Goal: Task Accomplishment & Management: Complete application form

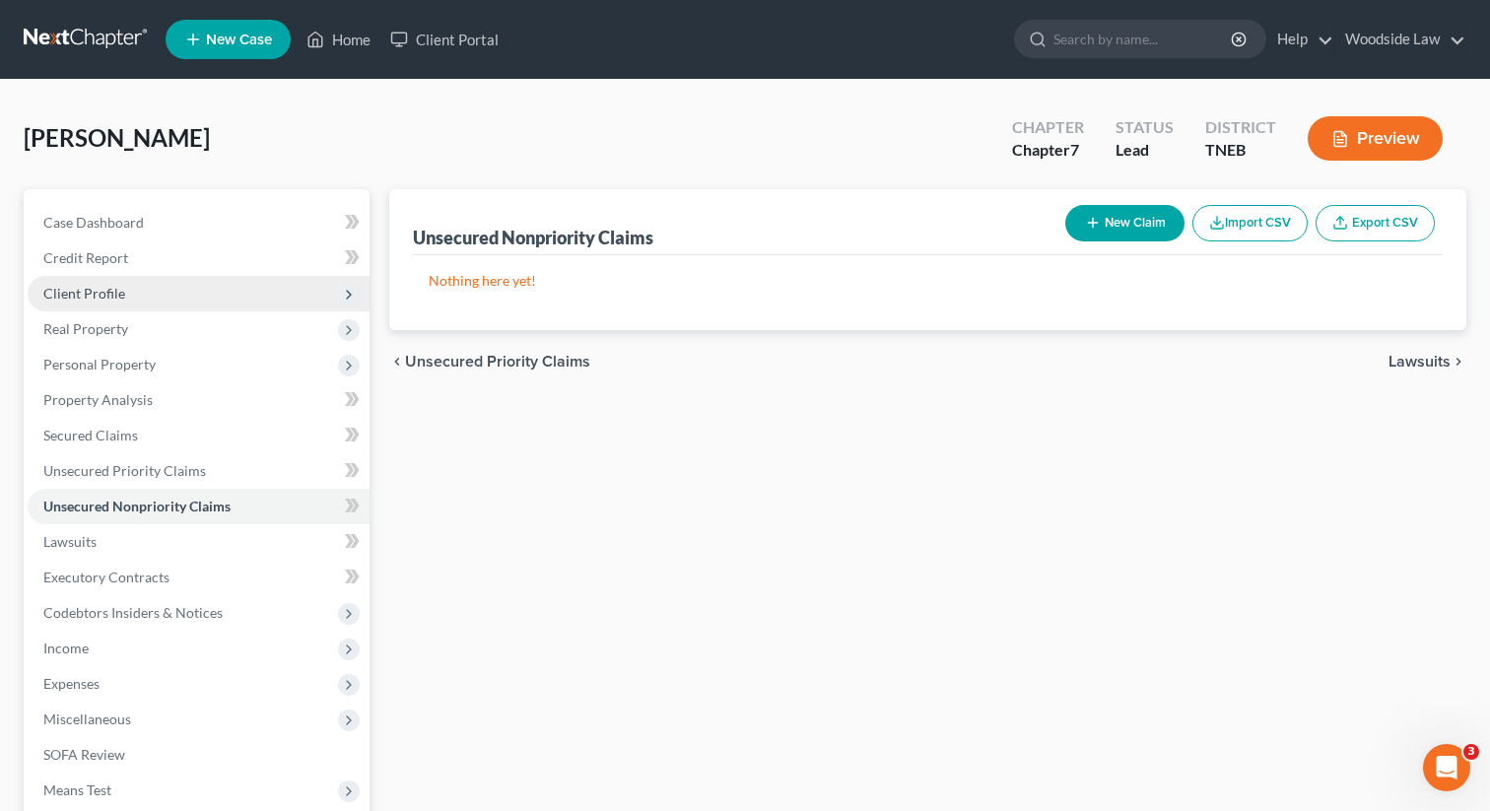
click at [100, 291] on span "Client Profile" at bounding box center [84, 293] width 82 height 17
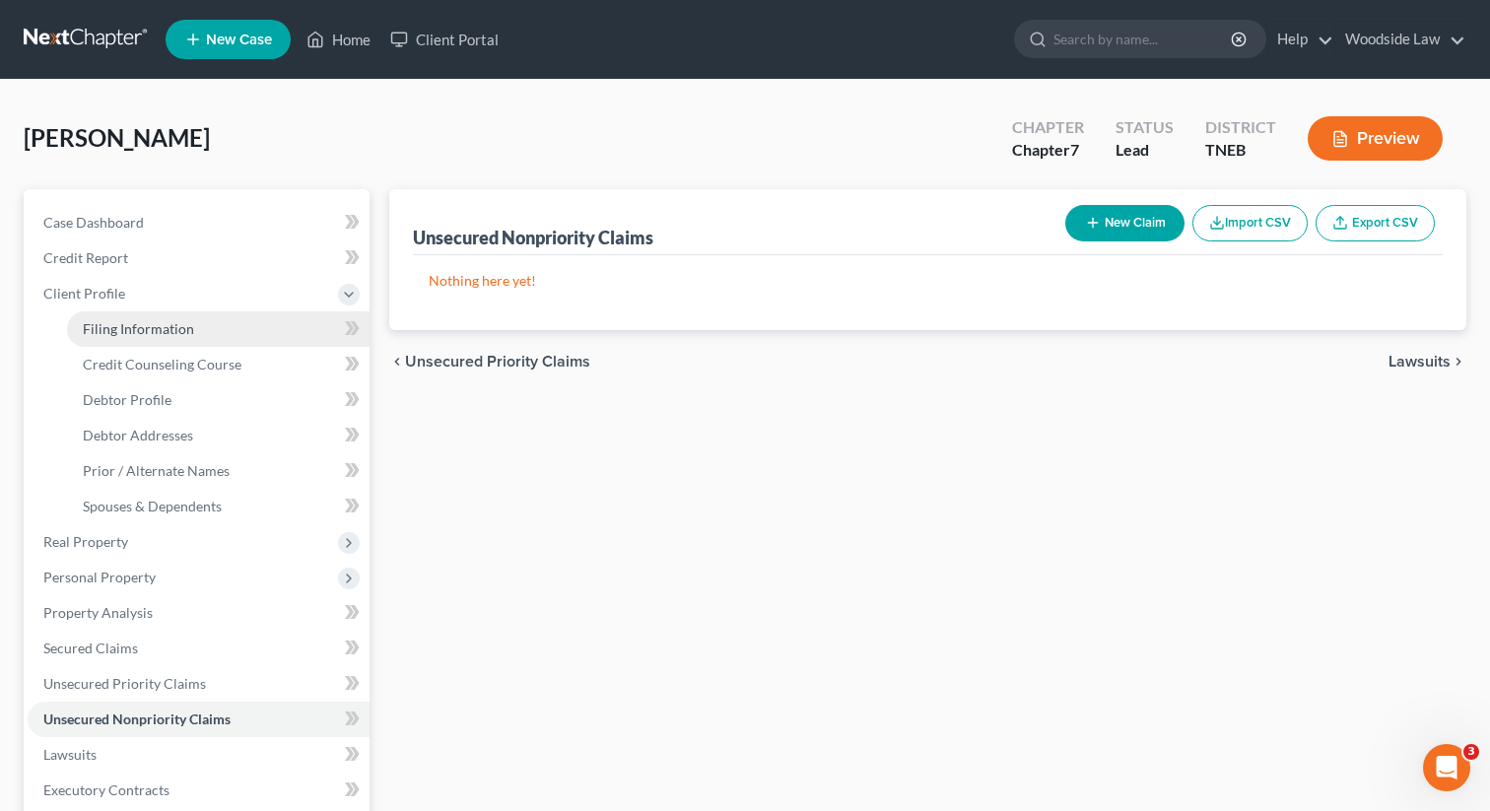
click at [175, 326] on span "Filing Information" at bounding box center [138, 328] width 111 height 17
select select "1"
select select "0"
select select "74"
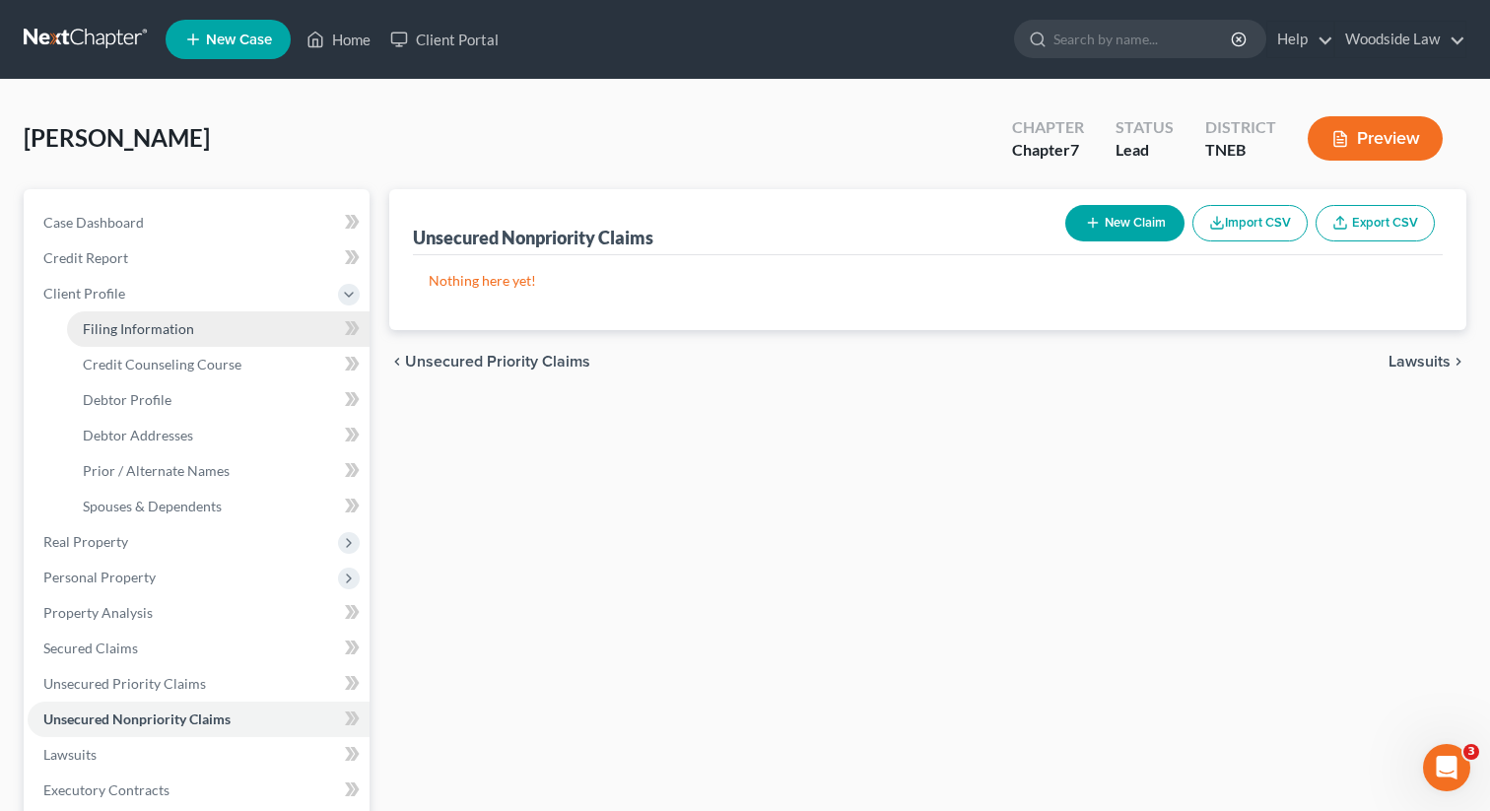
select select "0"
select select "44"
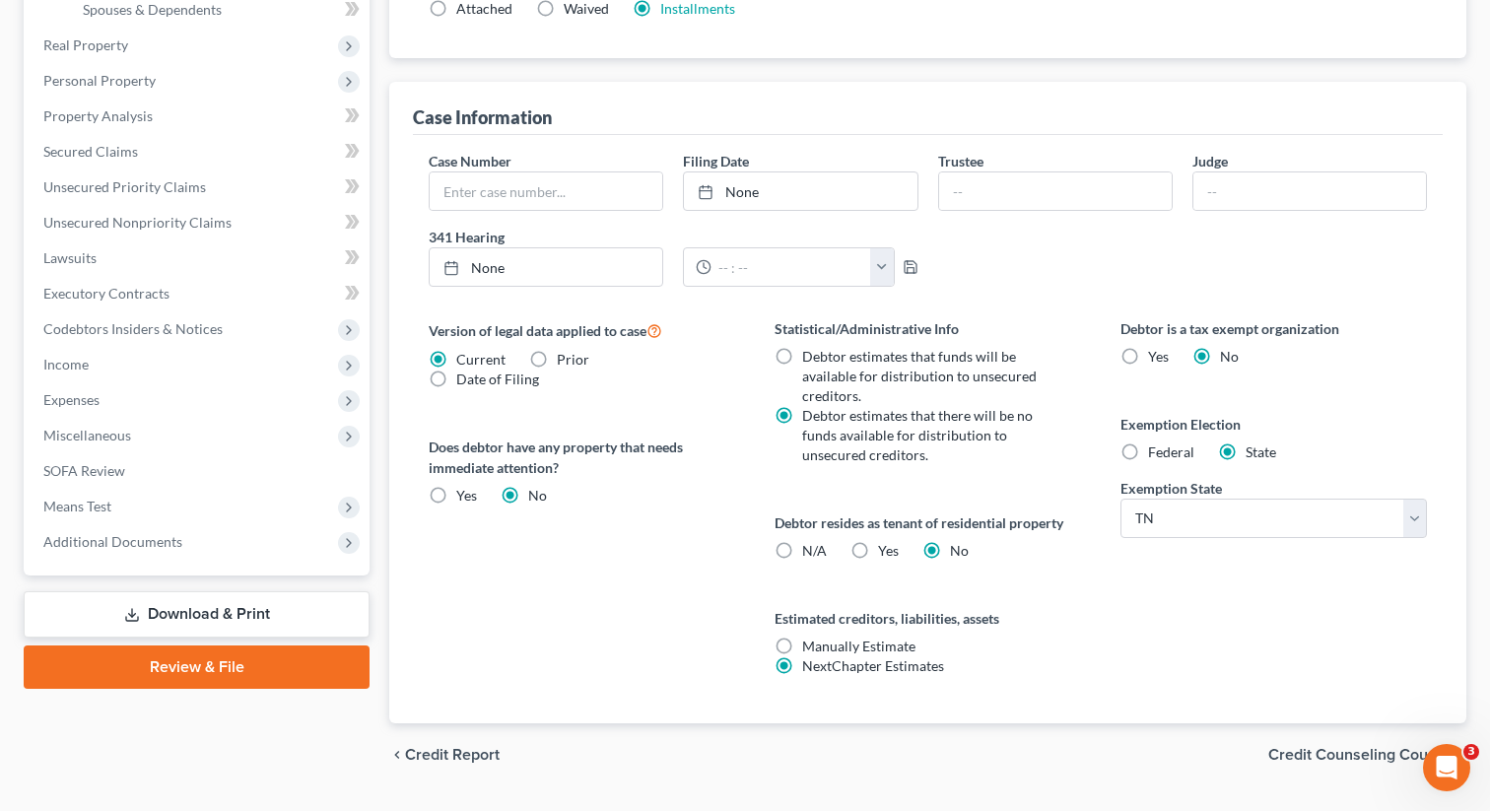
scroll to position [546, 0]
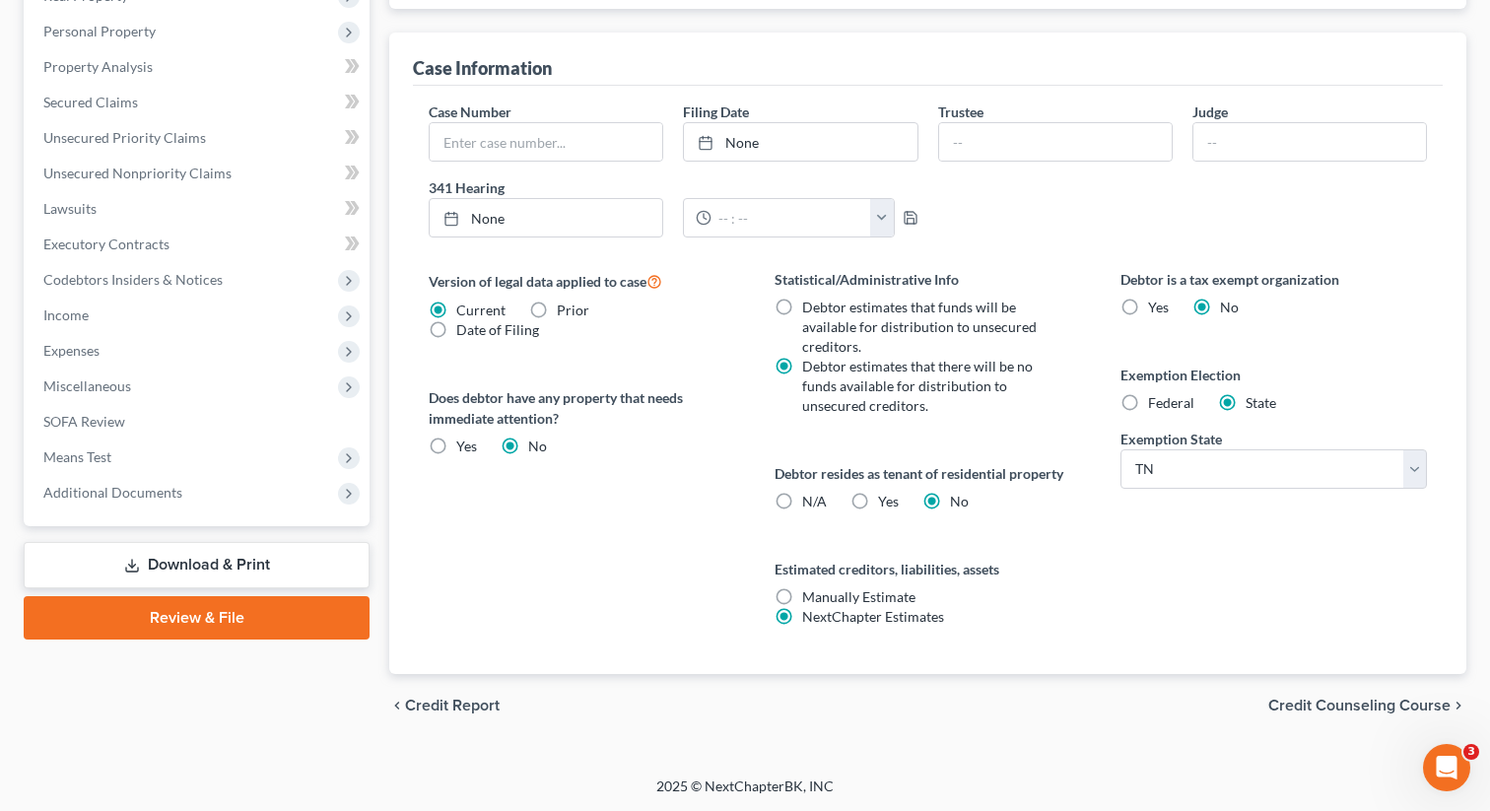
click at [1352, 706] on span "Credit Counseling Course" at bounding box center [1359, 706] width 182 height 16
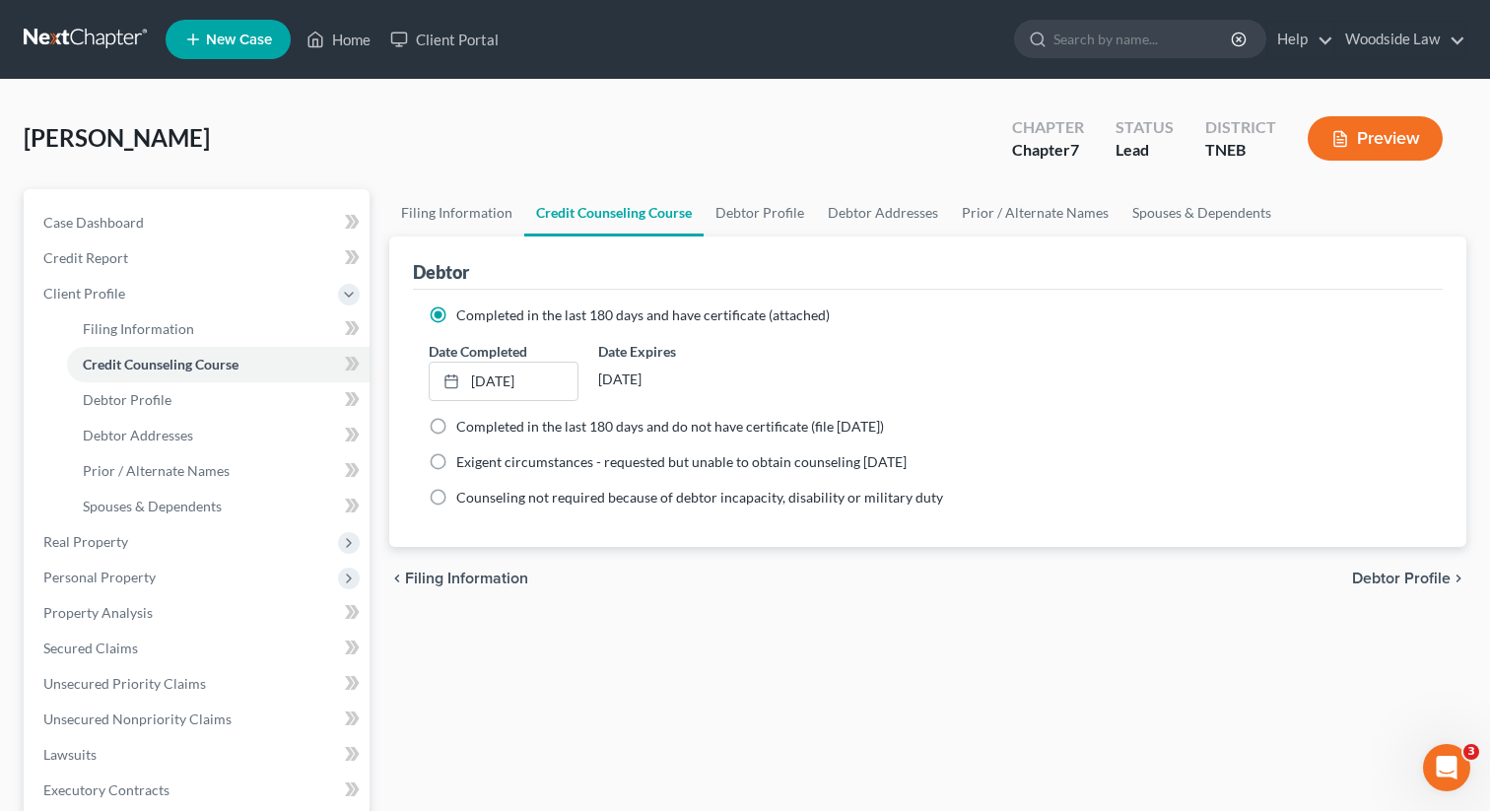
click at [1368, 573] on span "Debtor Profile" at bounding box center [1401, 578] width 99 height 16
select select "3"
select select "0"
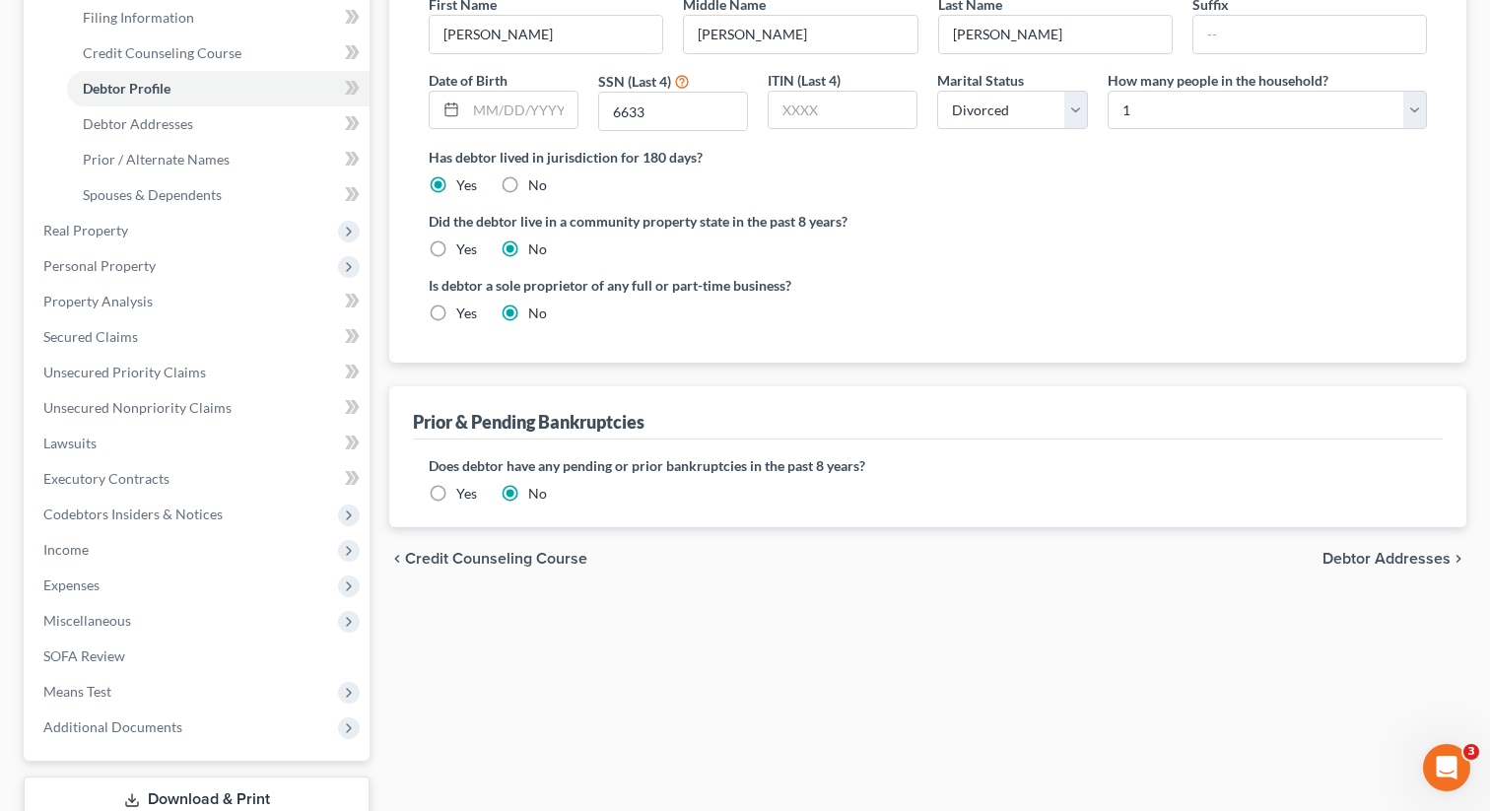
scroll to position [314, 0]
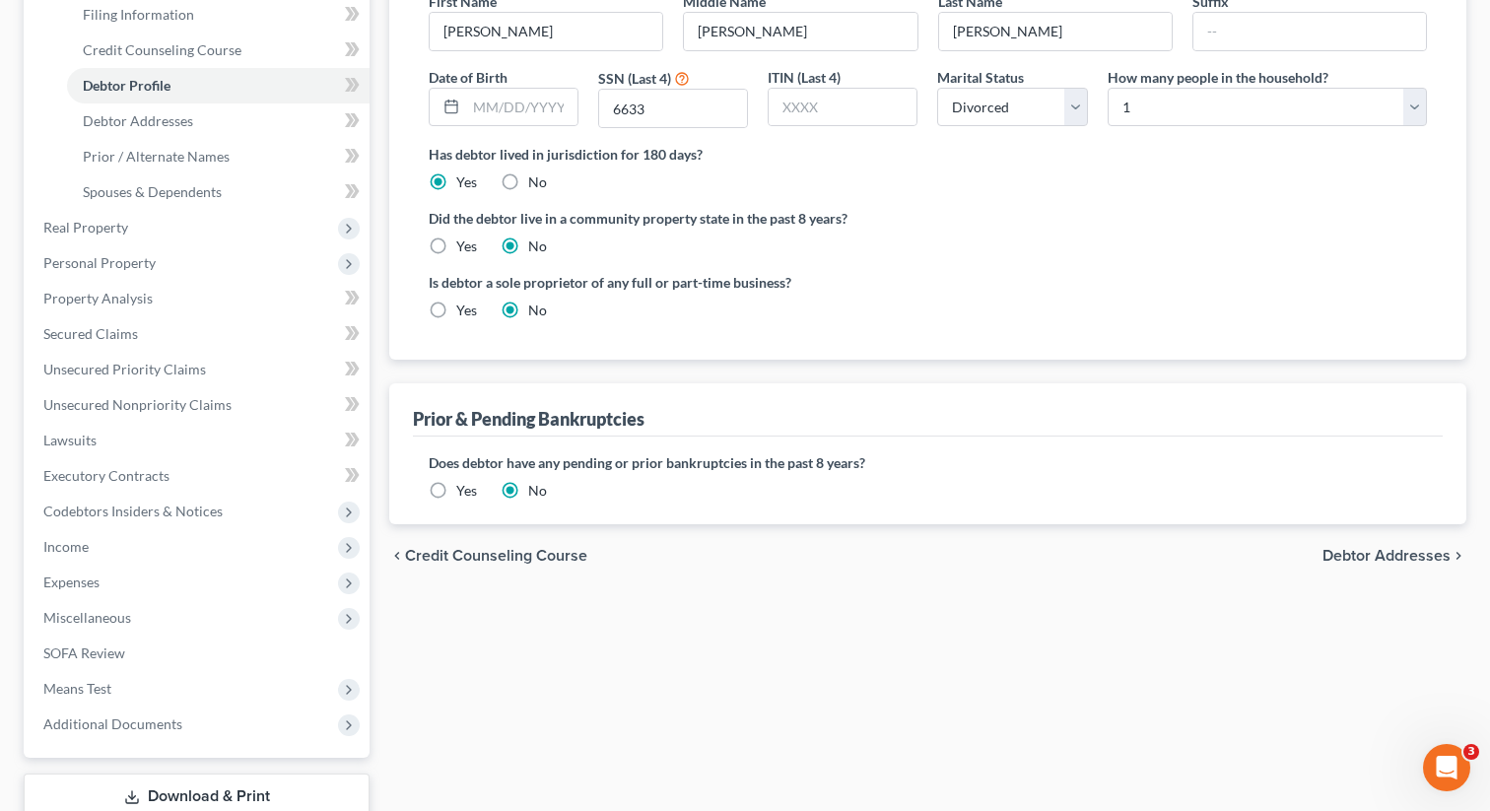
click at [1424, 553] on span "Debtor Addresses" at bounding box center [1386, 556] width 128 height 16
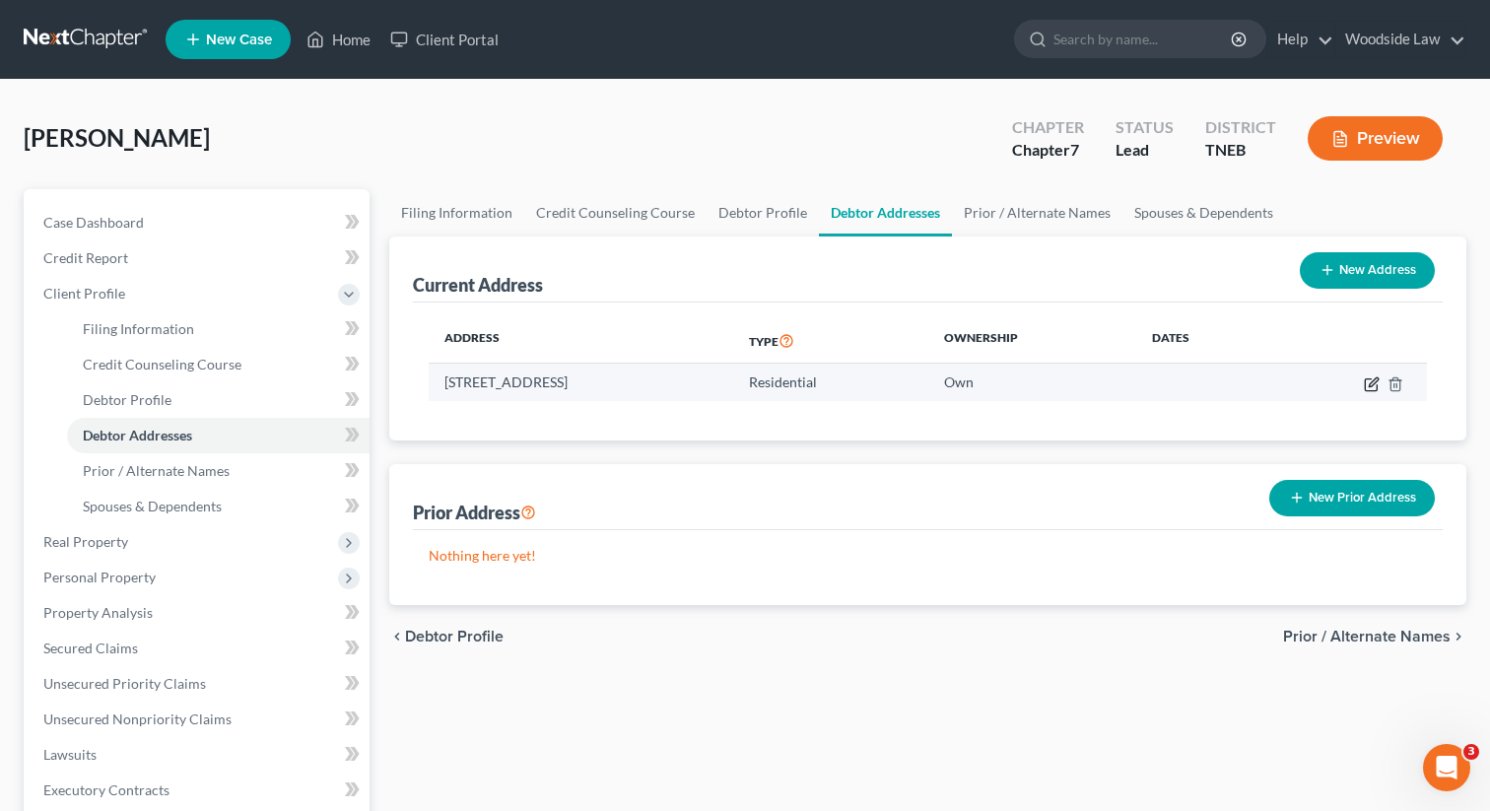
click at [1370, 382] on icon "button" at bounding box center [1372, 381] width 9 height 9
select select "44"
select select "72"
select select "0"
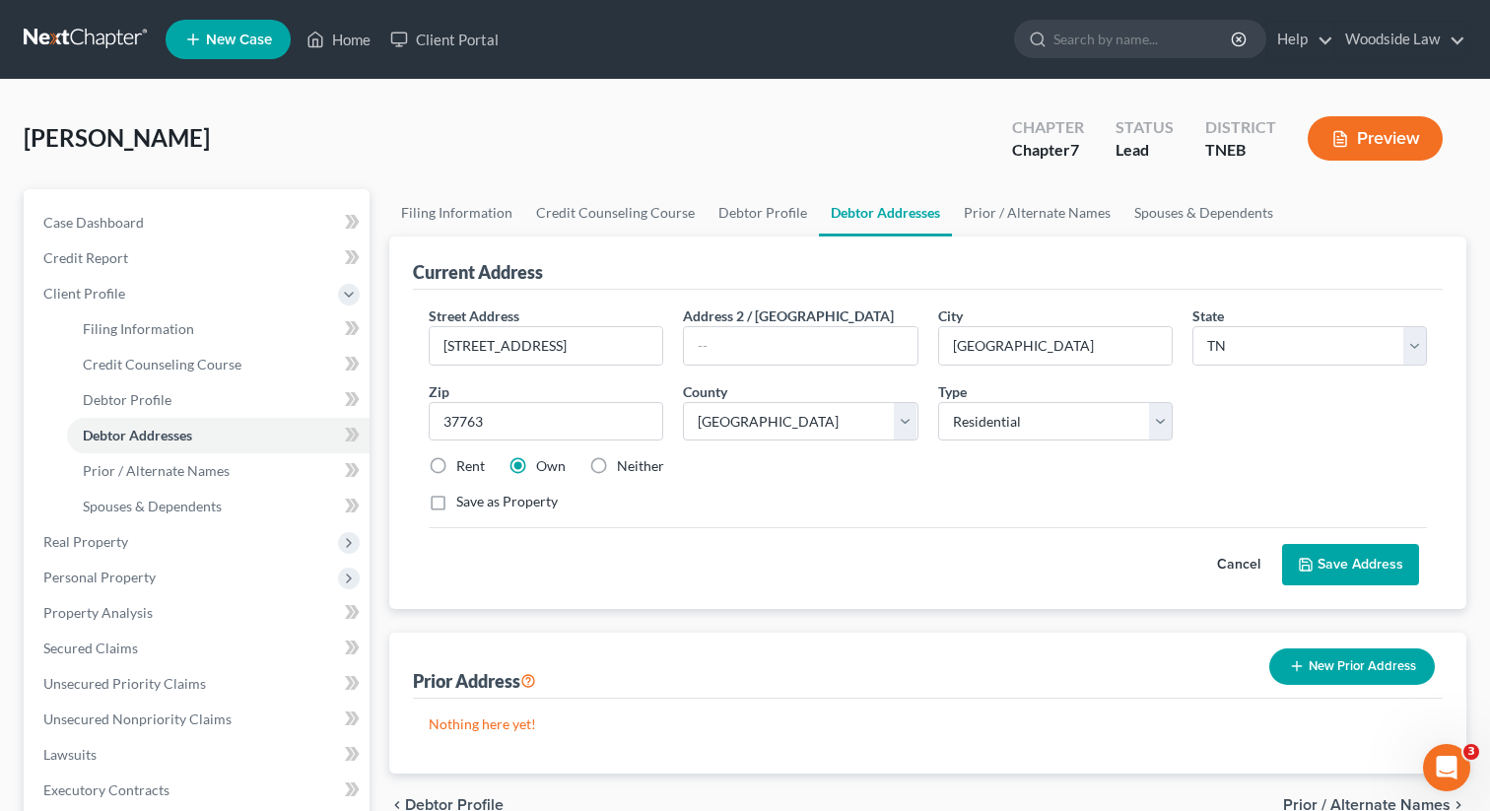
click at [1369, 545] on button "Save Address" at bounding box center [1350, 564] width 137 height 41
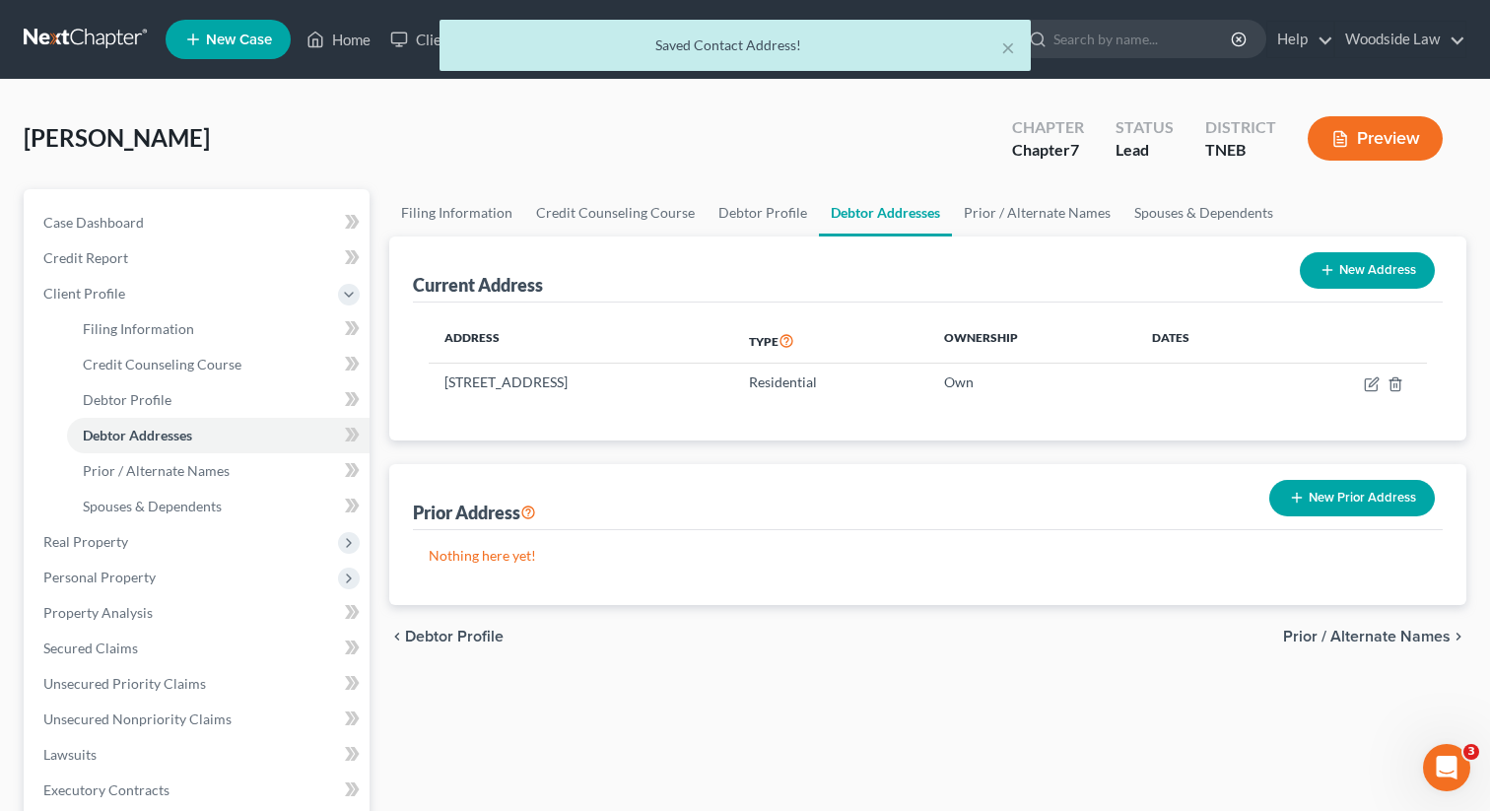
click at [1374, 634] on span "Prior / Alternate Names" at bounding box center [1366, 637] width 167 height 16
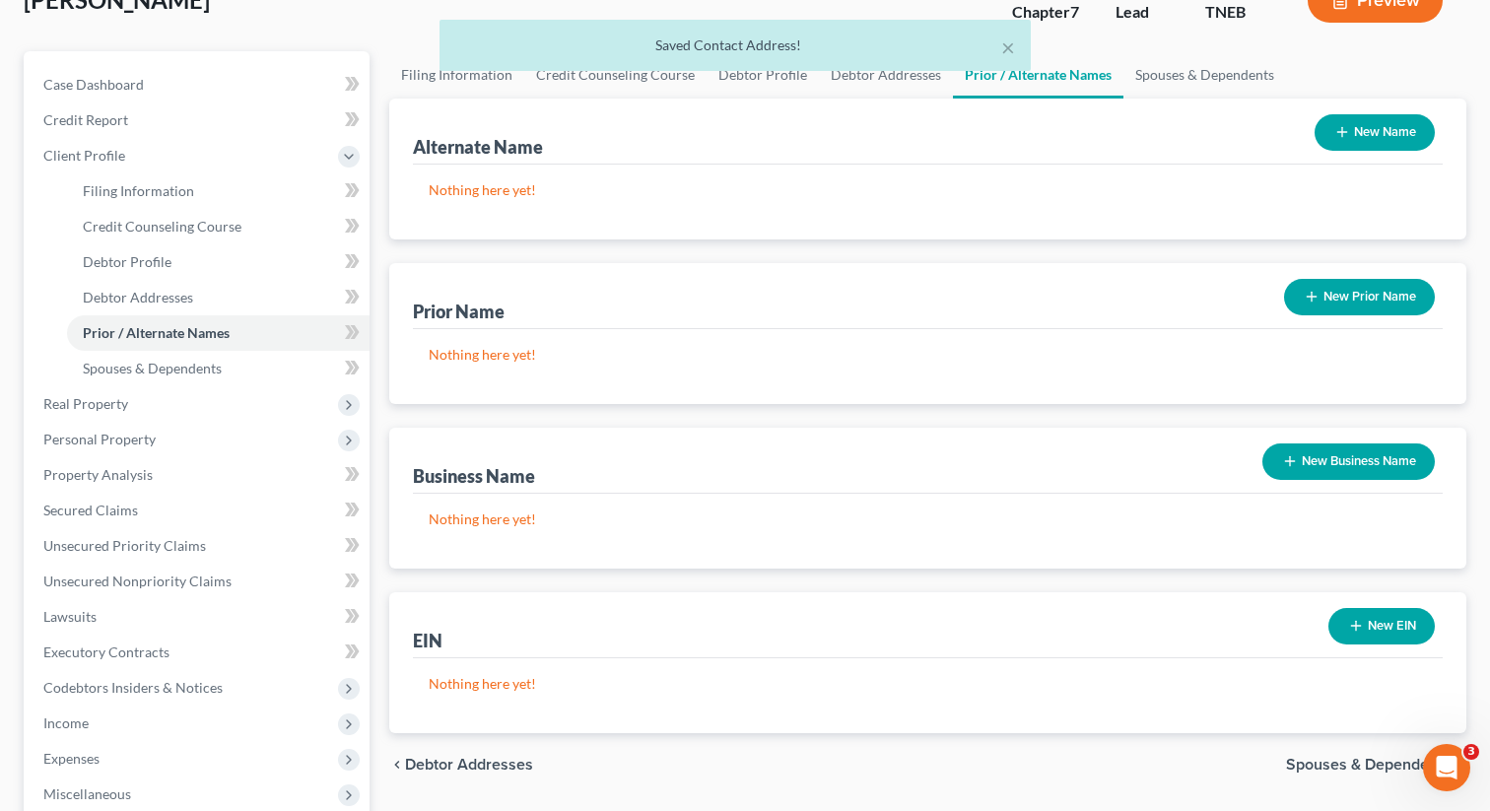
scroll to position [224, 0]
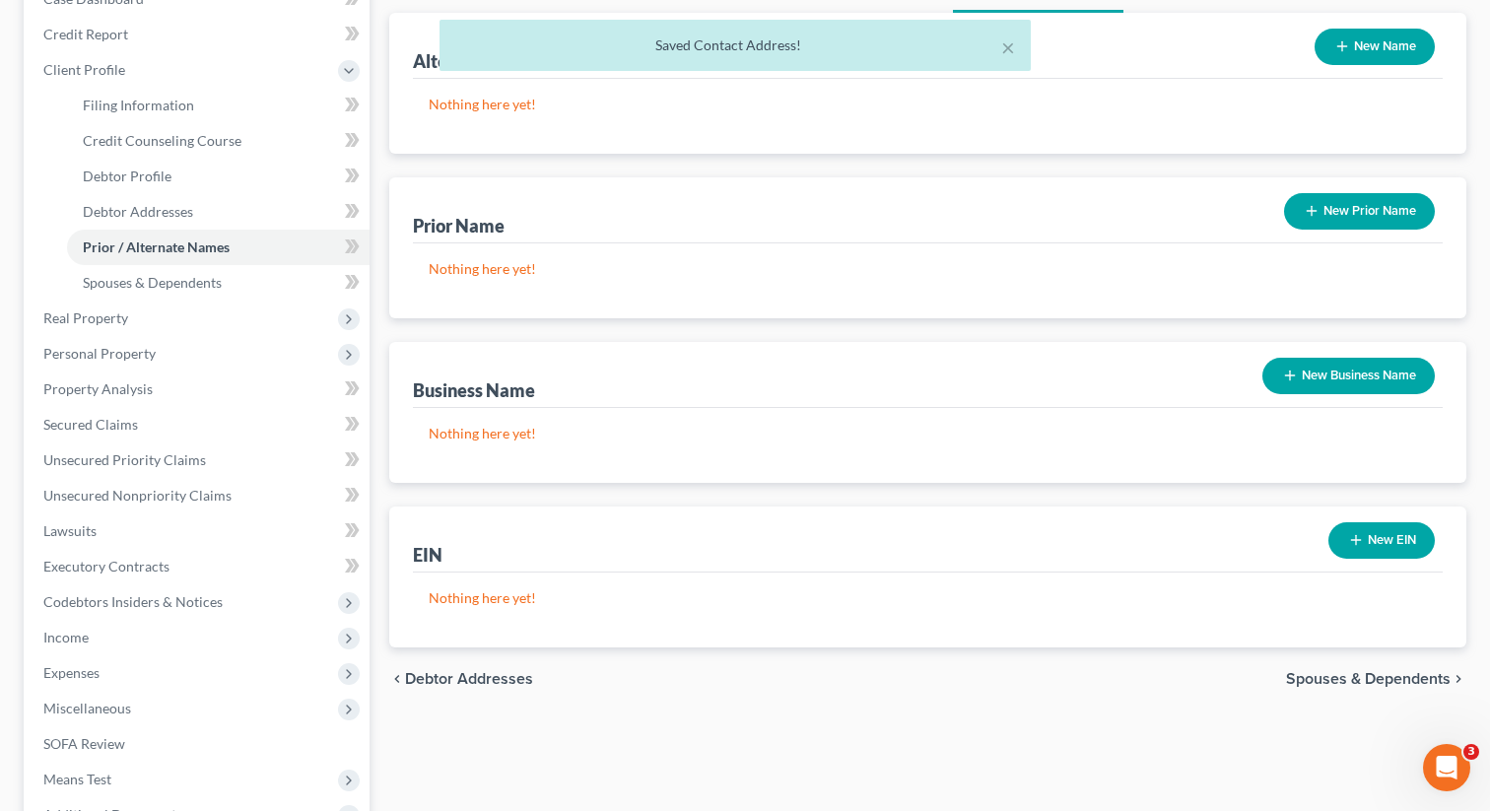
click at [1387, 664] on div "chevron_left Debtor Addresses Spouses & Dependents chevron_right" at bounding box center [927, 678] width 1077 height 63
click at [1394, 675] on span "Spouses & Dependents" at bounding box center [1368, 679] width 165 height 16
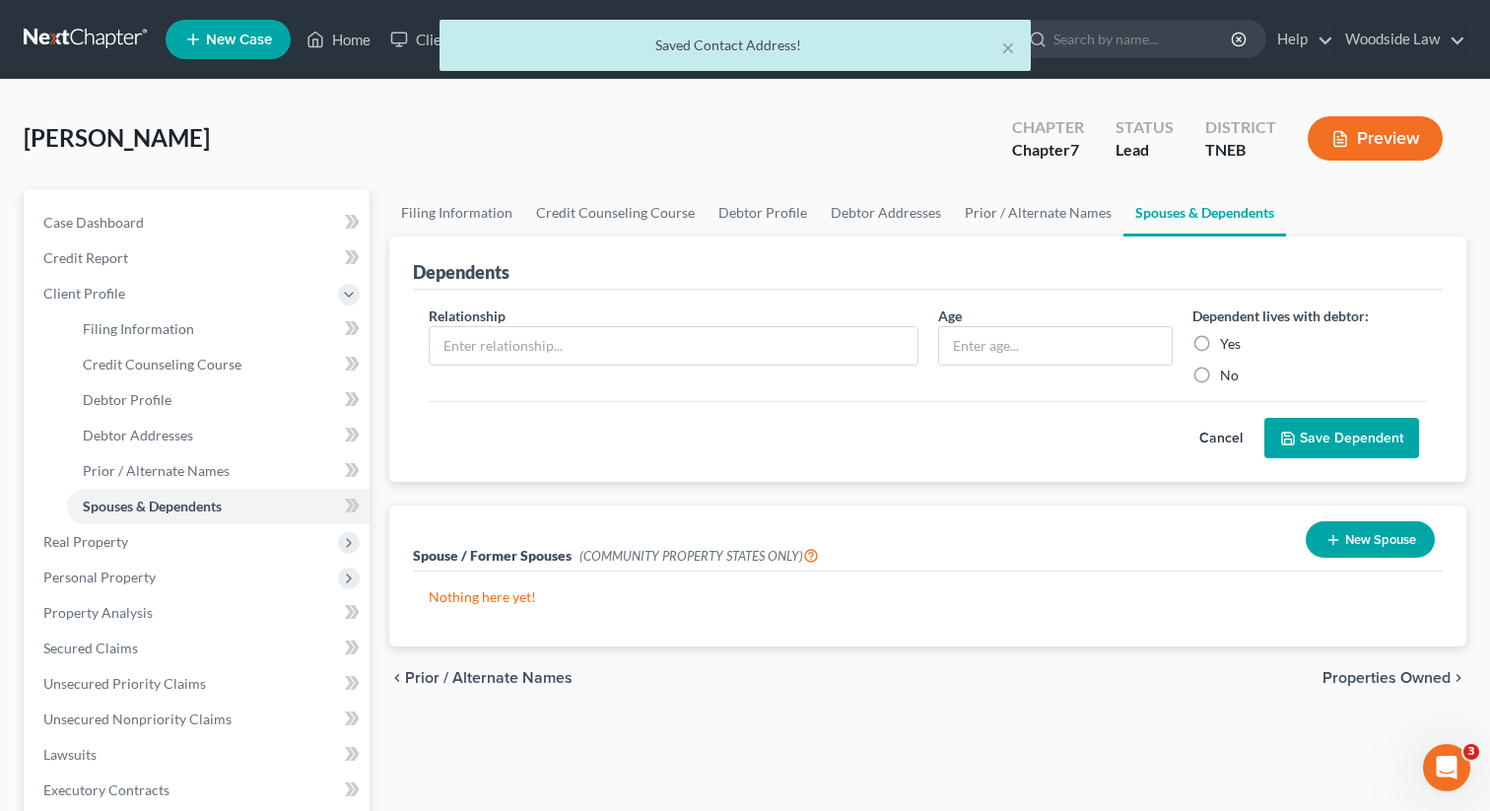
click at [1394, 675] on span "Properties Owned" at bounding box center [1386, 678] width 128 height 16
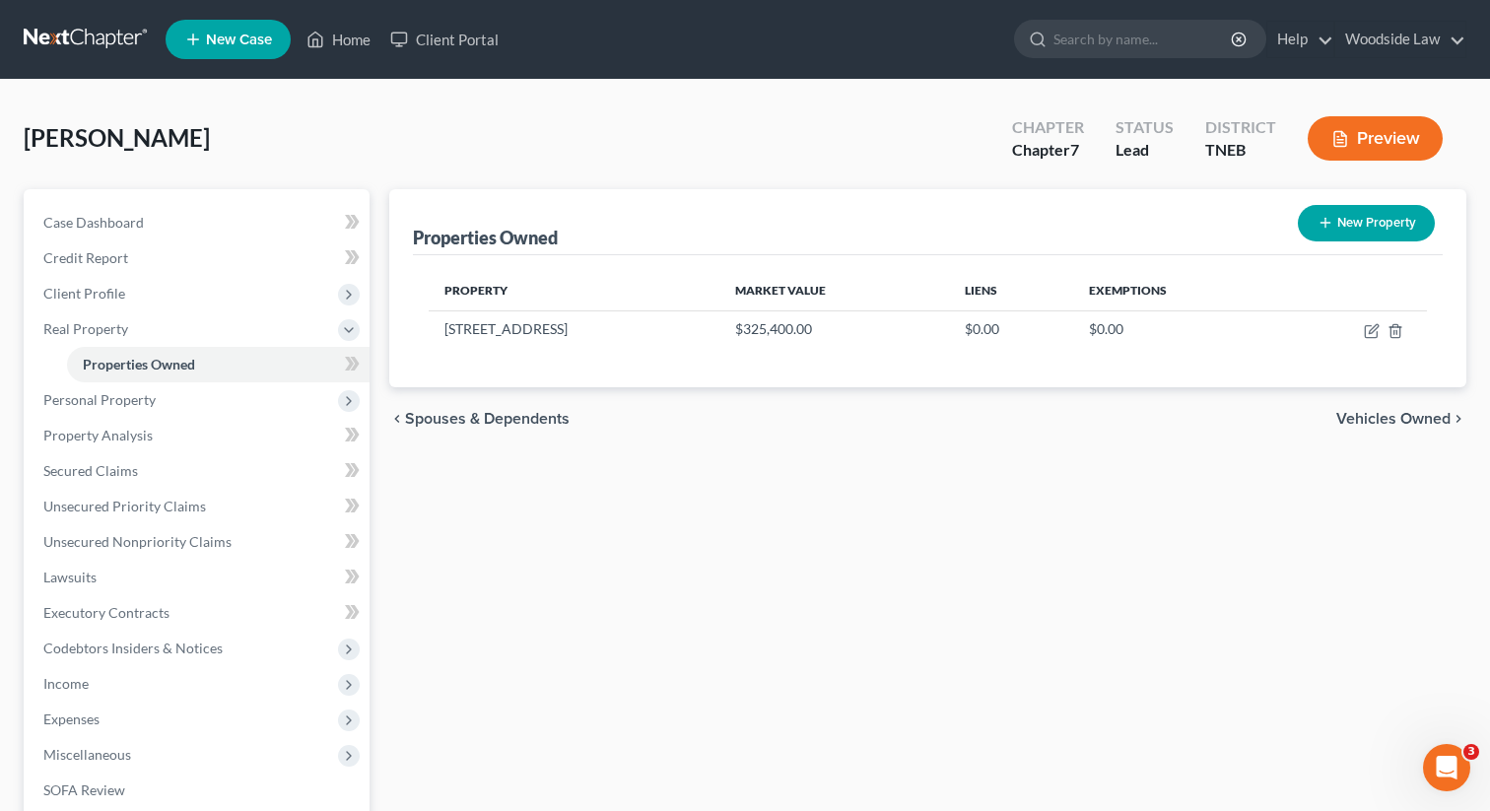
scroll to position [95, 0]
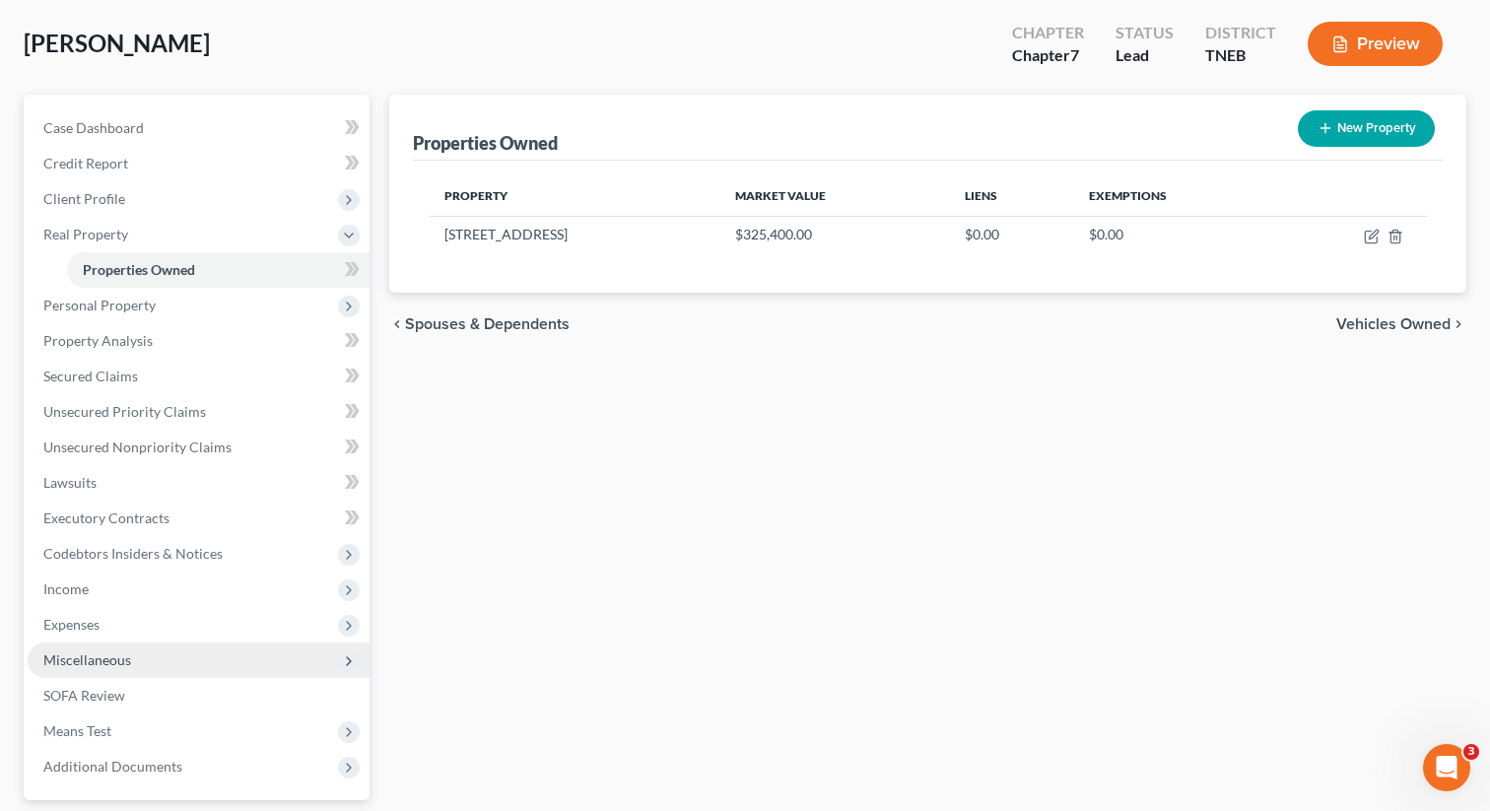
click at [89, 645] on span "Miscellaneous" at bounding box center [199, 659] width 342 height 35
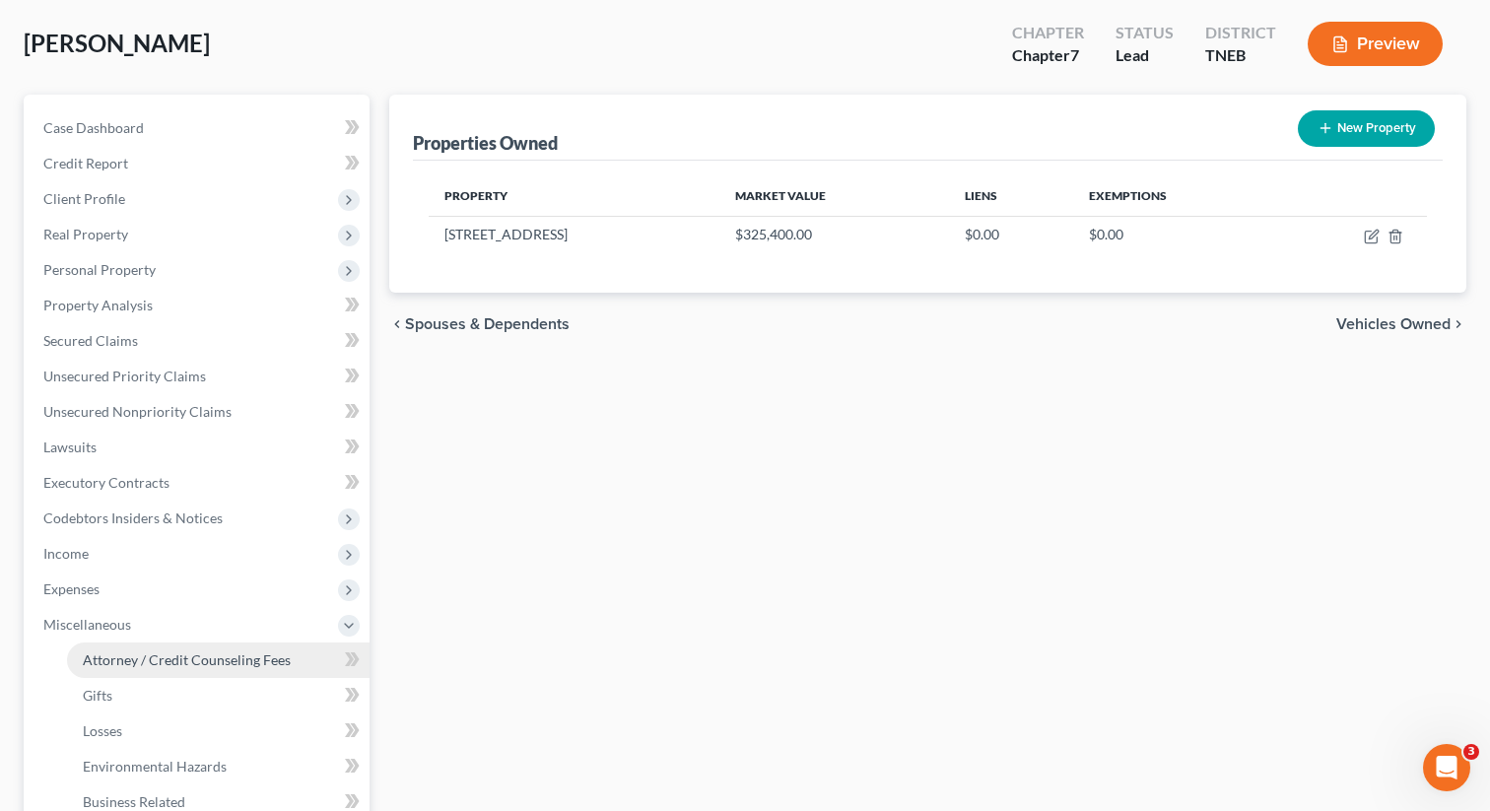
scroll to position [64, 0]
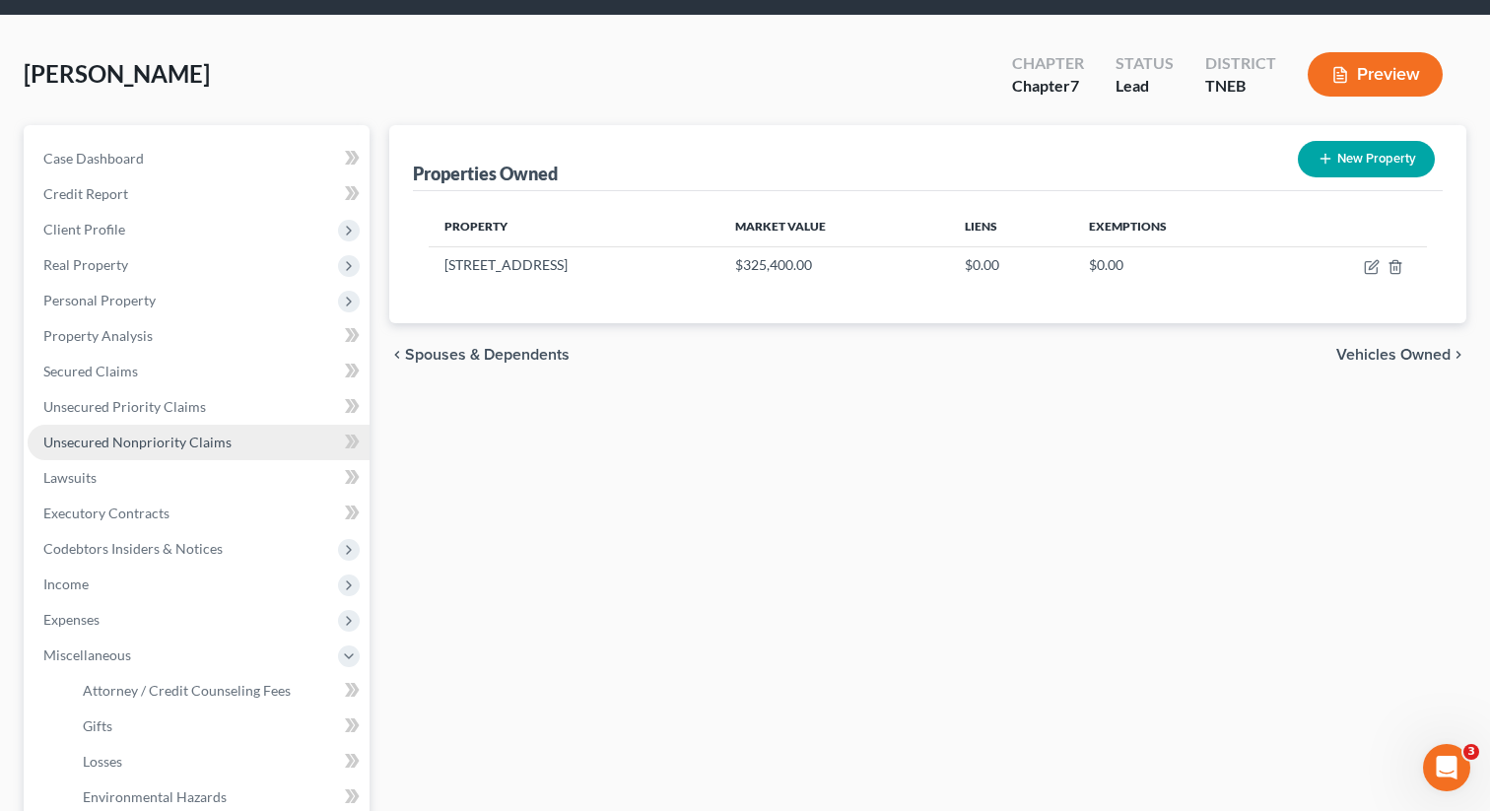
click at [157, 443] on span "Unsecured Nonpriority Claims" at bounding box center [137, 441] width 188 height 17
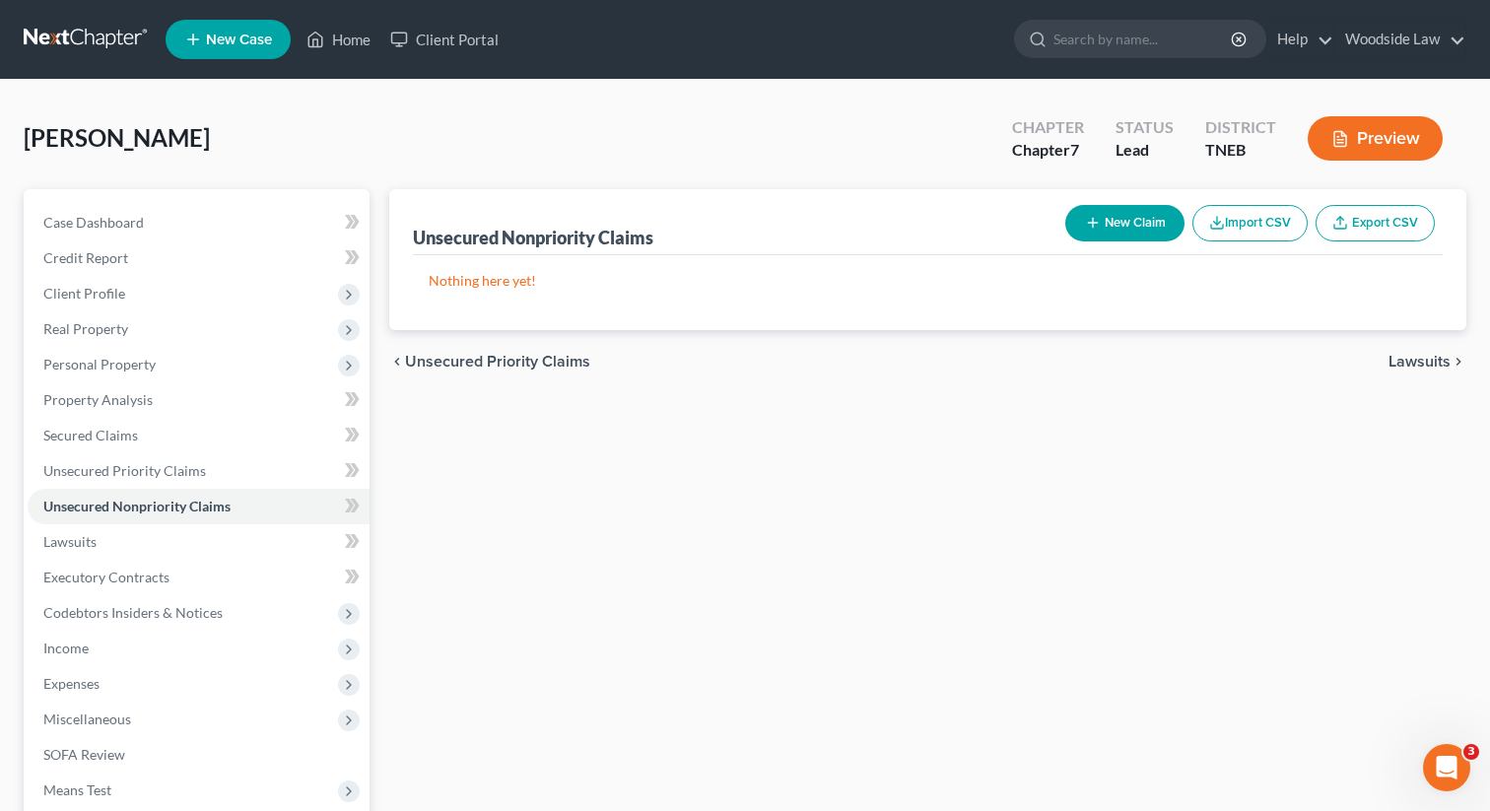
click at [1123, 239] on button "New Claim" at bounding box center [1124, 223] width 119 height 36
select select "0"
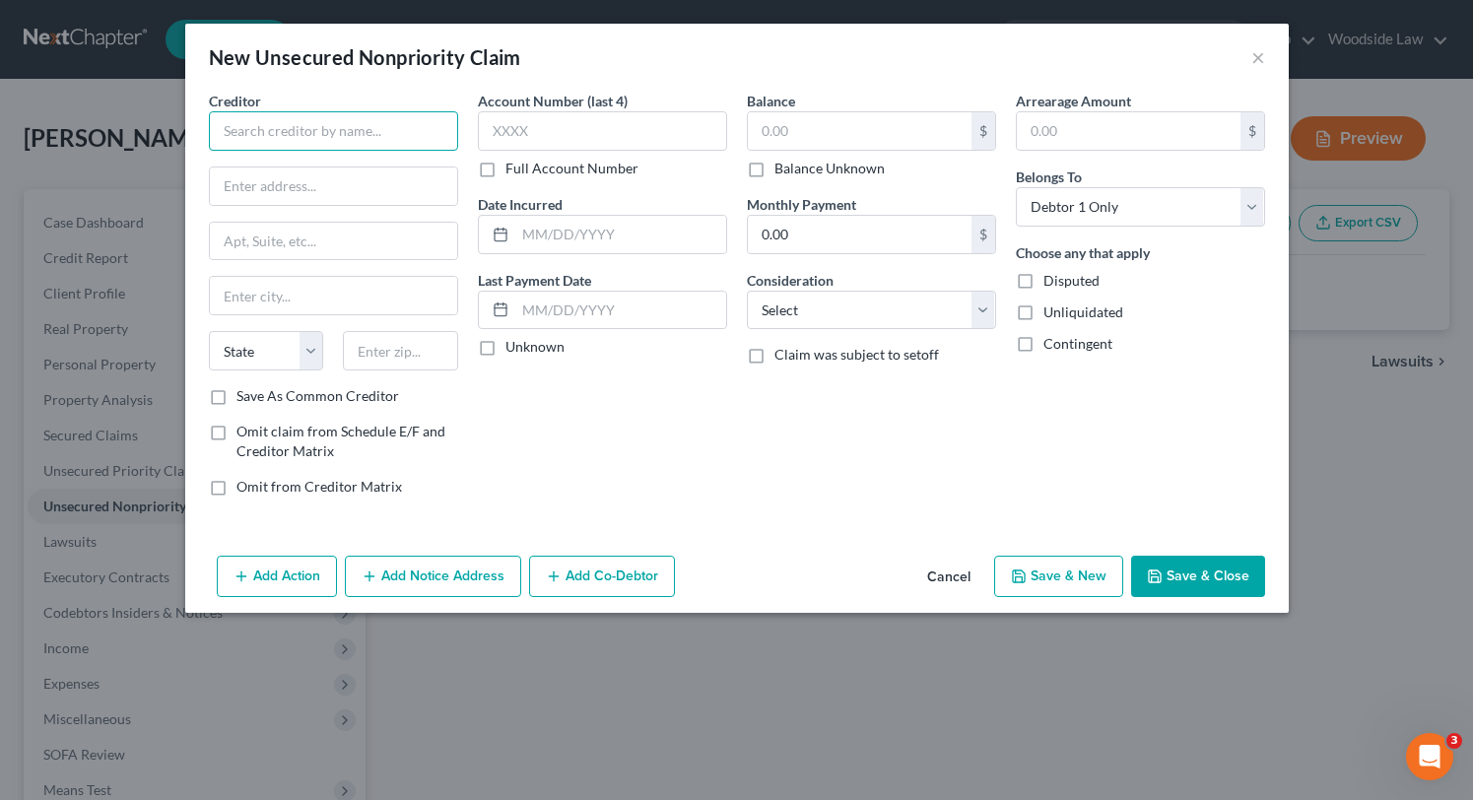
click at [352, 147] on input "text" at bounding box center [333, 130] width 249 height 39
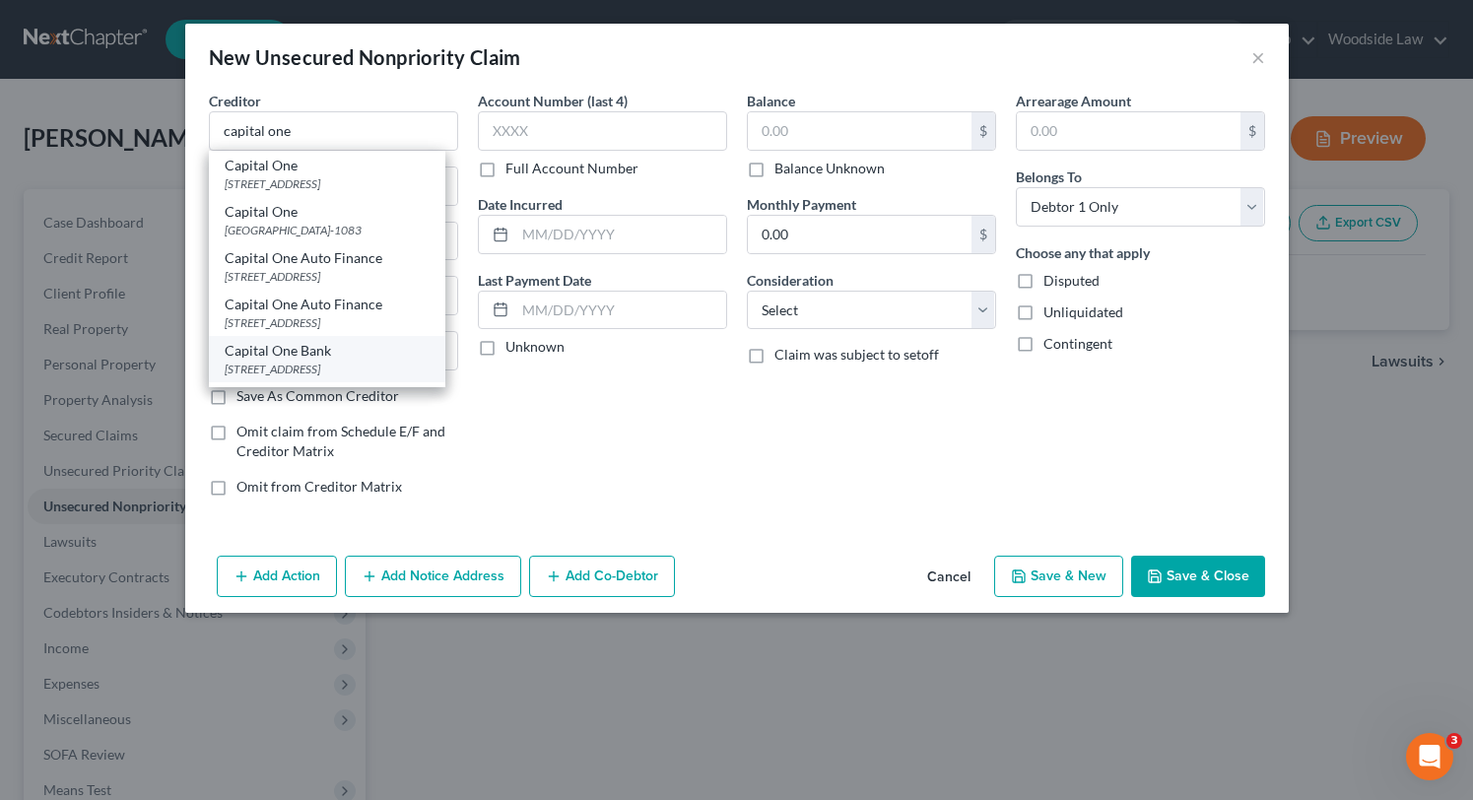
click at [381, 349] on div "Capital One Bank" at bounding box center [327, 351] width 205 height 20
type input "Capital One Bank"
type input "PO Box 31293"
type input "[GEOGRAPHIC_DATA]"
select select "46"
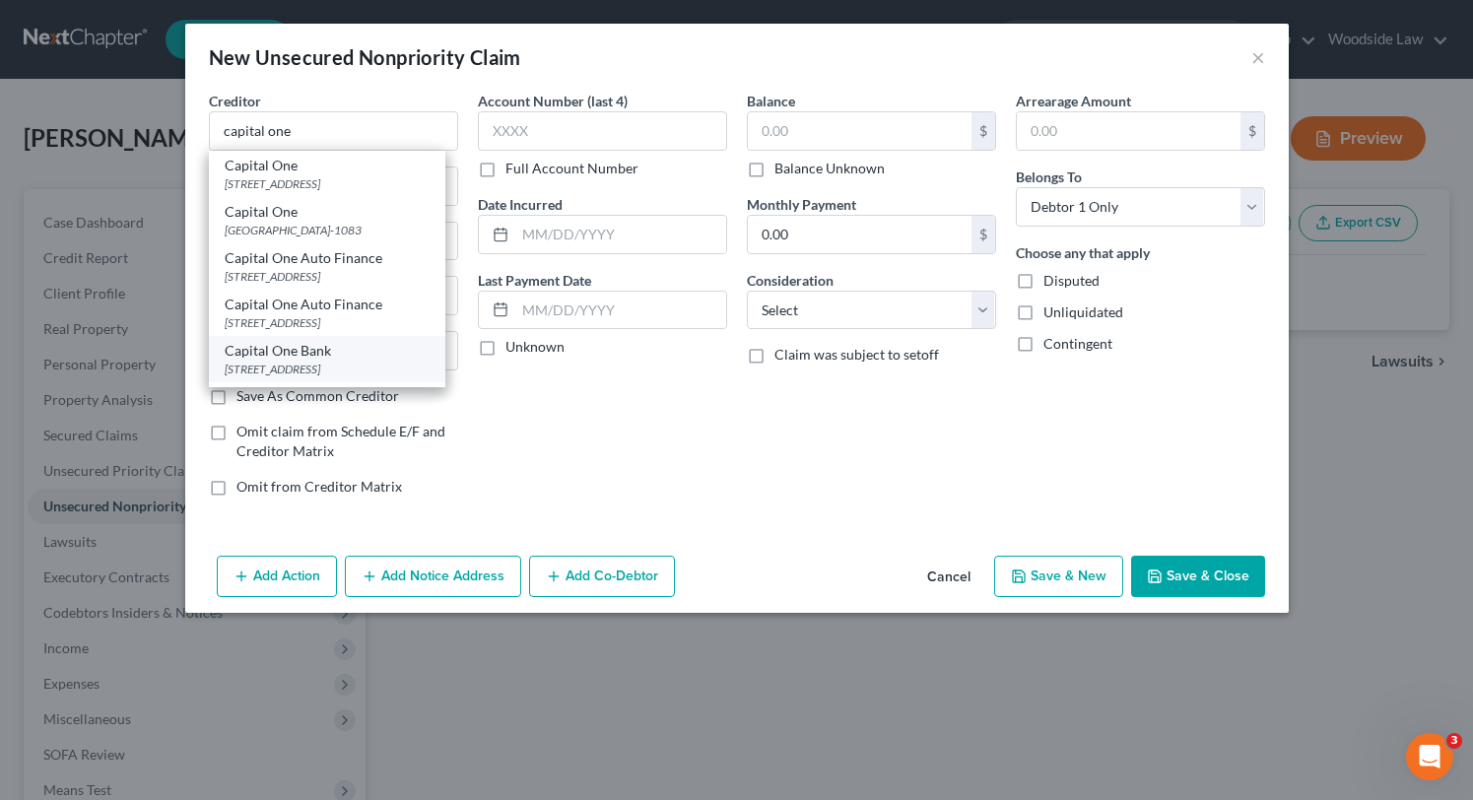
type input "84131"
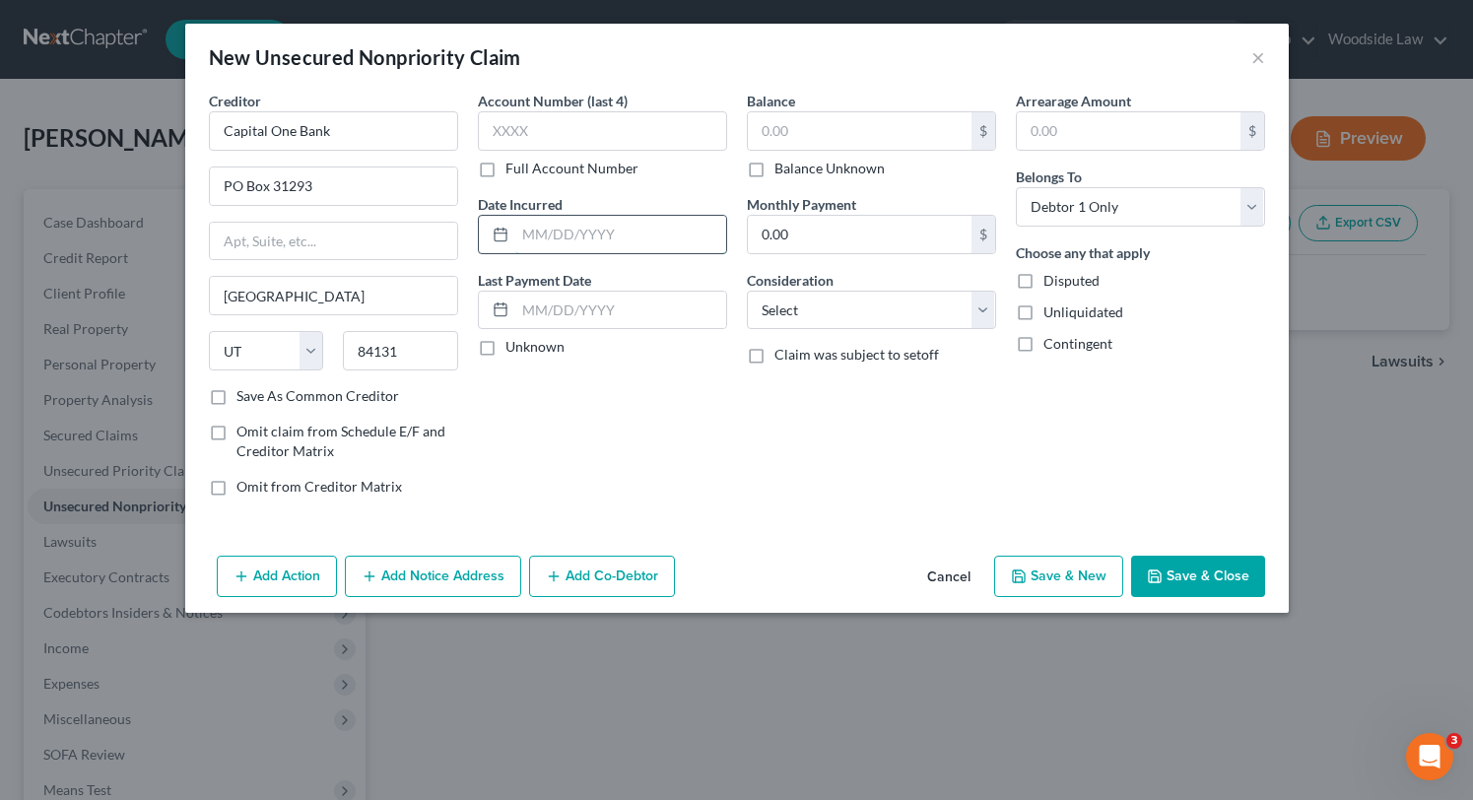
click at [621, 219] on input "text" at bounding box center [620, 234] width 211 height 37
type input "2024"
click at [795, 139] on input "text" at bounding box center [860, 130] width 224 height 37
type input "268"
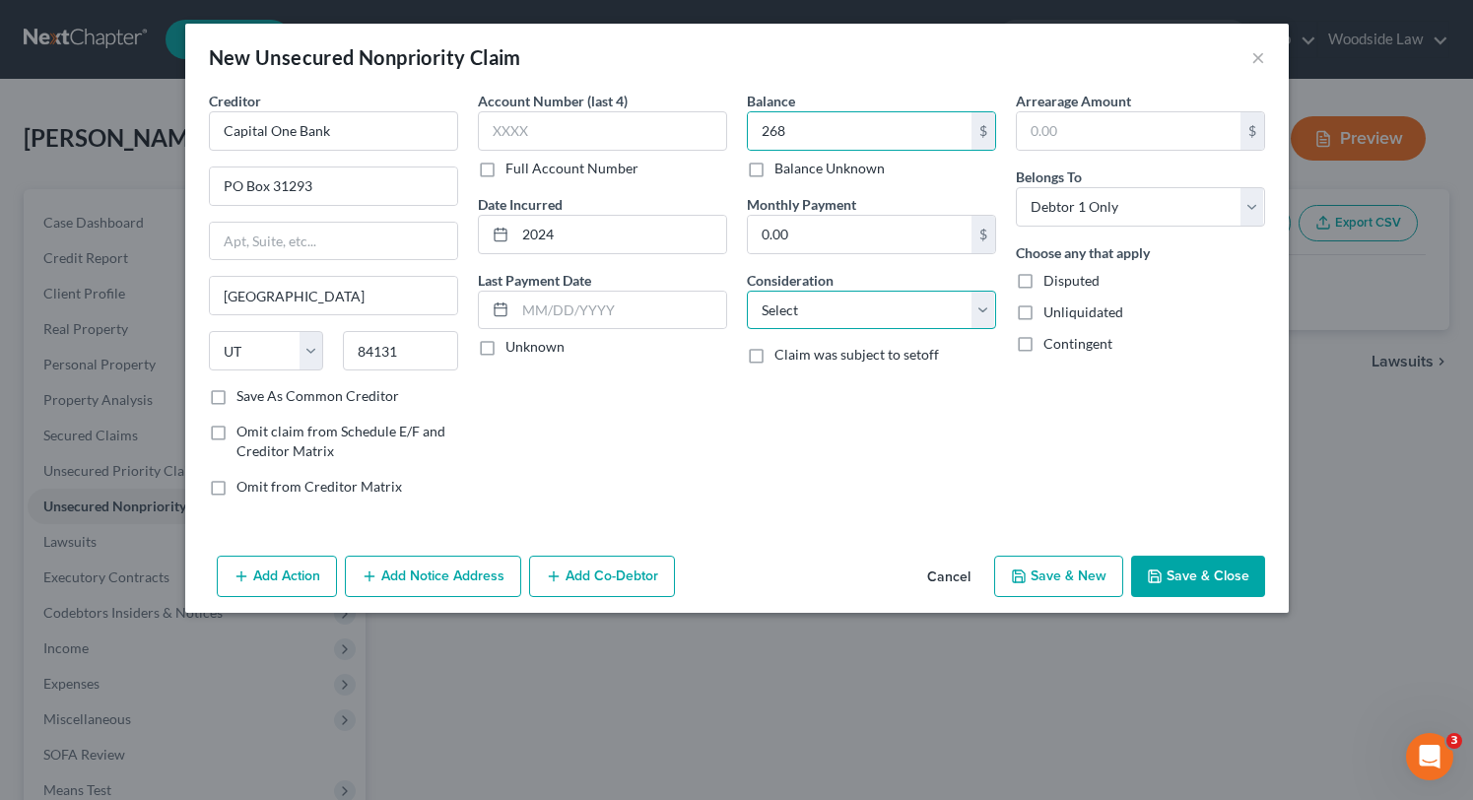
click at [919, 311] on select "Select Cable / Satellite Services Collection Agency Credit Card Debt Debt Couns…" at bounding box center [871, 310] width 249 height 39
select select "2"
click at [747, 291] on select "Select Cable / Satellite Services Collection Agency Credit Card Debt Debt Couns…" at bounding box center [871, 310] width 249 height 39
click at [1059, 573] on button "Save & New" at bounding box center [1058, 576] width 129 height 41
select select "0"
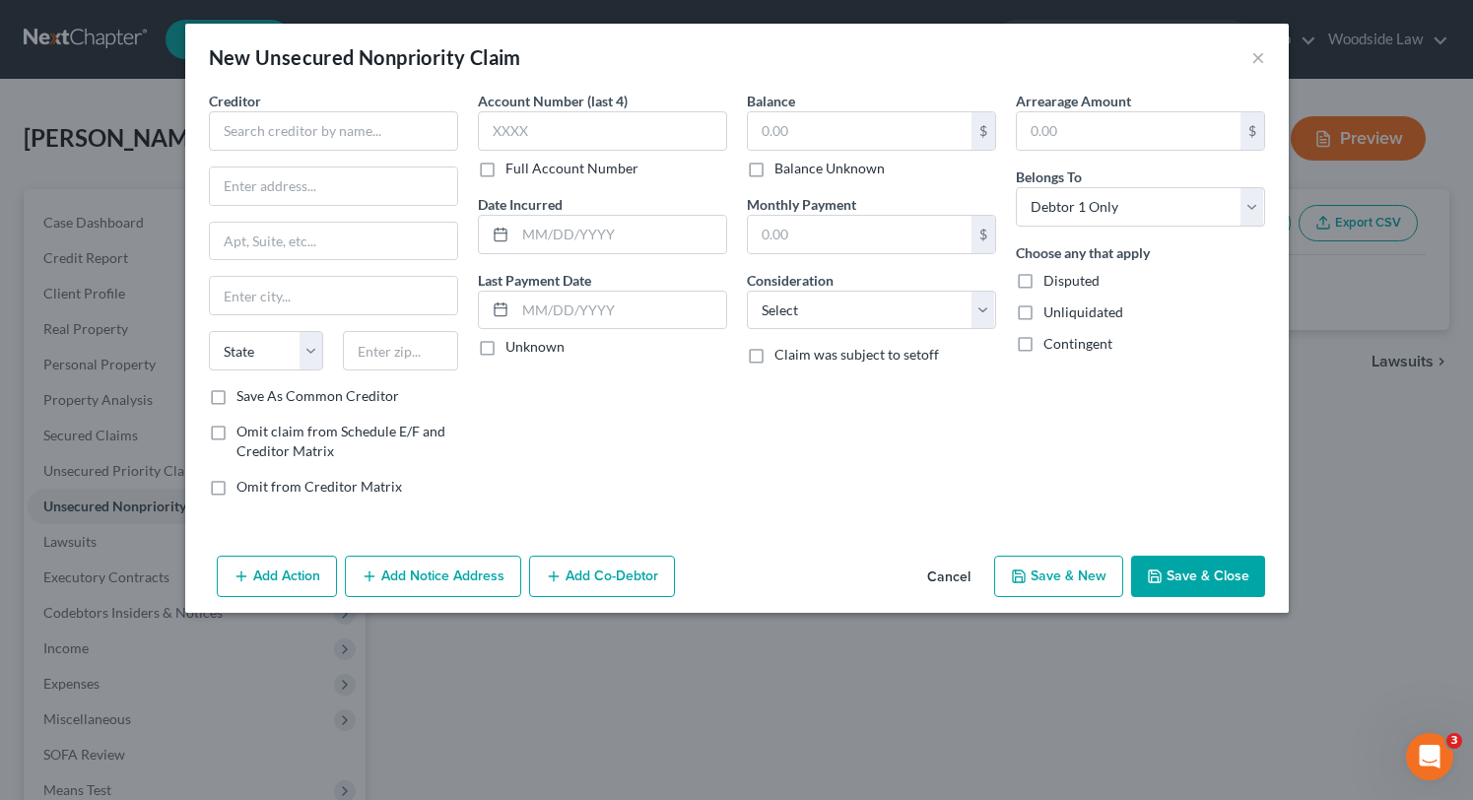
type input "268.00"
click at [953, 586] on button "Cancel" at bounding box center [948, 577] width 75 height 39
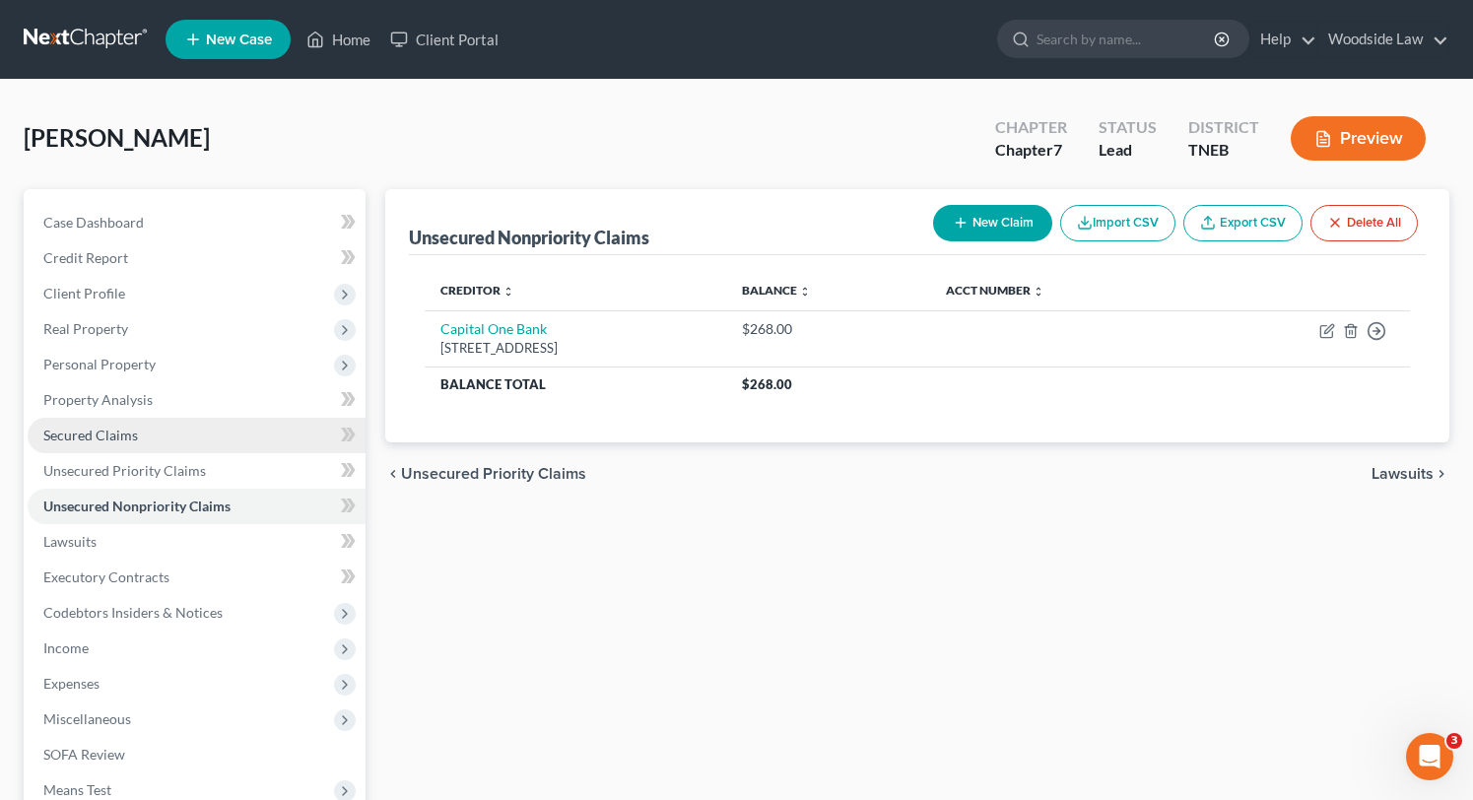
scroll to position [123, 0]
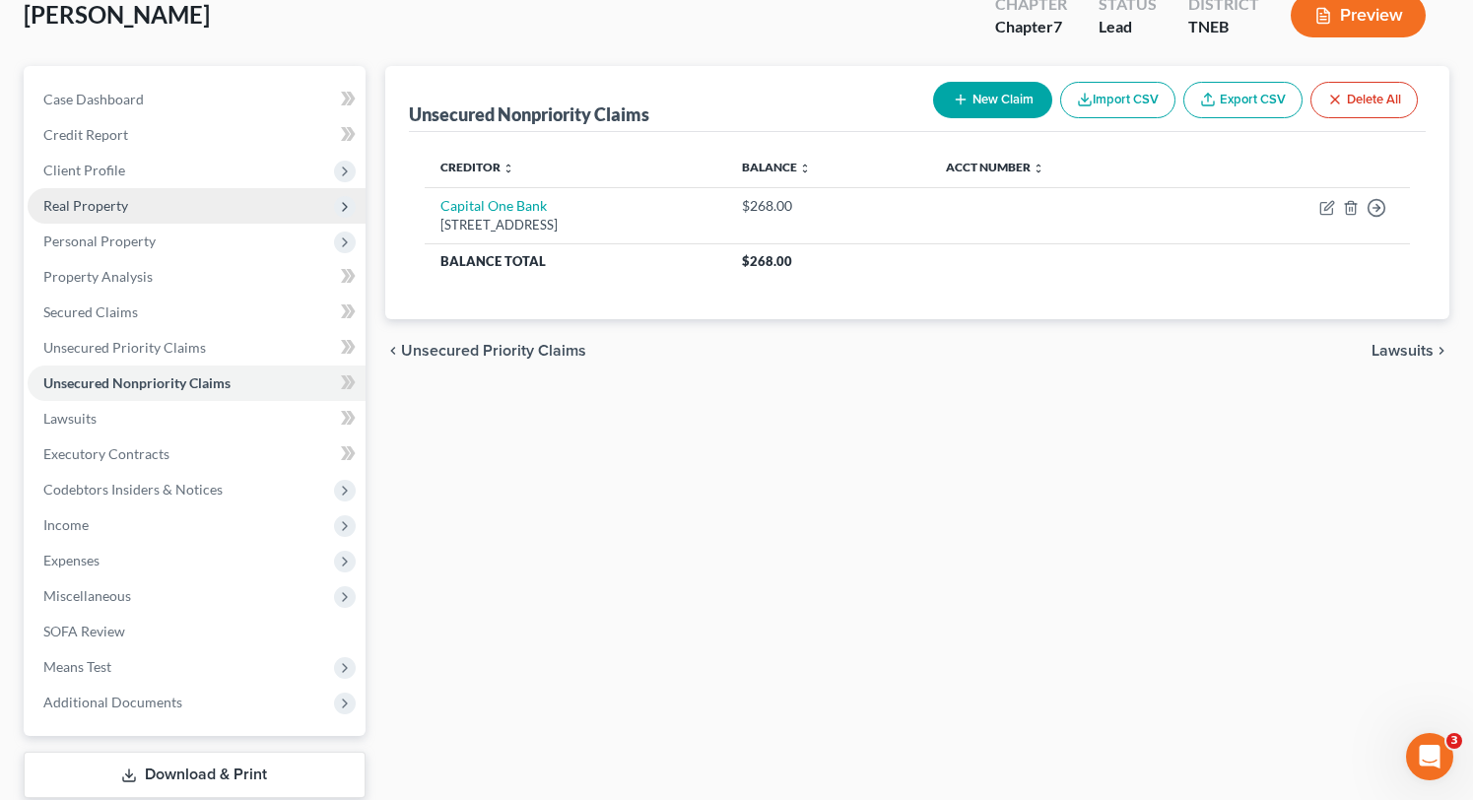
click at [97, 203] on span "Real Property" at bounding box center [85, 205] width 85 height 17
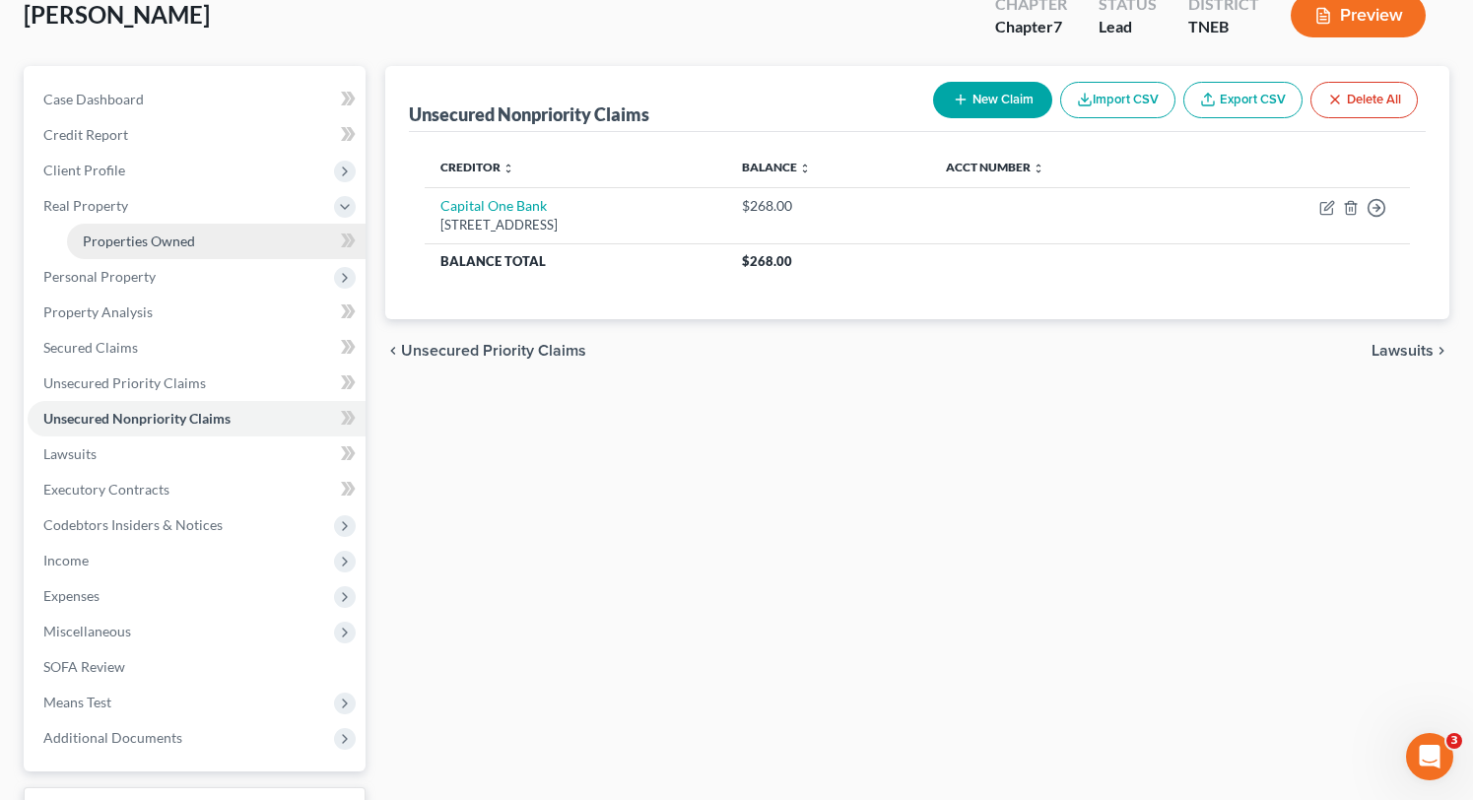
click at [165, 239] on span "Properties Owned" at bounding box center [139, 241] width 112 height 17
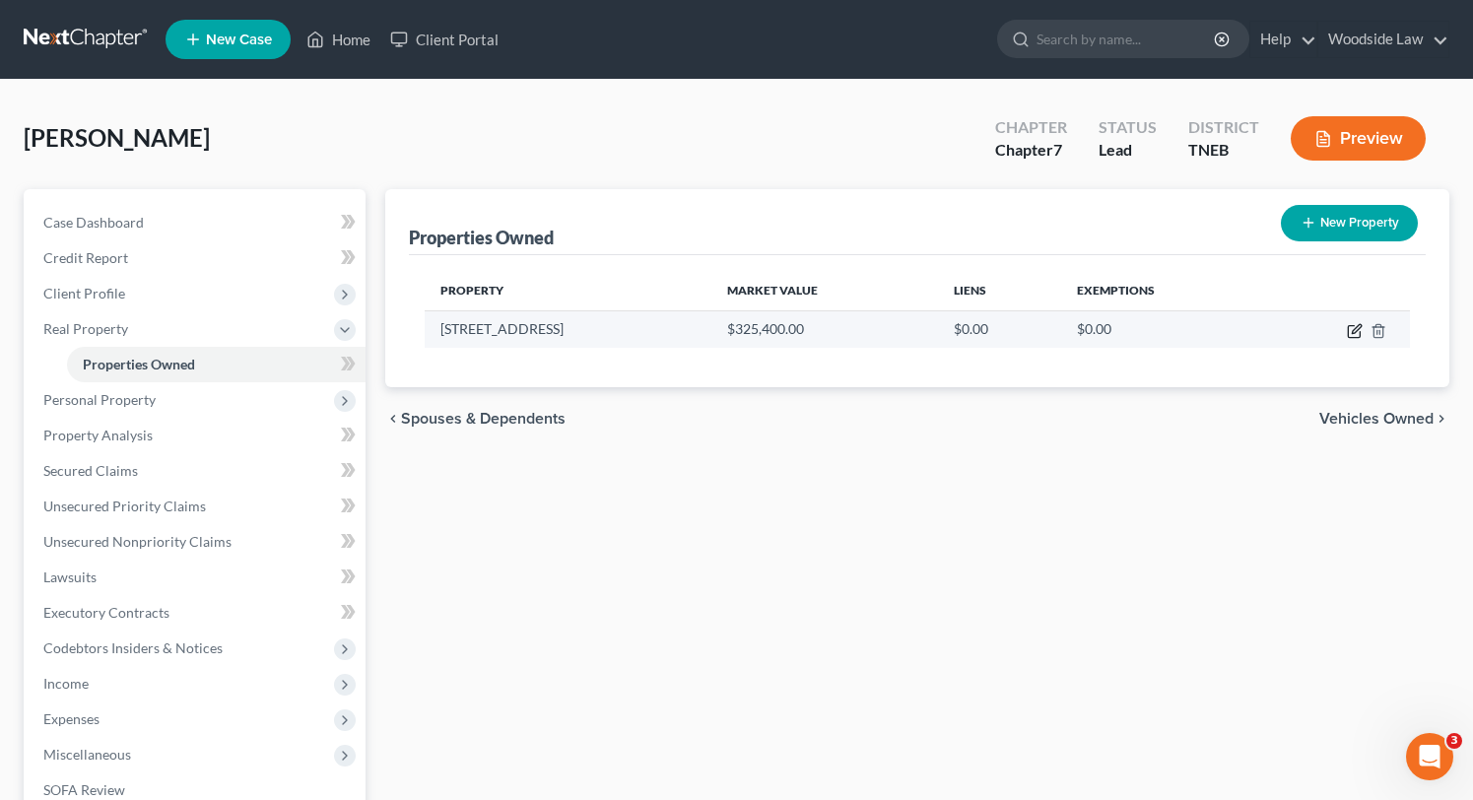
click at [1349, 337] on icon "button" at bounding box center [1354, 332] width 12 height 12
select select "44"
select select "72"
select select "0"
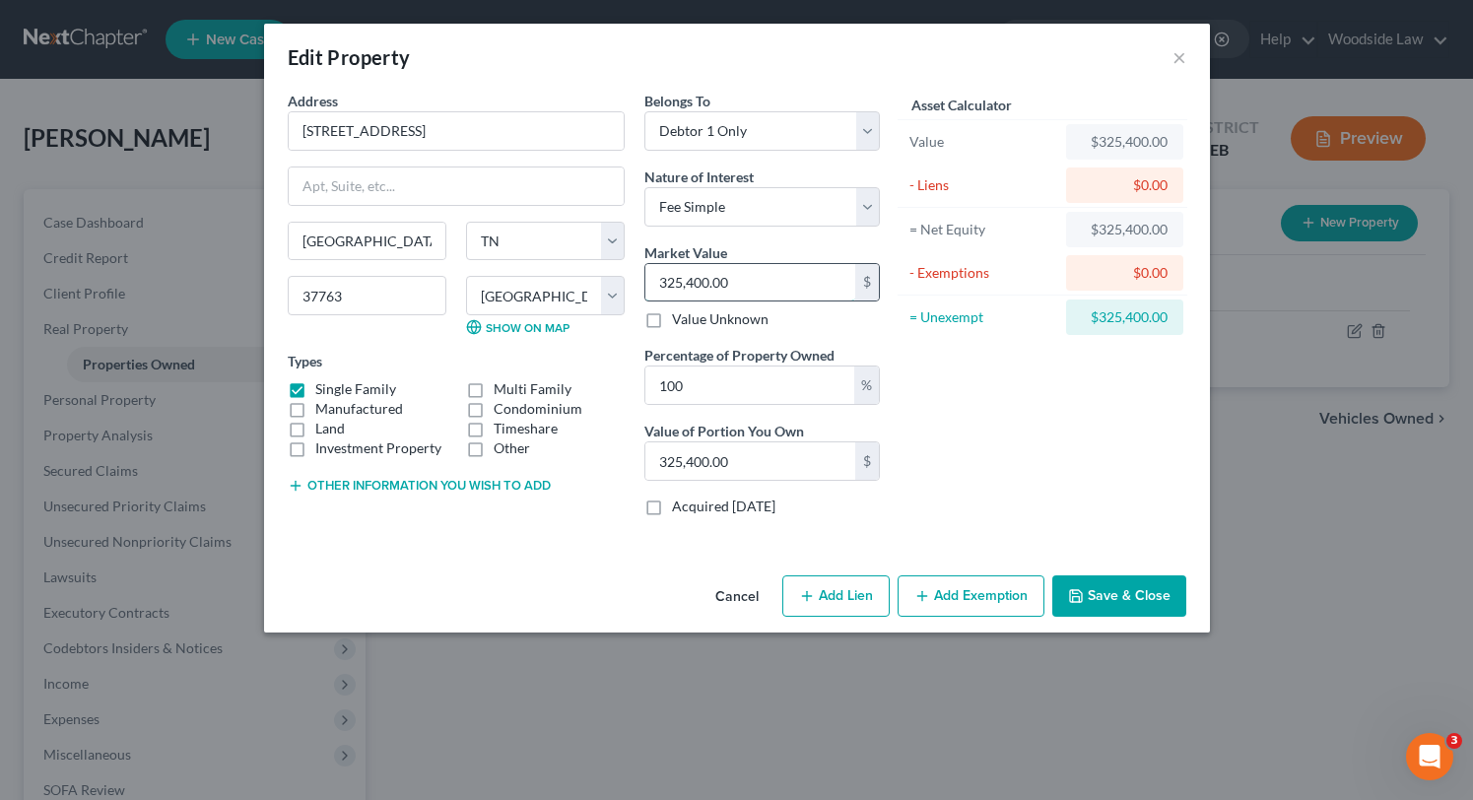
click at [753, 270] on input "325,400.00" at bounding box center [750, 282] width 210 height 37
type input "3"
type input "3.00"
type input "32"
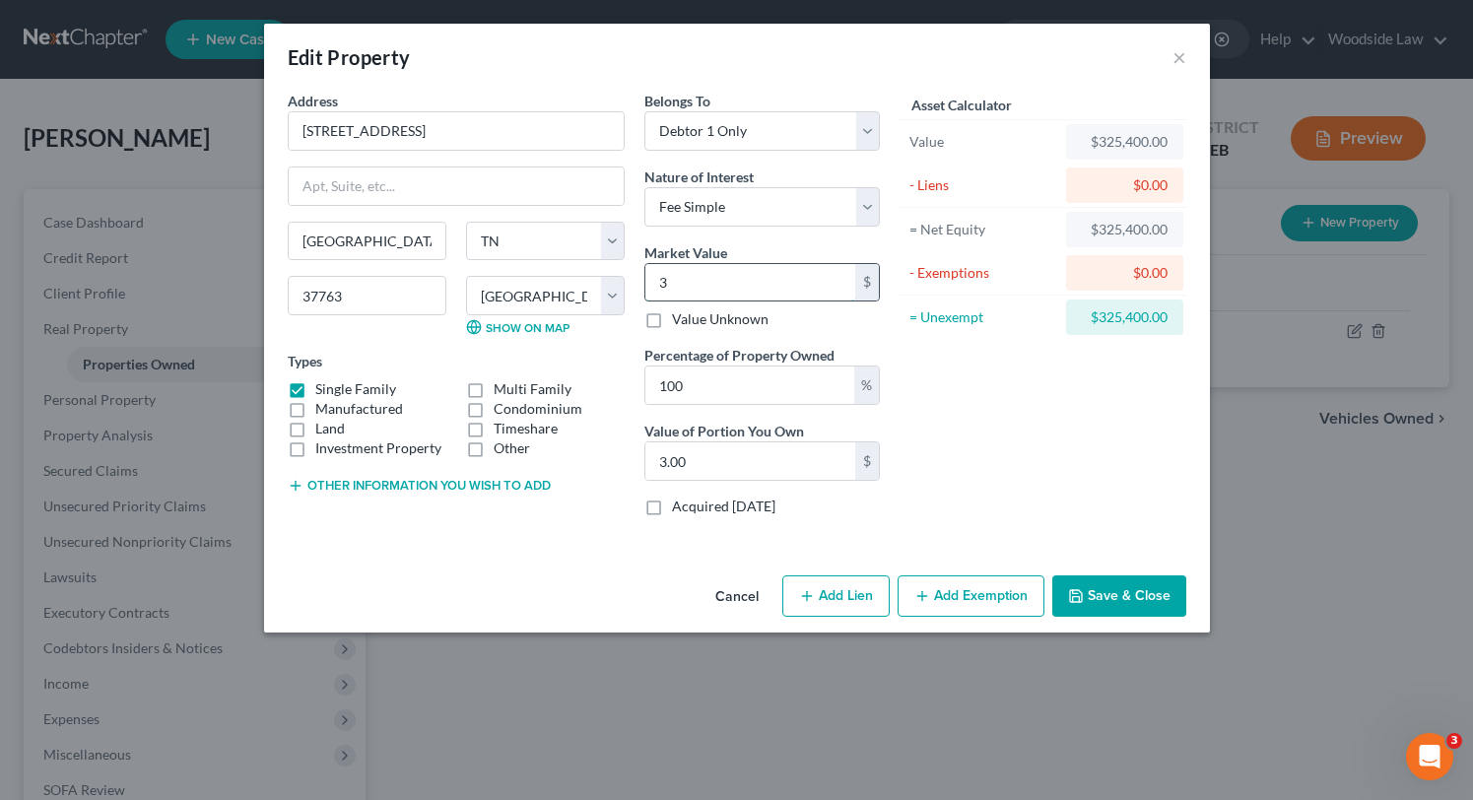
type input "32.00"
type input "326"
type input "326.00"
type input "3260"
type input "3,260.00"
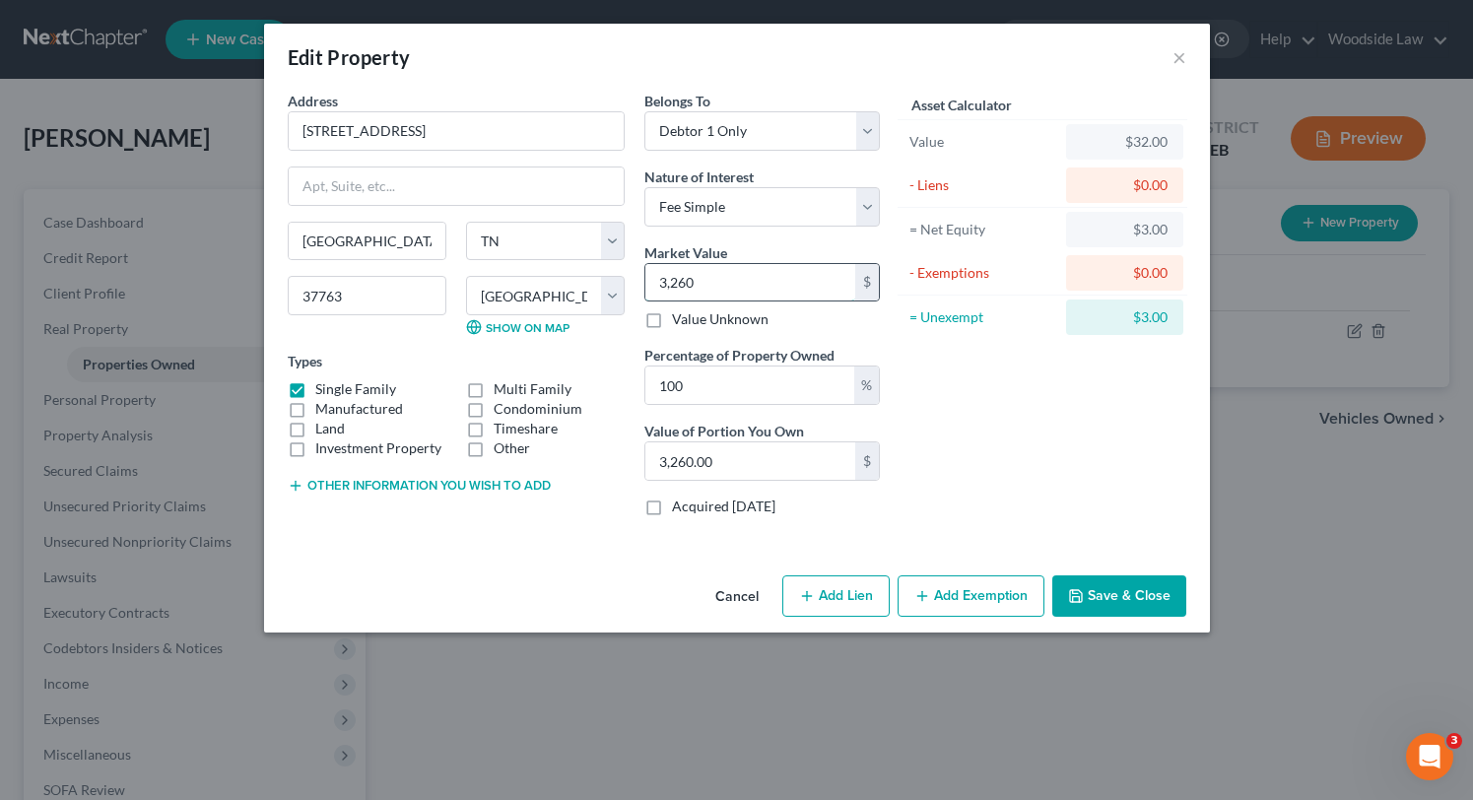
type input "3,2600"
type input "32,600.00"
type input "32,6000"
type input "326,000.00"
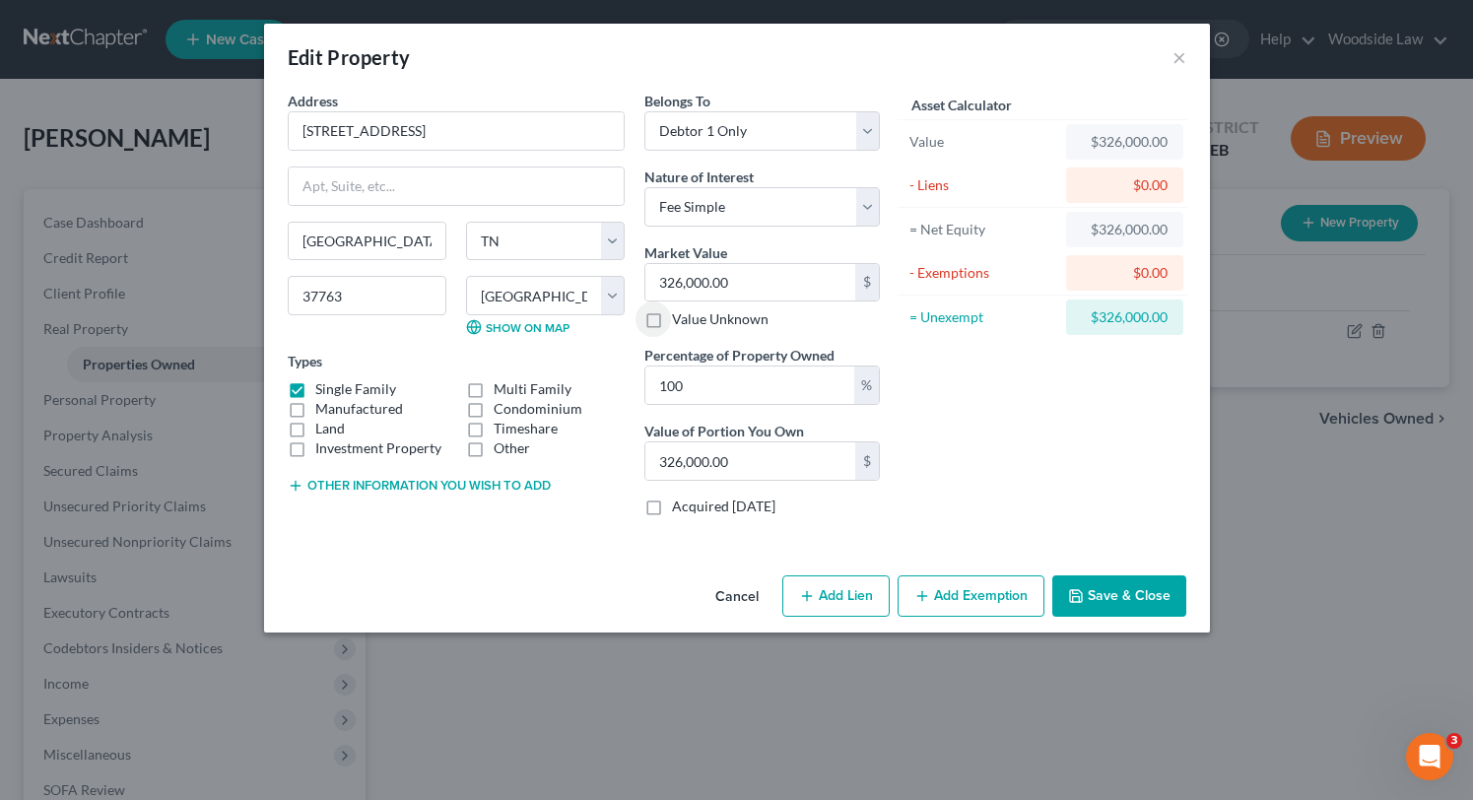
click at [979, 583] on button "Add Exemption" at bounding box center [971, 595] width 147 height 41
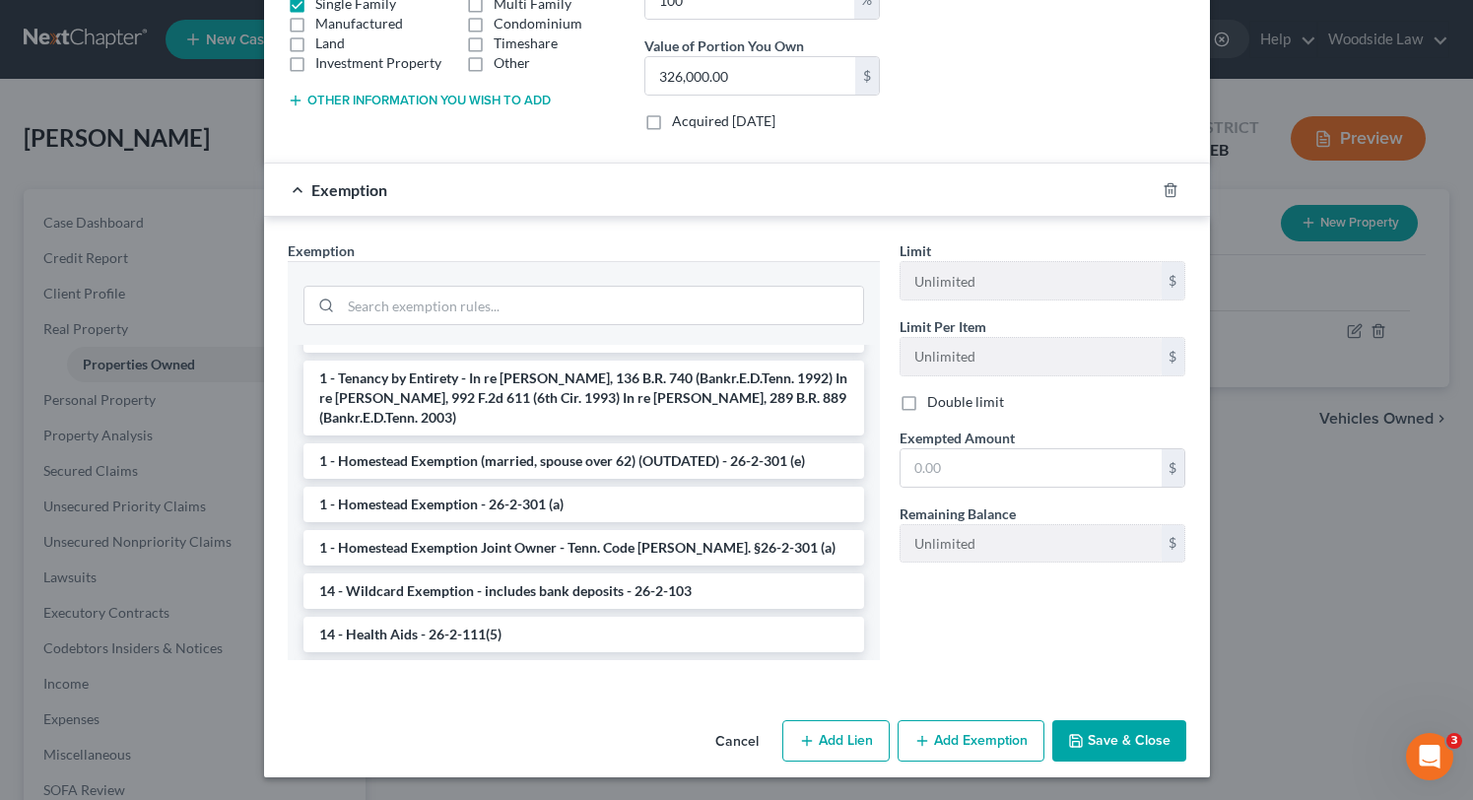
scroll to position [111, 0]
click at [556, 495] on li "1 - Homestead Exemption - 26-2-301 (a)" at bounding box center [583, 507] width 561 height 35
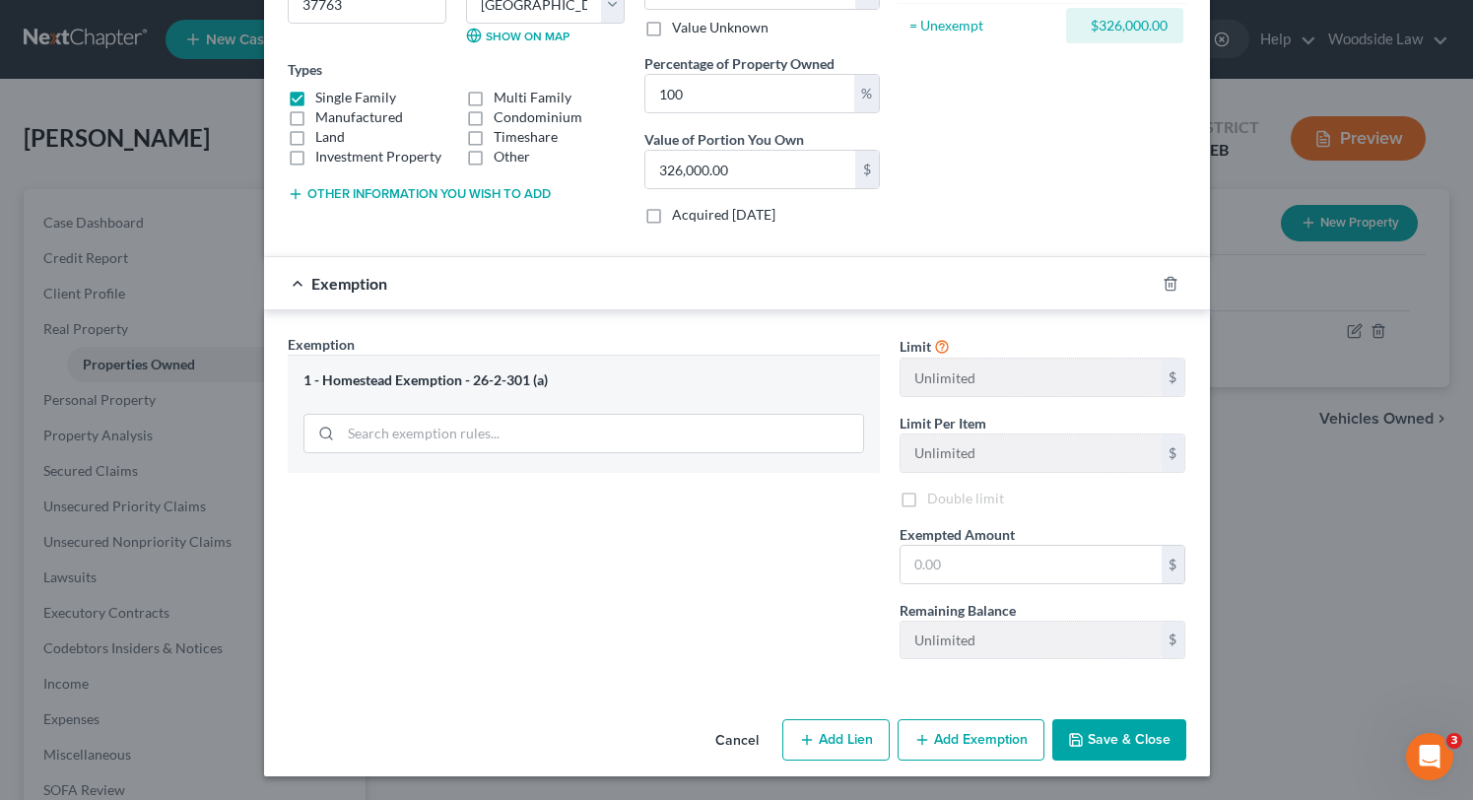
scroll to position [292, 0]
click at [1013, 575] on input "text" at bounding box center [1030, 564] width 261 height 37
type input "35,000"
click at [1119, 747] on button "Save & Close" at bounding box center [1119, 739] width 134 height 41
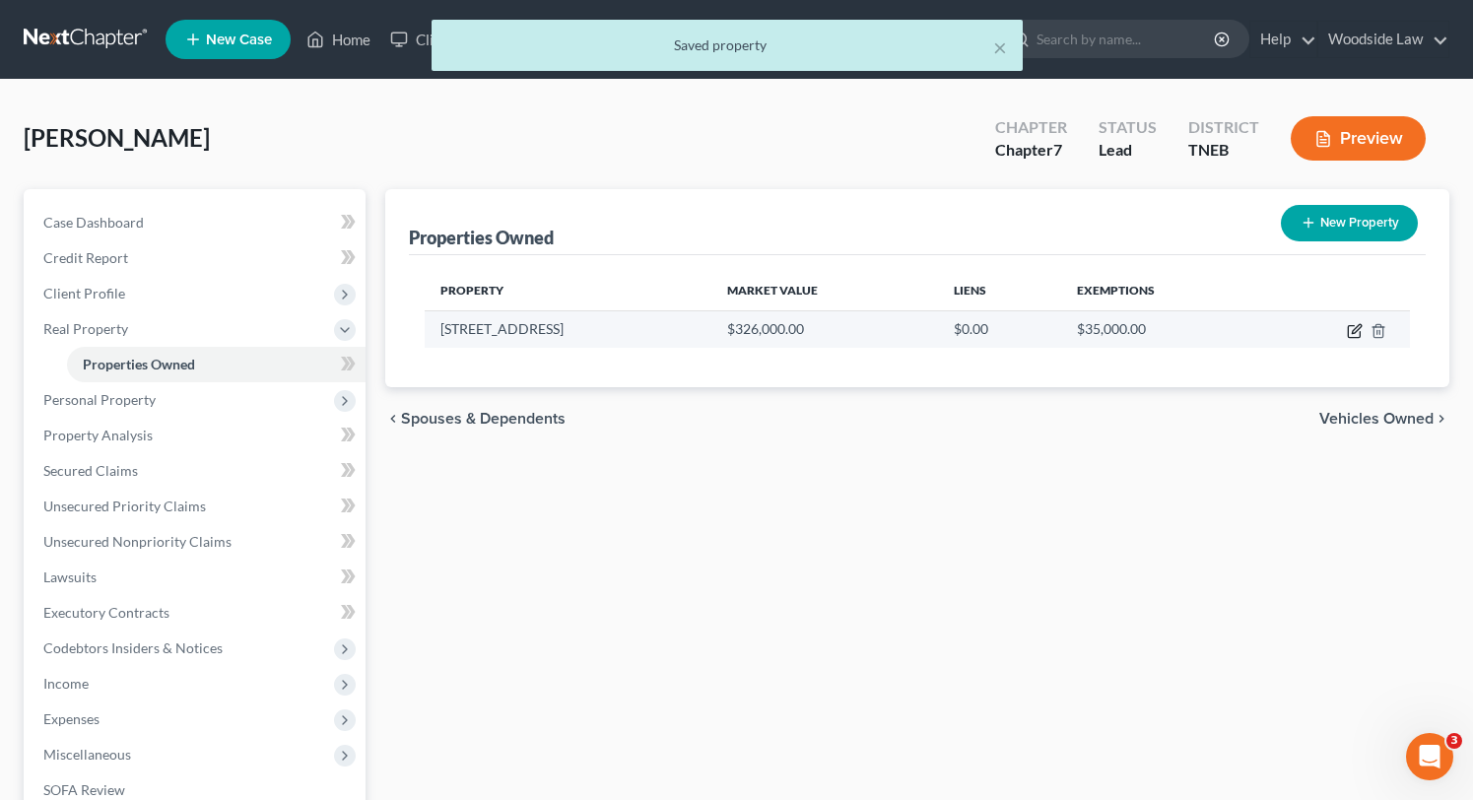
click at [1350, 333] on icon "button" at bounding box center [1355, 331] width 16 height 16
select select "44"
select select "72"
select select "0"
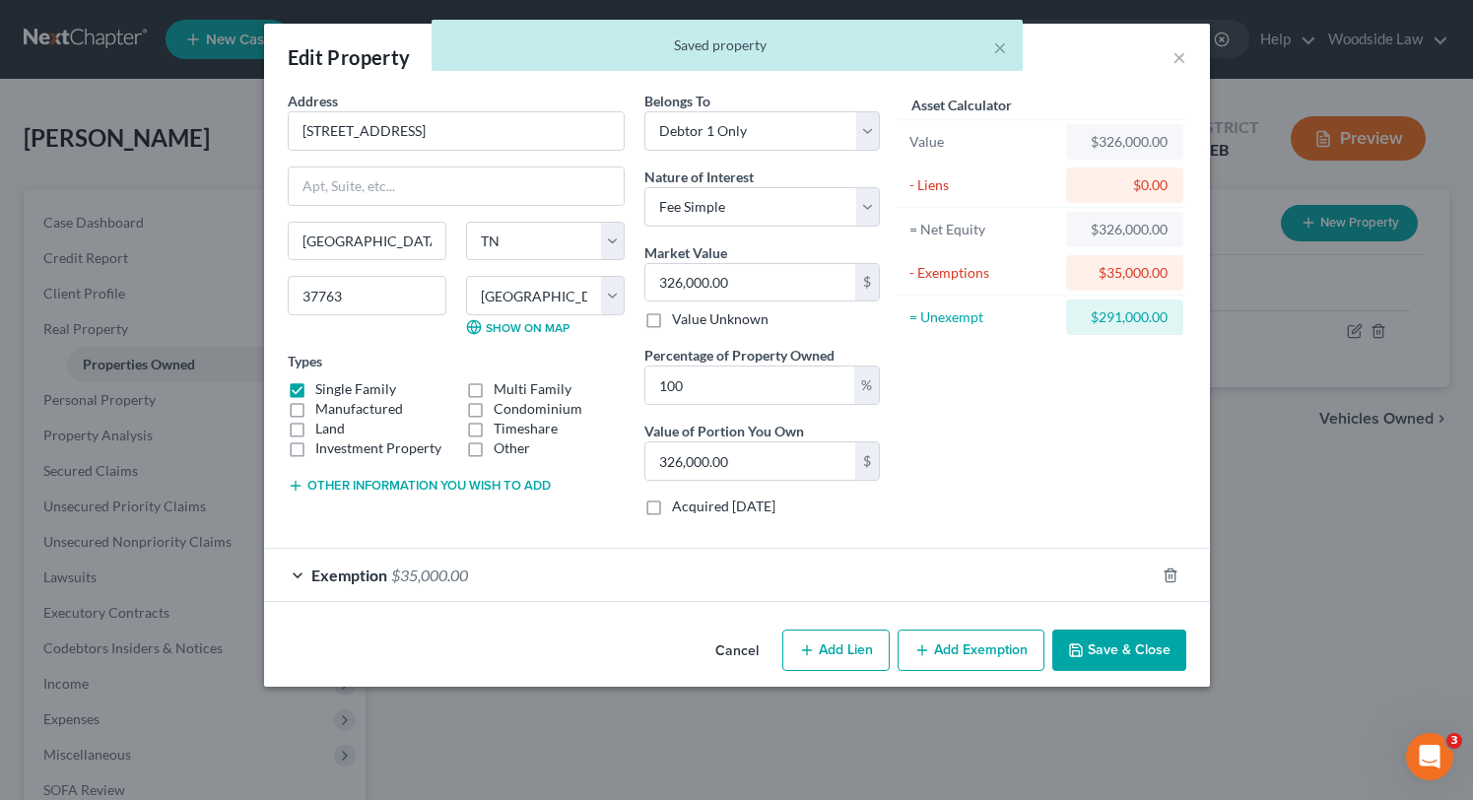
click at [857, 636] on button "Add Lien" at bounding box center [835, 650] width 107 height 41
select select "0"
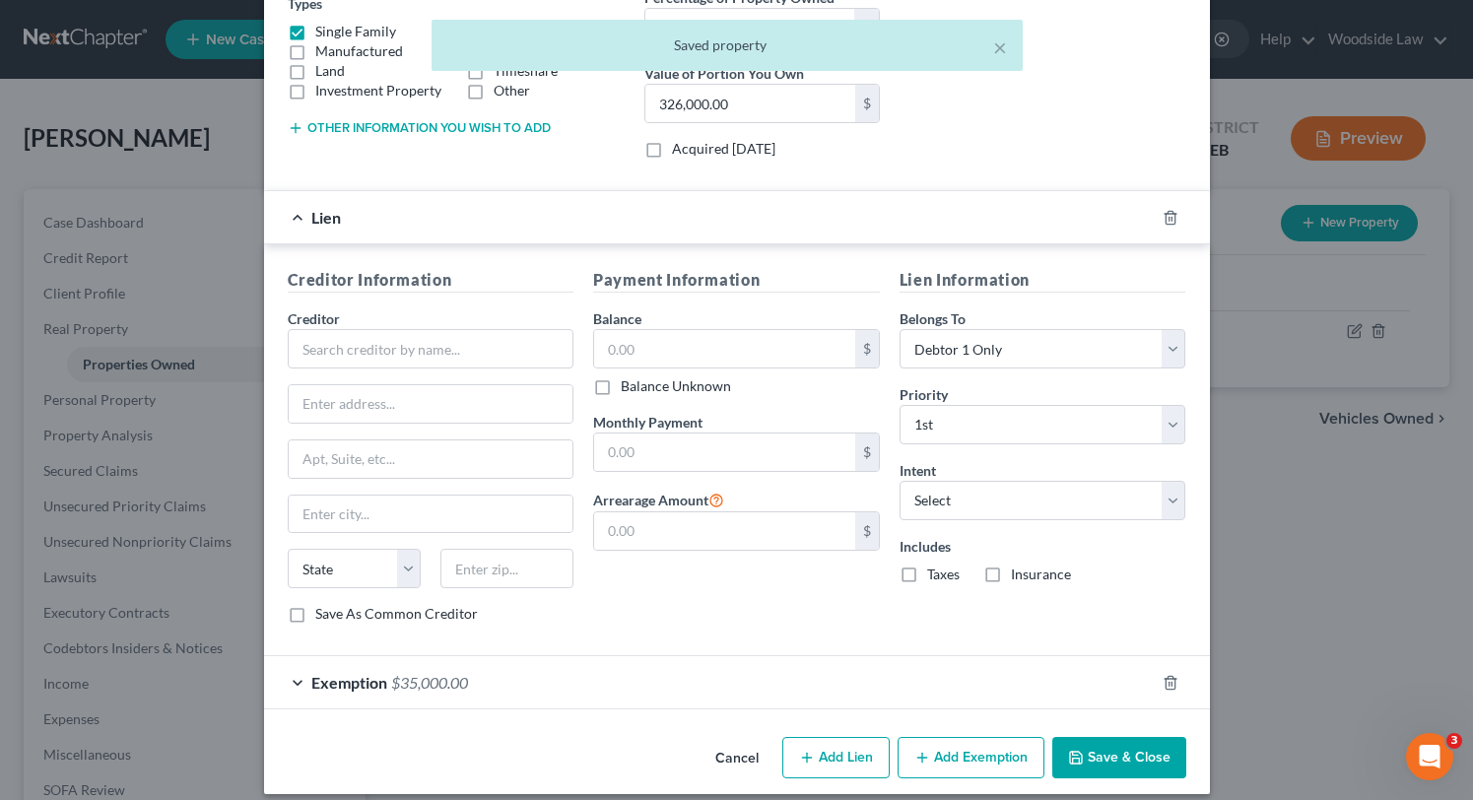
scroll to position [368, 0]
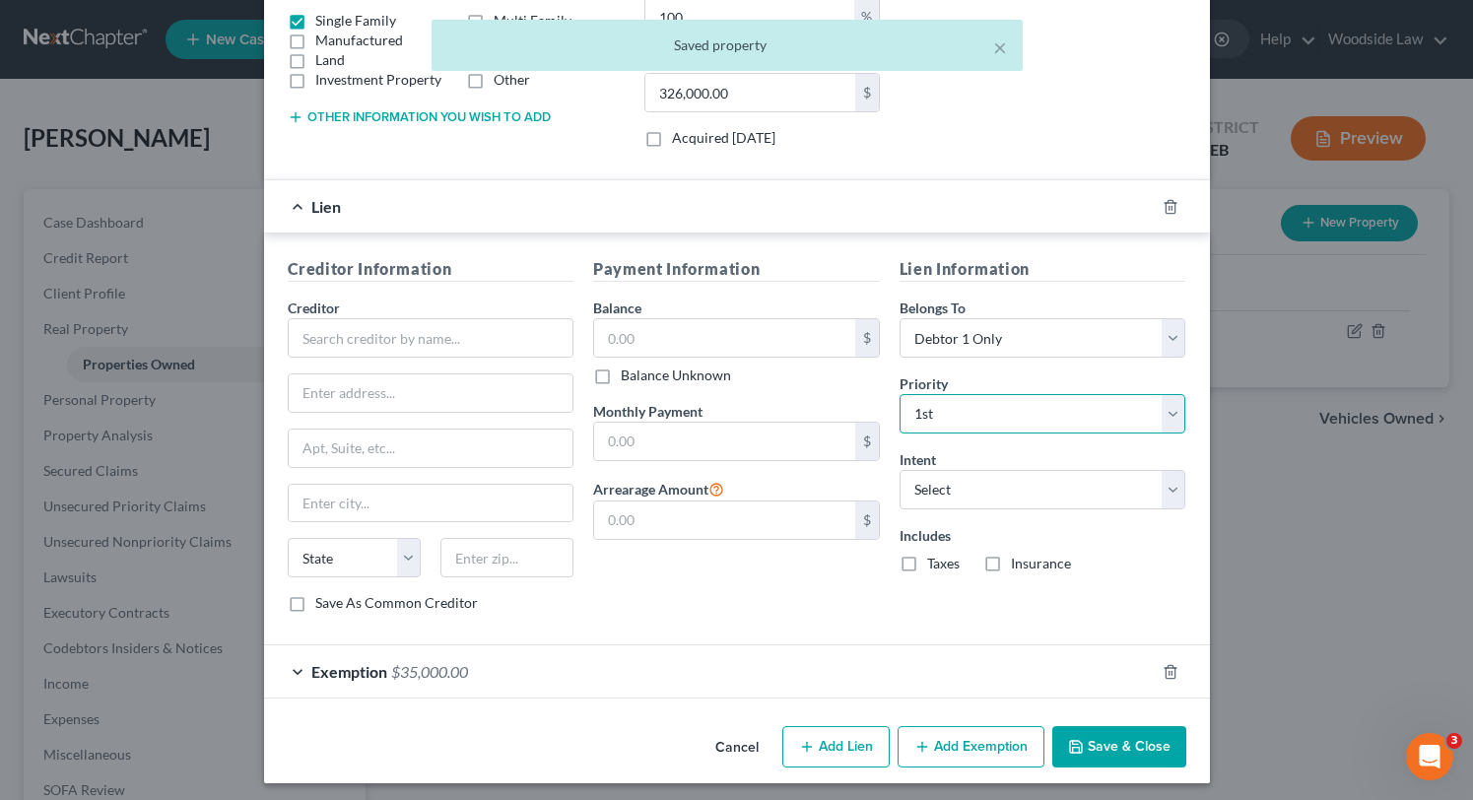
click at [1156, 407] on select "Select 1st 2nd 3rd 4th 5th 6th 7th 8th 9th 10th 11th 12th 13th 14th 15th 16th 1…" at bounding box center [1042, 413] width 287 height 39
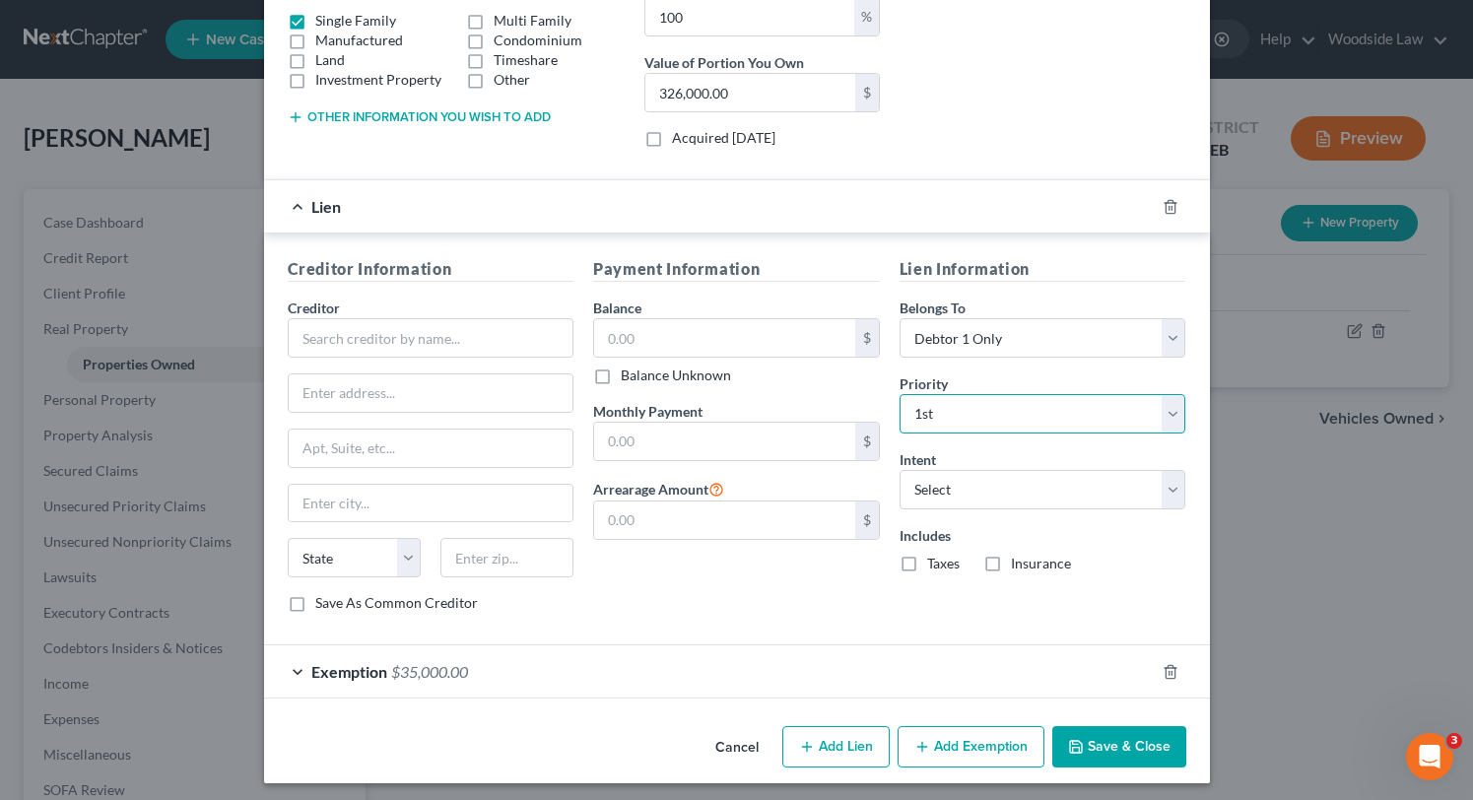
select select "1"
click at [899, 394] on select "Select 1st 2nd 3rd 4th 5th 6th 7th 8th 9th 10th 11th 12th 13th 14th 15th 16th 1…" at bounding box center [1042, 413] width 287 height 39
click at [1059, 487] on select "Select Surrender Redeem Reaffirm Avoid Other" at bounding box center [1042, 489] width 287 height 39
click at [397, 321] on input "text" at bounding box center [431, 337] width 287 height 39
click at [366, 337] on input "Goodleap, LLC" at bounding box center [431, 337] width 287 height 39
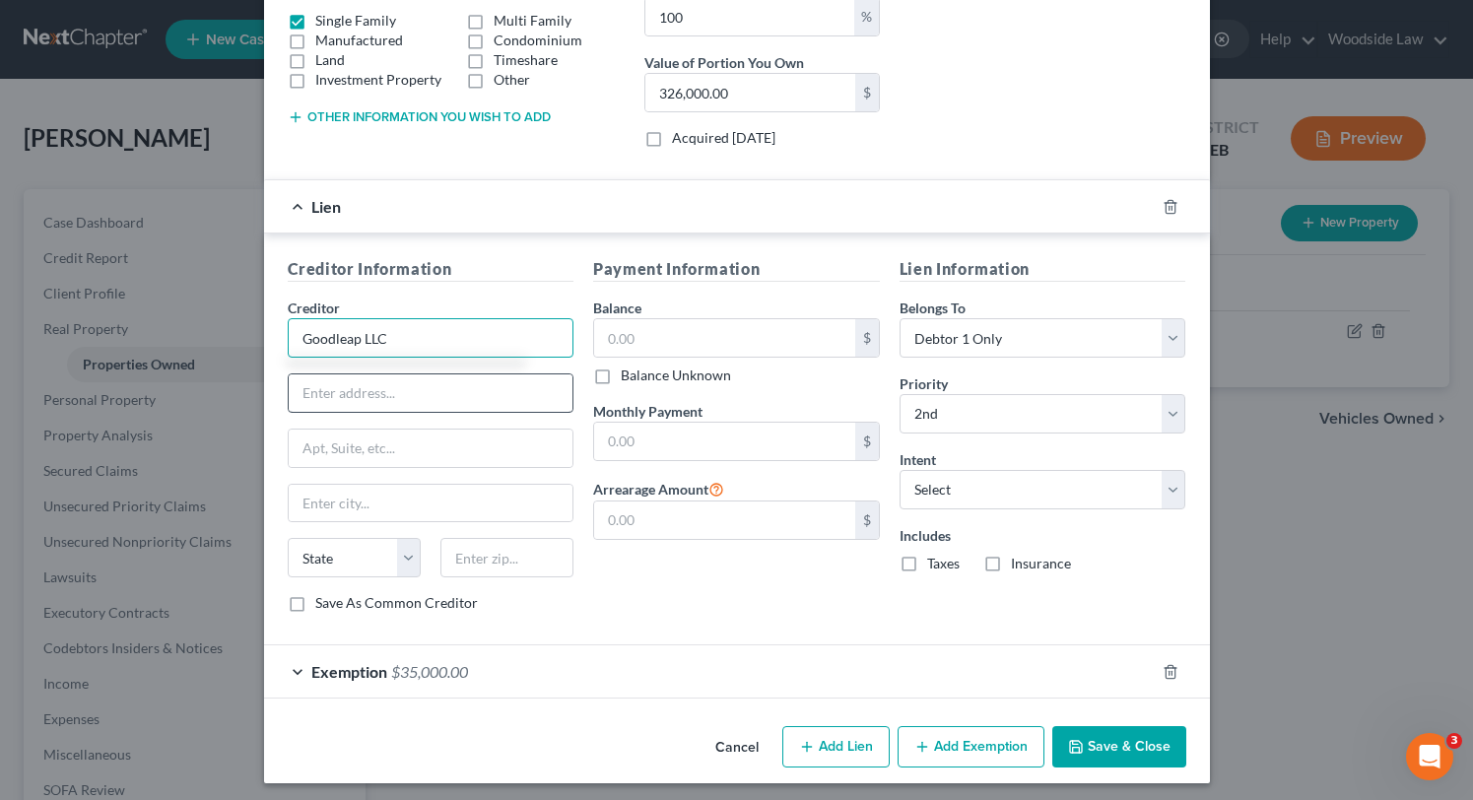
type input "Goodleap LLC"
click at [373, 394] on input "text" at bounding box center [431, 392] width 285 height 37
type input "[STREET_ADDRESS]"
type input "95661"
type input "[GEOGRAPHIC_DATA]"
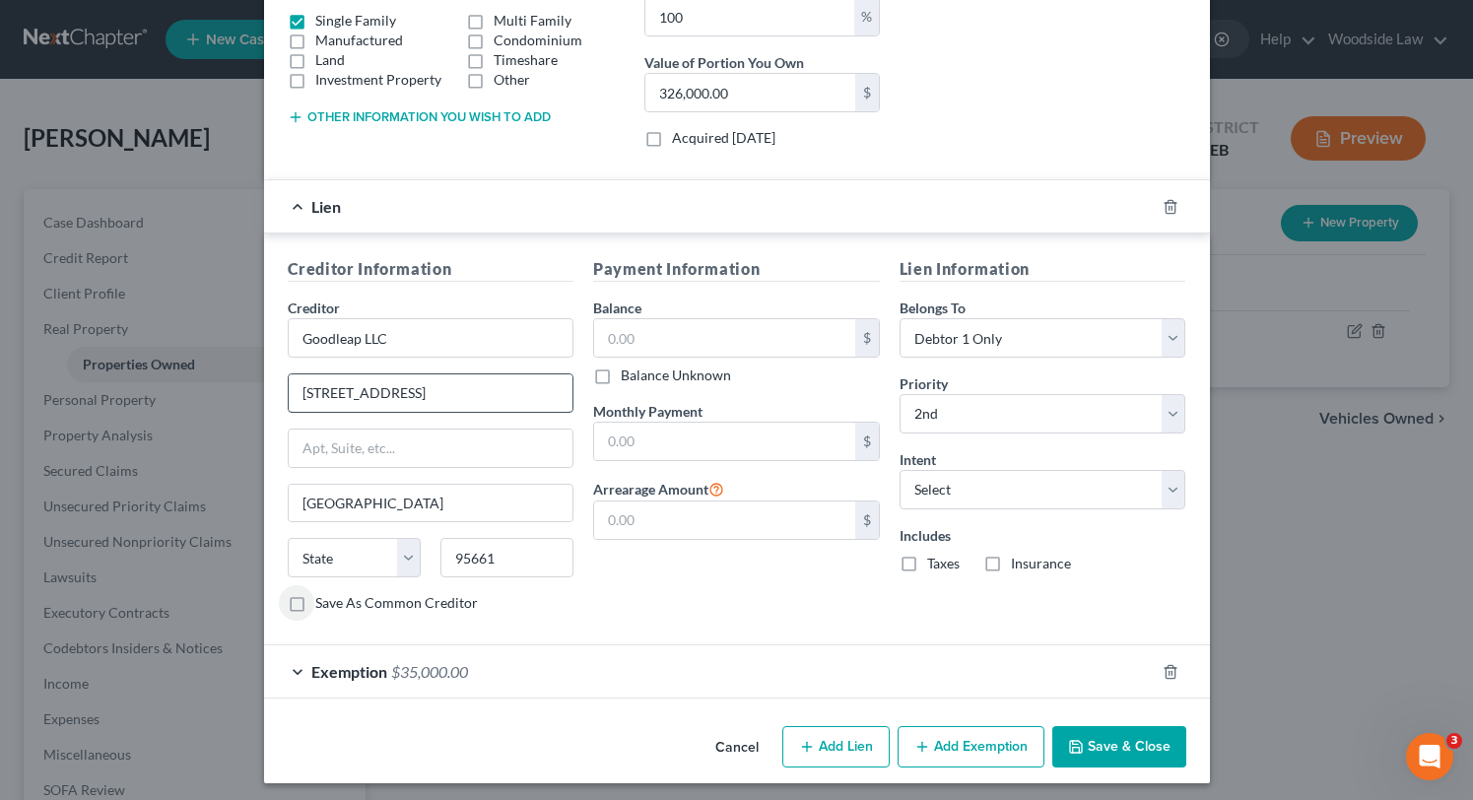
select select "4"
click at [520, 555] on input "95661" at bounding box center [506, 557] width 133 height 39
type input "95661-5920"
click at [315, 599] on label "Save As Common Creditor" at bounding box center [396, 603] width 163 height 20
click at [323, 599] on input "Save As Common Creditor" at bounding box center [329, 599] width 13 height 13
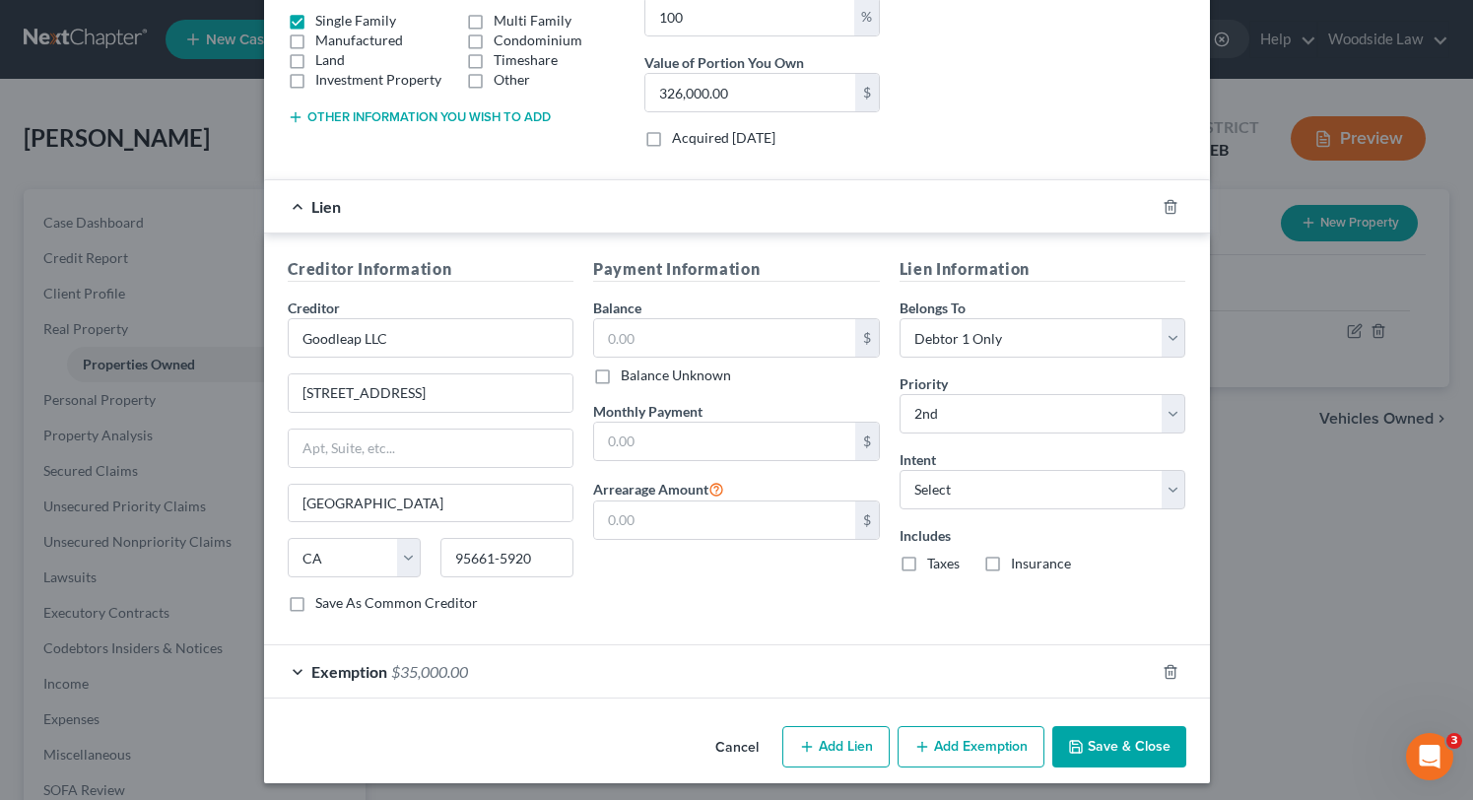
checkbox input "true"
click at [679, 341] on input "text" at bounding box center [724, 337] width 261 height 37
type input "21,679"
click at [1106, 487] on select "Select Surrender Redeem Reaffirm Avoid Other" at bounding box center [1042, 489] width 287 height 39
select select "4"
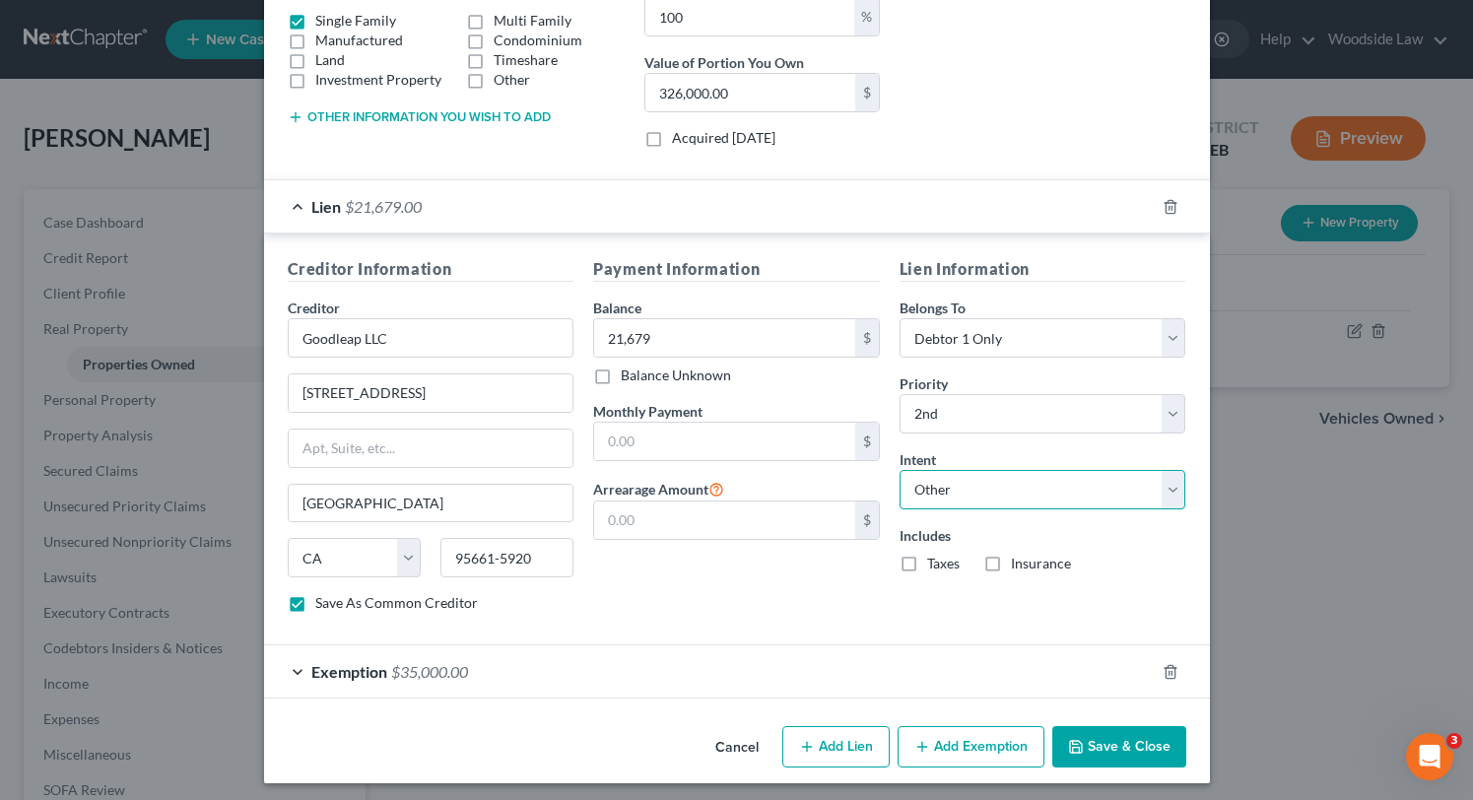
click at [899, 470] on select "Select Surrender Redeem Reaffirm Avoid Other" at bounding box center [1042, 489] width 287 height 39
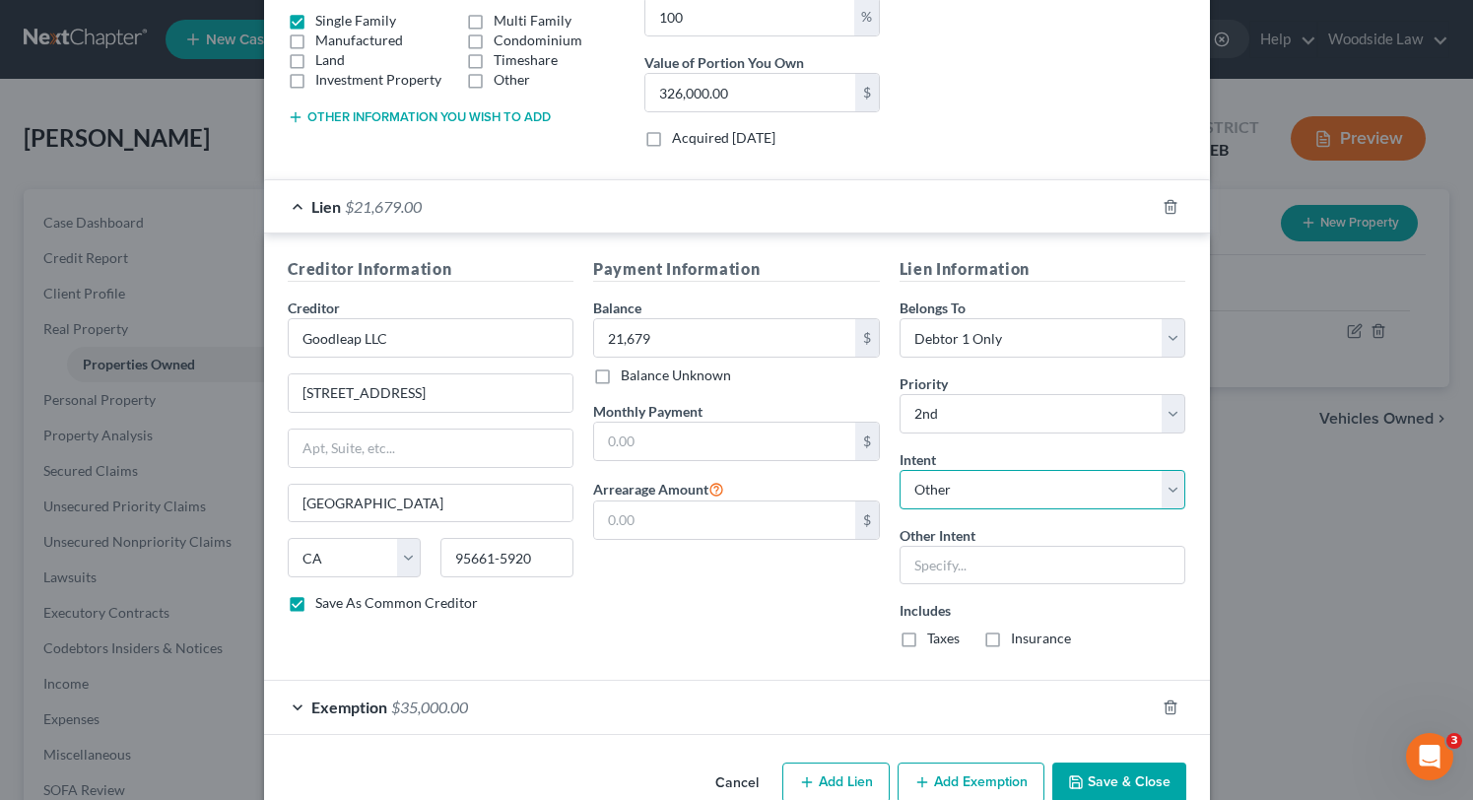
scroll to position [411, 0]
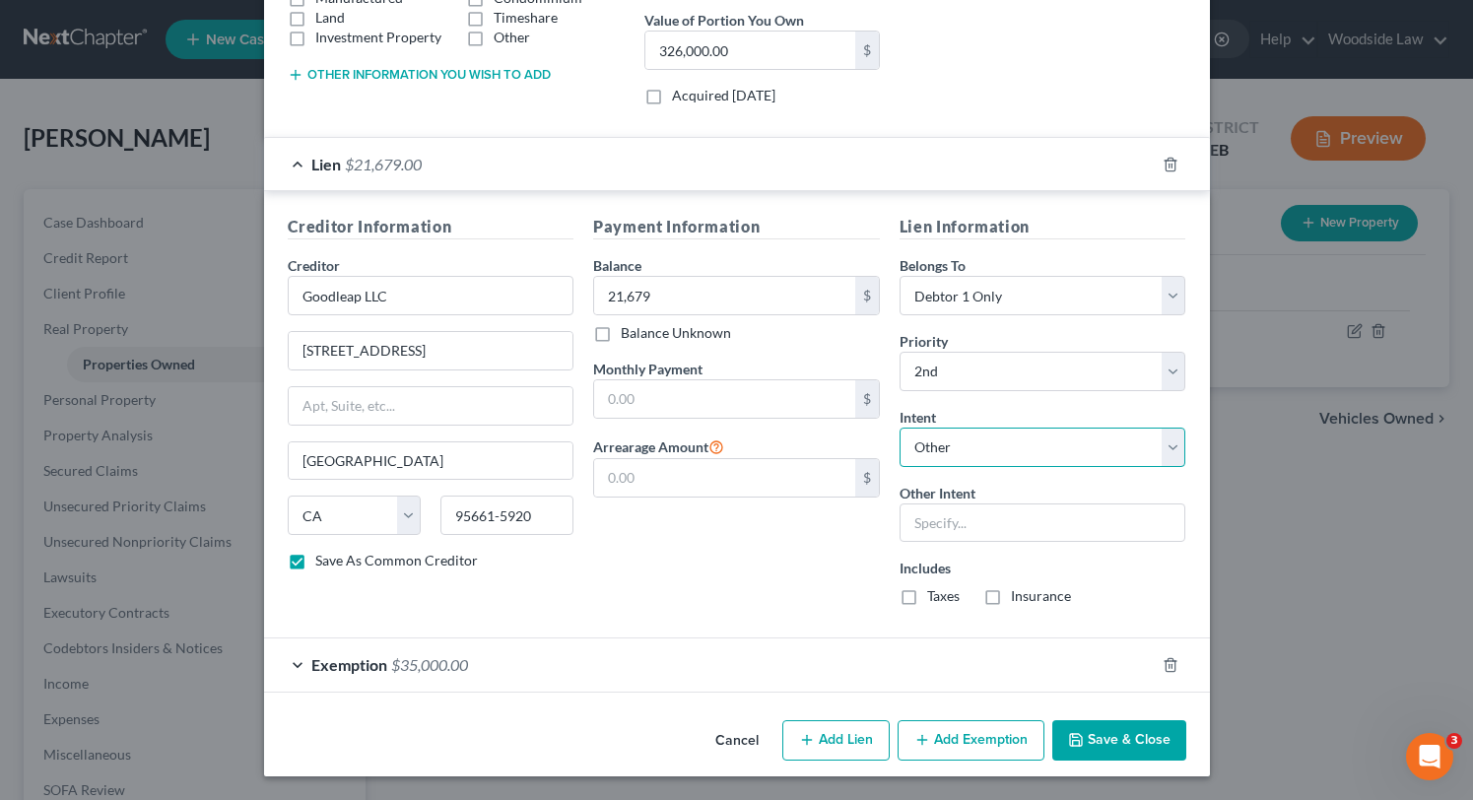
click at [1137, 446] on select "Select Surrender Redeem Reaffirm Avoid Other" at bounding box center [1042, 447] width 287 height 39
select select
click at [899, 462] on select "Select Surrender Redeem Reaffirm Avoid Other" at bounding box center [1042, 447] width 287 height 39
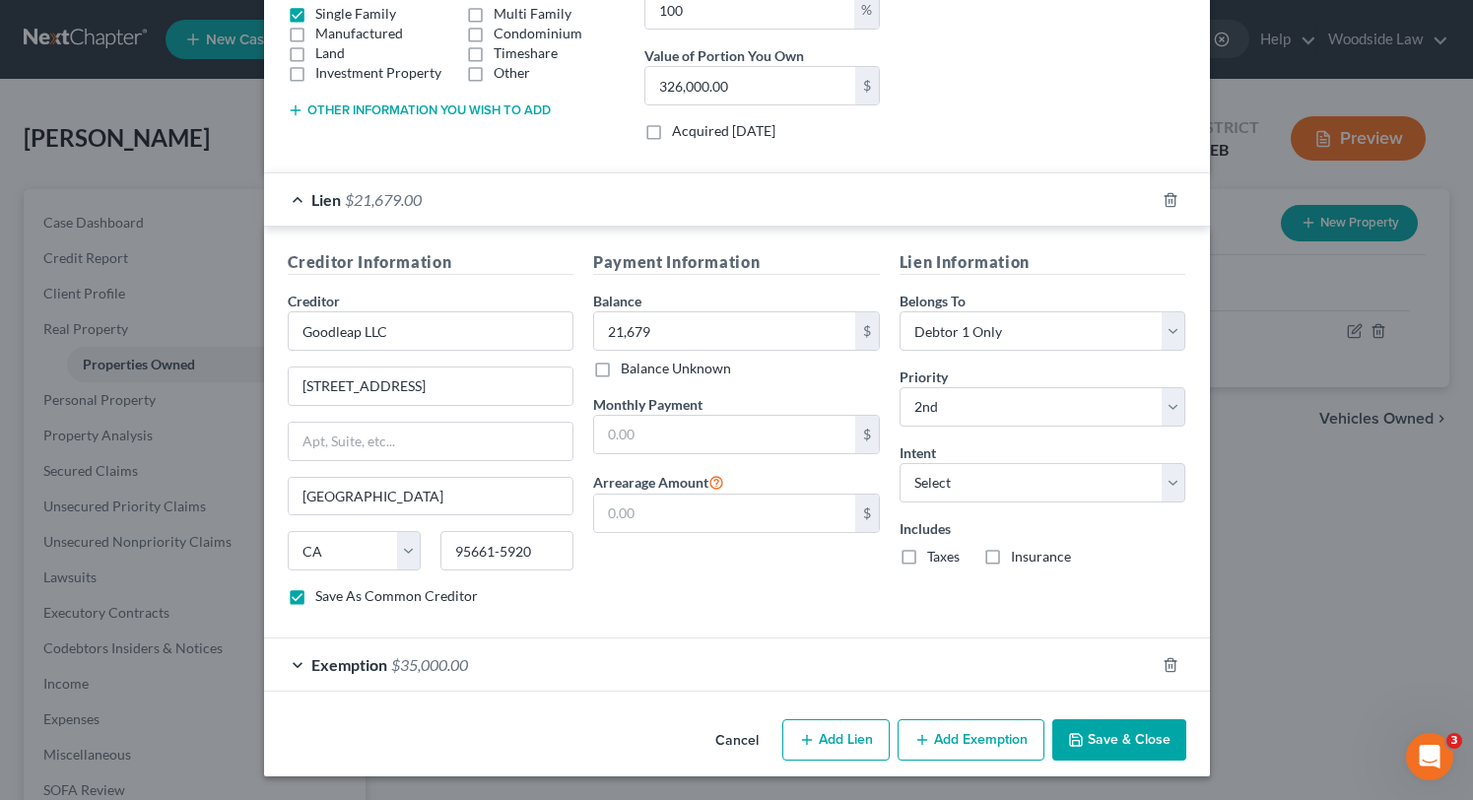
click at [1133, 732] on button "Save & Close" at bounding box center [1119, 739] width 134 height 41
checkbox input "false"
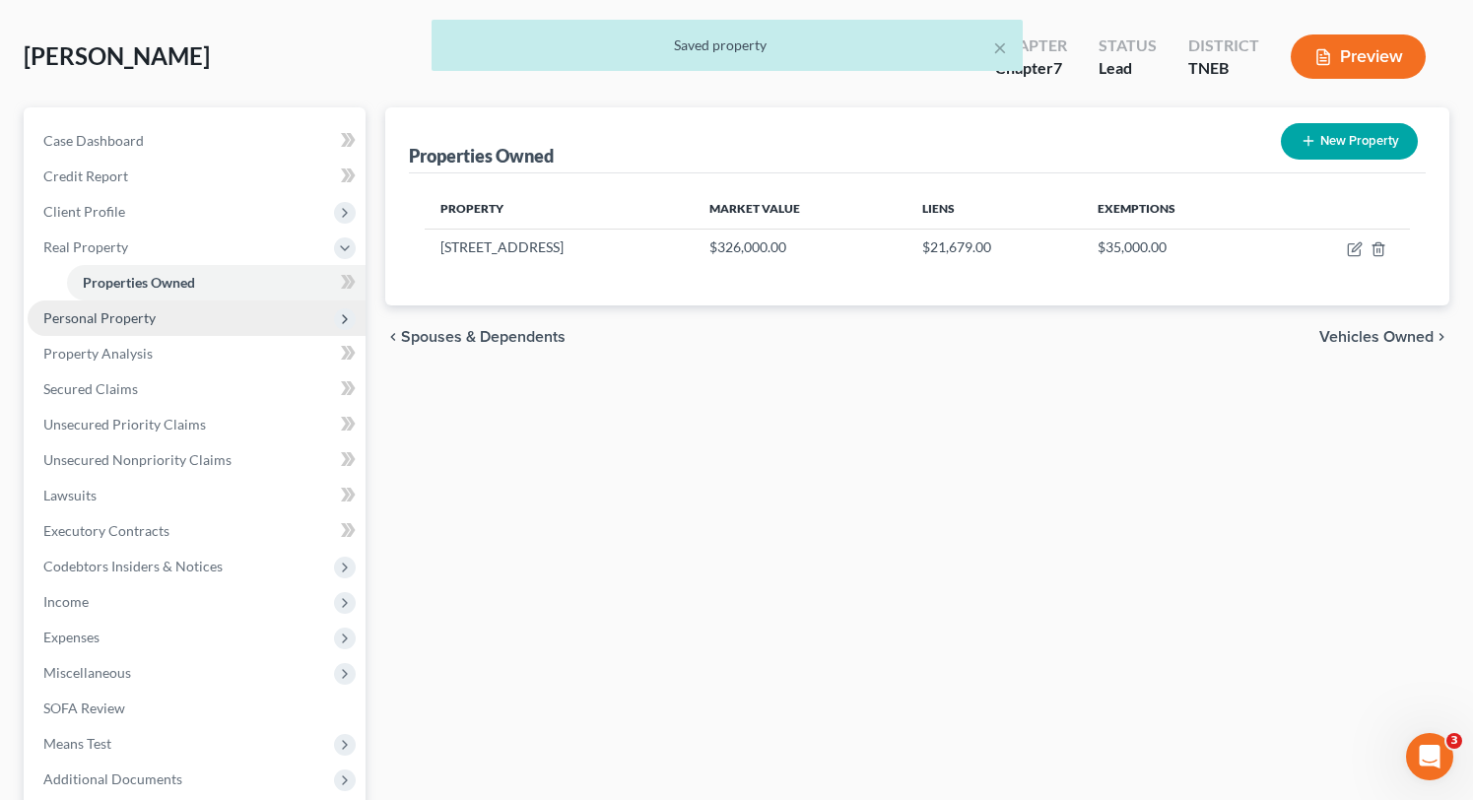
scroll to position [80, 0]
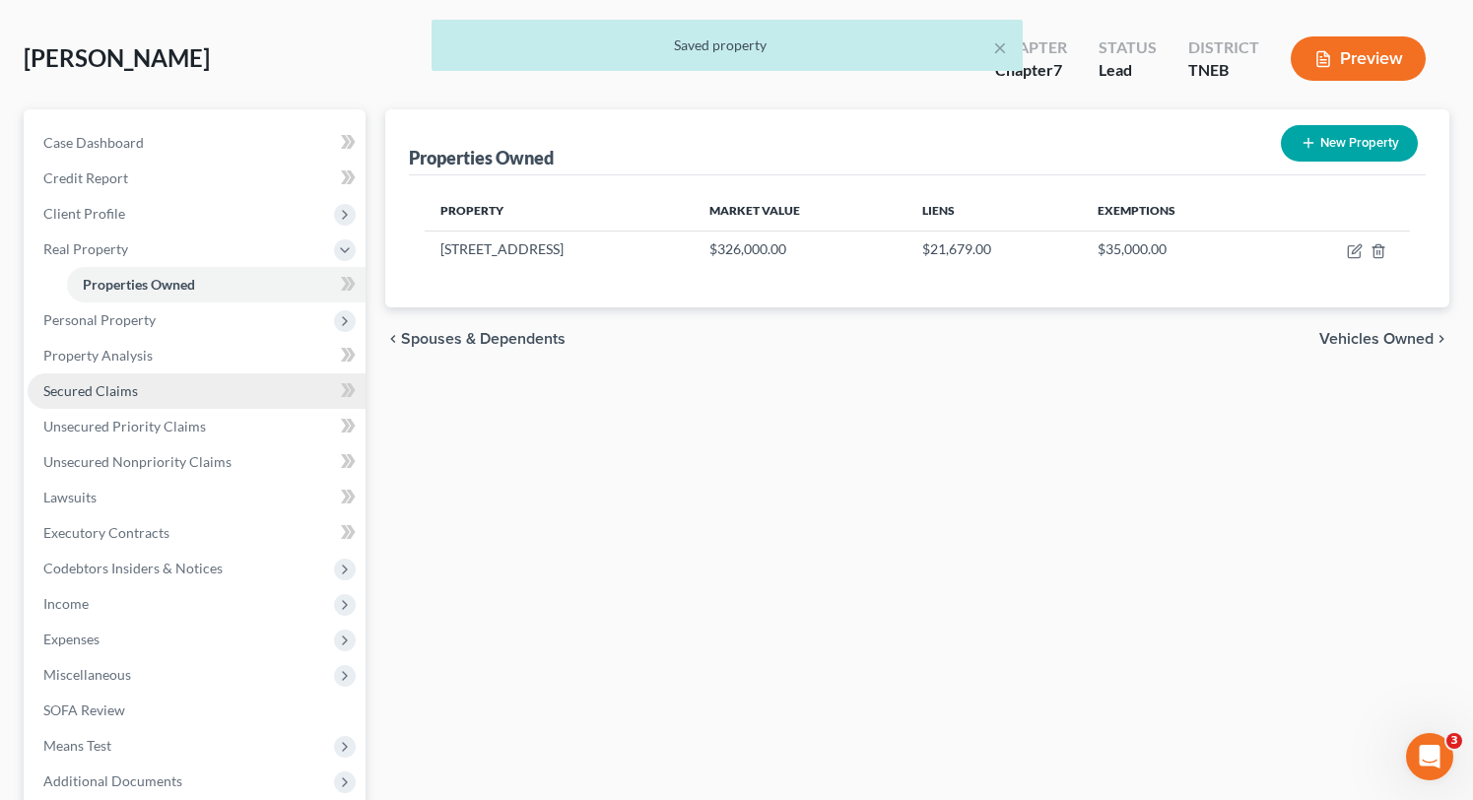
click at [76, 399] on link "Secured Claims" at bounding box center [197, 390] width 338 height 35
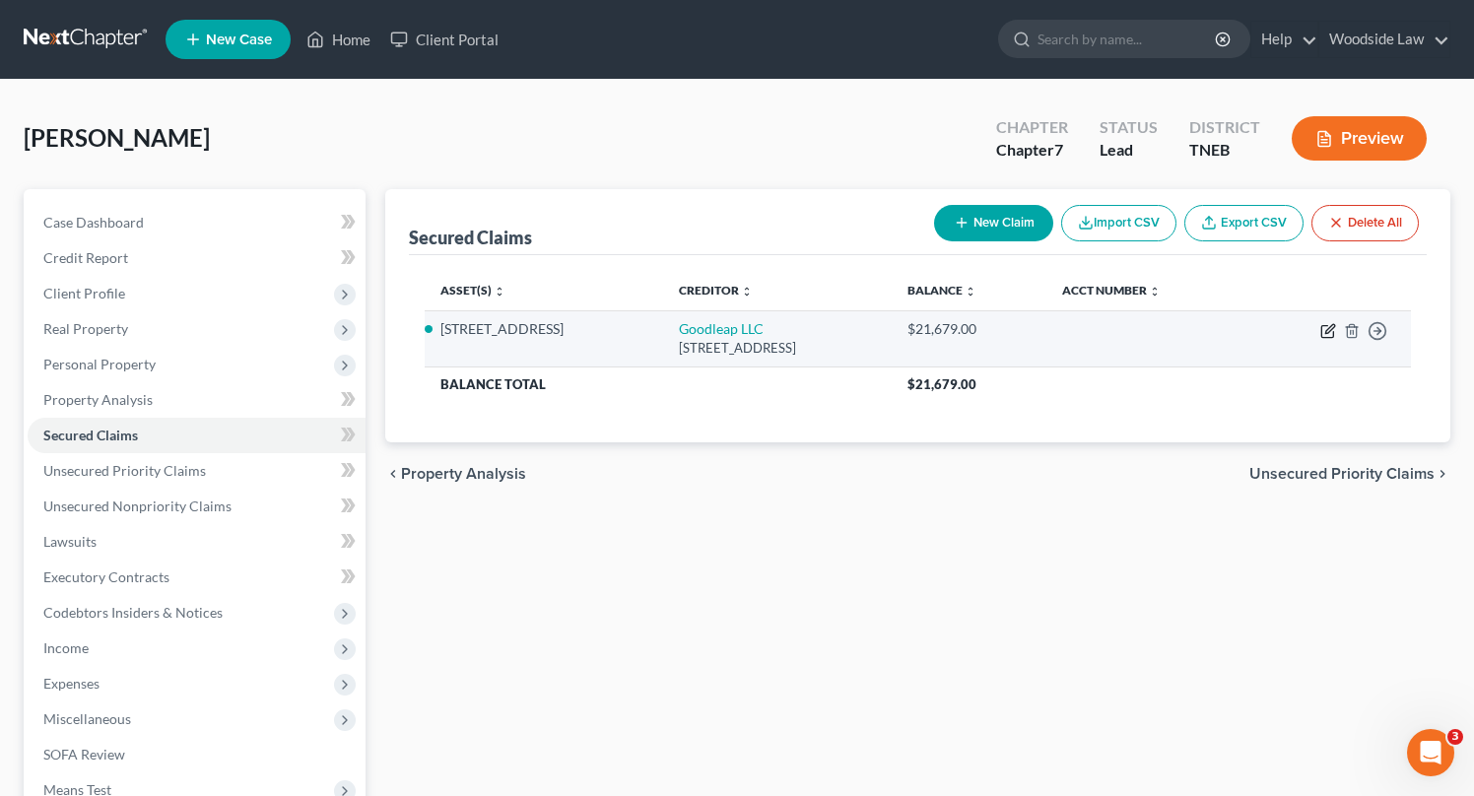
click at [1329, 326] on icon "button" at bounding box center [1329, 328] width 9 height 9
select select "4"
select select "0"
select select "1"
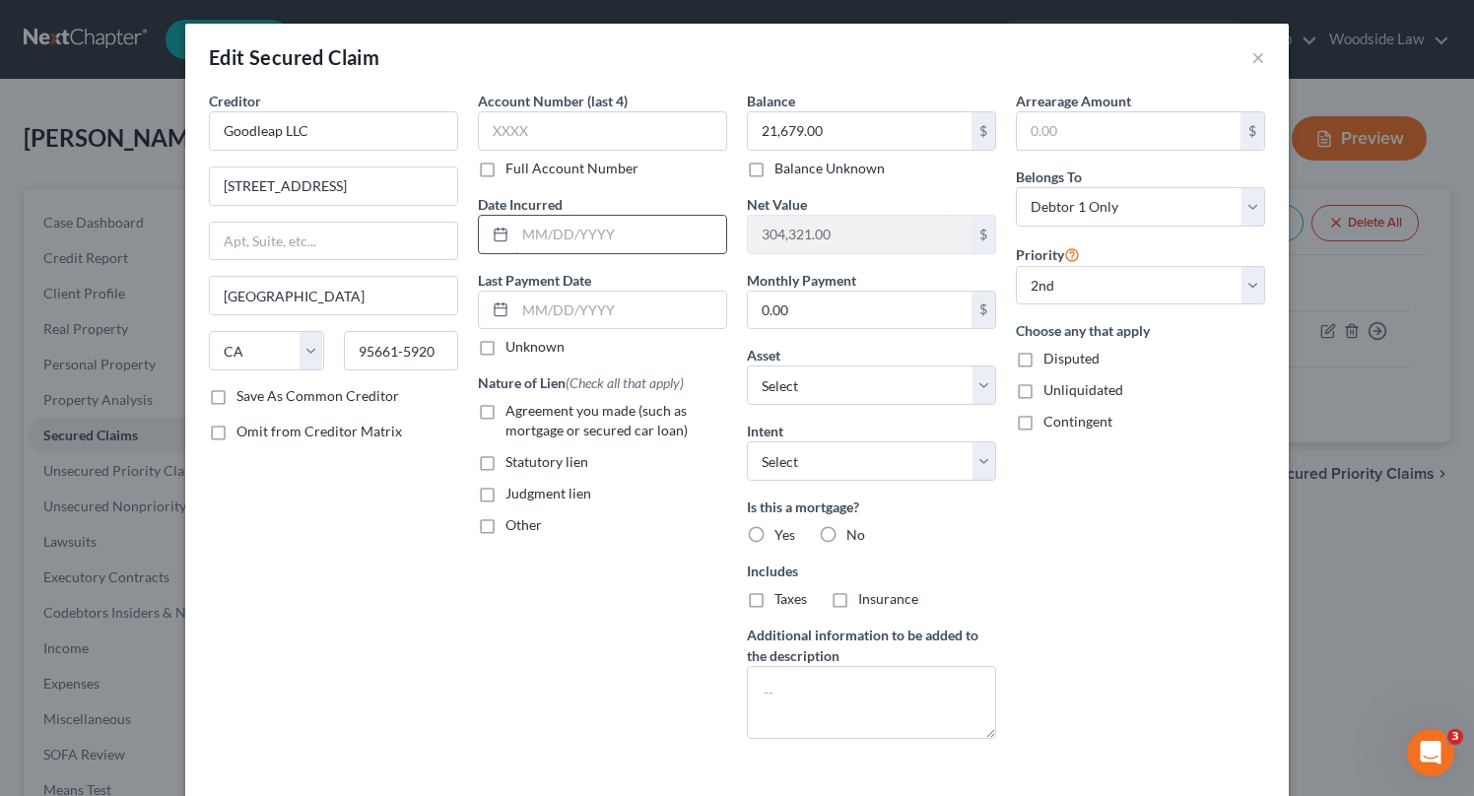
click at [643, 222] on input "text" at bounding box center [620, 234] width 211 height 37
type input "[DATE]"
click at [505, 407] on label "Agreement you made (such as mortgage or secured car loan)" at bounding box center [616, 420] width 222 height 39
click at [513, 407] on input "Agreement you made (such as mortgage or secured car loan)" at bounding box center [519, 407] width 13 height 13
checkbox input "true"
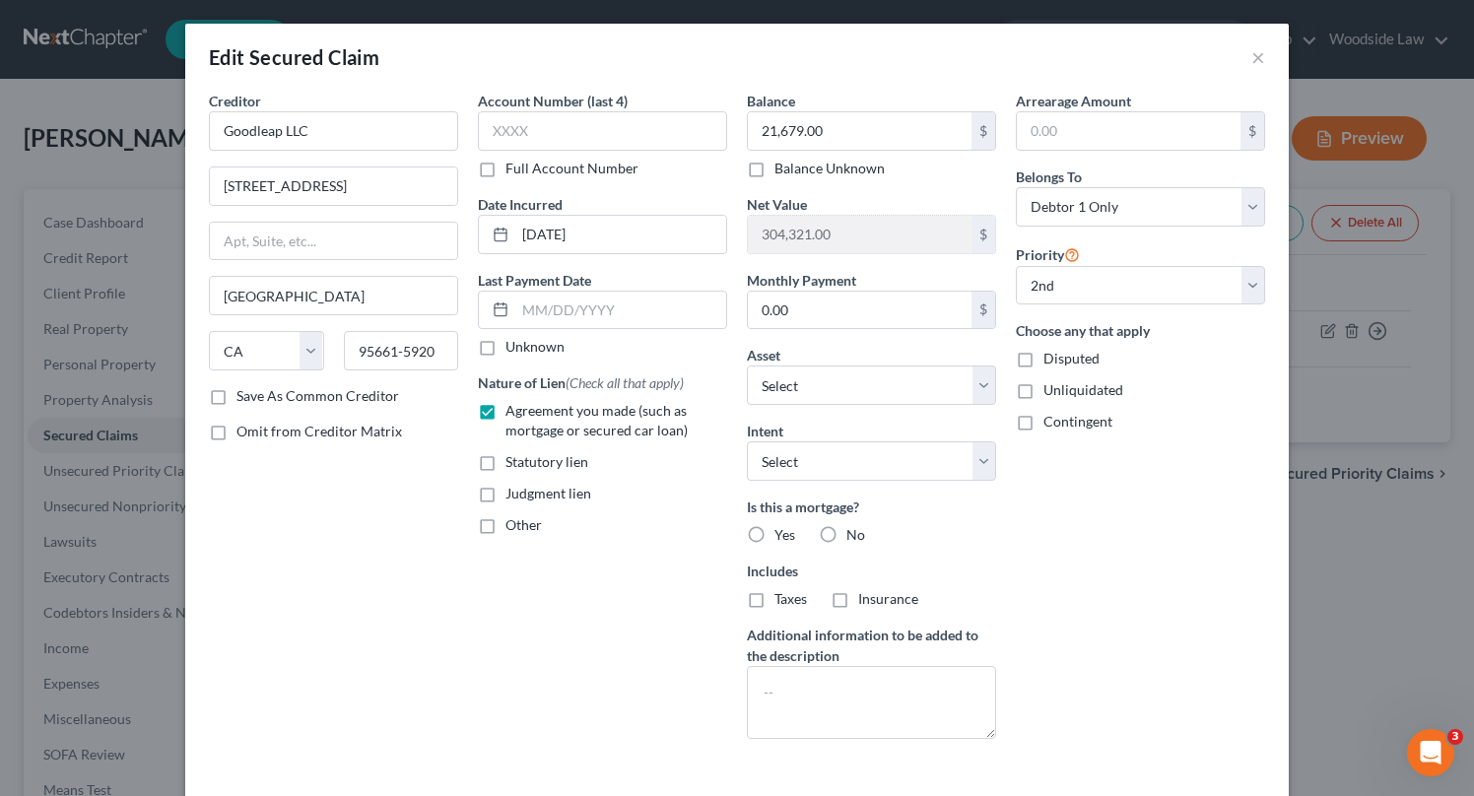
click at [846, 533] on label "No" at bounding box center [855, 535] width 19 height 20
click at [854, 533] on input "No" at bounding box center [860, 531] width 13 height 13
radio input "true"
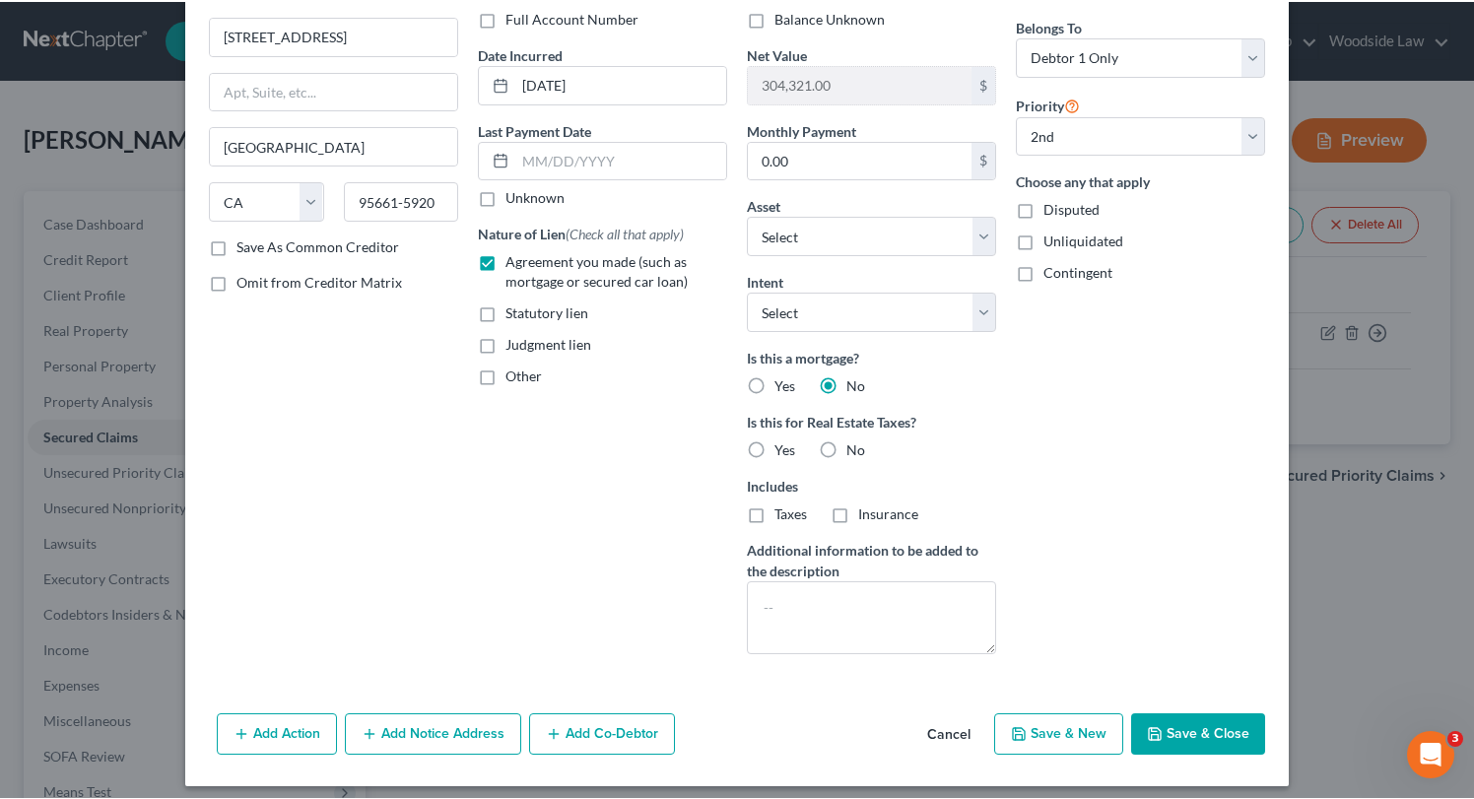
scroll to position [162, 0]
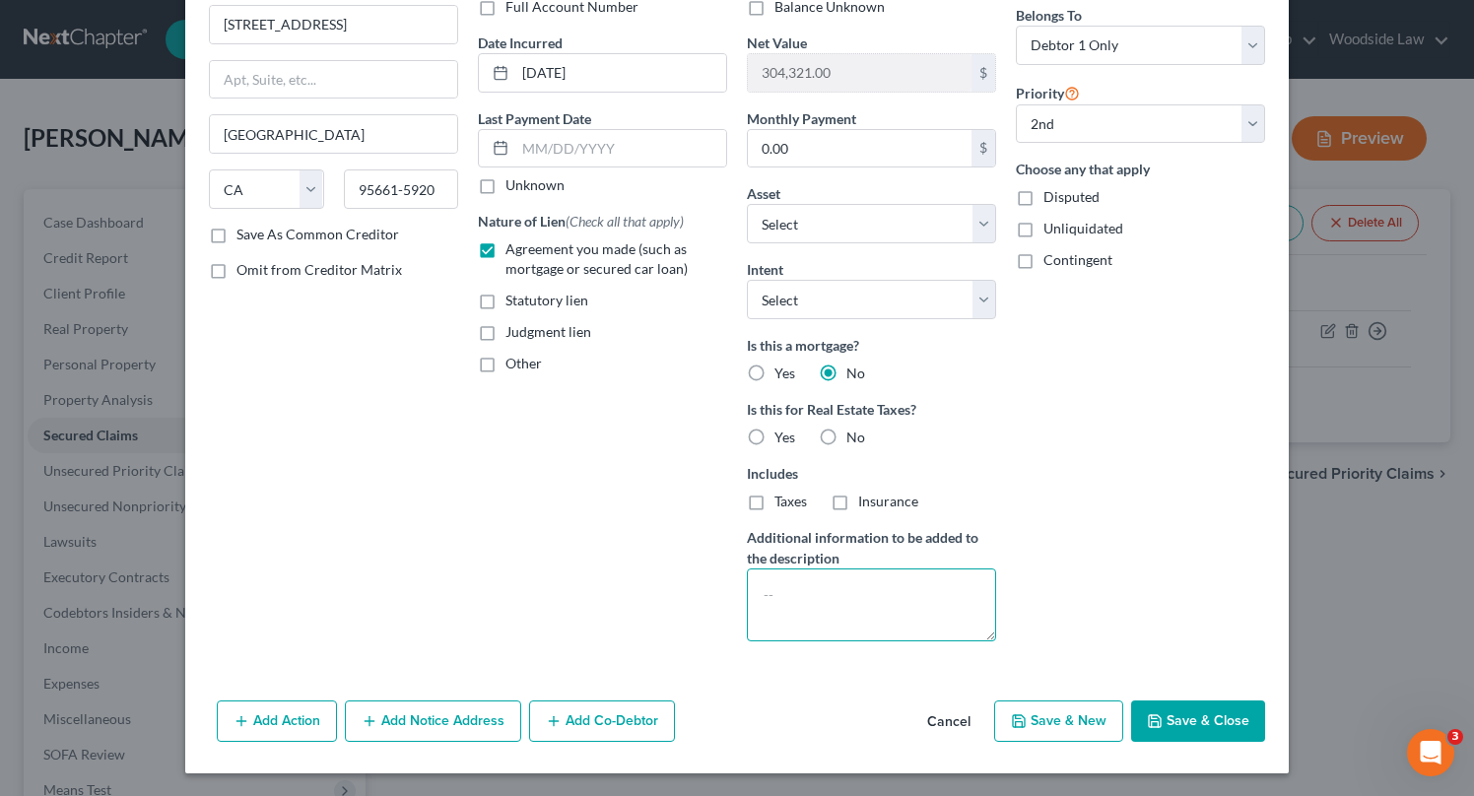
click at [874, 577] on textarea at bounding box center [871, 604] width 249 height 73
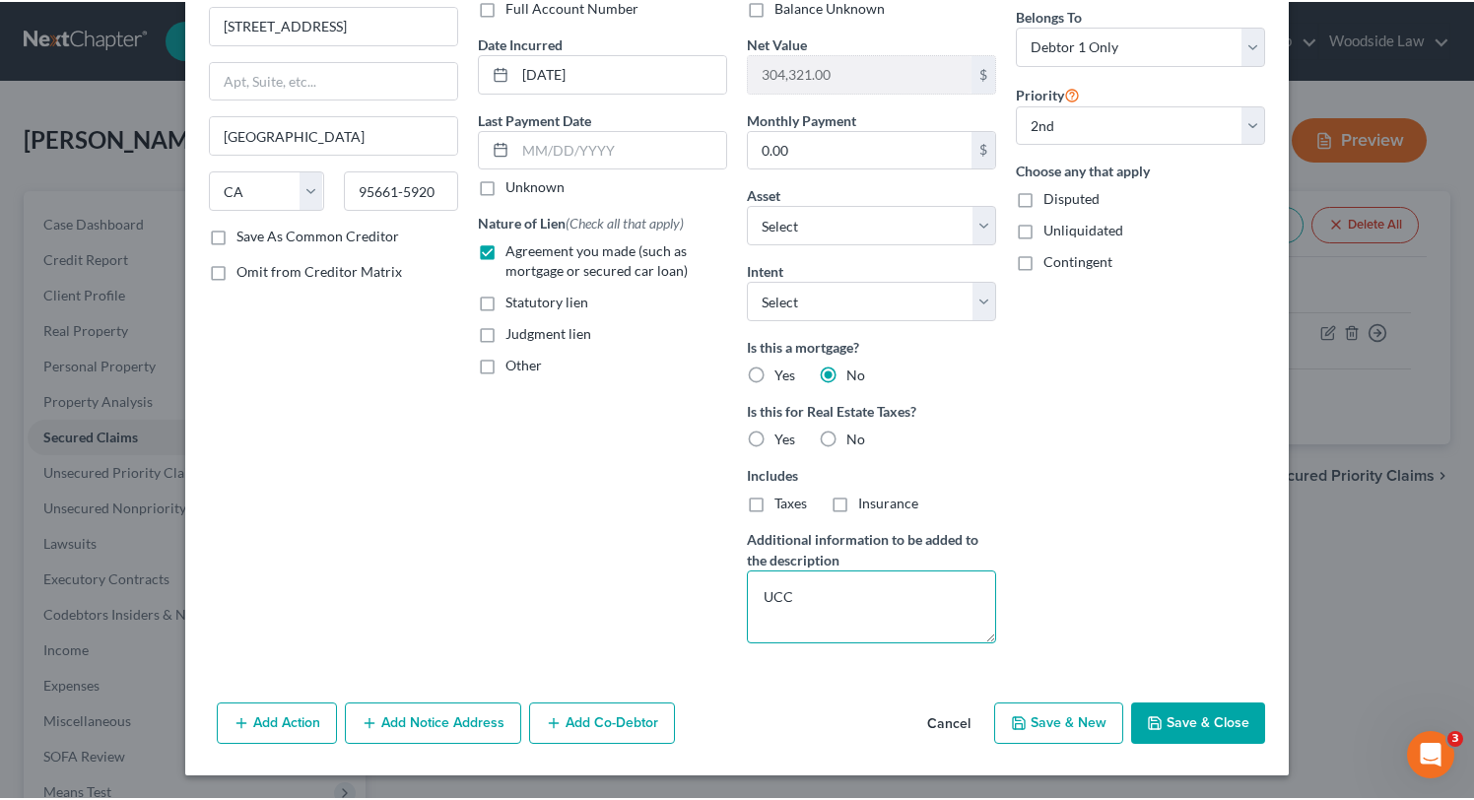
scroll to position [158, 0]
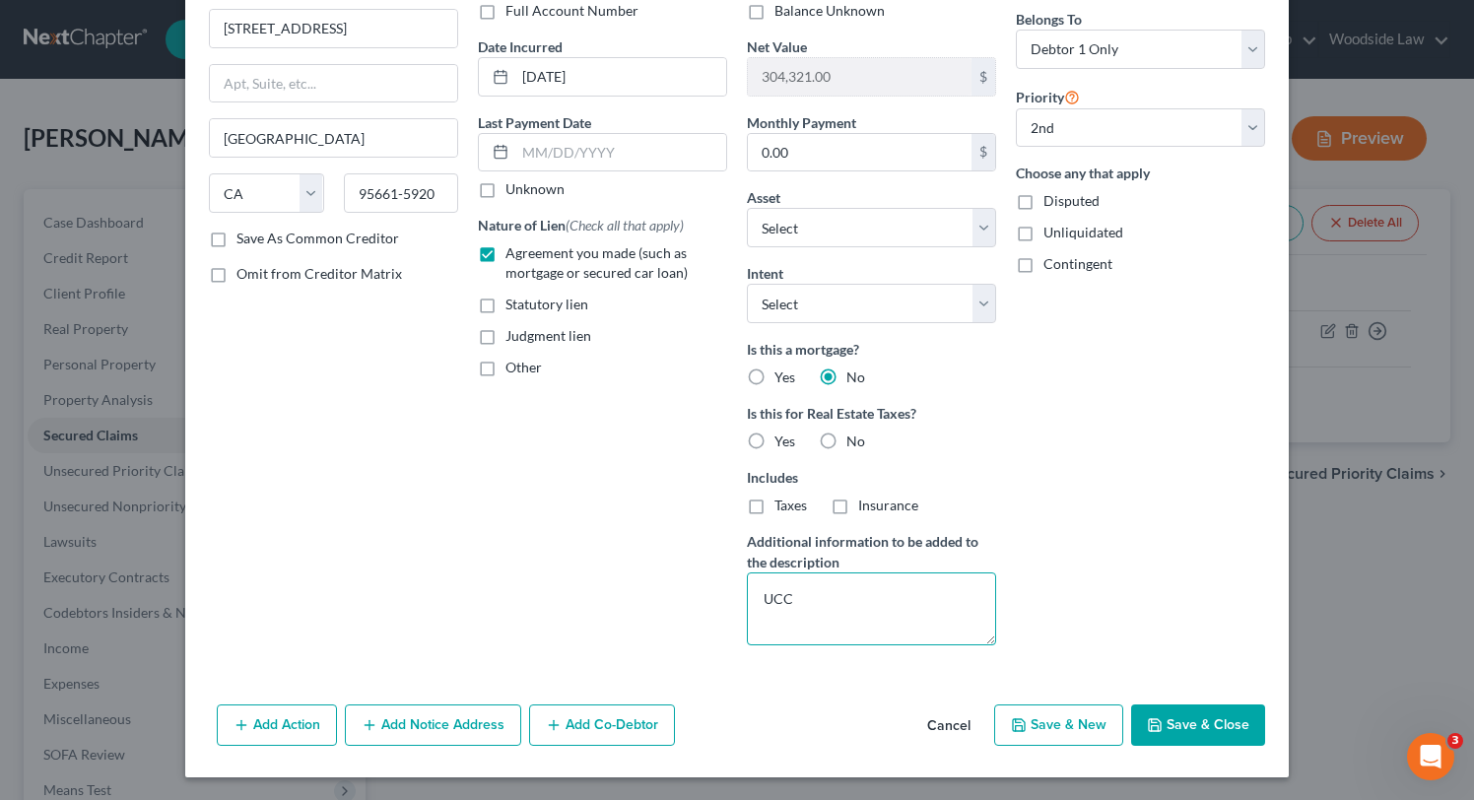
type textarea "UCC"
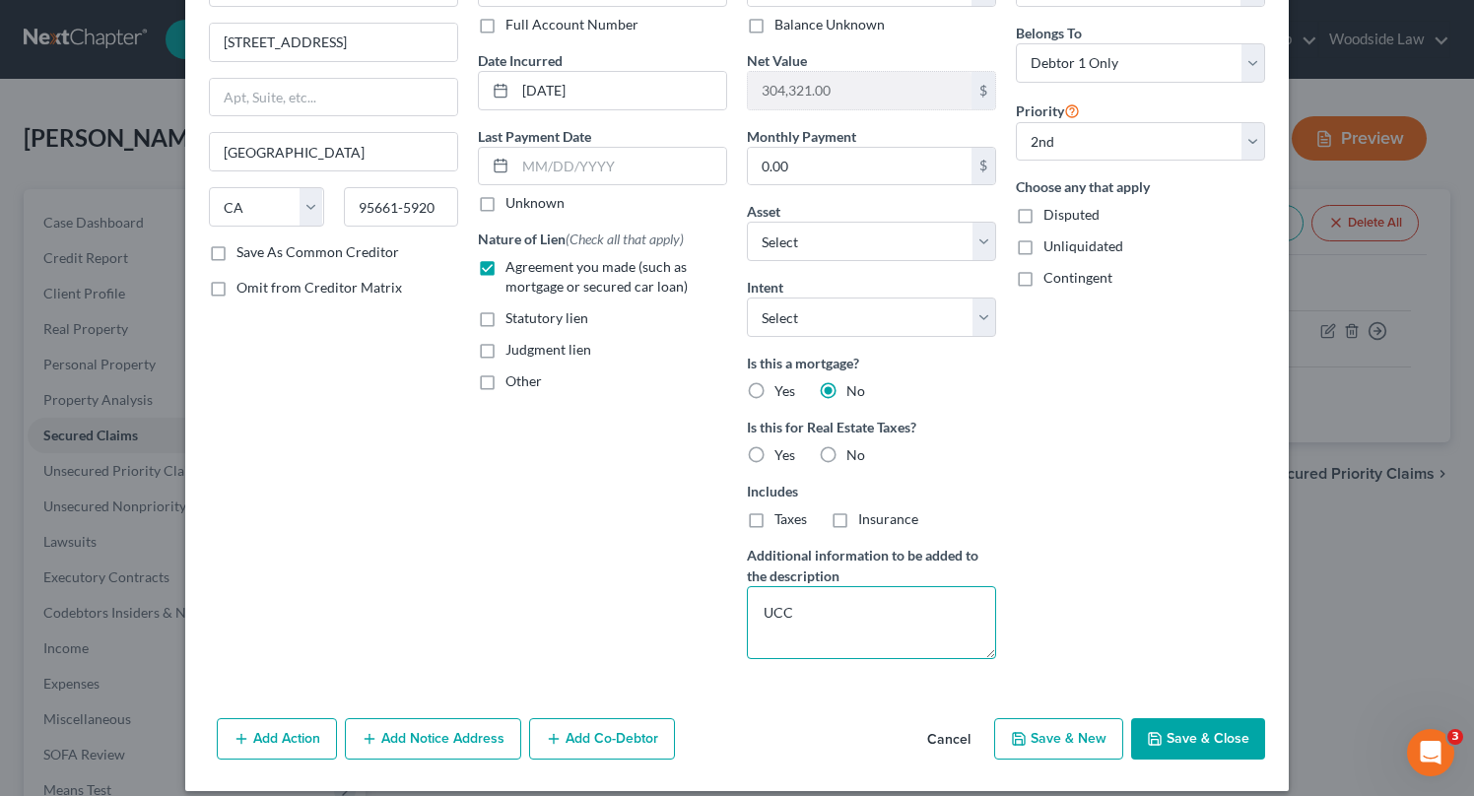
scroll to position [151, 0]
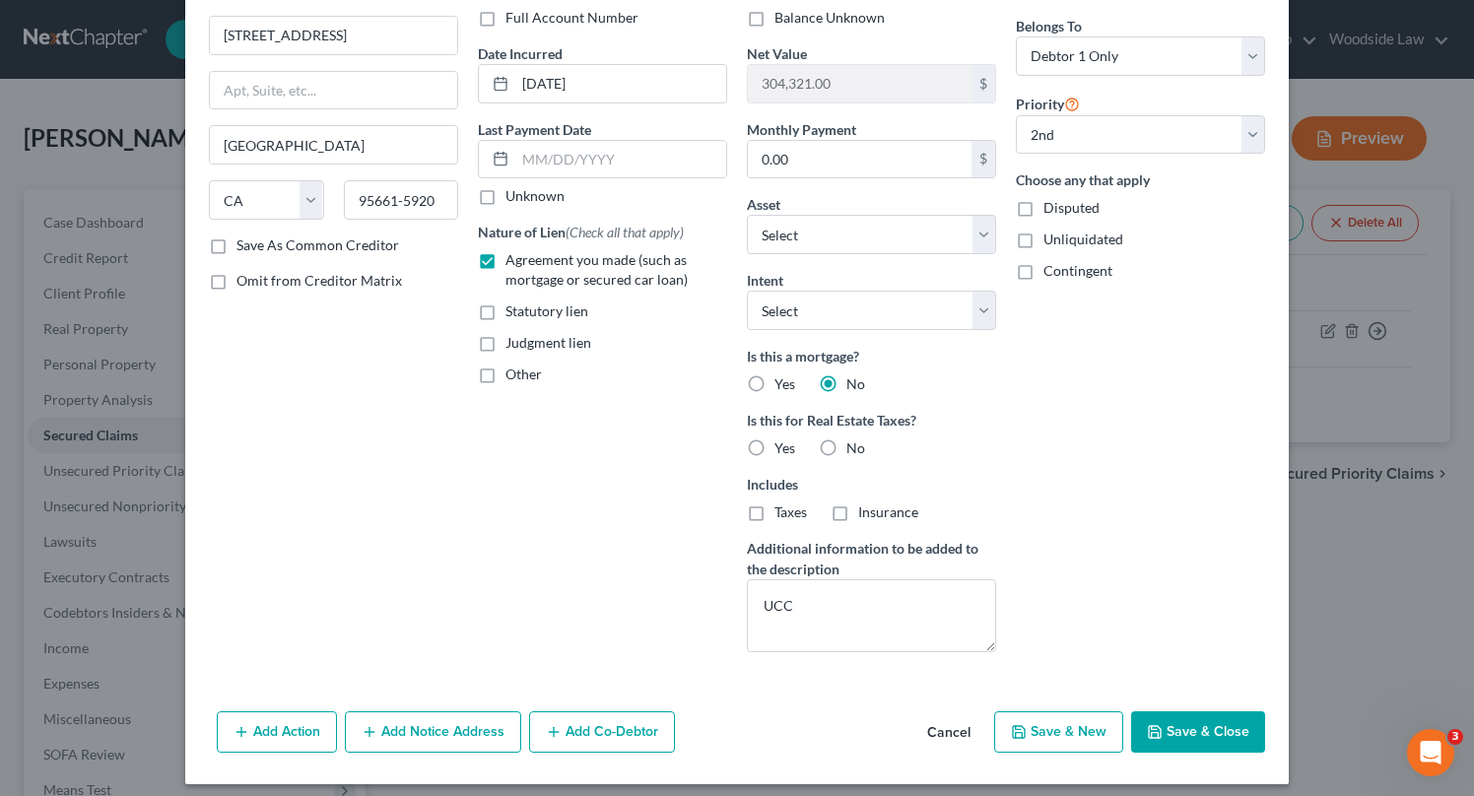
click at [505, 264] on label "Agreement you made (such as mortgage or secured car loan)" at bounding box center [616, 269] width 222 height 39
click at [513, 263] on input "Agreement you made (such as mortgage or secured car loan)" at bounding box center [519, 256] width 13 height 13
checkbox input "false"
click at [868, 613] on textarea "UCC" at bounding box center [871, 615] width 249 height 73
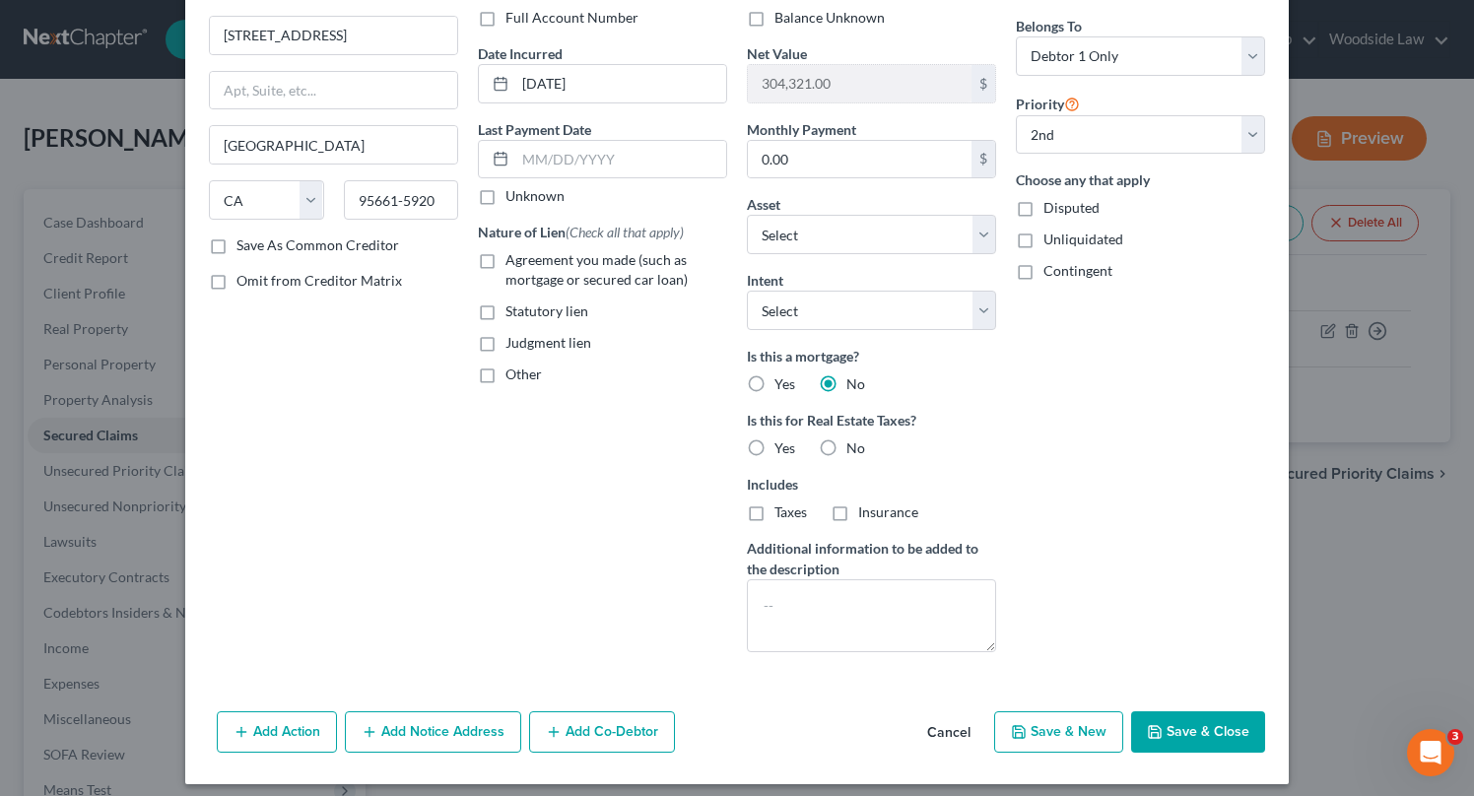
scroll to position [0, 0]
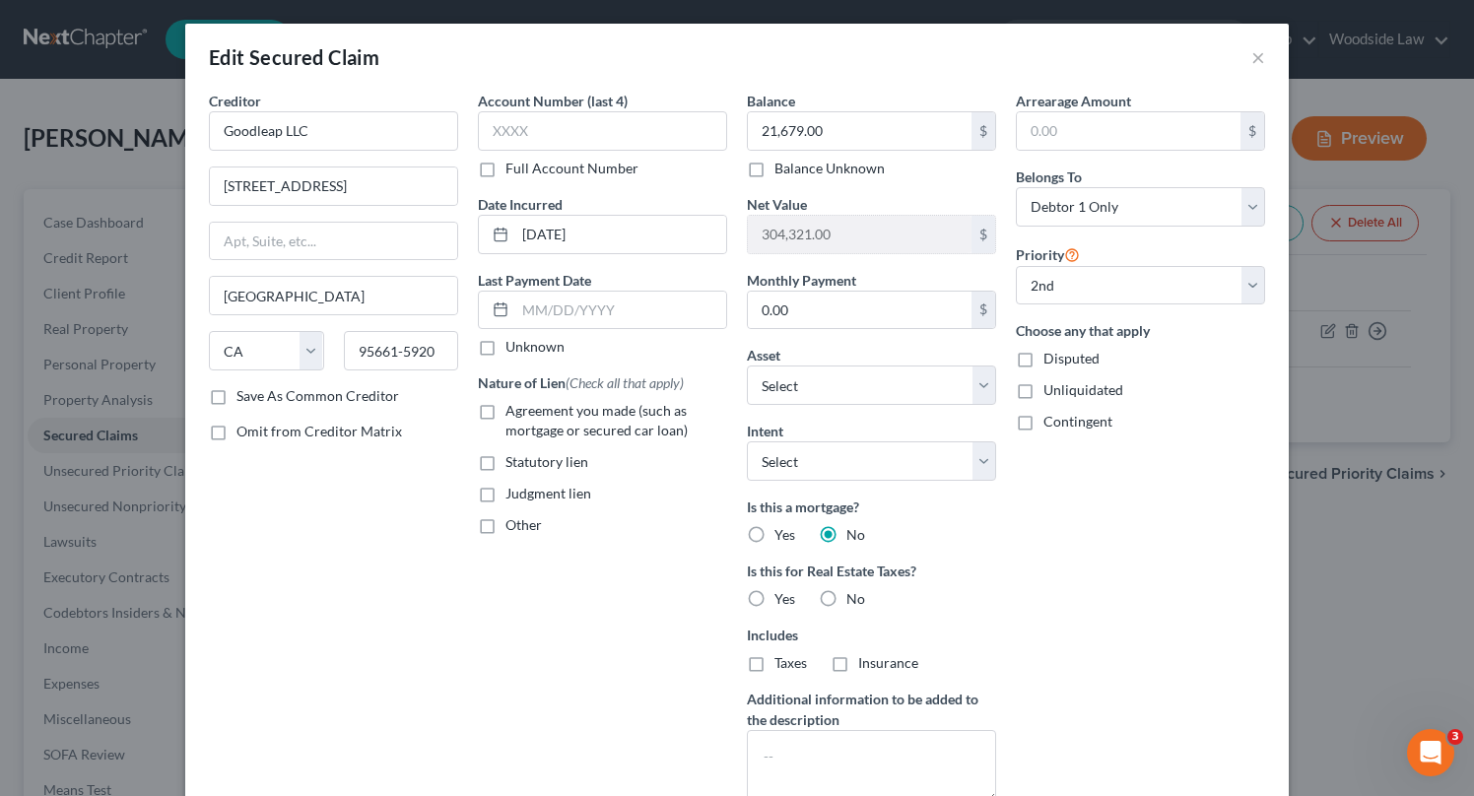
click at [505, 526] on label "Other" at bounding box center [523, 525] width 36 height 20
click at [513, 526] on input "Other" at bounding box center [519, 521] width 13 height 13
checkbox input "true"
click at [544, 561] on input "text" at bounding box center [602, 570] width 247 height 37
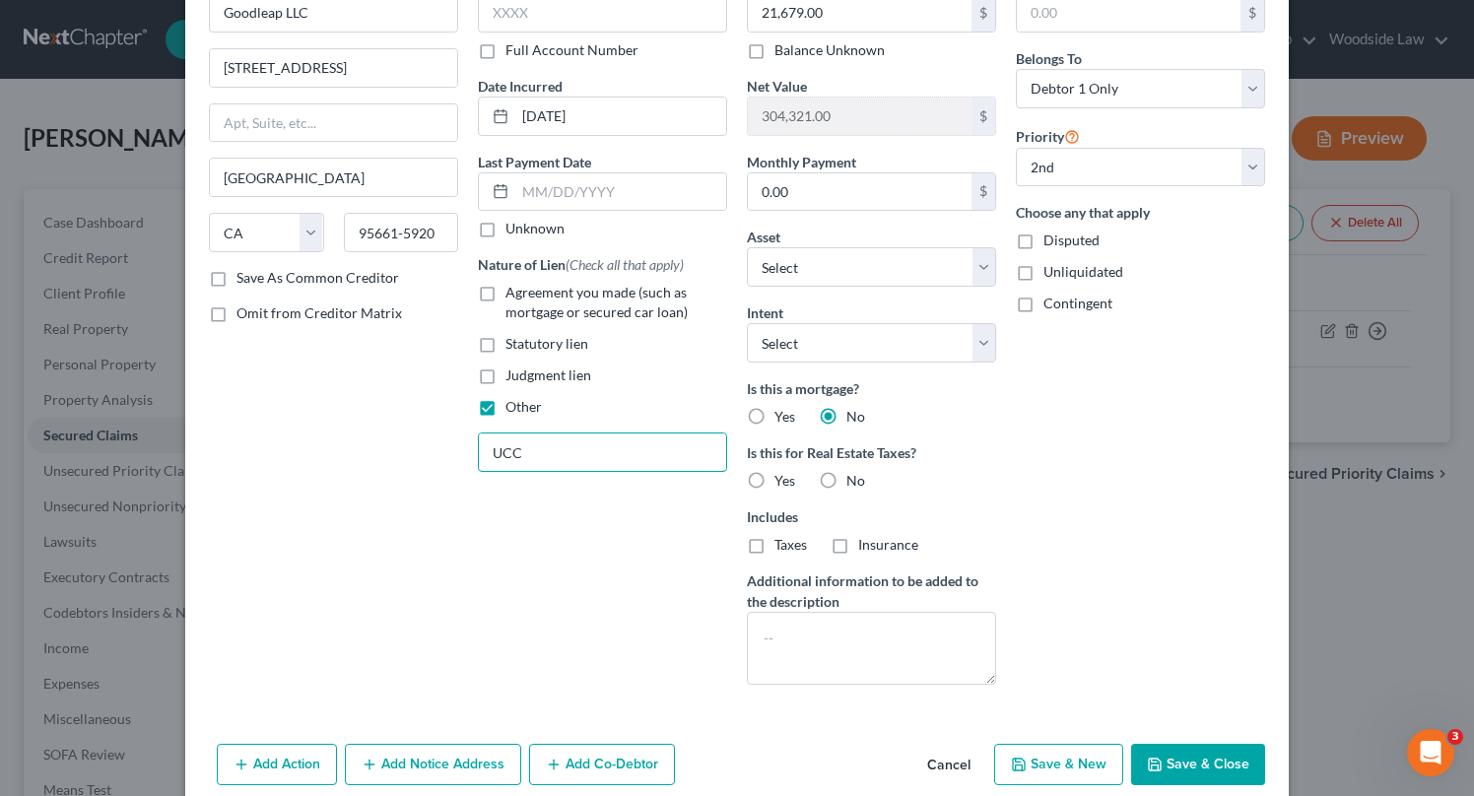
scroll to position [103, 0]
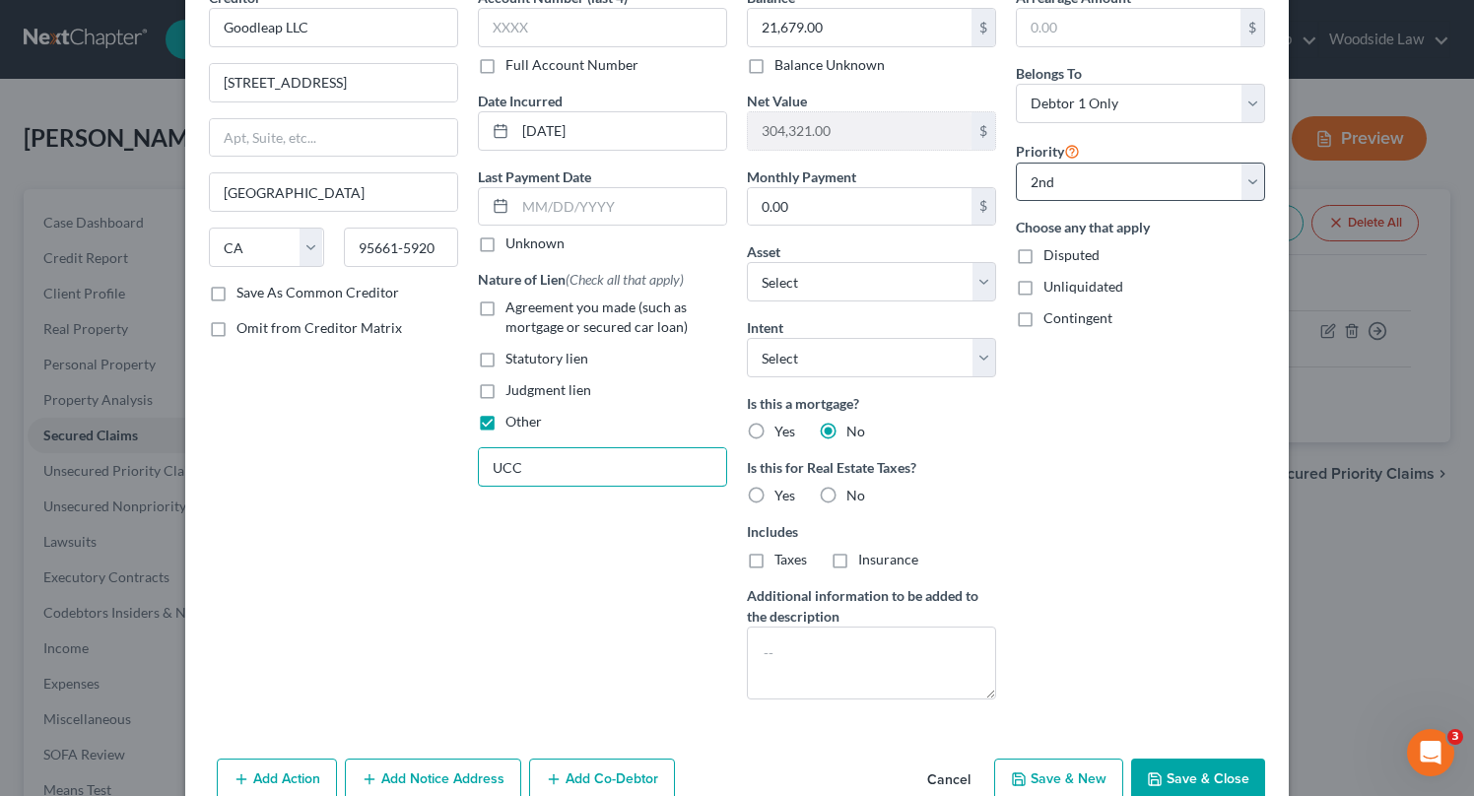
type input "UCC"
click at [1211, 178] on select "Select 1st 2nd 3rd 4th 5th 6th 7th 8th 9th 10th 11th 12th 13th 14th 15th 16th 1…" at bounding box center [1140, 182] width 249 height 39
select select
click at [1016, 163] on select "Select 1st 2nd 3rd 4th 5th 6th 7th 8th 9th 10th 11th 12th 13th 14th 15th 16th 1…" at bounding box center [1140, 182] width 249 height 39
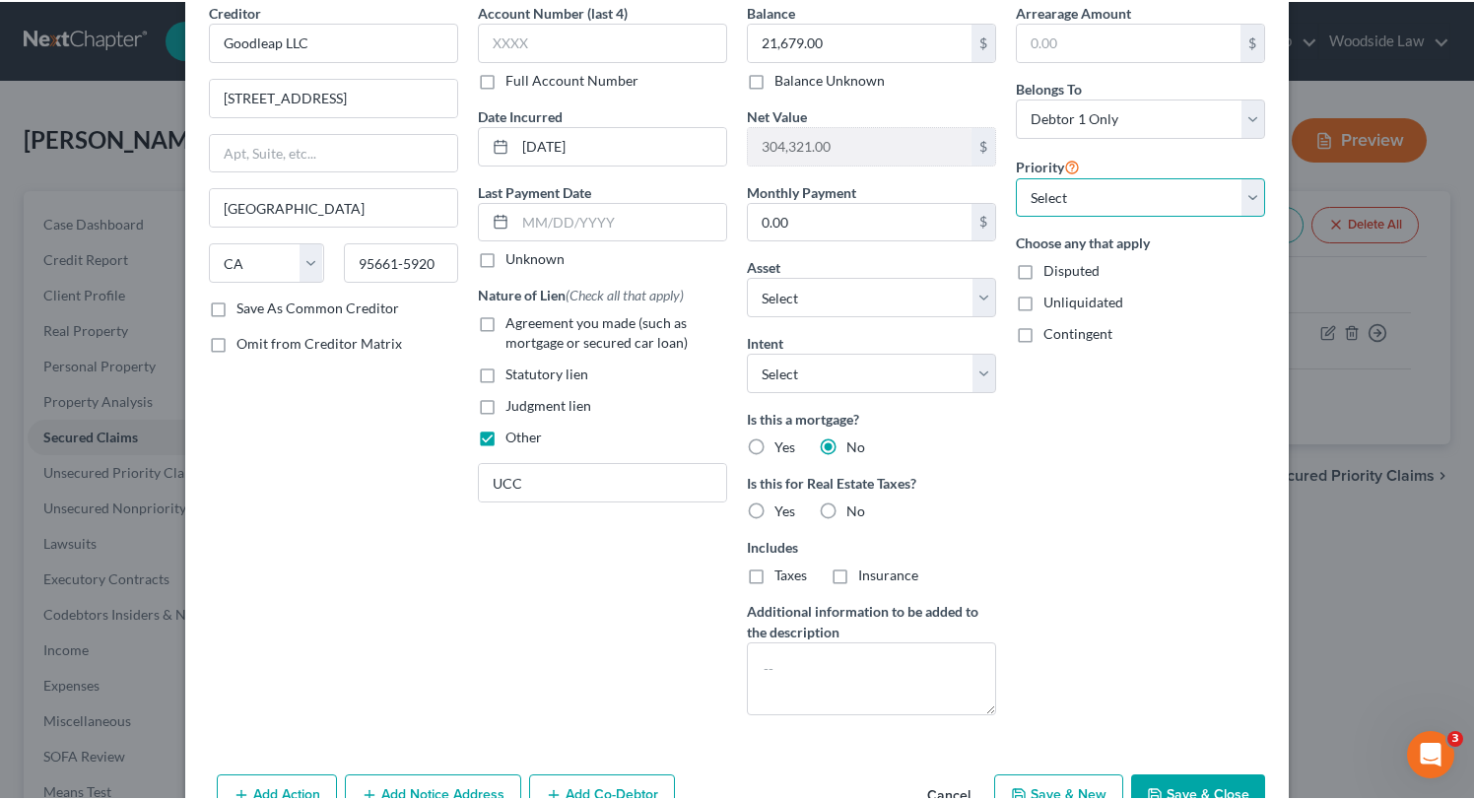
scroll to position [162, 0]
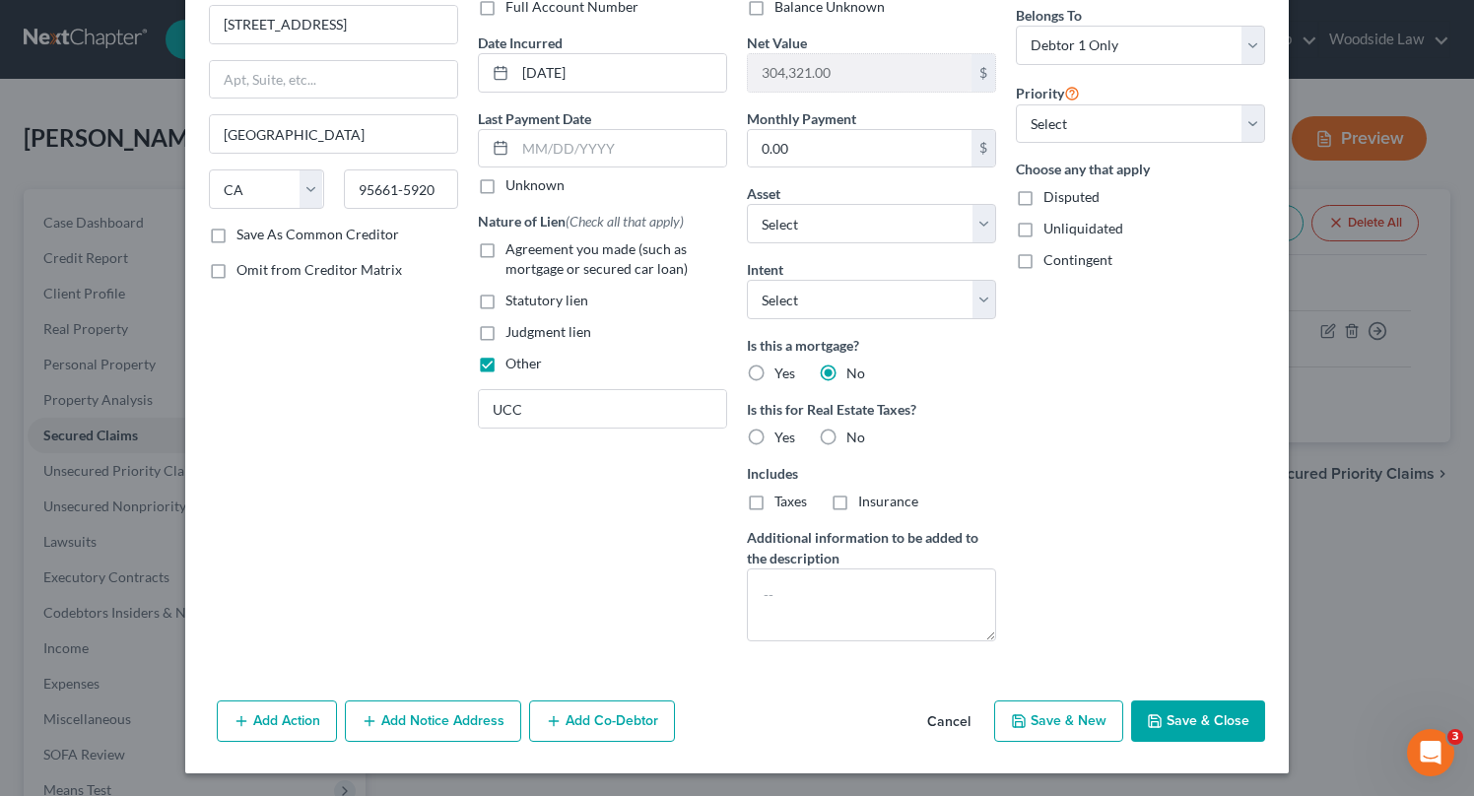
click at [1200, 706] on button "Save & Close" at bounding box center [1198, 720] width 134 height 41
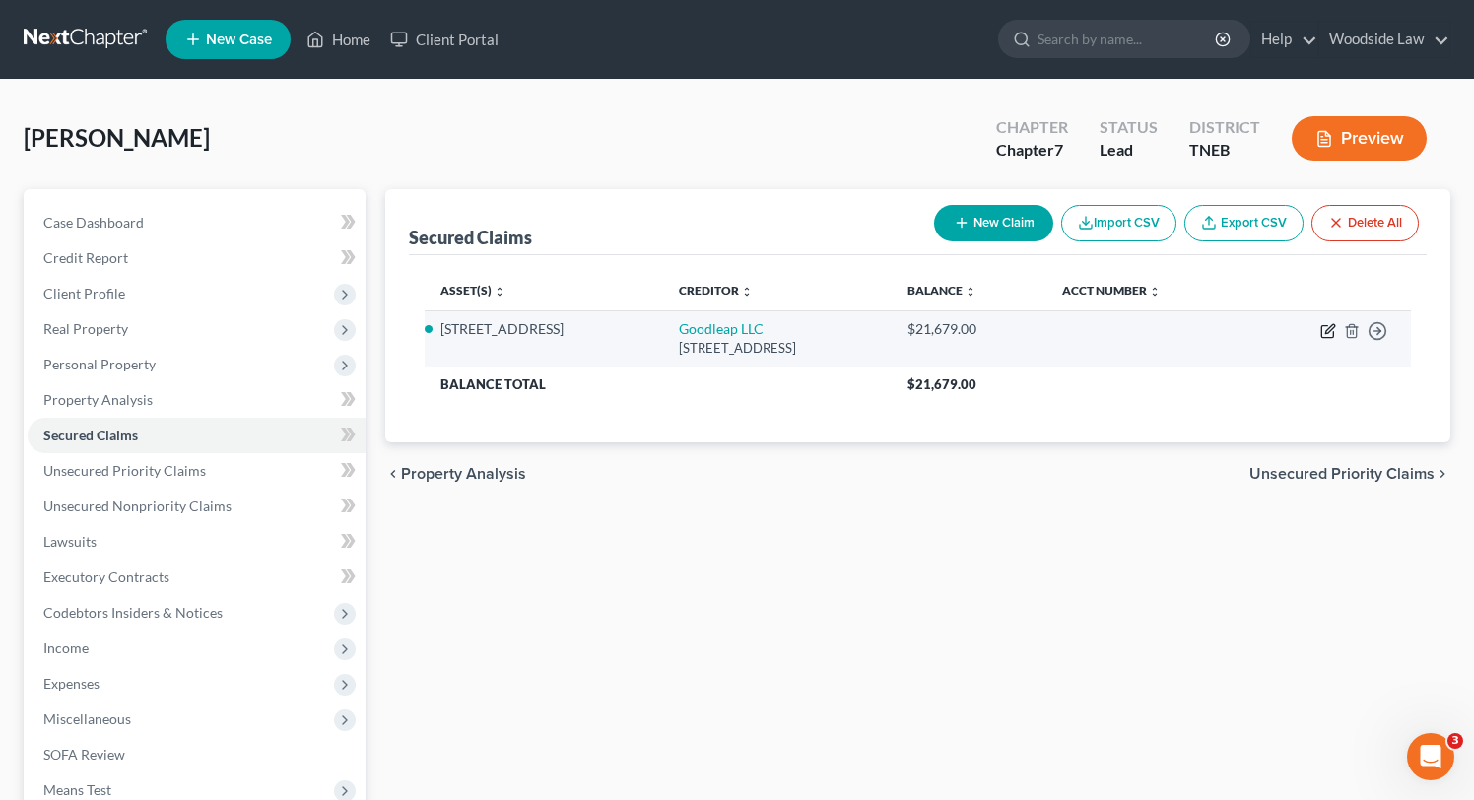
click at [1327, 331] on icon "button" at bounding box center [1328, 331] width 16 height 16
select select "4"
select select "0"
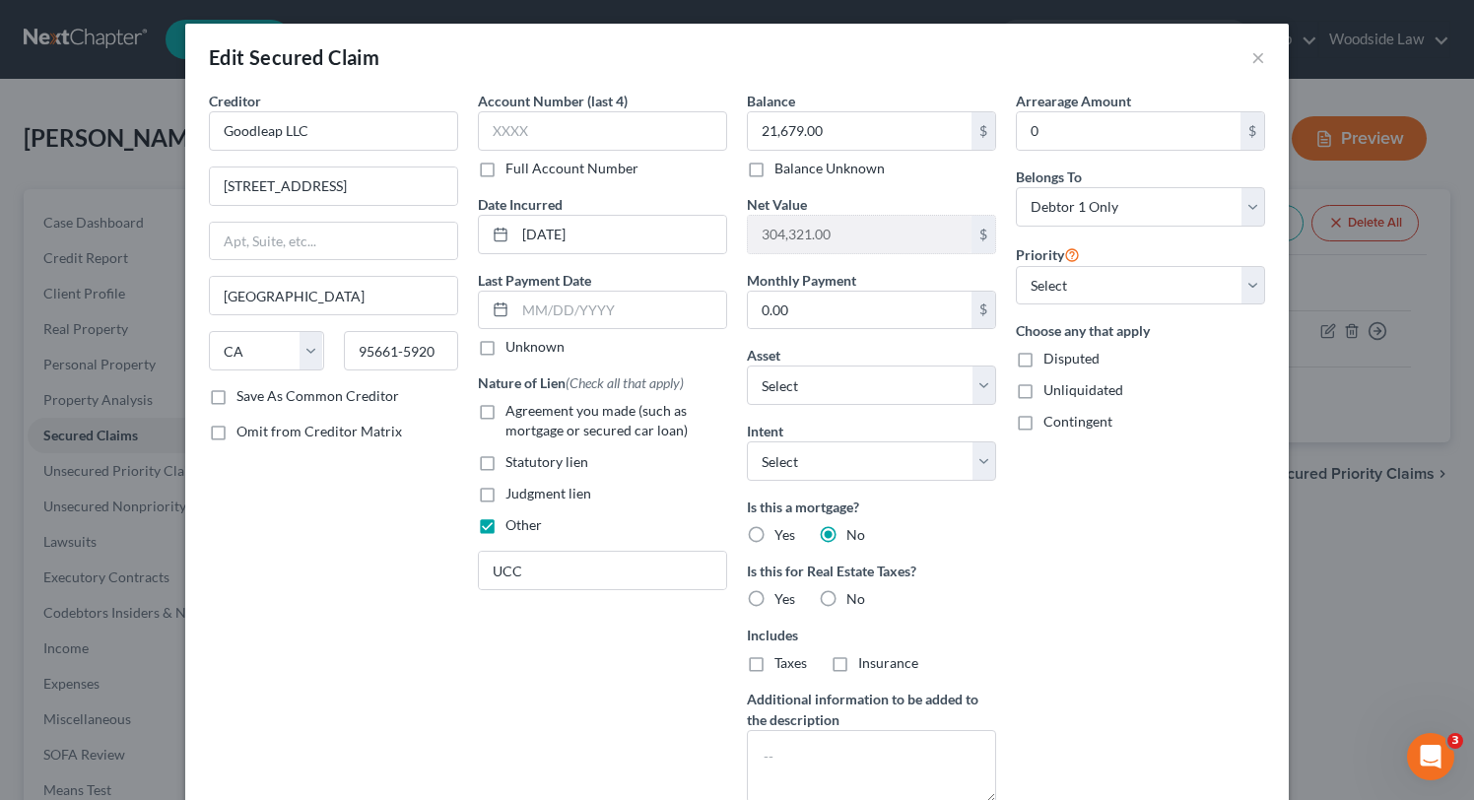
scroll to position [158, 0]
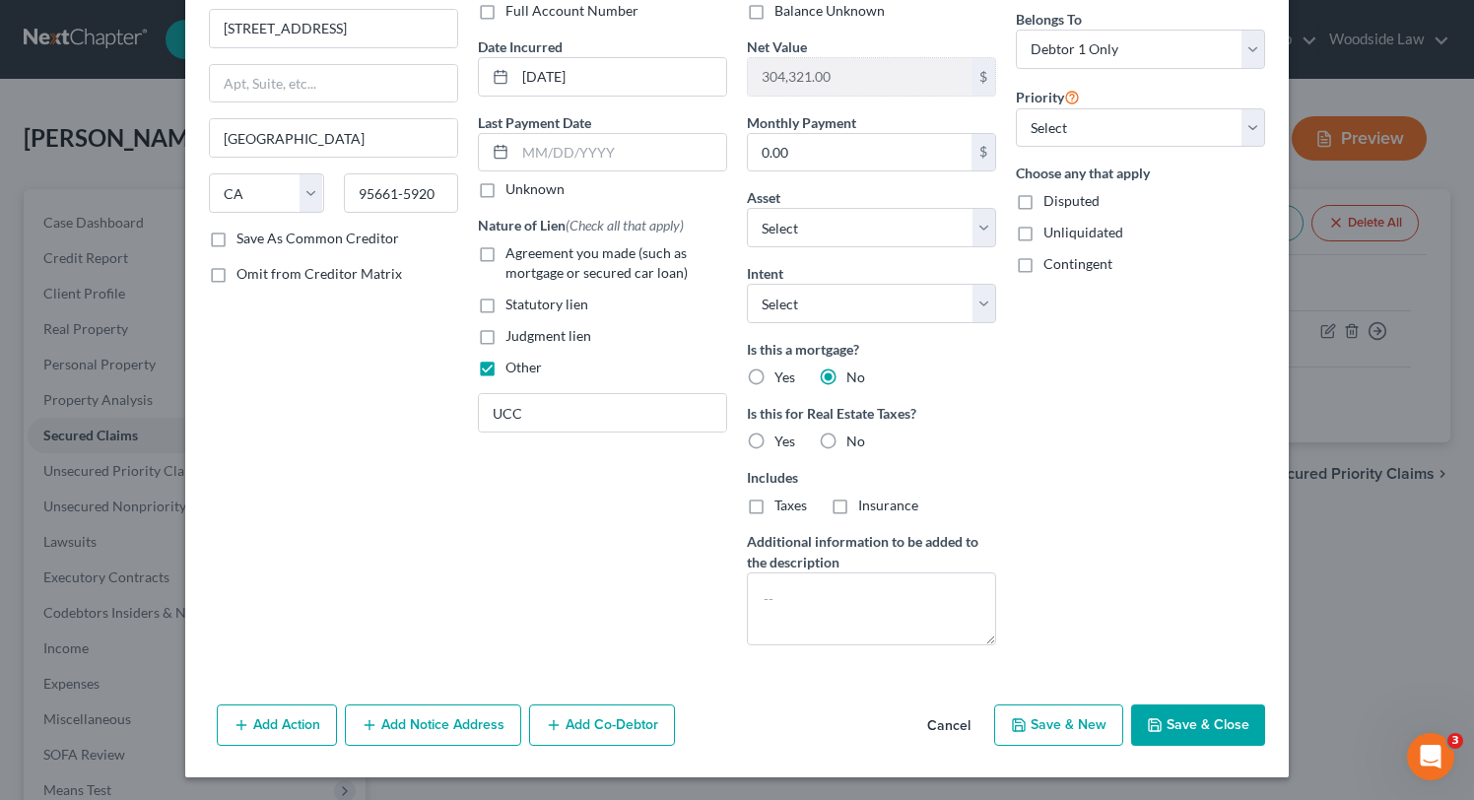
click at [1225, 723] on button "Save & Close" at bounding box center [1198, 724] width 134 height 41
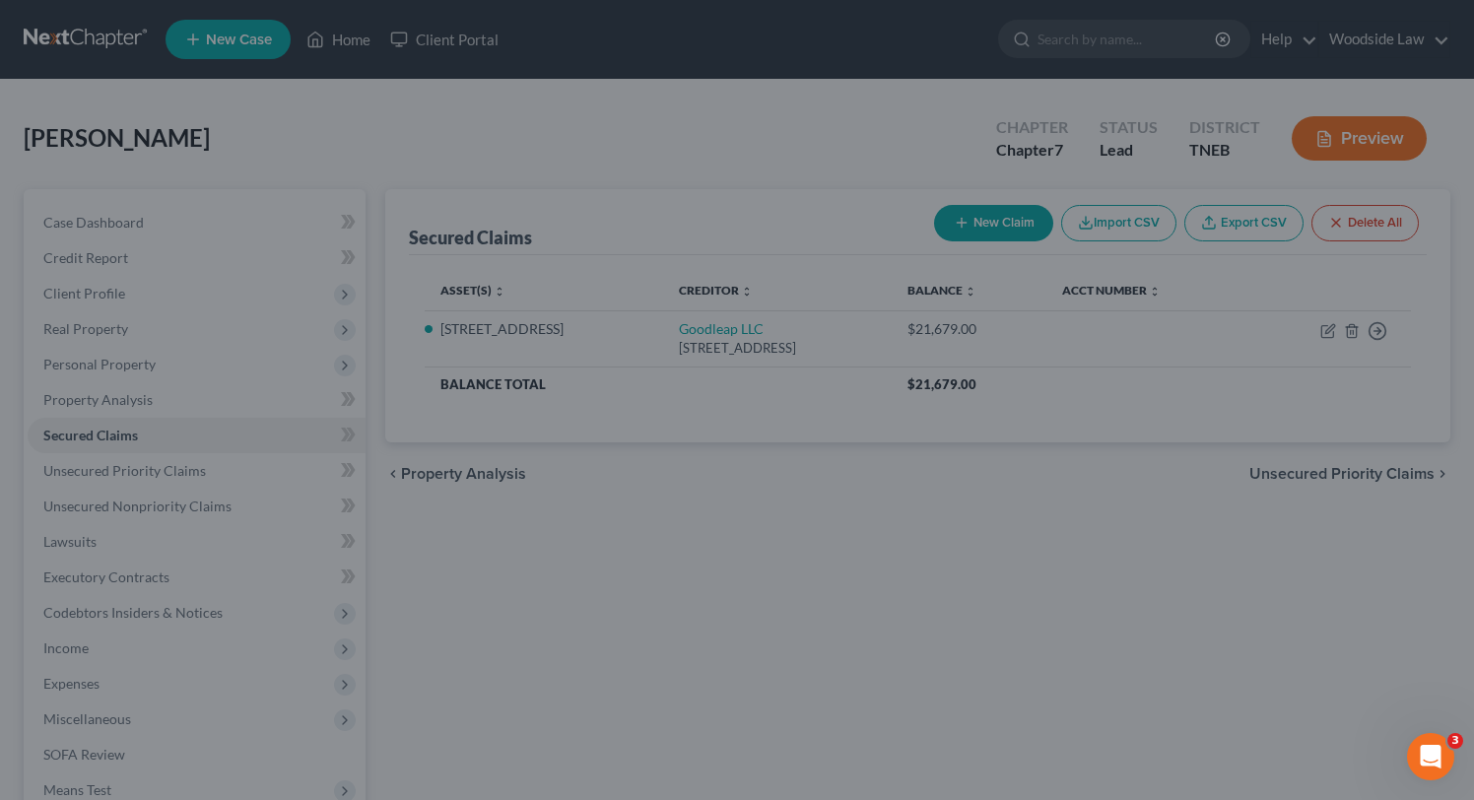
select select "3"
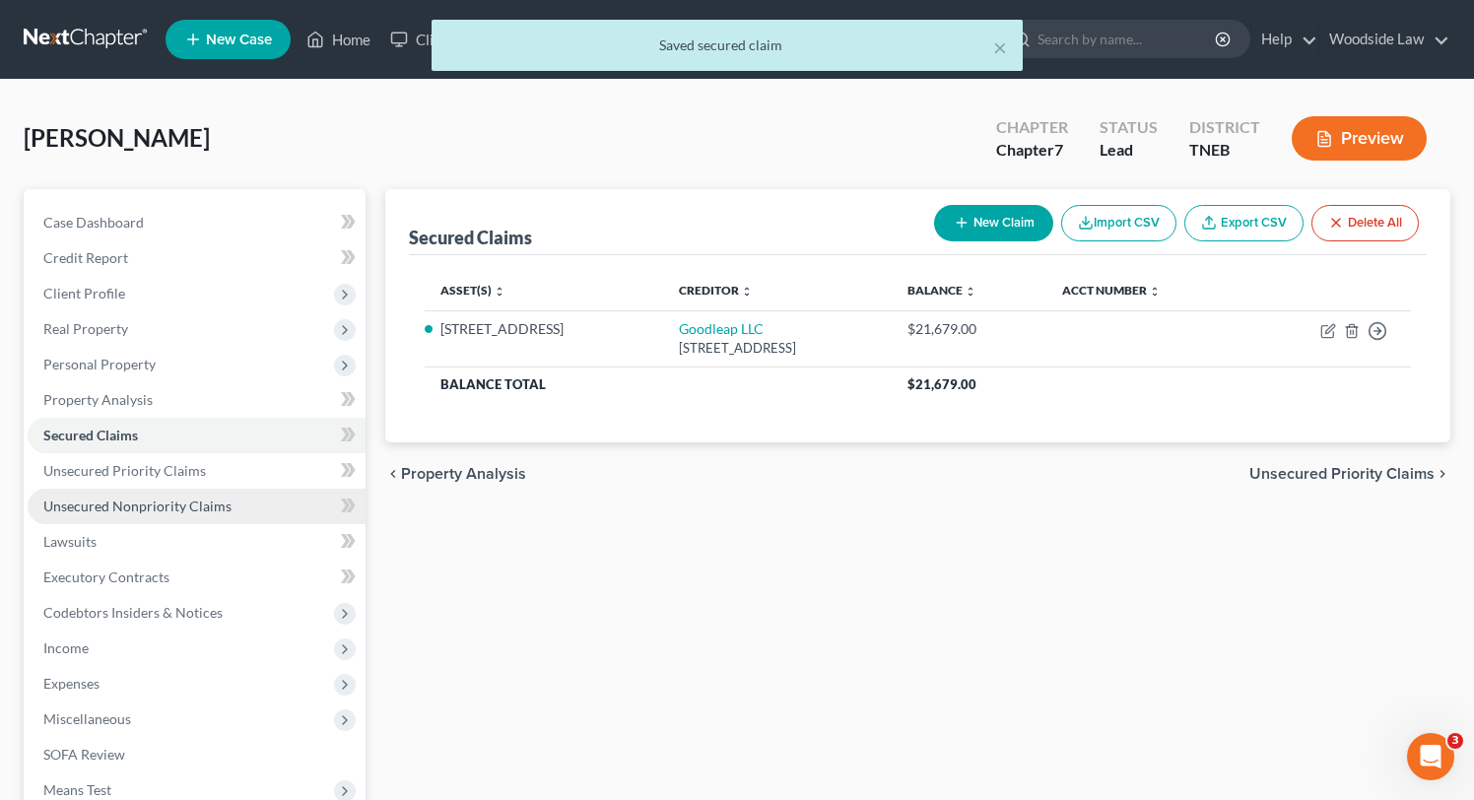
click at [167, 498] on span "Unsecured Nonpriority Claims" at bounding box center [137, 506] width 188 height 17
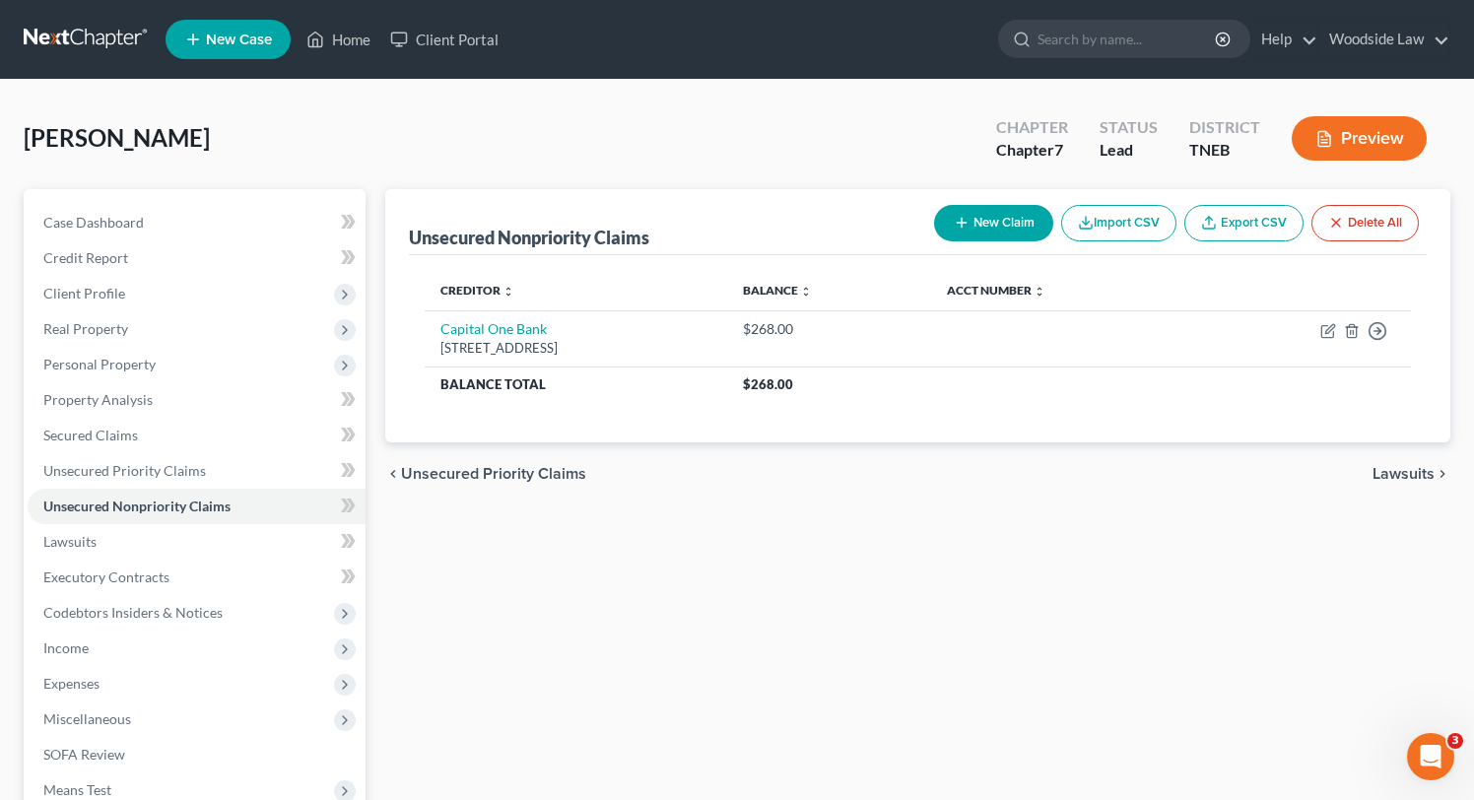
click at [969, 206] on button "New Claim" at bounding box center [993, 223] width 119 height 36
select select "0"
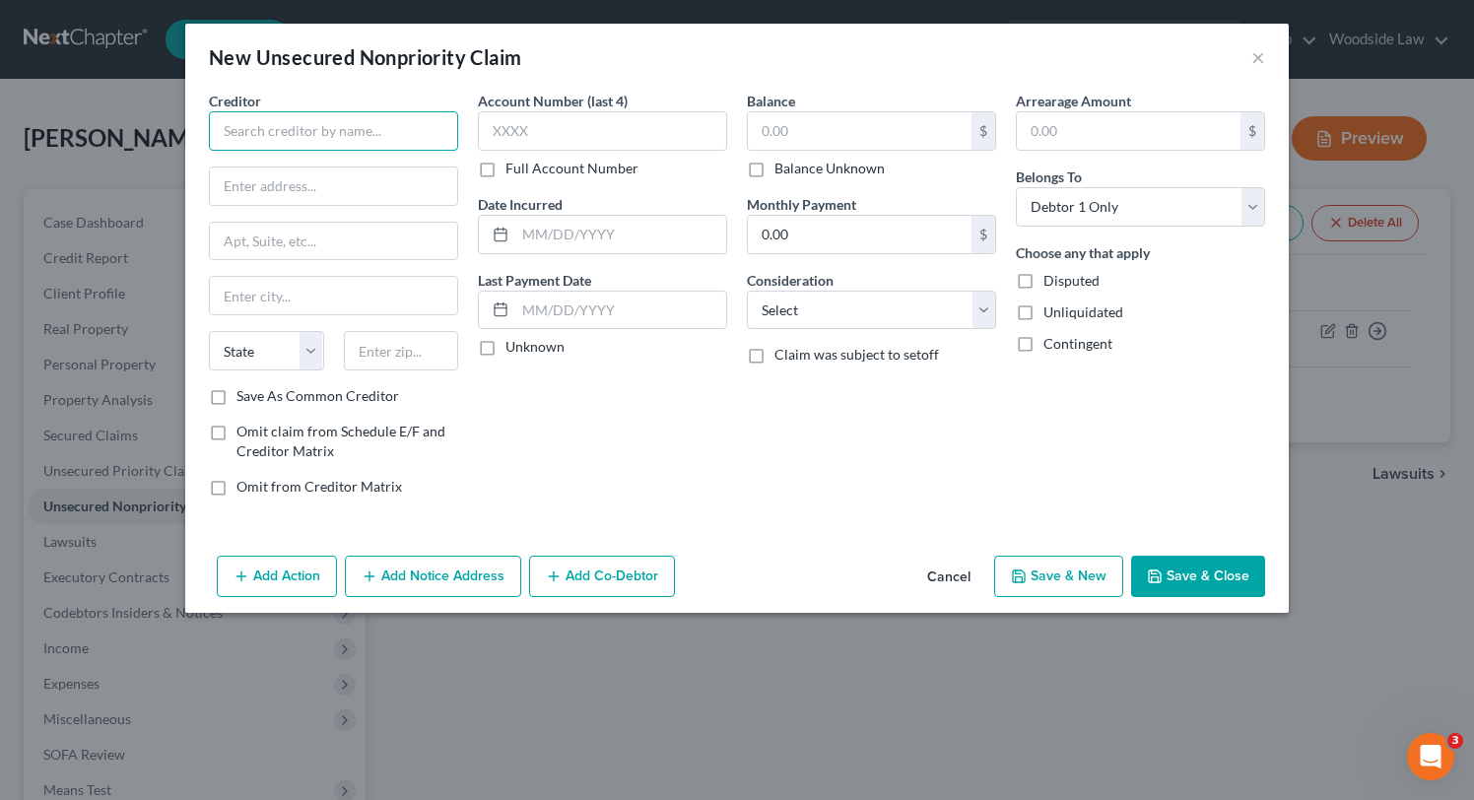
click at [292, 130] on input "text" at bounding box center [333, 130] width 249 height 39
type input "H"
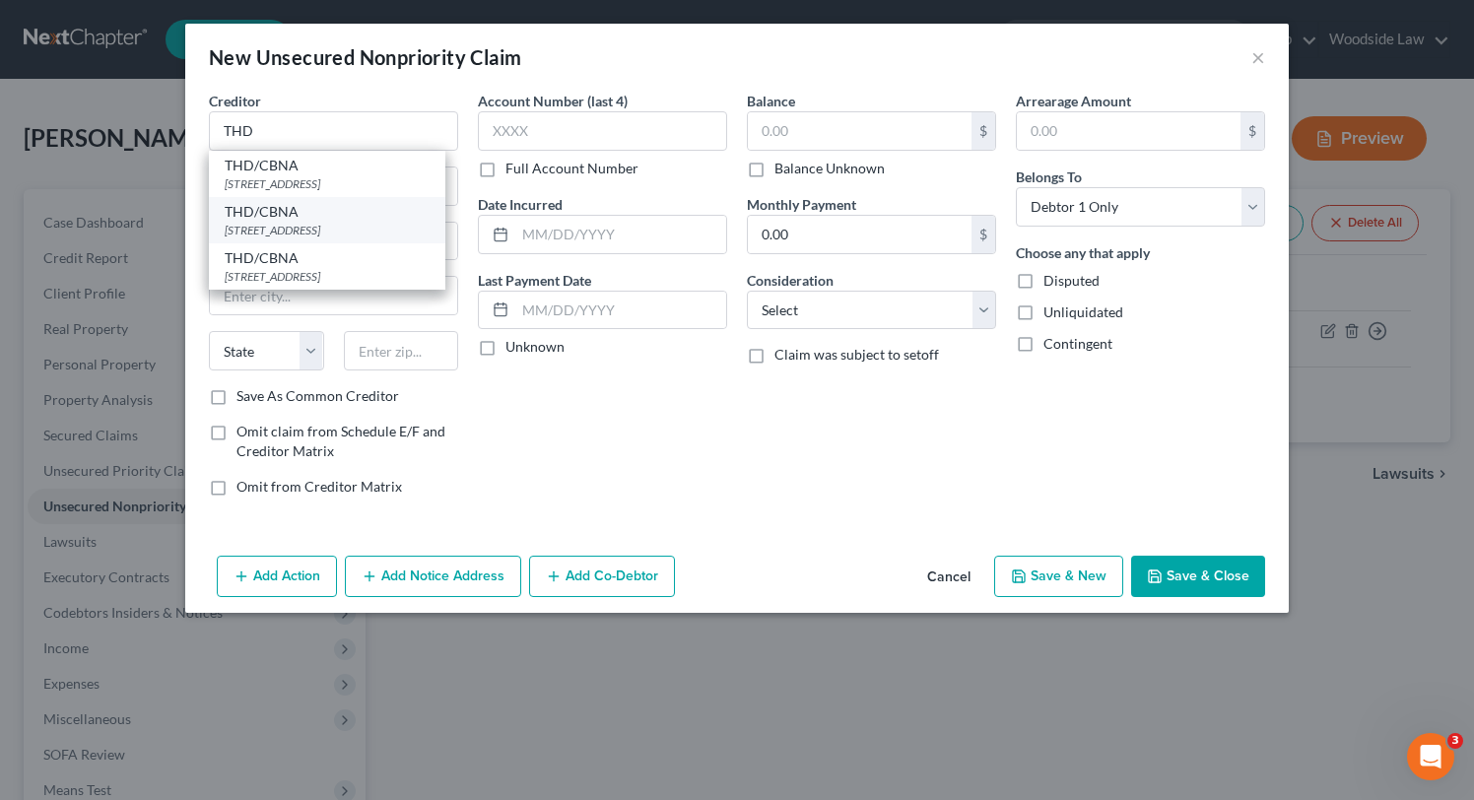
click at [334, 214] on div "THD/CBNA" at bounding box center [327, 212] width 205 height 20
type input "THD/CBNA"
type input "[STREET_ADDRESS]"
type input "[GEOGRAPHIC_DATA]"
select select "43"
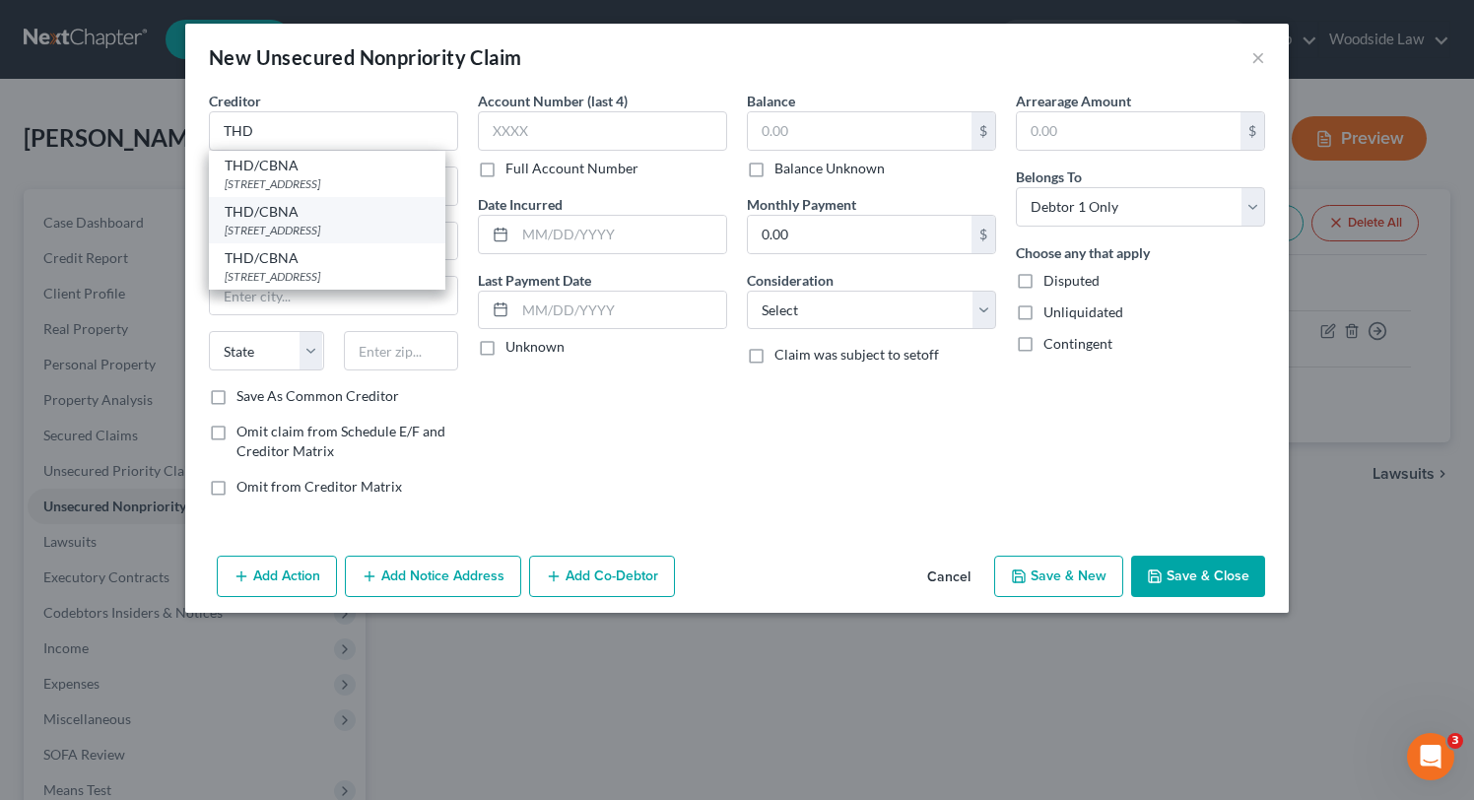
type input "57108"
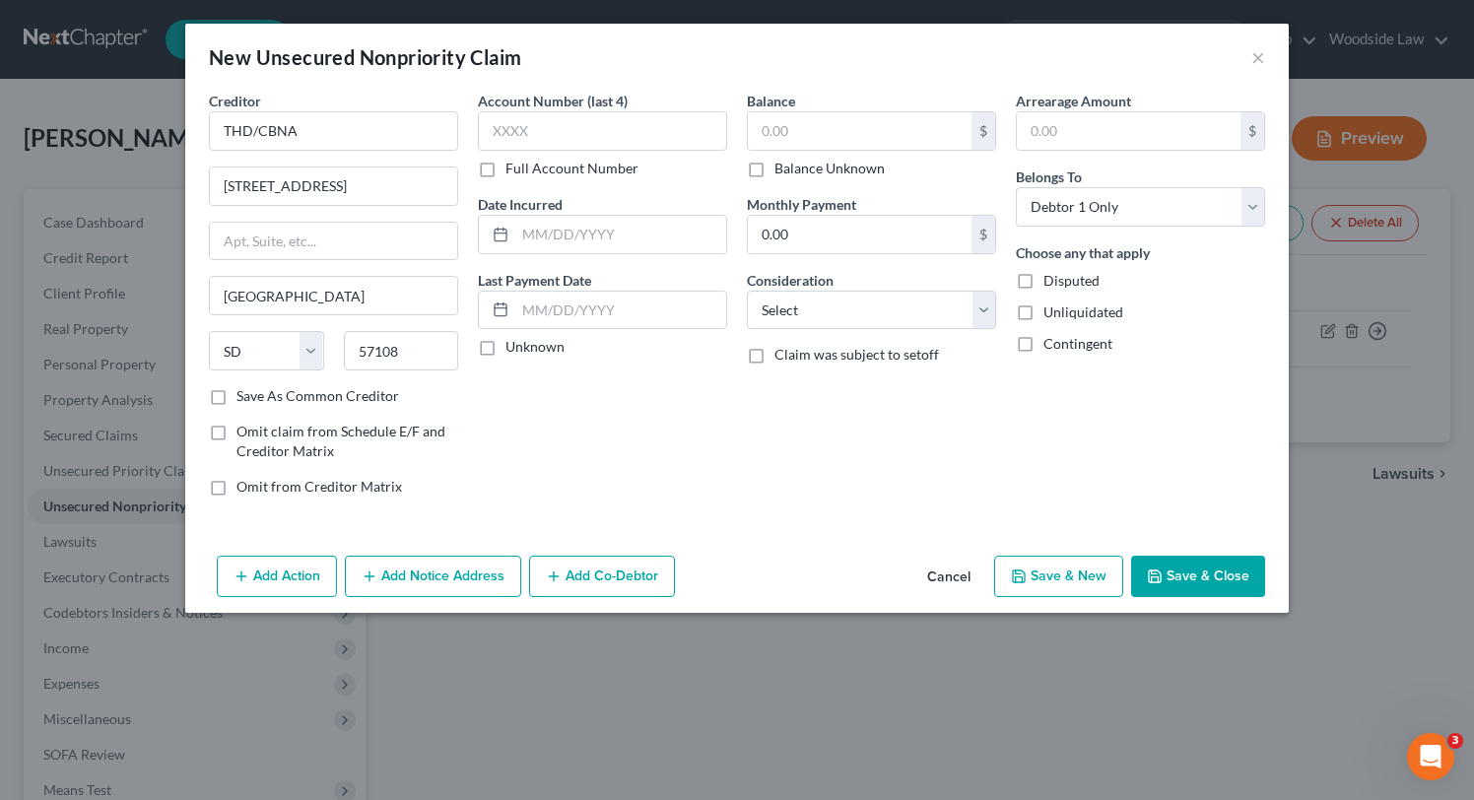
click at [563, 212] on label "Date Incurred" at bounding box center [520, 204] width 85 height 21
click at [580, 227] on input "text" at bounding box center [620, 234] width 211 height 37
type input "2021"
click at [870, 134] on input "text" at bounding box center [860, 130] width 224 height 37
type input "235"
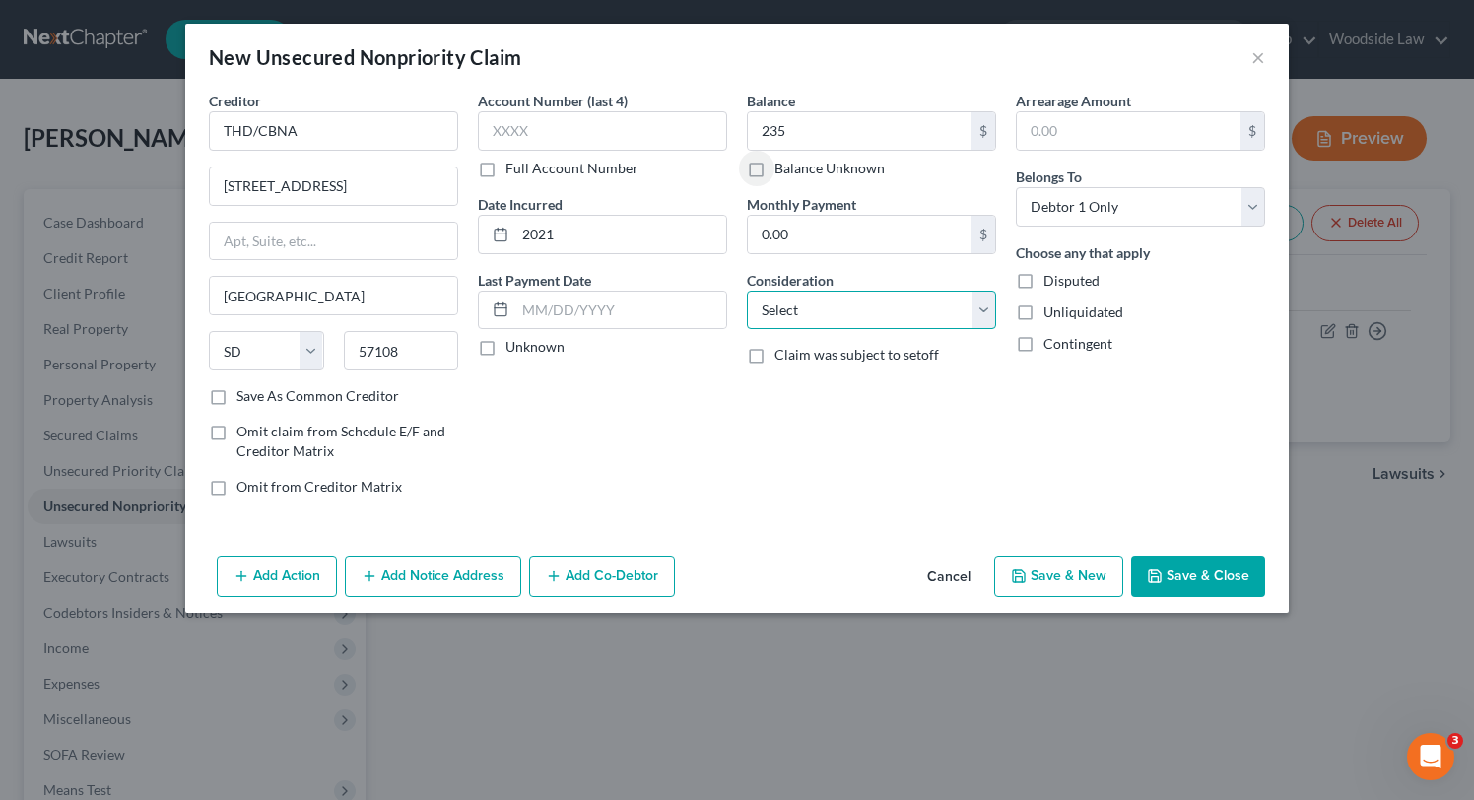
click at [925, 307] on select "Select Cable / Satellite Services Collection Agency Credit Card Debt Debt Couns…" at bounding box center [871, 310] width 249 height 39
select select "2"
click at [747, 291] on select "Select Cable / Satellite Services Collection Agency Credit Card Debt Debt Couns…" at bounding box center [871, 310] width 249 height 39
click at [1049, 579] on button "Save & New" at bounding box center [1058, 576] width 129 height 41
select select "0"
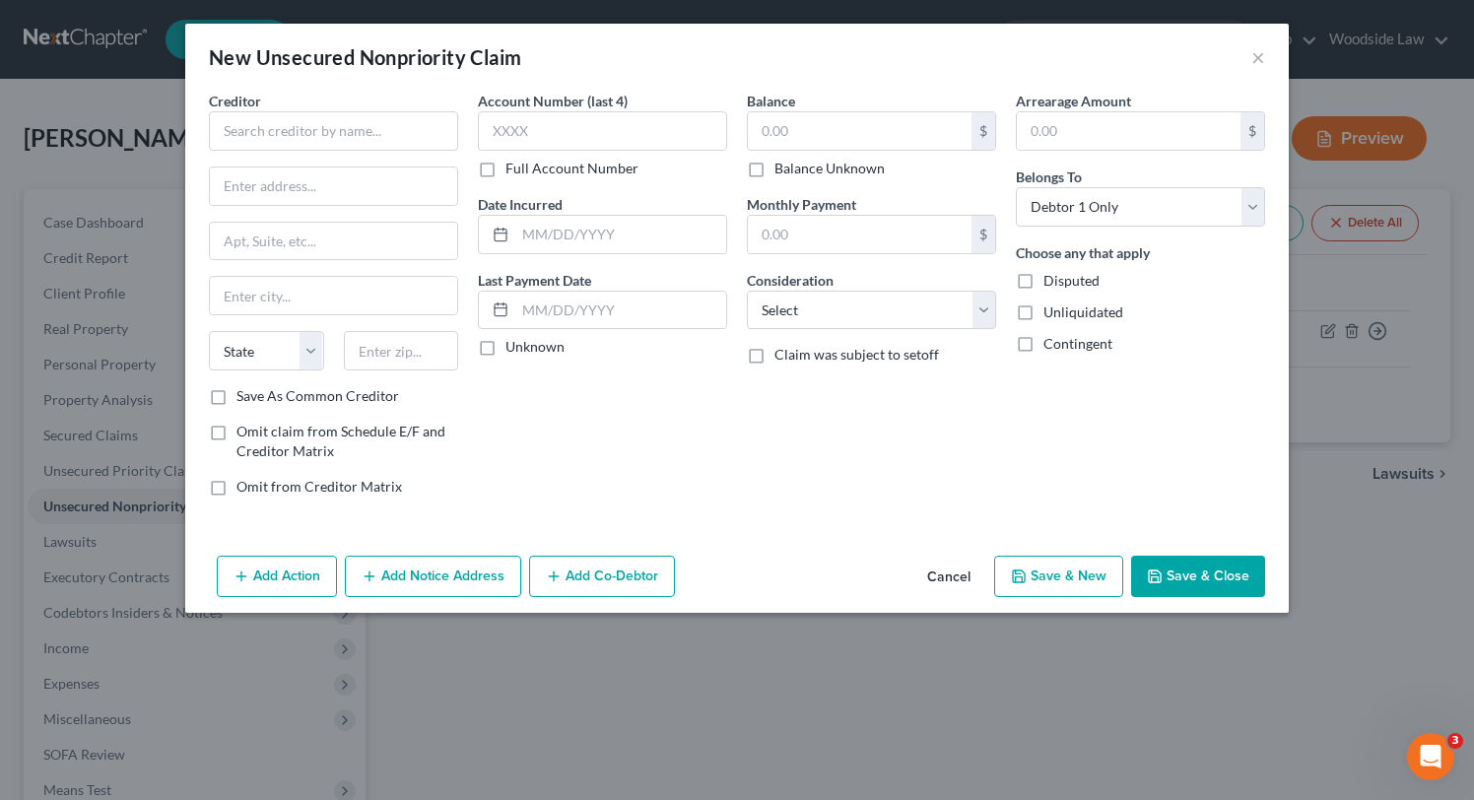
type input "235.00"
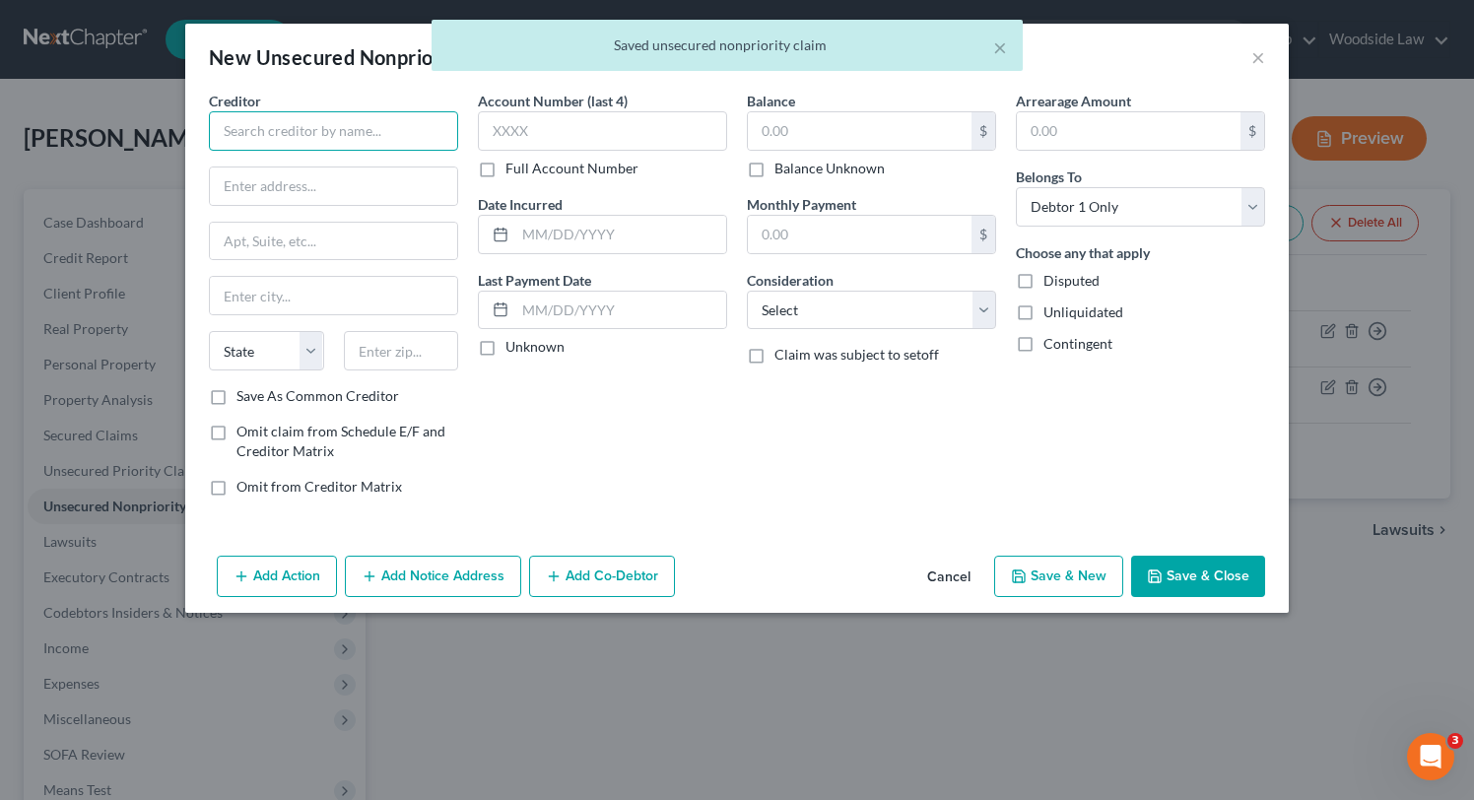
click at [289, 123] on input "text" at bounding box center [333, 130] width 249 height 39
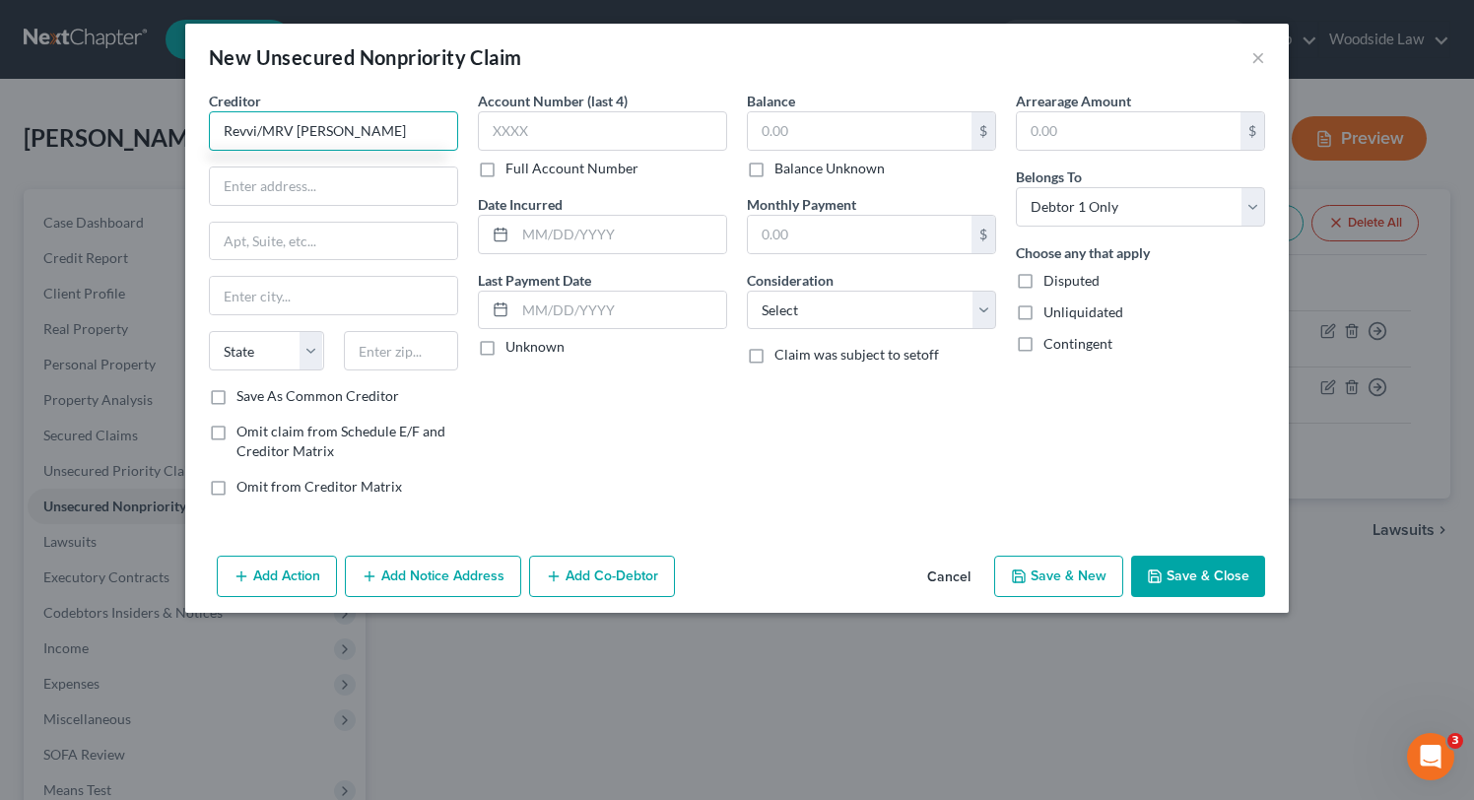
type input "Revvi/MRV [PERSON_NAME]"
type input "PO Box 85800"
type input "S"
click at [383, 360] on input "text" at bounding box center [401, 350] width 115 height 39
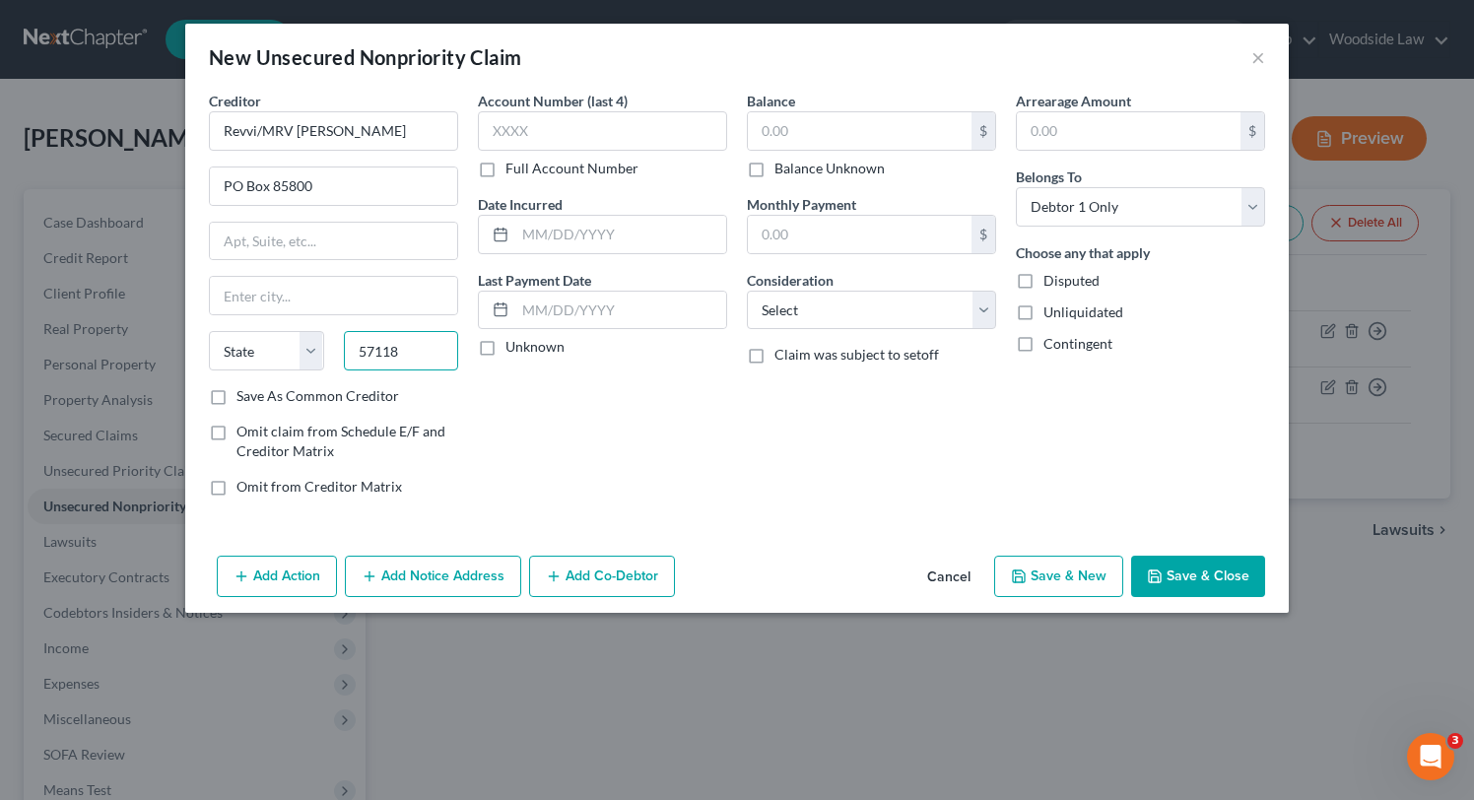
type input "57118"
type input "[GEOGRAPHIC_DATA]"
select select "43"
click at [611, 247] on input "text" at bounding box center [620, 234] width 211 height 37
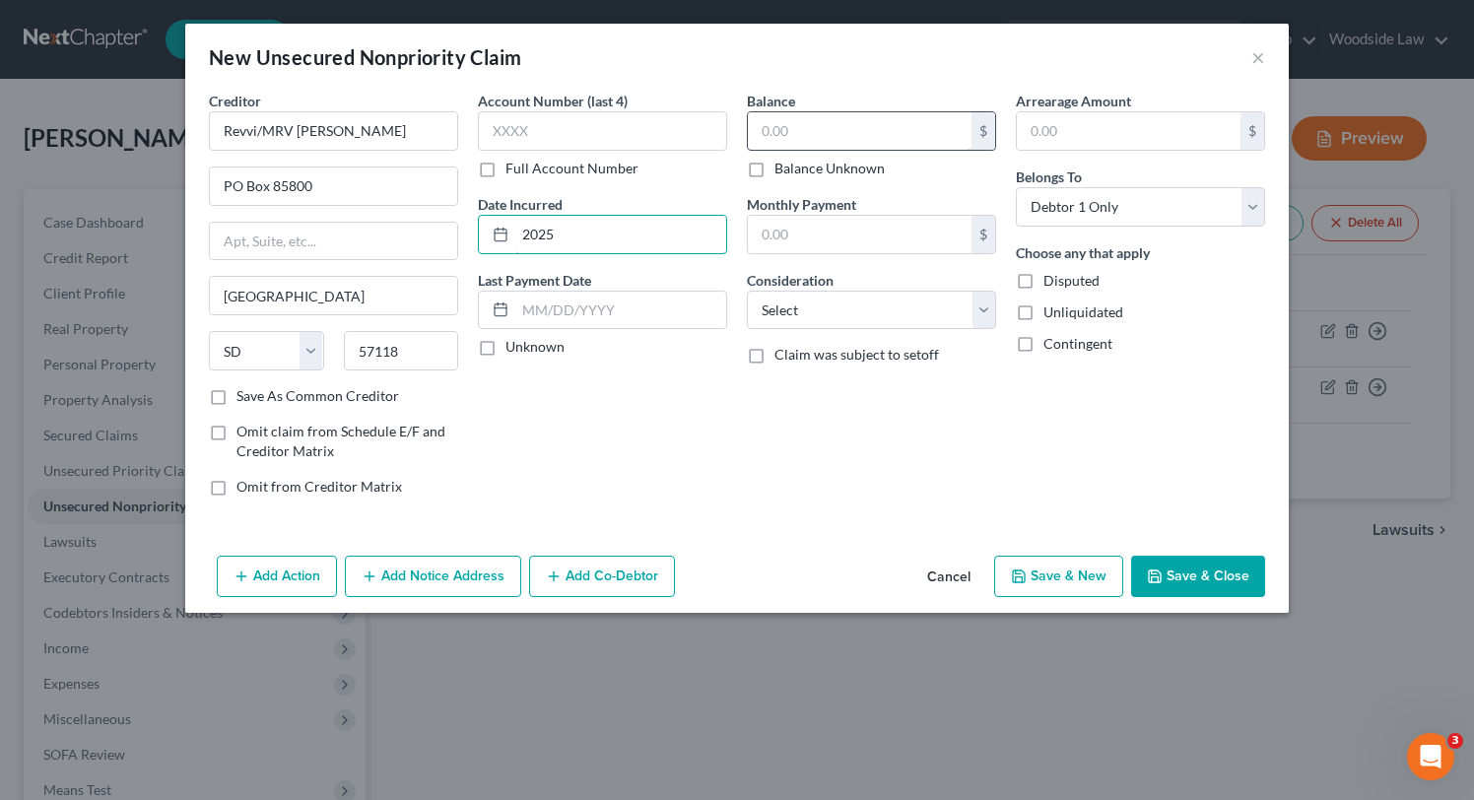
type input "2025"
click at [885, 114] on input "text" at bounding box center [860, 130] width 224 height 37
type input "172"
click at [943, 322] on select "Select Cable / Satellite Services Collection Agency Credit Card Debt Debt Couns…" at bounding box center [871, 310] width 249 height 39
select select "2"
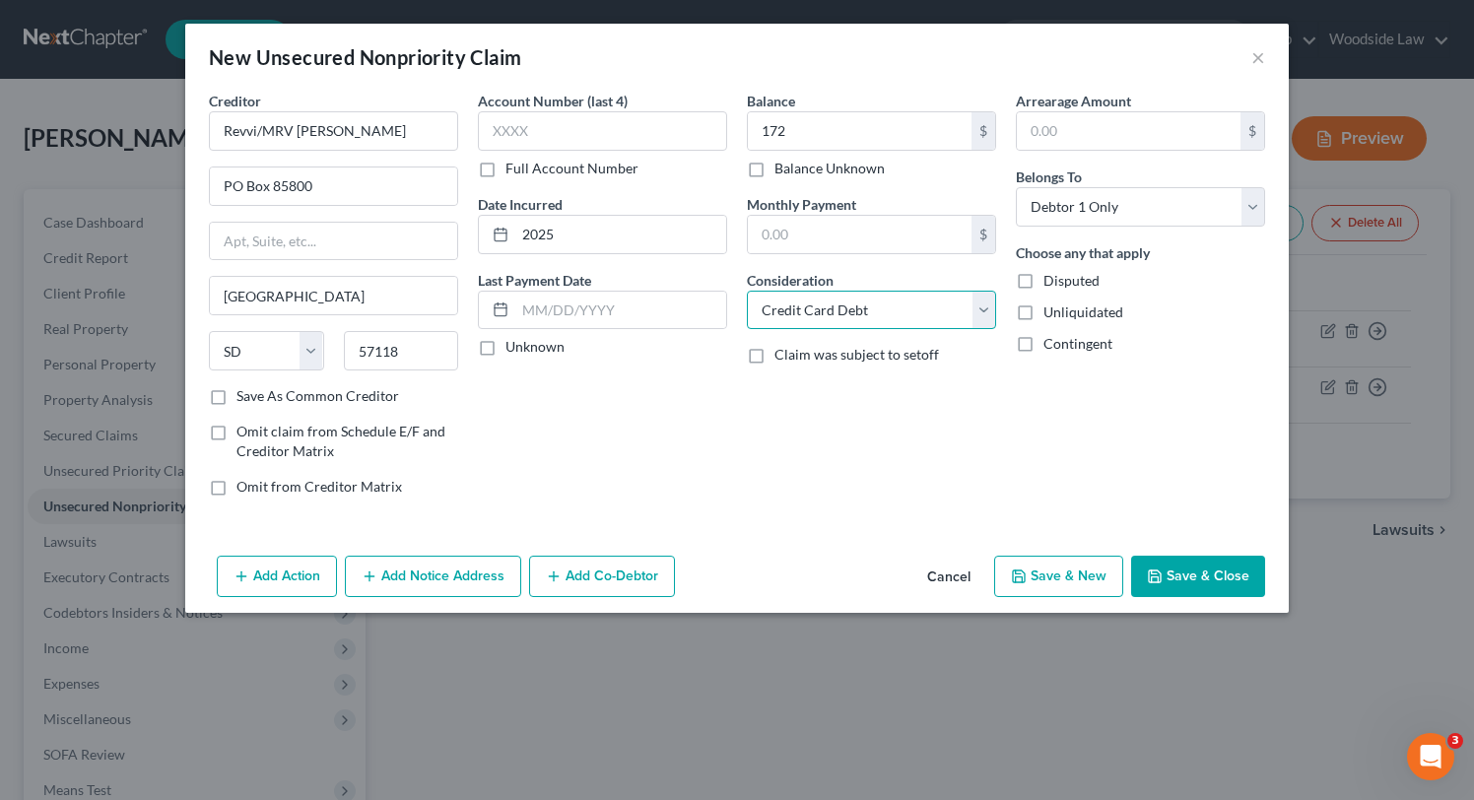
click at [747, 291] on select "Select Cable / Satellite Services Collection Agency Credit Card Debt Debt Couns…" at bounding box center [871, 310] width 249 height 39
click at [1194, 576] on button "Save & Close" at bounding box center [1198, 576] width 134 height 41
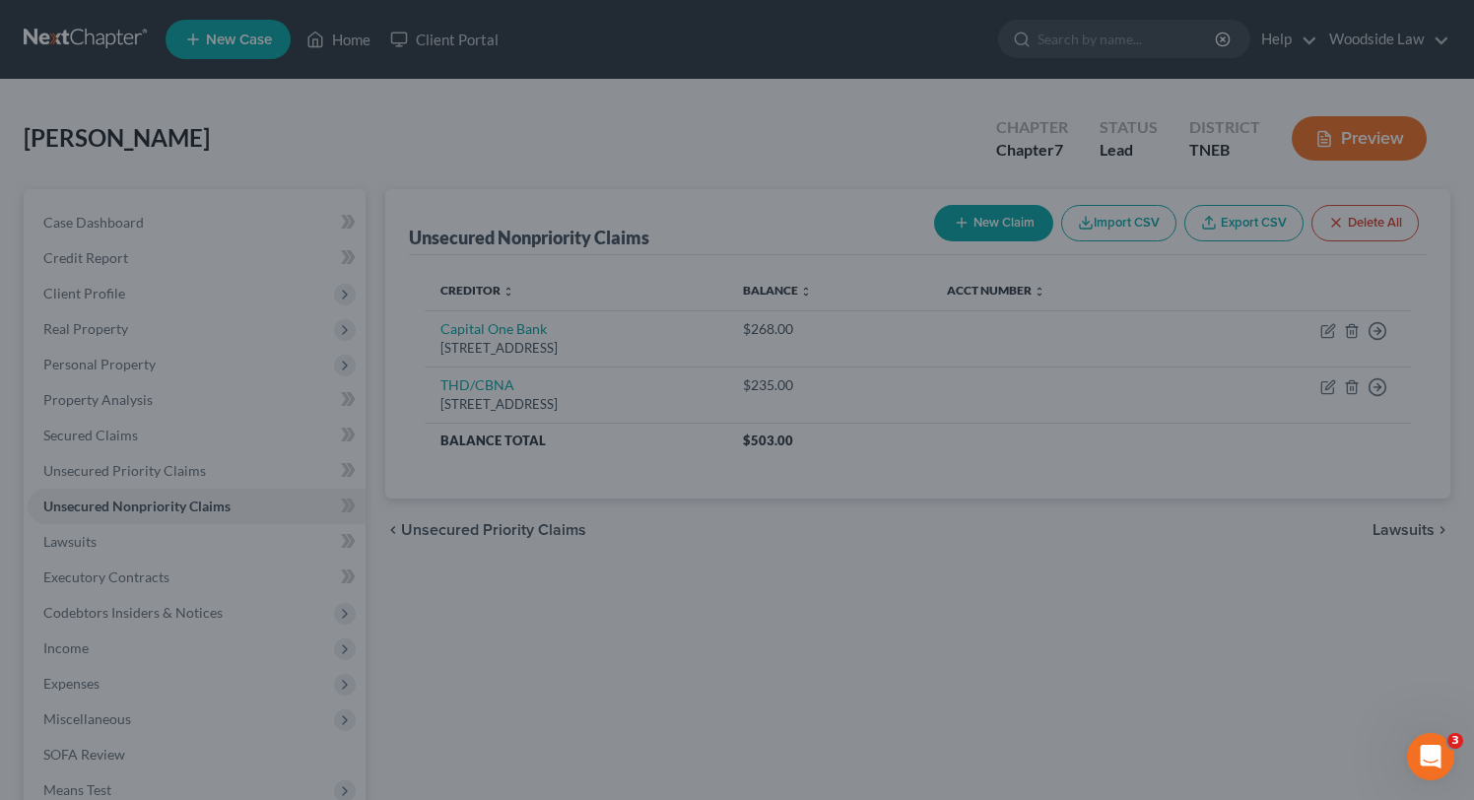
type input "172.00"
type input "0.00"
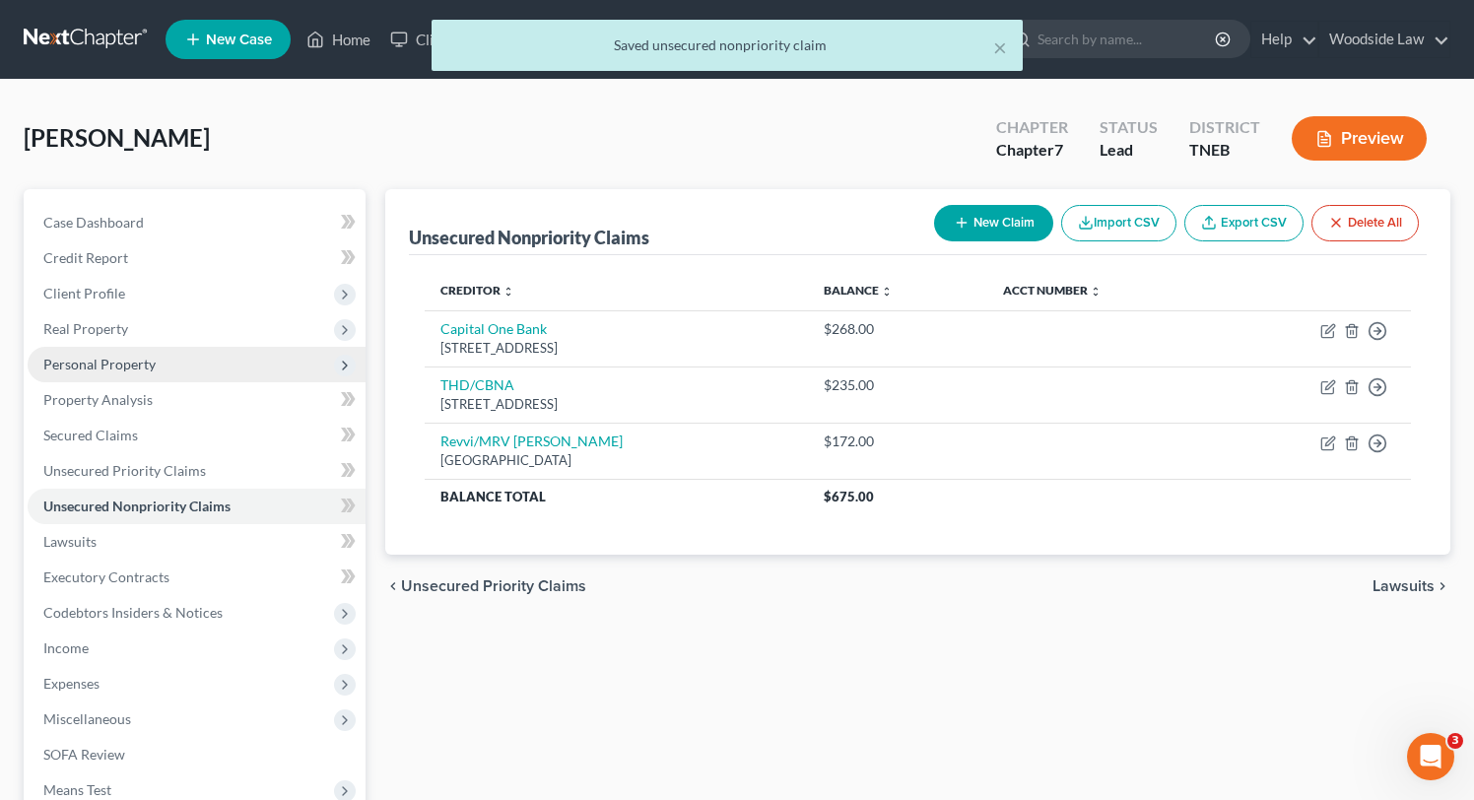
click at [125, 363] on span "Personal Property" at bounding box center [99, 364] width 112 height 17
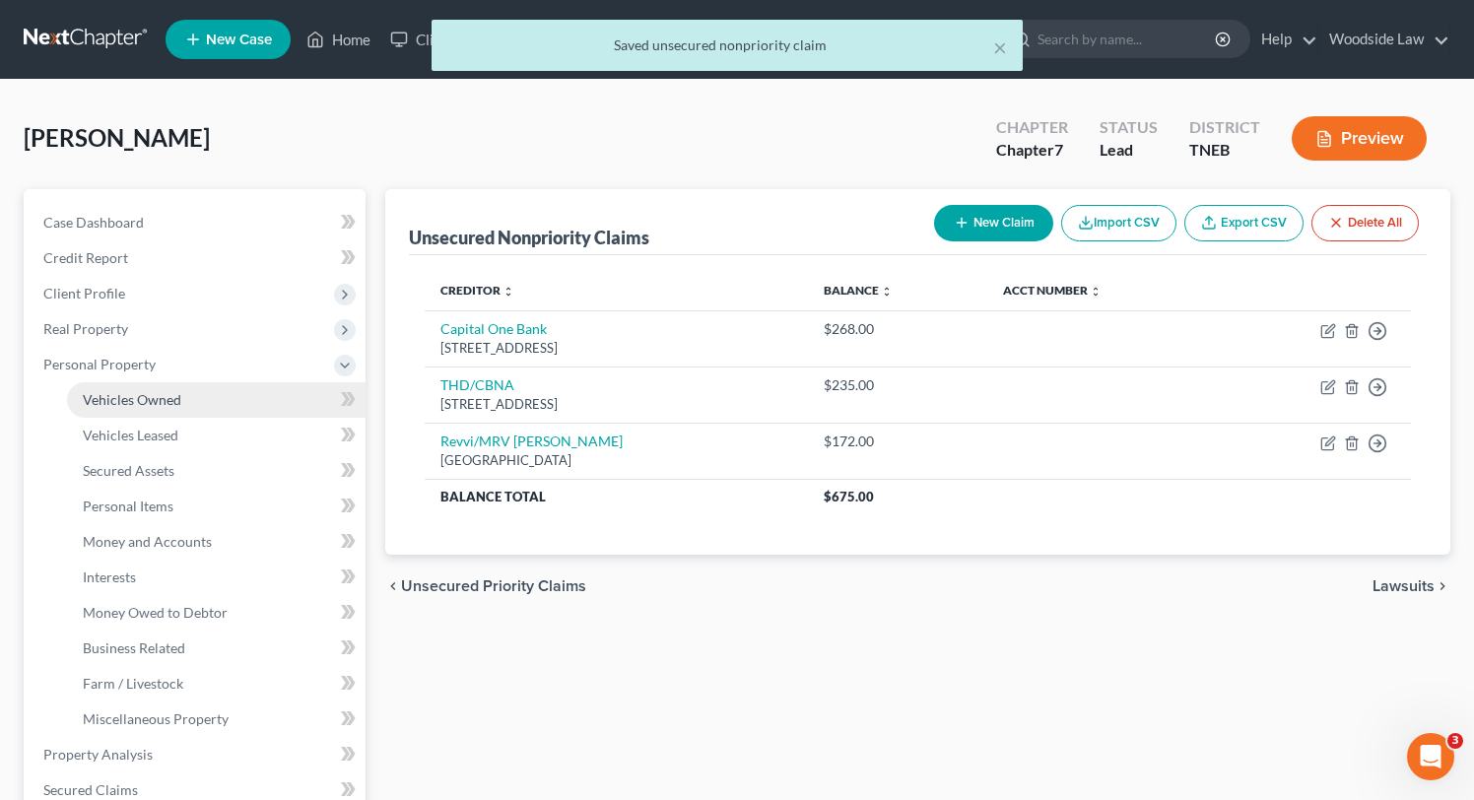
click at [144, 399] on span "Vehicles Owned" at bounding box center [132, 399] width 99 height 17
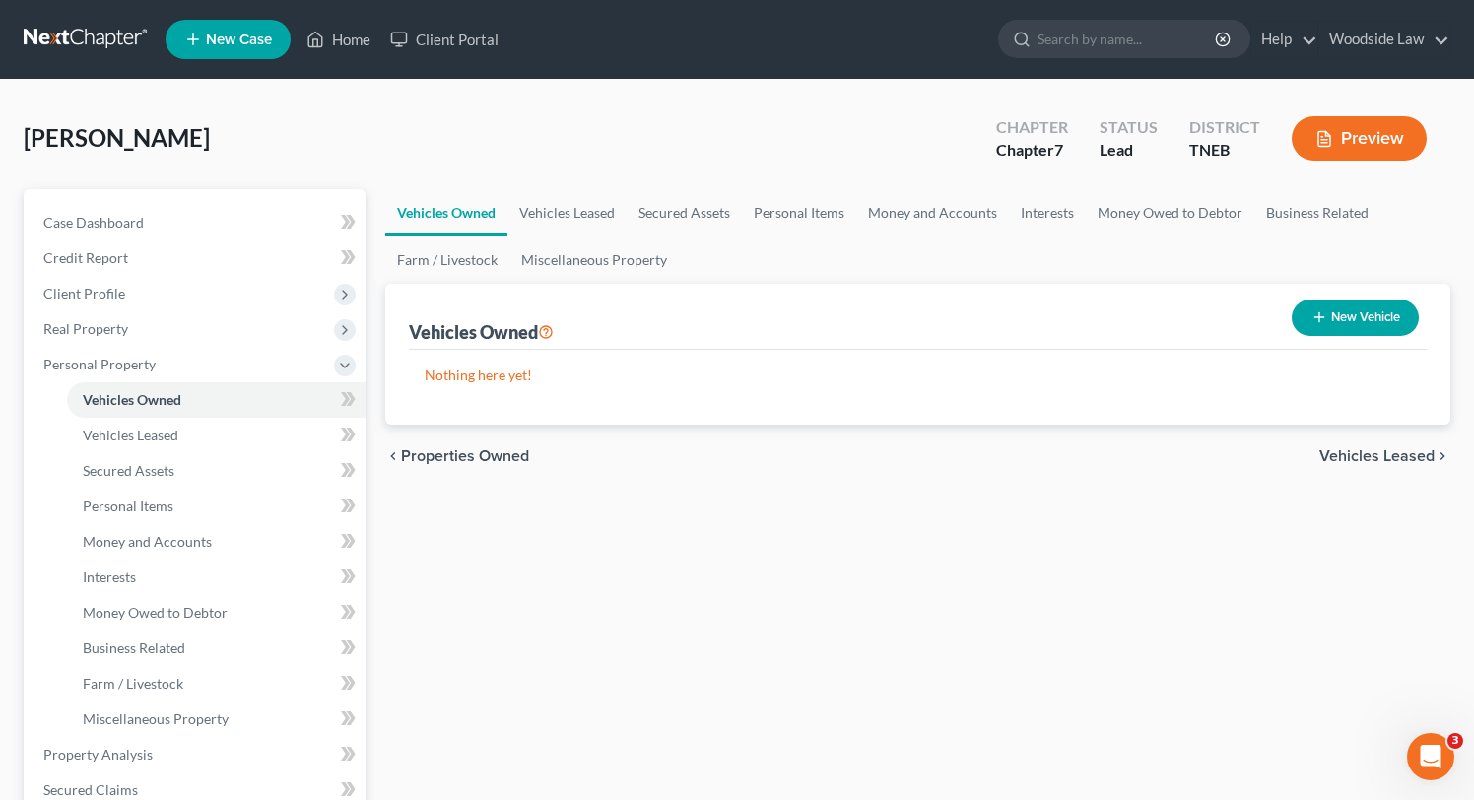
click at [1341, 320] on button "New Vehicle" at bounding box center [1355, 318] width 127 height 36
select select "0"
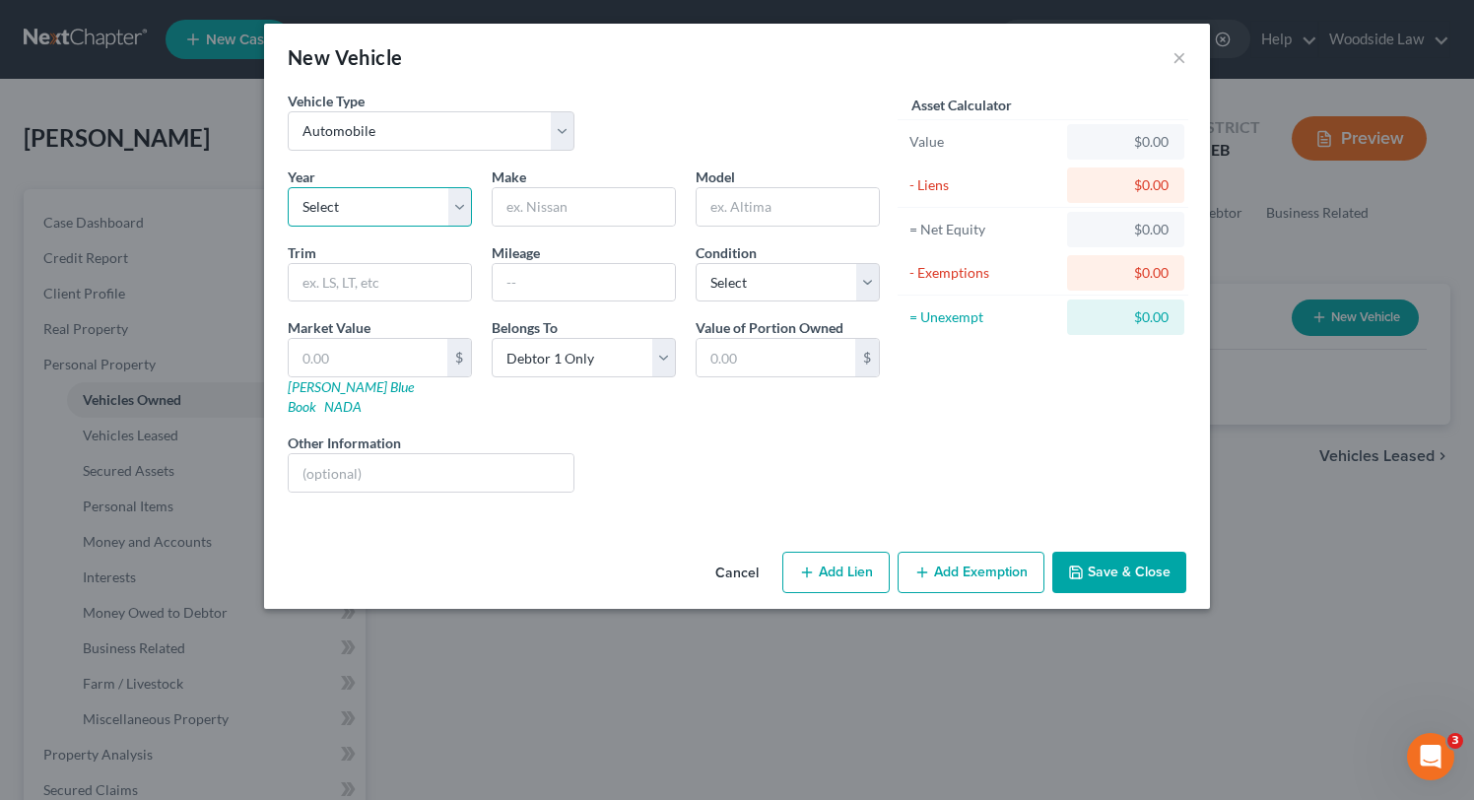
click at [401, 201] on select "Select 2026 2025 2024 2023 2022 2021 2020 2019 2018 2017 2016 2015 2014 2013 20…" at bounding box center [380, 206] width 184 height 39
select select "2"
click at [288, 187] on select "Select 2026 2025 2024 2023 2022 2021 2020 2019 2018 2017 2016 2015 2014 2013 20…" at bounding box center [380, 206] width 184 height 39
click at [563, 219] on input "text" at bounding box center [584, 206] width 182 height 37
type input "Mitsubishi"
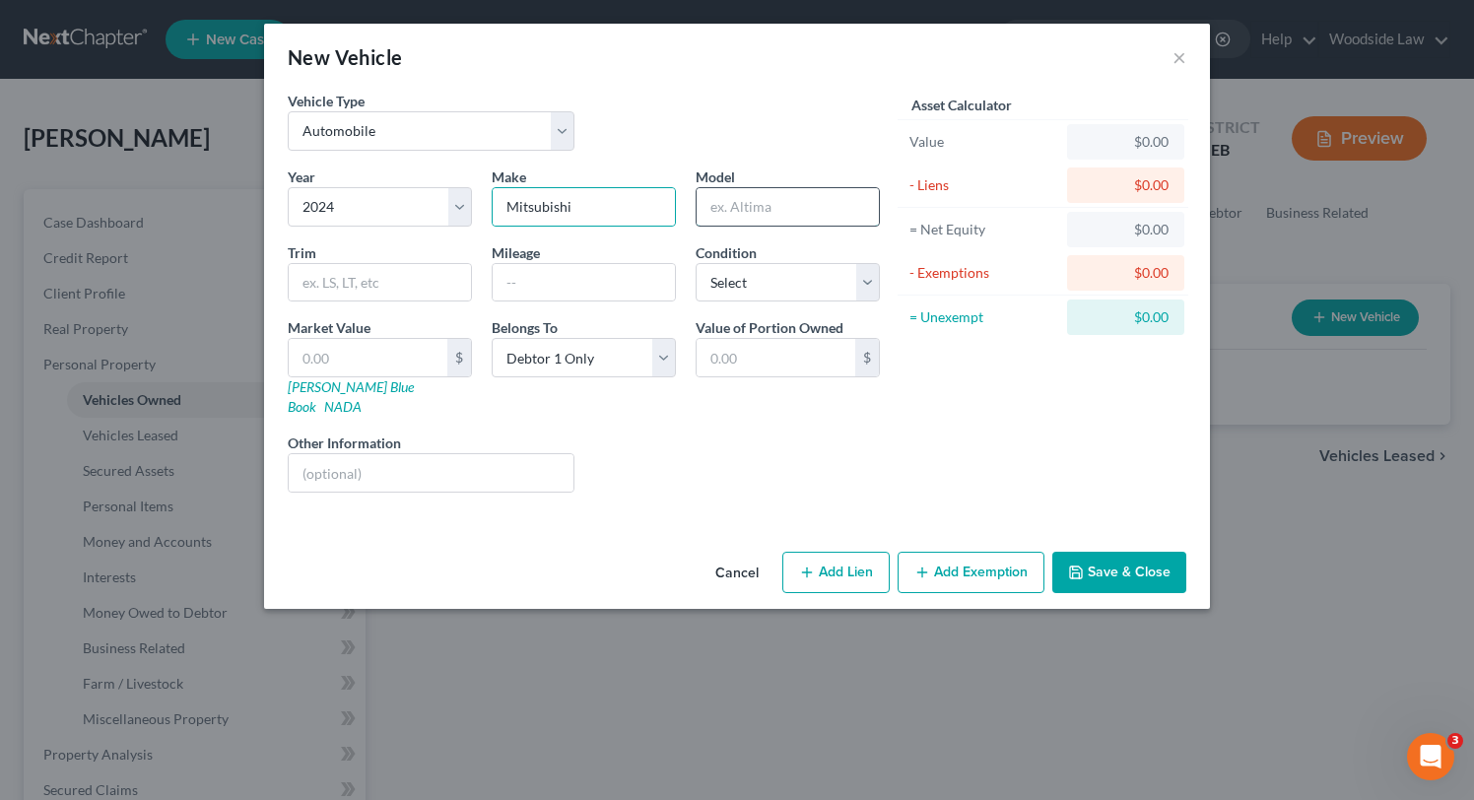
click at [755, 210] on input "text" at bounding box center [788, 206] width 182 height 37
type input "Outlander"
click at [623, 271] on input "text" at bounding box center [584, 282] width 182 height 37
type input "2,200"
click at [788, 290] on select "Select Excellent Very Good Good Fair Poor" at bounding box center [788, 282] width 184 height 39
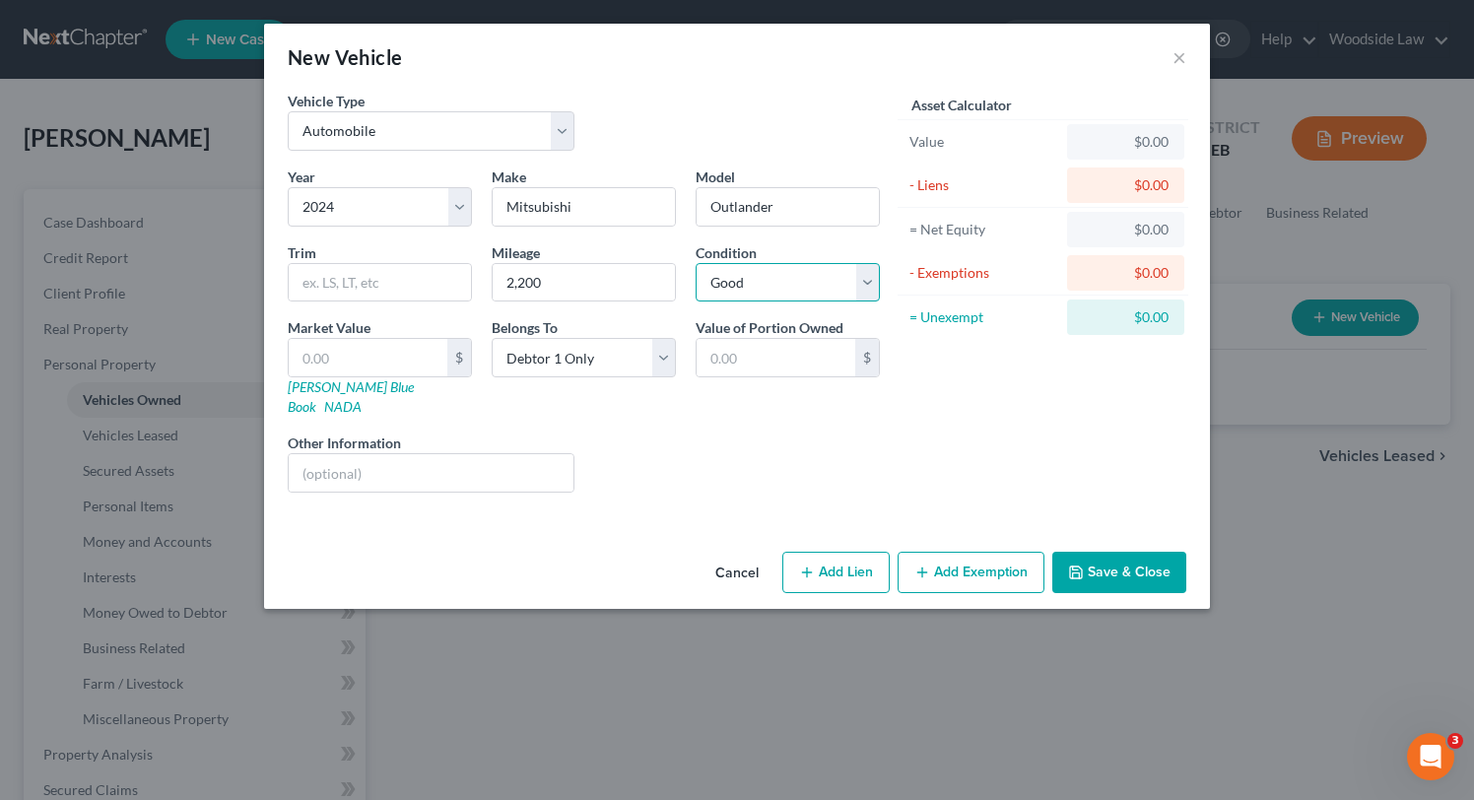
click at [696, 263] on select "Select Excellent Very Good Good Fair Poor" at bounding box center [788, 282] width 184 height 39
click at [800, 289] on select "Select Excellent Very Good Good Fair Poor" at bounding box center [788, 282] width 184 height 39
select select "1"
click at [696, 263] on select "Select Excellent Very Good Good Fair Poor" at bounding box center [788, 282] width 184 height 39
click at [389, 365] on input "text" at bounding box center [368, 357] width 159 height 37
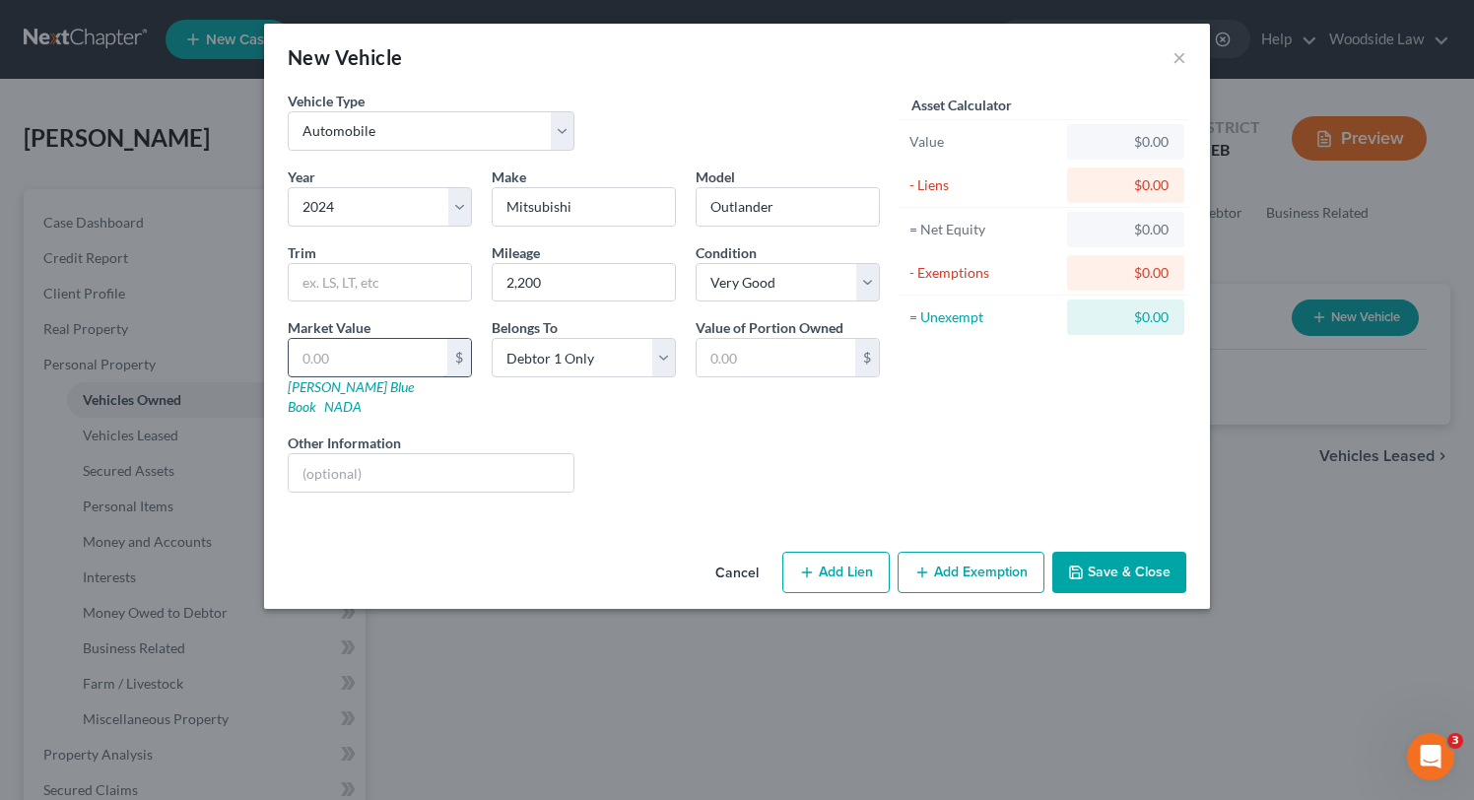
type input "2"
type input "2.00"
type input "28"
type input "28.00"
type input "284"
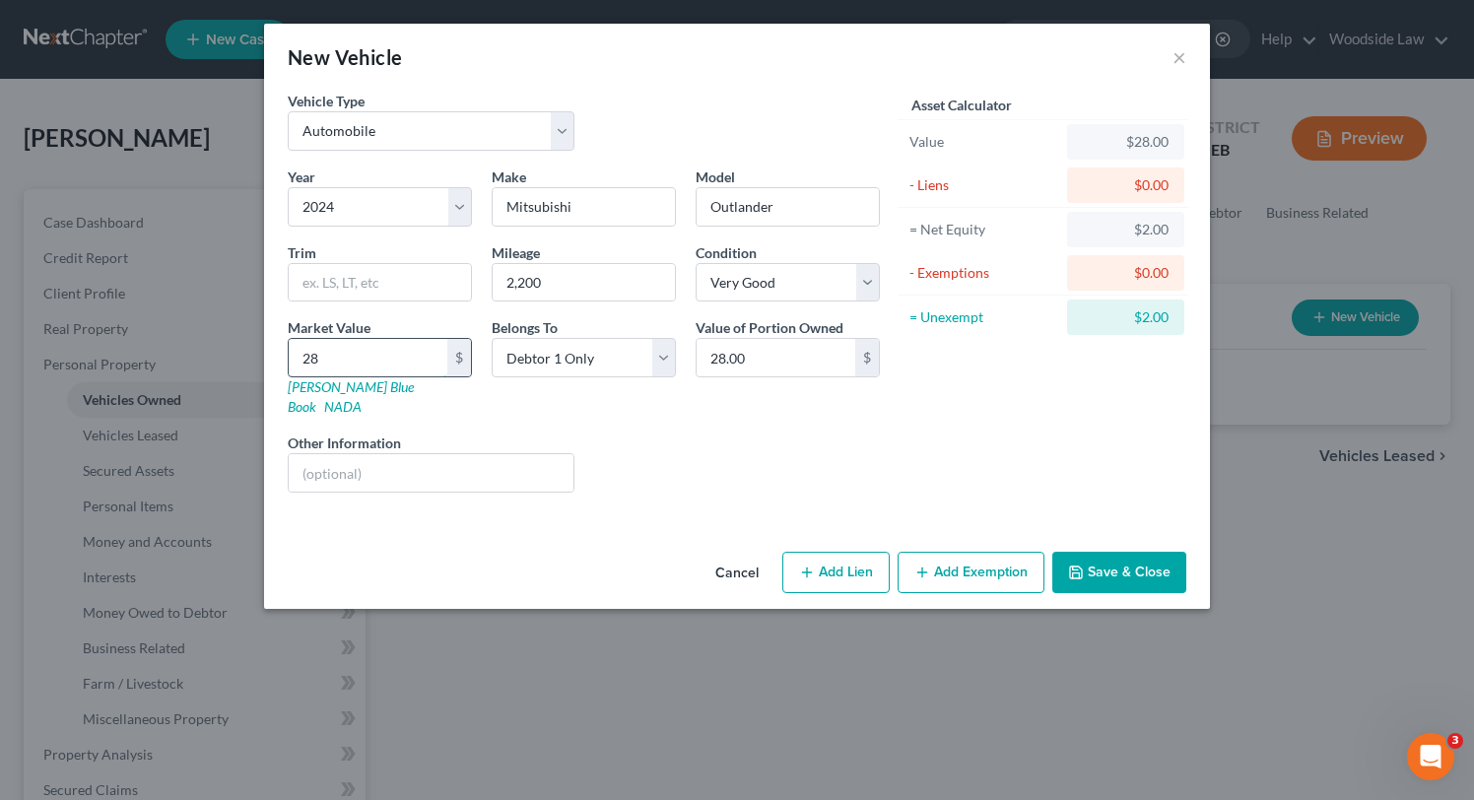
type input "284.00"
type input "2840"
type input "2,840.00"
type input "2,8400"
type input "28,400.00"
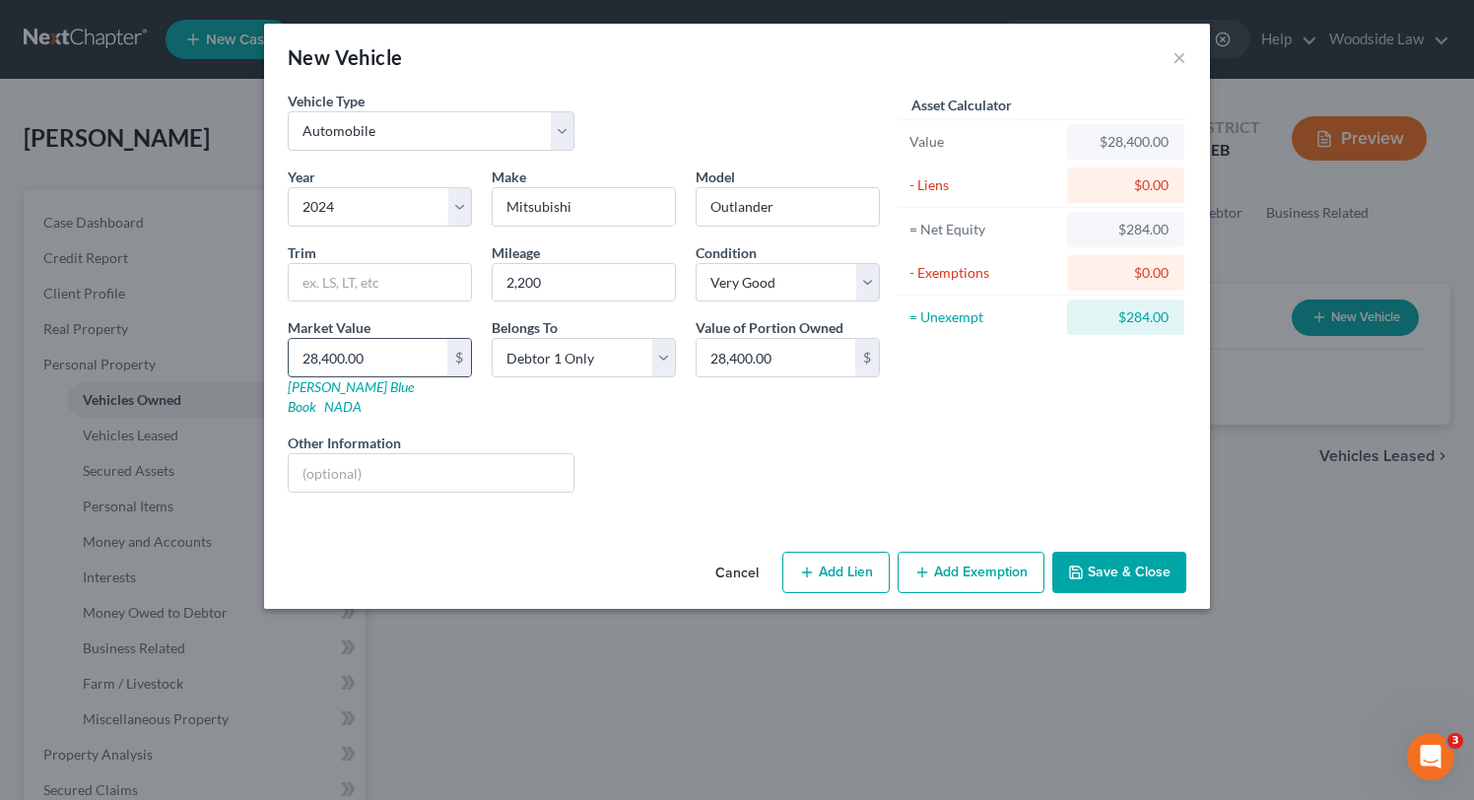
type input "28,400.00"
click at [837, 552] on button "Add Lien" at bounding box center [835, 572] width 107 height 41
select select "0"
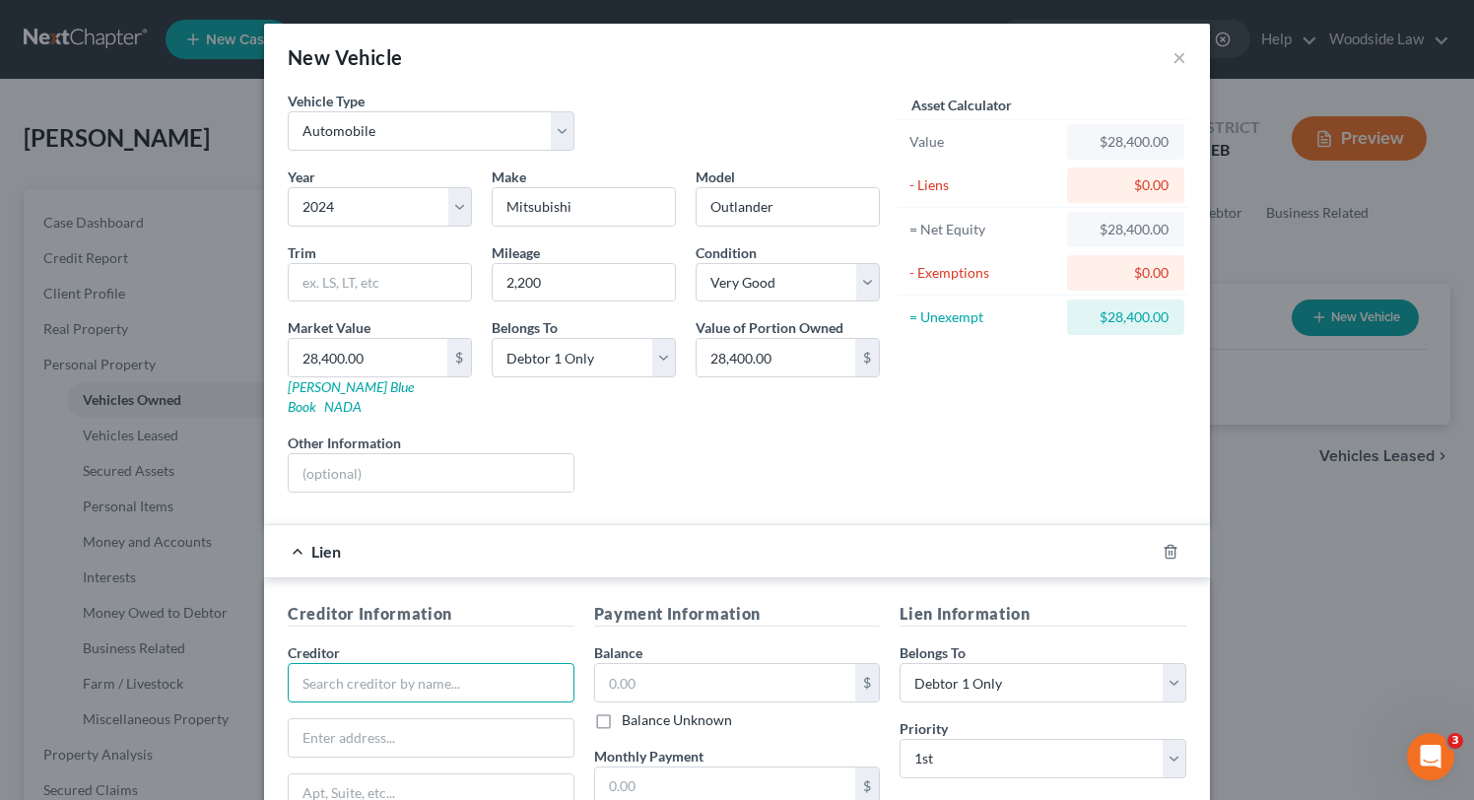
click at [454, 663] on input "text" at bounding box center [431, 682] width 287 height 39
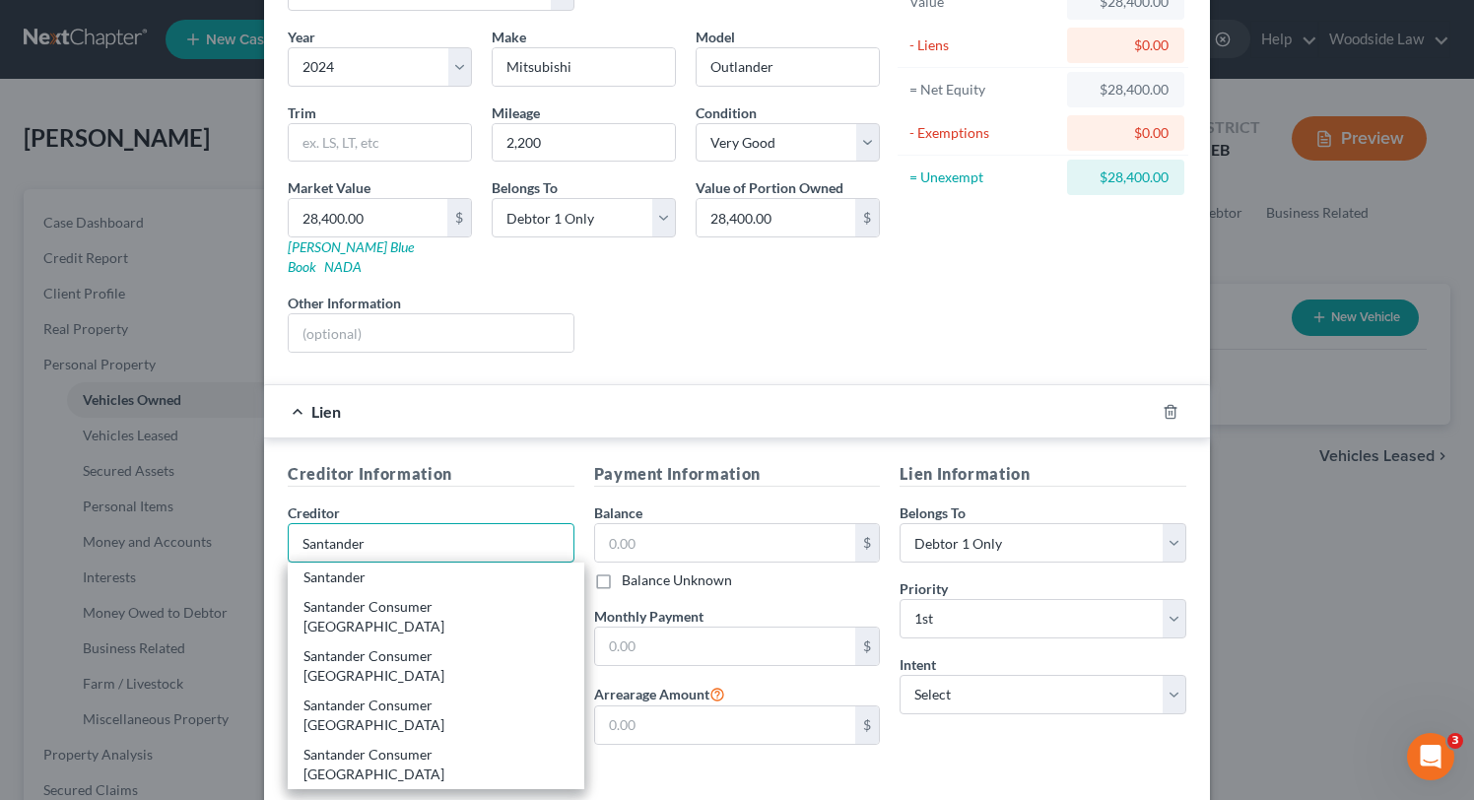
scroll to position [149, 0]
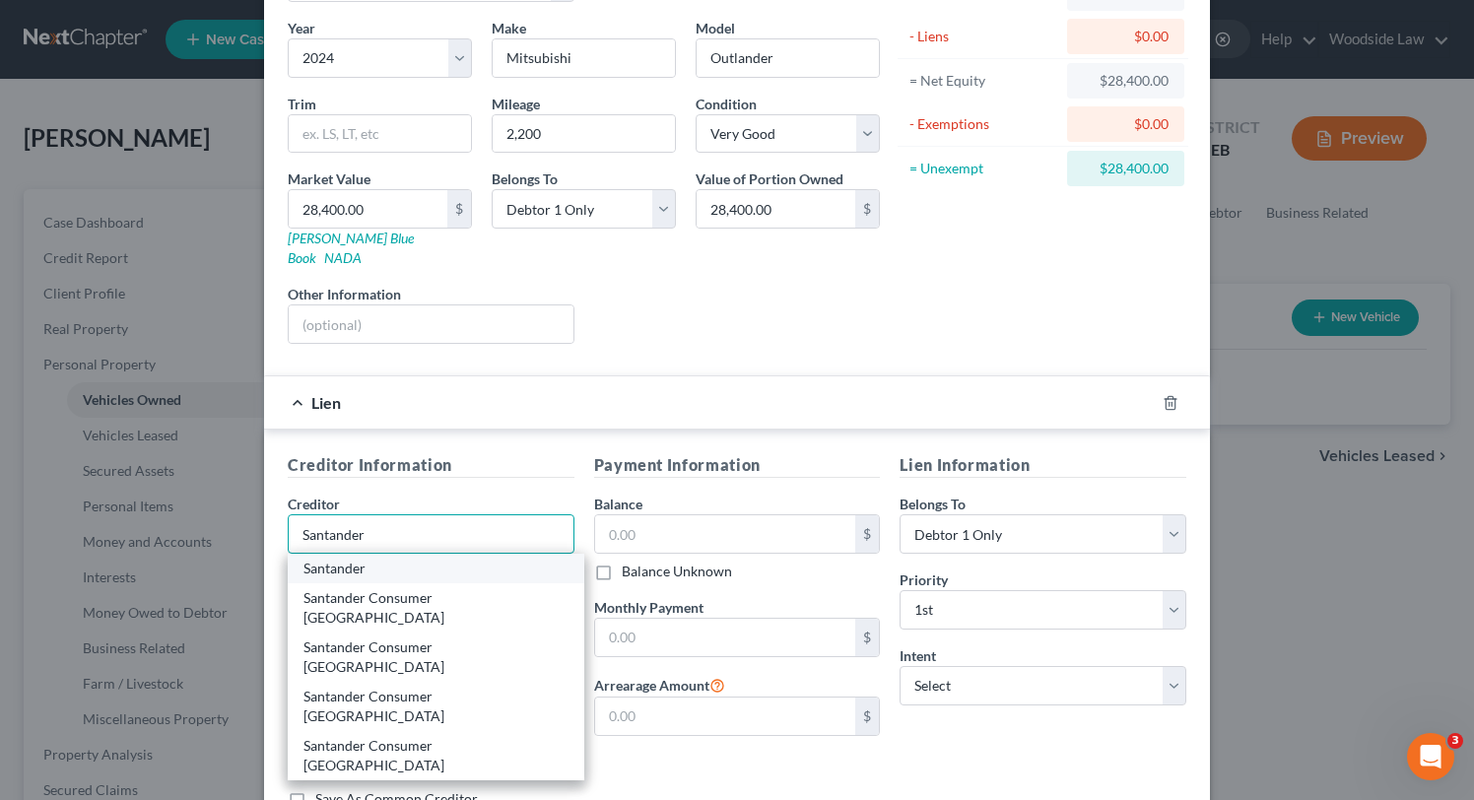
type input "Santander"
click at [431, 560] on div "Santander" at bounding box center [436, 569] width 297 height 30
type input "PO Box 660633"
type input "[GEOGRAPHIC_DATA]"
select select "45"
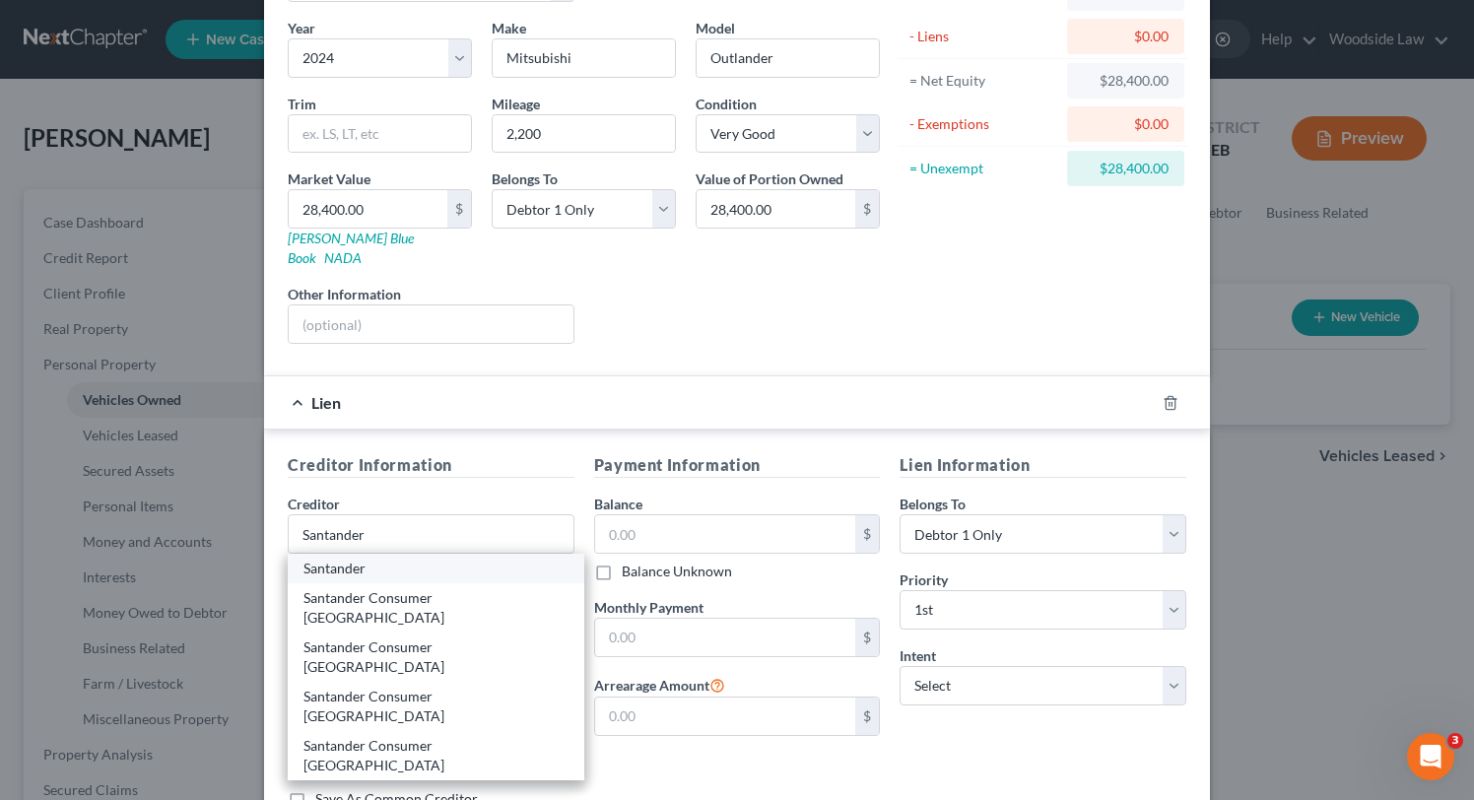
type input "75266-0633"
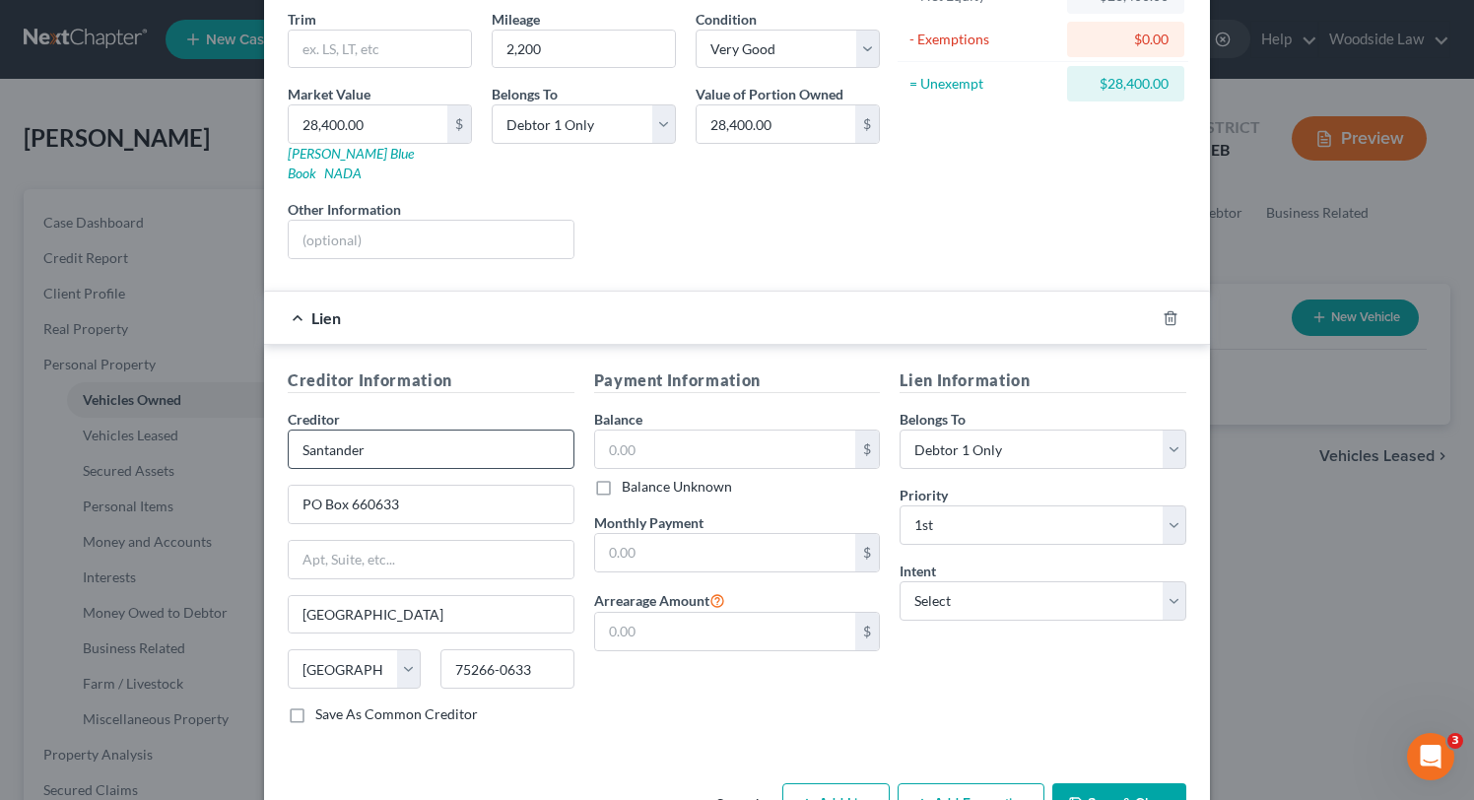
scroll to position [232, 0]
click at [409, 434] on input "Santander" at bounding box center [431, 451] width 287 height 39
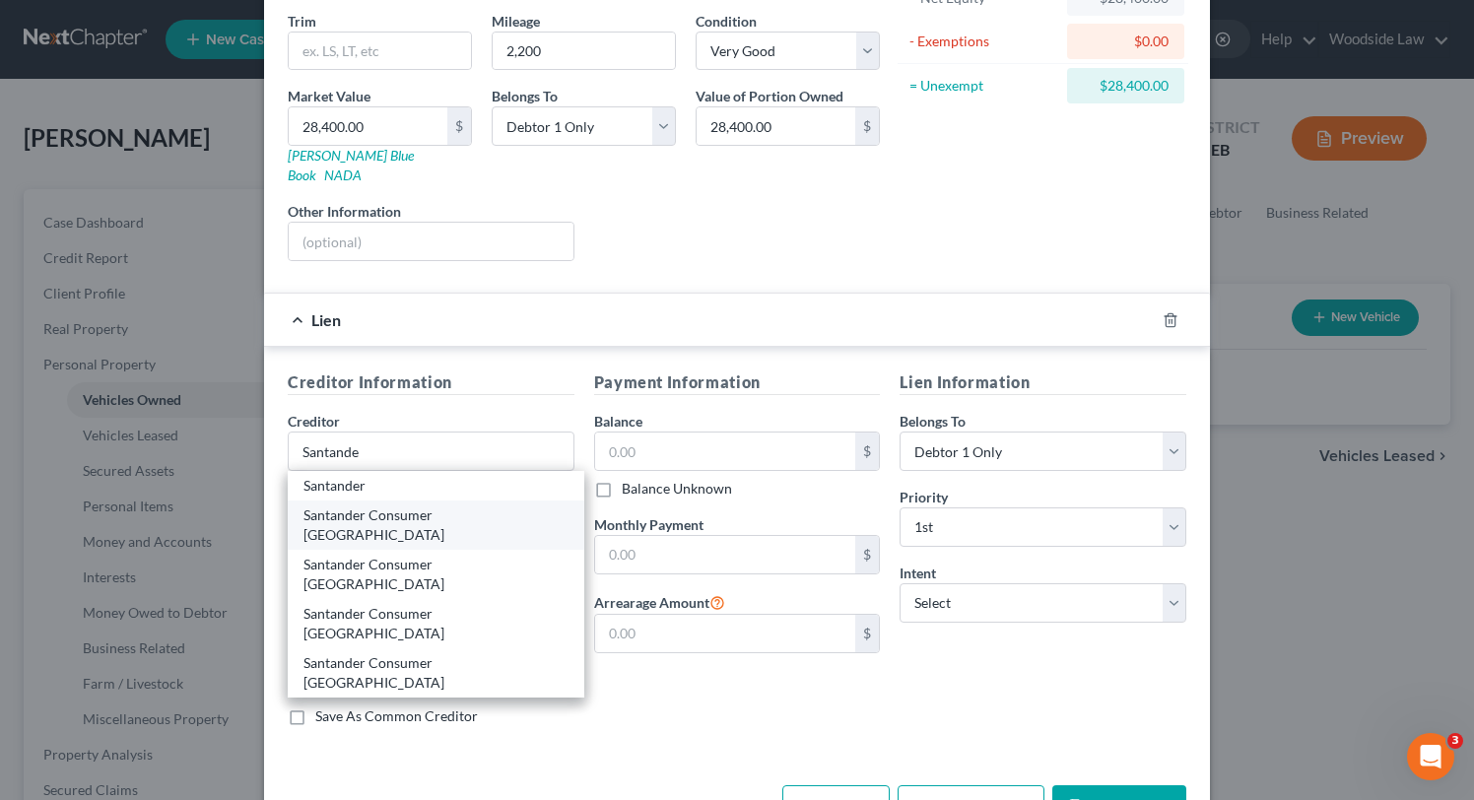
click at [390, 505] on div "Santander Consumer [GEOGRAPHIC_DATA]" at bounding box center [435, 524] width 265 height 39
type input "Santander Consumer [GEOGRAPHIC_DATA]"
type input "PO Box 961211"
type input "[GEOGRAPHIC_DATA]"
type input "76161"
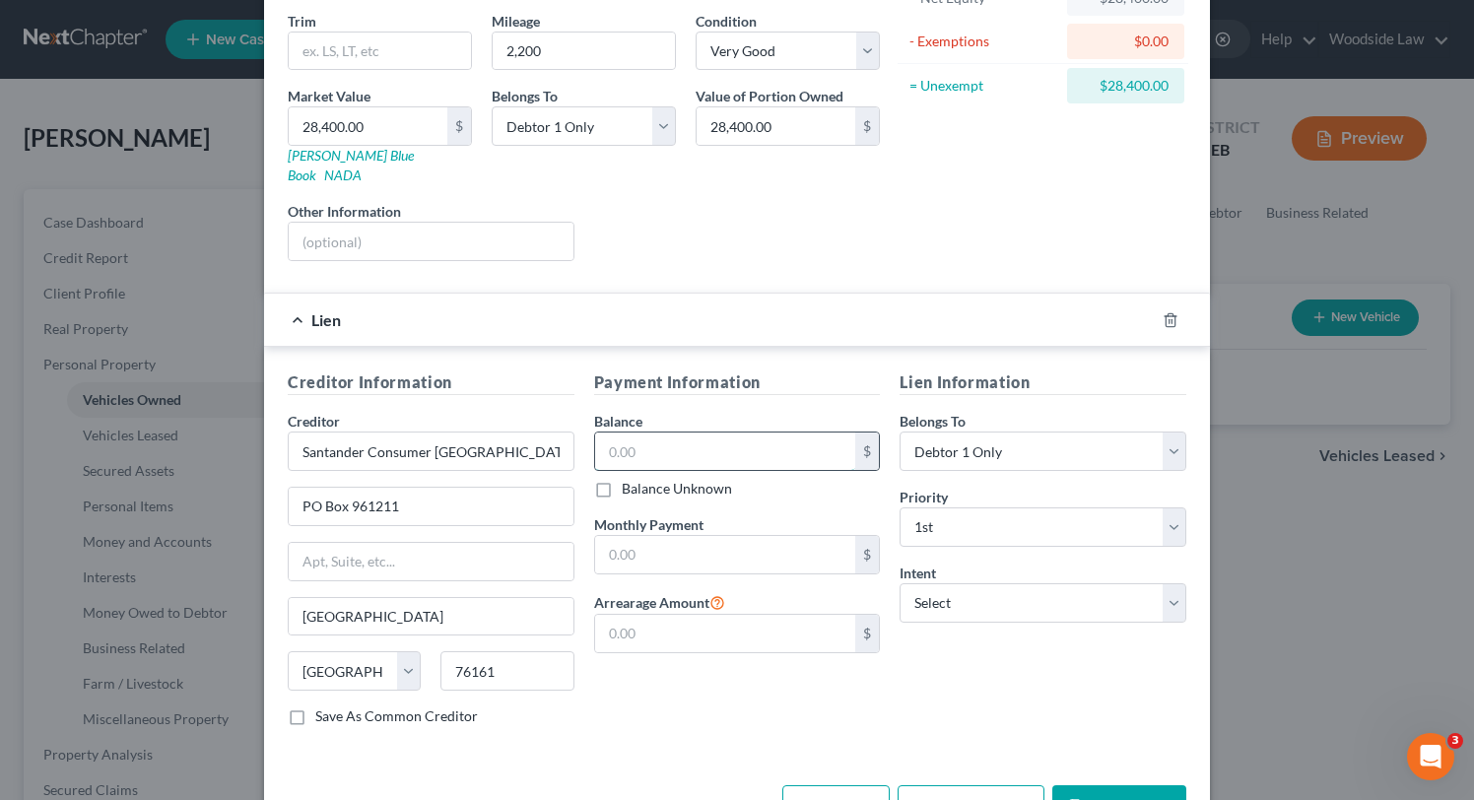
click at [729, 433] on input "text" at bounding box center [725, 451] width 261 height 37
type input "35,559.00"
click at [657, 542] on input "text" at bounding box center [725, 554] width 261 height 37
type input "899.00"
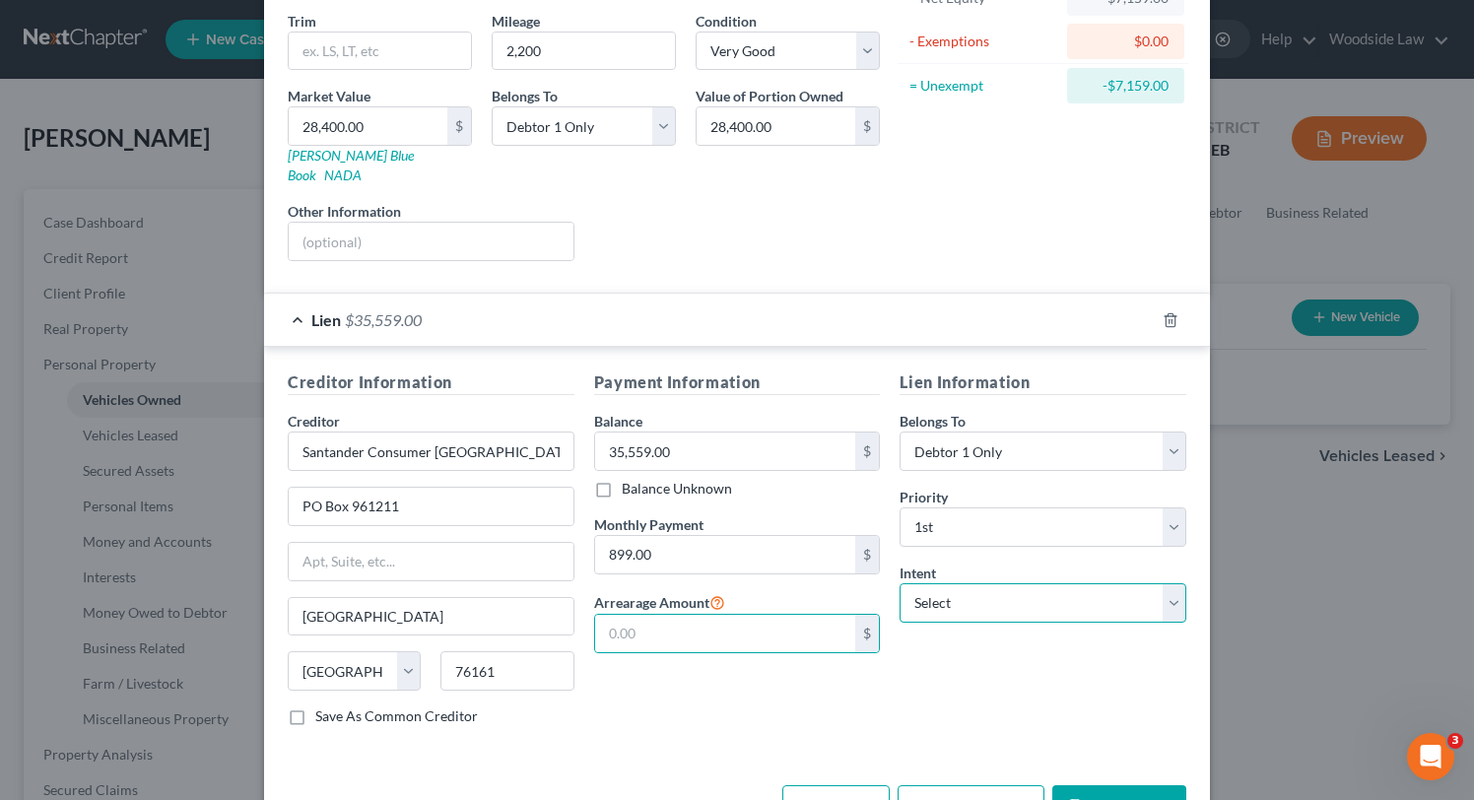
click at [1125, 586] on select "Select Surrender Redeem Reaffirm Avoid Other" at bounding box center [1042, 602] width 287 height 39
select select "2"
click at [899, 583] on select "Select Surrender Redeem Reaffirm Avoid Other" at bounding box center [1042, 602] width 287 height 39
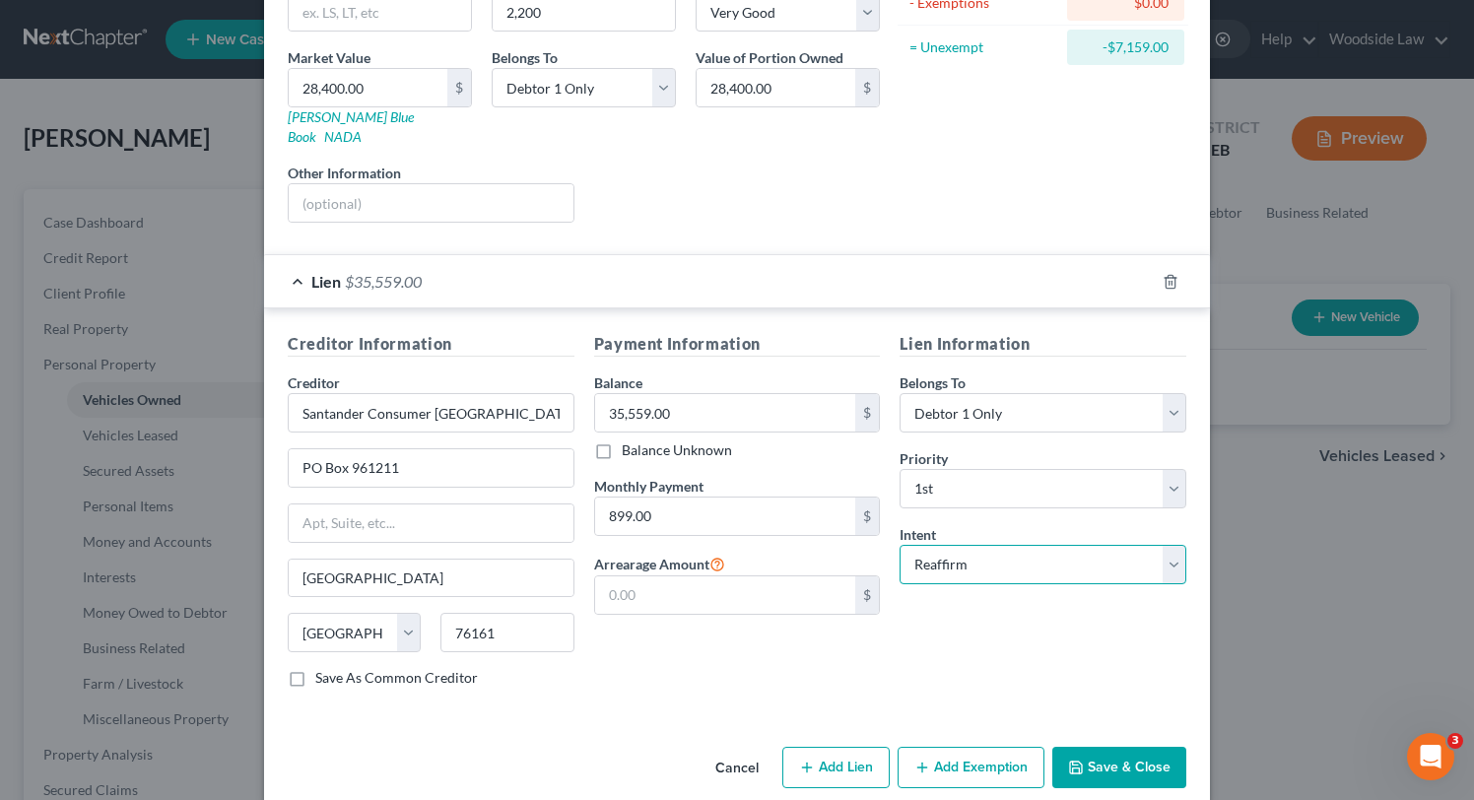
scroll to position [278, 0]
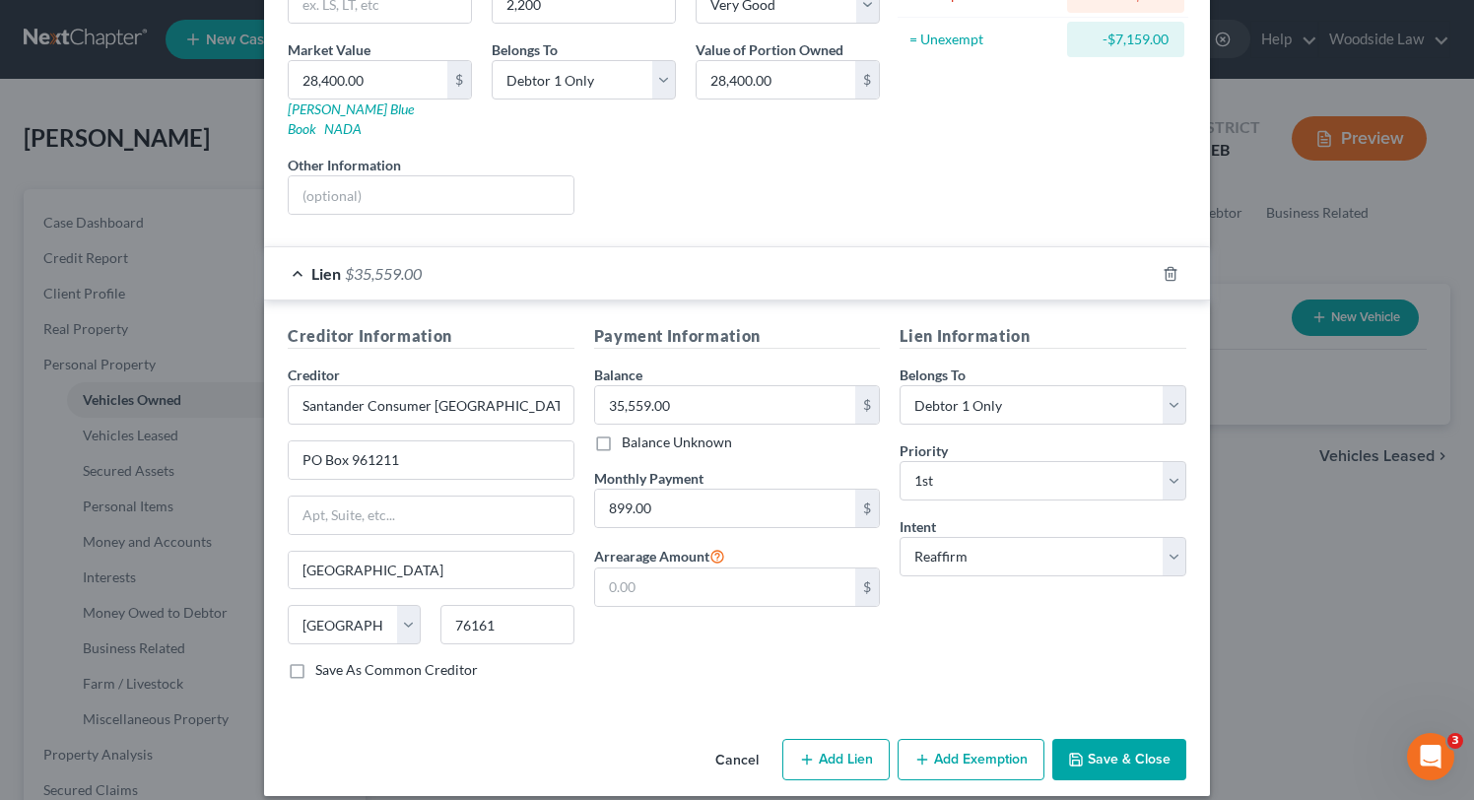
click at [1132, 739] on button "Save & Close" at bounding box center [1119, 759] width 134 height 41
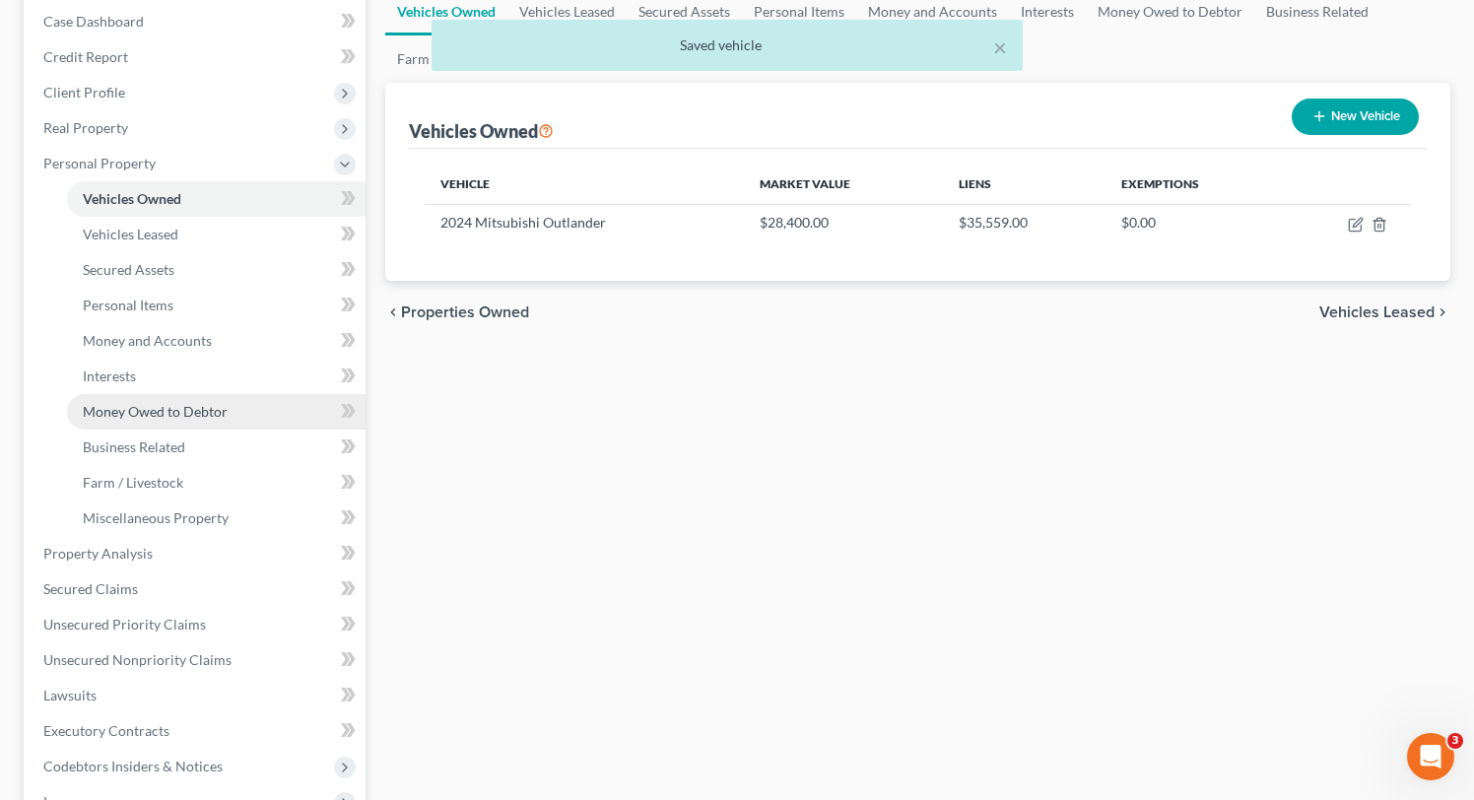
scroll to position [275, 0]
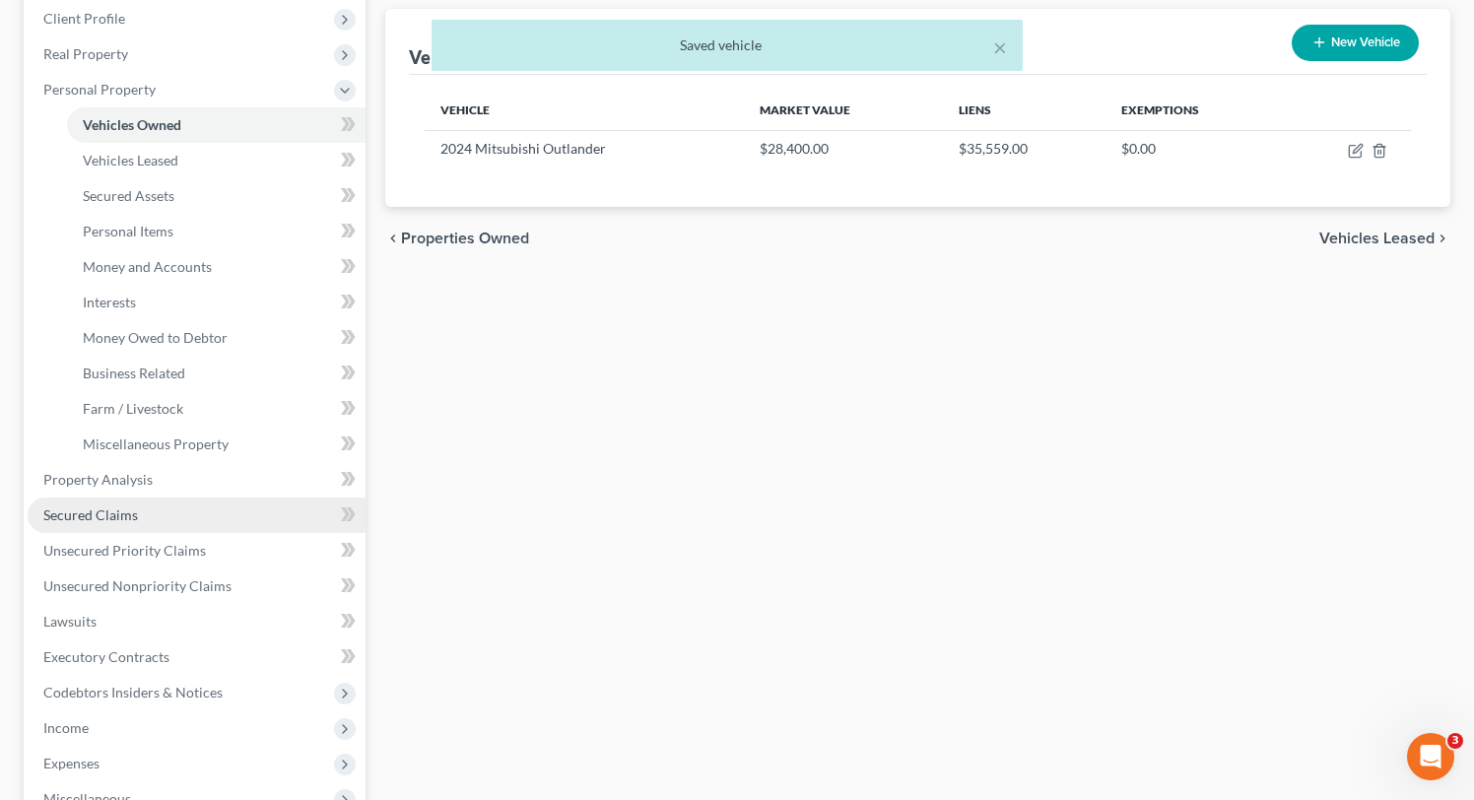
click at [102, 503] on link "Secured Claims" at bounding box center [197, 515] width 338 height 35
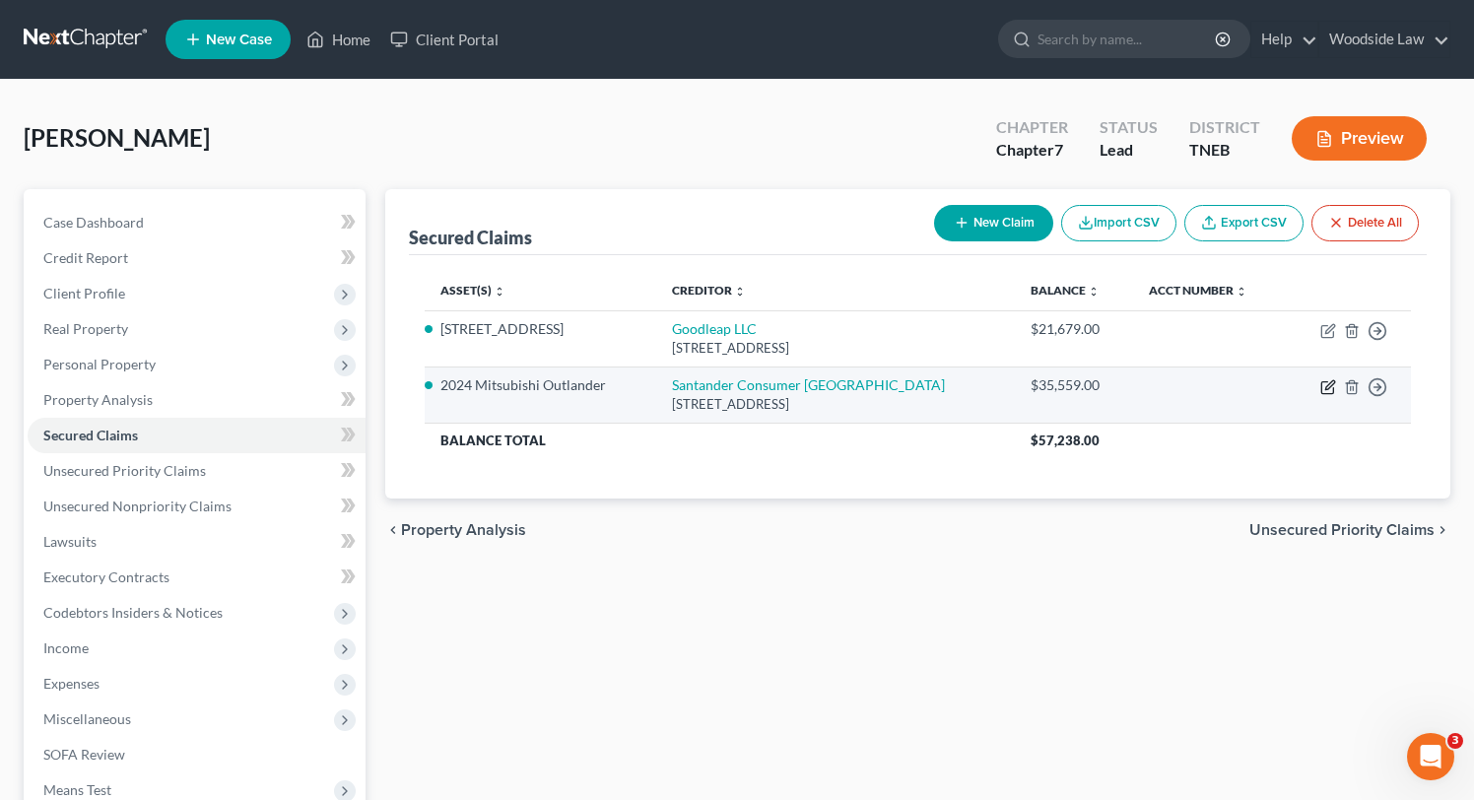
click at [1324, 391] on icon "button" at bounding box center [1328, 387] width 16 height 16
select select "45"
select select "5"
select select "2"
select select "0"
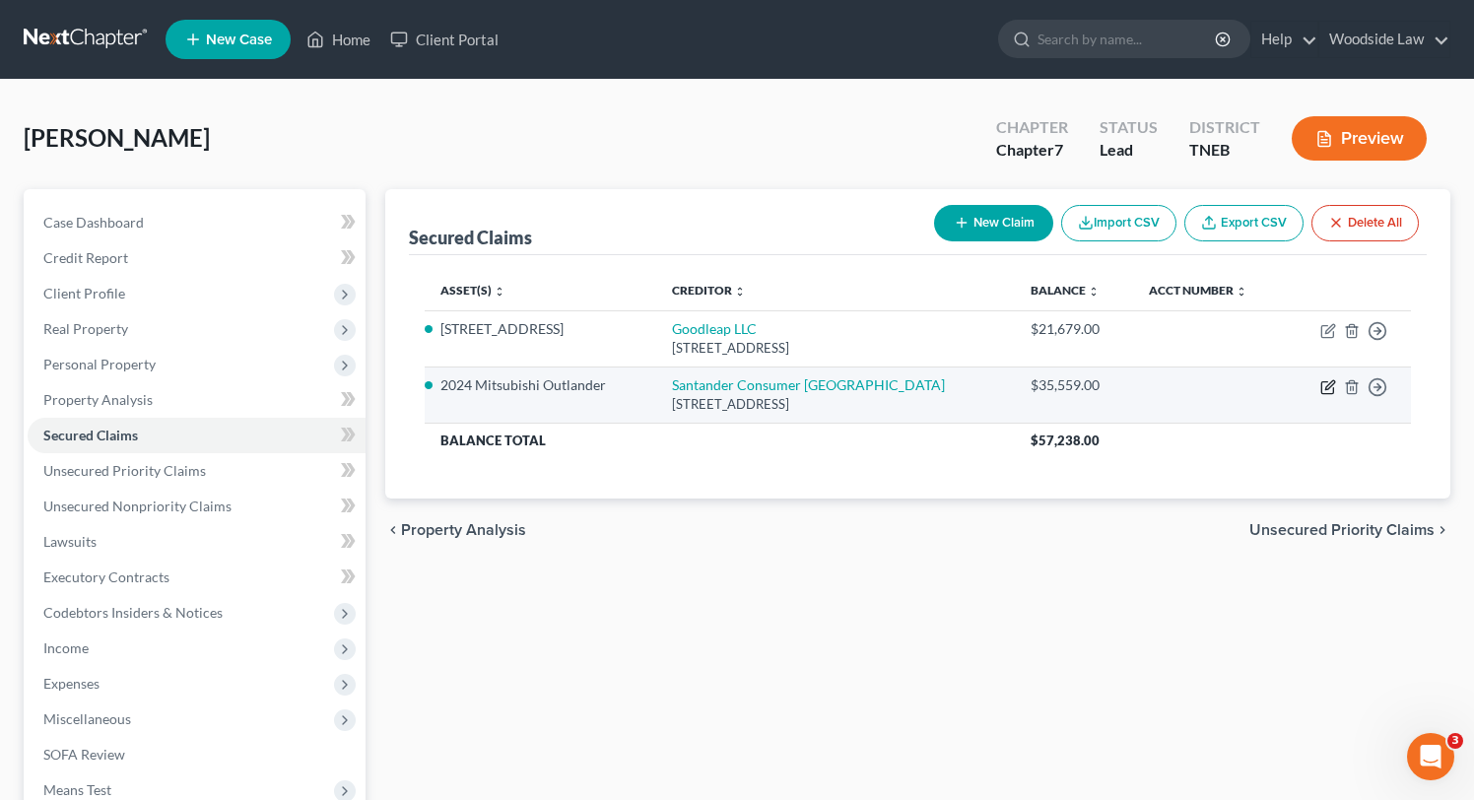
select select "0"
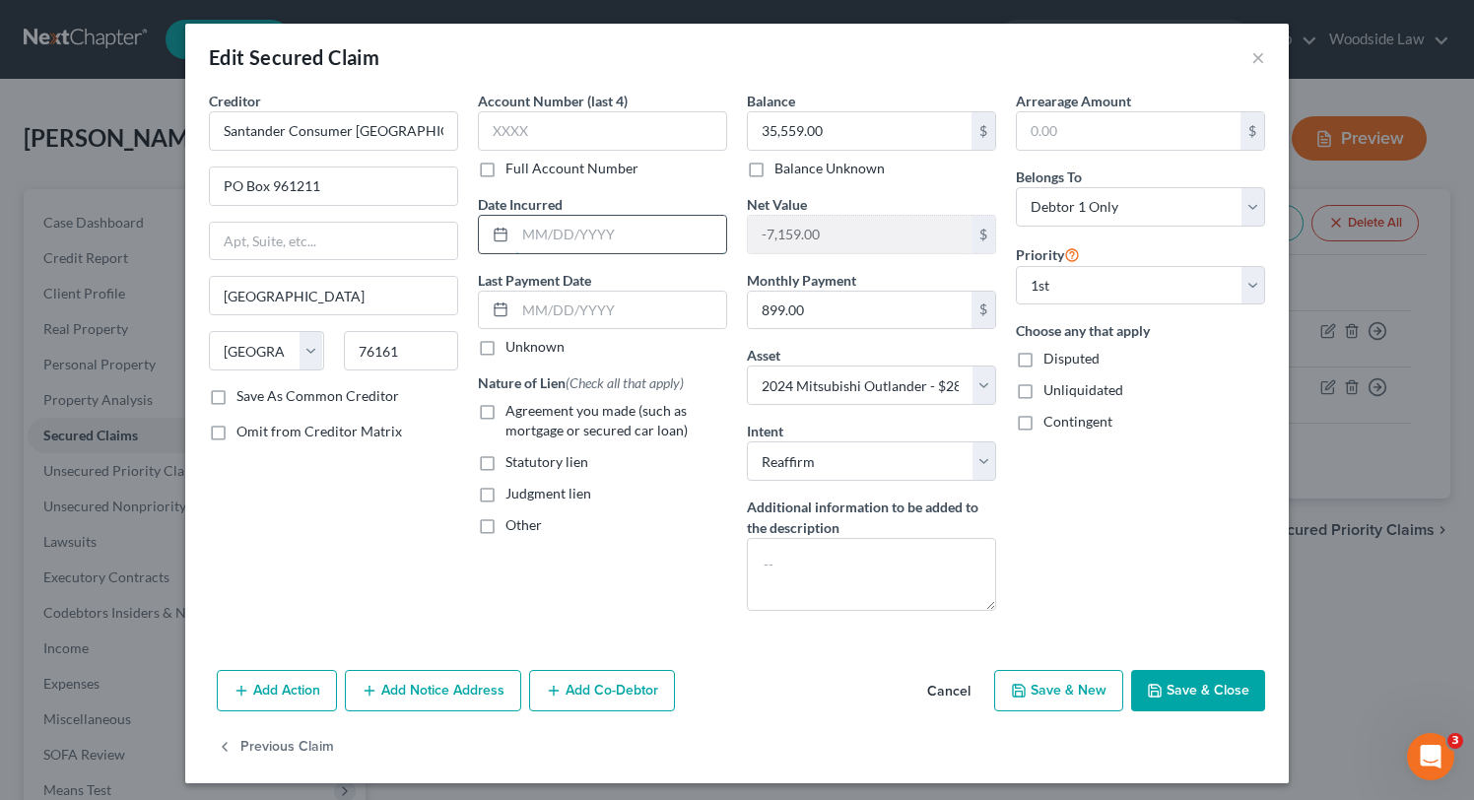
click at [626, 229] on input "text" at bounding box center [620, 234] width 211 height 37
type input "[DATE]"
click at [505, 410] on label "Agreement you made (such as mortgage or secured car loan)" at bounding box center [616, 420] width 222 height 39
click at [513, 410] on input "Agreement you made (such as mortgage or secured car loan)" at bounding box center [519, 407] width 13 height 13
checkbox input "true"
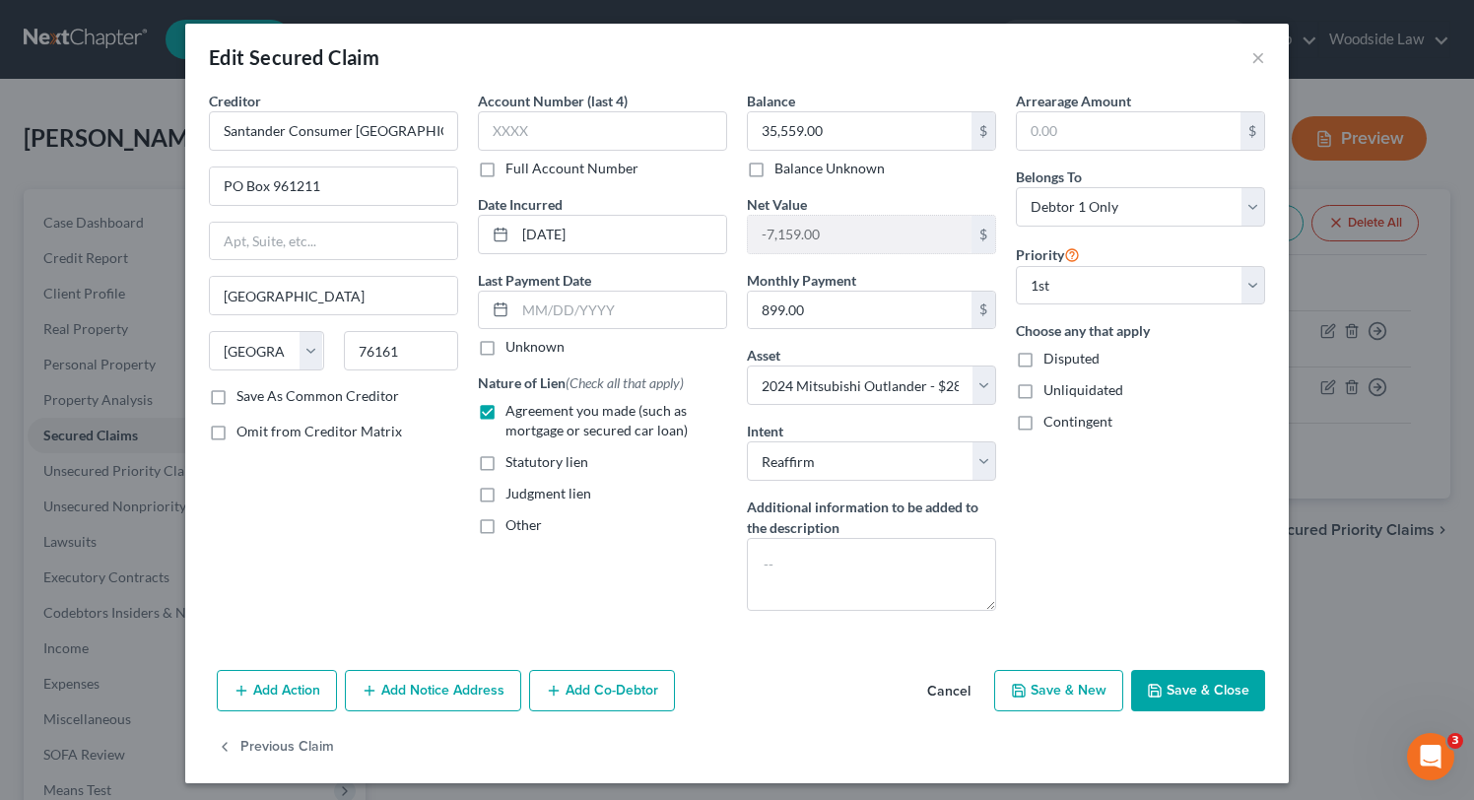
scroll to position [7, 0]
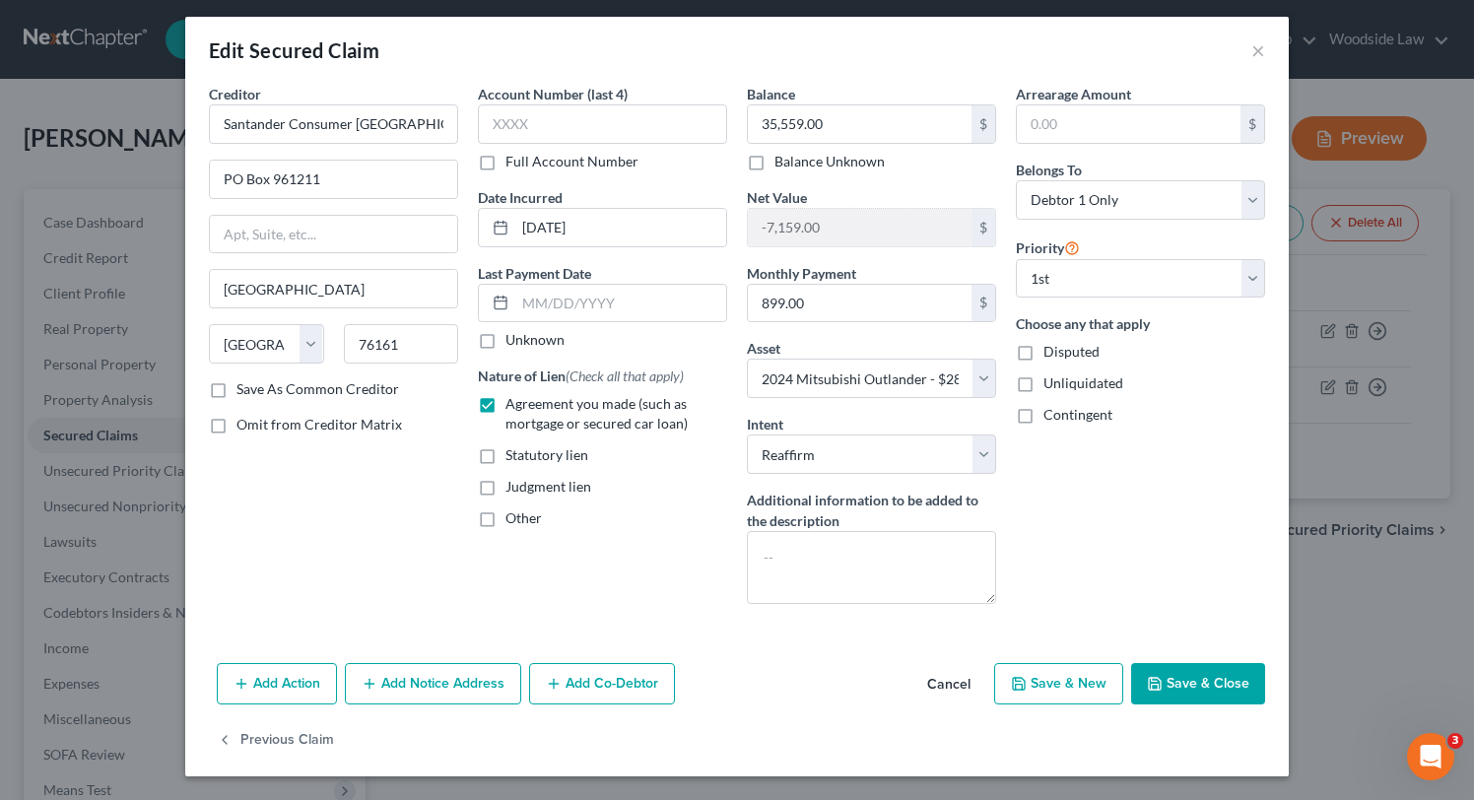
click at [1219, 676] on button "Save & Close" at bounding box center [1198, 683] width 134 height 41
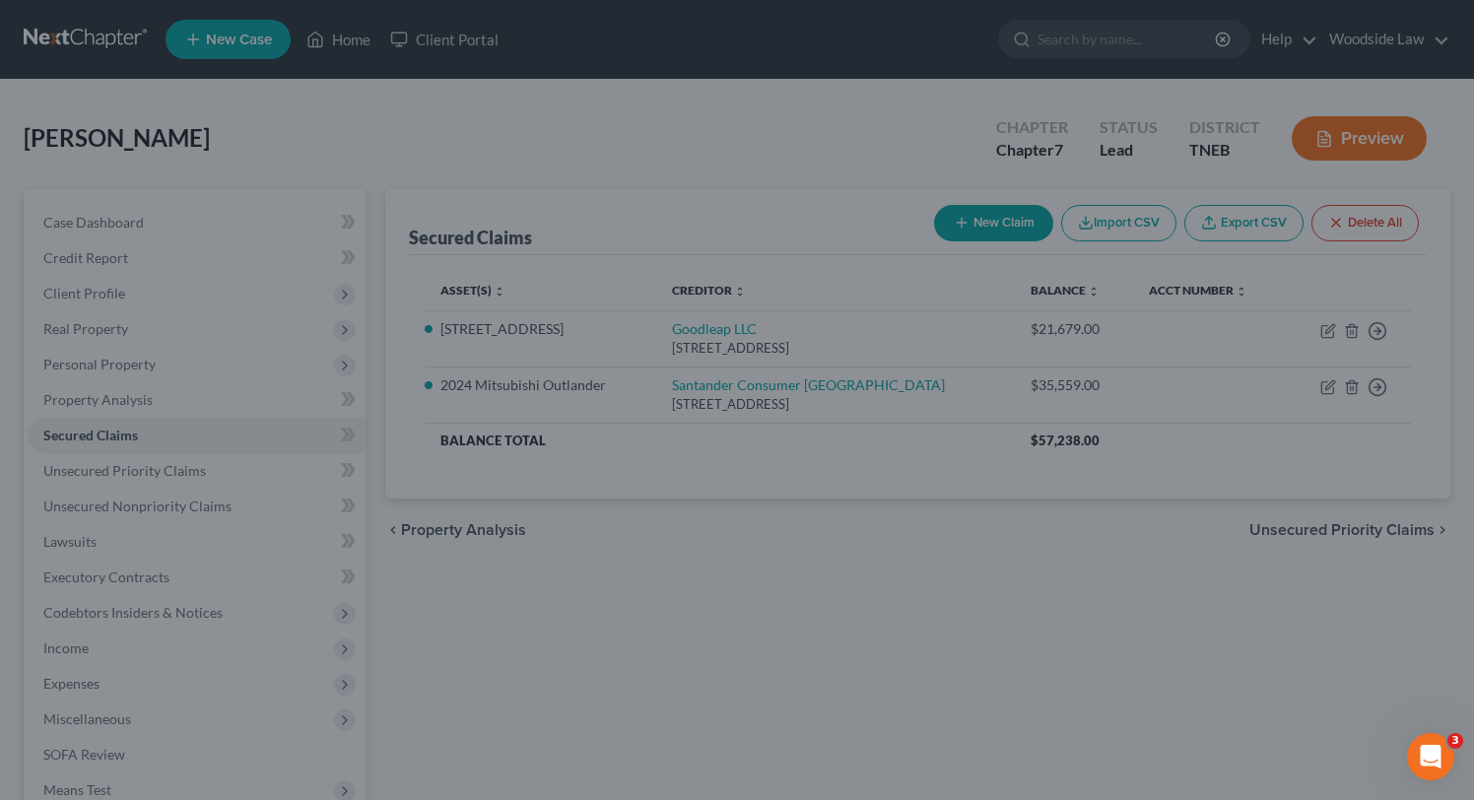
select select "5"
type input "0"
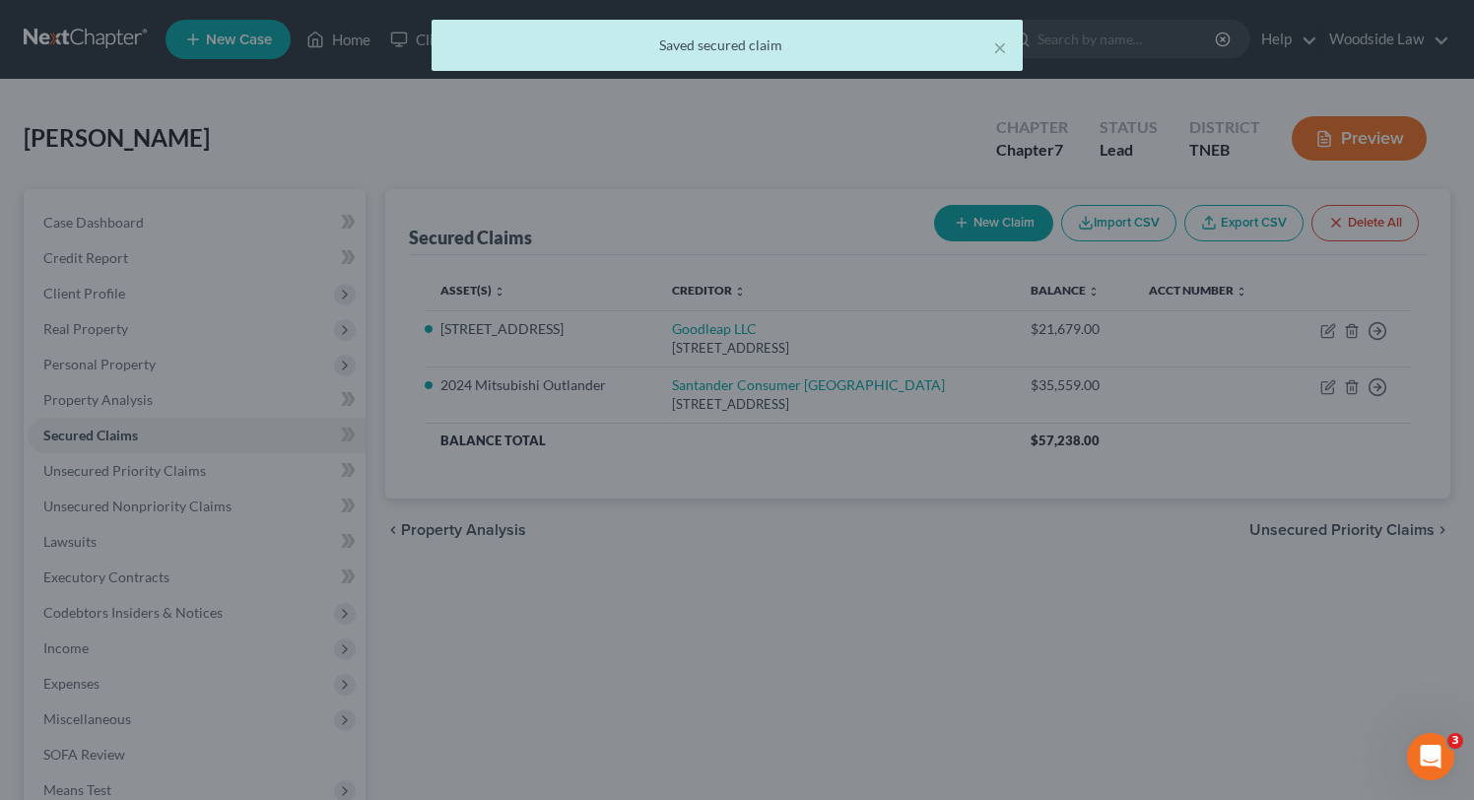
scroll to position [11, 0]
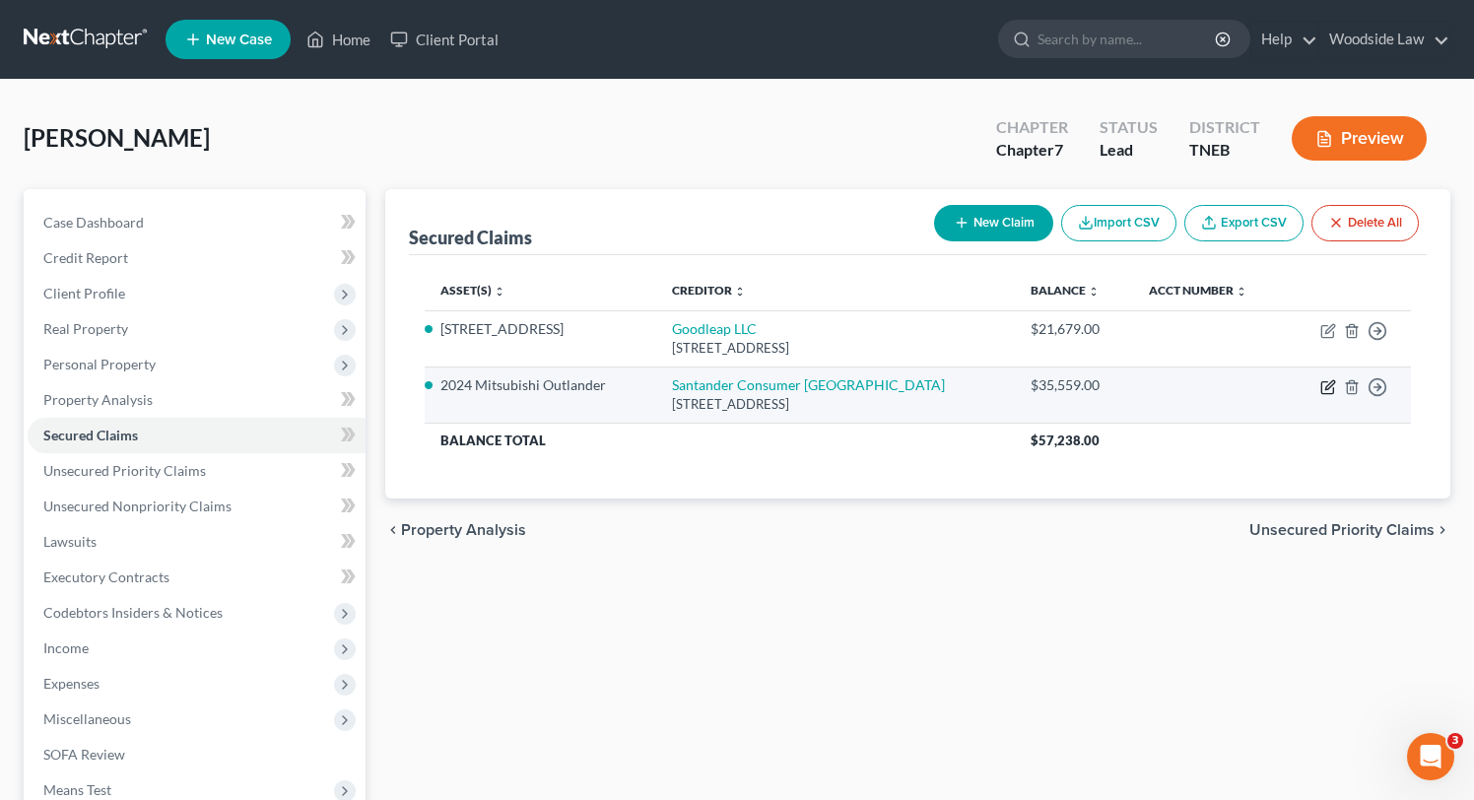
click at [1322, 387] on icon "button" at bounding box center [1328, 387] width 16 height 16
select select "45"
select select "5"
select select "2"
select select "0"
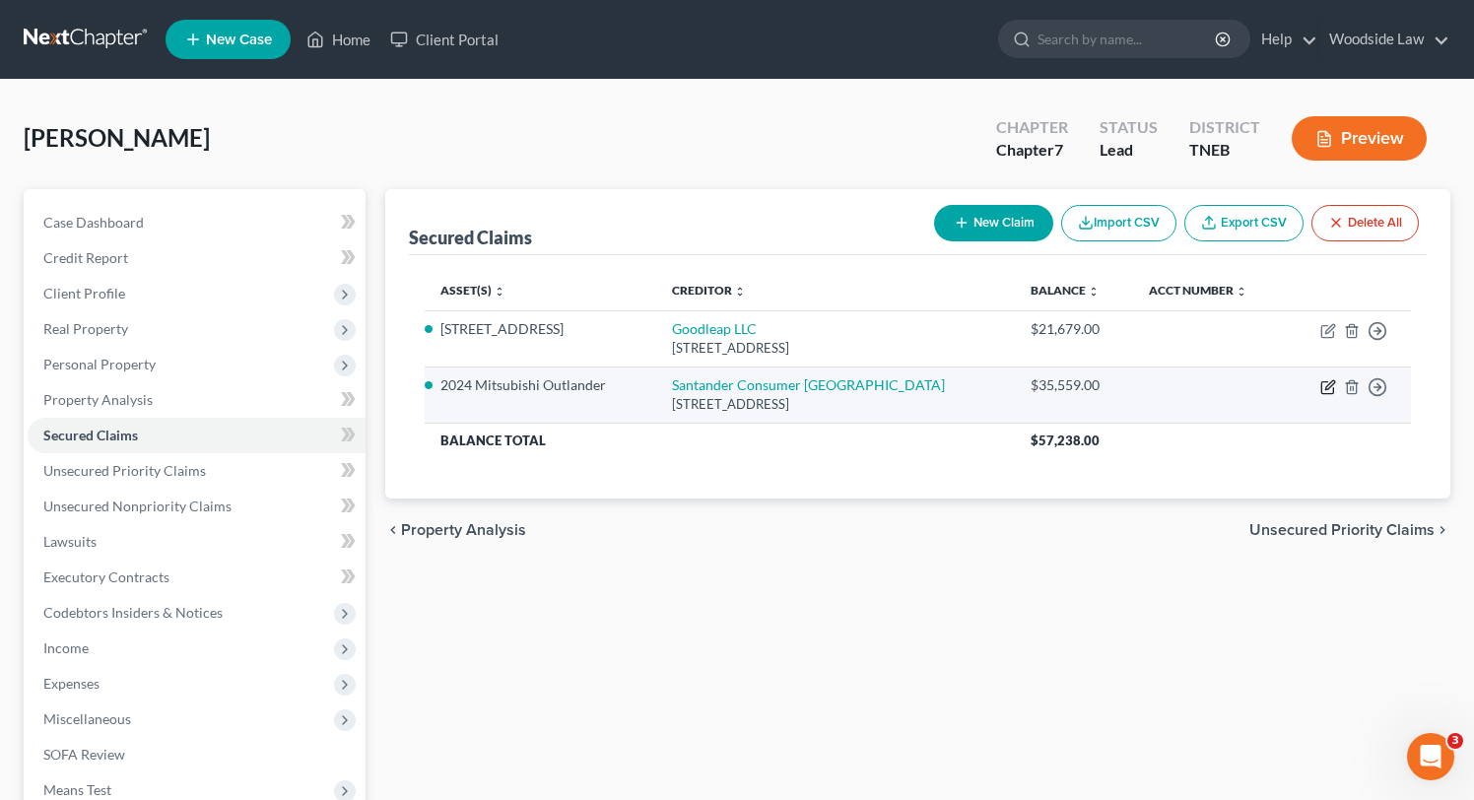
select select "0"
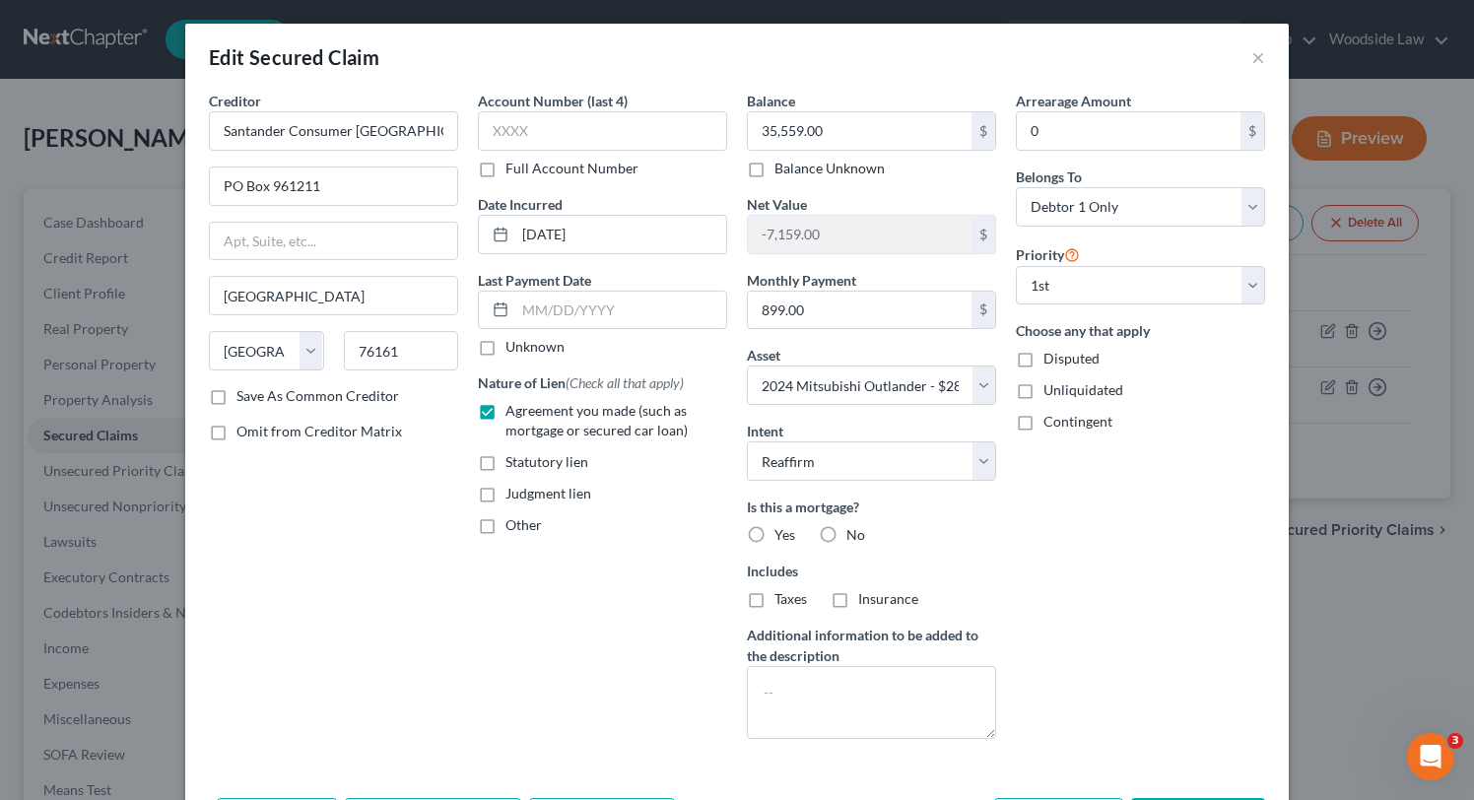
scroll to position [135, 0]
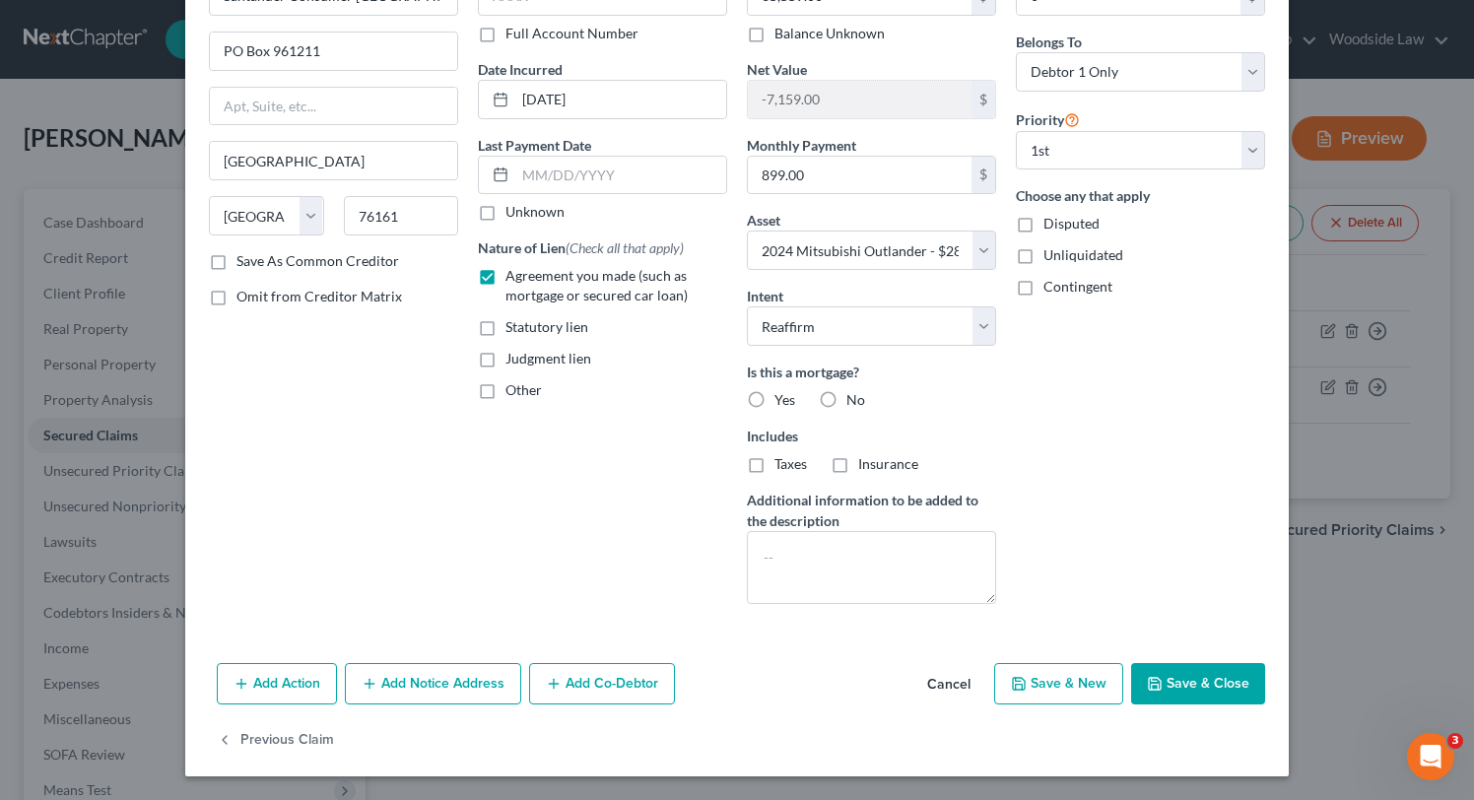
click at [1214, 684] on button "Save & Close" at bounding box center [1198, 683] width 134 height 41
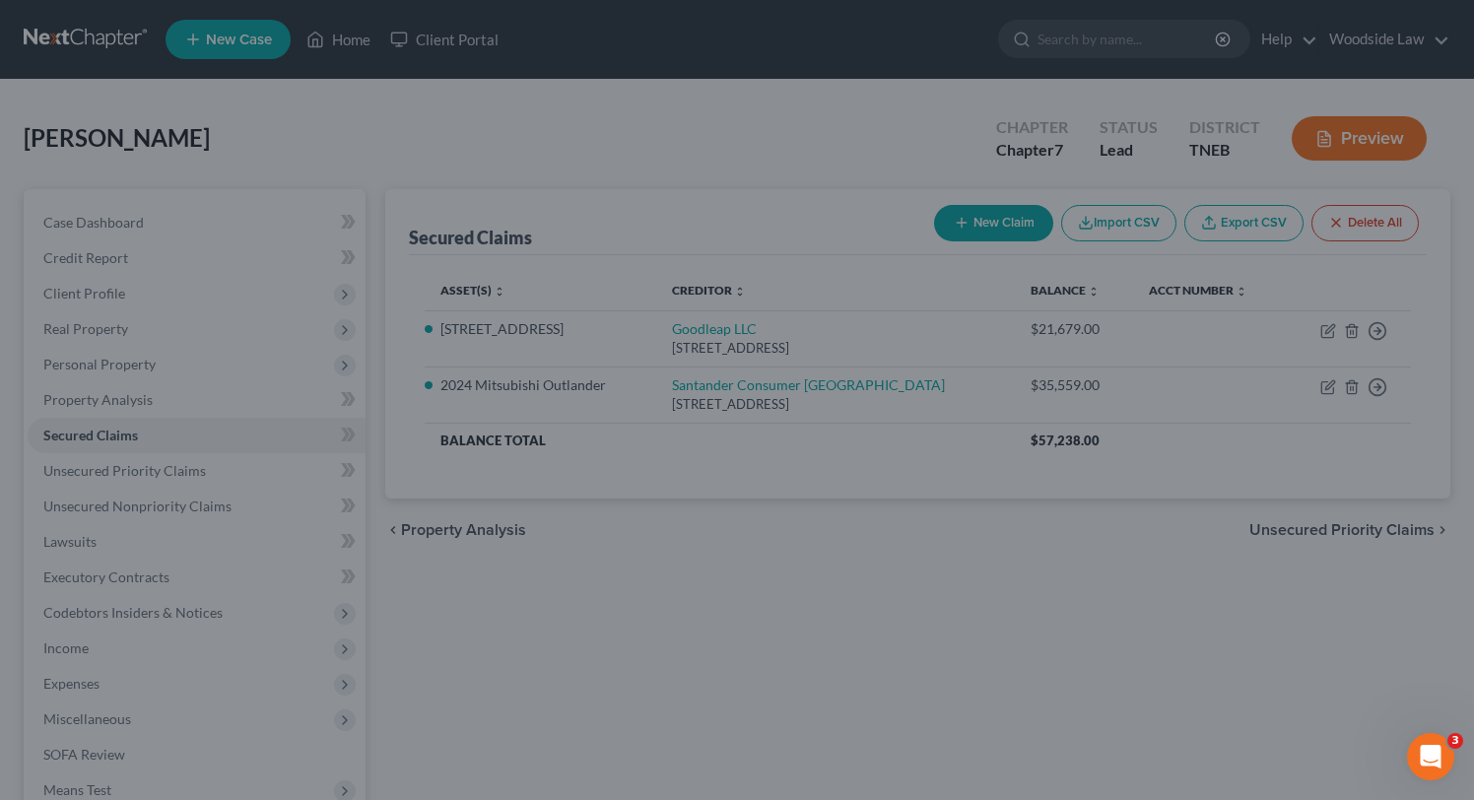
select select "5"
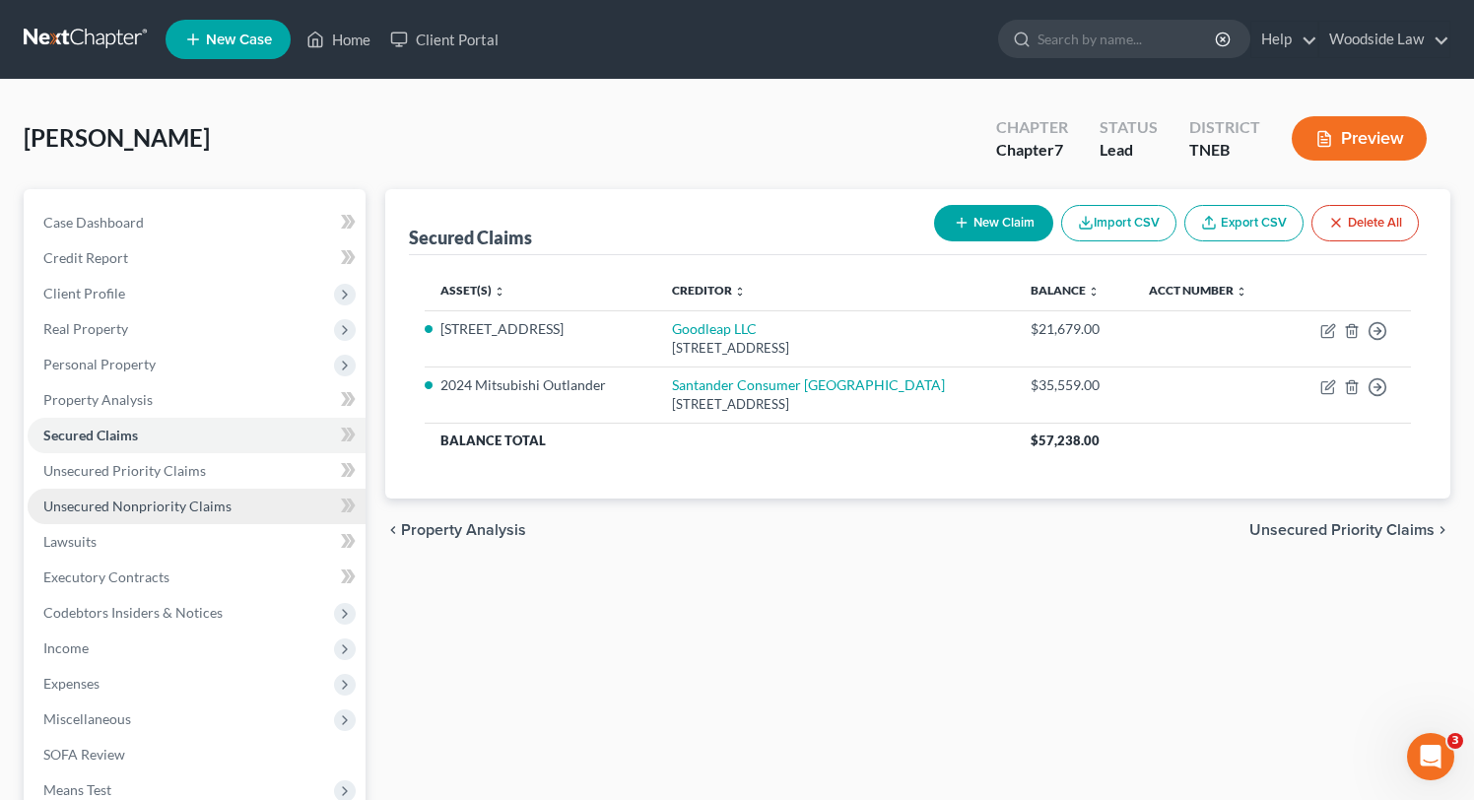
click at [160, 515] on link "Unsecured Nonpriority Claims" at bounding box center [197, 506] width 338 height 35
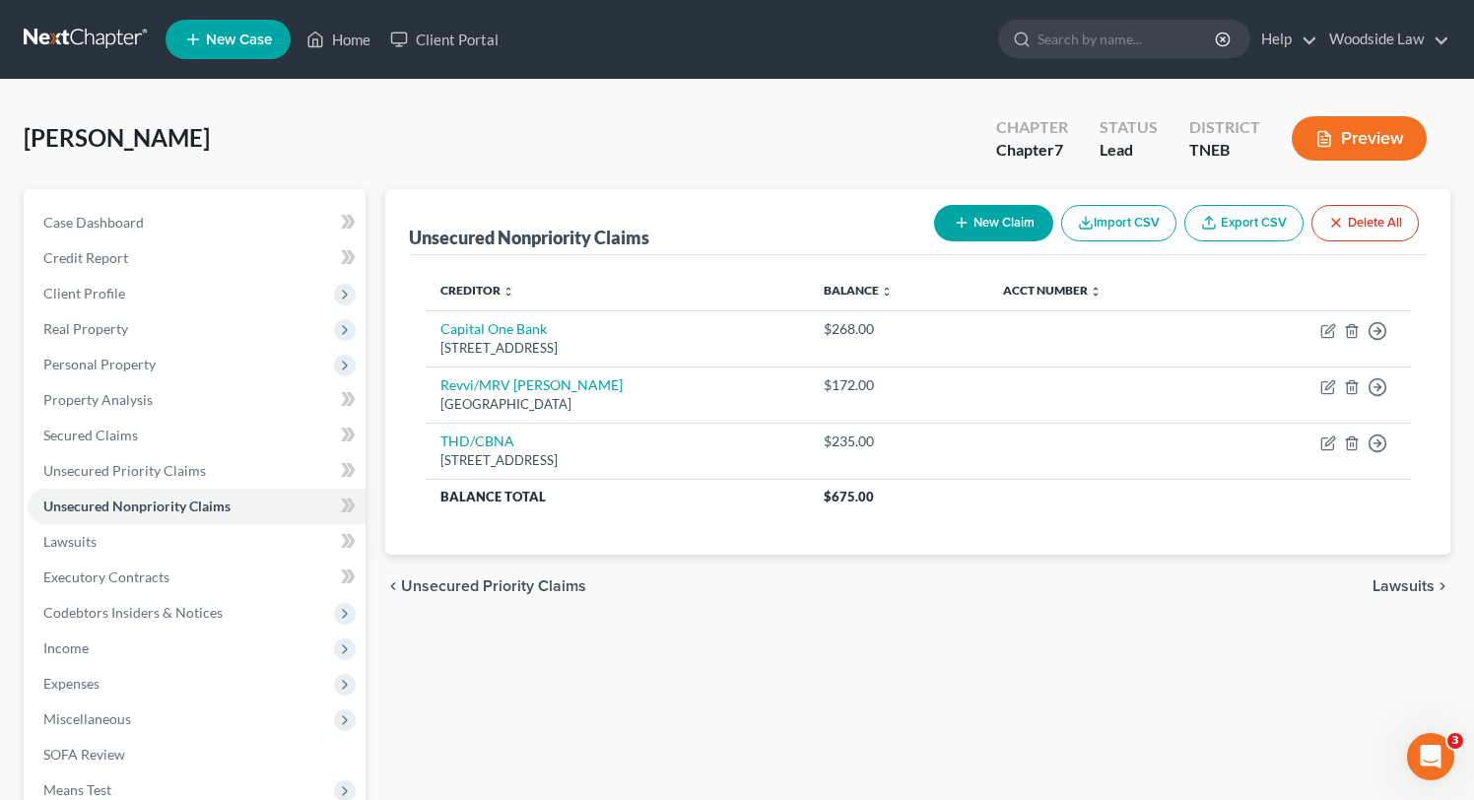
click at [1021, 221] on button "New Claim" at bounding box center [993, 223] width 119 height 36
select select "0"
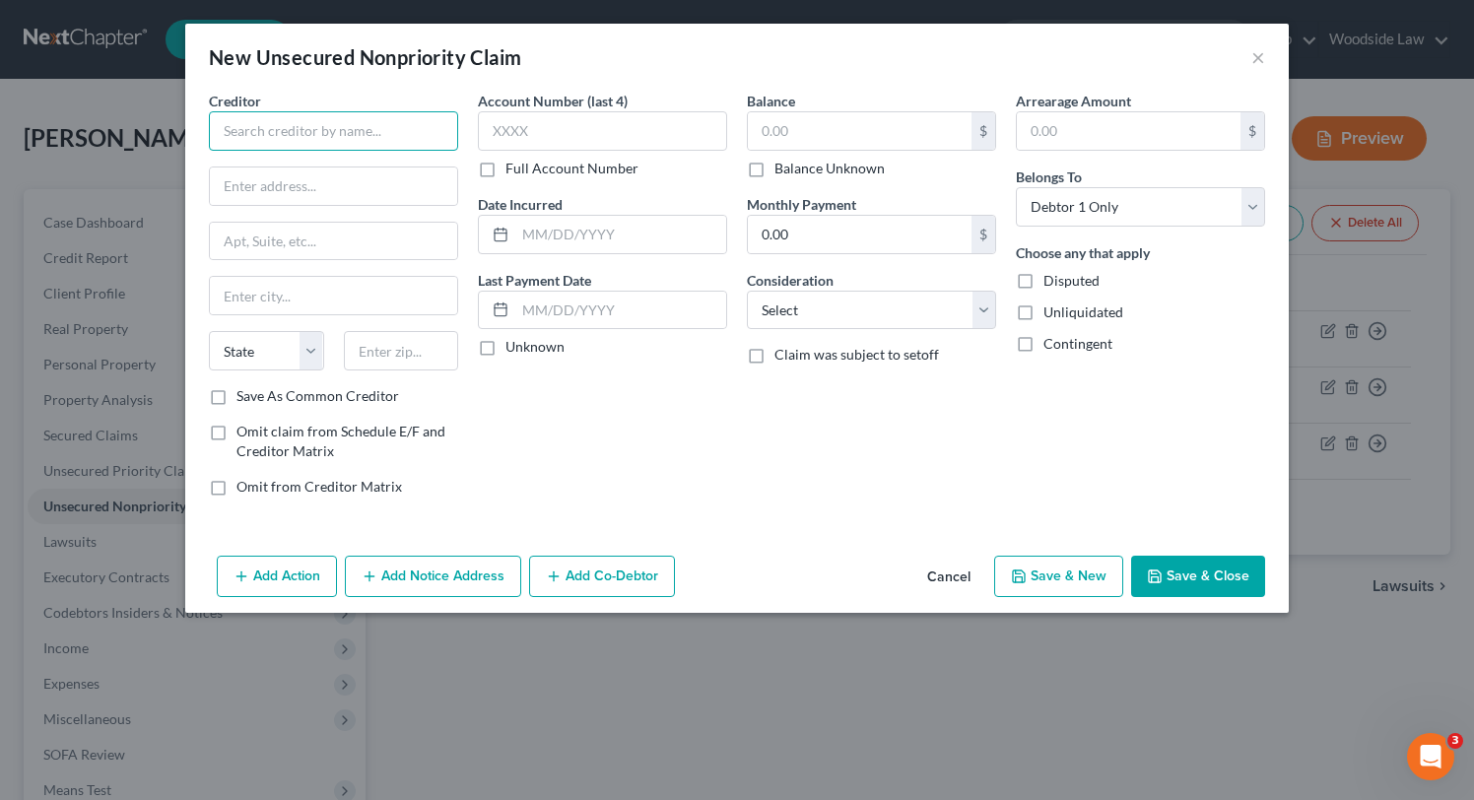
click at [336, 127] on input "text" at bounding box center [333, 130] width 249 height 39
type input "o"
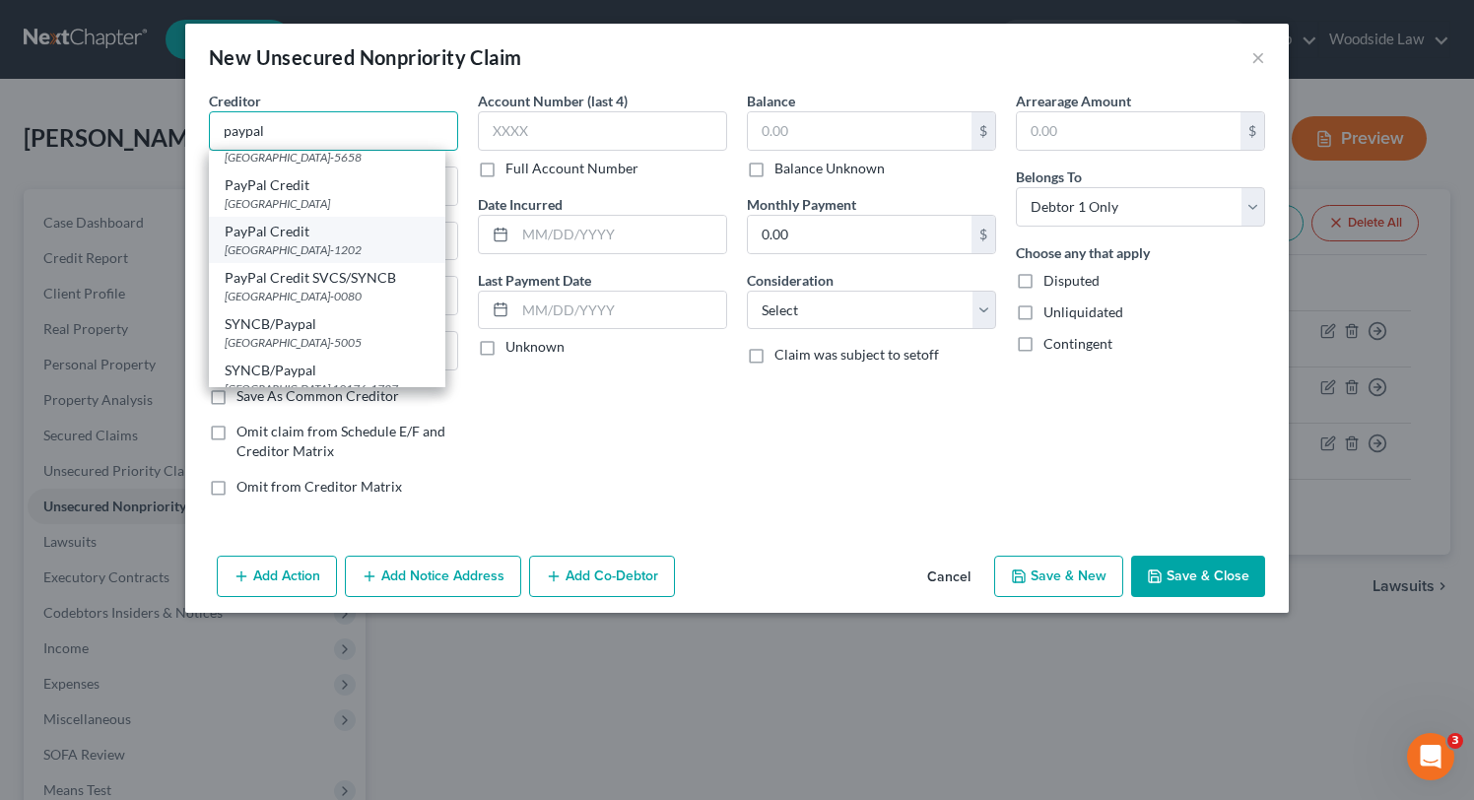
scroll to position [89, 0]
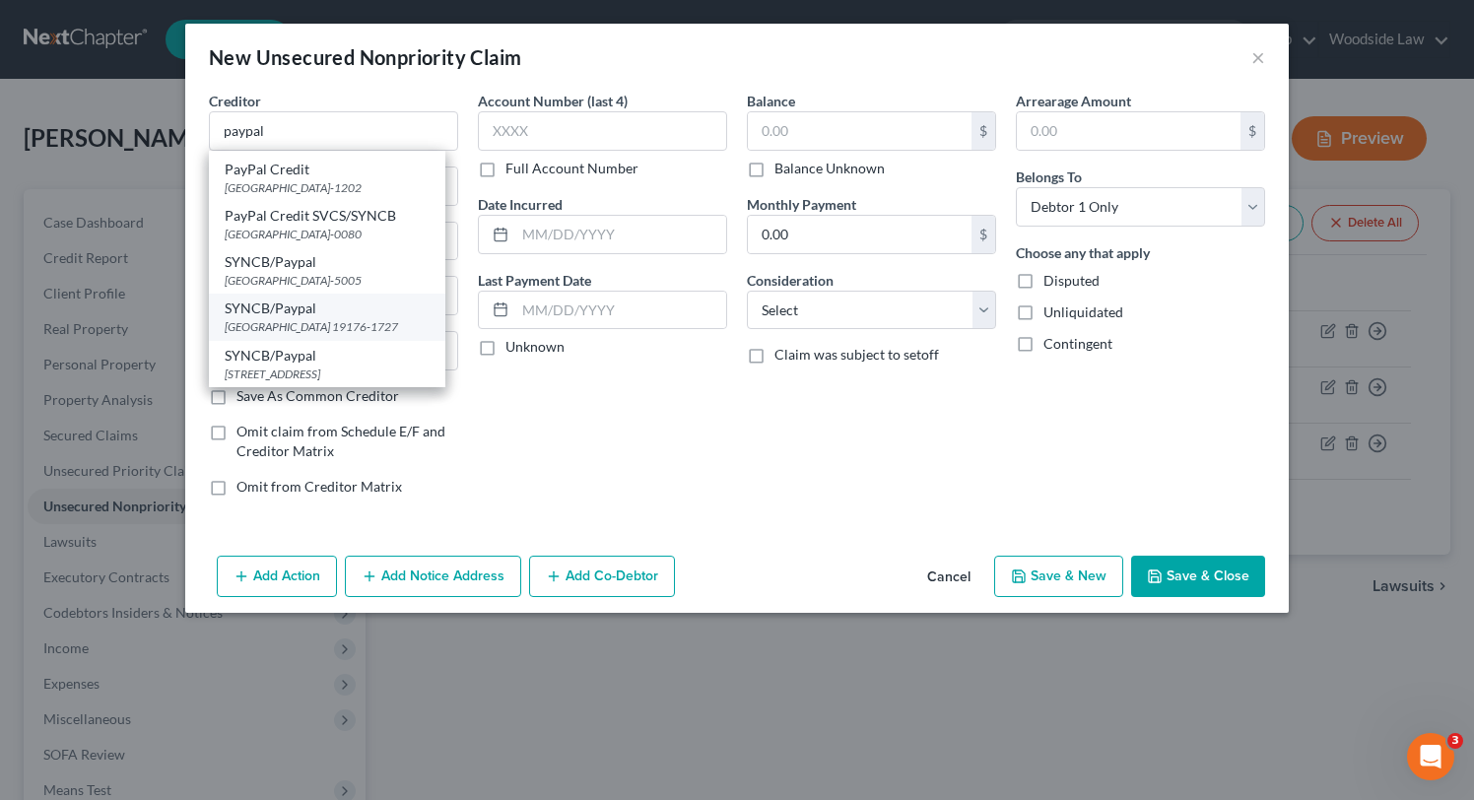
click at [361, 310] on div "SYNCB/Paypal" at bounding box center [327, 309] width 205 height 20
type input "SYNCB/Paypal"
type input "PO Box 71727"
type input "[GEOGRAPHIC_DATA]"
select select "39"
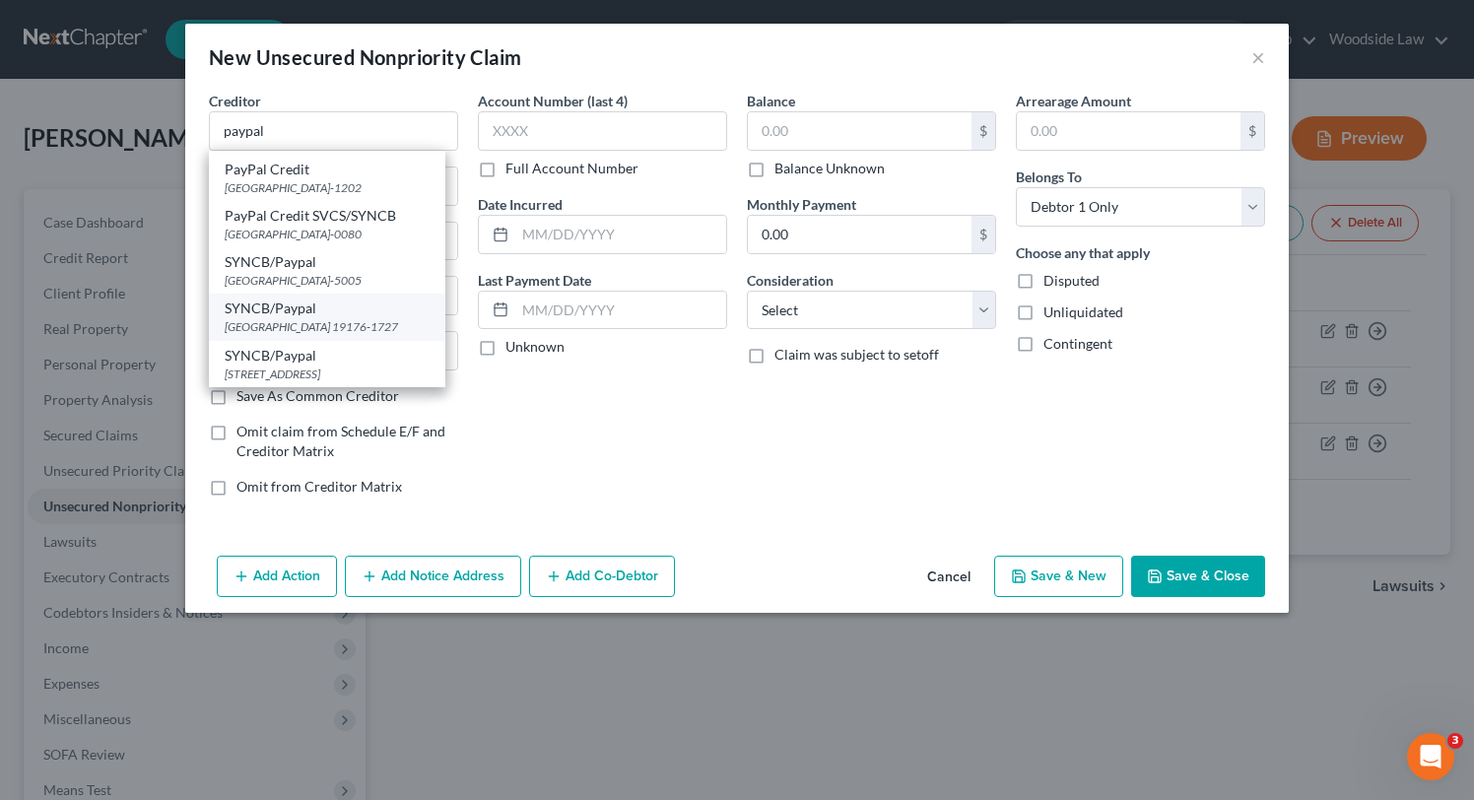
type input "19176-1727"
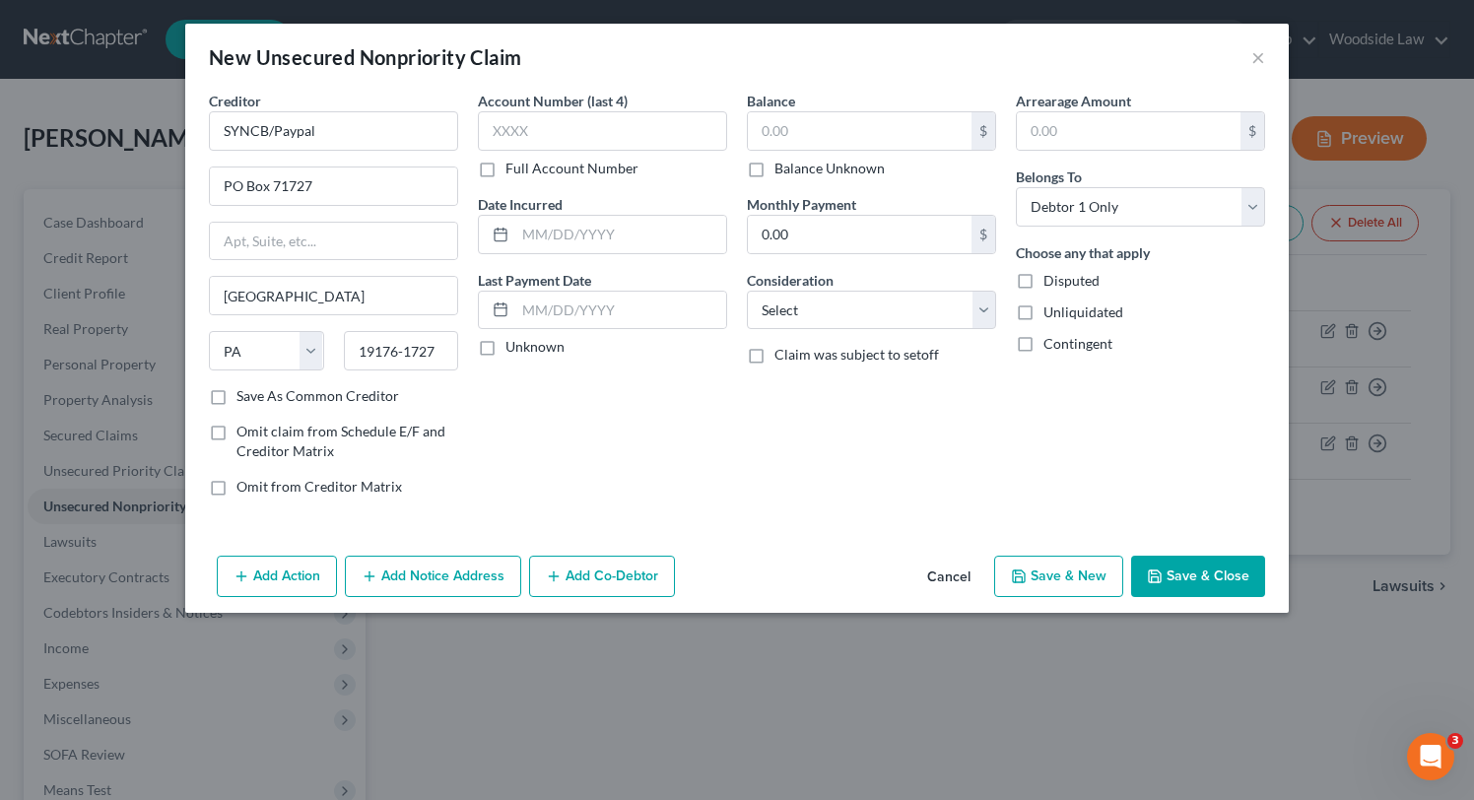
scroll to position [0, 0]
click at [637, 242] on input "text" at bounding box center [620, 234] width 211 height 37
type input "2020"
click at [842, 132] on input "text" at bounding box center [860, 130] width 224 height 37
type input "7,023"
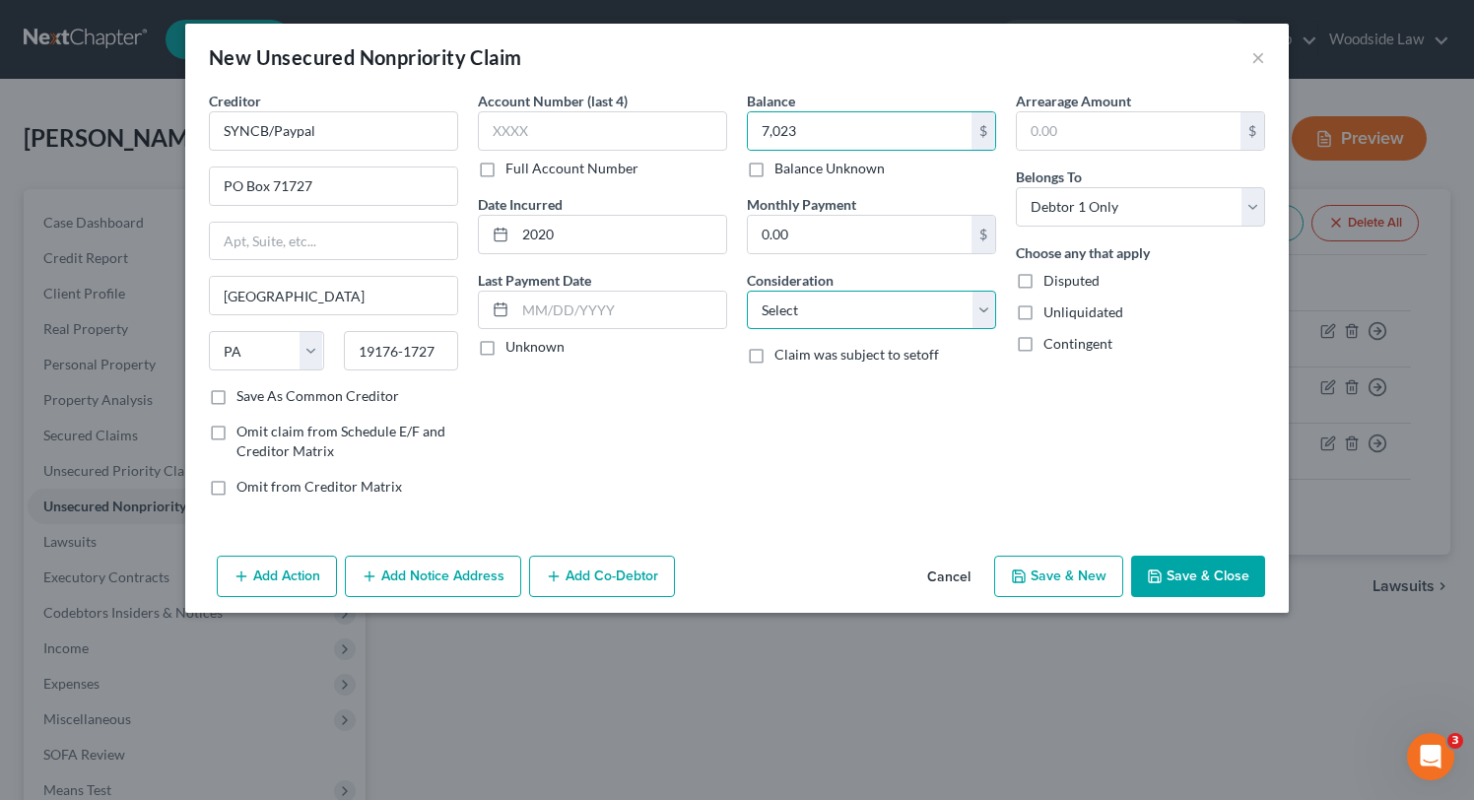
click at [951, 314] on select "Select Cable / Satellite Services Collection Agency Credit Card Debt Debt Couns…" at bounding box center [871, 310] width 249 height 39
select select "2"
click at [747, 291] on select "Select Cable / Satellite Services Collection Agency Credit Card Debt Debt Couns…" at bounding box center [871, 310] width 249 height 39
click at [1067, 585] on button "Save & New" at bounding box center [1058, 576] width 129 height 41
select select "0"
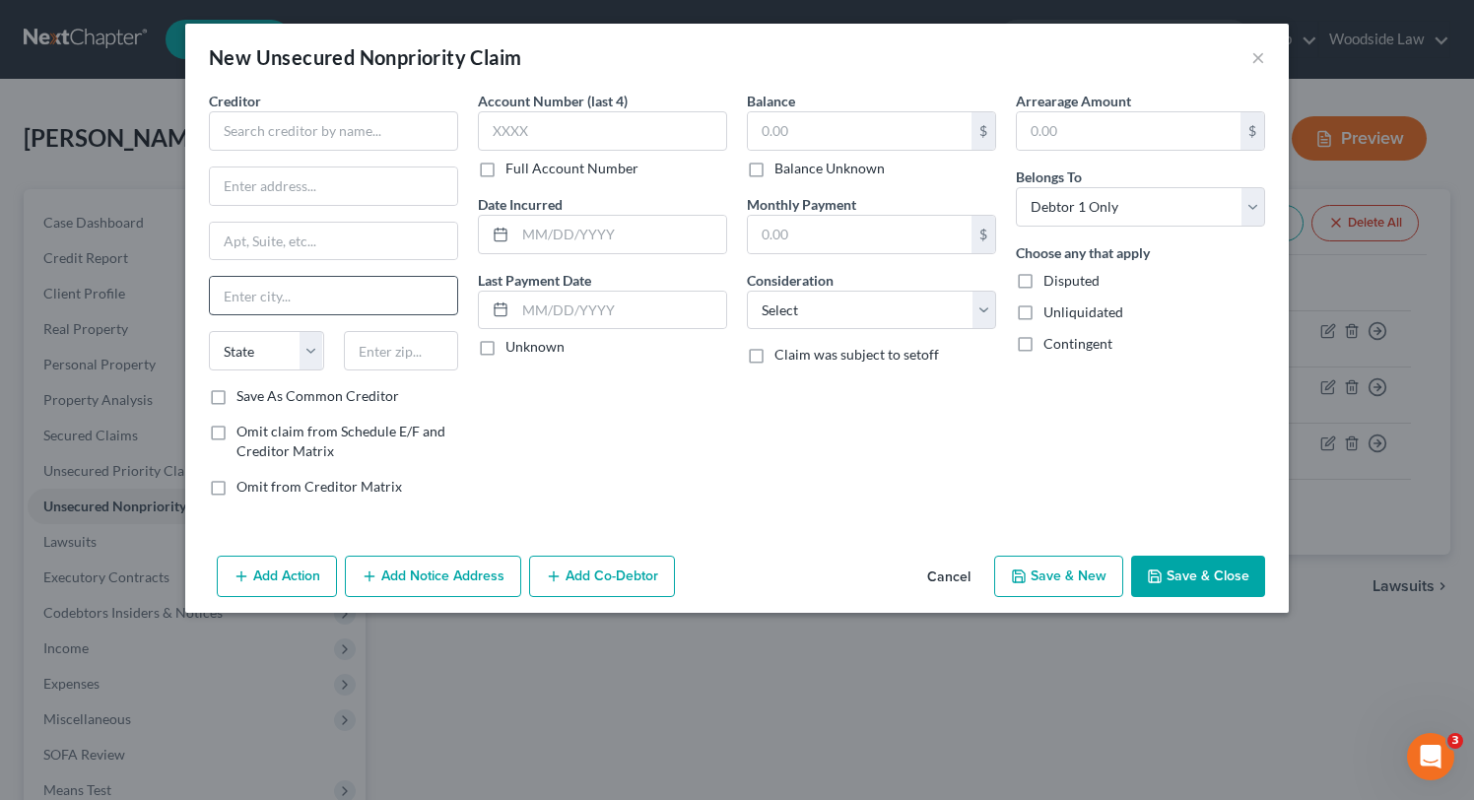
type input "7,023.00"
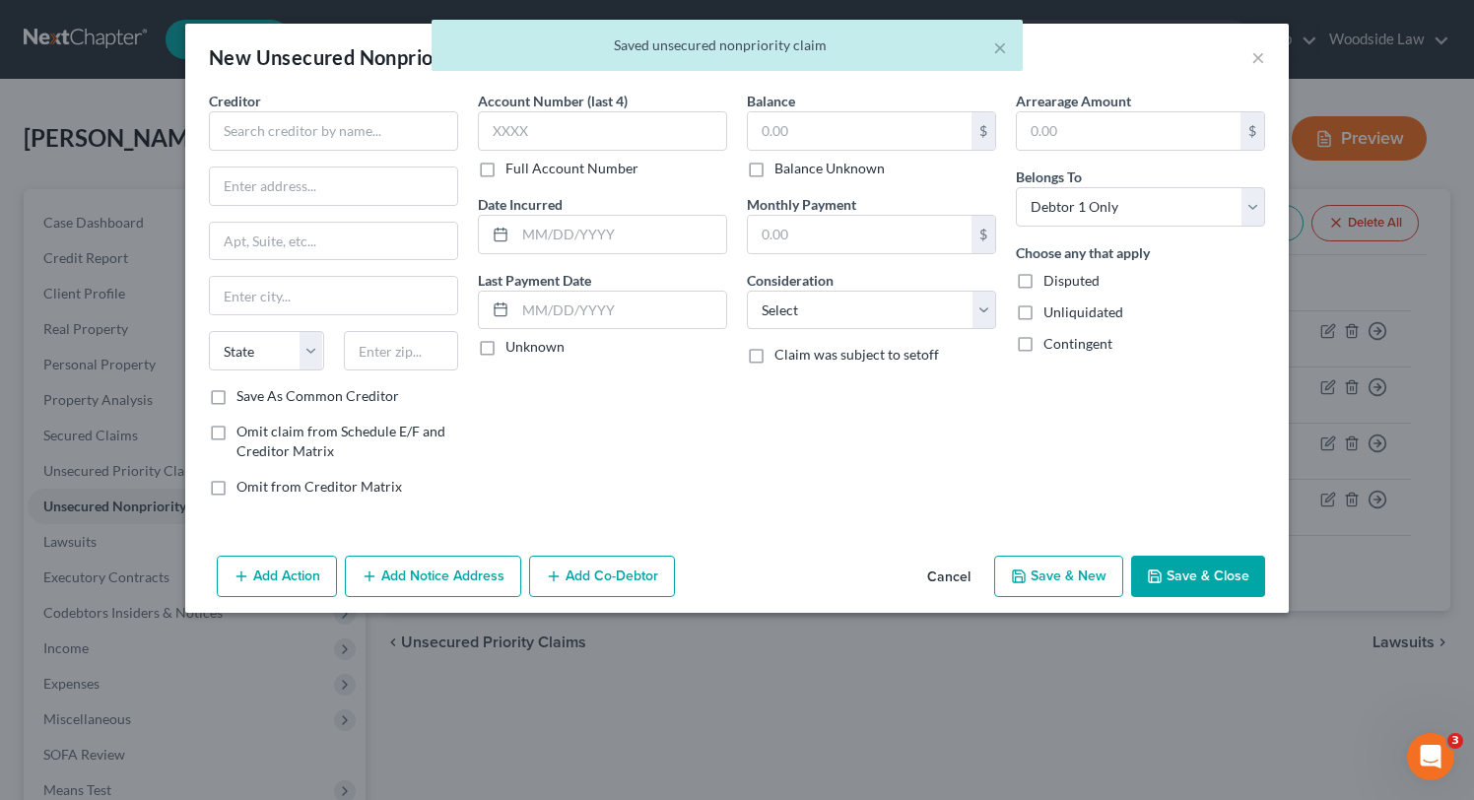
click at [317, 151] on div "Creditor * State [US_STATE] AK AR AZ CA CO [GEOGRAPHIC_DATA] DE DC [GEOGRAPHIC_…" at bounding box center [333, 239] width 249 height 296
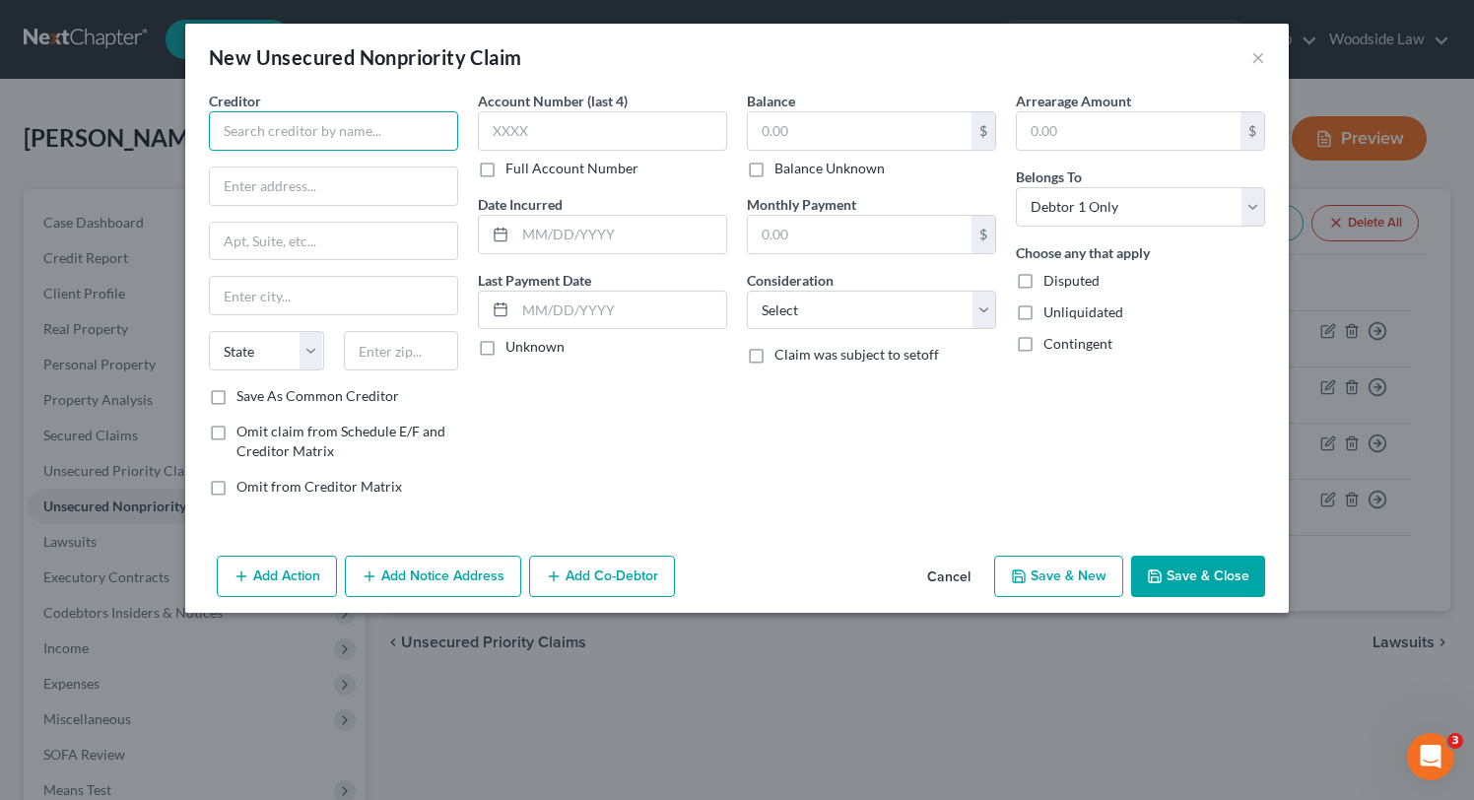
click at [305, 133] on input "text" at bounding box center [333, 130] width 249 height 39
type input "Comenity Capital/Dell"
type input "1 [PERSON_NAME] Pkwy"
type input "19803"
type input "Wilmington"
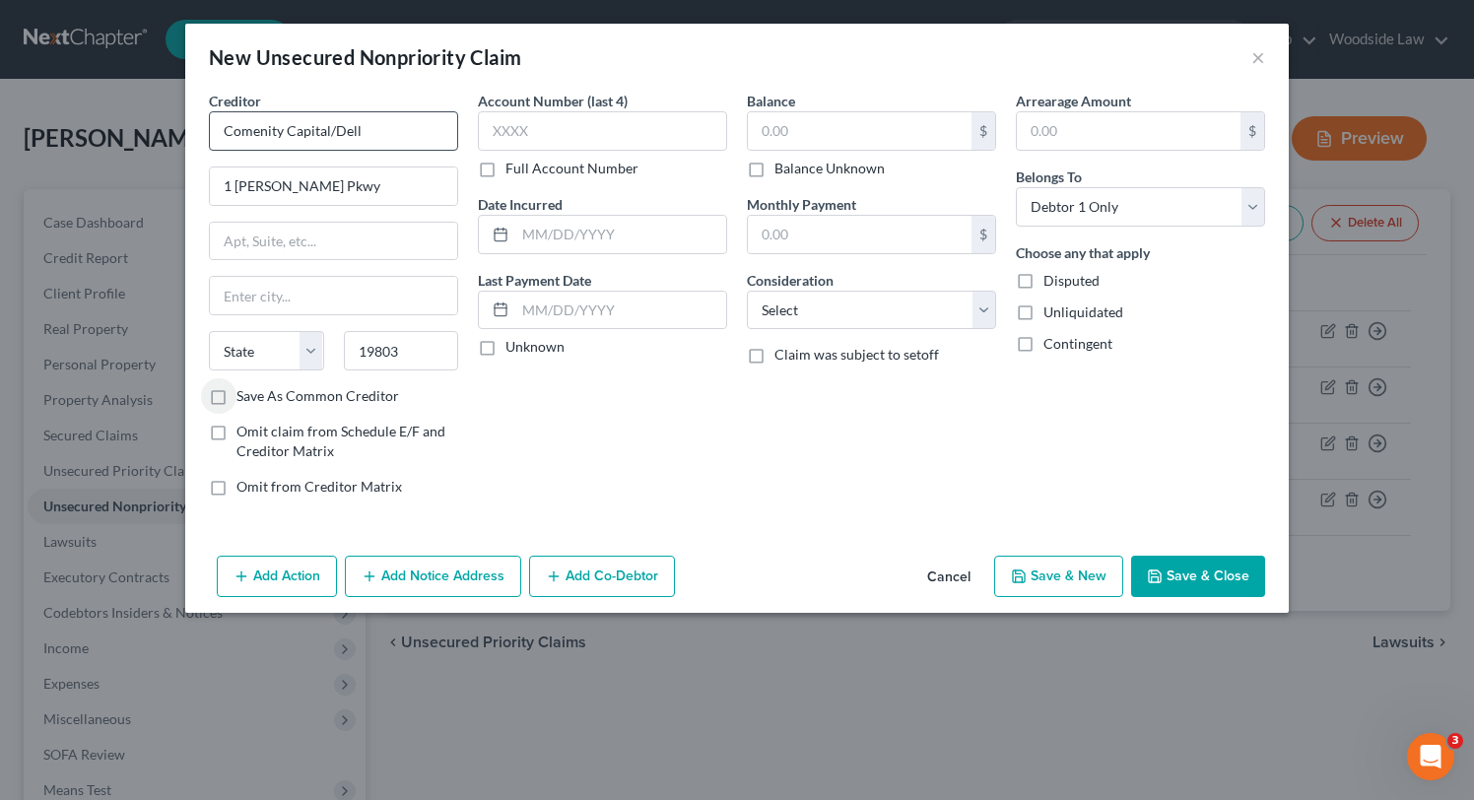
select select "7"
click at [429, 352] on input "19803" at bounding box center [401, 350] width 115 height 39
click at [380, 133] on input "Comenity Capital/Dell" at bounding box center [333, 130] width 249 height 39
type input "Comenity Capital"
click at [421, 349] on input "19803" at bounding box center [401, 350] width 115 height 39
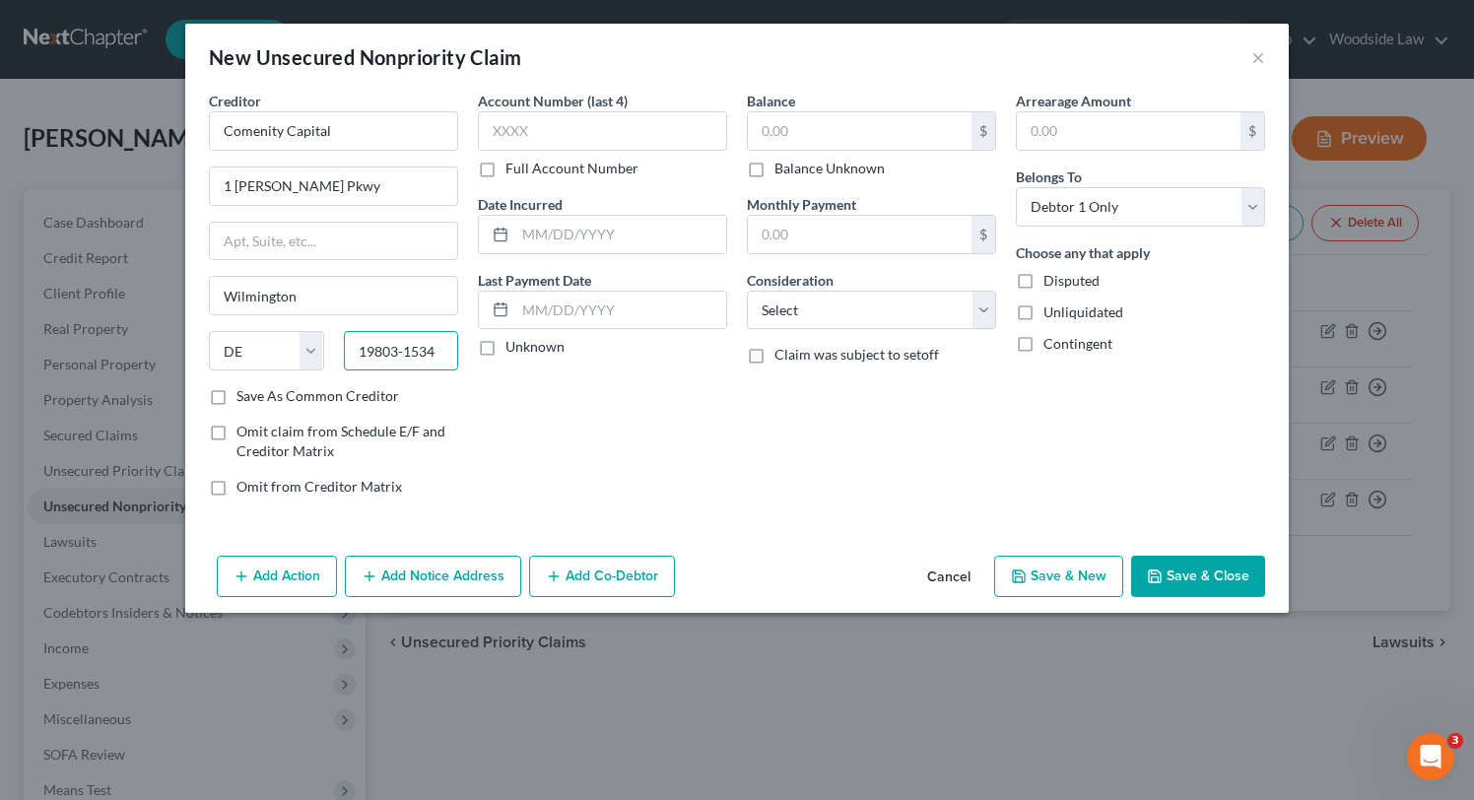
type input "19803-1534"
click at [236, 396] on label "Save As Common Creditor" at bounding box center [317, 396] width 163 height 20
click at [244, 396] on input "Save As Common Creditor" at bounding box center [250, 392] width 13 height 13
checkbox input "true"
click at [639, 244] on input "text" at bounding box center [620, 234] width 211 height 37
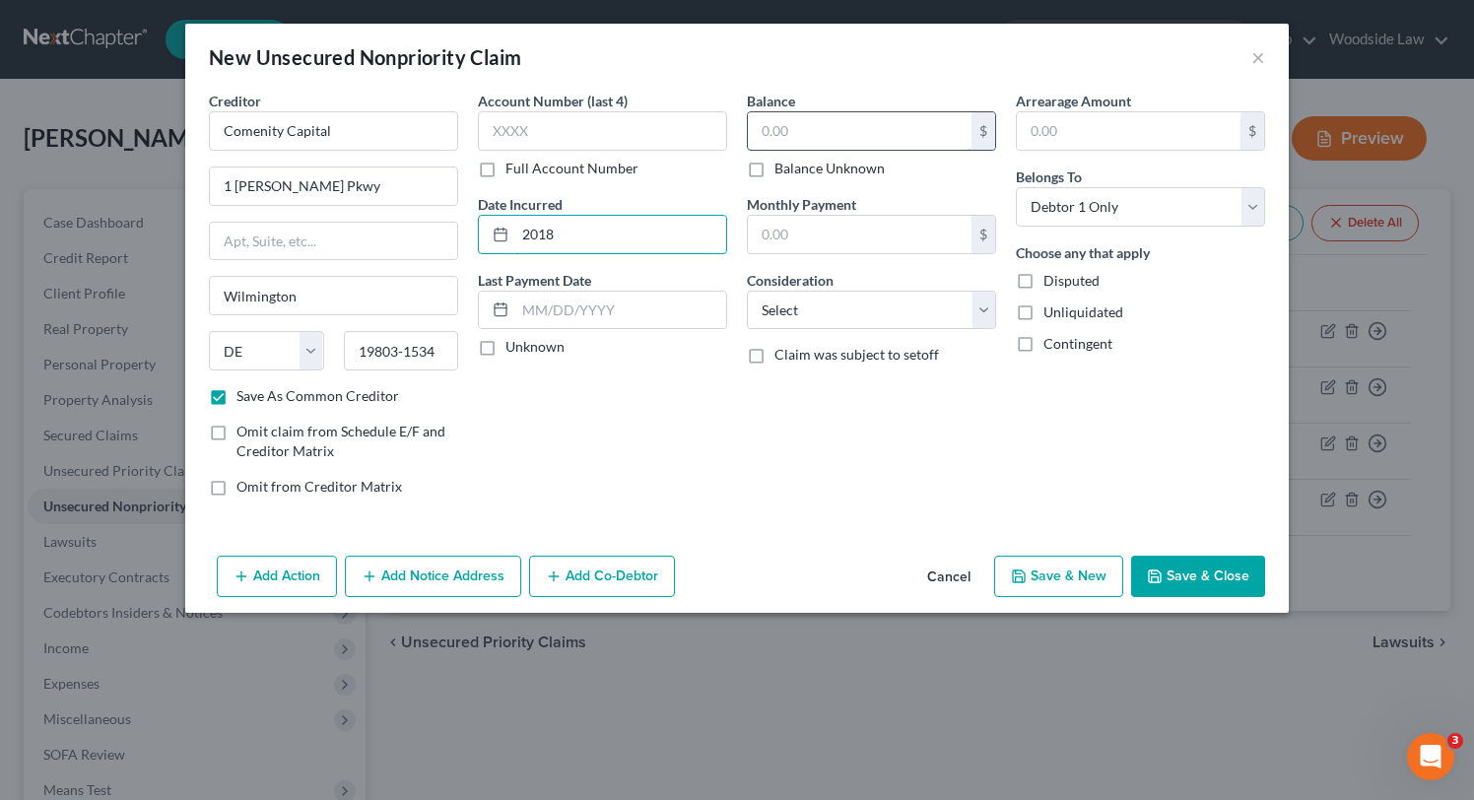
type input "2018"
click at [874, 133] on input "text" at bounding box center [860, 130] width 224 height 37
type input "870"
click at [929, 298] on select "Select Cable / Satellite Services Collection Agency Credit Card Debt Debt Couns…" at bounding box center [871, 310] width 249 height 39
select select "2"
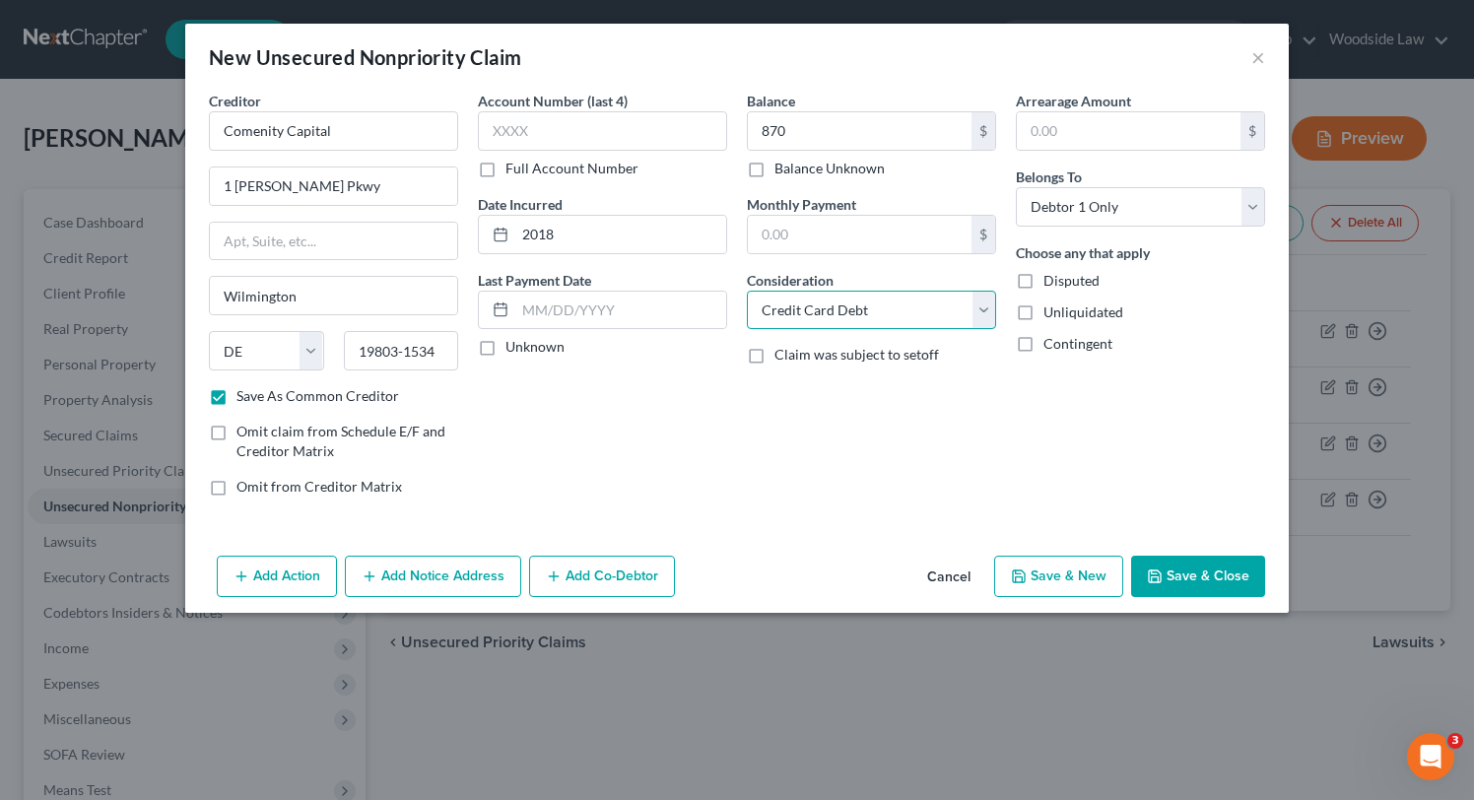
click at [747, 291] on select "Select Cable / Satellite Services Collection Agency Credit Card Debt Debt Couns…" at bounding box center [871, 310] width 249 height 39
click at [1164, 572] on button "Save & Close" at bounding box center [1198, 576] width 134 height 41
checkbox input "false"
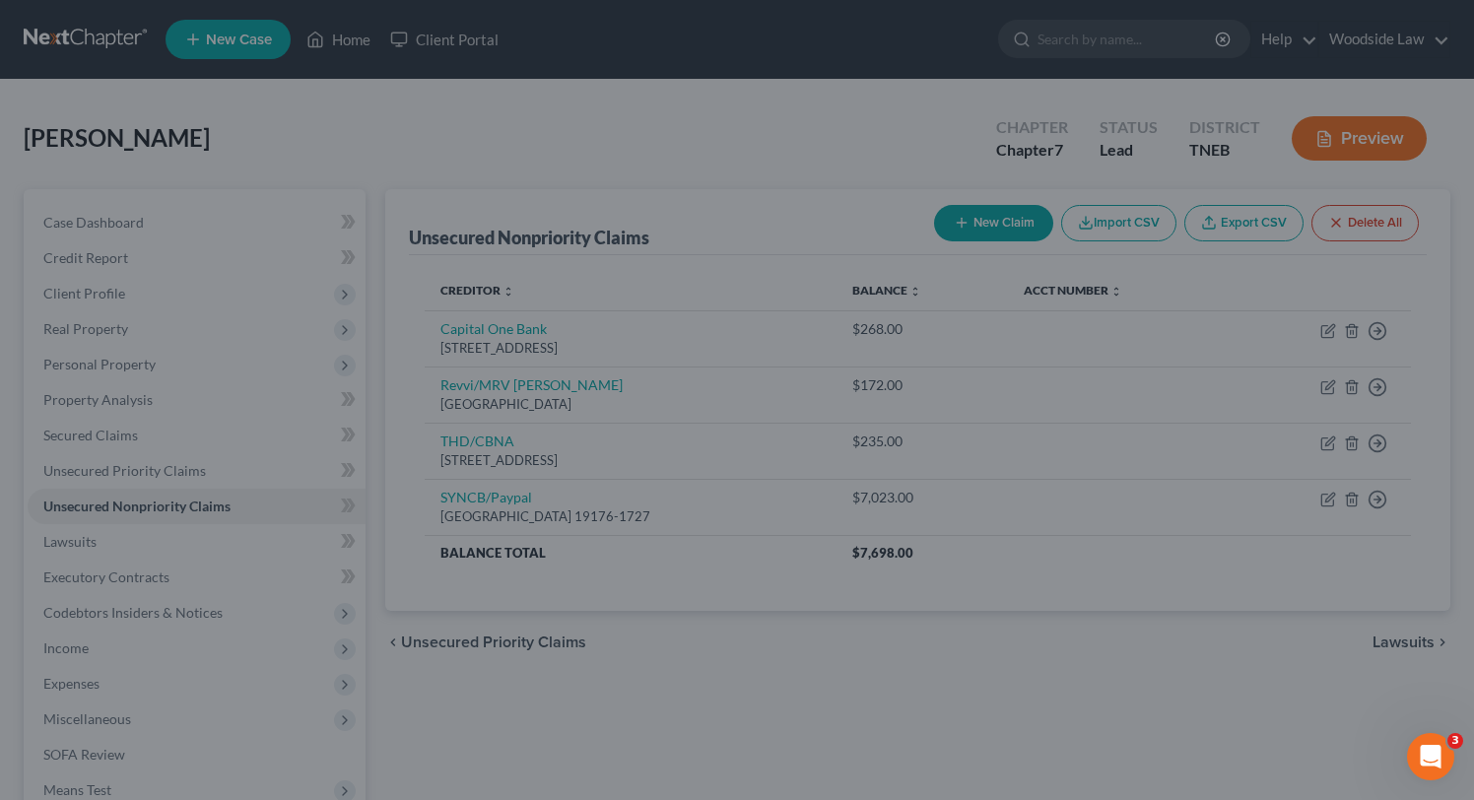
type input "870.00"
type input "0.00"
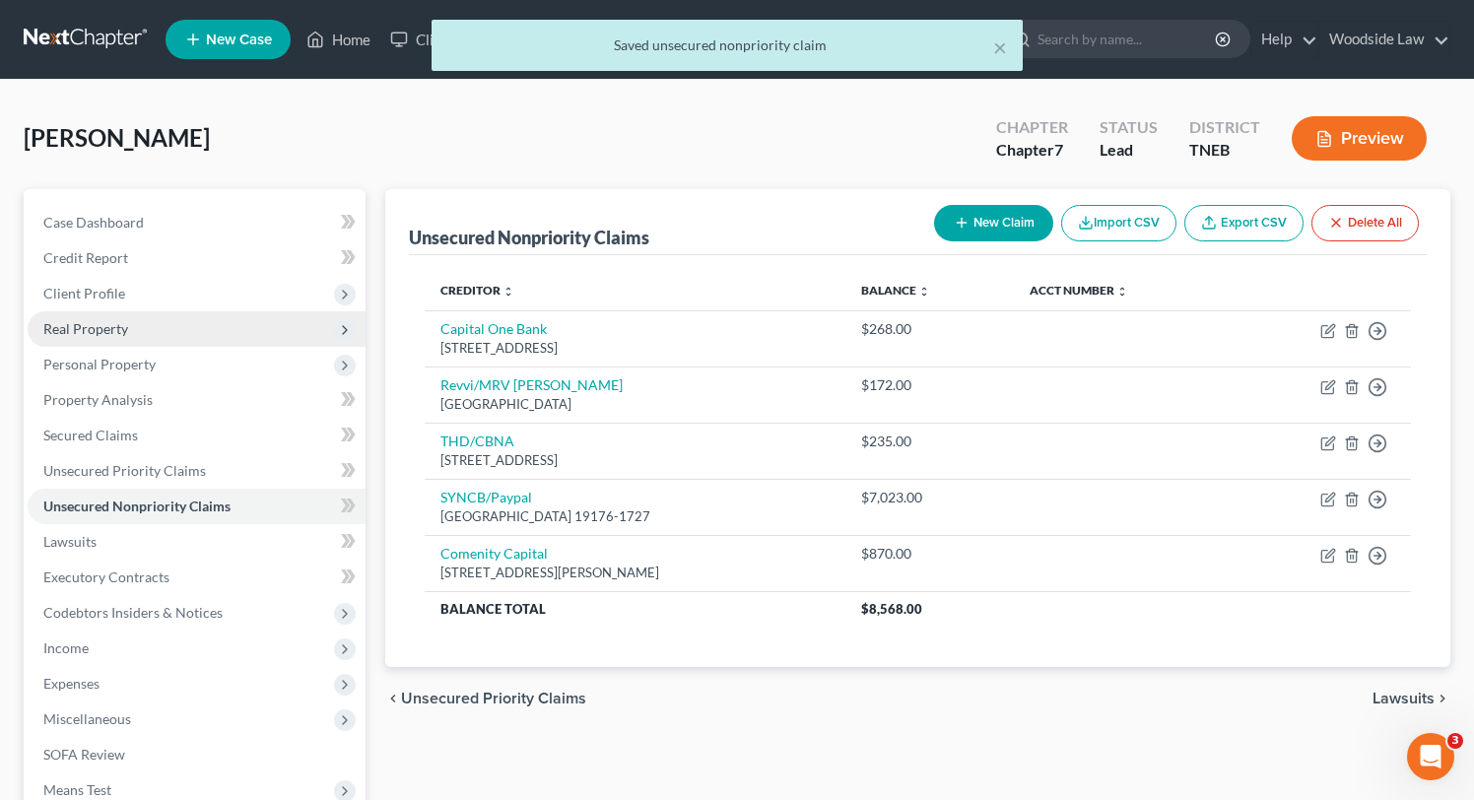
click at [105, 331] on span "Real Property" at bounding box center [85, 328] width 85 height 17
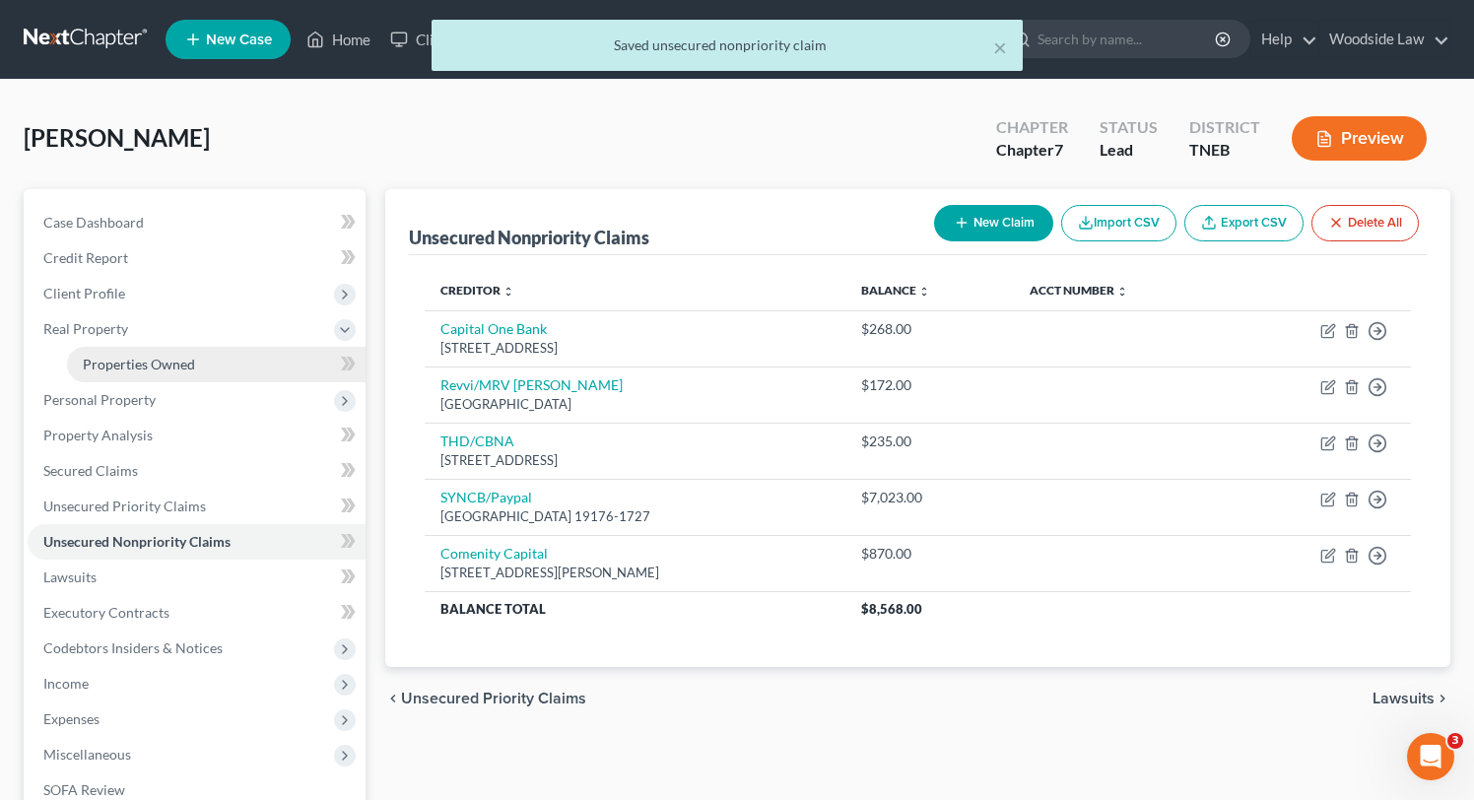
click at [149, 371] on link "Properties Owned" at bounding box center [216, 364] width 299 height 35
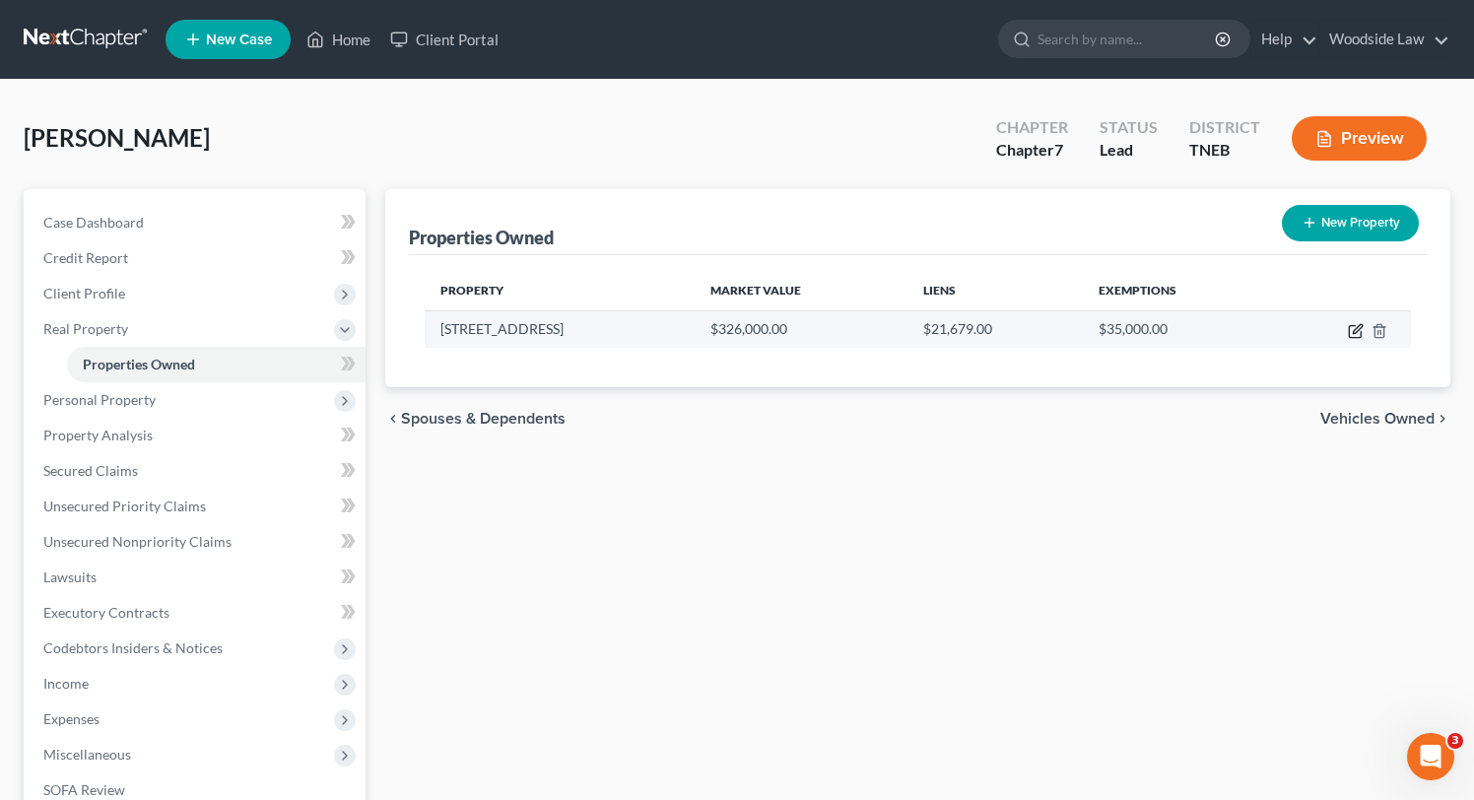
click at [1348, 326] on icon "button" at bounding box center [1356, 331] width 16 height 16
select select "44"
select select "72"
select select "0"
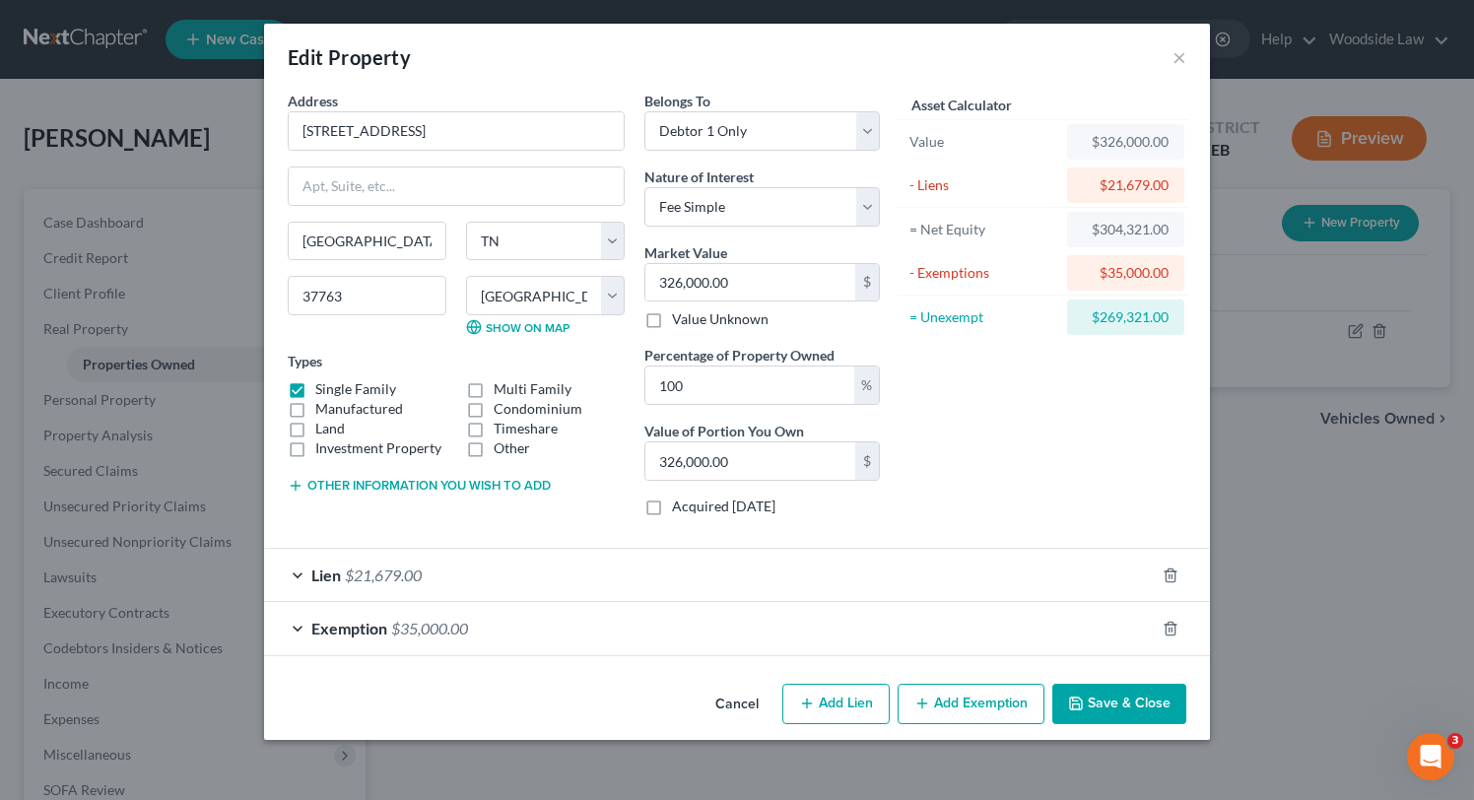
click at [839, 700] on button "Add Lien" at bounding box center [835, 704] width 107 height 41
select select "0"
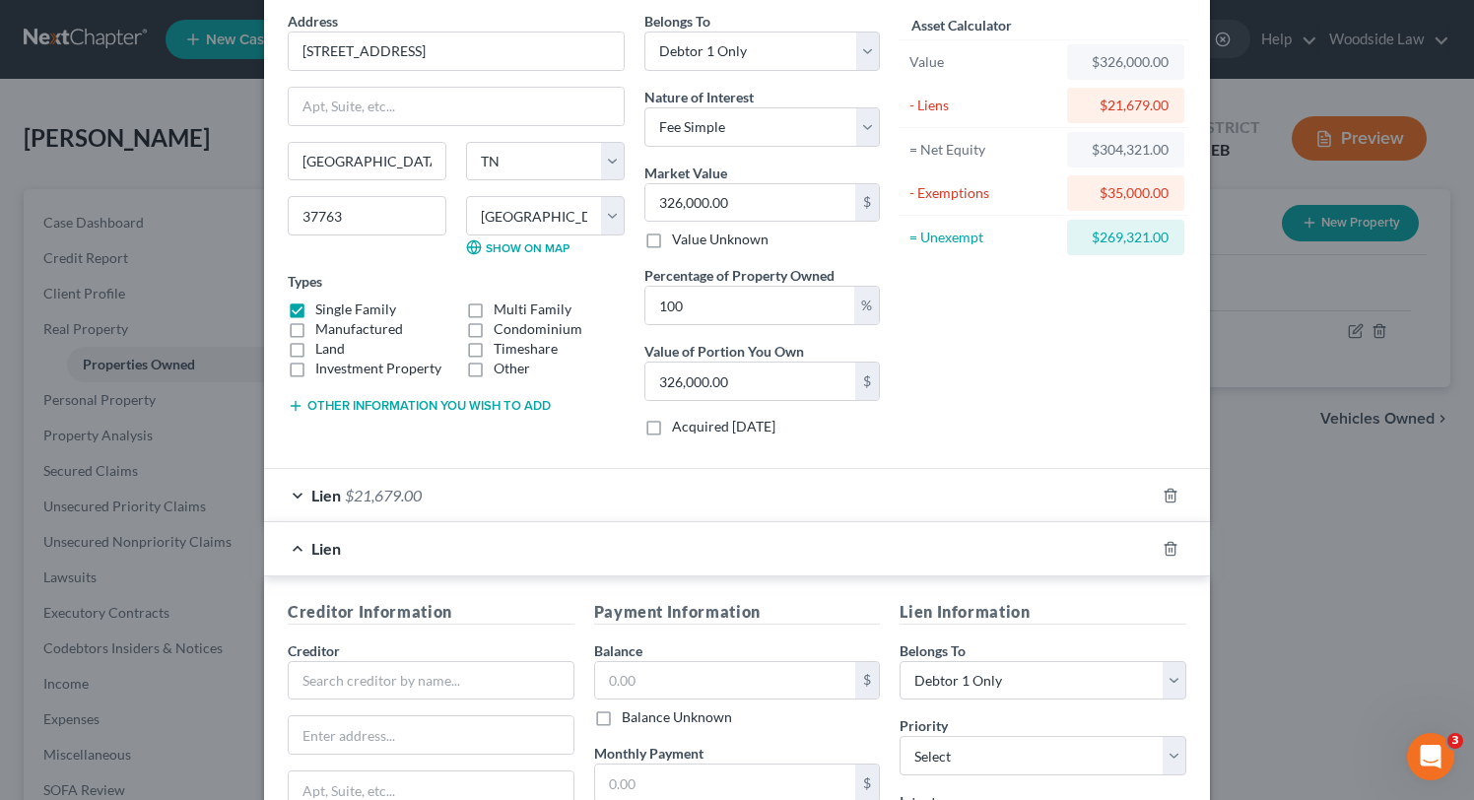
scroll to position [76, 0]
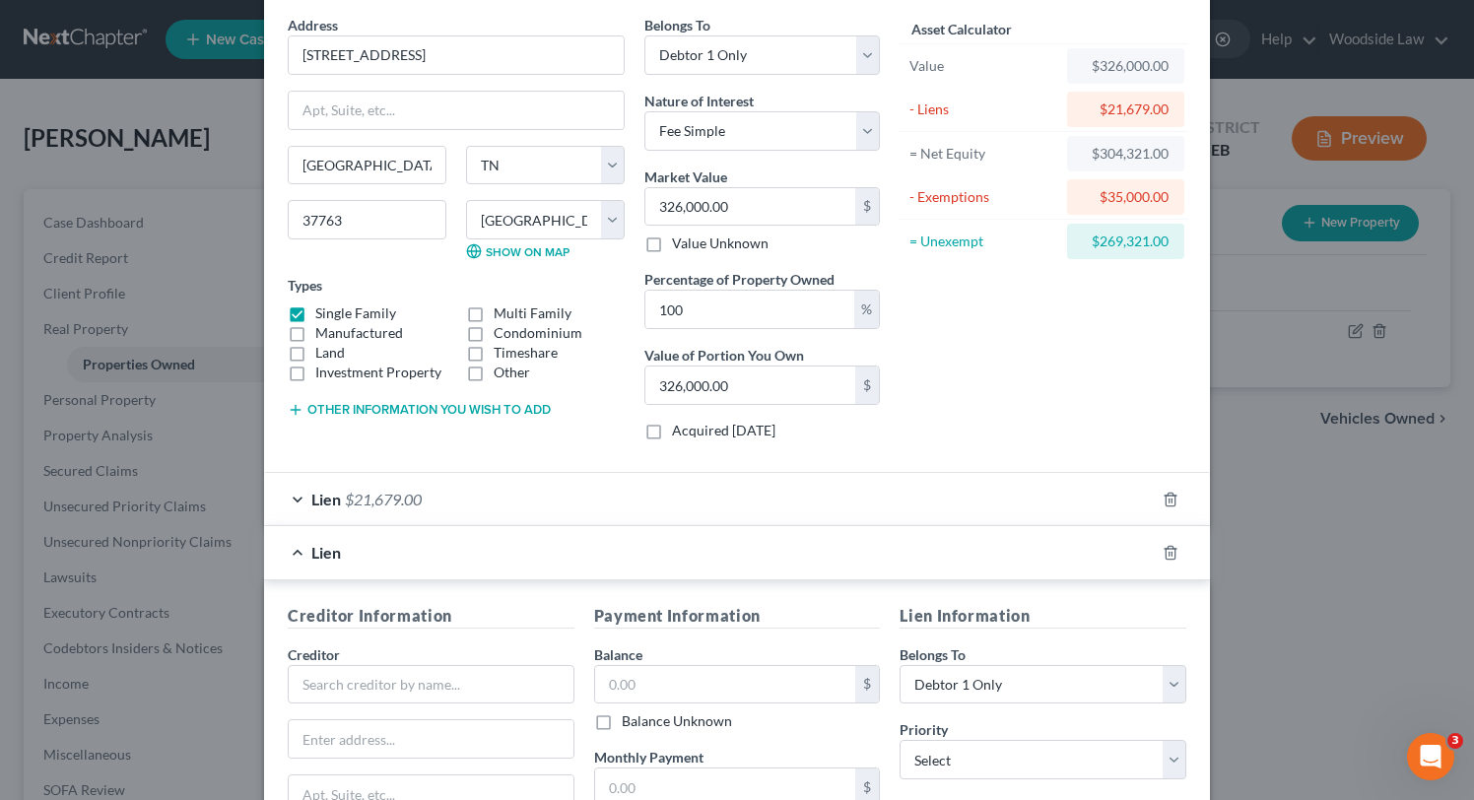
click at [300, 493] on div "Lien $21,679.00" at bounding box center [709, 499] width 891 height 52
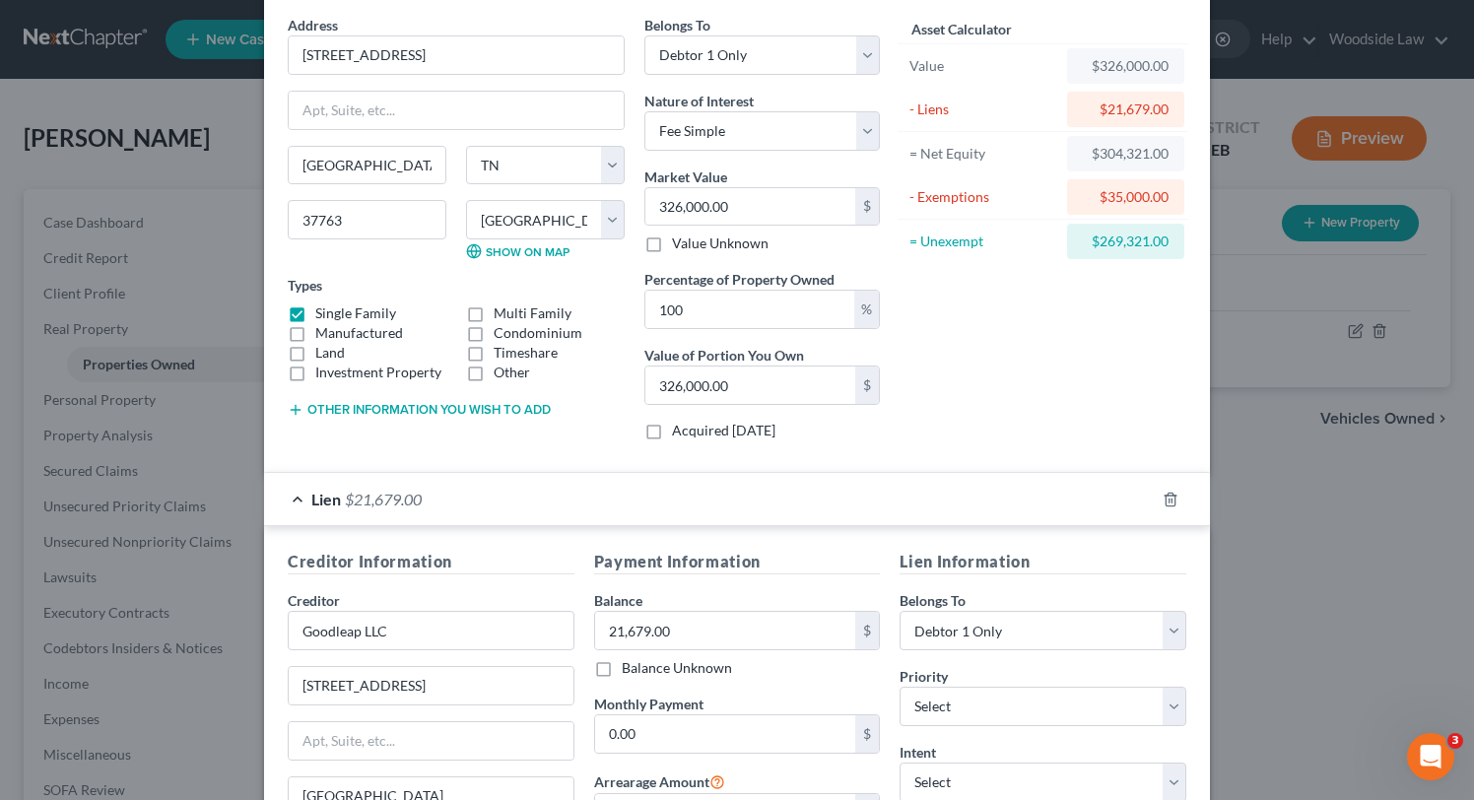
click at [300, 493] on div "Lien $21,679.00" at bounding box center [709, 499] width 891 height 52
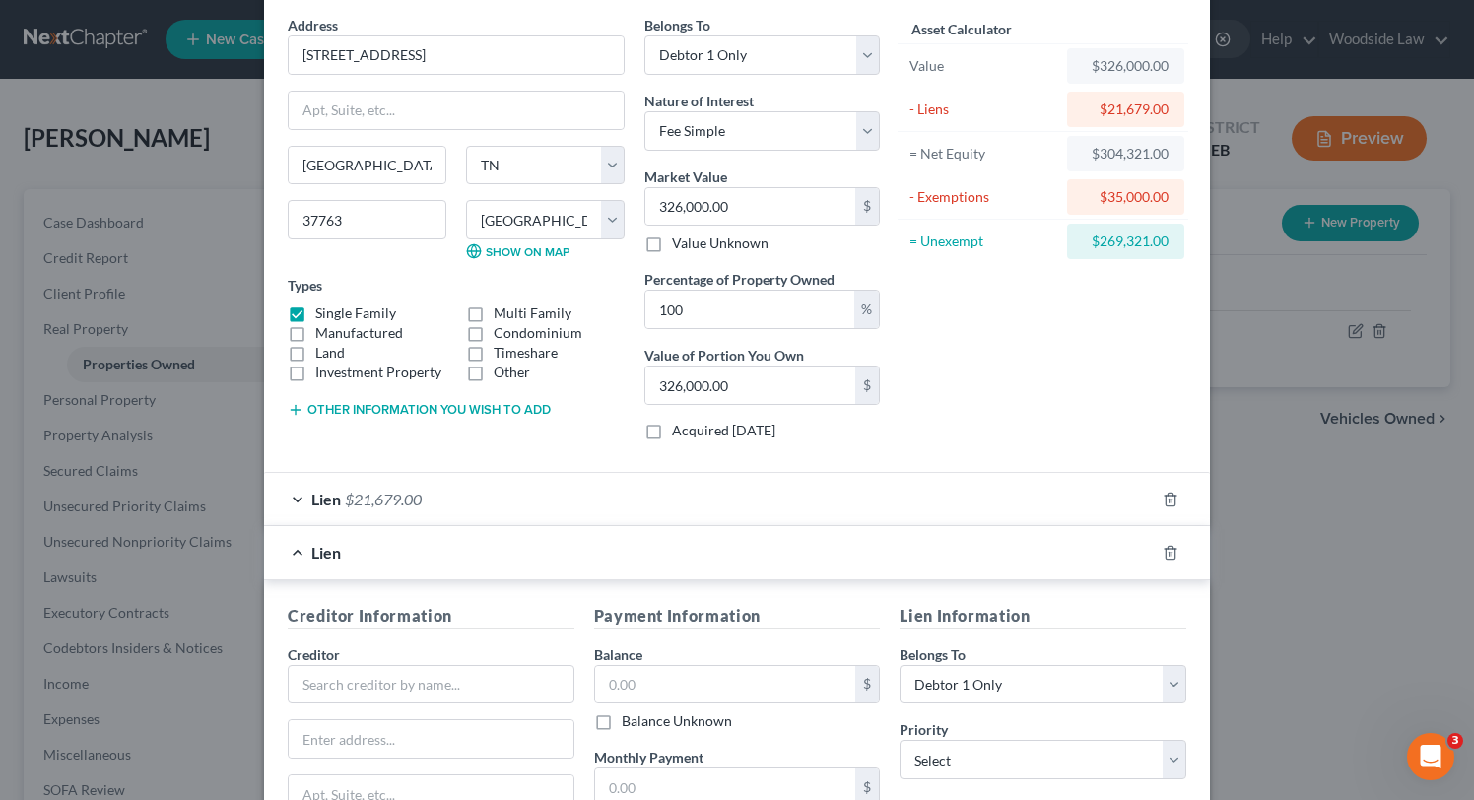
click at [300, 493] on div "Lien $21,679.00" at bounding box center [709, 499] width 891 height 52
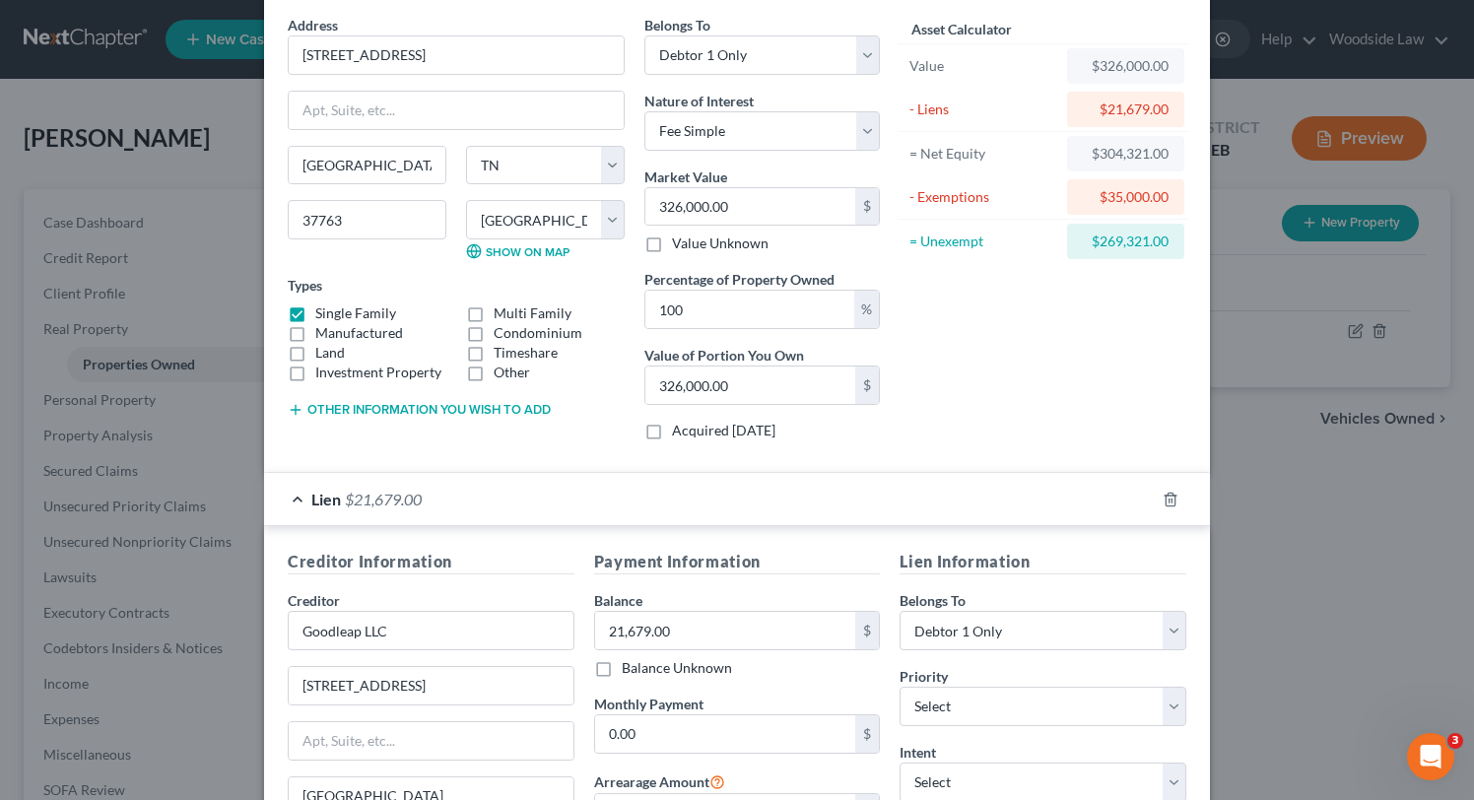
click at [300, 493] on div "Lien $21,679.00" at bounding box center [709, 499] width 891 height 52
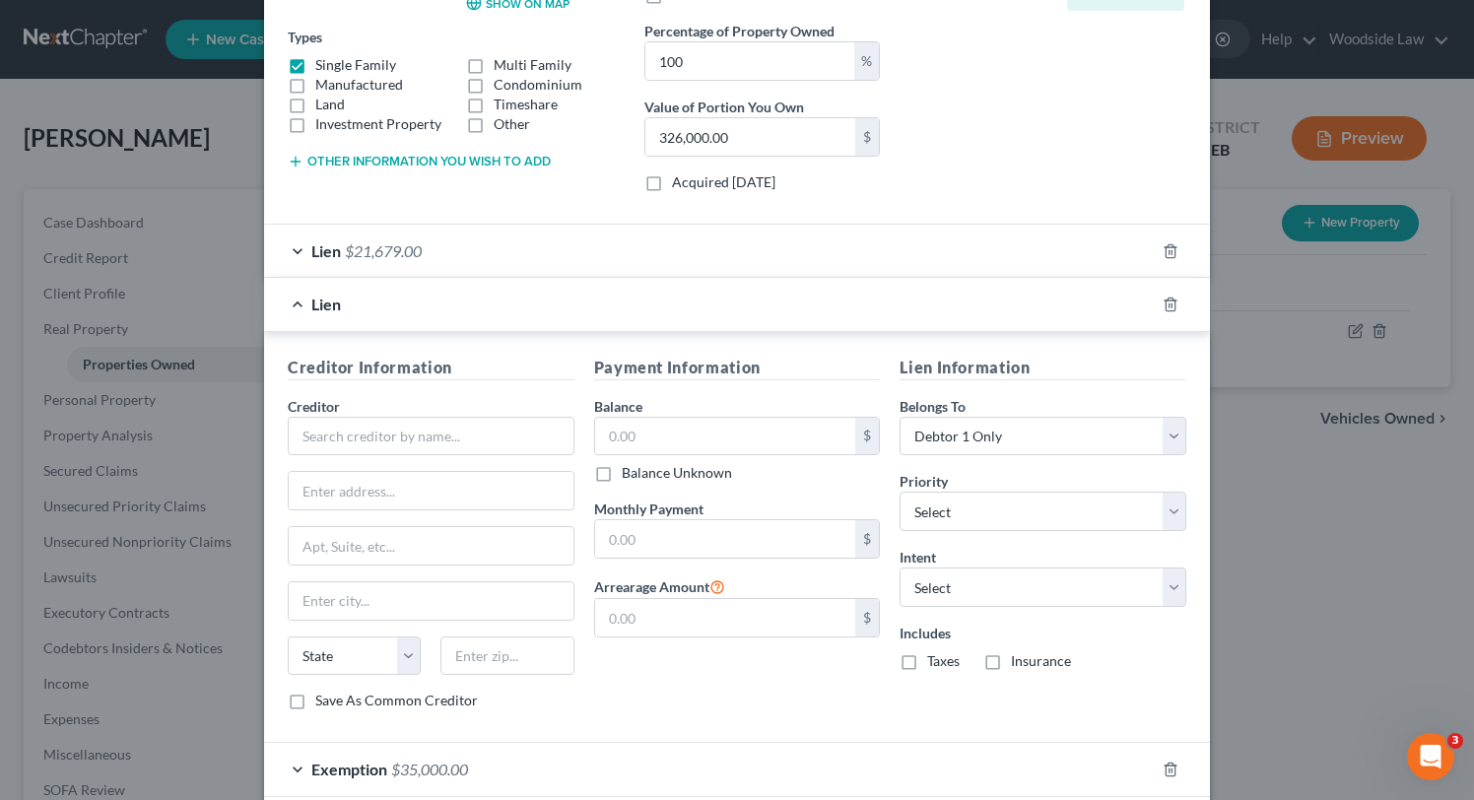
scroll to position [330, 0]
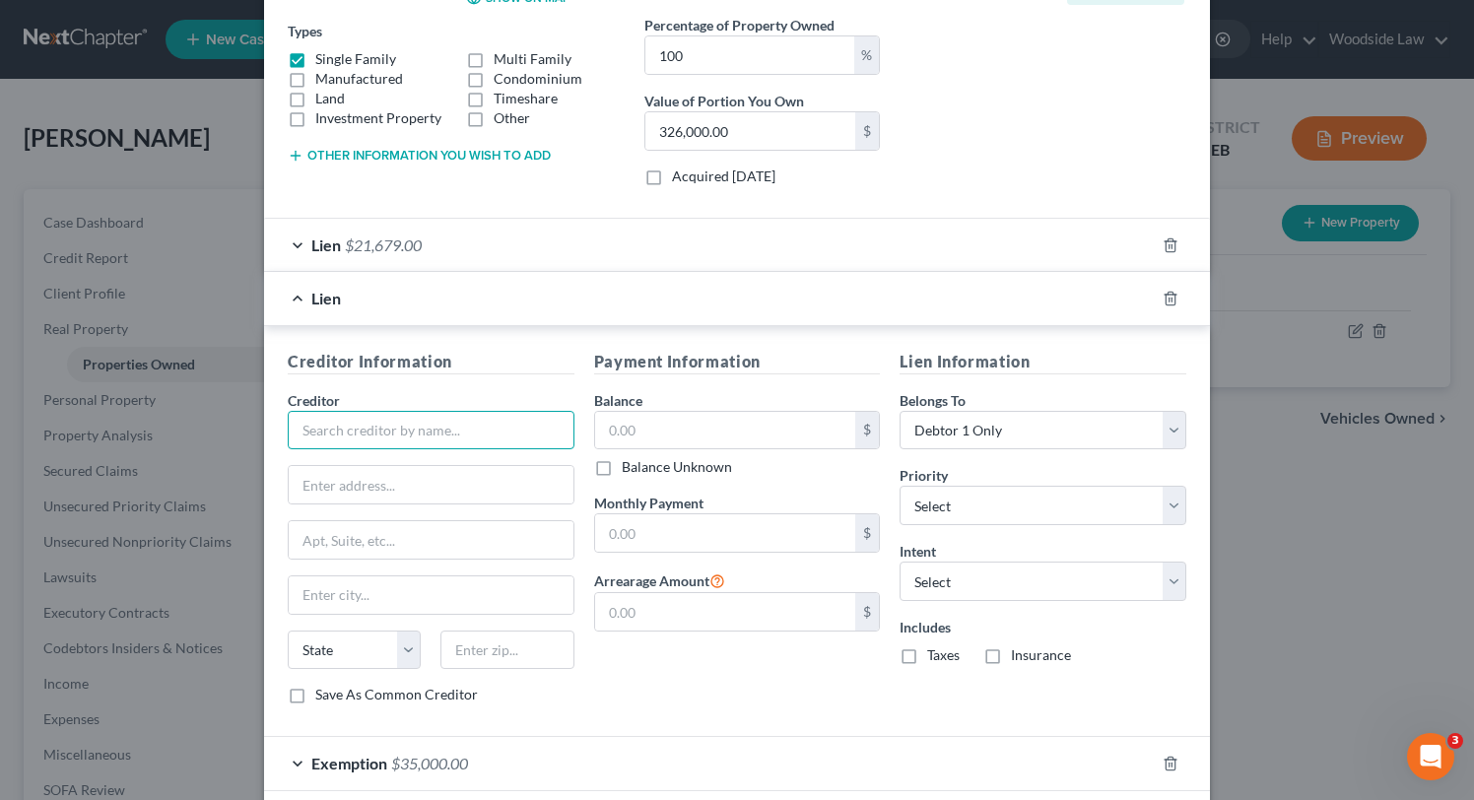
click at [366, 441] on input "text" at bounding box center [431, 430] width 287 height 39
type input "I"
type input "United Wholesale Mortgage"
click at [460, 483] on input "text" at bounding box center [431, 484] width 285 height 37
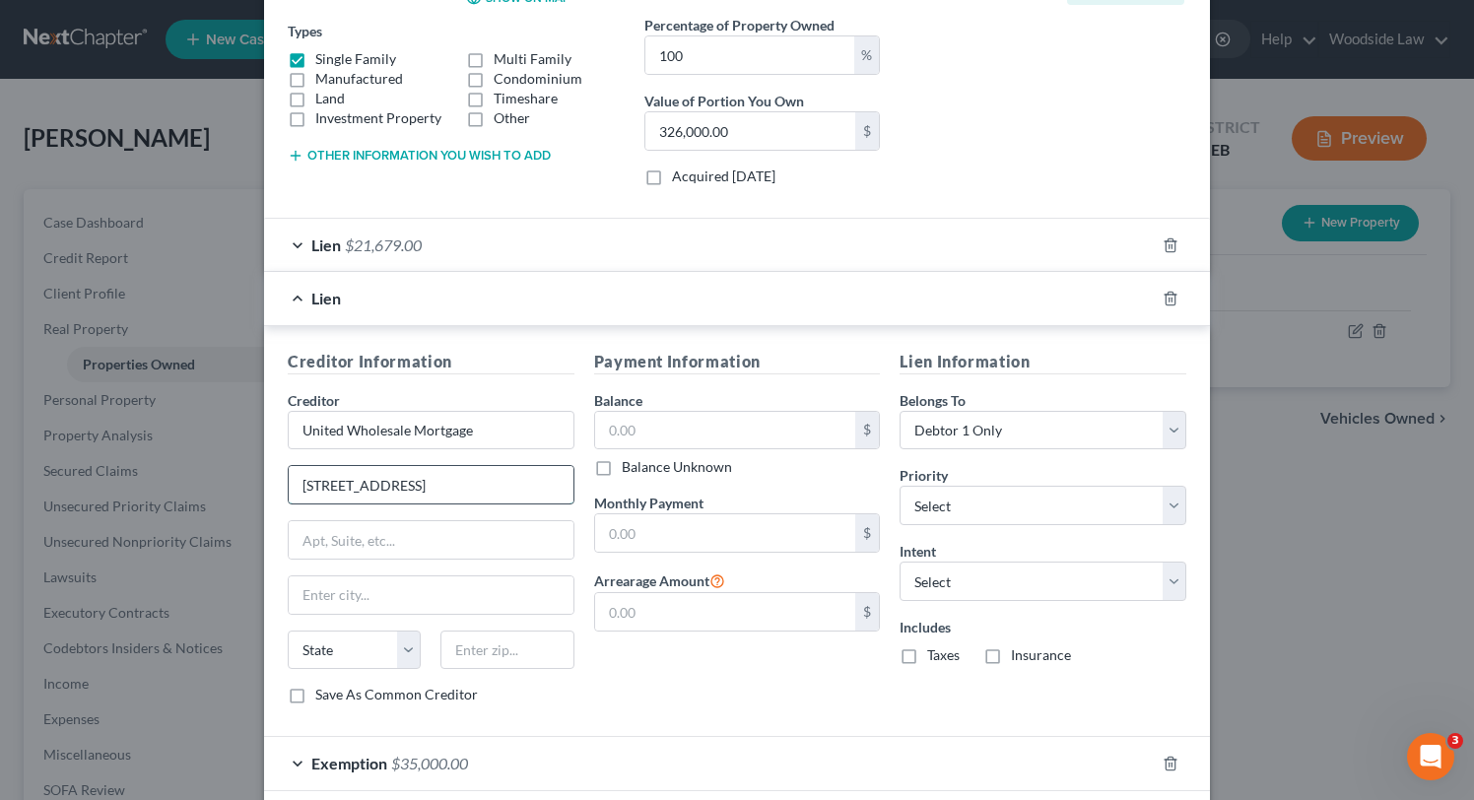
type input "[STREET_ADDRESS]"
type input "48083"
type input "[PERSON_NAME]"
select select "23"
click at [511, 652] on input "48083" at bounding box center [506, 650] width 133 height 39
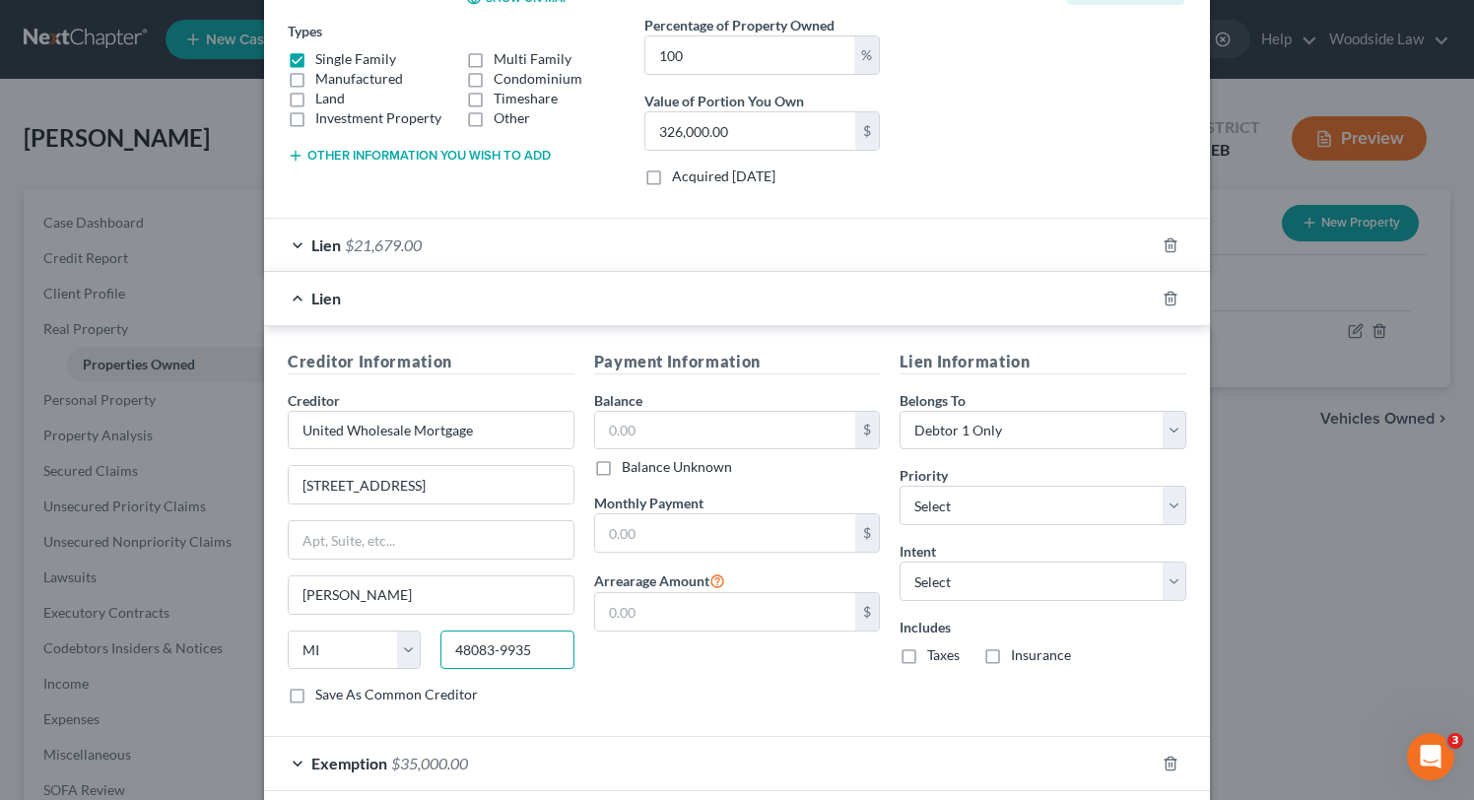
type input "48083-9935"
click at [712, 436] on input "text" at bounding box center [725, 430] width 261 height 37
type input "324,983.00"
click at [691, 546] on input "text" at bounding box center [725, 532] width 261 height 37
type input "2,216.00"
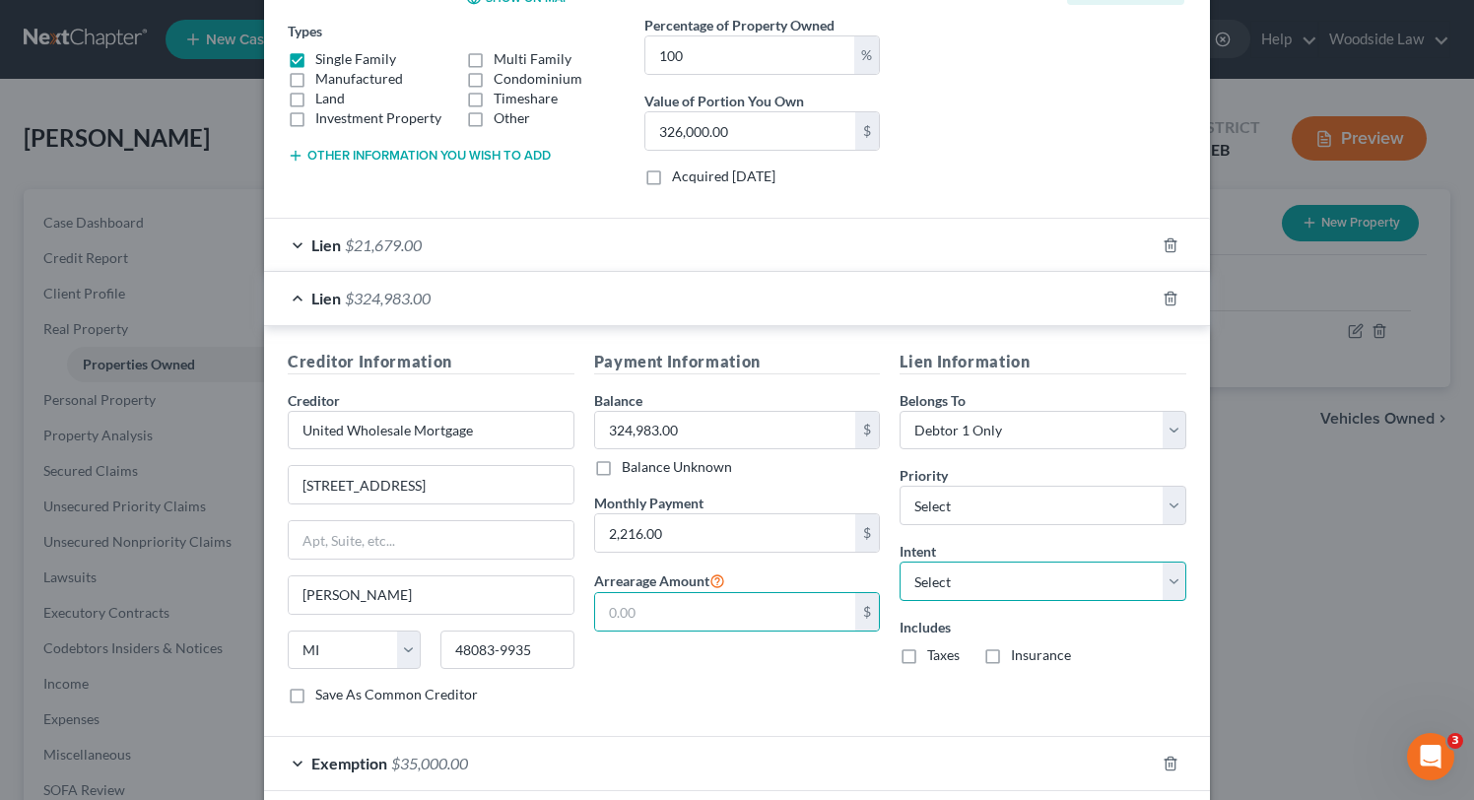
click at [1076, 579] on select "Select Surrender Redeem Reaffirm Avoid Other" at bounding box center [1042, 581] width 287 height 39
select select "2"
click at [899, 562] on select "Select Surrender Redeem Reaffirm Avoid Other" at bounding box center [1042, 581] width 287 height 39
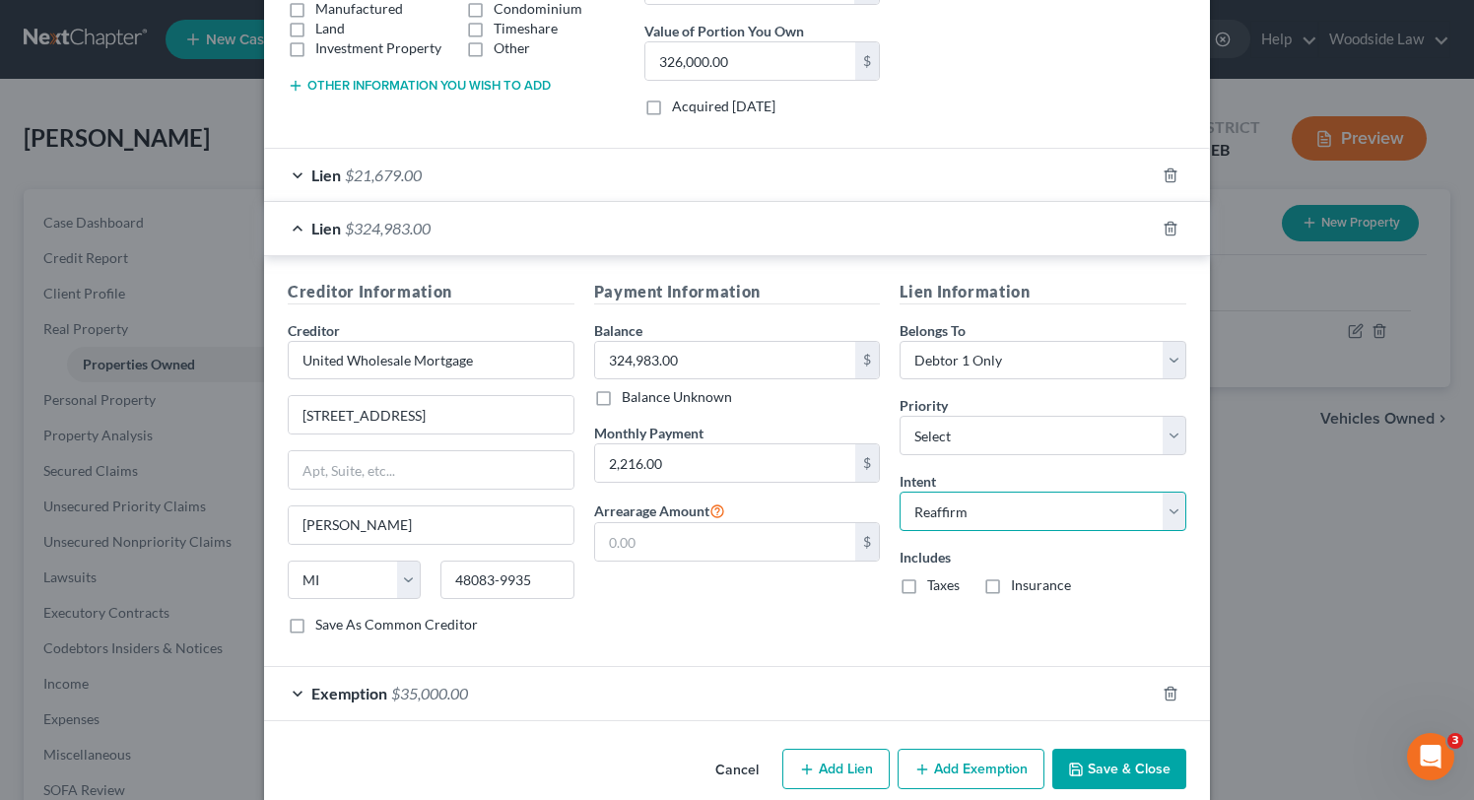
scroll to position [409, 0]
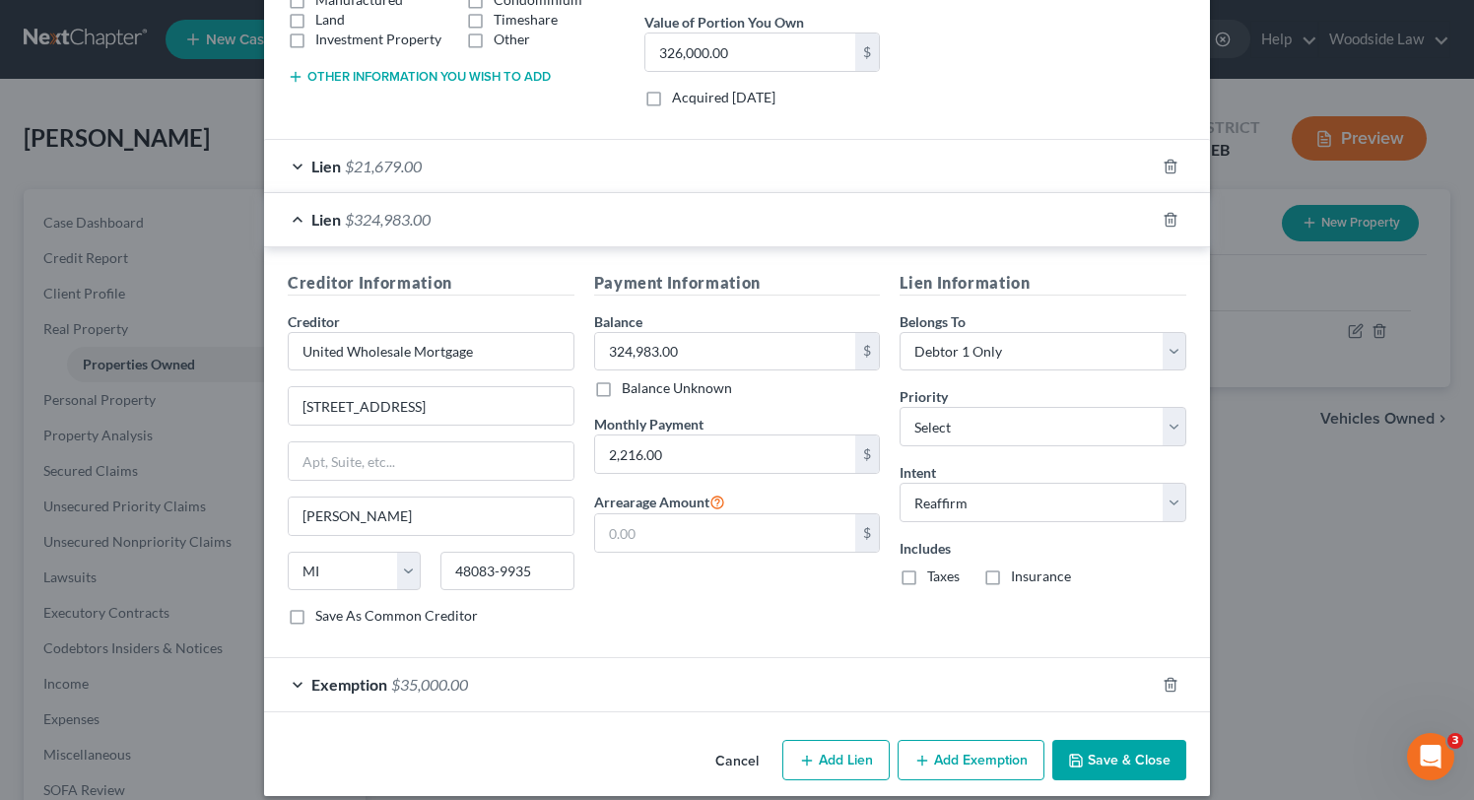
click at [927, 572] on label "Taxes" at bounding box center [943, 576] width 33 height 20
click at [935, 572] on input "Taxes" at bounding box center [941, 572] width 13 height 13
checkbox input "true"
click at [1011, 579] on label "Insurance" at bounding box center [1041, 576] width 60 height 20
click at [1019, 579] on input "Insurance" at bounding box center [1025, 572] width 13 height 13
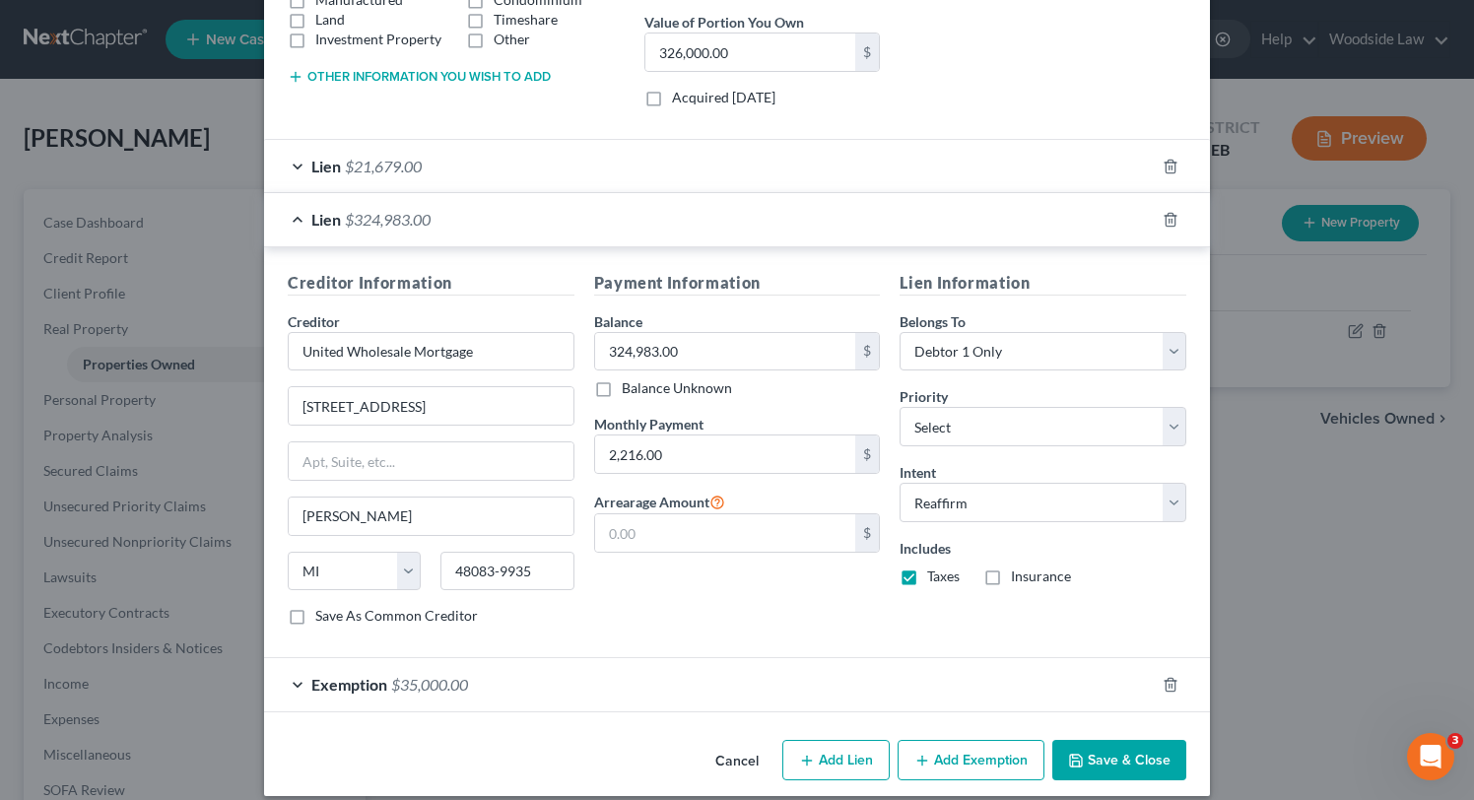
checkbox input "true"
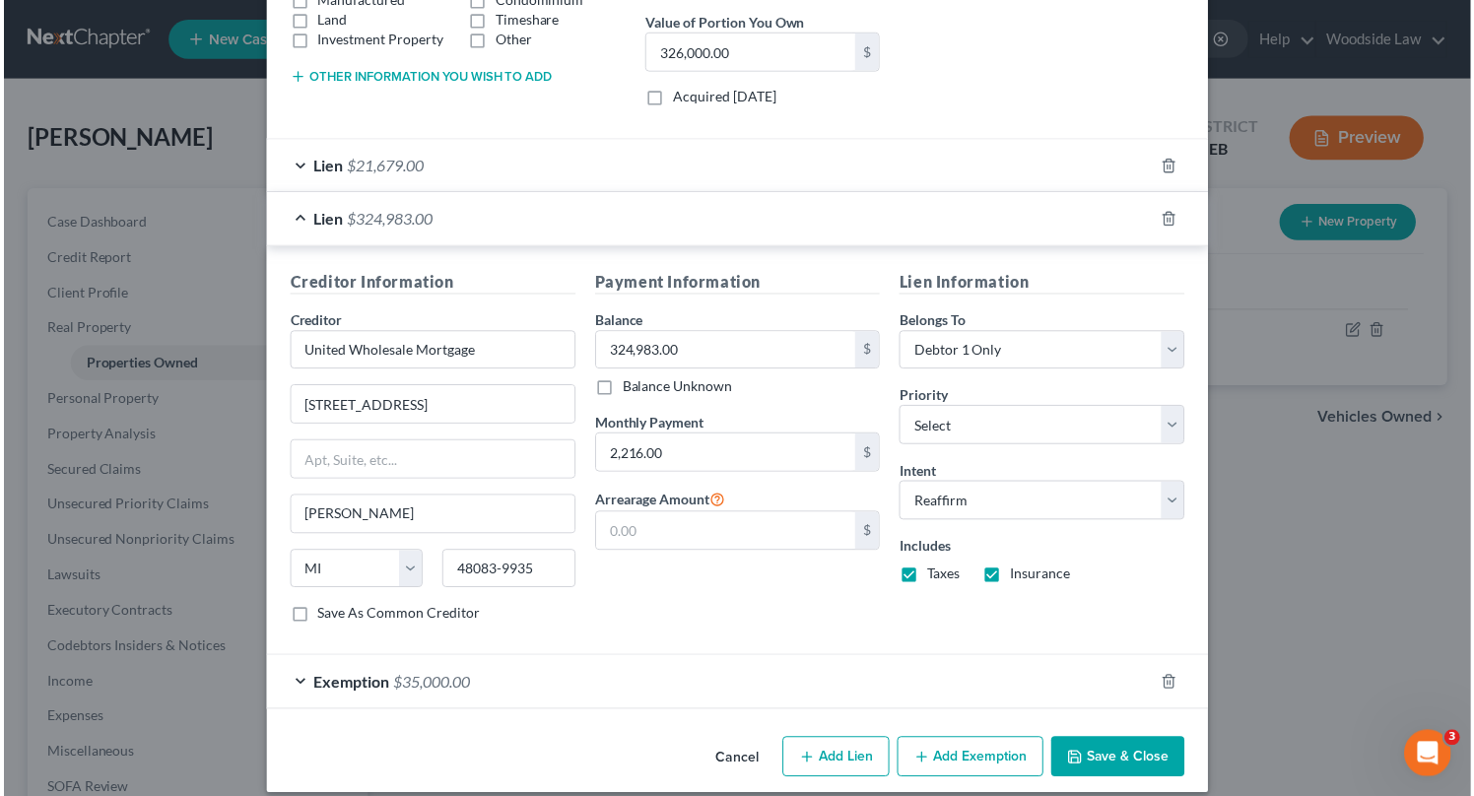
scroll to position [429, 0]
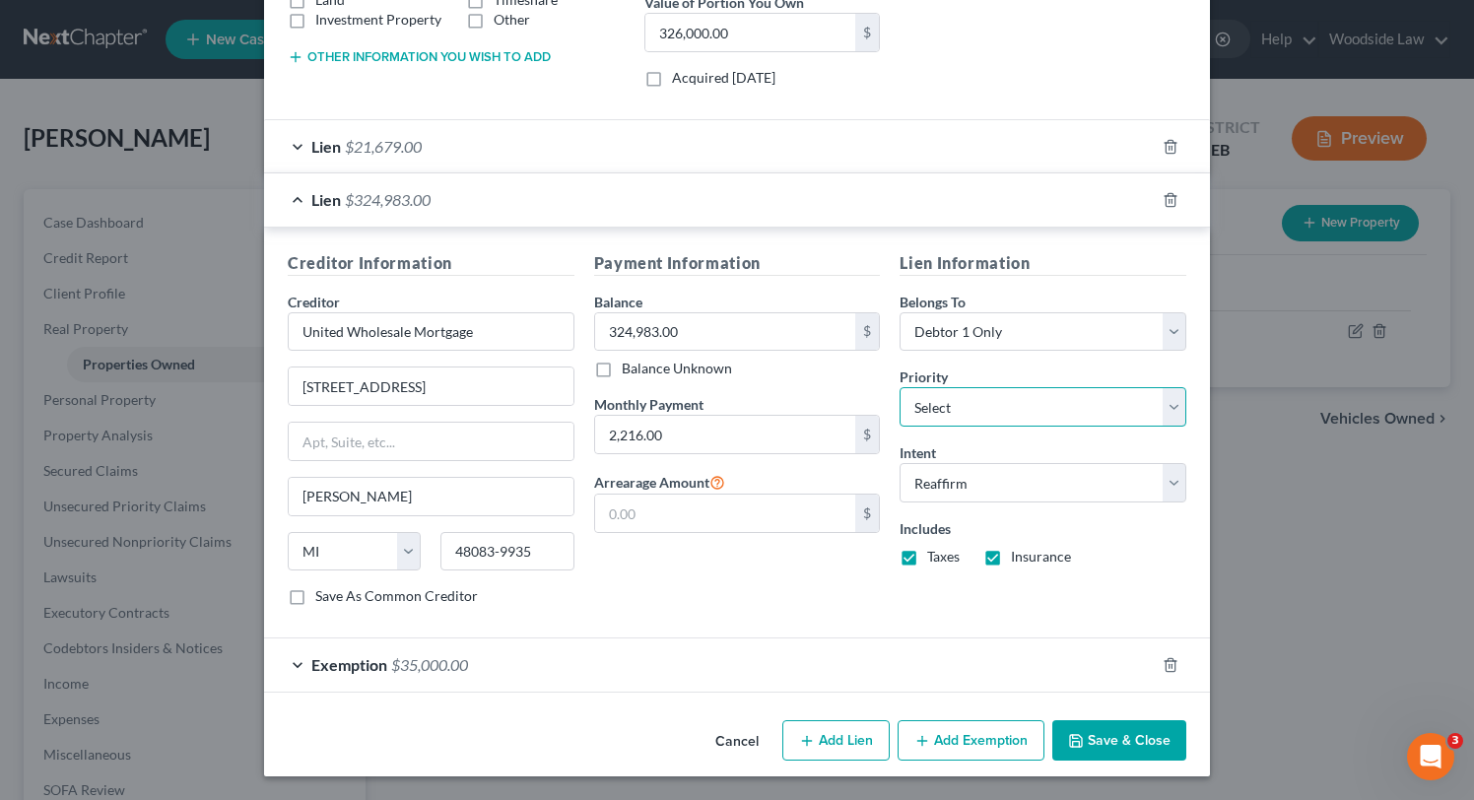
click at [1113, 398] on select "Select 1st 2nd 3rd 4th 5th 6th 7th 8th 9th 10th 11th 12th 13th 14th 15th 16th 1…" at bounding box center [1042, 406] width 287 height 39
select select "0"
click at [899, 387] on select "Select 1st 2nd 3rd 4th 5th 6th 7th 8th 9th 10th 11th 12th 13th 14th 15th 16th 1…" at bounding box center [1042, 406] width 287 height 39
click at [806, 609] on div "Payment Information Balance 324,983.00 $ Balance Unknown Balance Undetermined 3…" at bounding box center [737, 436] width 306 height 371
click at [1141, 743] on button "Save & Close" at bounding box center [1119, 740] width 134 height 41
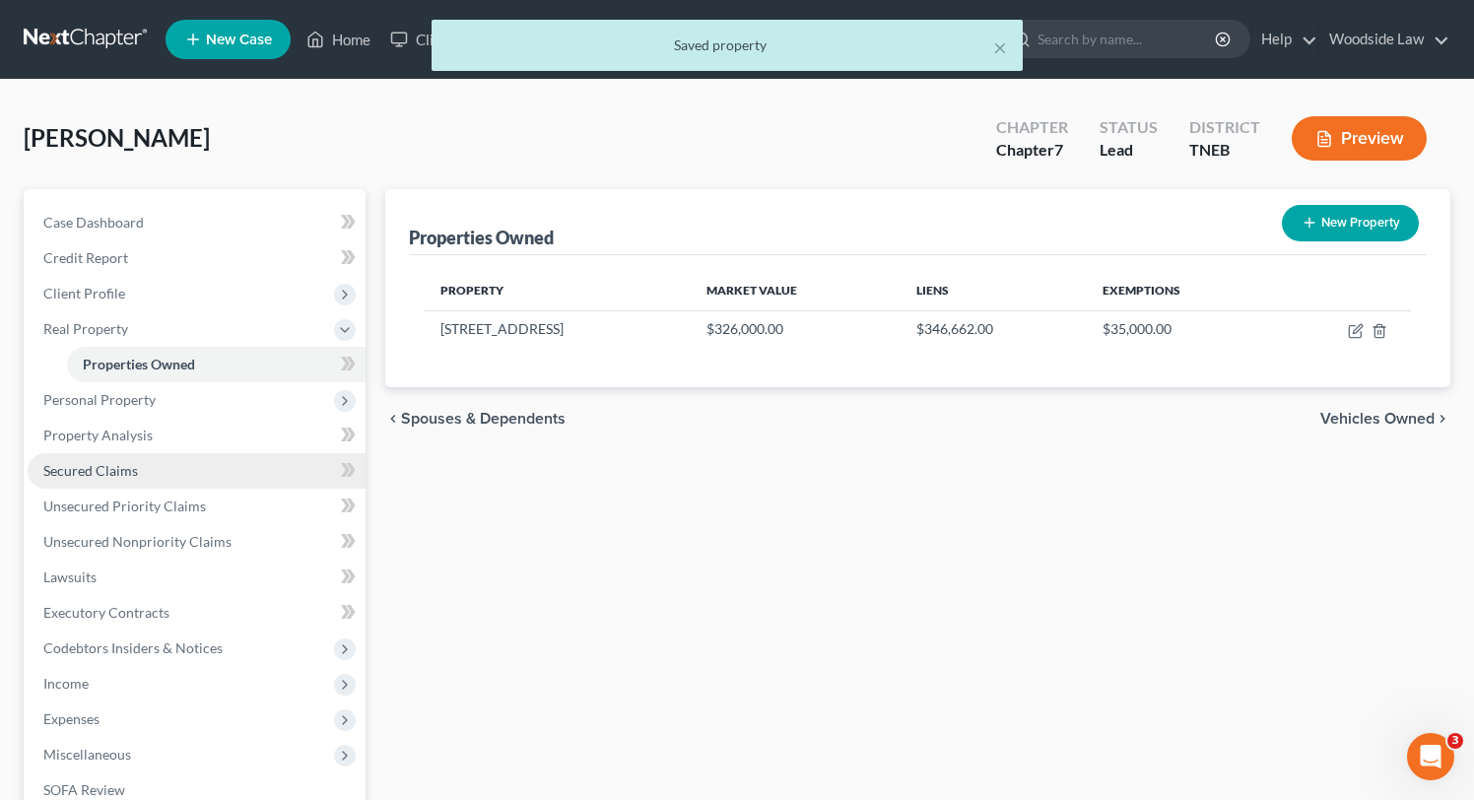
click at [118, 473] on span "Secured Claims" at bounding box center [90, 470] width 95 height 17
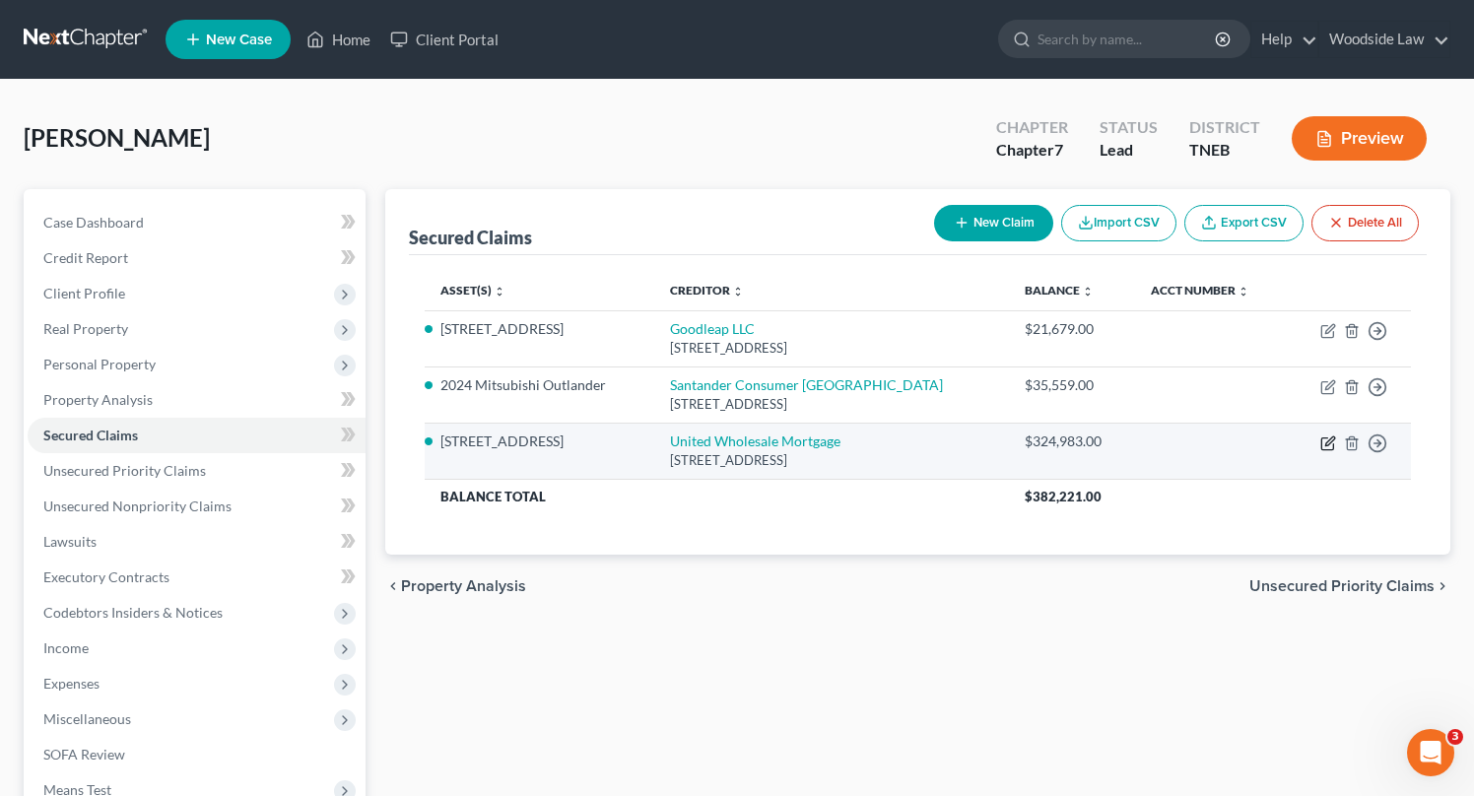
click at [1328, 443] on icon "button" at bounding box center [1329, 440] width 9 height 9
select select "23"
select select "3"
select select "2"
select select "0"
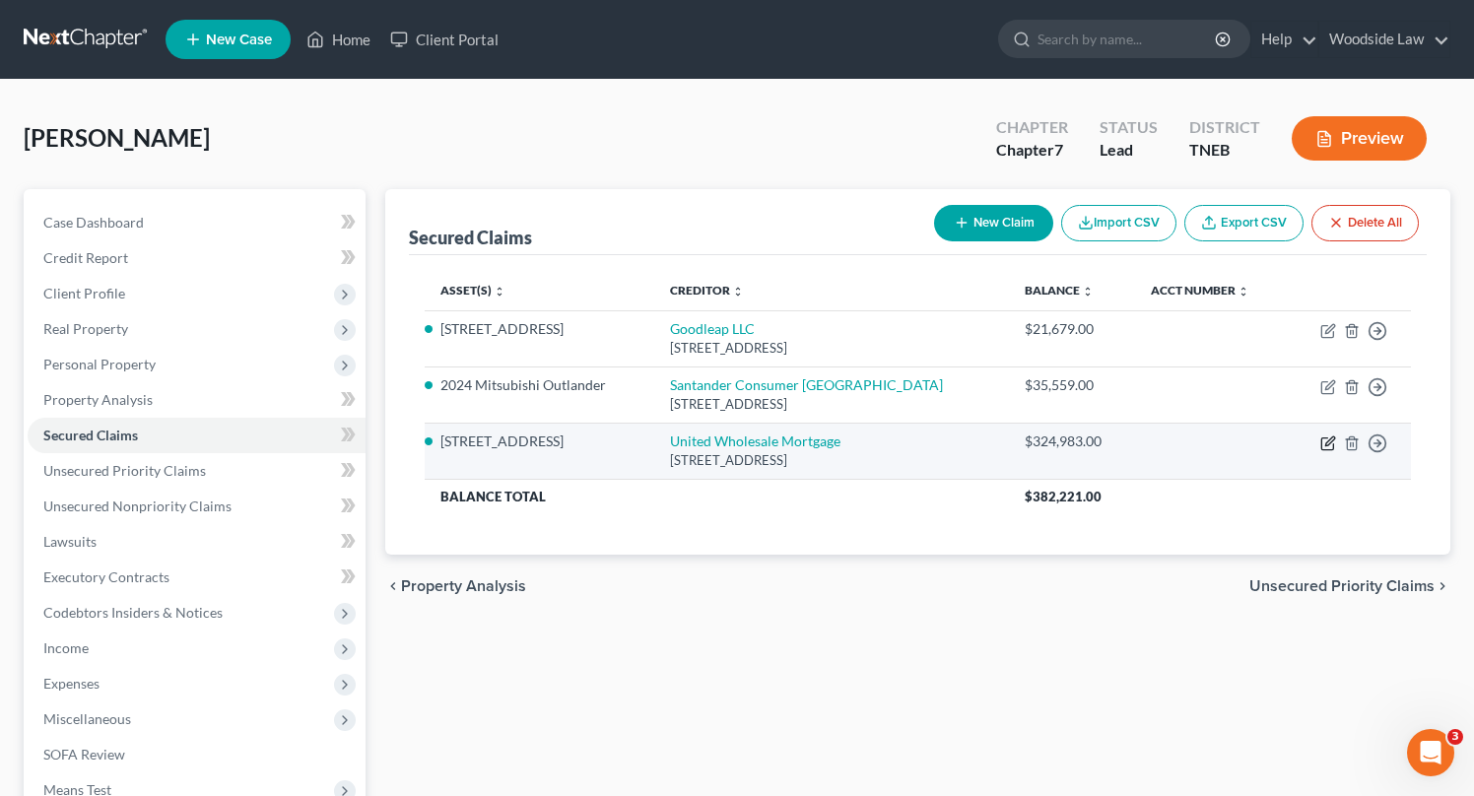
select select "0"
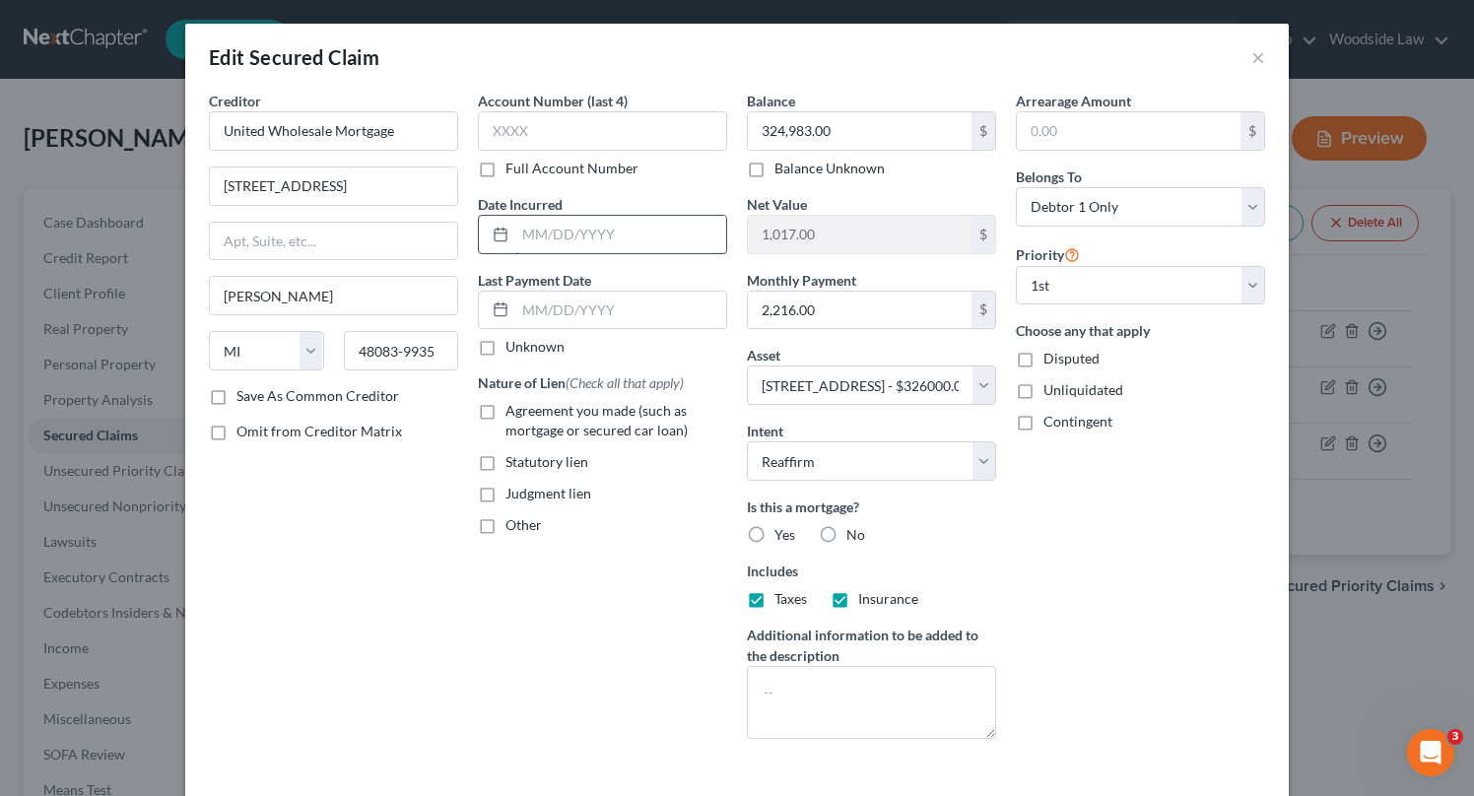
click at [582, 223] on input "text" at bounding box center [620, 234] width 211 height 37
type input "[DATE]"
click at [505, 408] on label "Agreement you made (such as mortgage or secured car loan)" at bounding box center [616, 420] width 222 height 39
click at [513, 408] on input "Agreement you made (such as mortgage or secured car loan)" at bounding box center [519, 407] width 13 height 13
checkbox input "true"
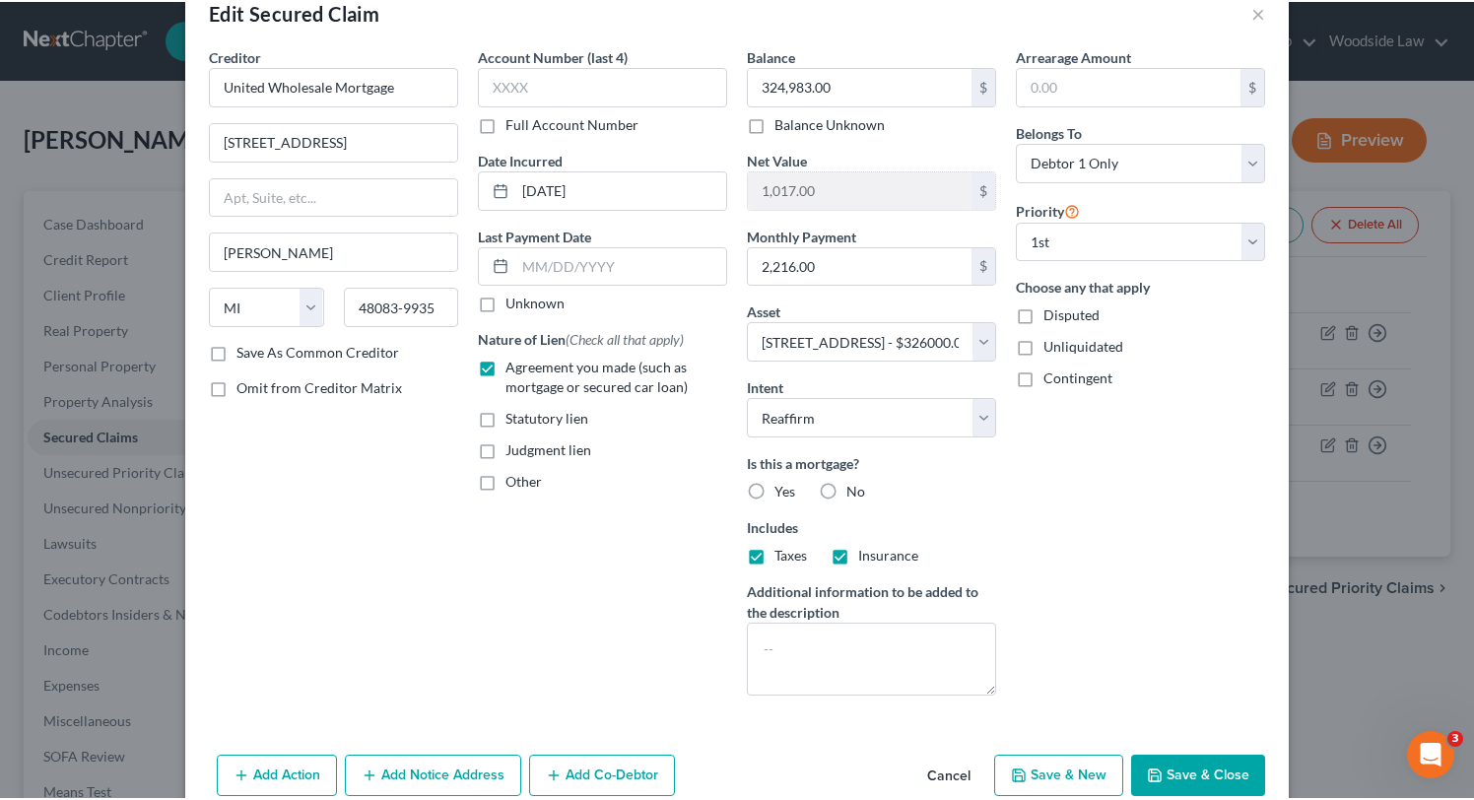
scroll to position [139, 0]
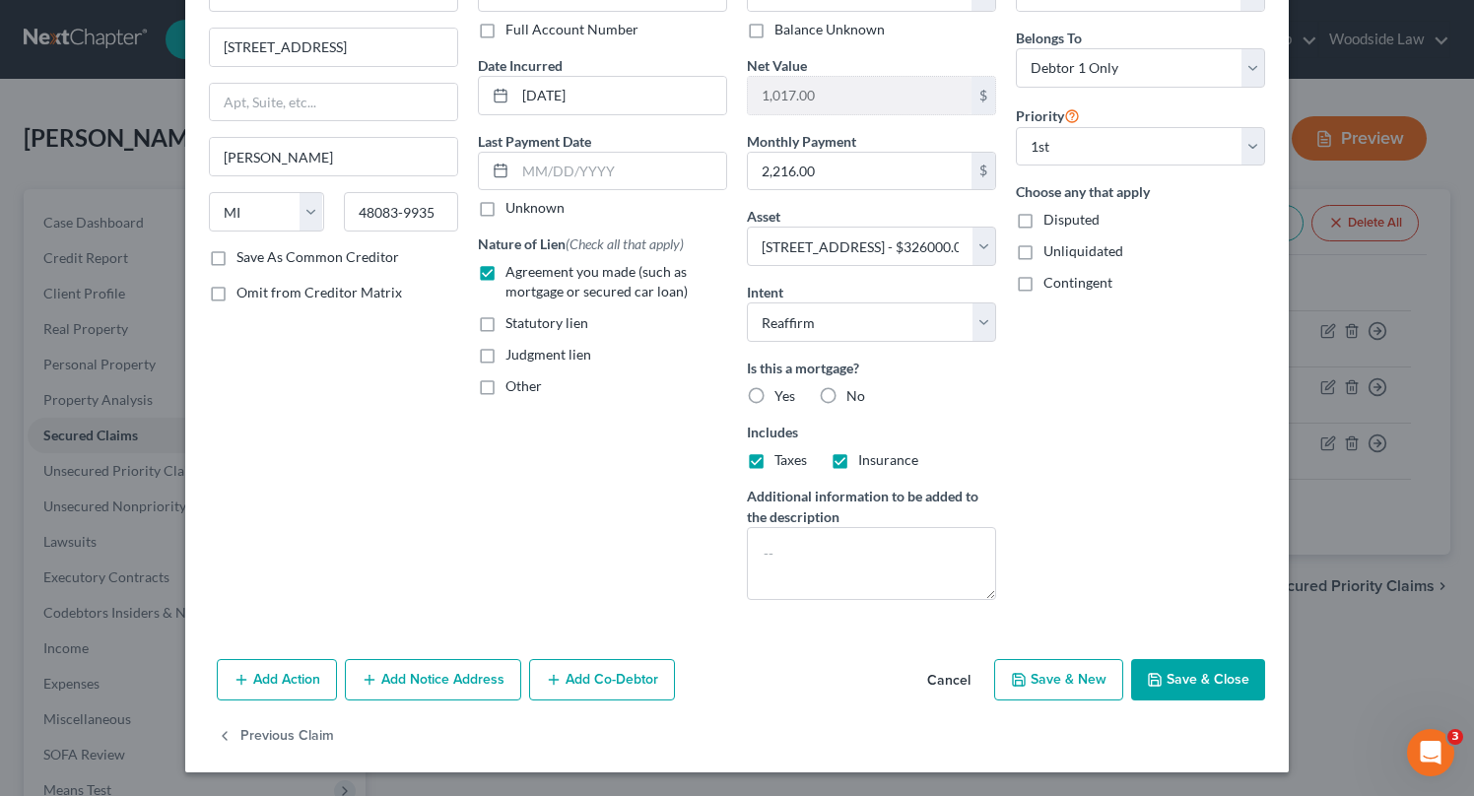
click at [1207, 680] on button "Save & Close" at bounding box center [1198, 679] width 134 height 41
select select "3"
type input "0"
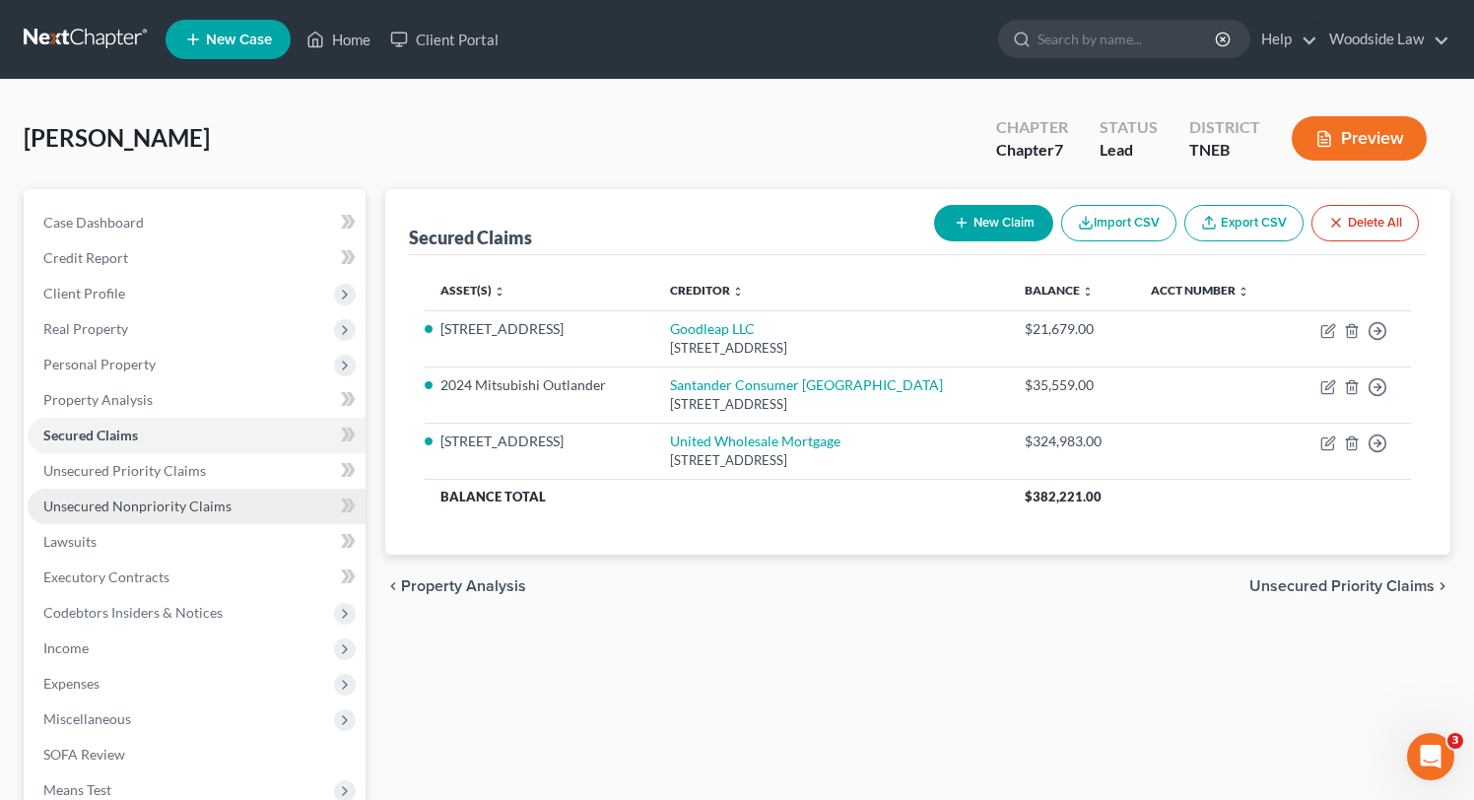
click at [152, 498] on span "Unsecured Nonpriority Claims" at bounding box center [137, 506] width 188 height 17
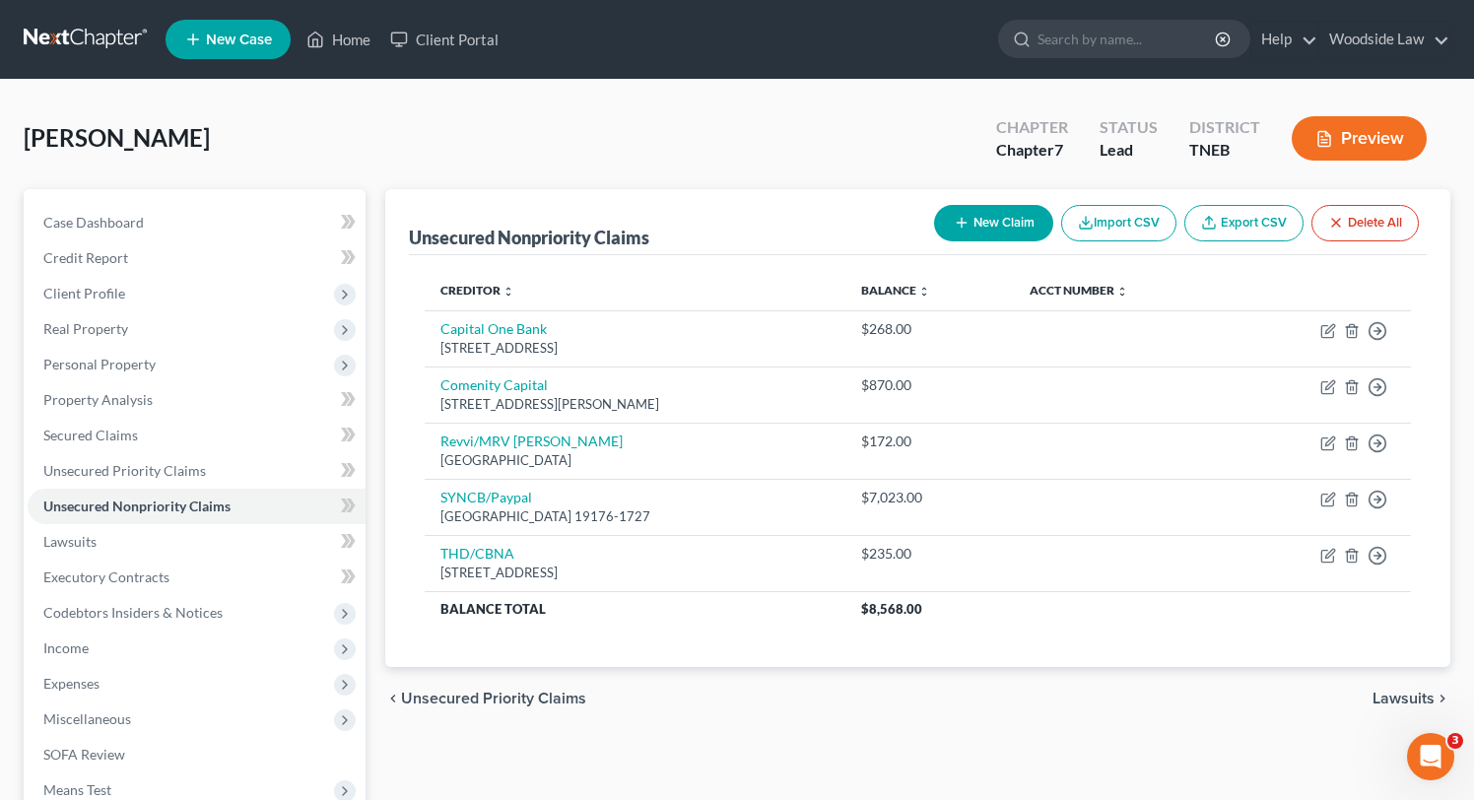
click at [961, 212] on button "New Claim" at bounding box center [993, 223] width 119 height 36
select select "0"
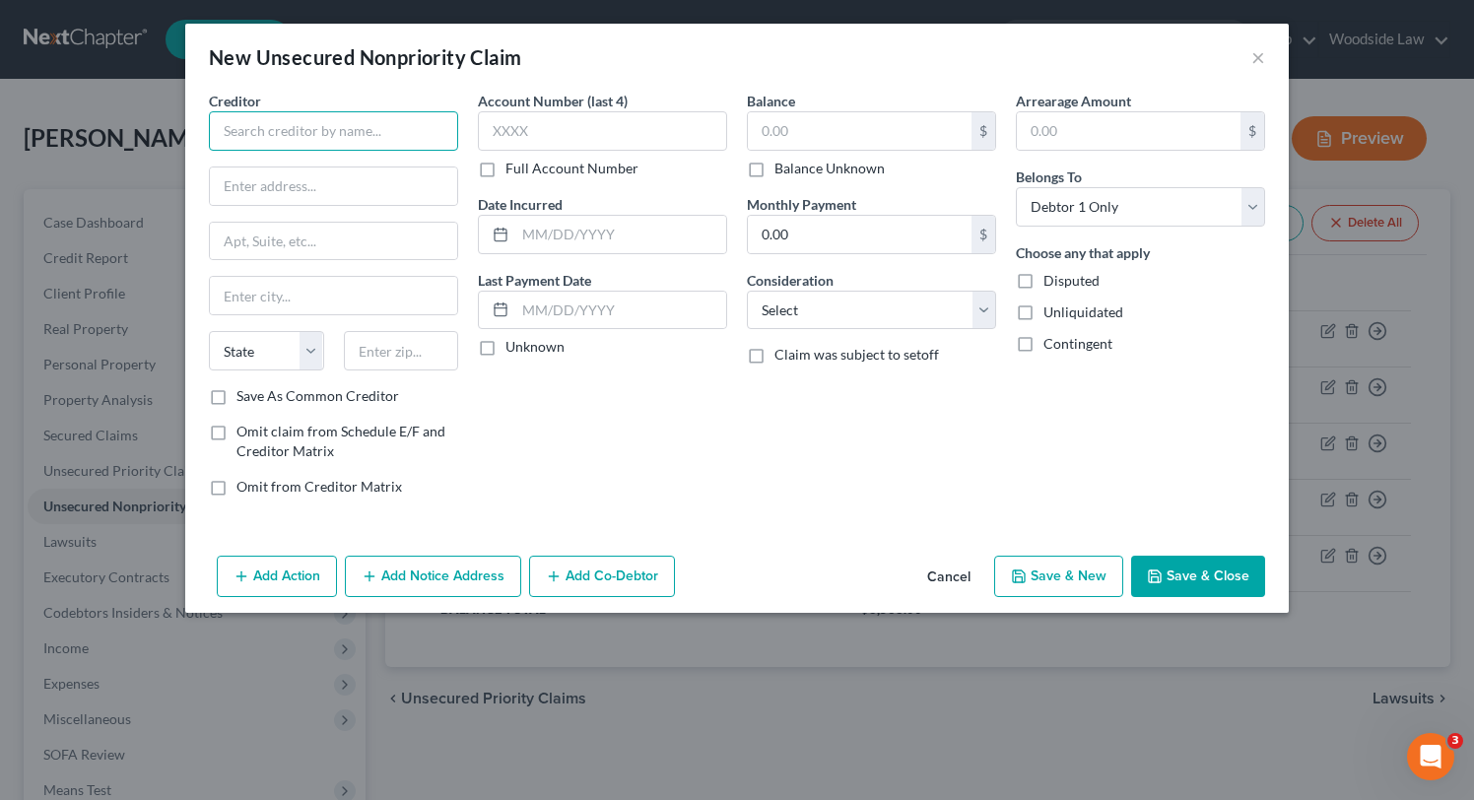
click at [325, 144] on input "text" at bounding box center [333, 130] width 249 height 39
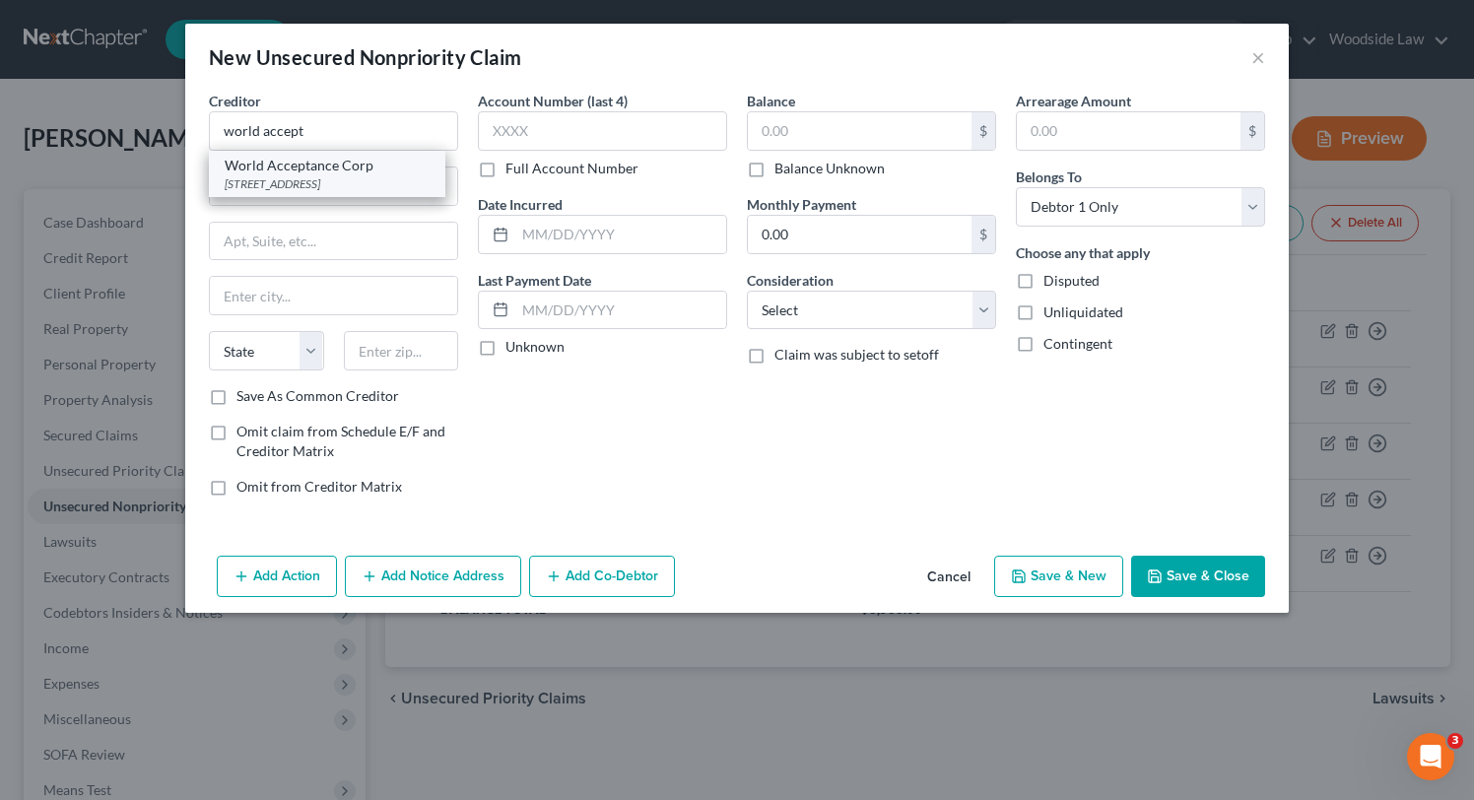
click at [326, 175] on div "[STREET_ADDRESS]" at bounding box center [327, 183] width 205 height 17
type input "World Acceptance Corp"
type input "PO Box 6429"
type input "[GEOGRAPHIC_DATA]"
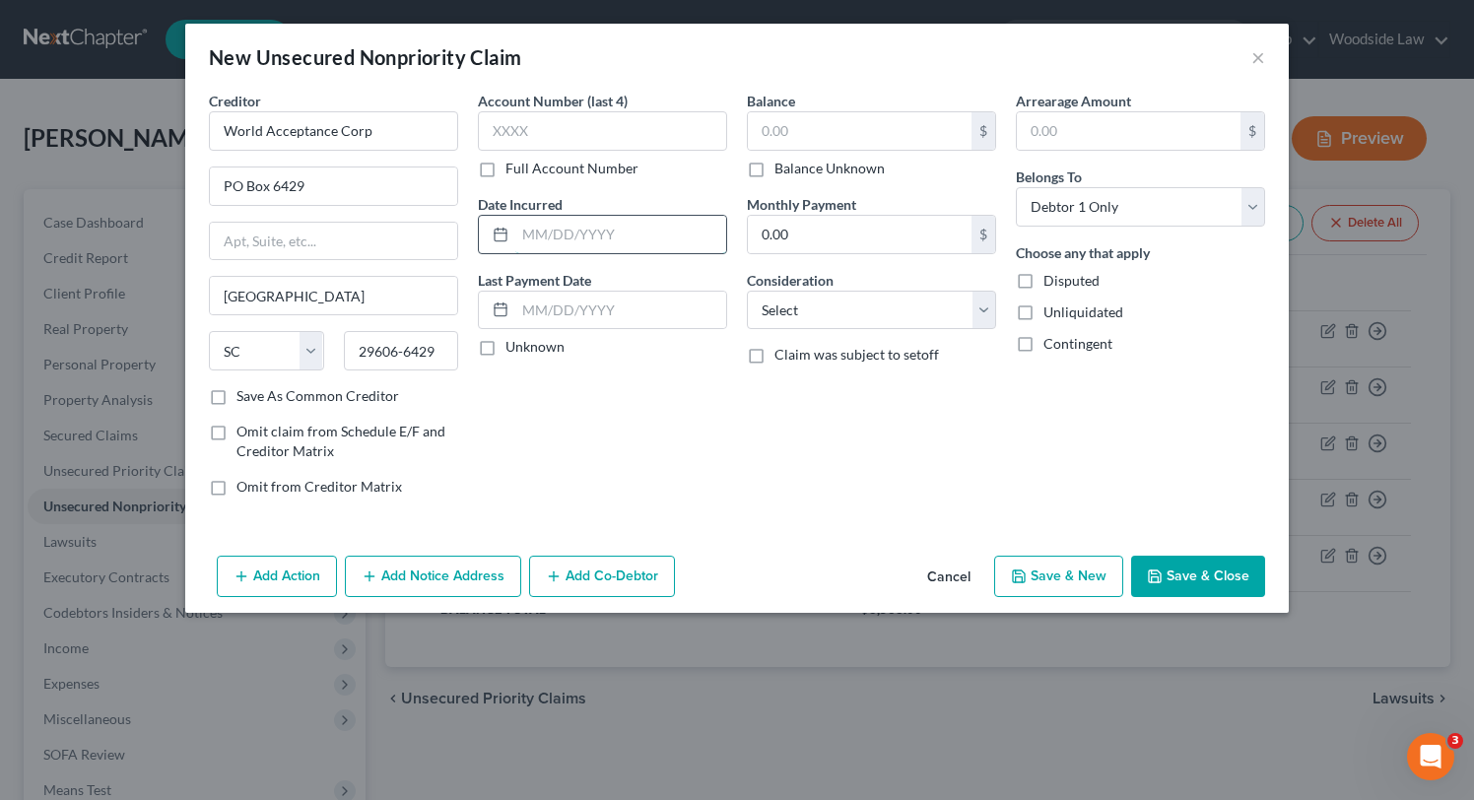
click at [611, 233] on input "text" at bounding box center [620, 234] width 211 height 37
click at [881, 118] on input "text" at bounding box center [860, 130] width 224 height 37
click at [355, 194] on input "PO Box 6429" at bounding box center [333, 185] width 247 height 37
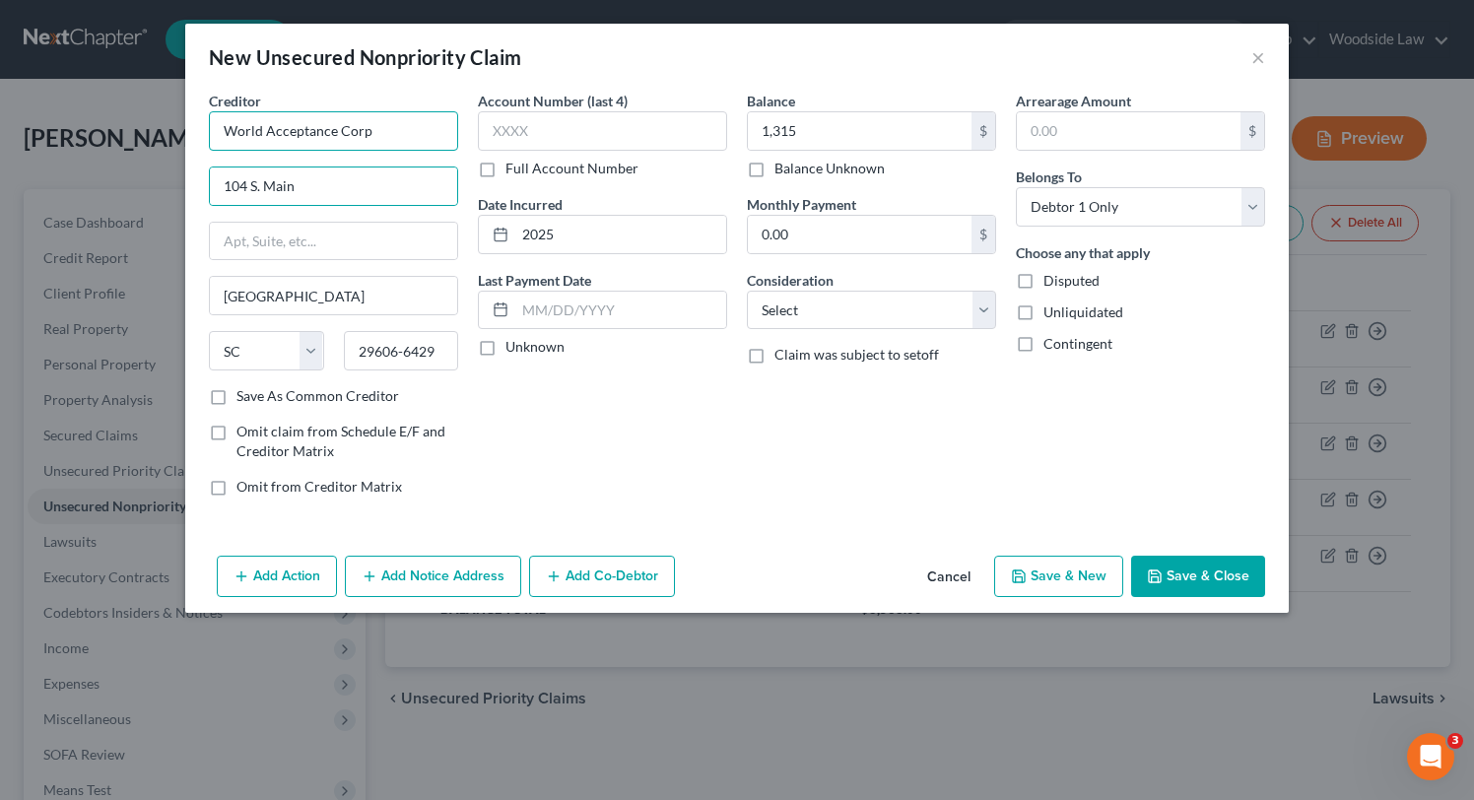
click at [397, 125] on input "World Acceptance Corp" at bounding box center [333, 130] width 249 height 39
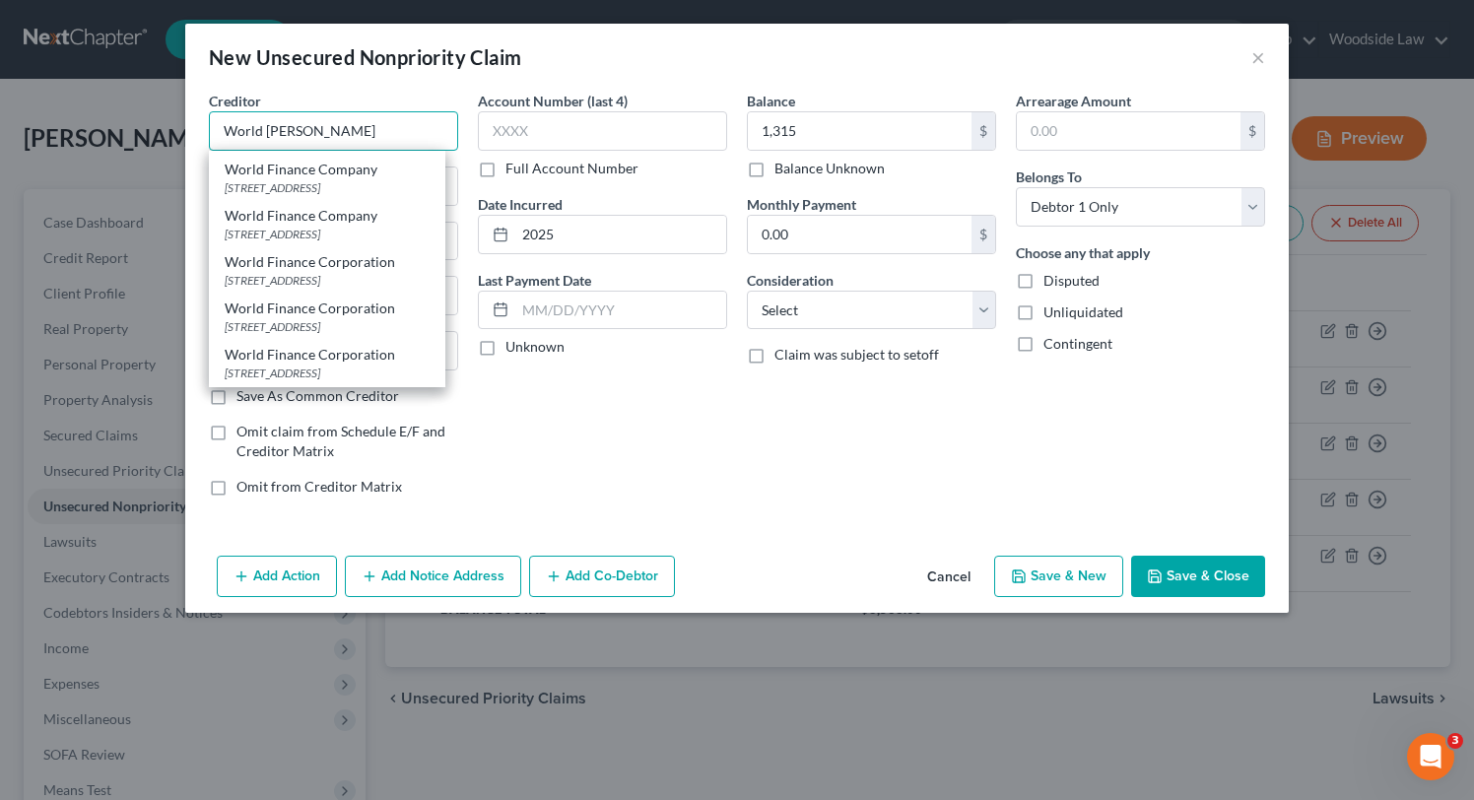
scroll to position [307, 0]
click at [326, 324] on div "[STREET_ADDRESS]" at bounding box center [327, 326] width 205 height 17
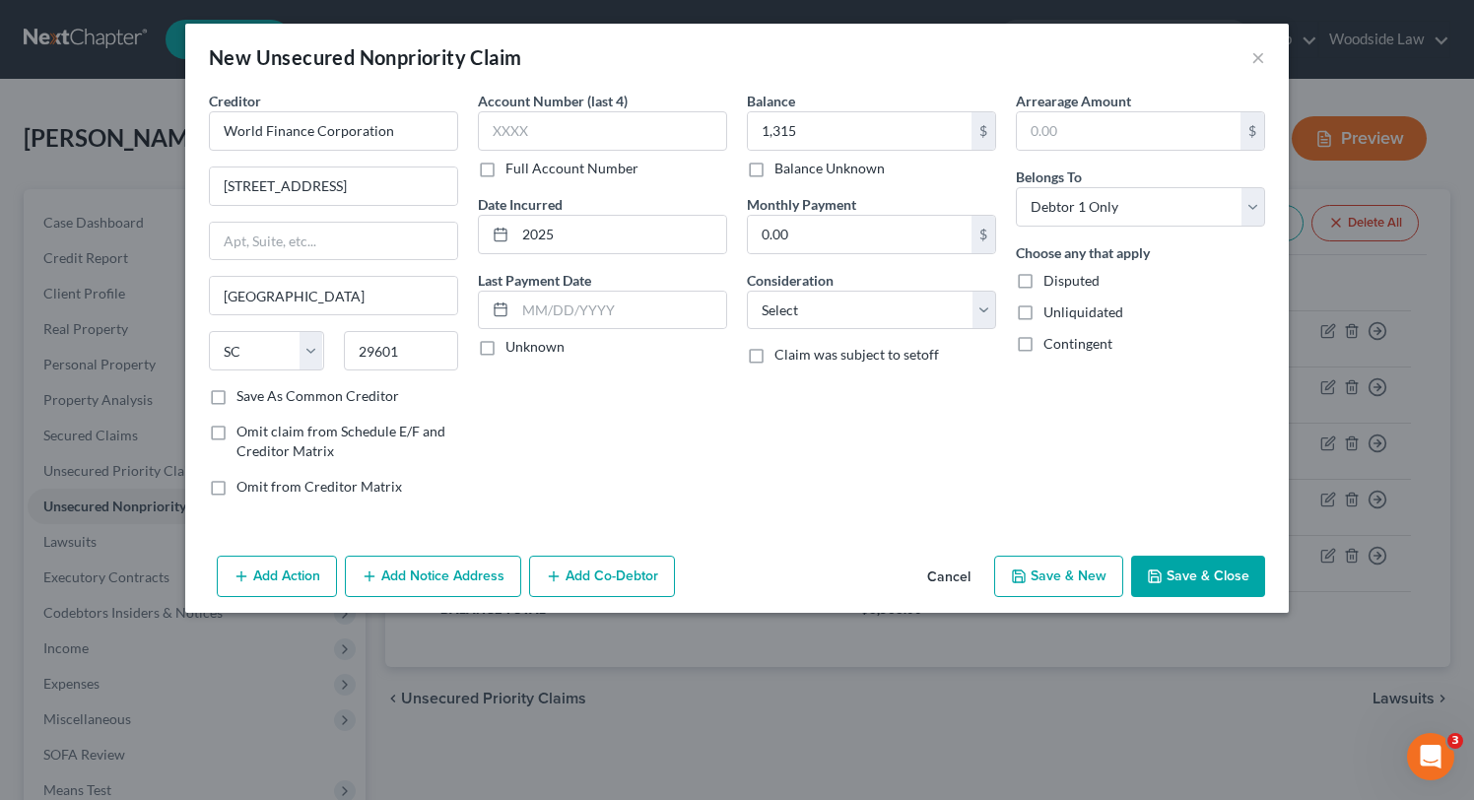
scroll to position [0, 0]
click at [369, 239] on input "text" at bounding box center [333, 241] width 247 height 37
click at [926, 304] on select "Select Cable / Satellite Services Collection Agency Credit Card Debt Debt Couns…" at bounding box center [871, 310] width 249 height 39
click at [747, 291] on select "Select Cable / Satellite Services Collection Agency Credit Card Debt Debt Couns…" at bounding box center [871, 310] width 249 height 39
click at [1033, 580] on button "Save & New" at bounding box center [1058, 576] width 129 height 41
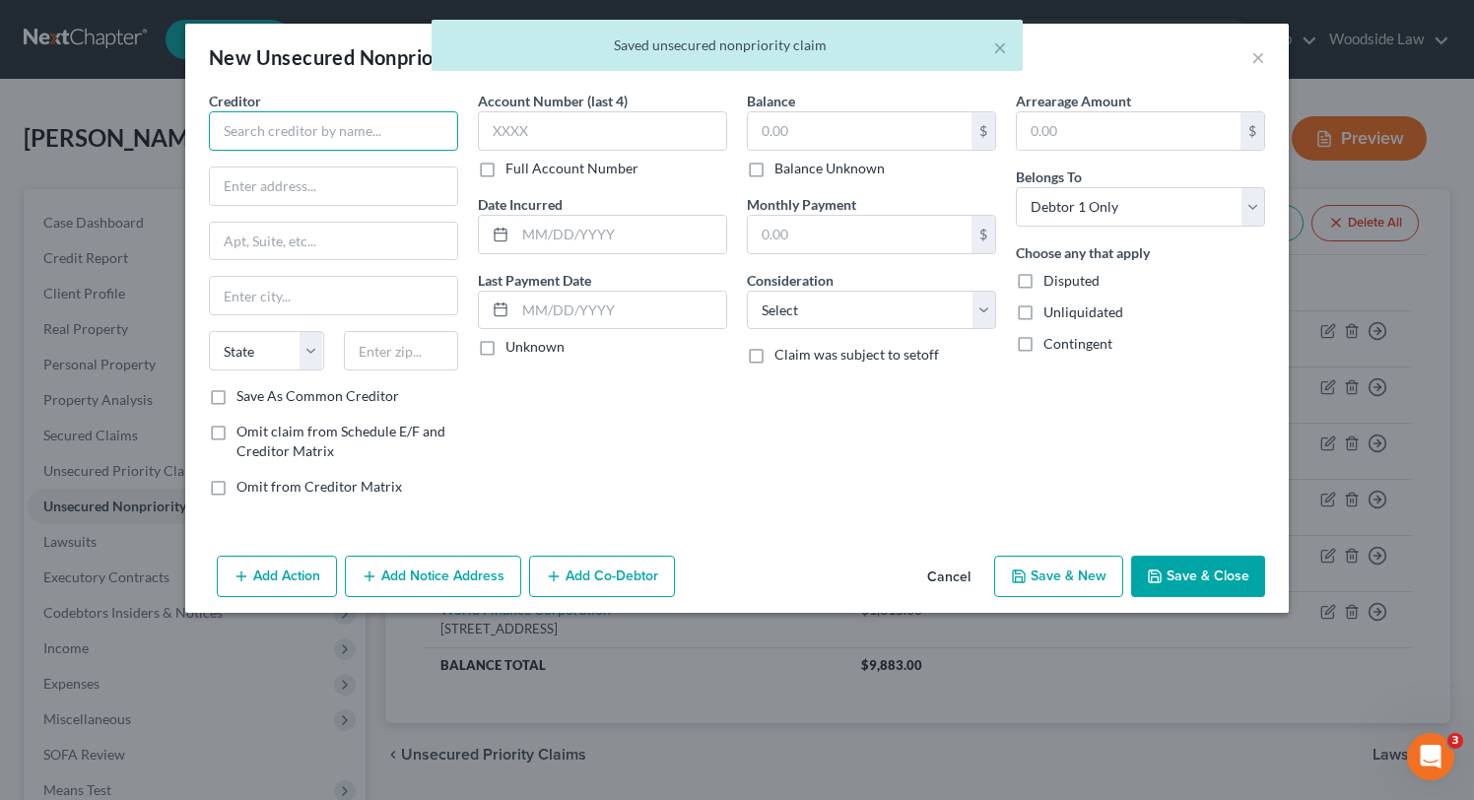
click at [366, 129] on input "text" at bounding box center [333, 130] width 249 height 39
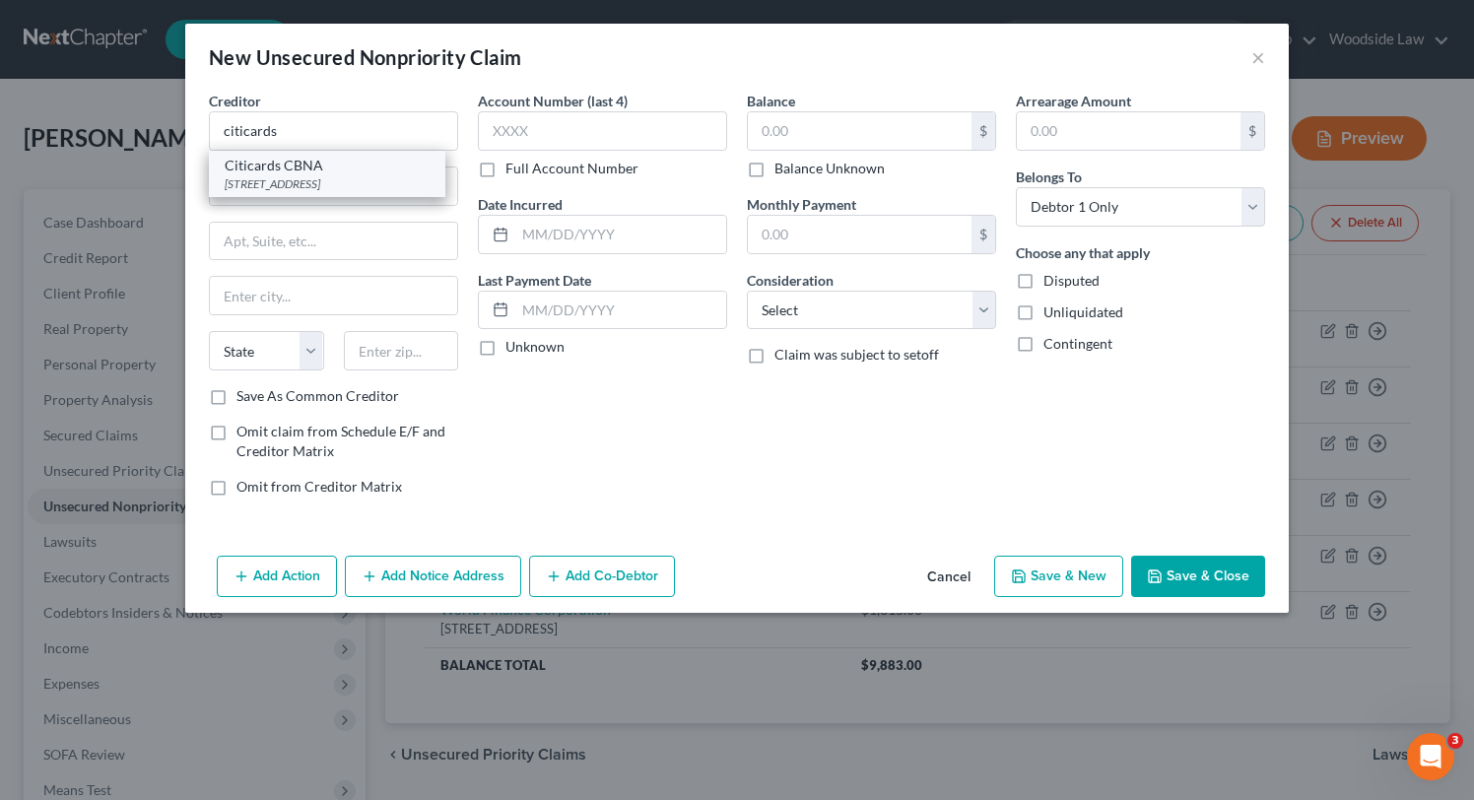
click at [376, 188] on div "[STREET_ADDRESS]" at bounding box center [327, 183] width 205 height 17
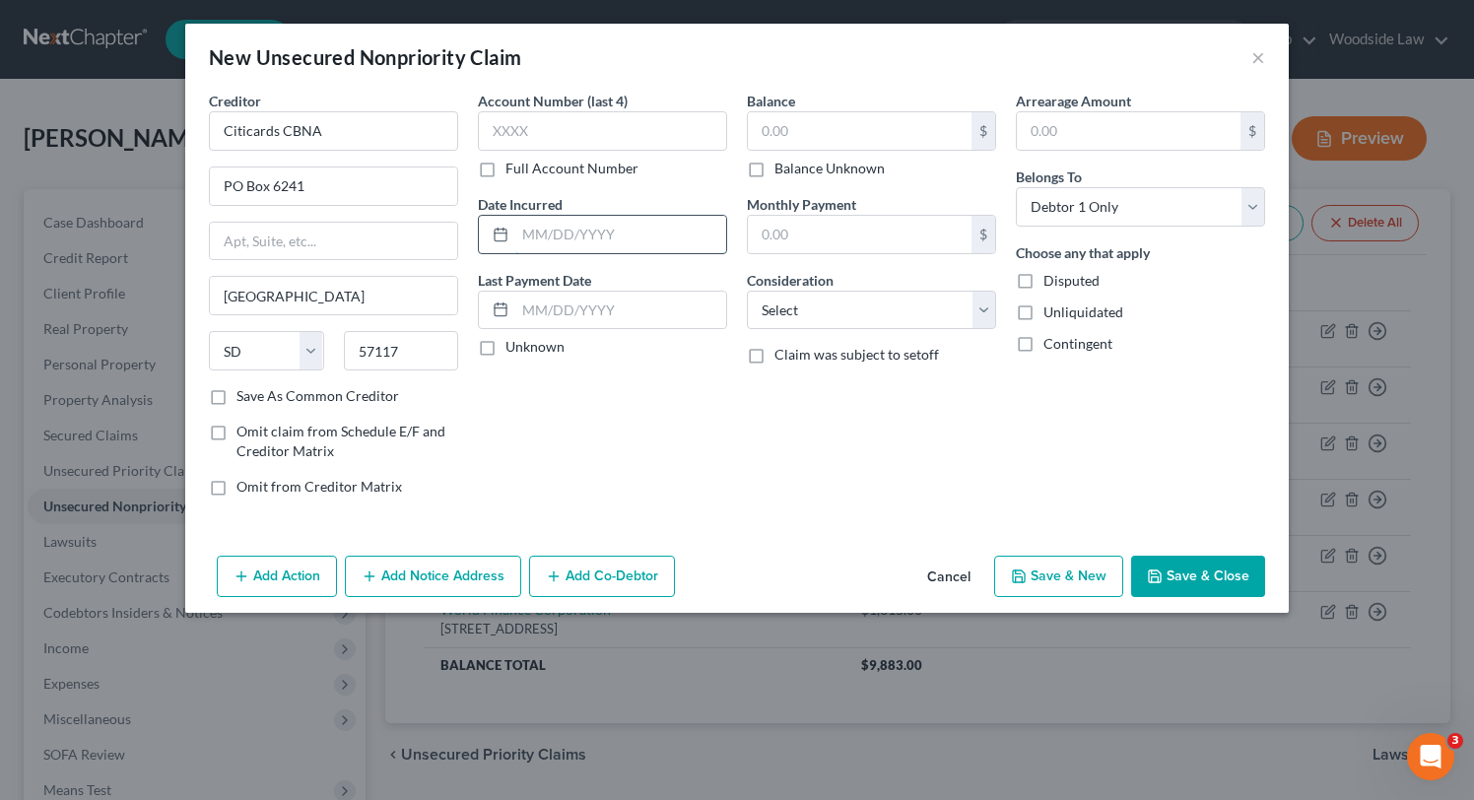
click at [634, 230] on input "text" at bounding box center [620, 234] width 211 height 37
click at [903, 130] on input "text" at bounding box center [860, 130] width 224 height 37
click at [934, 306] on select "Select Cable / Satellite Services Collection Agency Credit Card Debt Debt Couns…" at bounding box center [871, 310] width 249 height 39
click at [747, 291] on select "Select Cable / Satellite Services Collection Agency Credit Card Debt Debt Couns…" at bounding box center [871, 310] width 249 height 39
click at [1064, 576] on button "Save & New" at bounding box center [1058, 576] width 129 height 41
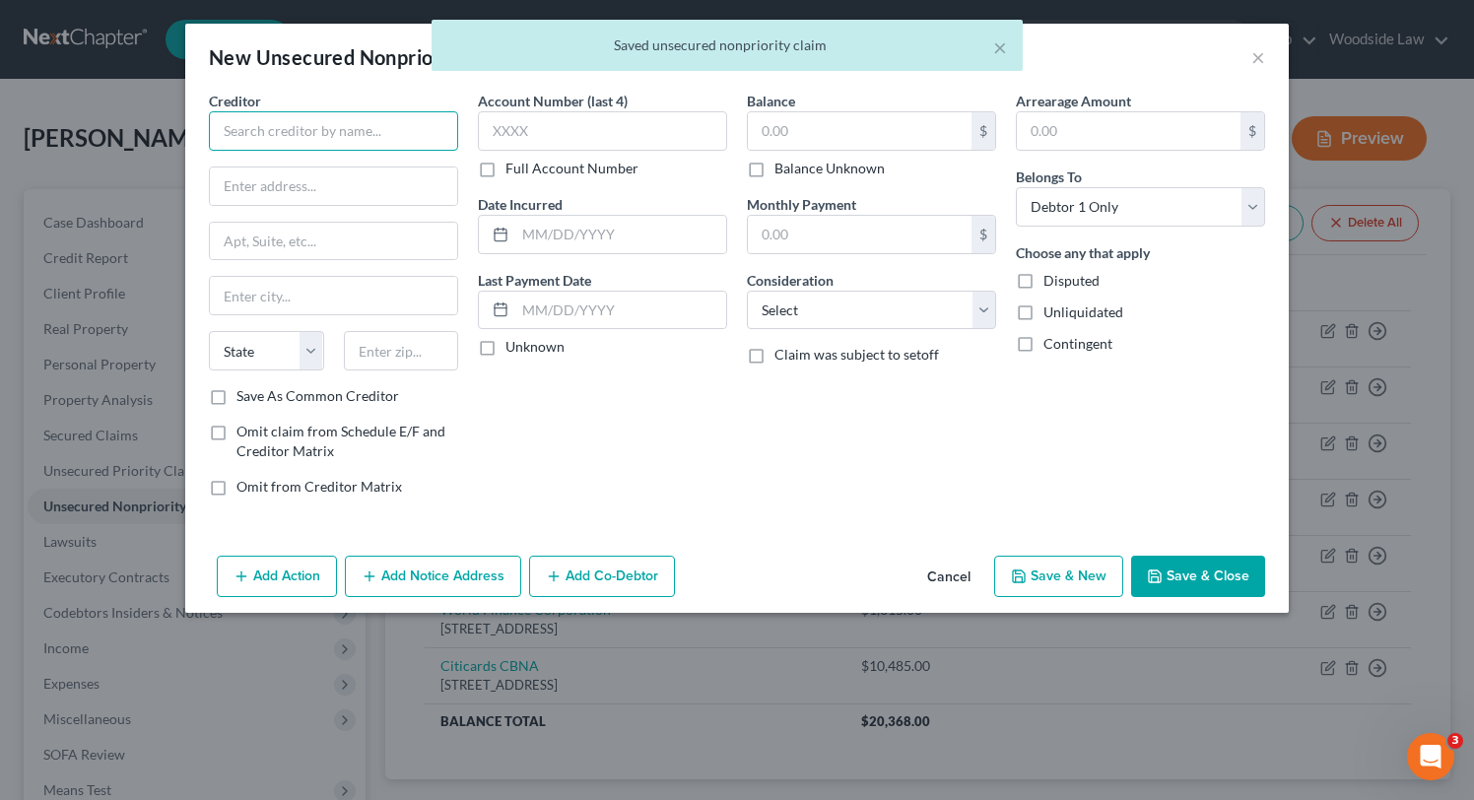
click at [368, 122] on input "text" at bounding box center [333, 130] width 249 height 39
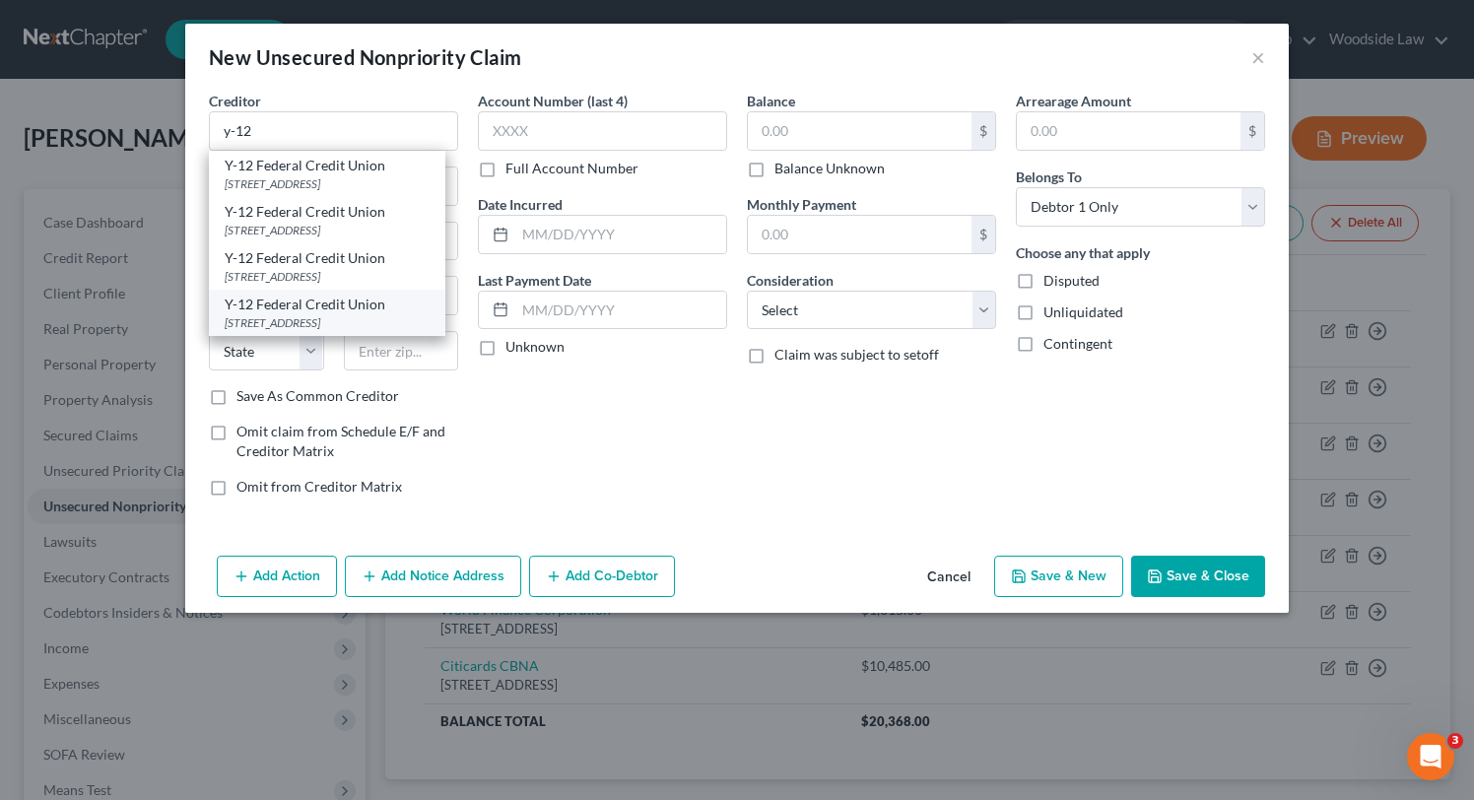
click at [366, 324] on div "[STREET_ADDRESS]" at bounding box center [327, 322] width 205 height 17
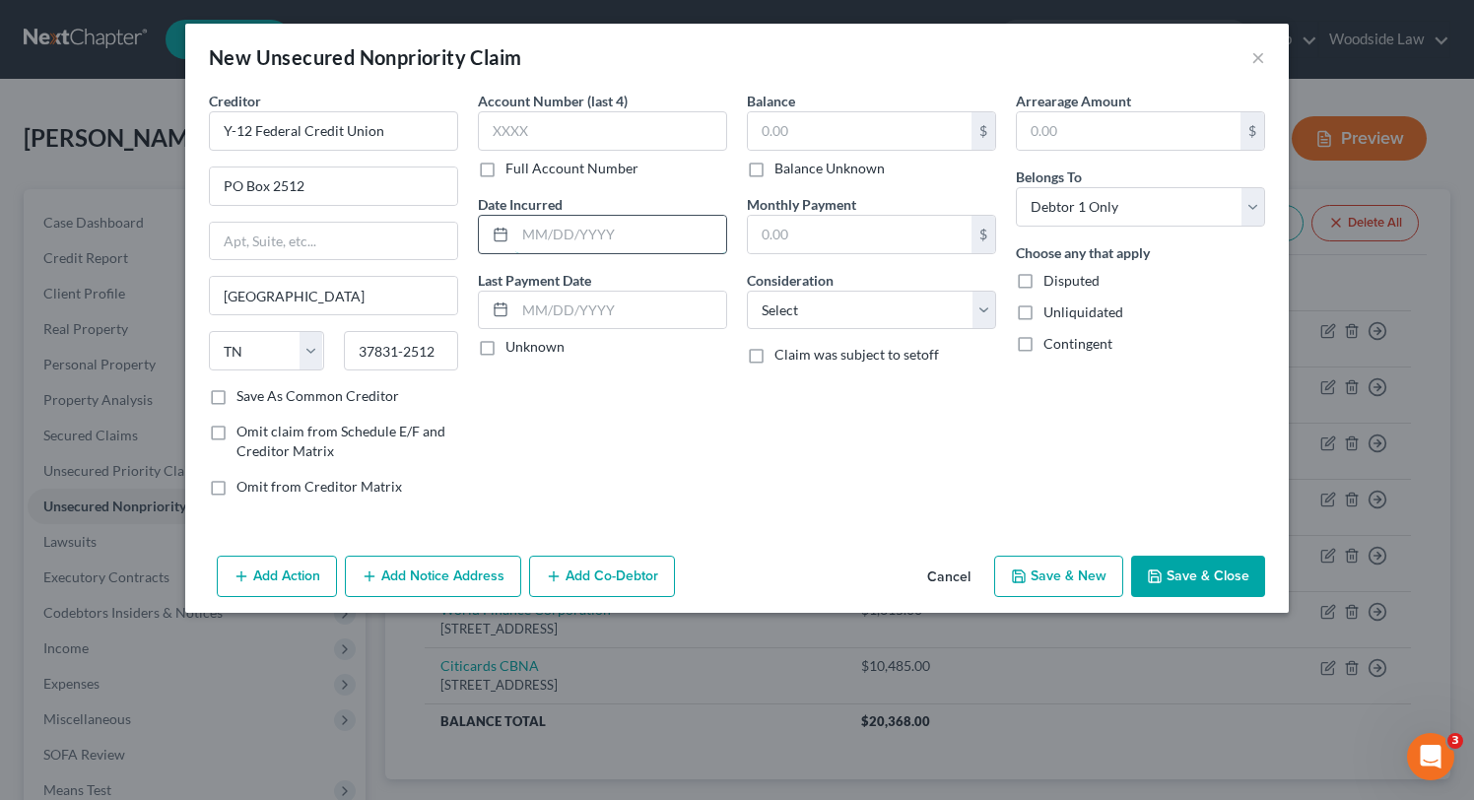
click at [671, 236] on input "text" at bounding box center [620, 234] width 211 height 37
click at [859, 114] on input "text" at bounding box center [860, 130] width 224 height 37
click at [912, 304] on select "Select Cable / Satellite Services Collection Agency Credit Card Debt Debt Couns…" at bounding box center [871, 310] width 249 height 39
click at [747, 291] on select "Select Cable / Satellite Services Collection Agency Credit Card Debt Debt Couns…" at bounding box center [871, 310] width 249 height 39
click at [1195, 573] on button "Save & Close" at bounding box center [1198, 576] width 134 height 41
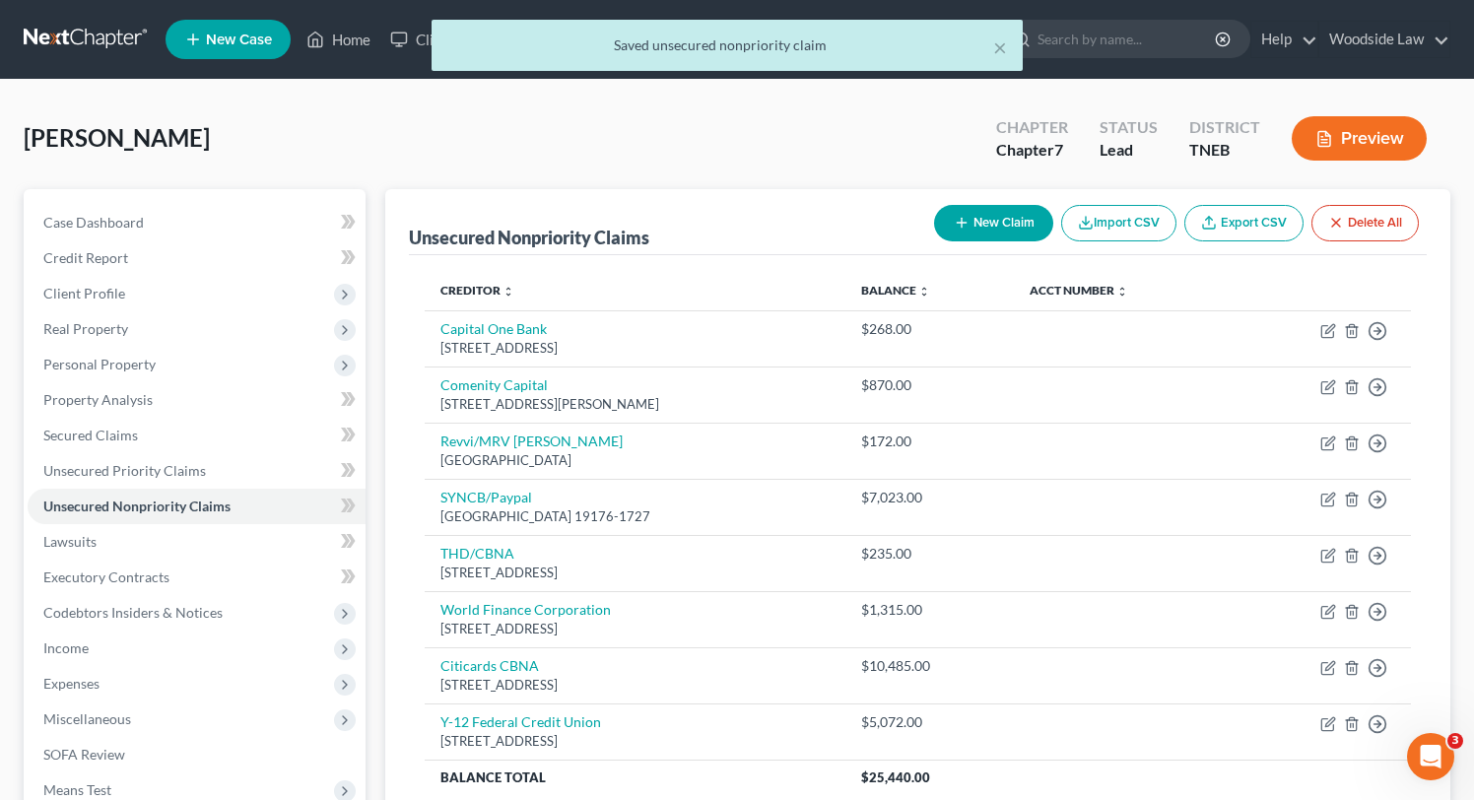
click at [1004, 221] on button "New Claim" at bounding box center [993, 223] width 119 height 36
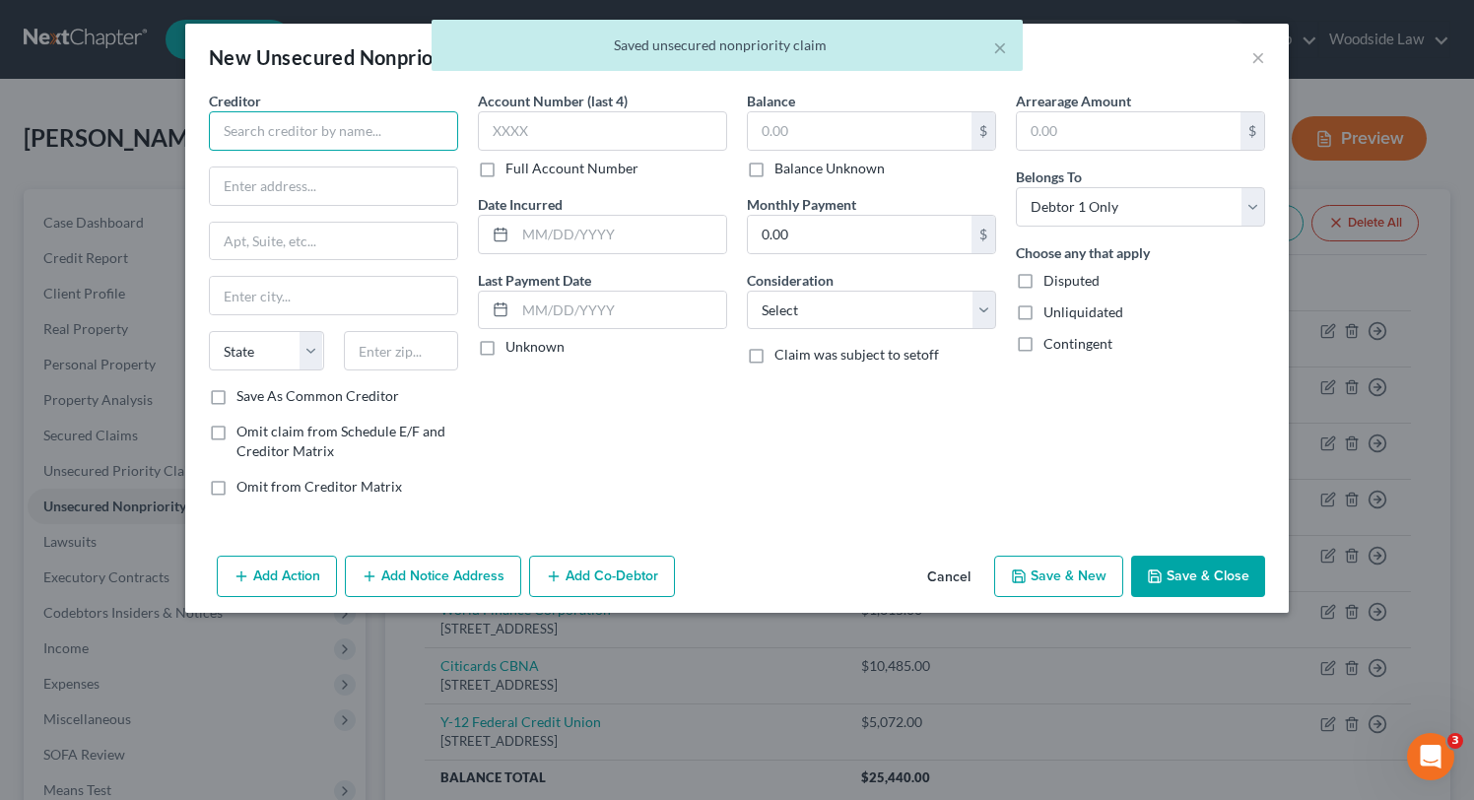
click at [361, 121] on input "text" at bounding box center [333, 130] width 249 height 39
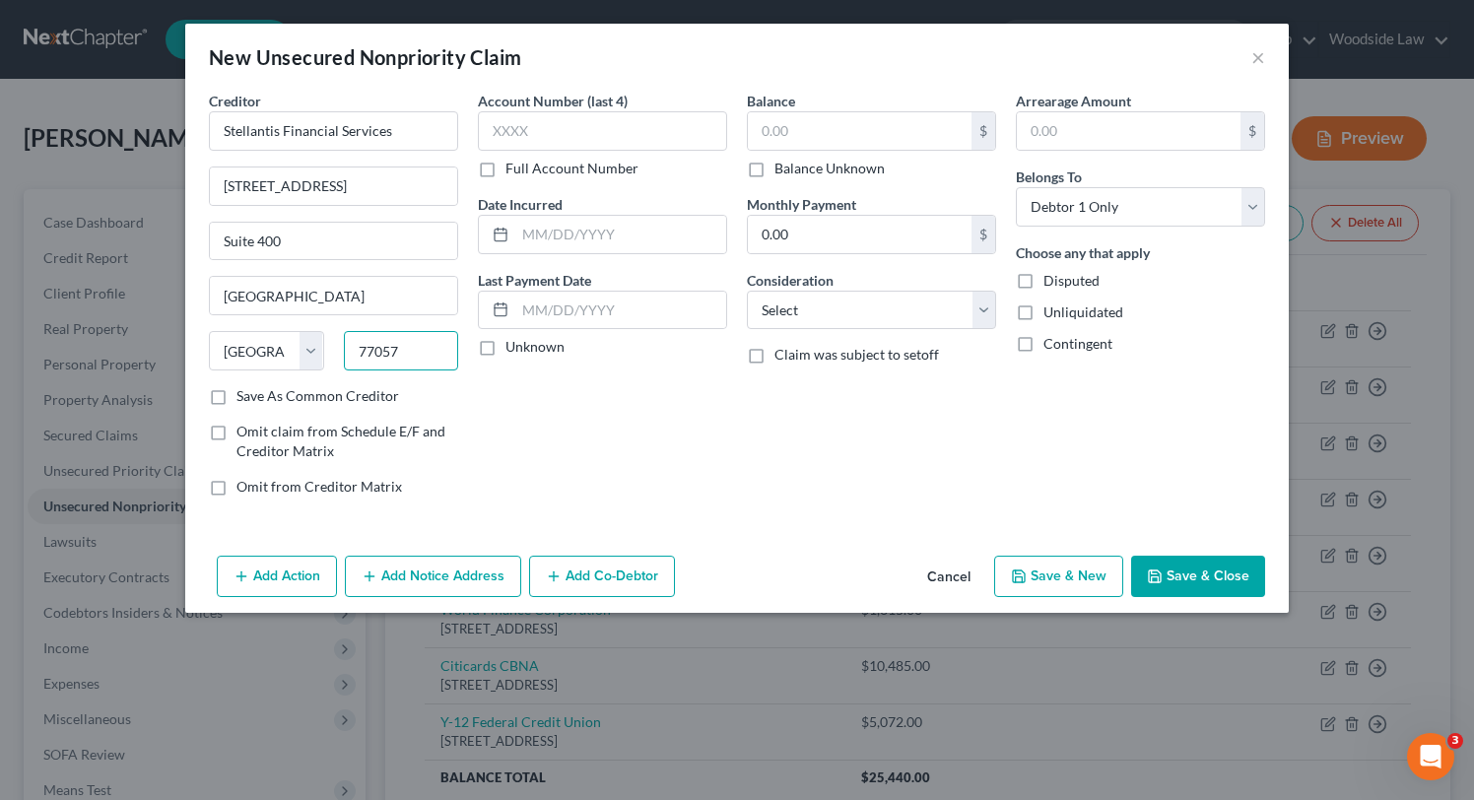
click at [424, 344] on input "77057" at bounding box center [401, 350] width 115 height 39
click at [236, 399] on label "Save As Common Creditor" at bounding box center [317, 396] width 163 height 20
click at [244, 399] on input "Save As Common Creditor" at bounding box center [250, 392] width 13 height 13
click at [640, 222] on input "text" at bounding box center [620, 234] width 211 height 37
click at [836, 135] on input "text" at bounding box center [860, 130] width 224 height 37
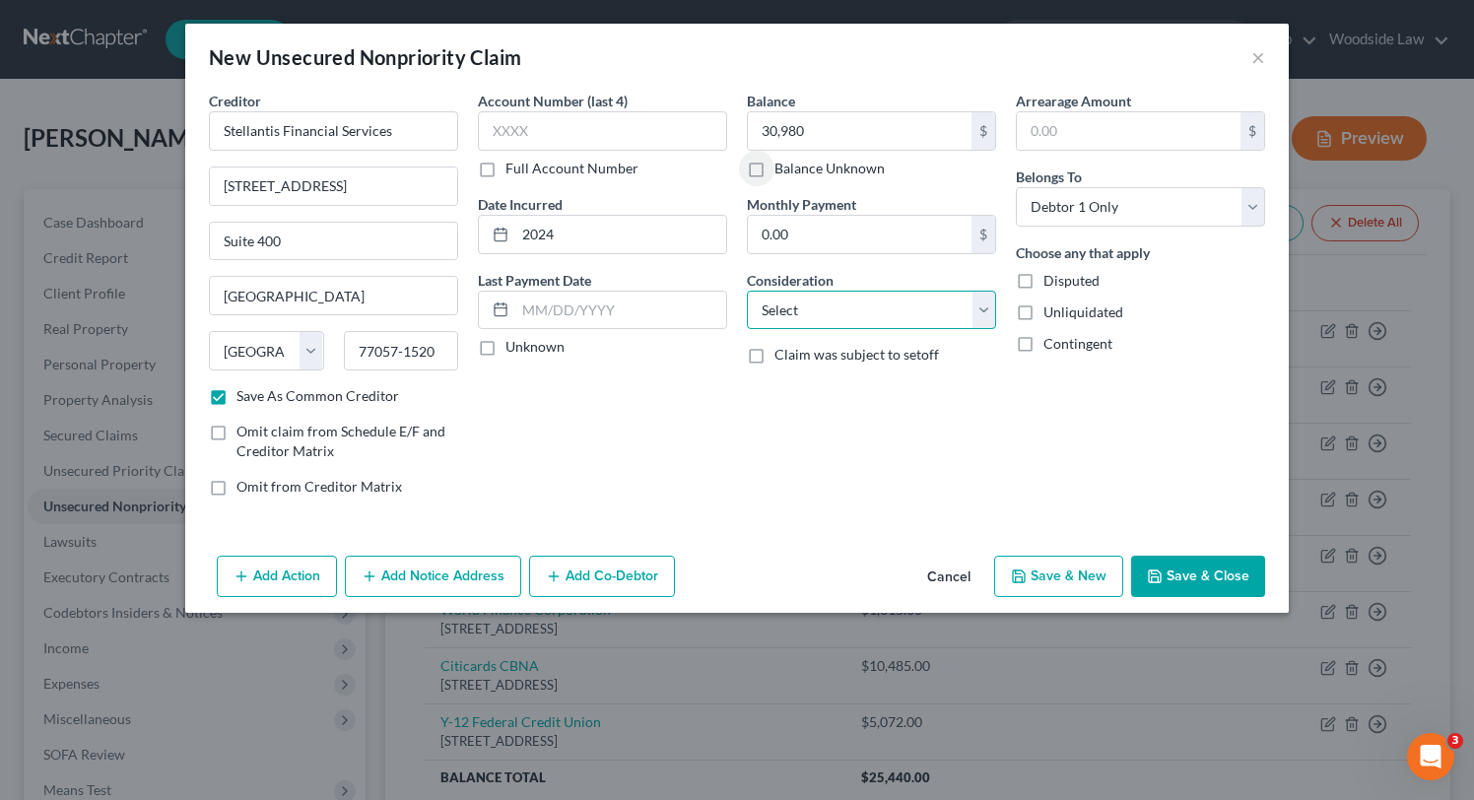
click at [930, 292] on select "Select Cable / Satellite Services Collection Agency Credit Card Debt Debt Couns…" at bounding box center [871, 310] width 249 height 39
click at [747, 291] on select "Select Cable / Satellite Services Collection Agency Credit Card Debt Debt Couns…" at bounding box center [871, 310] width 249 height 39
click at [304, 563] on button "Add Action" at bounding box center [277, 576] width 120 height 41
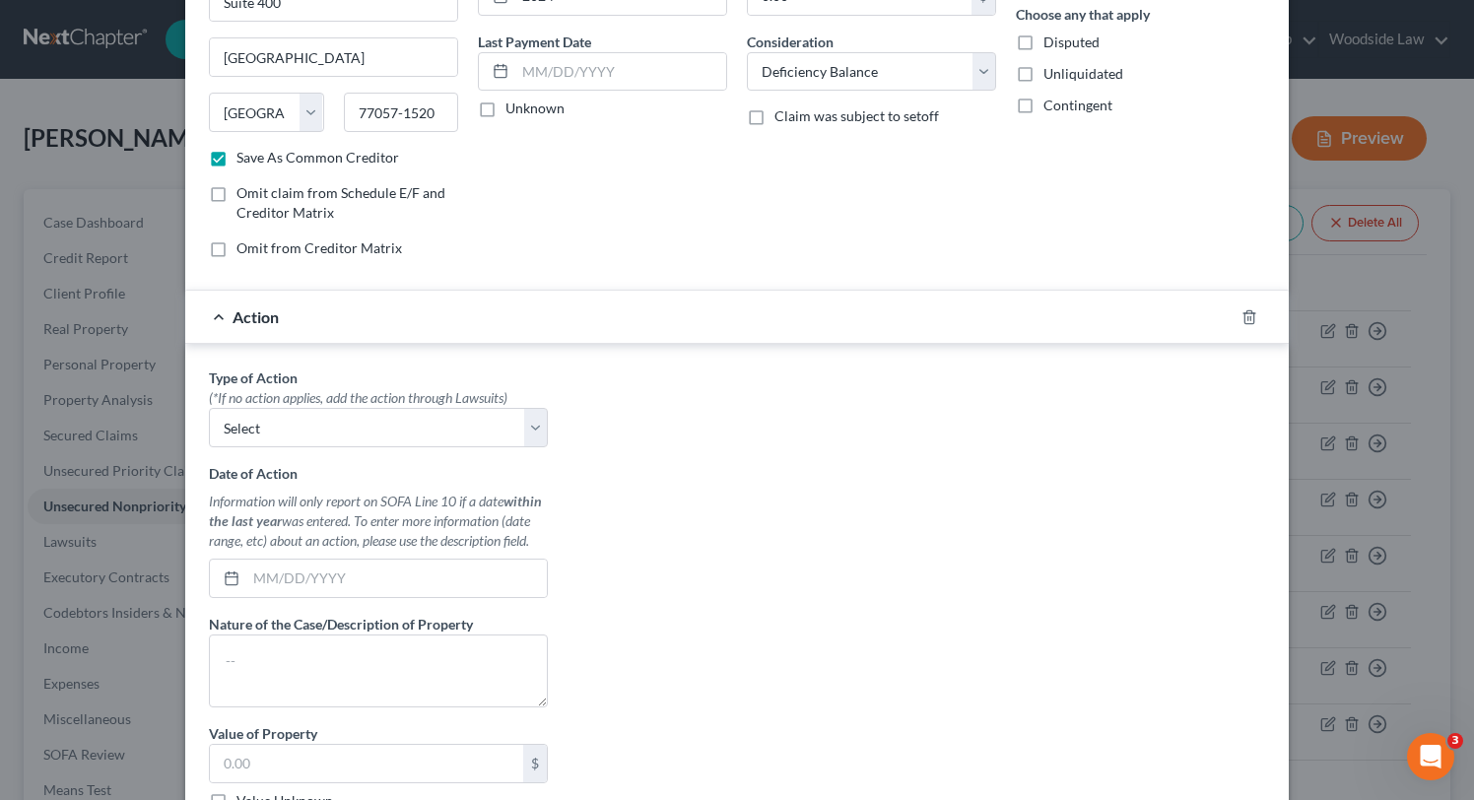
scroll to position [263, 0]
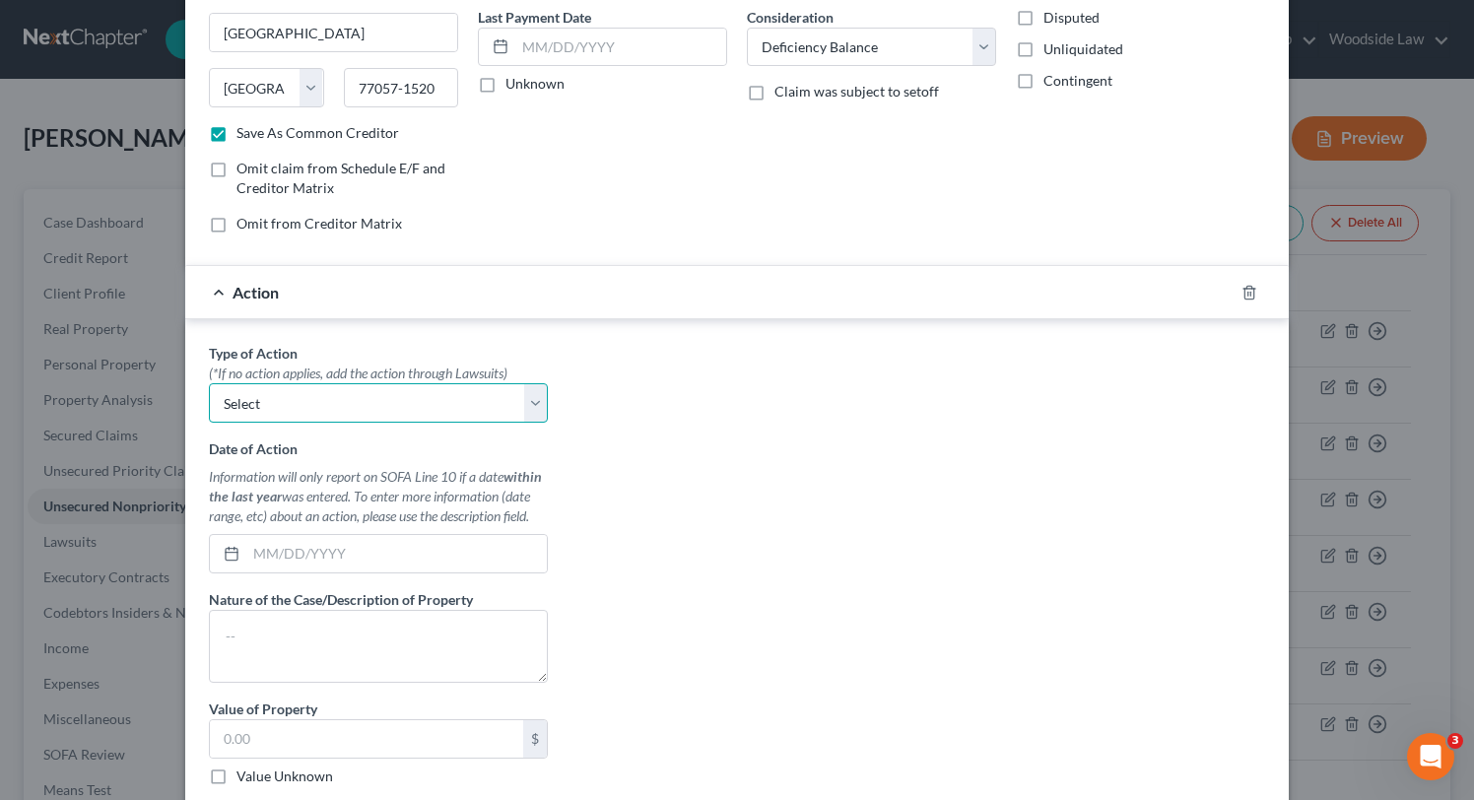
click at [365, 413] on select "Select Repossession Garnishment Foreclosure Personal Injury Attached, Seized, O…" at bounding box center [378, 402] width 339 height 39
click at [209, 383] on select "Select Repossession Garnishment Foreclosure Personal Injury Attached, Seized, O…" at bounding box center [378, 402] width 339 height 39
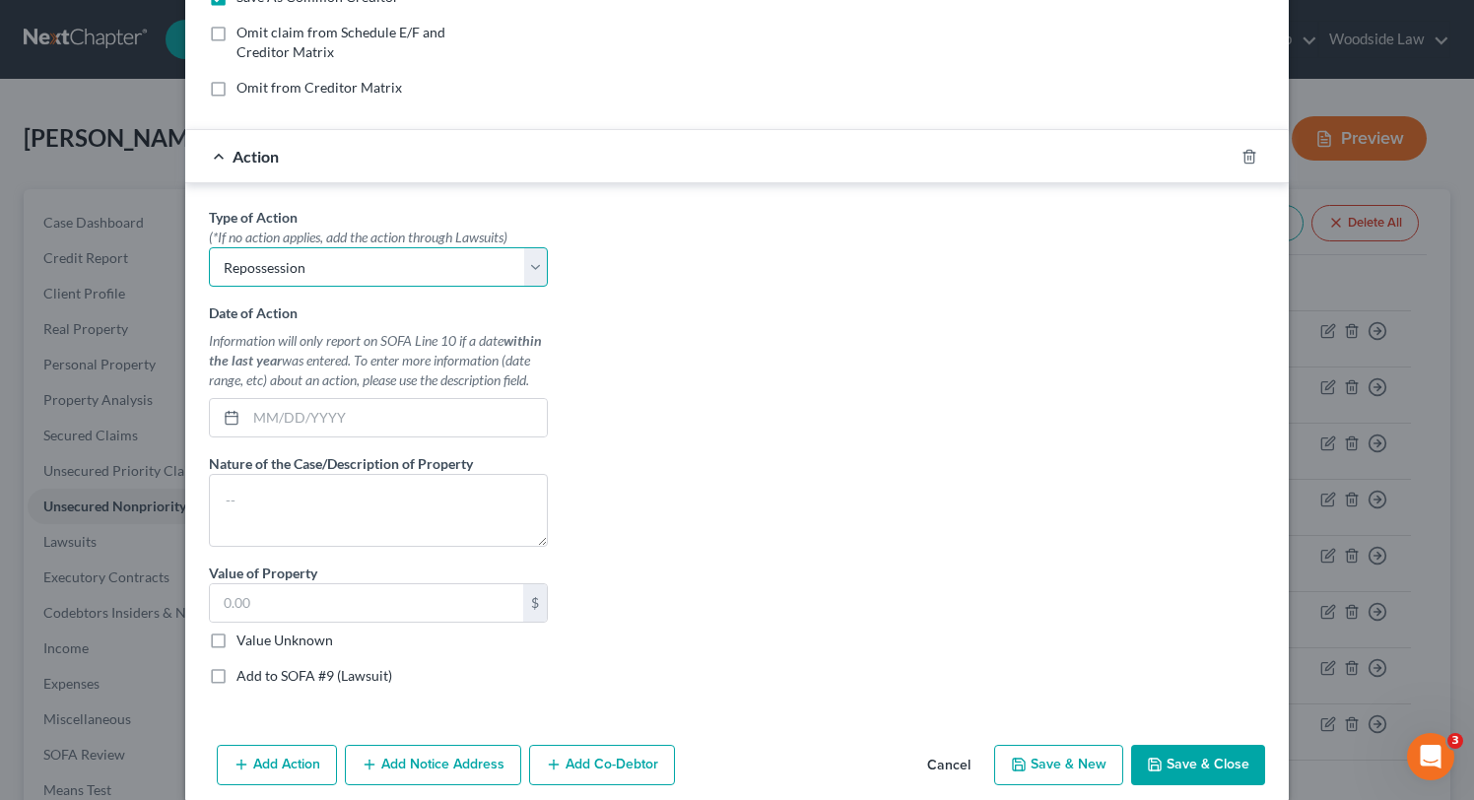
scroll to position [424, 0]
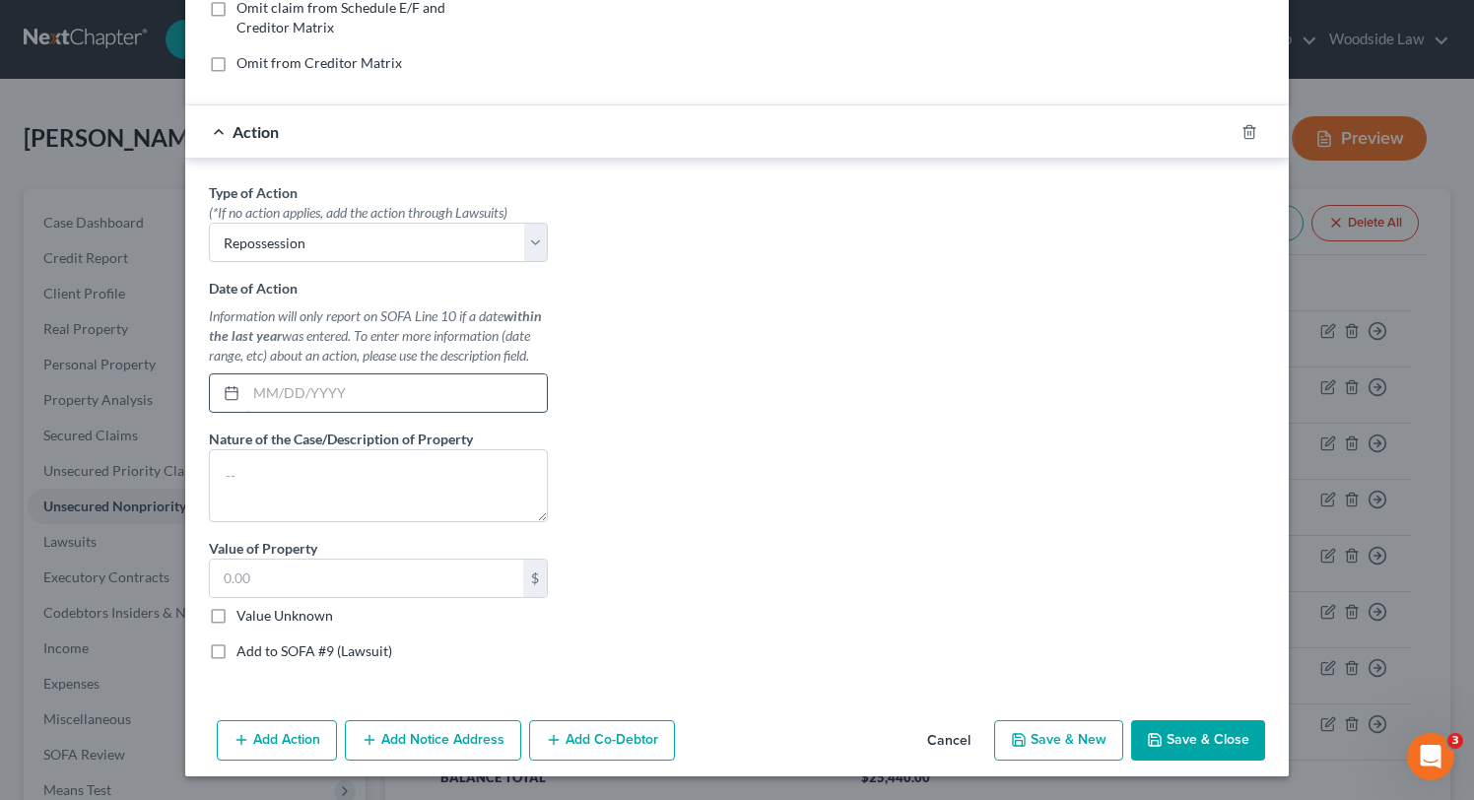
click at [416, 393] on input "text" at bounding box center [396, 392] width 300 height 37
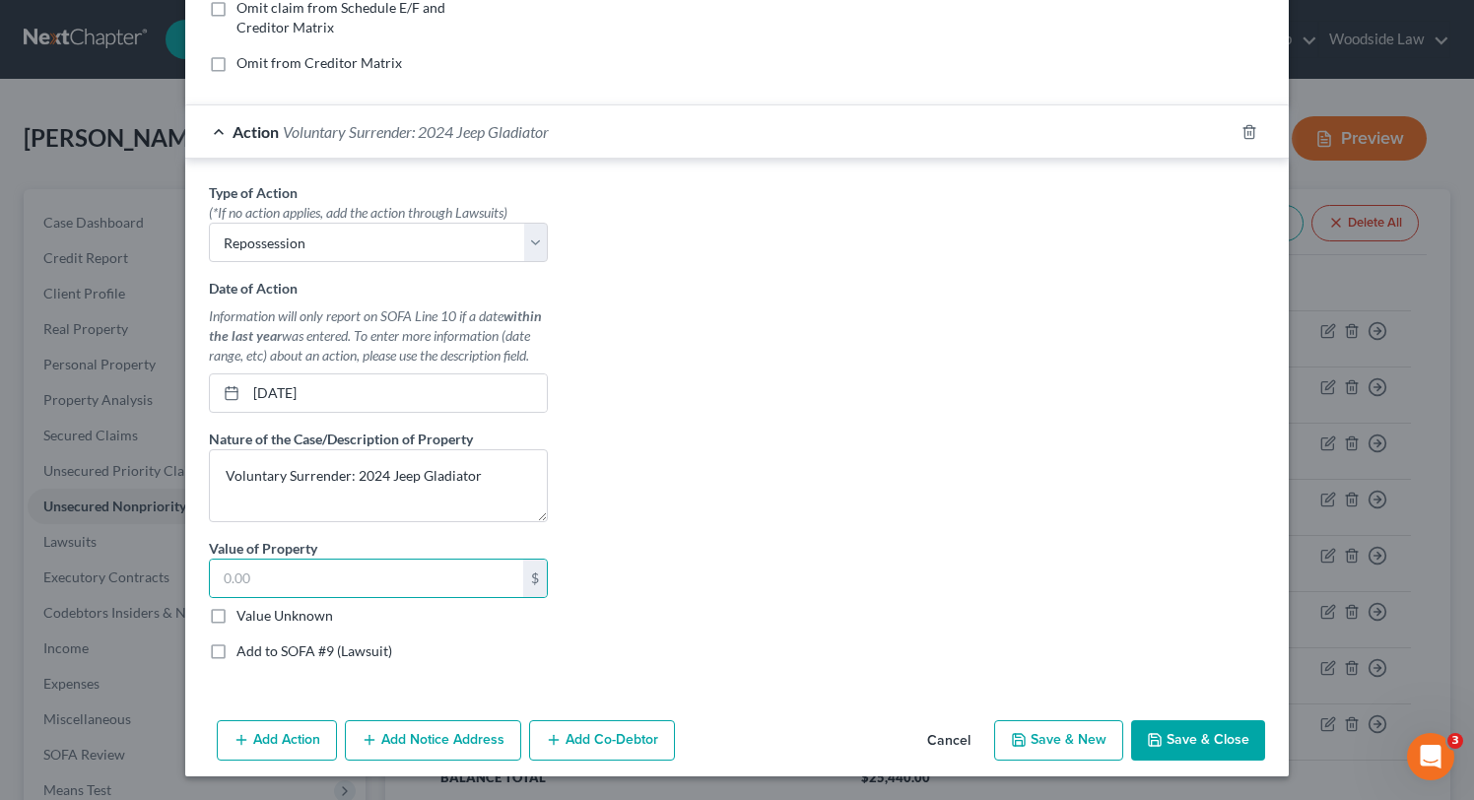
click at [236, 618] on label "Value Unknown" at bounding box center [284, 616] width 97 height 20
click at [244, 618] on input "Value Unknown" at bounding box center [250, 612] width 13 height 13
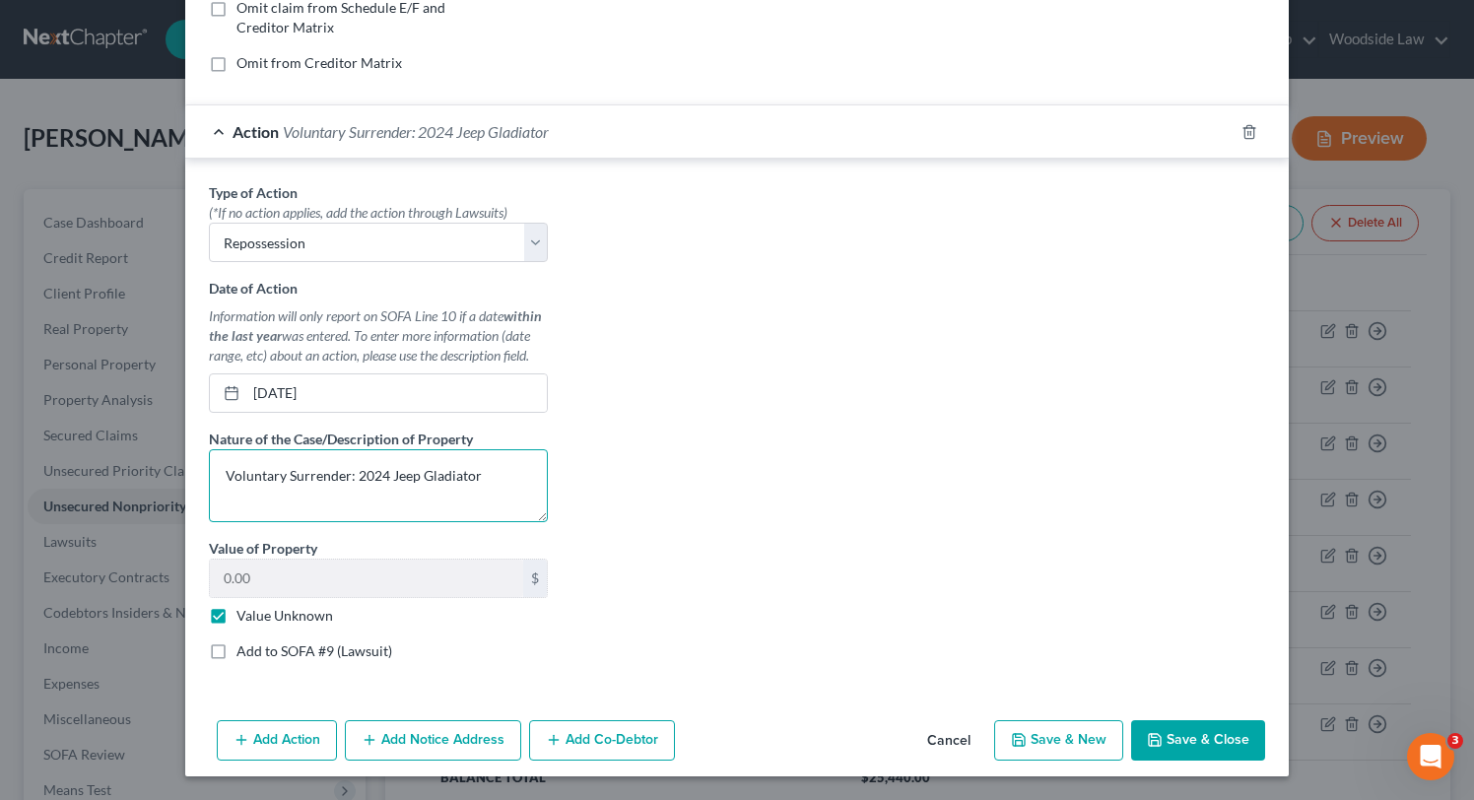
click at [289, 472] on textarea "Voluntary Surrender: 2024 Jeep Gladiator" at bounding box center [378, 485] width 339 height 73
click at [1161, 745] on icon "button" at bounding box center [1155, 740] width 12 height 12
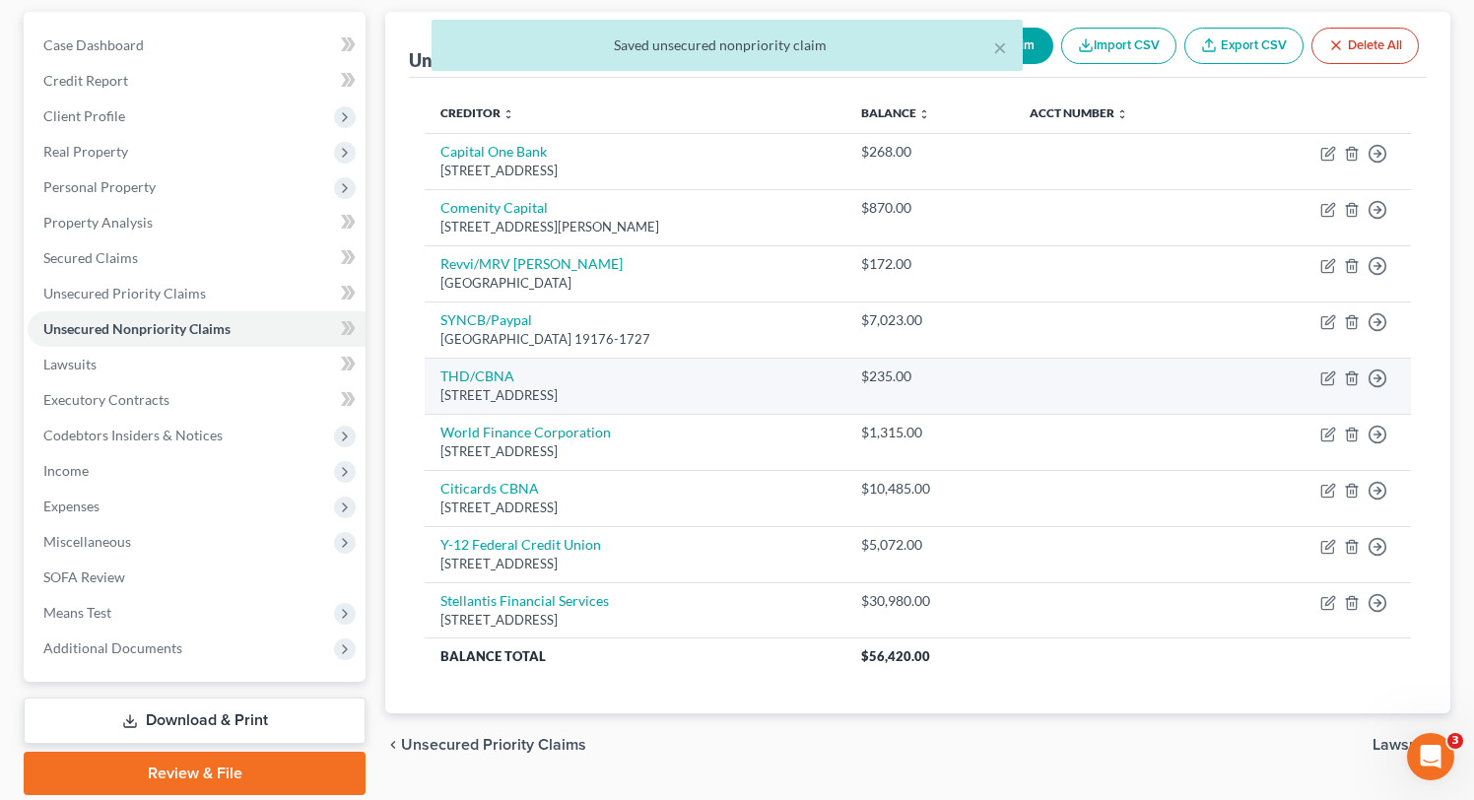
scroll to position [171, 0]
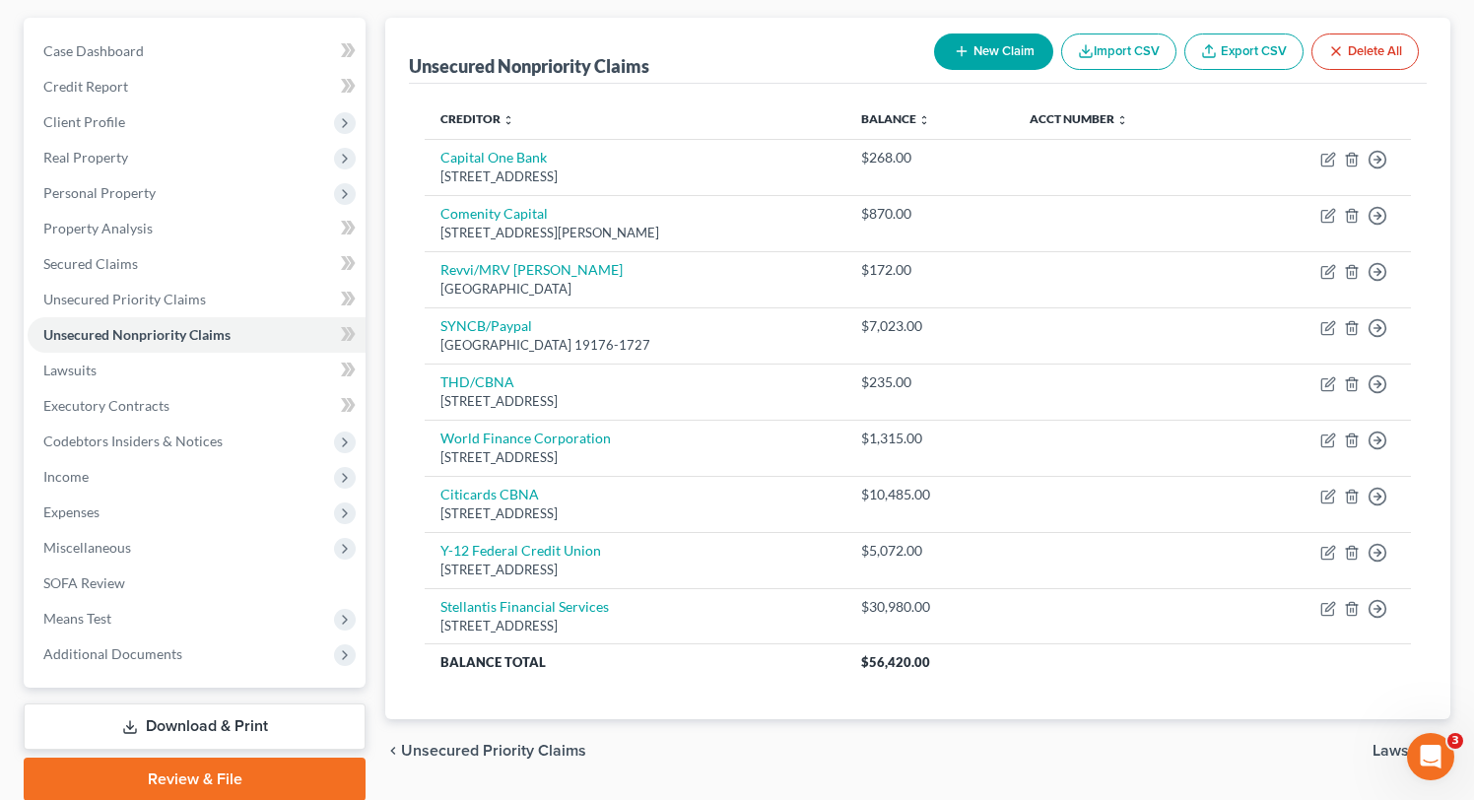
click at [985, 47] on button "New Claim" at bounding box center [993, 51] width 119 height 36
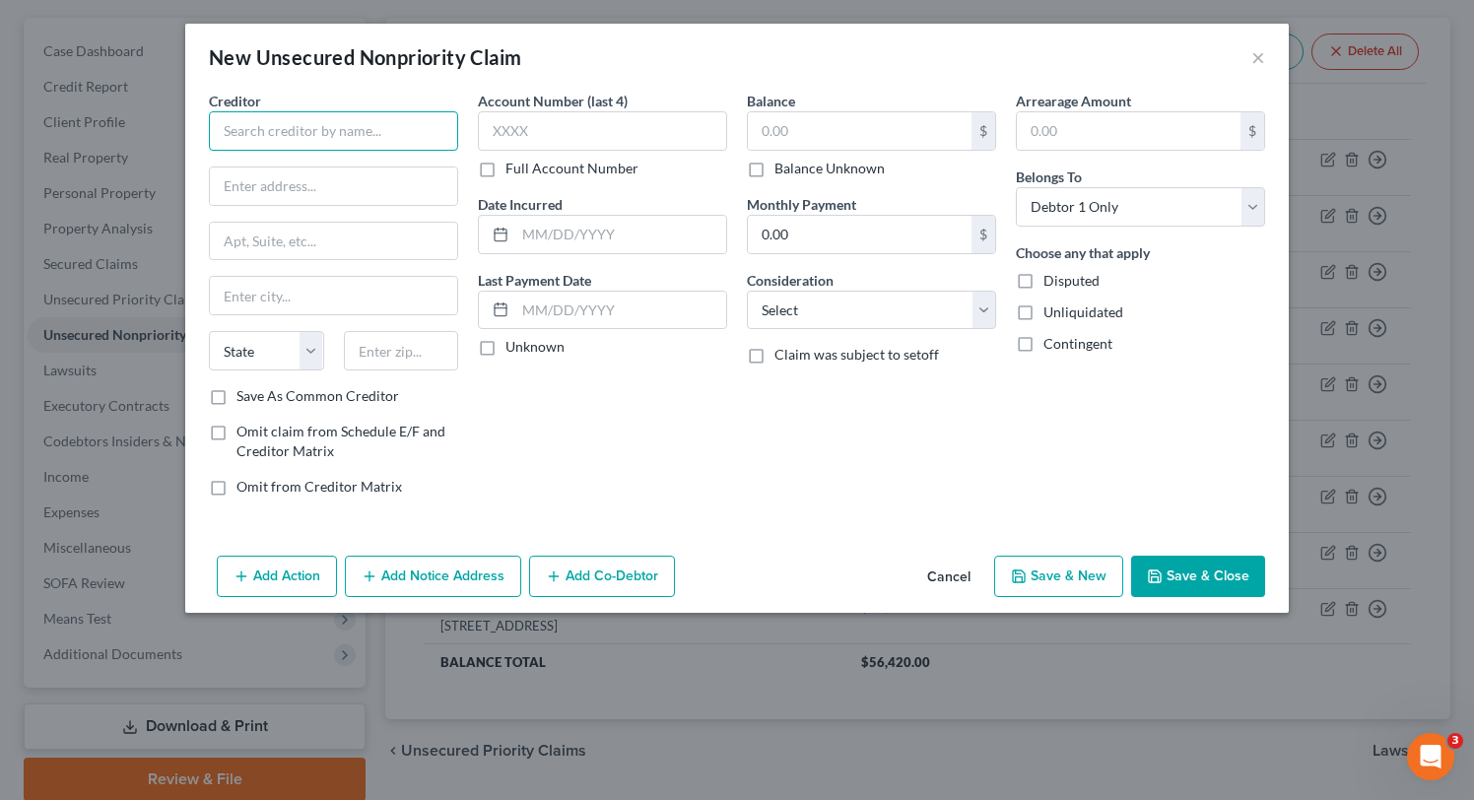
click at [310, 130] on input "text" at bounding box center [333, 130] width 249 height 39
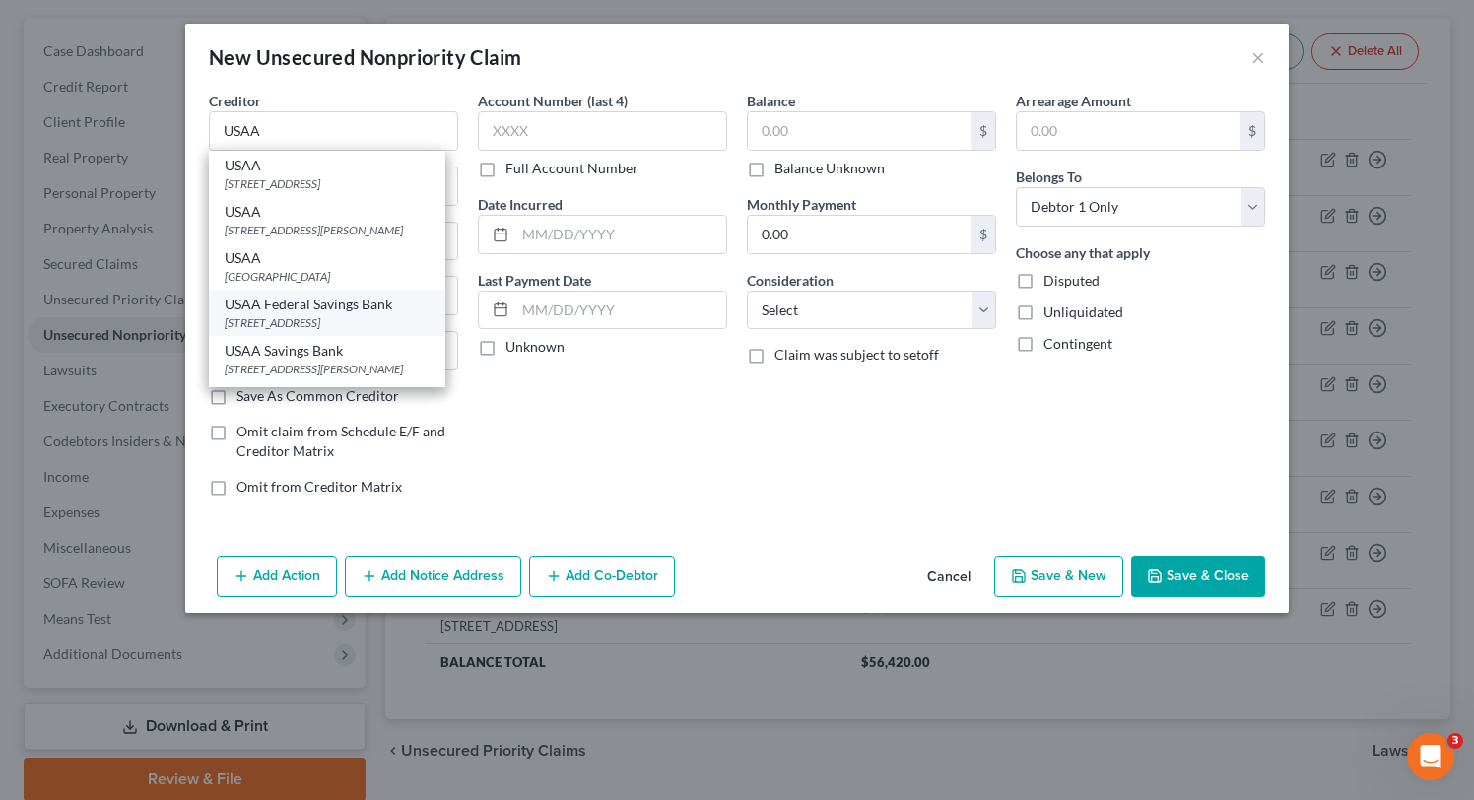
click at [341, 331] on div "[STREET_ADDRESS]" at bounding box center [327, 322] width 205 height 17
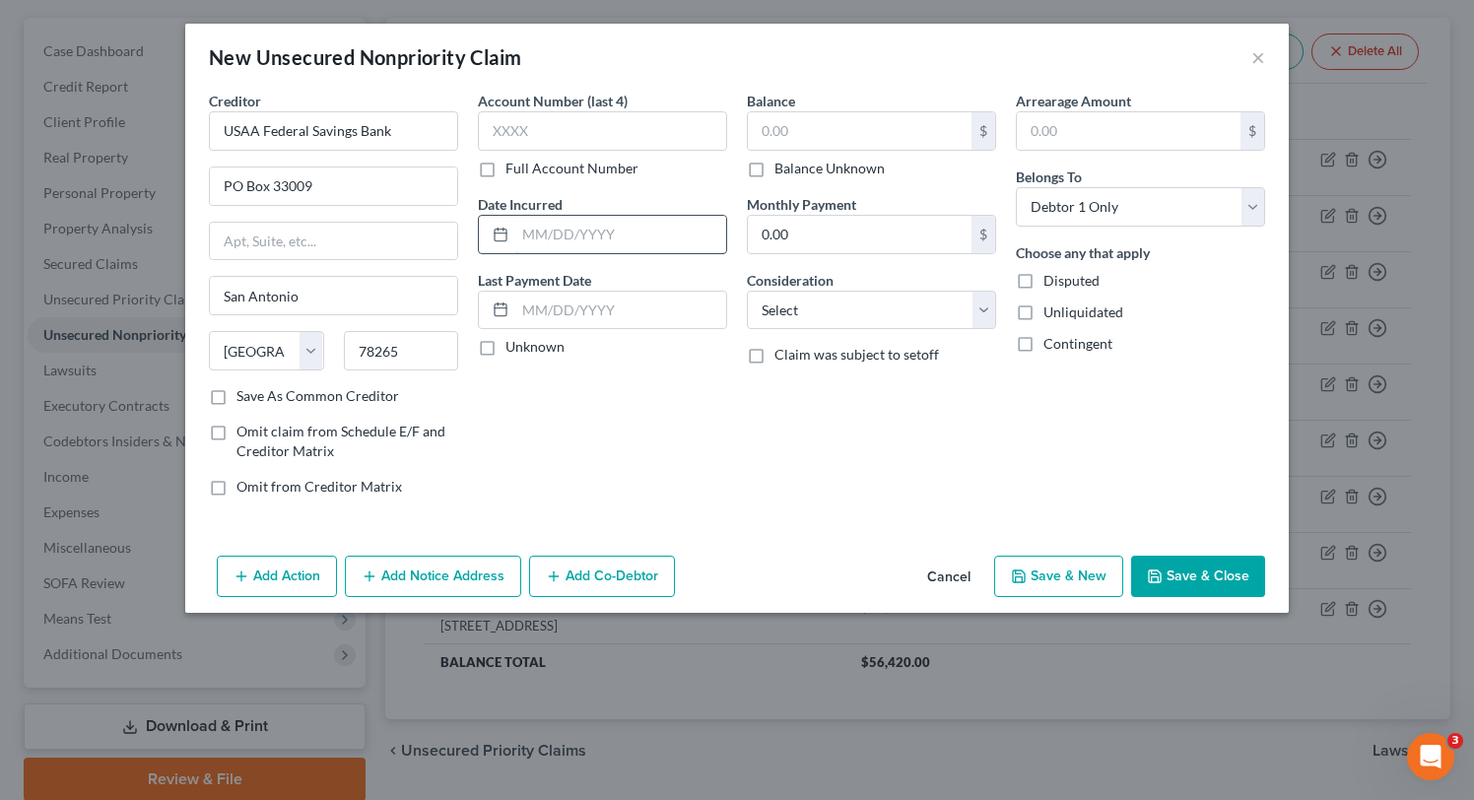
click at [605, 232] on input "text" at bounding box center [620, 234] width 211 height 37
click at [845, 141] on input "text" at bounding box center [860, 130] width 224 height 37
click at [882, 313] on select "Select Cable / Satellite Services Collection Agency Credit Card Debt Debt Couns…" at bounding box center [871, 310] width 249 height 39
click at [747, 291] on select "Select Cable / Satellite Services Collection Agency Credit Card Debt Debt Couns…" at bounding box center [871, 310] width 249 height 39
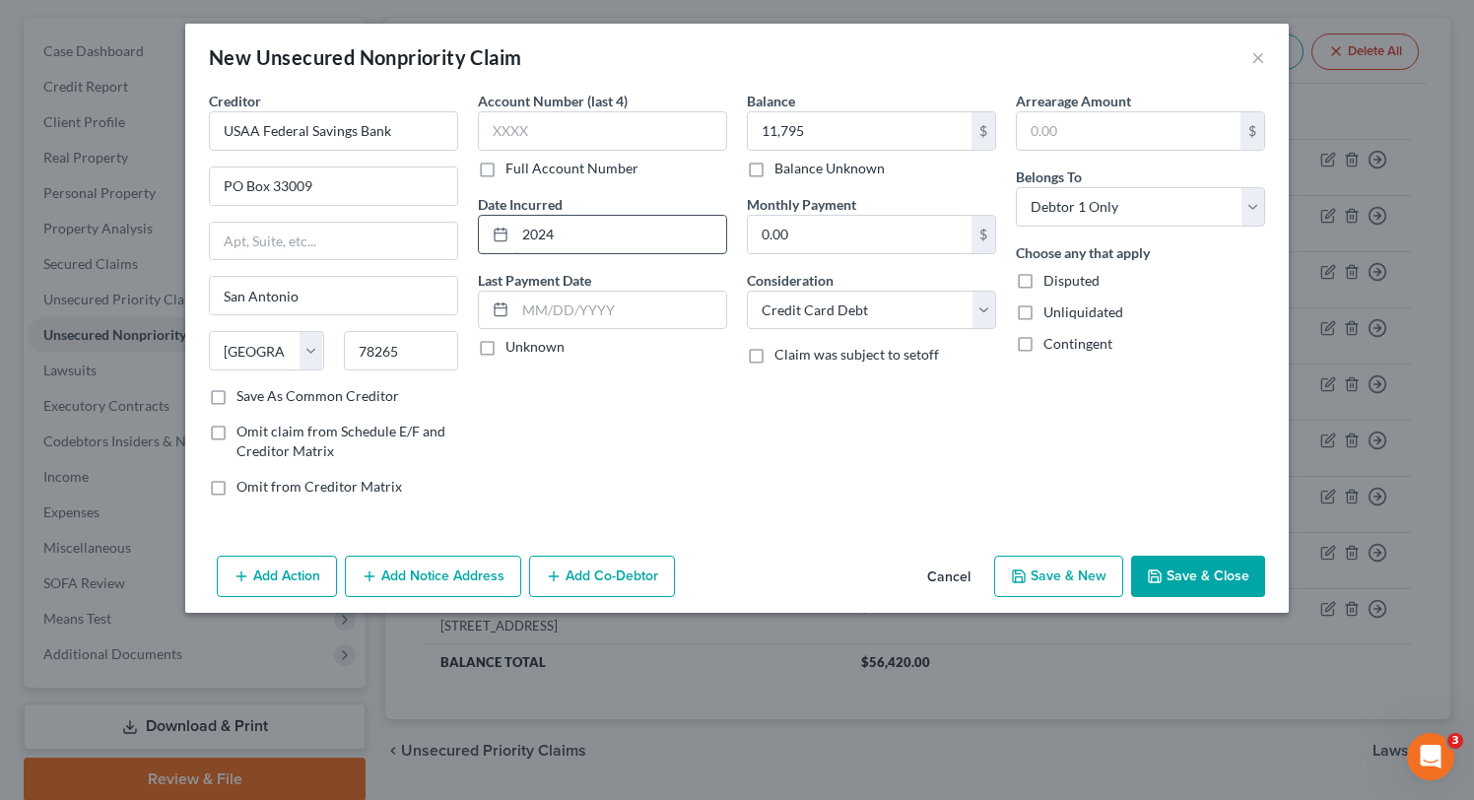
click at [689, 232] on input "2024" at bounding box center [620, 234] width 211 height 37
click at [1089, 566] on button "Save & New" at bounding box center [1058, 576] width 129 height 41
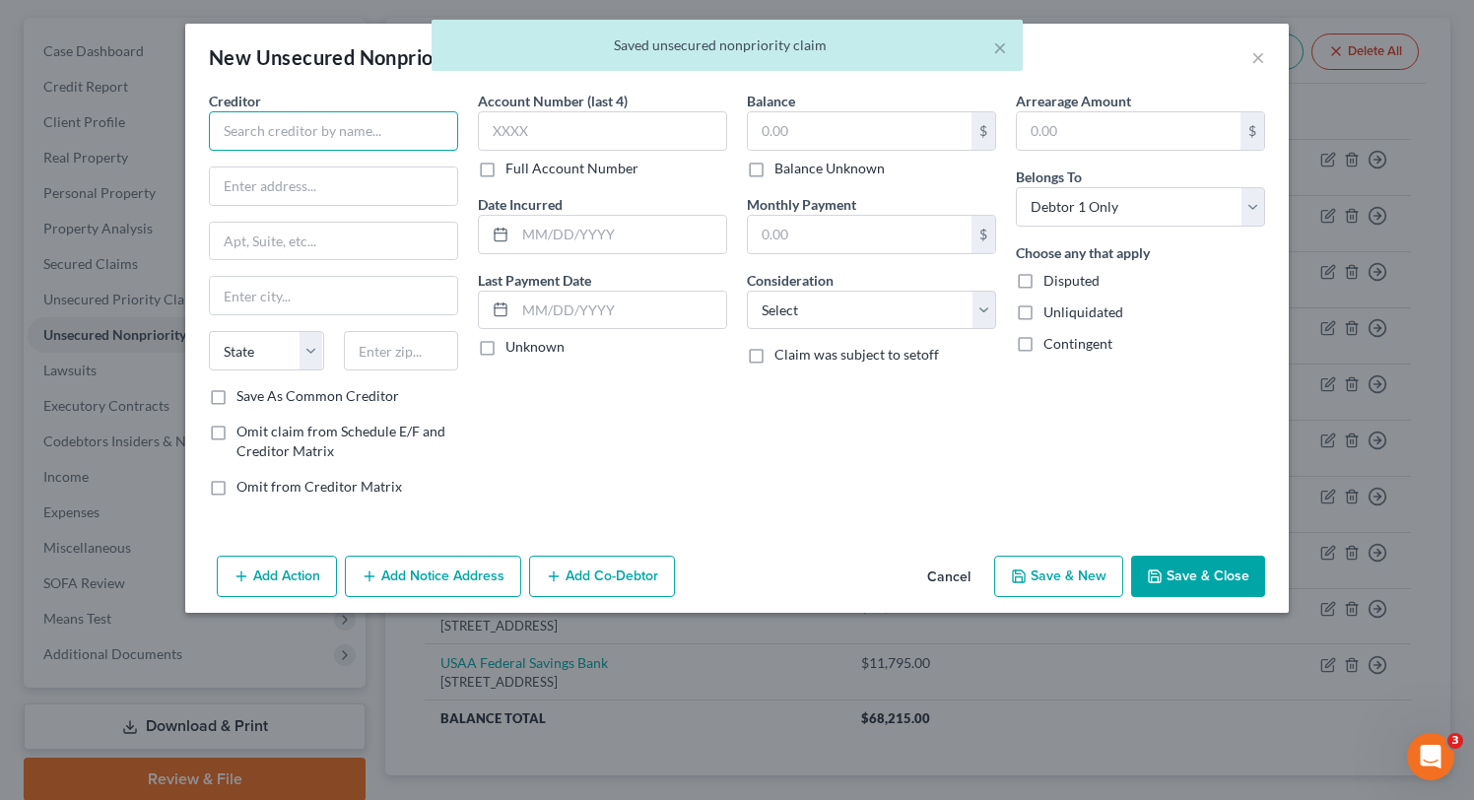
click at [298, 146] on input "text" at bounding box center [333, 130] width 249 height 39
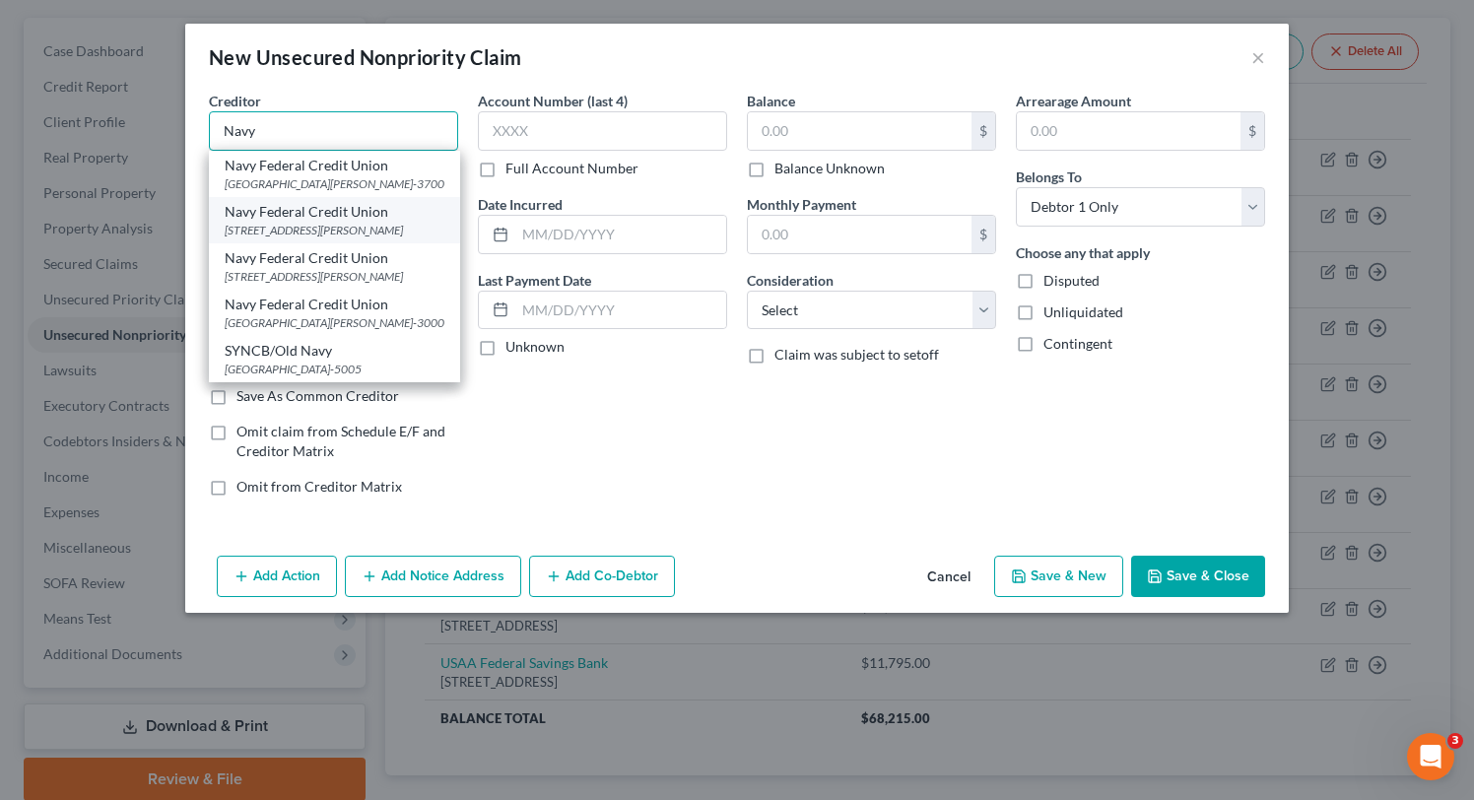
scroll to position [12, 0]
click at [332, 178] on div "[GEOGRAPHIC_DATA][PERSON_NAME]-3700" at bounding box center [335, 183] width 220 height 17
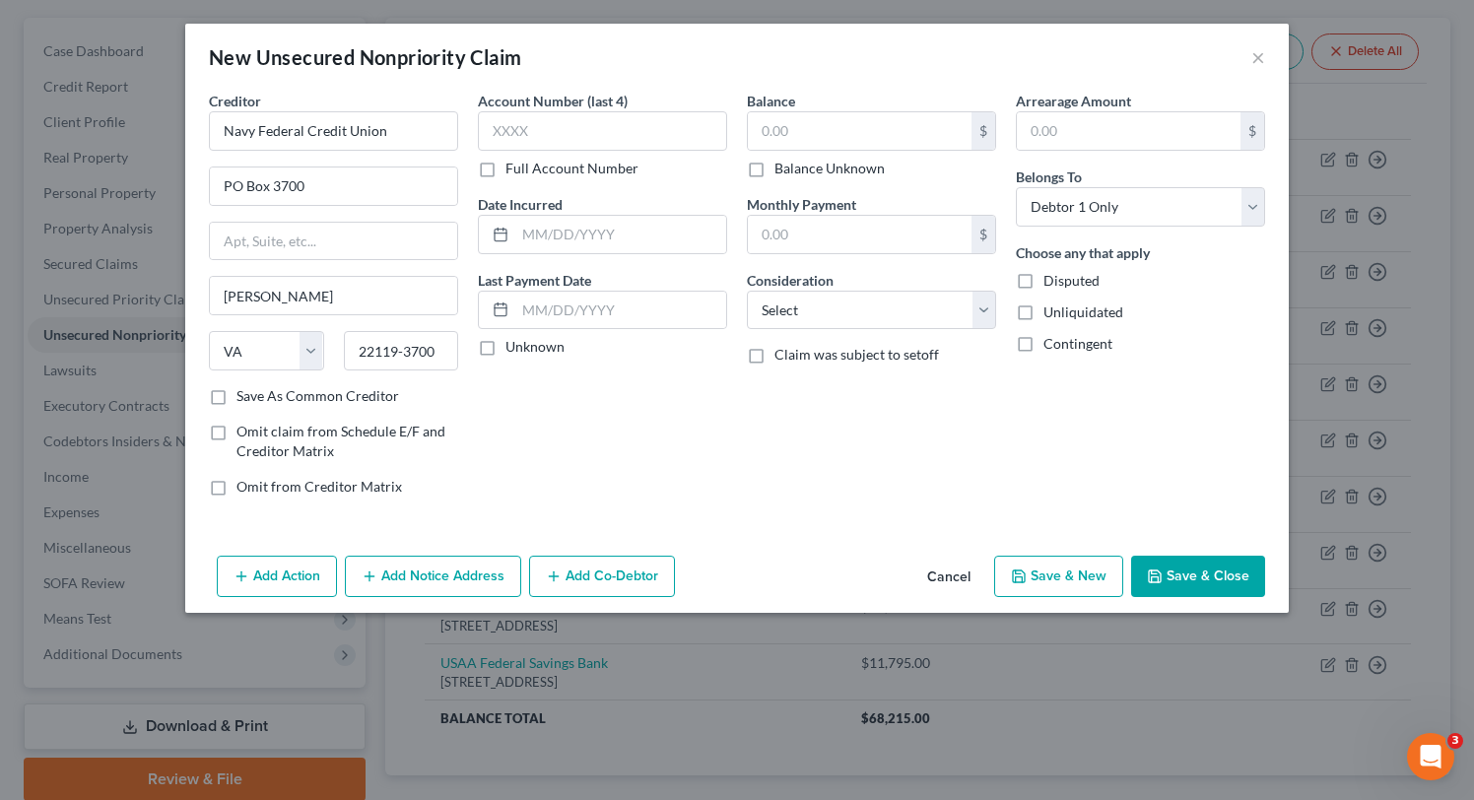
scroll to position [0, 0]
click at [591, 219] on input "text" at bounding box center [620, 234] width 211 height 37
click at [819, 135] on input "text" at bounding box center [860, 130] width 224 height 37
click at [931, 305] on select "Select Cable / Satellite Services Collection Agency Credit Card Debt Debt Couns…" at bounding box center [871, 310] width 249 height 39
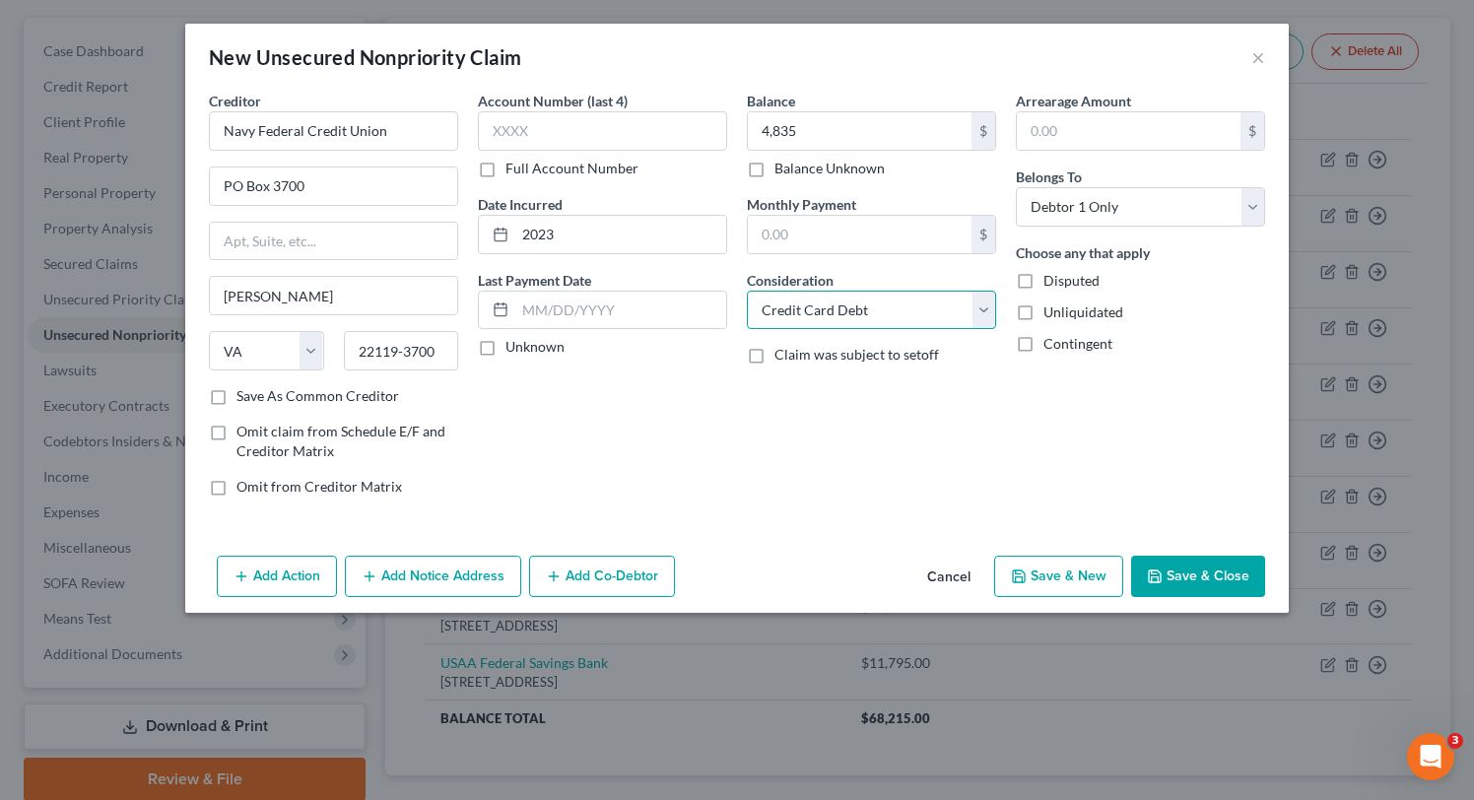
click at [747, 291] on select "Select Cable / Satellite Services Collection Agency Credit Card Debt Debt Couns…" at bounding box center [871, 310] width 249 height 39
click at [1041, 562] on button "Save & New" at bounding box center [1058, 576] width 129 height 41
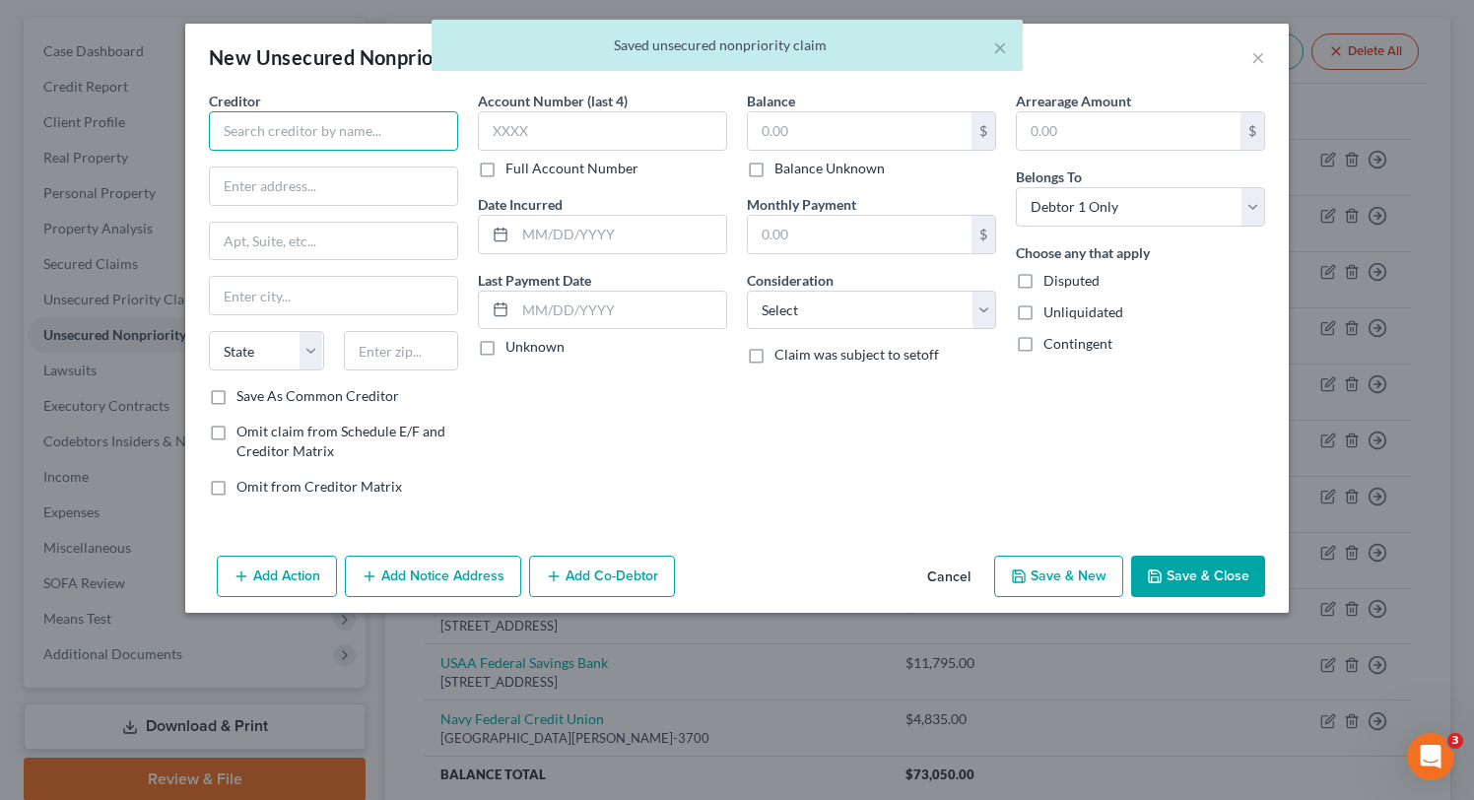
click at [311, 146] on input "text" at bounding box center [333, 130] width 249 height 39
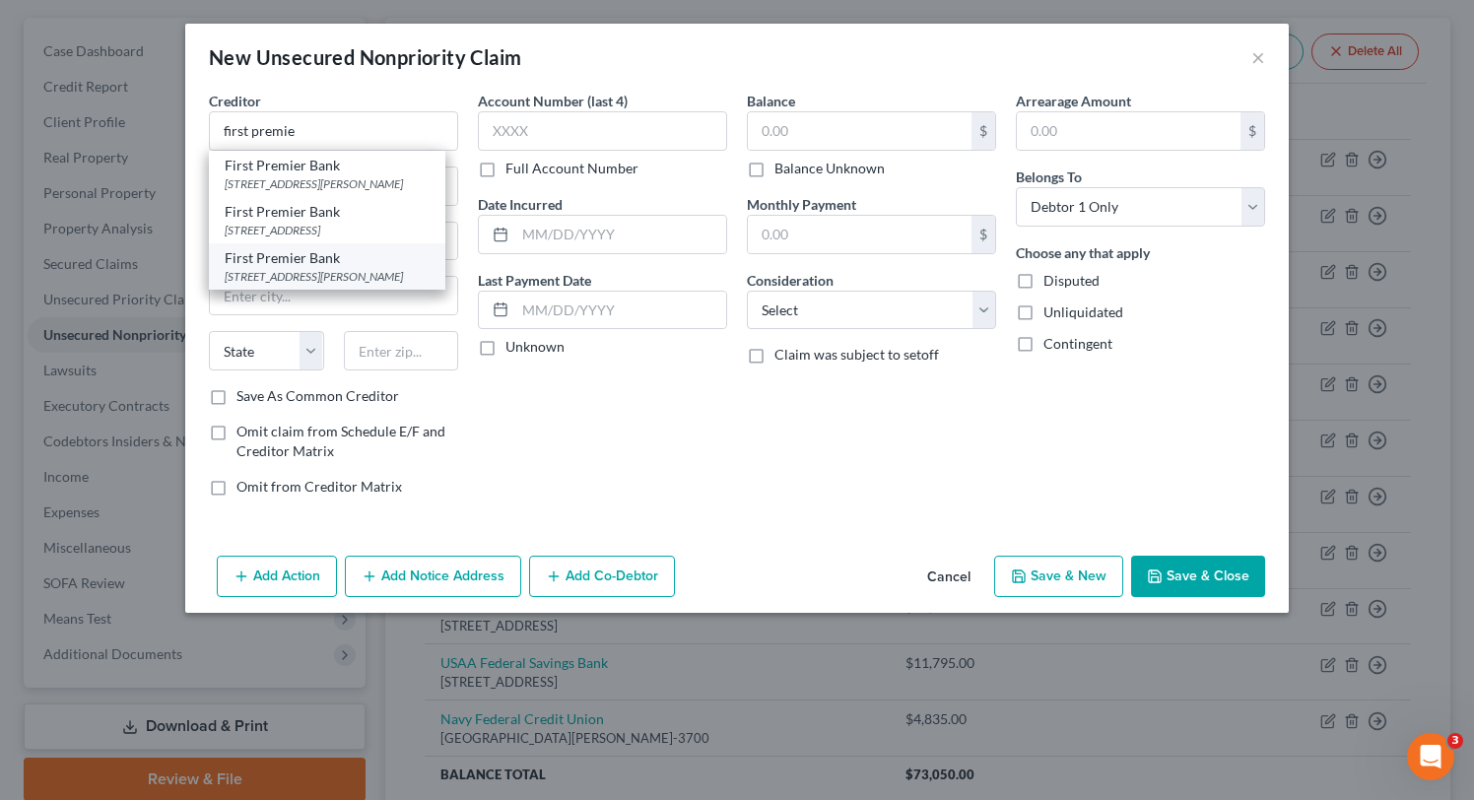
click at [364, 252] on div "First Premier Bank" at bounding box center [327, 258] width 205 height 20
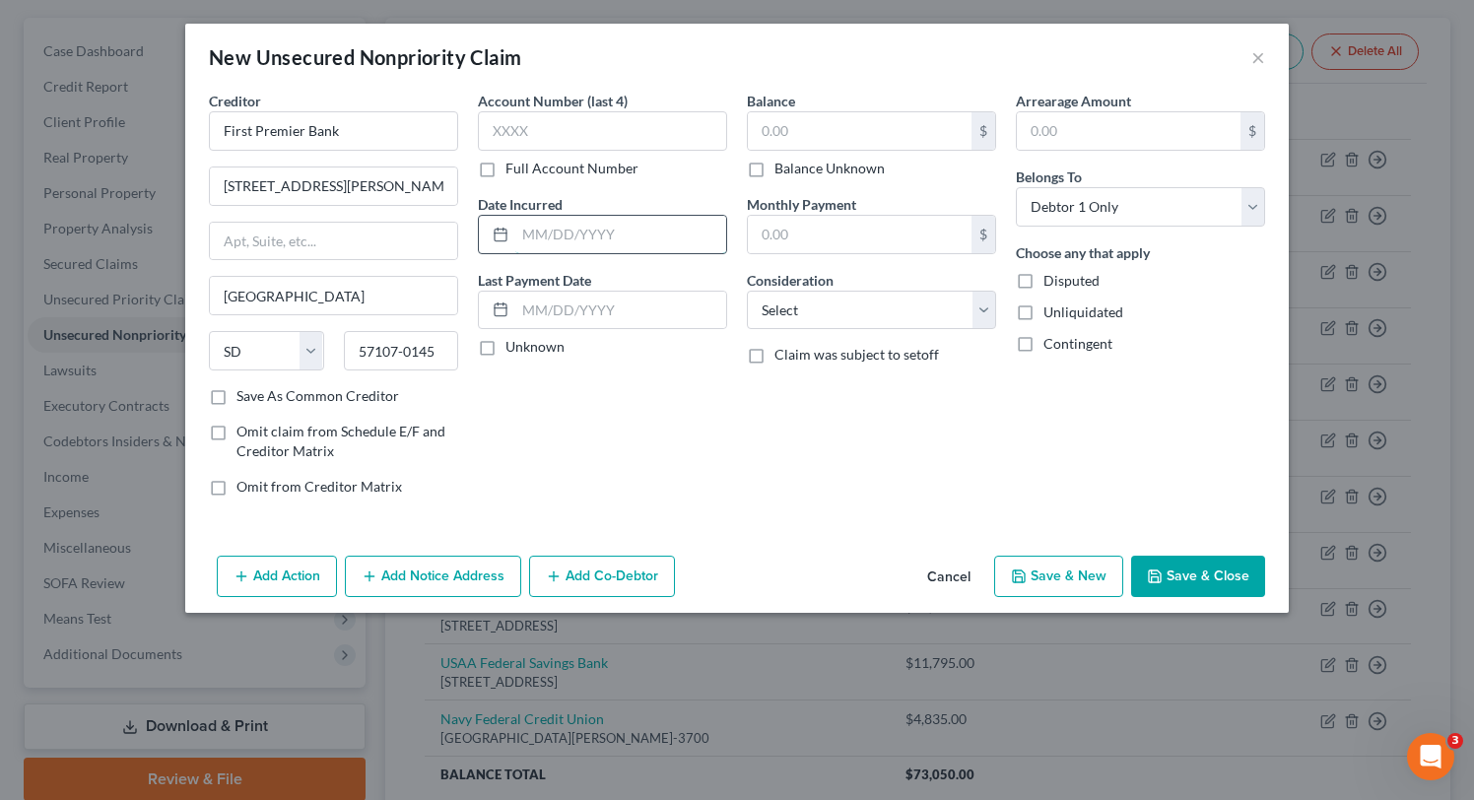
click at [639, 217] on input "text" at bounding box center [620, 234] width 211 height 37
click at [822, 131] on input "text" at bounding box center [860, 130] width 224 height 37
click at [883, 296] on select "Select Cable / Satellite Services Collection Agency Credit Card Debt Debt Couns…" at bounding box center [871, 310] width 249 height 39
click at [747, 291] on select "Select Cable / Satellite Services Collection Agency Credit Card Debt Debt Couns…" at bounding box center [871, 310] width 249 height 39
click at [1155, 577] on polyline "button" at bounding box center [1155, 578] width 7 height 5
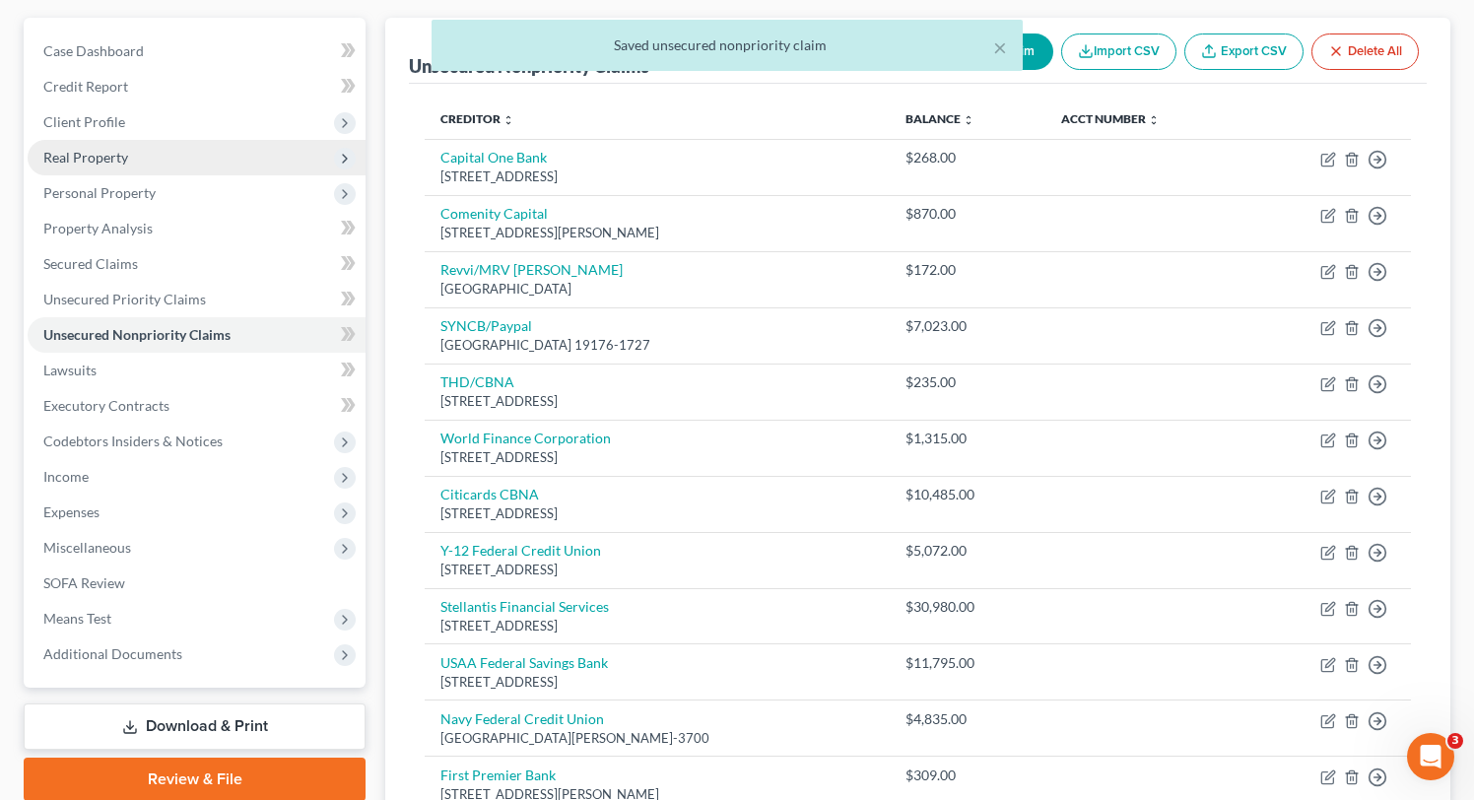
click at [97, 154] on span "Real Property" at bounding box center [85, 157] width 85 height 17
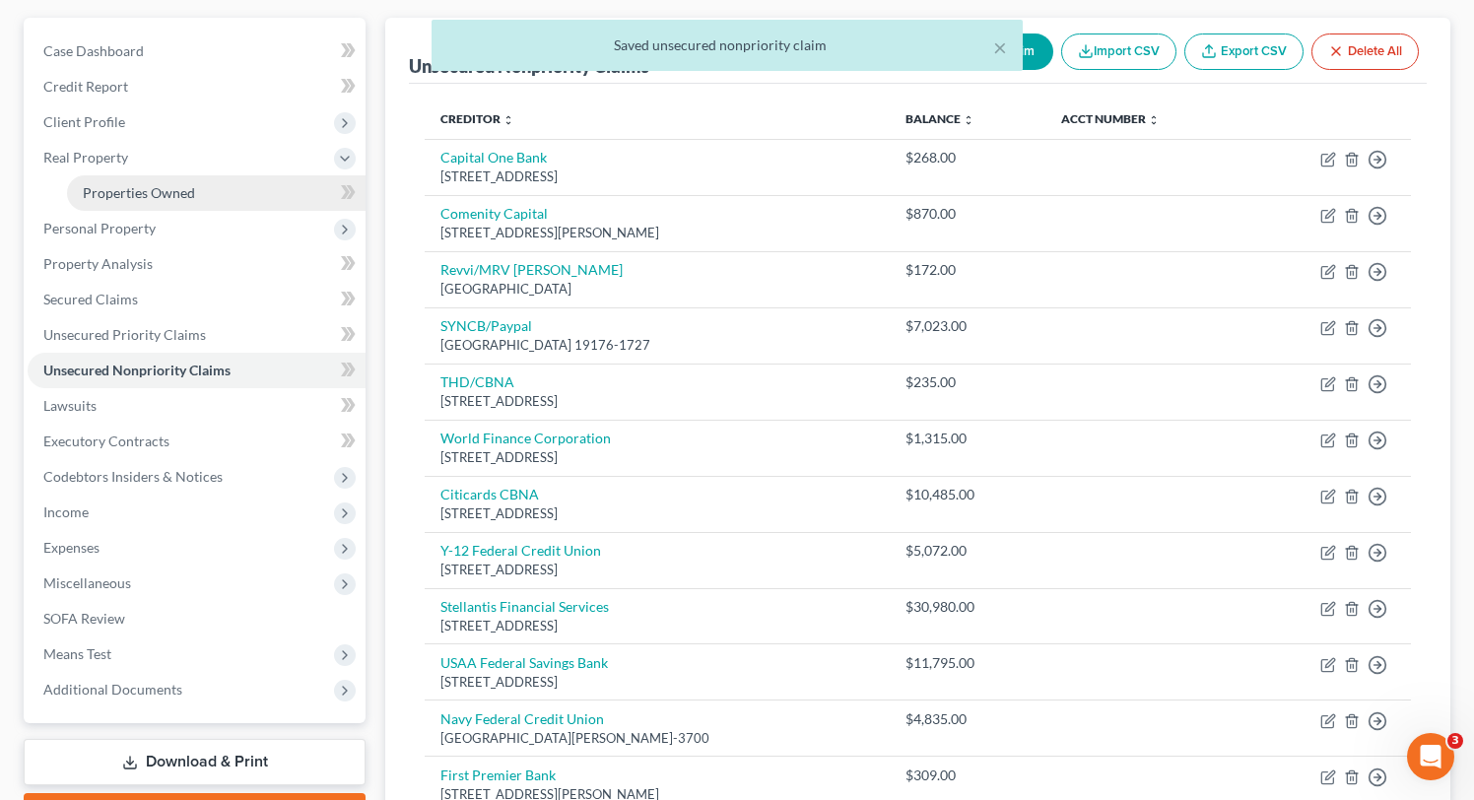
click at [152, 204] on link "Properties Owned" at bounding box center [216, 192] width 299 height 35
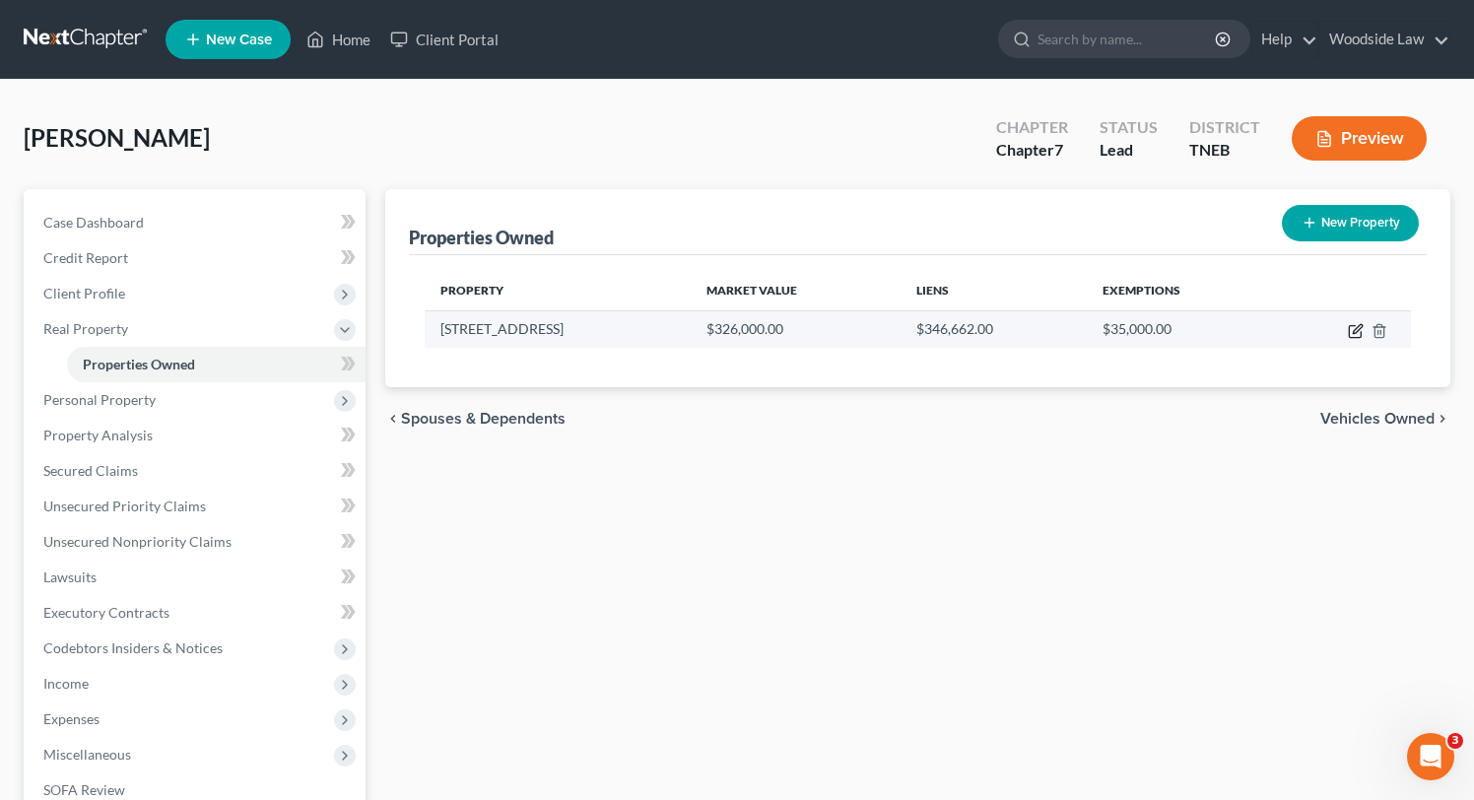
click at [1358, 327] on icon "button" at bounding box center [1356, 331] width 16 height 16
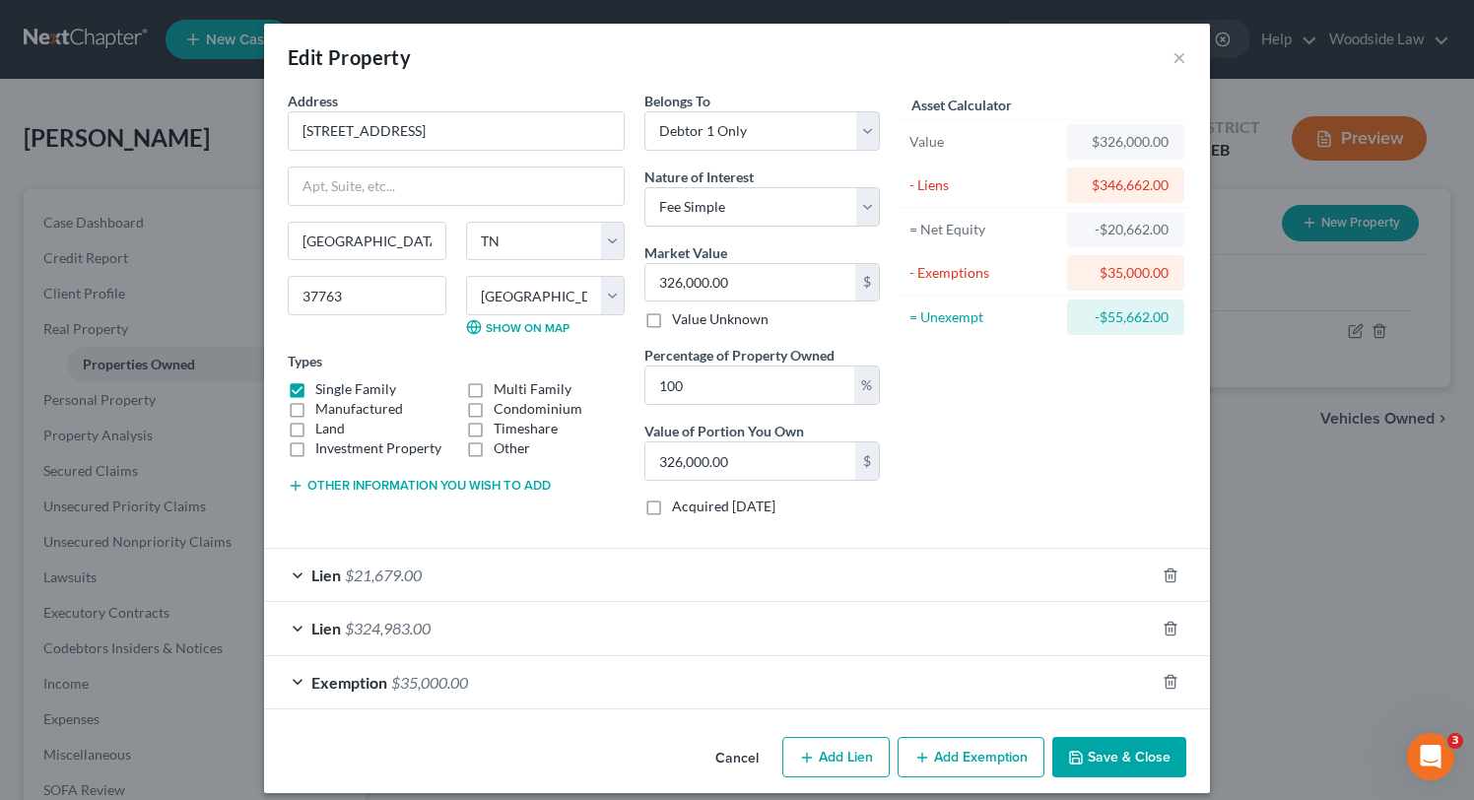
scroll to position [17, 0]
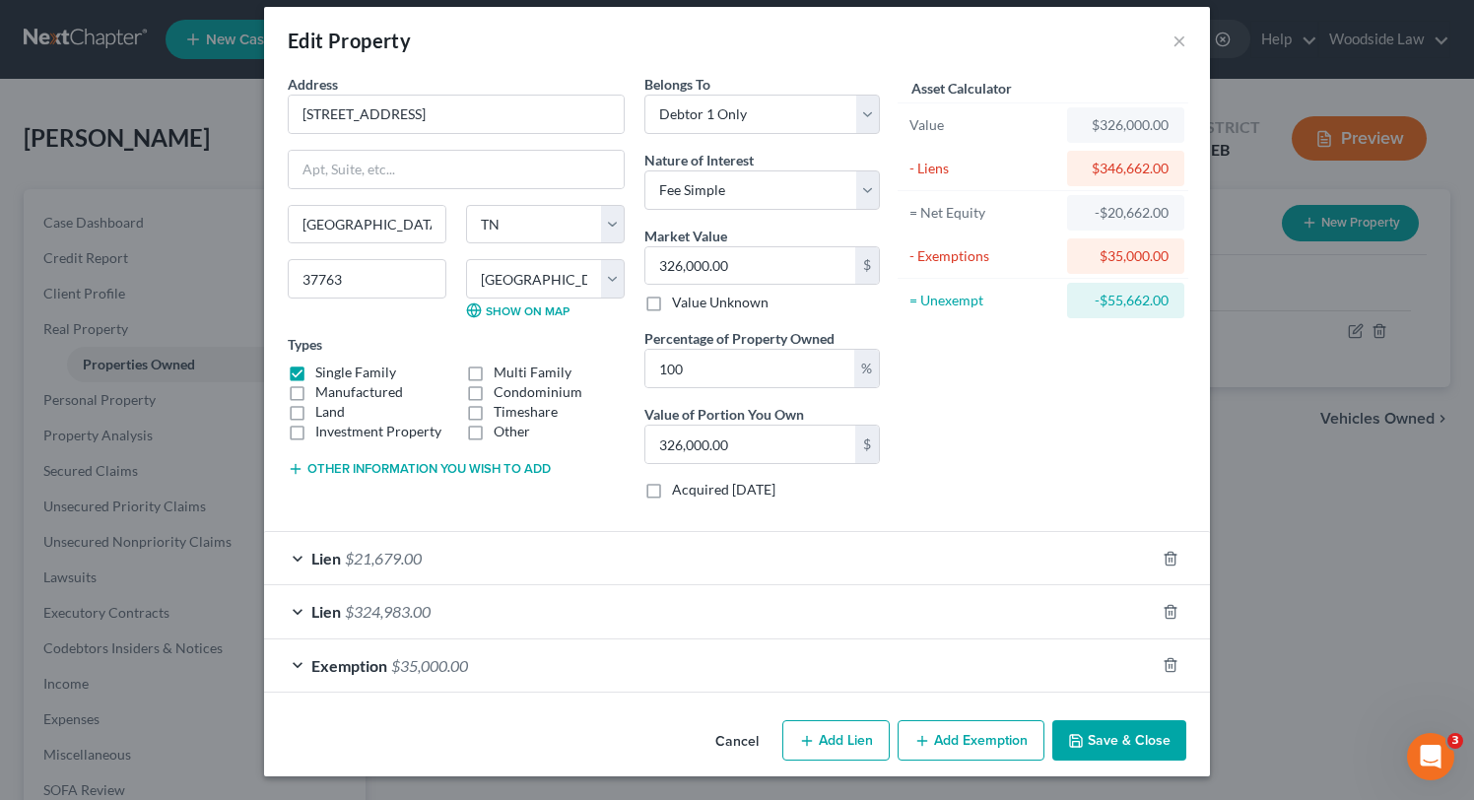
click at [834, 728] on button "Add Lien" at bounding box center [835, 740] width 107 height 41
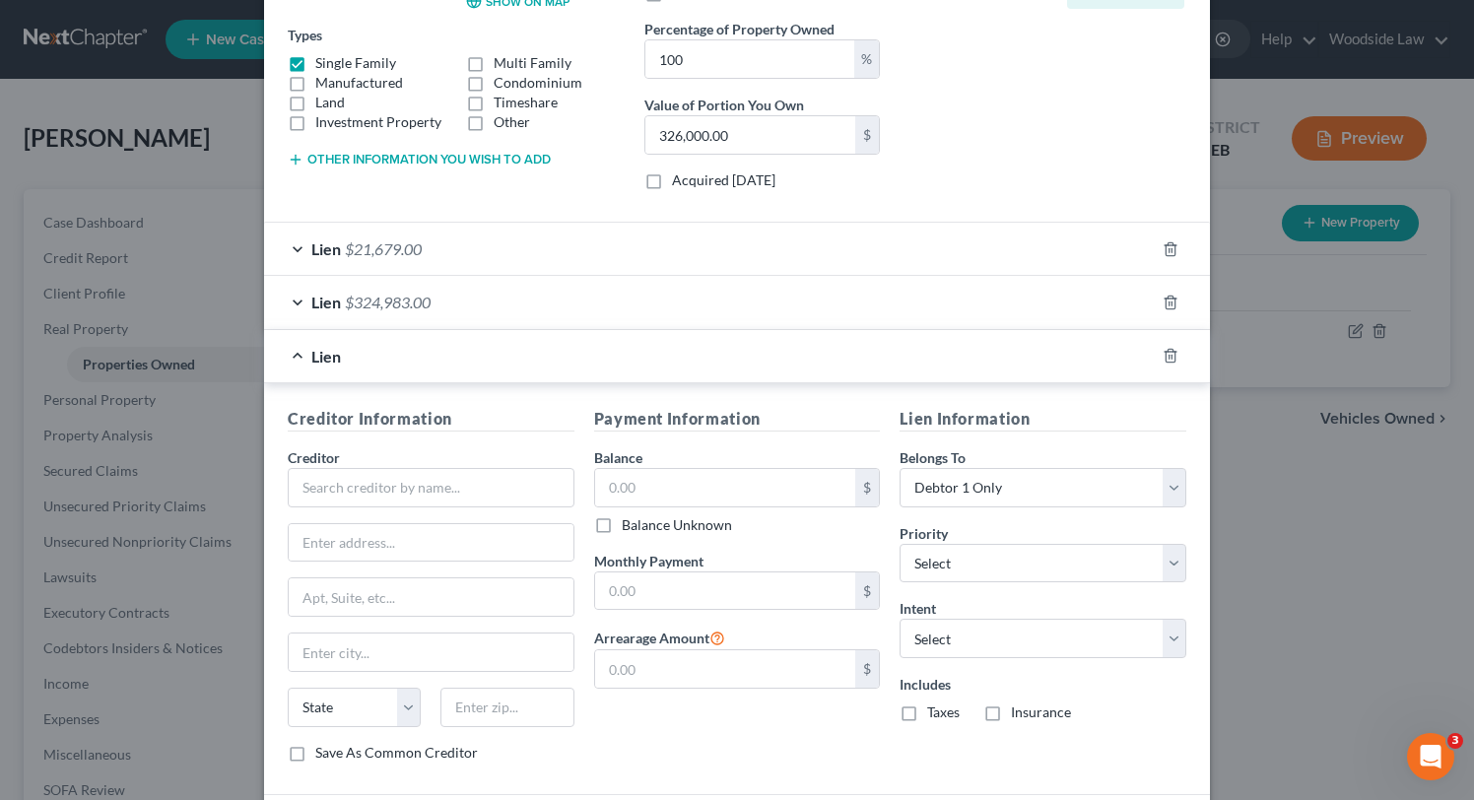
scroll to position [323, 0]
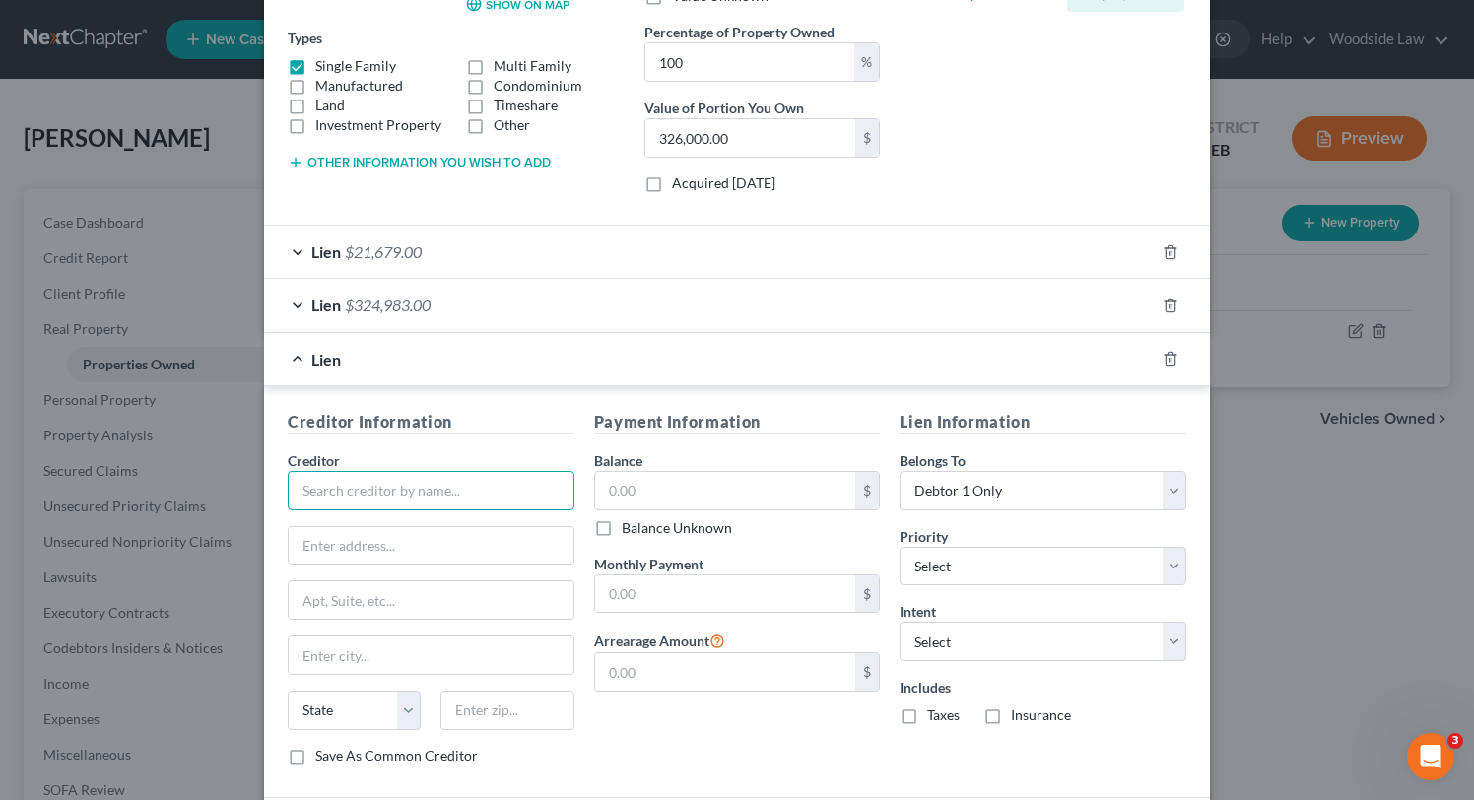
click at [450, 493] on input "text" at bounding box center [431, 490] width 287 height 39
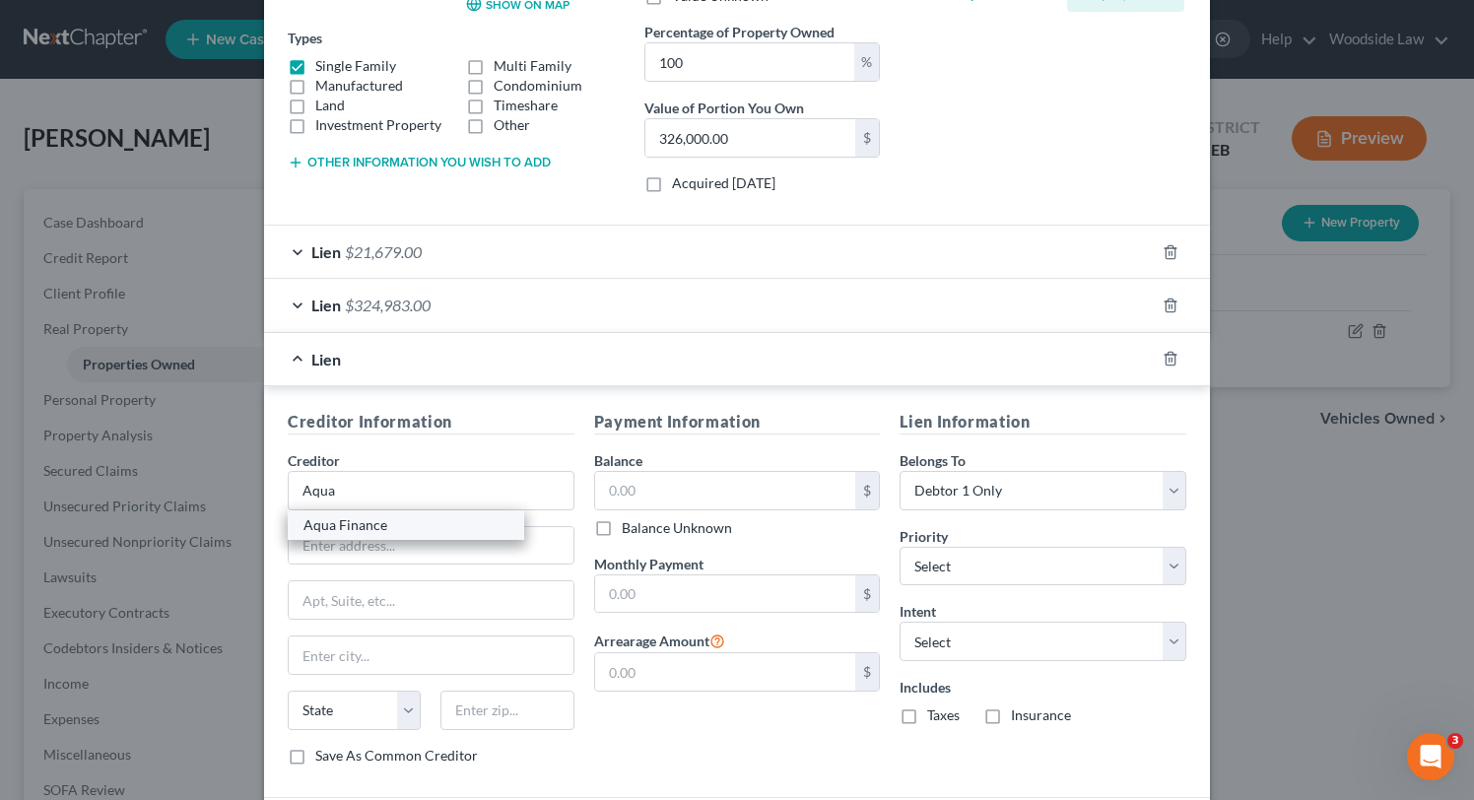
click at [433, 530] on div "Aqua Finance" at bounding box center [405, 525] width 205 height 20
click at [679, 494] on input "text" at bounding box center [725, 490] width 261 height 37
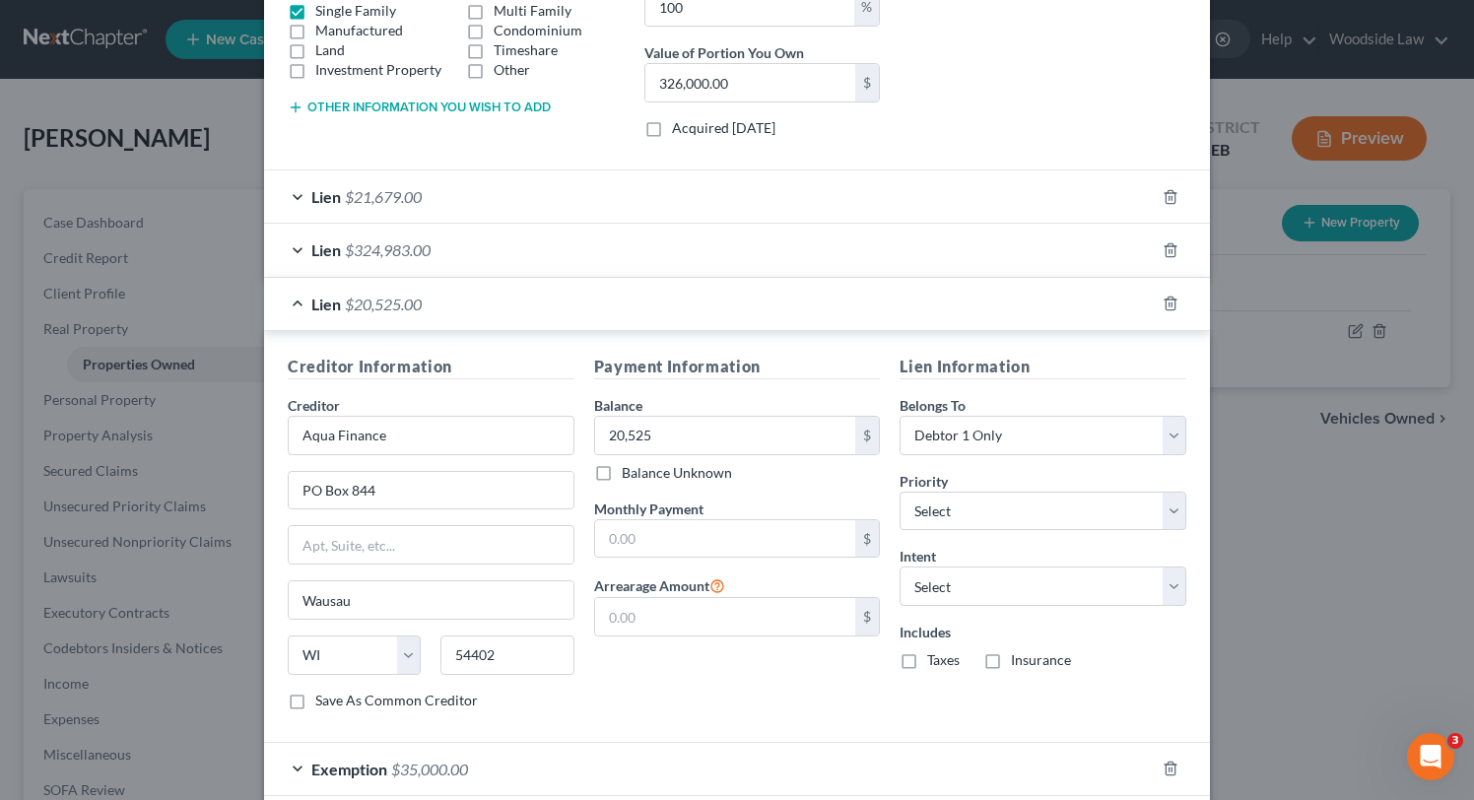
scroll to position [483, 0]
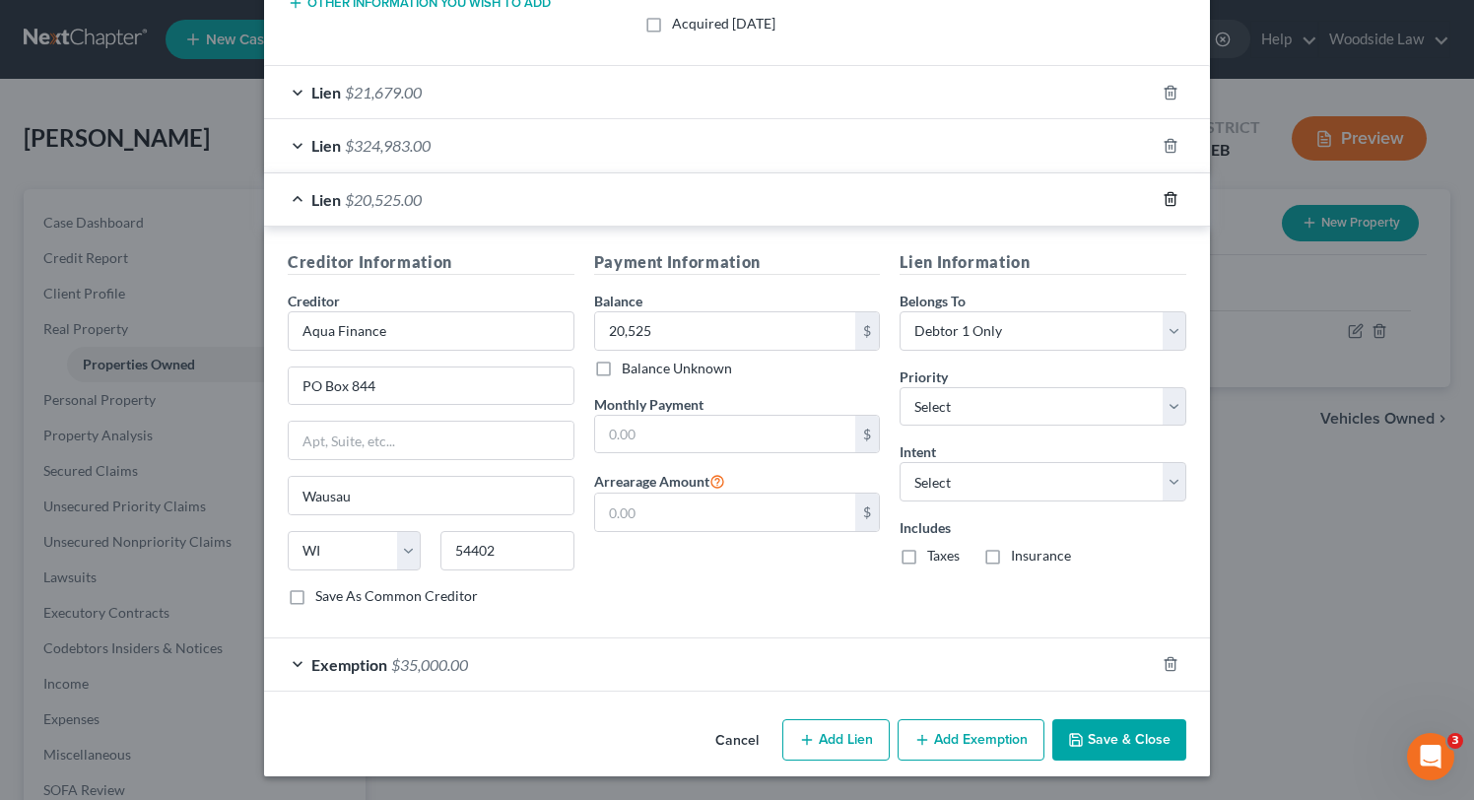
click at [1174, 192] on icon "button" at bounding box center [1171, 199] width 16 height 16
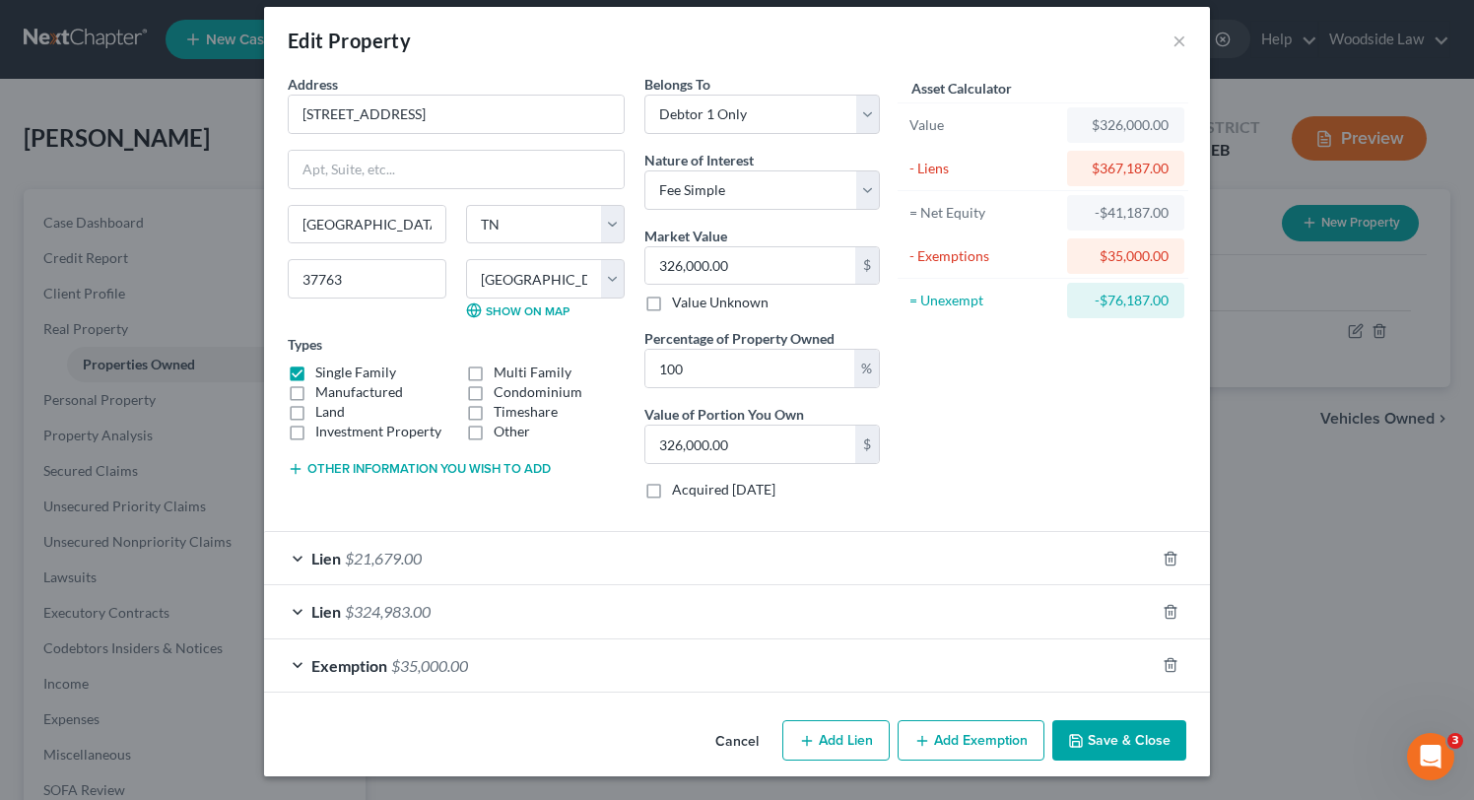
scroll to position [17, 0]
click at [1149, 742] on button "Save & Close" at bounding box center [1119, 740] width 134 height 41
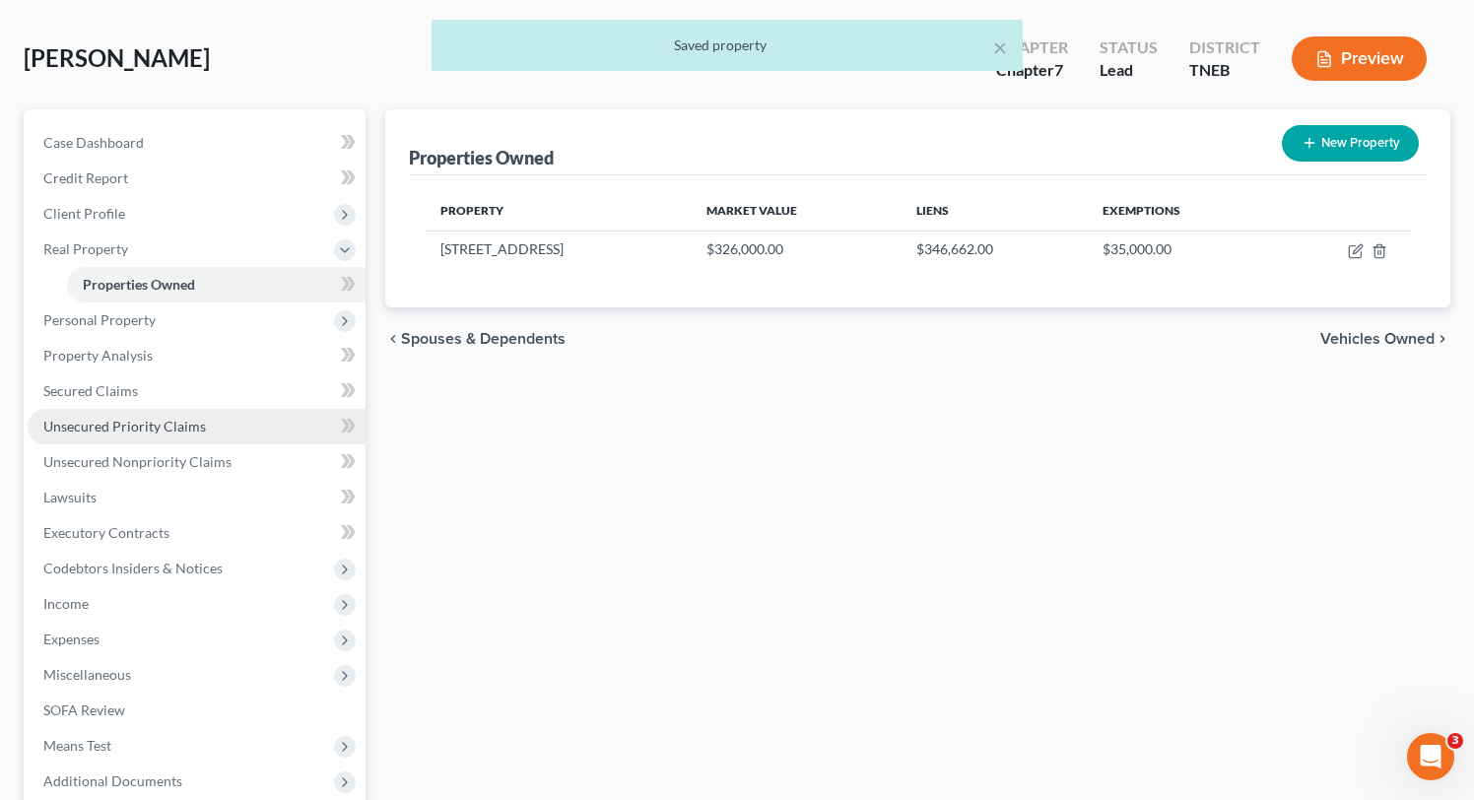
scroll to position [103, 0]
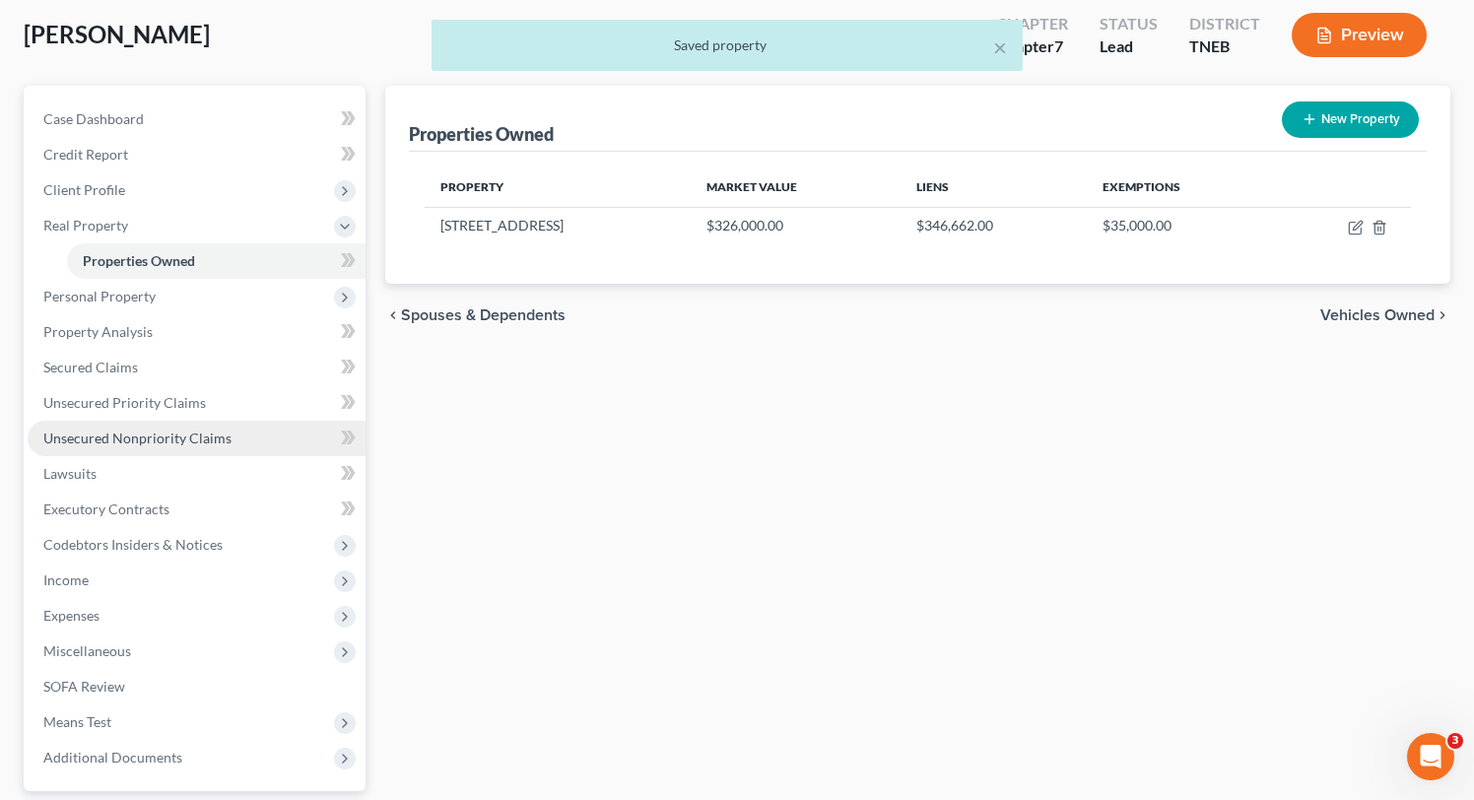
click at [192, 432] on span "Unsecured Nonpriority Claims" at bounding box center [137, 438] width 188 height 17
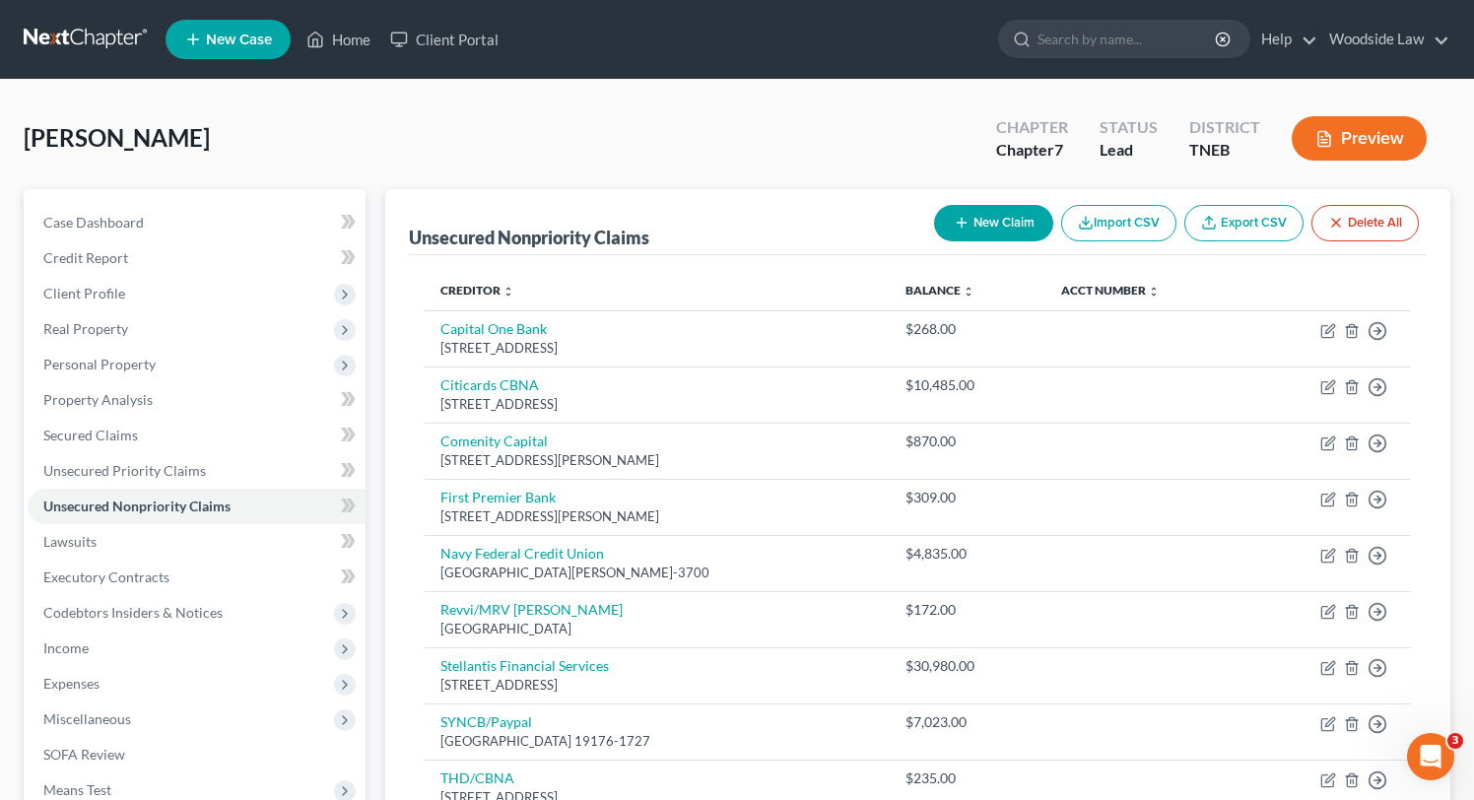
click at [987, 229] on button "New Claim" at bounding box center [993, 223] width 119 height 36
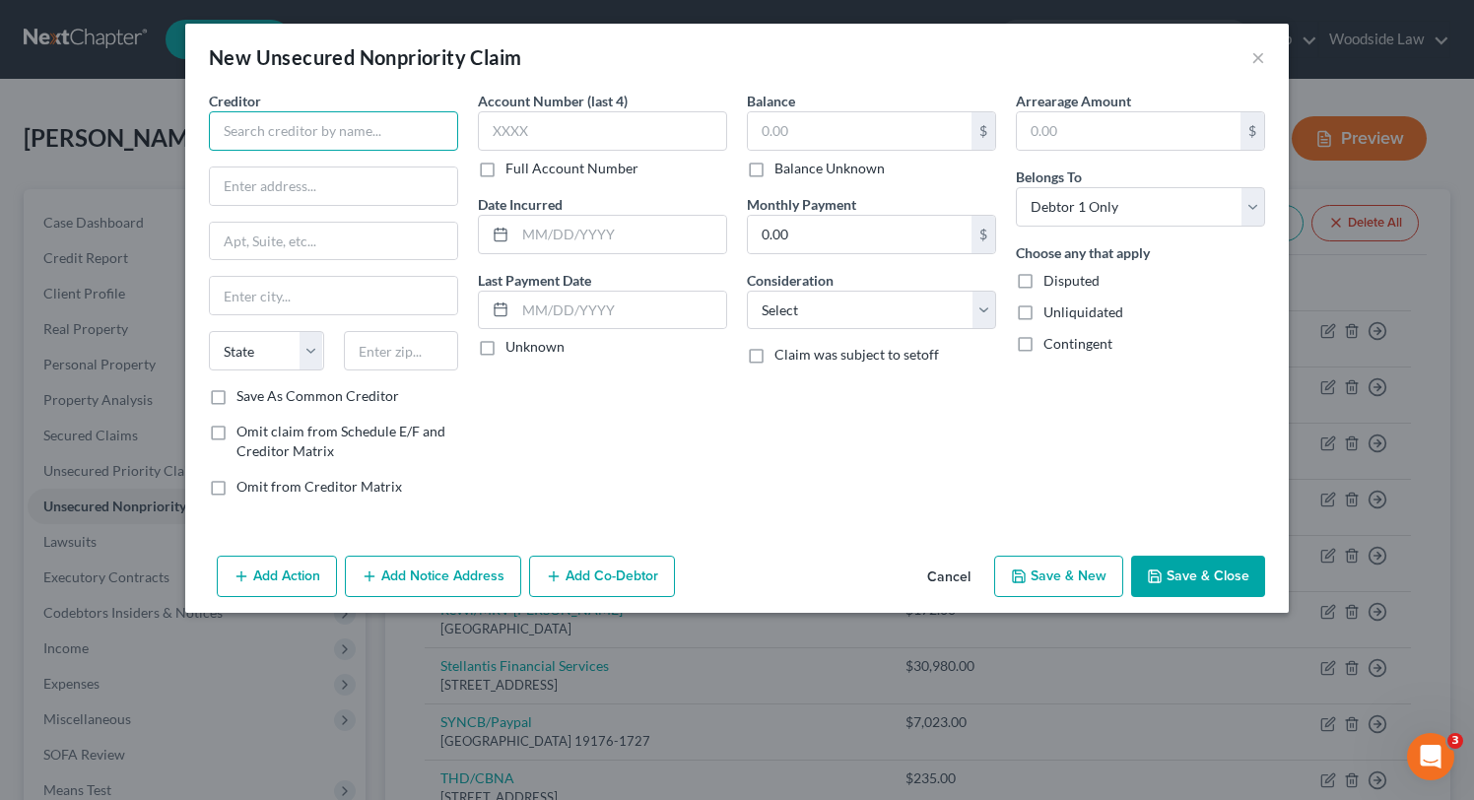
click at [317, 119] on input "text" at bounding box center [333, 130] width 249 height 39
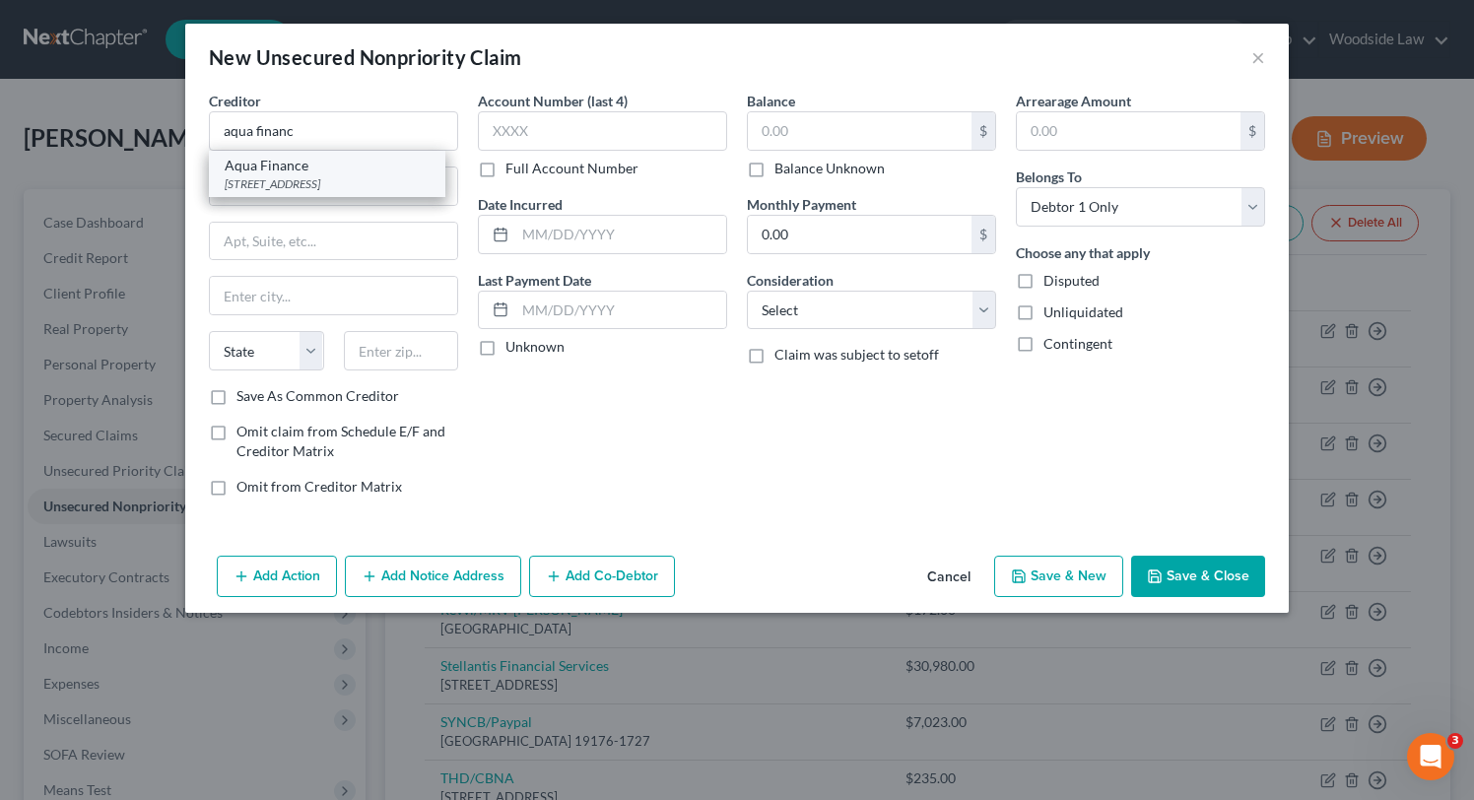
click at [314, 160] on div "Aqua Finance" at bounding box center [327, 166] width 205 height 20
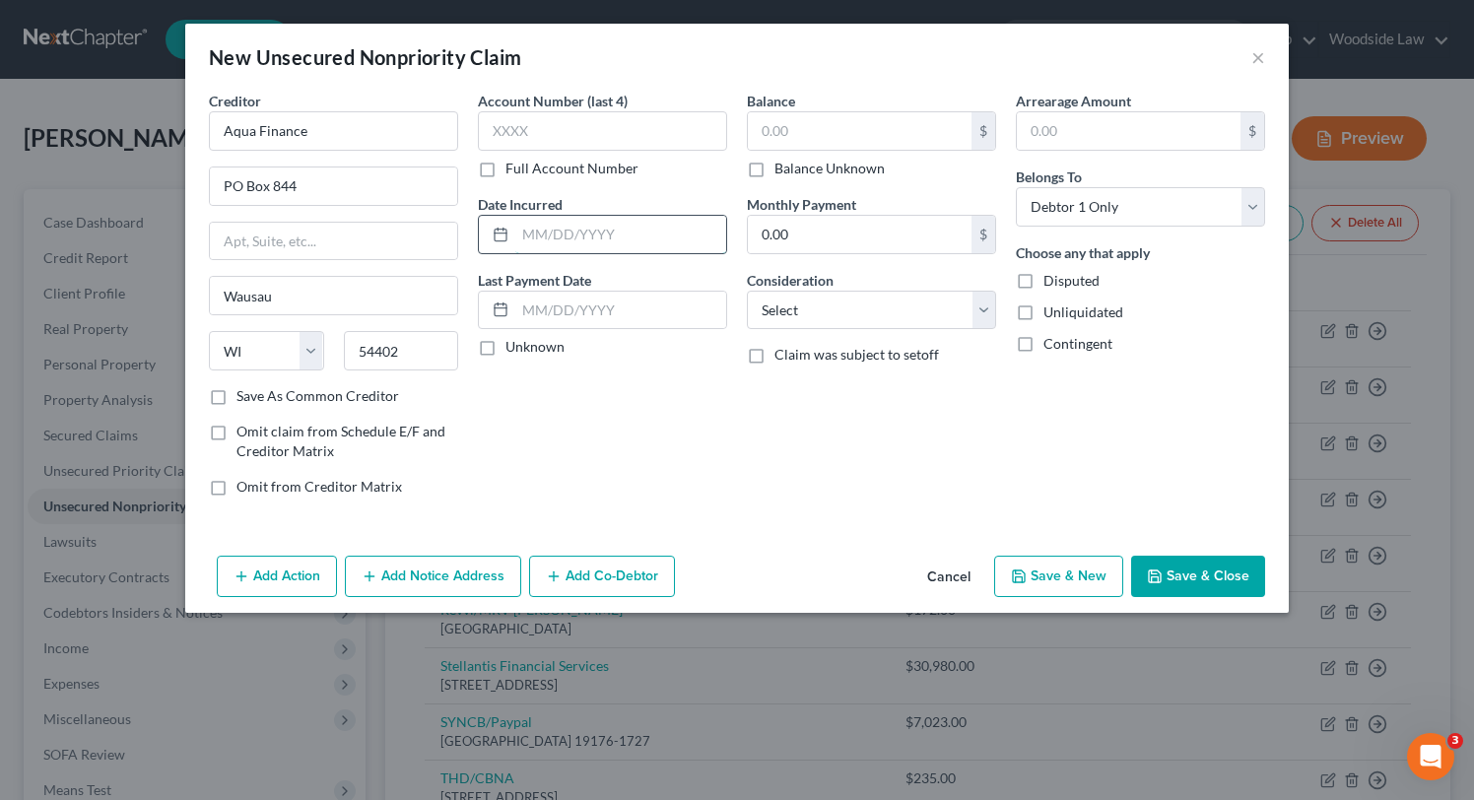
click at [629, 237] on input "text" at bounding box center [620, 234] width 211 height 37
click at [874, 137] on input "text" at bounding box center [860, 130] width 224 height 37
click at [916, 299] on select "Select Cable / Satellite Services Collection Agency Credit Card Debt Debt Couns…" at bounding box center [871, 310] width 249 height 39
click at [747, 291] on select "Select Cable / Satellite Services Collection Agency Credit Card Debt Debt Couns…" at bounding box center [871, 310] width 249 height 39
click at [1056, 572] on button "Save & New" at bounding box center [1058, 576] width 129 height 41
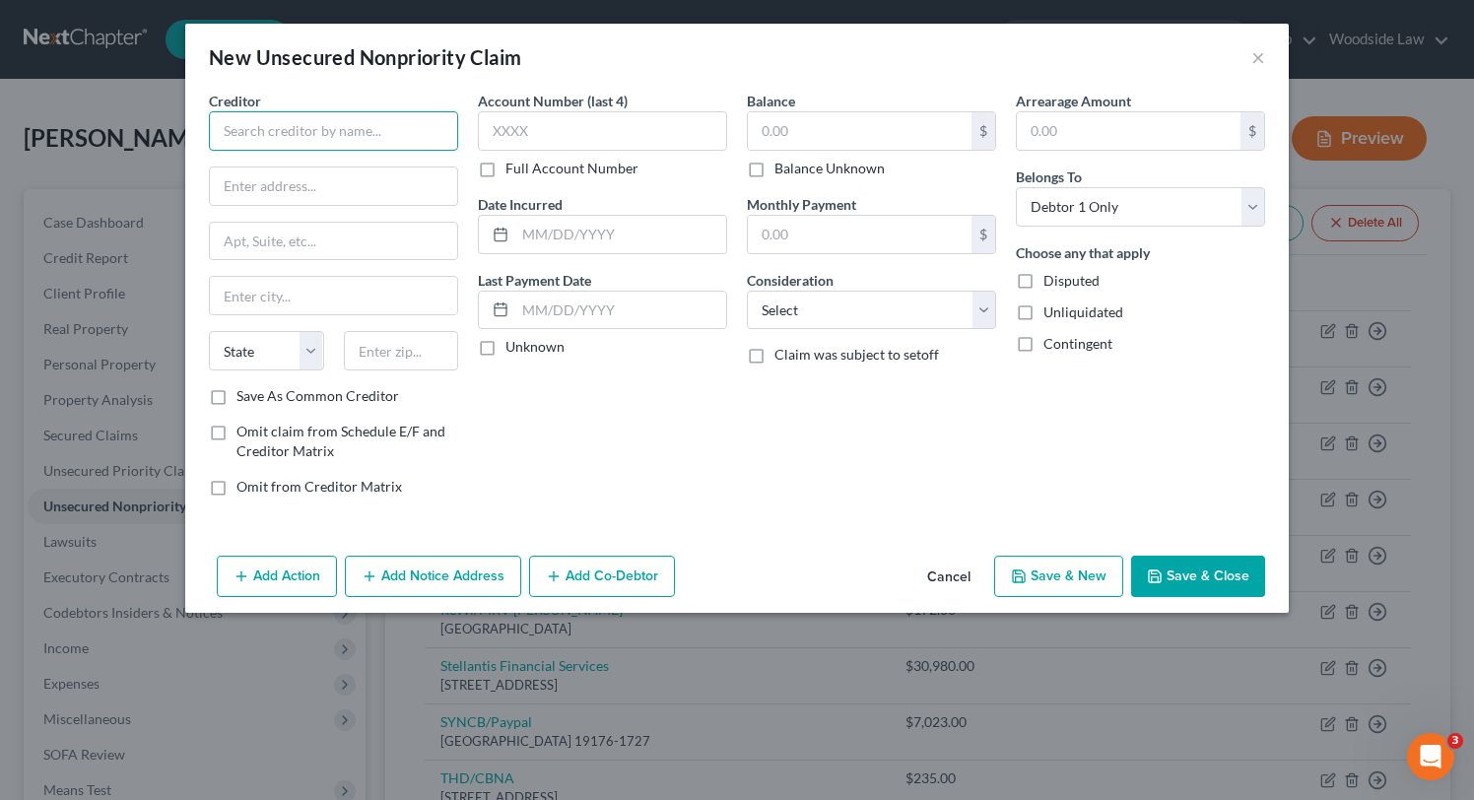
click at [371, 120] on input "text" at bounding box center [333, 130] width 249 height 39
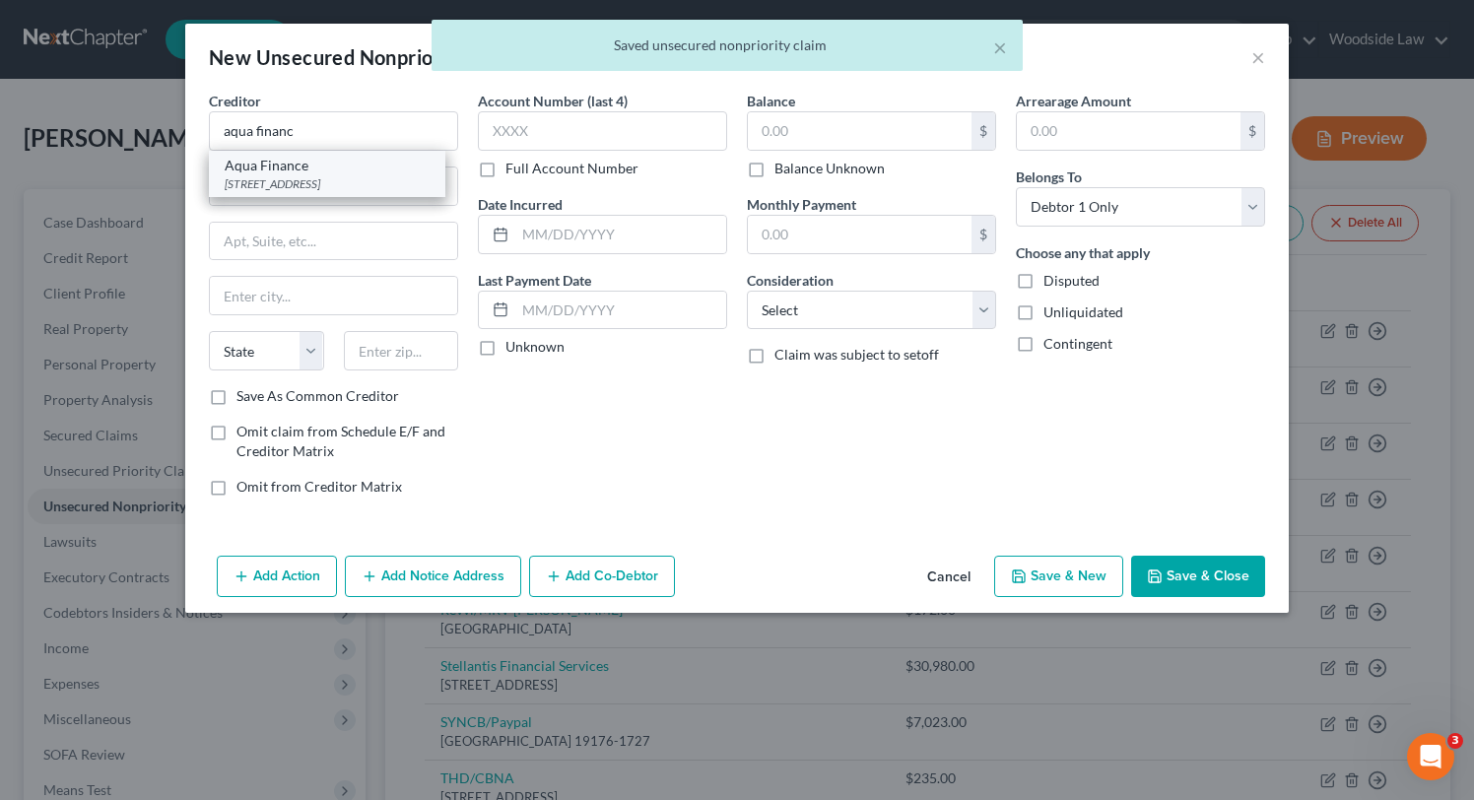
click at [352, 174] on div "Aqua Finance" at bounding box center [327, 166] width 205 height 20
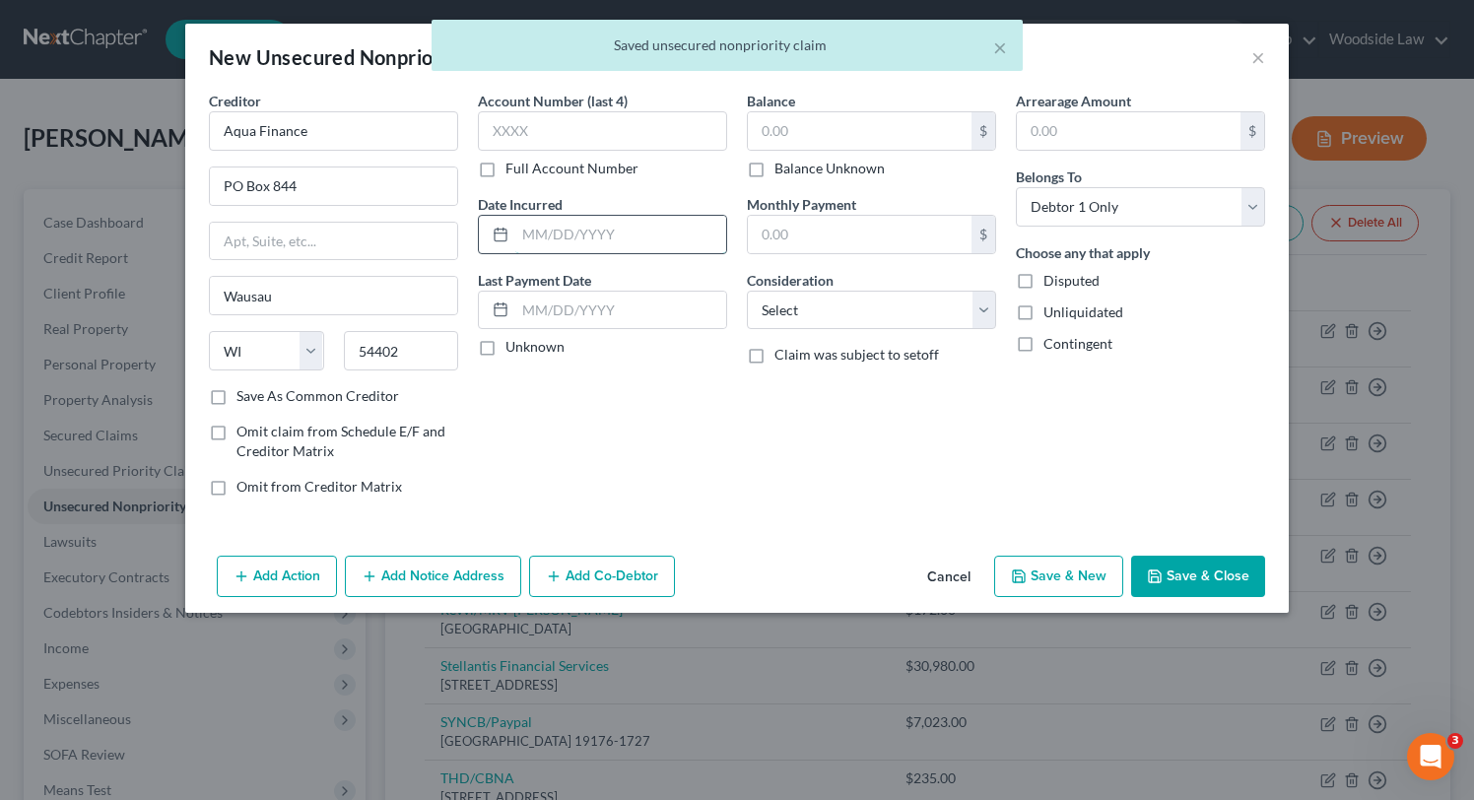
click at [587, 233] on input "text" at bounding box center [620, 234] width 211 height 37
click at [805, 118] on input "text" at bounding box center [860, 130] width 224 height 37
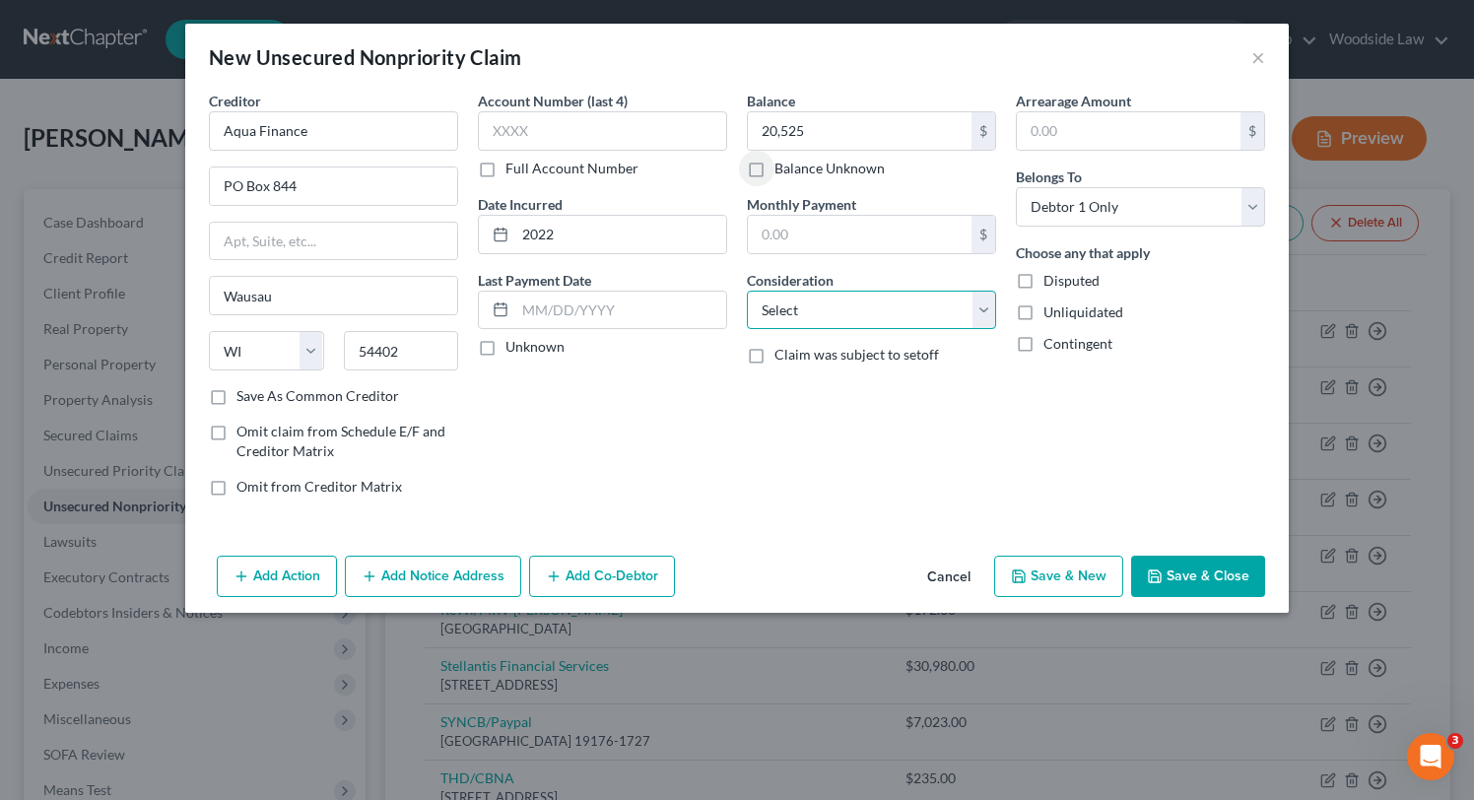
click at [914, 310] on select "Select Cable / Satellite Services Collection Agency Credit Card Debt Debt Couns…" at bounding box center [871, 310] width 249 height 39
click at [747, 291] on select "Select Cable / Satellite Services Collection Agency Credit Card Debt Debt Couns…" at bounding box center [871, 310] width 249 height 39
click at [861, 523] on div "Creditor * Aqua Finance PO Box 844 Wausau State [US_STATE] AK AR AZ CA CO [GEOG…" at bounding box center [736, 319] width 1103 height 457
click at [1170, 585] on button "Save & Close" at bounding box center [1198, 576] width 134 height 41
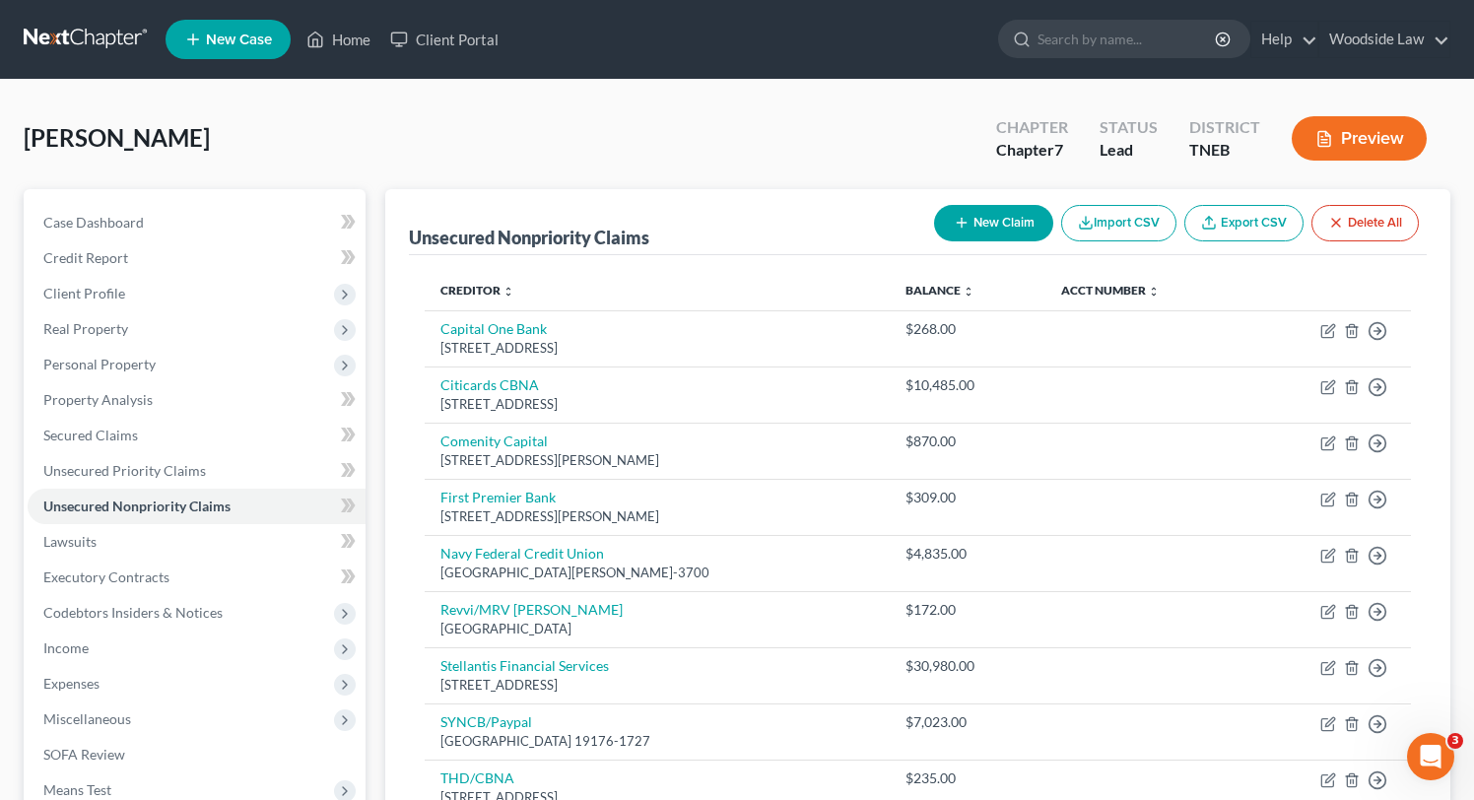
click at [990, 223] on button "New Claim" at bounding box center [993, 223] width 119 height 36
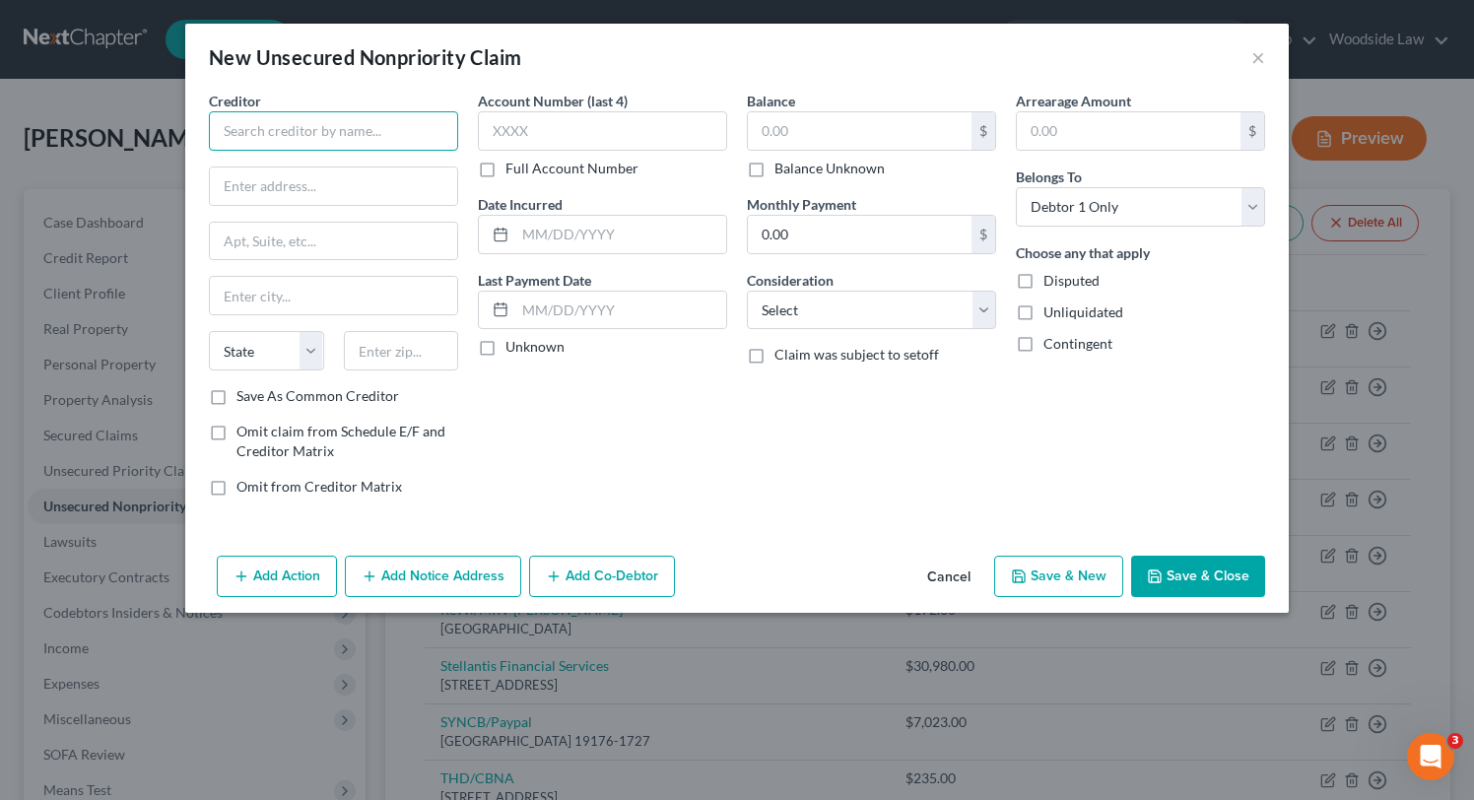
click at [315, 115] on input "text" at bounding box center [333, 130] width 249 height 39
click at [960, 582] on button "Cancel" at bounding box center [948, 577] width 75 height 39
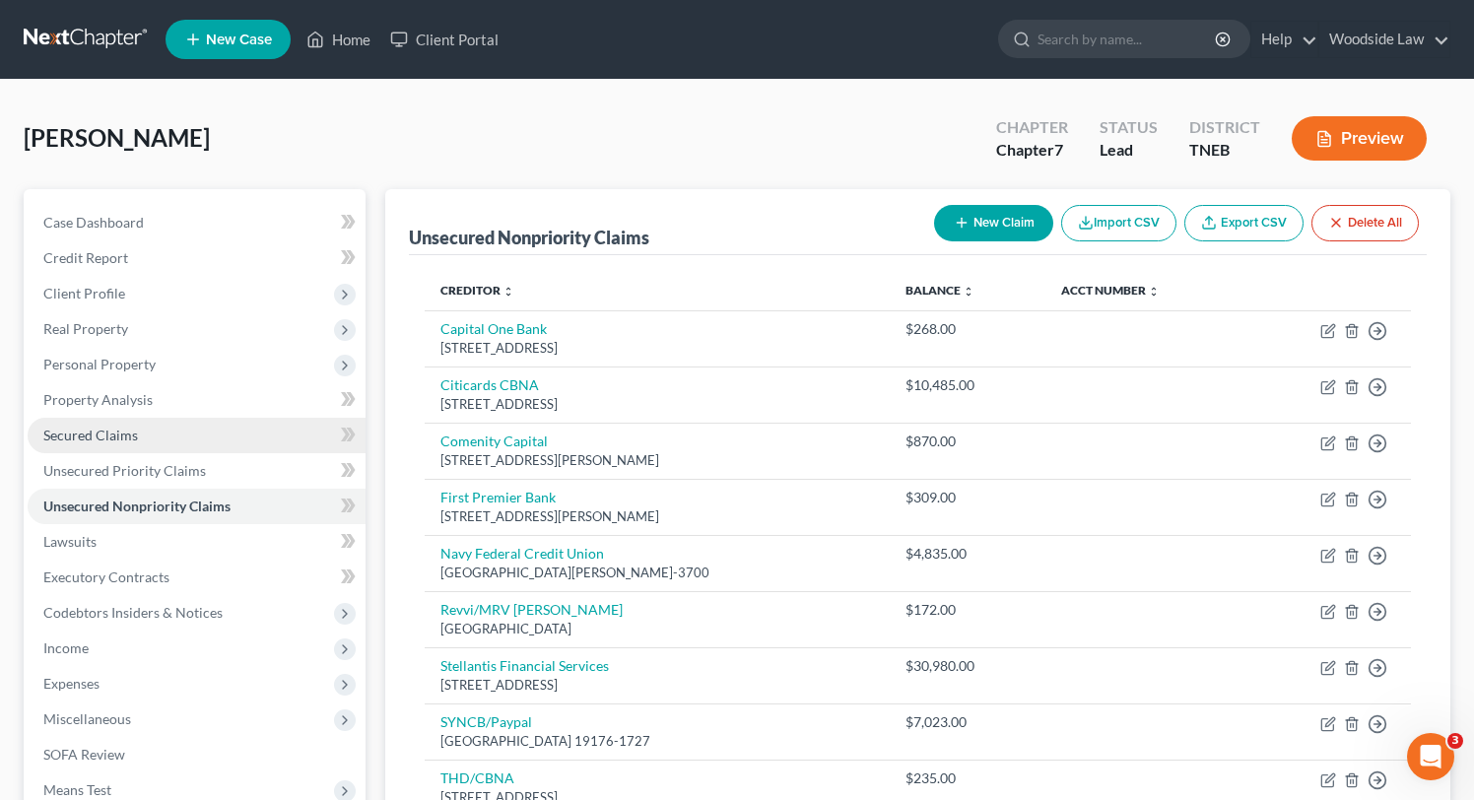
click at [95, 428] on span "Secured Claims" at bounding box center [90, 435] width 95 height 17
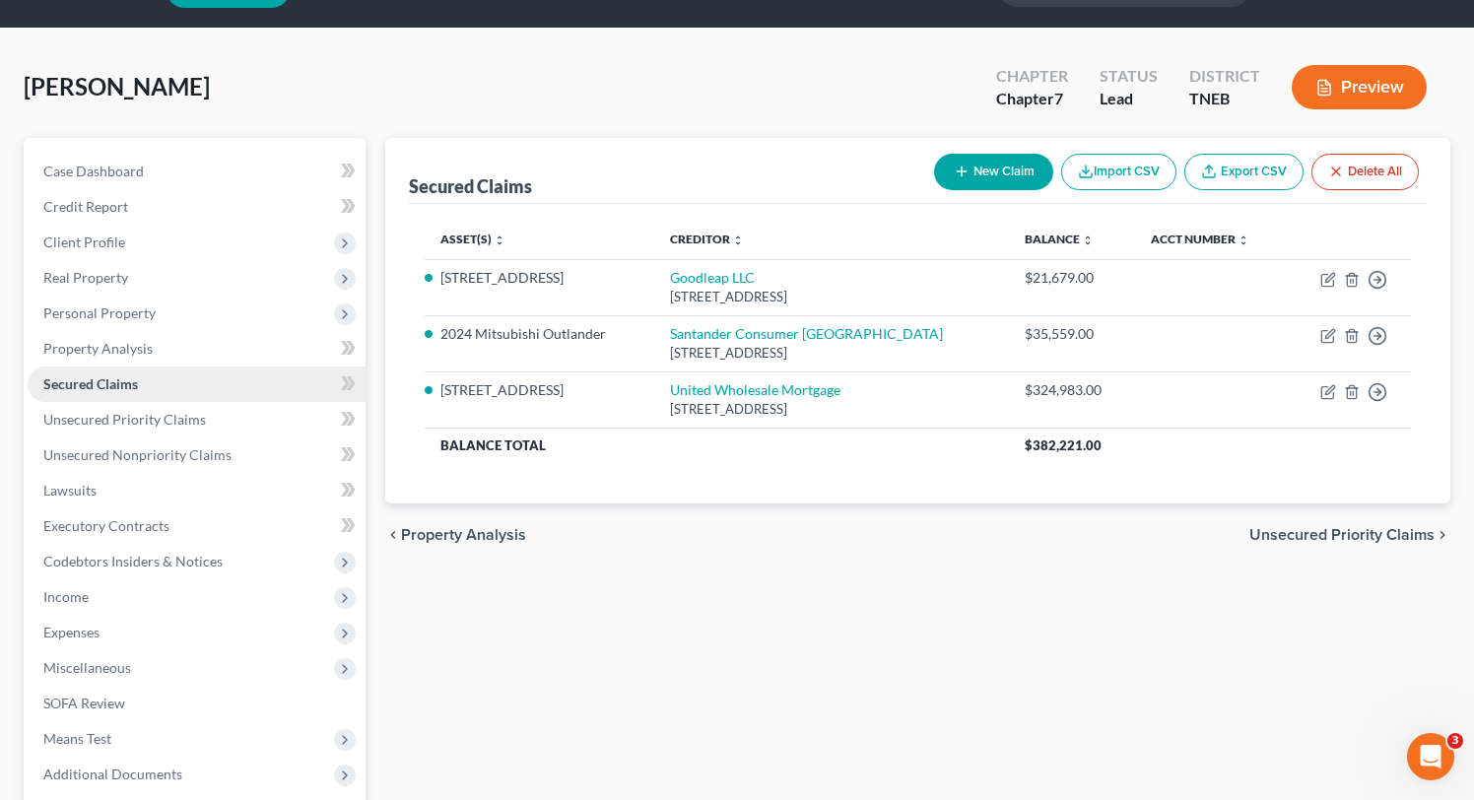
scroll to position [53, 0]
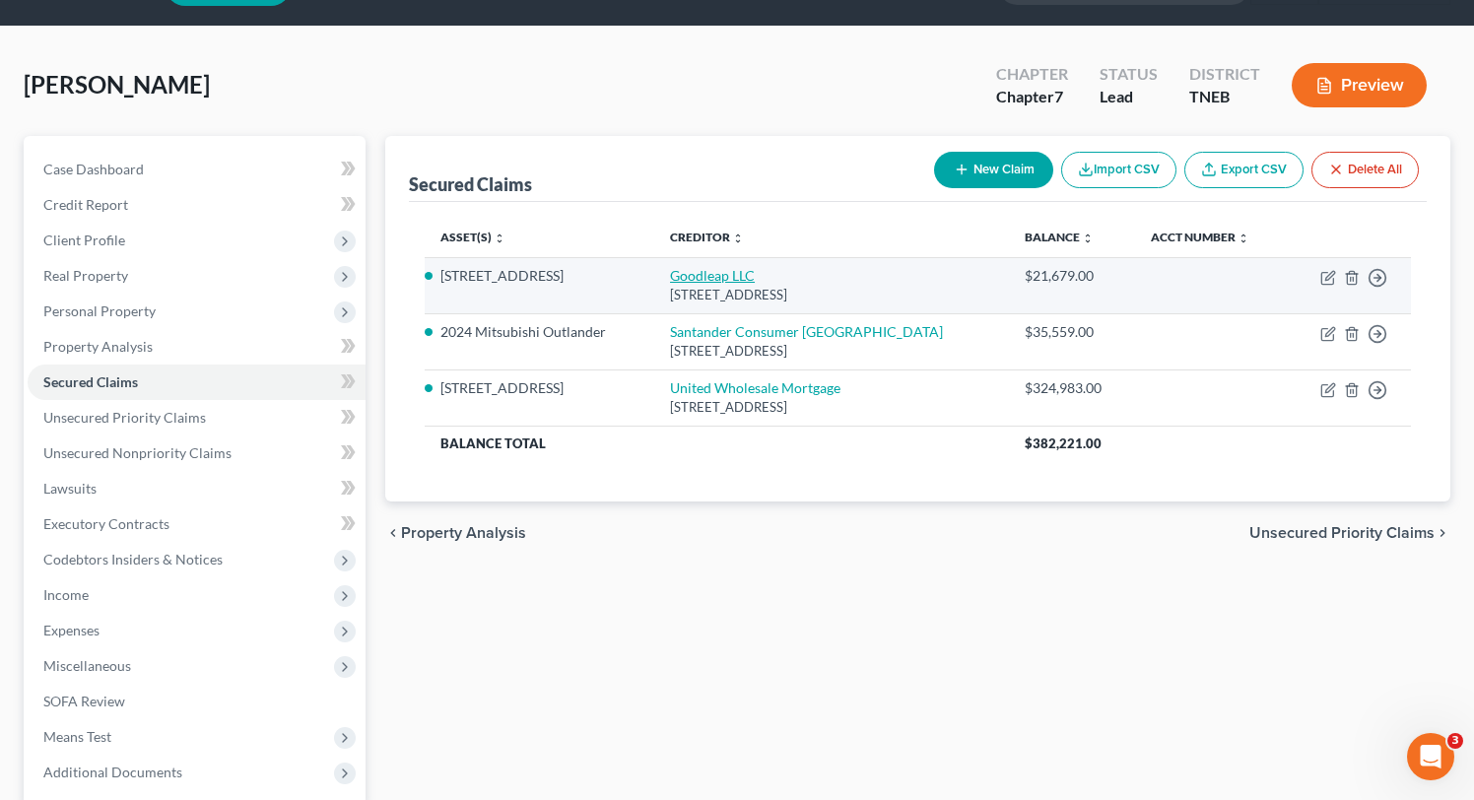
click at [714, 273] on link "Goodleap LLC" at bounding box center [712, 275] width 85 height 17
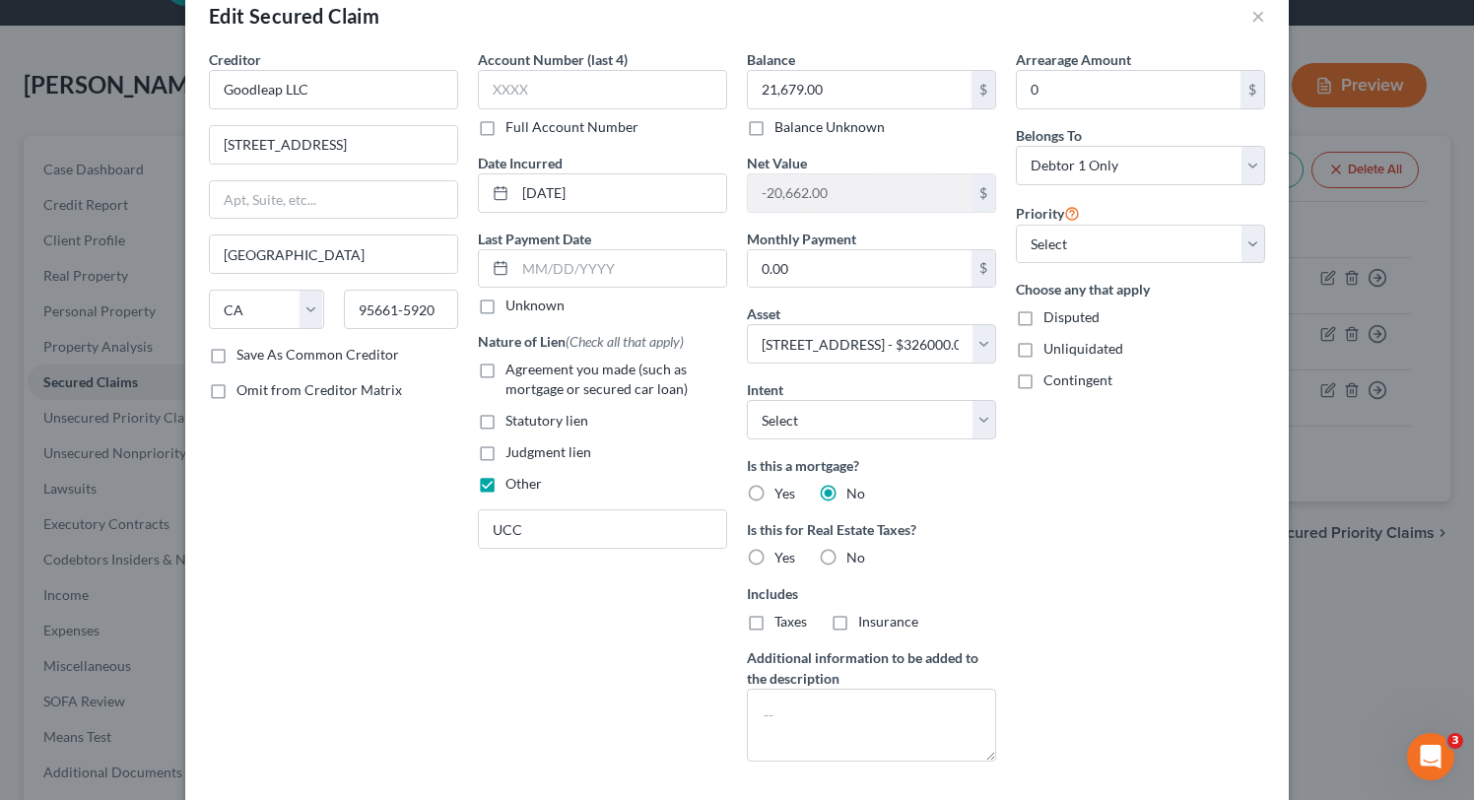
scroll to position [199, 0]
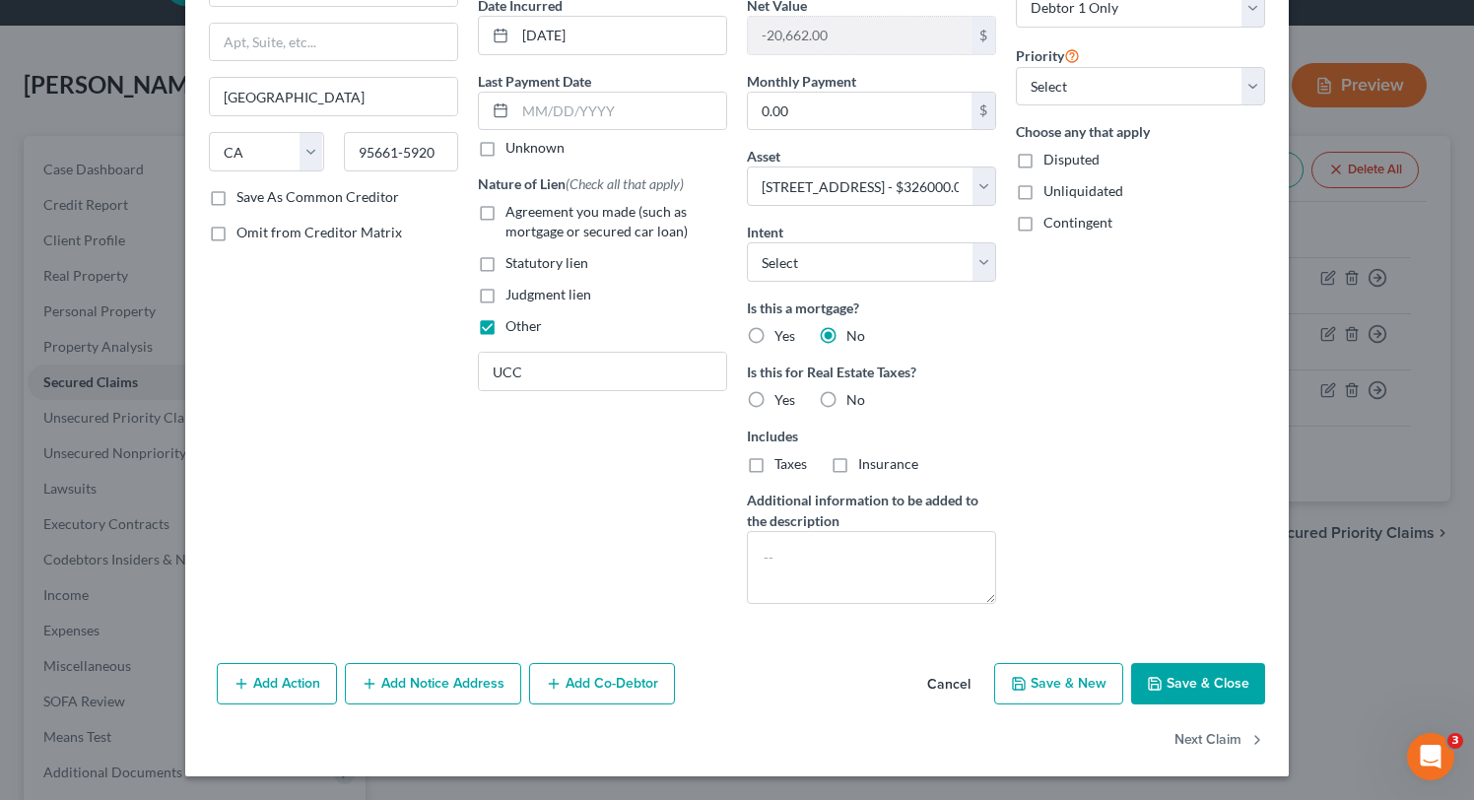
click at [1221, 692] on button "Save & Close" at bounding box center [1198, 683] width 134 height 41
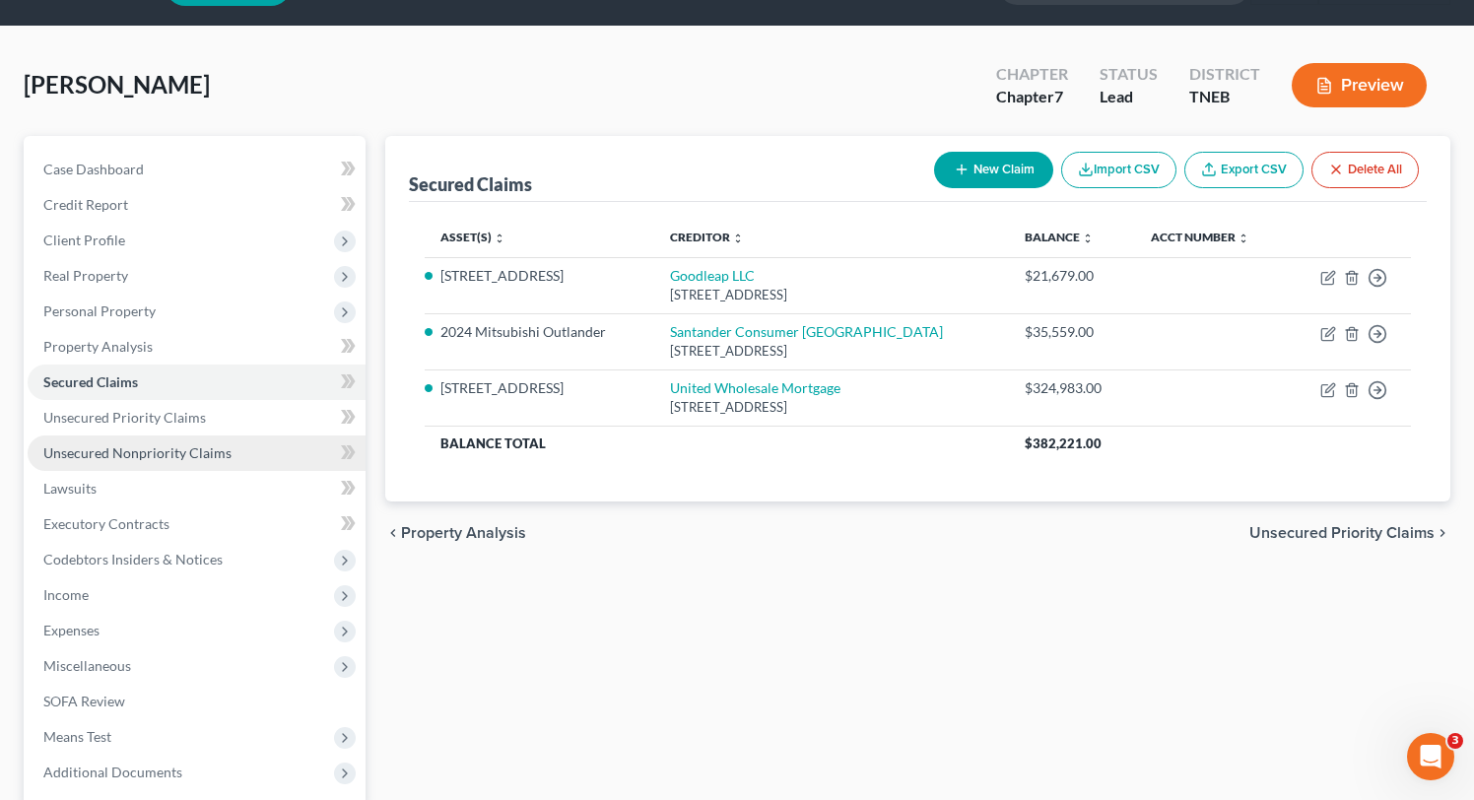
click at [211, 452] on span "Unsecured Nonpriority Claims" at bounding box center [137, 452] width 188 height 17
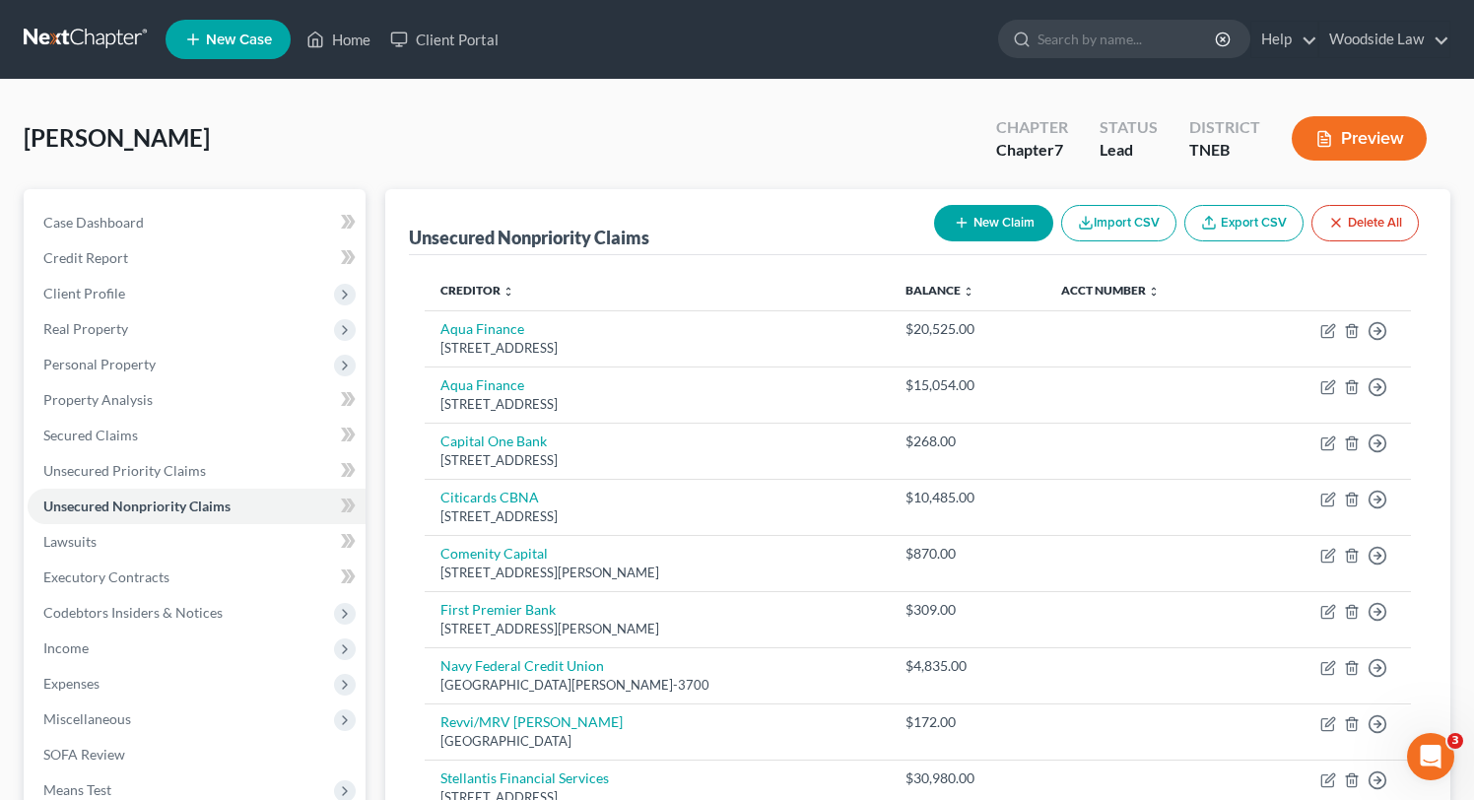
click at [1004, 231] on button "New Claim" at bounding box center [993, 223] width 119 height 36
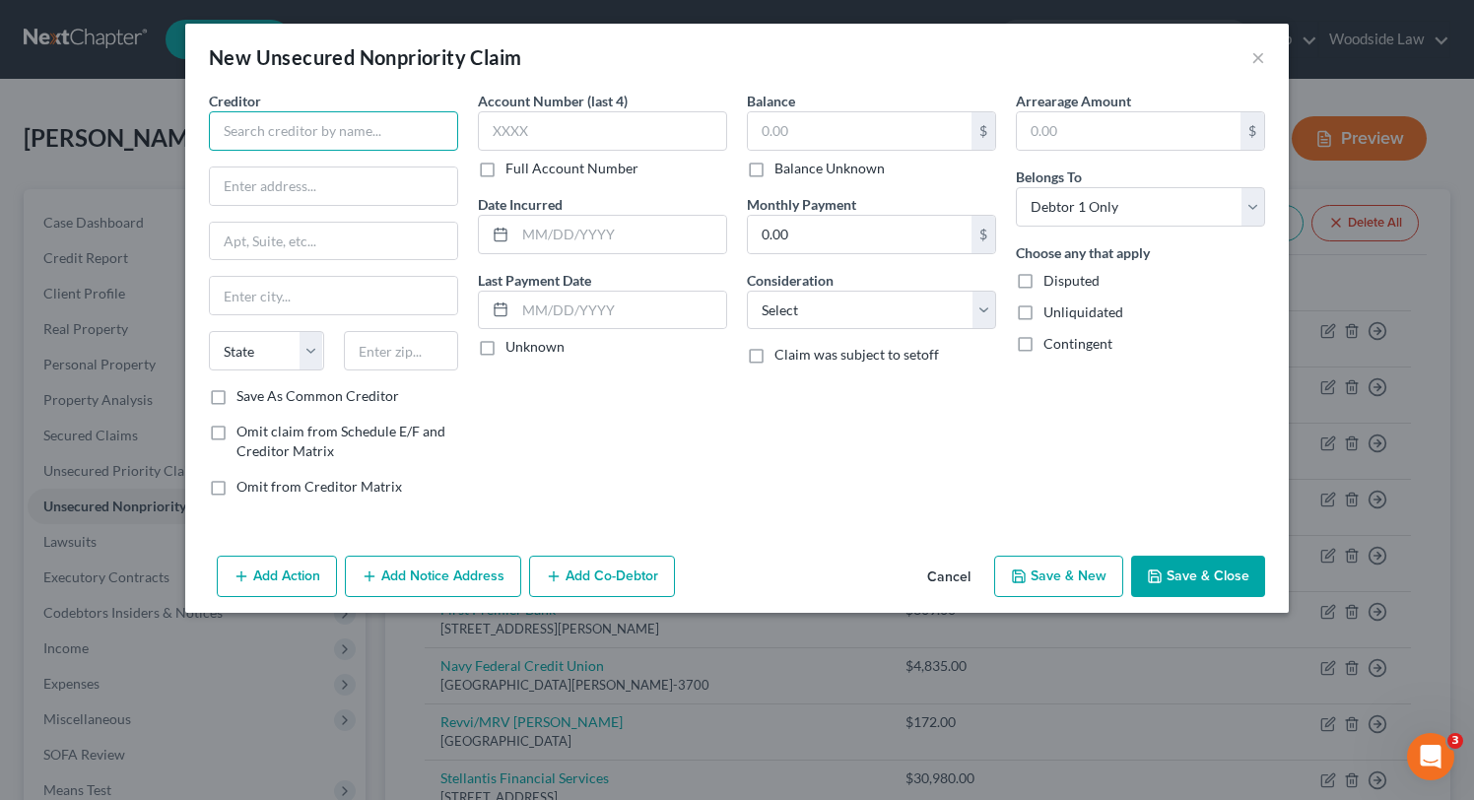
click at [305, 130] on input "text" at bounding box center [333, 130] width 249 height 39
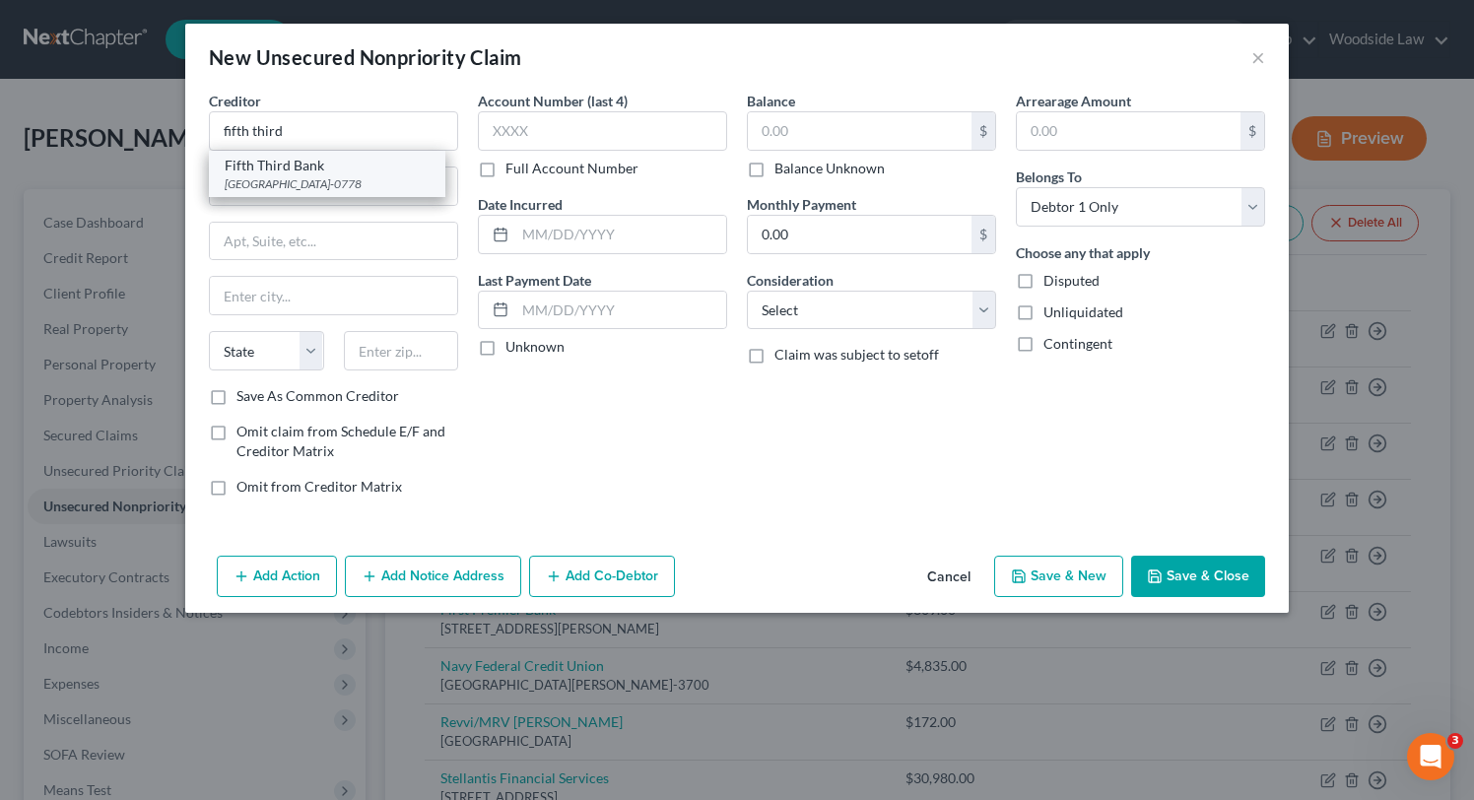
click at [298, 172] on div "Fifth Third Bank" at bounding box center [327, 166] width 205 height 20
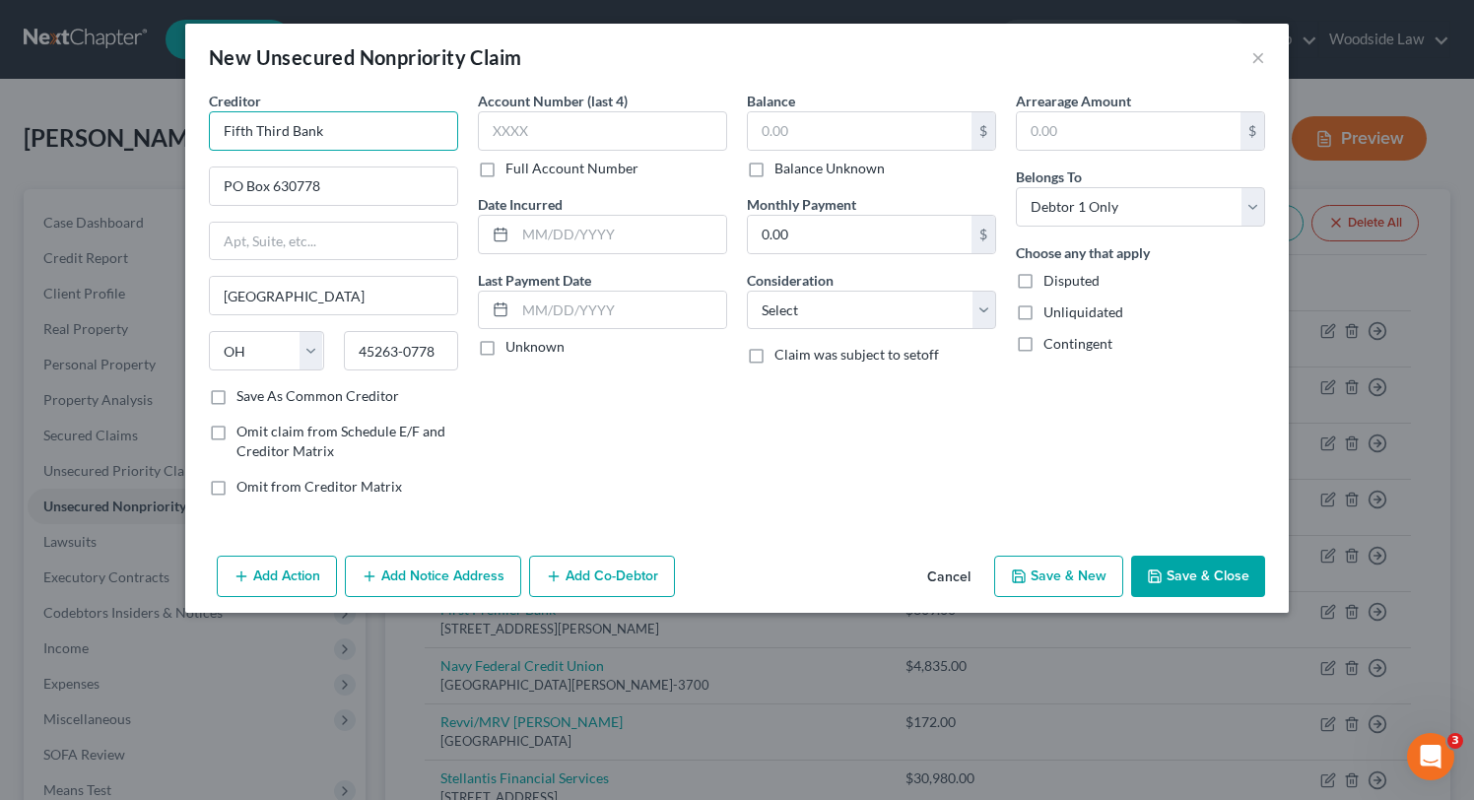
click at [335, 139] on input "Fifth Third Bank" at bounding box center [333, 130] width 249 height 39
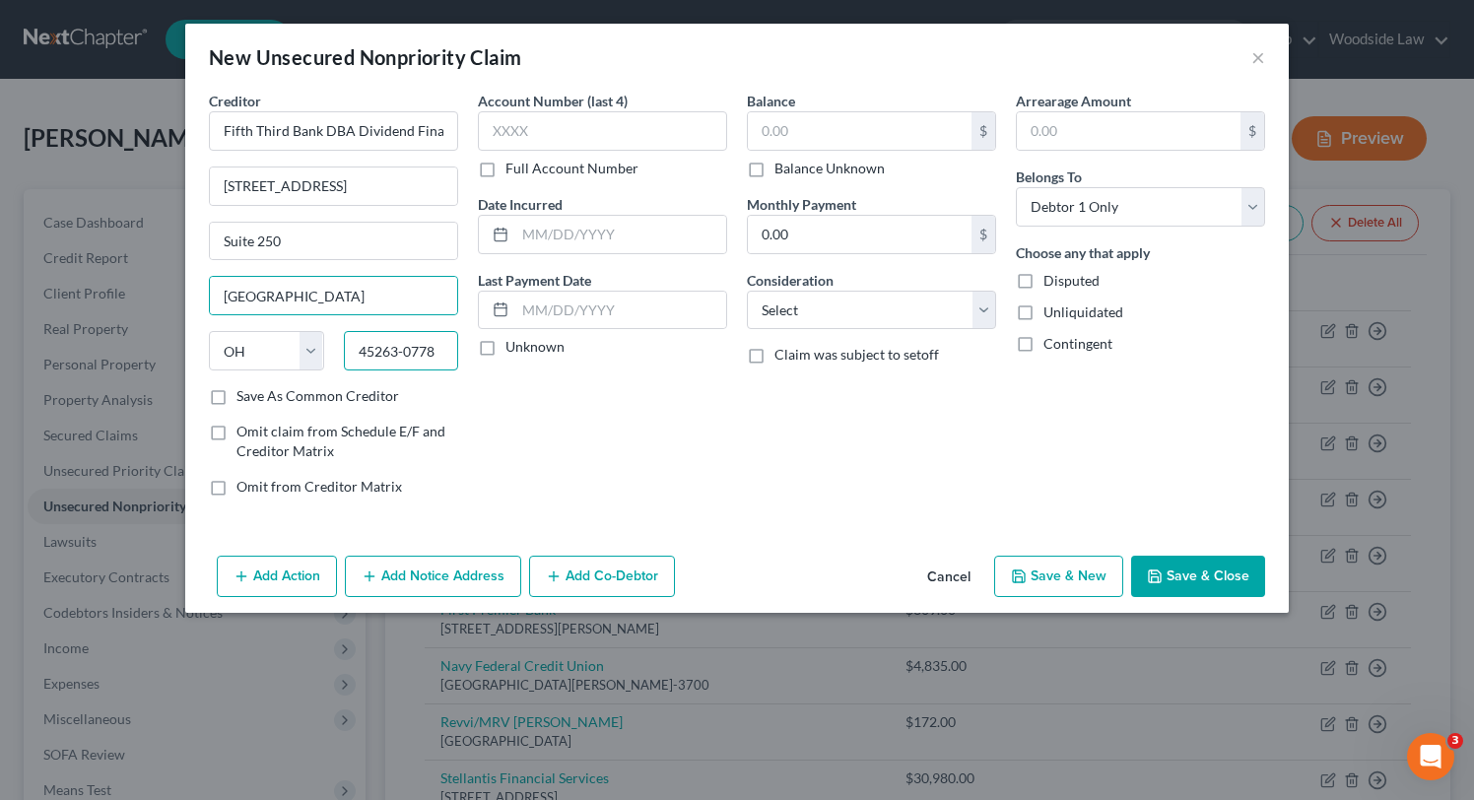
click at [412, 356] on input "45263-0778" at bounding box center [401, 350] width 115 height 39
click at [599, 239] on input "text" at bounding box center [620, 234] width 211 height 37
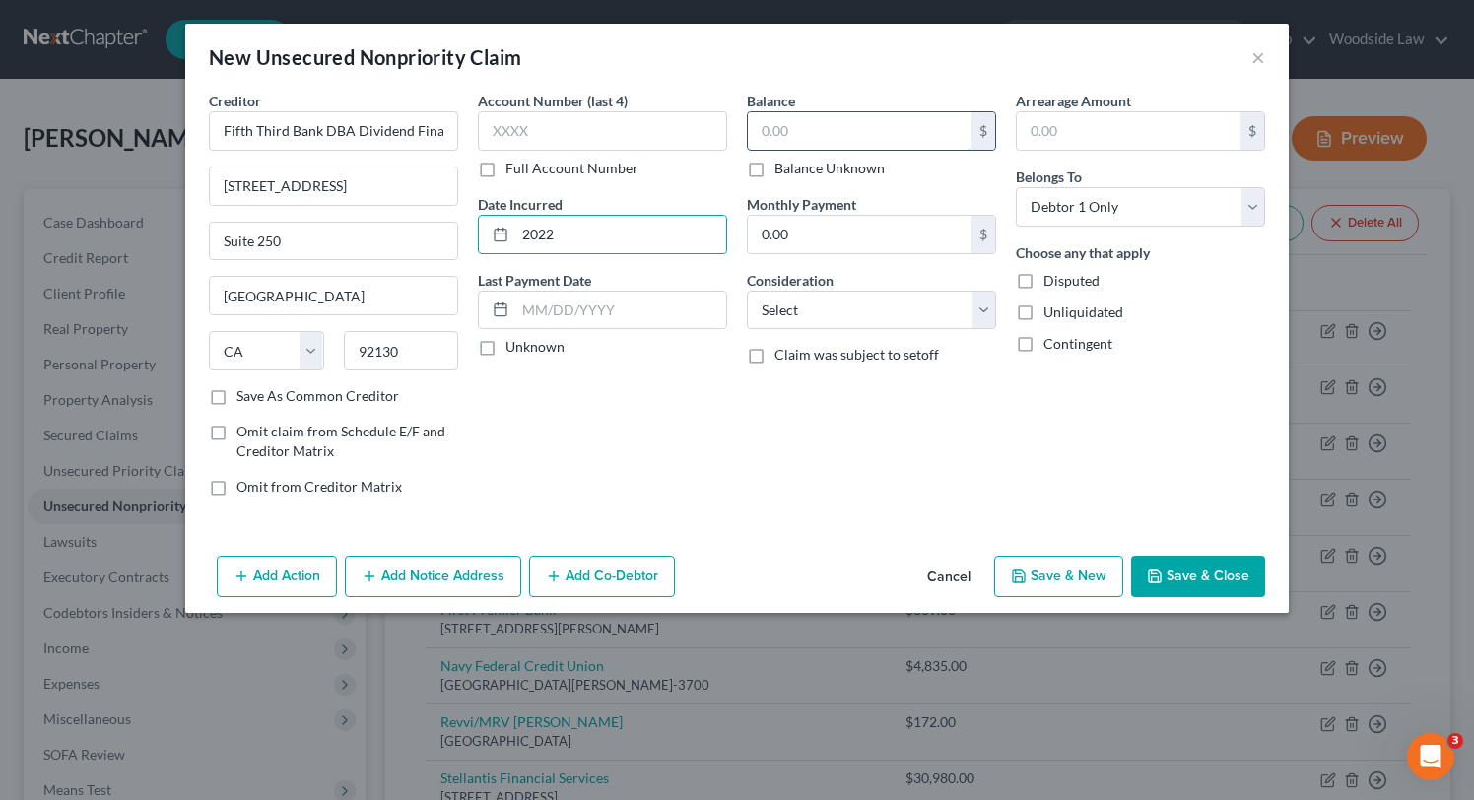
click at [838, 134] on input "text" at bounding box center [860, 130] width 224 height 37
click at [972, 311] on select "Select Cable / Satellite Services Collection Agency Credit Card Debt Debt Couns…" at bounding box center [871, 310] width 249 height 39
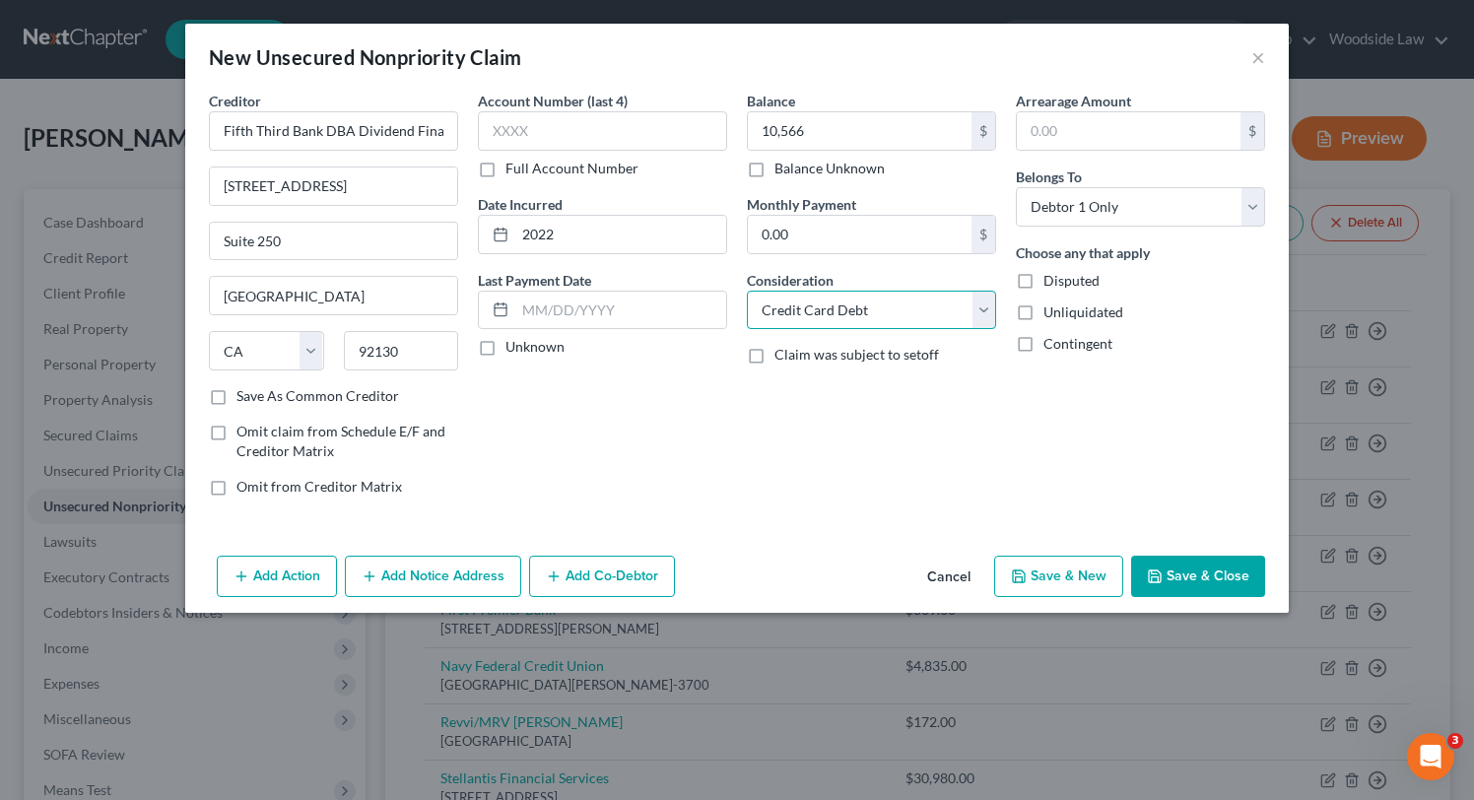
click at [747, 291] on select "Select Cable / Satellite Services Collection Agency Credit Card Debt Debt Couns…" at bounding box center [871, 310] width 249 height 39
click at [910, 308] on select "Select Cable / Satellite Services Collection Agency Credit Card Debt Debt Couns…" at bounding box center [871, 310] width 249 height 39
click at [747, 291] on select "Select Cable / Satellite Services Collection Agency Credit Card Debt Debt Couns…" at bounding box center [871, 310] width 249 height 39
click at [1178, 570] on button "Save & Close" at bounding box center [1198, 576] width 134 height 41
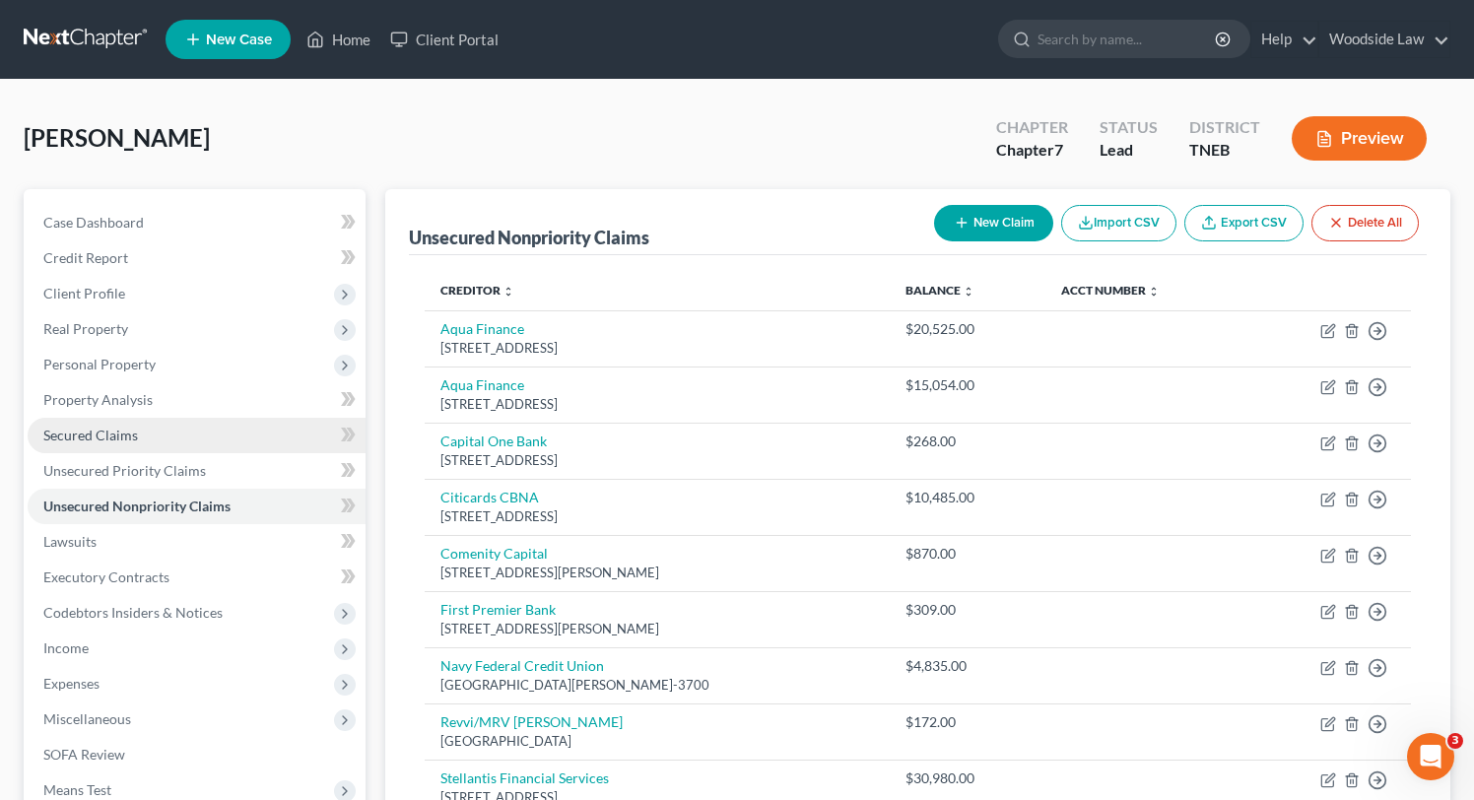
click at [86, 428] on span "Secured Claims" at bounding box center [90, 435] width 95 height 17
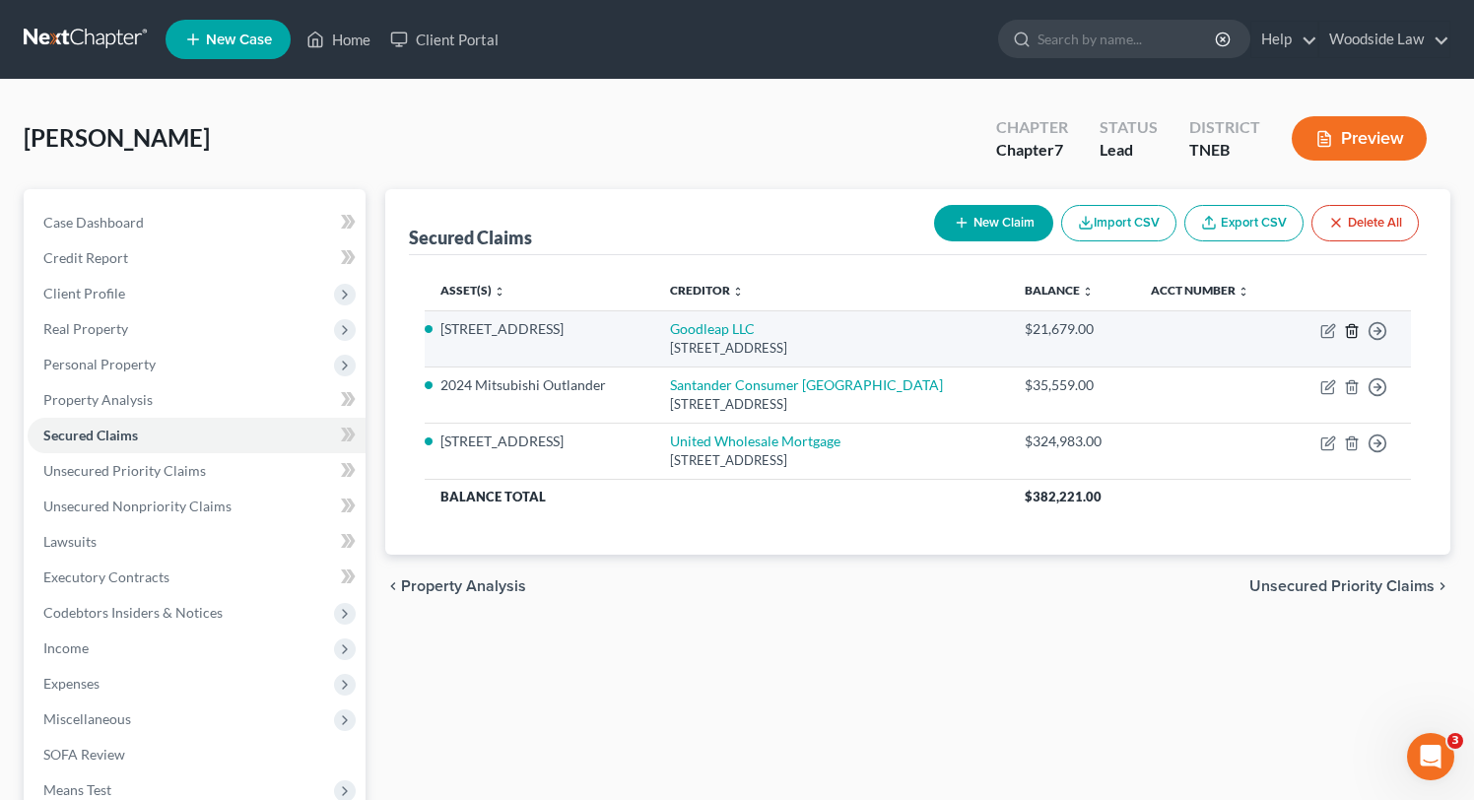
click at [1353, 330] on line "button" at bounding box center [1353, 332] width 0 height 4
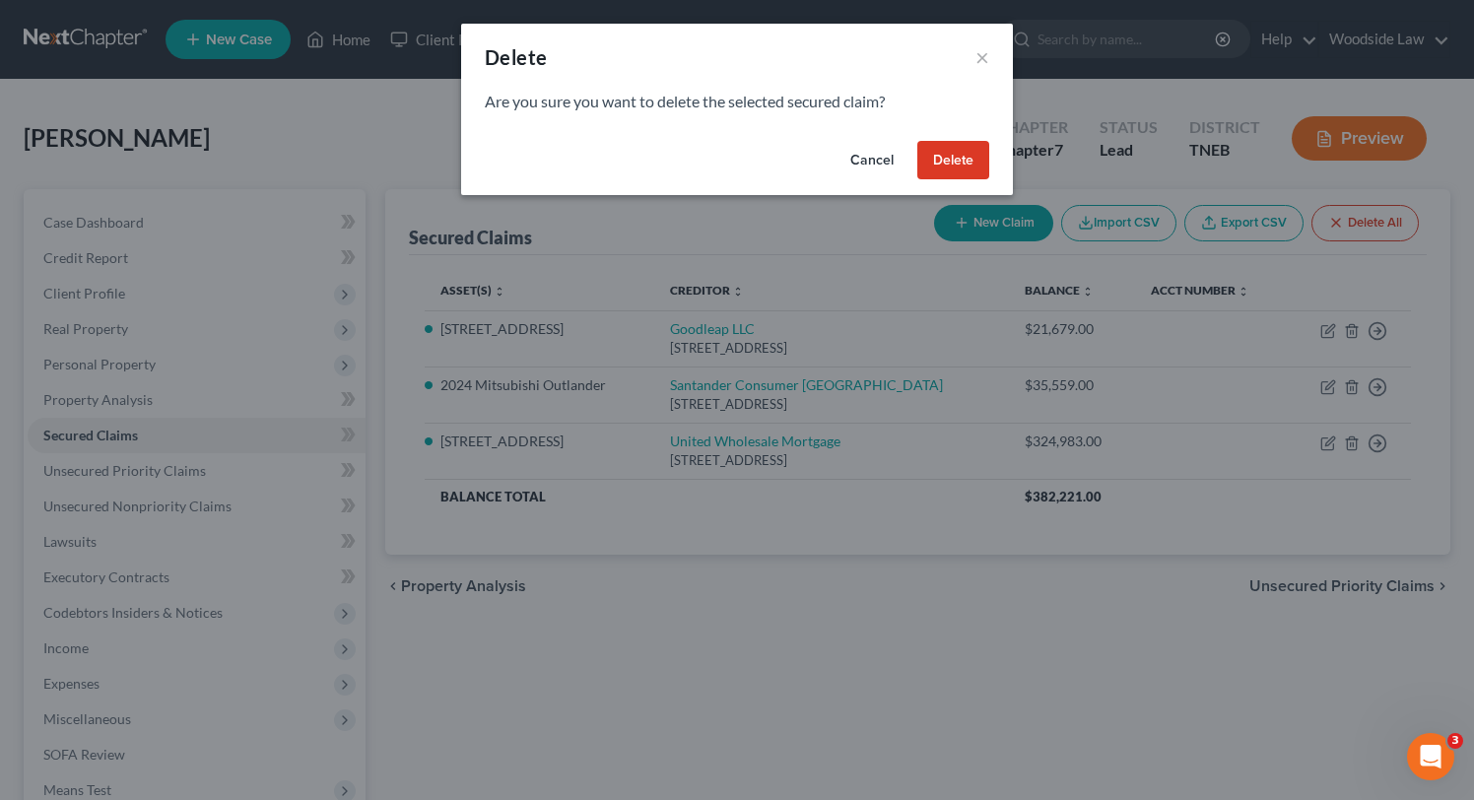
click at [934, 163] on button "Delete" at bounding box center [953, 160] width 72 height 39
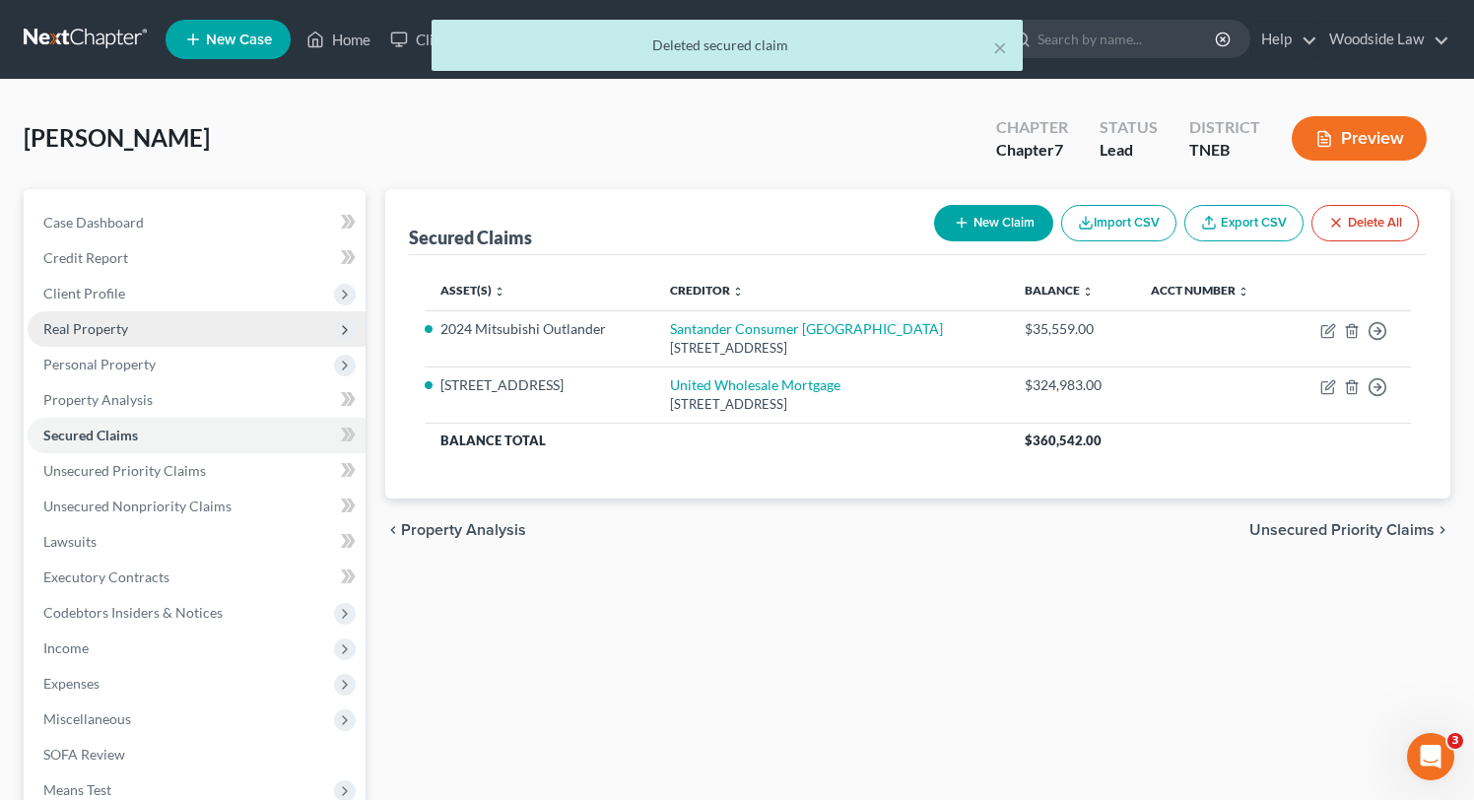
click at [100, 324] on span "Real Property" at bounding box center [85, 328] width 85 height 17
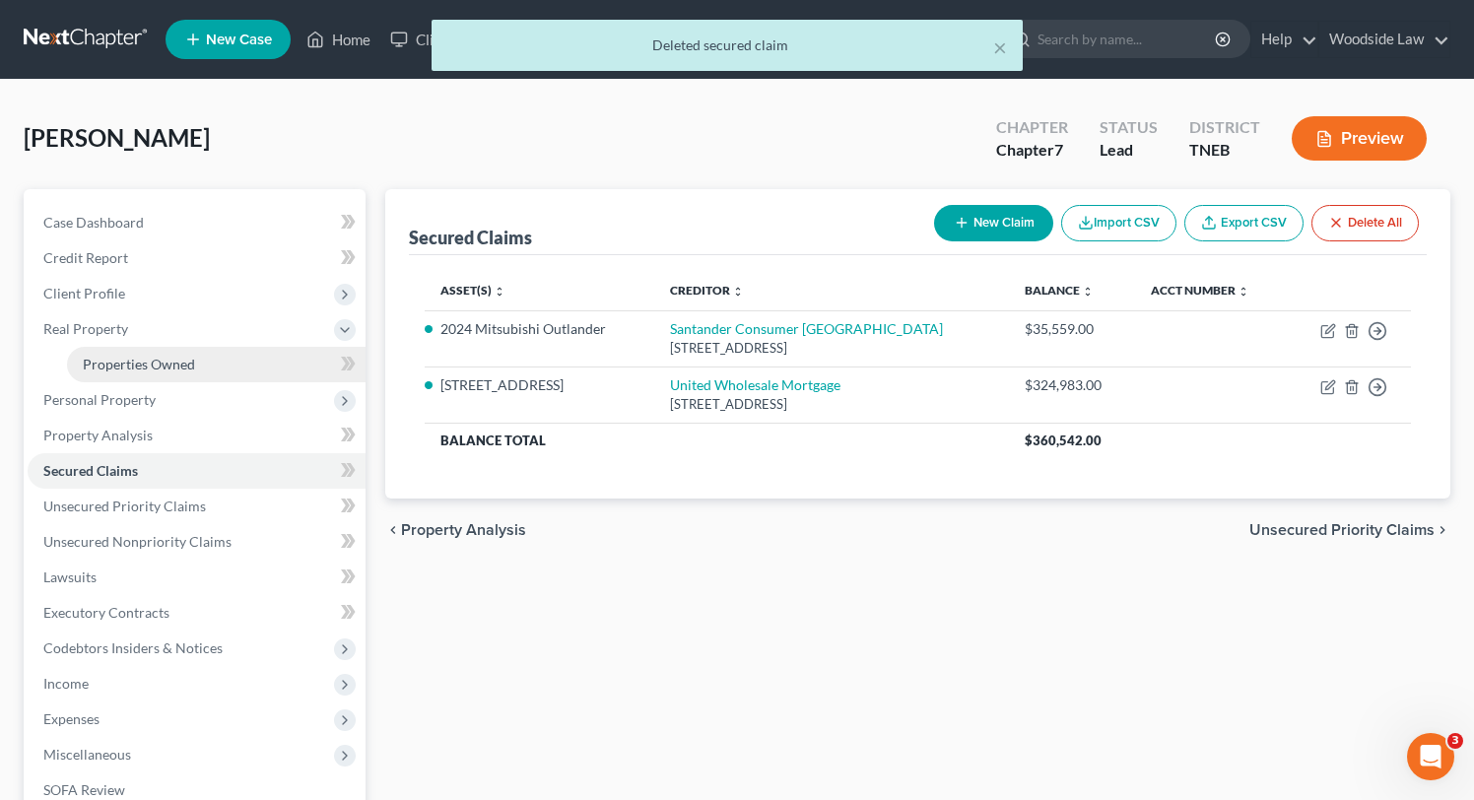
click at [126, 356] on span "Properties Owned" at bounding box center [139, 364] width 112 height 17
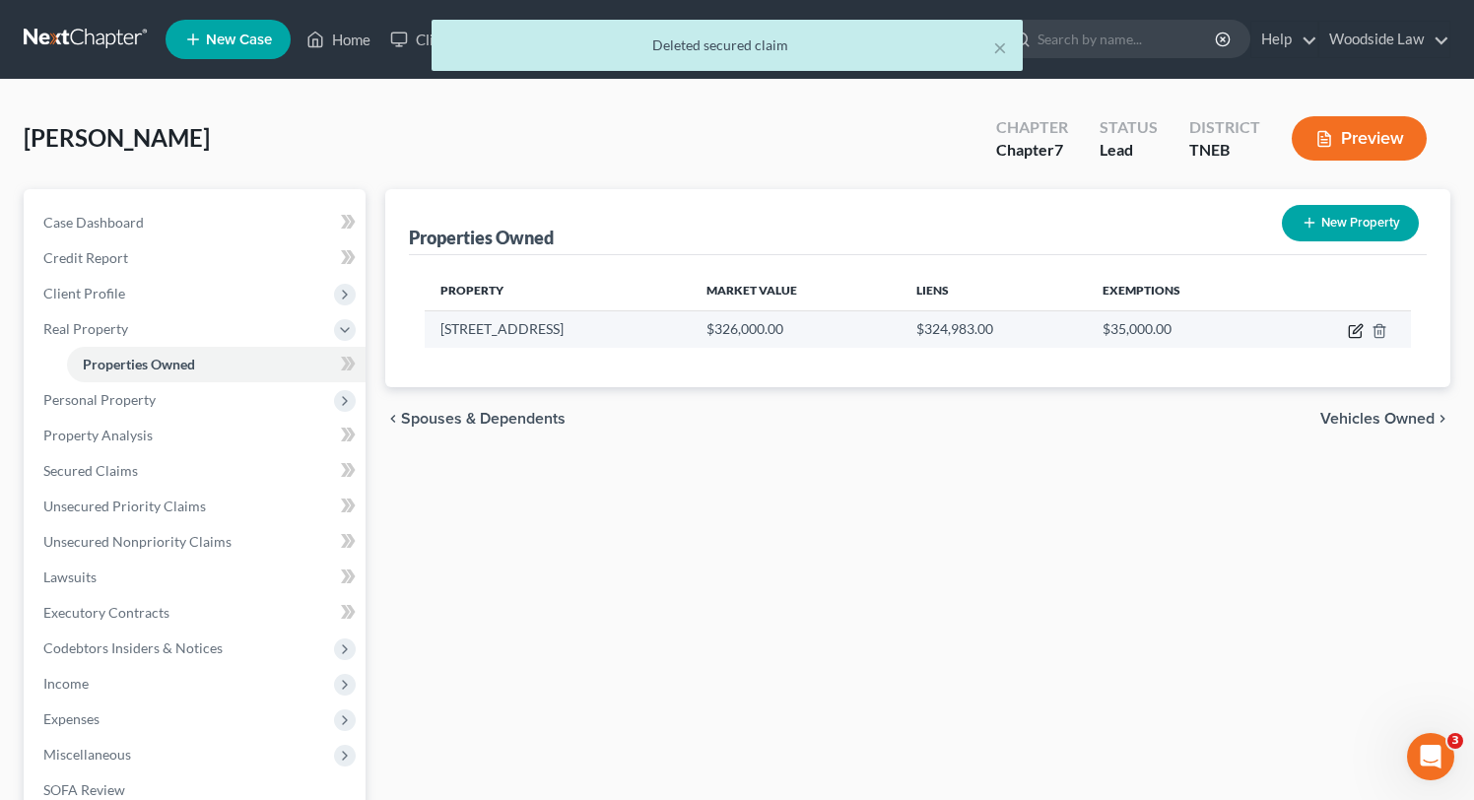
click at [1356, 332] on icon "button" at bounding box center [1357, 328] width 9 height 9
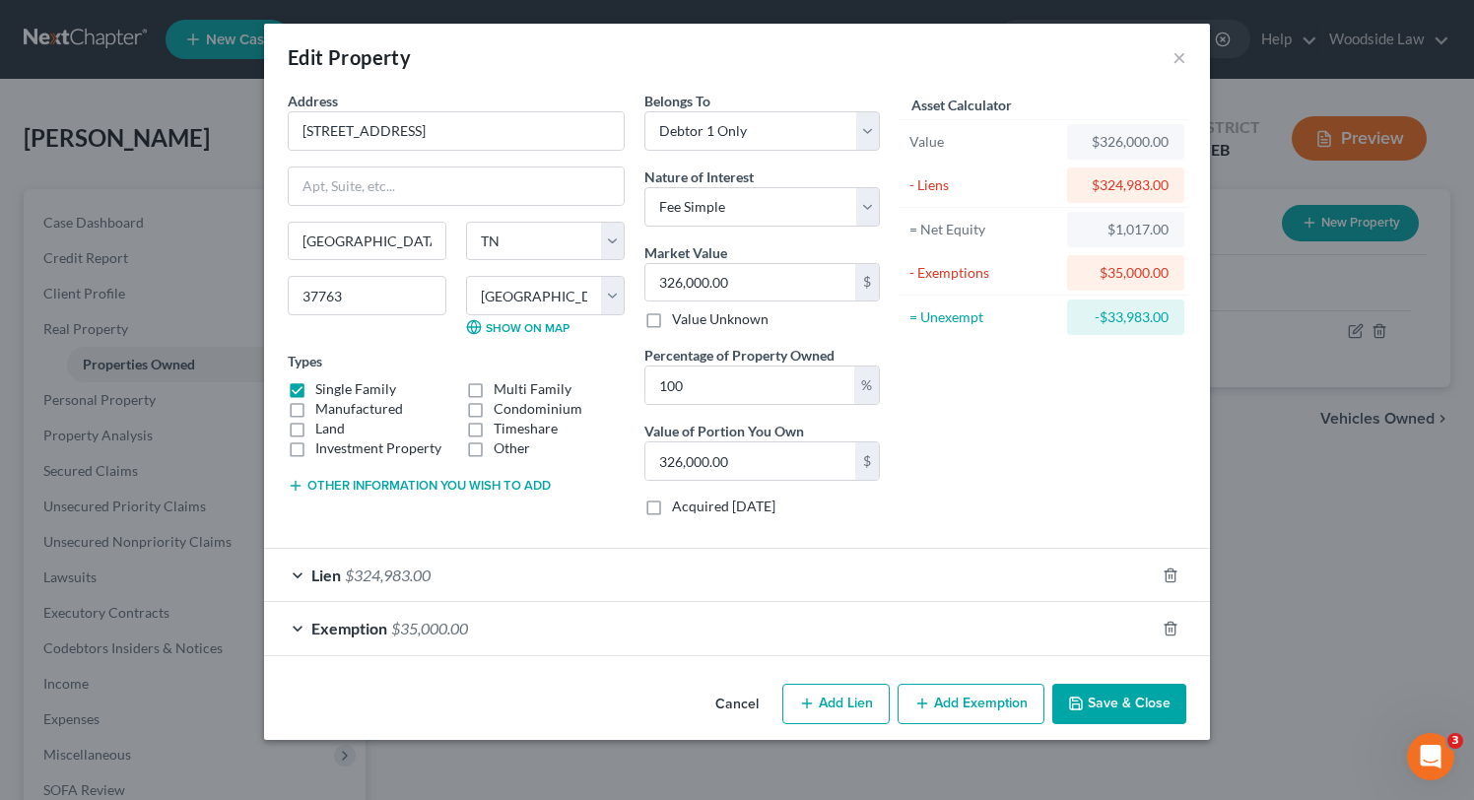
click at [1149, 705] on button "Save & Close" at bounding box center [1119, 704] width 134 height 41
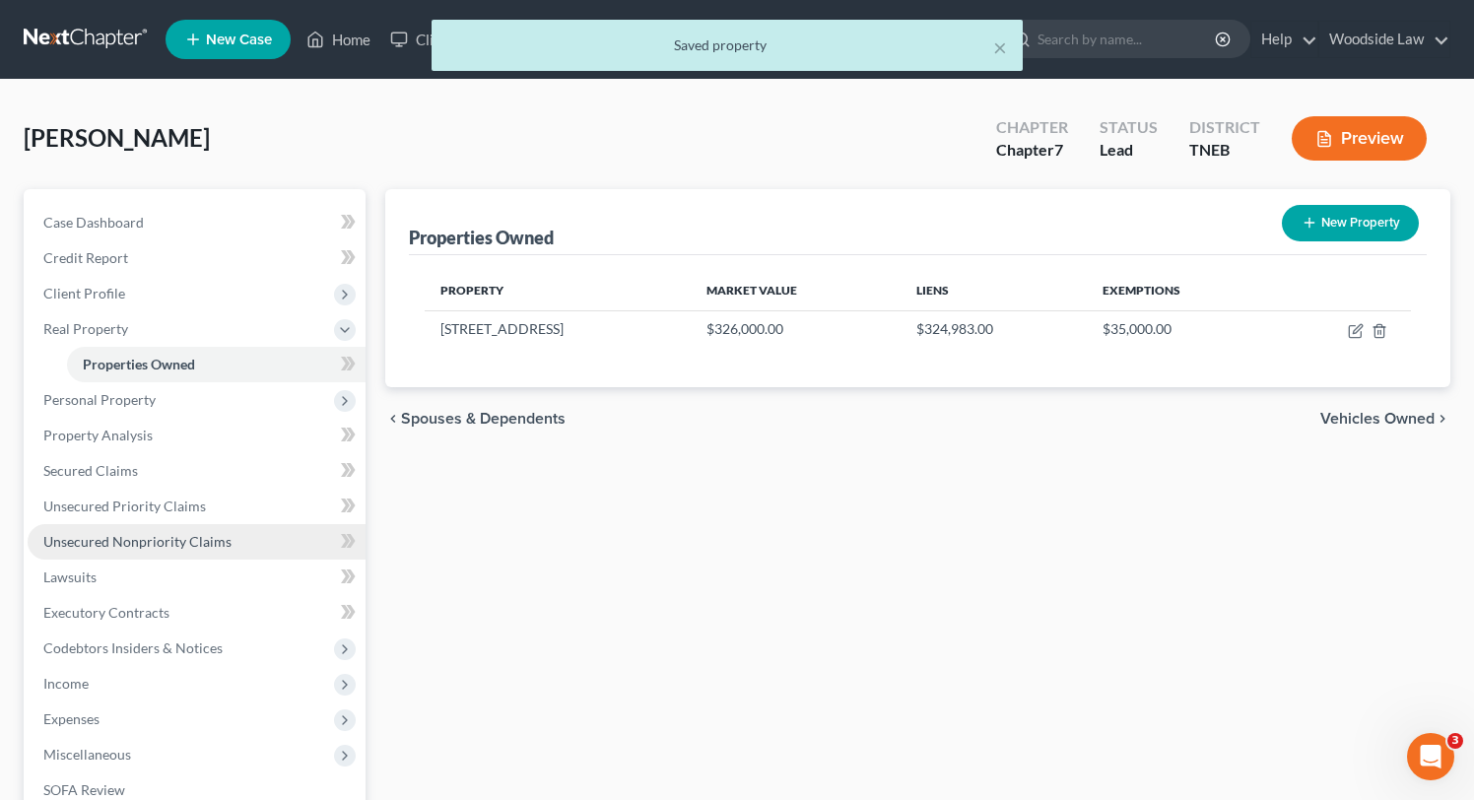
click at [180, 538] on span "Unsecured Nonpriority Claims" at bounding box center [137, 541] width 188 height 17
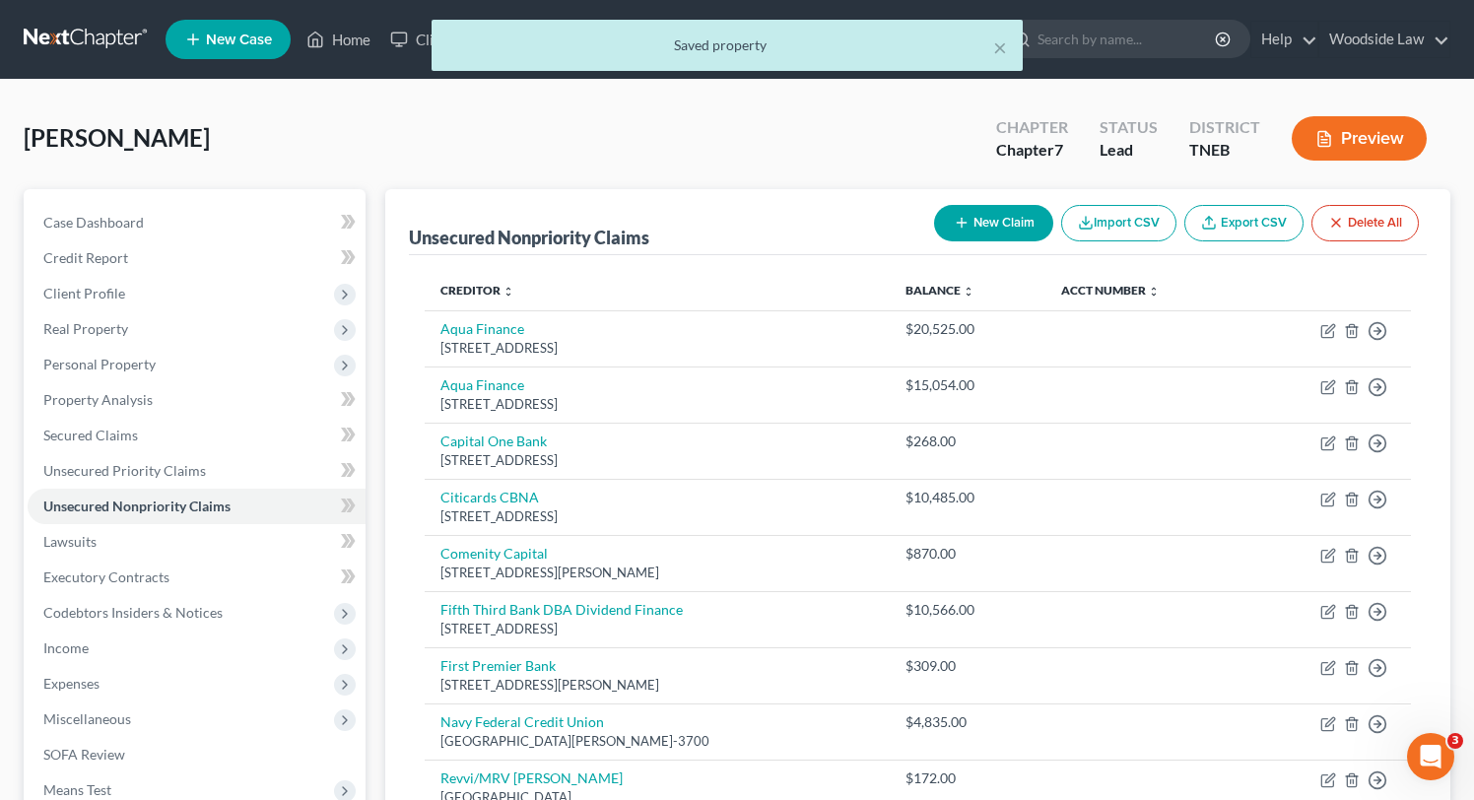
click at [975, 230] on button "New Claim" at bounding box center [993, 223] width 119 height 36
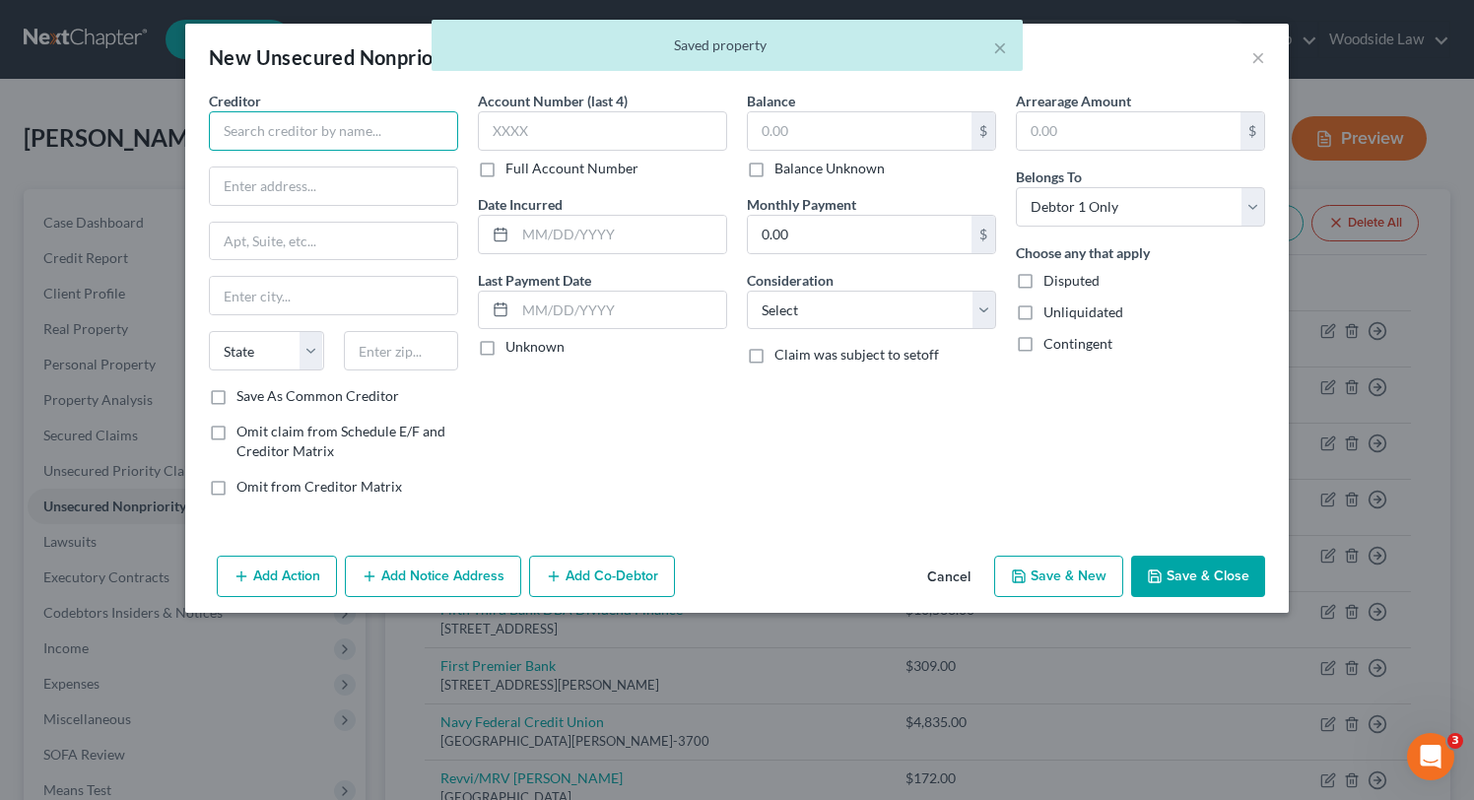
click at [405, 123] on input "text" at bounding box center [333, 130] width 249 height 39
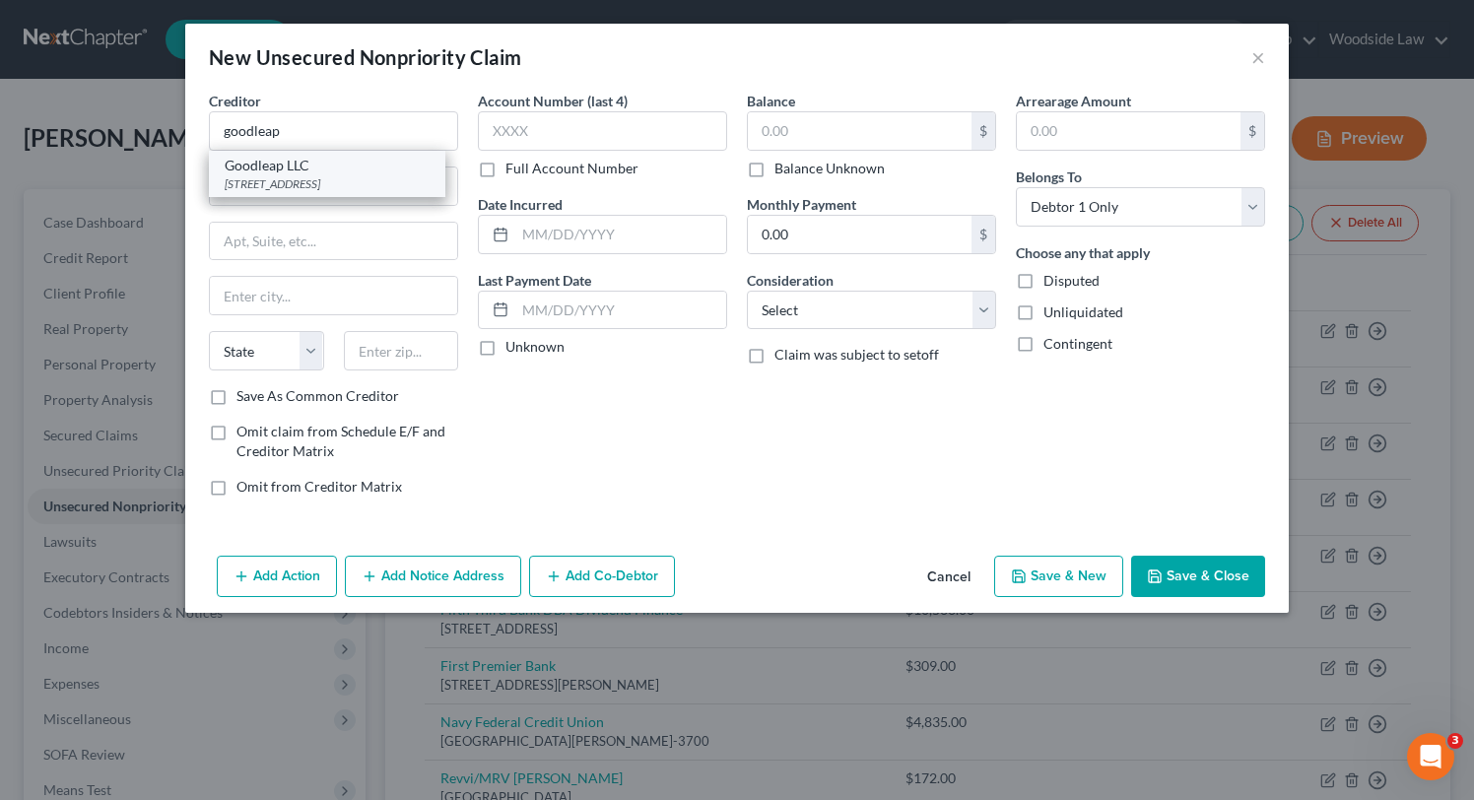
click at [364, 192] on div "[STREET_ADDRESS]" at bounding box center [327, 183] width 205 height 17
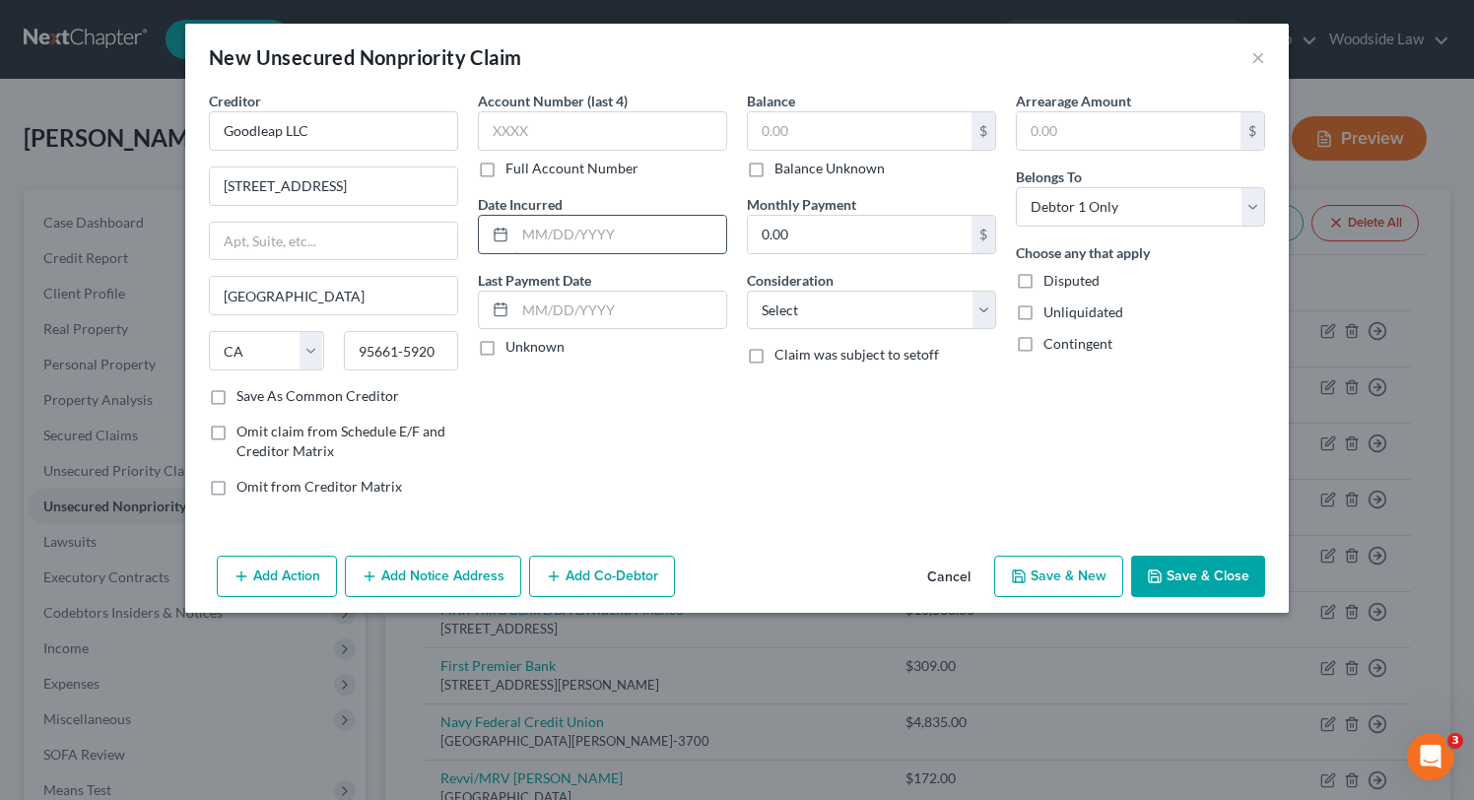
click at [562, 241] on input "text" at bounding box center [620, 234] width 211 height 37
click at [846, 132] on input "text" at bounding box center [860, 130] width 224 height 37
click at [899, 318] on select "Select Cable / Satellite Services Collection Agency Credit Card Debt Debt Couns…" at bounding box center [871, 310] width 249 height 39
click at [747, 291] on select "Select Cable / Satellite Services Collection Agency Credit Card Debt Debt Couns…" at bounding box center [871, 310] width 249 height 39
click at [1192, 574] on button "Save & Close" at bounding box center [1198, 576] width 134 height 41
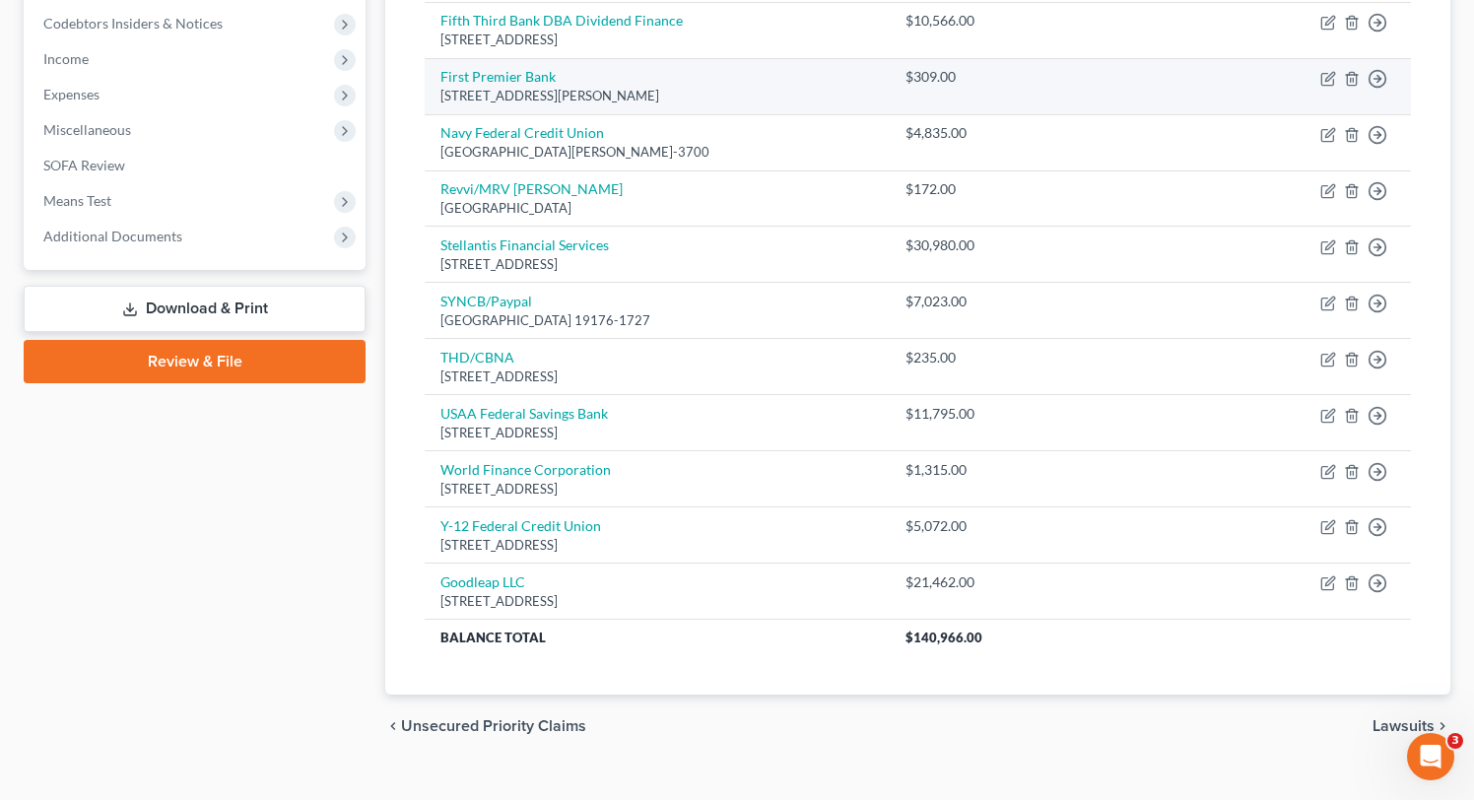
scroll to position [615, 0]
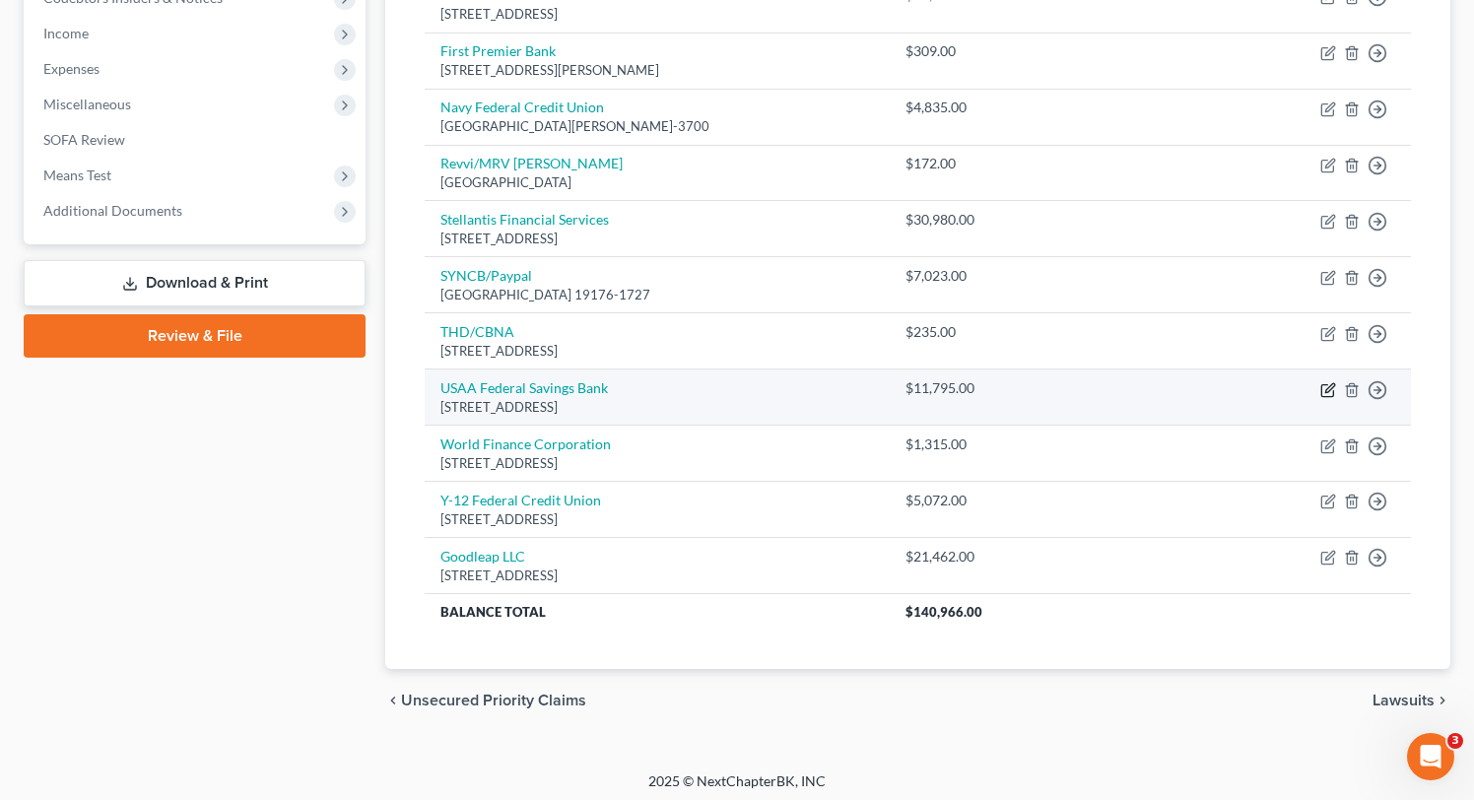
click at [1332, 389] on icon "button" at bounding box center [1328, 390] width 16 height 16
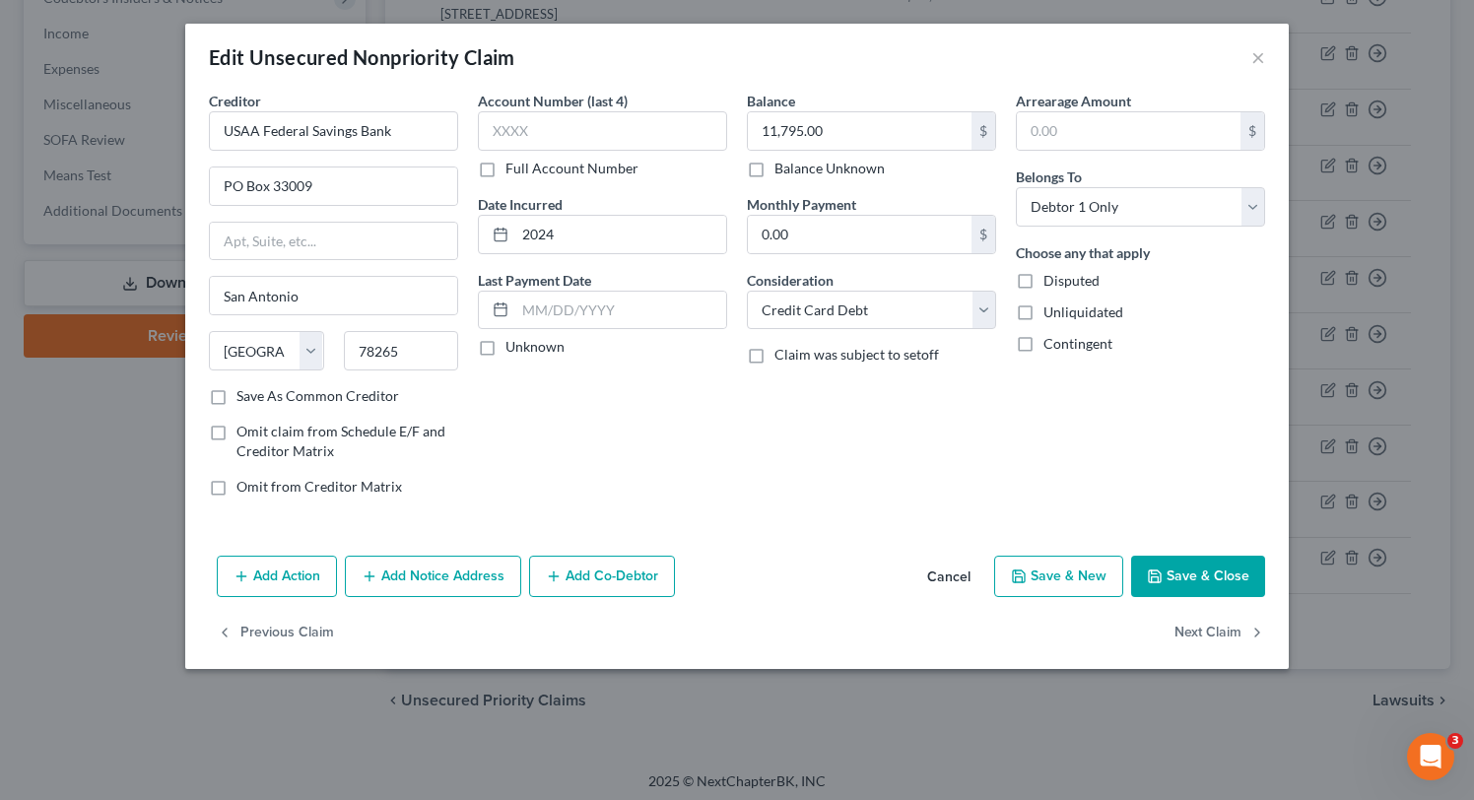
click at [428, 575] on button "Add Notice Address" at bounding box center [433, 576] width 176 height 41
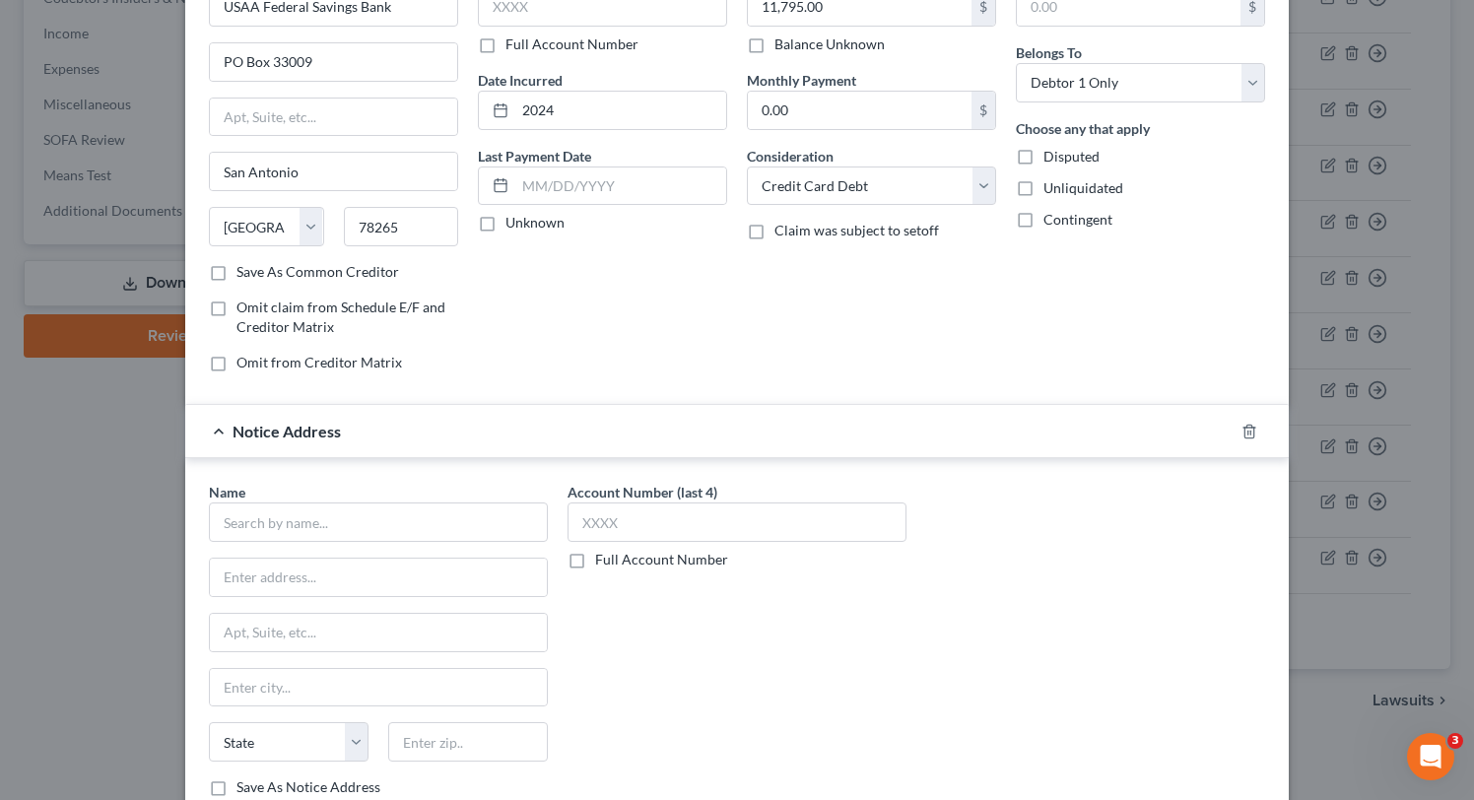
scroll to position [135, 0]
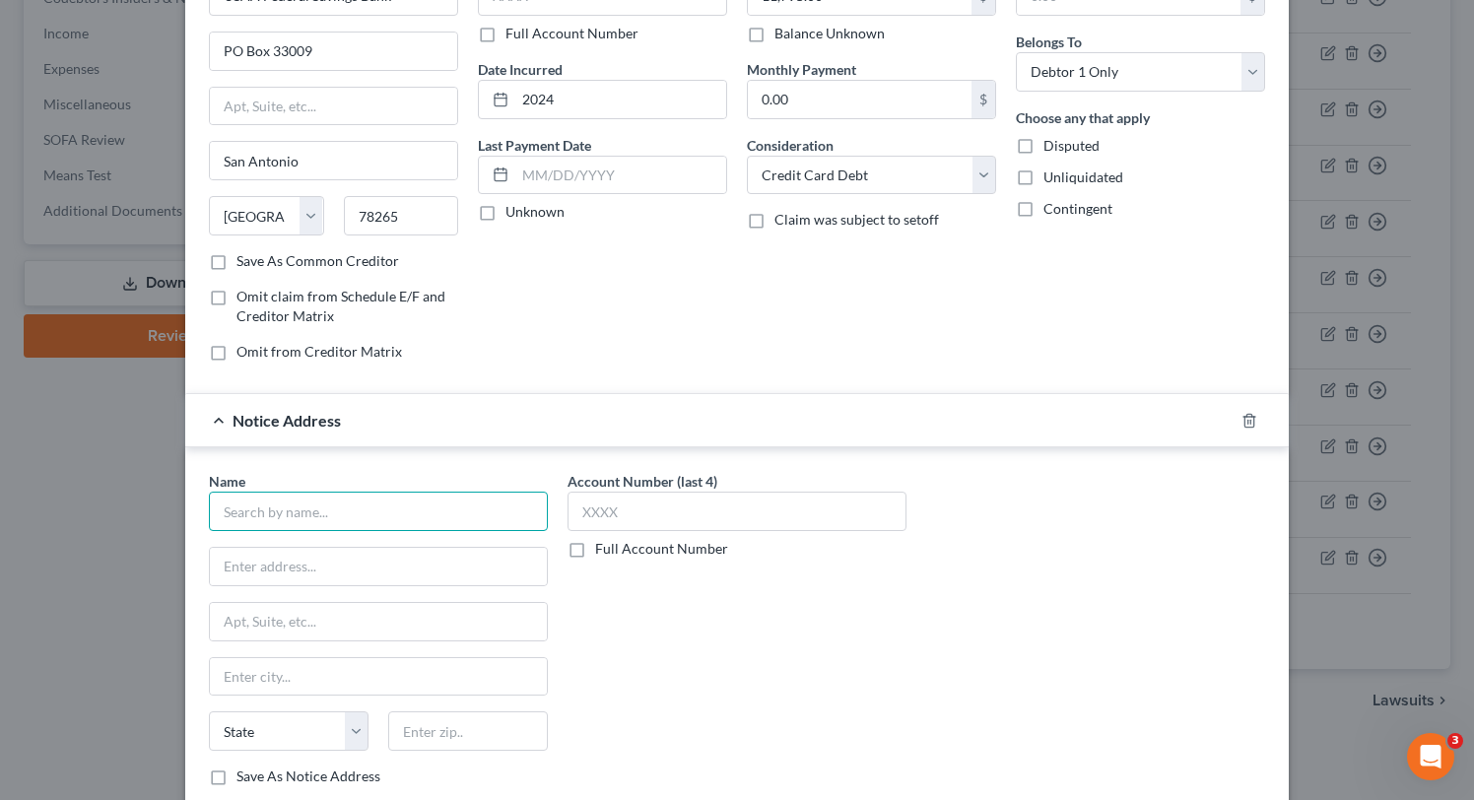
click at [404, 516] on input "text" at bounding box center [378, 511] width 339 height 39
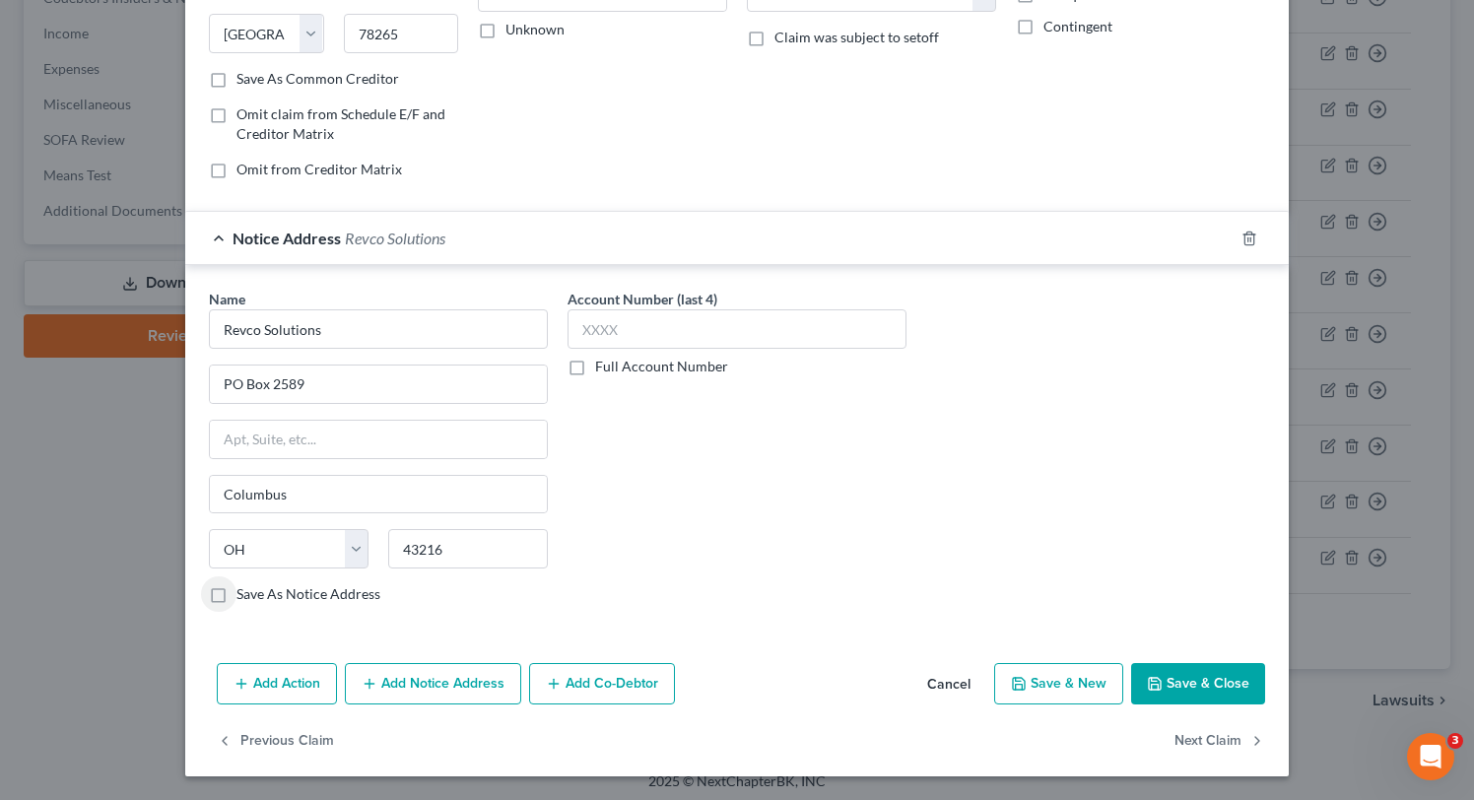
click at [1207, 692] on button "Save & Close" at bounding box center [1198, 683] width 134 height 41
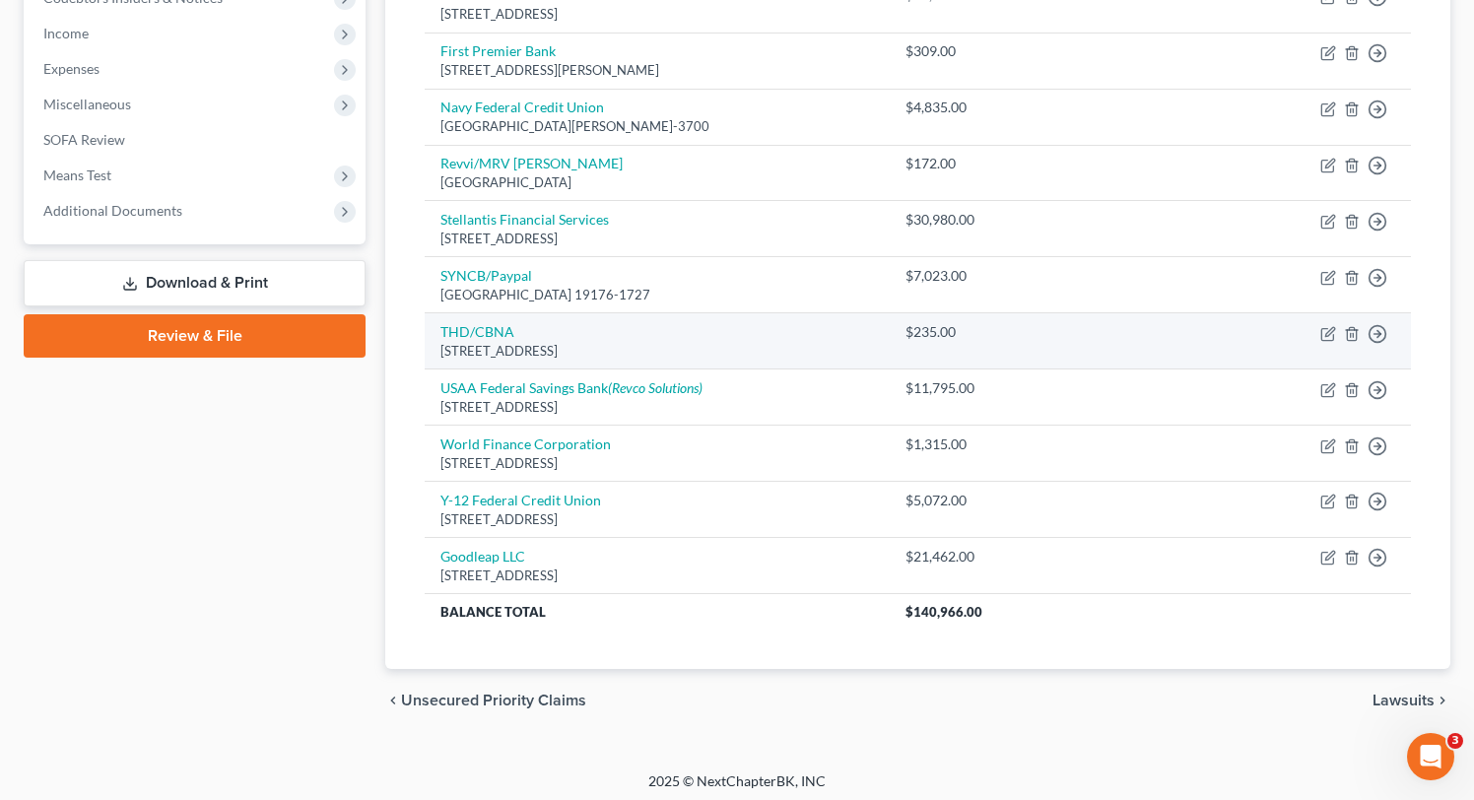
scroll to position [0, 0]
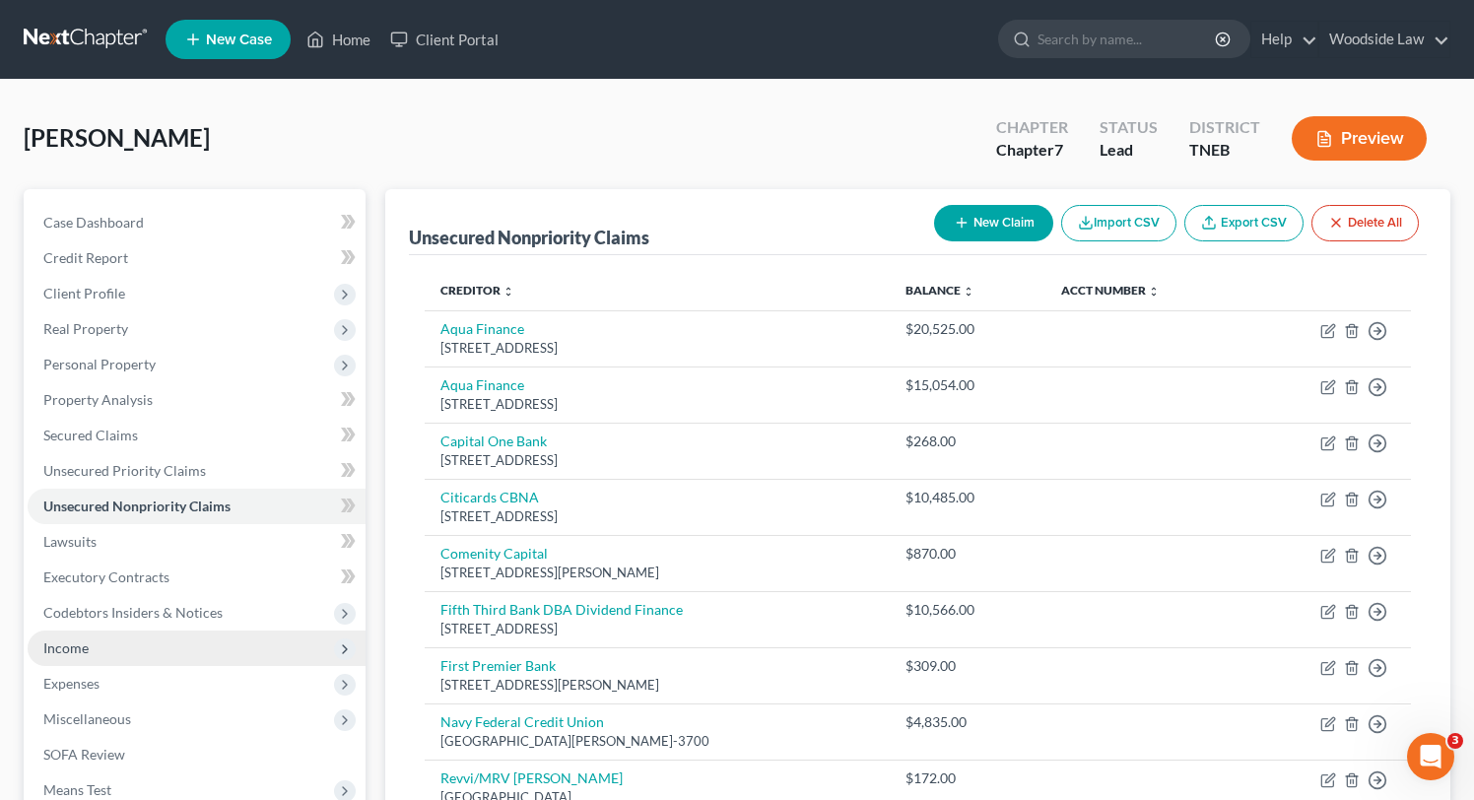
click at [69, 654] on span "Income" at bounding box center [65, 647] width 45 height 17
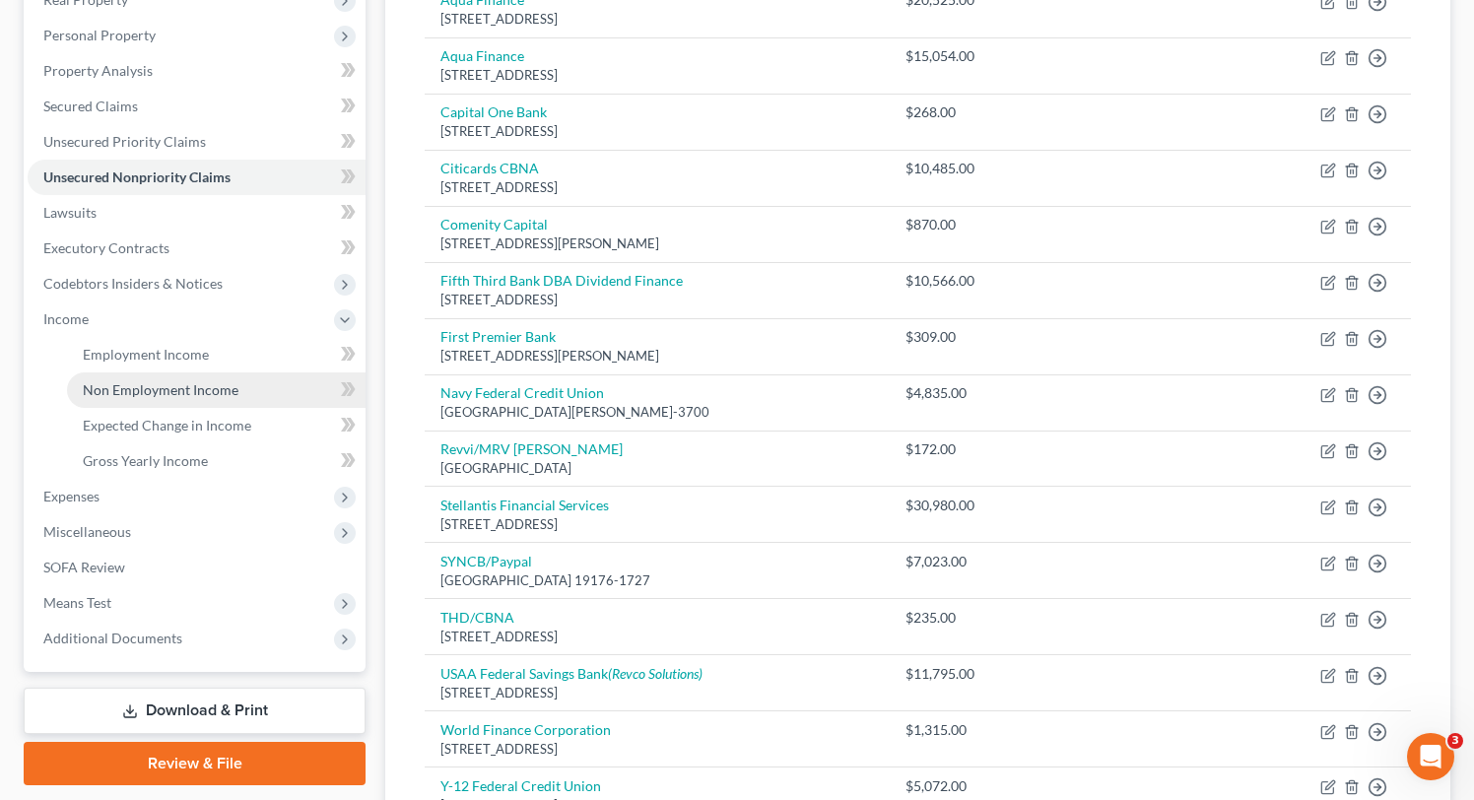
scroll to position [621, 0]
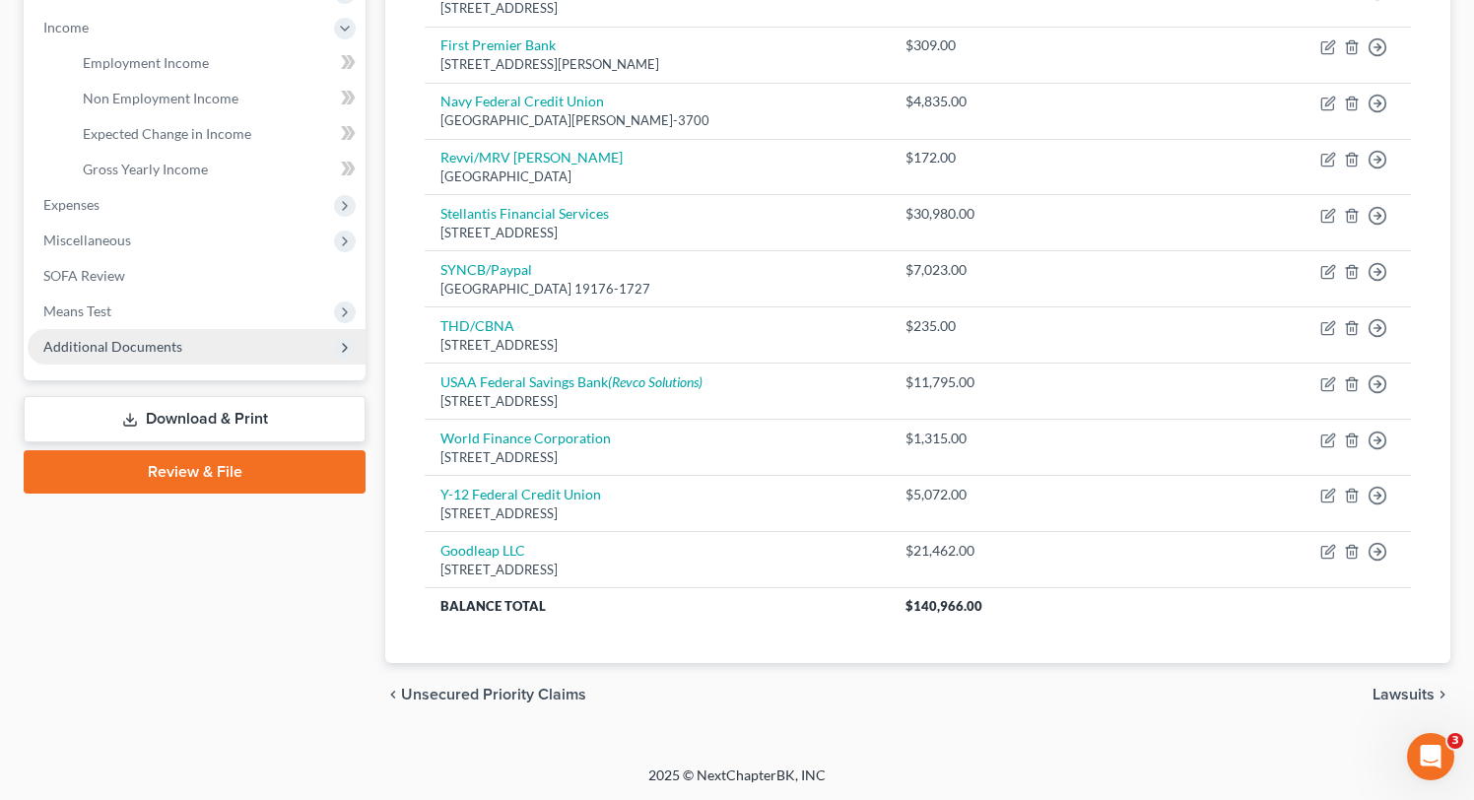
click at [127, 342] on span "Additional Documents" at bounding box center [112, 346] width 139 height 17
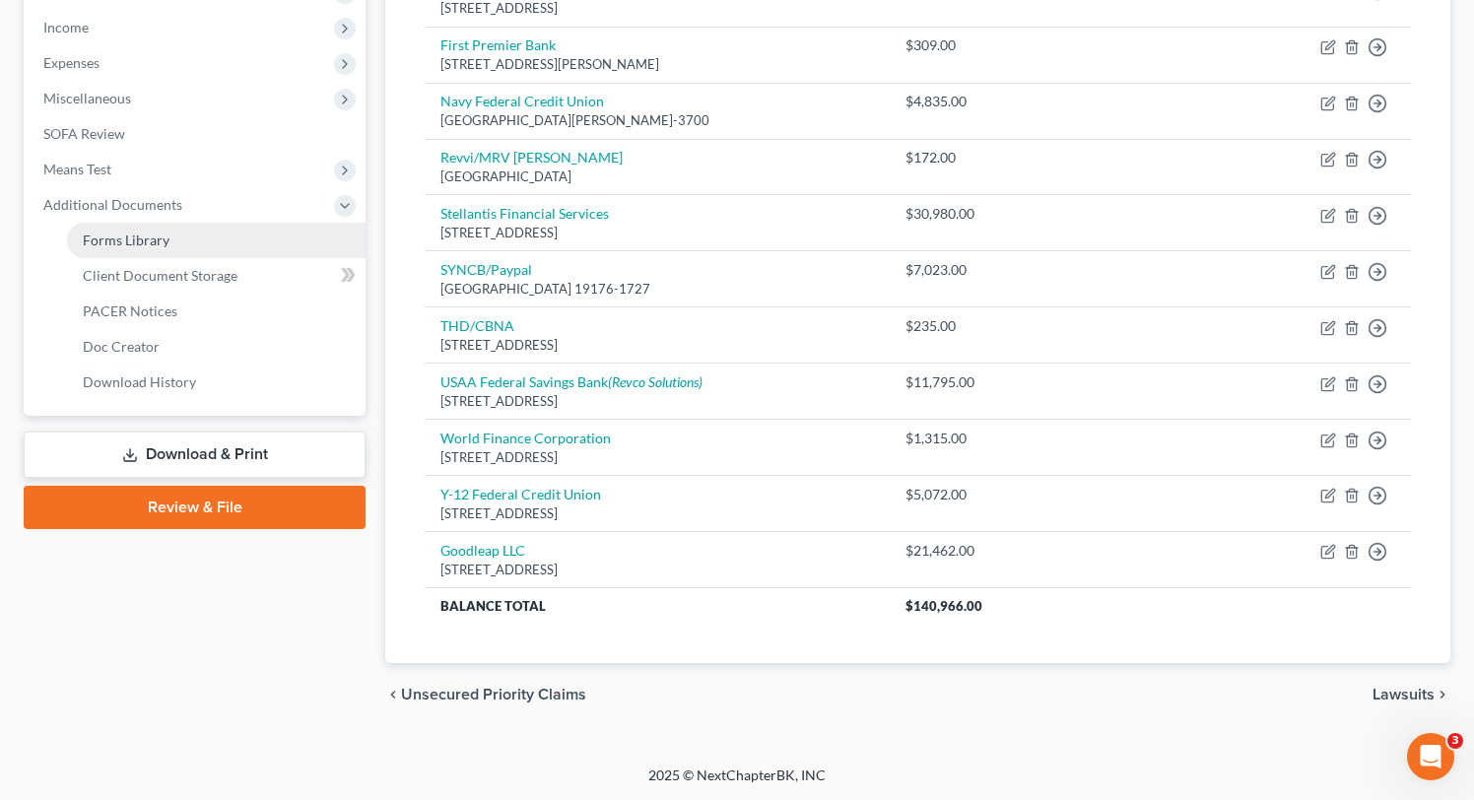
click at [117, 233] on span "Forms Library" at bounding box center [126, 240] width 87 height 17
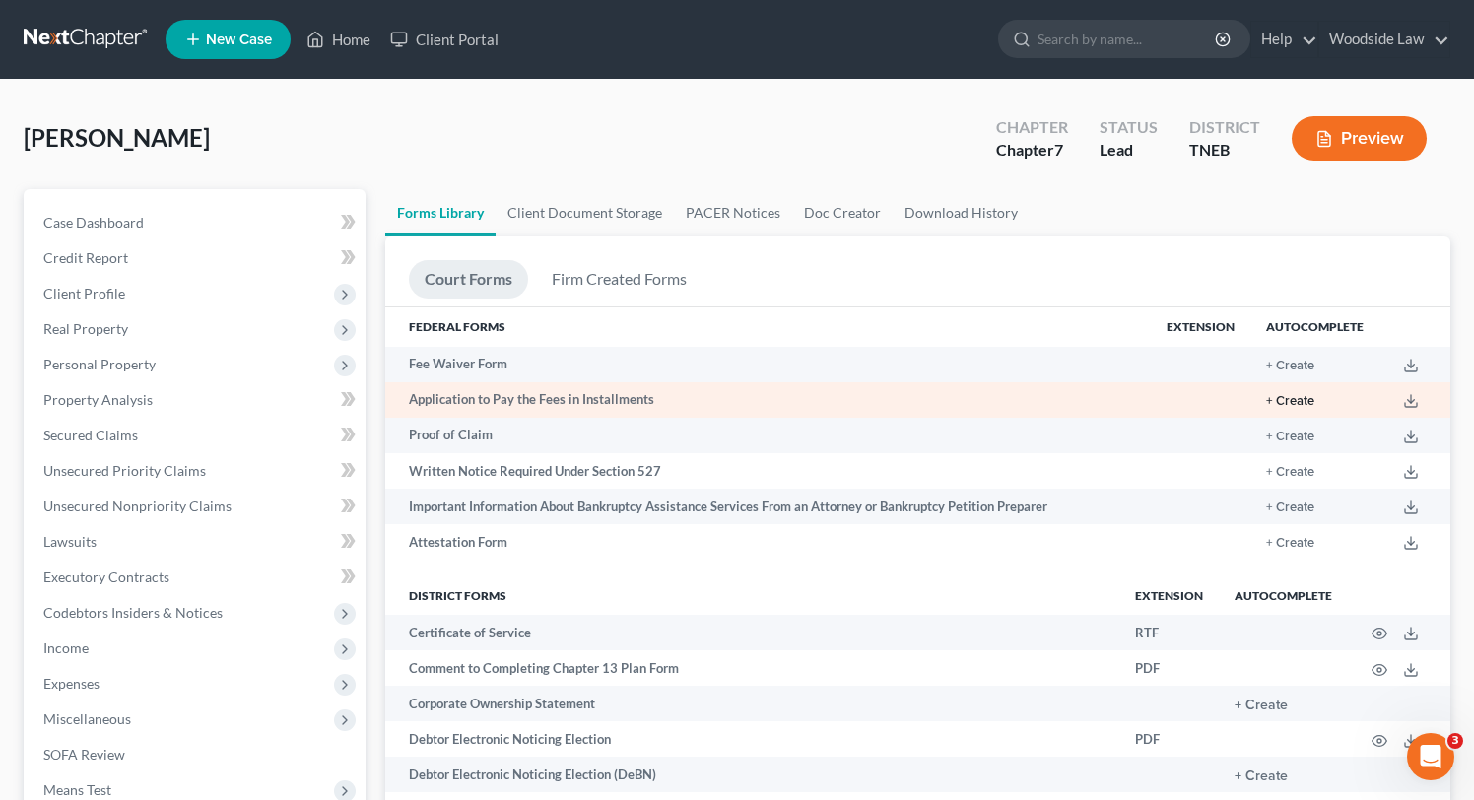
click at [1300, 401] on button "+ Create" at bounding box center [1290, 401] width 48 height 13
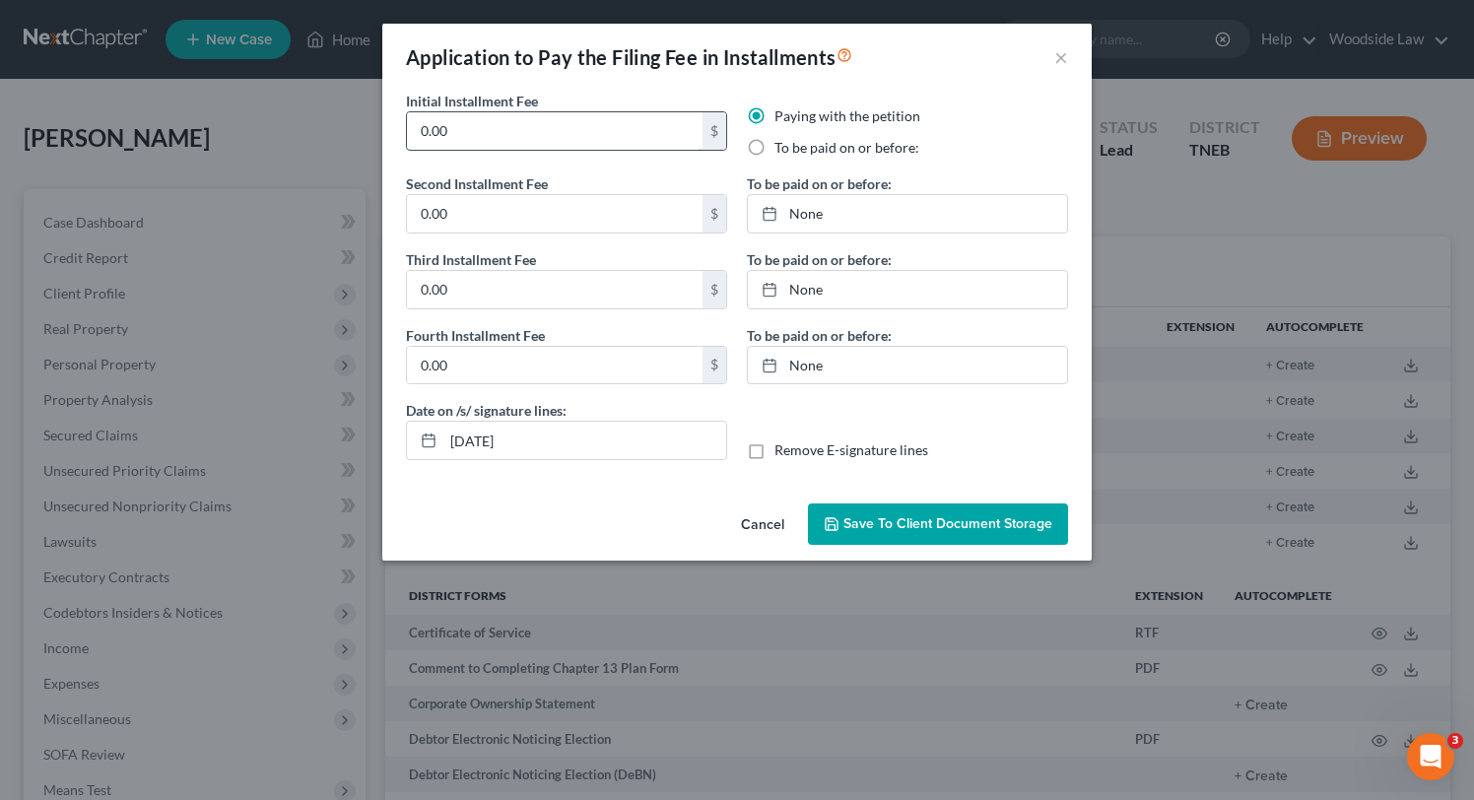
click at [589, 140] on input "0.00" at bounding box center [555, 130] width 296 height 37
click at [507, 213] on input "0.00" at bounding box center [555, 213] width 296 height 37
click at [482, 290] on input "0.00" at bounding box center [555, 289] width 296 height 37
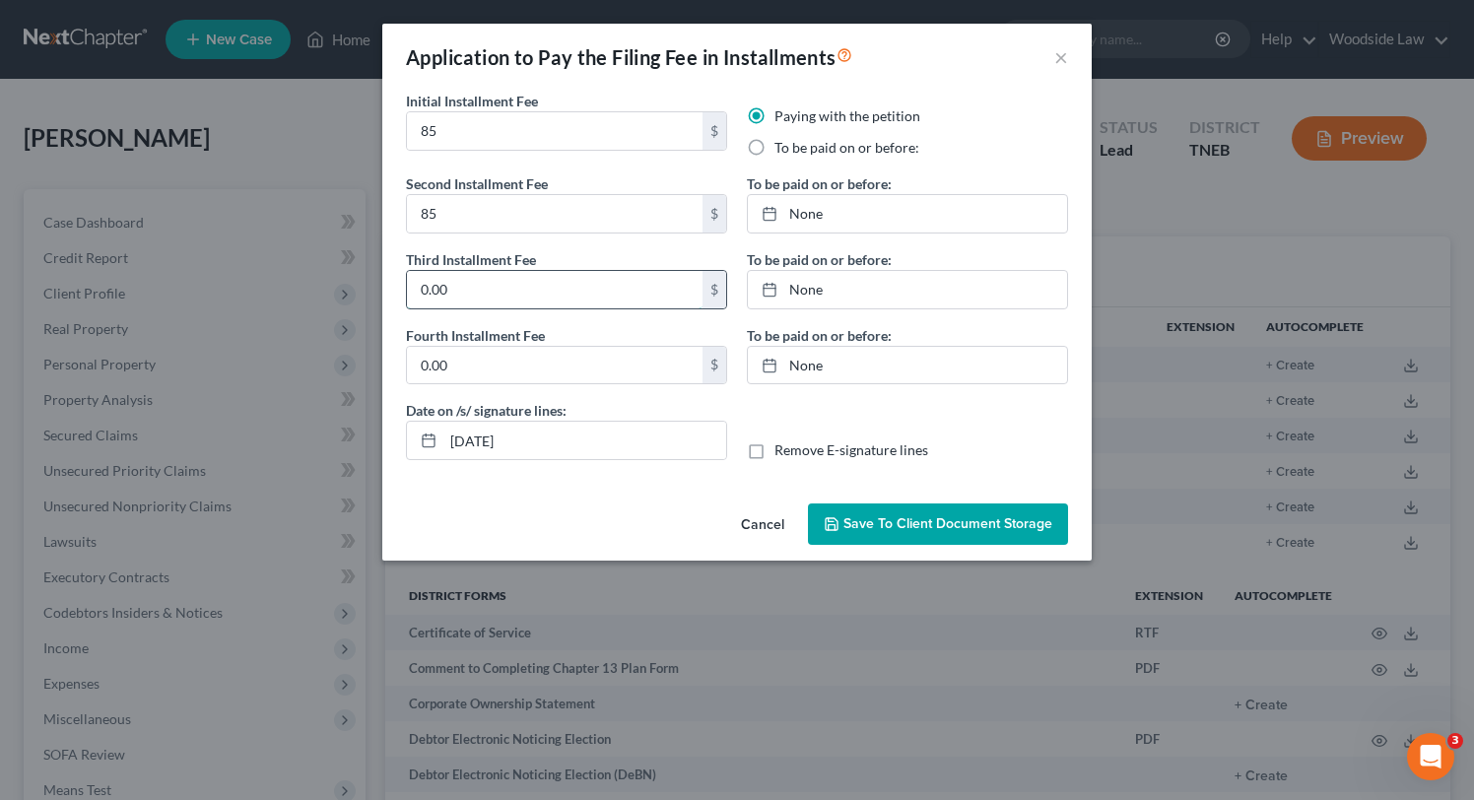
click at [482, 290] on input "0.00" at bounding box center [555, 289] width 296 height 37
click at [474, 369] on input "0.00" at bounding box center [555, 365] width 296 height 37
click at [774, 146] on label "To be paid on or before:" at bounding box center [846, 148] width 145 height 20
click at [782, 146] on input "To be paid on or before:" at bounding box center [788, 144] width 13 height 13
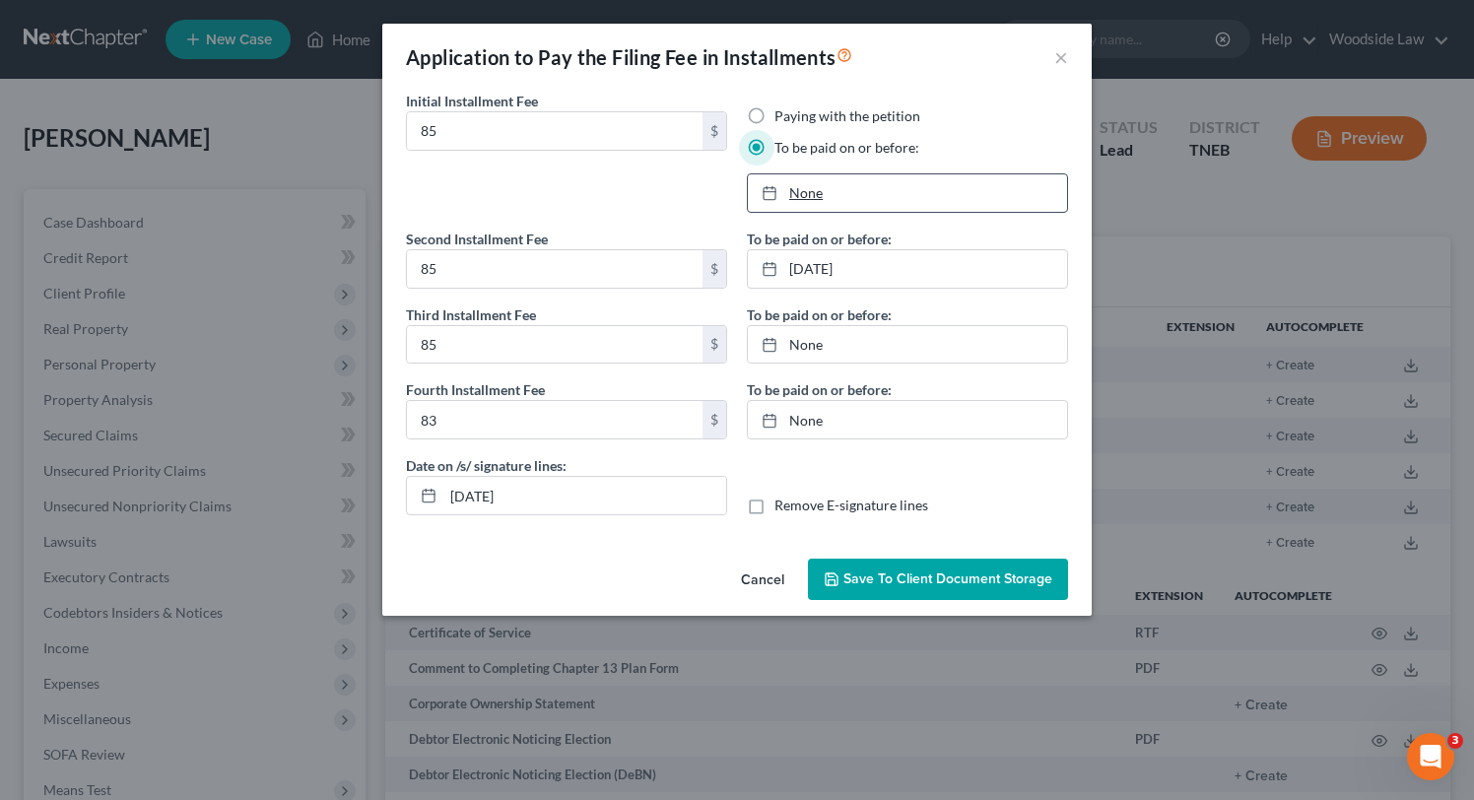
click at [827, 206] on link "None" at bounding box center [907, 192] width 319 height 37
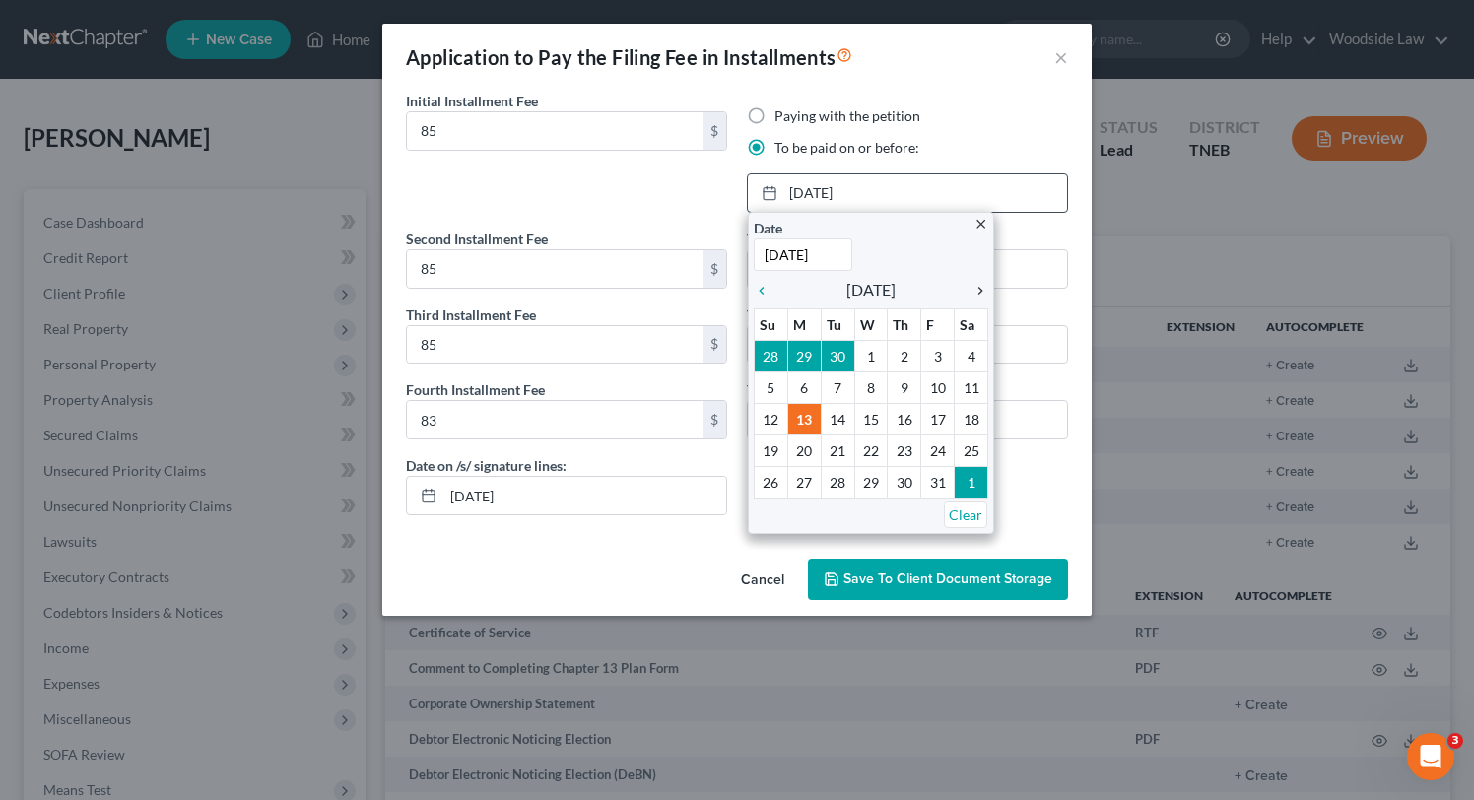
click at [979, 292] on icon "chevron_right" at bounding box center [976, 291] width 26 height 16
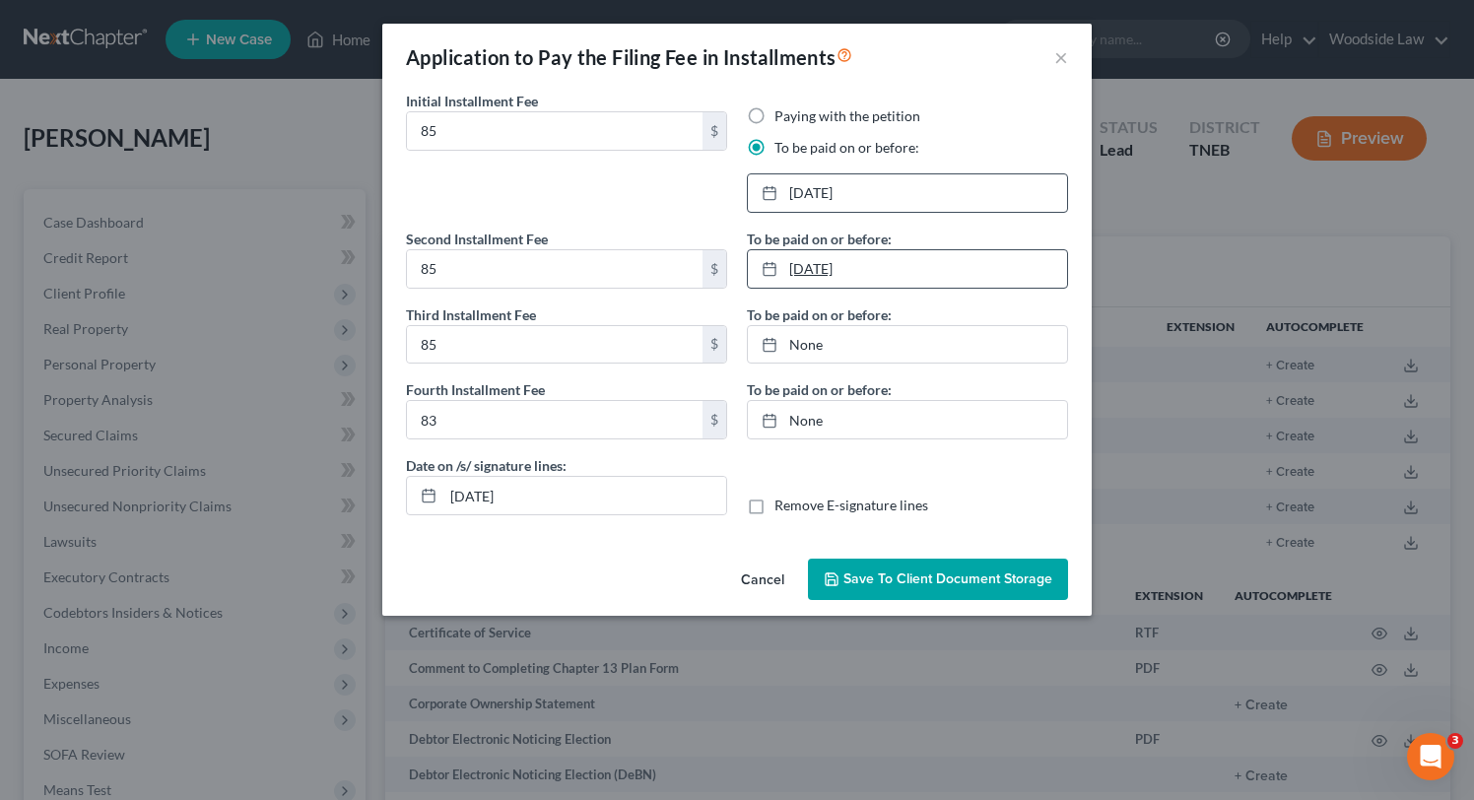
click at [912, 276] on link "[DATE]" at bounding box center [907, 268] width 319 height 37
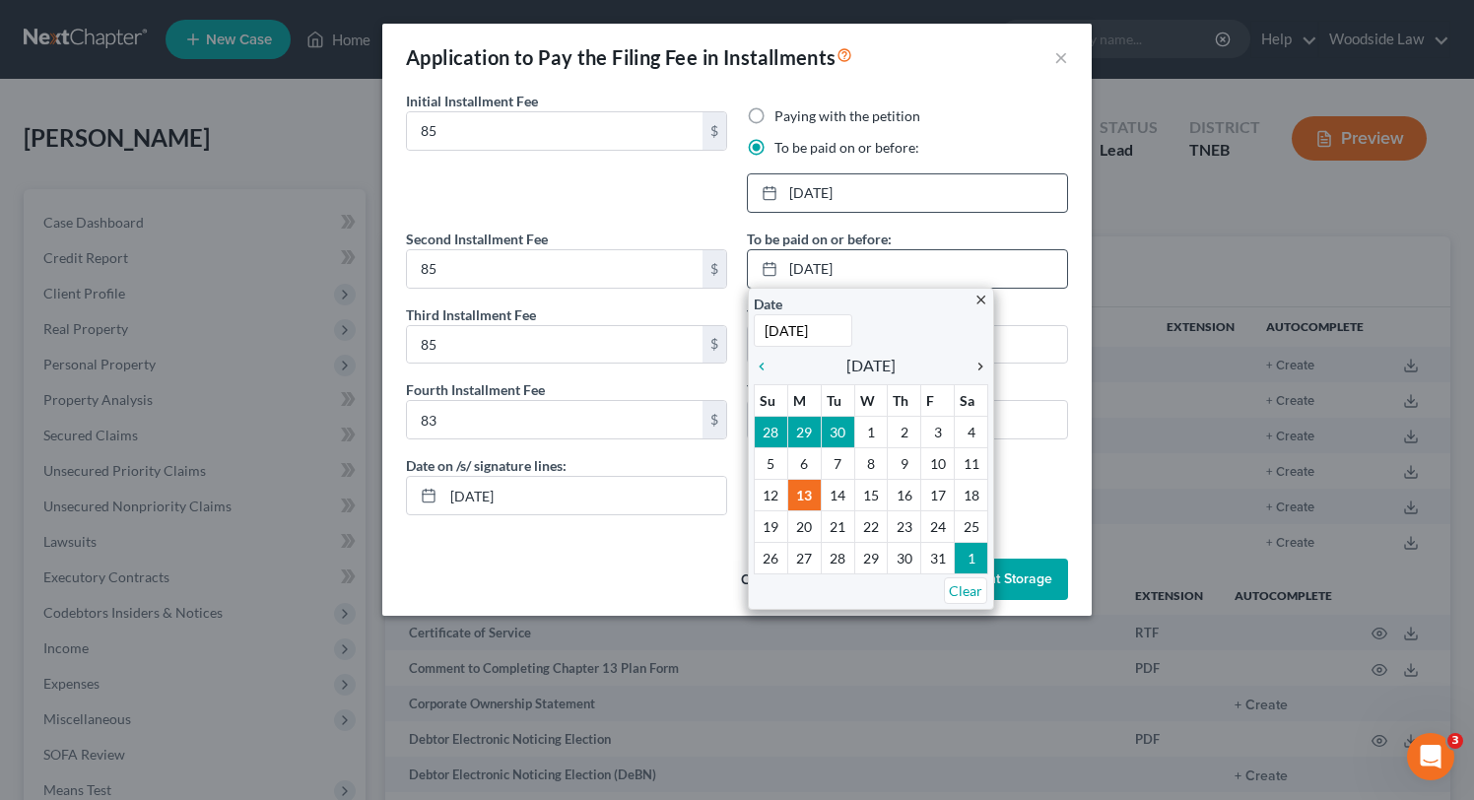
click at [984, 362] on icon "chevron_right" at bounding box center [976, 367] width 26 height 16
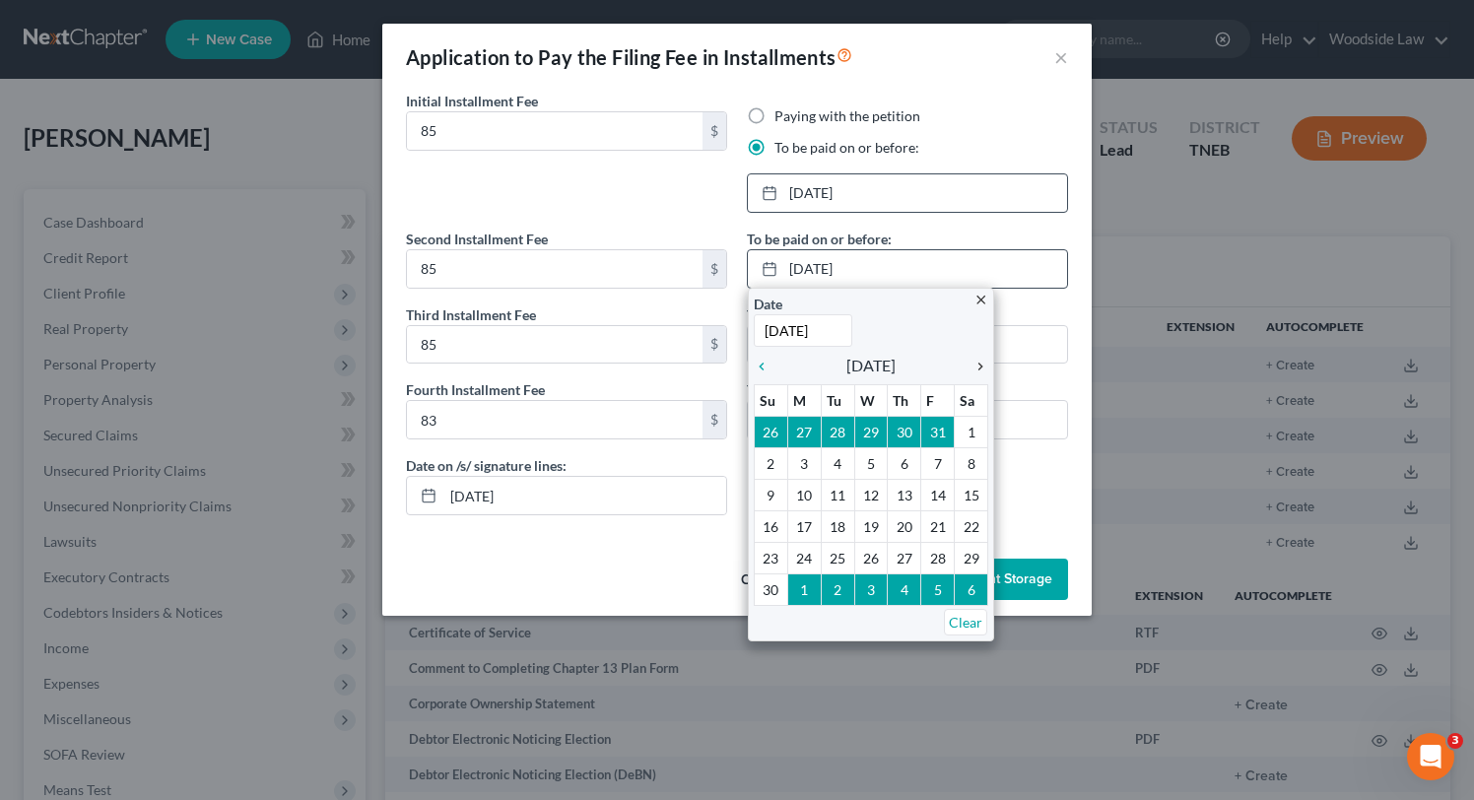
click at [984, 362] on icon "chevron_right" at bounding box center [976, 367] width 26 height 16
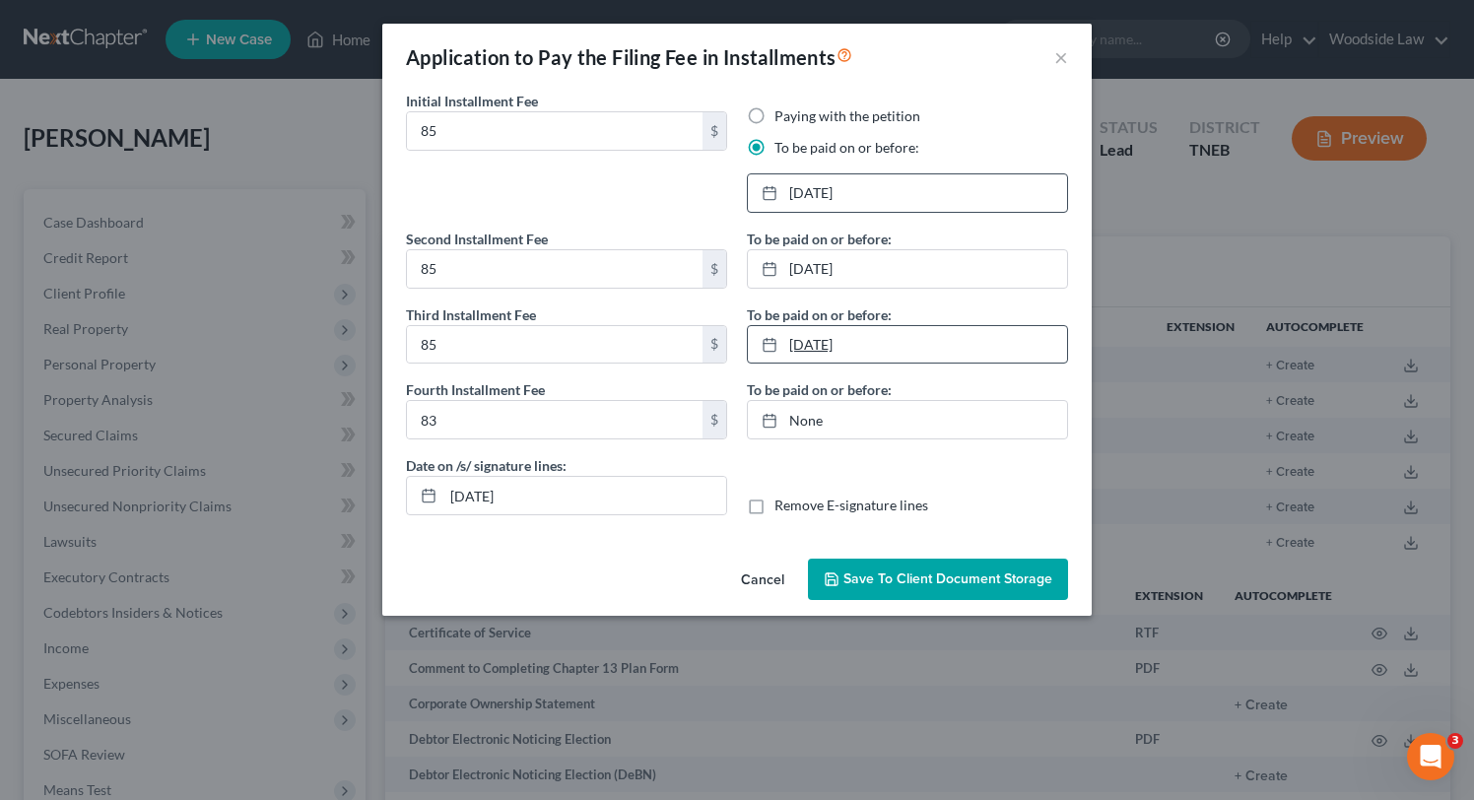
click at [855, 351] on link "[DATE]" at bounding box center [907, 344] width 319 height 37
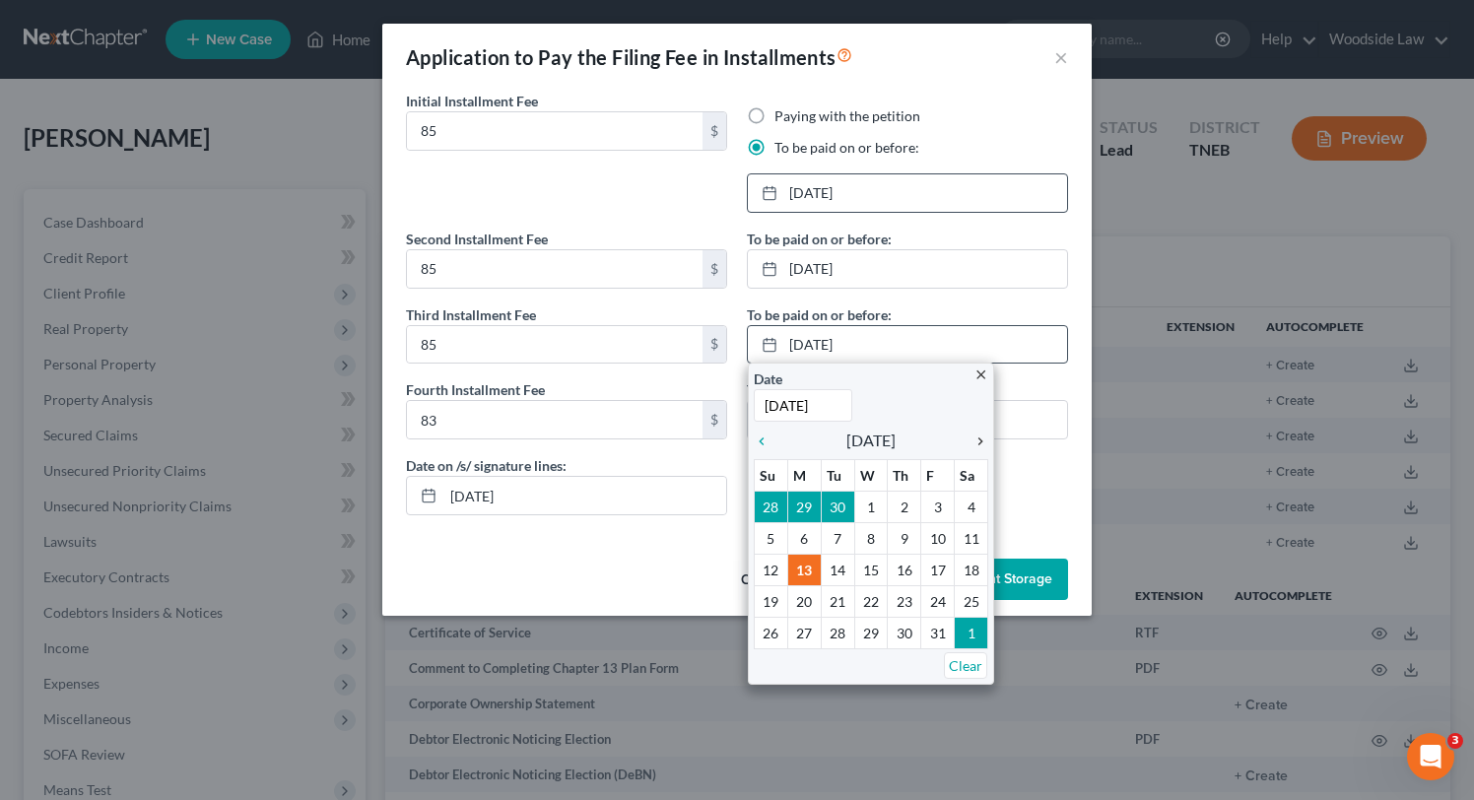
click at [979, 438] on icon "chevron_right" at bounding box center [976, 441] width 26 height 16
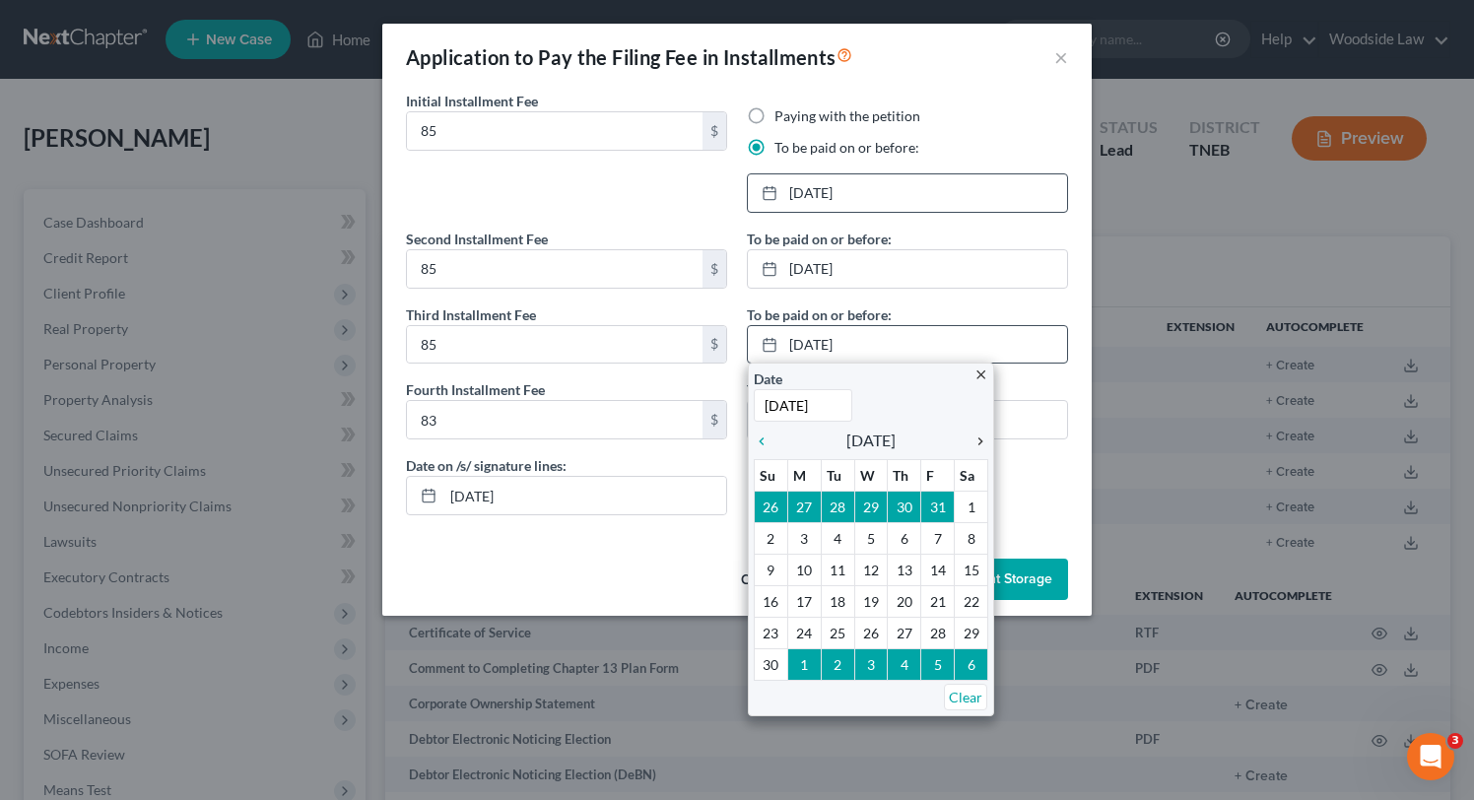
click at [979, 438] on icon "chevron_right" at bounding box center [976, 441] width 26 height 16
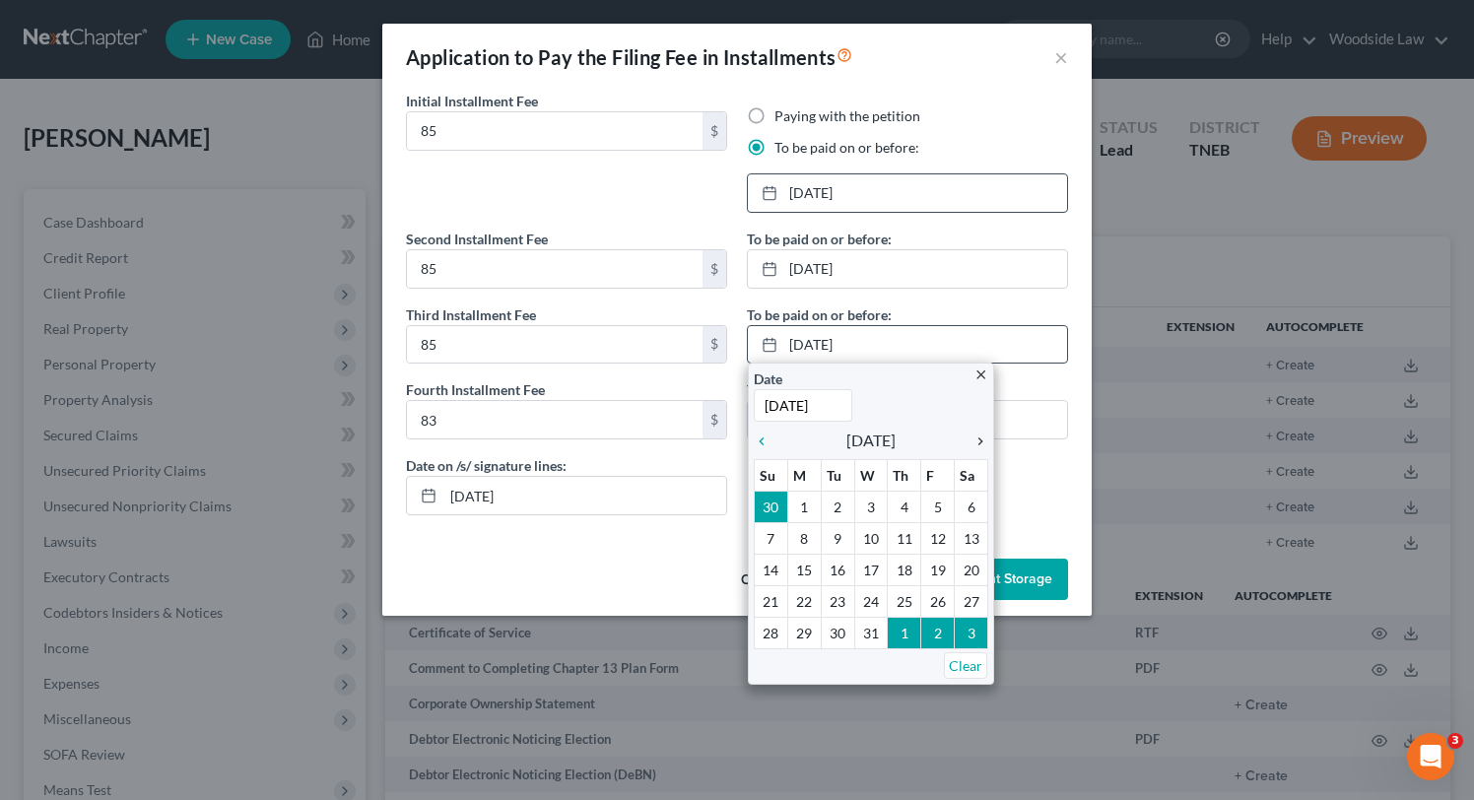
click at [979, 438] on icon "chevron_right" at bounding box center [976, 441] width 26 height 16
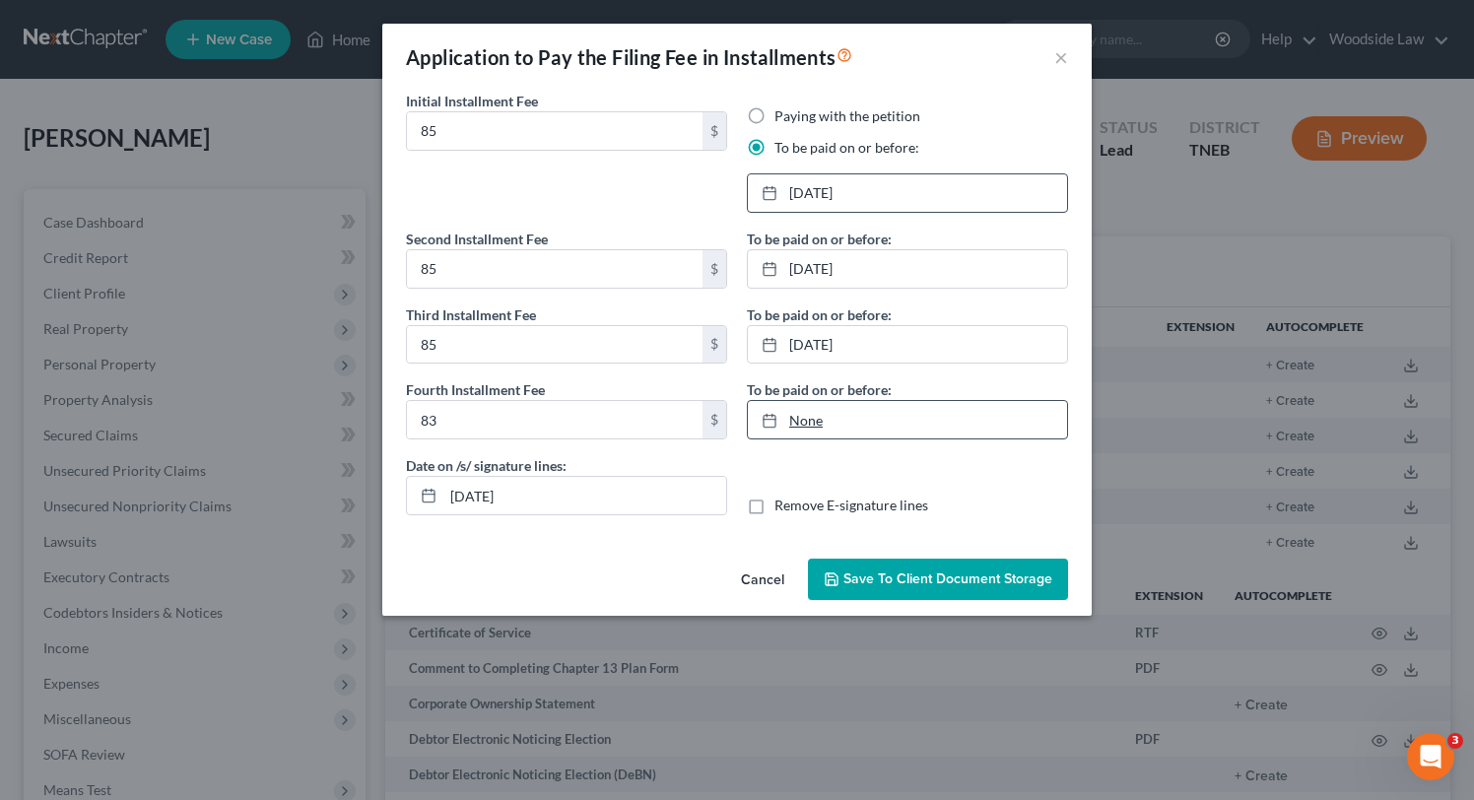
click at [903, 416] on link "None" at bounding box center [907, 419] width 319 height 37
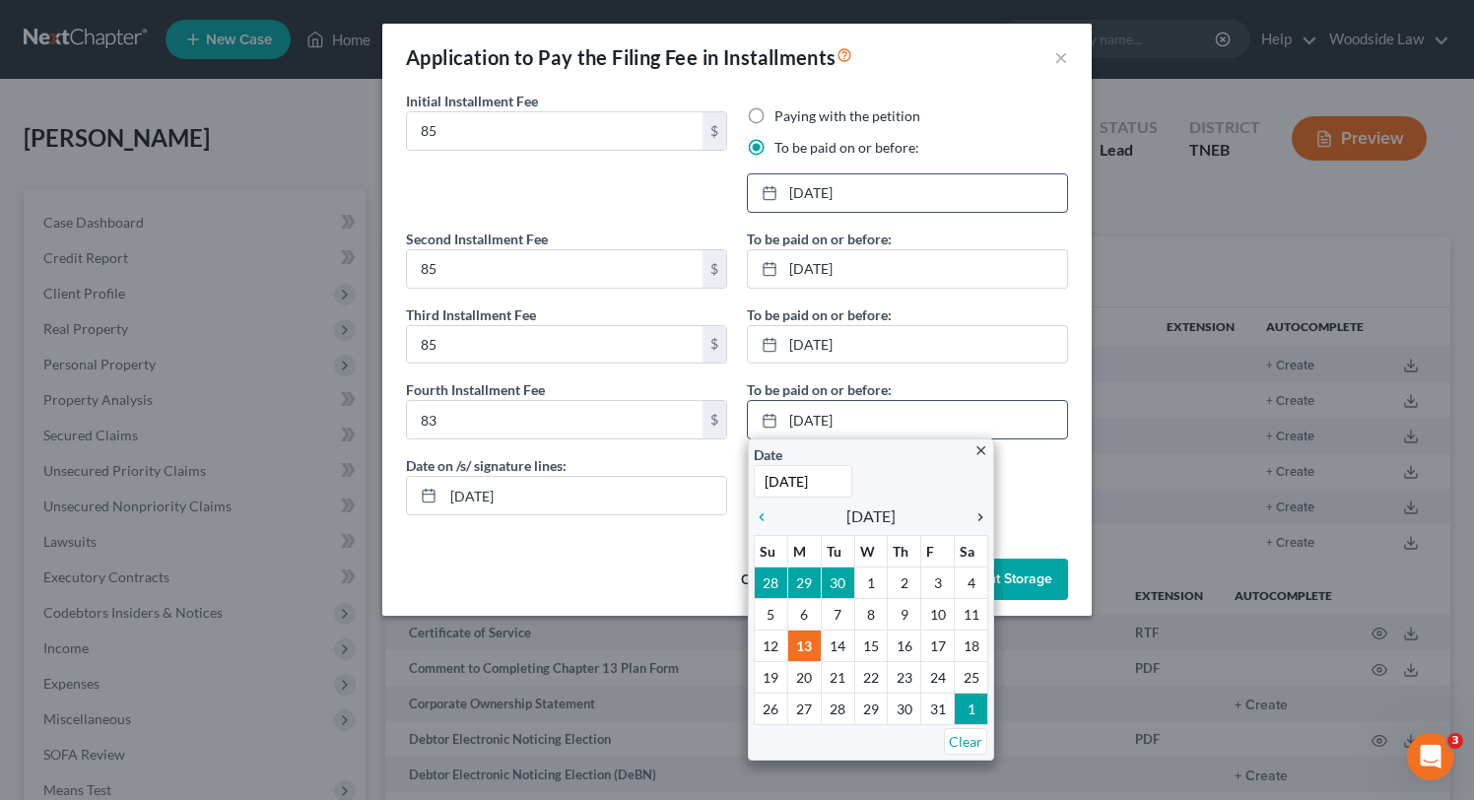
click at [974, 517] on icon "chevron_right" at bounding box center [976, 517] width 26 height 16
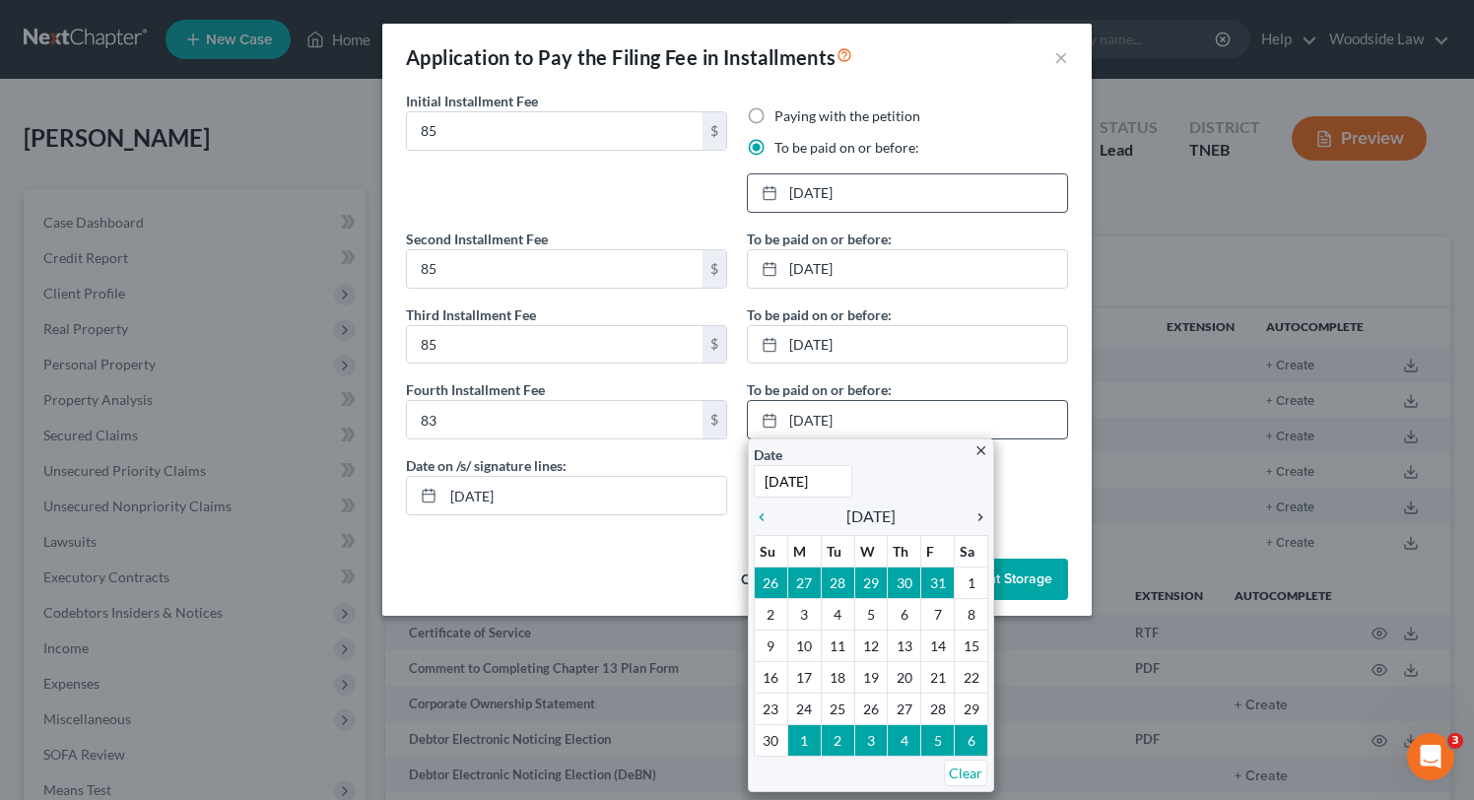
click at [974, 517] on icon "chevron_right" at bounding box center [976, 517] width 26 height 16
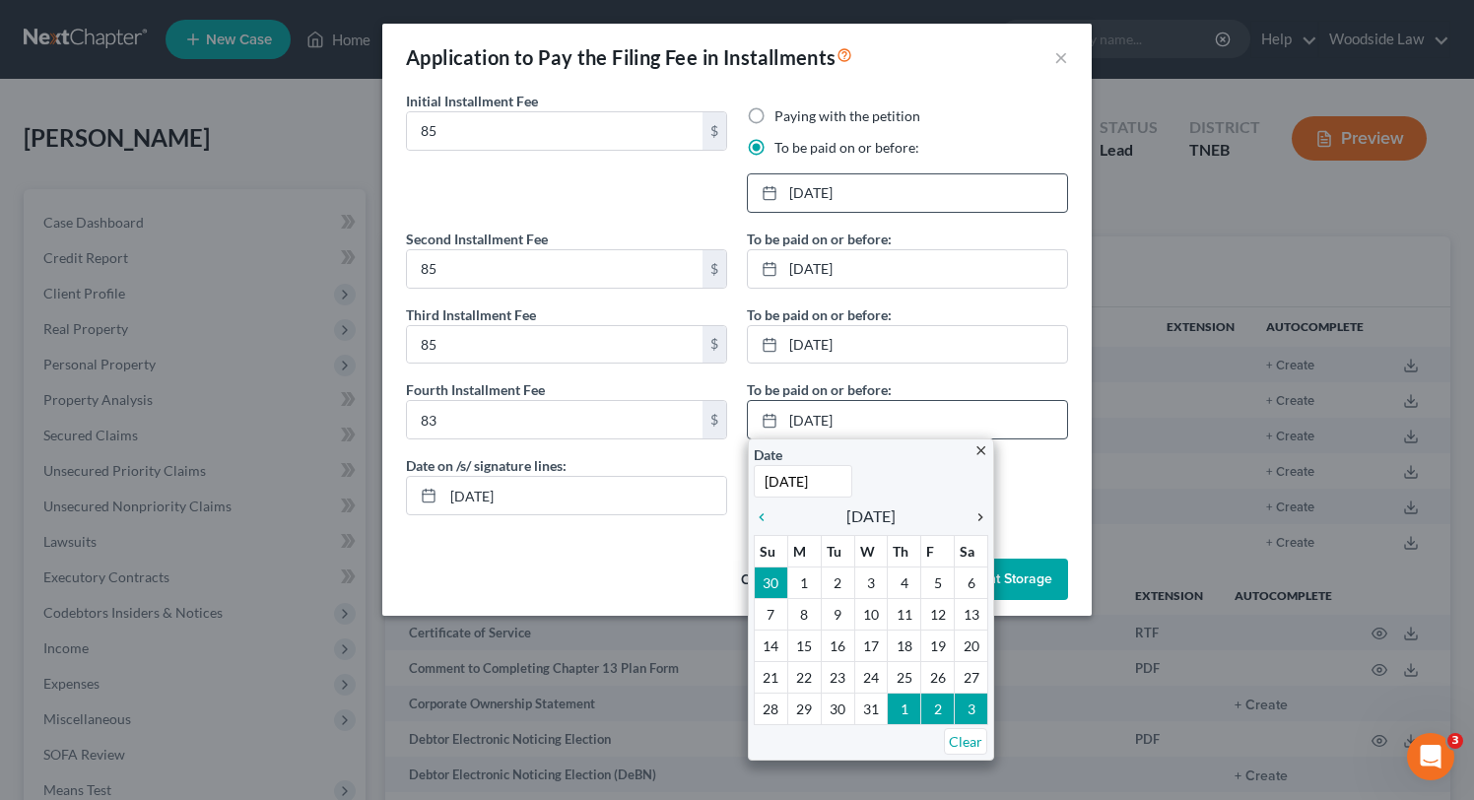
click at [974, 517] on icon "chevron_right" at bounding box center [976, 517] width 26 height 16
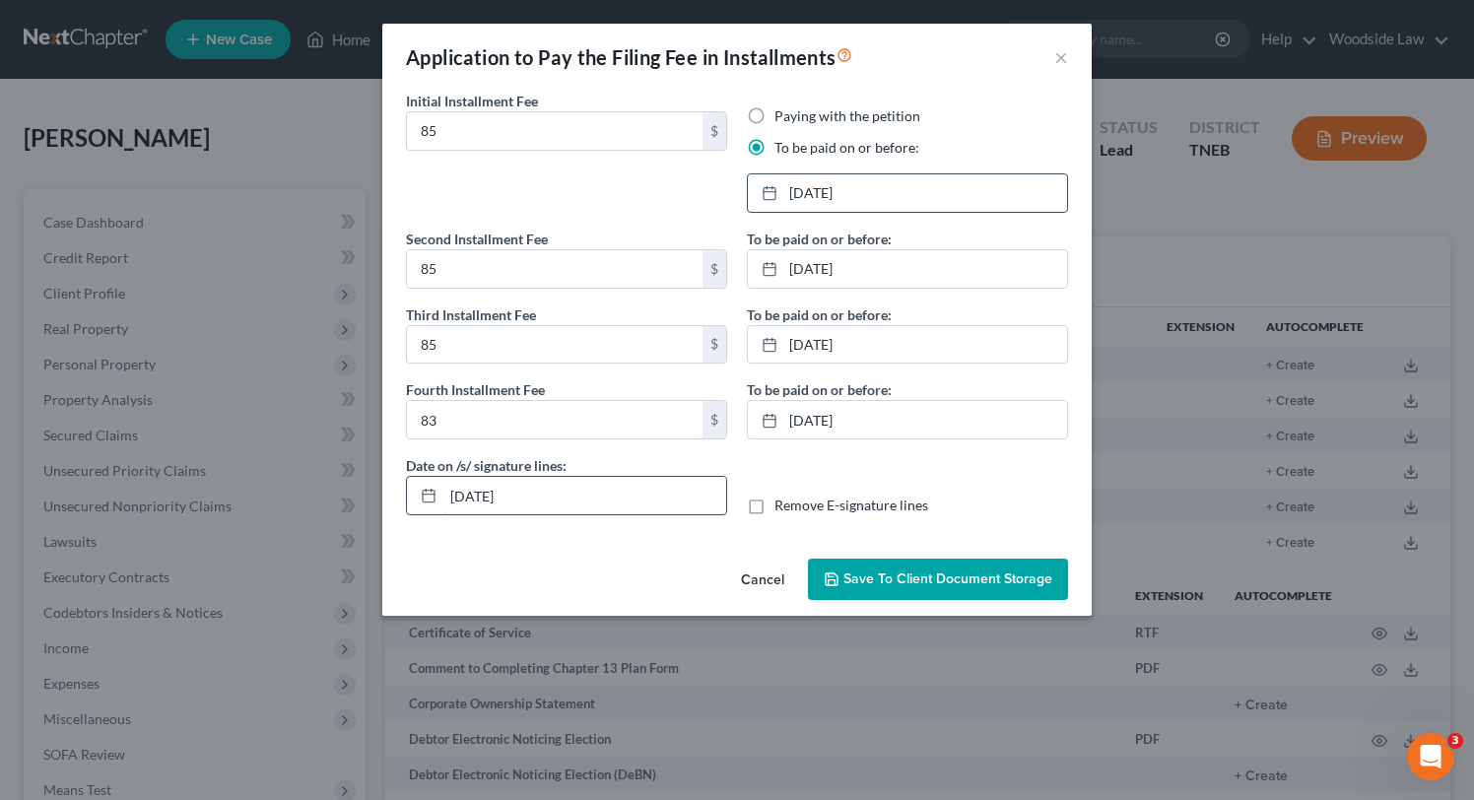
click at [487, 491] on input "[DATE]" at bounding box center [584, 495] width 283 height 37
click at [966, 571] on span "Save to Client Document Storage" at bounding box center [947, 578] width 209 height 17
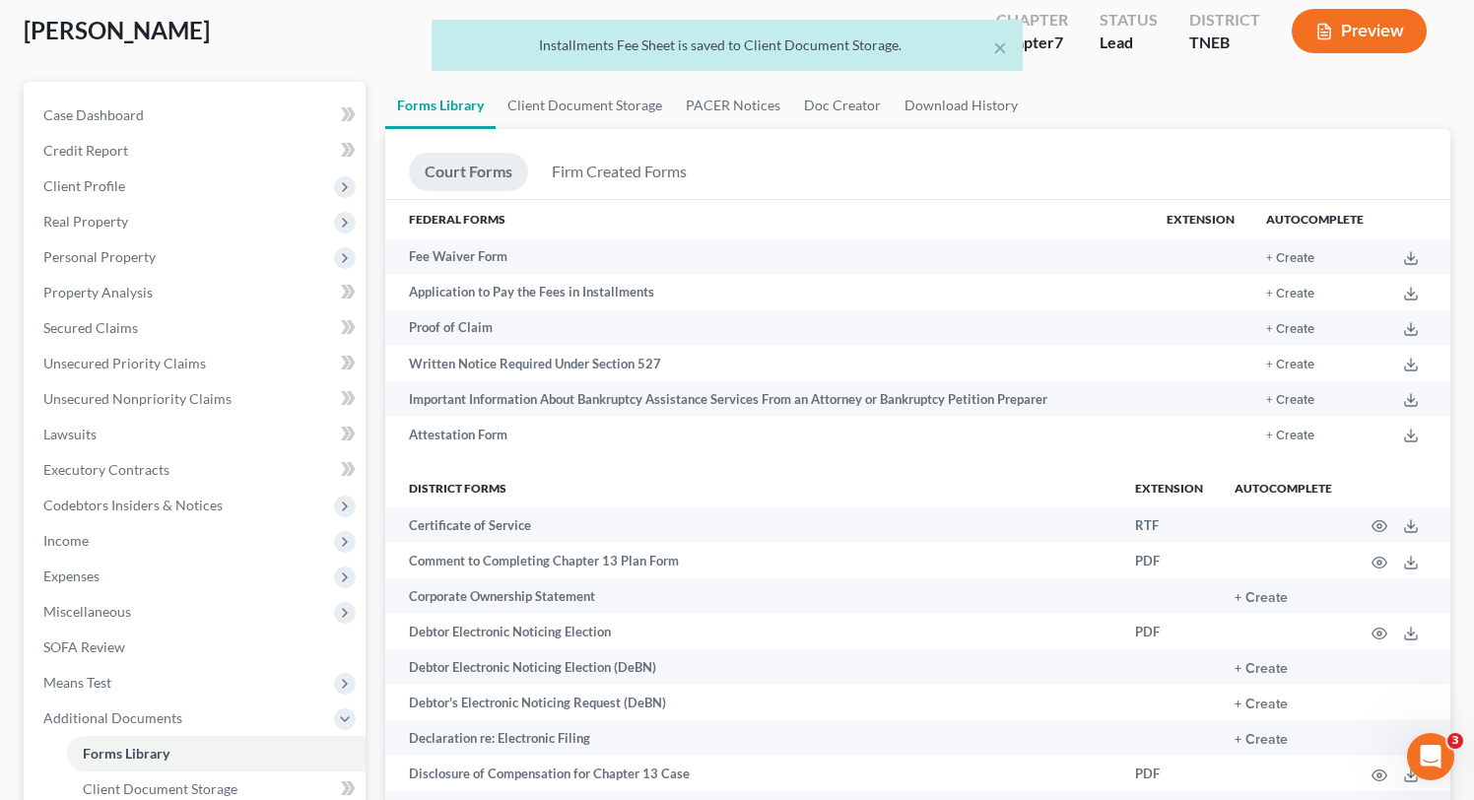
scroll to position [160, 0]
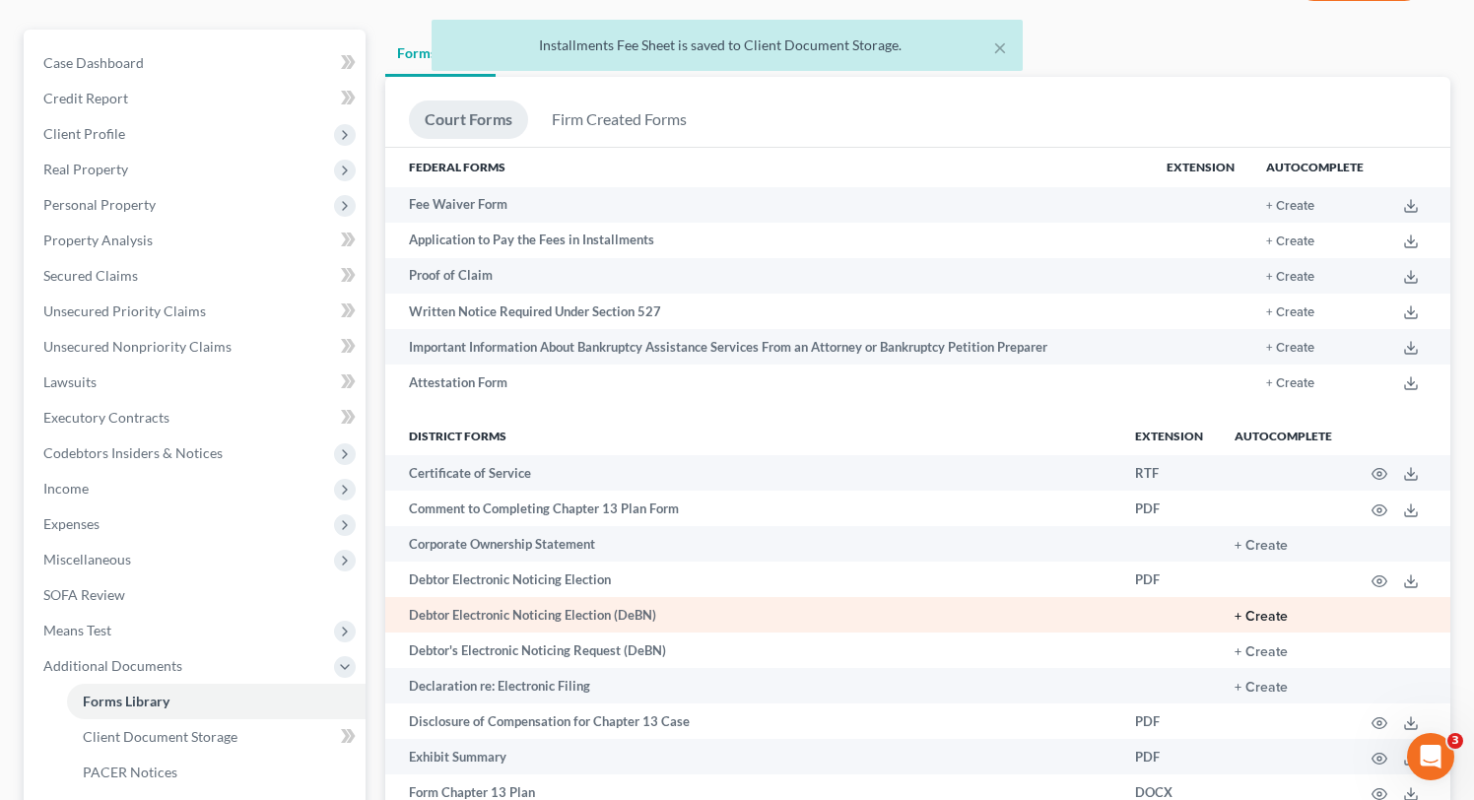
click at [1266, 612] on button "+ Create" at bounding box center [1260, 617] width 53 height 14
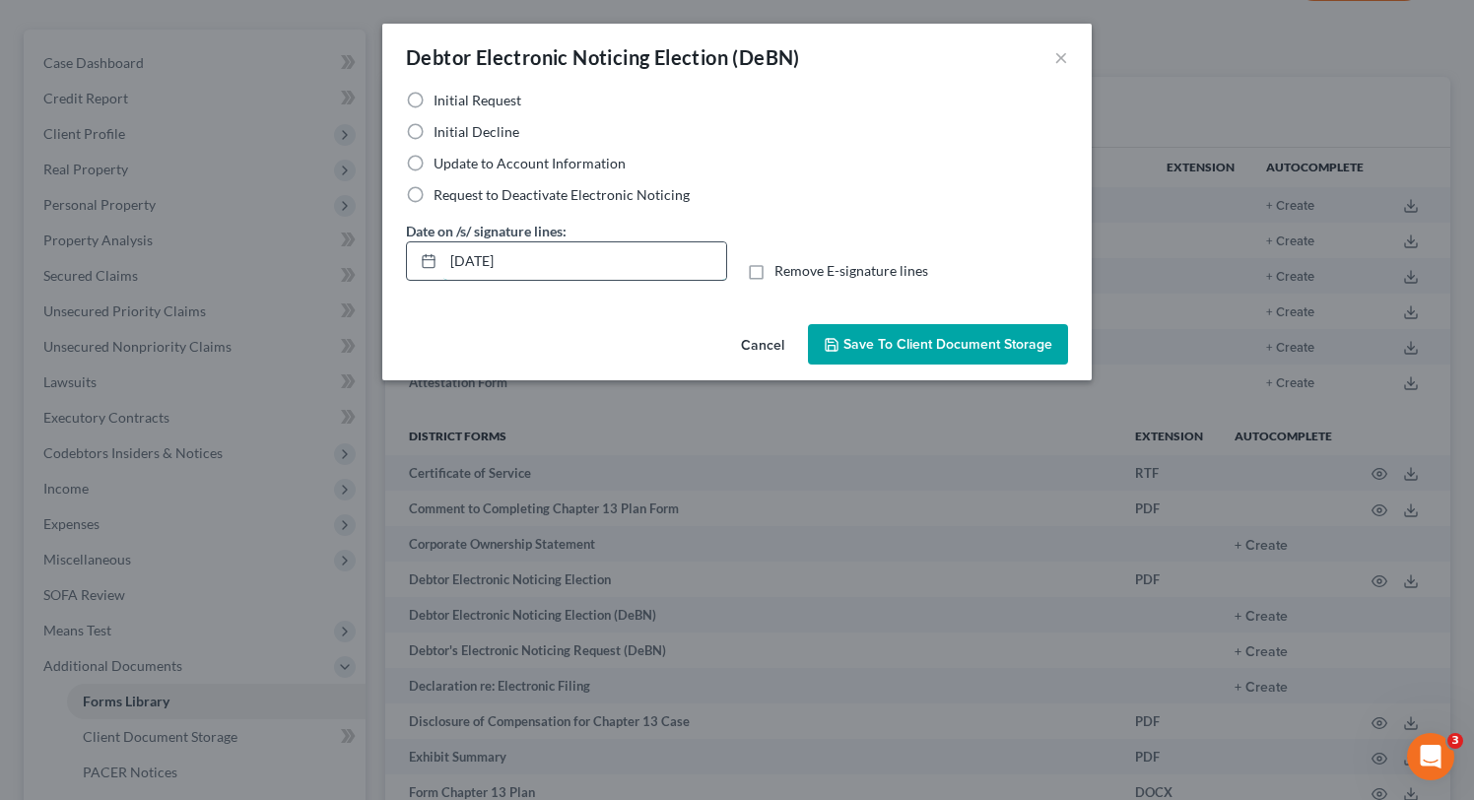
click at [486, 257] on input "[DATE]" at bounding box center [584, 260] width 283 height 37
click at [433, 136] on label "Initial Decline" at bounding box center [476, 132] width 86 height 20
click at [441, 135] on input "Initial Decline" at bounding box center [447, 128] width 13 height 13
click at [953, 346] on span "Save to Client Document Storage" at bounding box center [947, 344] width 209 height 17
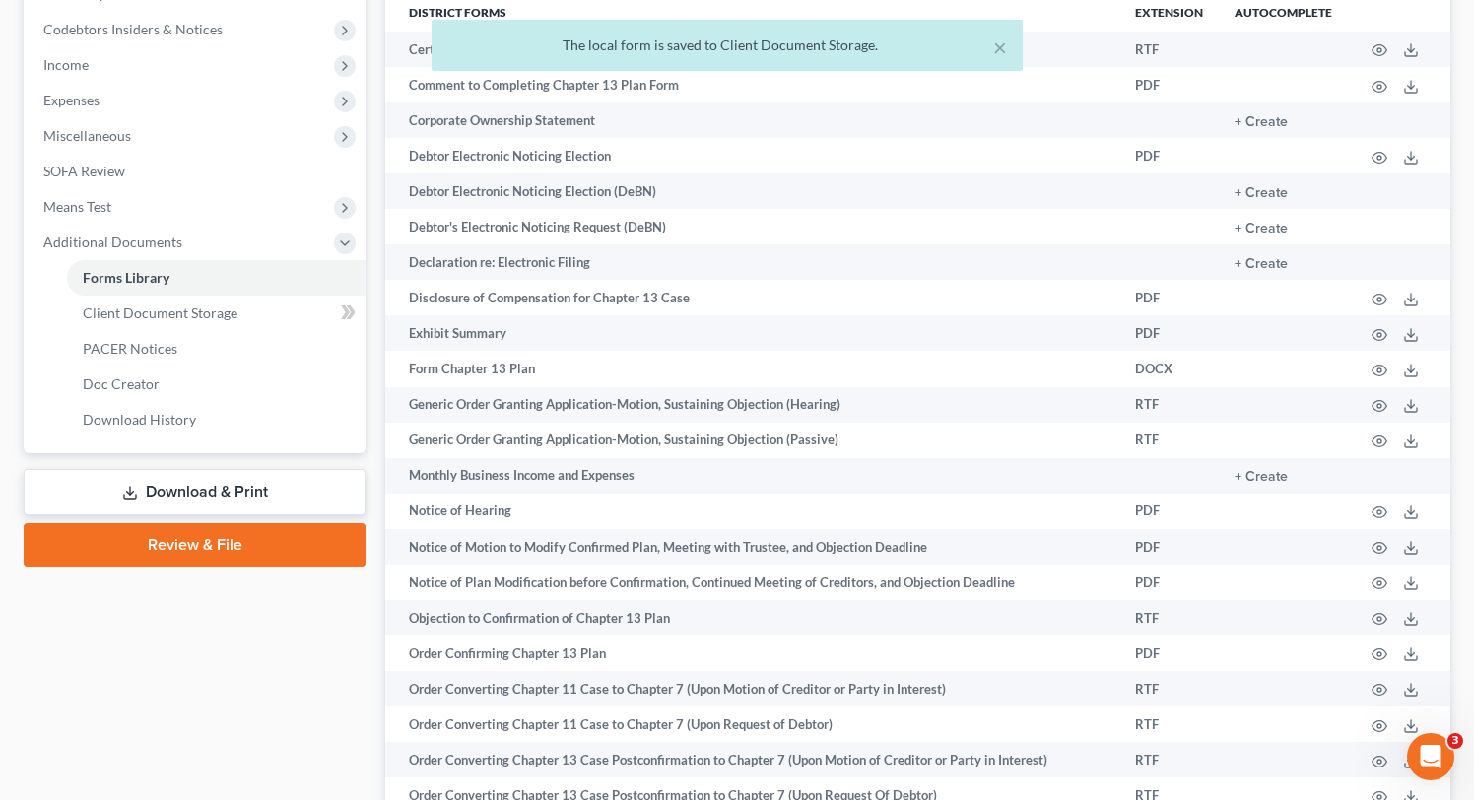
click at [200, 499] on link "Download & Print" at bounding box center [195, 492] width 342 height 46
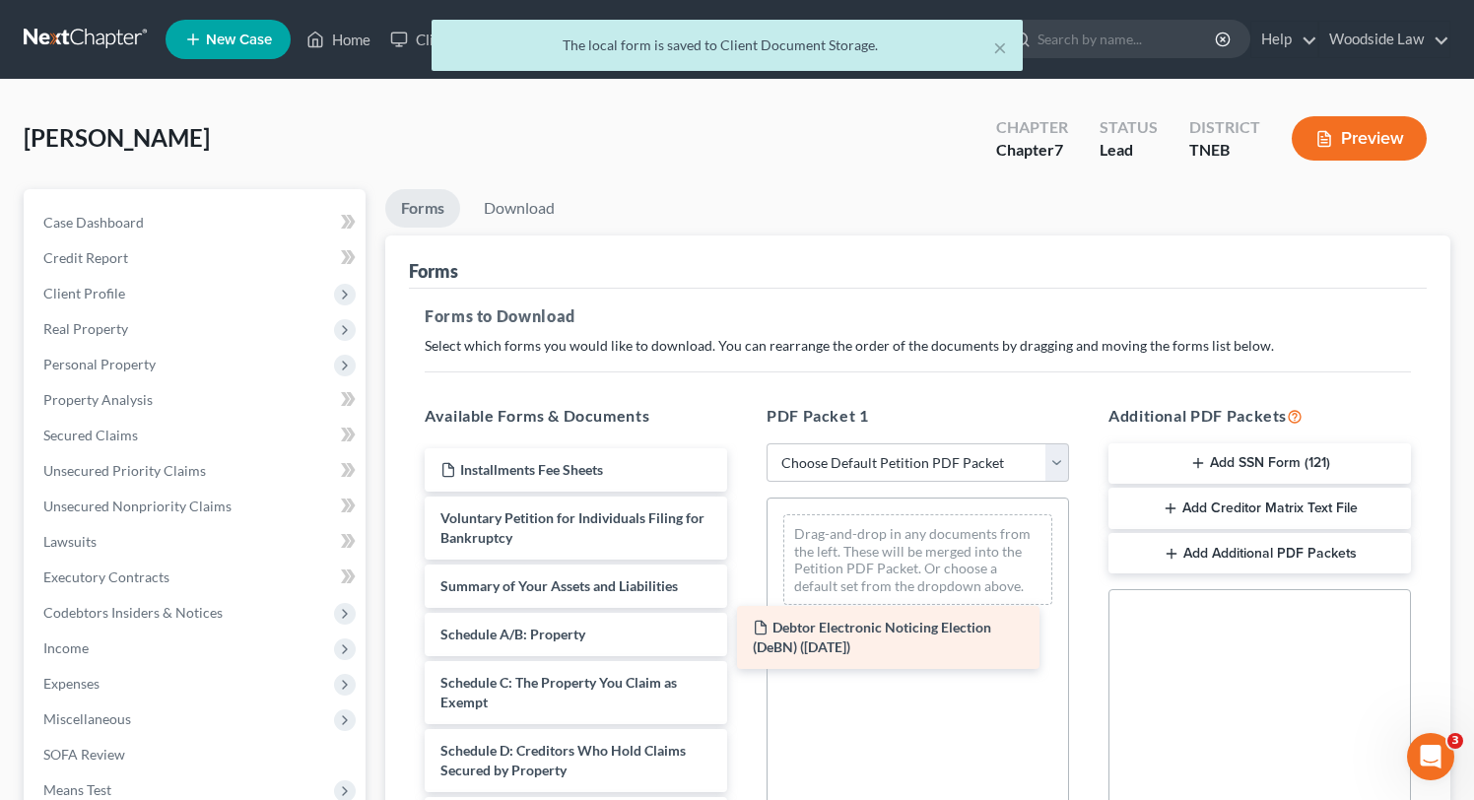
drag, startPoint x: 546, startPoint y: 467, endPoint x: 858, endPoint y: 627, distance: 350.7
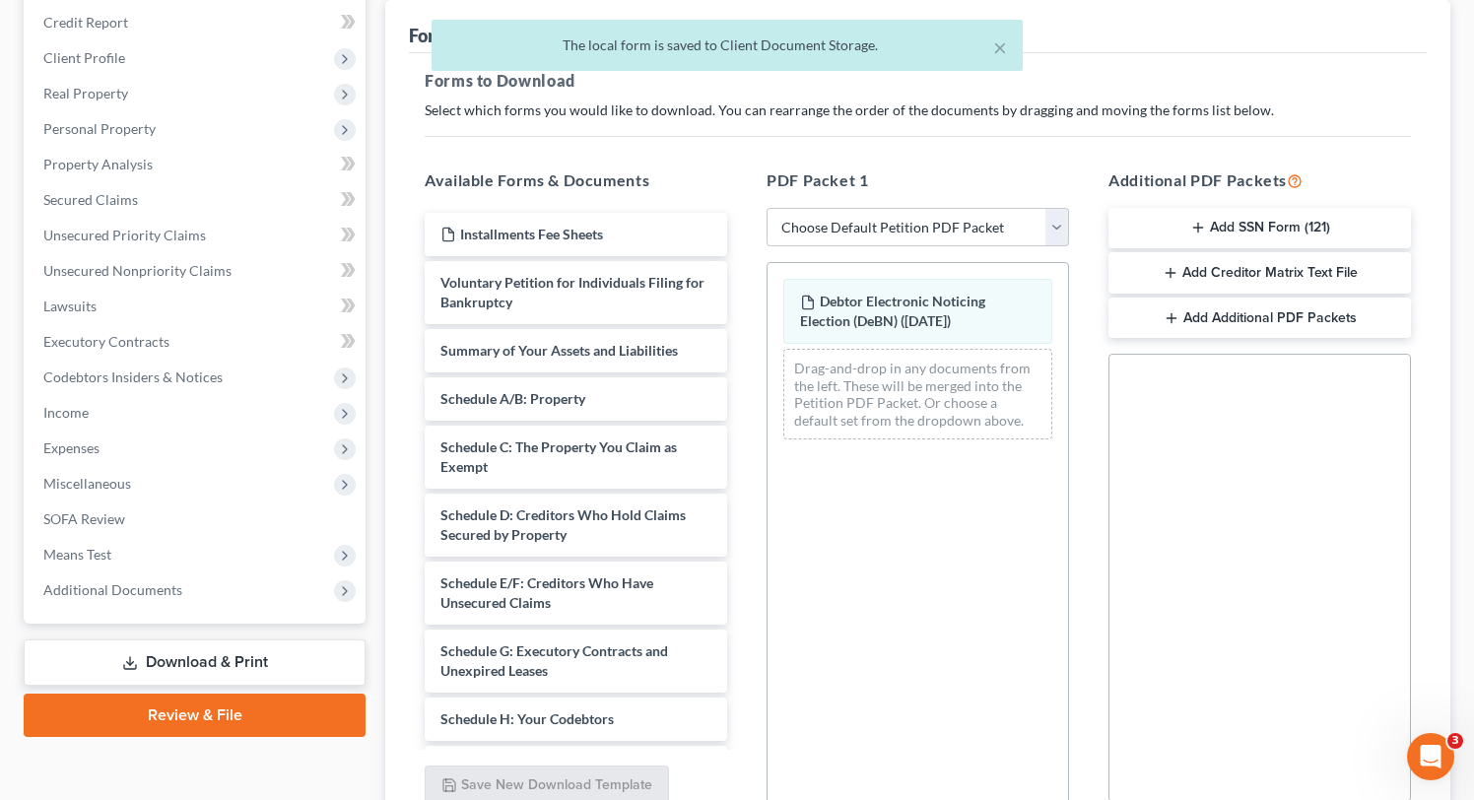
scroll to position [238, 0]
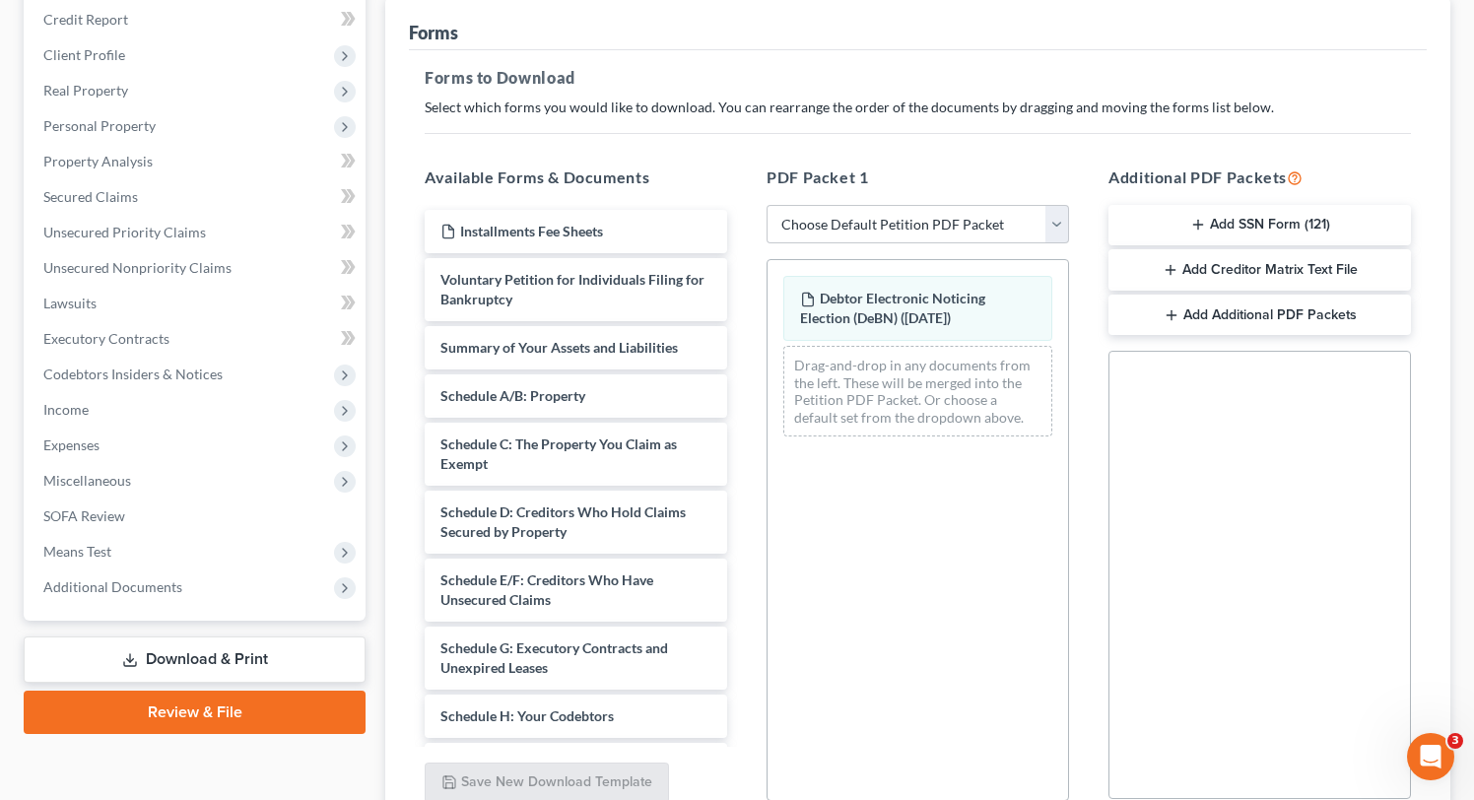
click at [1279, 311] on button "Add Additional PDF Packets" at bounding box center [1259, 315] width 302 height 41
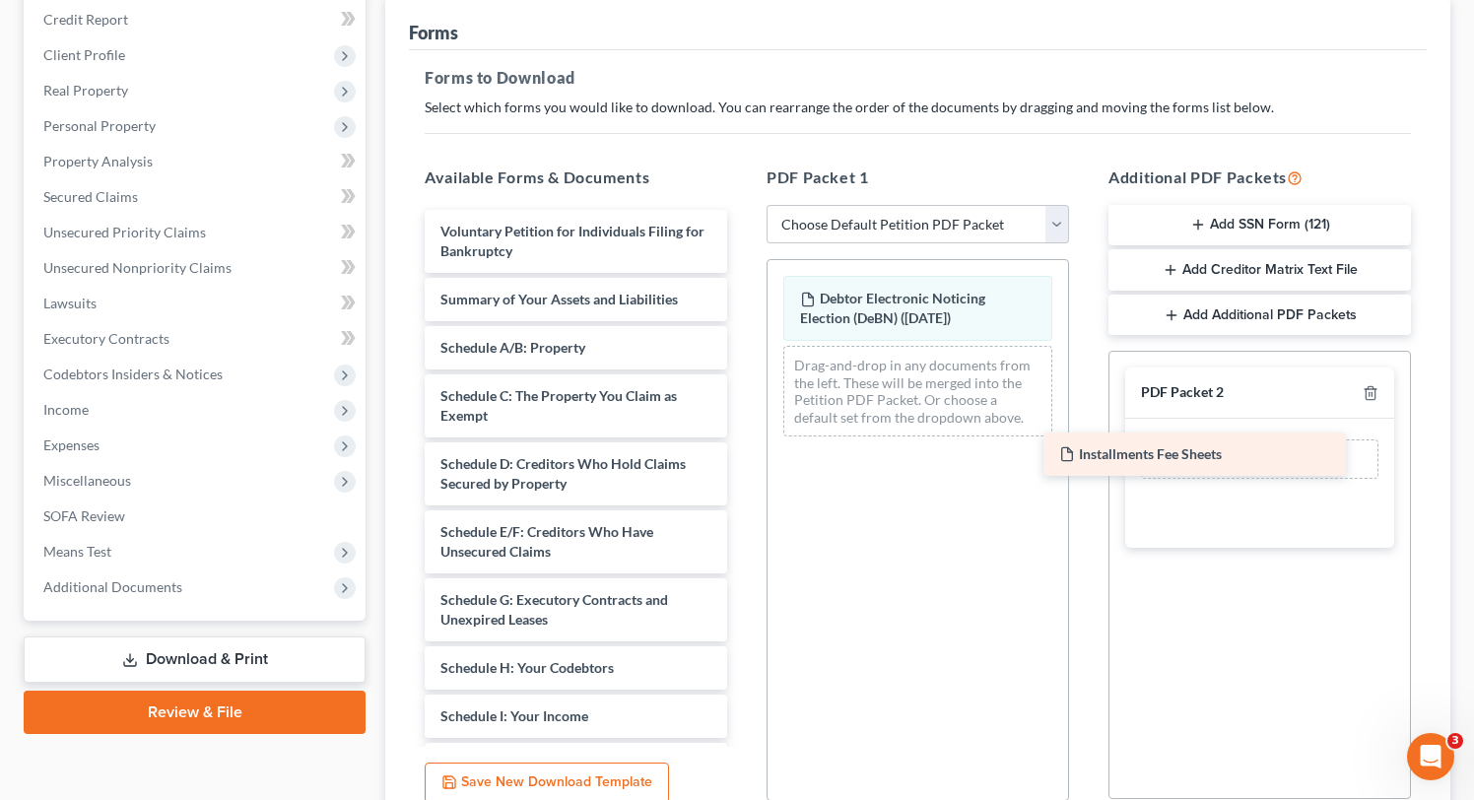
drag, startPoint x: 547, startPoint y: 236, endPoint x: 1166, endPoint y: 460, distance: 658.8
click at [743, 460] on div "Installments Fee Sheets Installments Fee Sheets Voluntary Petition for Individu…" at bounding box center [576, 740] width 334 height 1061
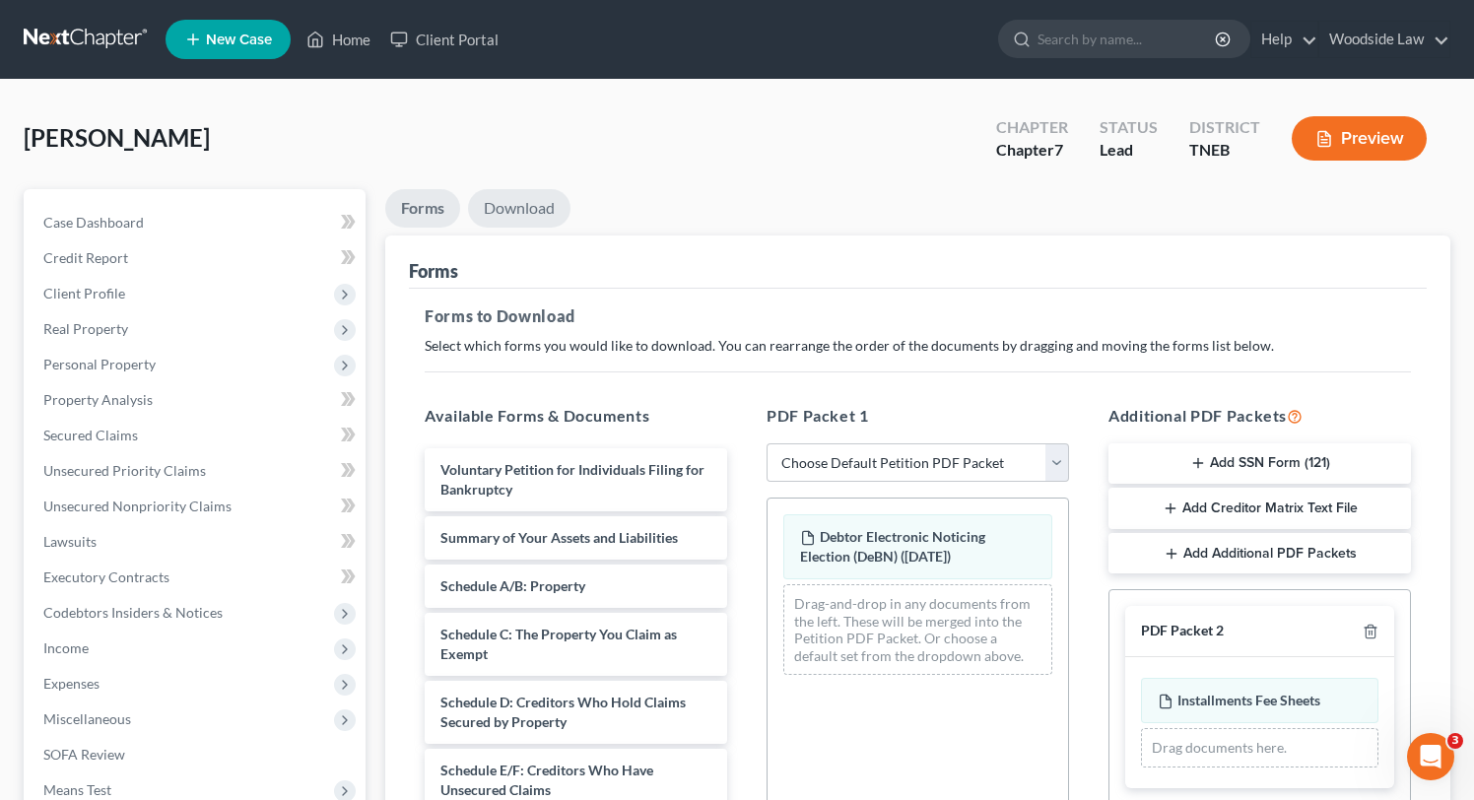
click at [539, 192] on link "Download" at bounding box center [519, 208] width 102 height 38
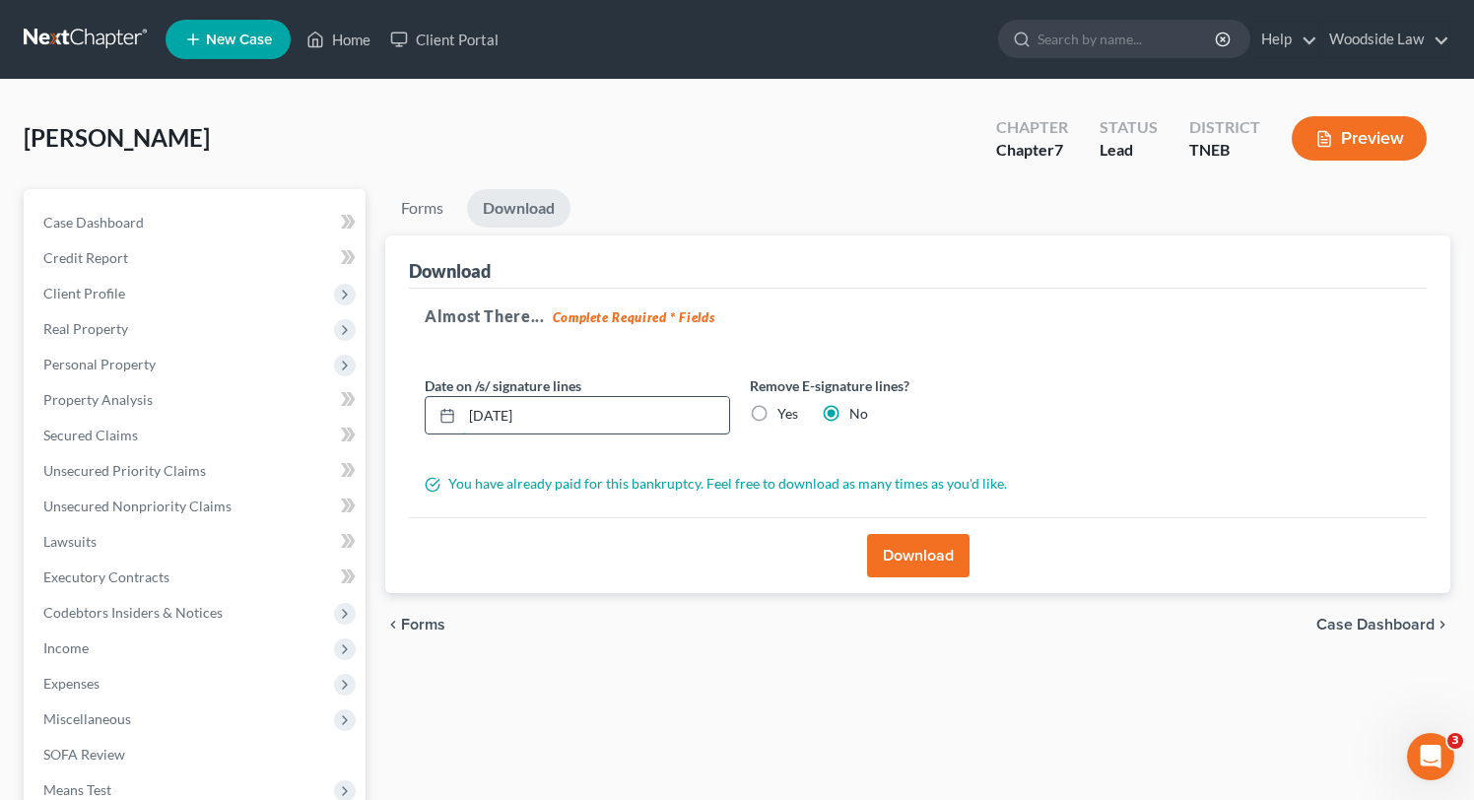
click at [553, 411] on input "[DATE]" at bounding box center [595, 415] width 267 height 37
click at [904, 542] on button "Download" at bounding box center [918, 555] width 102 height 43
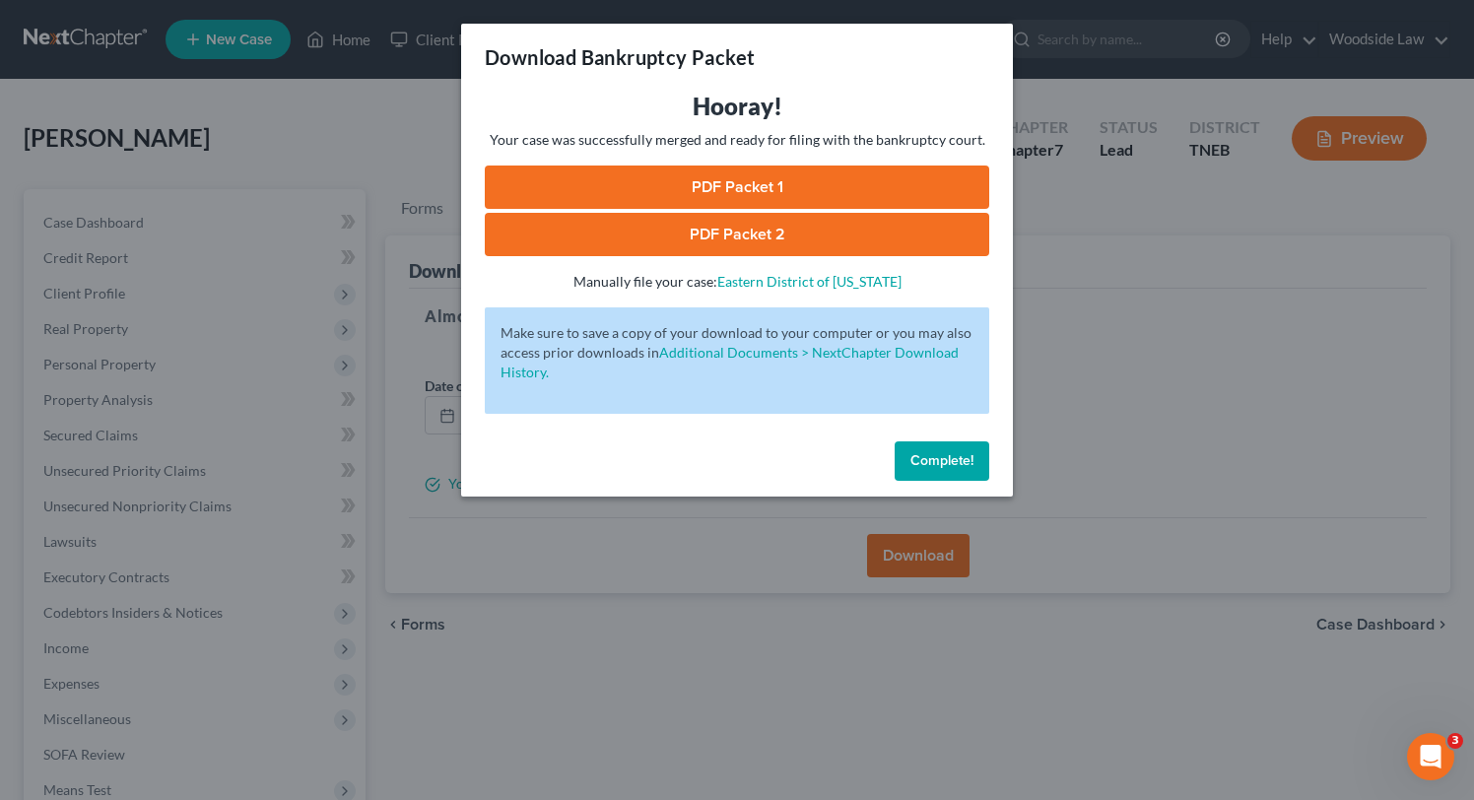
click at [807, 185] on link "PDF Packet 1" at bounding box center [737, 187] width 504 height 43
click at [819, 229] on link "PDF Packet 2" at bounding box center [737, 234] width 504 height 43
click at [931, 456] on span "Complete!" at bounding box center [941, 460] width 63 height 17
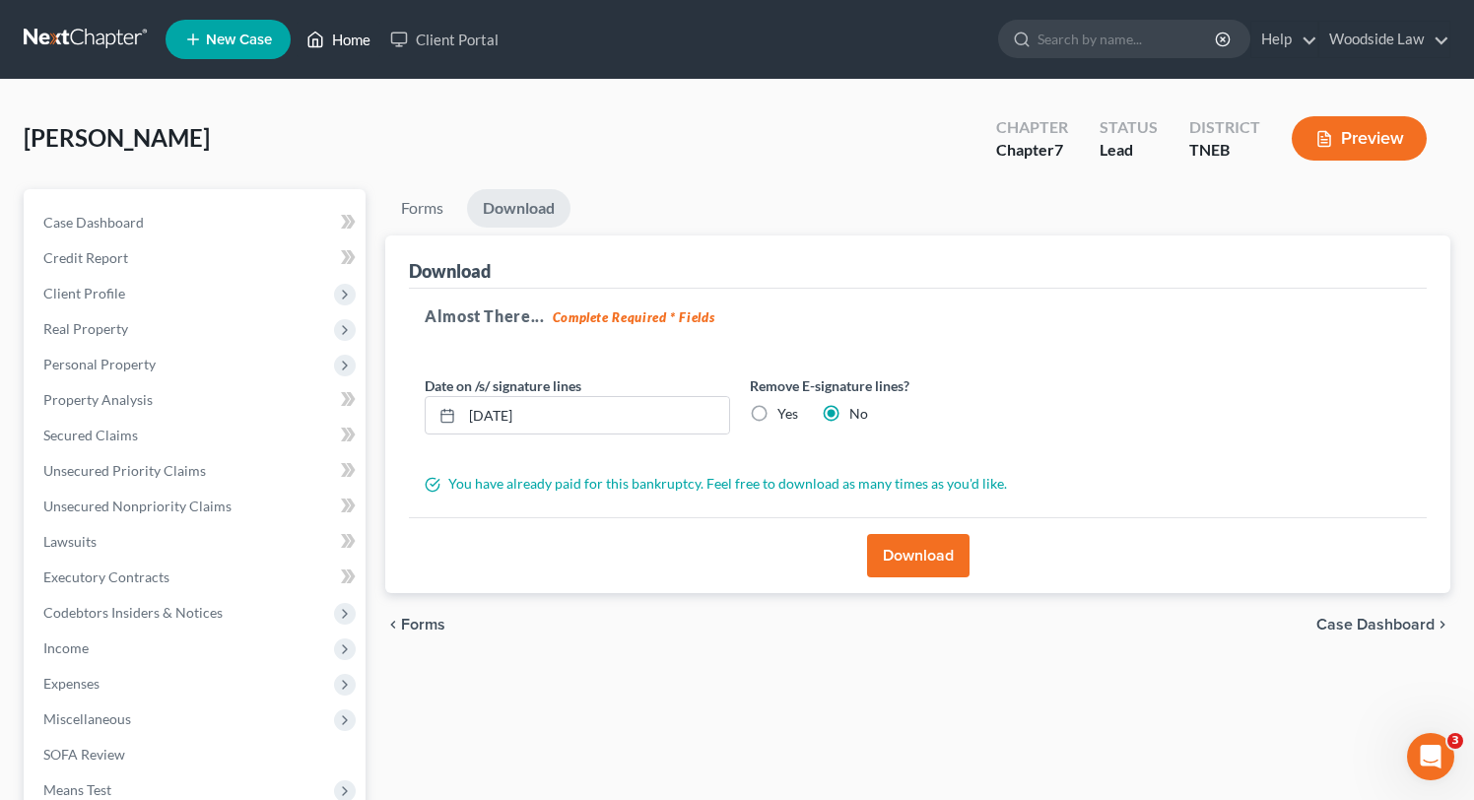
click at [343, 33] on link "Home" at bounding box center [339, 39] width 84 height 35
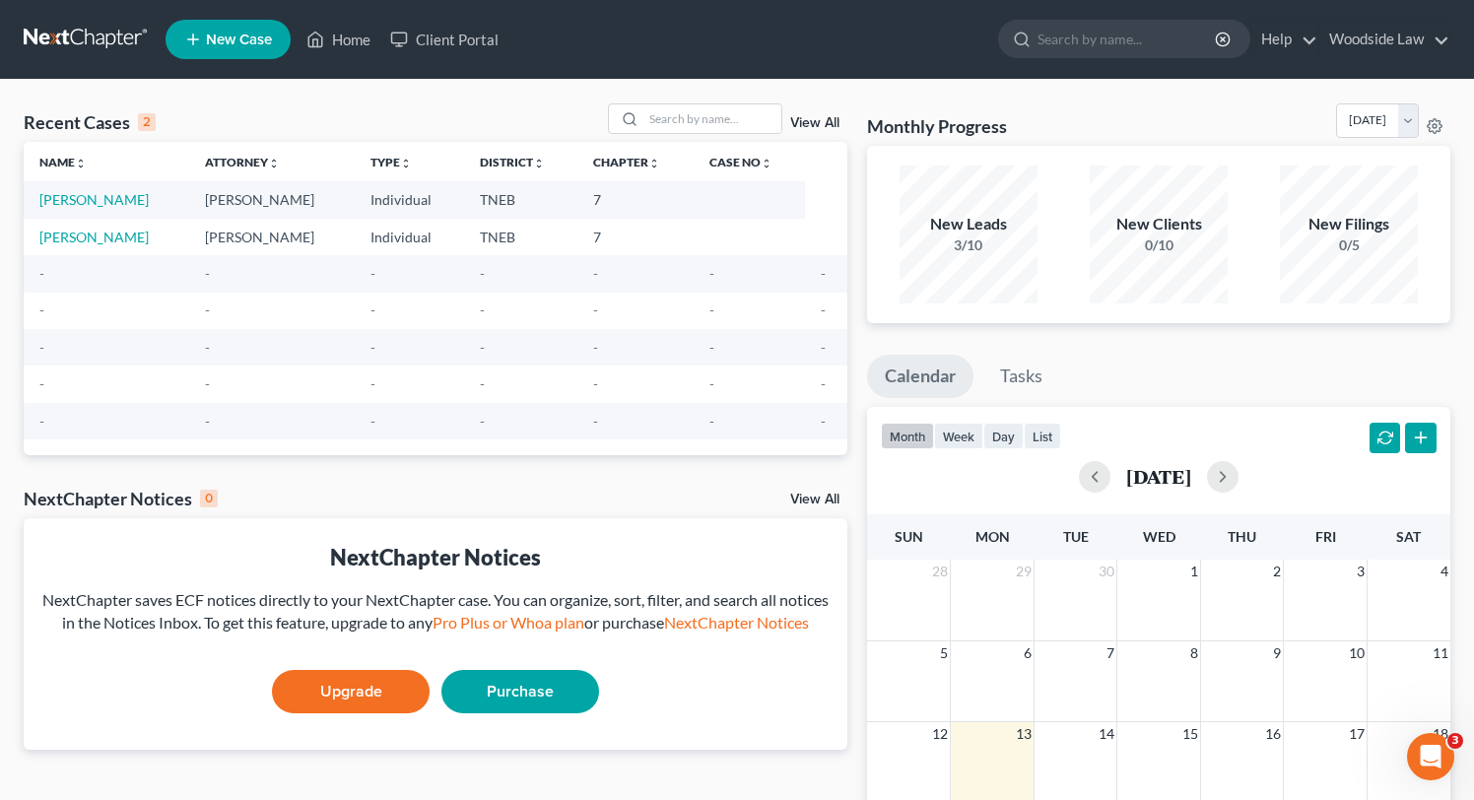
click at [826, 121] on link "View All" at bounding box center [814, 123] width 49 height 14
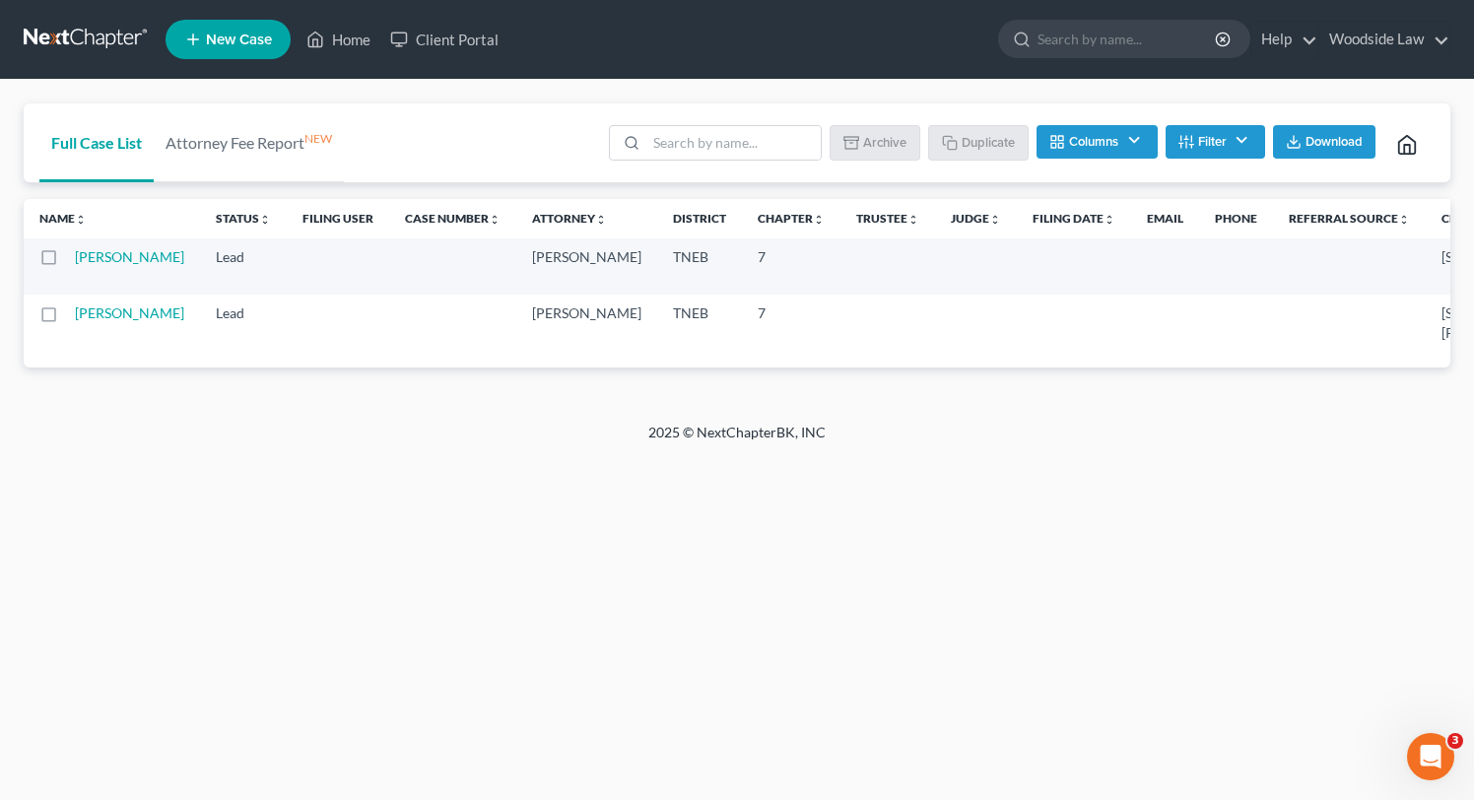
click at [1187, 140] on icon "button" at bounding box center [1186, 142] width 16 height 16
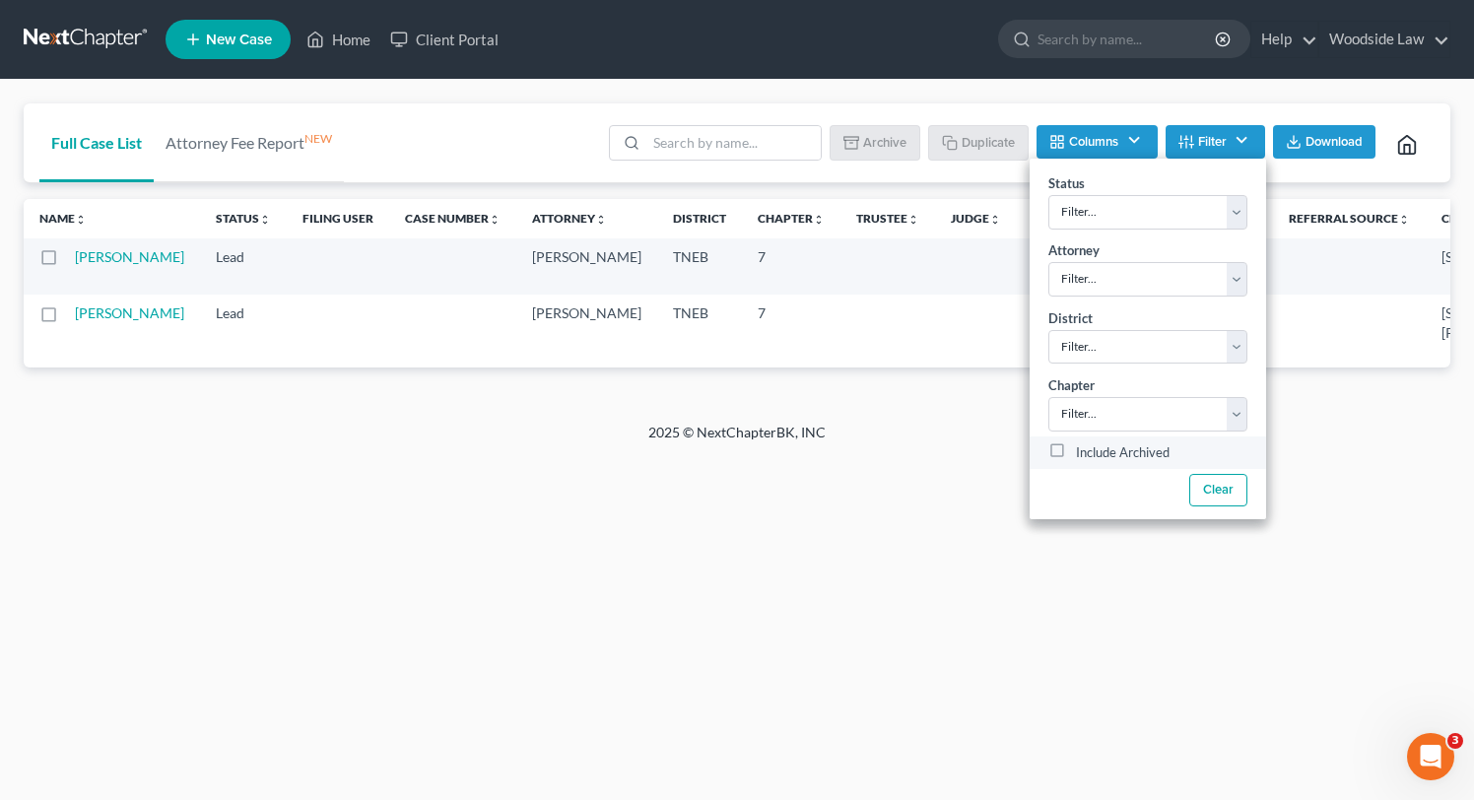
click at [1076, 455] on label "Include Archived" at bounding box center [1123, 453] width 94 height 24
click at [1084, 454] on input "Include Archived" at bounding box center [1090, 447] width 13 height 13
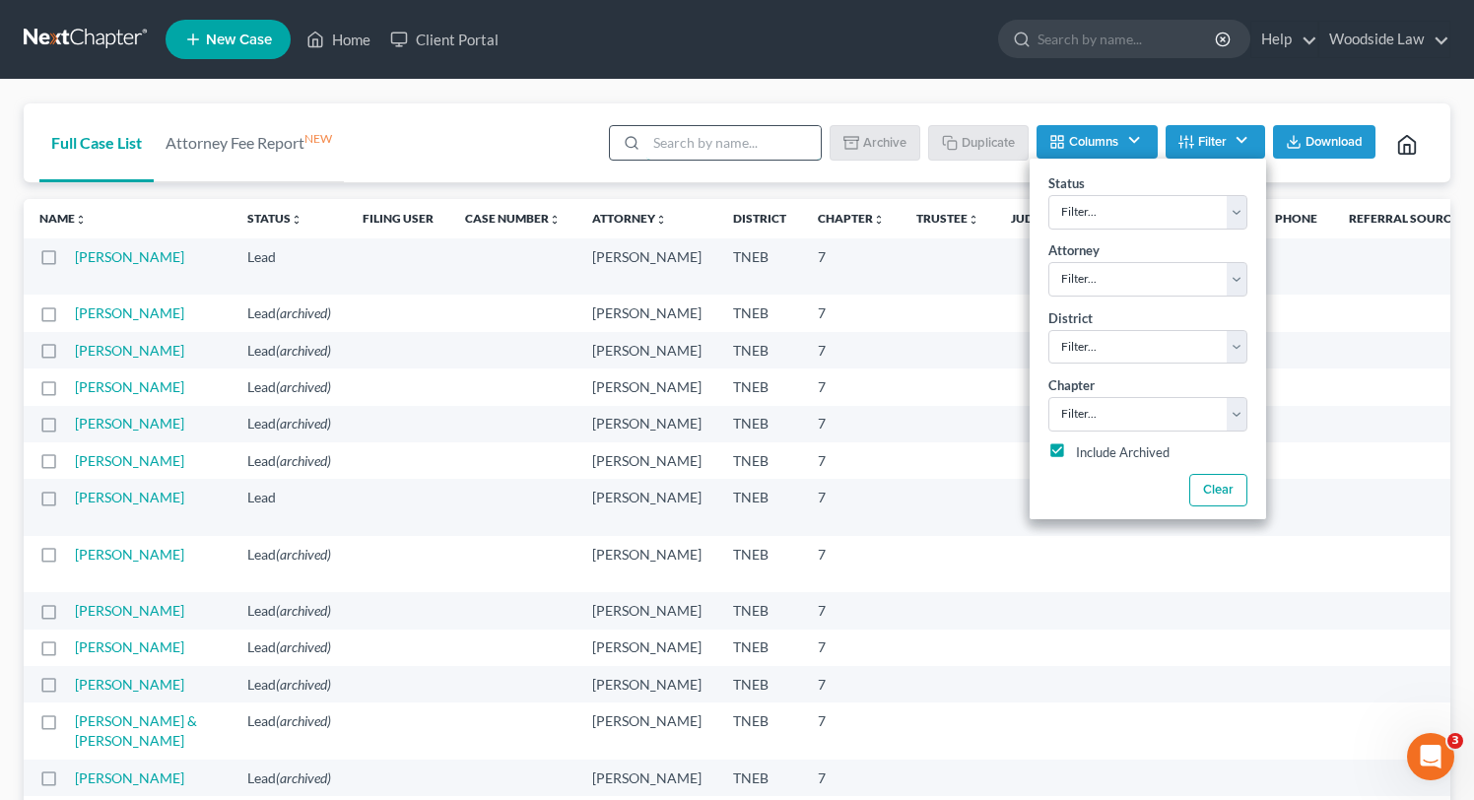
click at [728, 157] on input "search" at bounding box center [733, 142] width 174 height 33
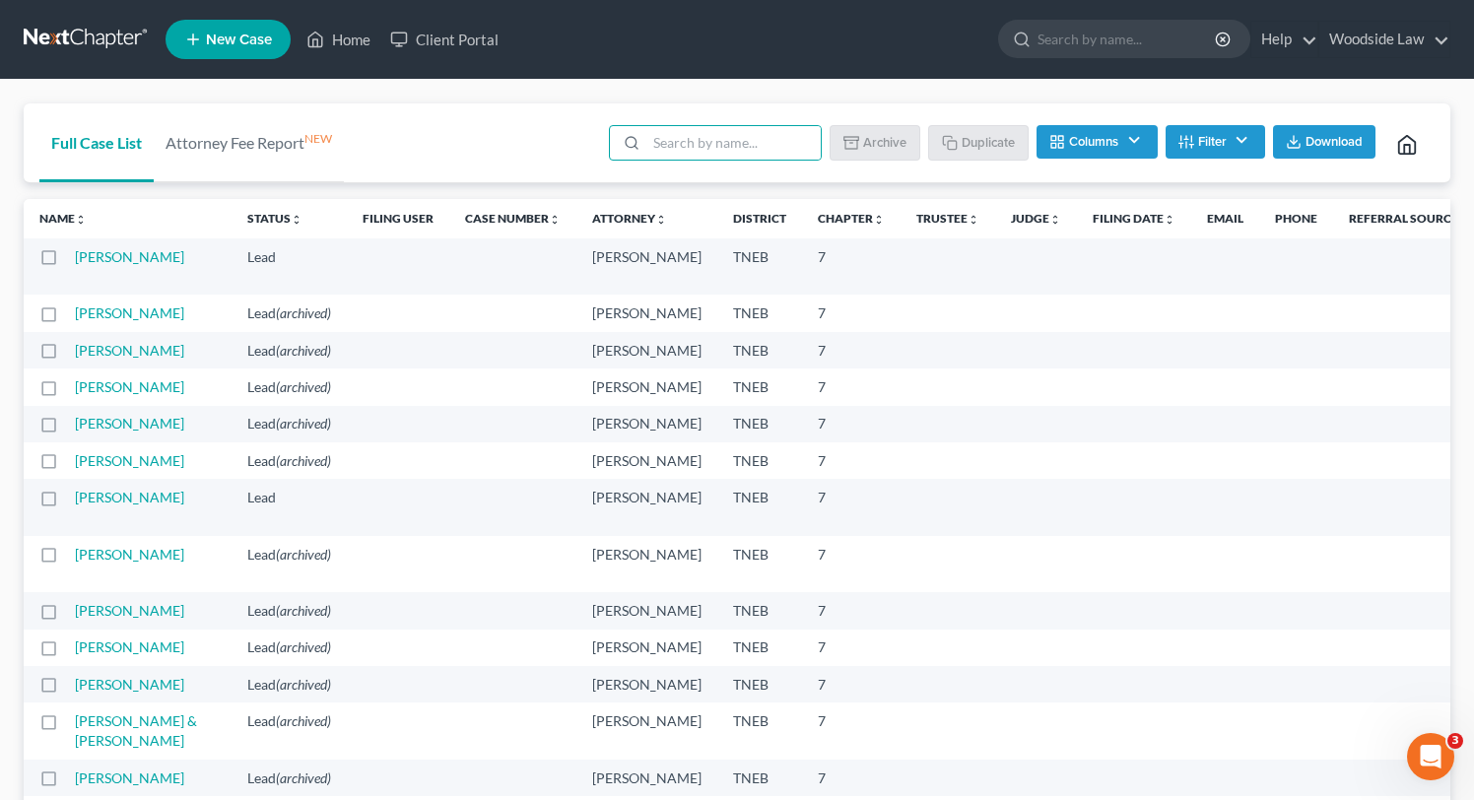
click at [1242, 128] on button "Filter" at bounding box center [1216, 141] width 100 height 33
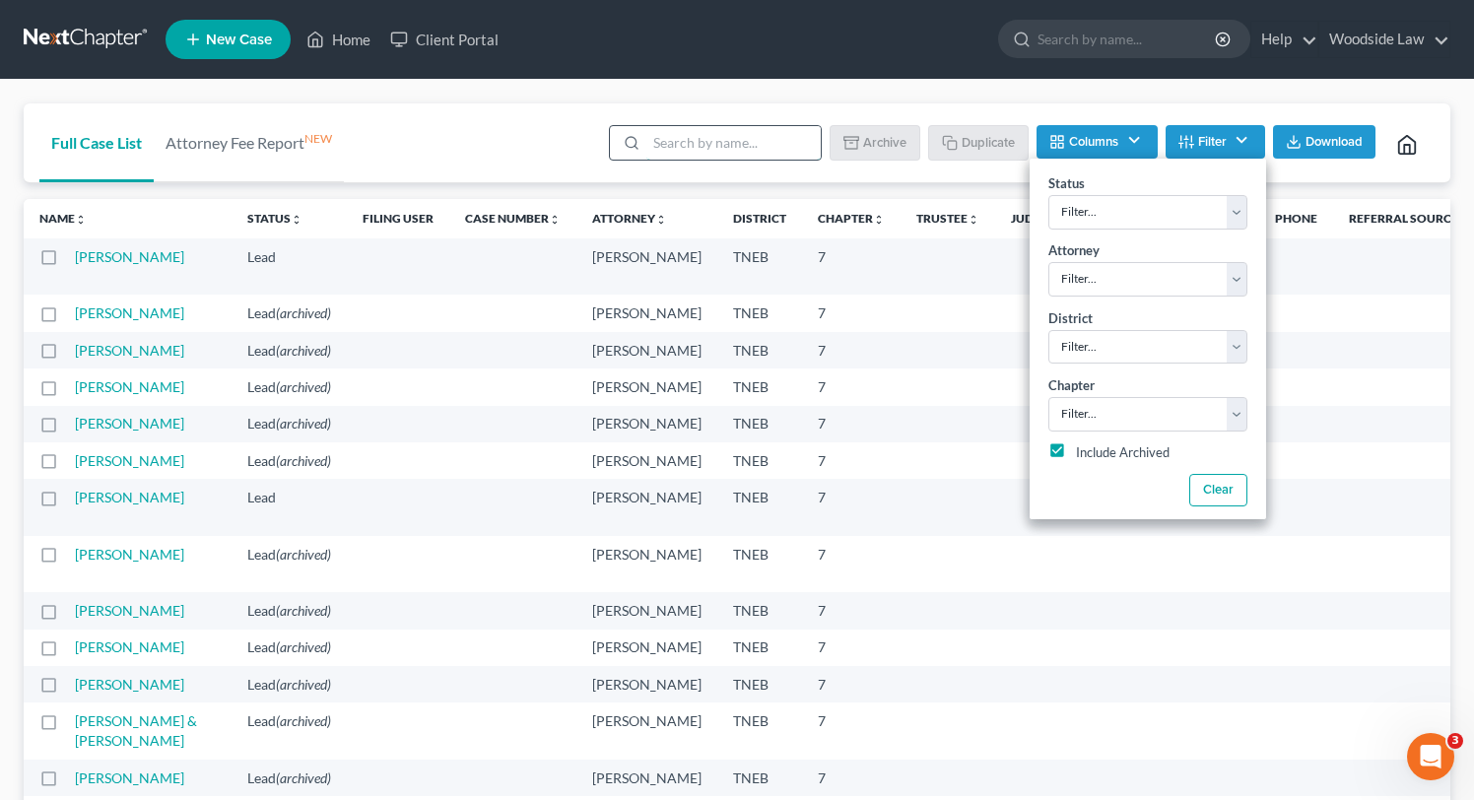
click at [758, 142] on input "search" at bounding box center [733, 142] width 174 height 33
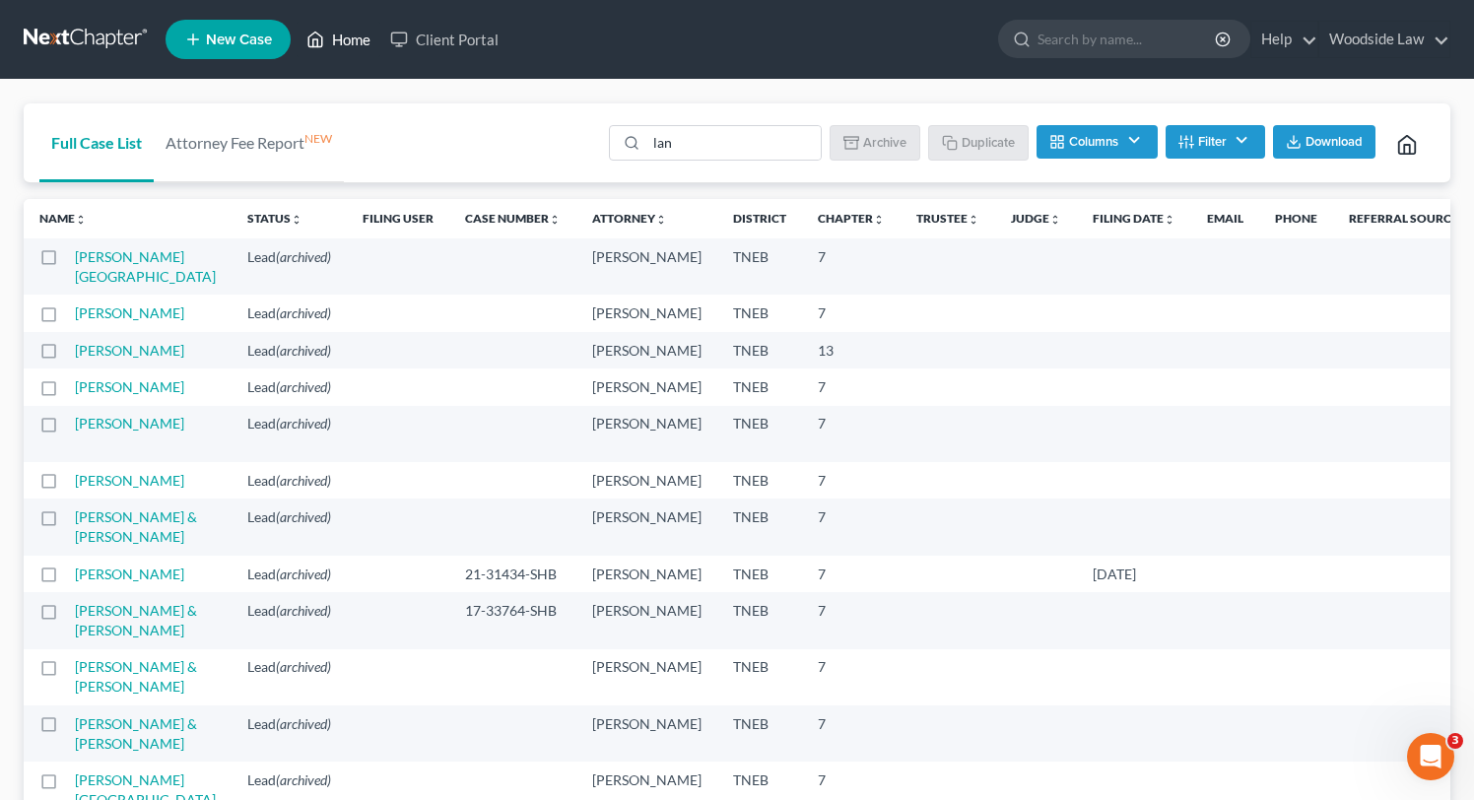
click at [359, 37] on link "Home" at bounding box center [339, 39] width 84 height 35
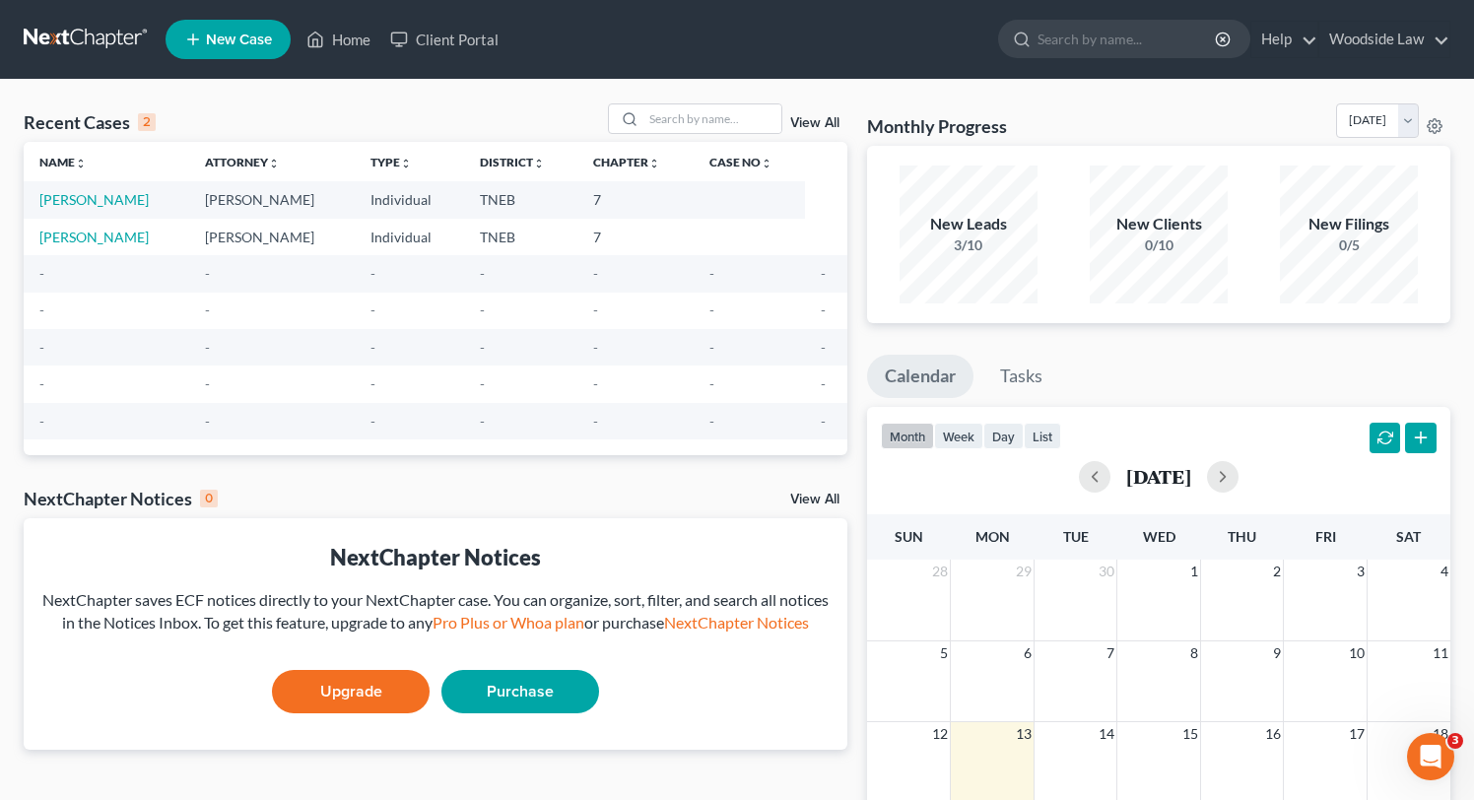
click at [824, 125] on link "View All" at bounding box center [814, 123] width 49 height 14
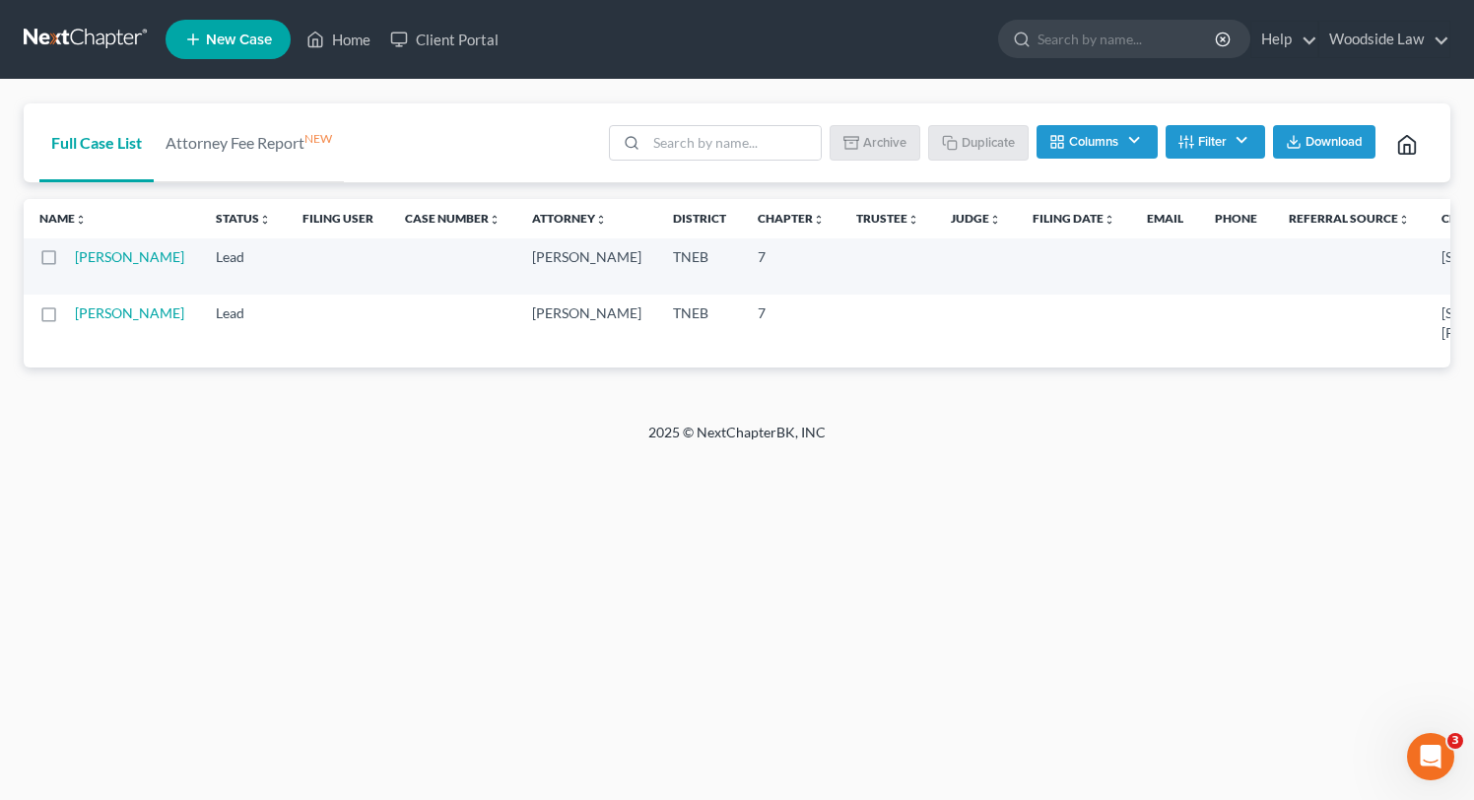
click at [67, 318] on label at bounding box center [67, 318] width 0 height 0
click at [75, 316] on input "checkbox" at bounding box center [81, 309] width 13 height 13
click at [880, 144] on button "Archive" at bounding box center [877, 141] width 89 height 33
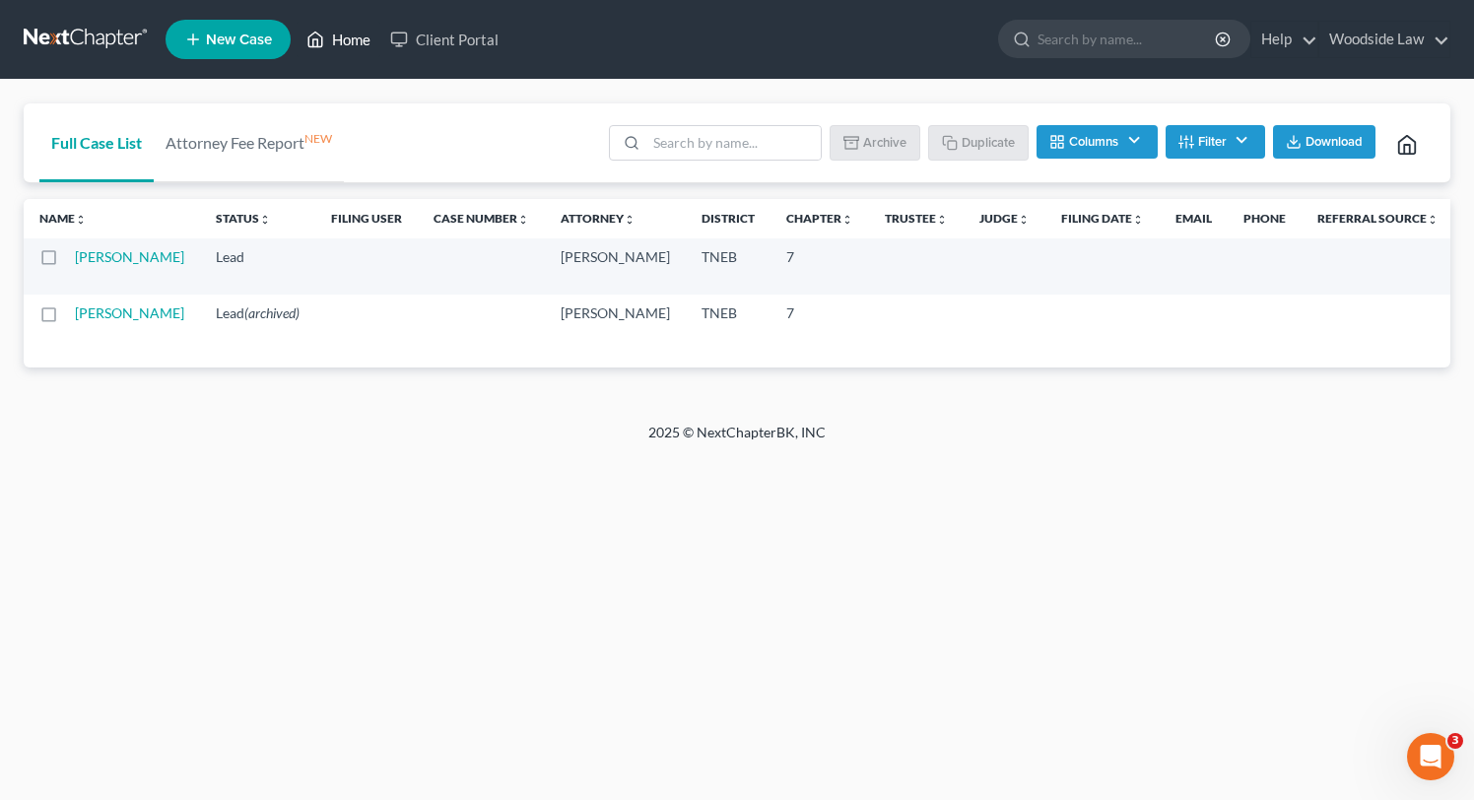
click at [350, 37] on link "Home" at bounding box center [339, 39] width 84 height 35
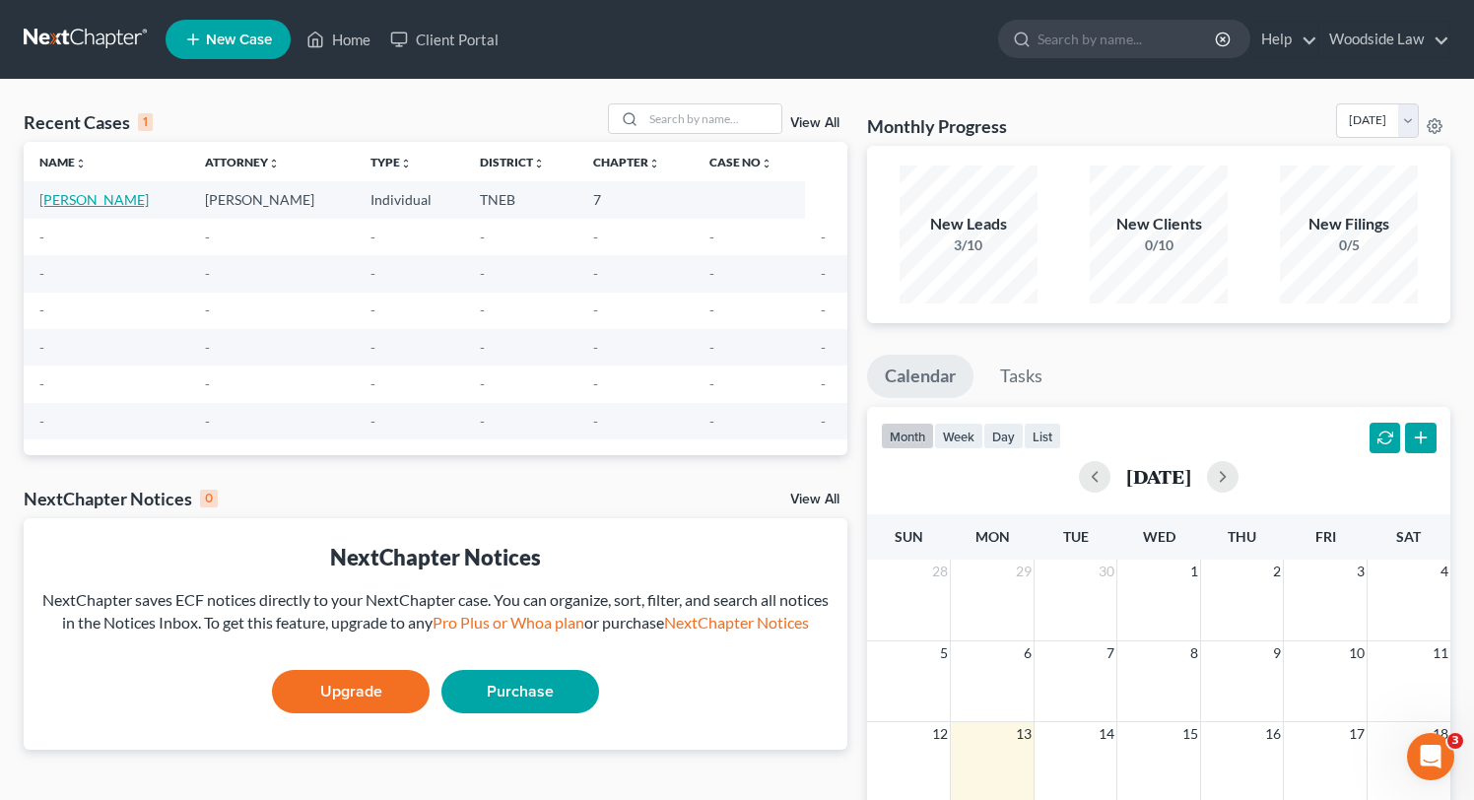
click at [132, 197] on link "[PERSON_NAME]" at bounding box center [93, 199] width 109 height 17
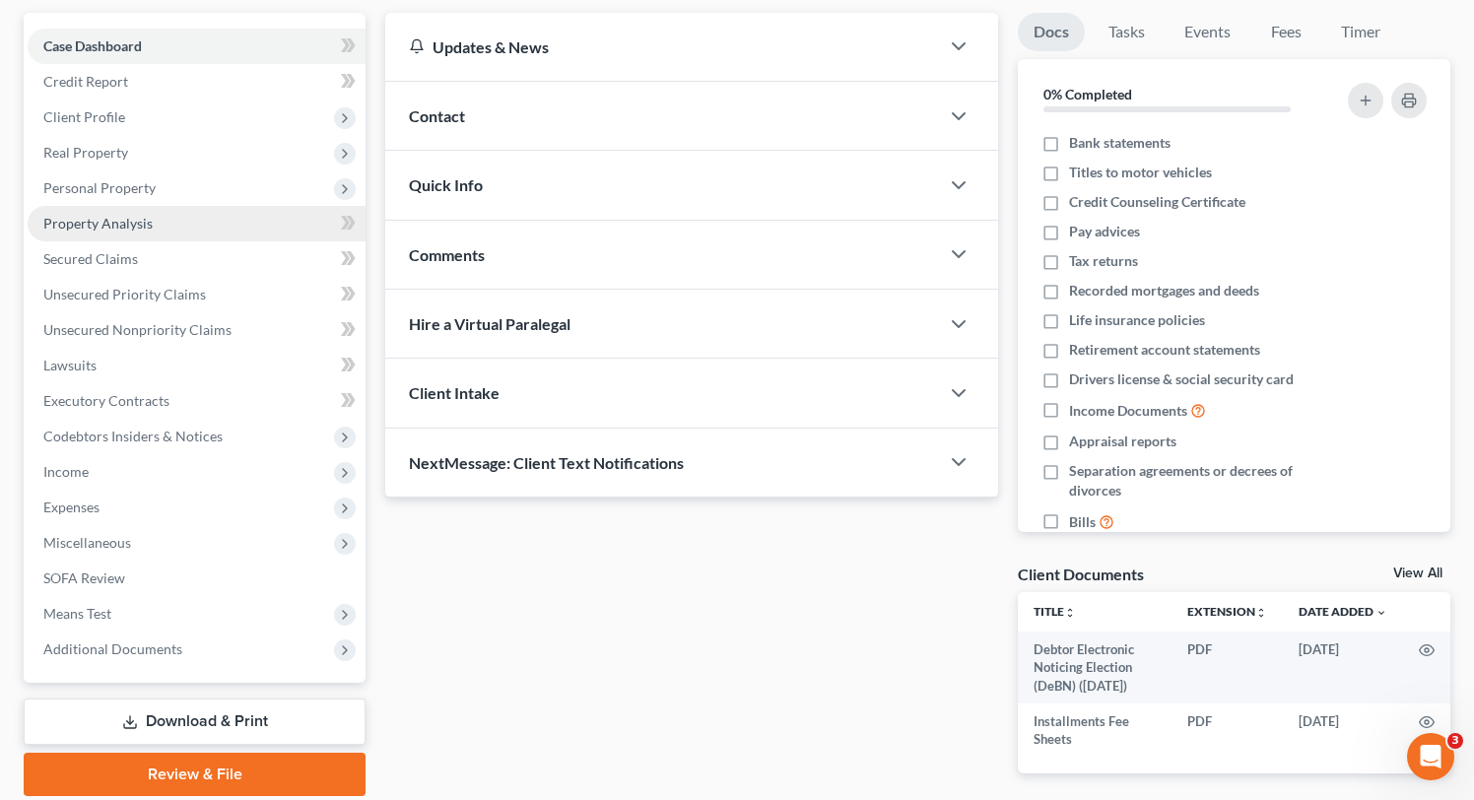
scroll to position [254, 0]
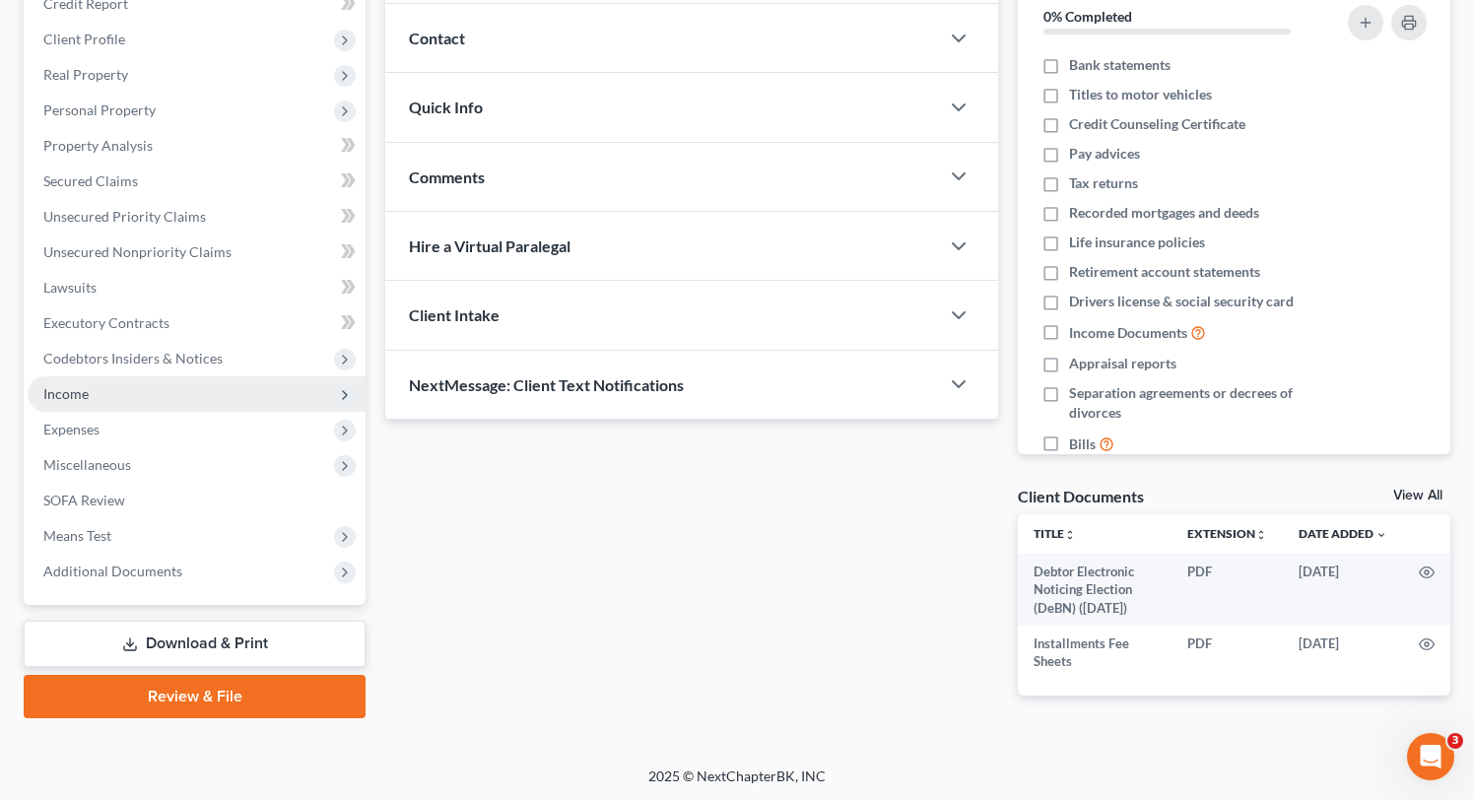
click at [85, 390] on span "Income" at bounding box center [65, 393] width 45 height 17
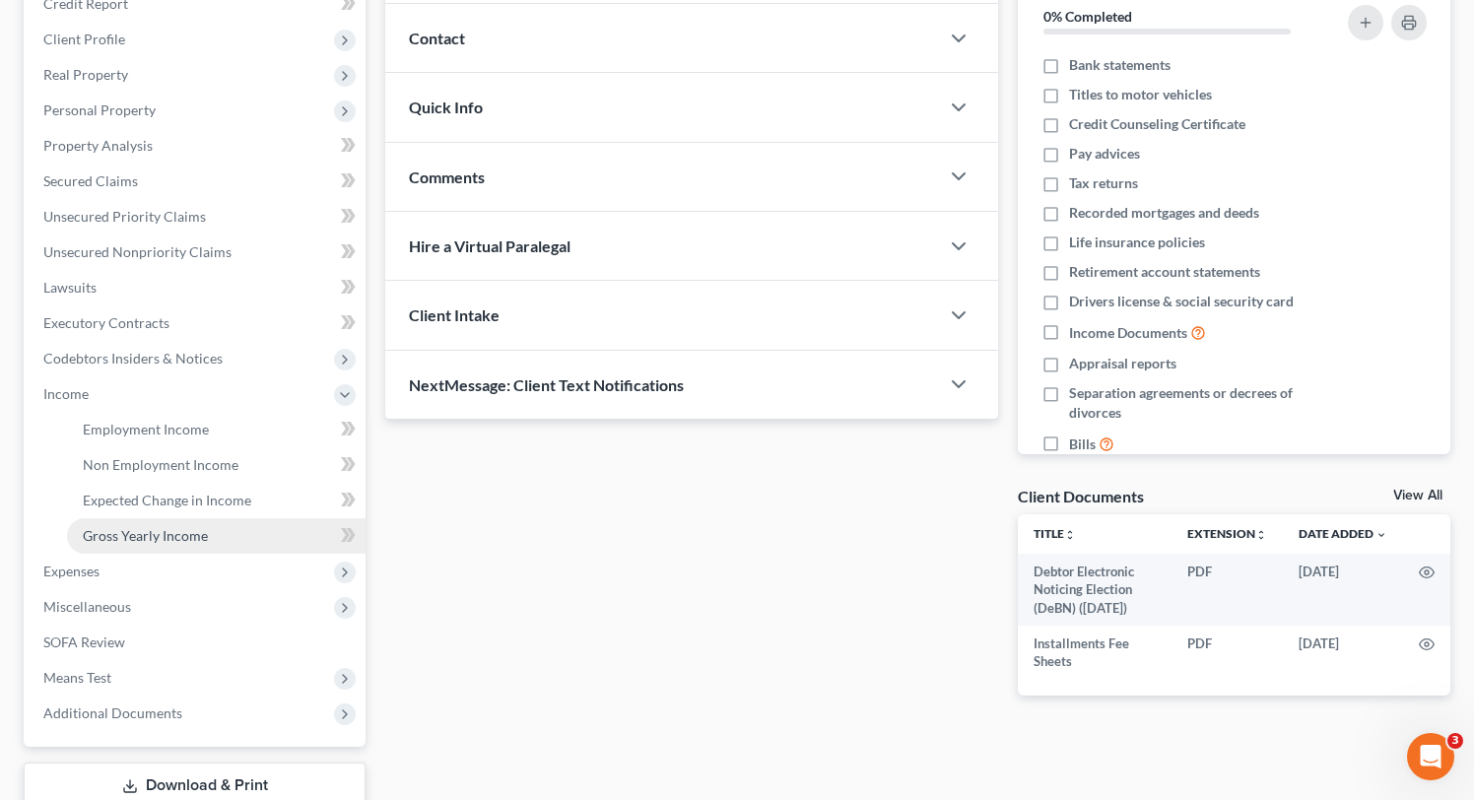
click at [148, 524] on link "Gross Yearly Income" at bounding box center [216, 535] width 299 height 35
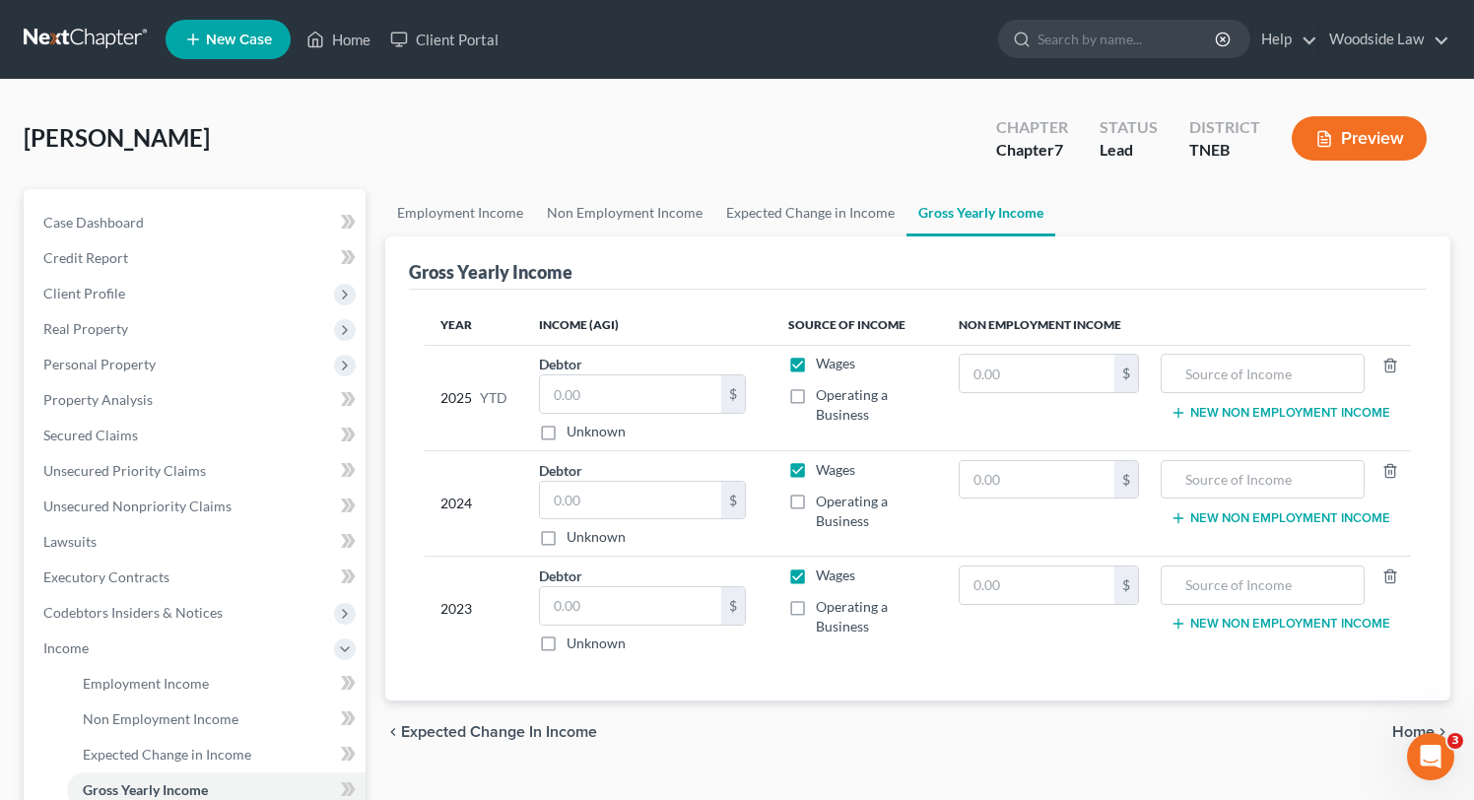
click at [816, 362] on label "Wages" at bounding box center [835, 364] width 39 height 20
click at [824, 362] on input "Wages" at bounding box center [830, 360] width 13 height 13
click at [816, 472] on label "Wages" at bounding box center [835, 470] width 39 height 20
click at [824, 472] on input "Wages" at bounding box center [830, 466] width 13 height 13
click at [816, 576] on label "Wages" at bounding box center [835, 576] width 39 height 20
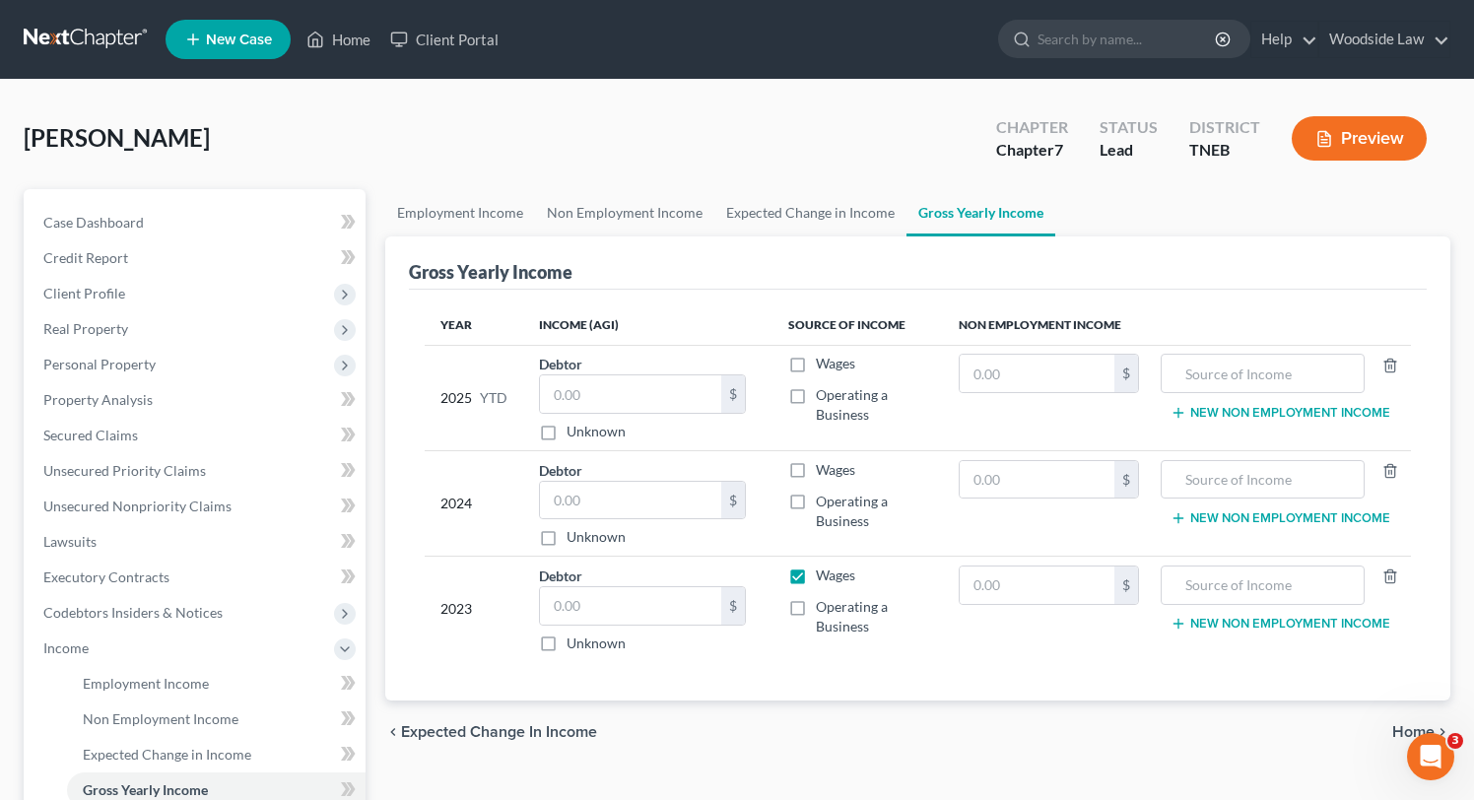
click at [824, 576] on input "Wages" at bounding box center [830, 572] width 13 height 13
click at [1257, 469] on input "text" at bounding box center [1262, 479] width 182 height 37
click at [1011, 491] on input "text" at bounding box center [1037, 479] width 155 height 37
click at [1251, 479] on input "text" at bounding box center [1262, 479] width 182 height 37
click at [1314, 514] on button "New Non Employment Income" at bounding box center [1280, 518] width 220 height 16
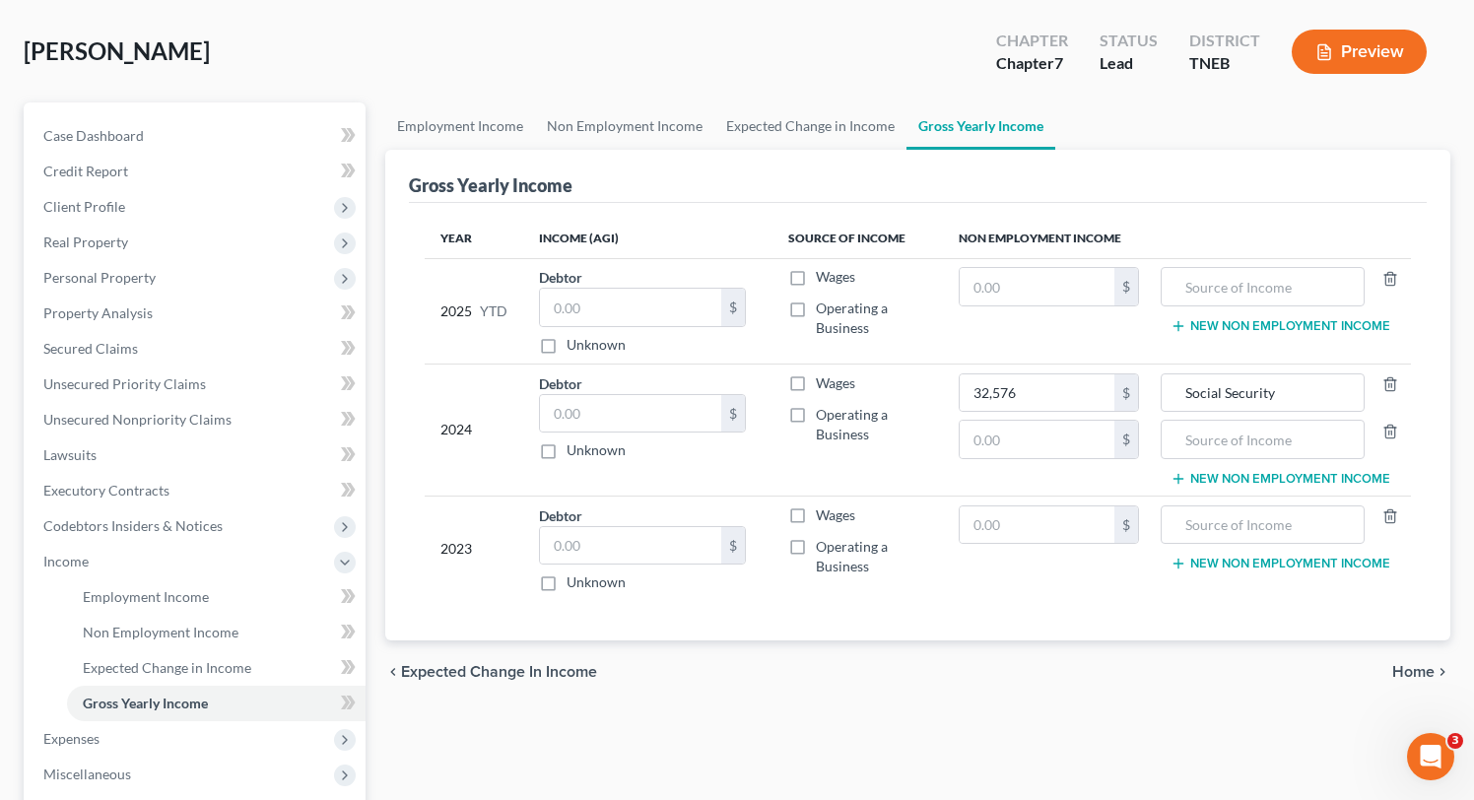
scroll to position [88, 0]
click at [1083, 530] on input "text" at bounding box center [1037, 523] width 155 height 37
click at [1290, 521] on input "text" at bounding box center [1262, 523] width 182 height 37
click at [1054, 428] on input "text" at bounding box center [1037, 438] width 155 height 37
click at [1227, 434] on input "text" at bounding box center [1262, 438] width 182 height 37
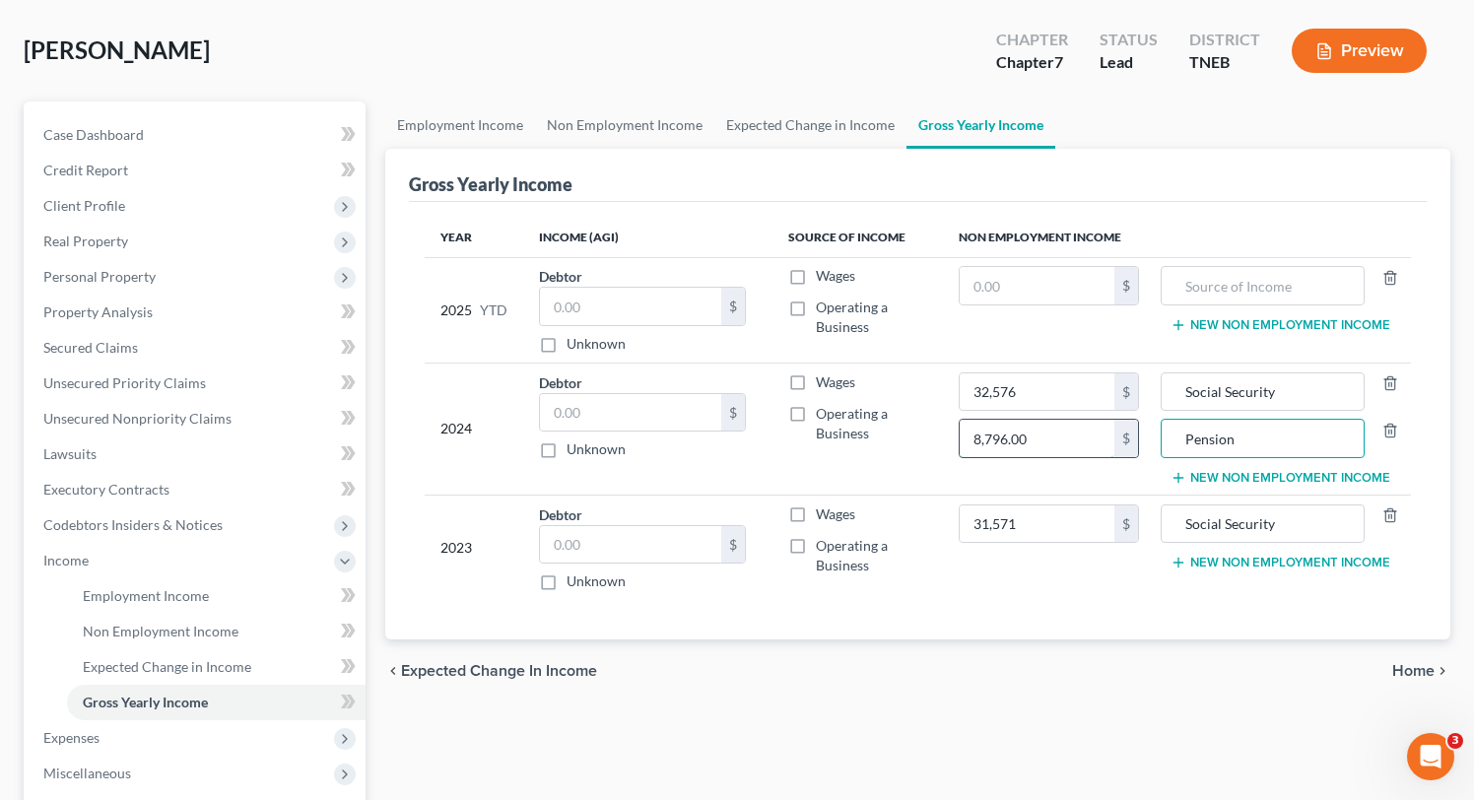
click at [1042, 434] on input "8,796.00" at bounding box center [1037, 438] width 155 height 37
click at [1286, 561] on button "New Non Employment Income" at bounding box center [1280, 563] width 220 height 16
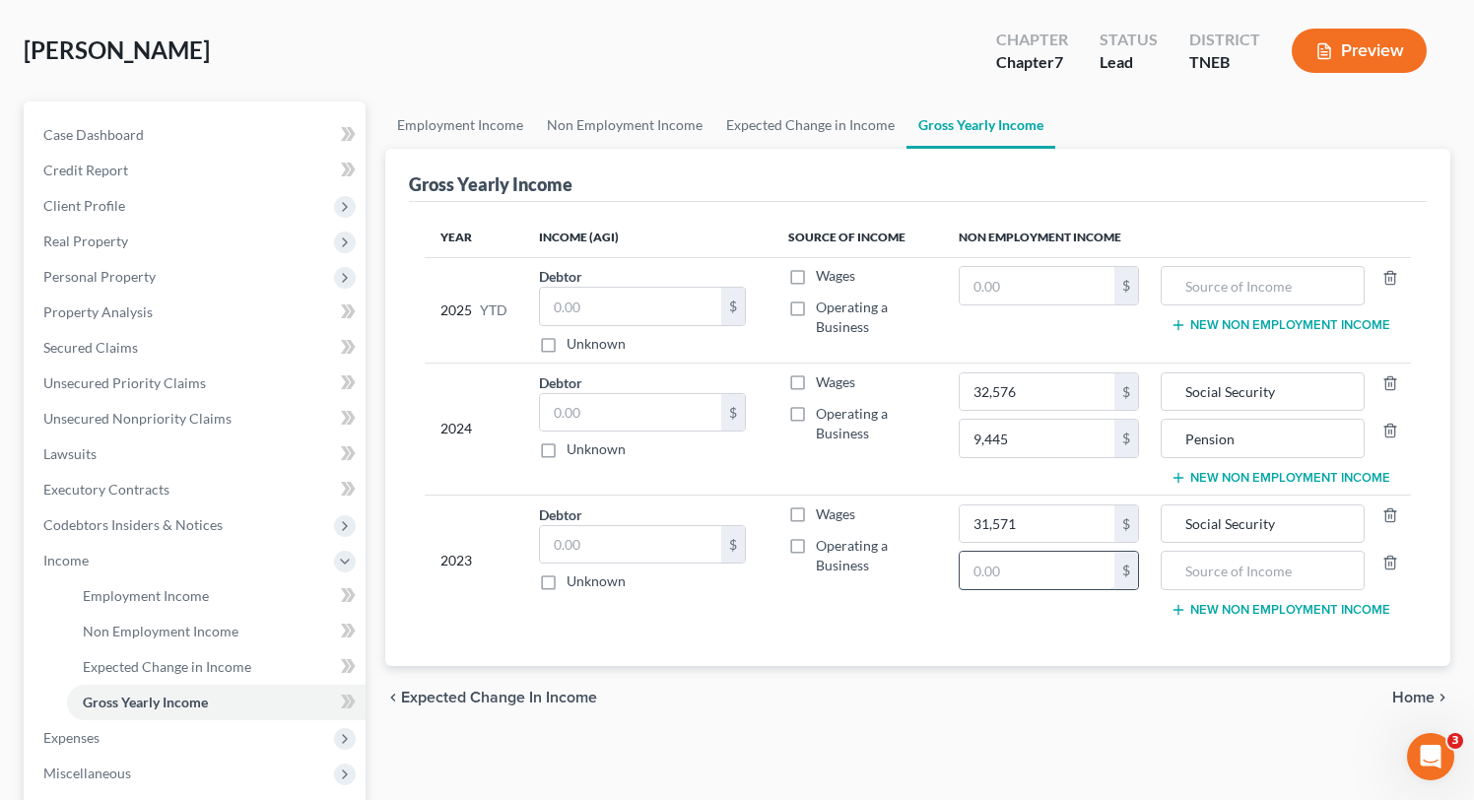
click at [1052, 576] on input "text" at bounding box center [1037, 570] width 155 height 37
click at [1239, 573] on input "text" at bounding box center [1262, 570] width 182 height 37
click at [1249, 324] on button "New Non Employment Income" at bounding box center [1280, 325] width 220 height 16
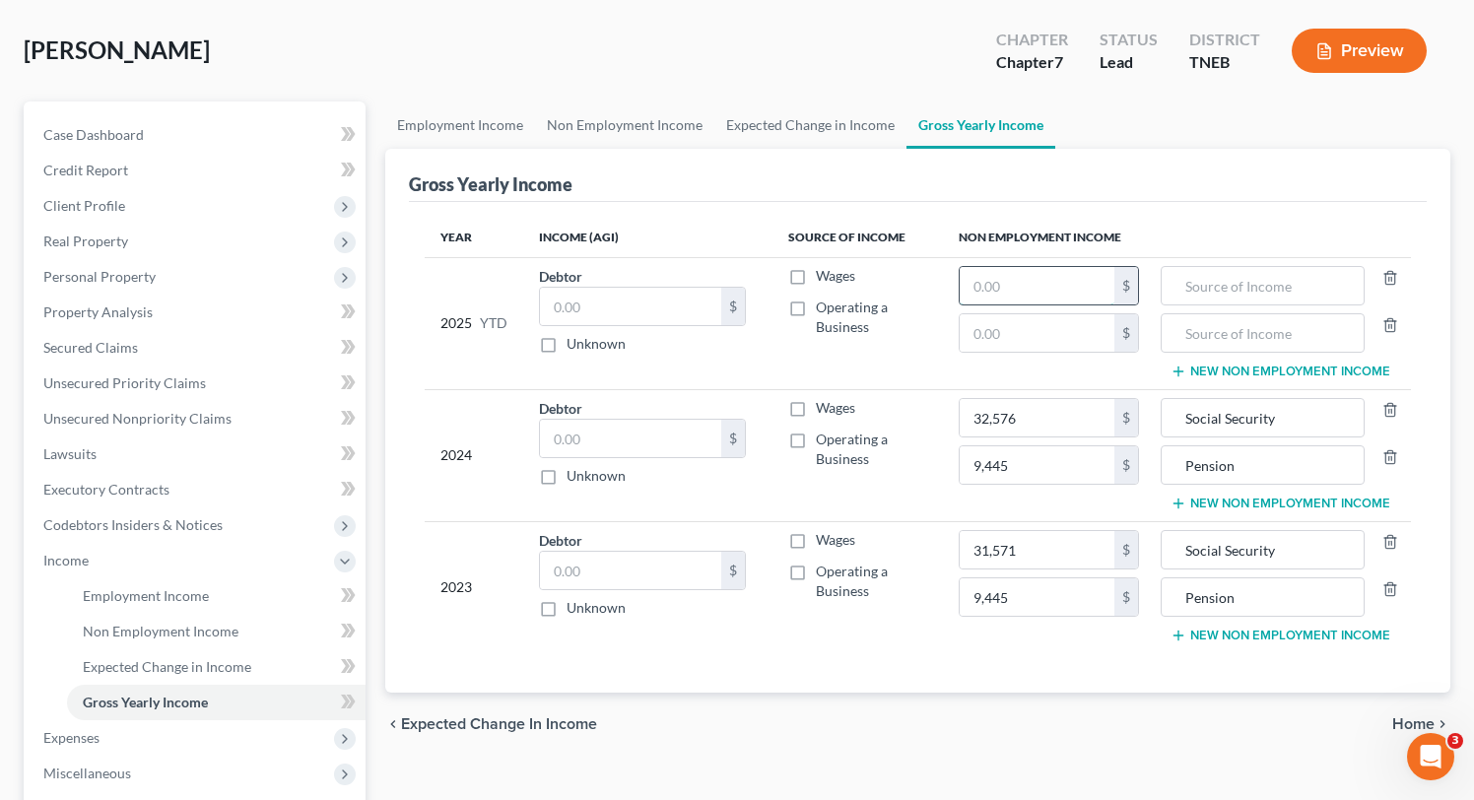
click at [1105, 284] on input "text" at bounding box center [1037, 285] width 155 height 37
click at [1283, 276] on input "text" at bounding box center [1262, 285] width 182 height 37
click at [1060, 332] on input "text" at bounding box center [1037, 332] width 155 height 37
click at [1253, 330] on input "text" at bounding box center [1262, 332] width 182 height 37
click at [1295, 370] on button "New Non Employment Income" at bounding box center [1280, 372] width 220 height 16
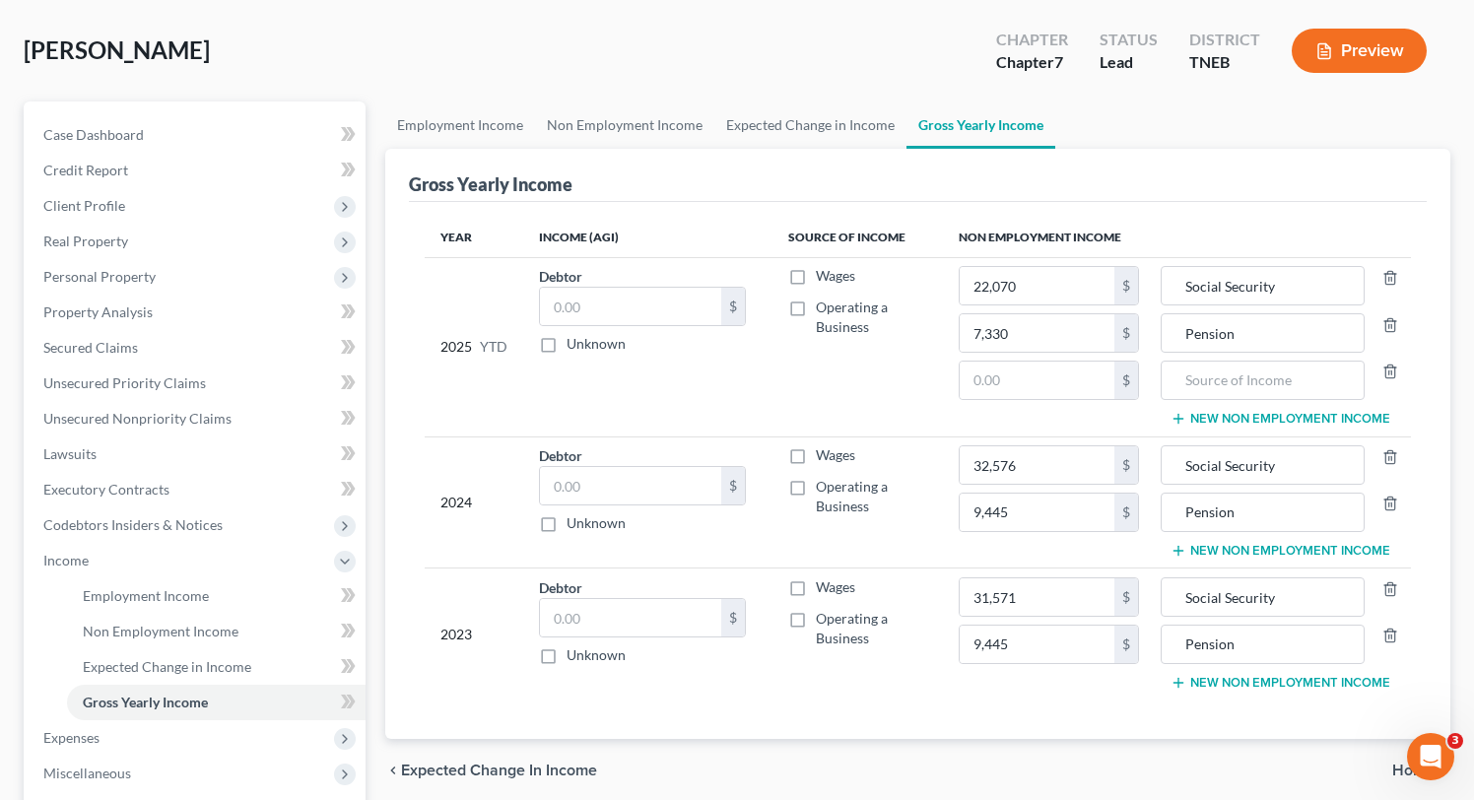
click at [1294, 555] on button "New Non Employment Income" at bounding box center [1280, 551] width 220 height 16
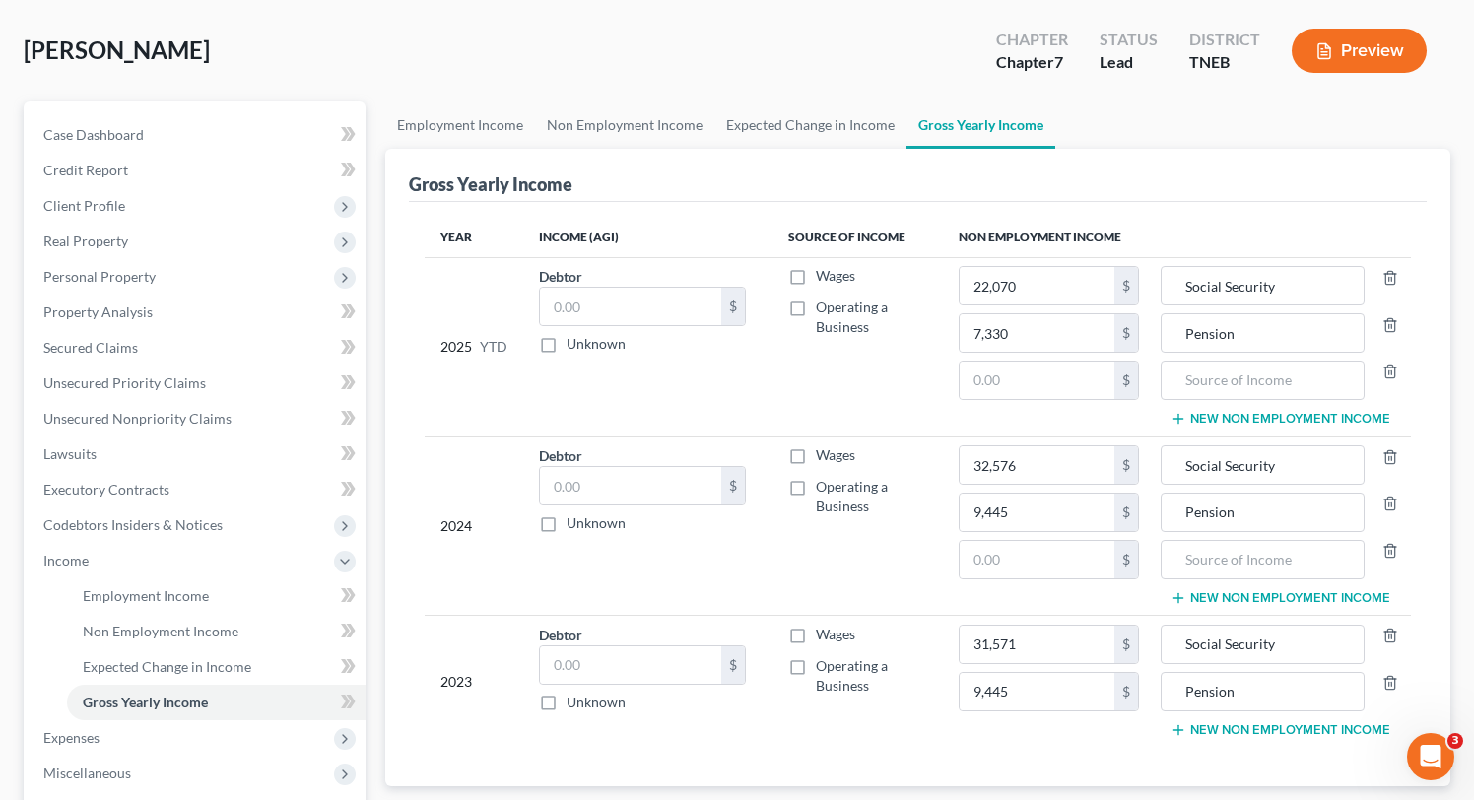
click at [1297, 734] on button "New Non Employment Income" at bounding box center [1280, 730] width 220 height 16
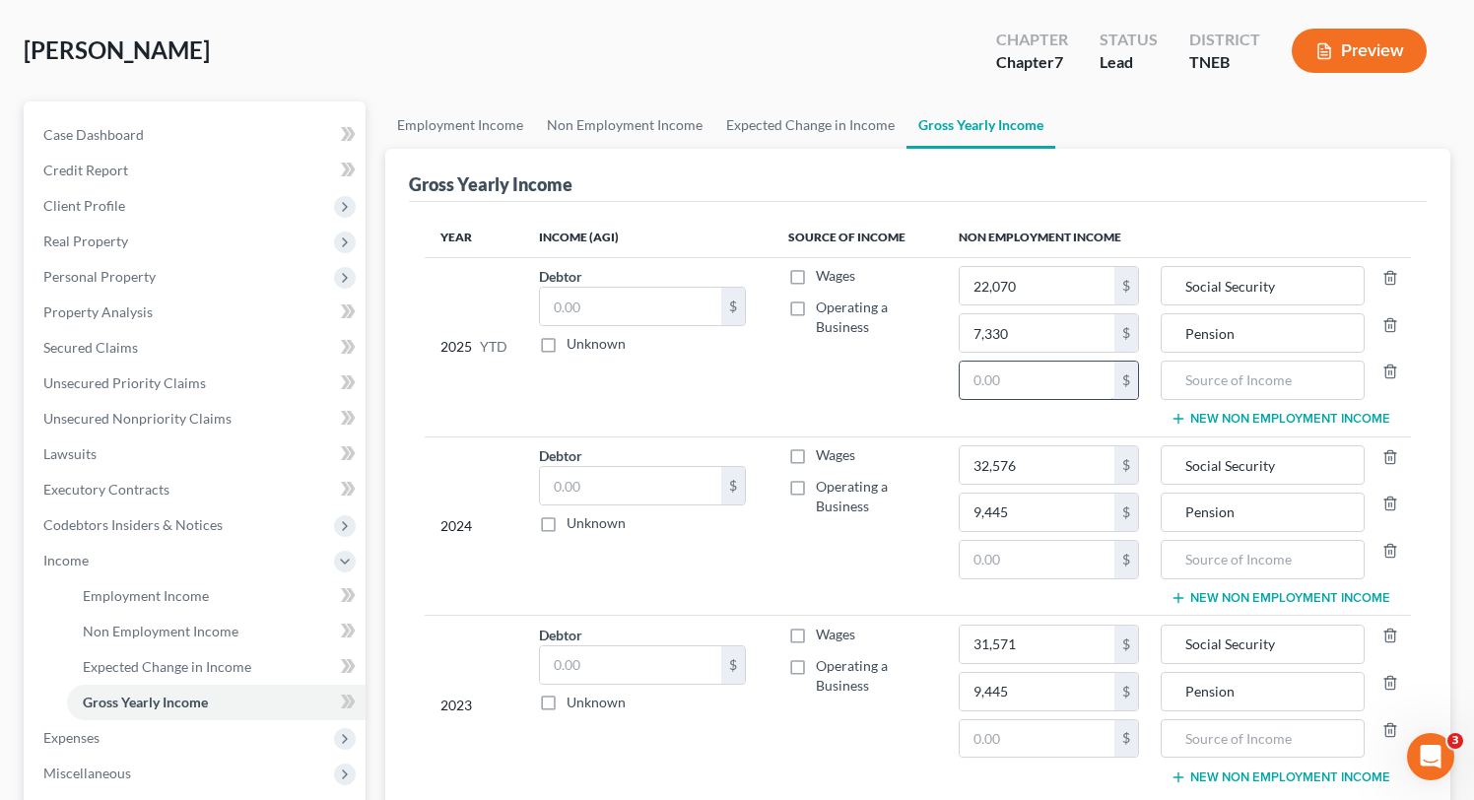
click at [1027, 372] on input "text" at bounding box center [1037, 380] width 155 height 37
click at [1240, 381] on input "text" at bounding box center [1262, 380] width 182 height 37
click at [1073, 558] on input "text" at bounding box center [1037, 559] width 155 height 37
click at [1306, 557] on input "text" at bounding box center [1262, 559] width 182 height 37
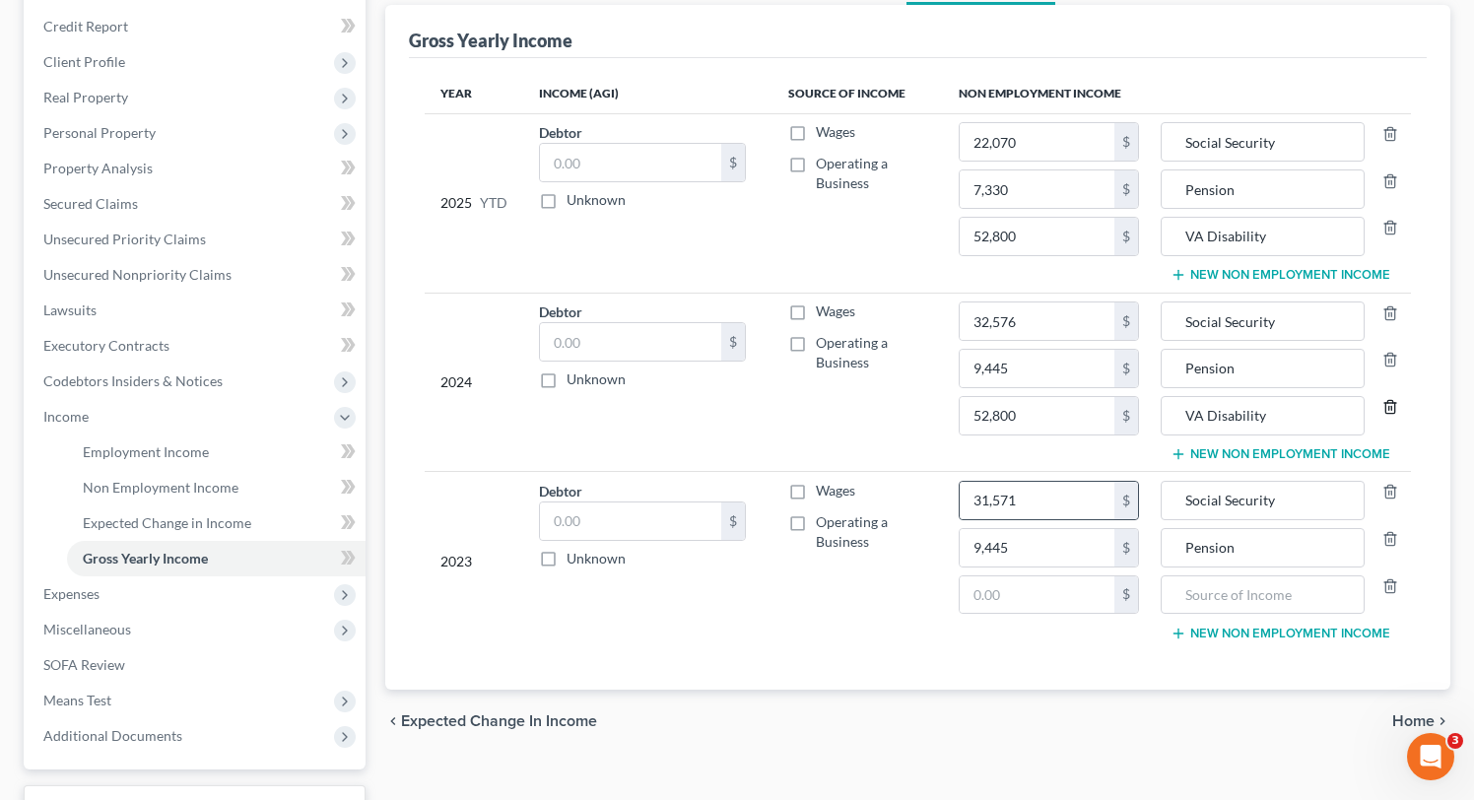
scroll to position [260, 0]
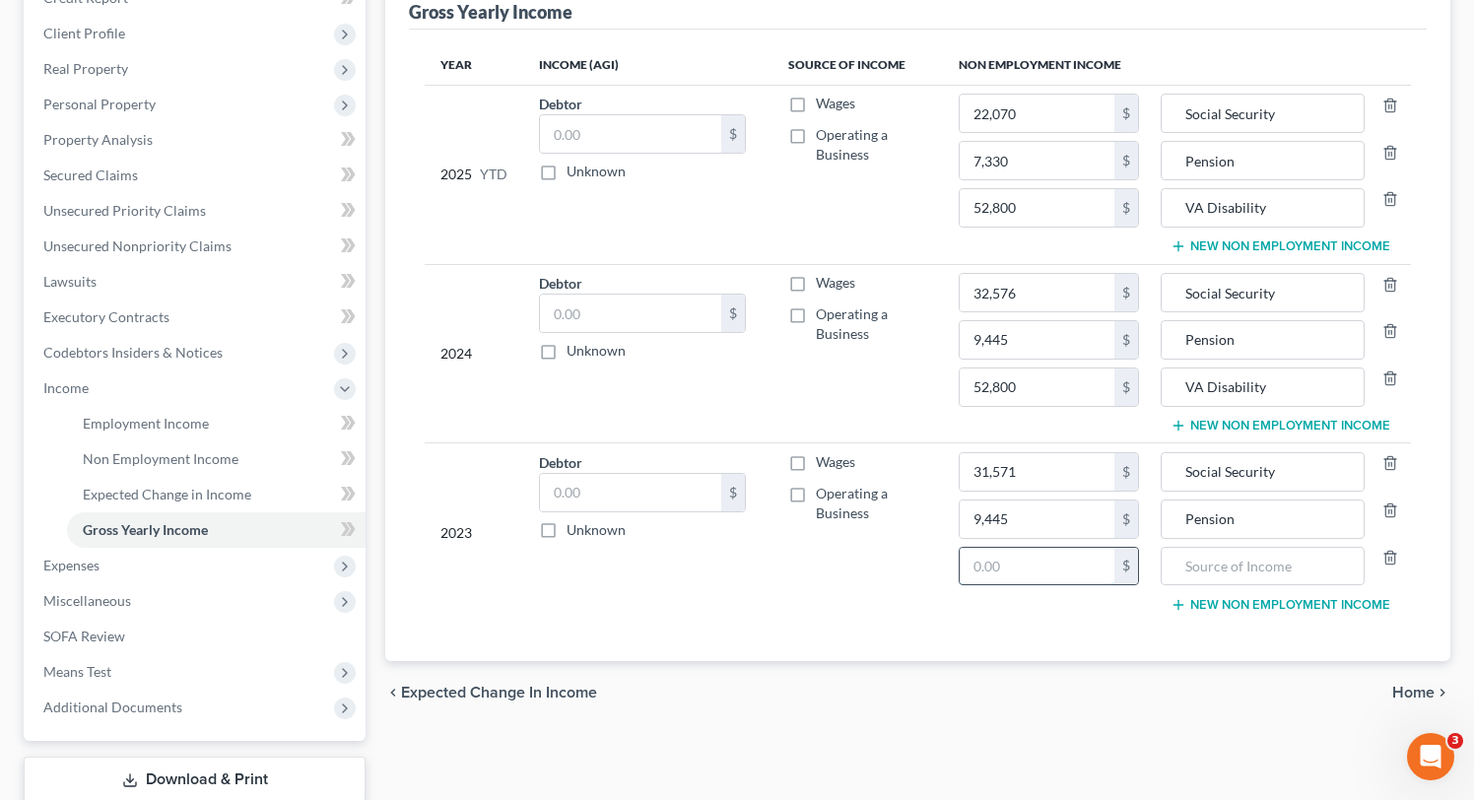
click at [1023, 569] on input "text" at bounding box center [1037, 566] width 155 height 37
click at [1101, 210] on input "52,800" at bounding box center [1037, 207] width 155 height 37
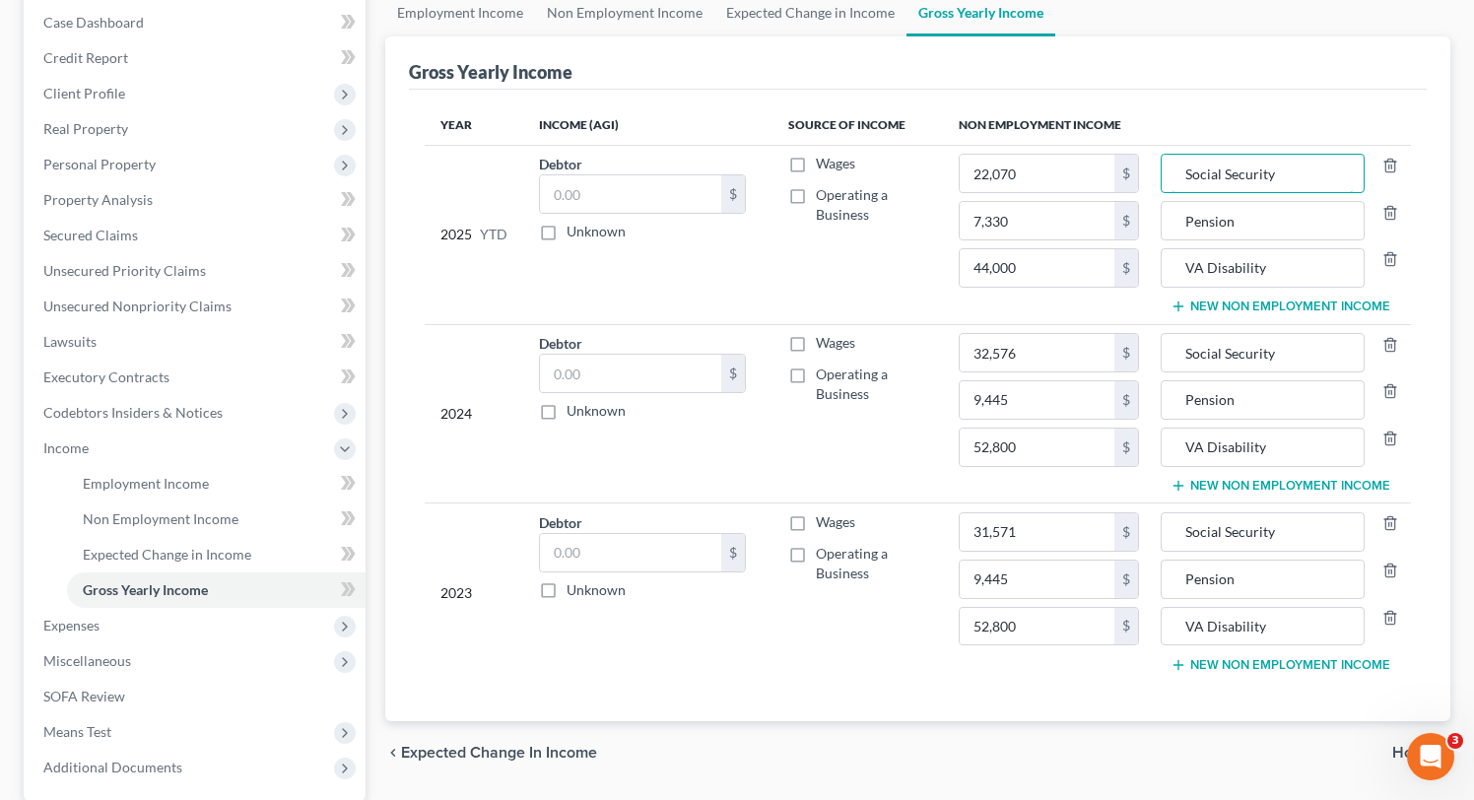
scroll to position [387, 0]
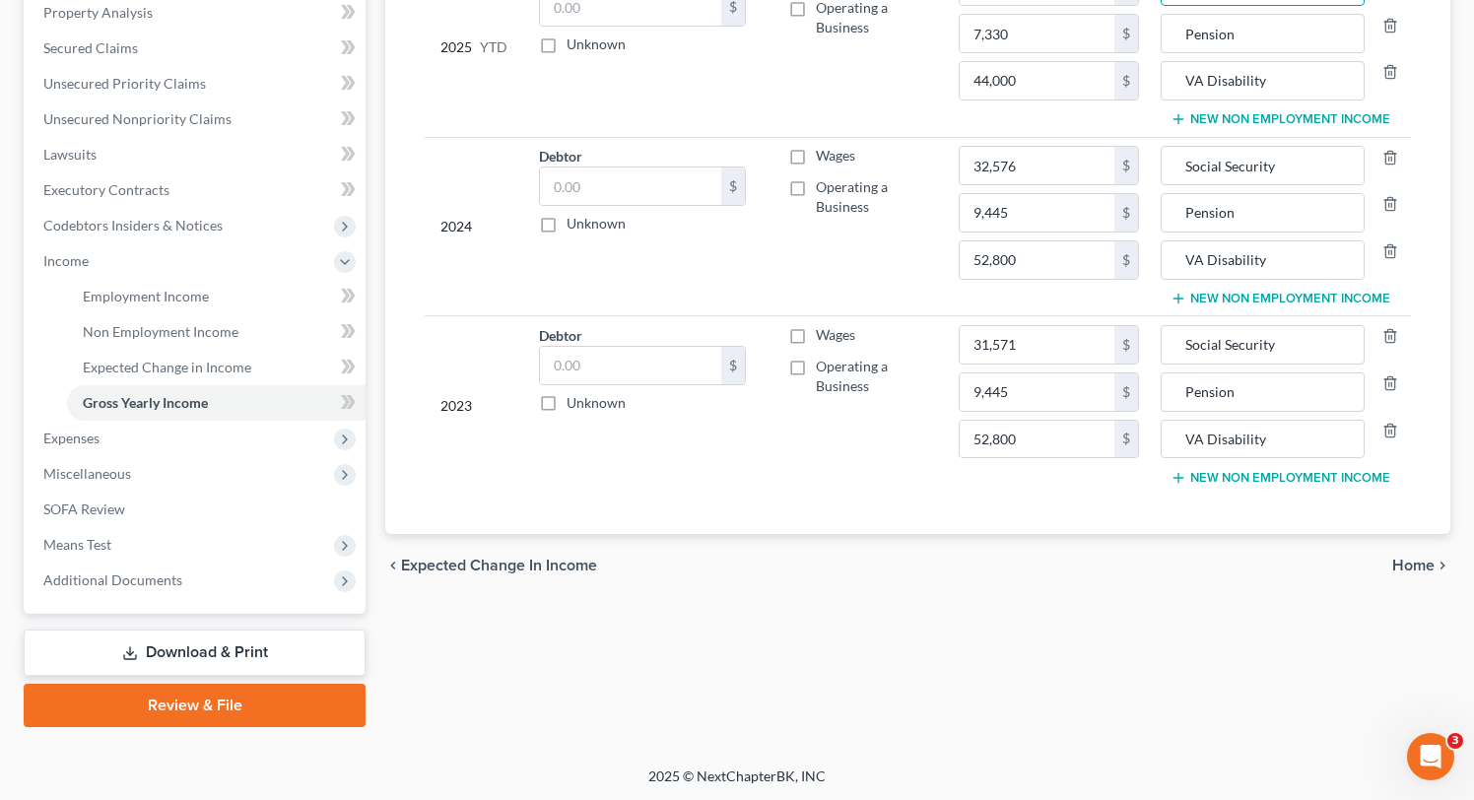
click at [1428, 560] on span "Home" at bounding box center [1413, 566] width 42 height 16
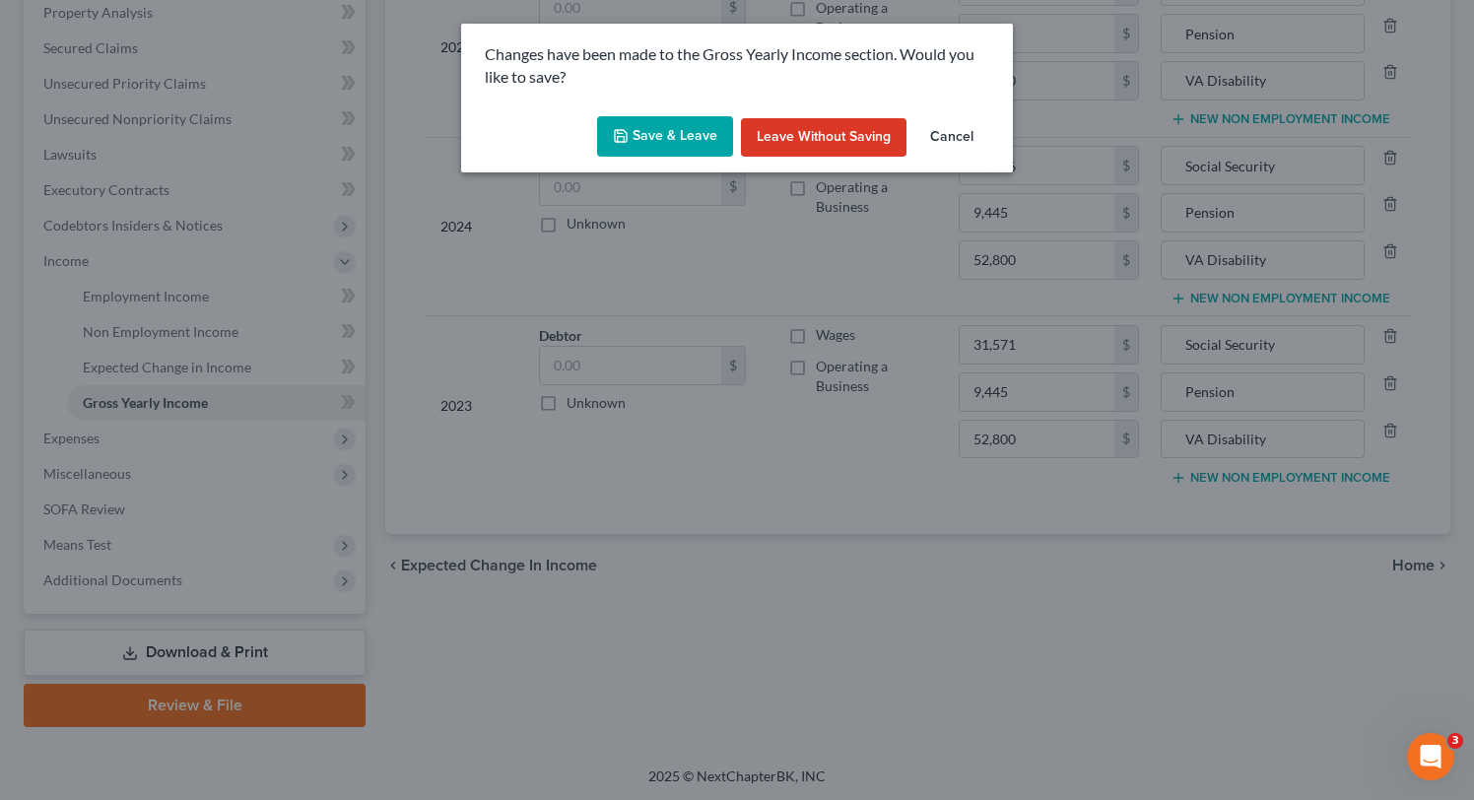
click at [676, 148] on button "Save & Leave" at bounding box center [665, 136] width 136 height 41
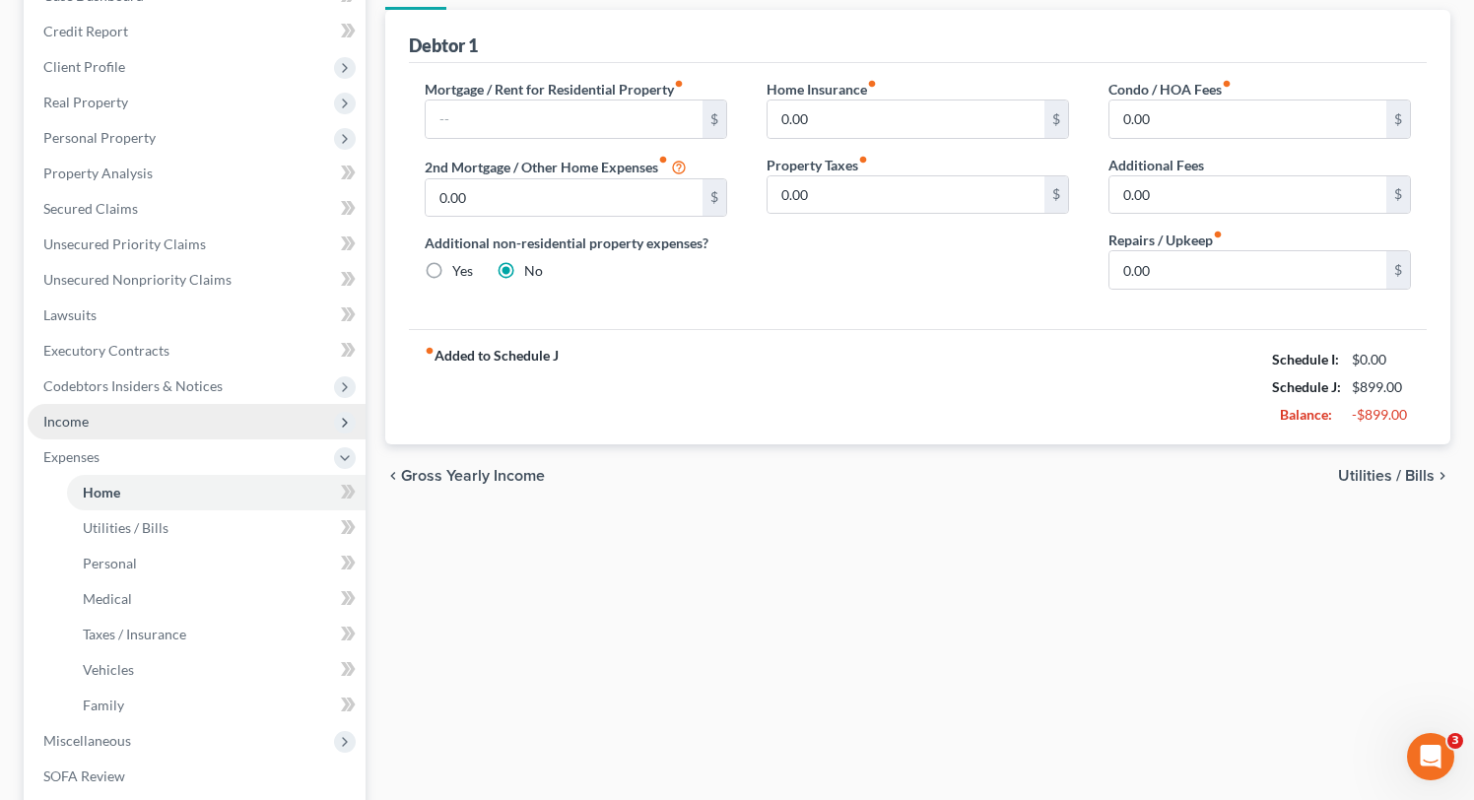
scroll to position [218, 0]
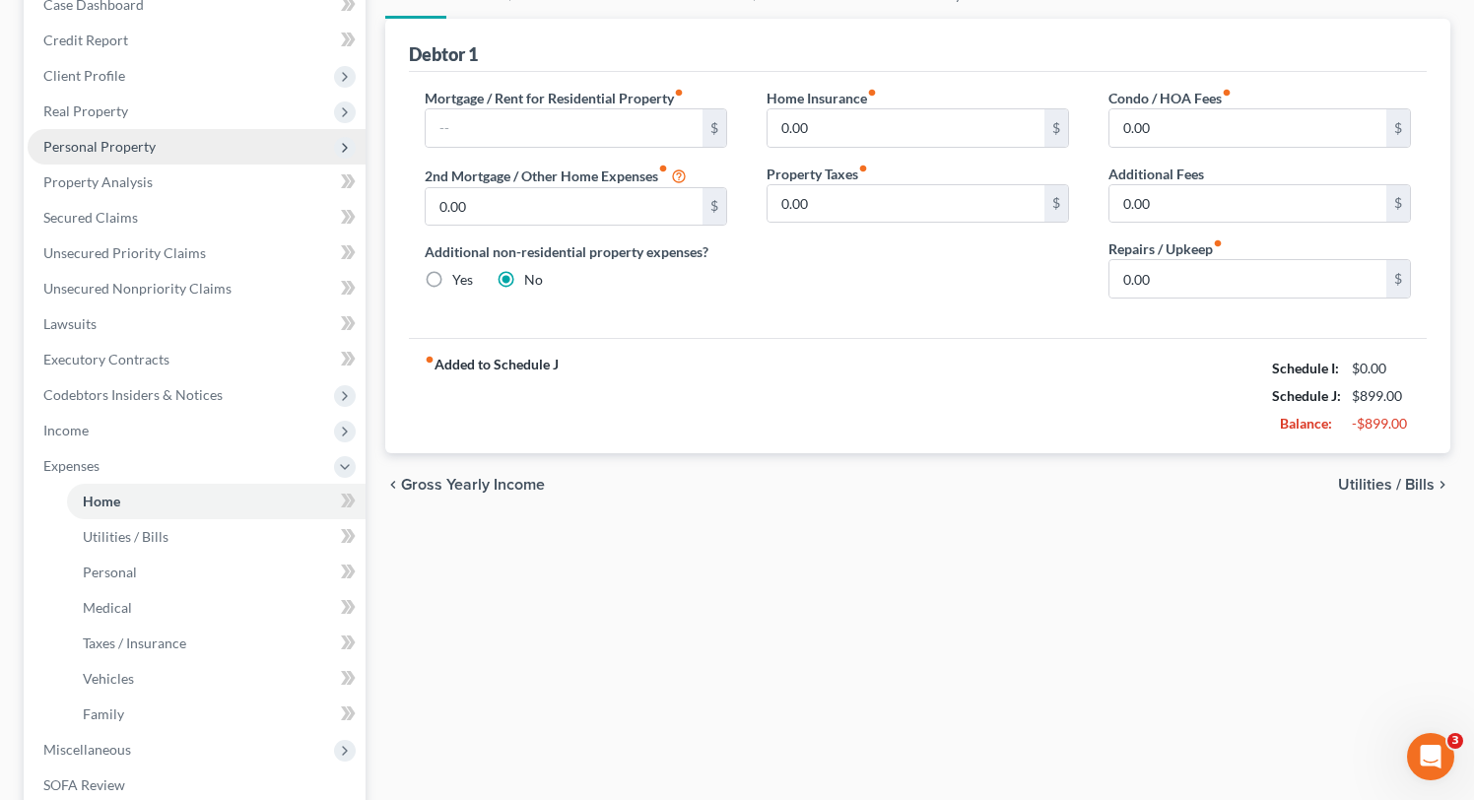
click at [102, 150] on span "Personal Property" at bounding box center [99, 146] width 112 height 17
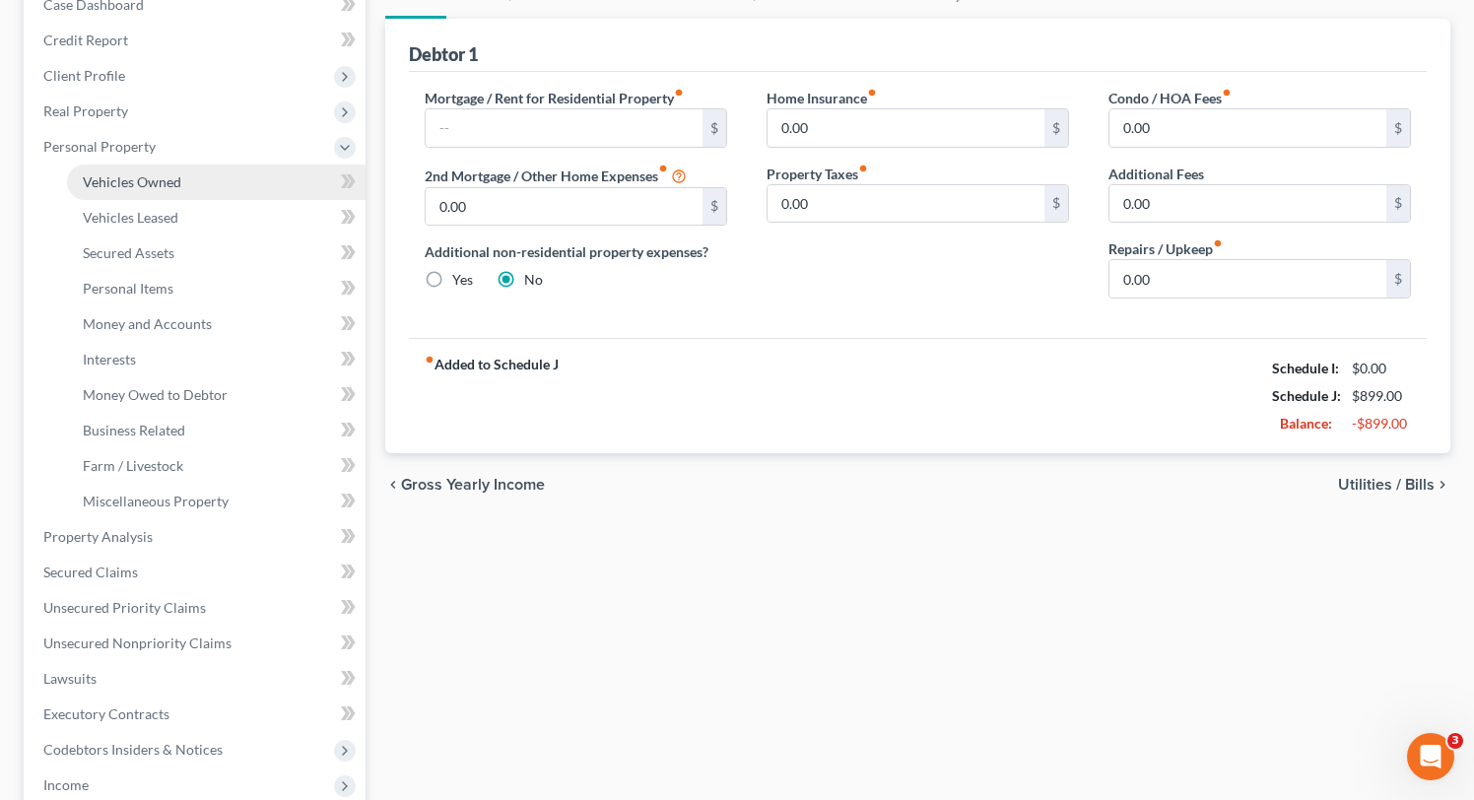
click at [118, 176] on span "Vehicles Owned" at bounding box center [132, 181] width 99 height 17
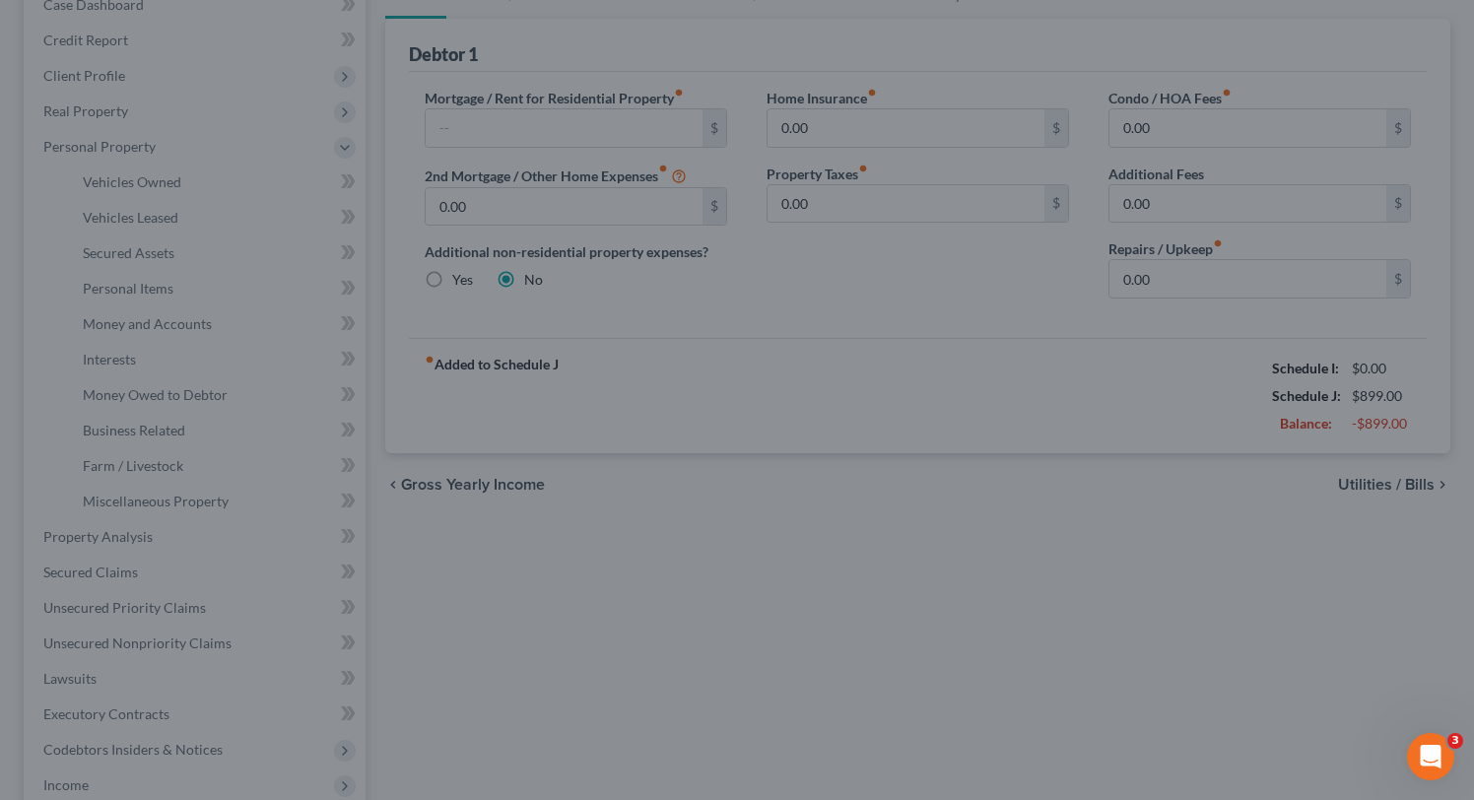
click at [869, 450] on div at bounding box center [737, 400] width 1474 height 800
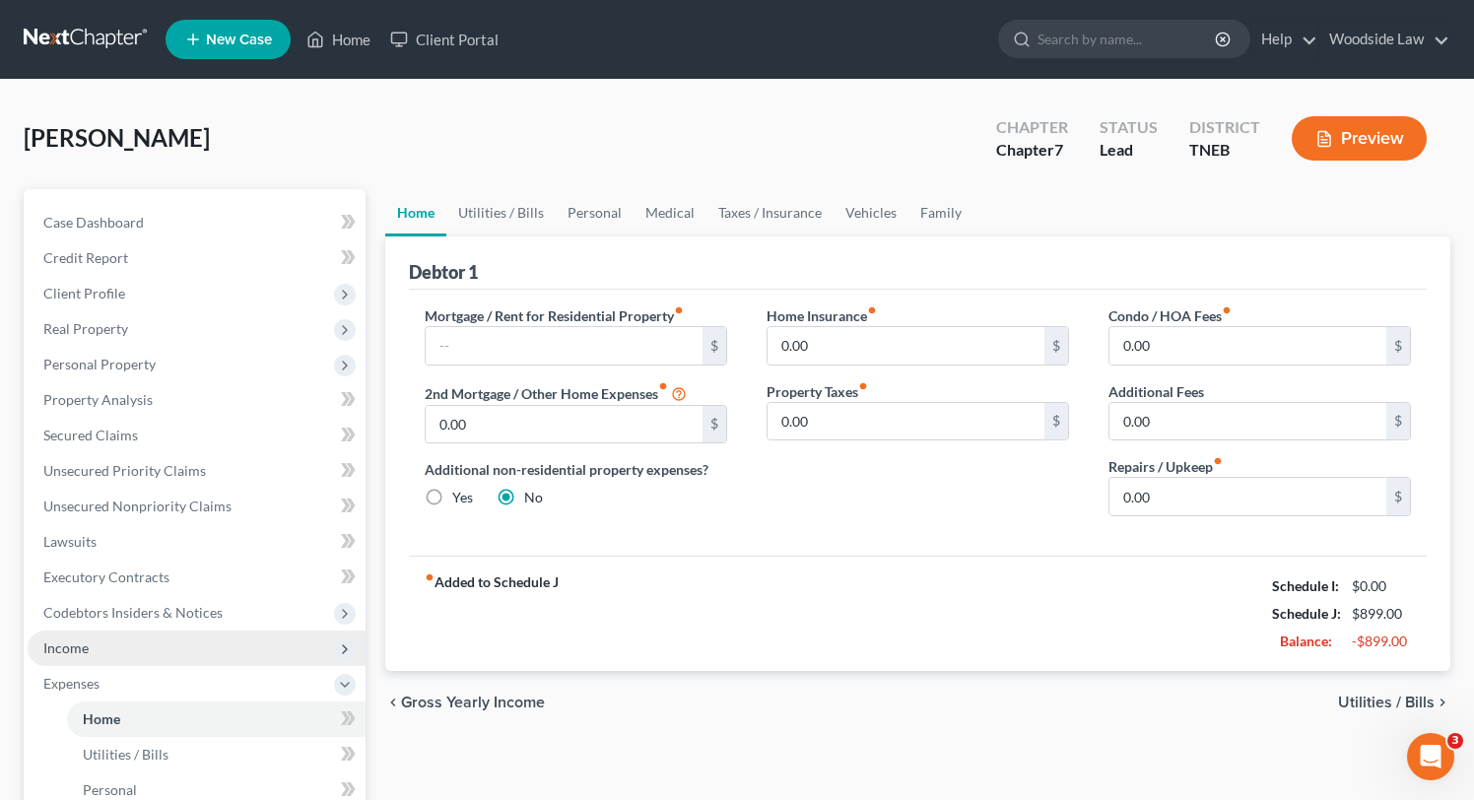
click at [111, 646] on span "Income" at bounding box center [197, 648] width 338 height 35
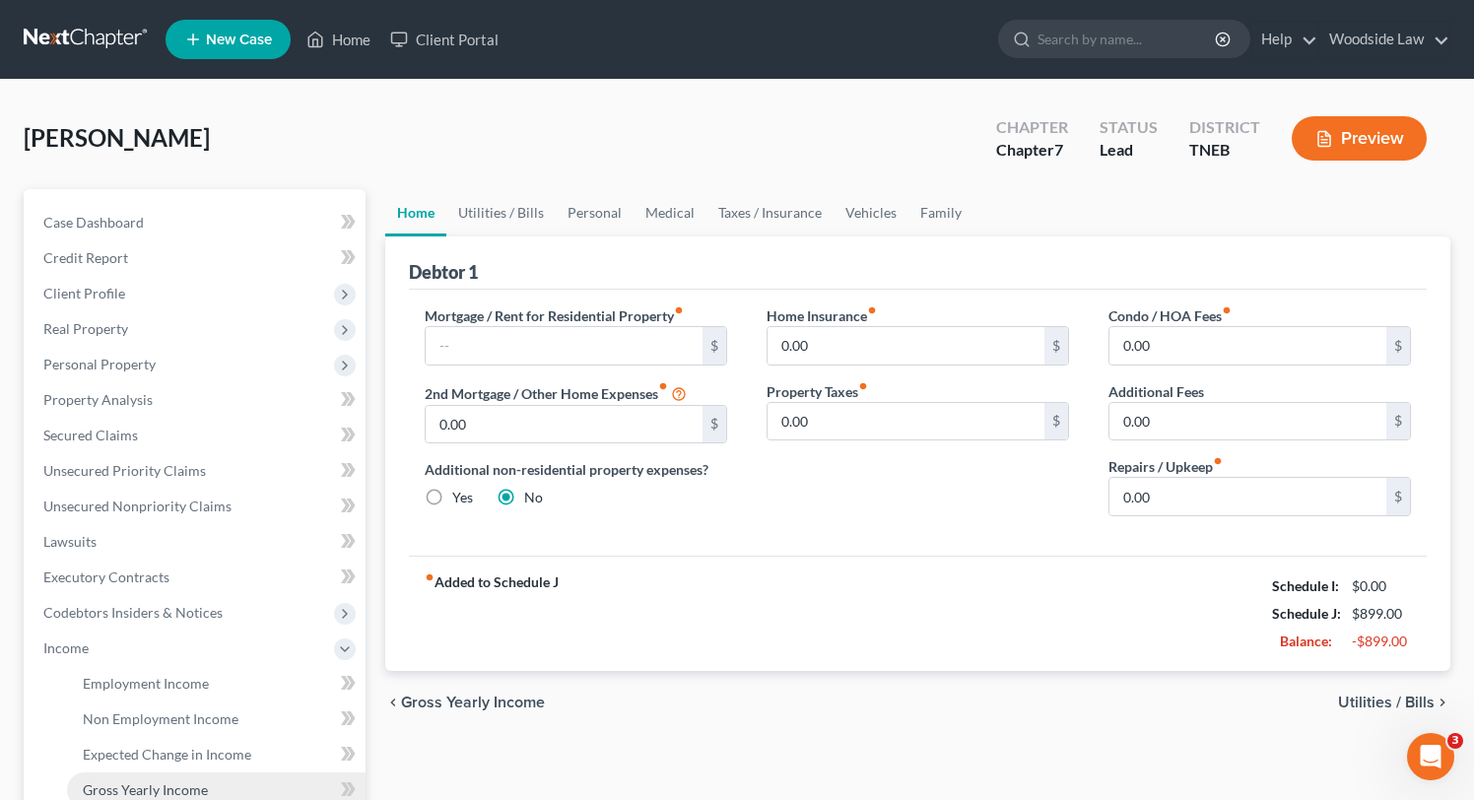
click at [166, 772] on link "Gross Yearly Income" at bounding box center [216, 789] width 299 height 35
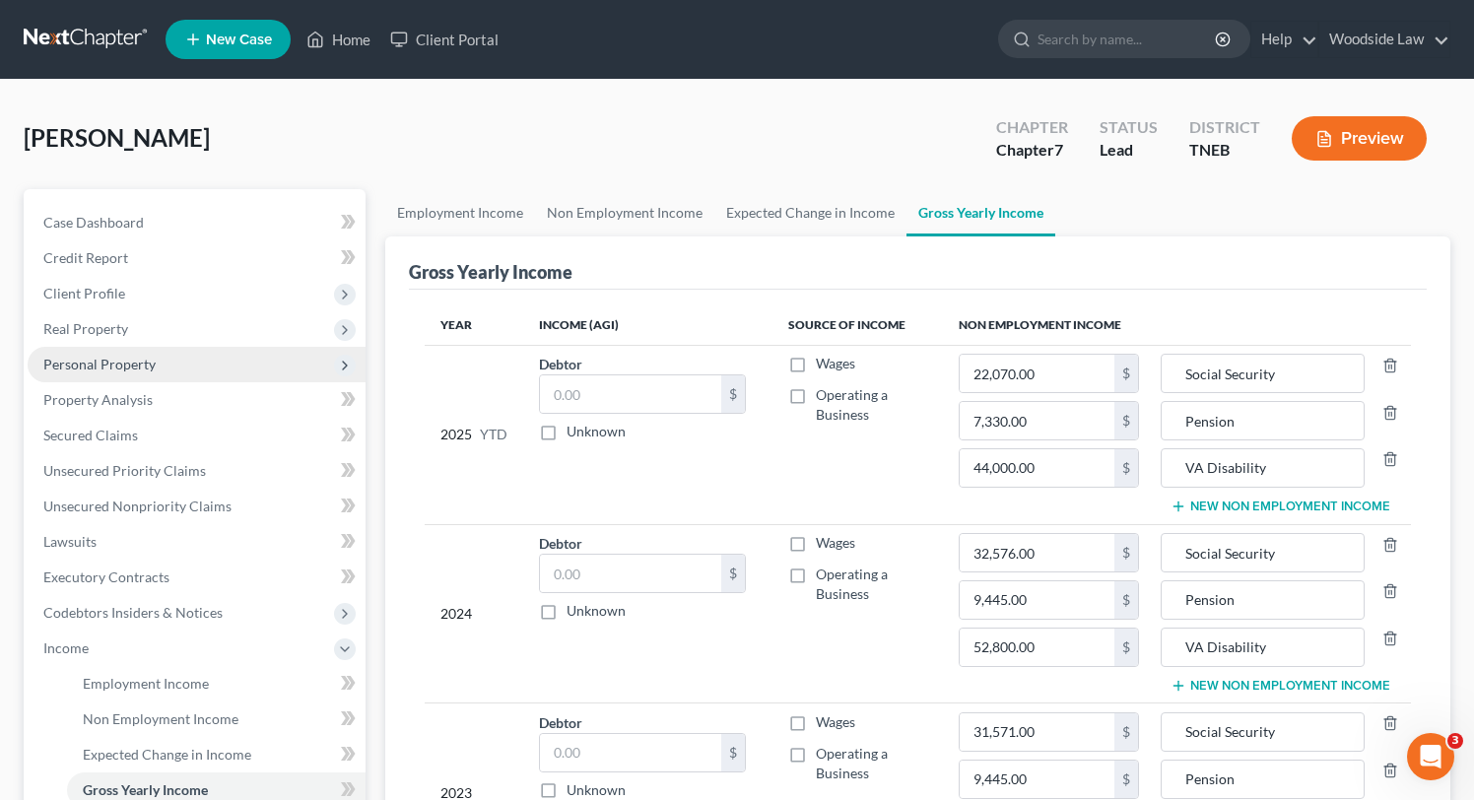
click at [111, 380] on span "Personal Property" at bounding box center [197, 364] width 338 height 35
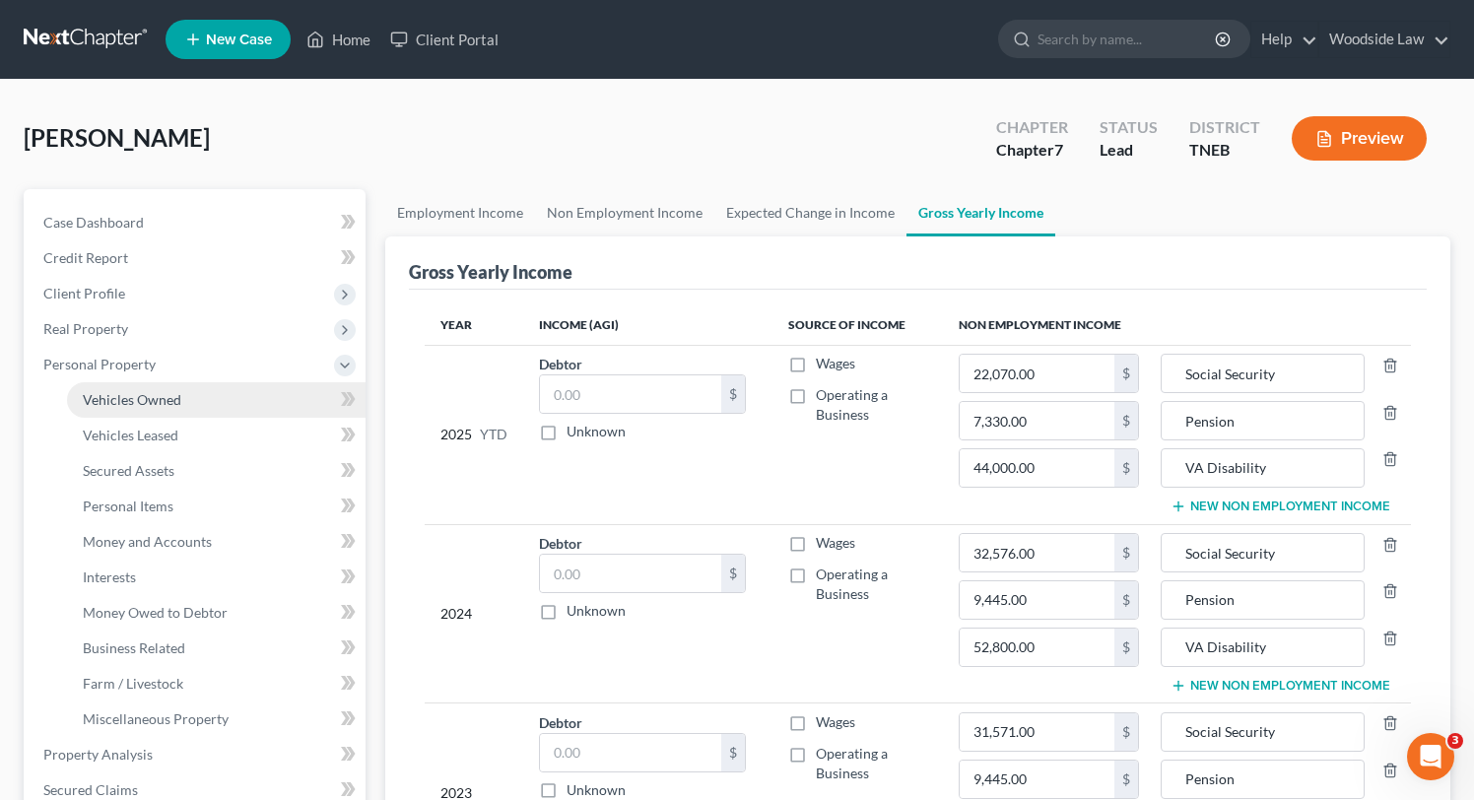
click at [143, 401] on span "Vehicles Owned" at bounding box center [132, 399] width 99 height 17
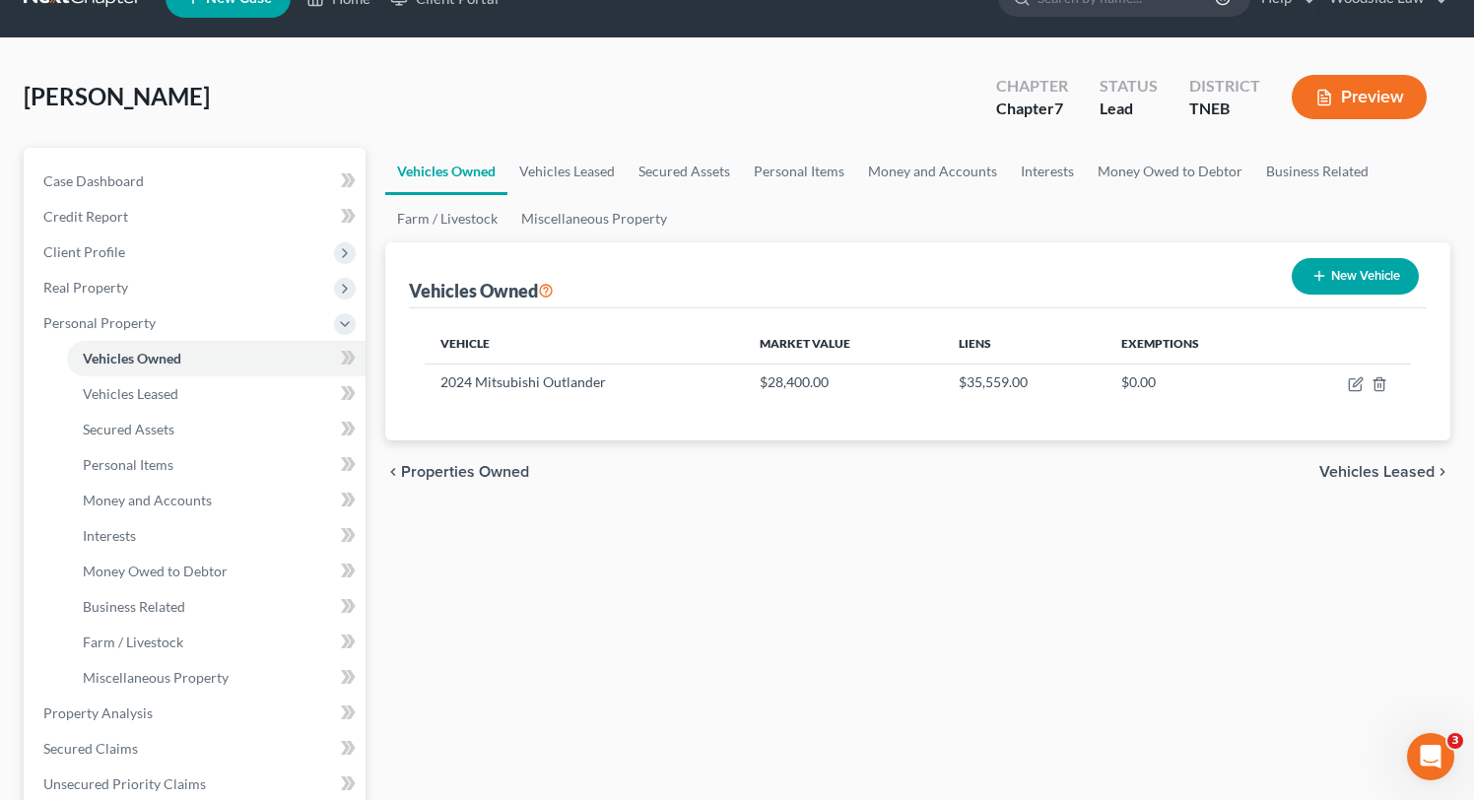
scroll to position [59, 0]
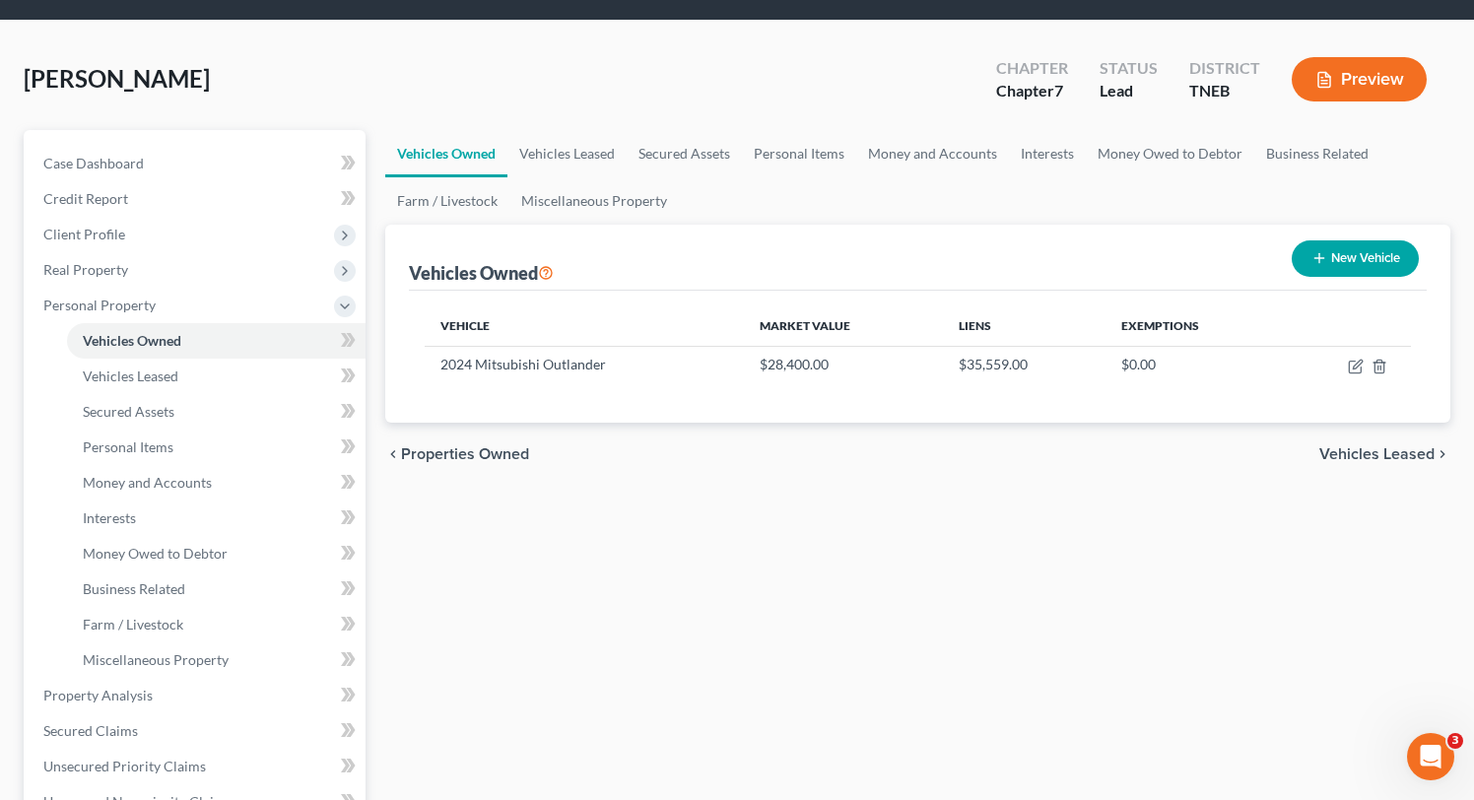
click at [1378, 456] on span "Vehicles Leased" at bounding box center [1376, 454] width 115 height 16
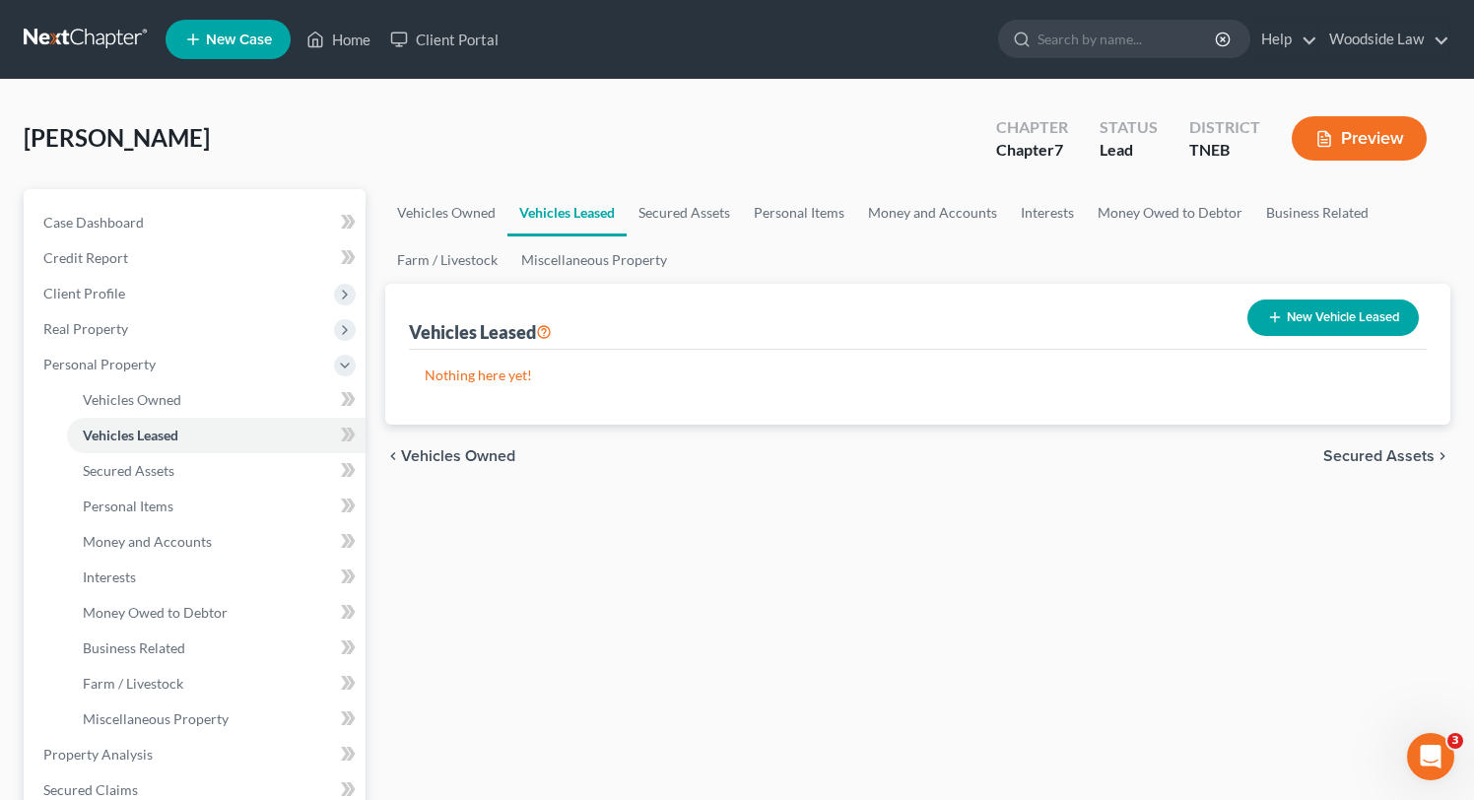
click at [1378, 456] on span "Secured Assets" at bounding box center [1378, 456] width 111 height 16
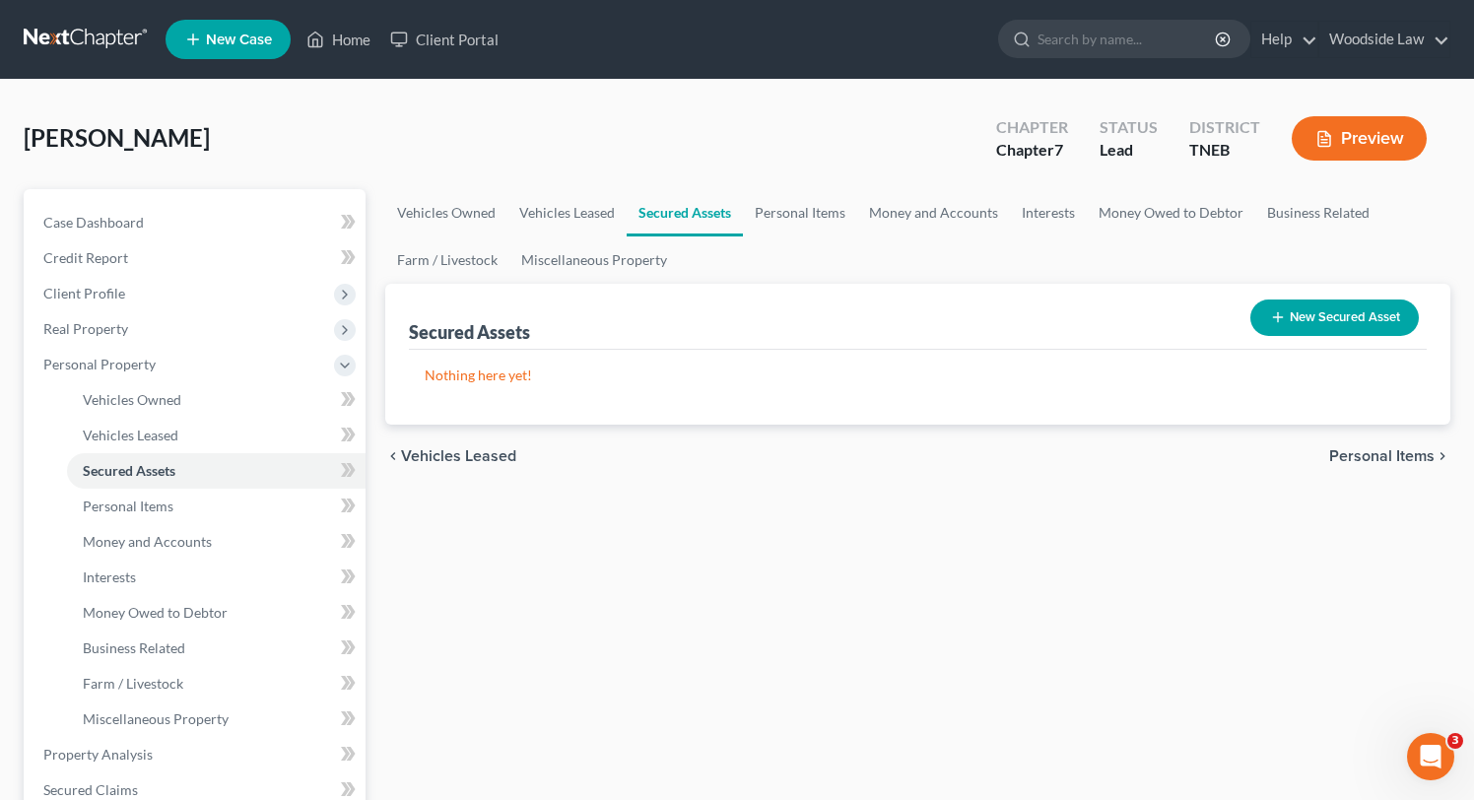
click at [1378, 456] on span "Personal Items" at bounding box center [1381, 456] width 105 height 16
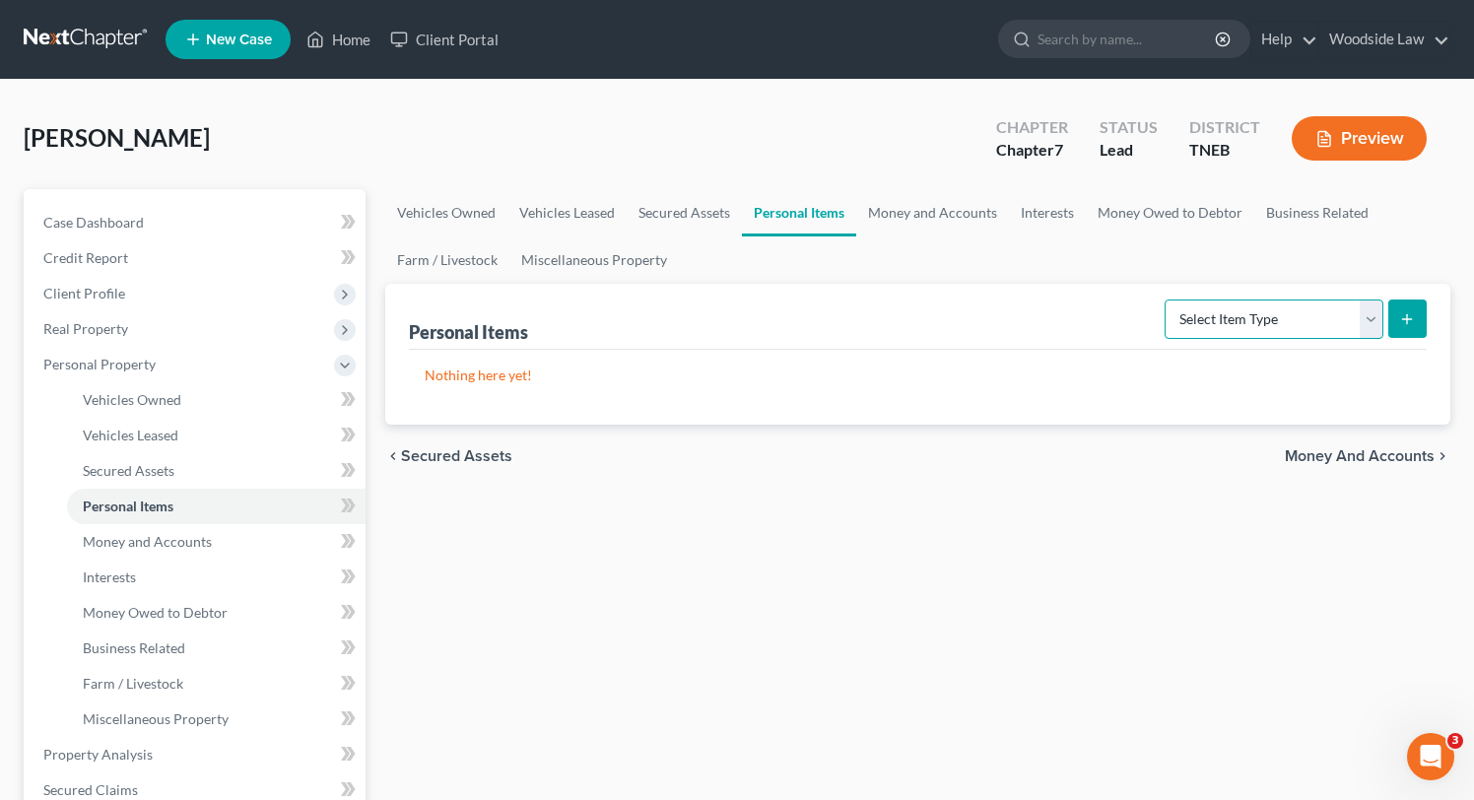
click at [1342, 316] on select "Select Item Type Clothing Collectibles Of Value Electronics Firearms Household …" at bounding box center [1274, 319] width 219 height 39
select select "clothing"
click at [1166, 300] on select "Select Item Type Clothing Collectibles Of Value Electronics Firearms Household …" at bounding box center [1274, 319] width 219 height 39
click at [1395, 322] on button "submit" at bounding box center [1407, 319] width 38 height 38
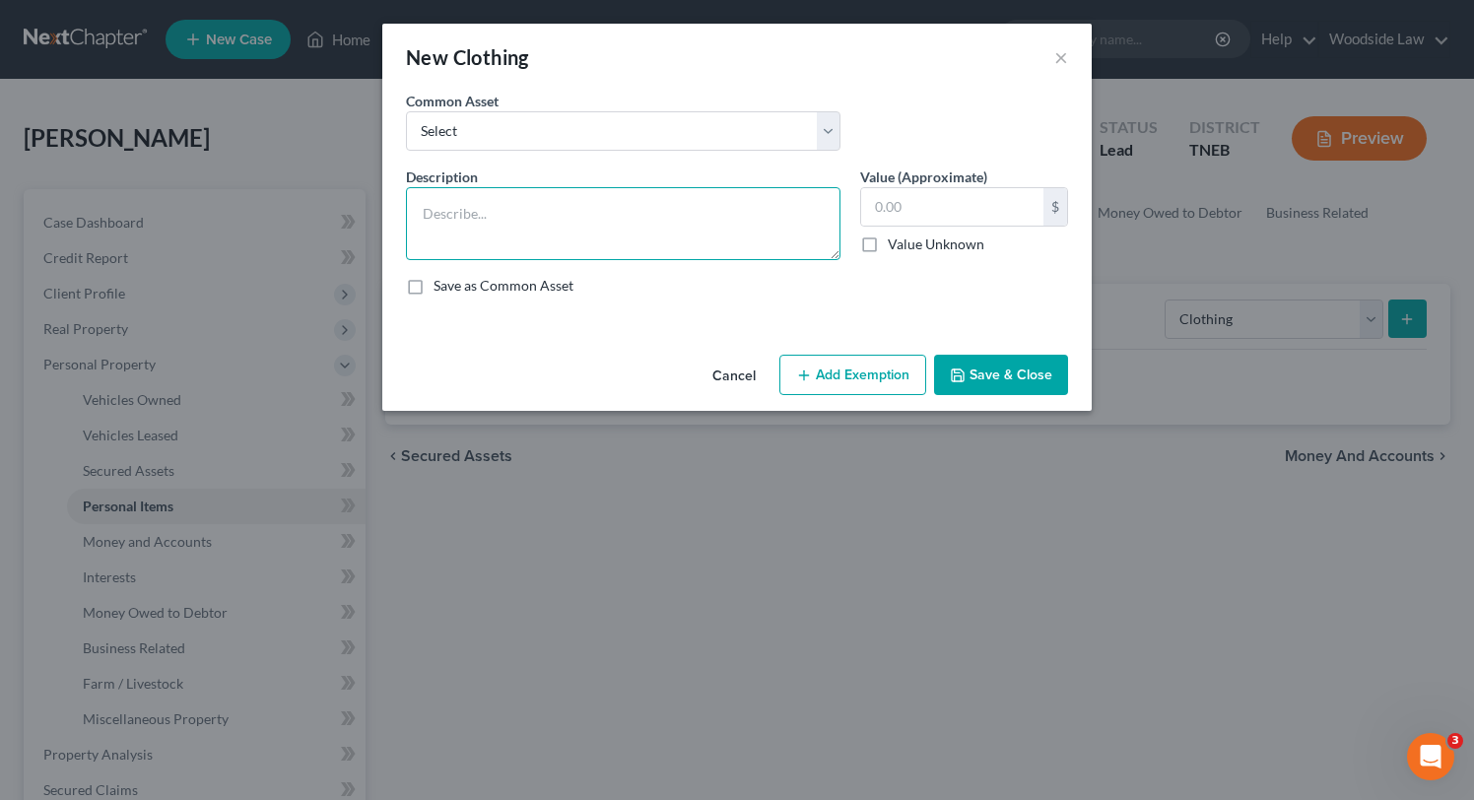
click at [673, 205] on textarea at bounding box center [623, 223] width 434 height 73
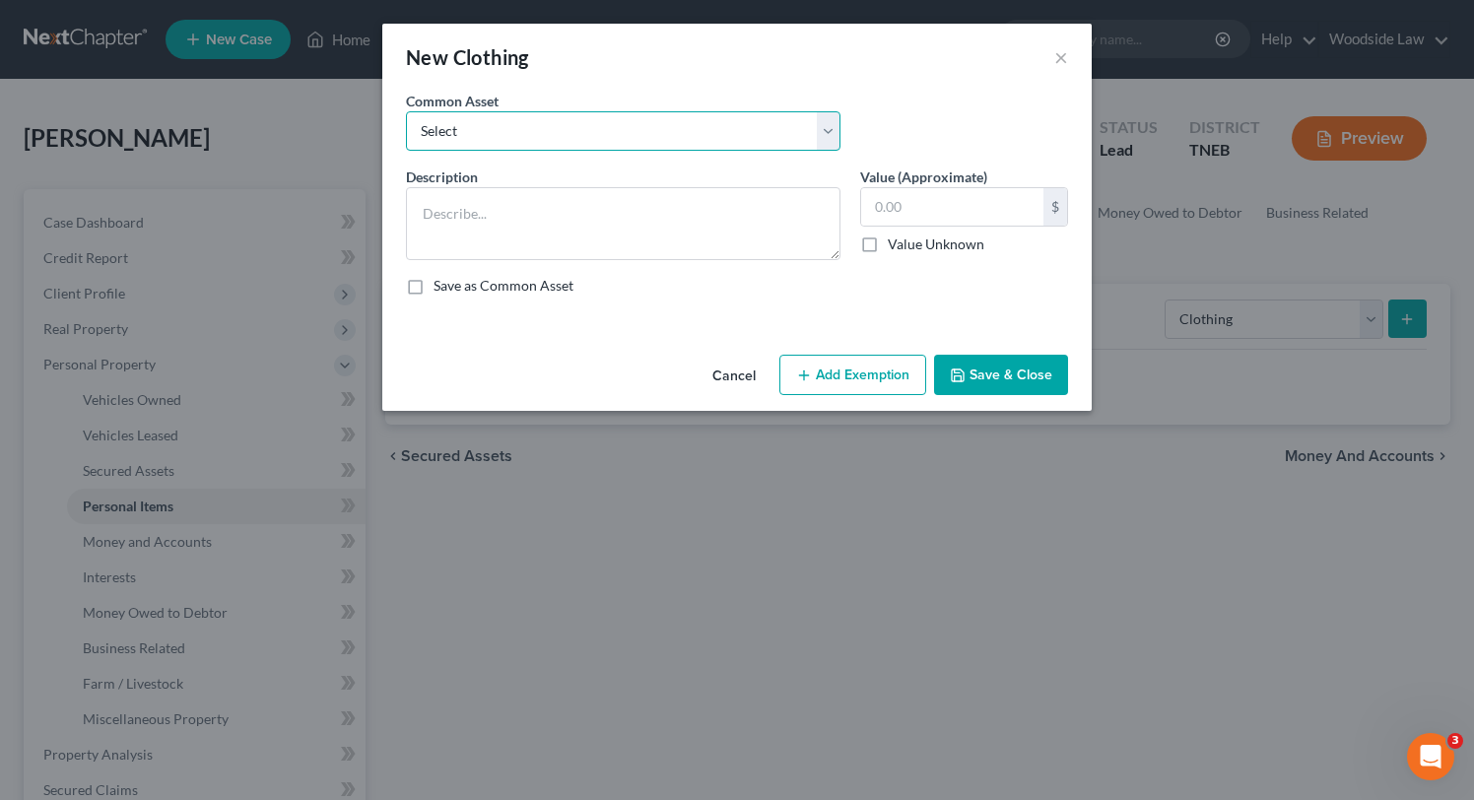
click at [664, 144] on select "Select Clothing" at bounding box center [623, 130] width 434 height 39
select select "0"
click at [406, 111] on select "Select Clothing" at bounding box center [623, 130] width 434 height 39
type textarea "Clothing"
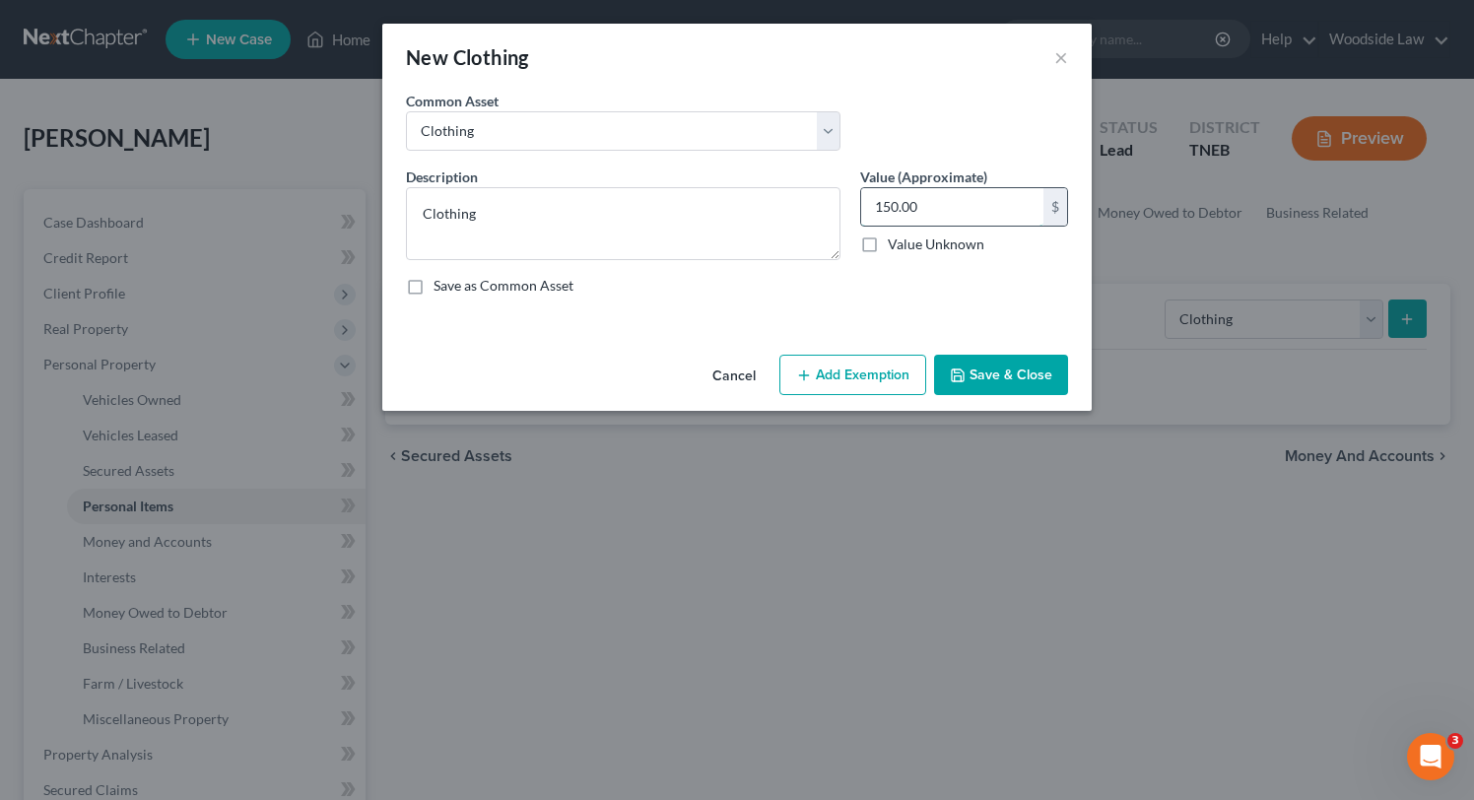
click at [921, 204] on input "150.00" at bounding box center [952, 206] width 182 height 37
type input "300"
click at [867, 356] on button "Add Exemption" at bounding box center [852, 375] width 147 height 41
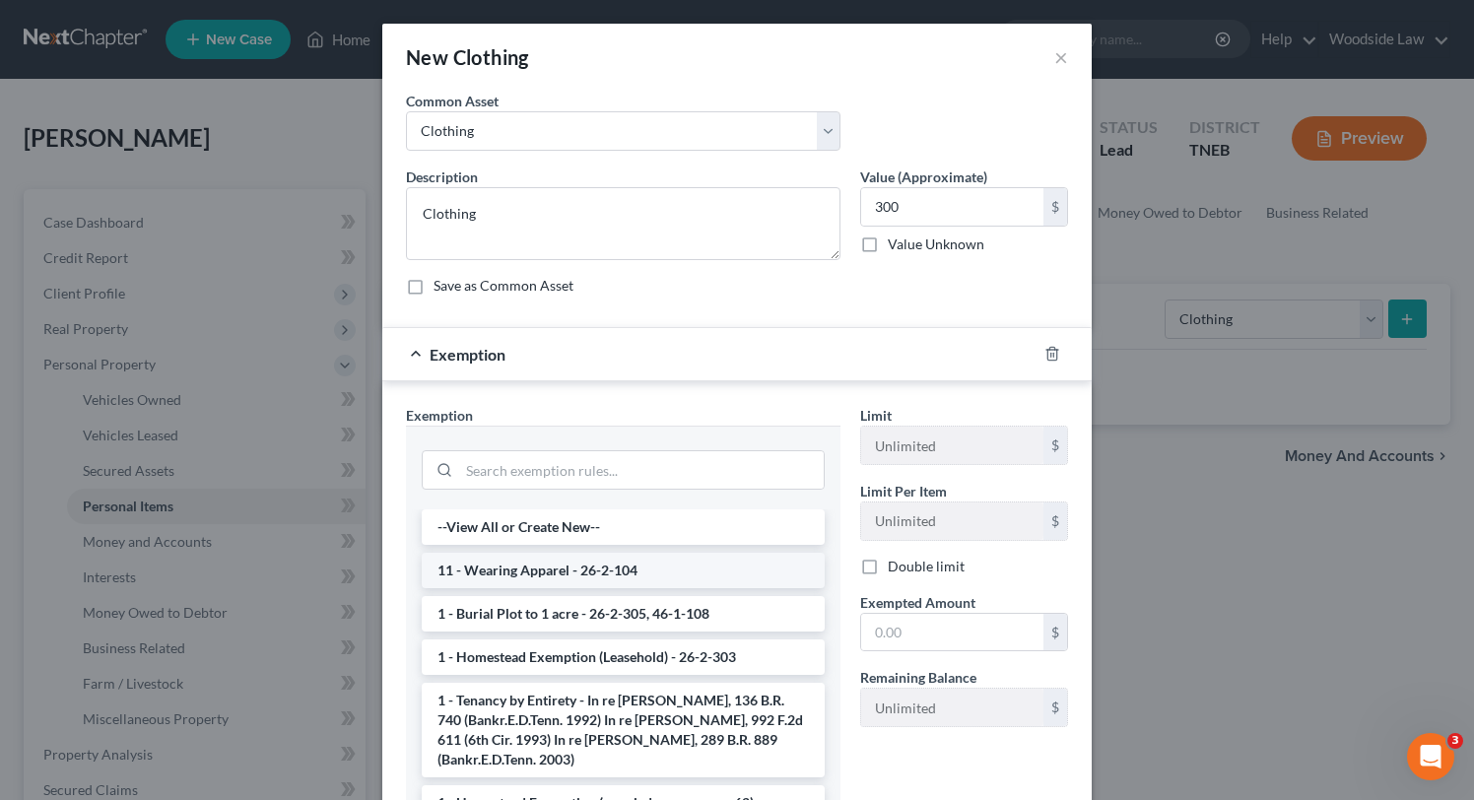
click at [628, 554] on li "11 - Wearing Apparel - 26-2-104" at bounding box center [623, 570] width 403 height 35
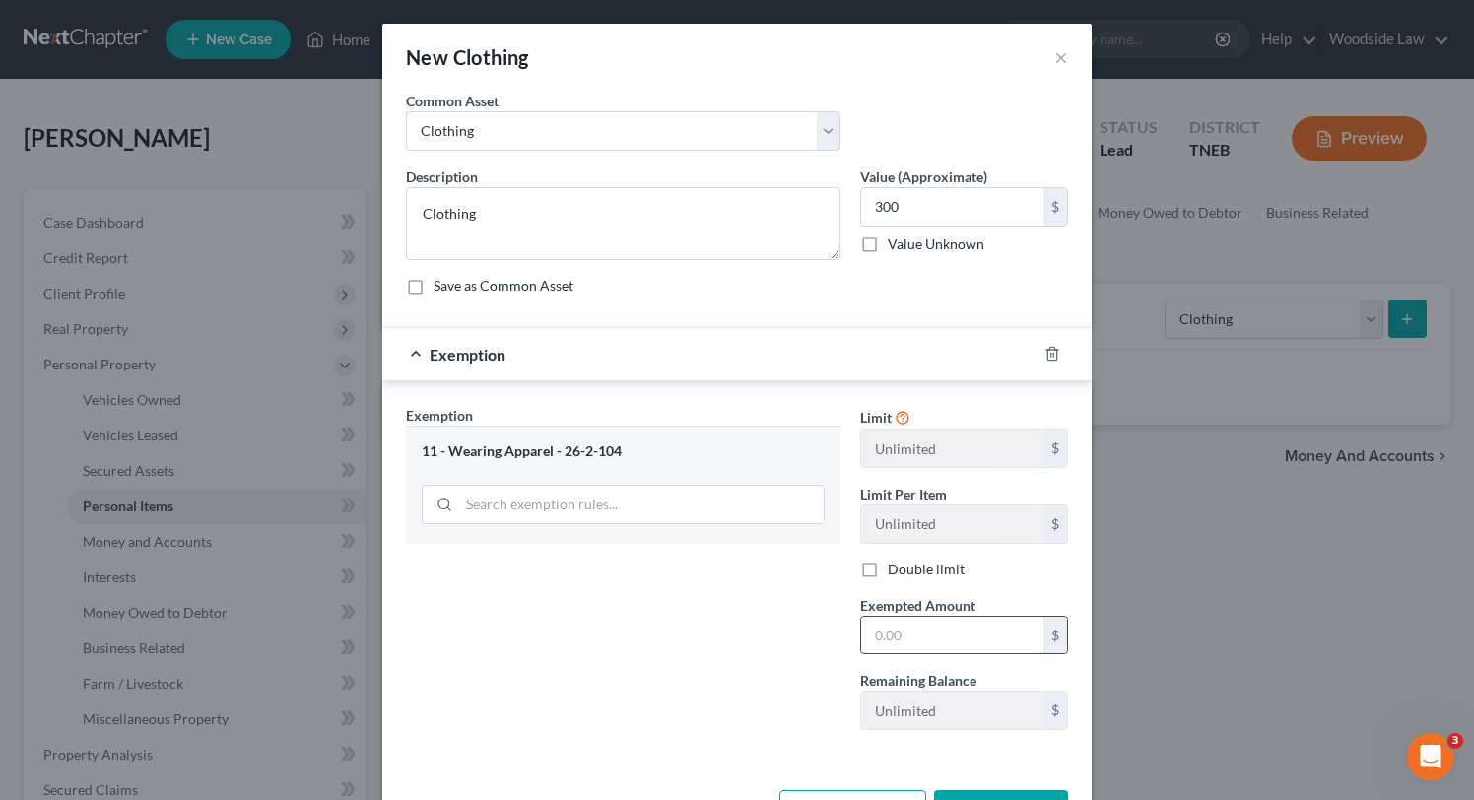
click at [913, 624] on input "text" at bounding box center [952, 635] width 182 height 37
type input "300"
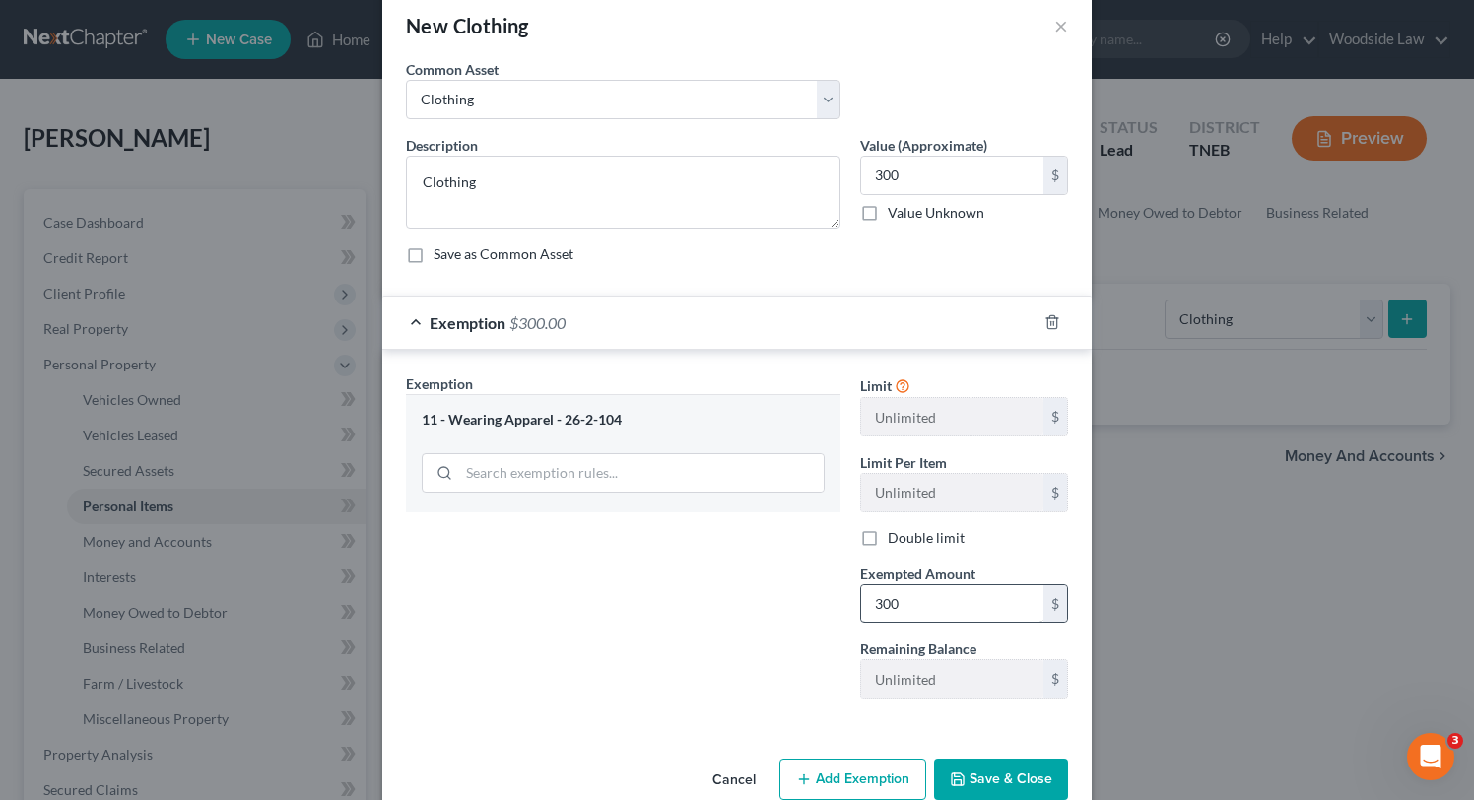
scroll to position [71, 0]
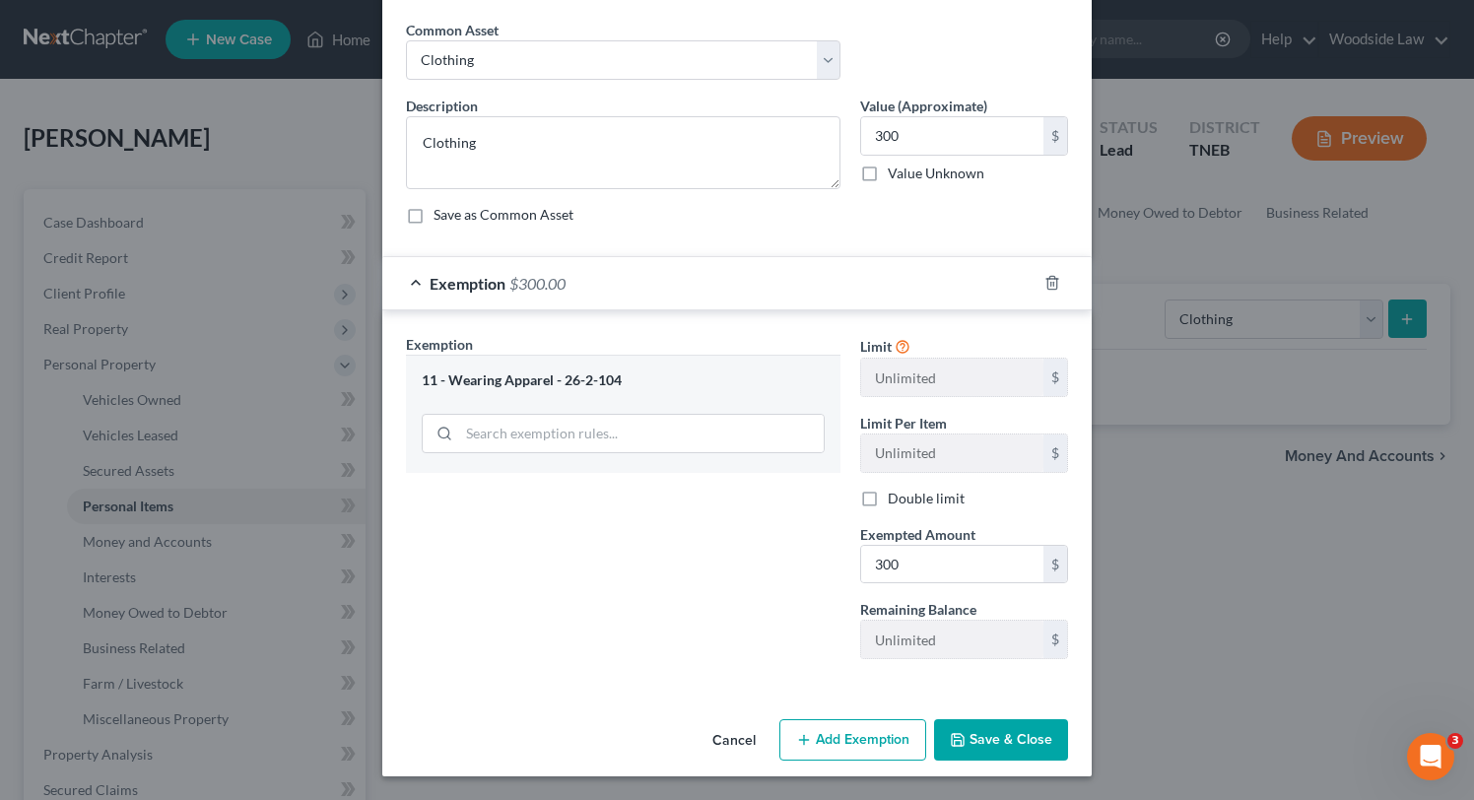
click at [1009, 719] on button "Save & Close" at bounding box center [1001, 739] width 134 height 41
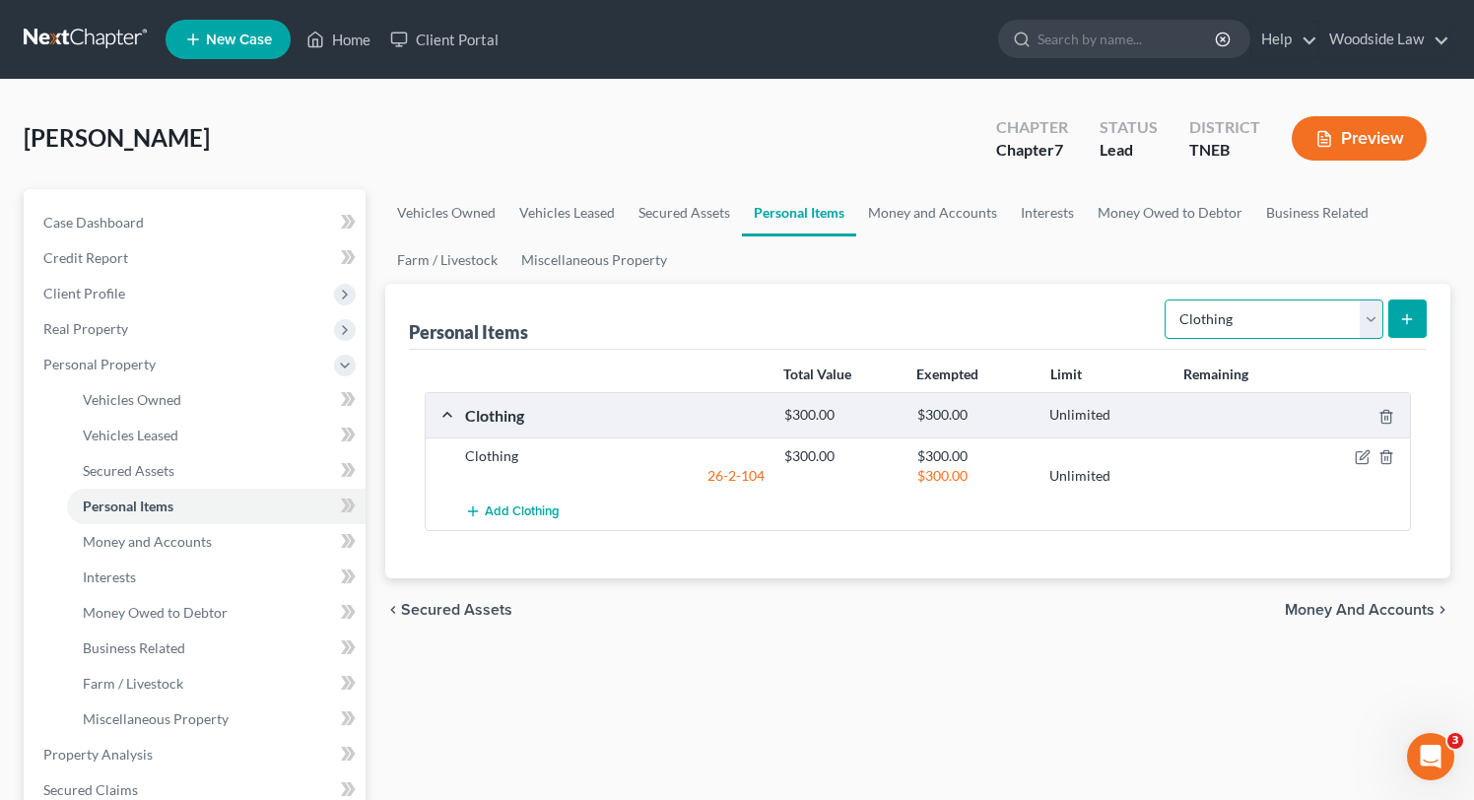
click at [1334, 314] on select "Select Item Type Clothing Collectibles Of Value Electronics Firearms Household …" at bounding box center [1274, 319] width 219 height 39
select select "jewelry"
click at [1166, 300] on select "Select Item Type Clothing Collectibles Of Value Electronics Firearms Household …" at bounding box center [1274, 319] width 219 height 39
click at [1415, 314] on icon "submit" at bounding box center [1407, 319] width 16 height 16
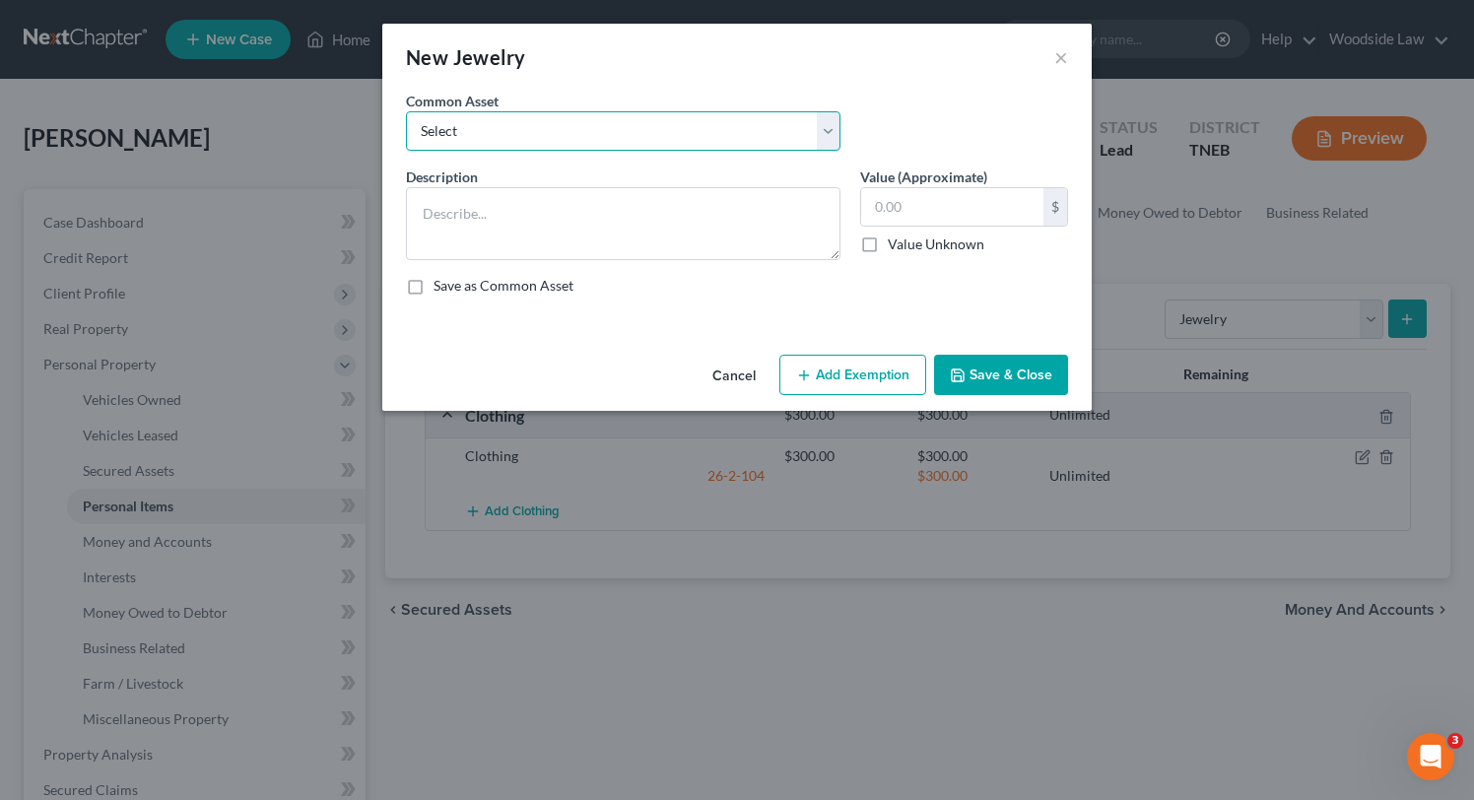
click at [642, 145] on select "Select Jewelry" at bounding box center [623, 130] width 434 height 39
select select "0"
click at [406, 111] on select "Select Jewelry" at bounding box center [623, 130] width 434 height 39
type textarea "Jewelry"
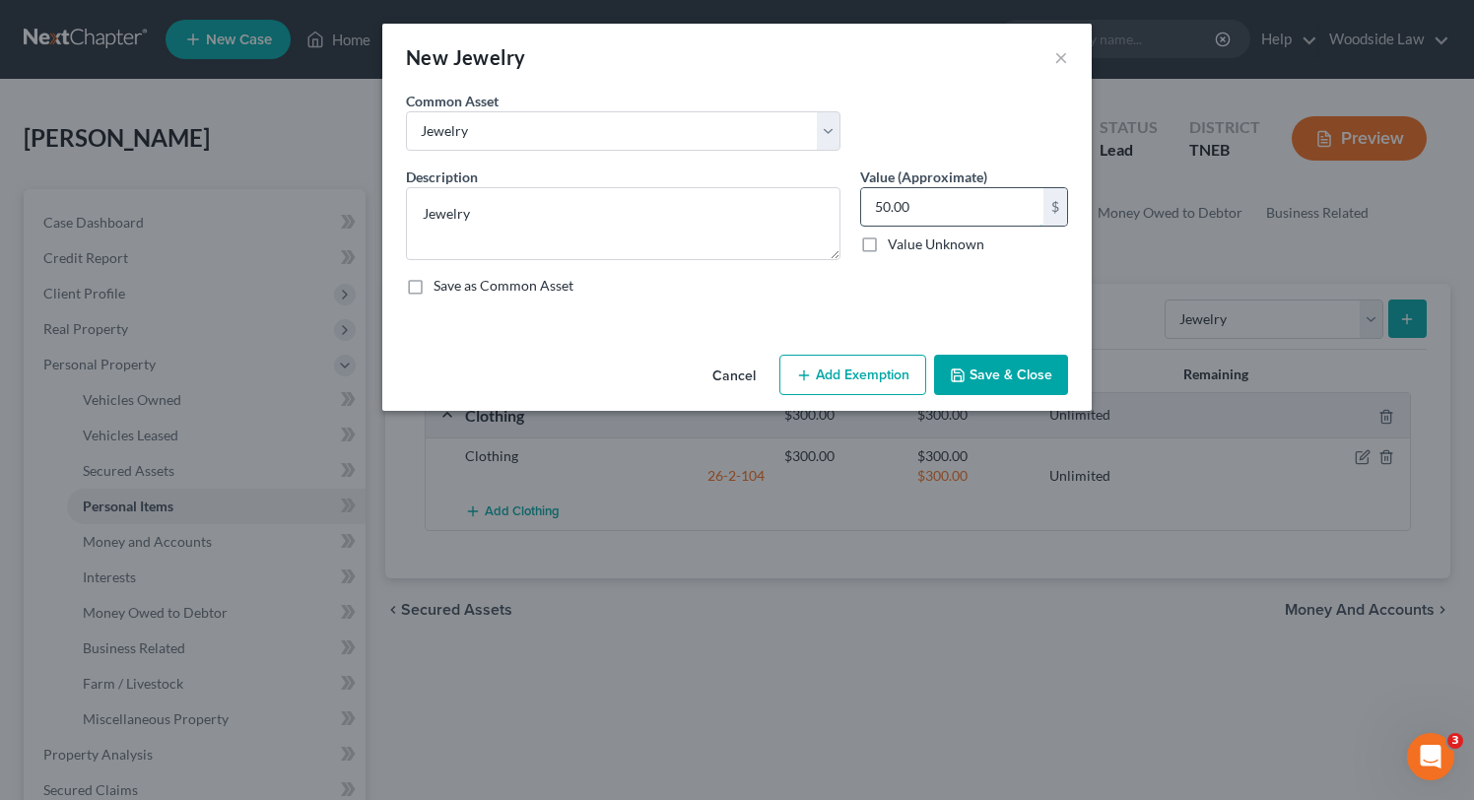
click at [962, 217] on input "50.00" at bounding box center [952, 206] width 182 height 37
type input "5"
click at [891, 368] on button "Add Exemption" at bounding box center [852, 375] width 147 height 41
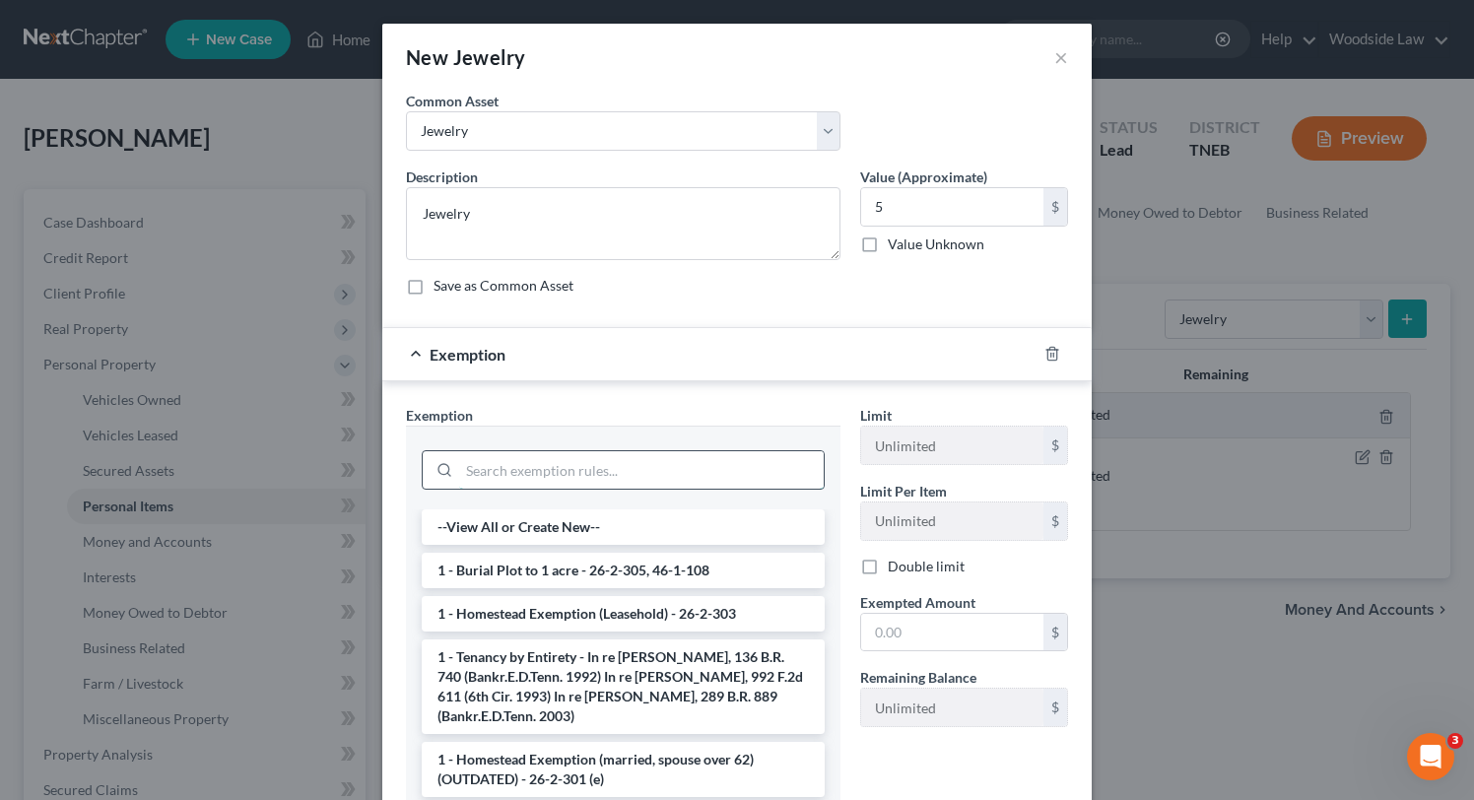
click at [644, 472] on input "search" at bounding box center [641, 469] width 365 height 37
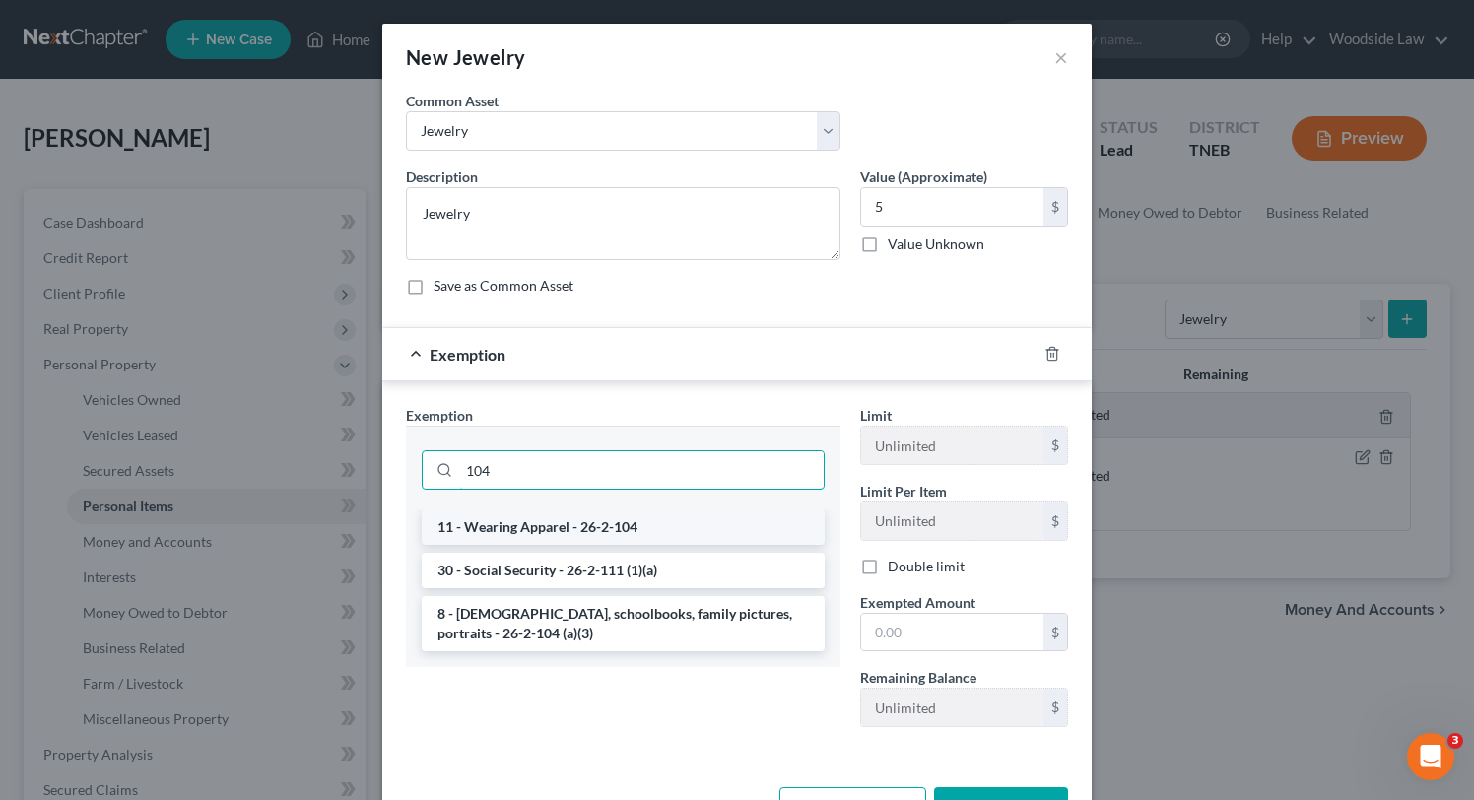
type input "104"
click at [657, 523] on li "11 - Wearing Apparel - 26-2-104" at bounding box center [623, 526] width 403 height 35
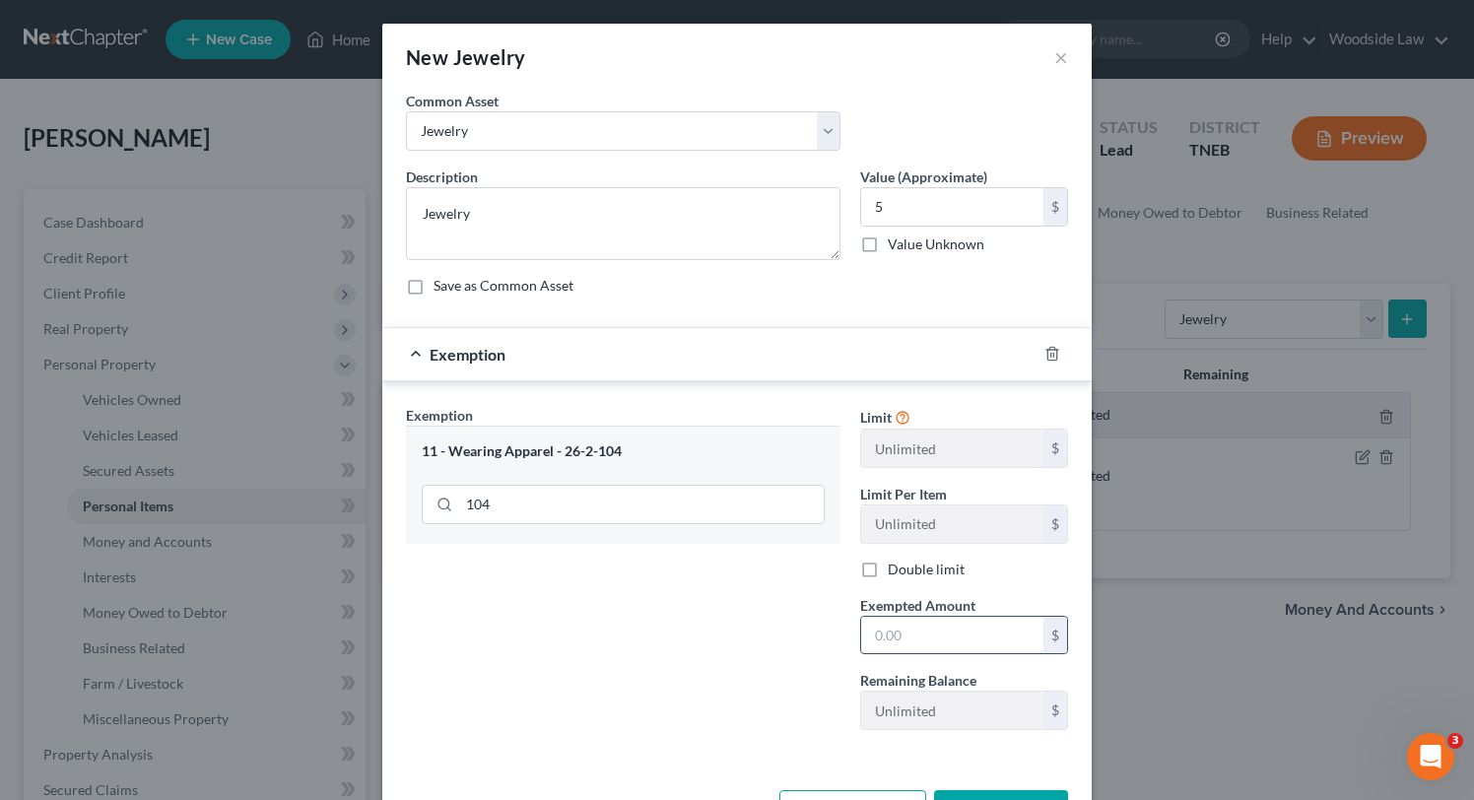
click at [920, 626] on input "text" at bounding box center [952, 635] width 182 height 37
type input "5"
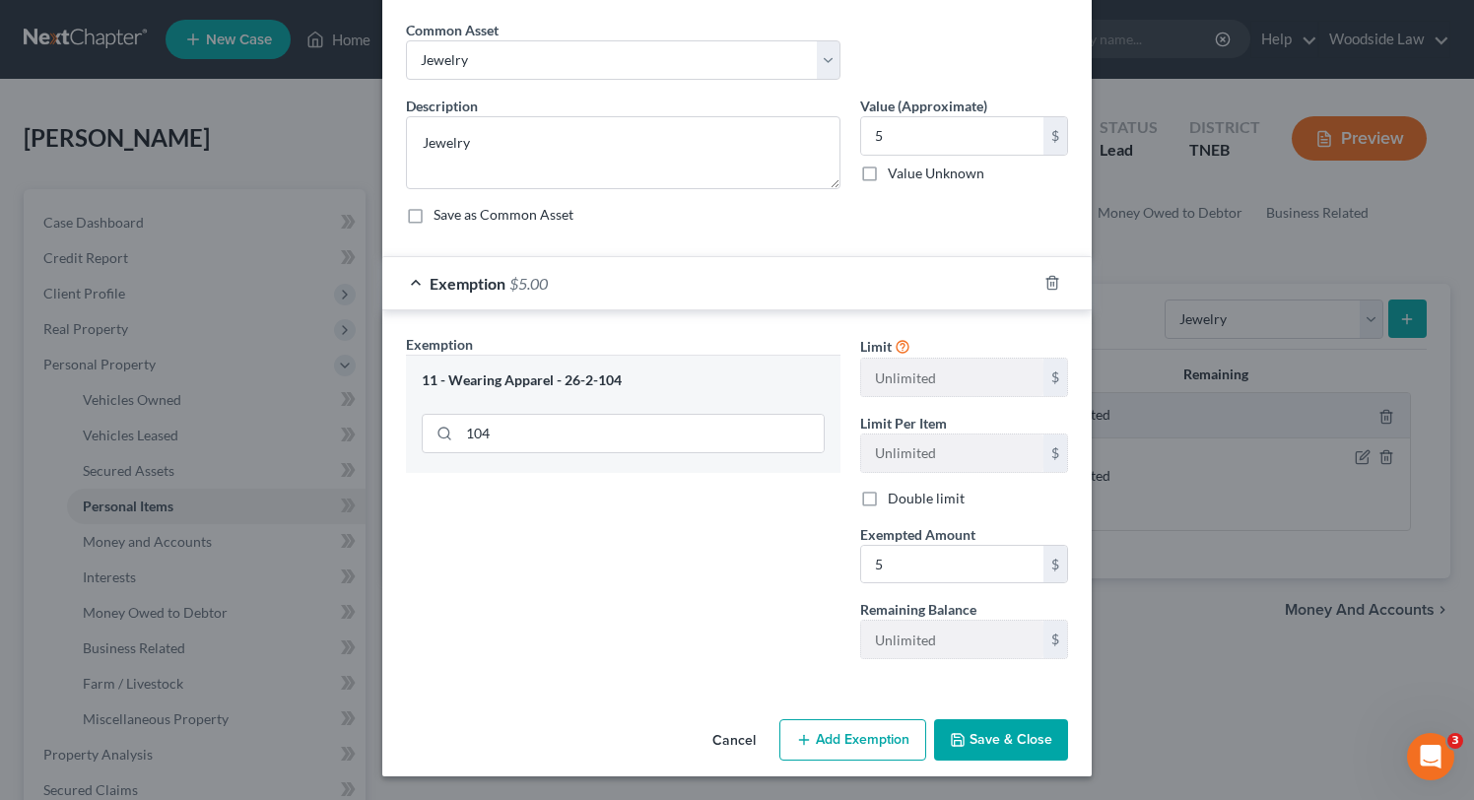
click at [1044, 734] on button "Save & Close" at bounding box center [1001, 739] width 134 height 41
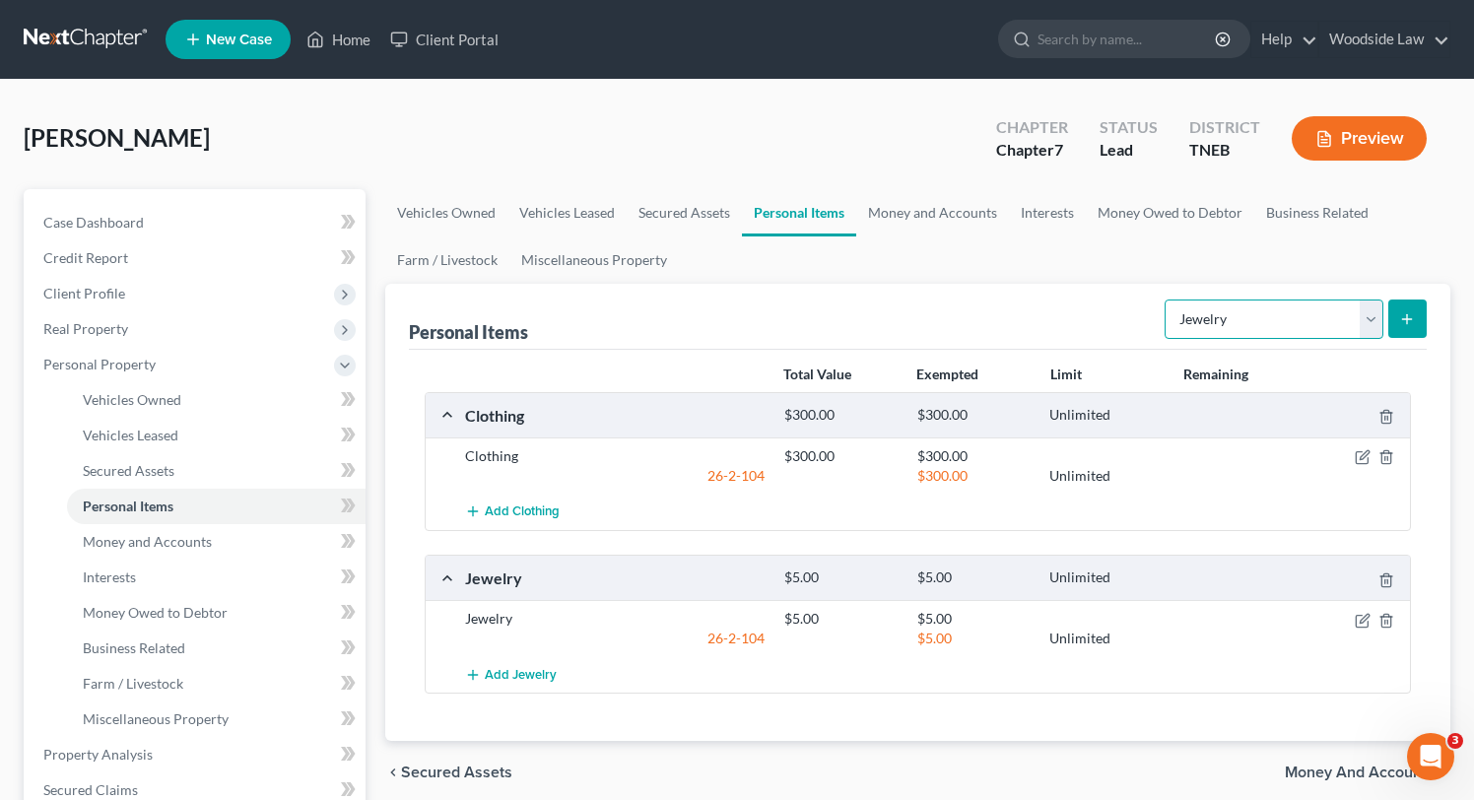
click at [1364, 305] on select "Select Item Type Clothing Collectibles Of Value Electronics Firearms Household …" at bounding box center [1274, 319] width 219 height 39
select select "other"
click at [1166, 300] on select "Select Item Type Clothing Collectibles Of Value Electronics Firearms Household …" at bounding box center [1274, 319] width 219 height 39
click at [1392, 320] on button "submit" at bounding box center [1407, 319] width 38 height 38
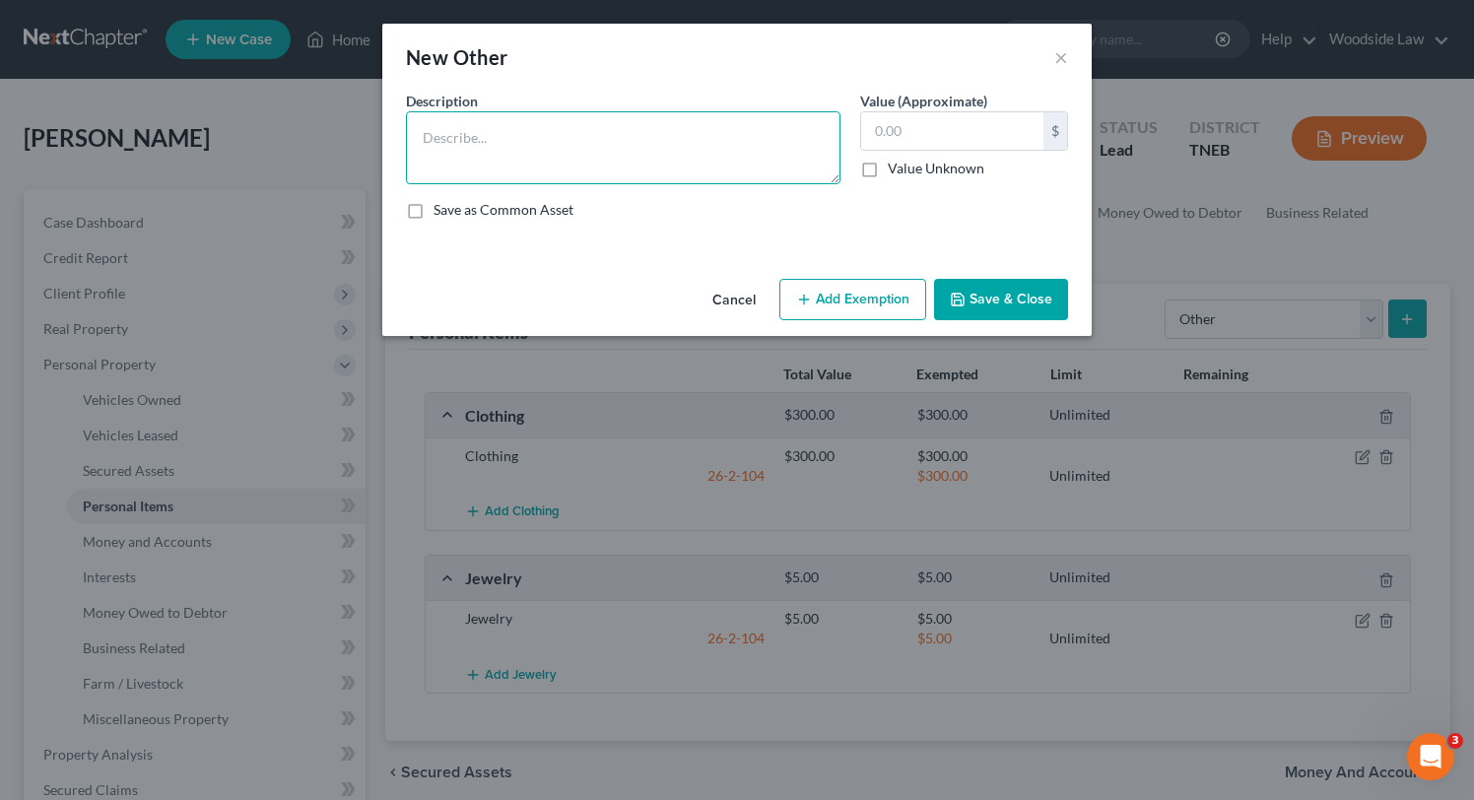
click at [599, 126] on textarea at bounding box center [623, 147] width 434 height 73
type textarea "Lawn equipment"
click at [913, 143] on input "75" at bounding box center [952, 130] width 182 height 37
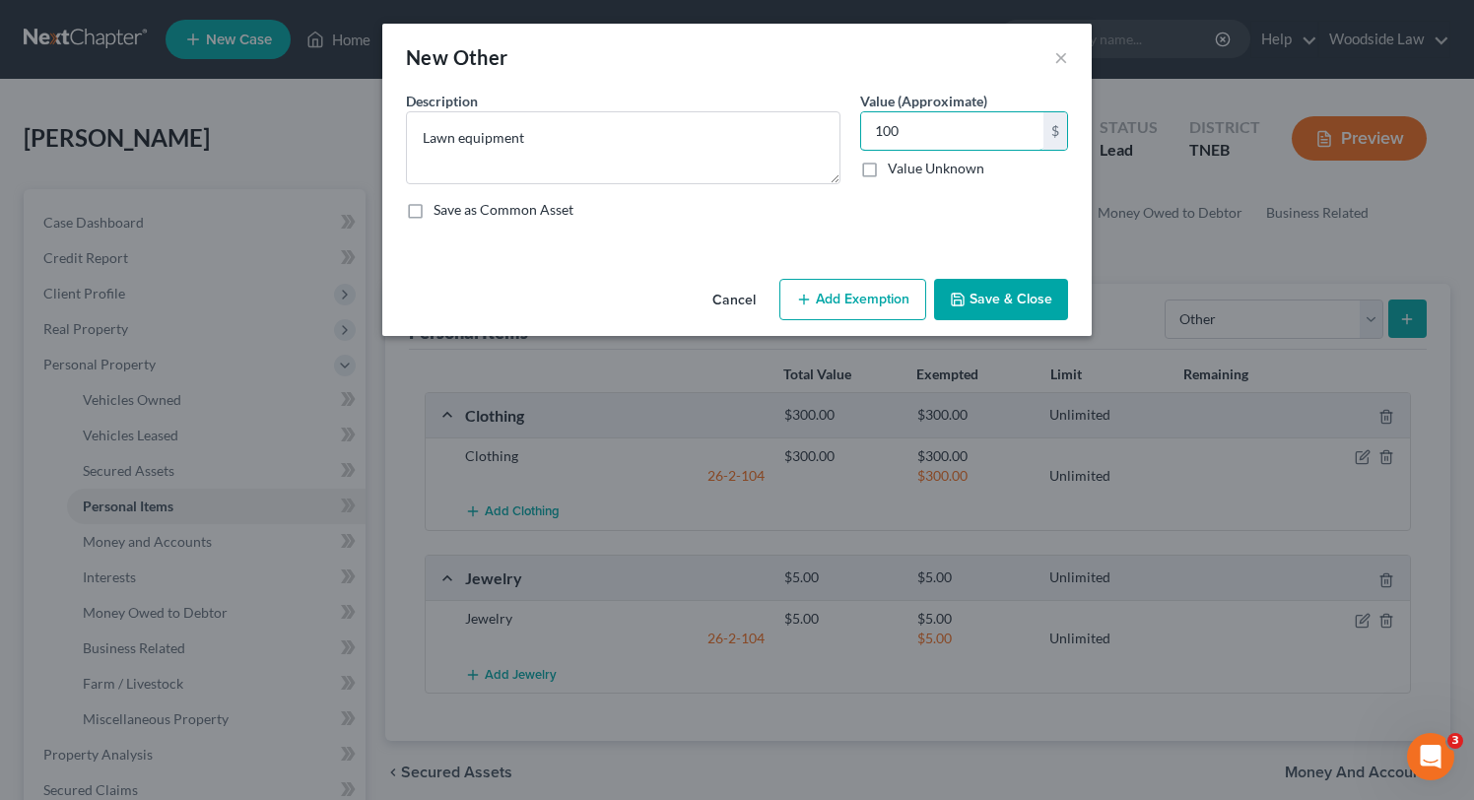
type input "100"
click at [895, 287] on button "Add Exemption" at bounding box center [852, 299] width 147 height 41
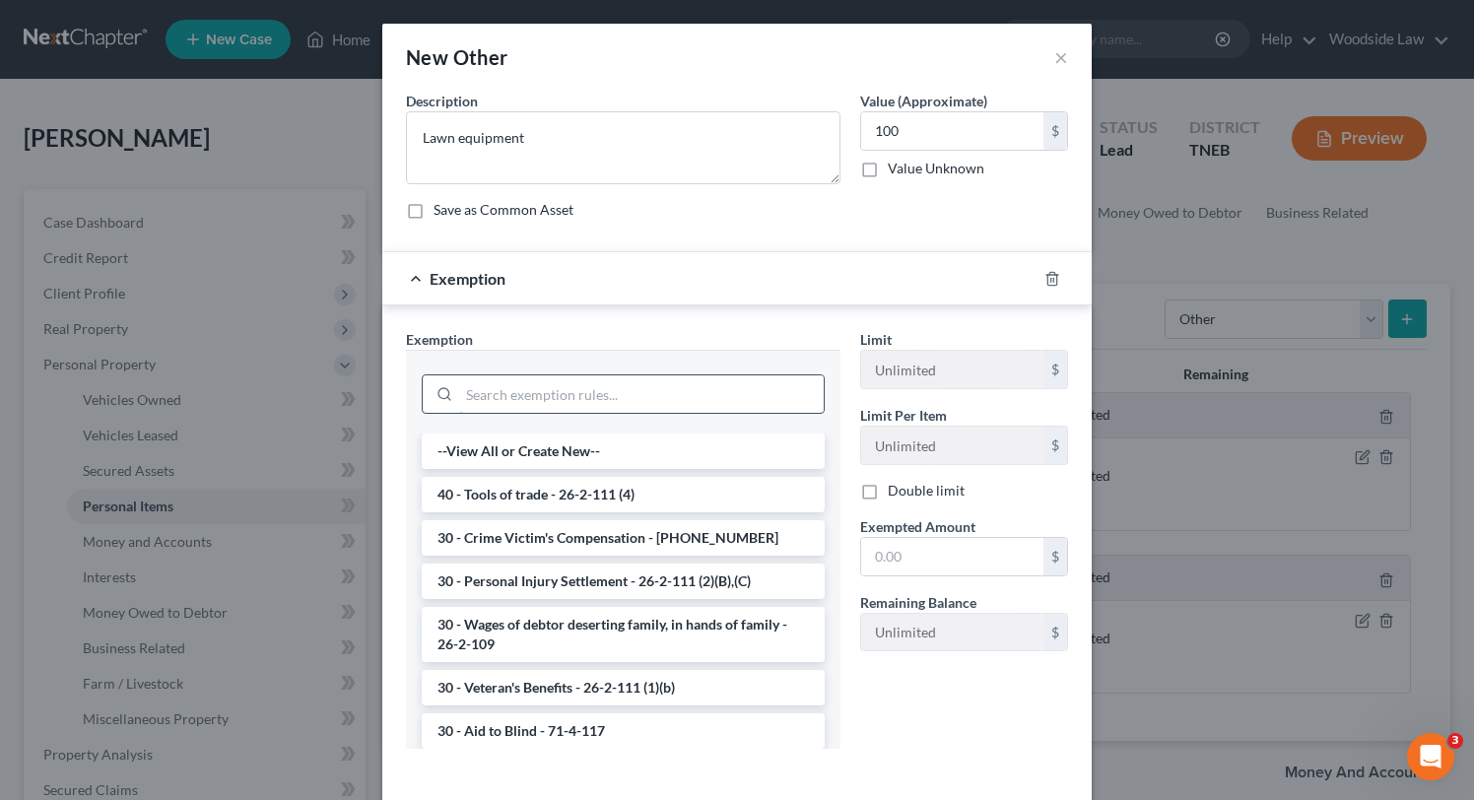
click at [695, 397] on input "search" at bounding box center [641, 393] width 365 height 37
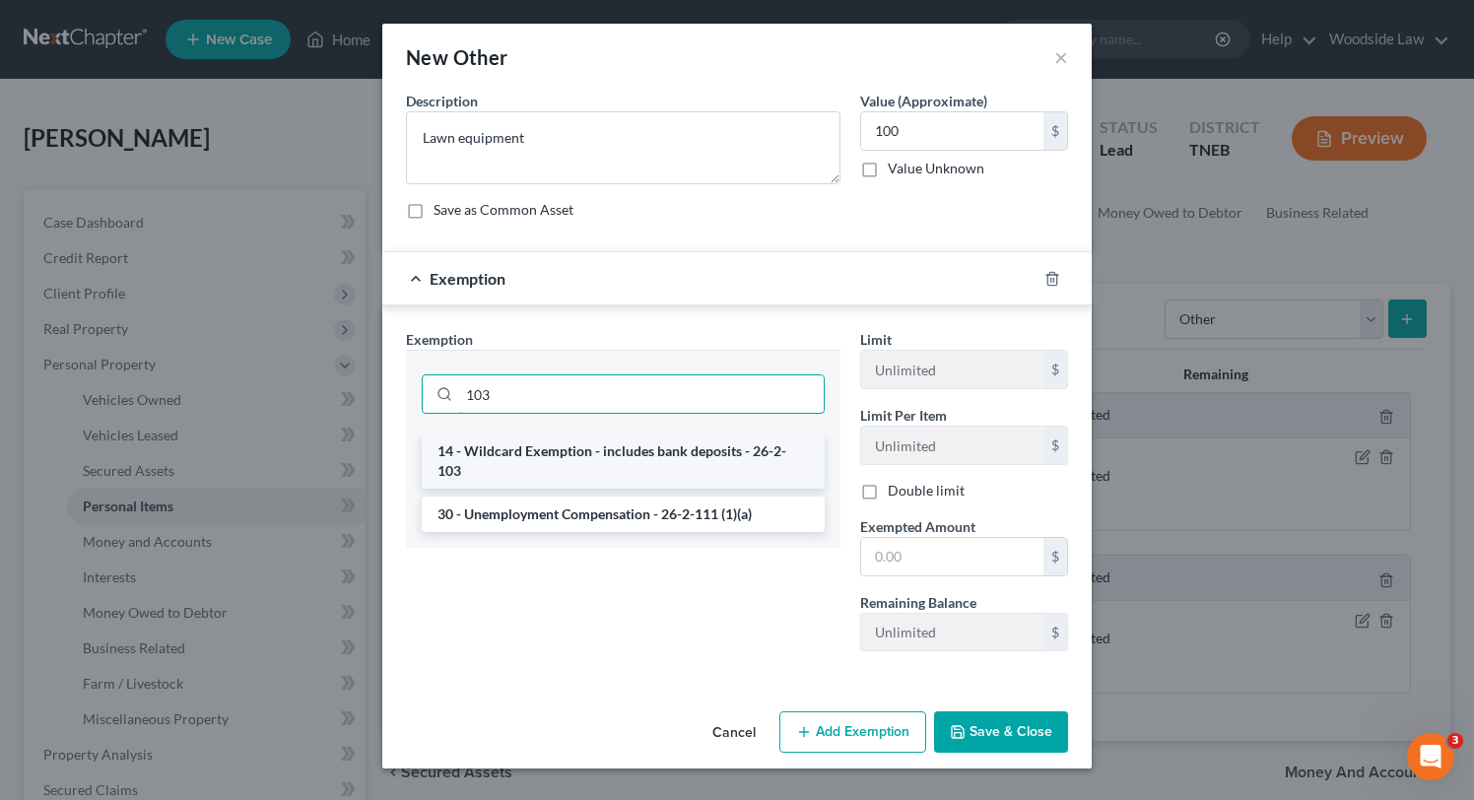
type input "103"
click at [715, 433] on li "14 - Wildcard Exemption - includes bank deposits - 26-2-103" at bounding box center [623, 460] width 403 height 55
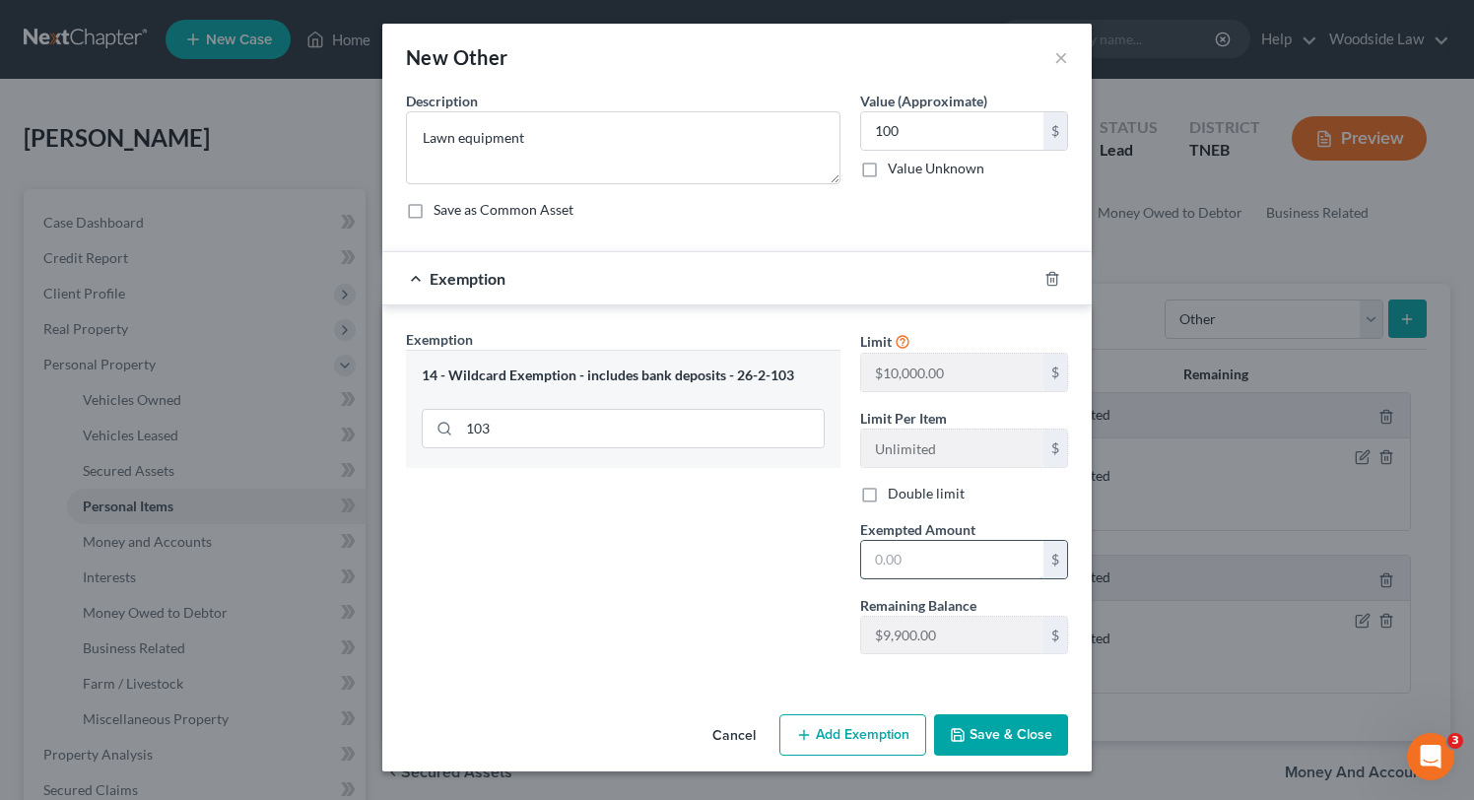
click at [906, 553] on input "text" at bounding box center [952, 559] width 182 height 37
type input "100"
click at [1033, 722] on button "Save & Close" at bounding box center [1001, 734] width 134 height 41
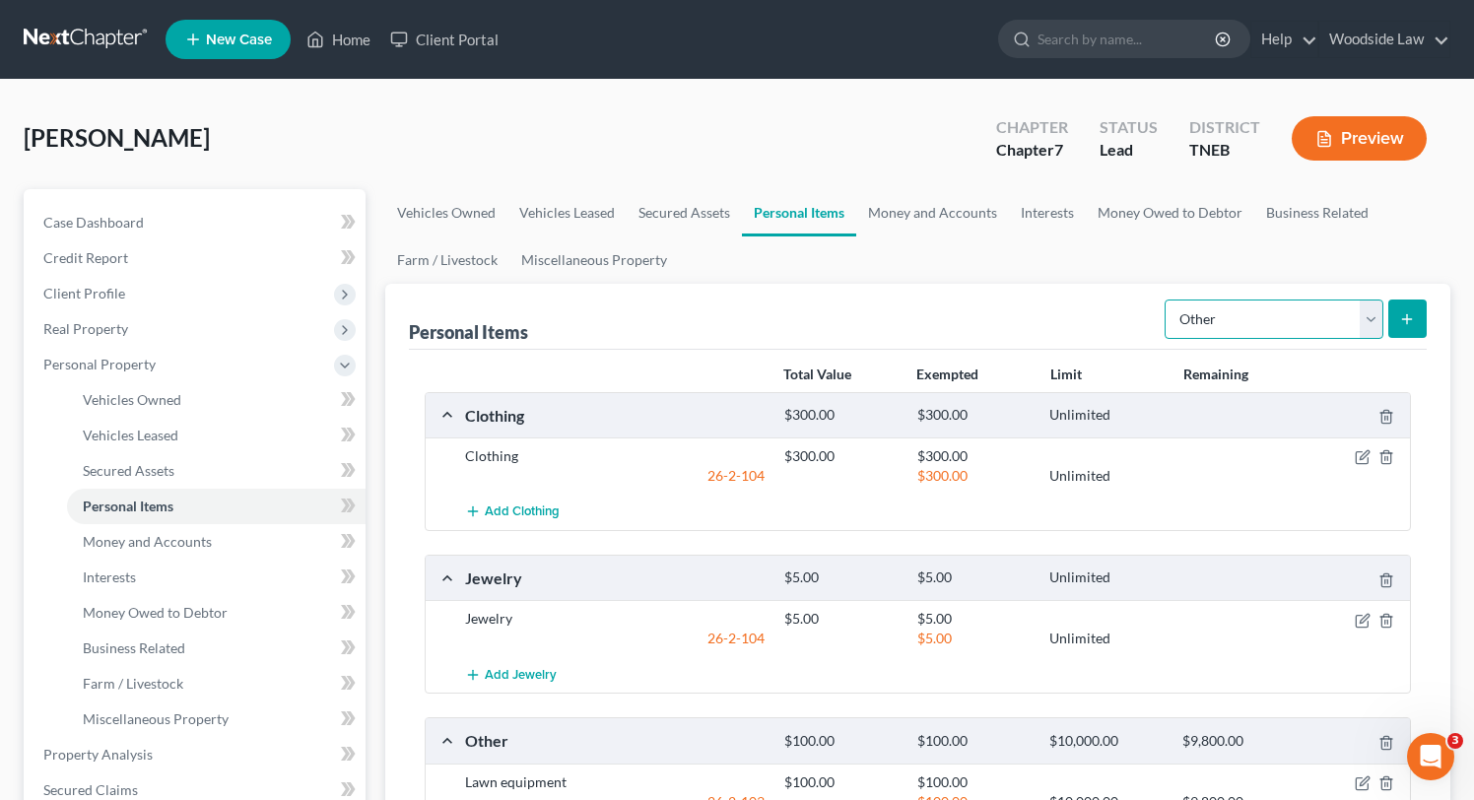
click at [1332, 318] on select "Select Item Type Clothing Collectibles Of Value Electronics Firearms Household …" at bounding box center [1274, 319] width 219 height 39
select select "electronics"
click at [1166, 300] on select "Select Item Type Clothing Collectibles Of Value Electronics Firearms Household …" at bounding box center [1274, 319] width 219 height 39
click at [1416, 302] on button "submit" at bounding box center [1407, 319] width 38 height 38
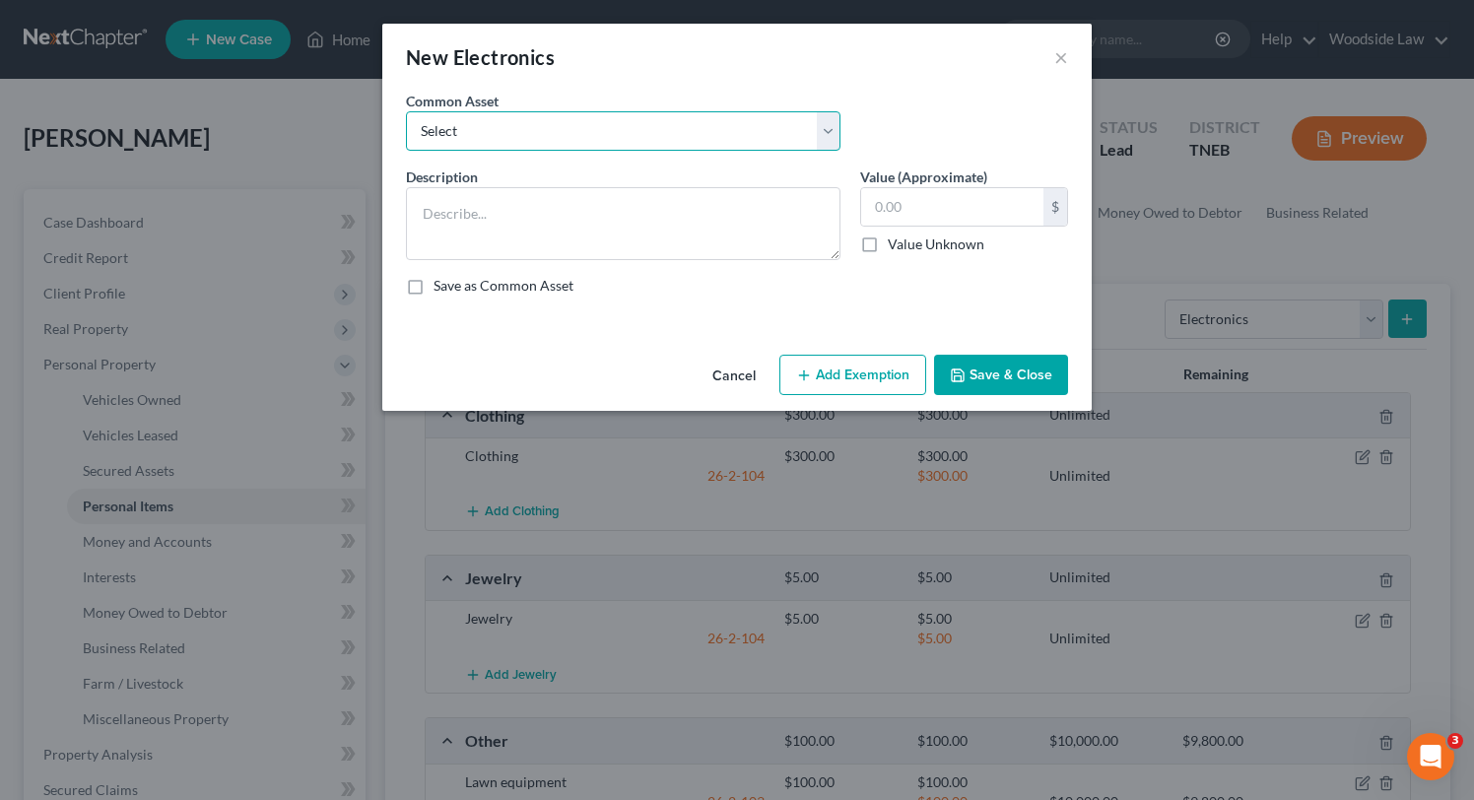
click at [629, 122] on select "Select Electronics" at bounding box center [623, 130] width 434 height 39
select select "0"
click at [406, 111] on select "Select Electronics" at bounding box center [623, 130] width 434 height 39
type textarea "Electronics"
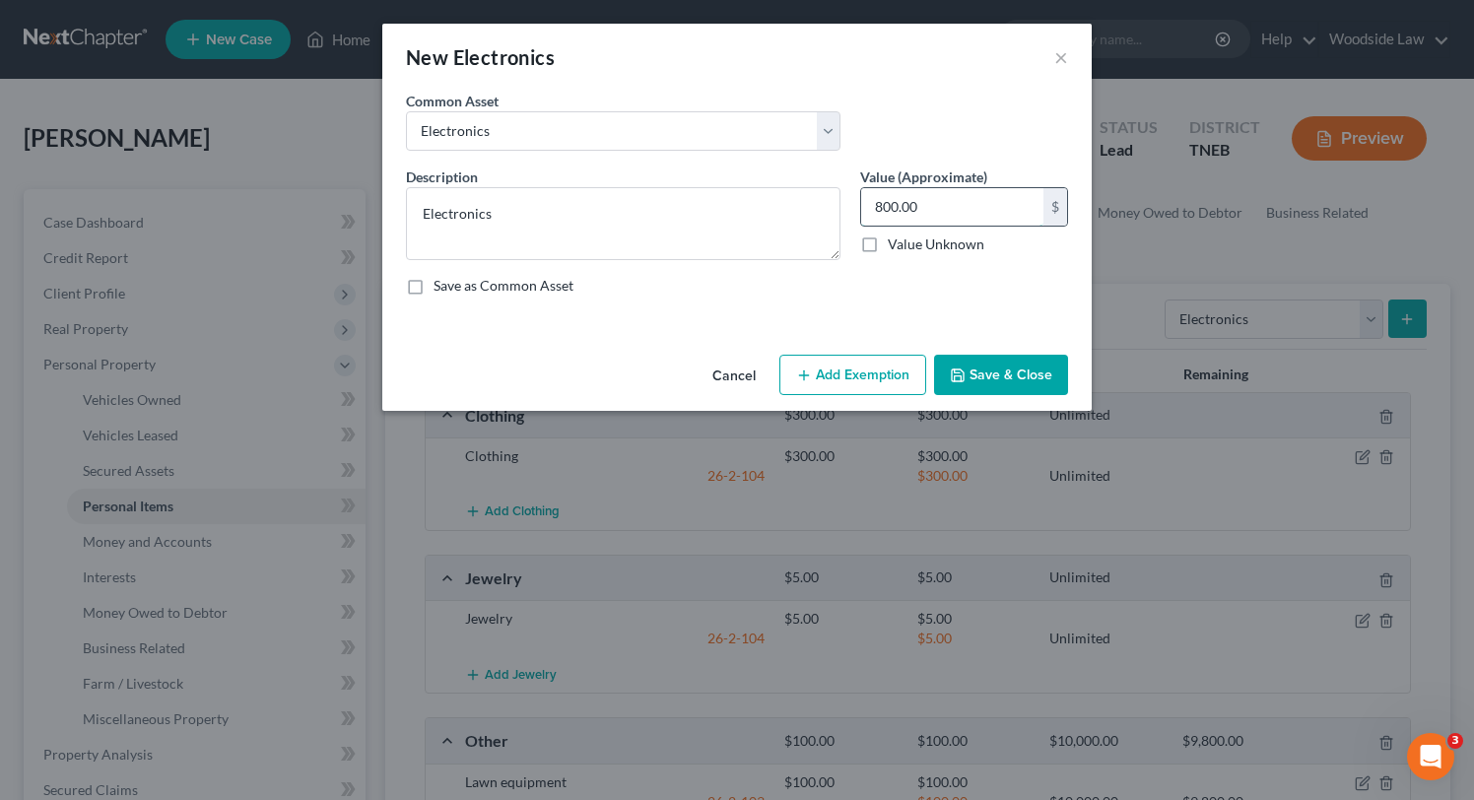
click at [875, 207] on input "800.00" at bounding box center [952, 206] width 182 height 37
type input "400"
click at [902, 375] on button "Add Exemption" at bounding box center [852, 375] width 147 height 41
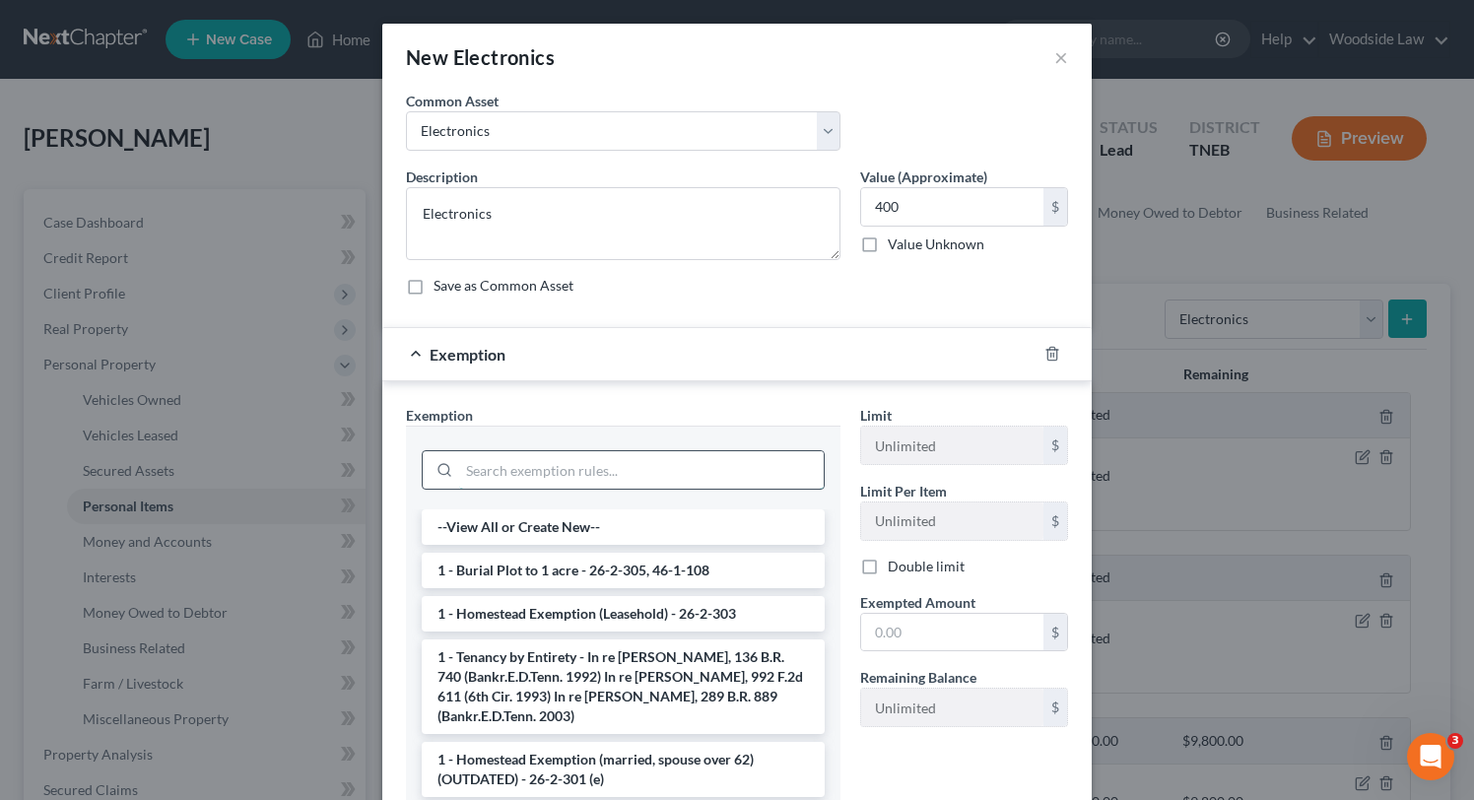
click at [641, 478] on input "search" at bounding box center [641, 469] width 365 height 37
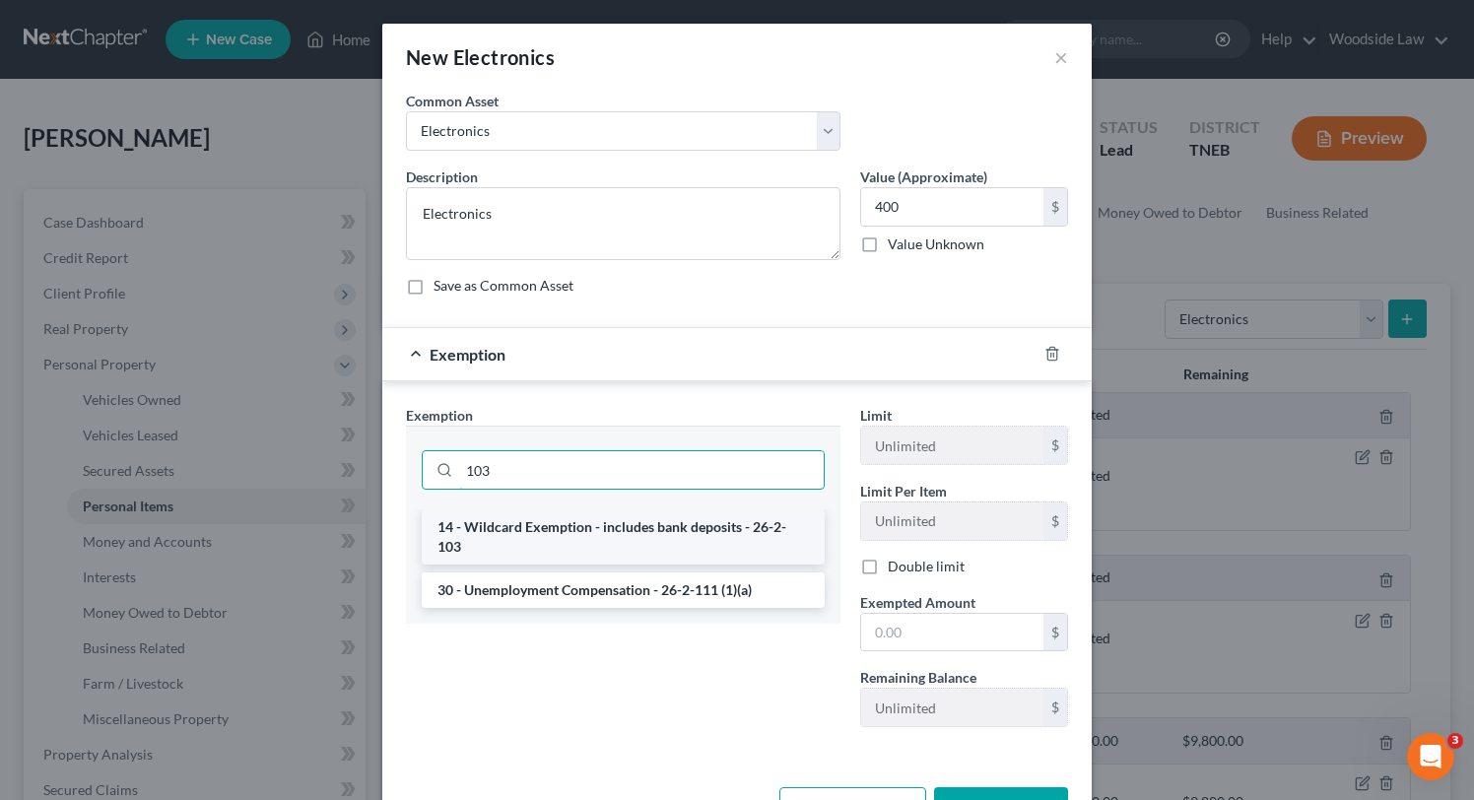
type input "103"
click at [697, 524] on li "14 - Wildcard Exemption - includes bank deposits - 26-2-103" at bounding box center [623, 536] width 403 height 55
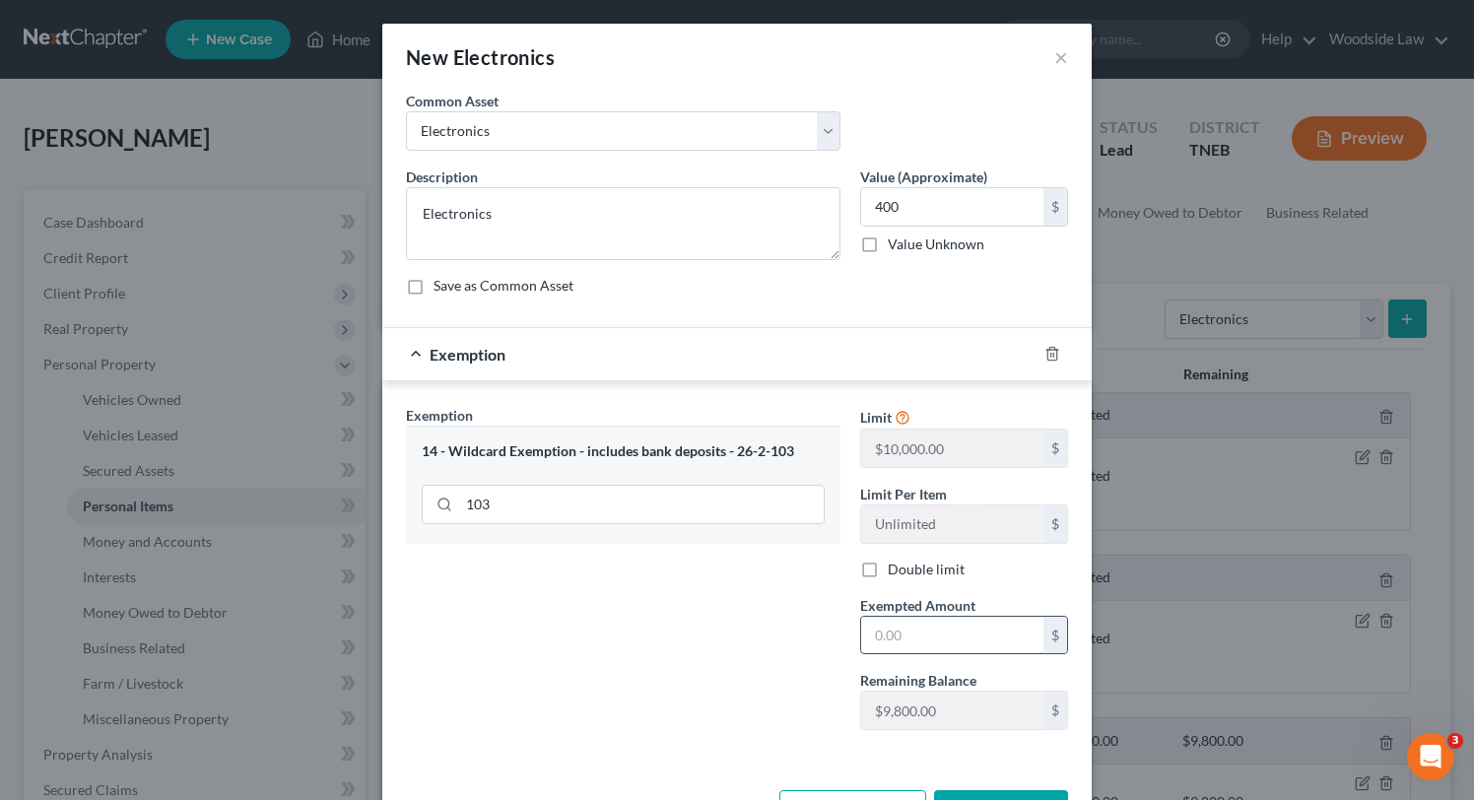
click at [941, 635] on input "text" at bounding box center [952, 635] width 182 height 37
type input "400"
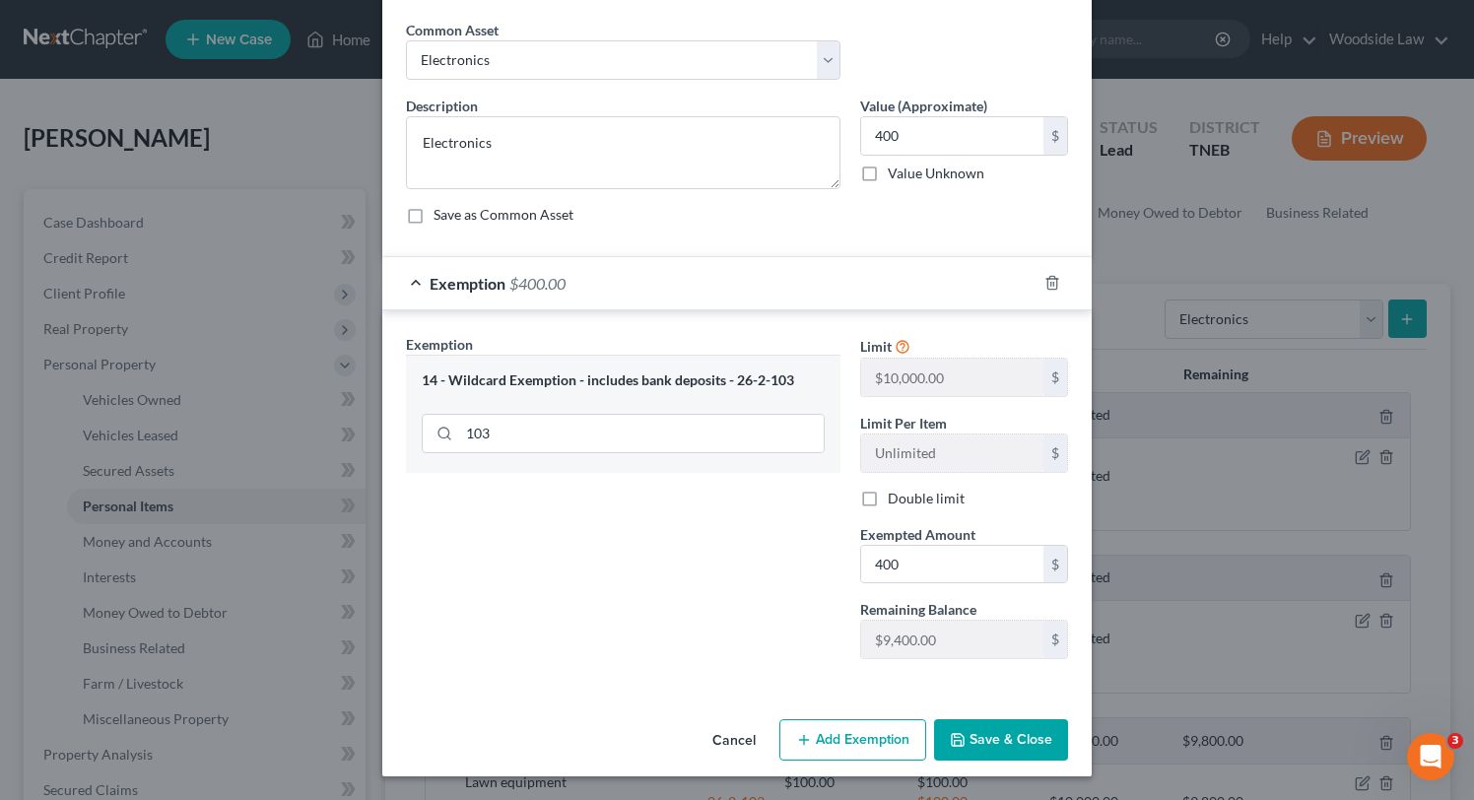
click at [983, 738] on button "Save & Close" at bounding box center [1001, 739] width 134 height 41
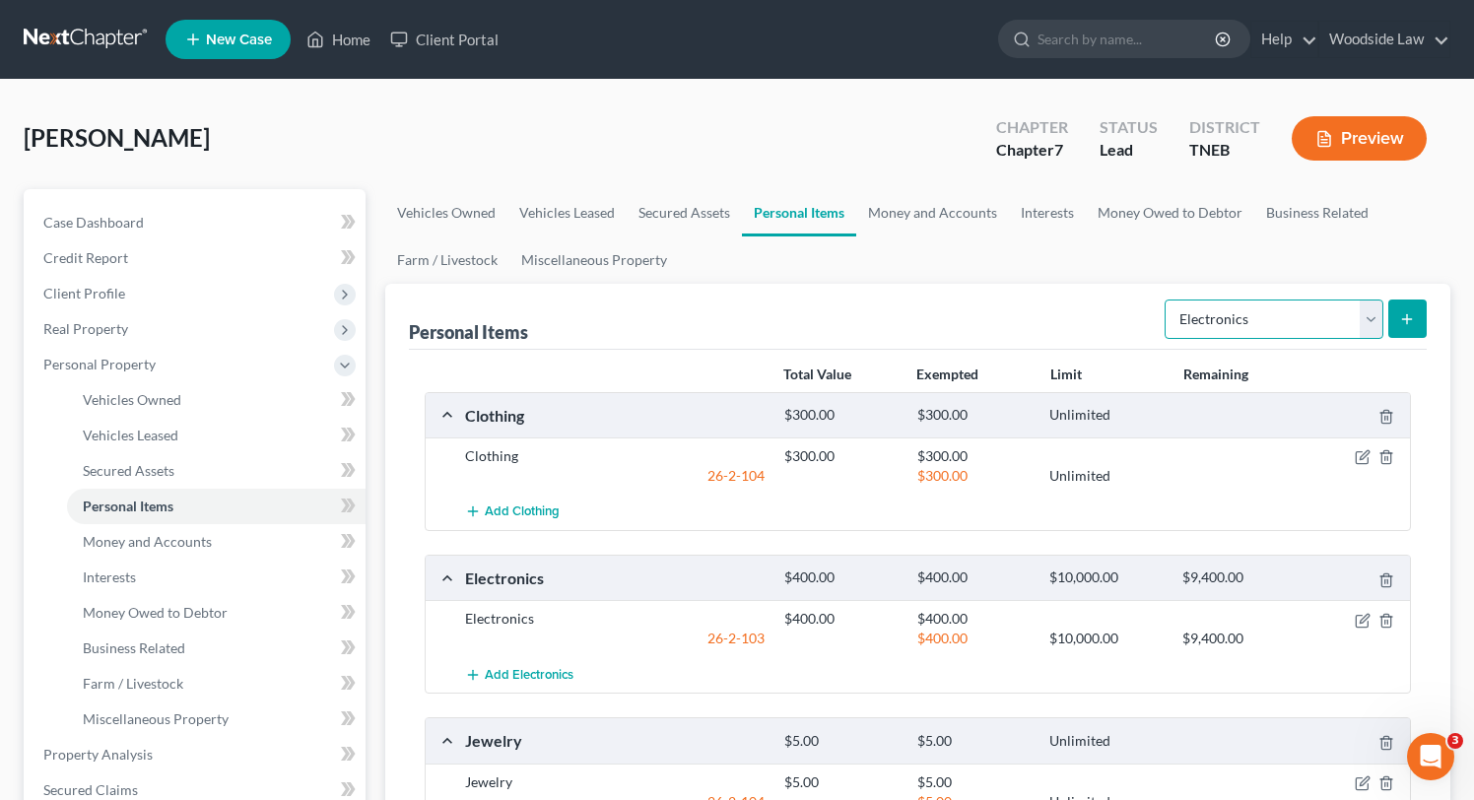
click at [1356, 306] on select "Select Item Type Clothing Collectibles Of Value Electronics Firearms Household …" at bounding box center [1274, 319] width 219 height 39
select select "household_goods"
click at [1166, 300] on select "Select Item Type Clothing Collectibles Of Value Electronics Firearms Household …" at bounding box center [1274, 319] width 219 height 39
click at [1403, 316] on icon "submit" at bounding box center [1407, 319] width 16 height 16
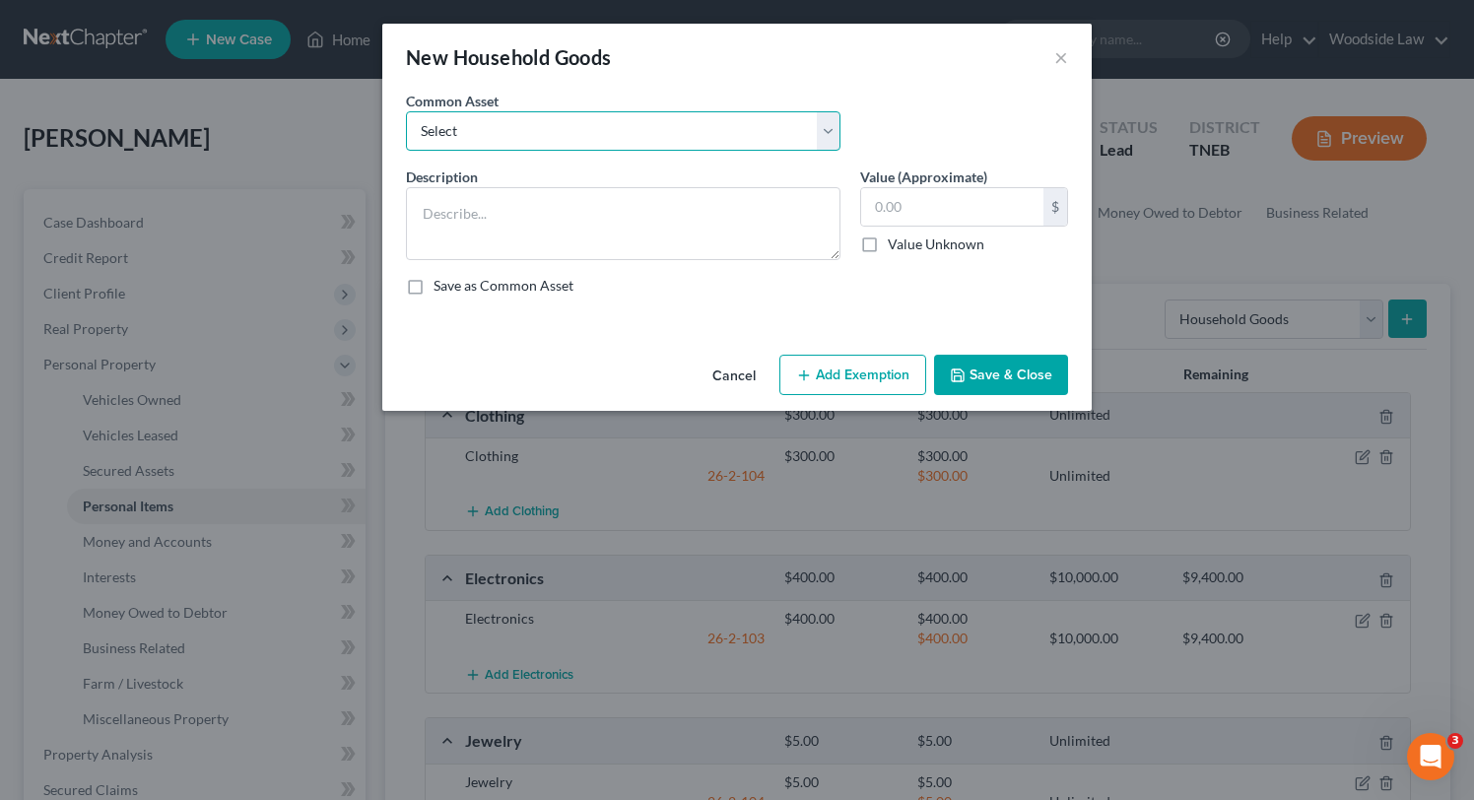
click at [645, 122] on select "Select Household goods & furnishings" at bounding box center [623, 130] width 434 height 39
select select "0"
click at [406, 111] on select "Select Household goods & furnishings" at bounding box center [623, 130] width 434 height 39
type textarea "Household goods & furnishings"
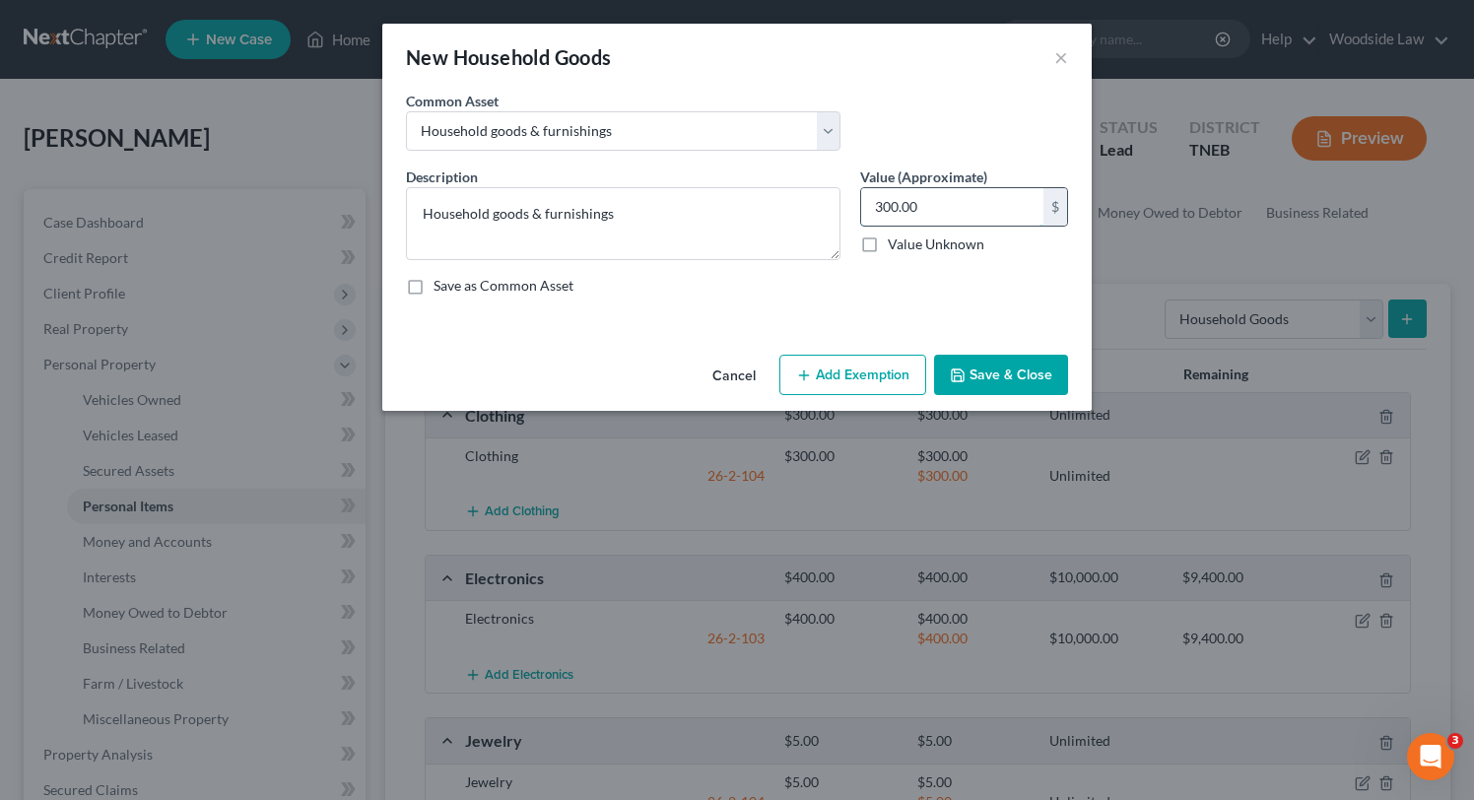
click at [931, 201] on input "300.00" at bounding box center [952, 206] width 182 height 37
type input "575"
click at [862, 365] on button "Add Exemption" at bounding box center [852, 375] width 147 height 41
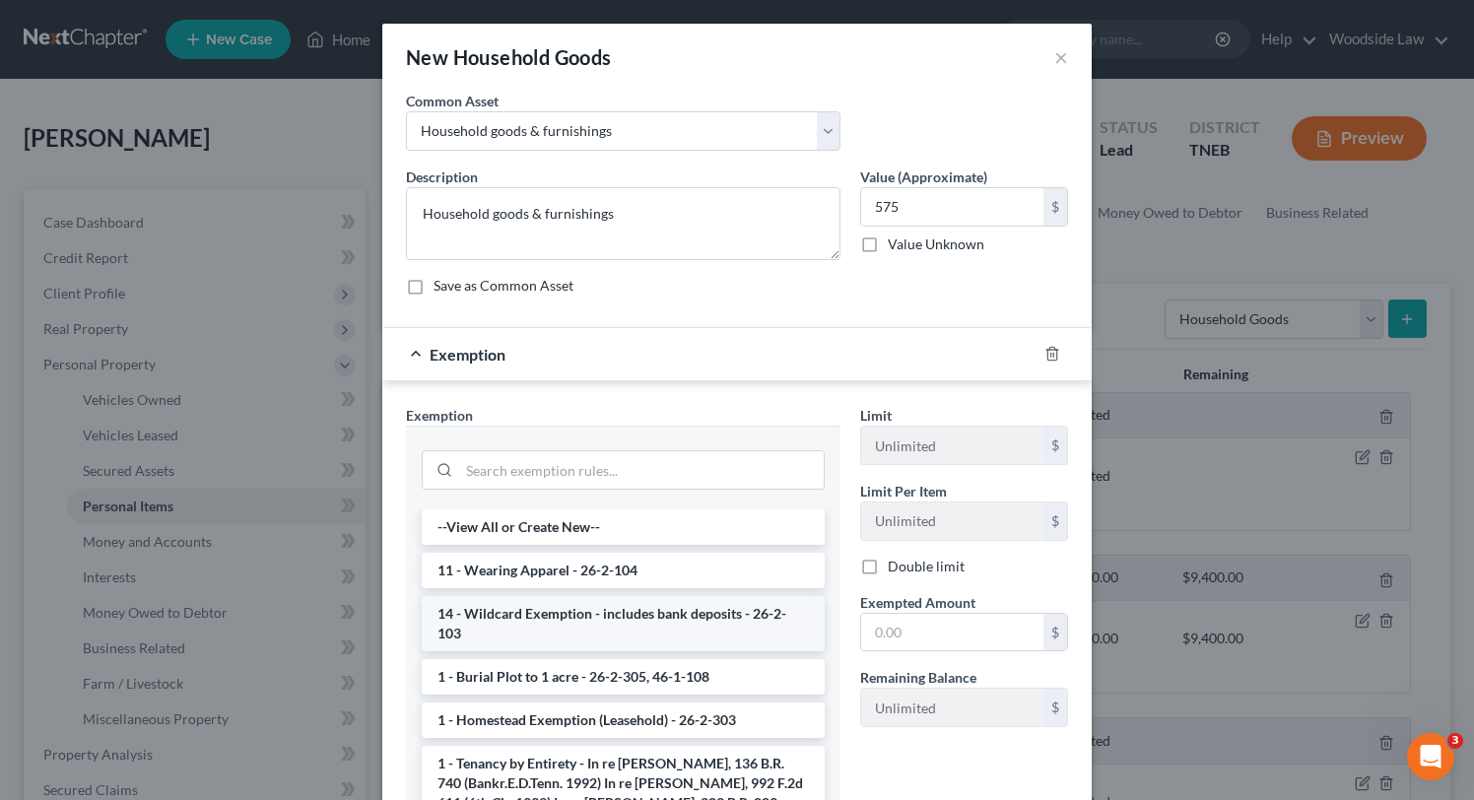
click at [776, 621] on li "14 - Wildcard Exemption - includes bank deposits - 26-2-103" at bounding box center [623, 623] width 403 height 55
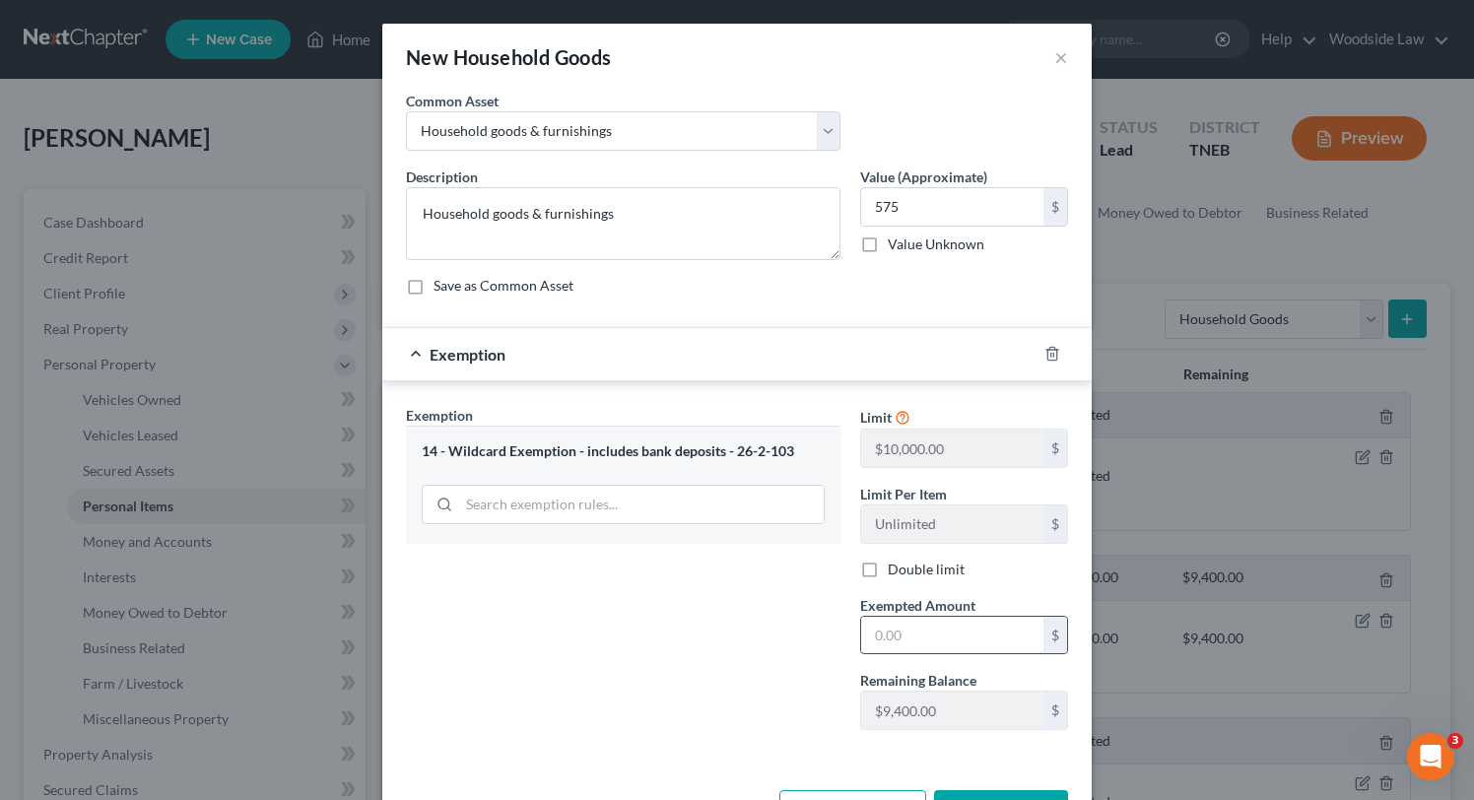
click at [967, 636] on input "text" at bounding box center [952, 635] width 182 height 37
type input "575"
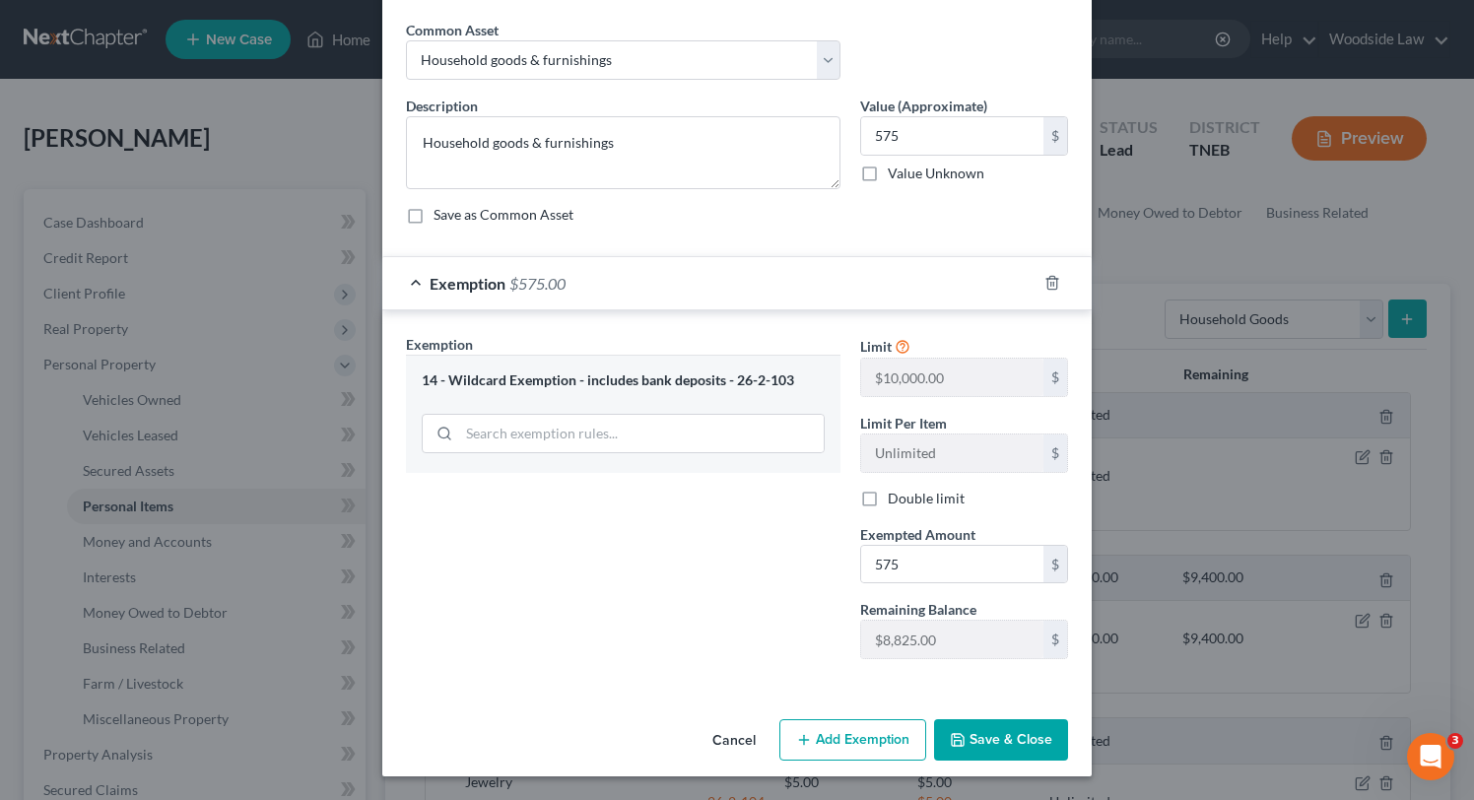
click at [1010, 744] on button "Save & Close" at bounding box center [1001, 739] width 134 height 41
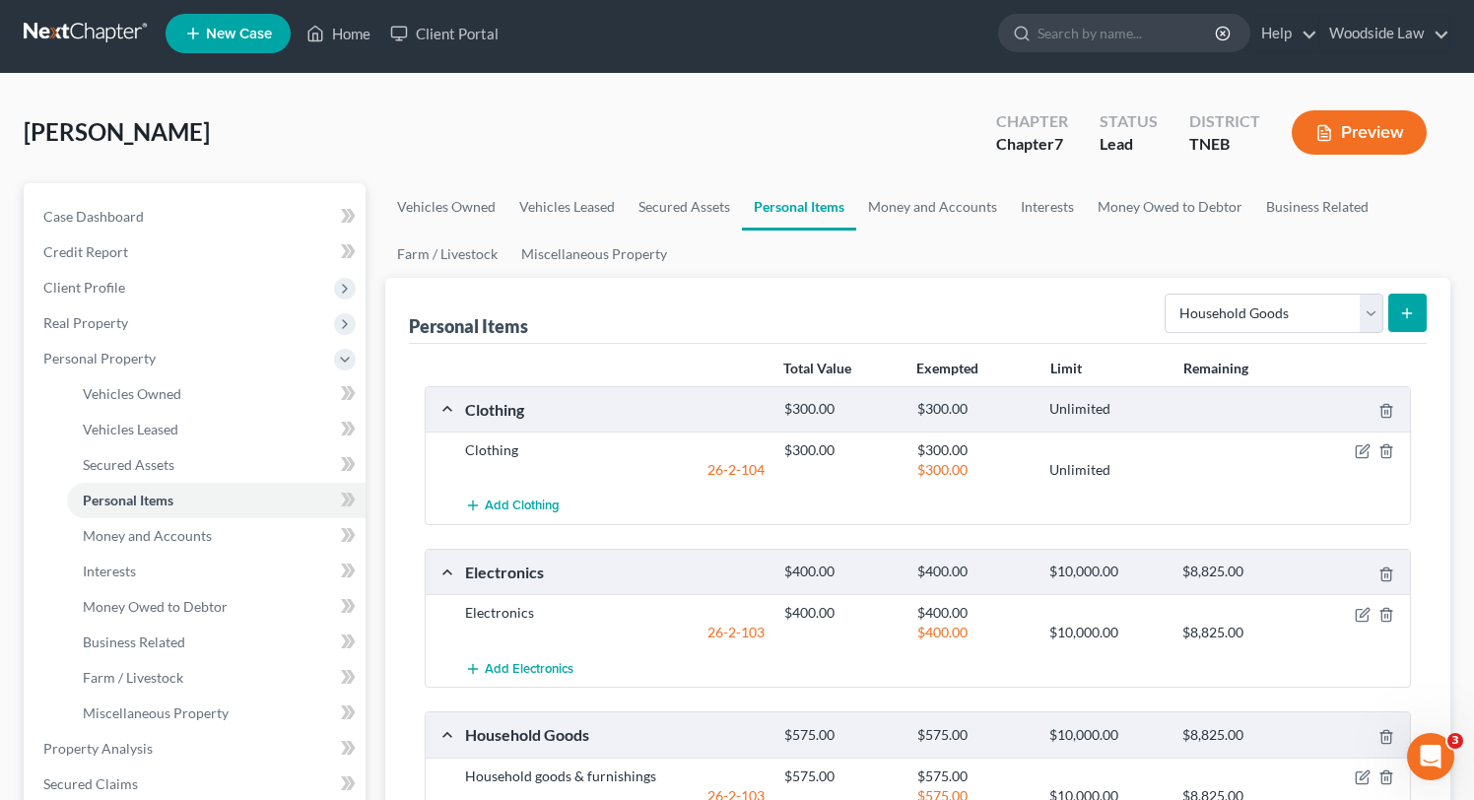
scroll to position [0, 0]
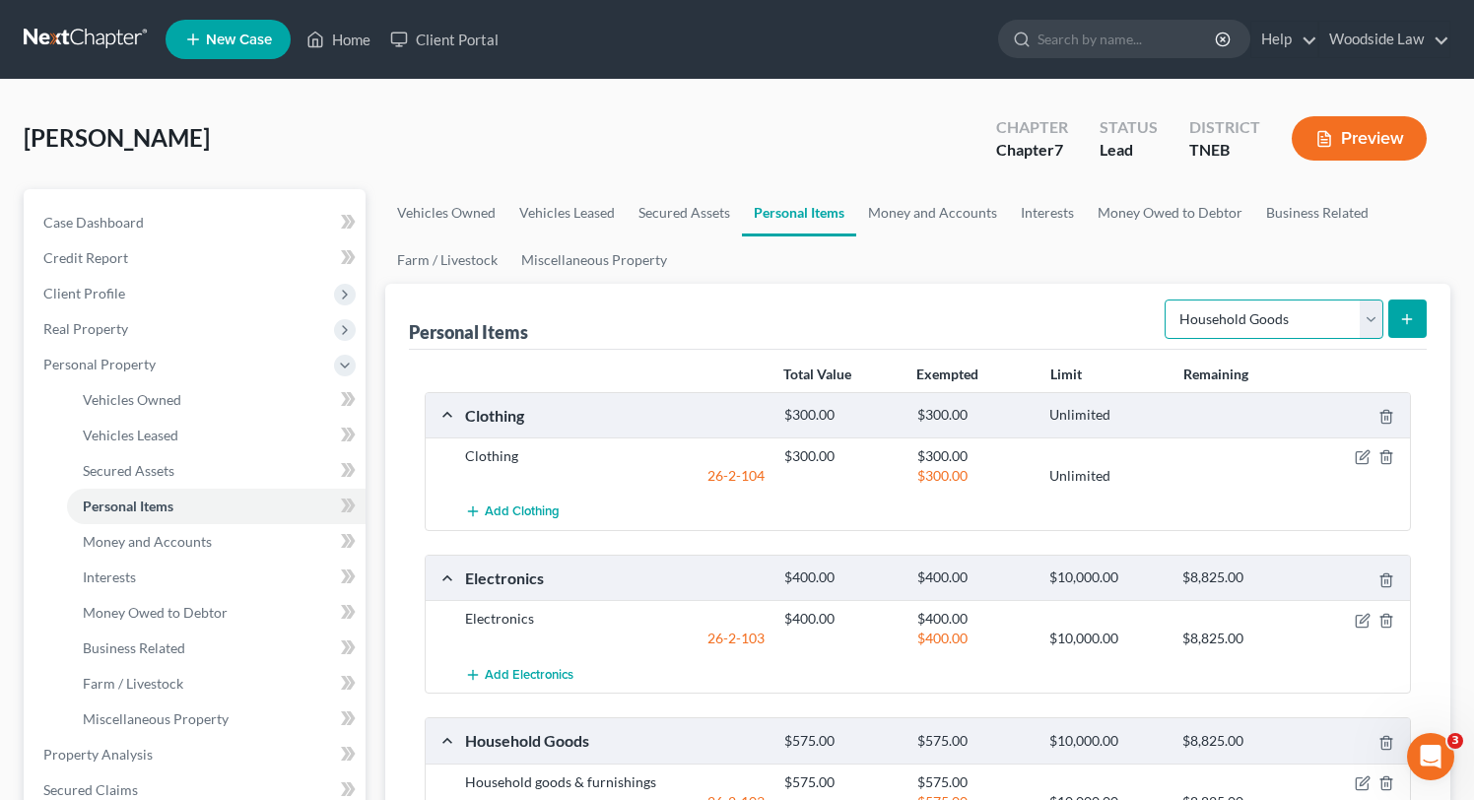
click at [1310, 331] on select "Select Item Type Clothing Collectibles Of Value Electronics Firearms Household …" at bounding box center [1274, 319] width 219 height 39
select select "firearms"
click at [1166, 300] on select "Select Item Type Clothing Collectibles Of Value Electronics Firearms Household …" at bounding box center [1274, 319] width 219 height 39
click at [1404, 318] on icon "submit" at bounding box center [1407, 319] width 16 height 16
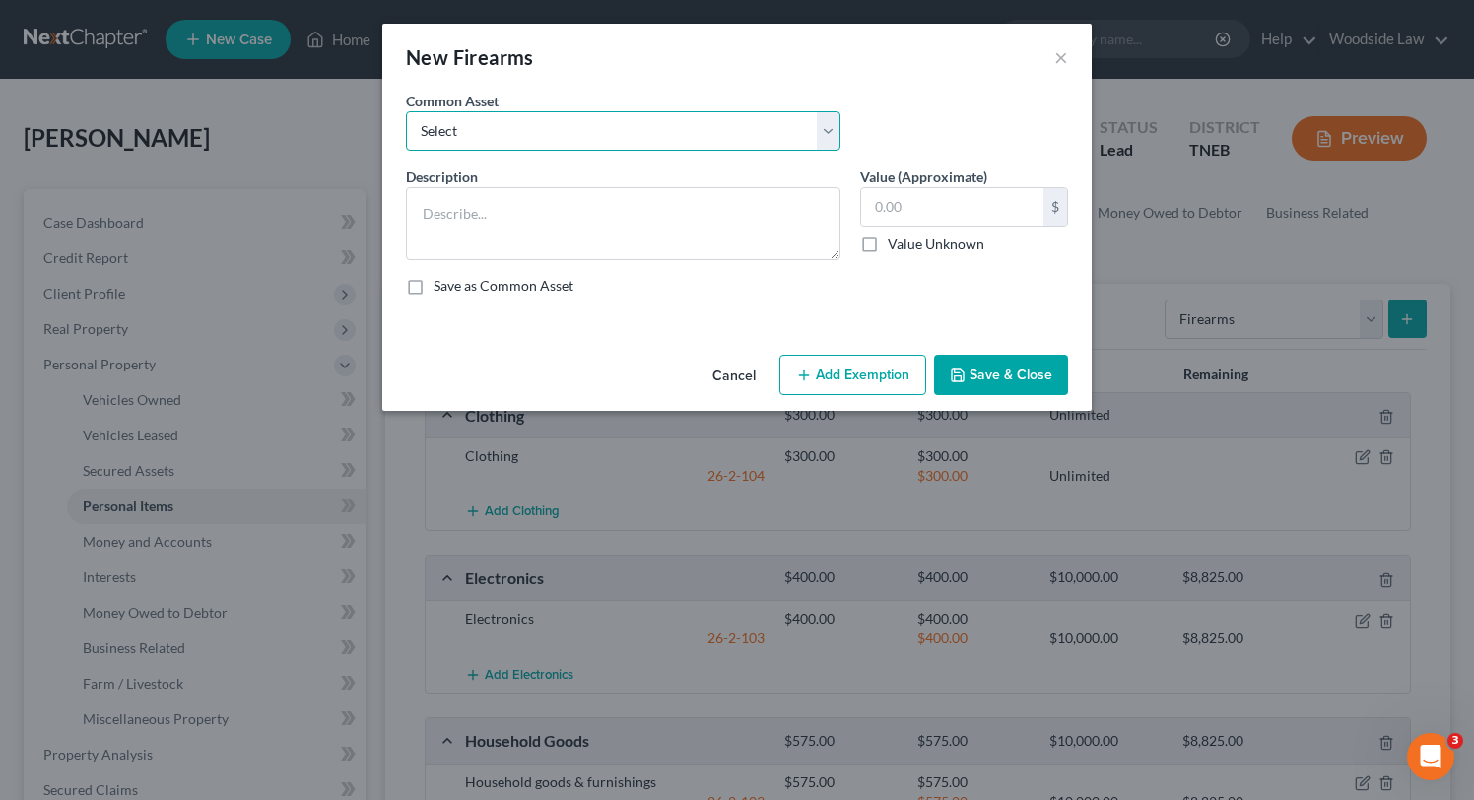
click at [698, 116] on select "Select Firearms" at bounding box center [623, 130] width 434 height 39
select select "0"
click at [406, 111] on select "Select Firearms" at bounding box center [623, 130] width 434 height 39
type textarea "Firearms"
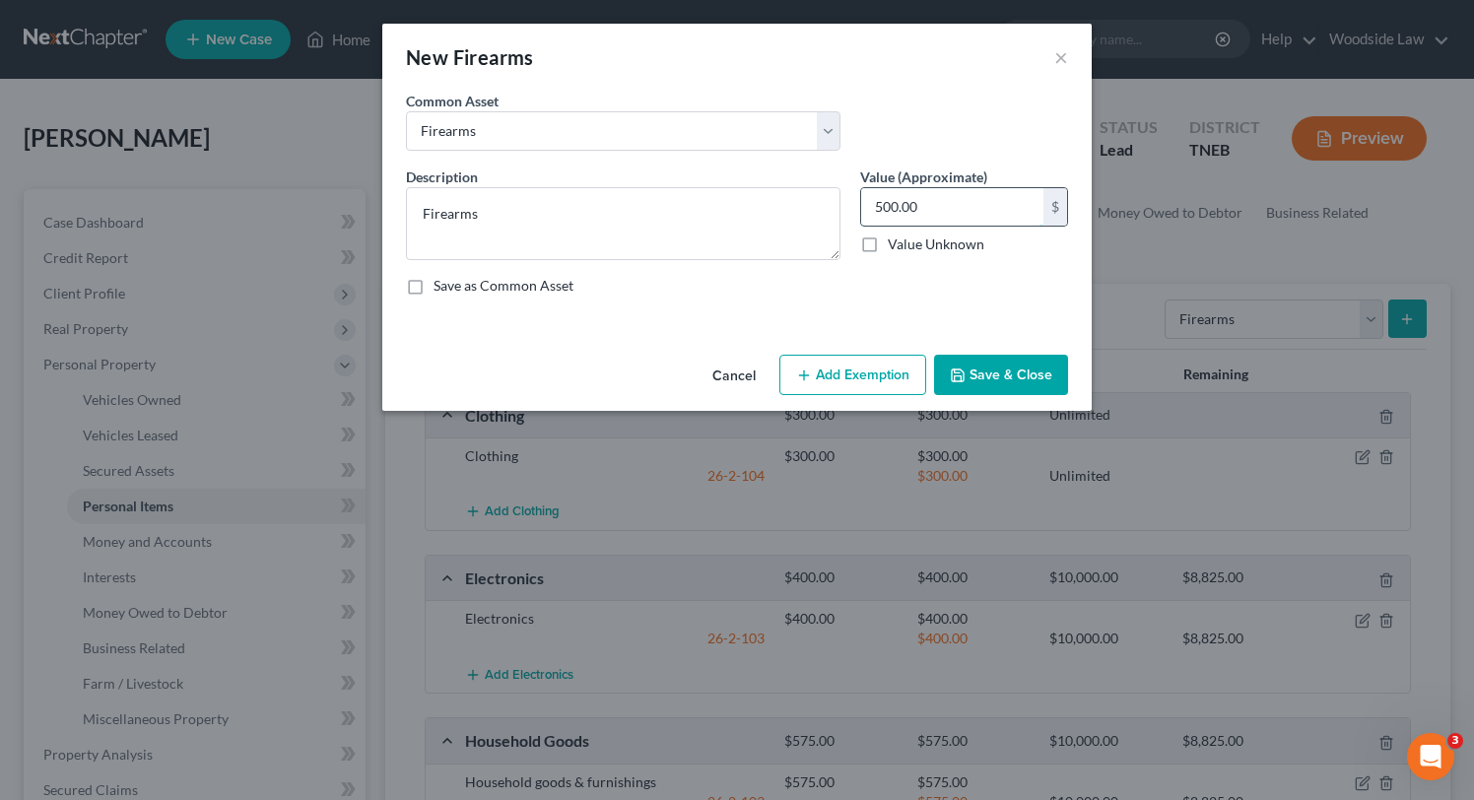
click at [925, 206] on input "500.00" at bounding box center [952, 206] width 182 height 37
type input "175"
click at [898, 389] on button "Add Exemption" at bounding box center [852, 375] width 147 height 41
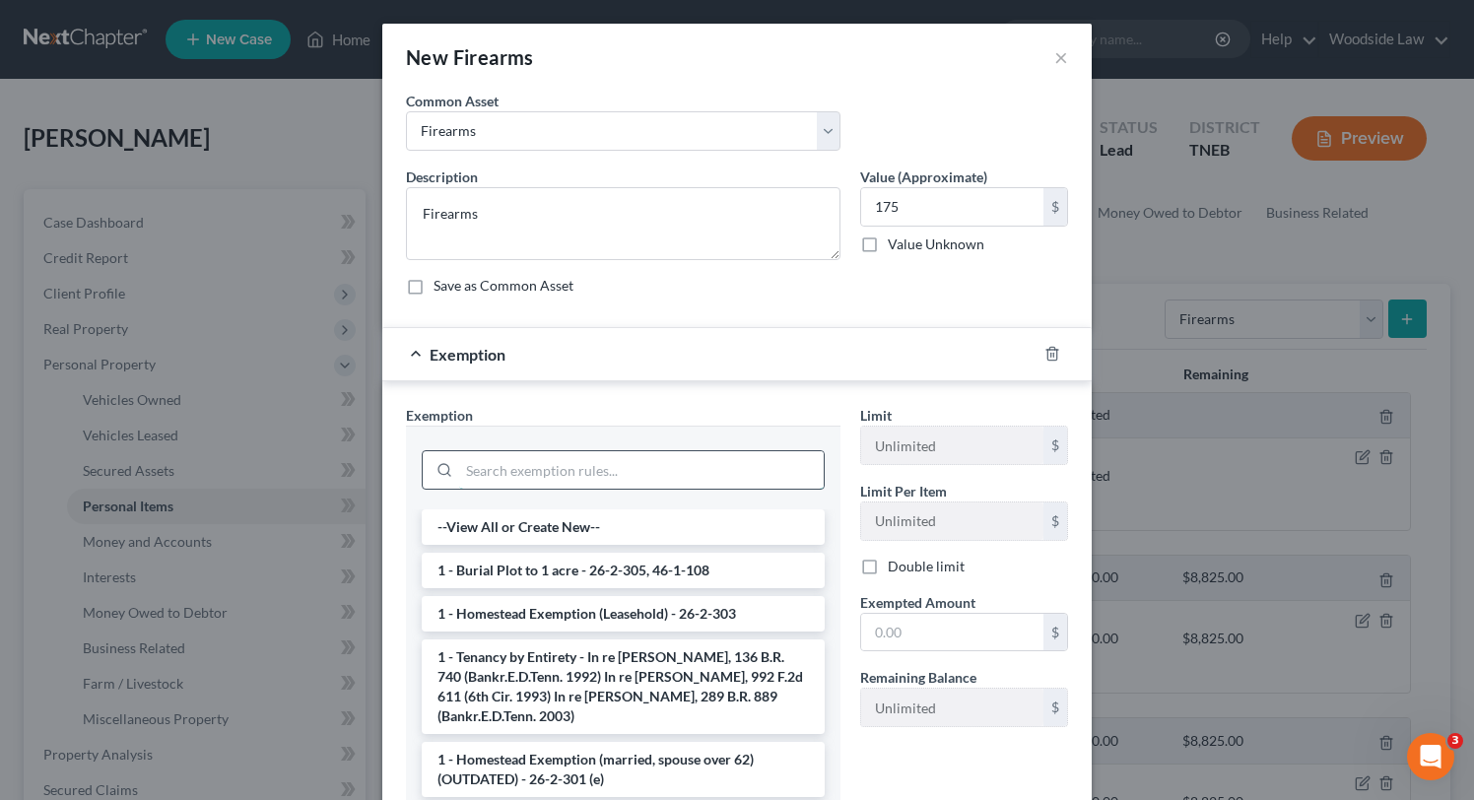
click at [628, 487] on input "search" at bounding box center [641, 469] width 365 height 37
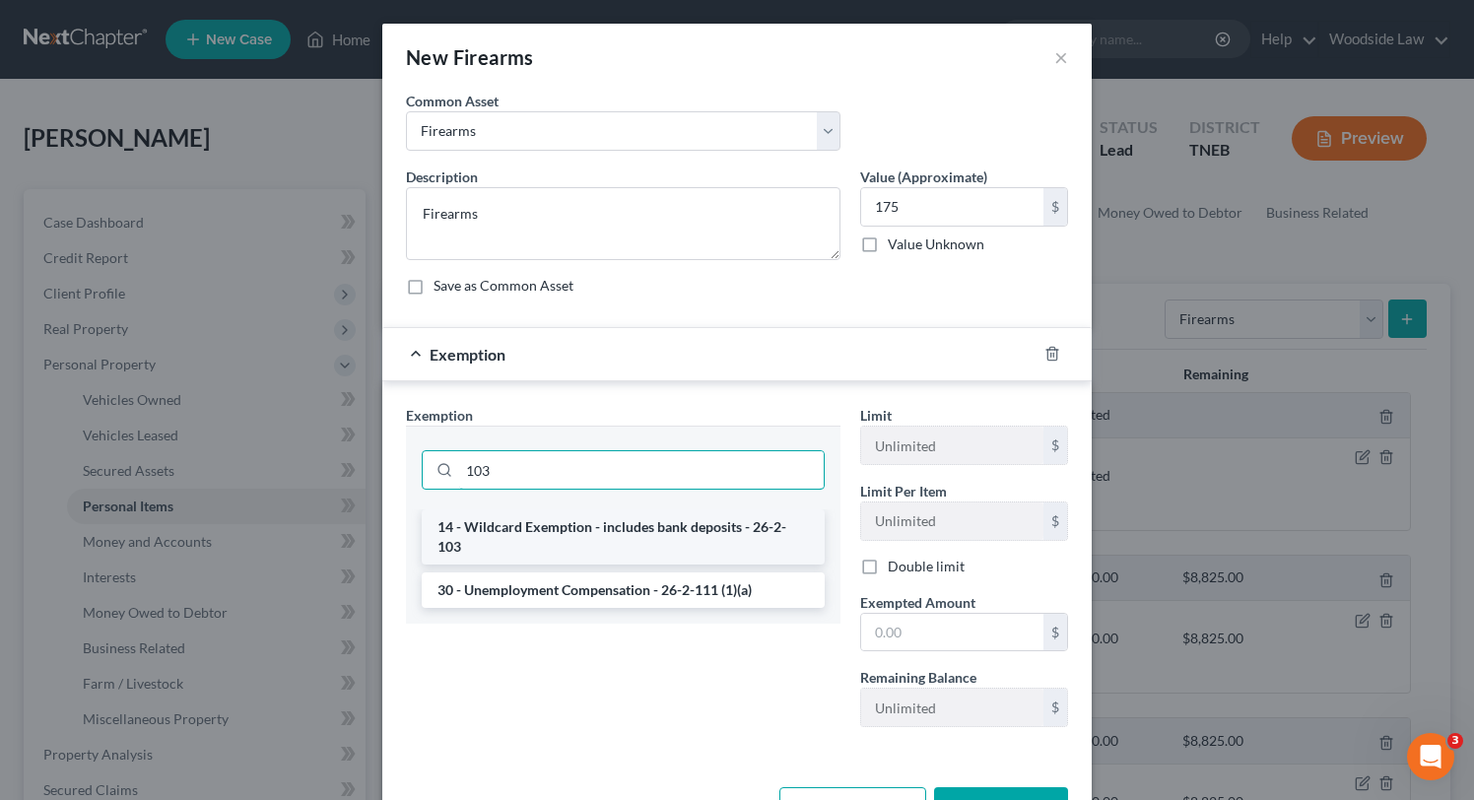
type input "103"
click at [634, 526] on li "14 - Wildcard Exemption - includes bank deposits - 26-2-103" at bounding box center [623, 536] width 403 height 55
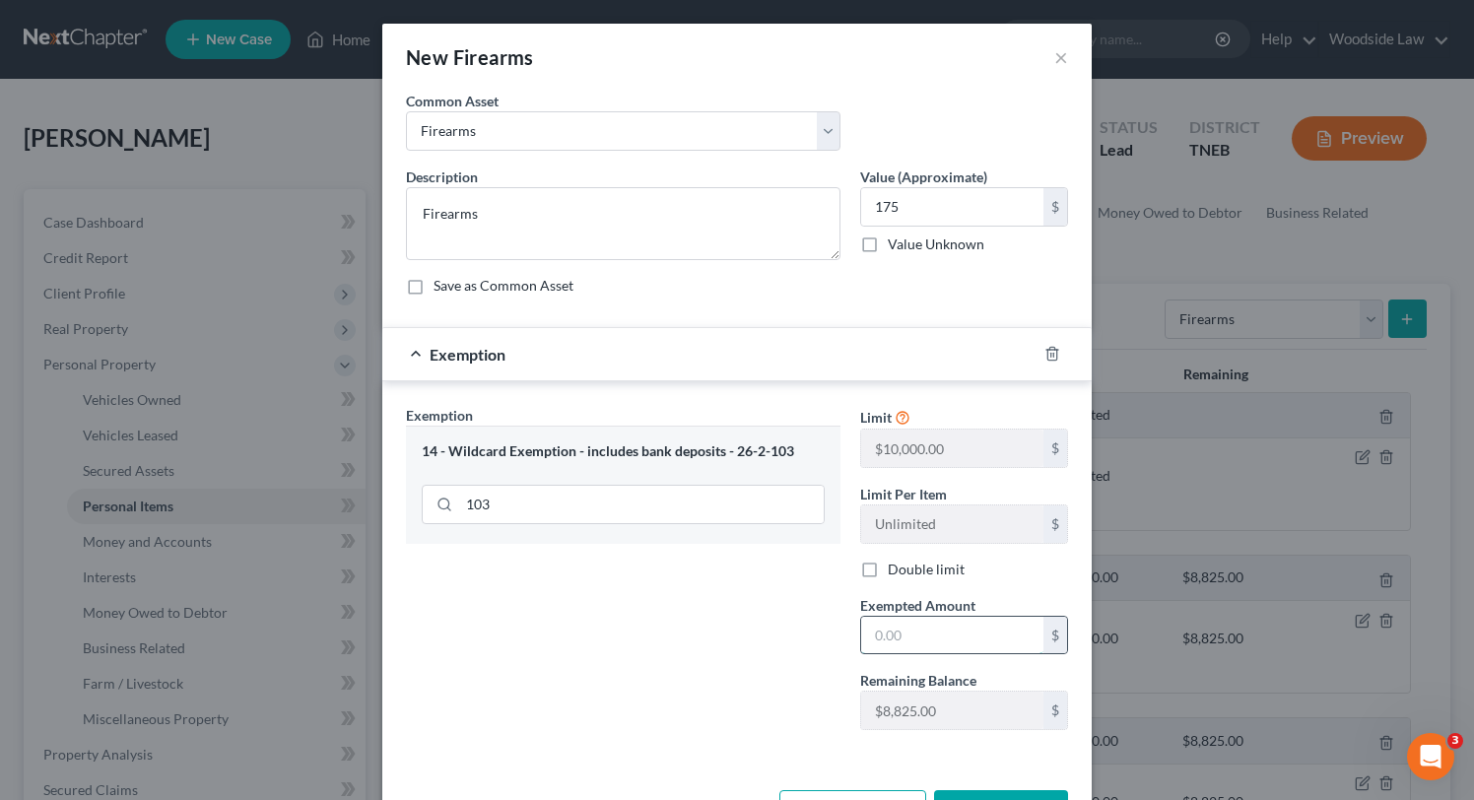
click at [879, 625] on input "text" at bounding box center [952, 635] width 182 height 37
type input "175"
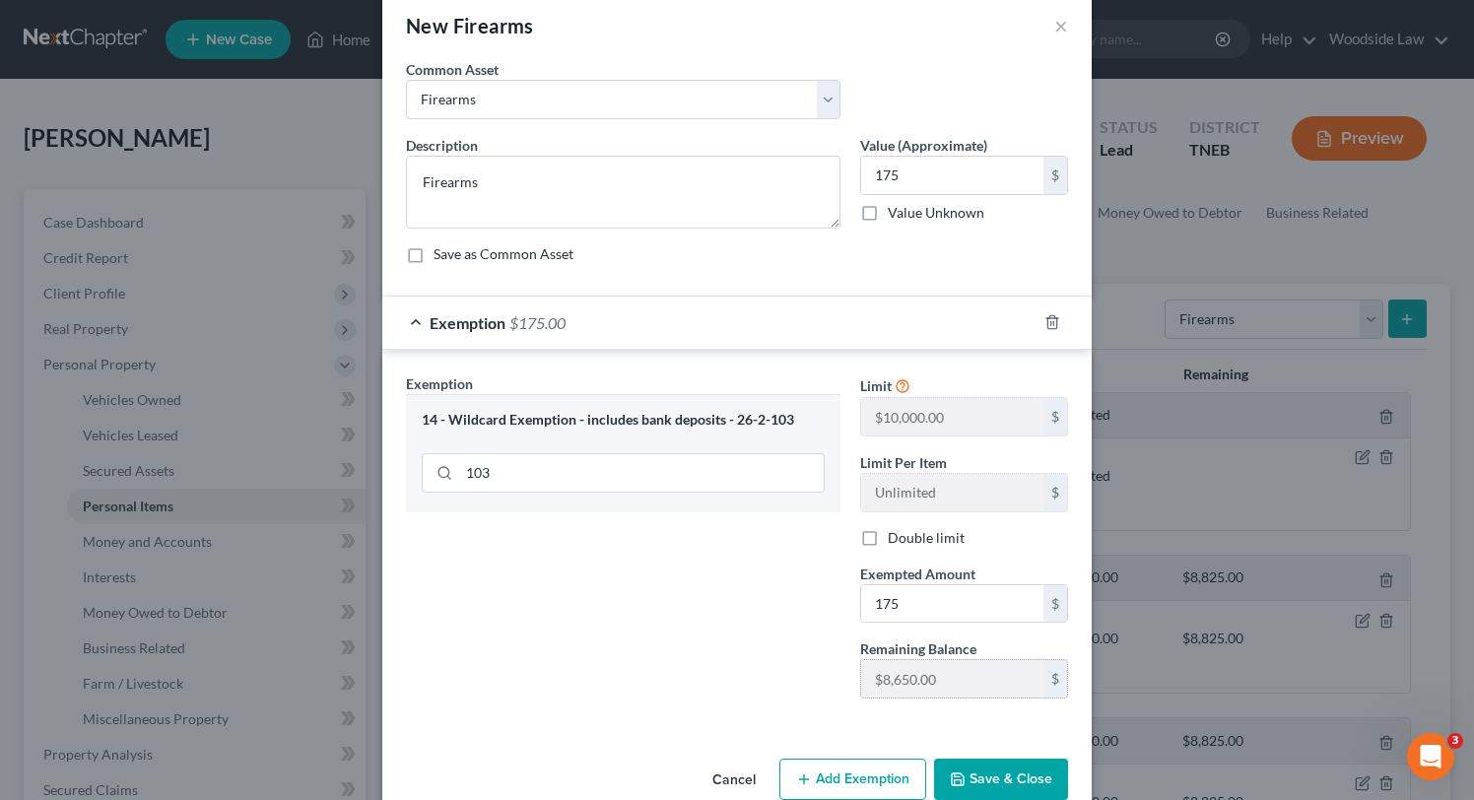
scroll to position [71, 0]
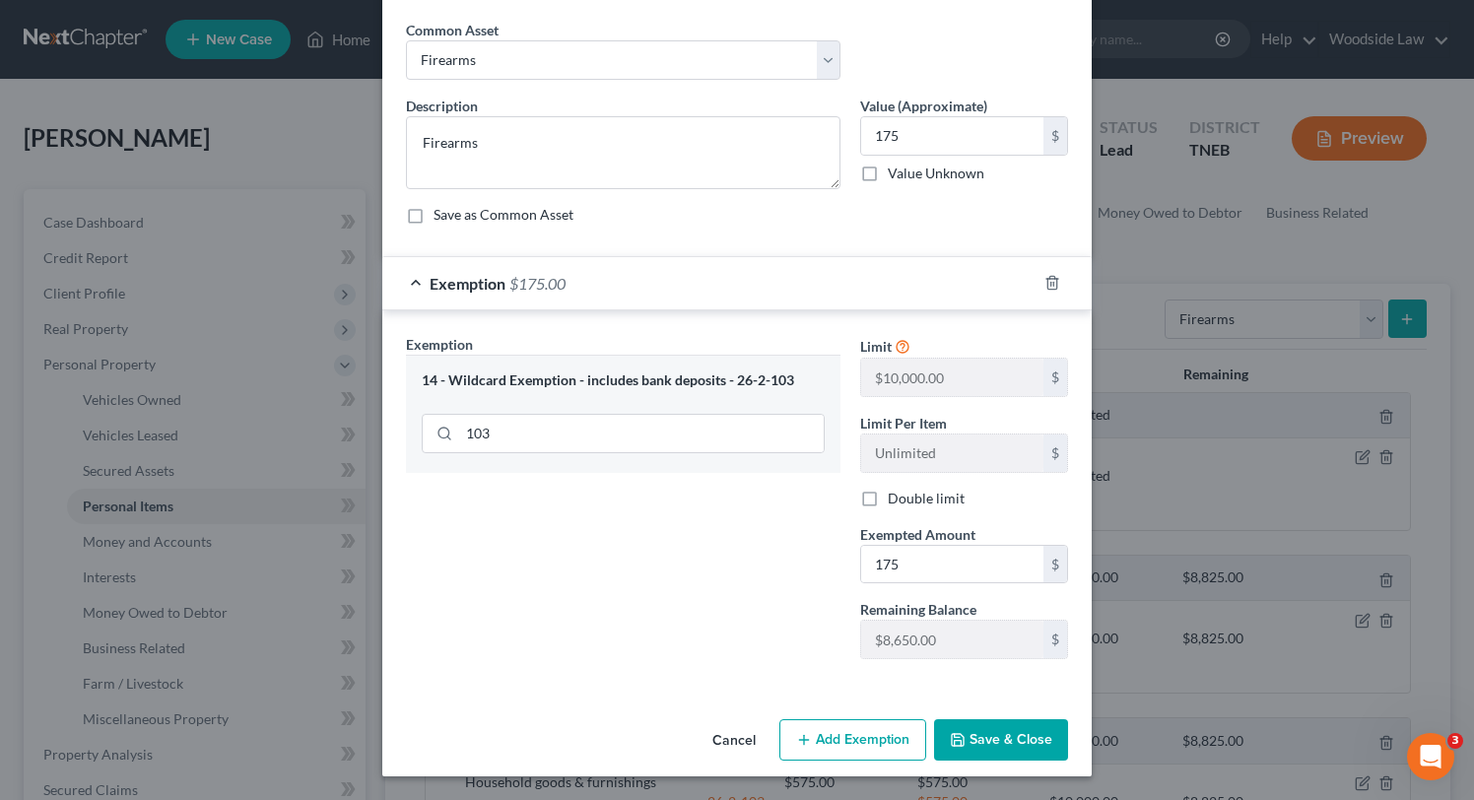
click at [1000, 737] on button "Save & Close" at bounding box center [1001, 739] width 134 height 41
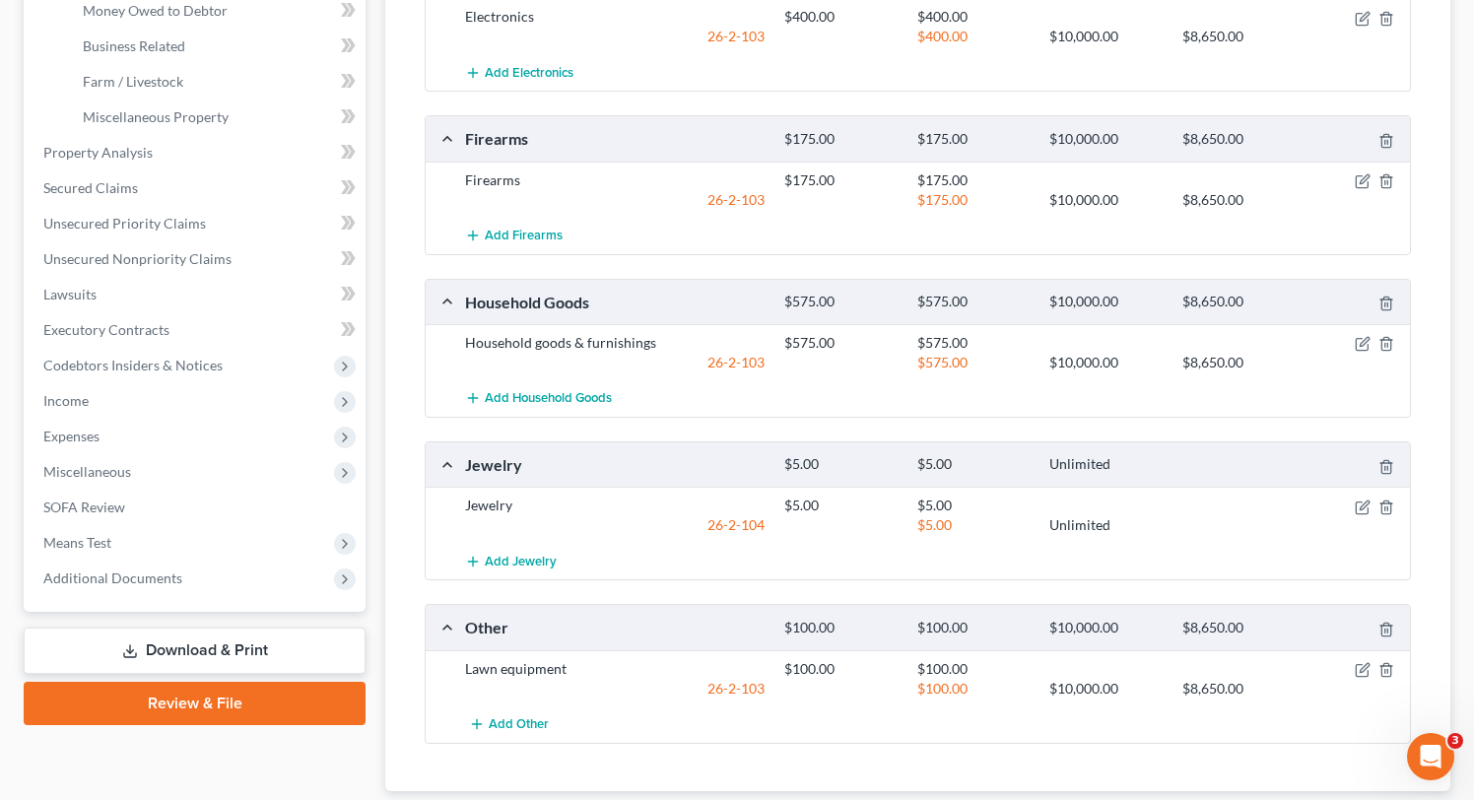
scroll to position [729, 0]
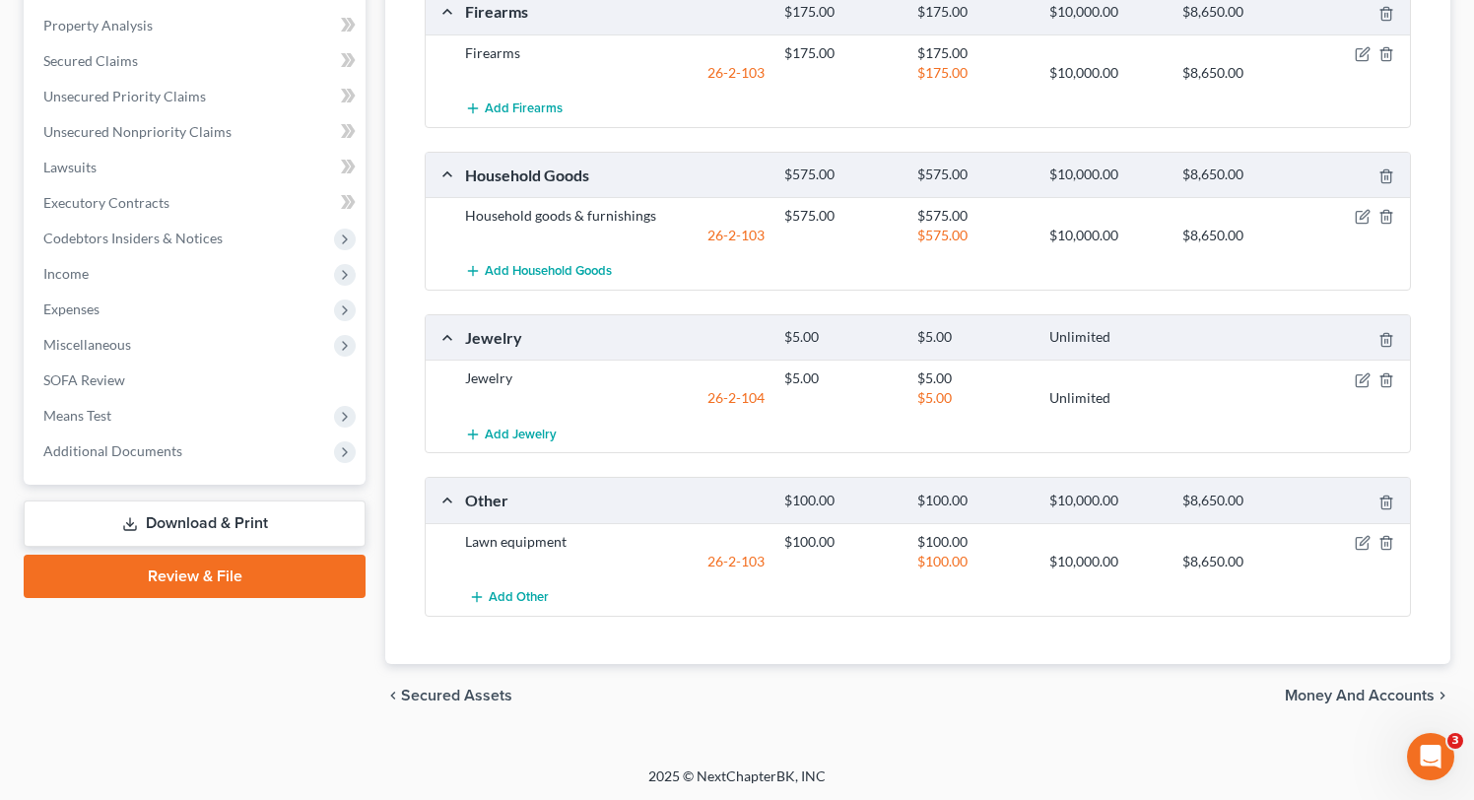
click at [1350, 691] on span "Money and Accounts" at bounding box center [1360, 696] width 150 height 16
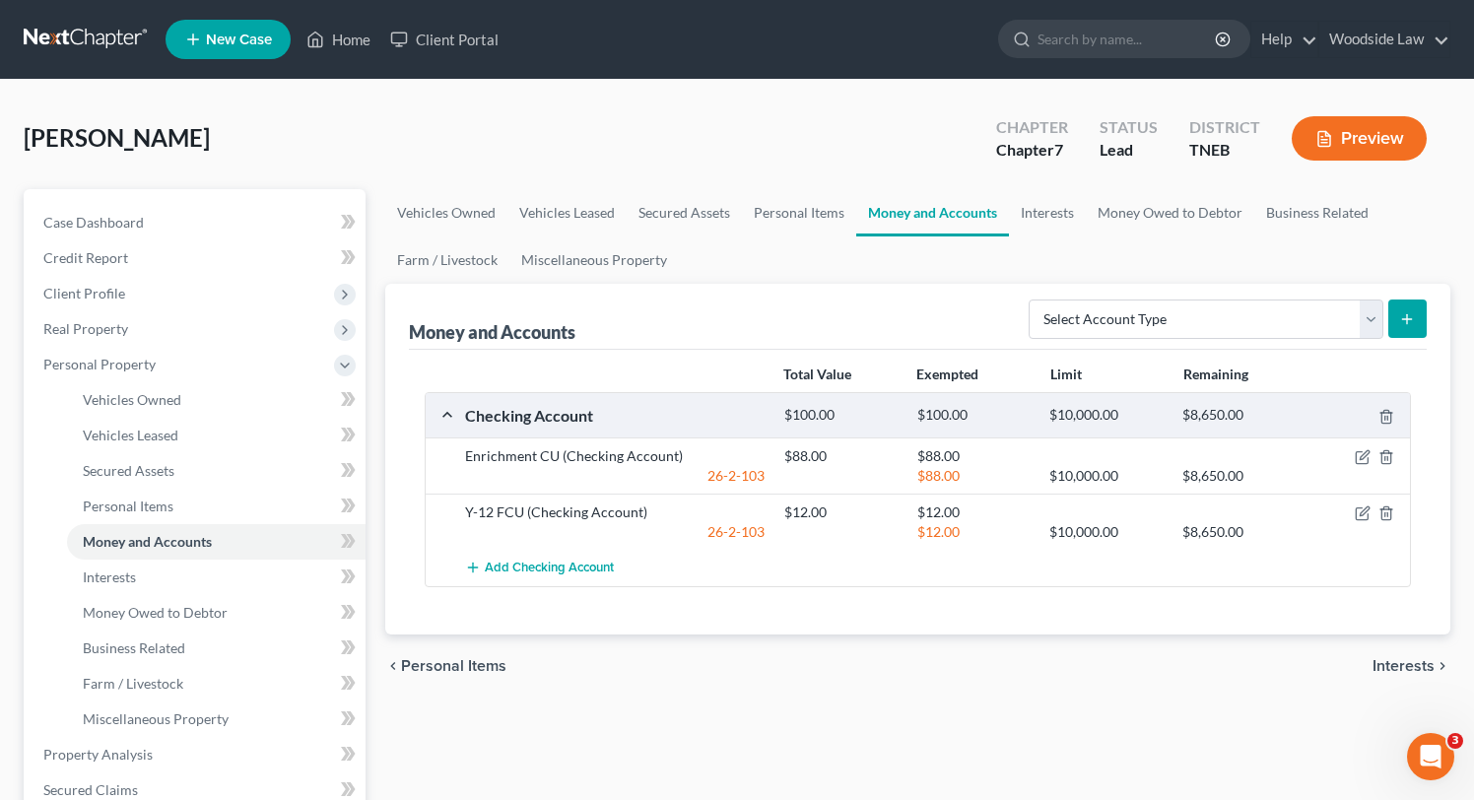
click at [1393, 658] on span "Interests" at bounding box center [1403, 666] width 62 height 16
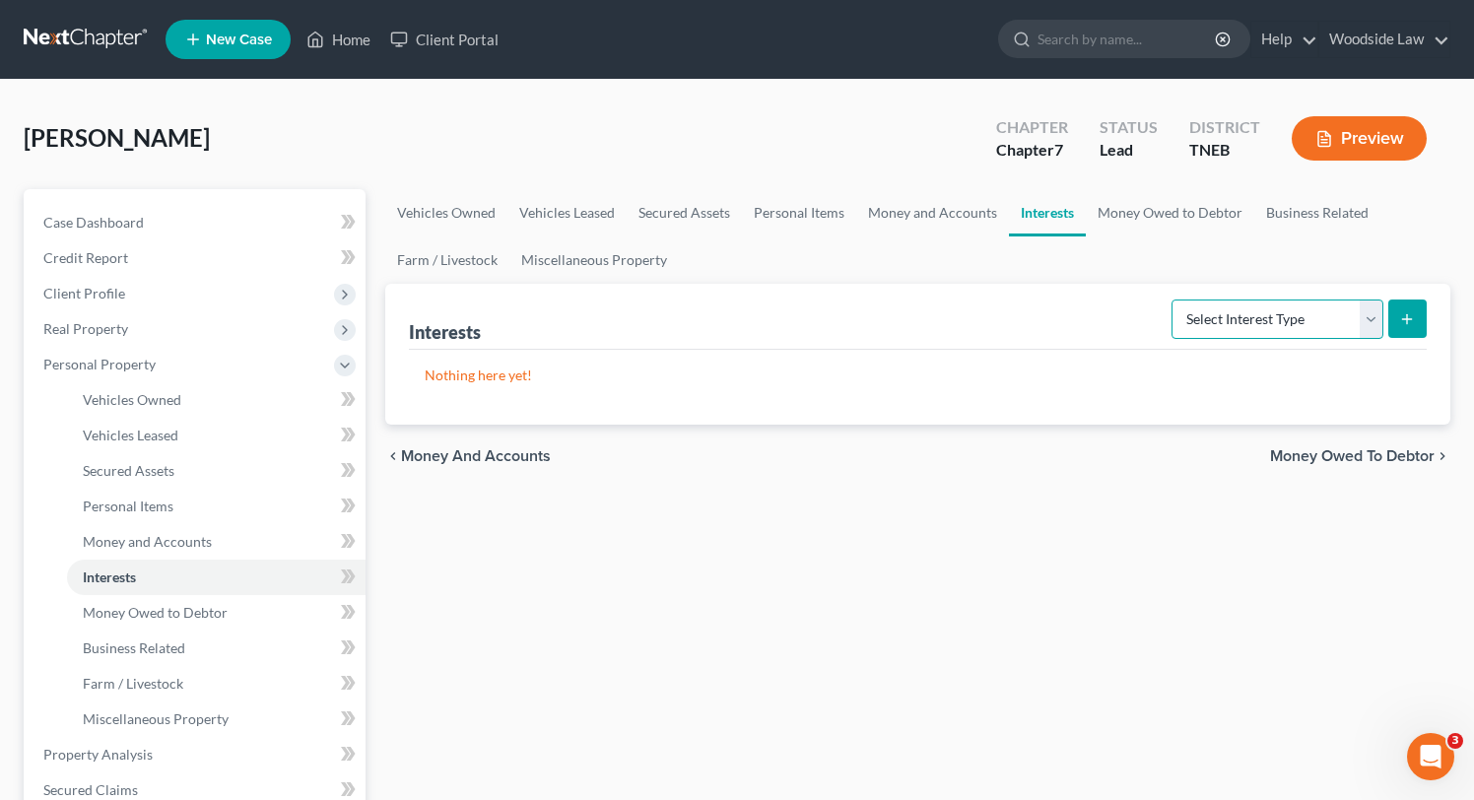
click at [1320, 319] on select "Select Interest Type 401K Annuity Bond Education IRA Government Bond Government…" at bounding box center [1277, 319] width 212 height 39
select select "term_life_insurance"
click at [1173, 300] on select "Select Interest Type 401K Annuity Bond Education IRA Government Bond Government…" at bounding box center [1277, 319] width 212 height 39
click at [1418, 312] on button "submit" at bounding box center [1407, 319] width 38 height 38
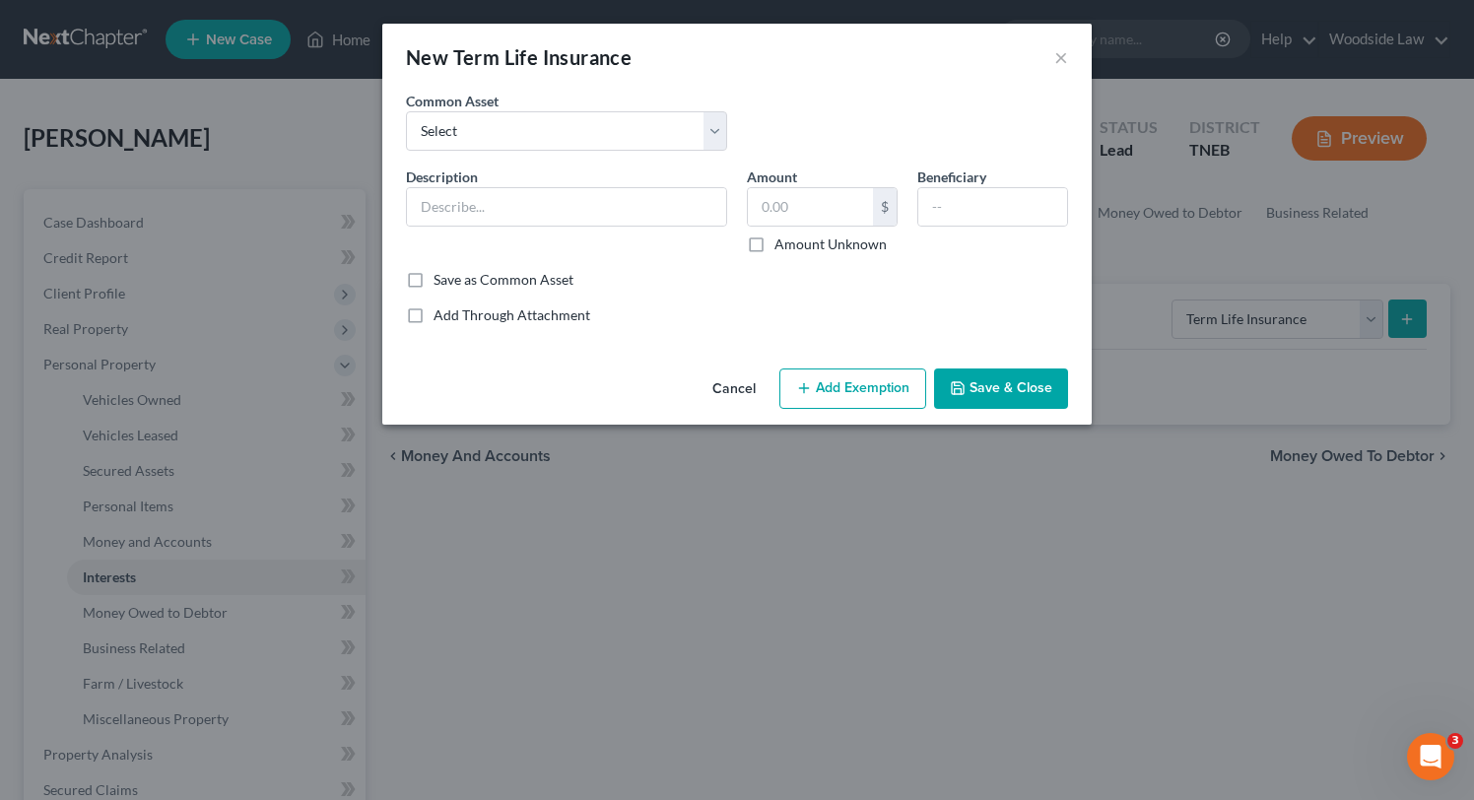
click at [570, 108] on div "Common Asset Select Through Employer" at bounding box center [566, 121] width 341 height 60
click at [579, 130] on select "Select Through Employer" at bounding box center [566, 130] width 321 height 39
click at [406, 111] on select "Select Through Employer" at bounding box center [566, 130] width 321 height 39
click at [559, 201] on input "text" at bounding box center [566, 206] width 319 height 37
type input "Burial Policy ($10,000 death benefit)"
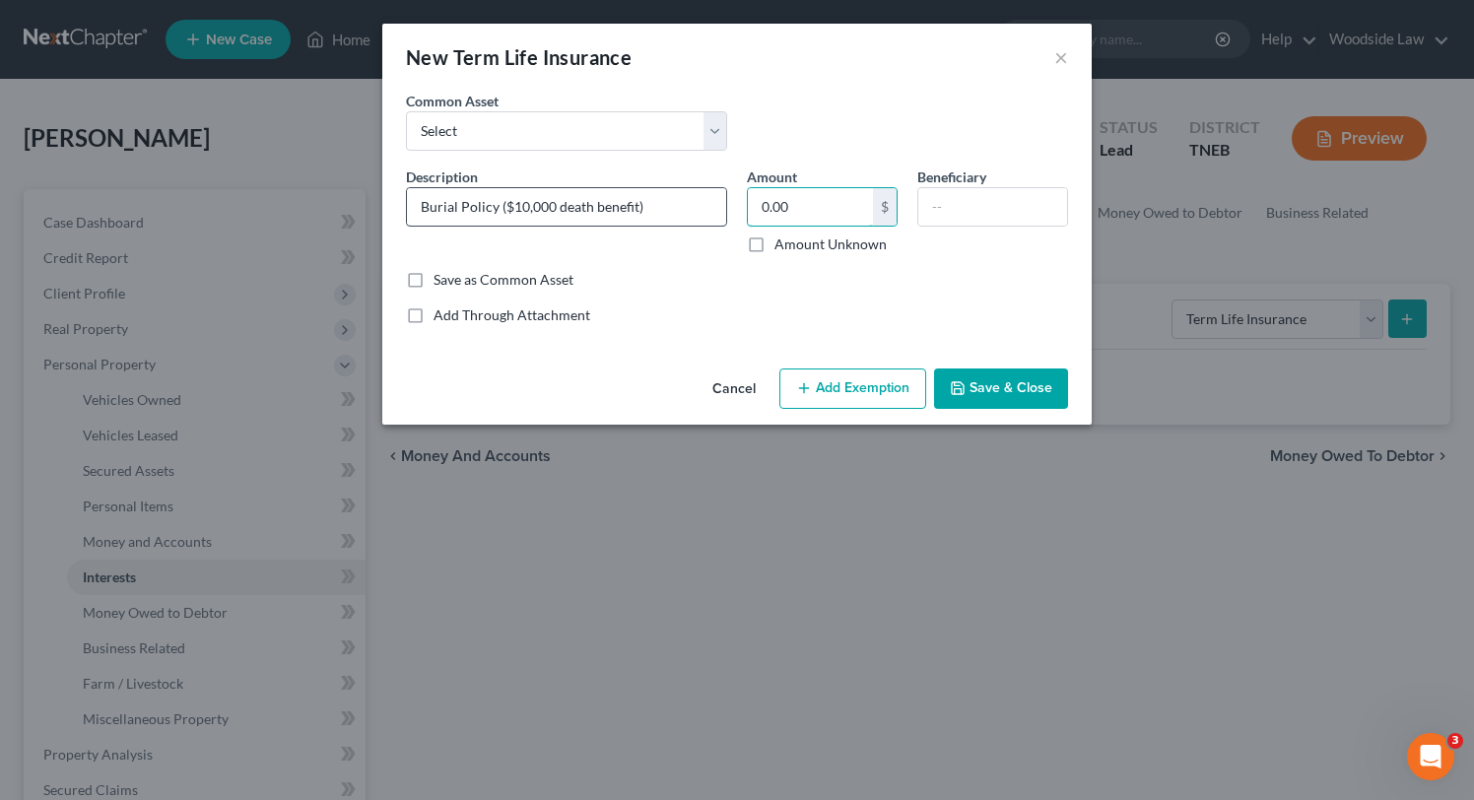
type input "0.00"
click at [1053, 398] on button "Save & Close" at bounding box center [1001, 388] width 134 height 41
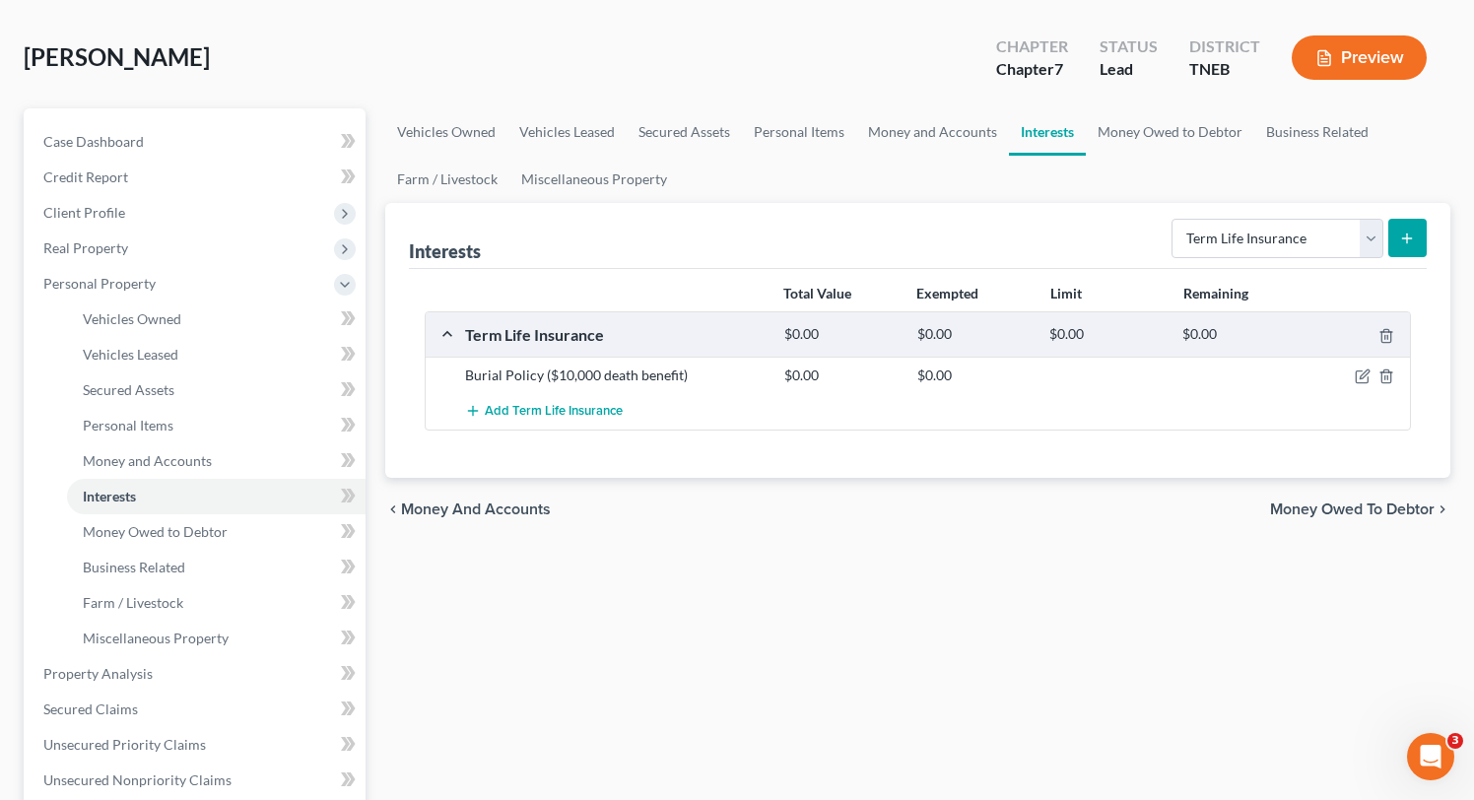
scroll to position [83, 0]
click at [1425, 512] on span "Money Owed to Debtor" at bounding box center [1352, 508] width 165 height 16
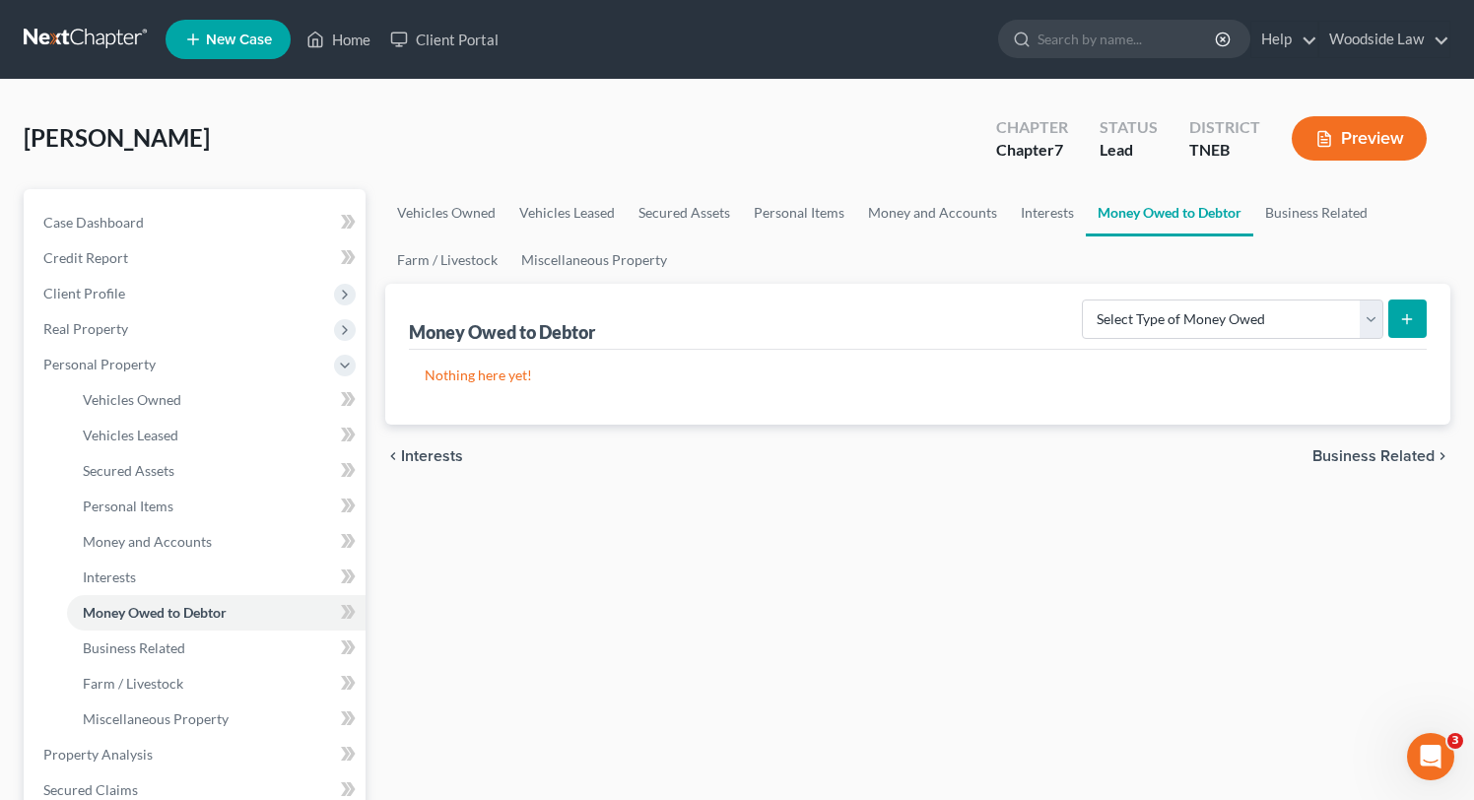
click at [1385, 459] on span "Business Related" at bounding box center [1373, 456] width 122 height 16
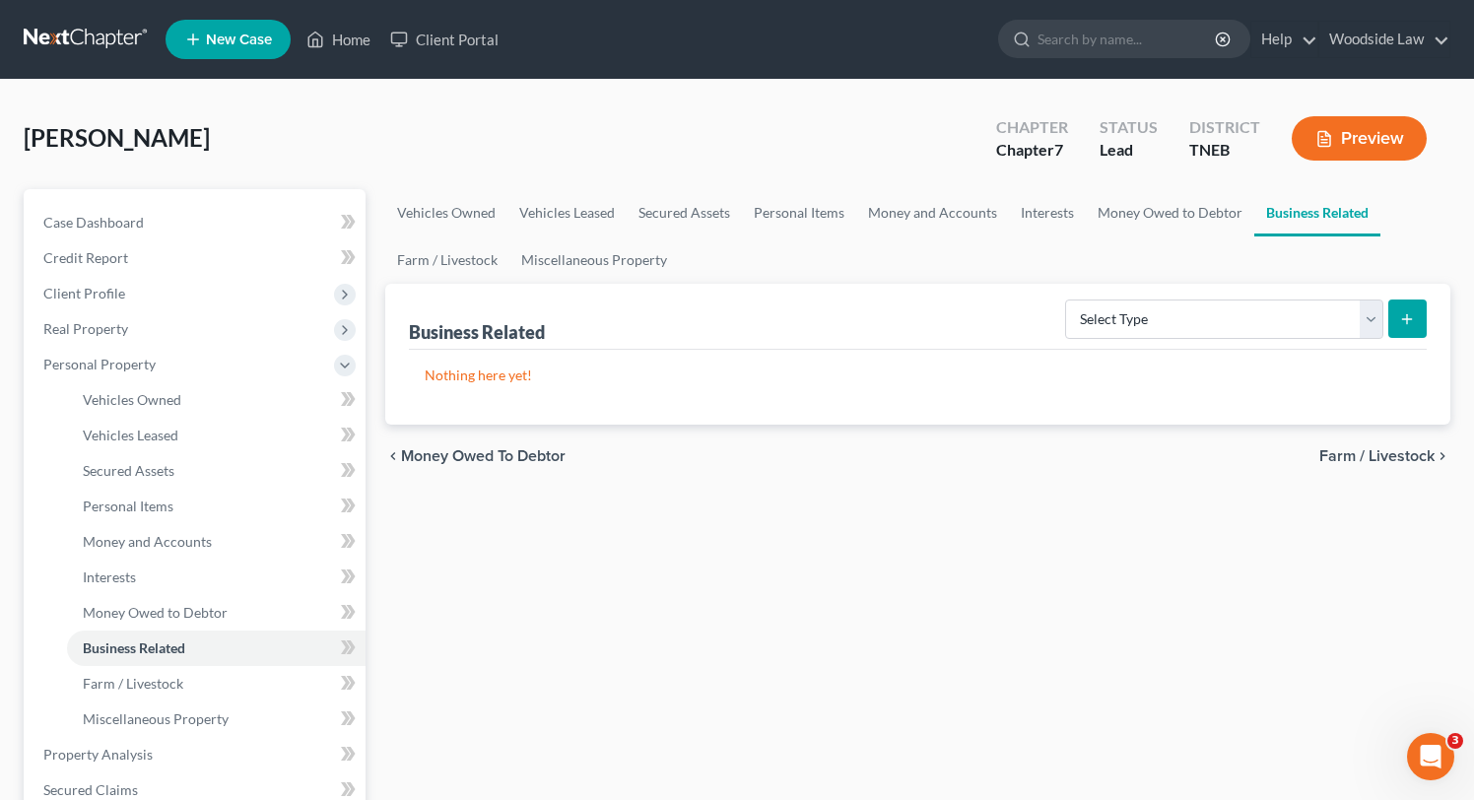
click at [1385, 459] on span "Farm / Livestock" at bounding box center [1376, 456] width 115 height 16
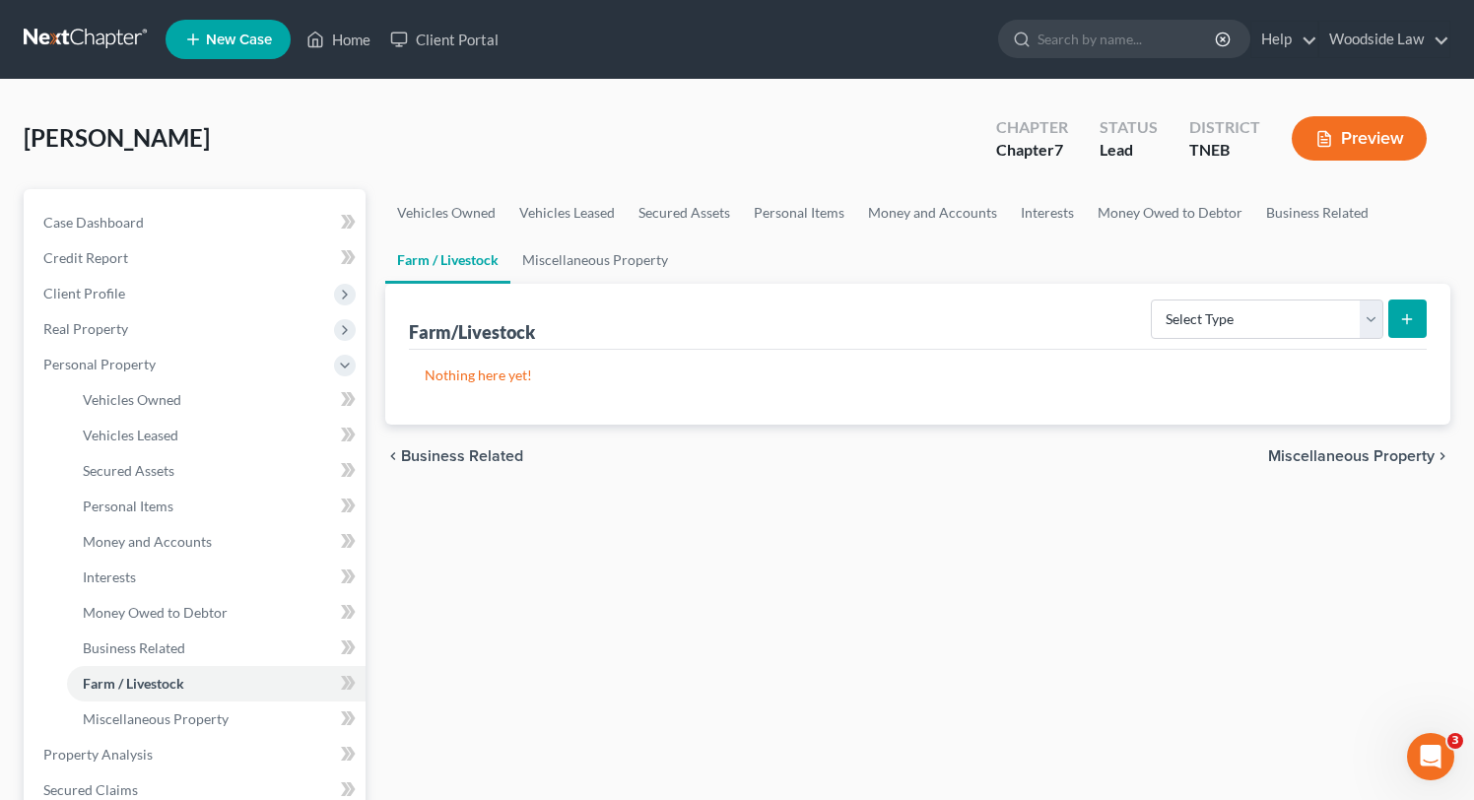
click at [1385, 459] on span "Miscellaneous Property" at bounding box center [1351, 456] width 167 height 16
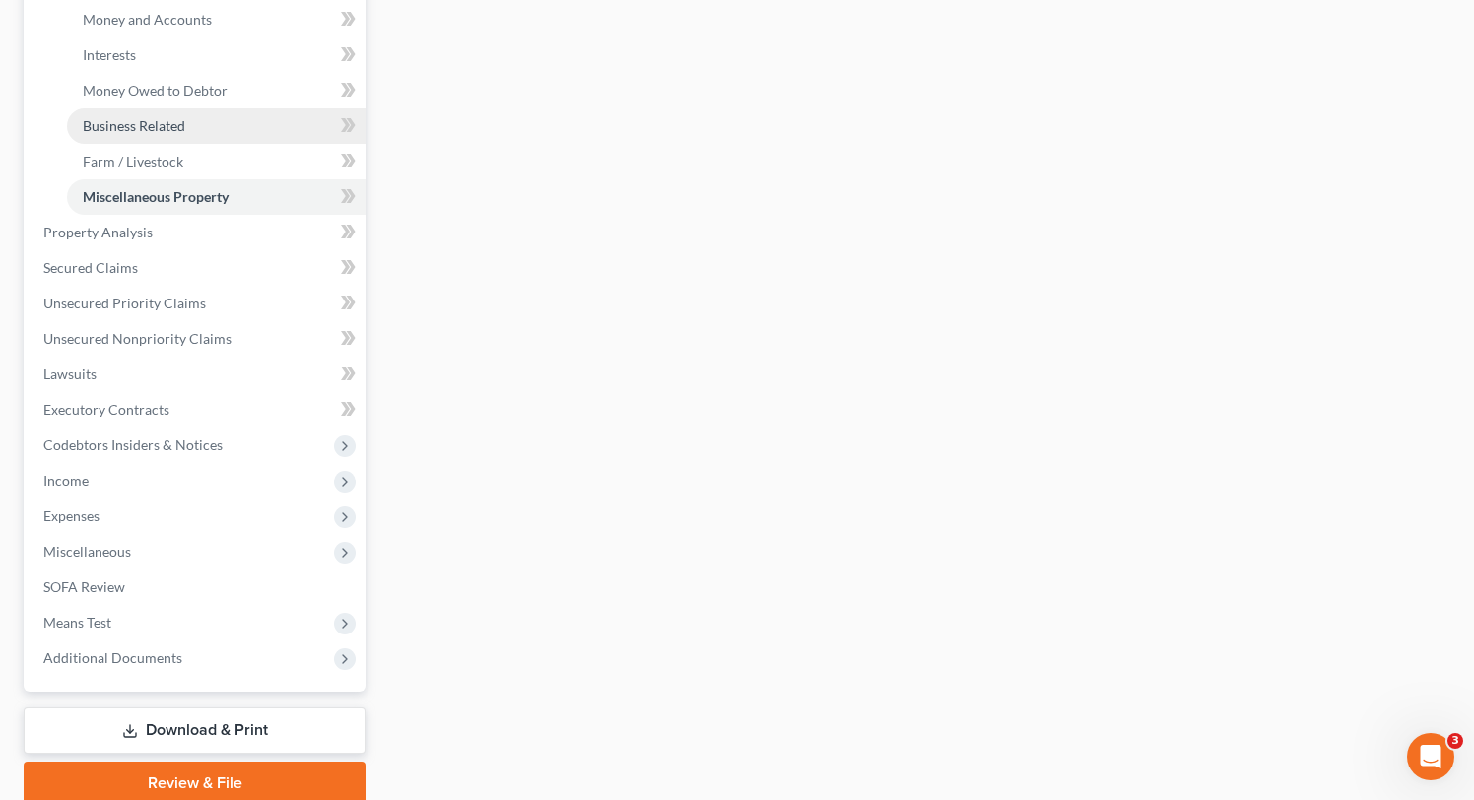
scroll to position [600, 0]
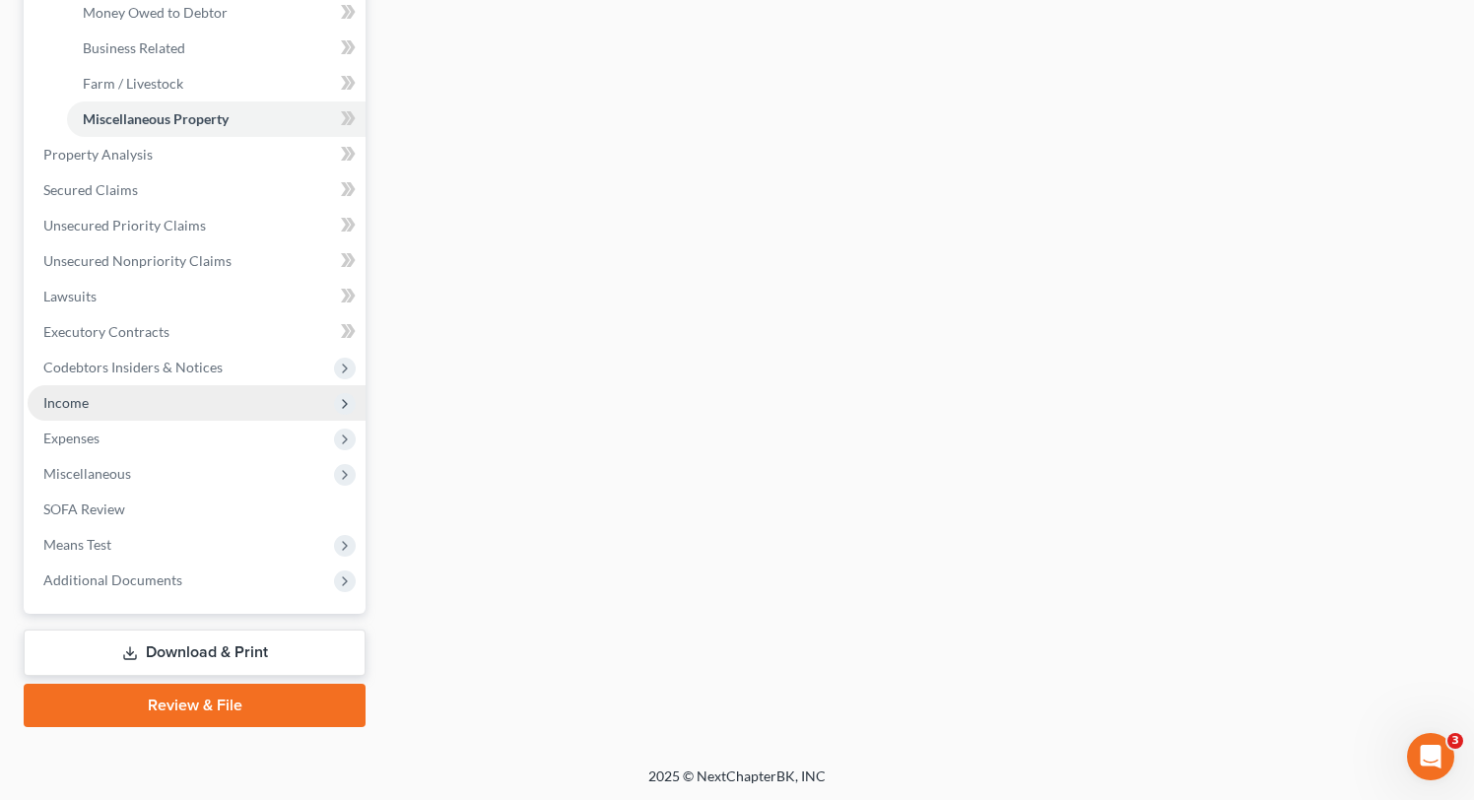
click at [82, 395] on span "Income" at bounding box center [65, 402] width 45 height 17
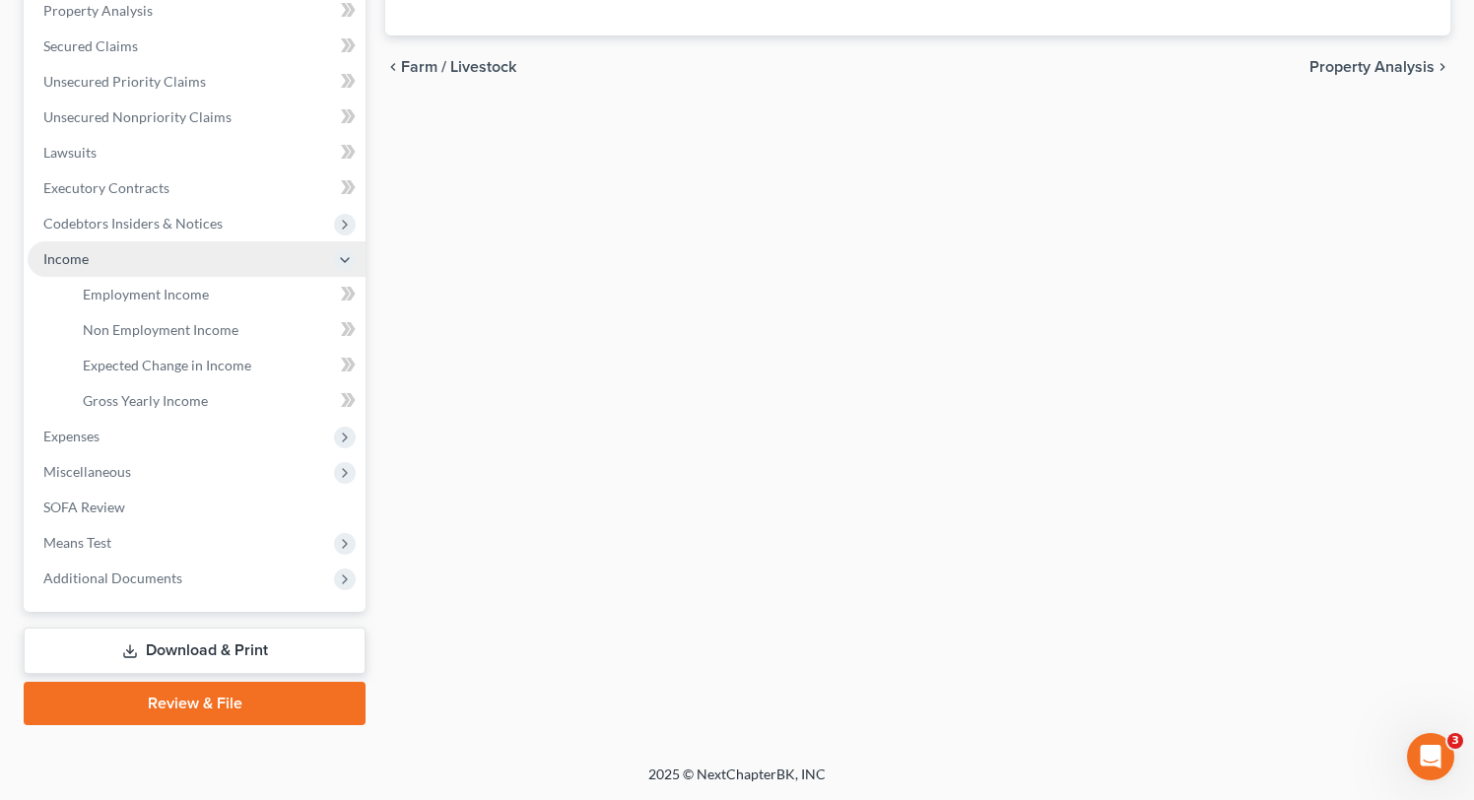
scroll to position [387, 0]
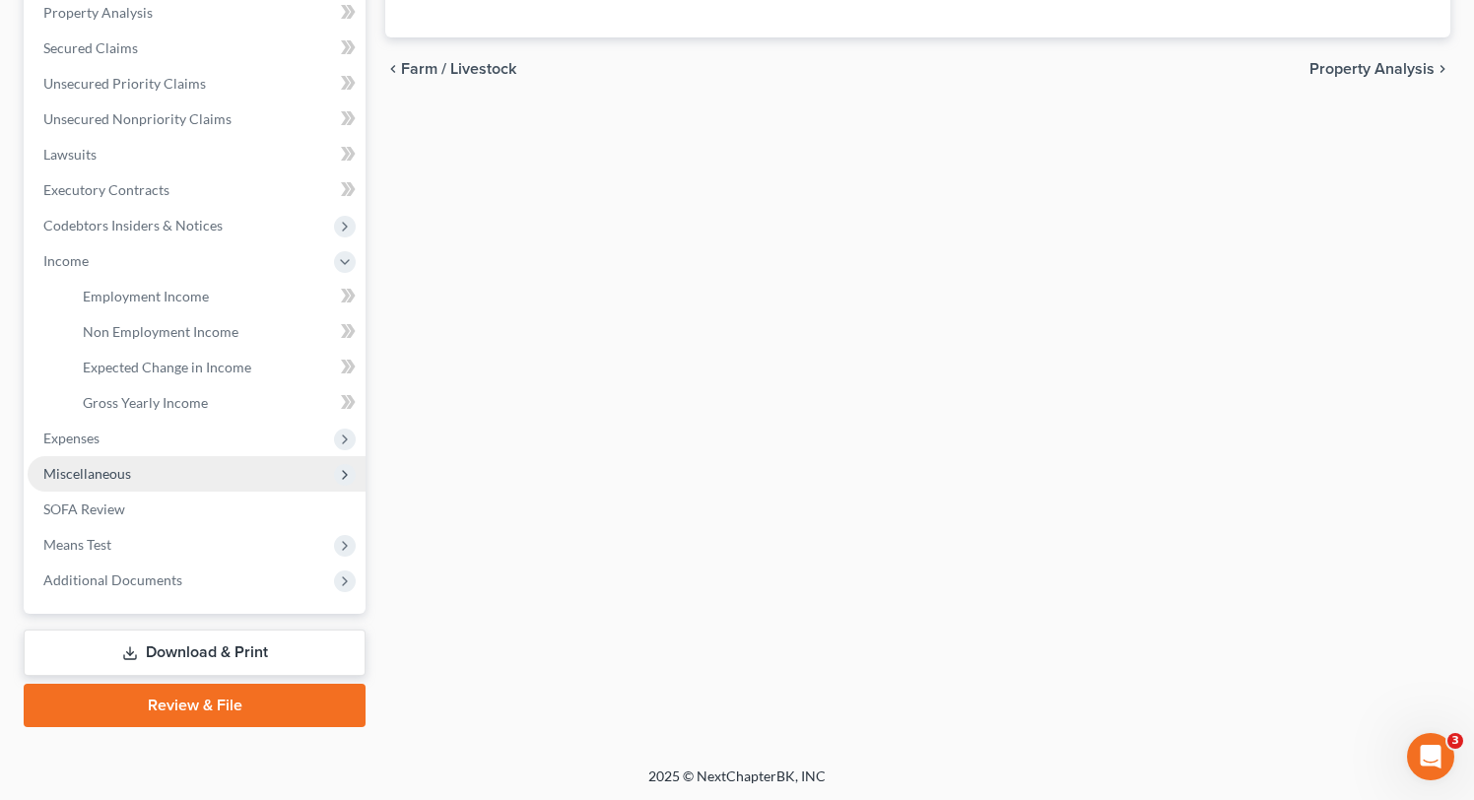
click at [127, 483] on span "Miscellaneous" at bounding box center [197, 473] width 338 height 35
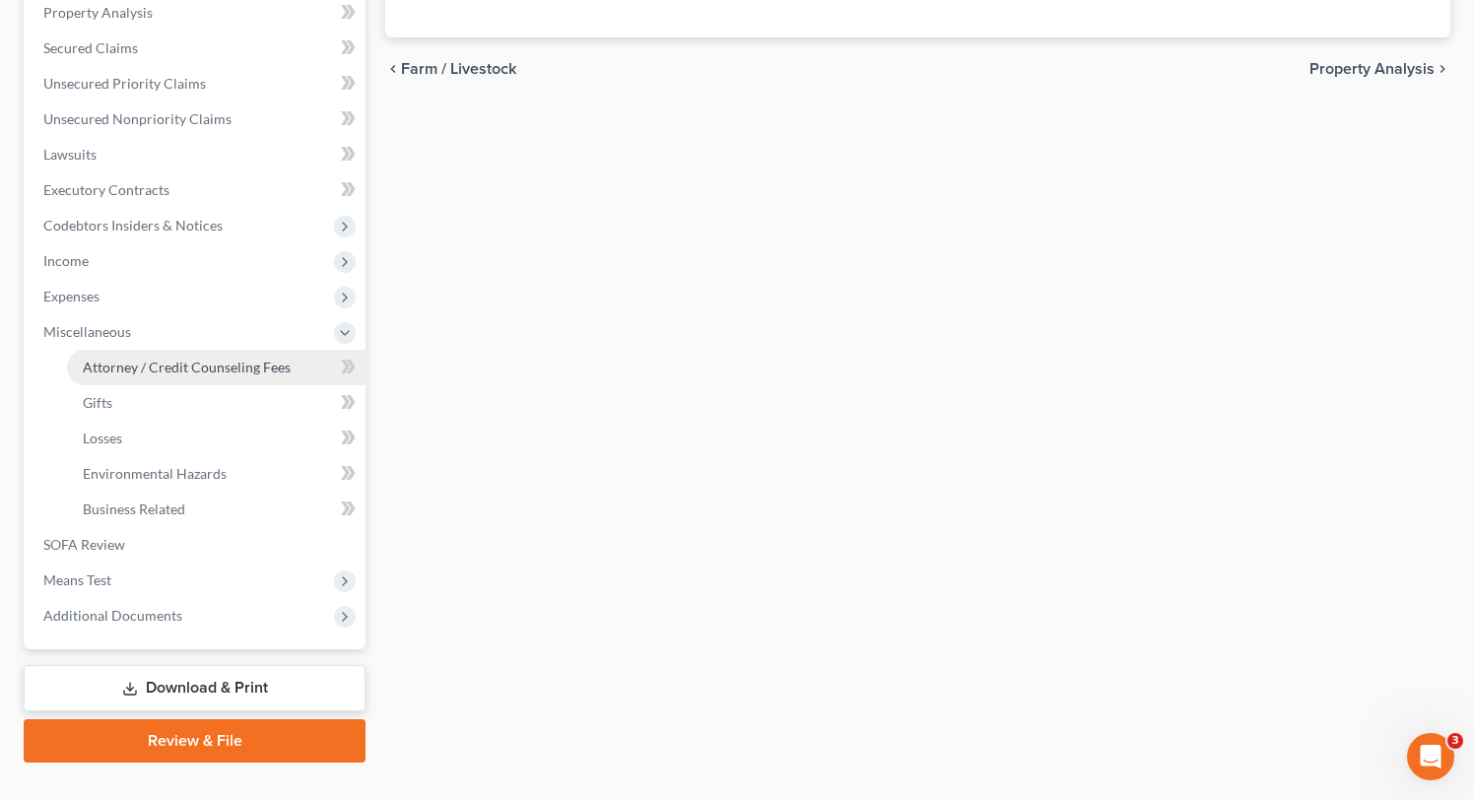
click at [221, 355] on link "Attorney / Credit Counseling Fees" at bounding box center [216, 367] width 299 height 35
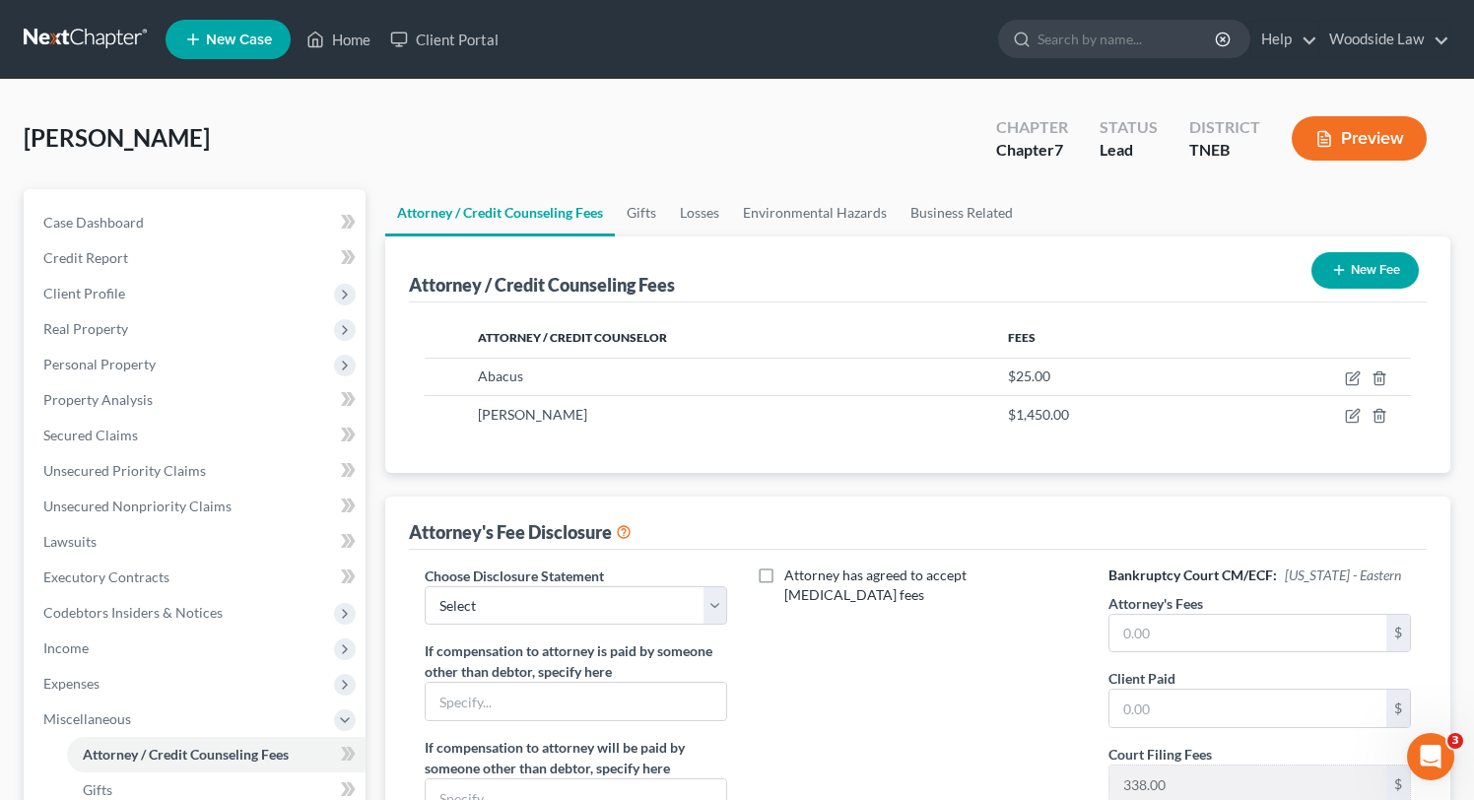
click at [1383, 268] on button "New Fee" at bounding box center [1364, 270] width 107 height 36
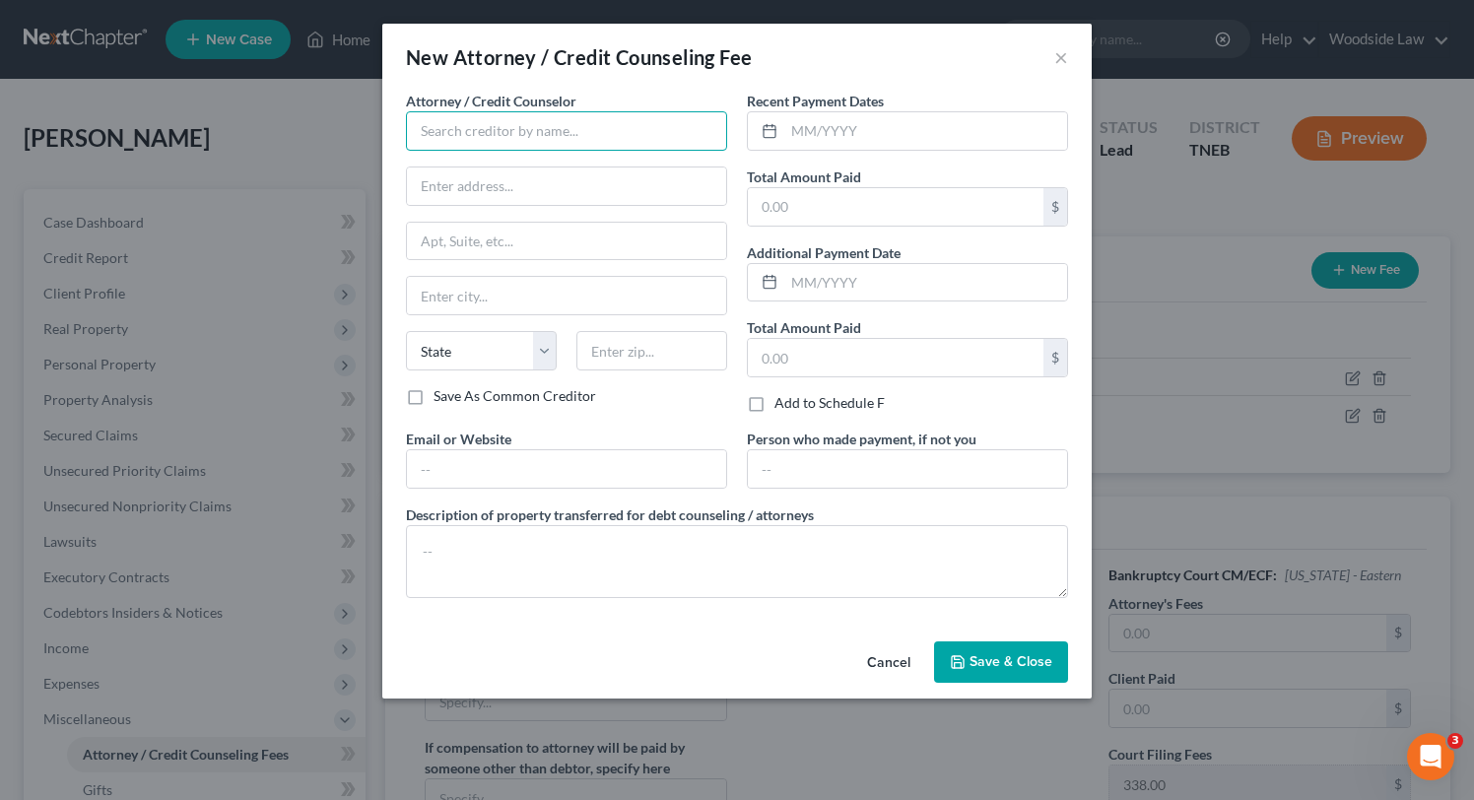
click at [503, 140] on input "text" at bounding box center [566, 130] width 321 height 39
type input "Beyond Finance"
type input "222 N. LaSalle St."
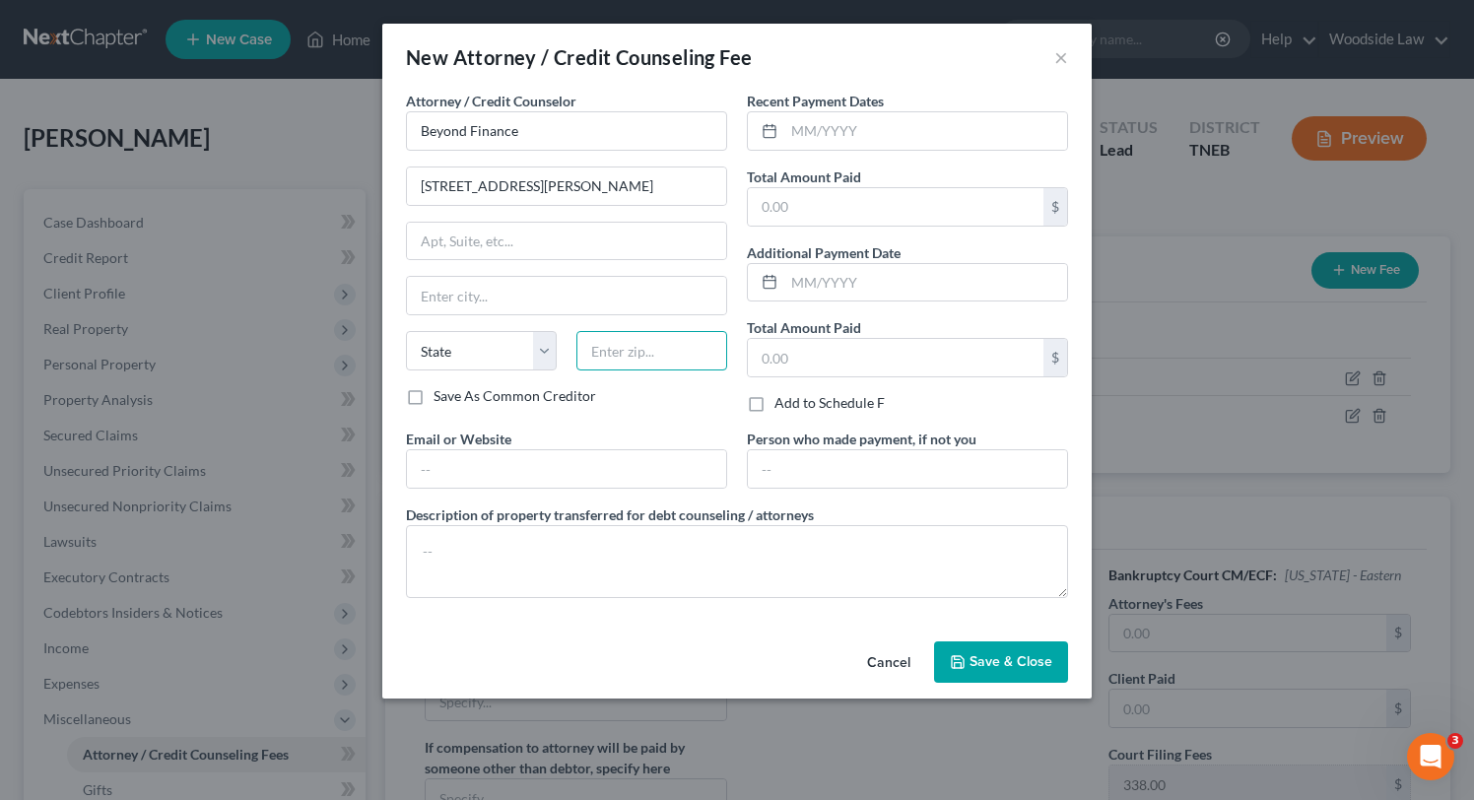
click at [628, 356] on input "text" at bounding box center [651, 350] width 151 height 39
type input "60601"
type input "Chicago"
select select "14"
click at [890, 120] on input "text" at bounding box center [925, 130] width 283 height 37
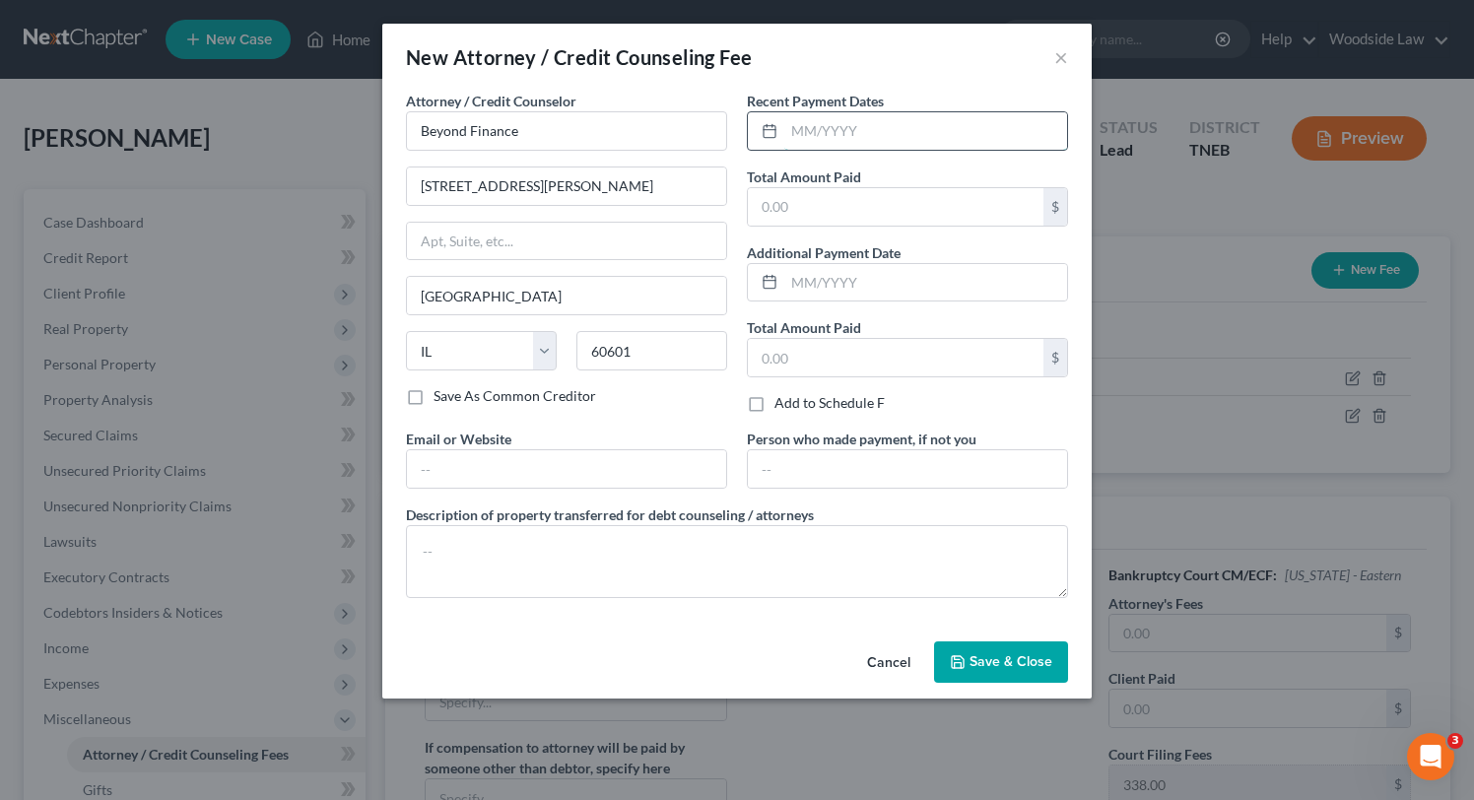
type input "d"
type input "07/2025"
click at [882, 205] on input "text" at bounding box center [896, 206] width 296 height 37
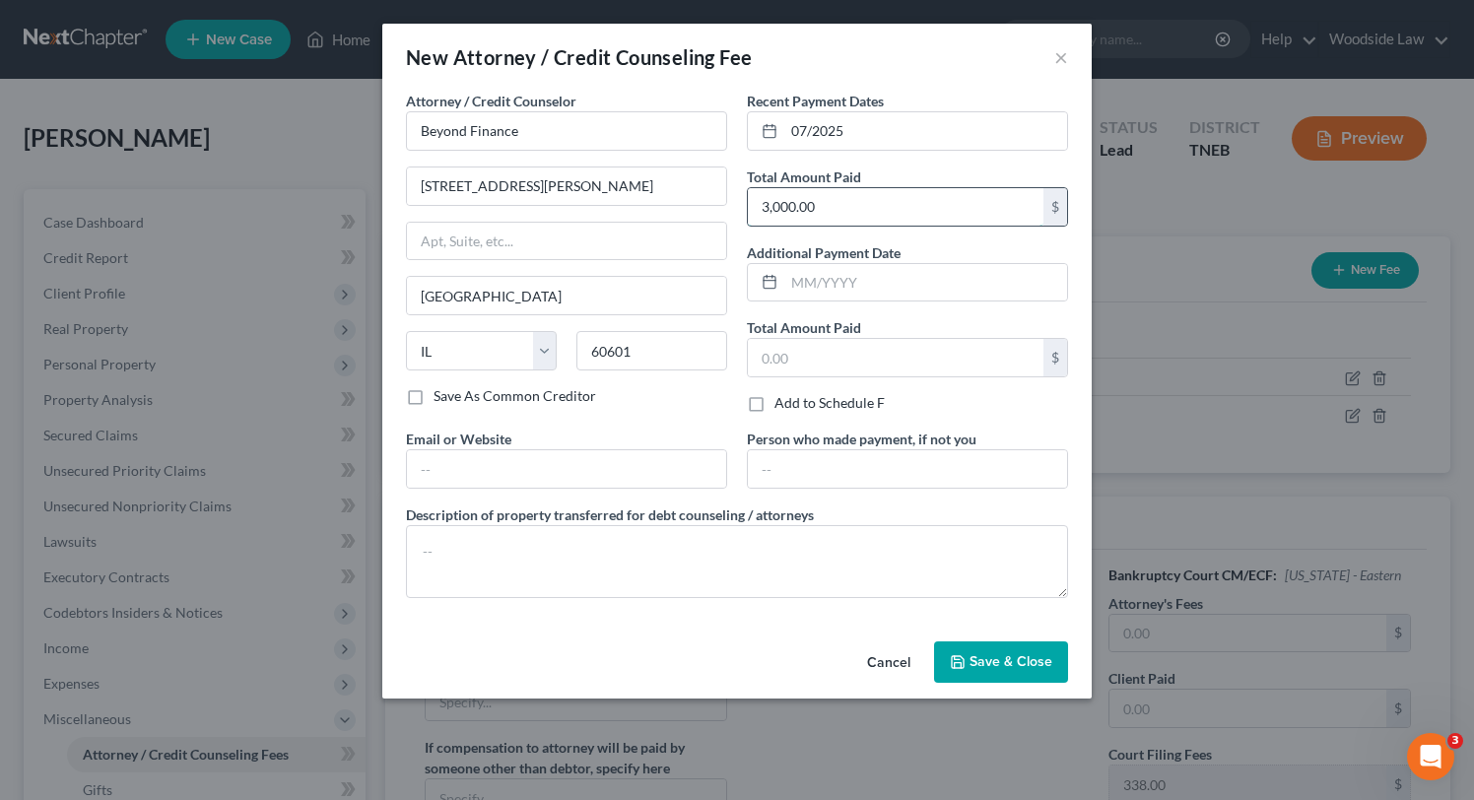
type input "3,000.00"
type input "06/2025"
click at [864, 211] on input "3,000.00" at bounding box center [896, 206] width 296 height 37
type input "500"
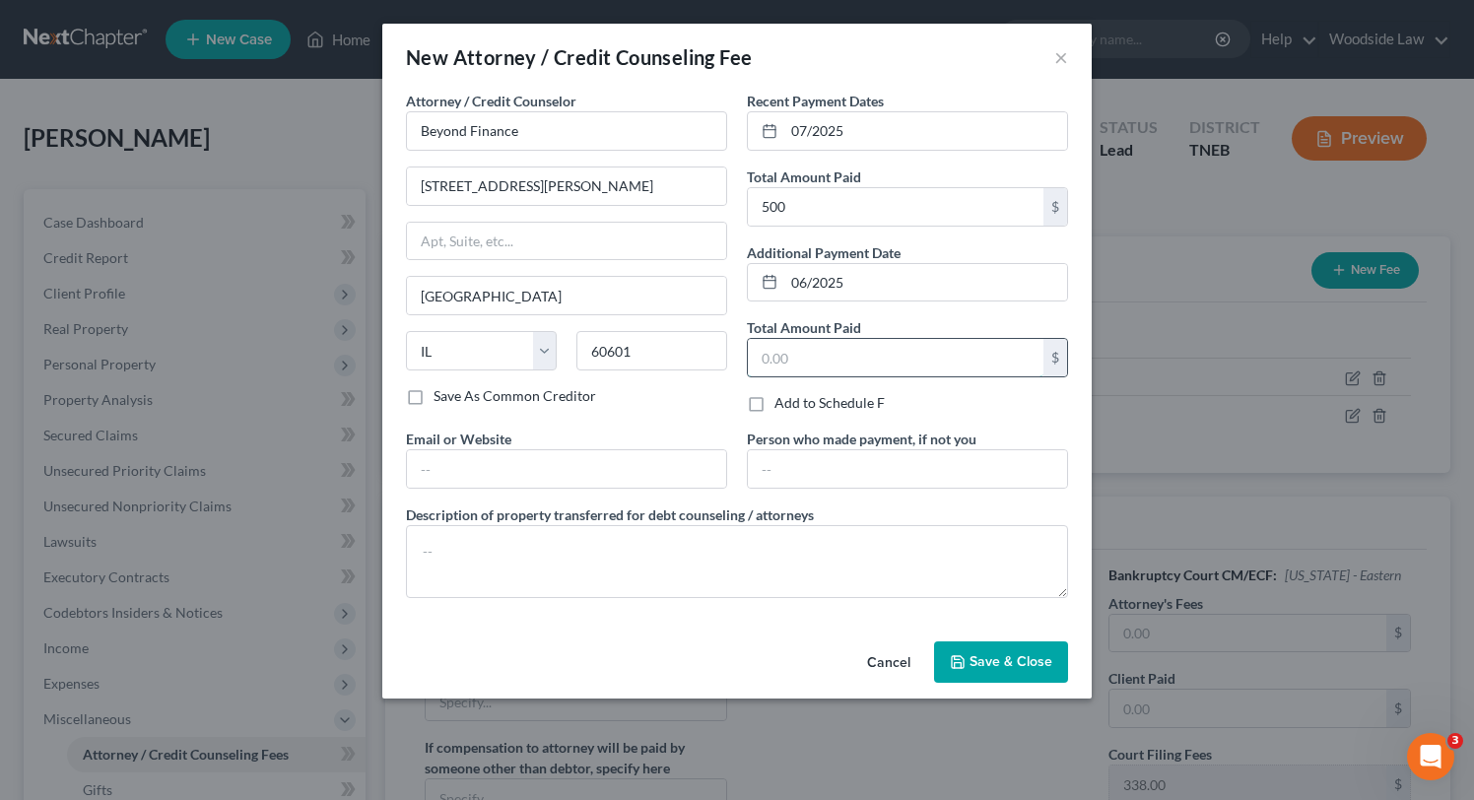
click at [812, 350] on input "text" at bounding box center [896, 357] width 296 height 37
type input "500"
click at [839, 284] on input "06/2025" at bounding box center [925, 282] width 283 height 37
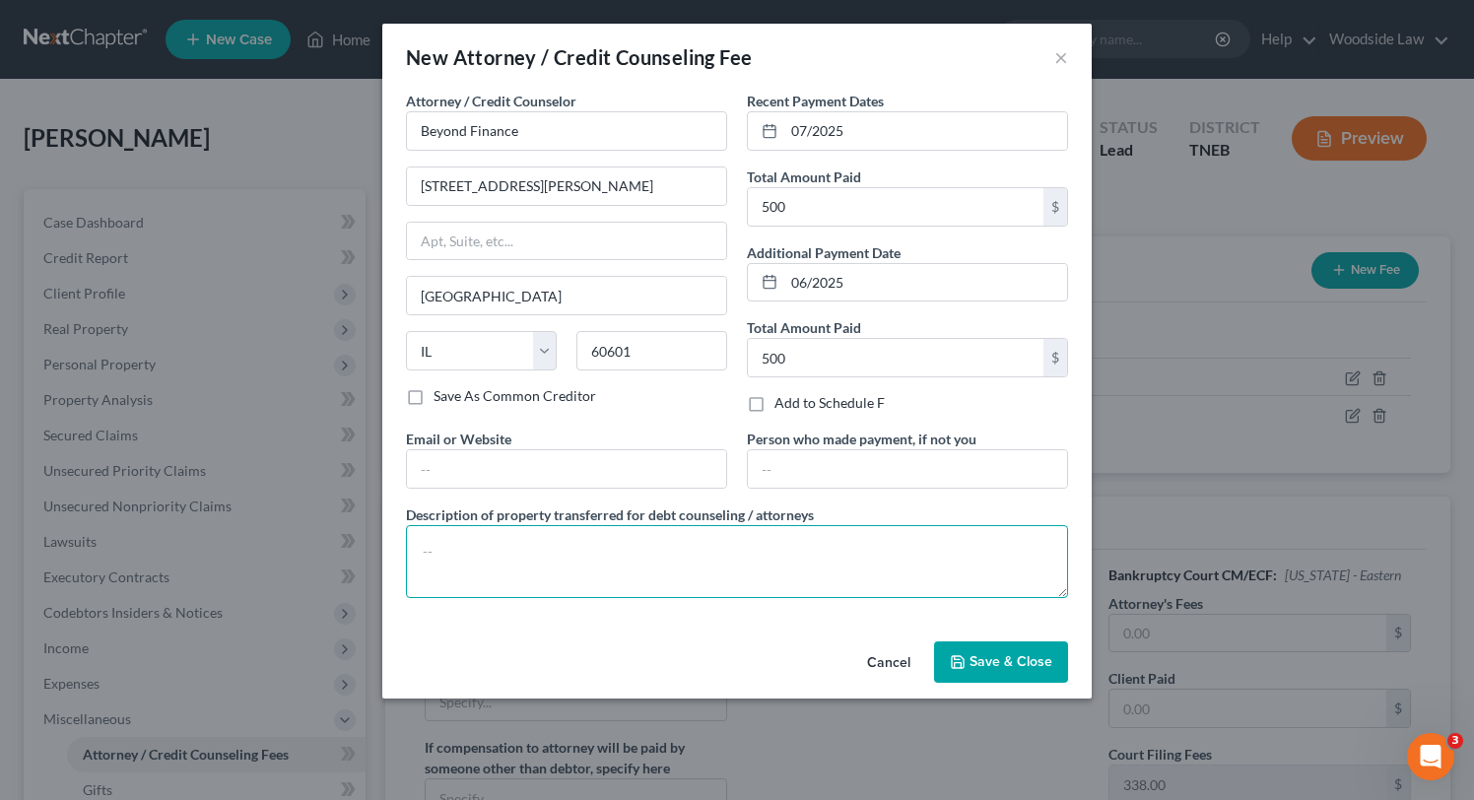
click at [585, 541] on textarea at bounding box center [737, 561] width 662 height 73
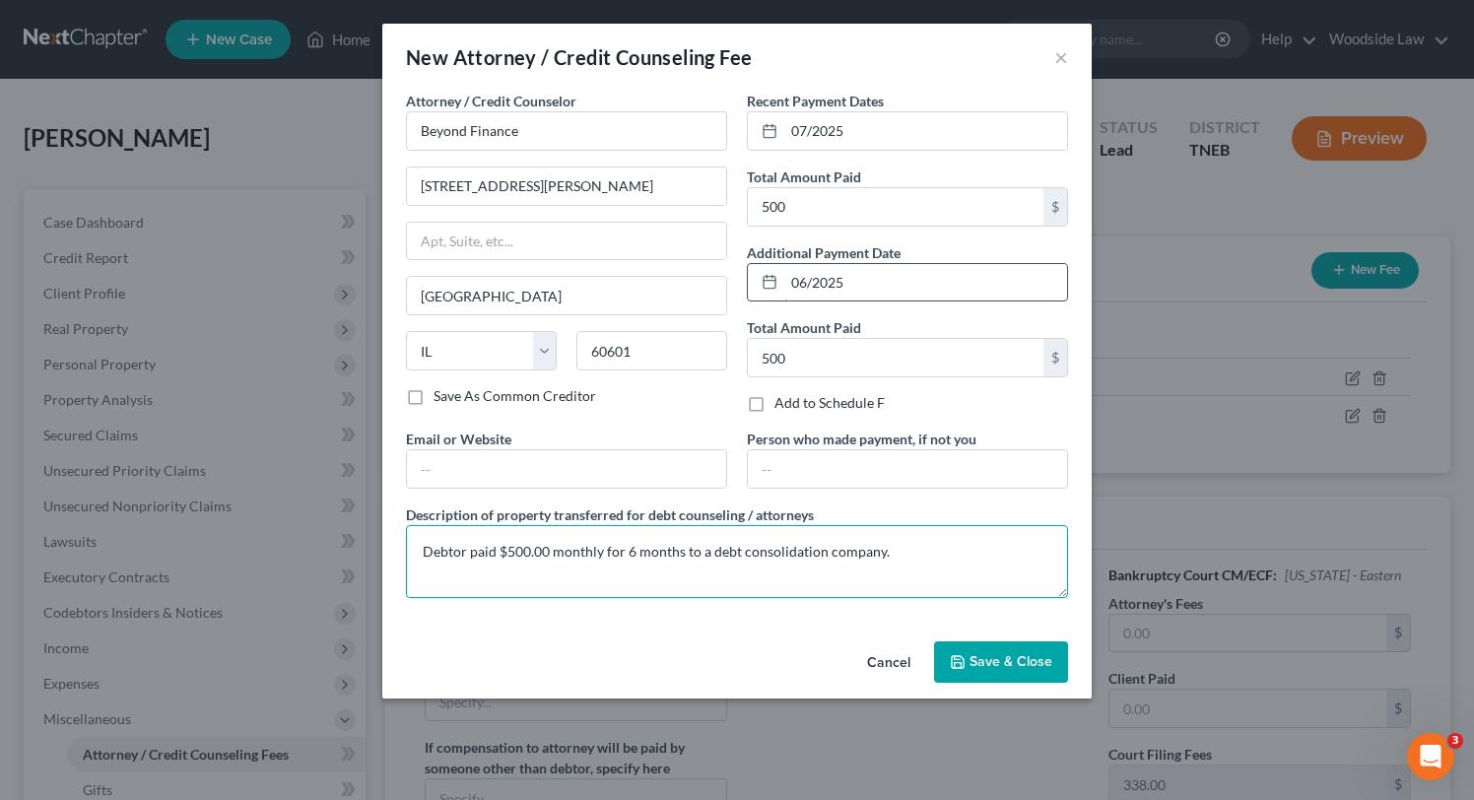
type textarea "Debtor paid $500.00 monthly for 6 months to a debt consolidation company."
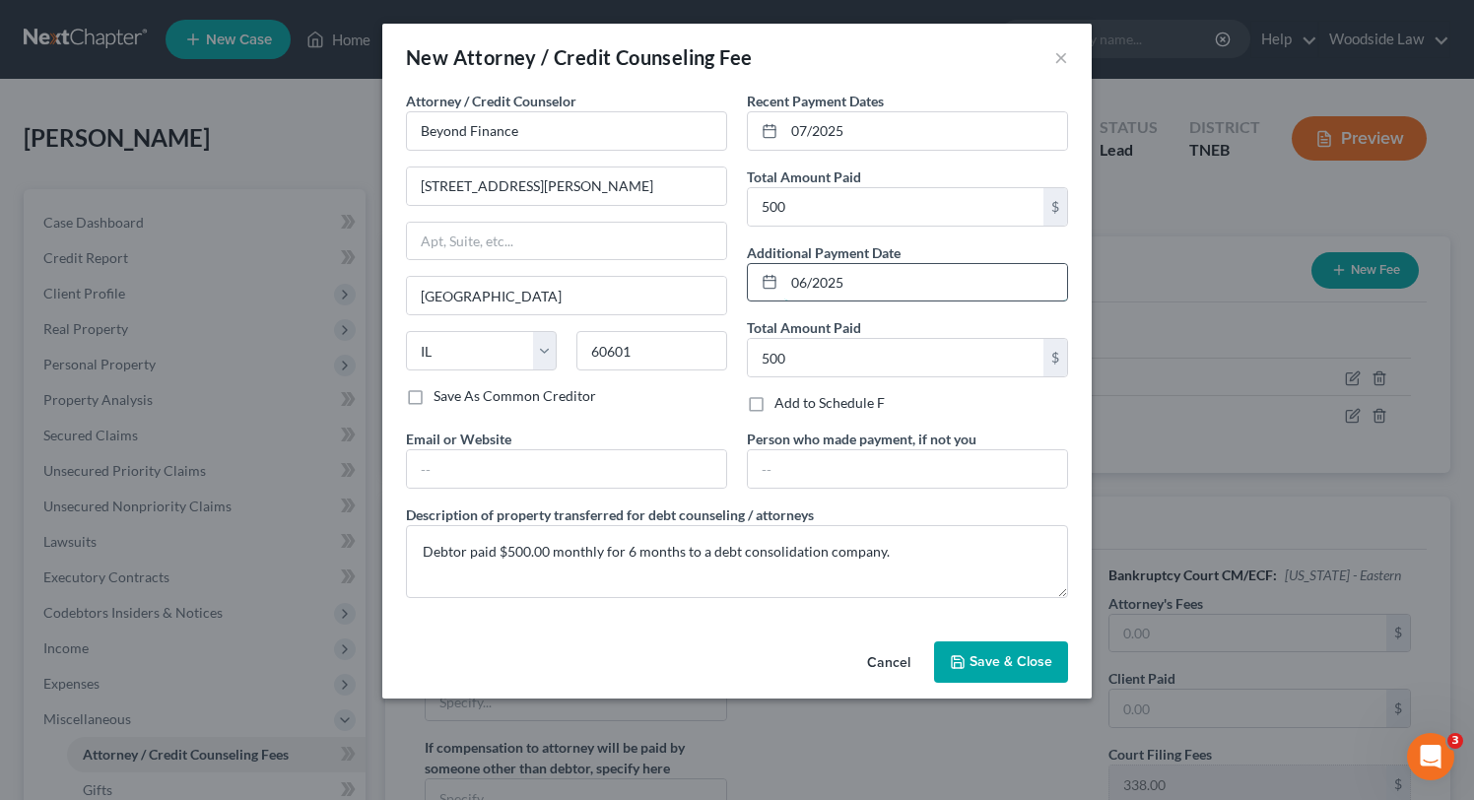
click at [897, 285] on input "06/2025" at bounding box center [925, 282] width 283 height 37
type input "0"
click at [917, 188] on input "500" at bounding box center [896, 206] width 296 height 37
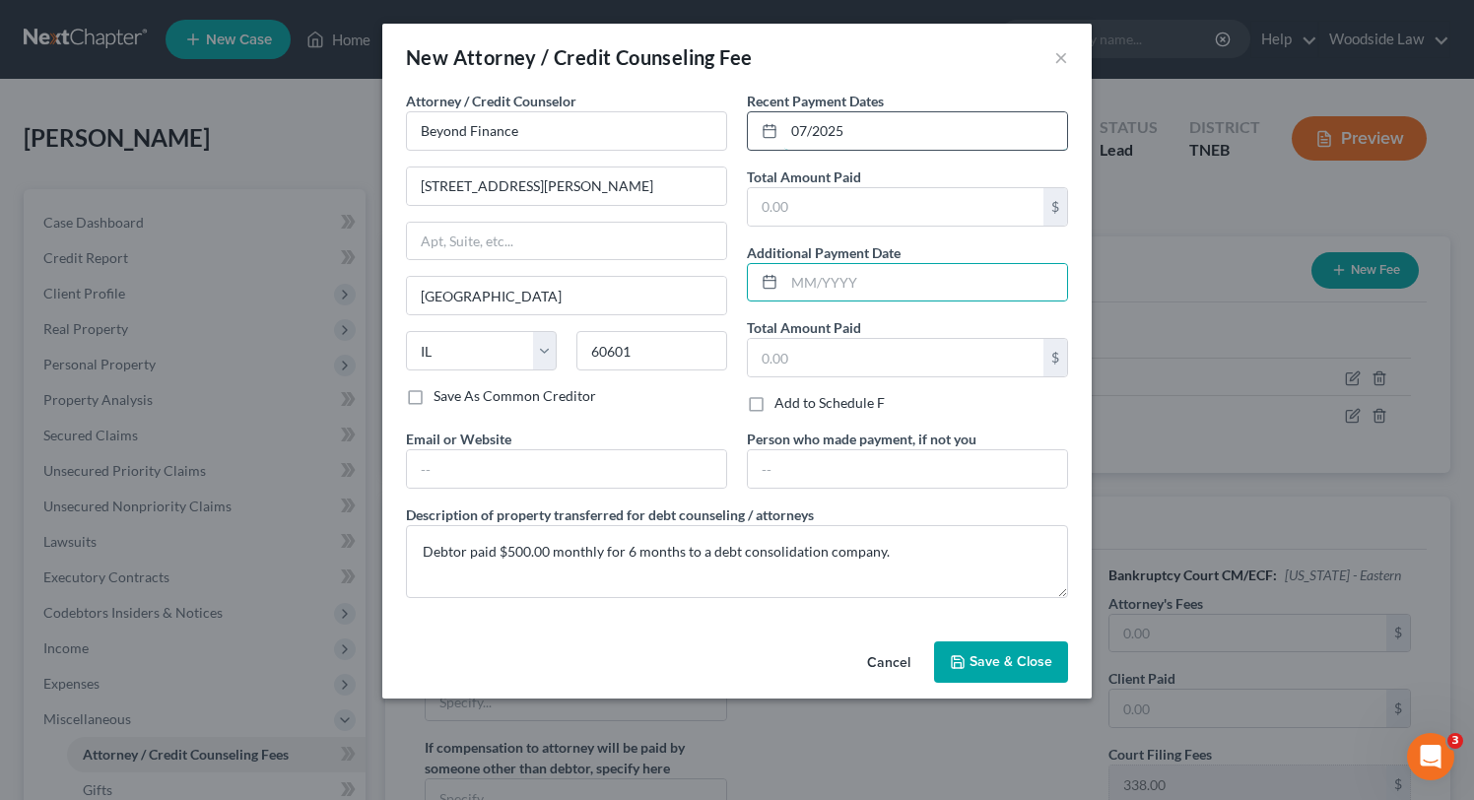
click at [942, 126] on input "07/2025" at bounding box center [925, 130] width 283 height 37
type input "0"
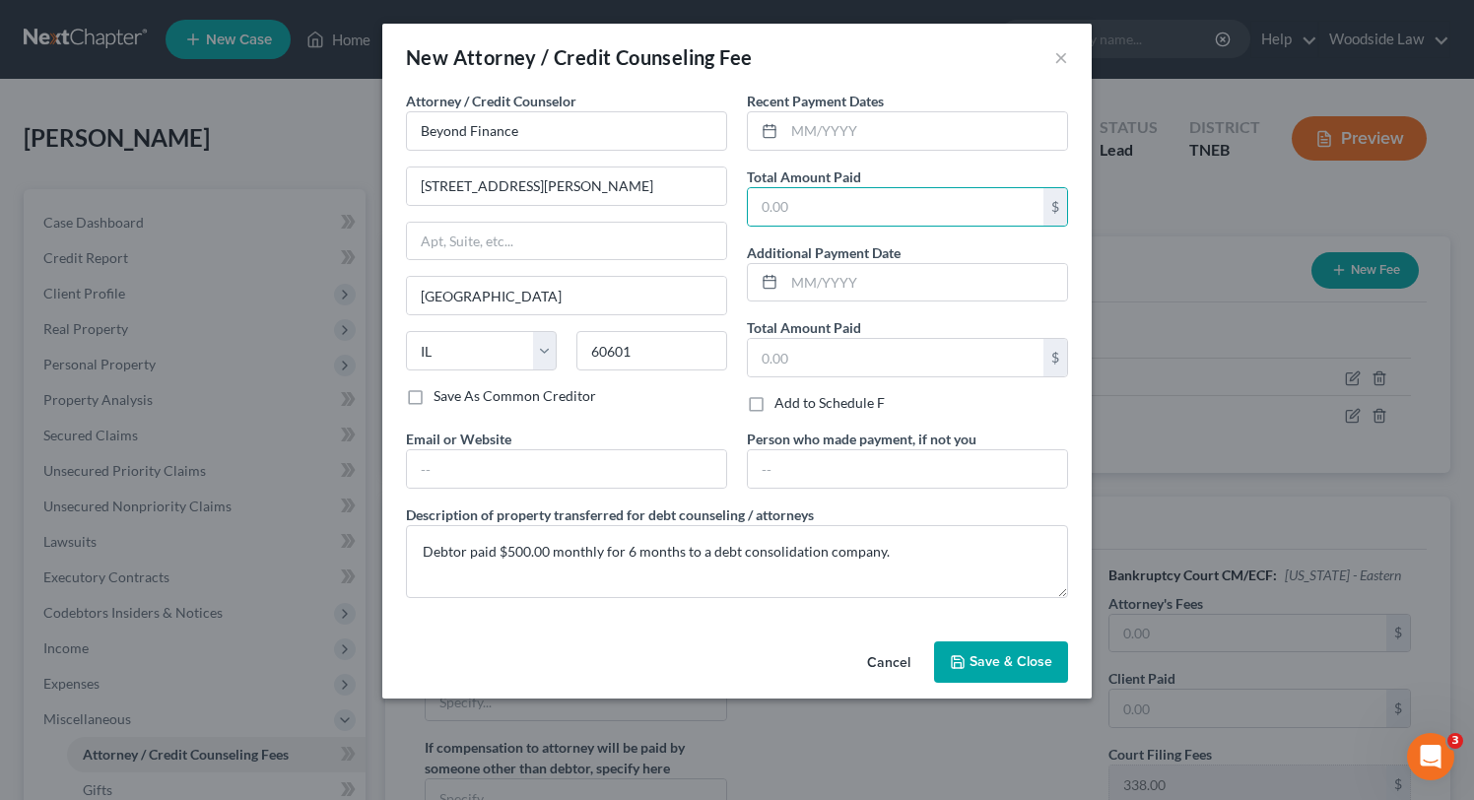
click at [732, 222] on div "Attorney / Credit Counselor * Beyond Finance 222 N. LaSalle St. Chicago State A…" at bounding box center [566, 260] width 341 height 338
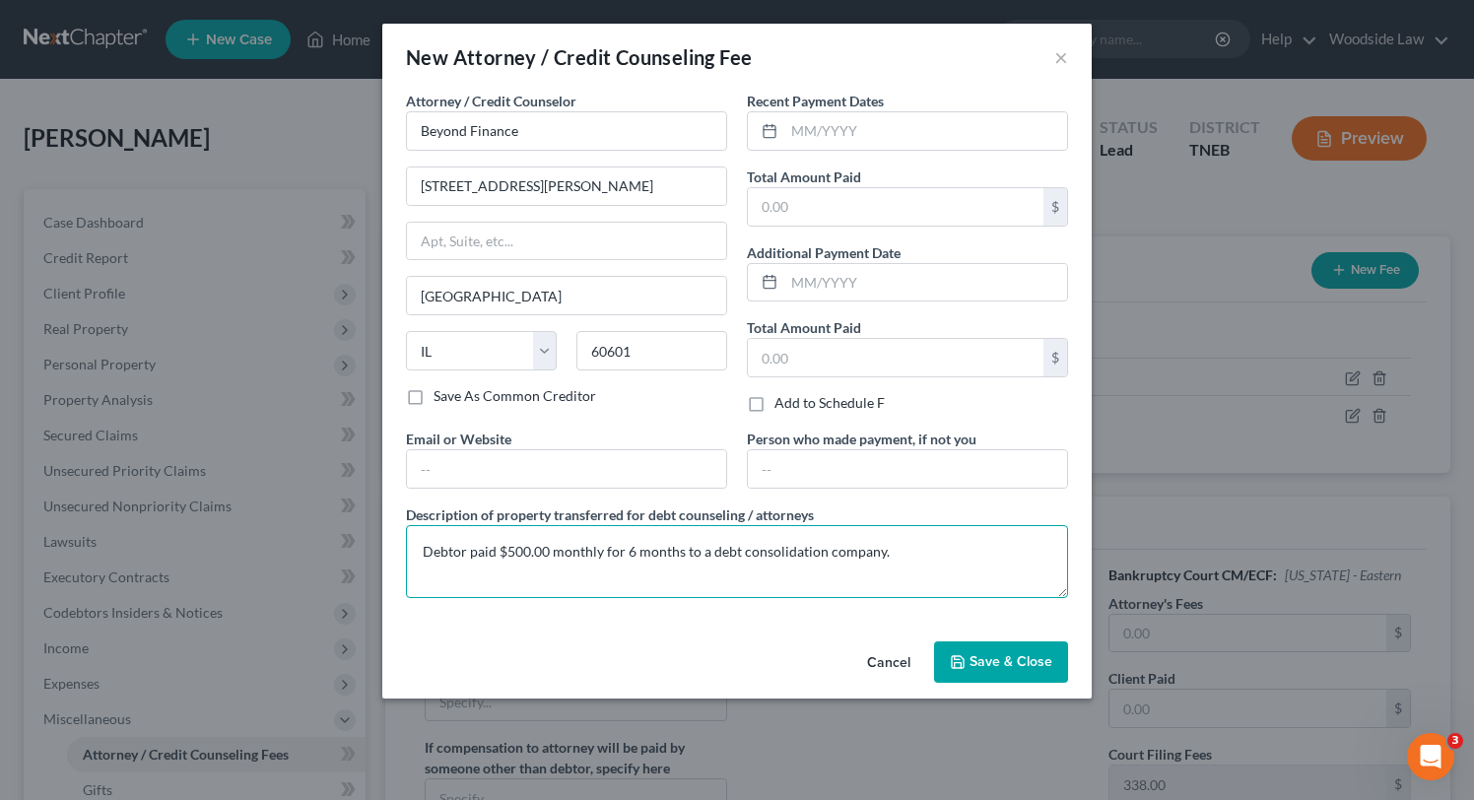
click at [937, 550] on textarea "Debtor paid $500.00 monthly for 6 months to a debt consolidation company." at bounding box center [737, 561] width 662 height 73
type textarea "Debtor paid $500.00 monthly for 6 months to a debt consolidation company."
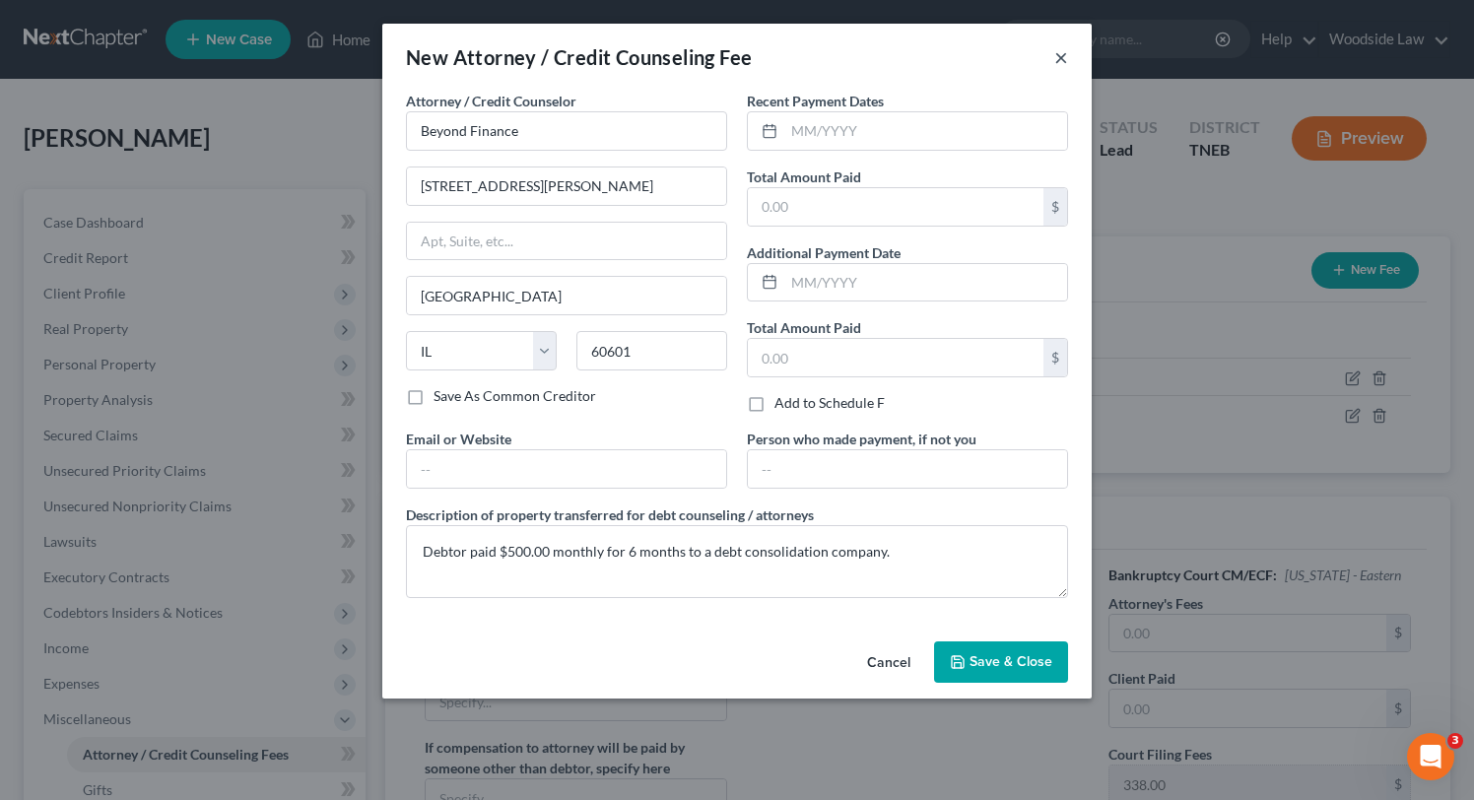
click at [1064, 55] on button "×" at bounding box center [1061, 57] width 14 height 24
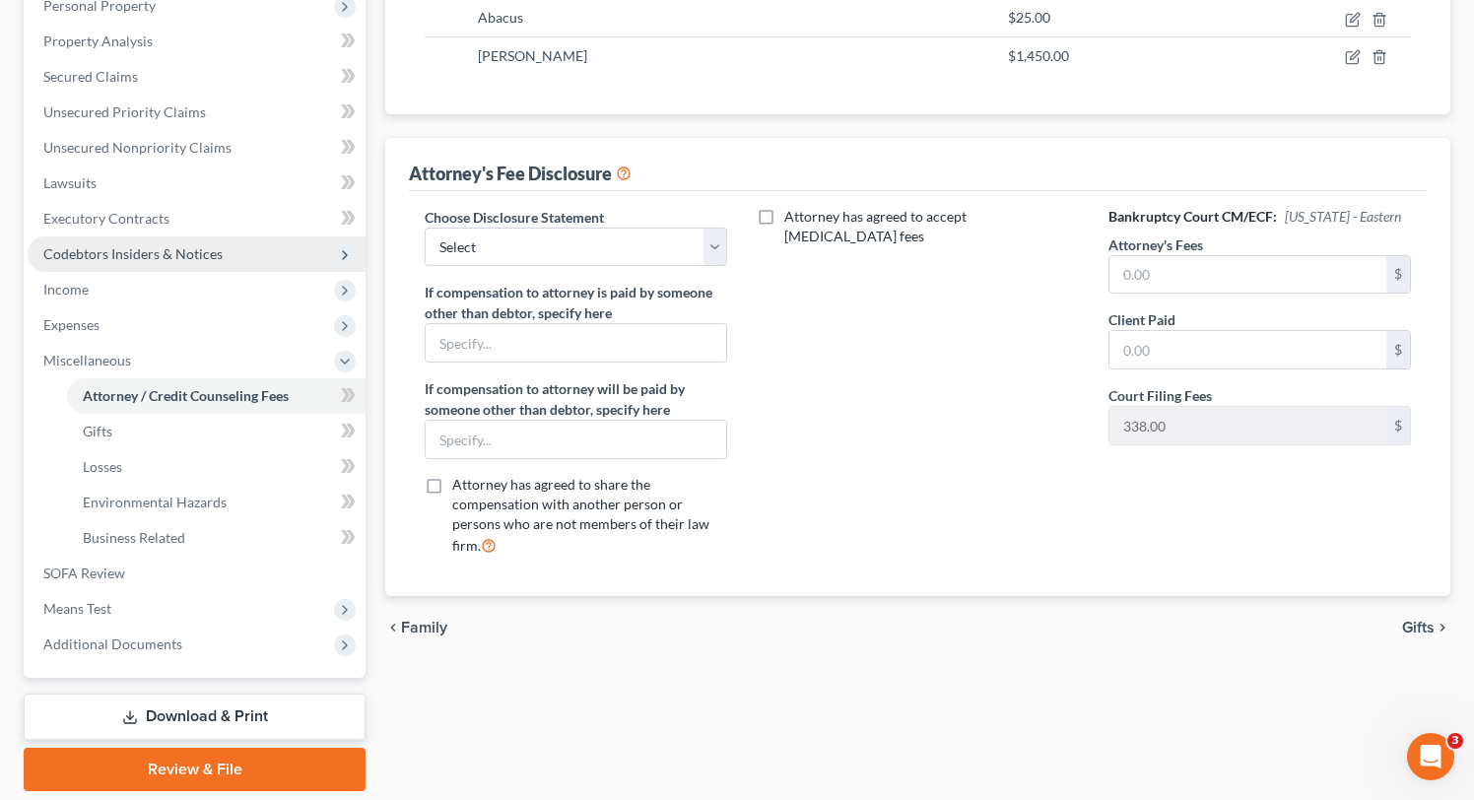
scroll to position [423, 0]
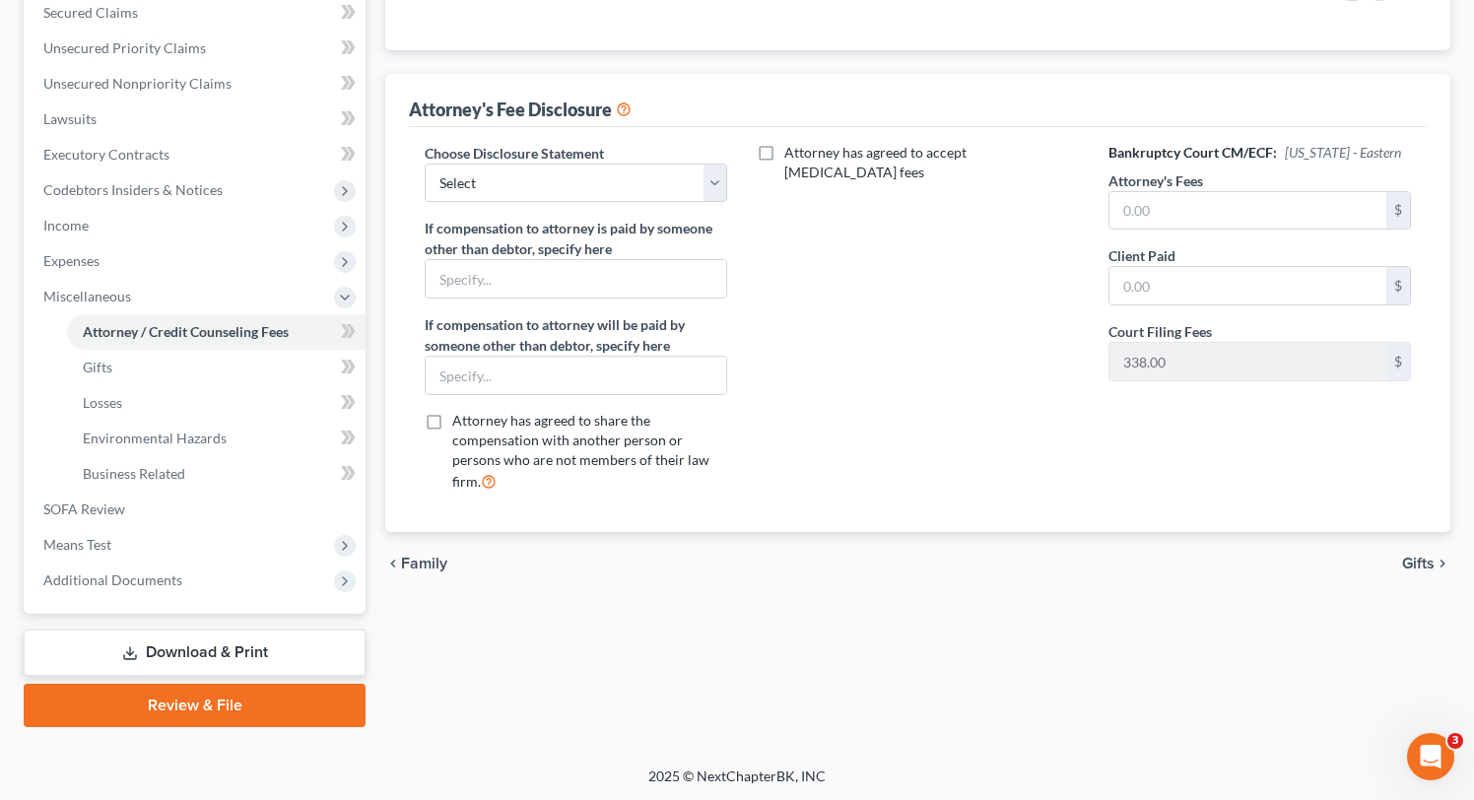
click at [1415, 567] on span "Gifts" at bounding box center [1418, 564] width 33 height 16
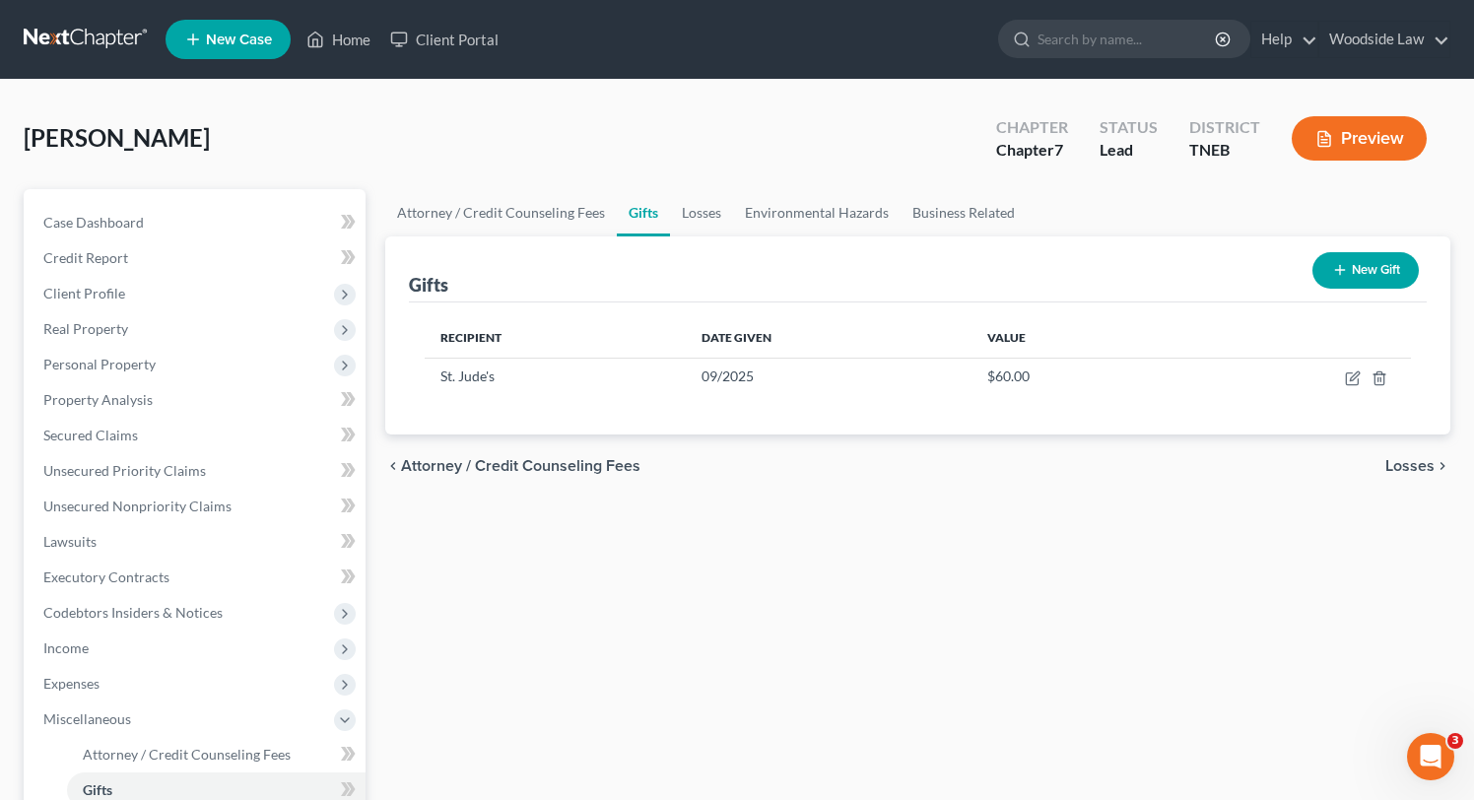
click at [1411, 468] on span "Losses" at bounding box center [1409, 466] width 49 height 16
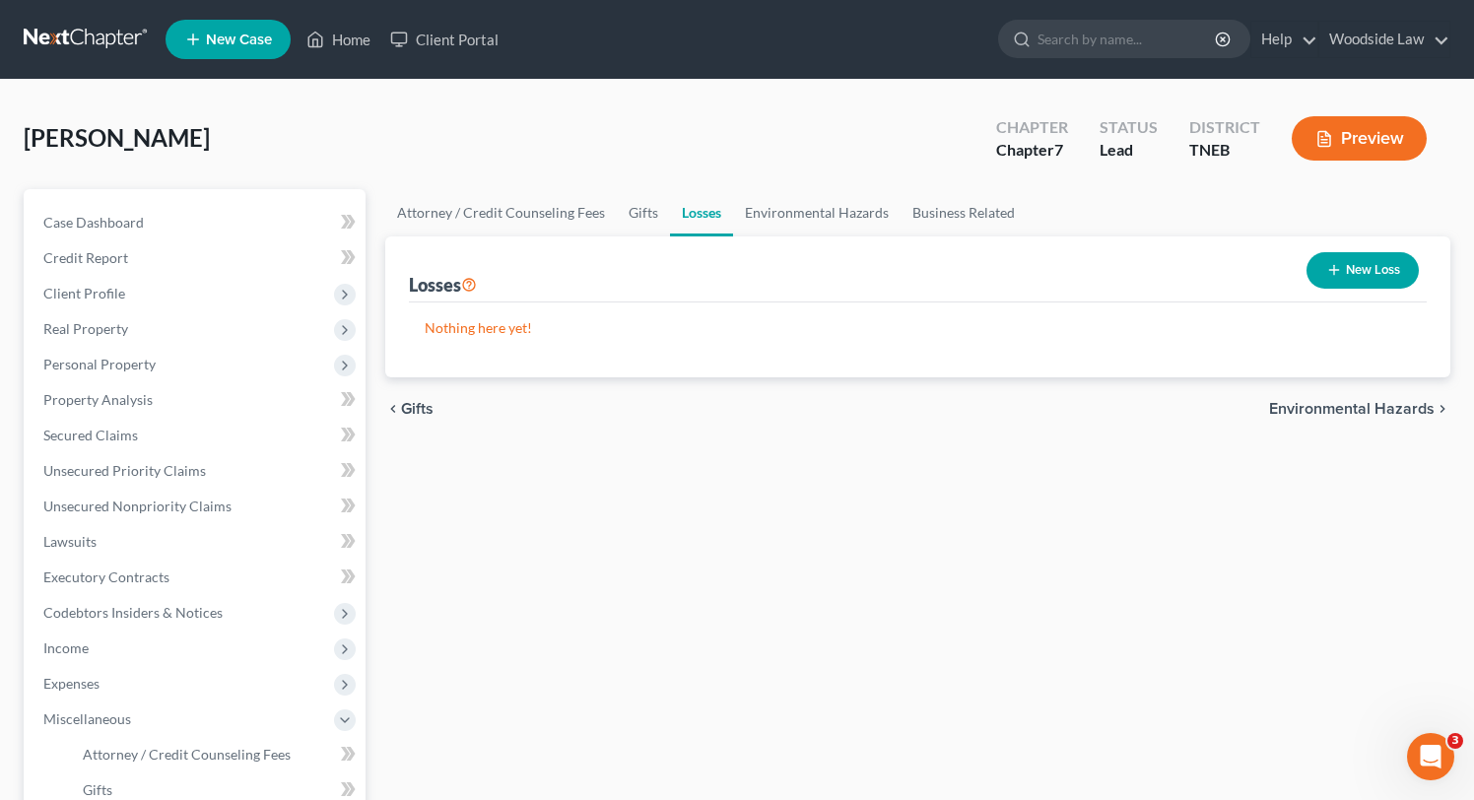
click at [409, 411] on span "Gifts" at bounding box center [417, 409] width 33 height 16
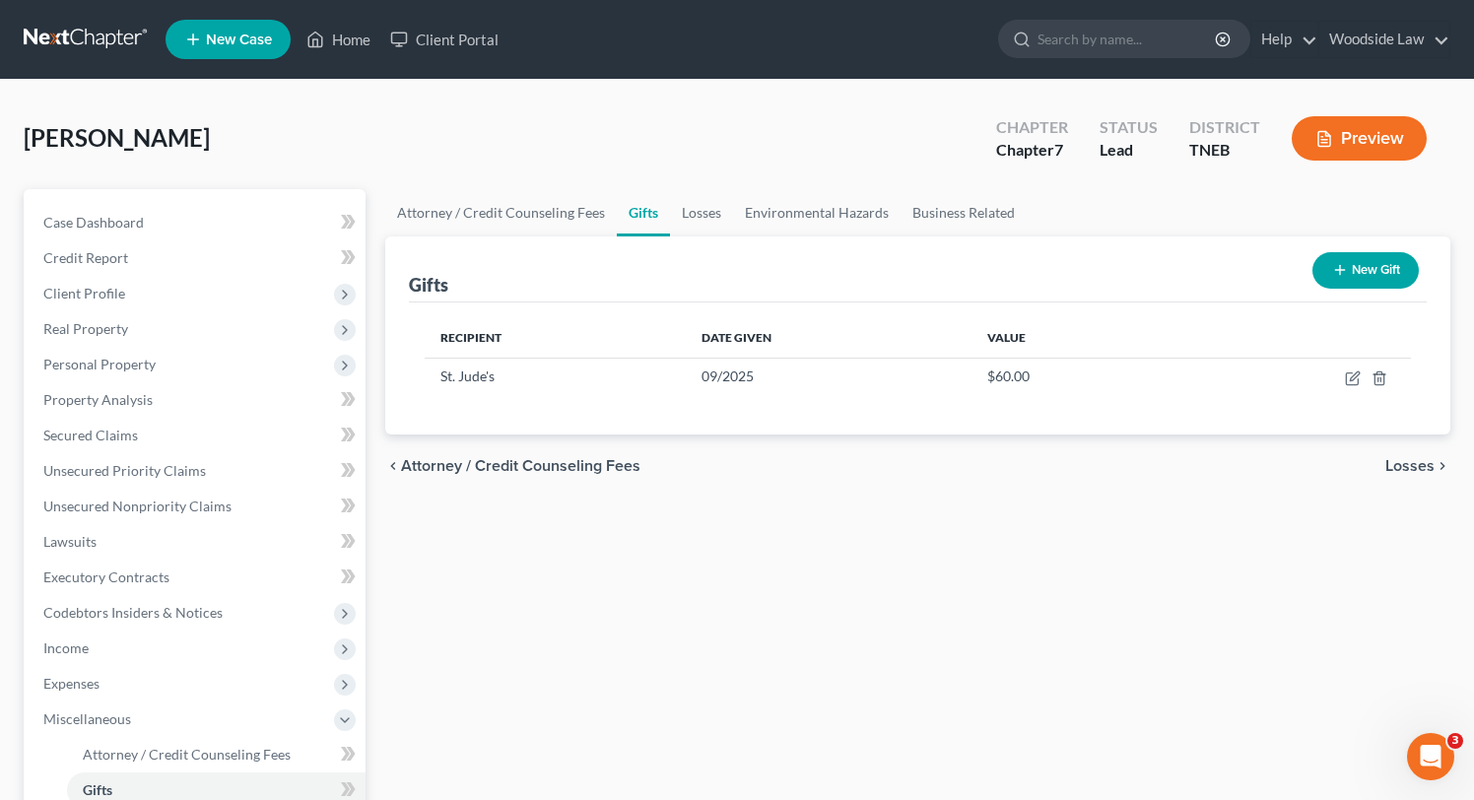
click at [1415, 463] on span "Losses" at bounding box center [1409, 466] width 49 height 16
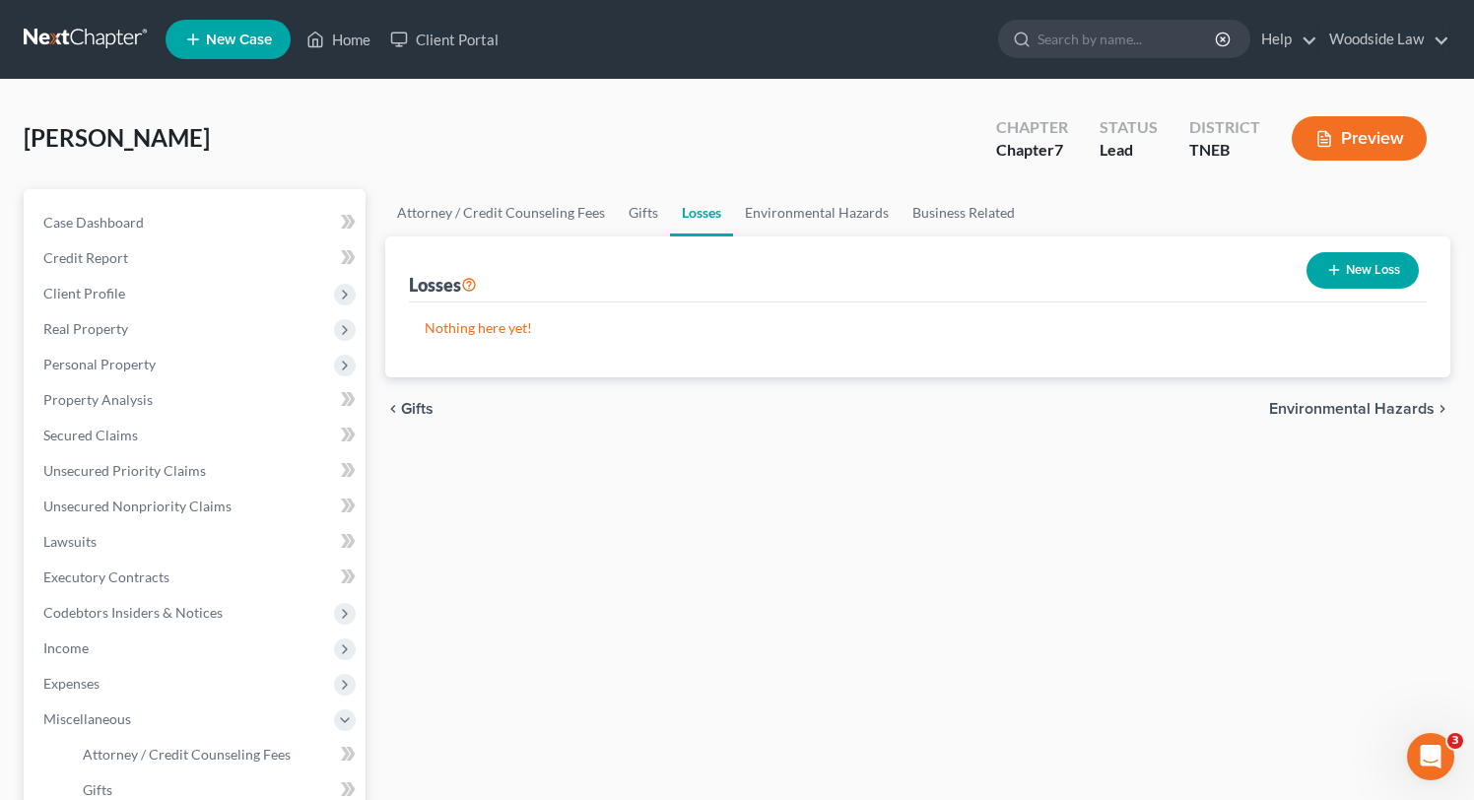
click at [1403, 406] on span "Environmental Hazards" at bounding box center [1352, 409] width 166 height 16
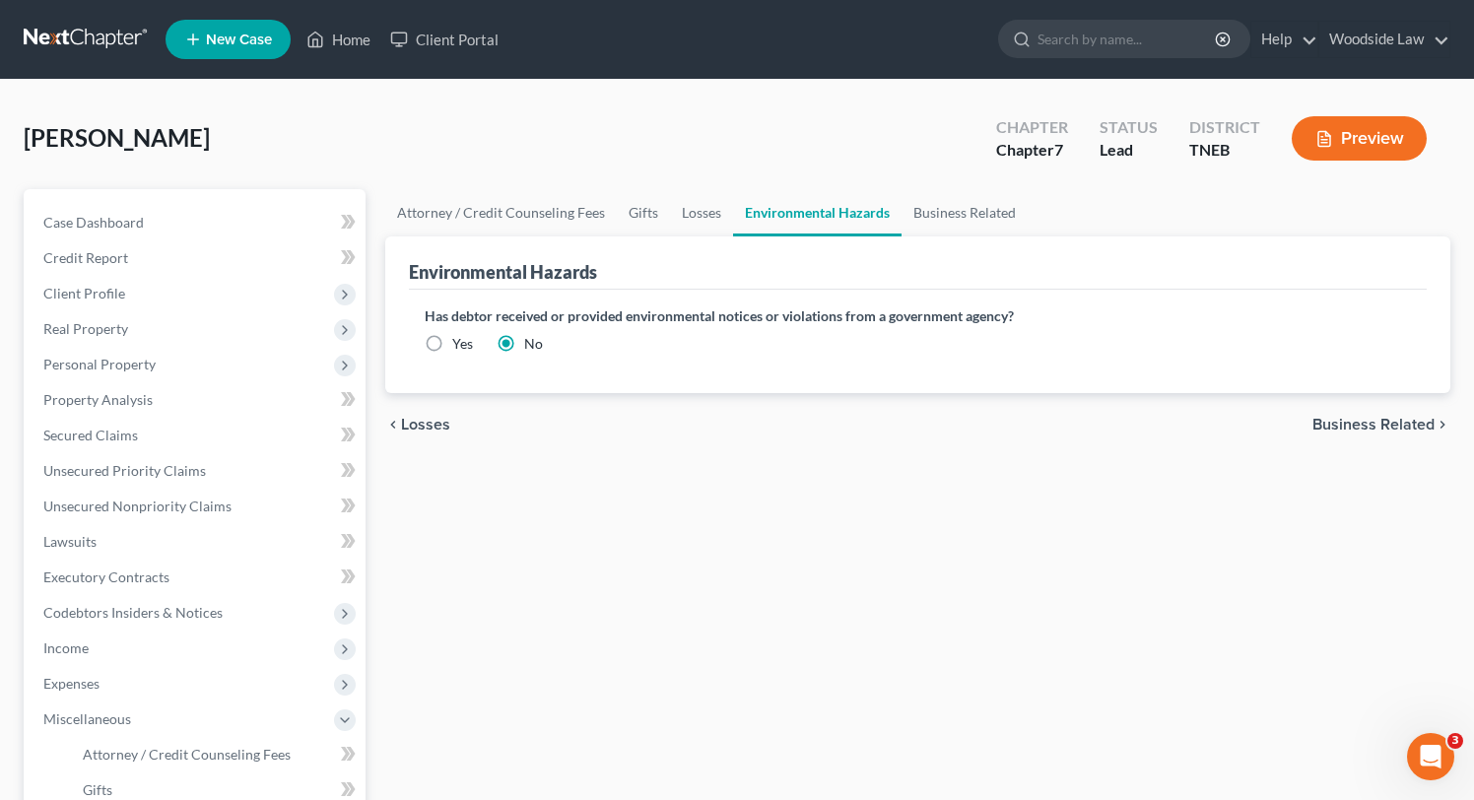
click at [1406, 432] on span "Business Related" at bounding box center [1373, 425] width 122 height 16
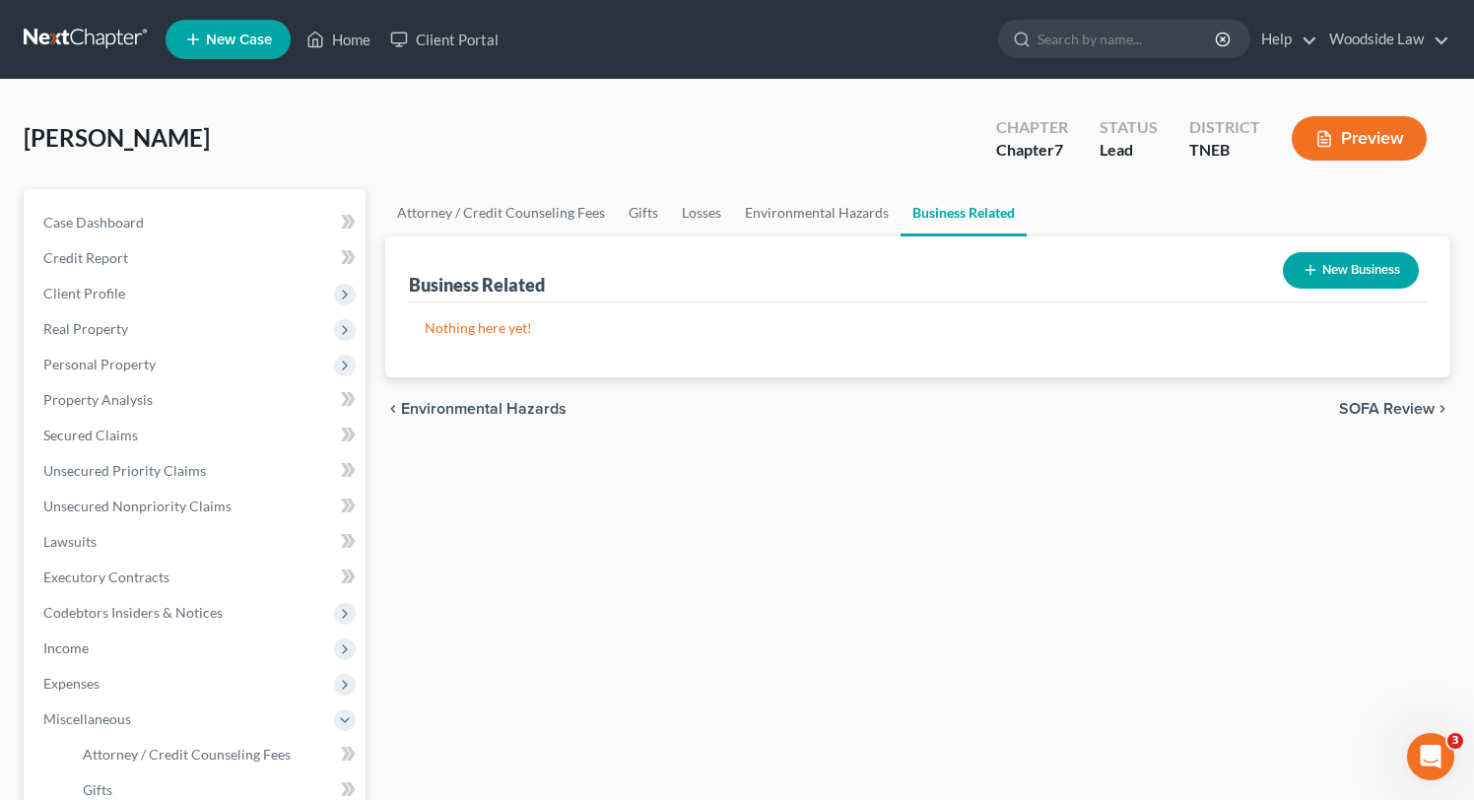
click at [1403, 404] on span "SOFA Review" at bounding box center [1387, 409] width 96 height 16
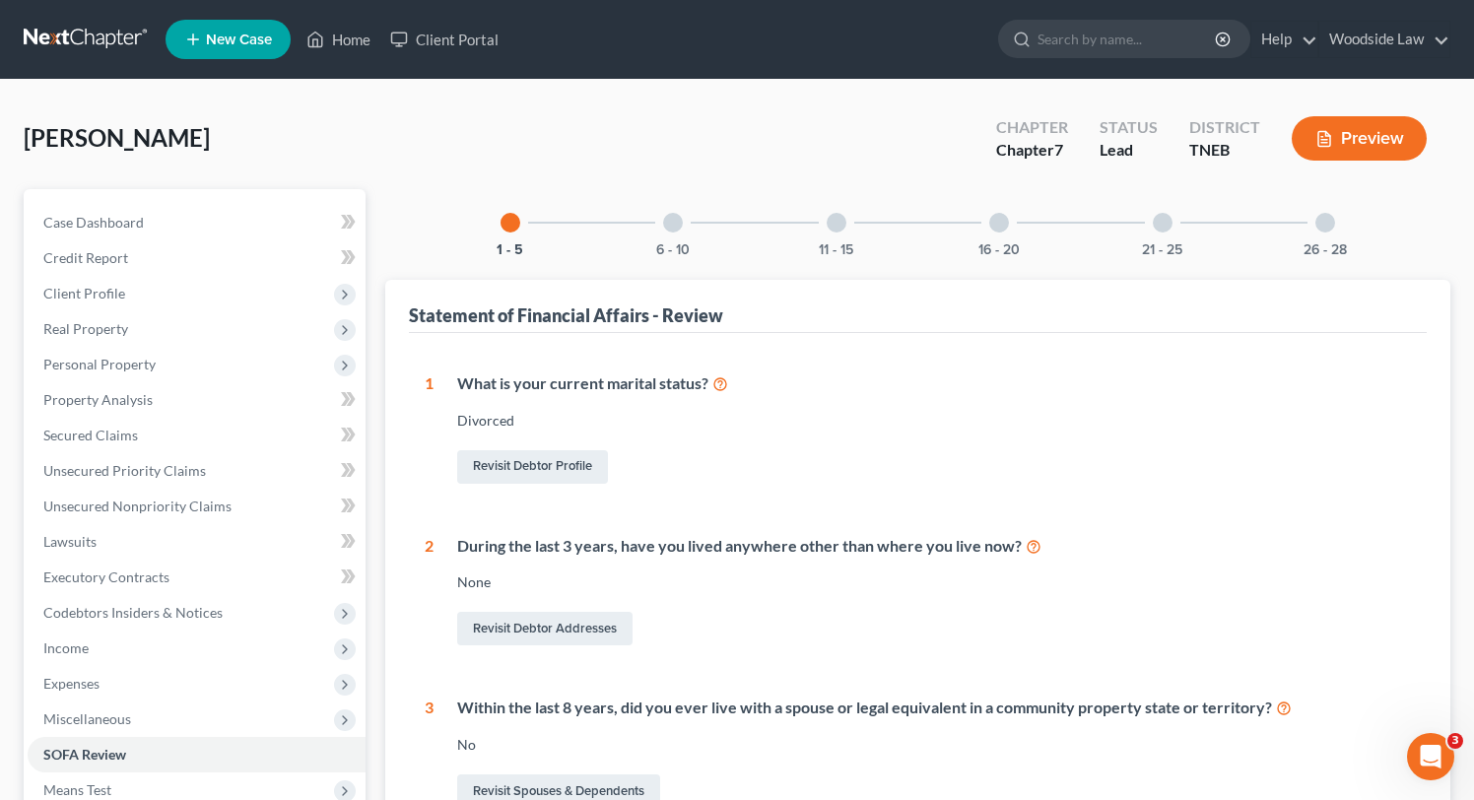
scroll to position [907, 0]
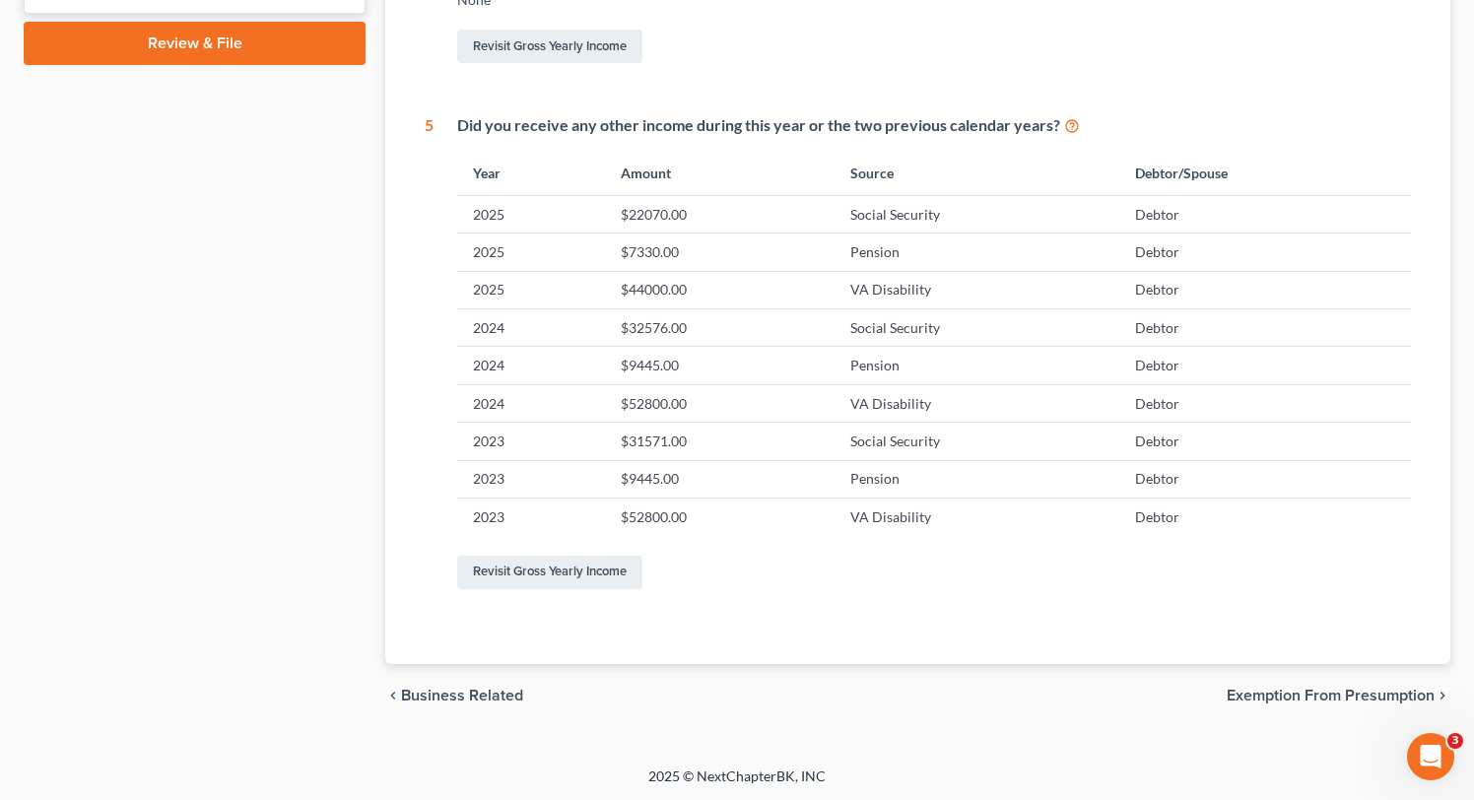
click at [1383, 698] on span "Exemption from Presumption" at bounding box center [1331, 696] width 208 height 16
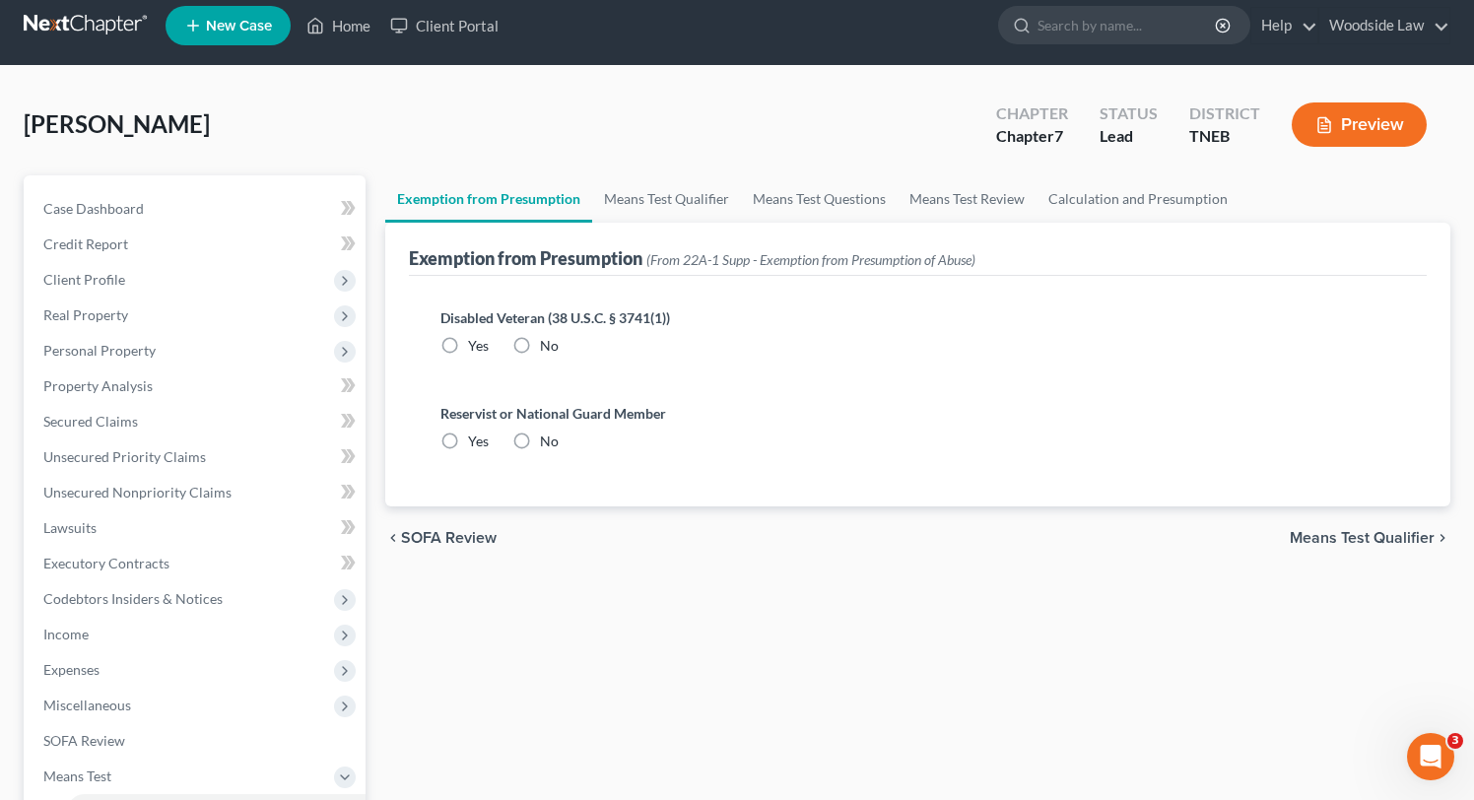
scroll to position [1, 0]
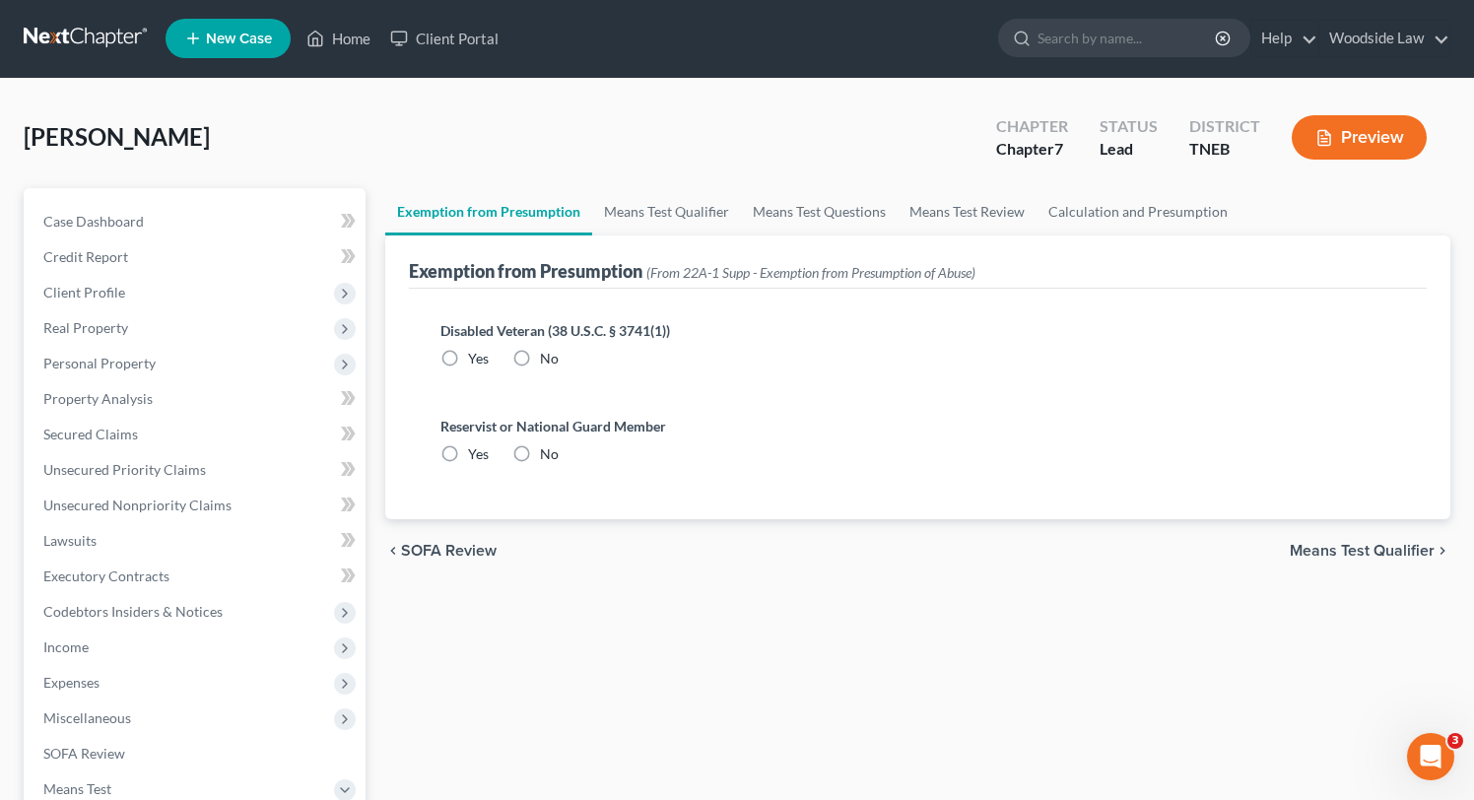
radio input "true"
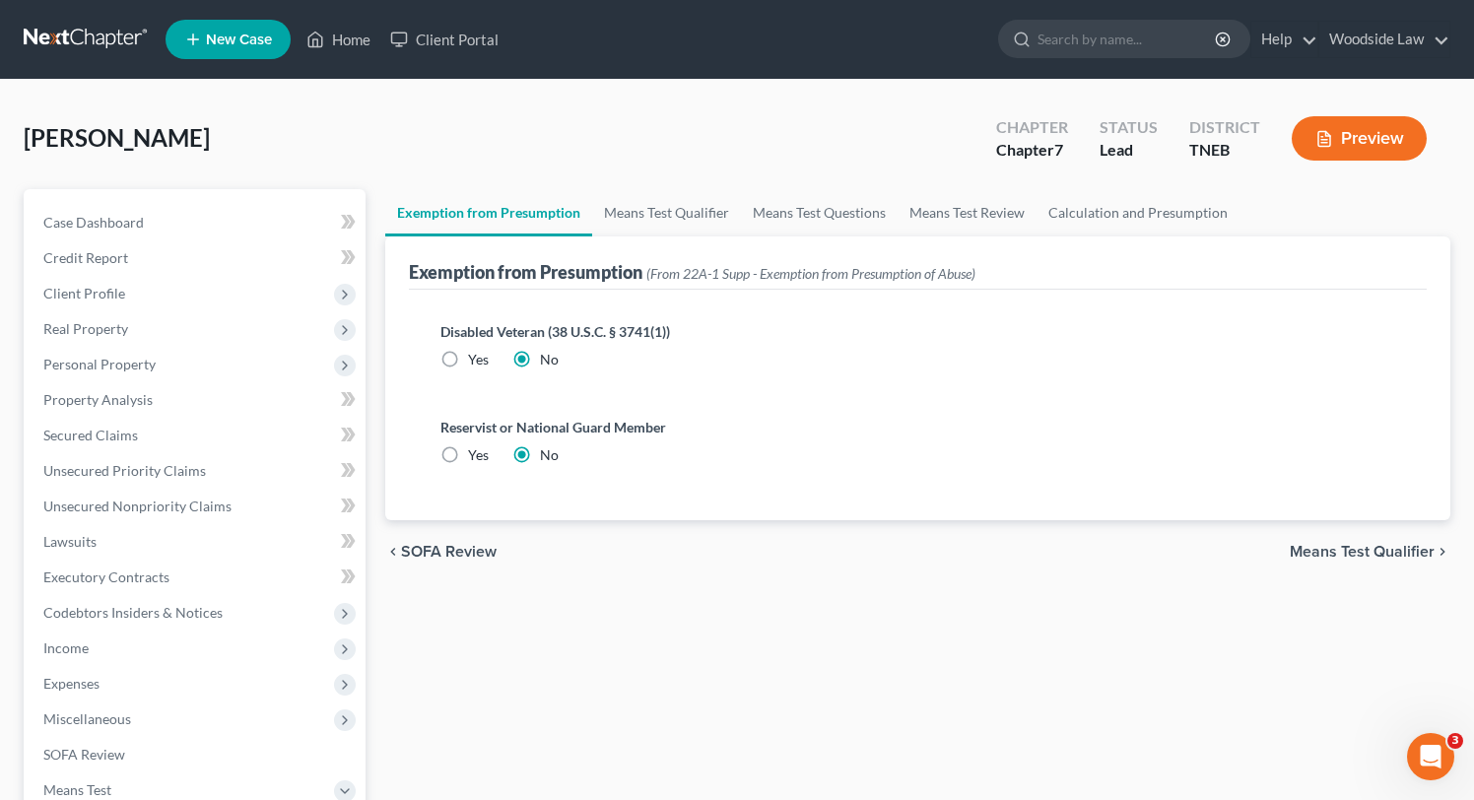
click at [1374, 545] on span "Means Test Qualifier" at bounding box center [1362, 552] width 145 height 16
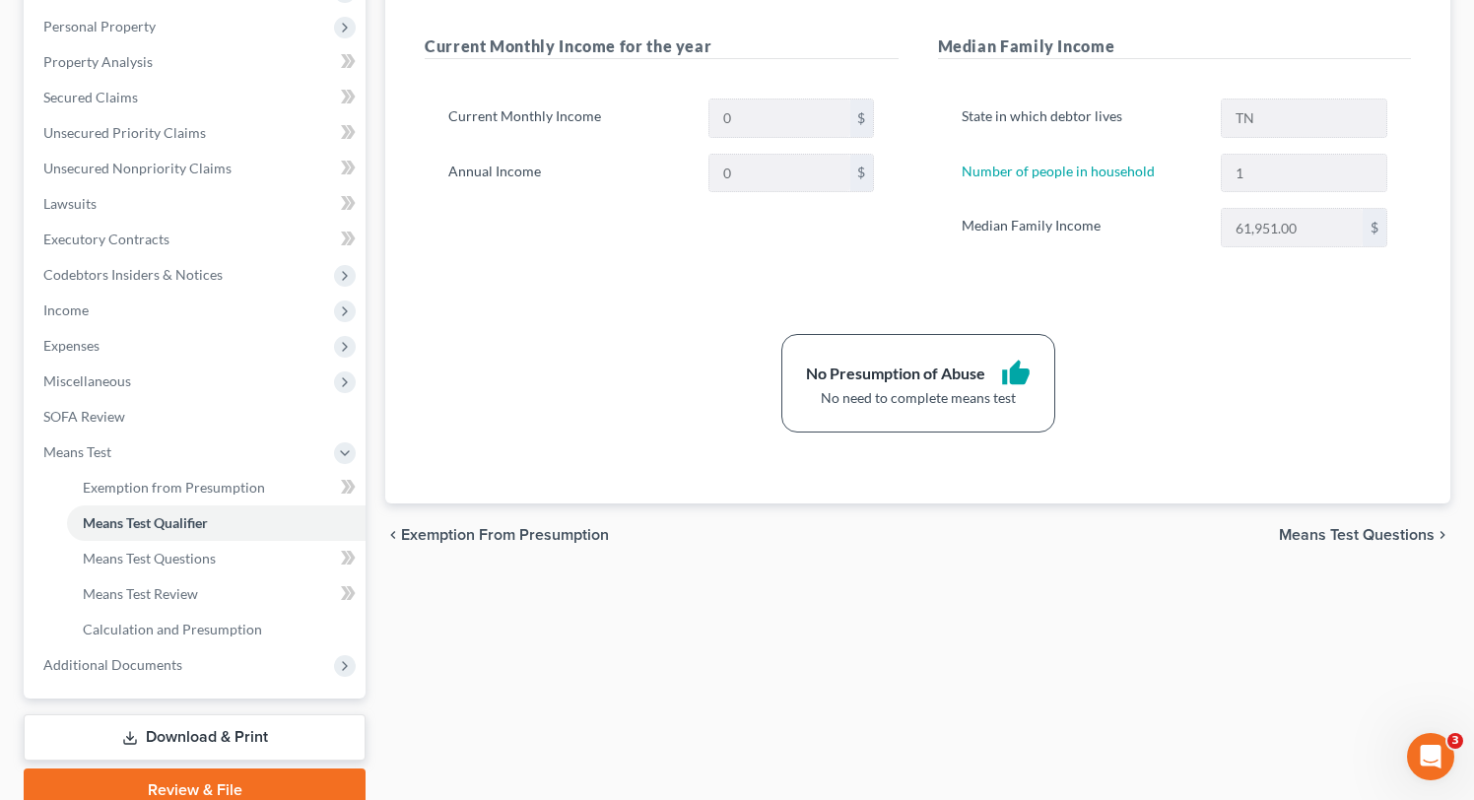
scroll to position [423, 0]
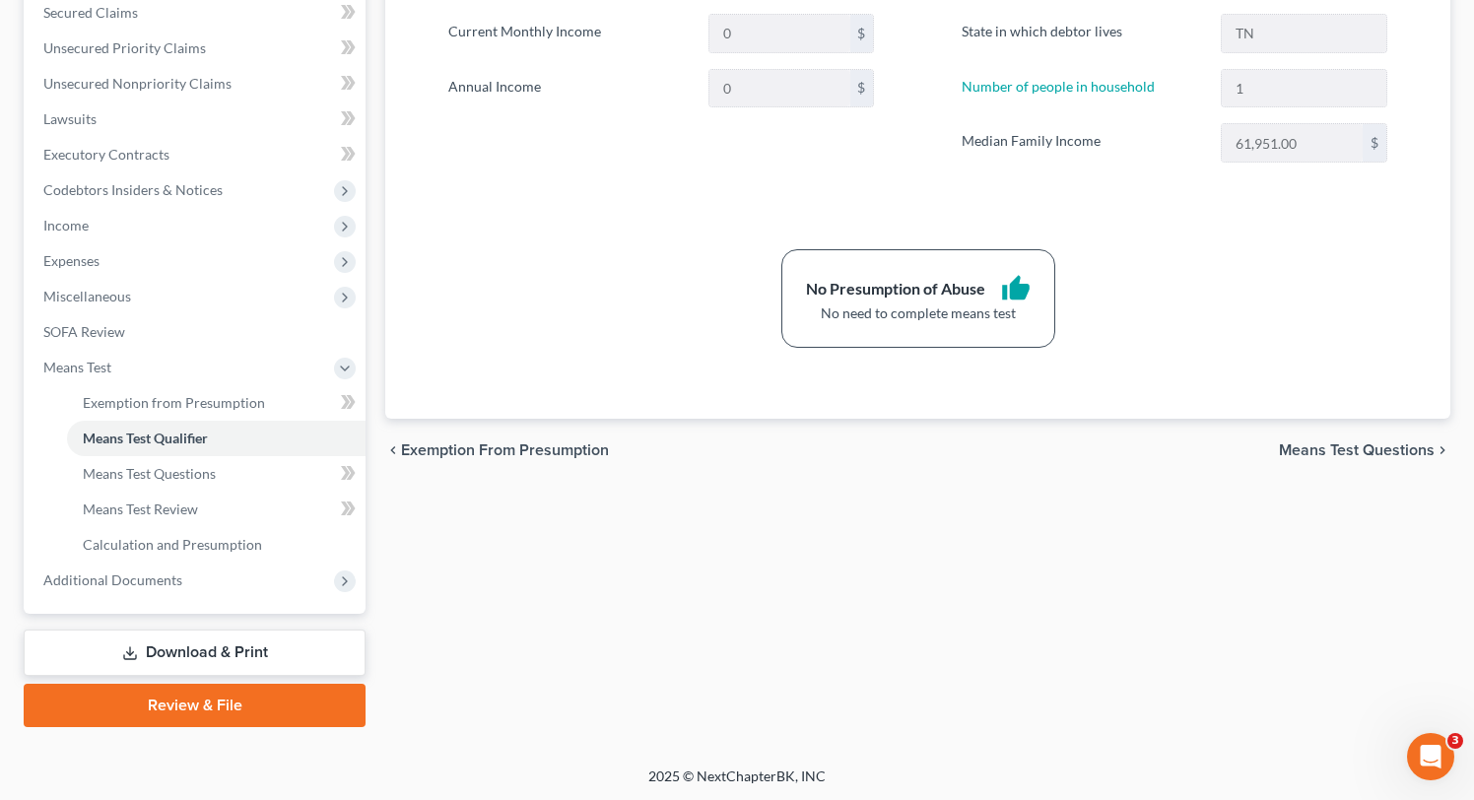
click at [1391, 442] on span "Means Test Questions" at bounding box center [1357, 450] width 156 height 16
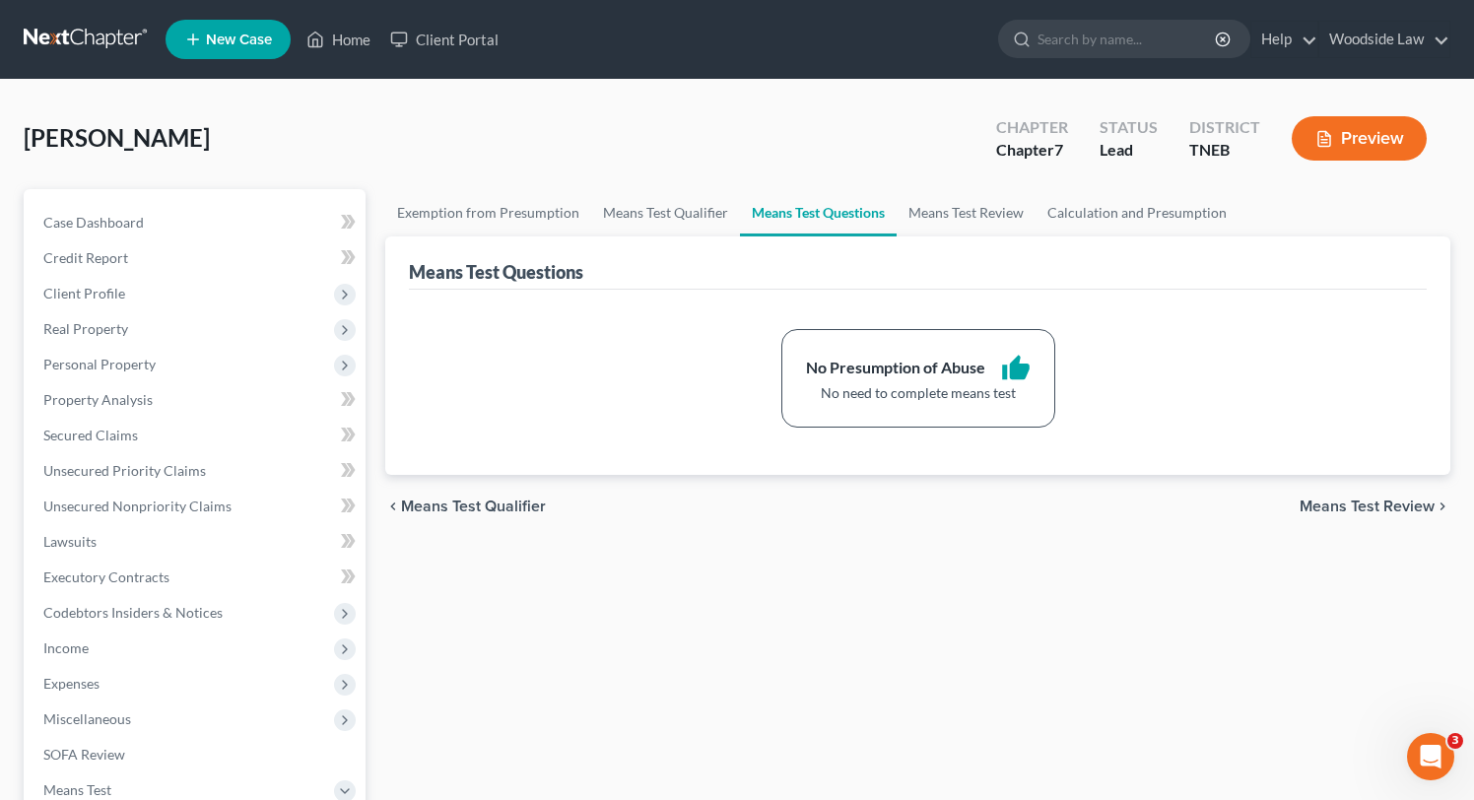
click at [1380, 507] on span "Means Test Review" at bounding box center [1366, 507] width 135 height 16
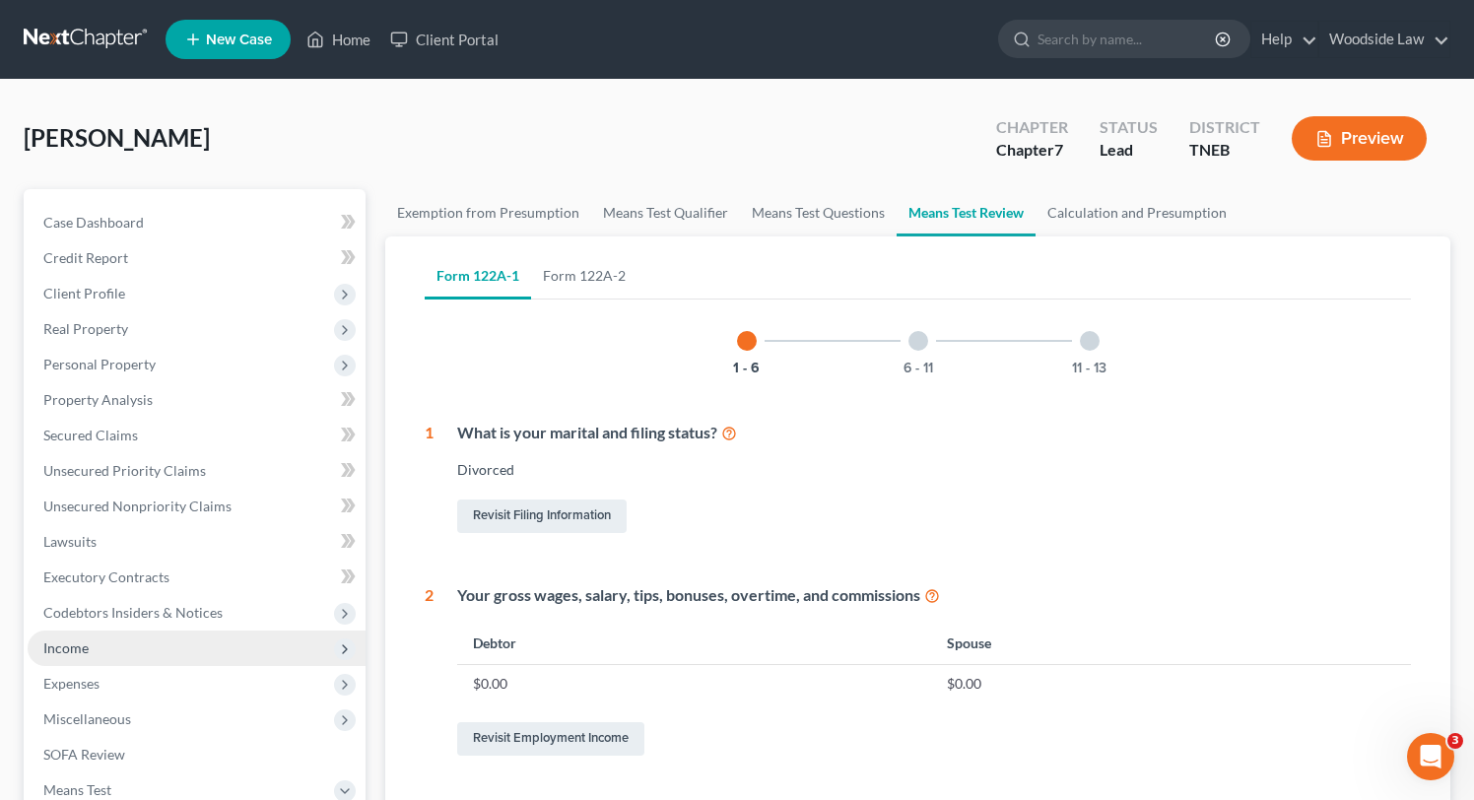
click at [159, 652] on span "Income" at bounding box center [197, 648] width 338 height 35
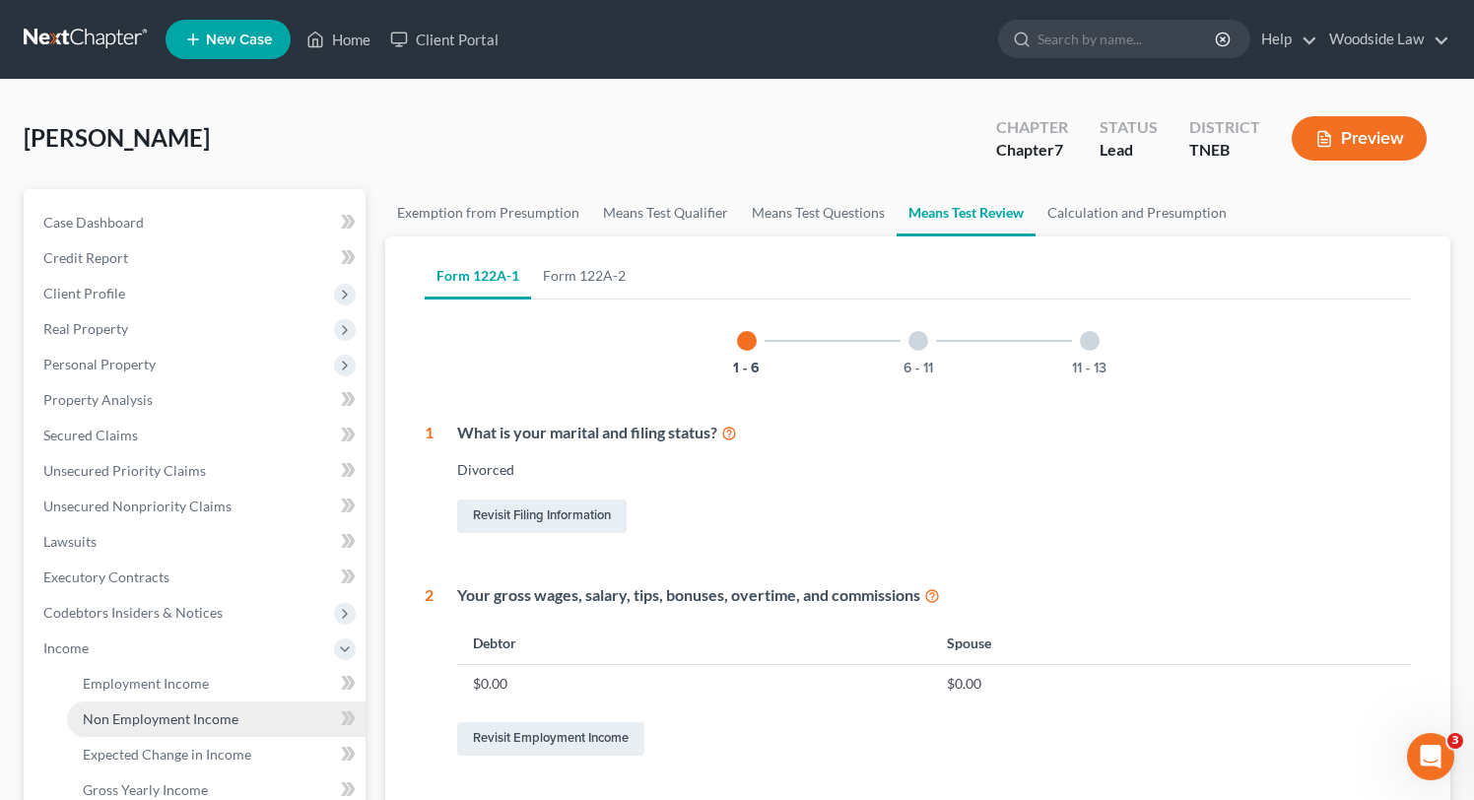
click at [162, 715] on span "Non Employment Income" at bounding box center [161, 718] width 156 height 17
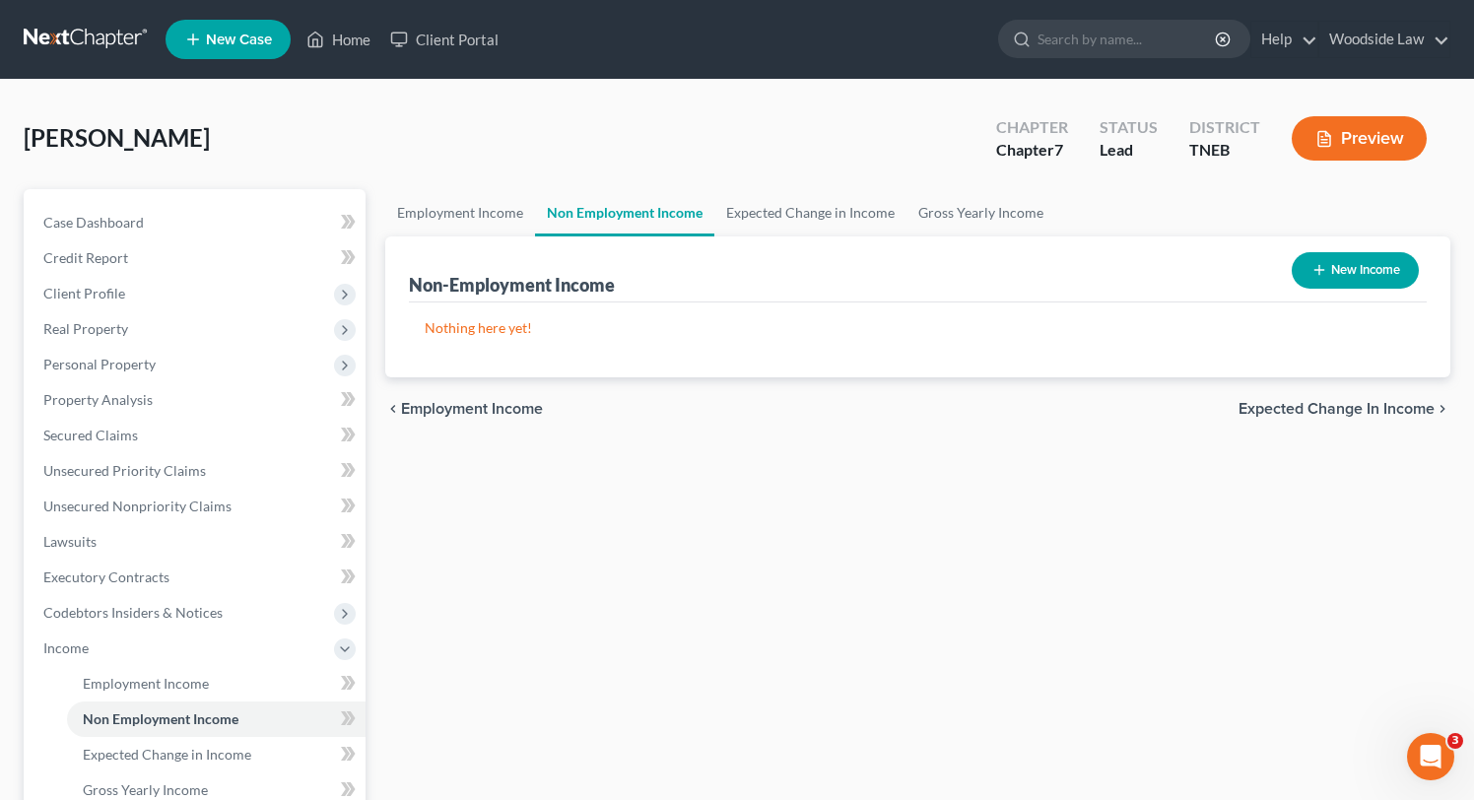
click at [1332, 258] on button "New Income" at bounding box center [1355, 270] width 127 height 36
select select "0"
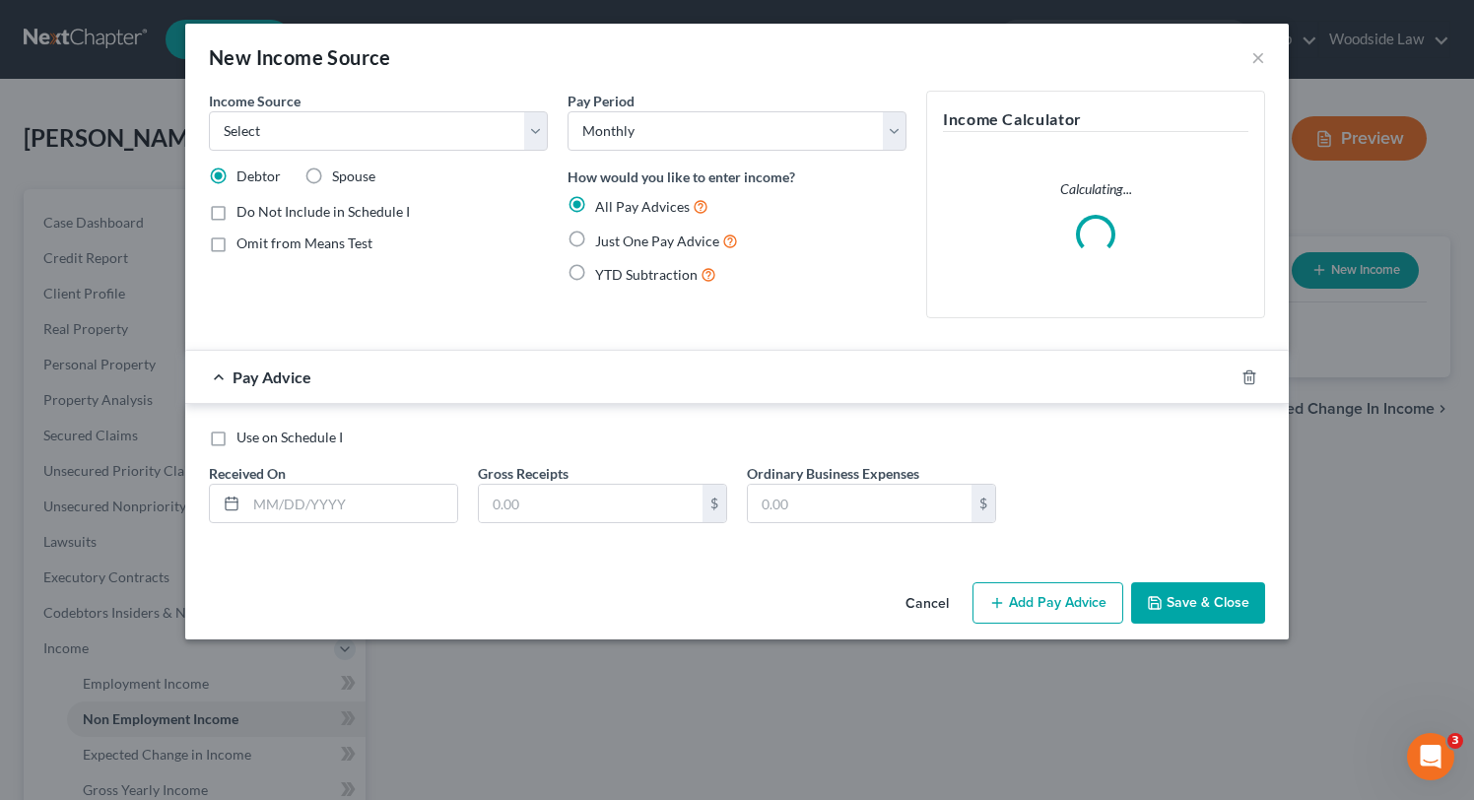
click at [482, 155] on div "Income Source * Select Unemployment Disability (from employer) Pension Retireme…" at bounding box center [378, 212] width 359 height 243
click at [463, 143] on select "Select Unemployment Disability (from employer) Pension Retirement Social Securi…" at bounding box center [378, 130] width 339 height 39
select select "4"
click at [209, 111] on select "Select Unemployment Disability (from employer) Pension Retirement Social Securi…" at bounding box center [378, 130] width 339 height 39
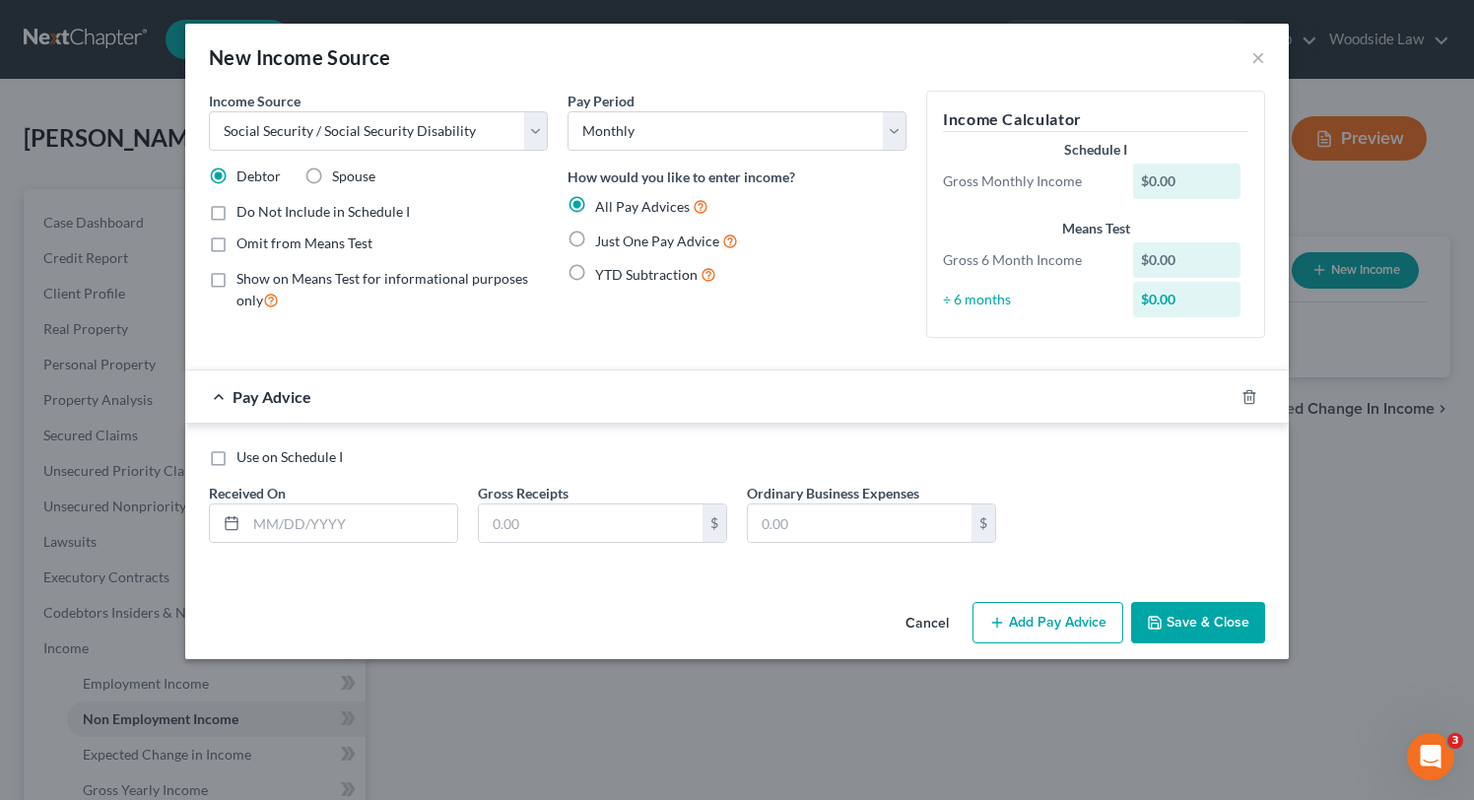
click at [595, 236] on label "Just One Pay Advice" at bounding box center [666, 241] width 143 height 23
click at [603, 236] on input "Just One Pay Advice" at bounding box center [609, 236] width 13 height 13
radio input "true"
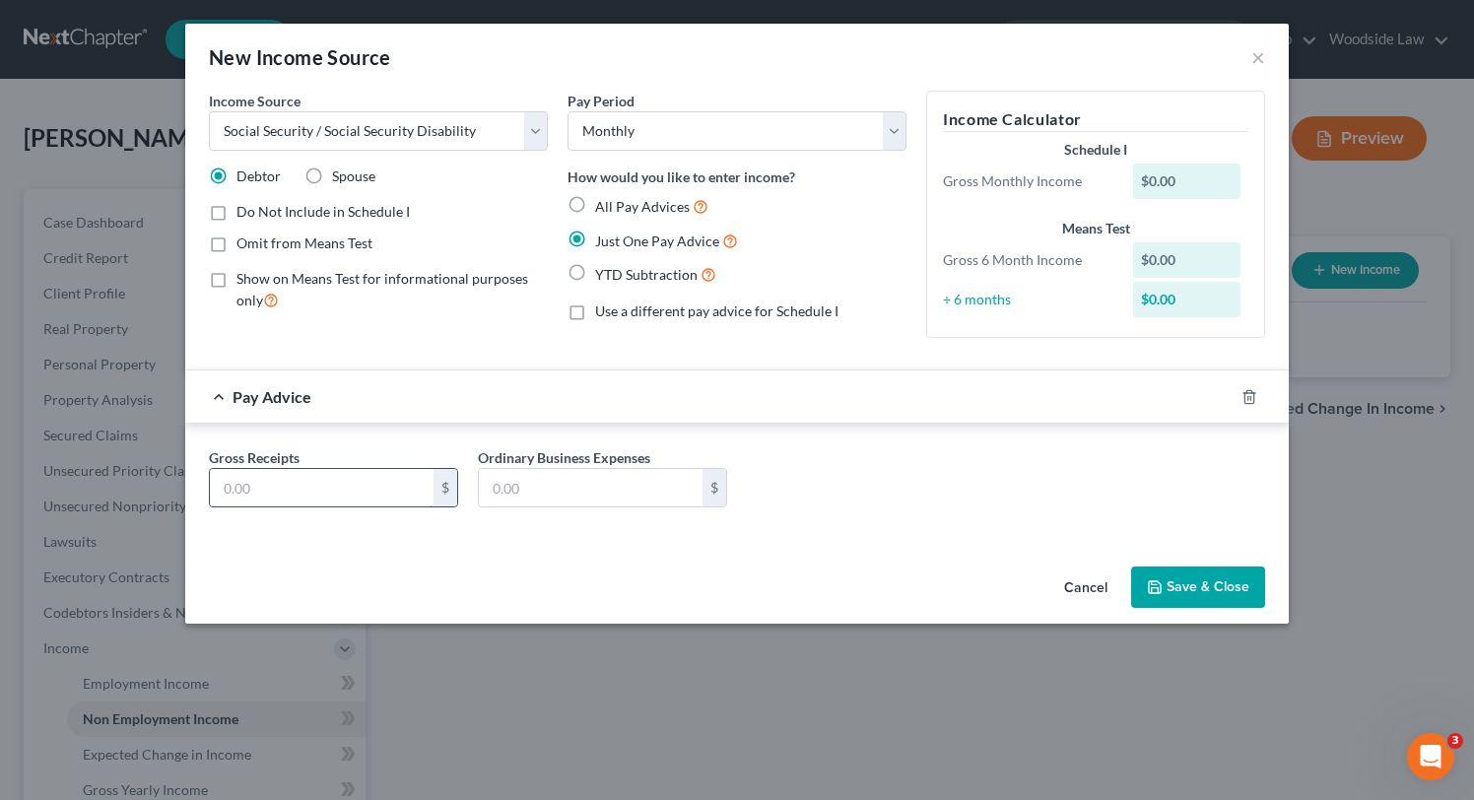
click at [357, 482] on input "text" at bounding box center [322, 487] width 224 height 37
type input "2,207.00"
click at [1199, 577] on button "Save & Close" at bounding box center [1198, 586] width 134 height 41
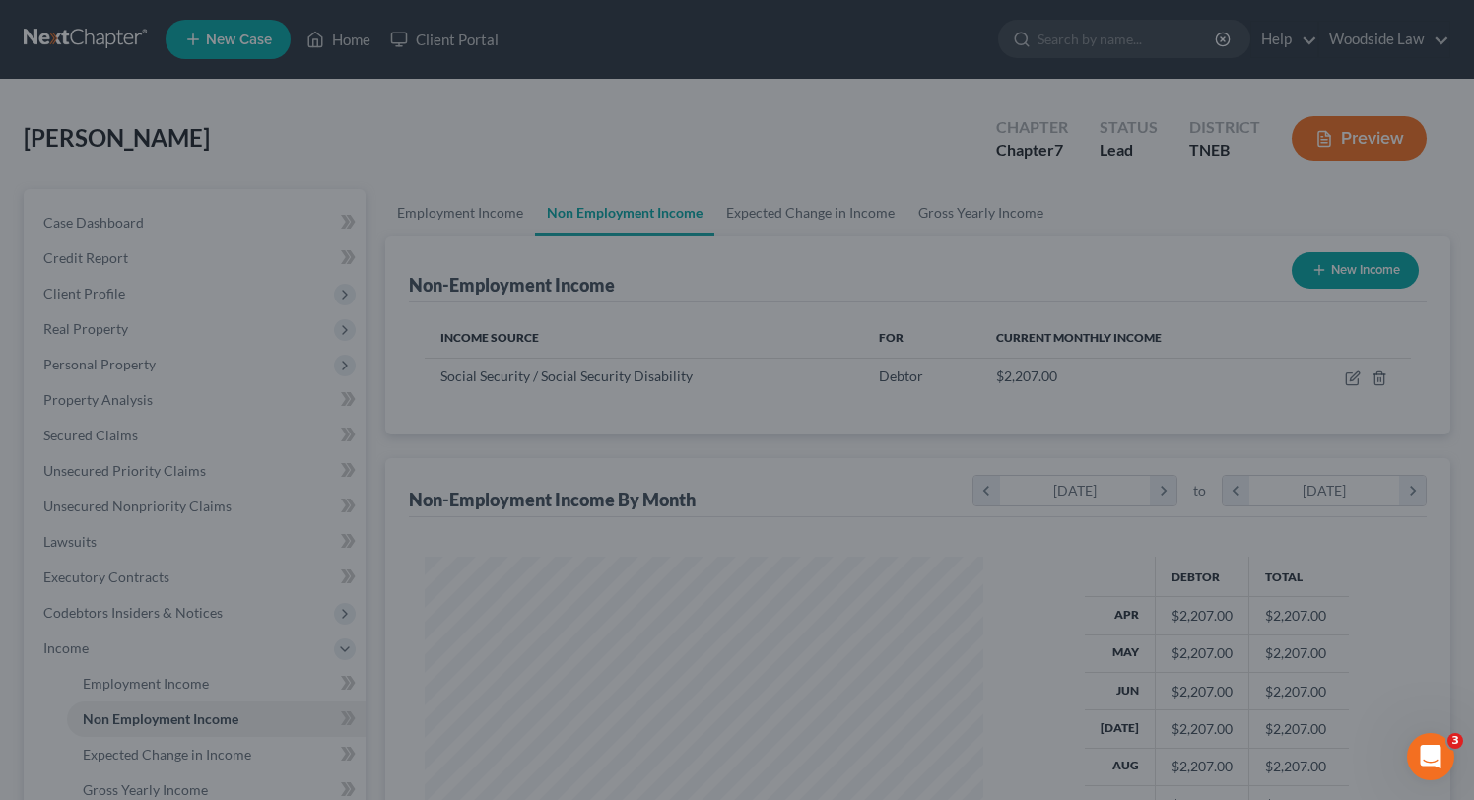
scroll to position [353, 598]
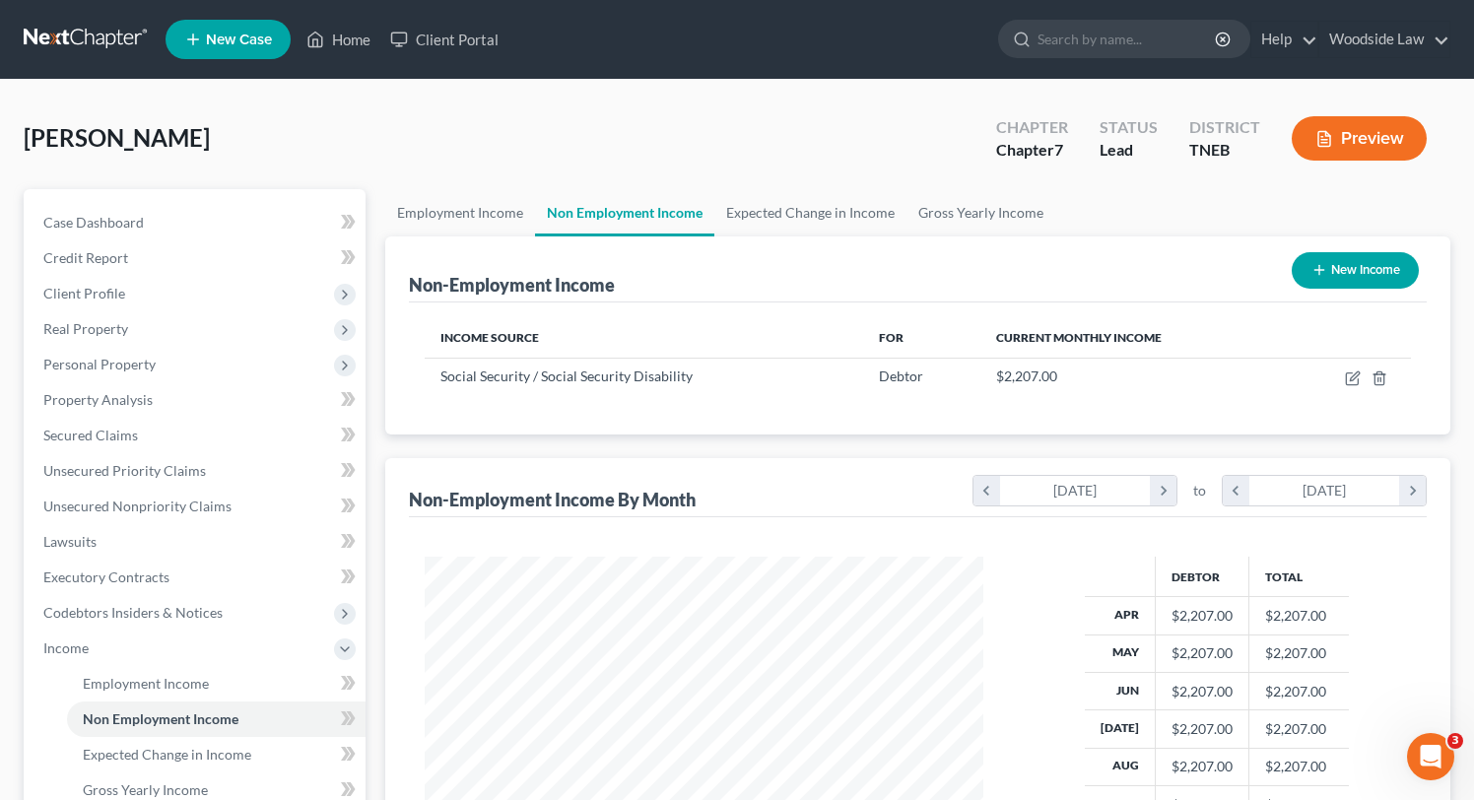
click at [1348, 259] on button "New Income" at bounding box center [1355, 270] width 127 height 36
select select "0"
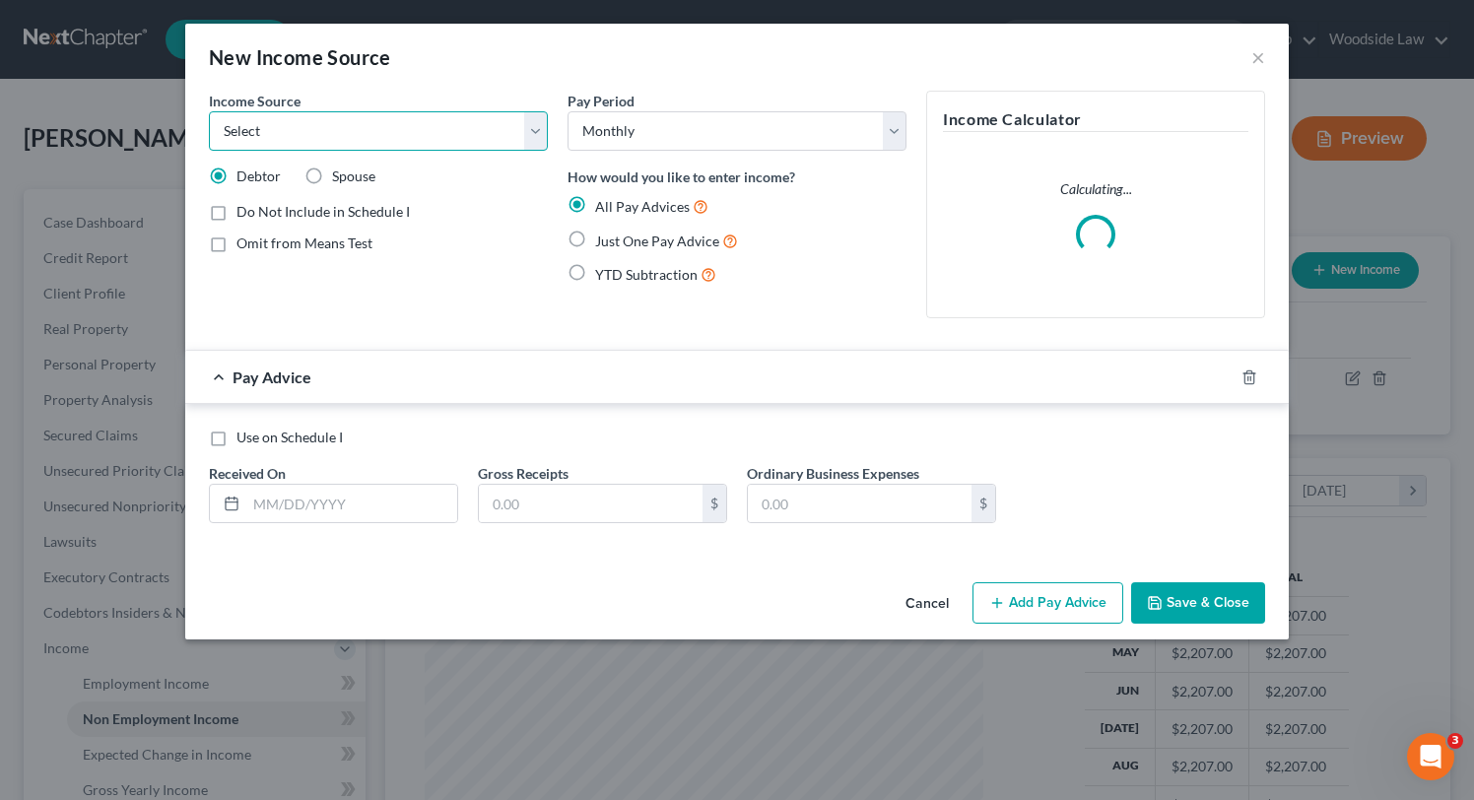
click at [490, 137] on select "Select Unemployment Disability (from employer) Pension Retirement Social Securi…" at bounding box center [378, 130] width 339 height 39
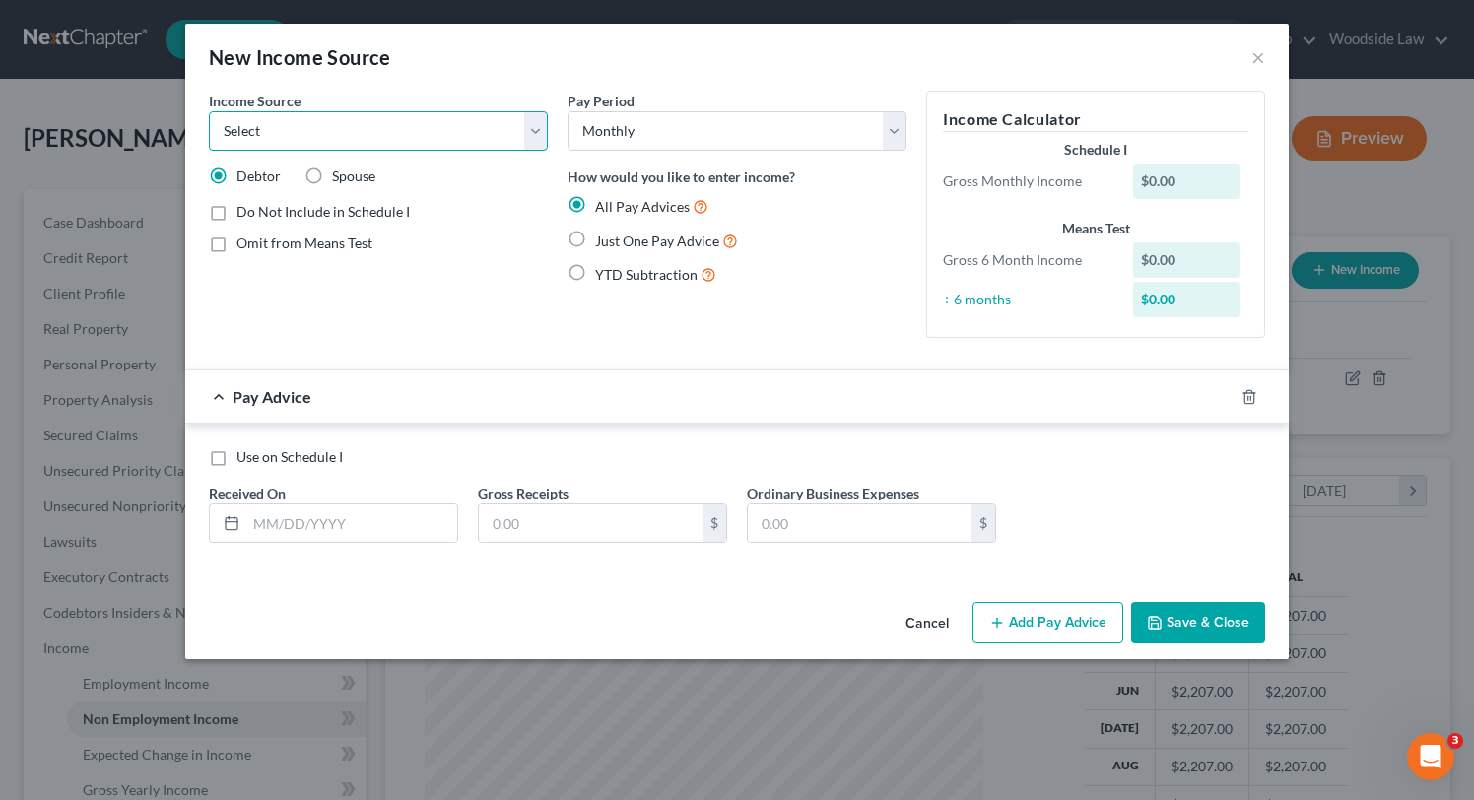
select select "2"
click at [209, 111] on select "Select Unemployment Disability (from employer) Pension Retirement Social Securi…" at bounding box center [378, 130] width 339 height 39
click at [595, 243] on label "Just One Pay Advice" at bounding box center [666, 241] width 143 height 23
click at [603, 242] on input "Just One Pay Advice" at bounding box center [609, 236] width 13 height 13
radio input "true"
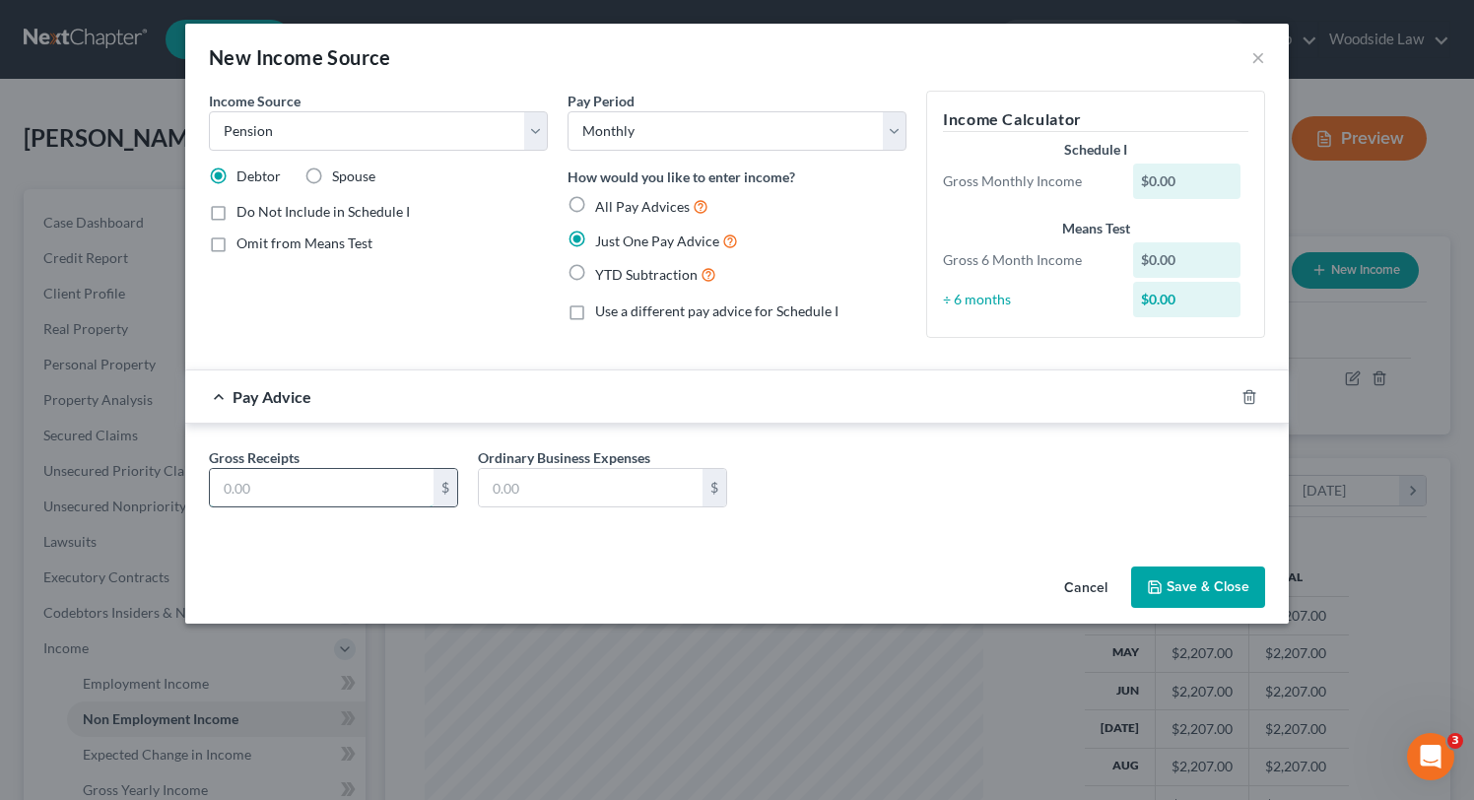
click at [379, 493] on input "text" at bounding box center [322, 487] width 224 height 37
type input "733"
click at [1217, 588] on button "Save & Close" at bounding box center [1198, 586] width 134 height 41
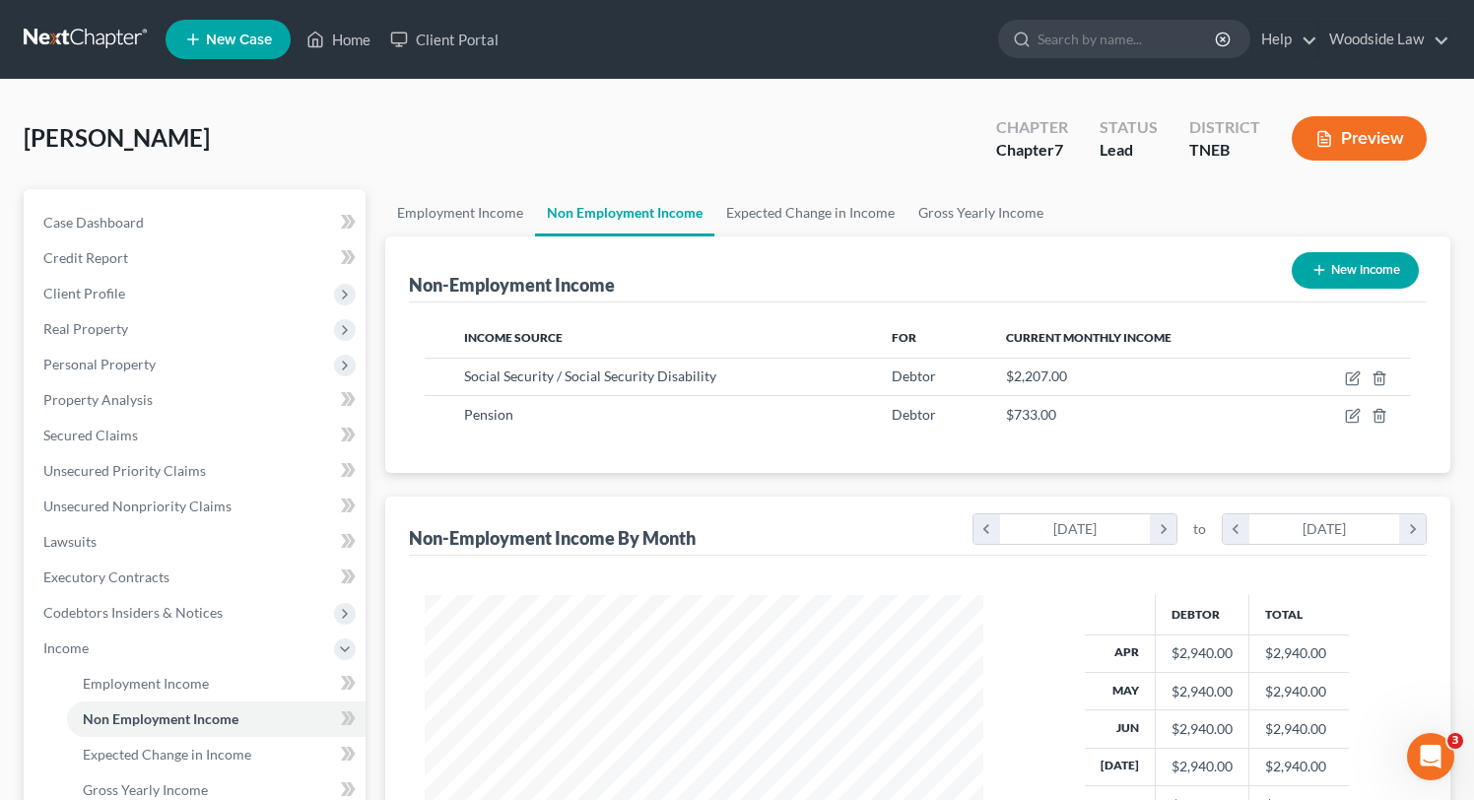
click at [1358, 279] on button "New Income" at bounding box center [1355, 270] width 127 height 36
select select "0"
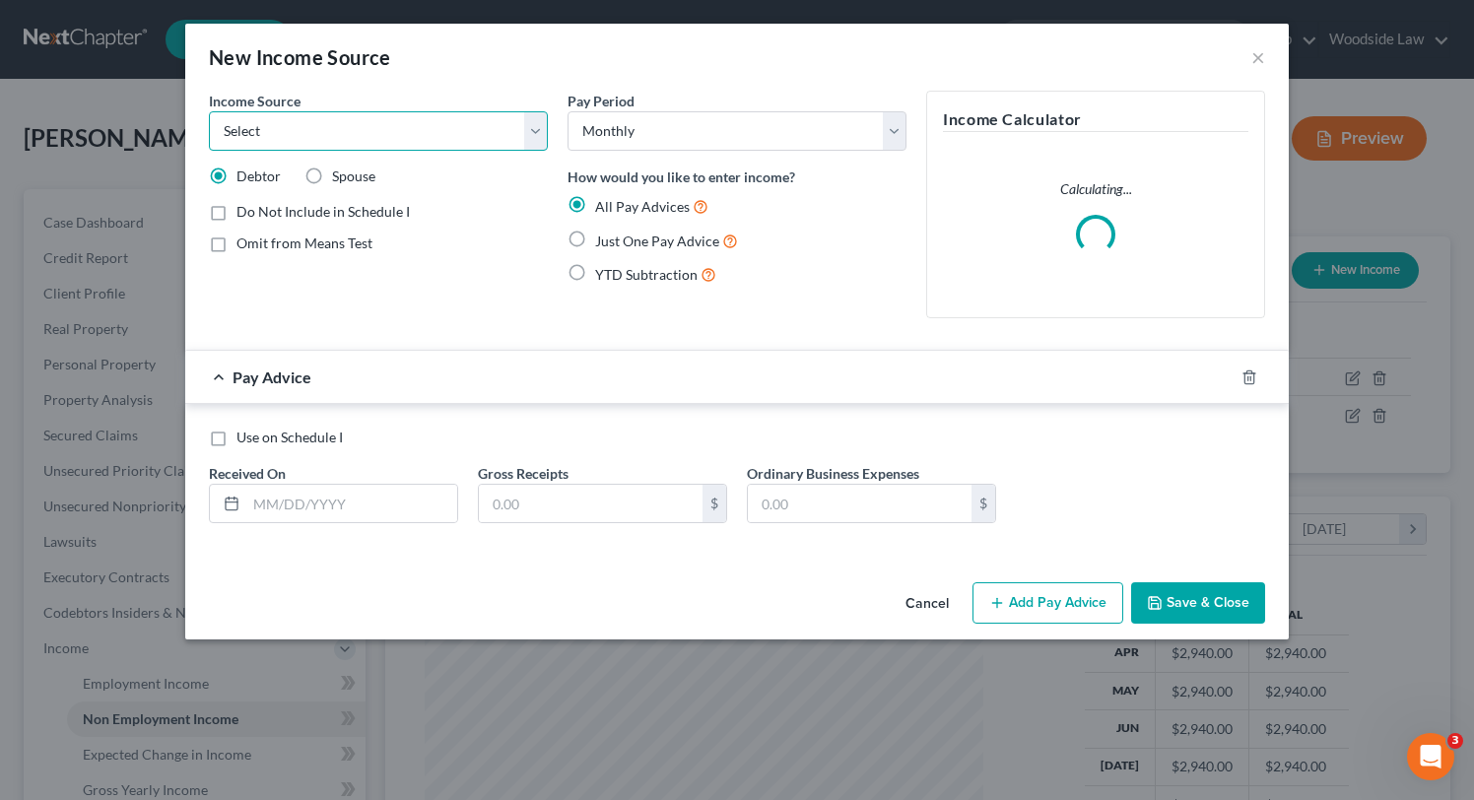
click at [334, 137] on select "Select Unemployment Disability (from employer) Pension Retirement Social Securi…" at bounding box center [378, 130] width 339 height 39
select select "4"
click at [209, 111] on select "Select Unemployment Disability (from employer) Pension Retirement Social Securi…" at bounding box center [378, 130] width 339 height 39
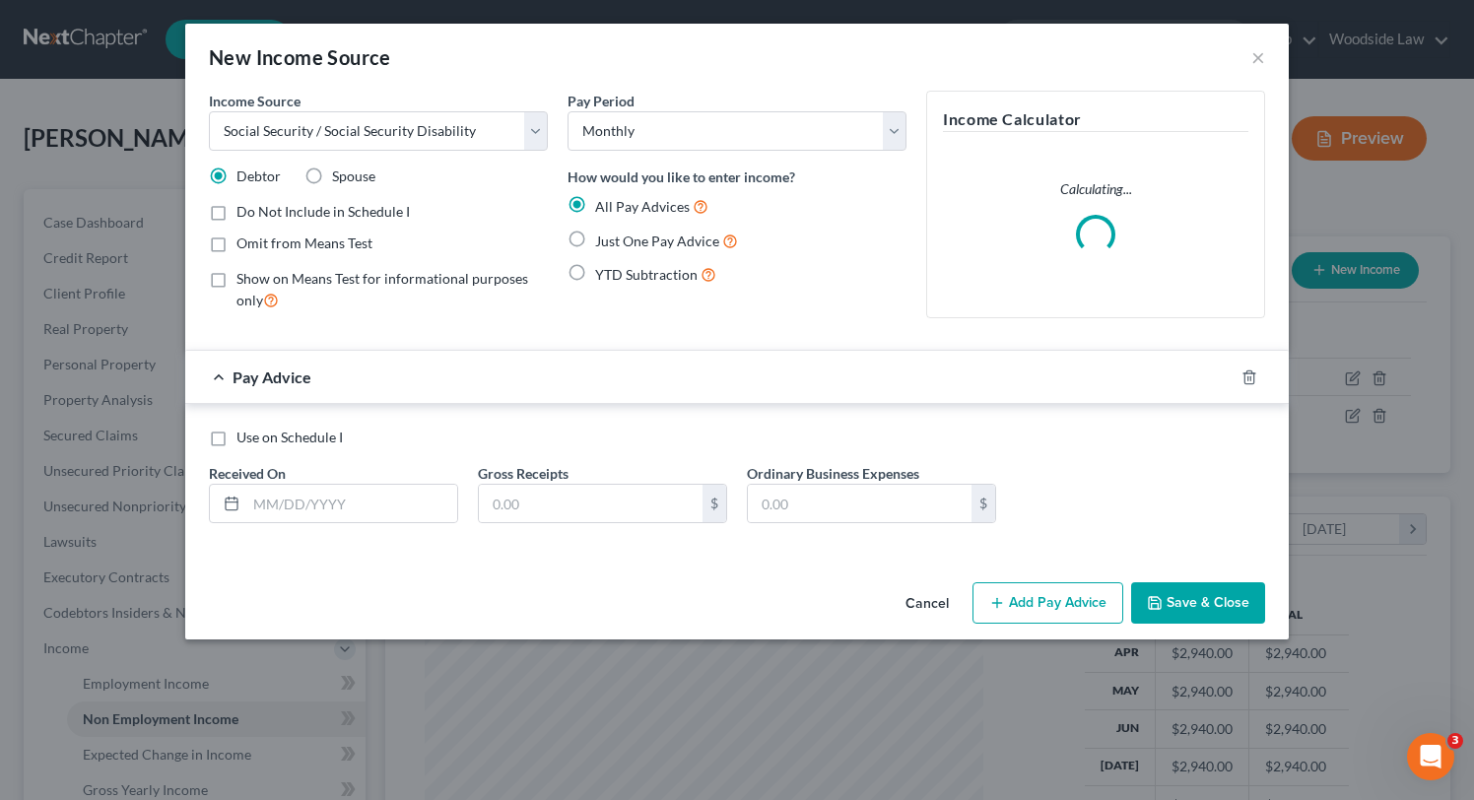
click at [595, 236] on label "Just One Pay Advice" at bounding box center [666, 241] width 143 height 23
click at [603, 236] on input "Just One Pay Advice" at bounding box center [609, 236] width 13 height 13
radio input "true"
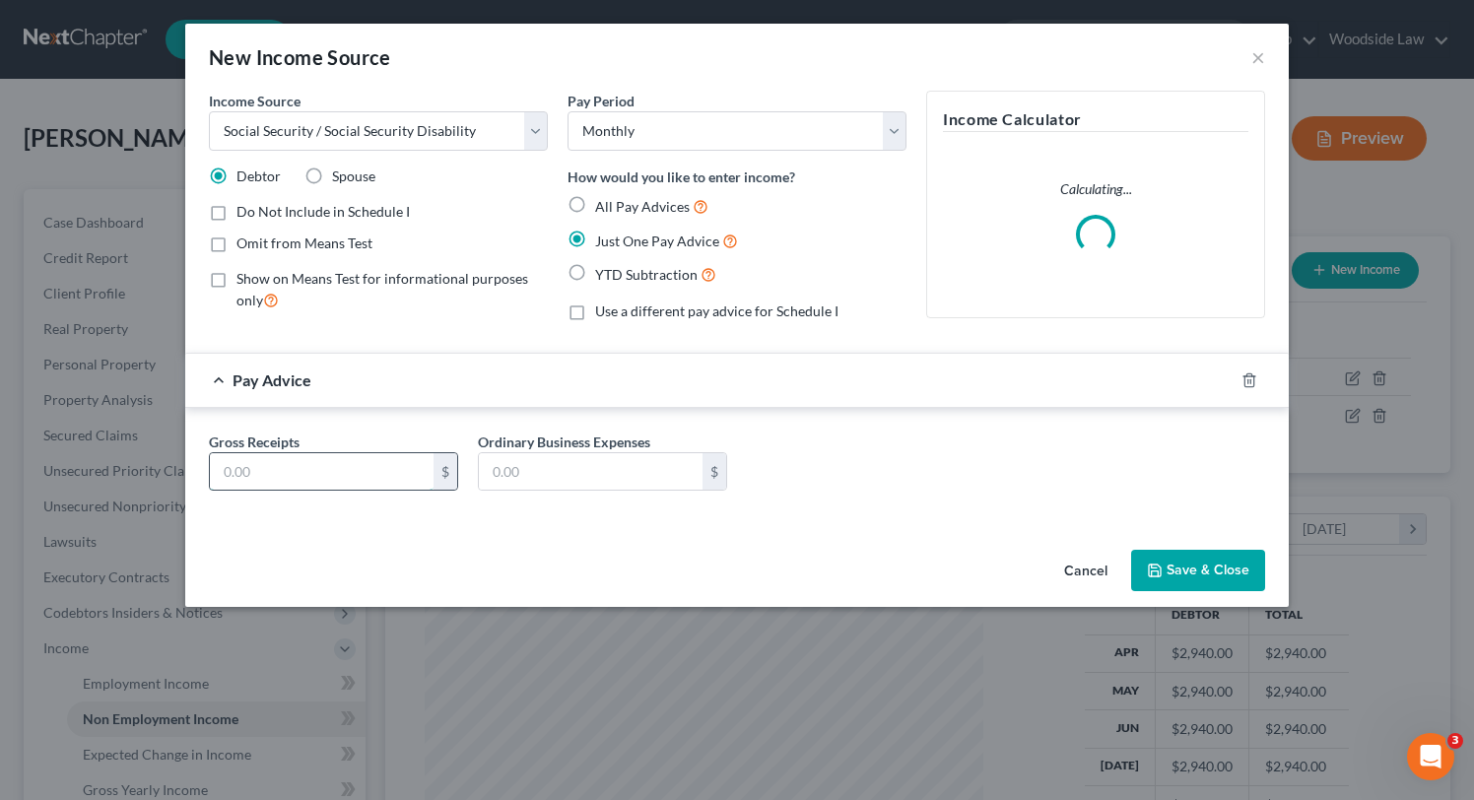
click at [330, 483] on input "text" at bounding box center [322, 471] width 224 height 37
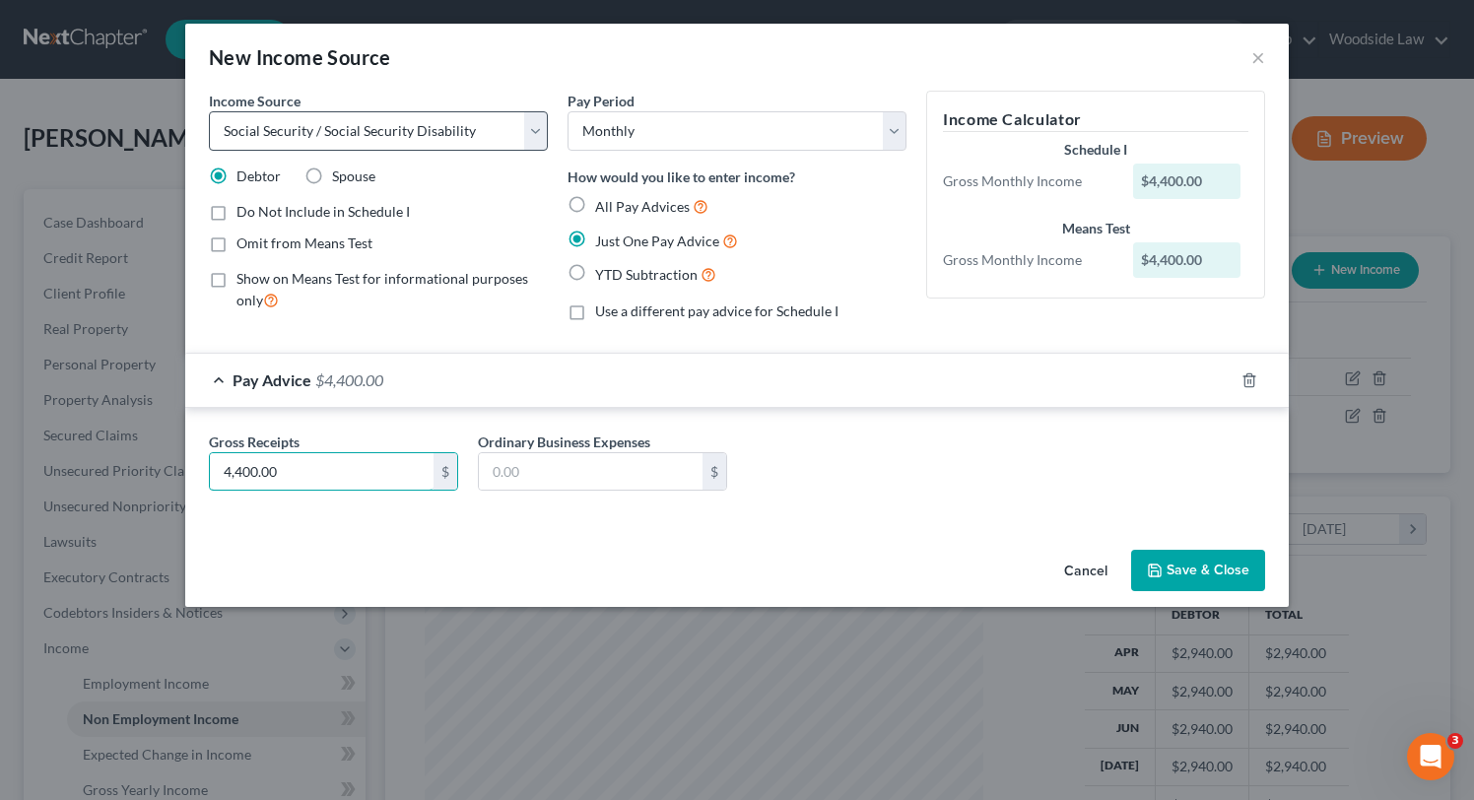
type input "4,400.00"
click at [345, 125] on select "Select Unemployment Disability (from employer) Pension Retirement Social Securi…" at bounding box center [378, 130] width 339 height 39
select select "12"
click at [209, 111] on select "Select Unemployment Disability (from employer) Pension Retirement Social Securi…" at bounding box center [378, 130] width 339 height 39
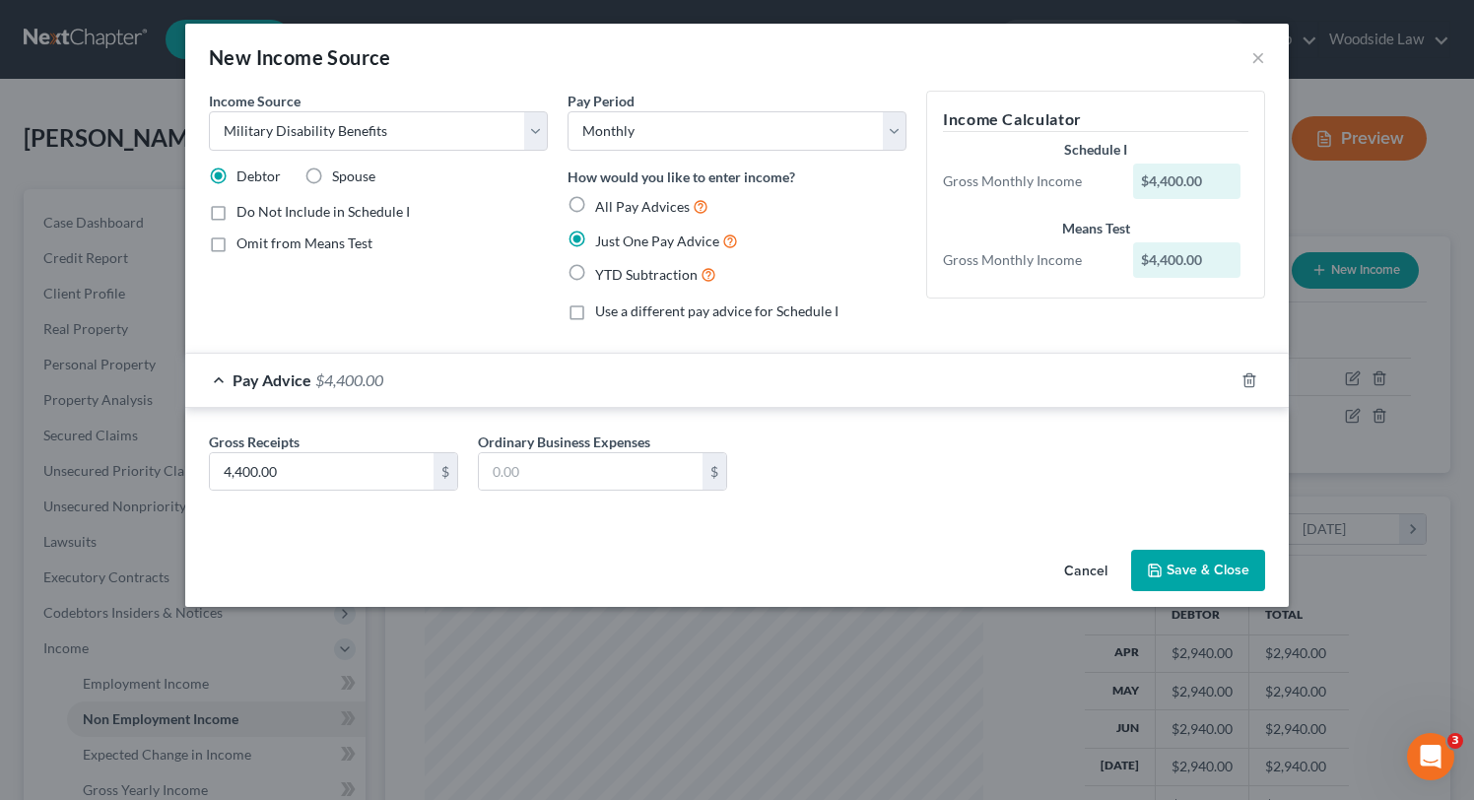
click at [1242, 567] on button "Save & Close" at bounding box center [1198, 570] width 134 height 41
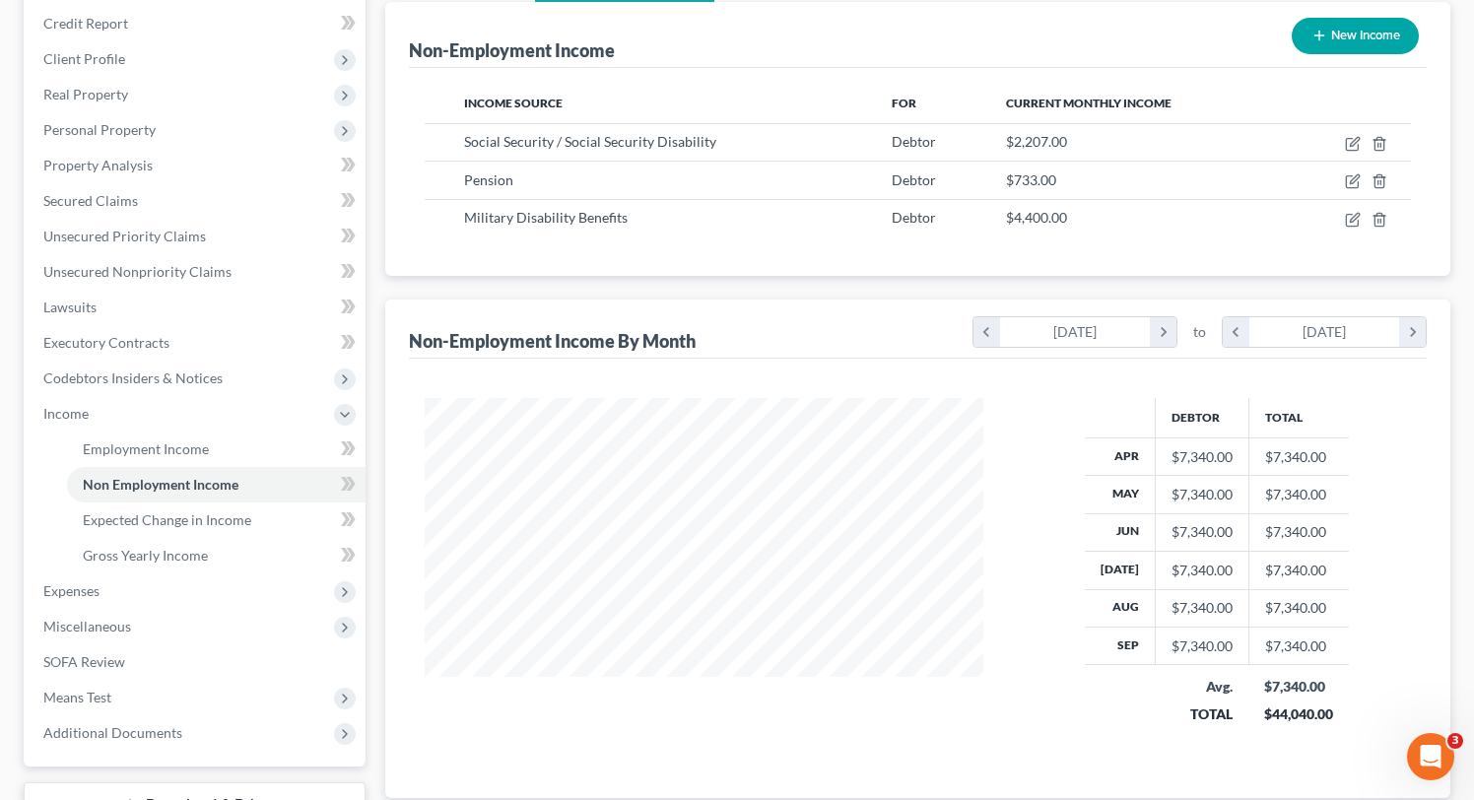
scroll to position [387, 0]
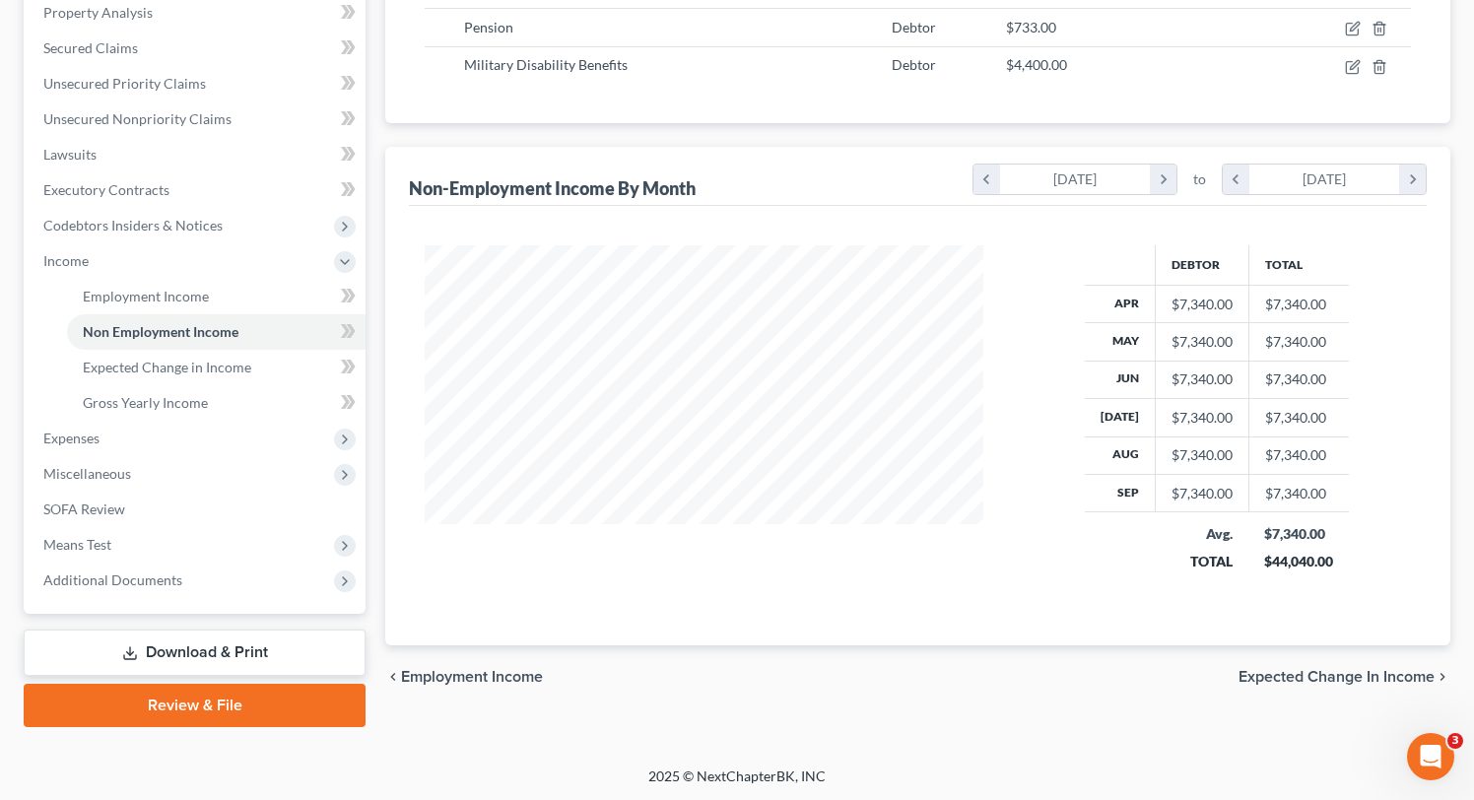
click at [1341, 676] on span "Expected Change in Income" at bounding box center [1336, 677] width 196 height 16
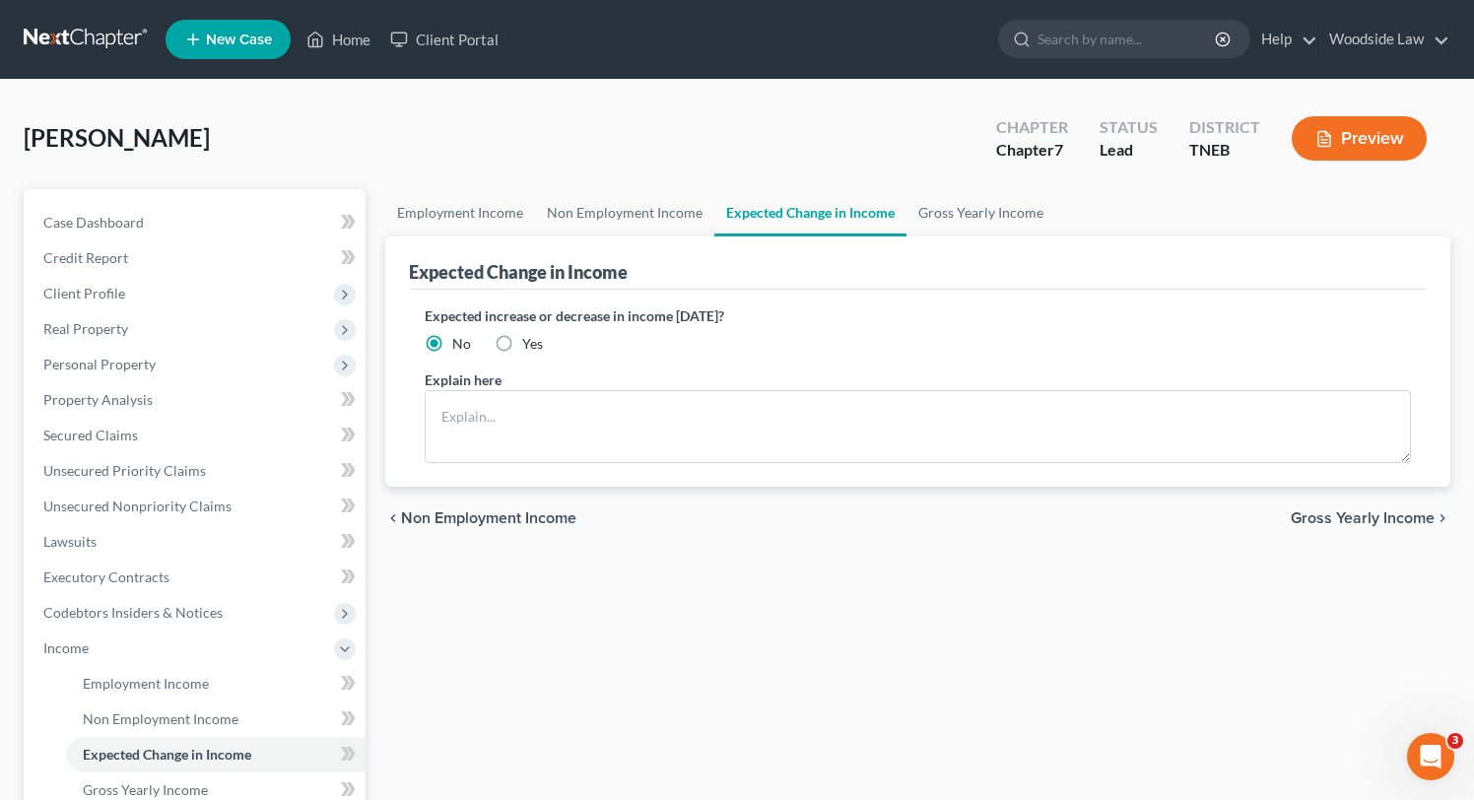
click at [1362, 510] on span "Gross Yearly Income" at bounding box center [1363, 518] width 144 height 16
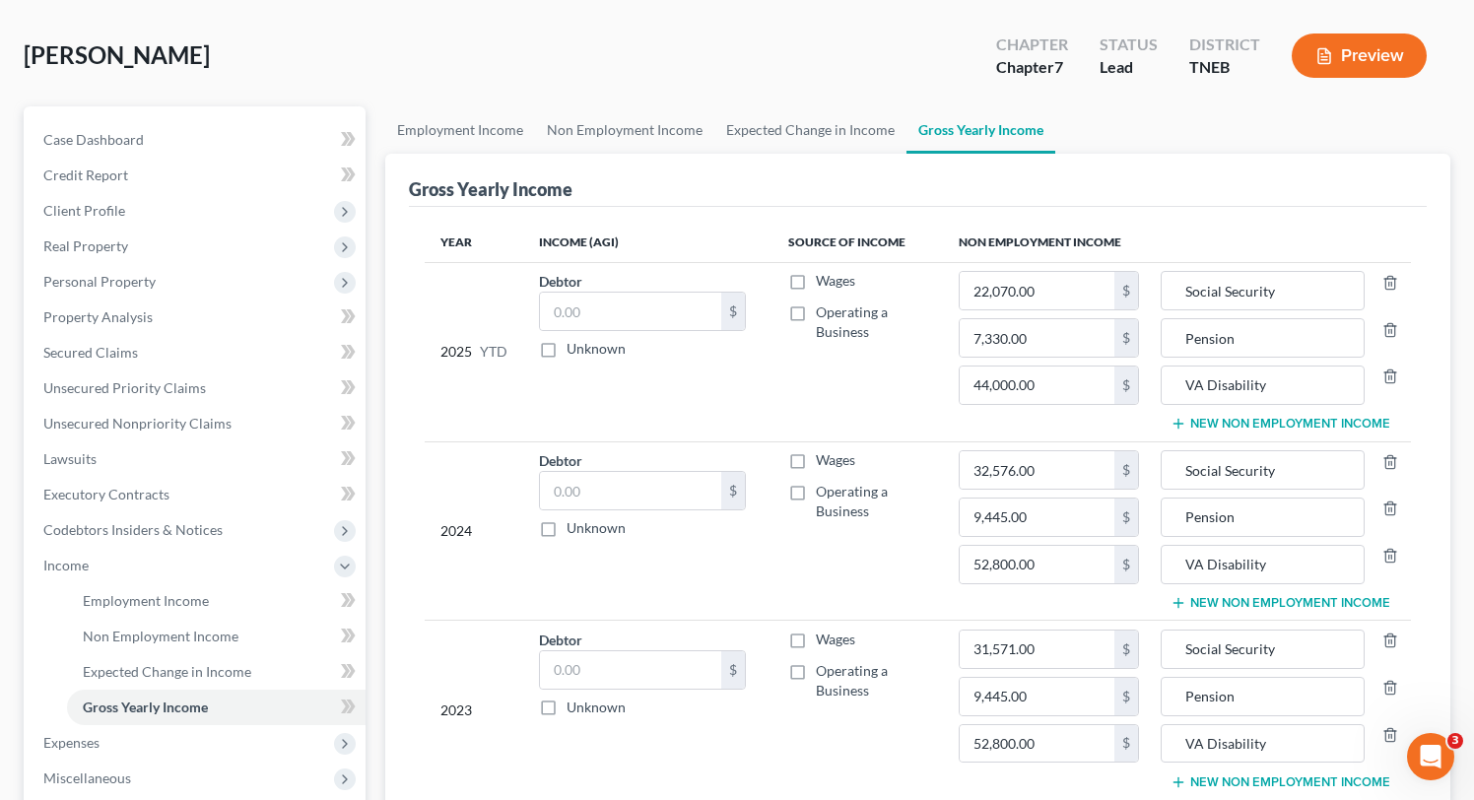
scroll to position [387, 0]
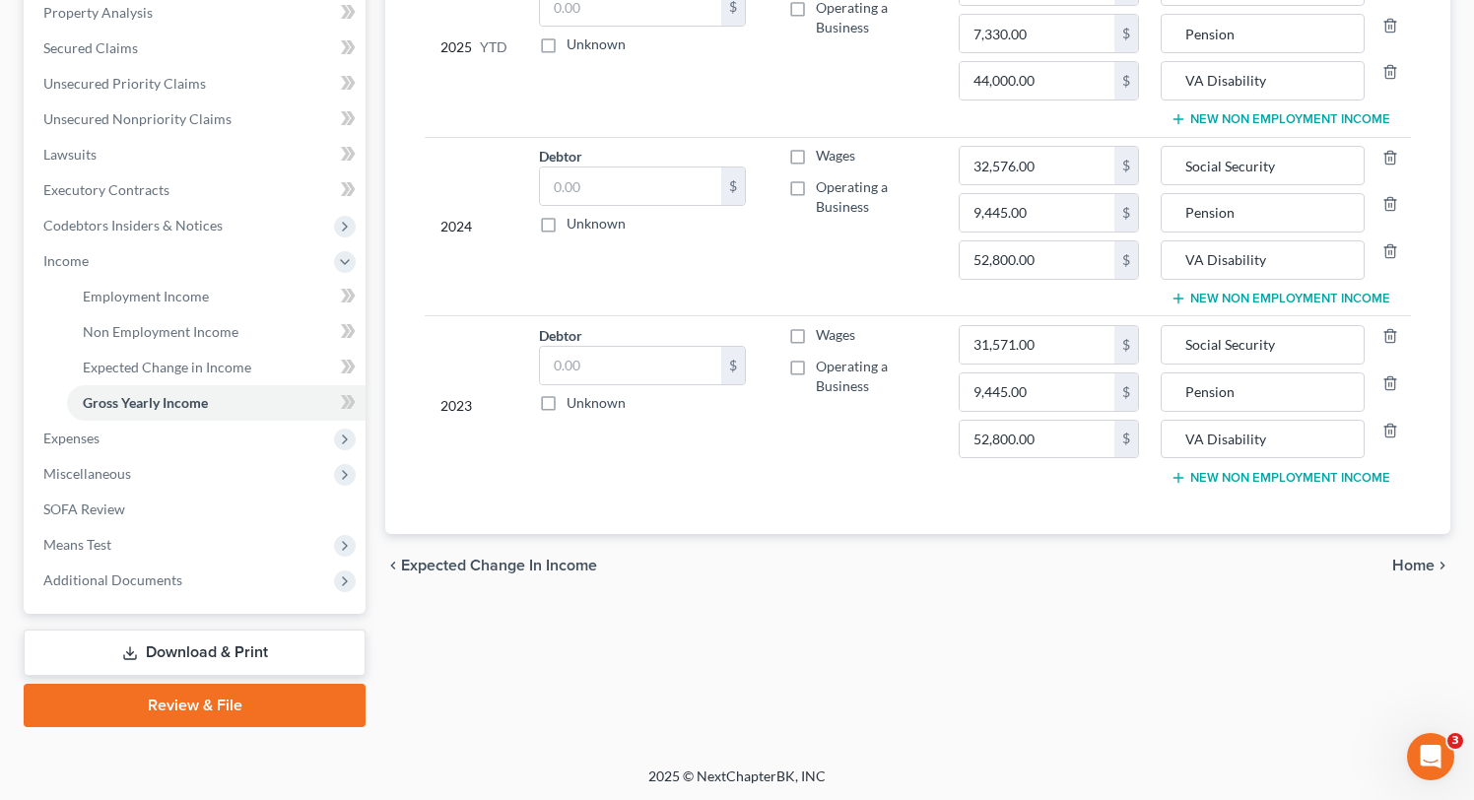
click at [1411, 566] on span "Home" at bounding box center [1413, 566] width 42 height 16
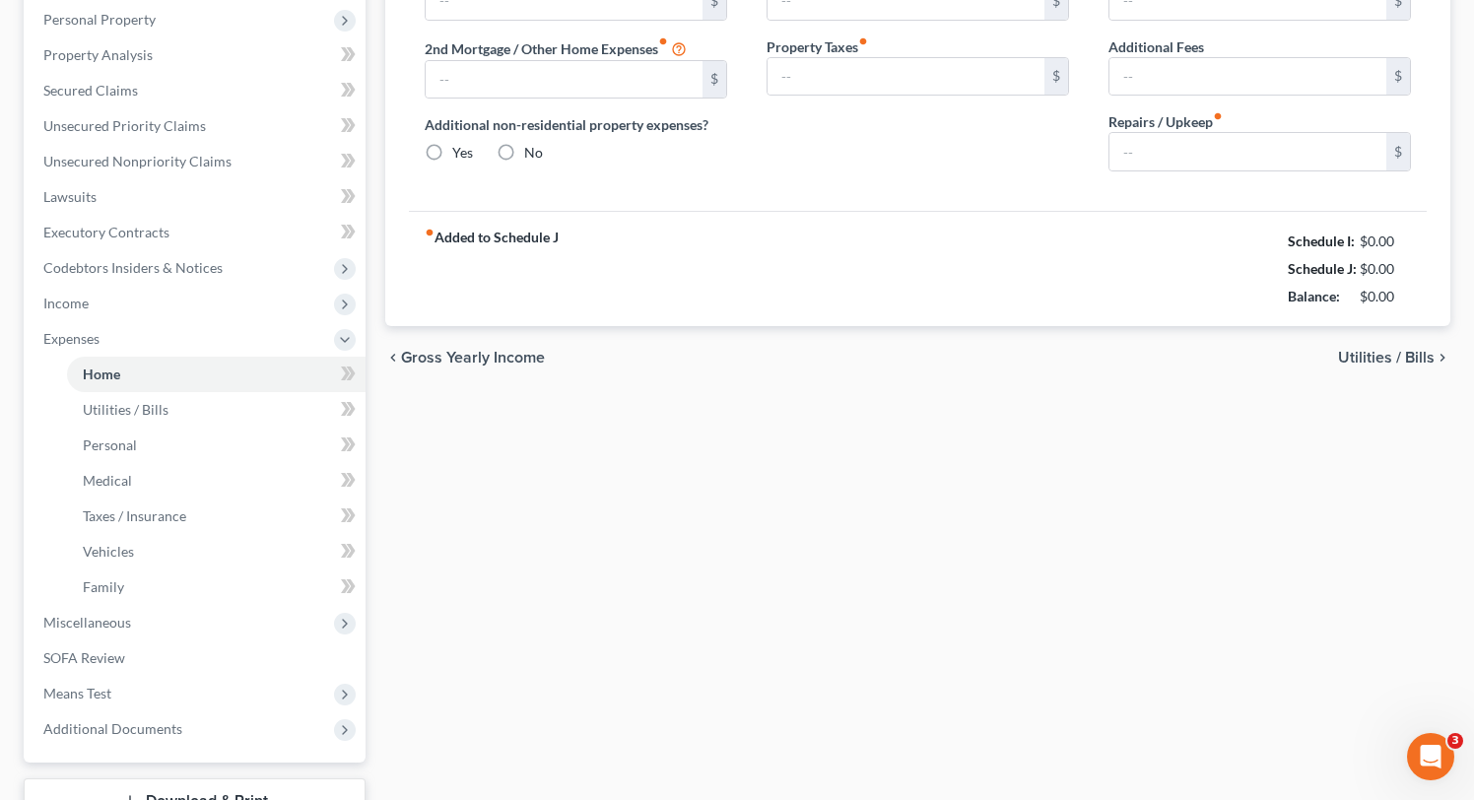
type input "0.00"
radio input "true"
type input "0.00"
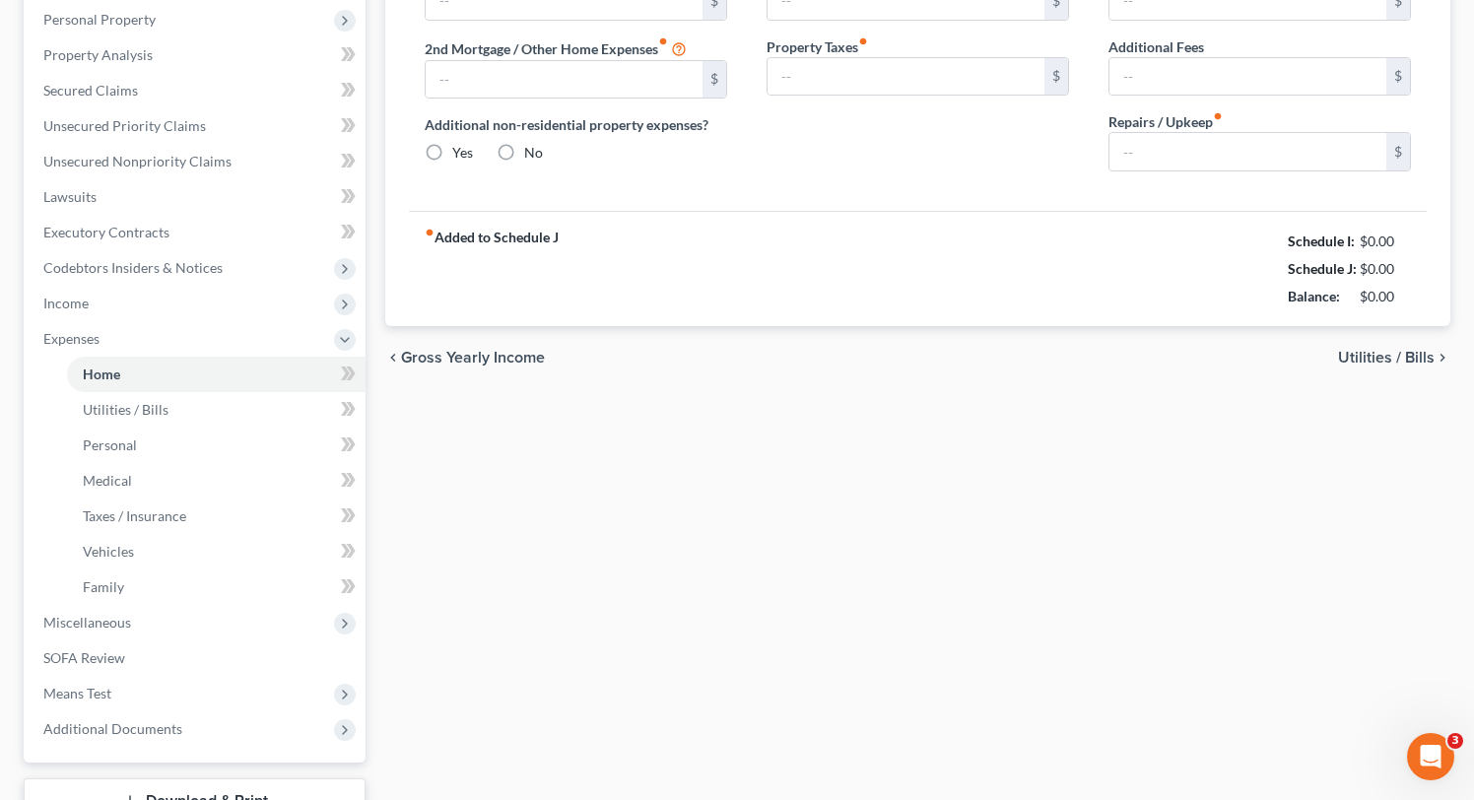
type input "0.00"
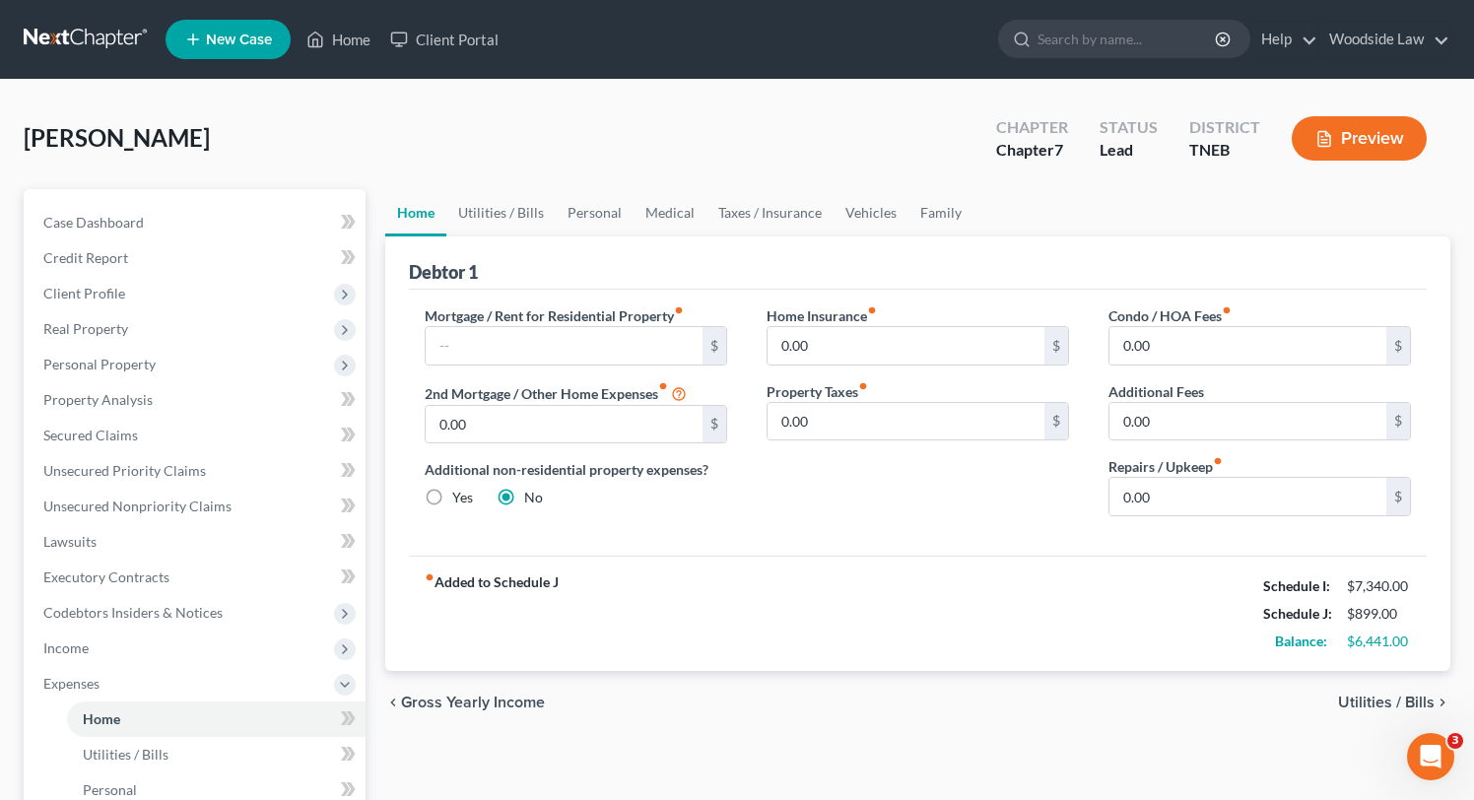
click at [500, 703] on span "Gross Yearly Income" at bounding box center [473, 703] width 144 height 16
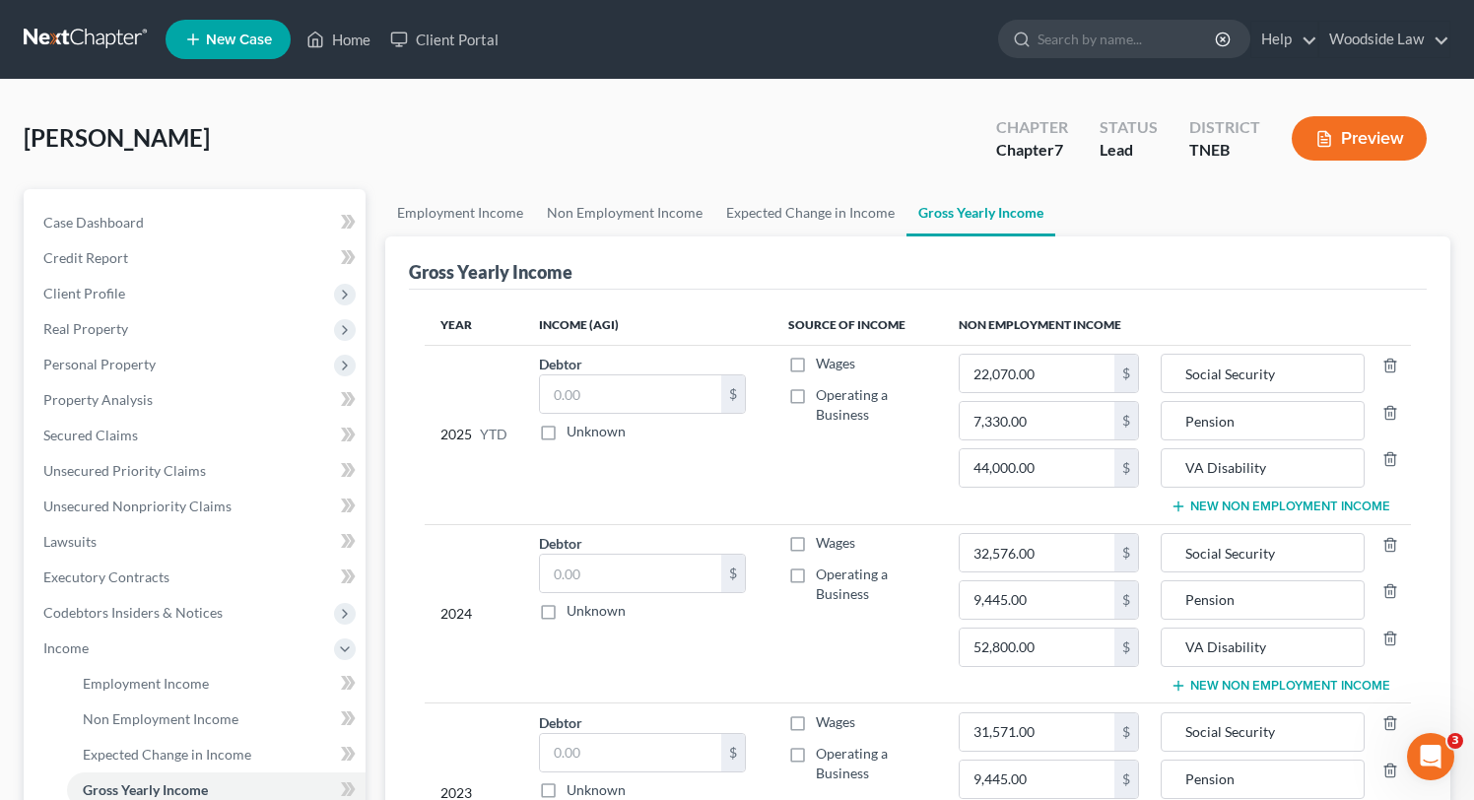
scroll to position [387, 0]
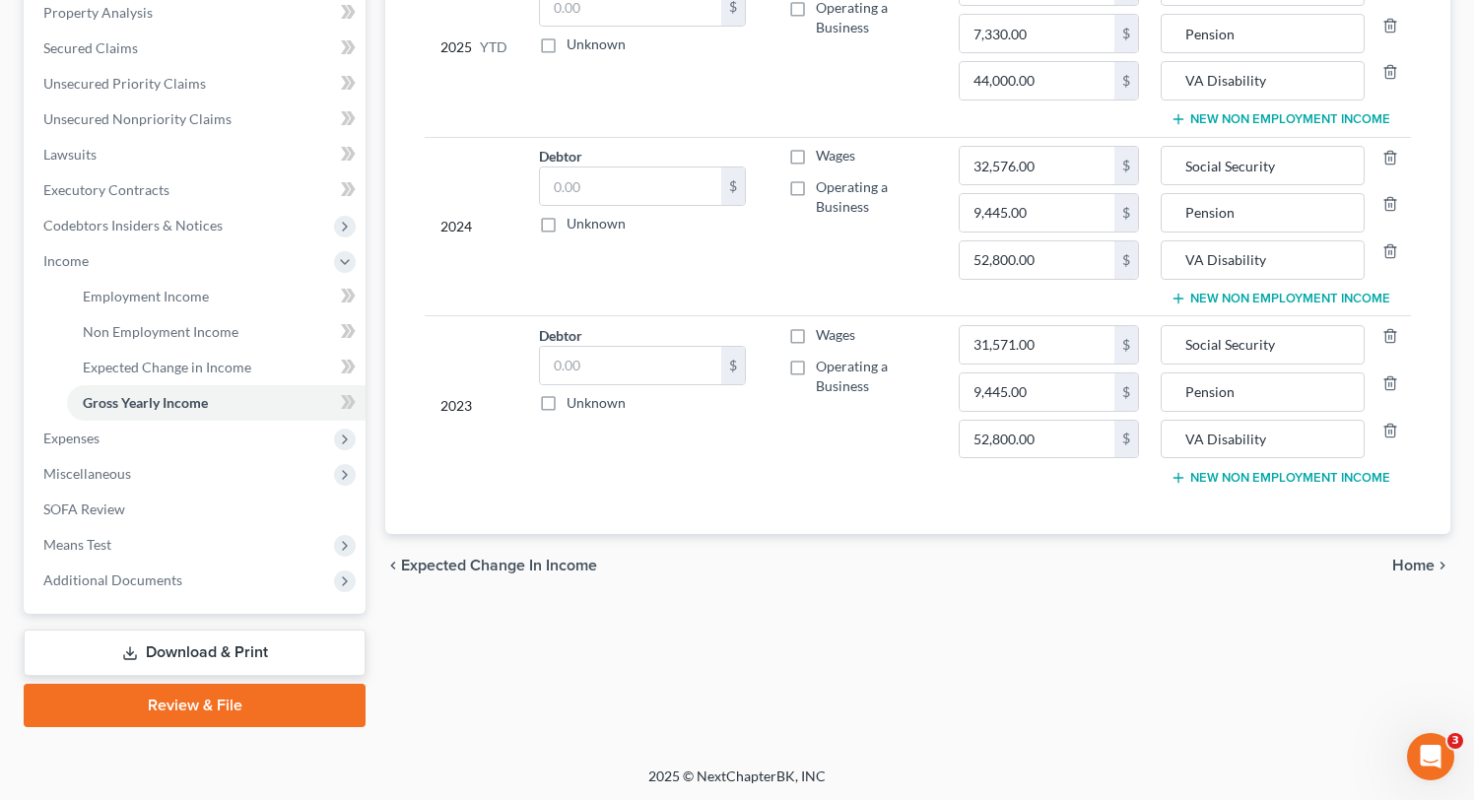
click at [1427, 573] on div "chevron_left Expected Change in Income Home chevron_right" at bounding box center [917, 565] width 1065 height 63
click at [1427, 561] on span "Home" at bounding box center [1413, 566] width 42 height 16
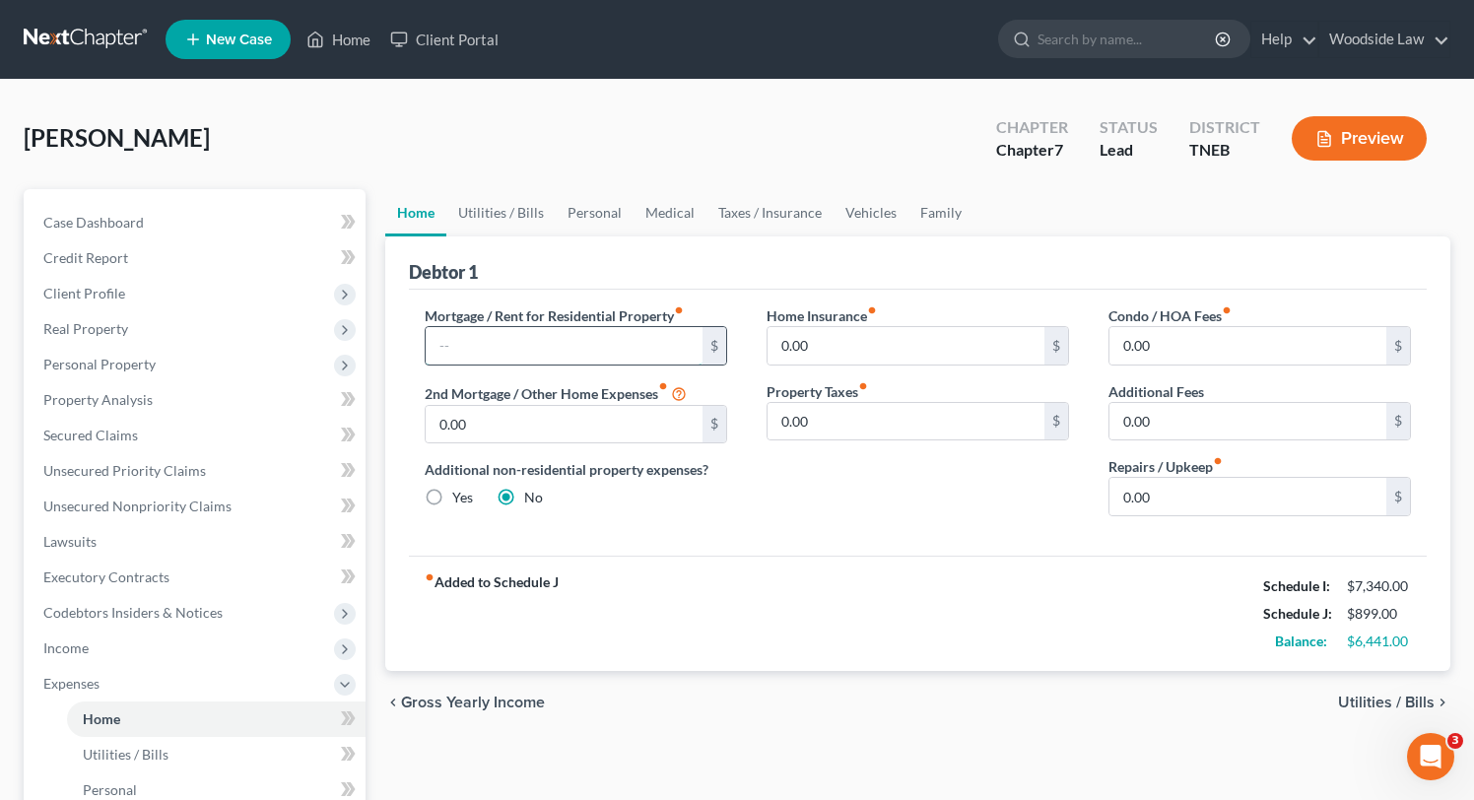
click at [638, 340] on input "text" at bounding box center [564, 345] width 277 height 37
click at [573, 169] on div "McCarroll, James Upgraded Chapter Chapter 7 Status Lead District TNEB Preview" at bounding box center [737, 146] width 1427 height 86
click at [123, 439] on span "Secured Claims" at bounding box center [90, 435] width 95 height 17
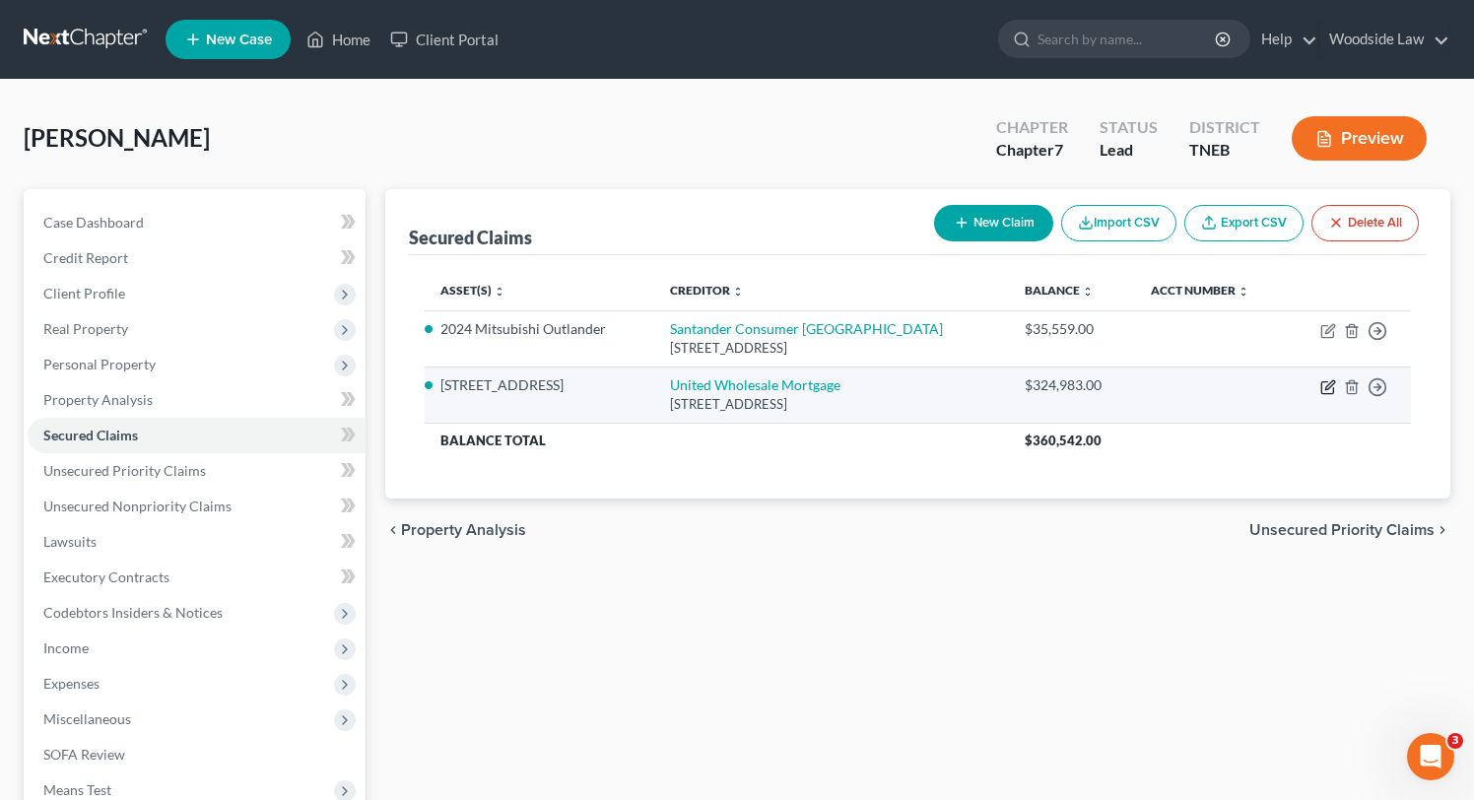
click at [1328, 390] on icon "button" at bounding box center [1328, 387] width 16 height 16
select select "23"
select select "2"
select select "0"
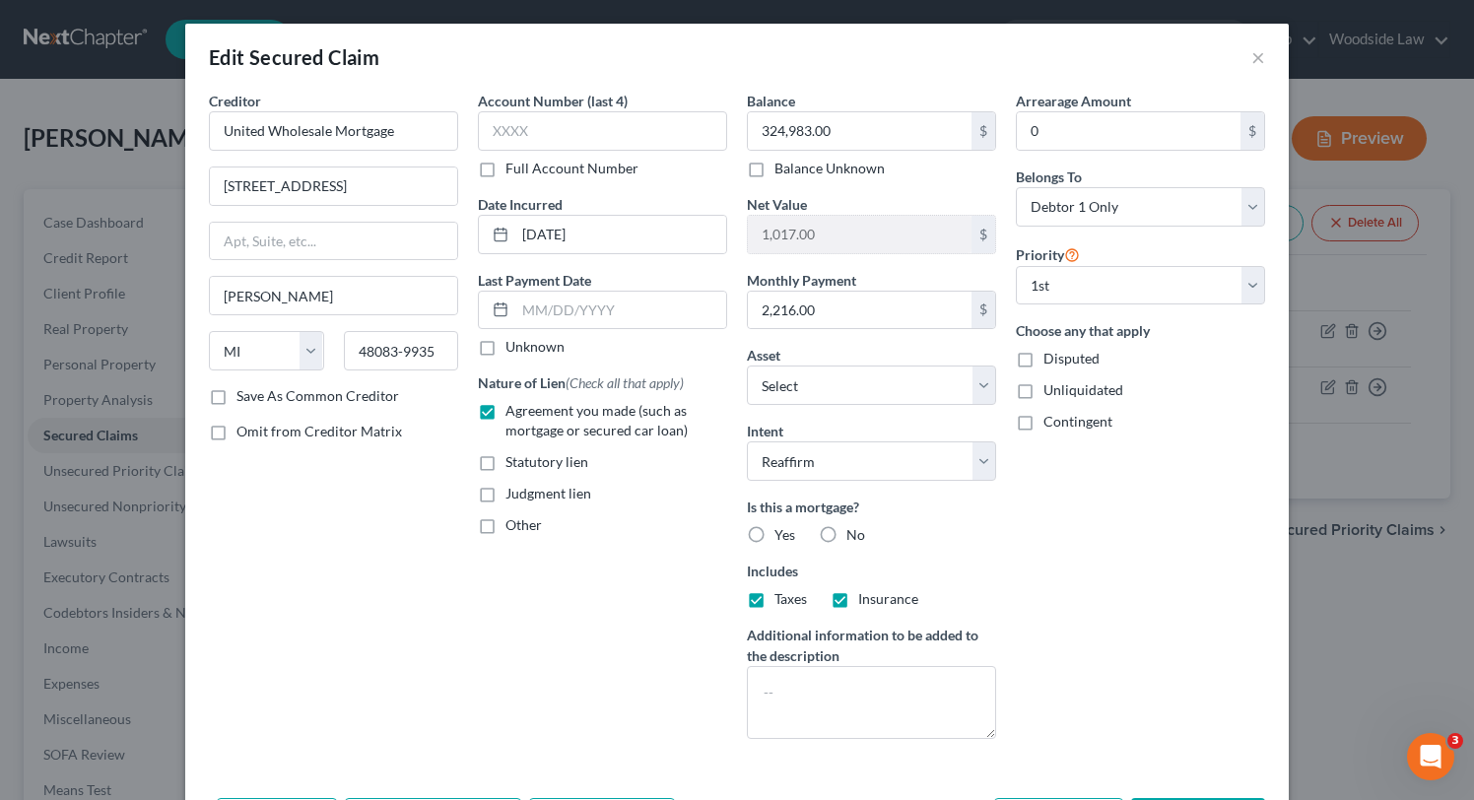
scroll to position [135, 0]
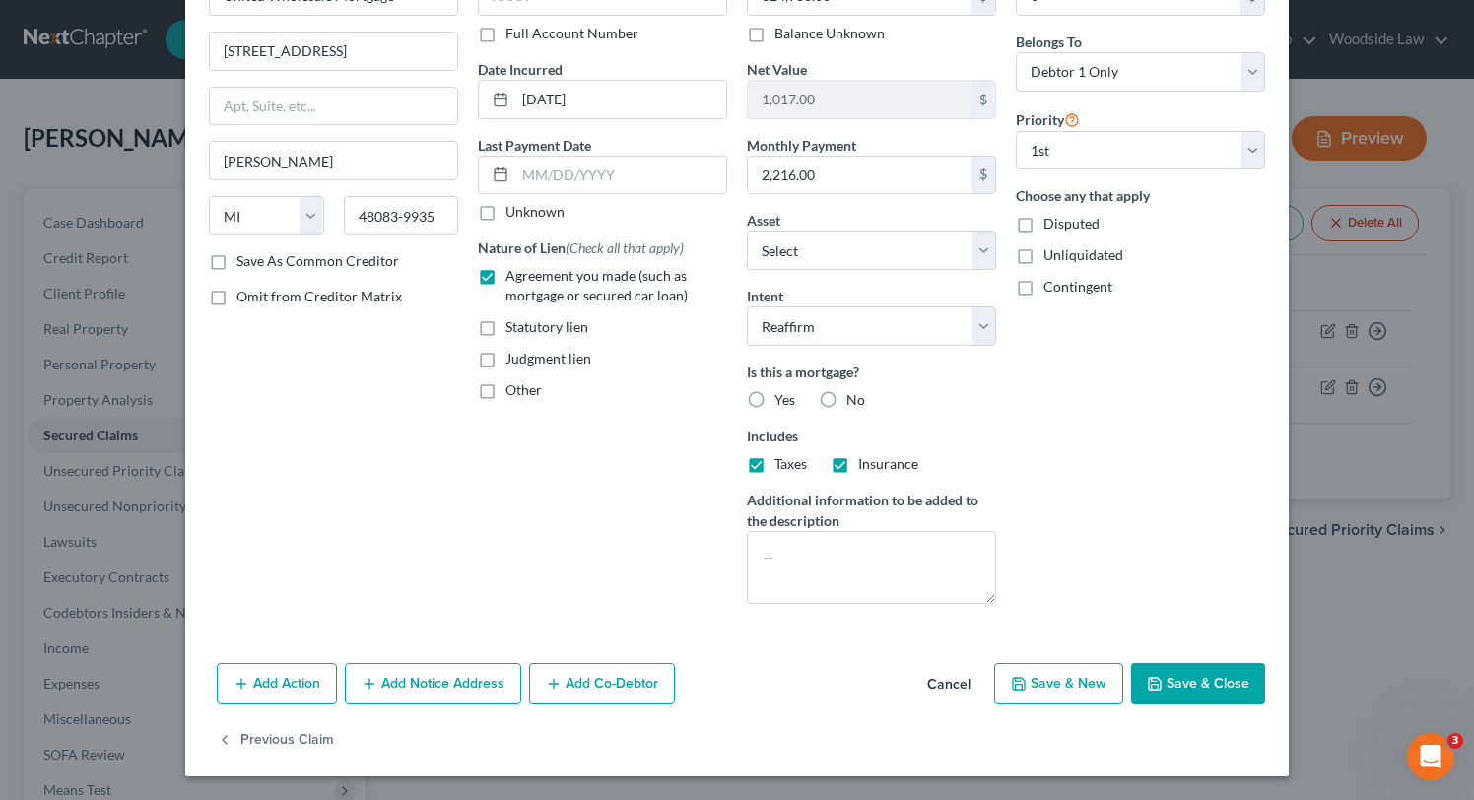
click at [1232, 692] on button "Save & Close" at bounding box center [1198, 683] width 134 height 41
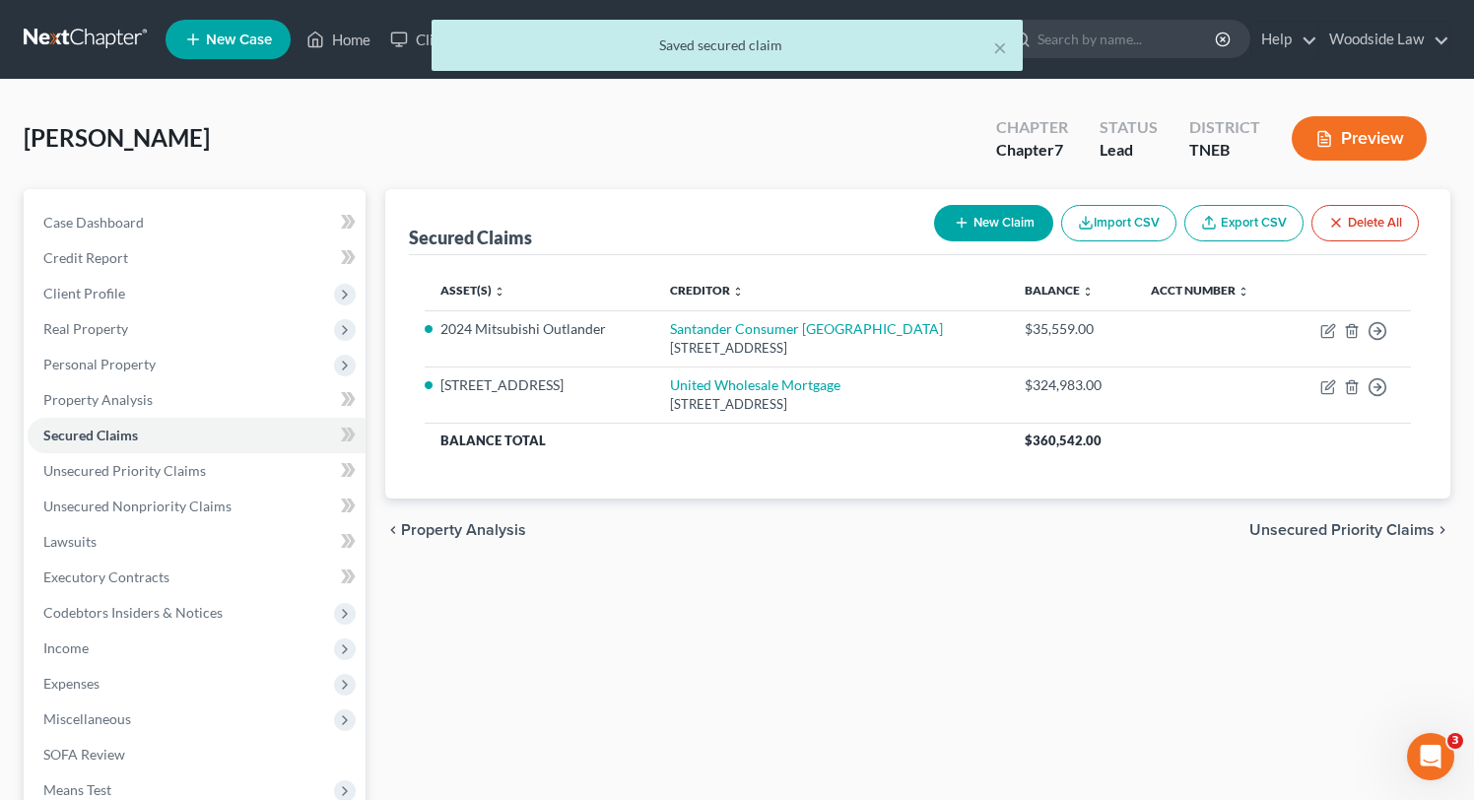
scroll to position [101, 0]
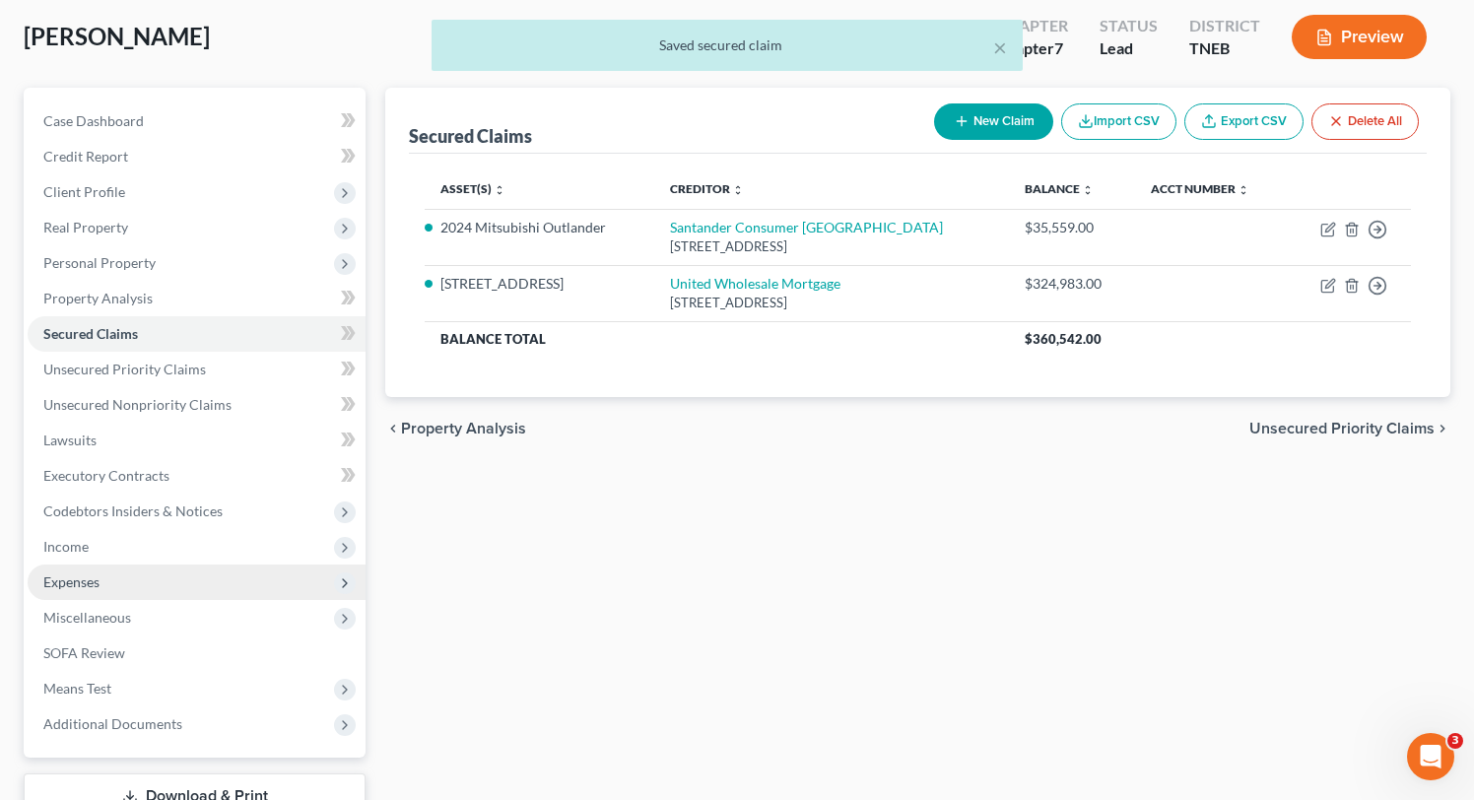
click at [82, 574] on span "Expenses" at bounding box center [71, 581] width 56 height 17
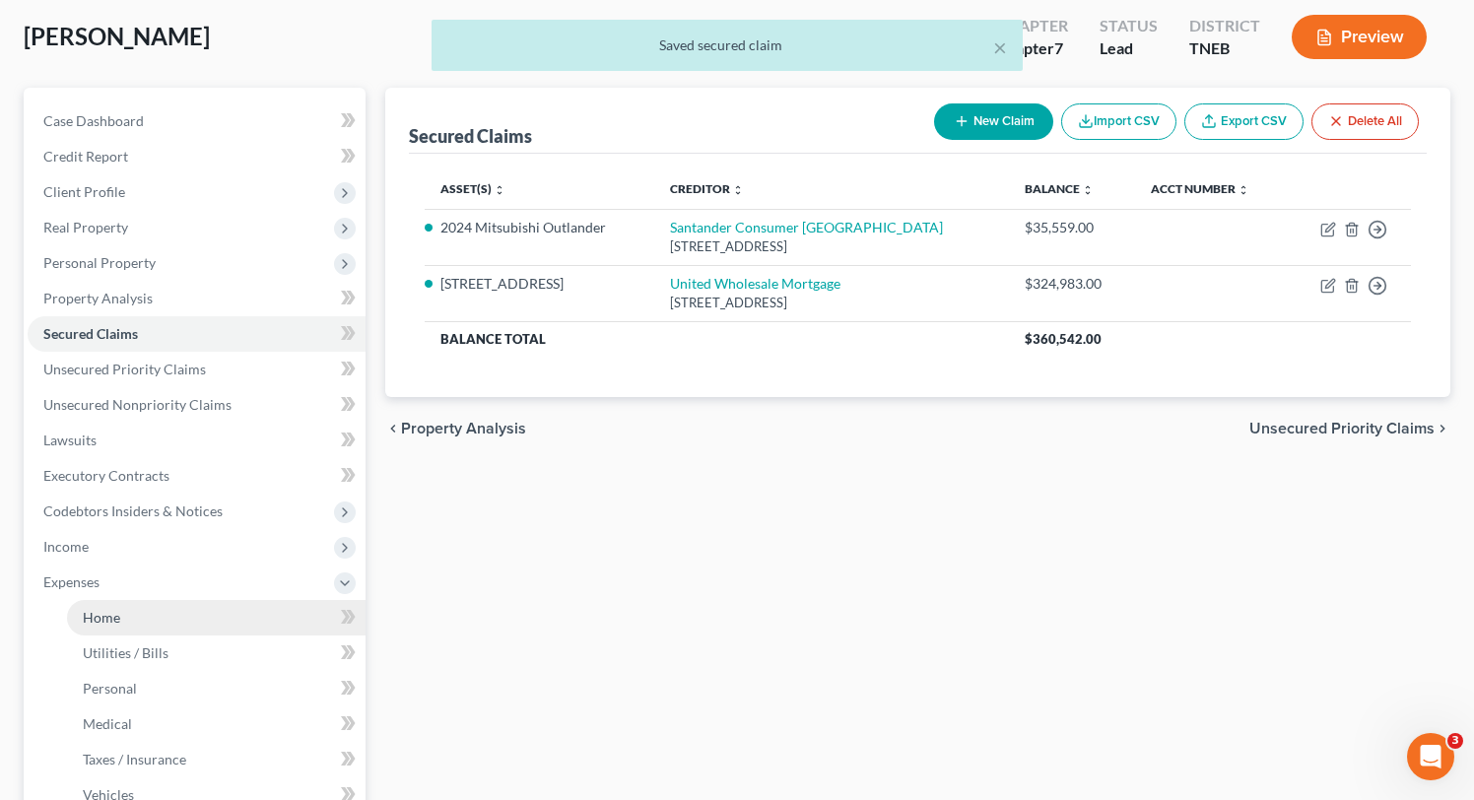
click at [111, 627] on link "Home" at bounding box center [216, 617] width 299 height 35
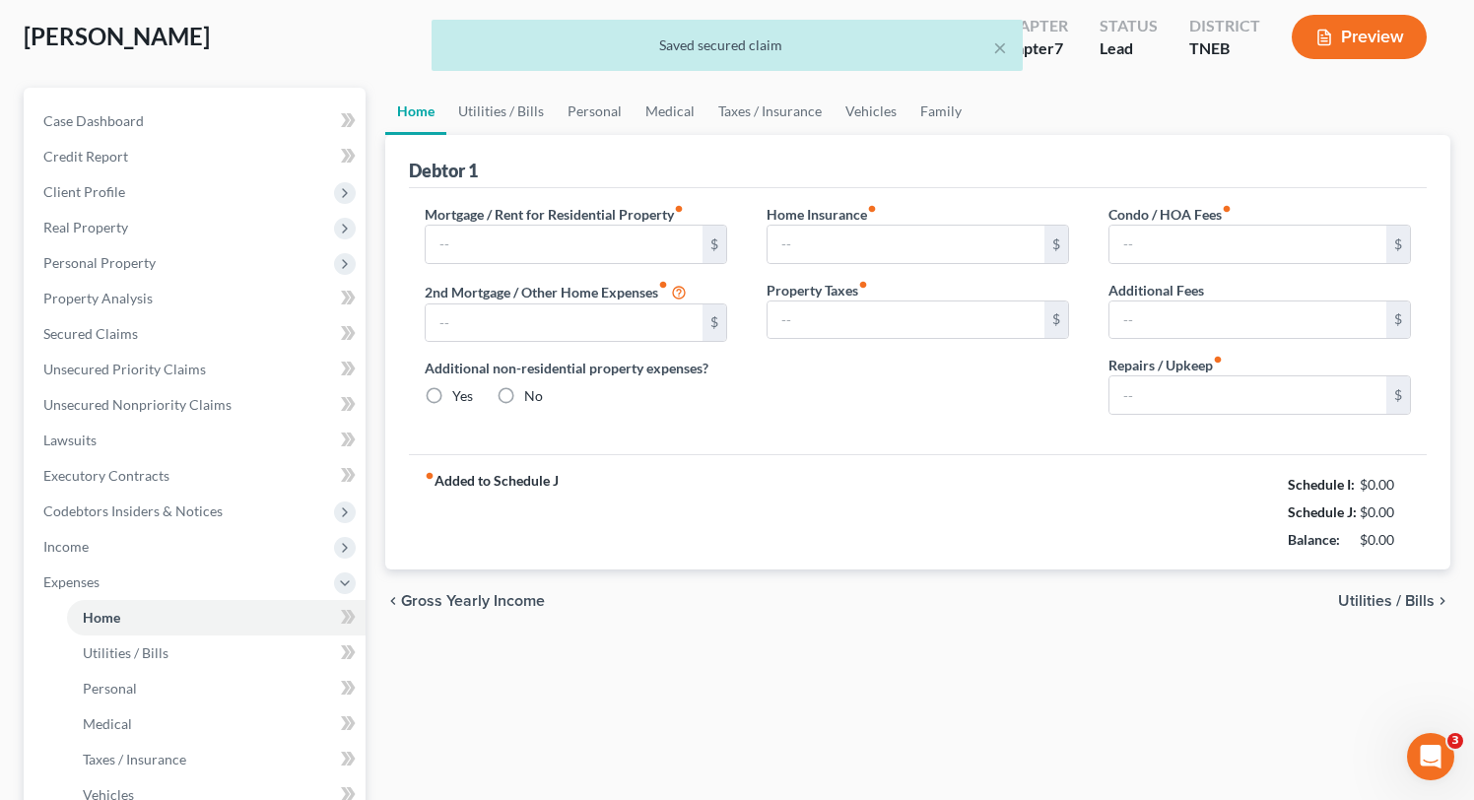
scroll to position [4, 0]
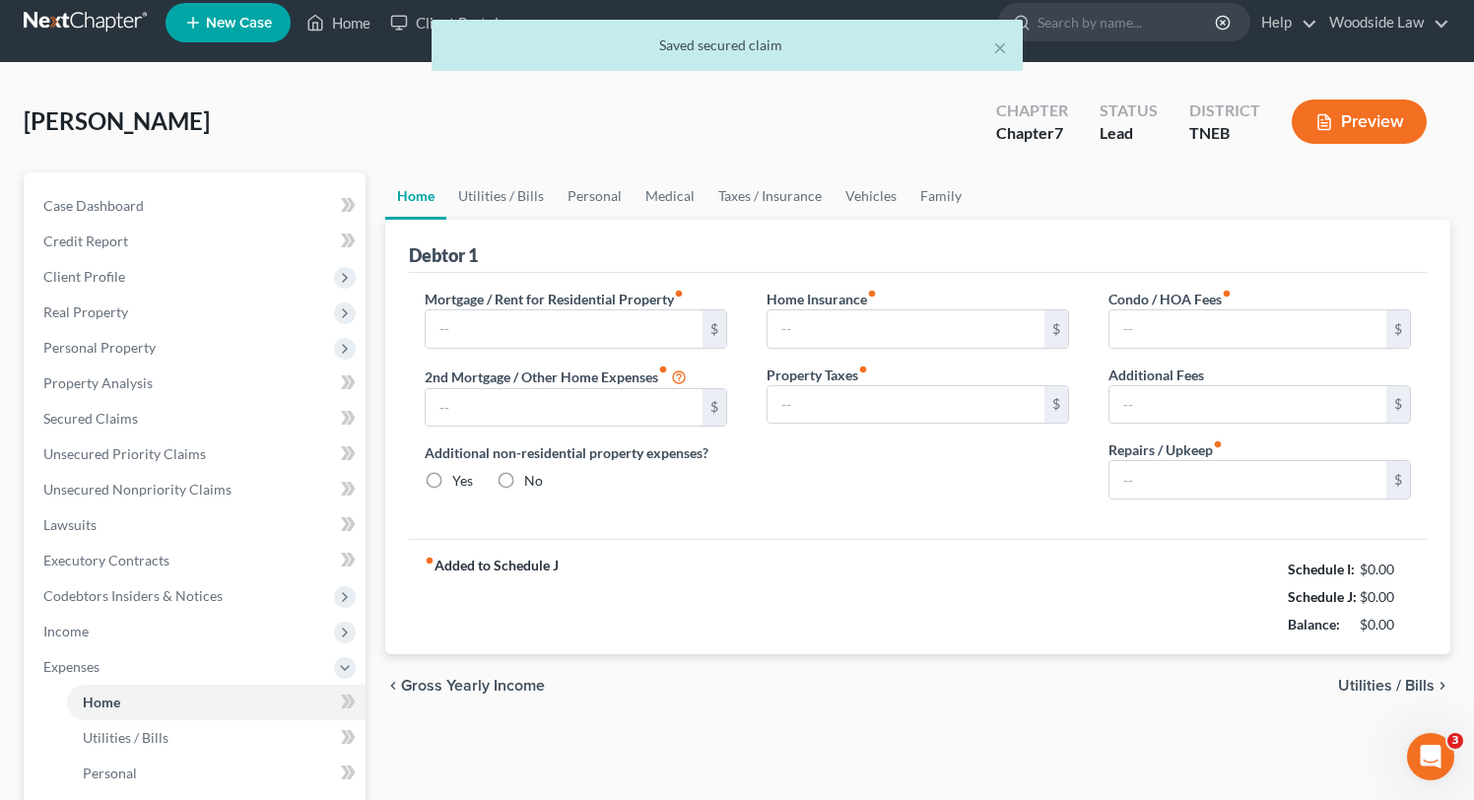
type input "0.00"
radio input "true"
type input "0.00"
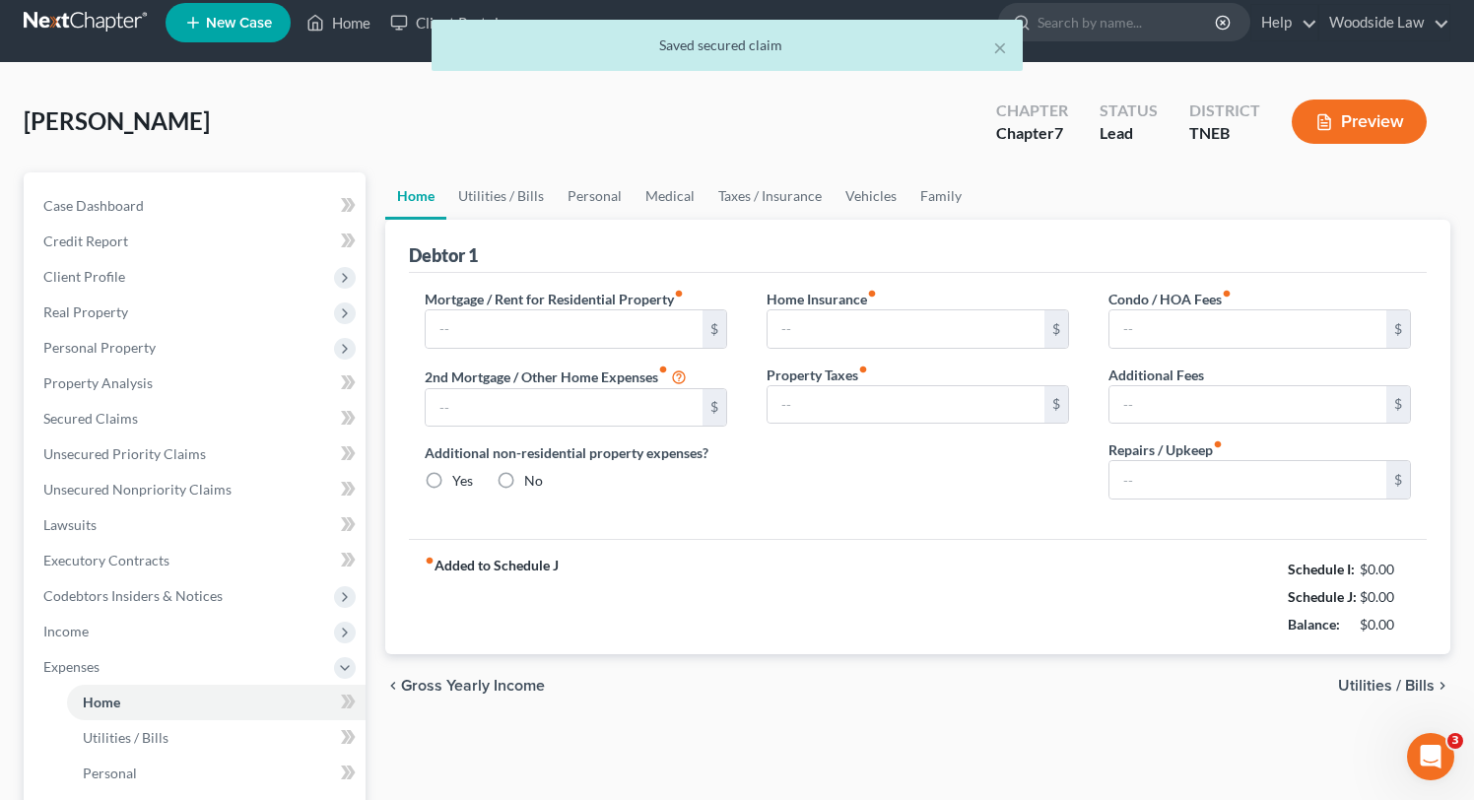
type input "0.00"
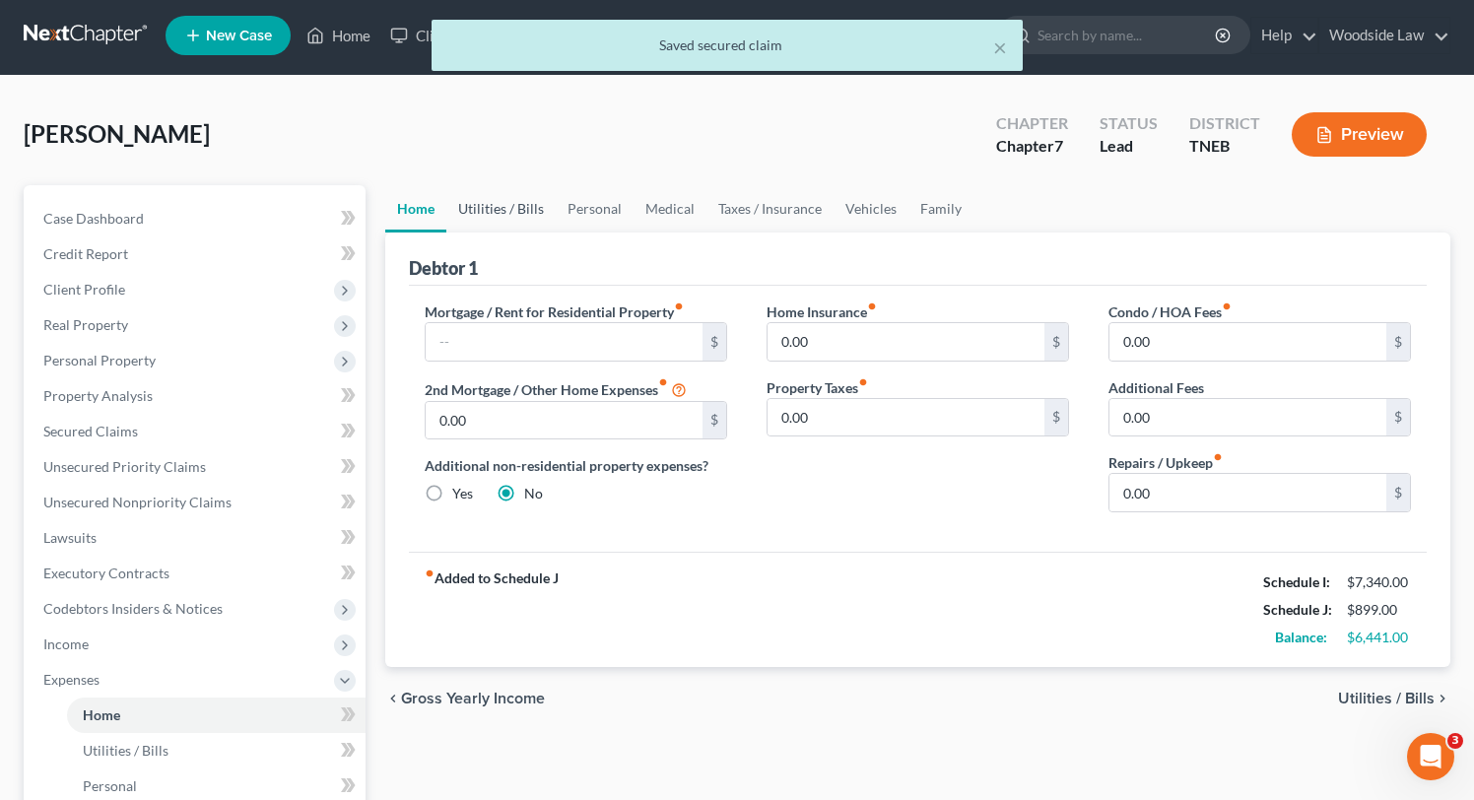
scroll to position [0, 0]
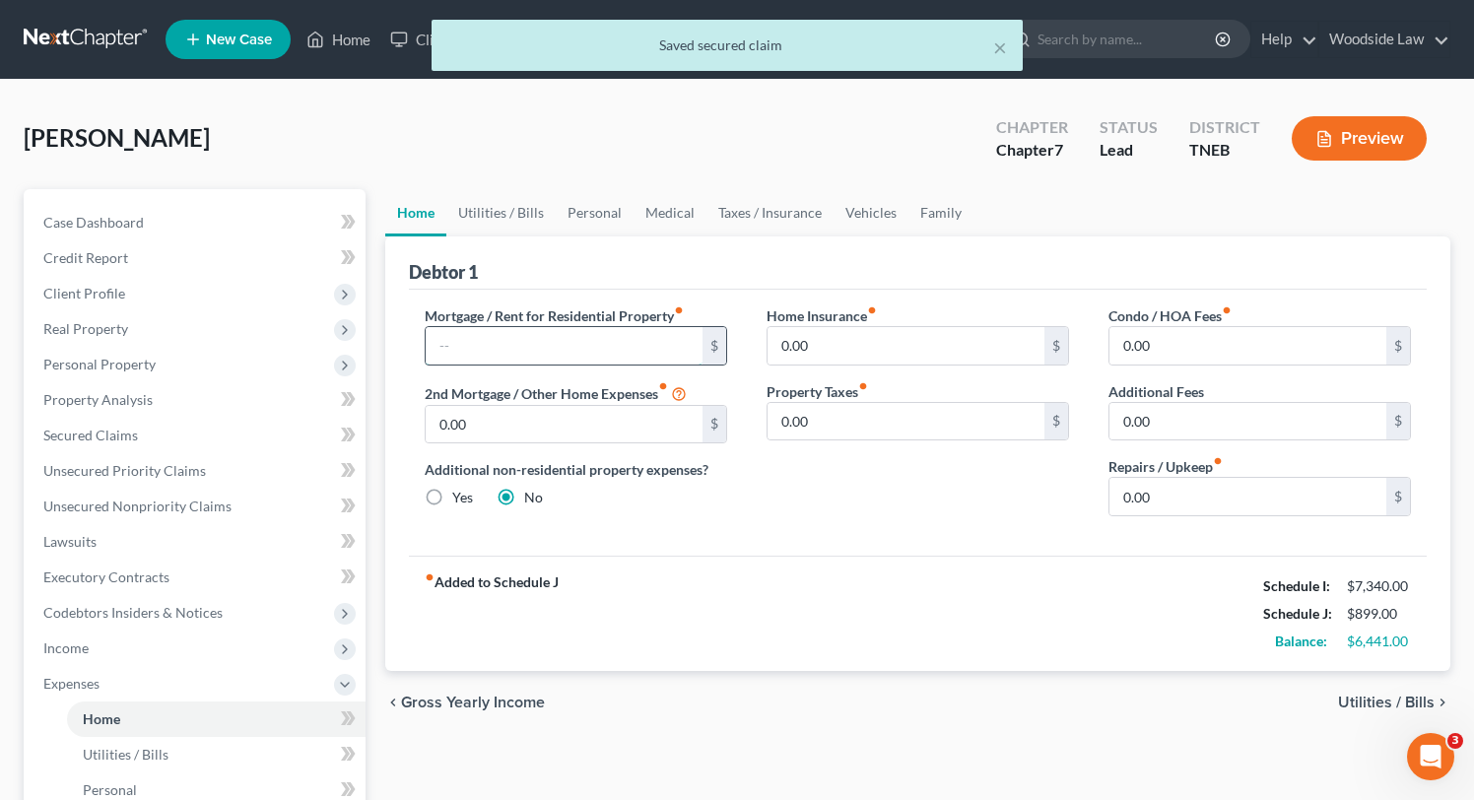
click at [546, 346] on input "text" at bounding box center [564, 345] width 277 height 37
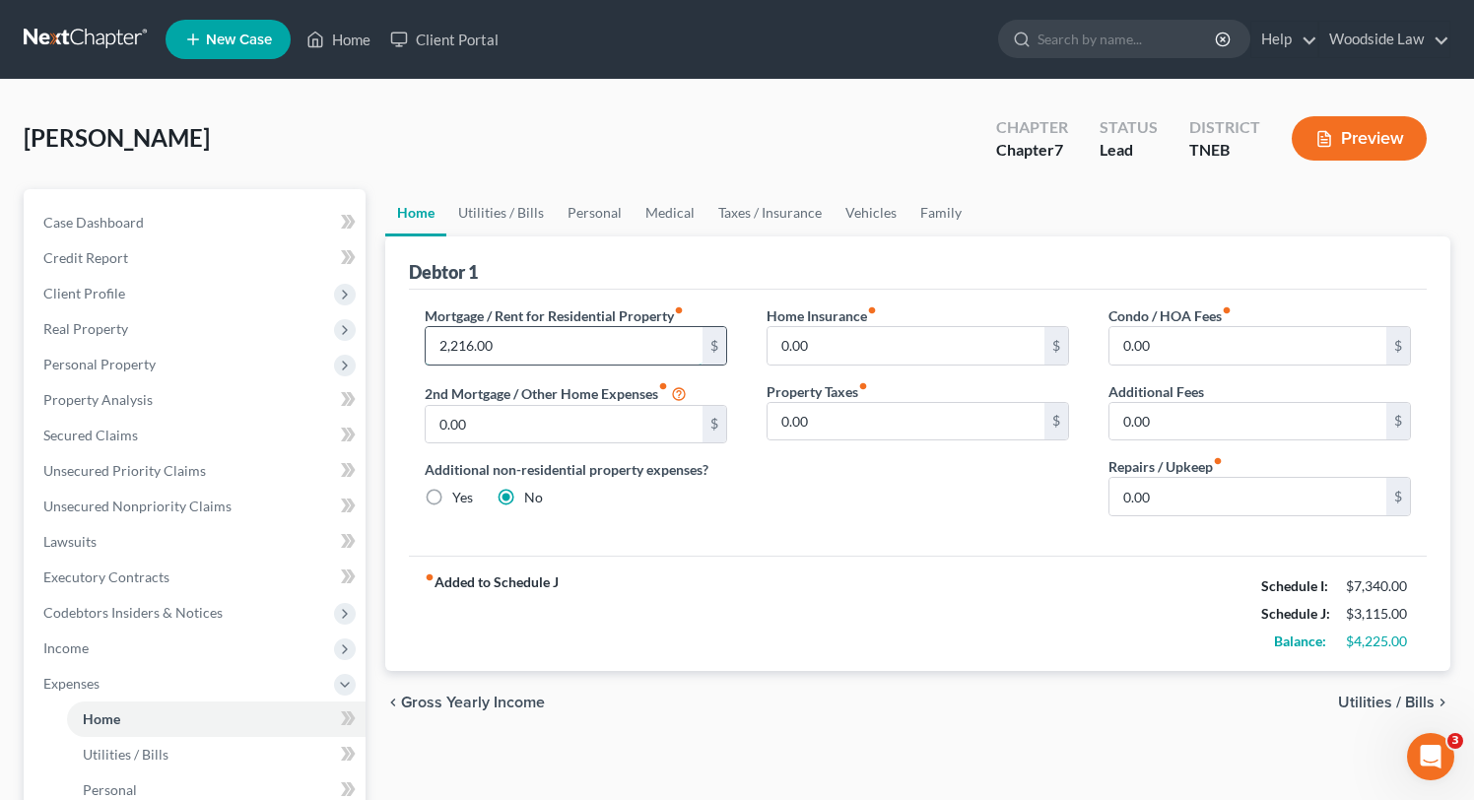
type input "2,216.00"
click at [1222, 496] on input "0.00" at bounding box center [1247, 496] width 277 height 37
type input "125"
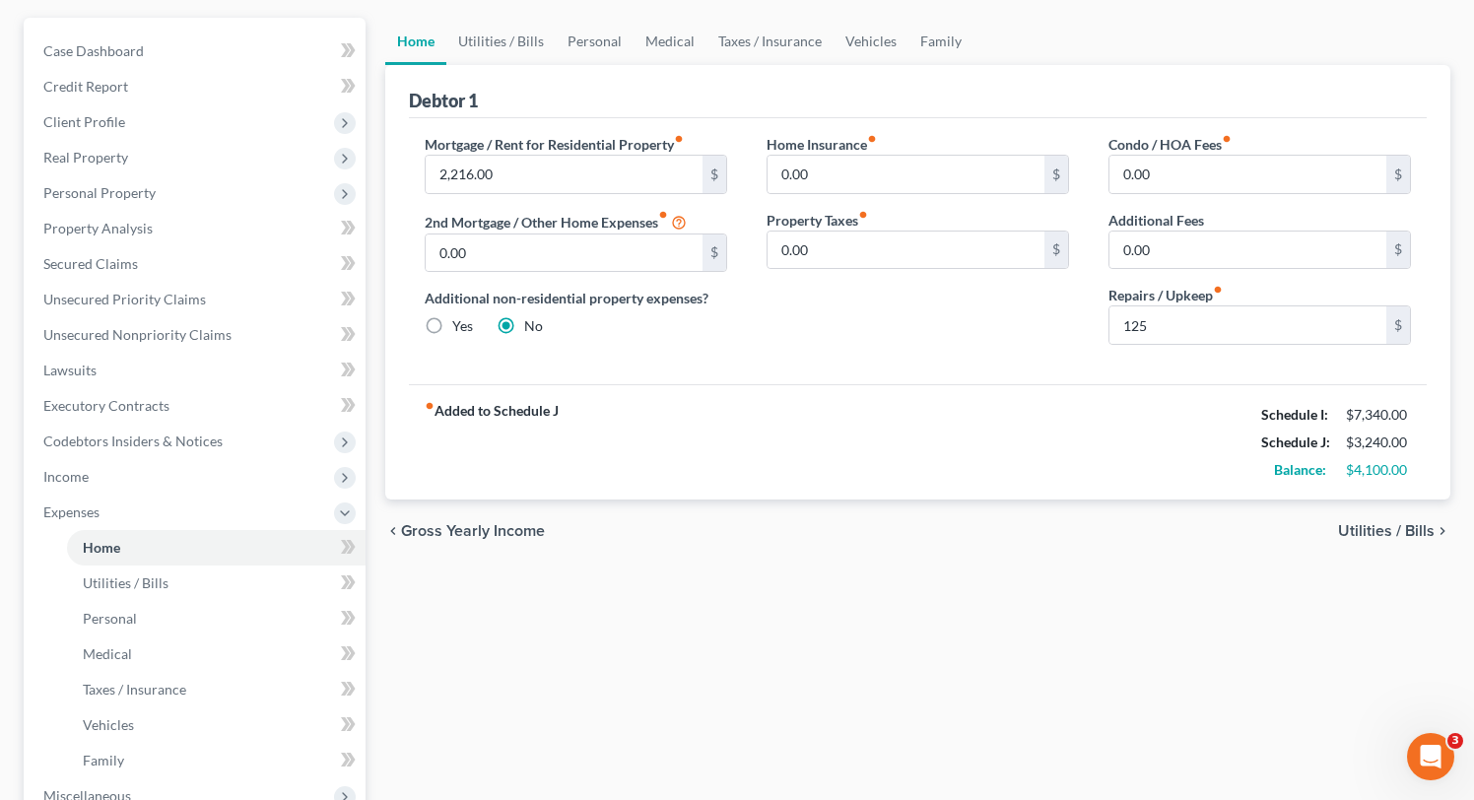
scroll to position [216, 0]
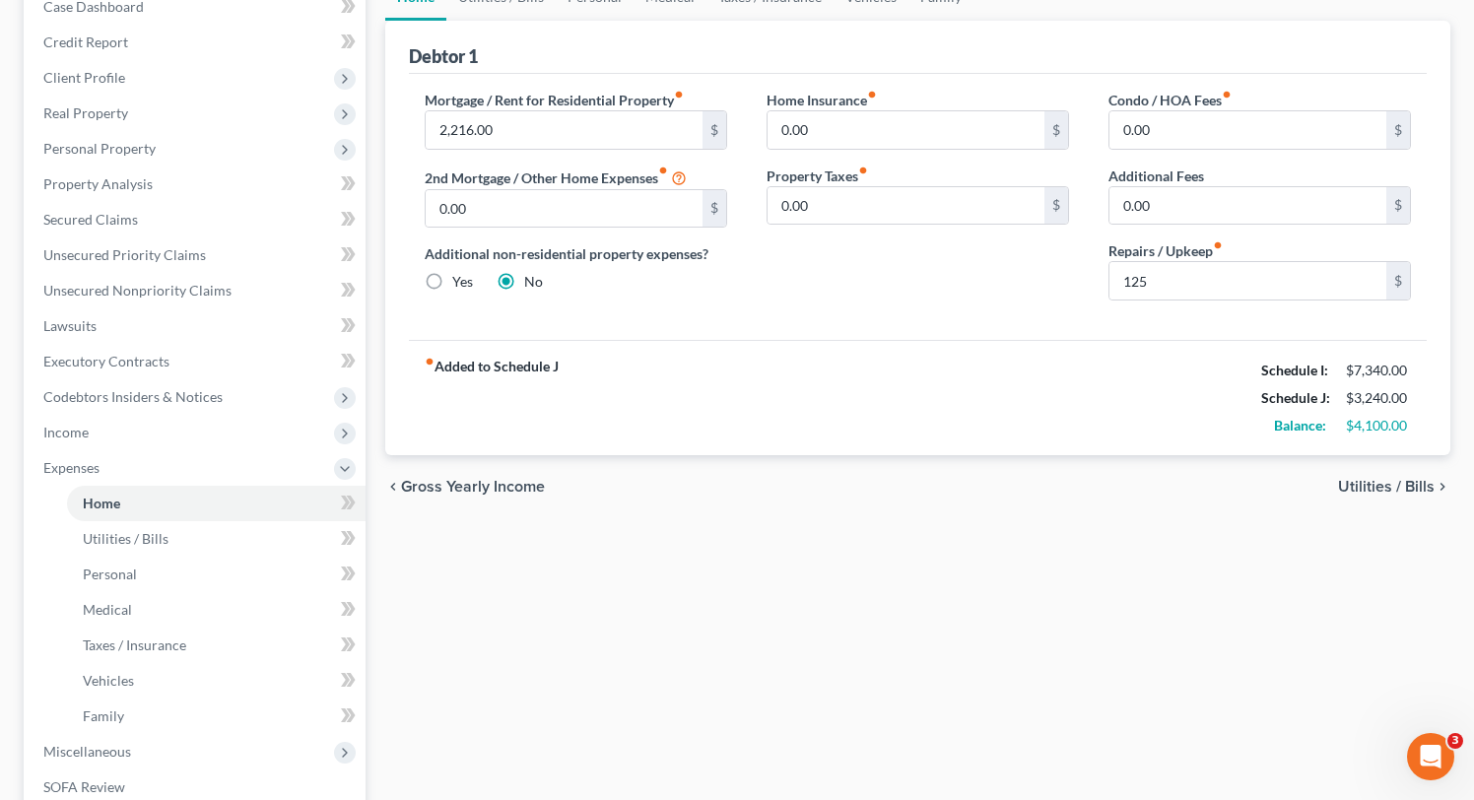
click at [1409, 482] on span "Utilities / Bills" at bounding box center [1386, 487] width 97 height 16
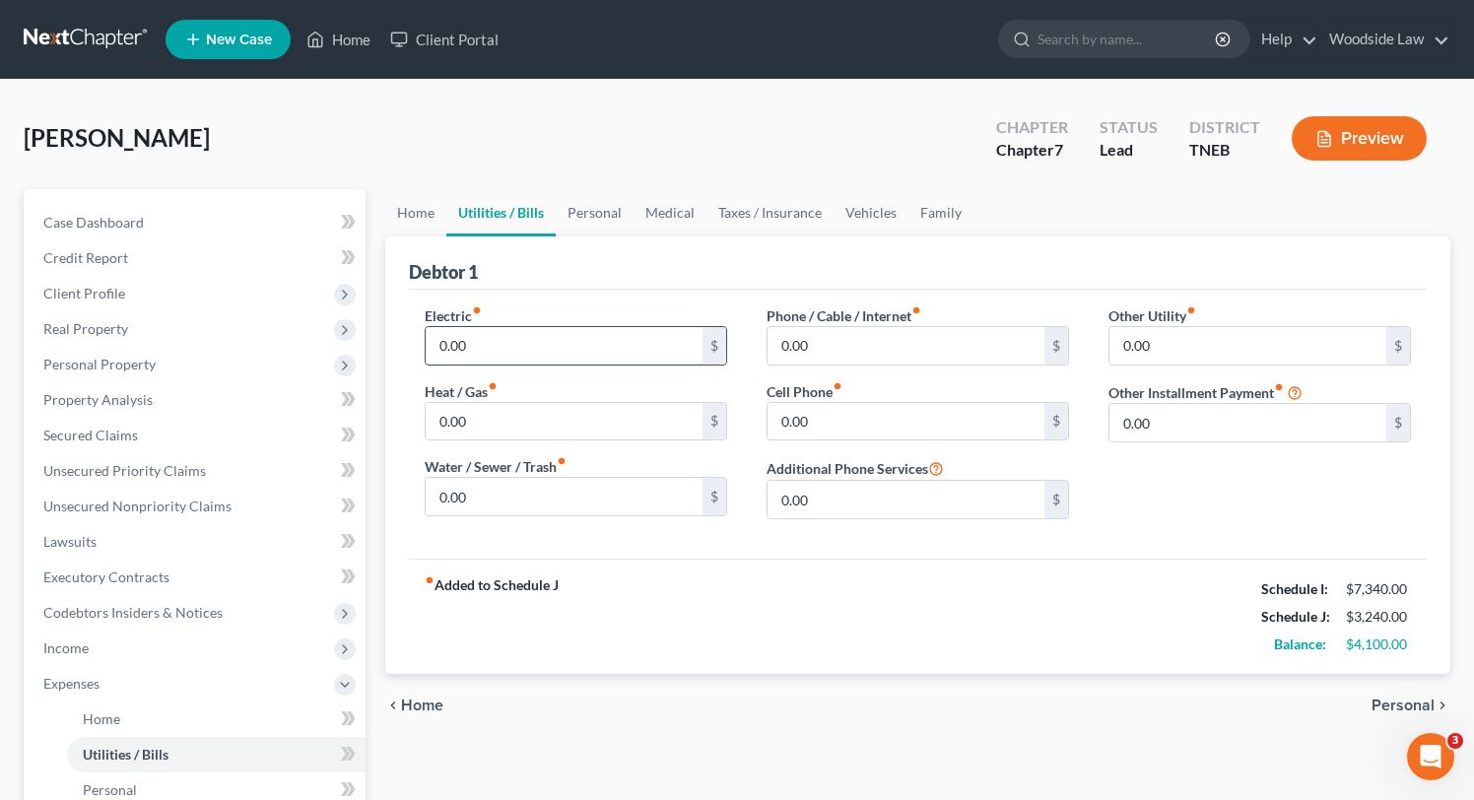
click at [639, 327] on input "0.00" at bounding box center [564, 345] width 277 height 37
type input "180"
type input "40"
type input "35"
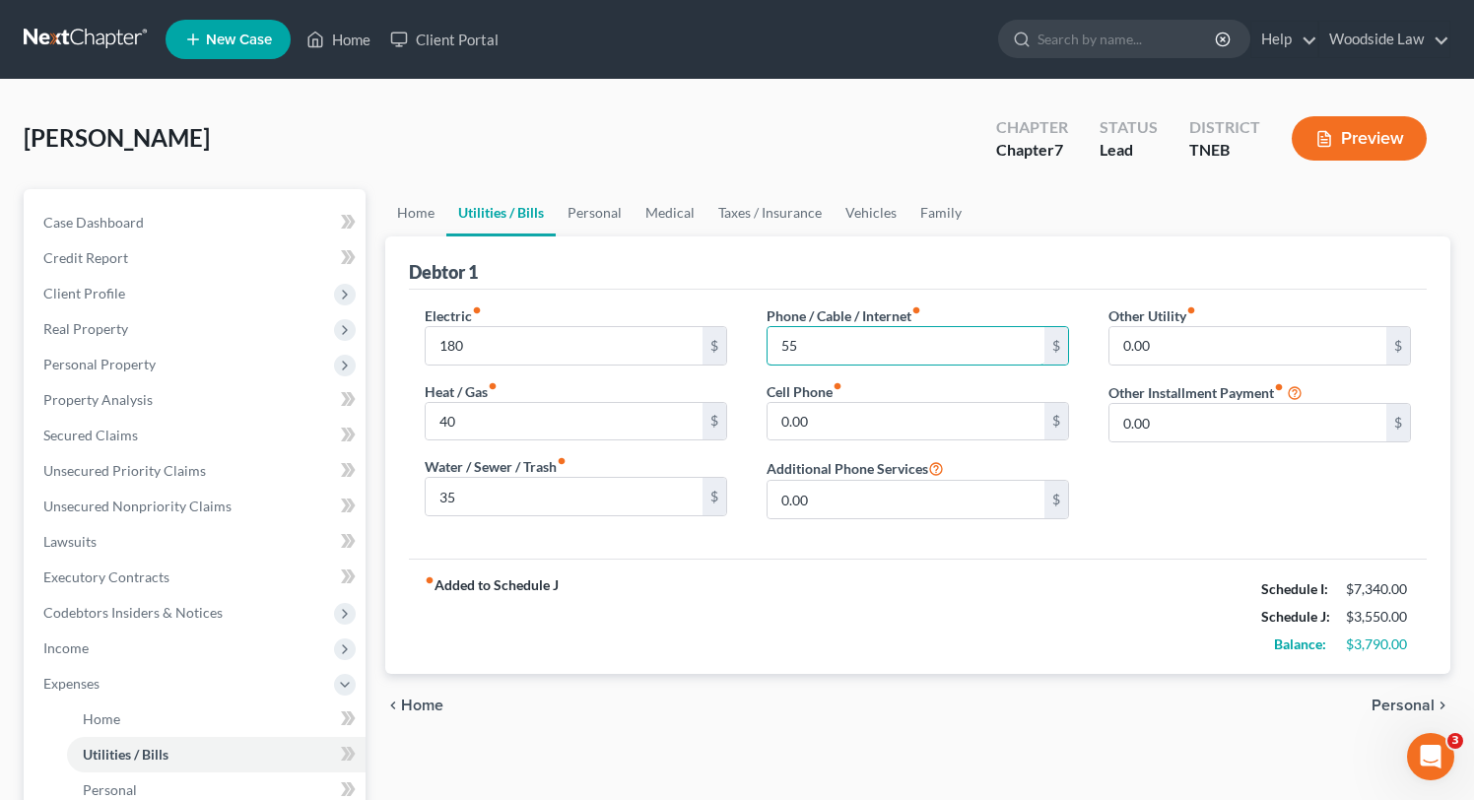
type input "55"
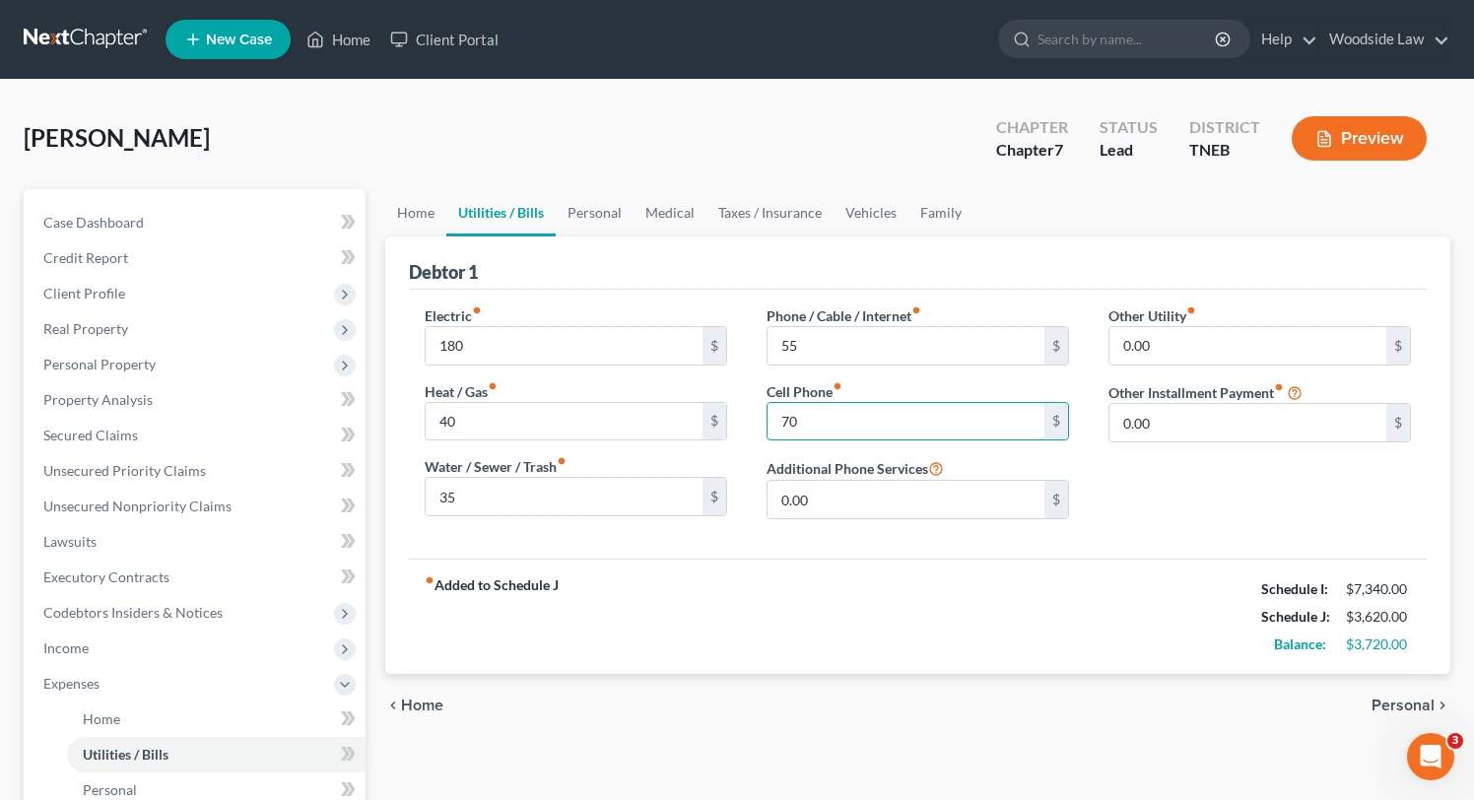
type input "70"
click at [1412, 707] on span "Personal" at bounding box center [1402, 706] width 63 height 16
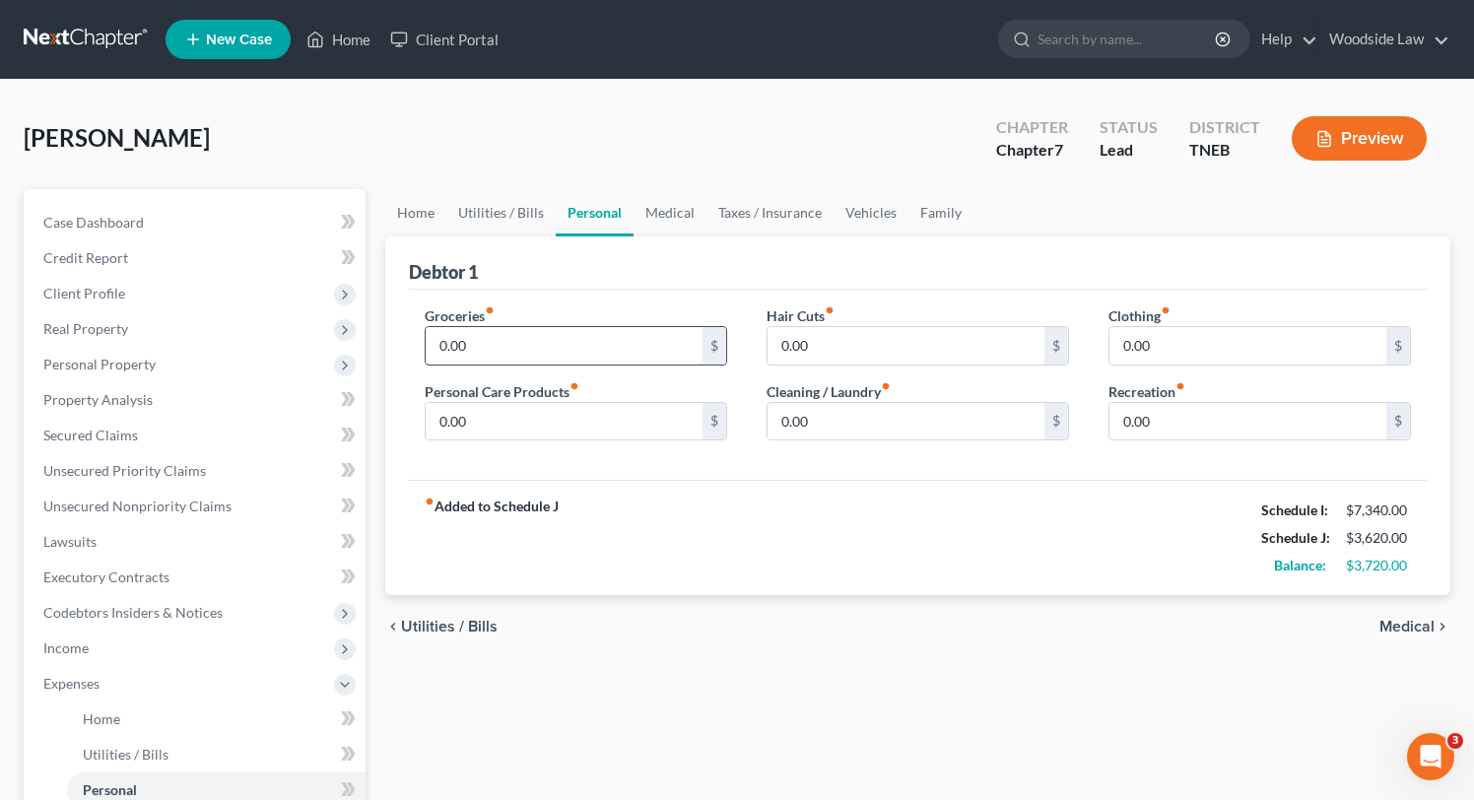
click at [652, 346] on input "0.00" at bounding box center [564, 345] width 277 height 37
type input "5"
type input "475"
type input "100"
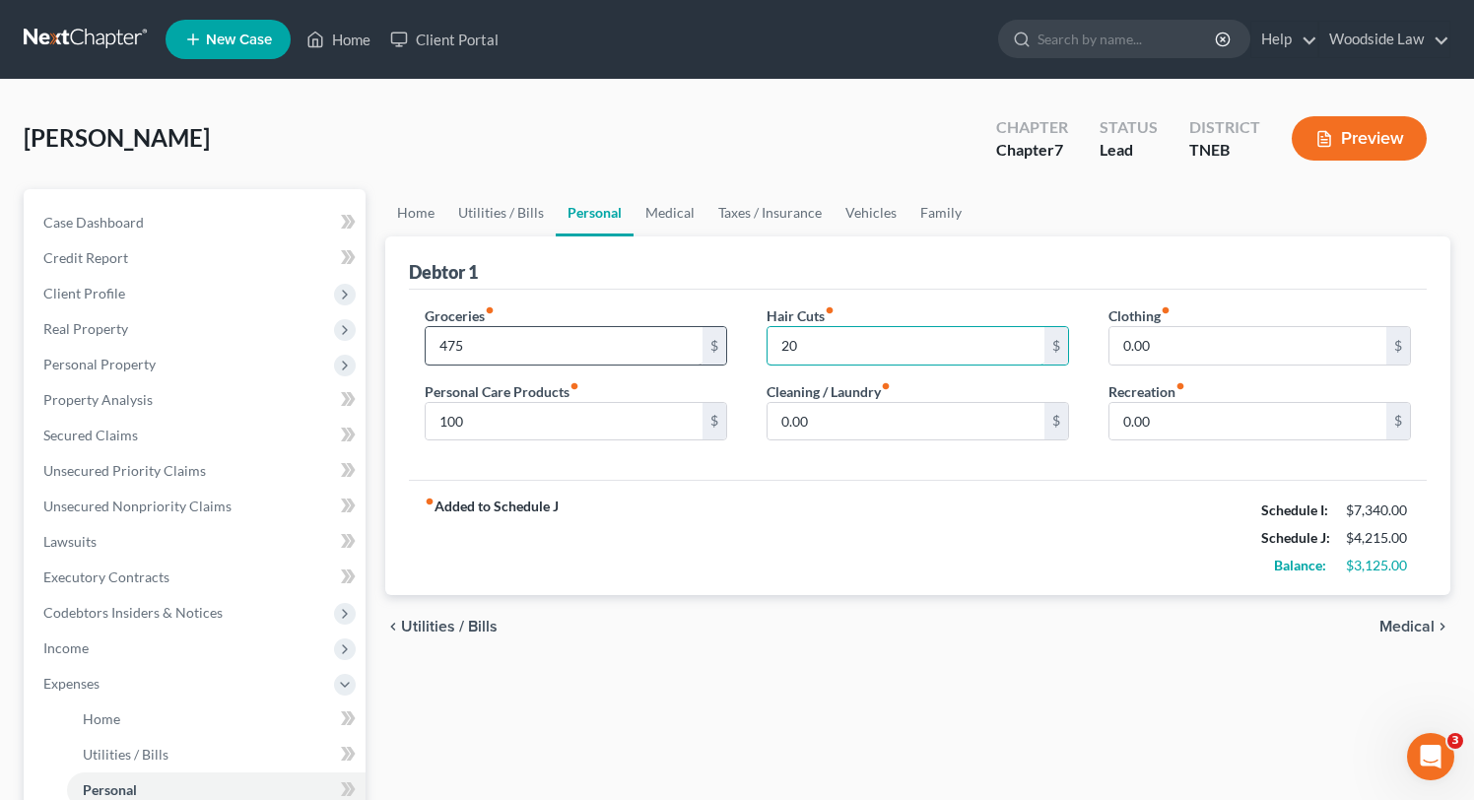
type input "20"
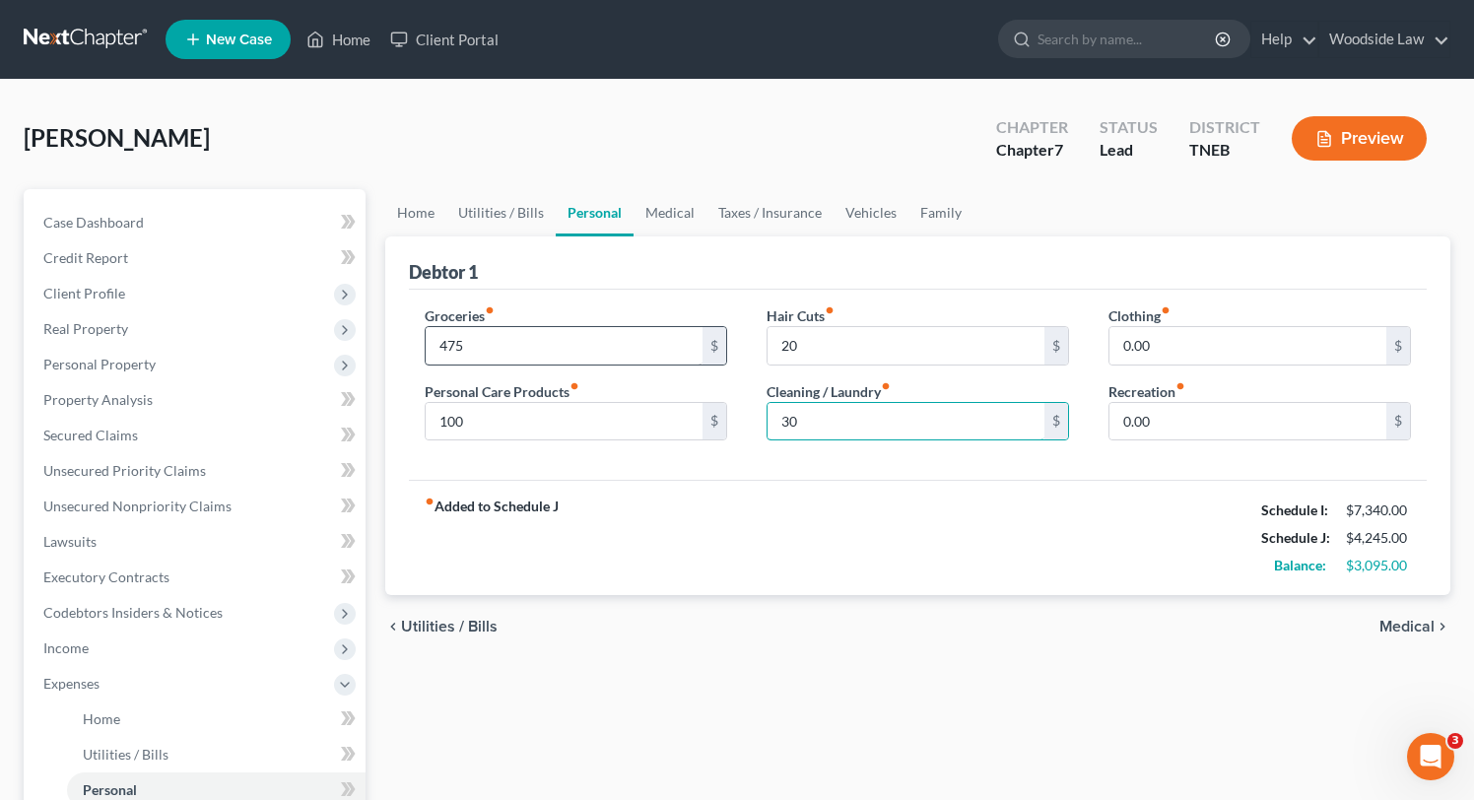
type input "30"
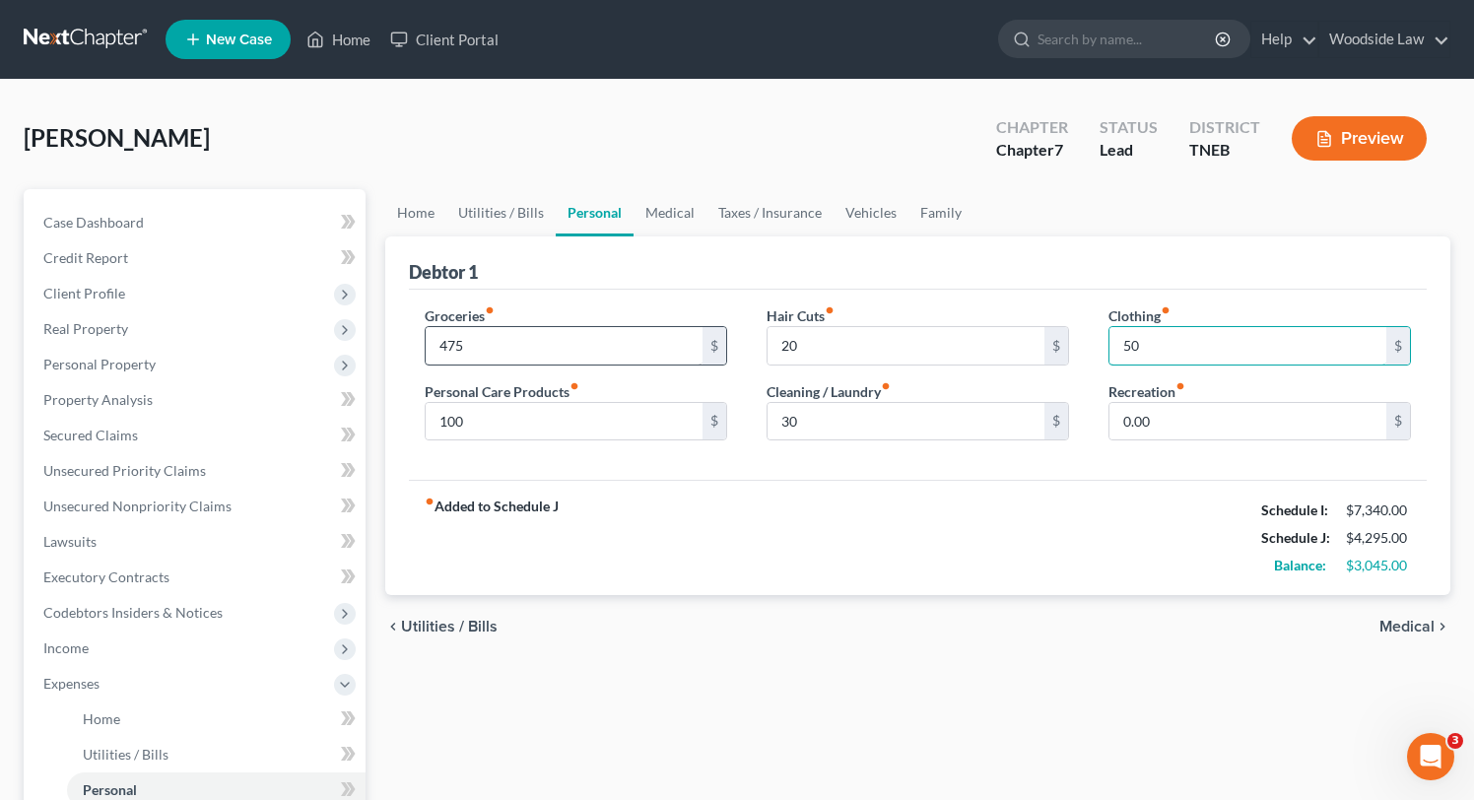
type input "50"
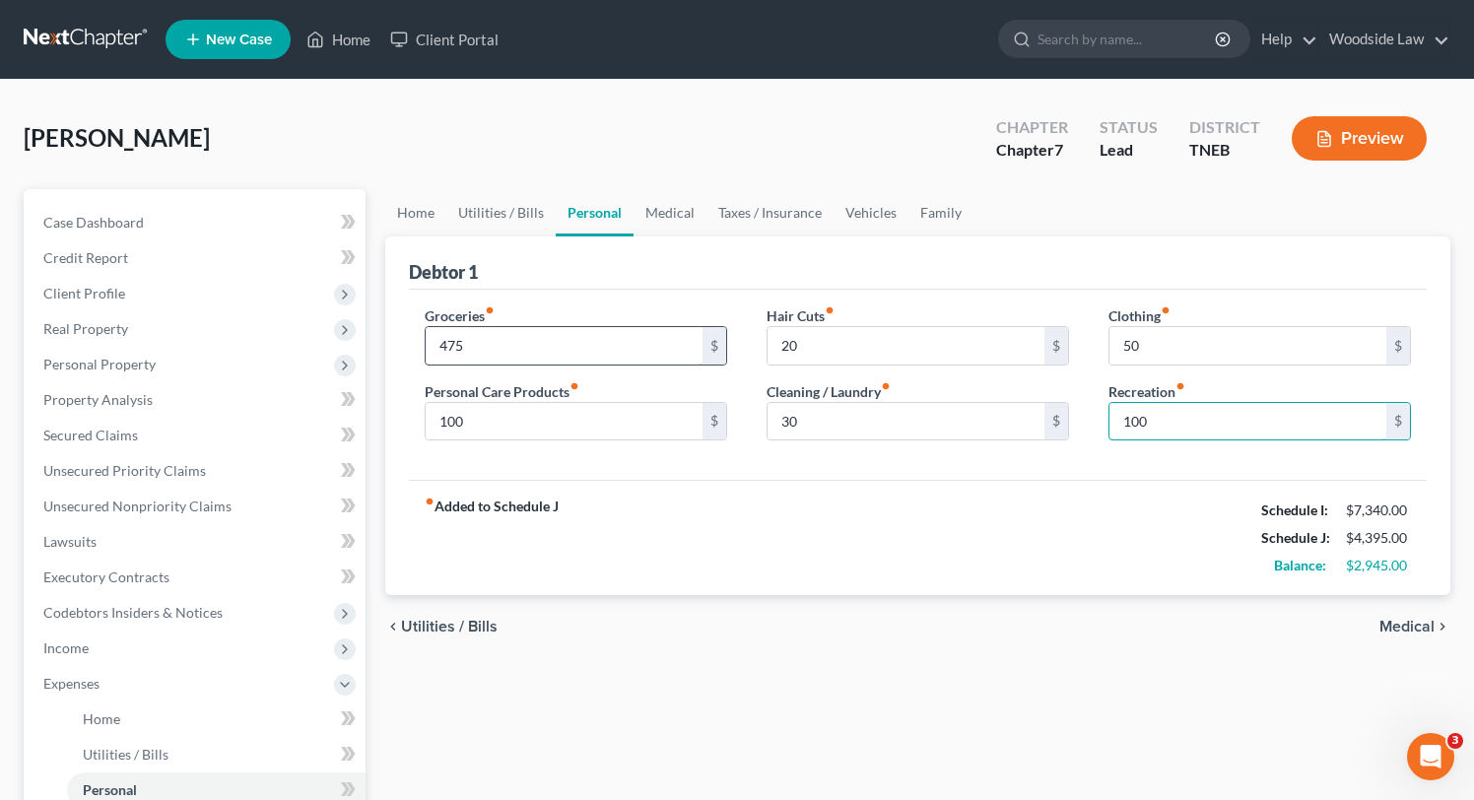
type input "100"
click at [1410, 625] on span "Medical" at bounding box center [1406, 627] width 55 height 16
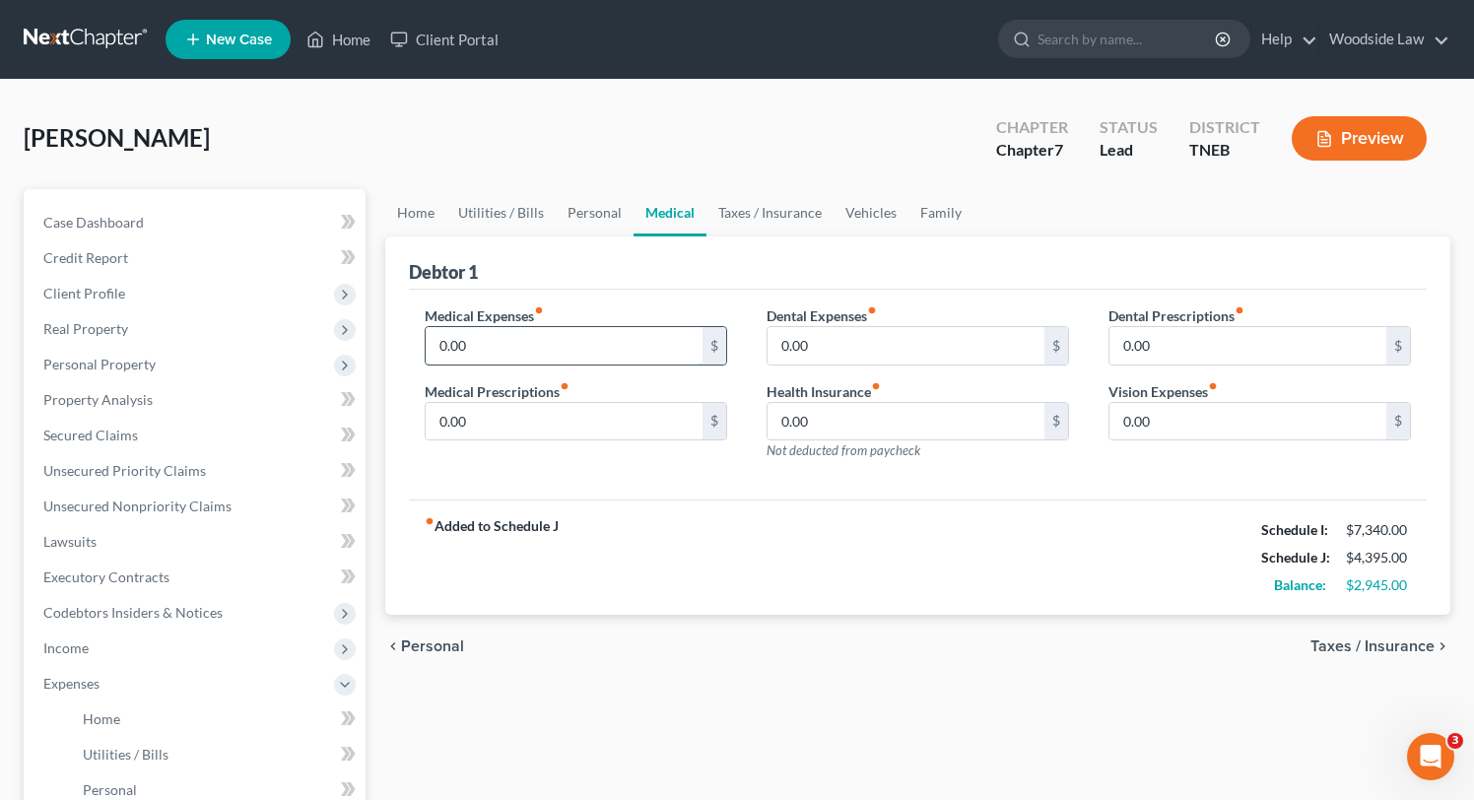
click at [567, 343] on input "0.00" at bounding box center [564, 345] width 277 height 37
type input "75"
type input "55"
click at [1394, 647] on span "Taxes / Insurance" at bounding box center [1372, 646] width 124 height 16
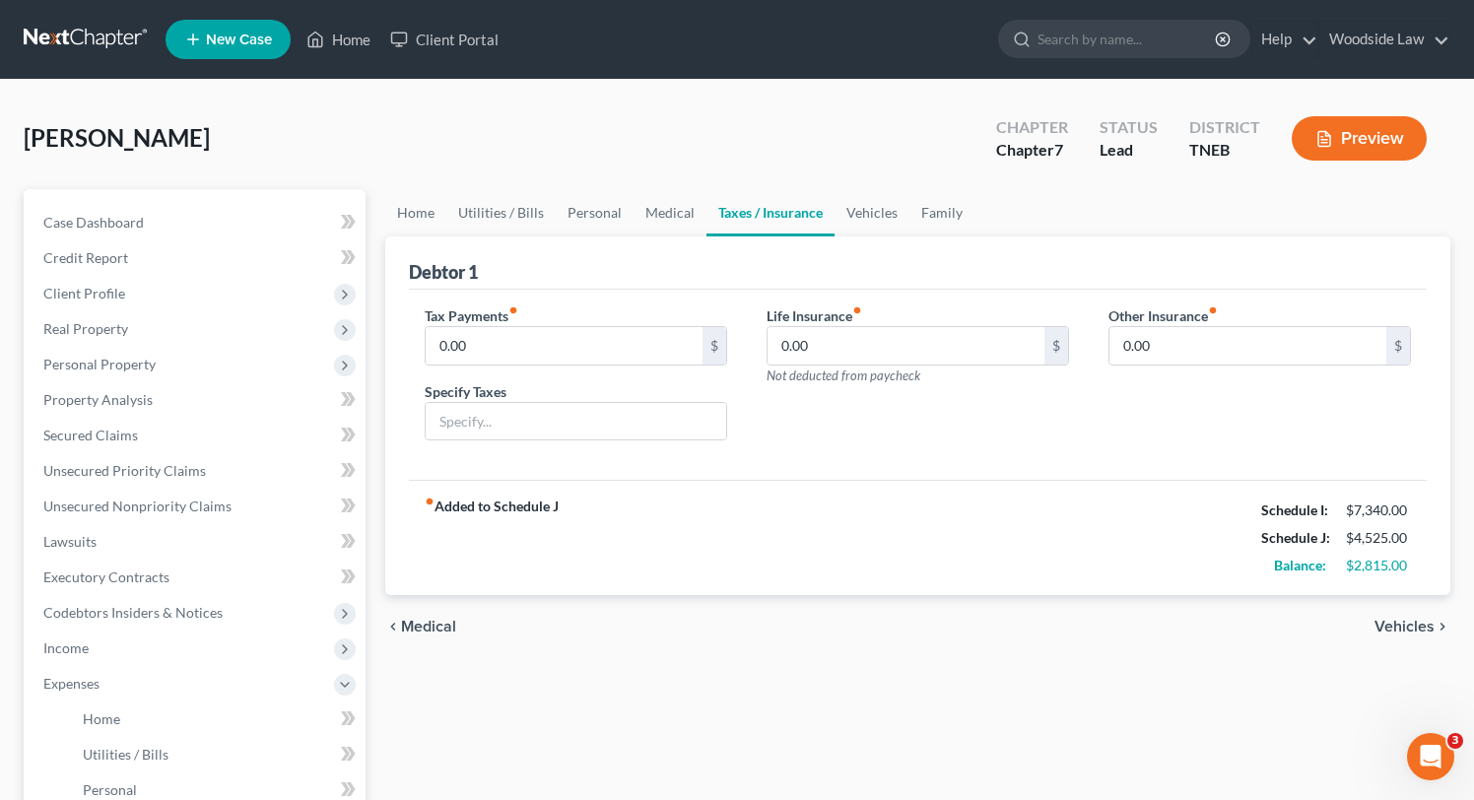
click at [1409, 622] on span "Vehicles" at bounding box center [1404, 627] width 60 height 16
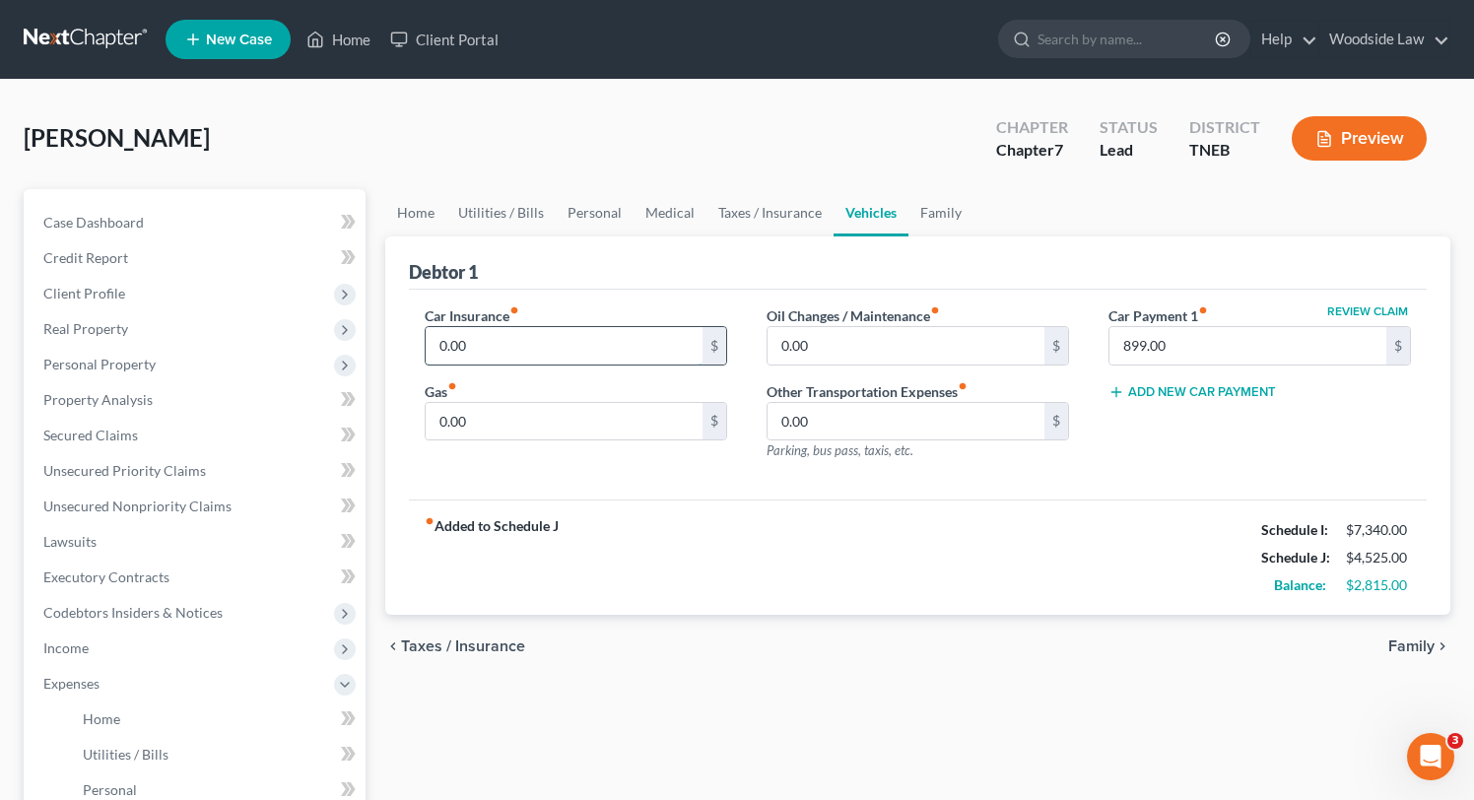
click at [629, 327] on input "0.00" at bounding box center [564, 345] width 277 height 37
type input "135"
type input "150"
type input "125"
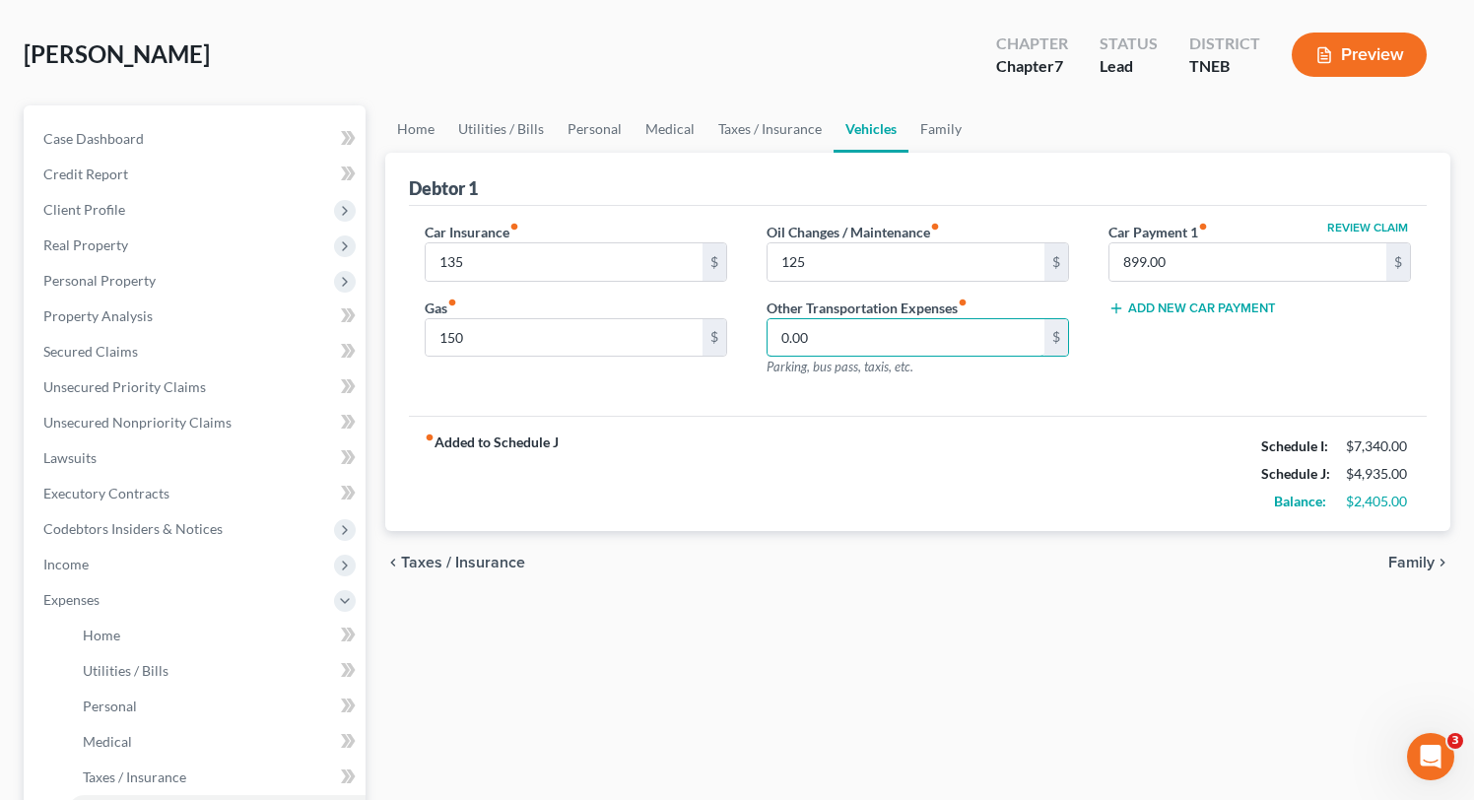
scroll to position [97, 0]
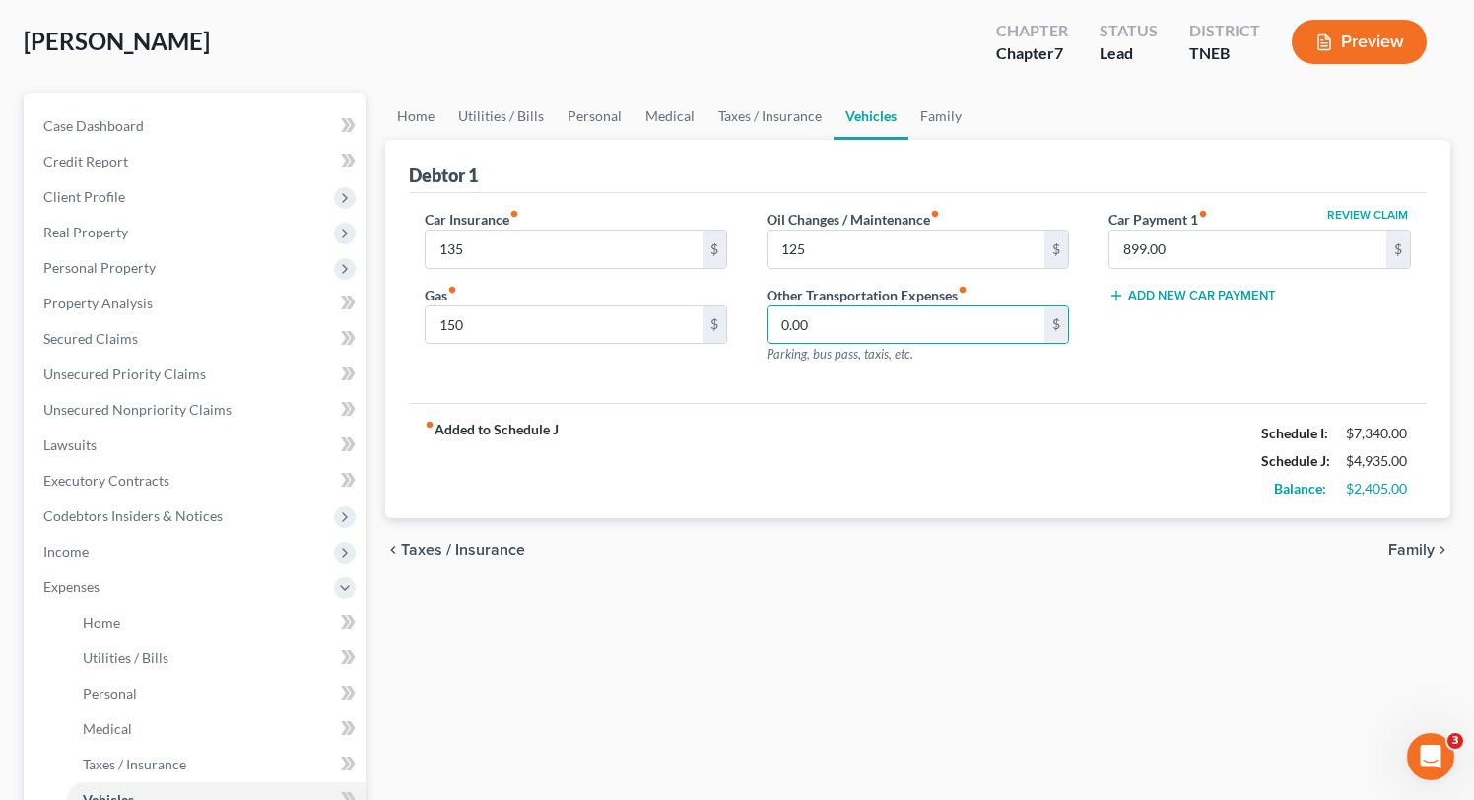
click at [1394, 556] on span "Family" at bounding box center [1411, 550] width 46 height 16
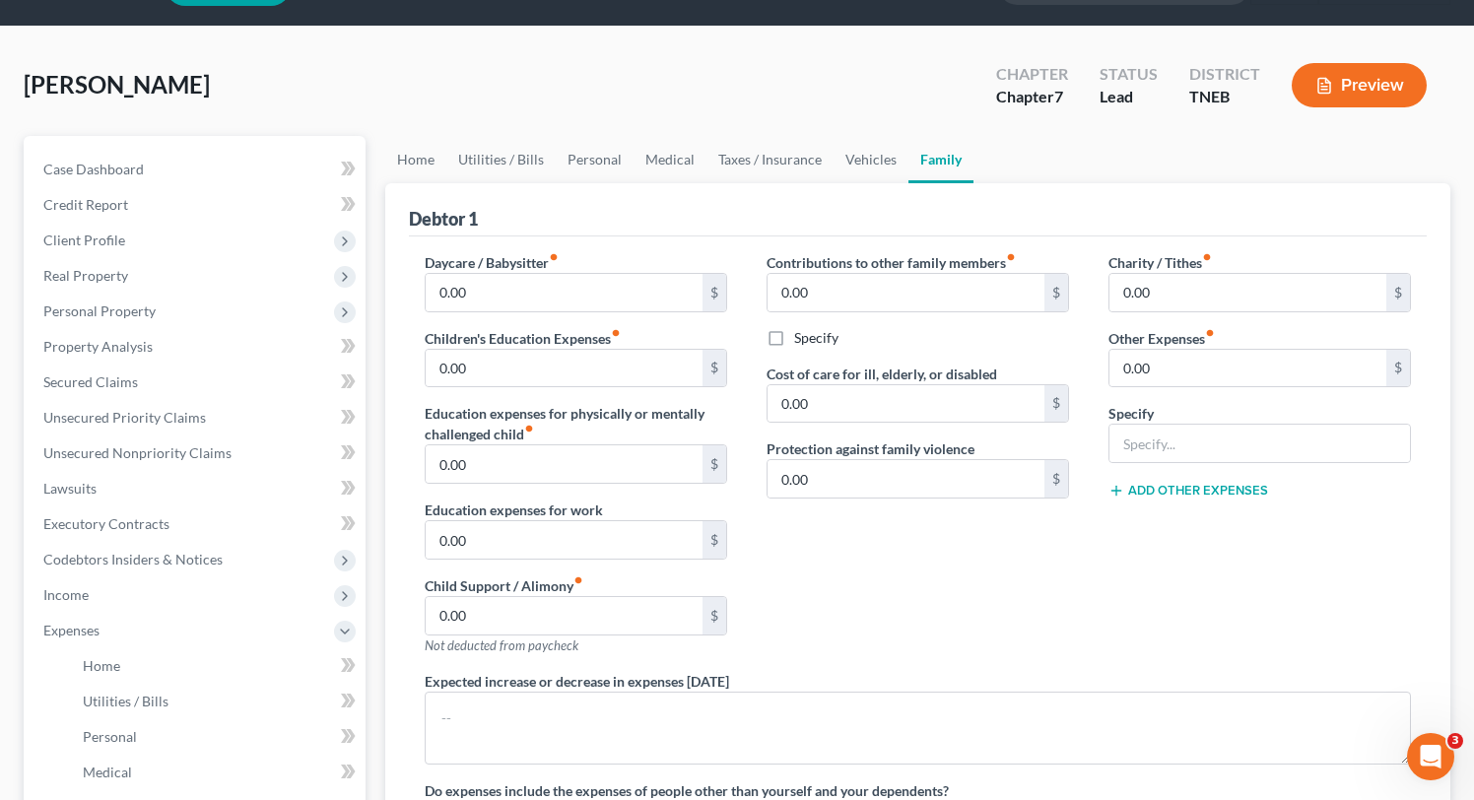
scroll to position [55, 0]
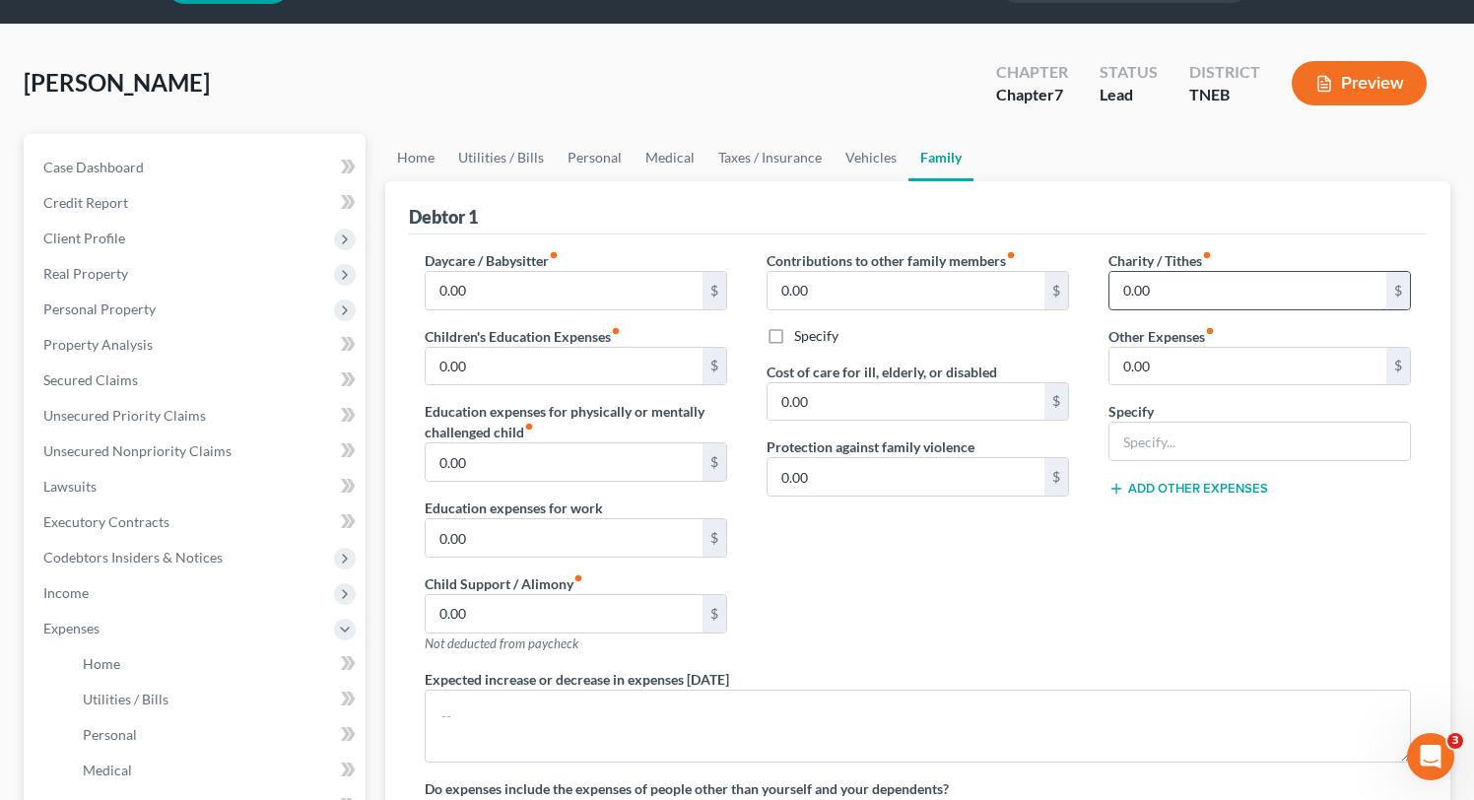
click at [1199, 295] on input "0.00" at bounding box center [1247, 290] width 277 height 37
type input "60.00"
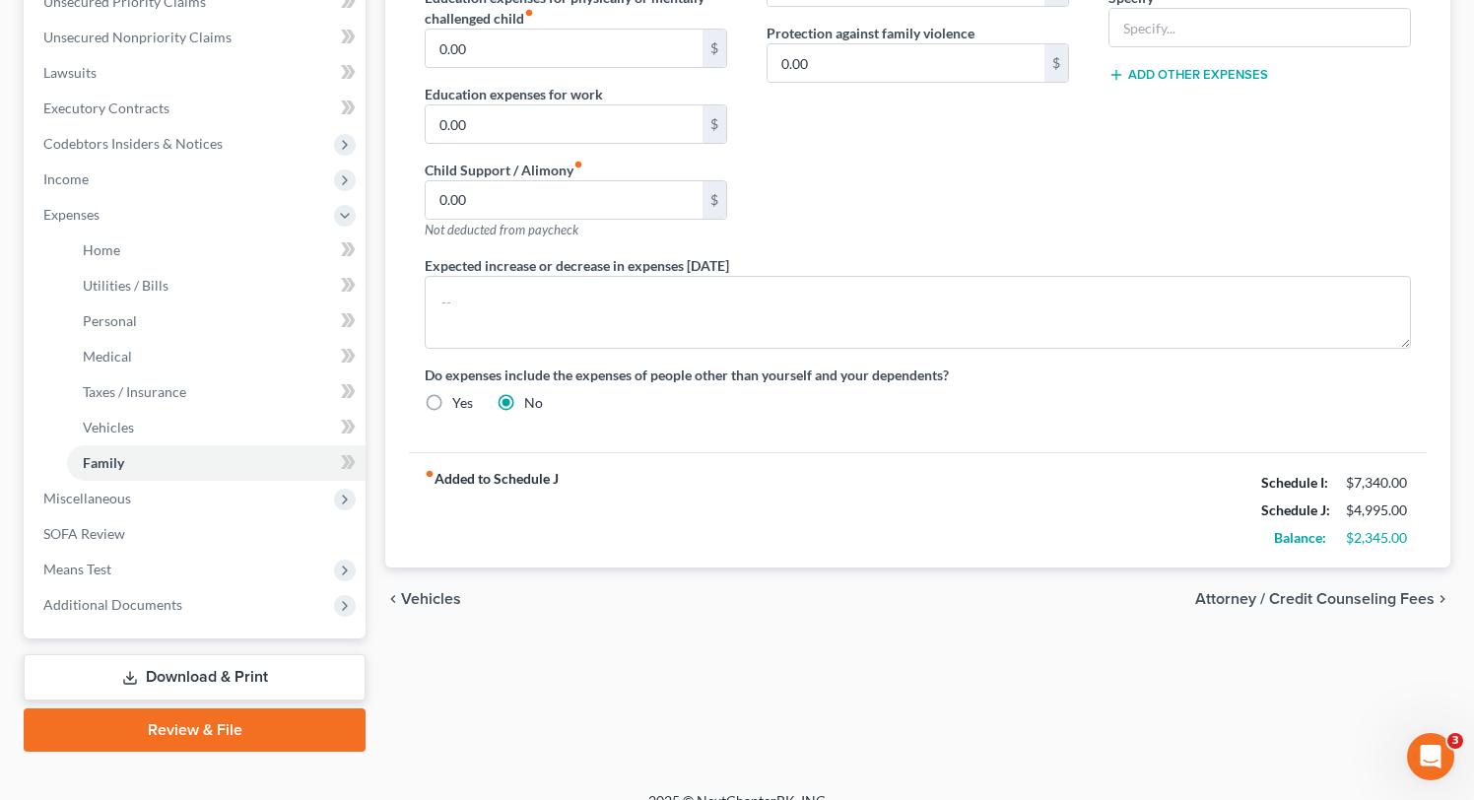
scroll to position [494, 0]
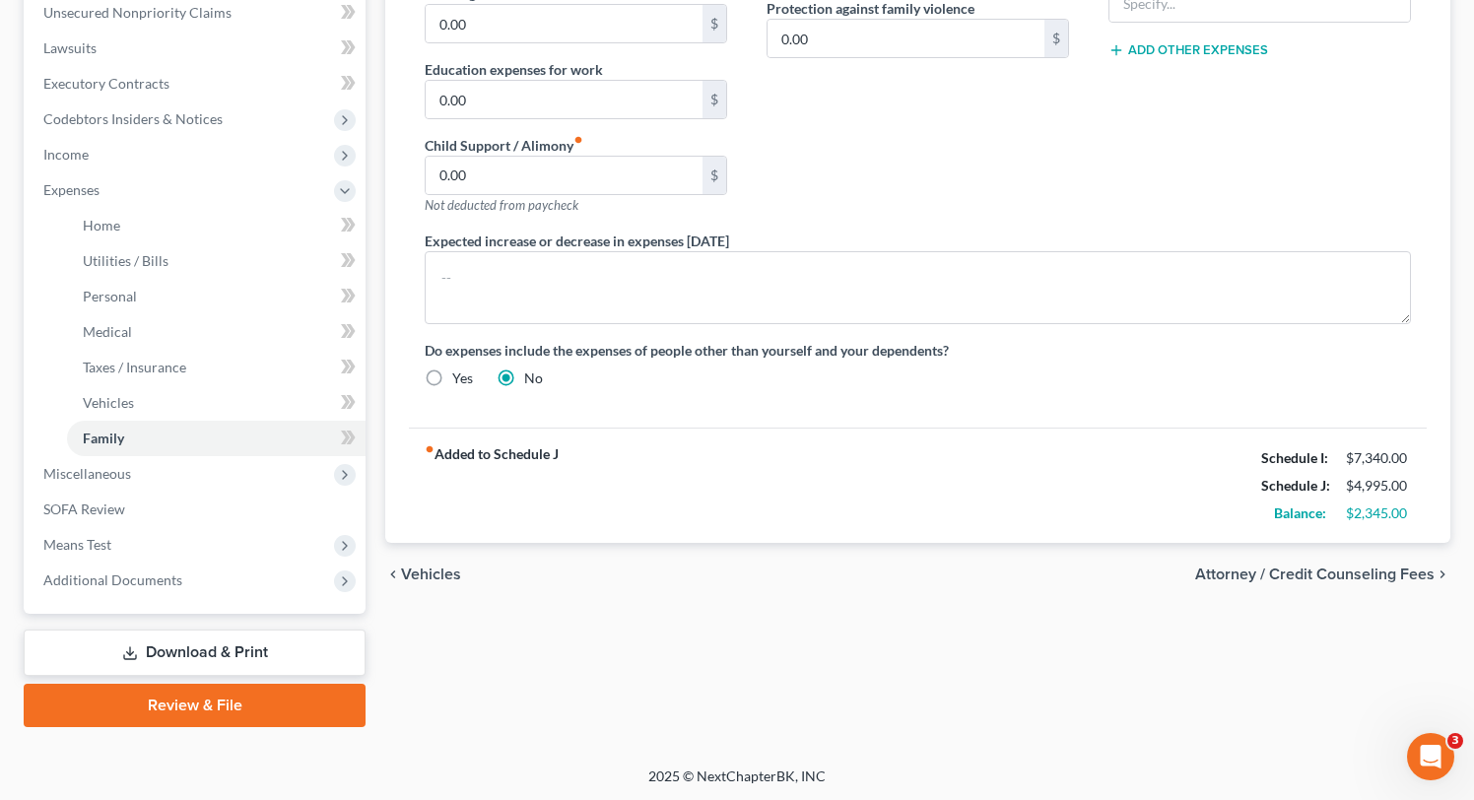
click at [1395, 574] on span "Attorney / Credit Counseling Fees" at bounding box center [1314, 574] width 239 height 16
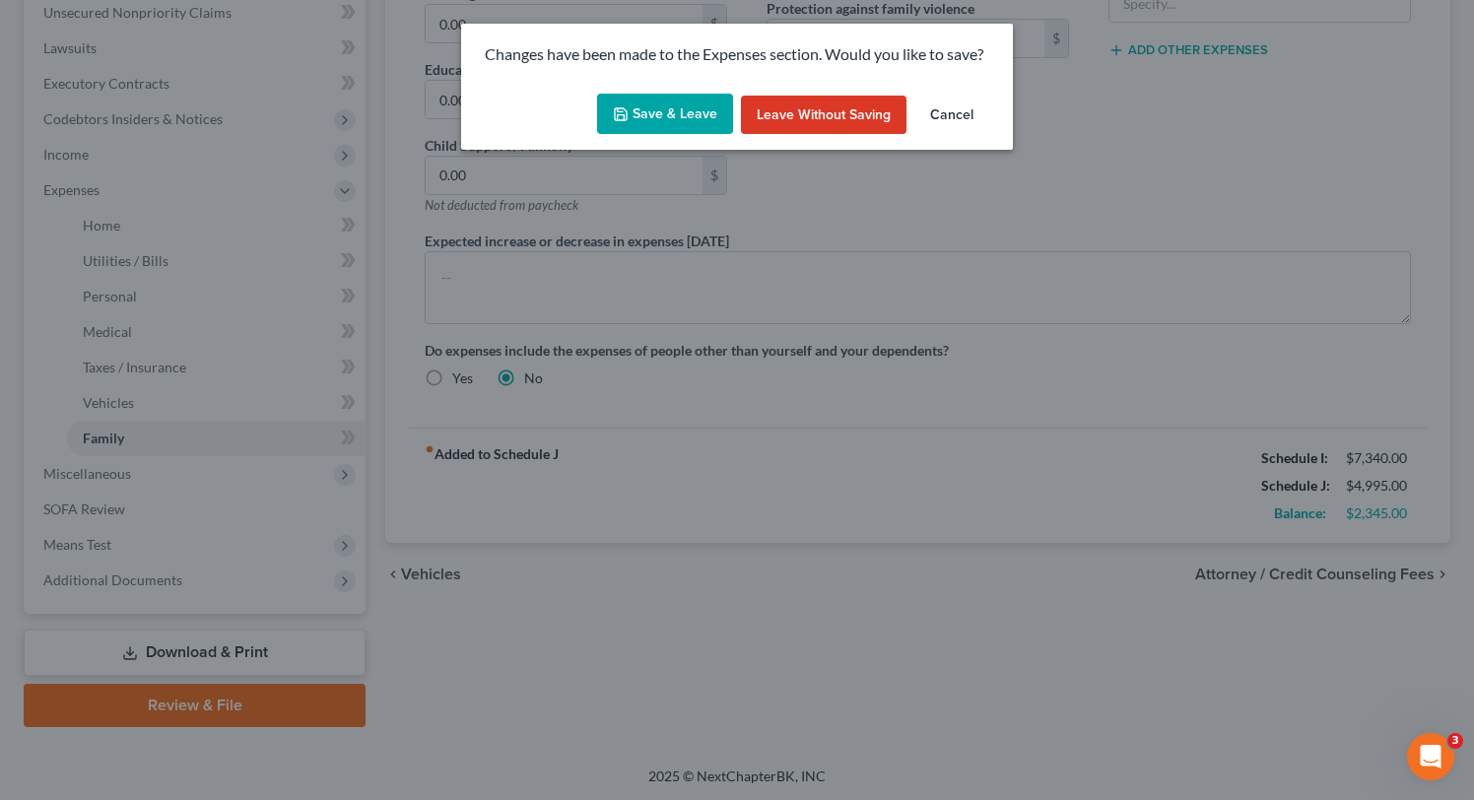
click at [688, 107] on button "Save & Leave" at bounding box center [665, 114] width 136 height 41
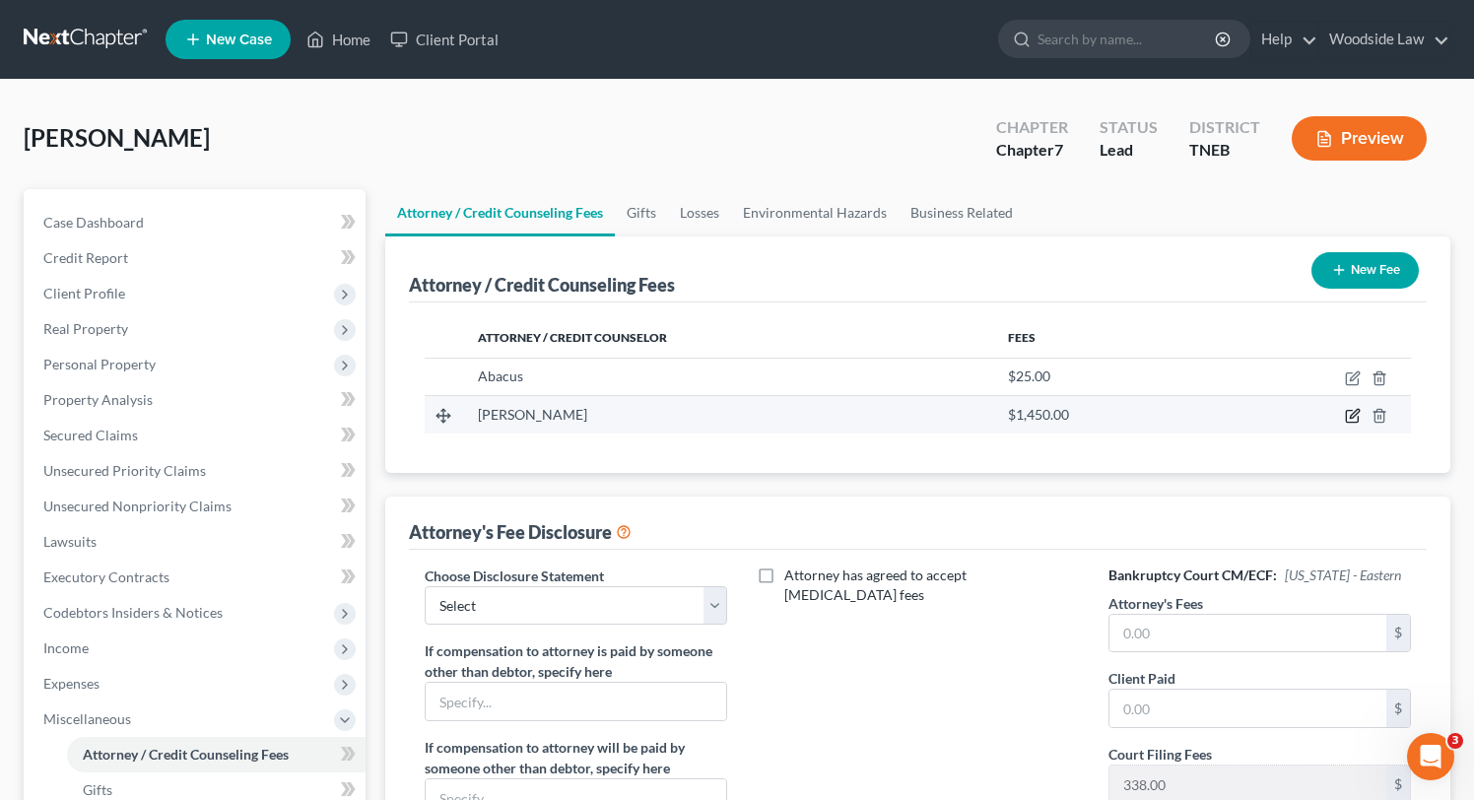
click at [1357, 418] on icon "button" at bounding box center [1353, 416] width 16 height 16
select select "44"
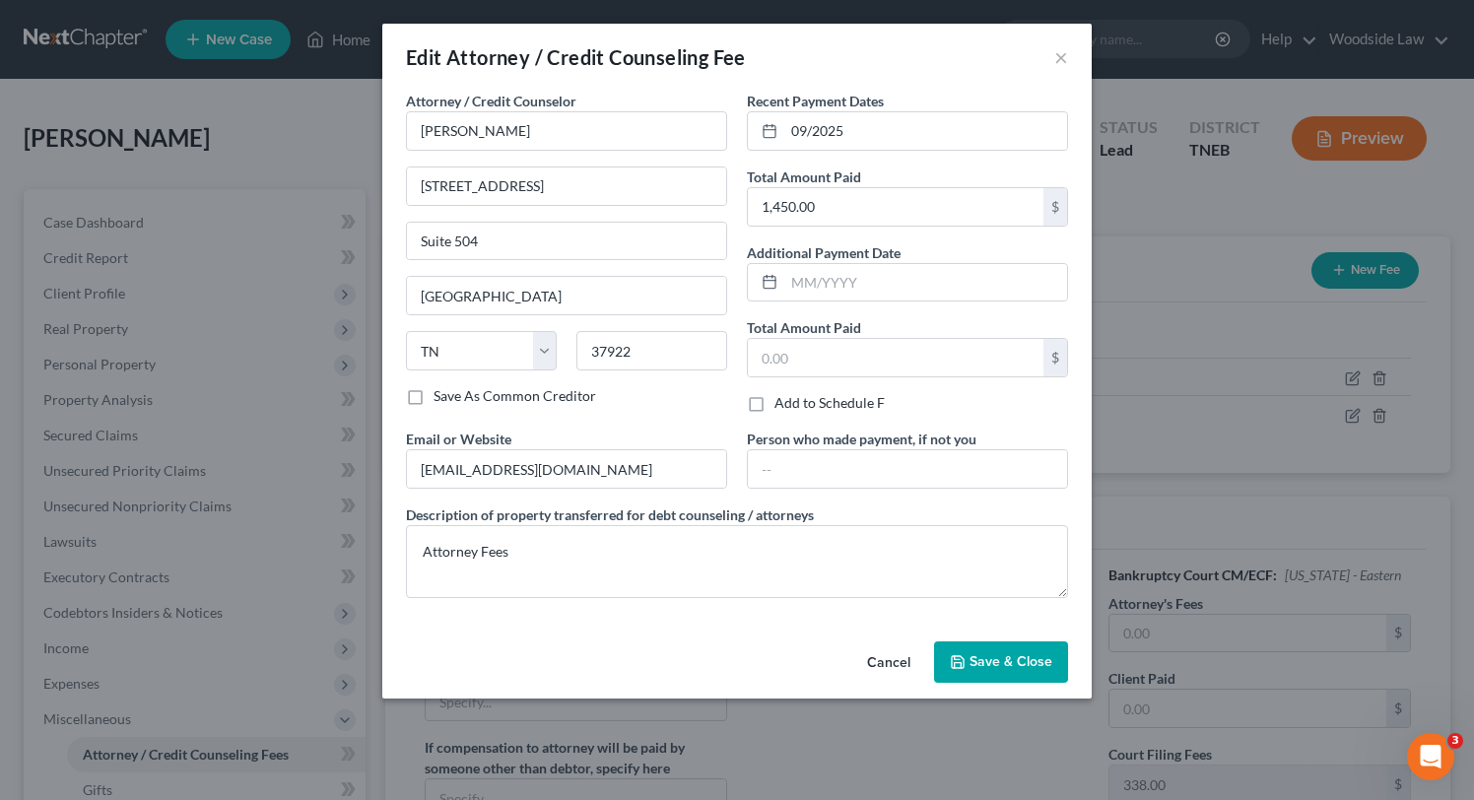
click at [1003, 658] on span "Save & Close" at bounding box center [1010, 661] width 83 height 17
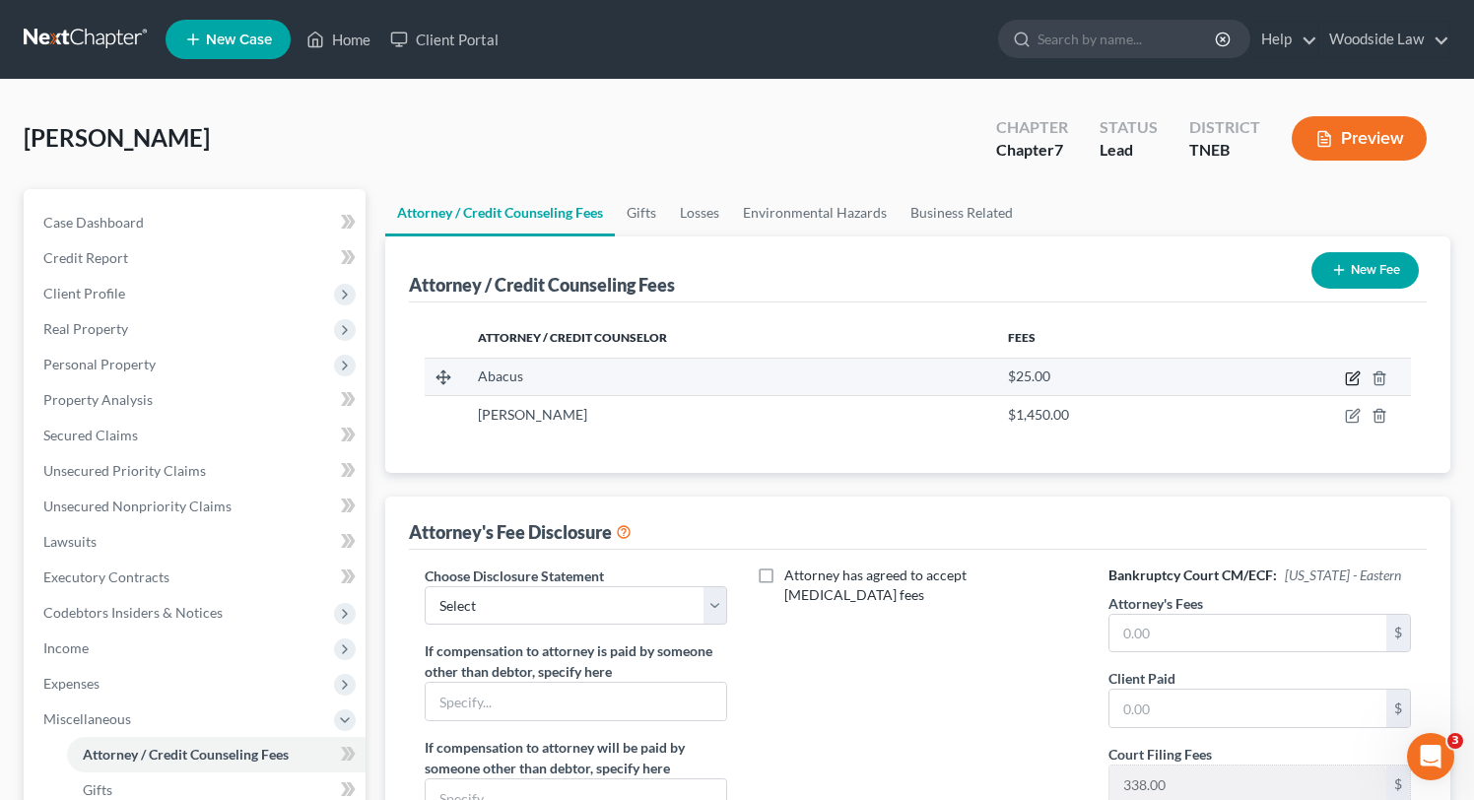
click at [1350, 377] on icon "button" at bounding box center [1354, 375] width 9 height 9
select select "4"
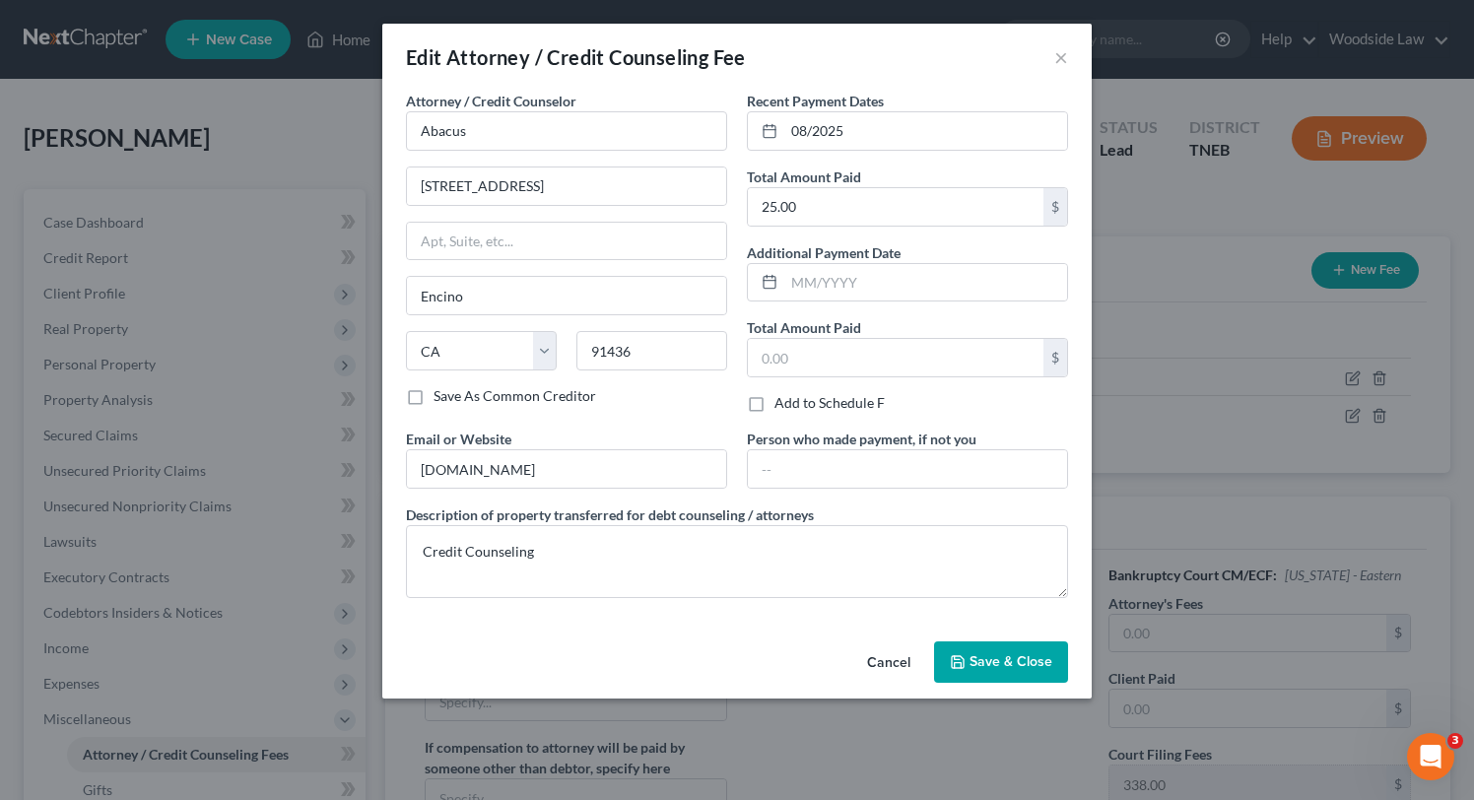
click at [1030, 672] on button "Save & Close" at bounding box center [1001, 661] width 134 height 41
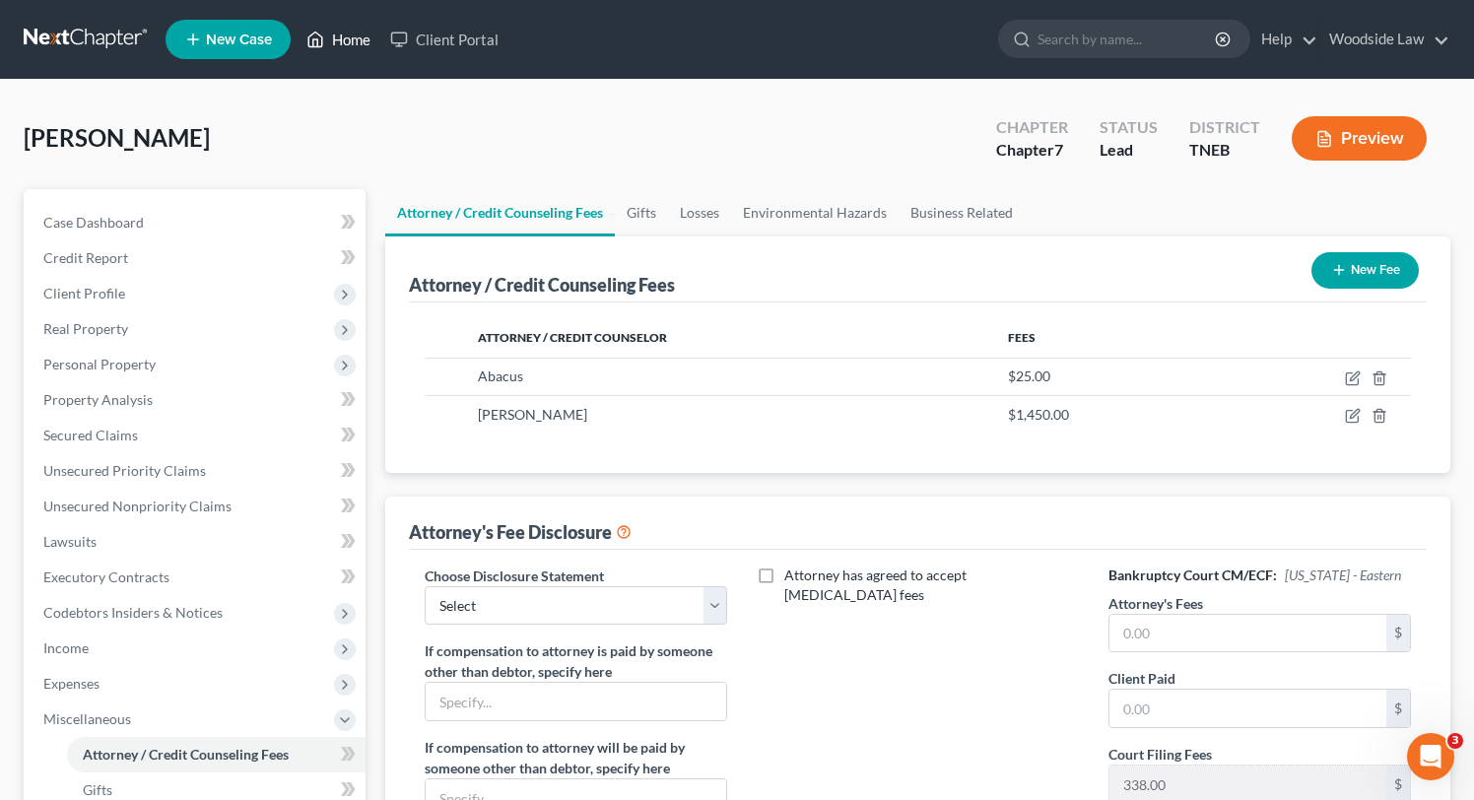
click at [360, 37] on link "Home" at bounding box center [339, 39] width 84 height 35
